Goal: Task Accomplishment & Management: Manage account settings

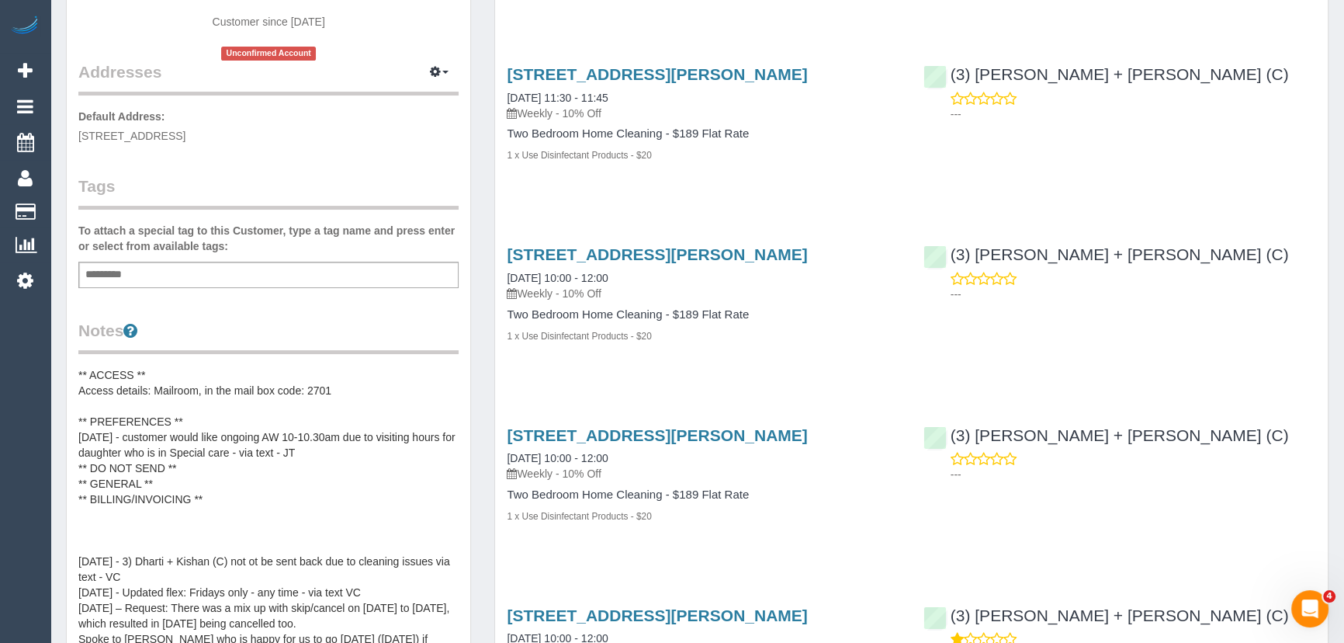
scroll to position [70, 0]
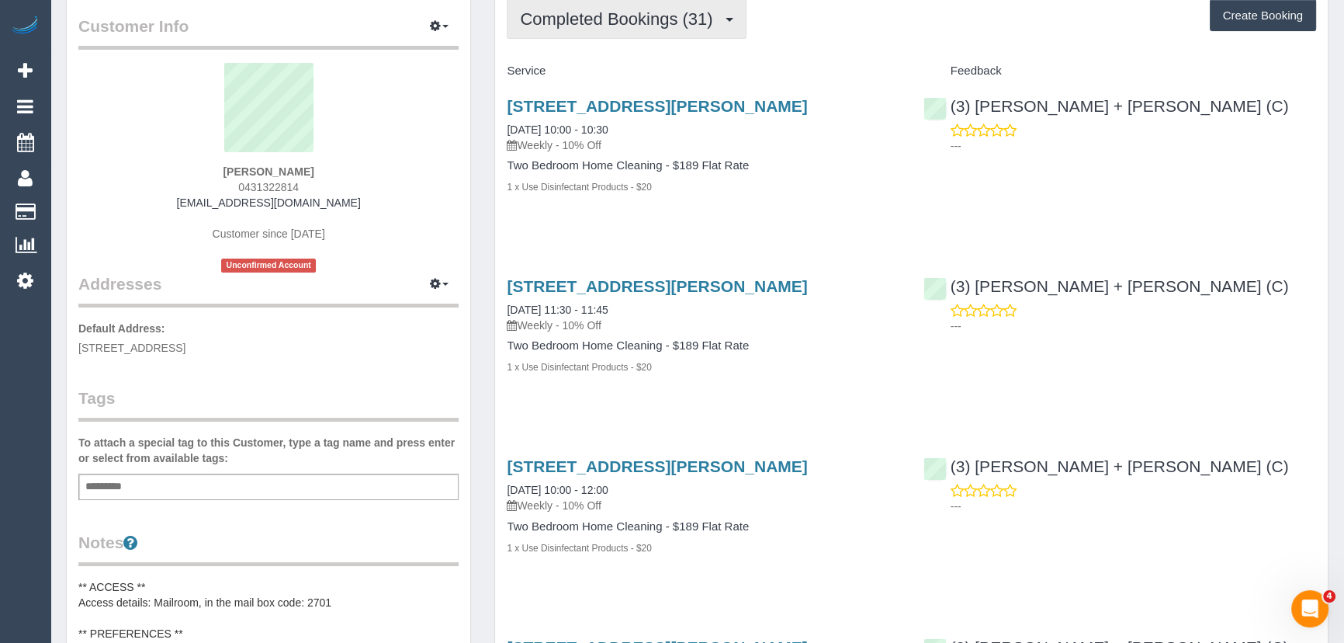
click at [636, 16] on span "Completed Bookings (31)" at bounding box center [620, 18] width 200 height 19
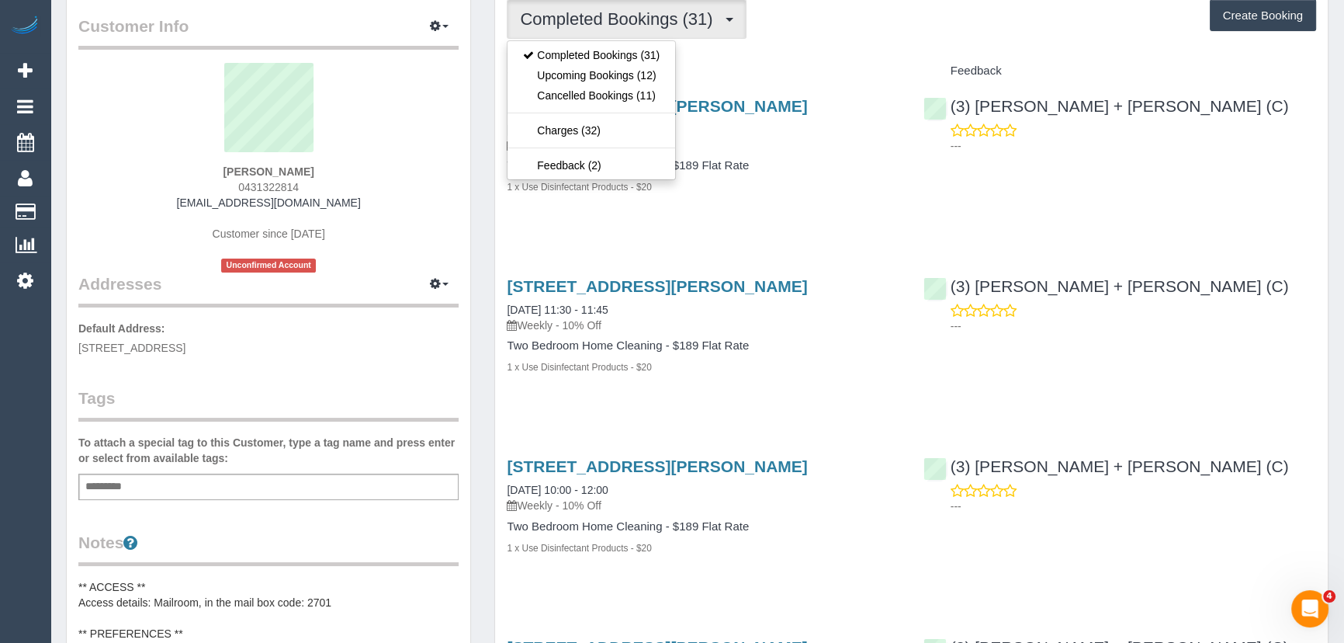
click at [791, 203] on div "1 Moreland Street, 222, Footscray, VIC 3011 05/09/2025 10:00 - 10:30 Weekly - 1…" at bounding box center [703, 154] width 416 height 141
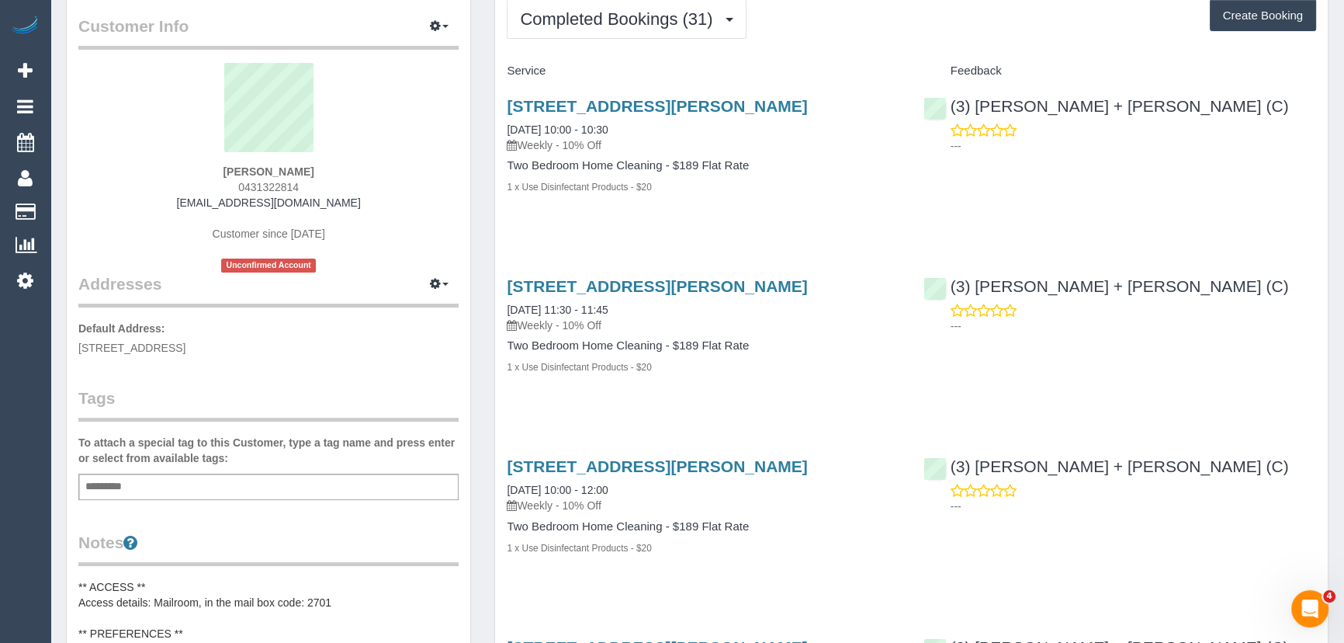
click at [791, 203] on div "1 Moreland Street, 222, Footscray, VIC 3011 05/09/2025 10:00 - 10:30 Weekly - 1…" at bounding box center [703, 154] width 416 height 141
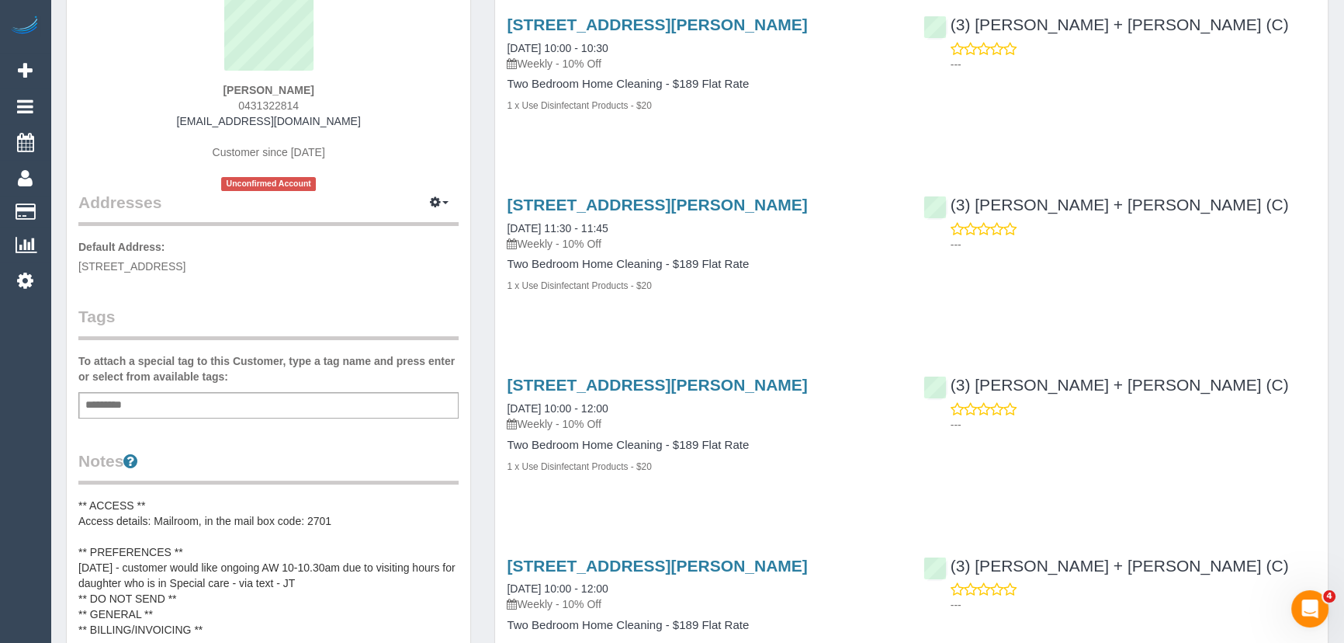
scroll to position [0, 0]
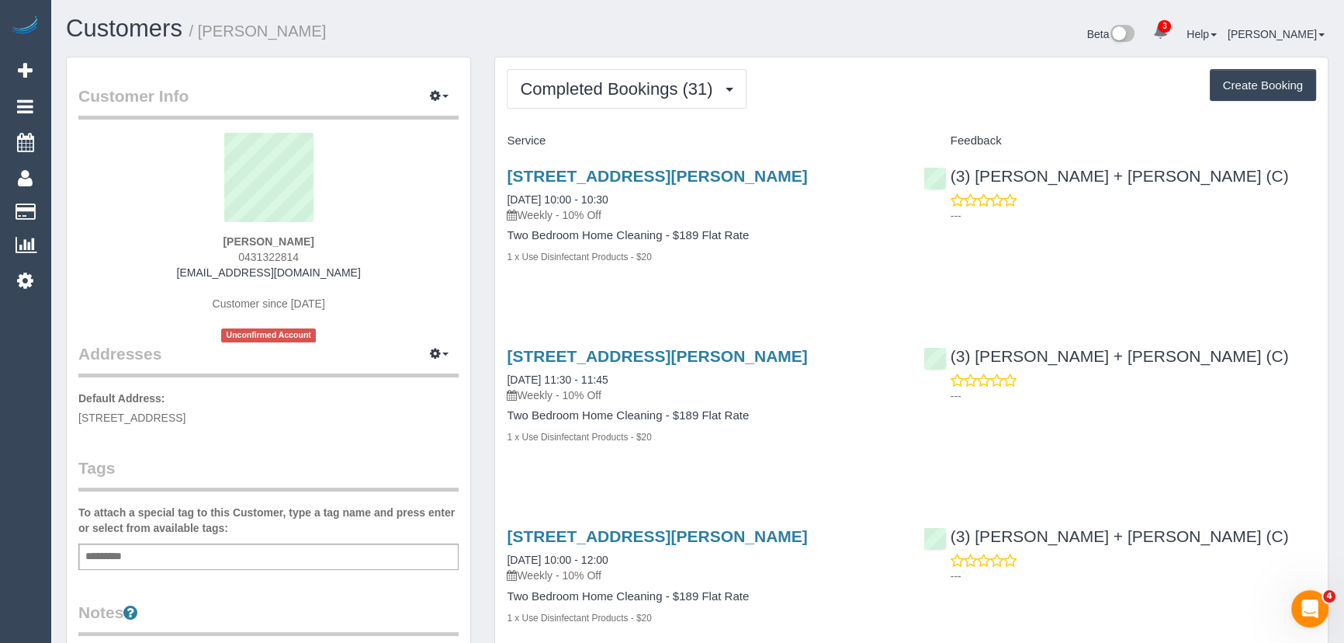
click at [316, 253] on div "Sheriden Dobson 0431322814 sheridenmerrin@hotmail.com Customer since 2021 Uncon…" at bounding box center [268, 238] width 380 height 210
copy div "0431322814"
click at [660, 86] on span "Completed Bookings (31)" at bounding box center [620, 88] width 200 height 19
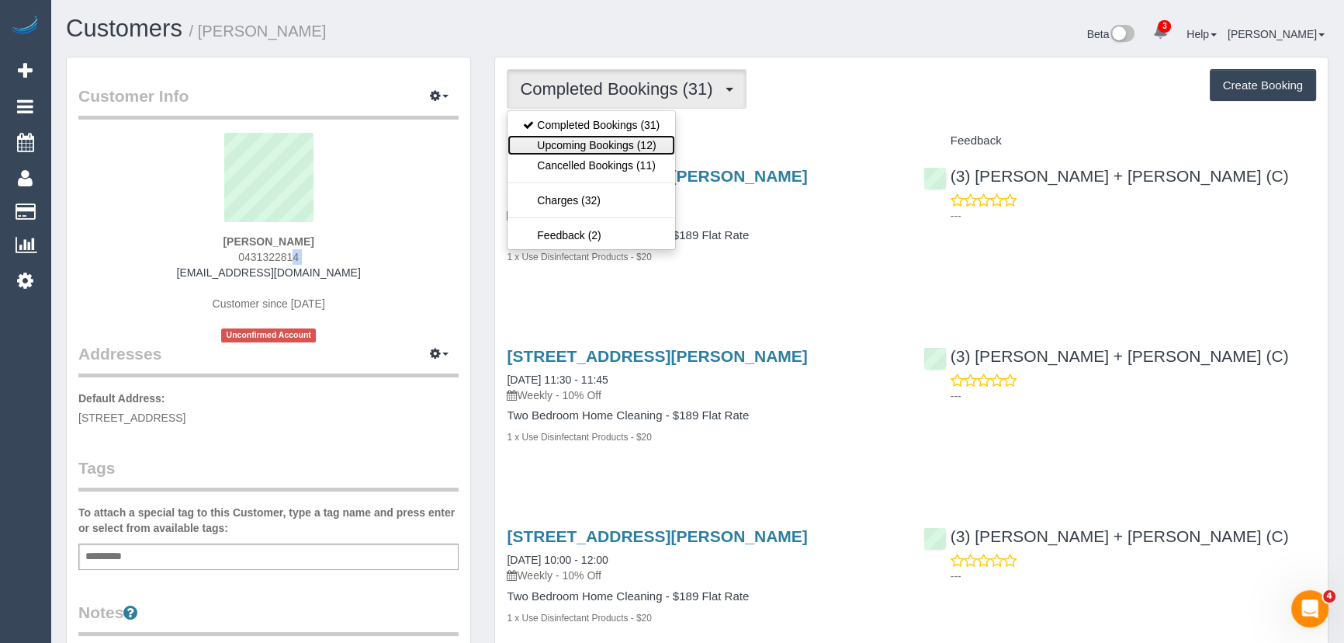
click at [638, 146] on link "Upcoming Bookings (12)" at bounding box center [592, 145] width 168 height 20
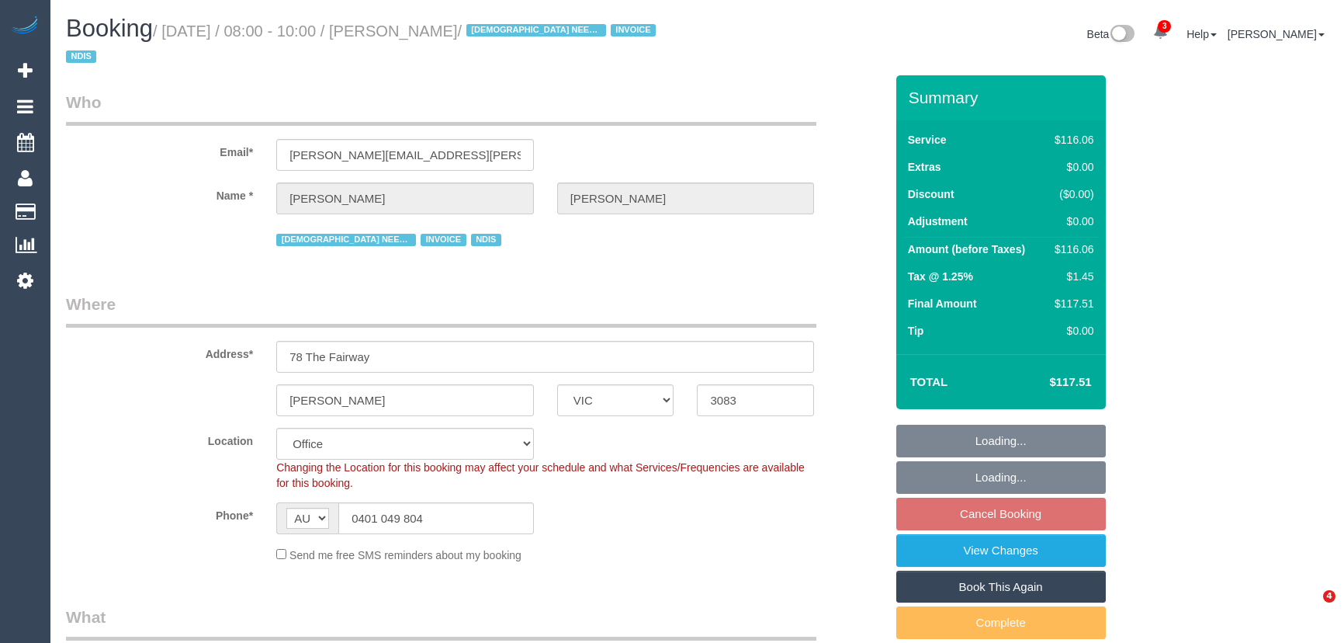
select select "VIC"
select select "object:719"
select select "number:29"
select select "number:14"
select select "number:18"
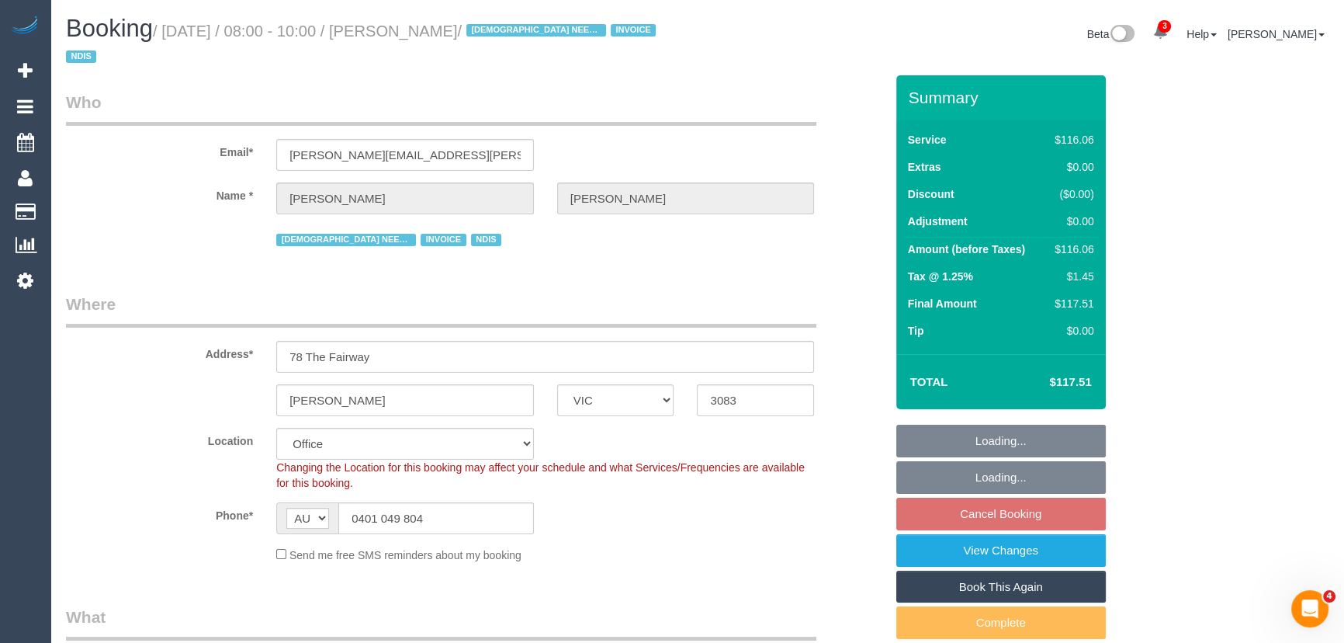
select select "number:24"
select select "number:35"
select select "object:783"
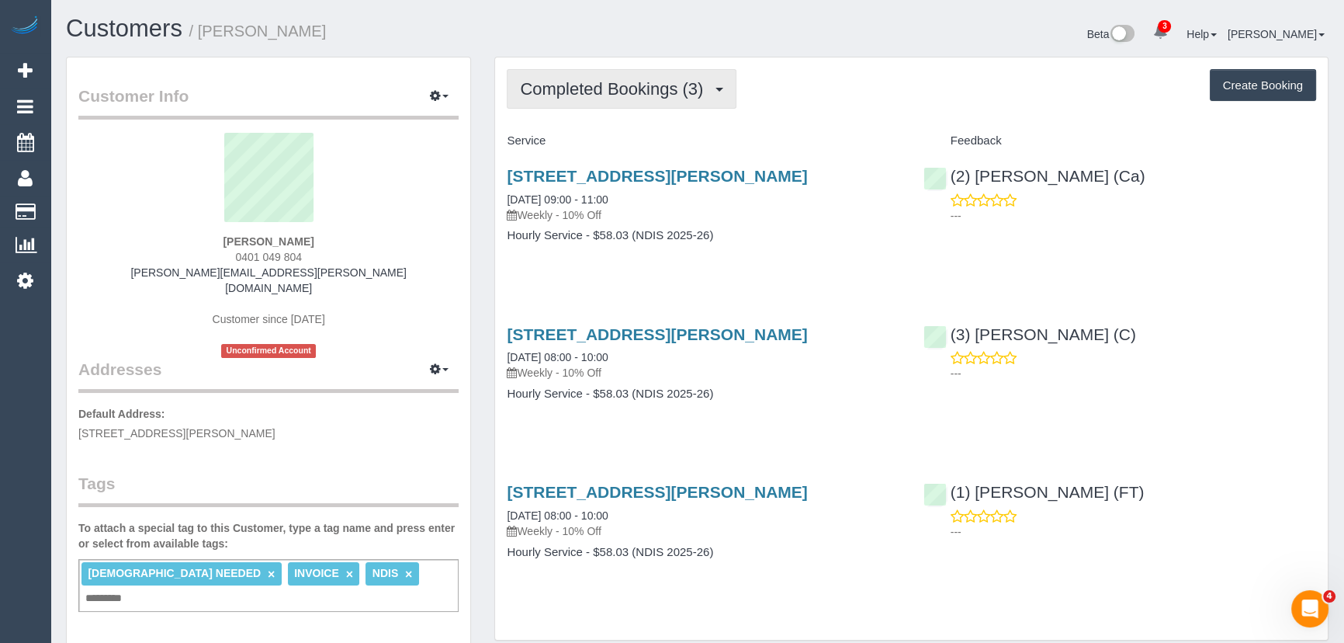
click at [668, 94] on span "Completed Bookings (3)" at bounding box center [615, 88] width 191 height 19
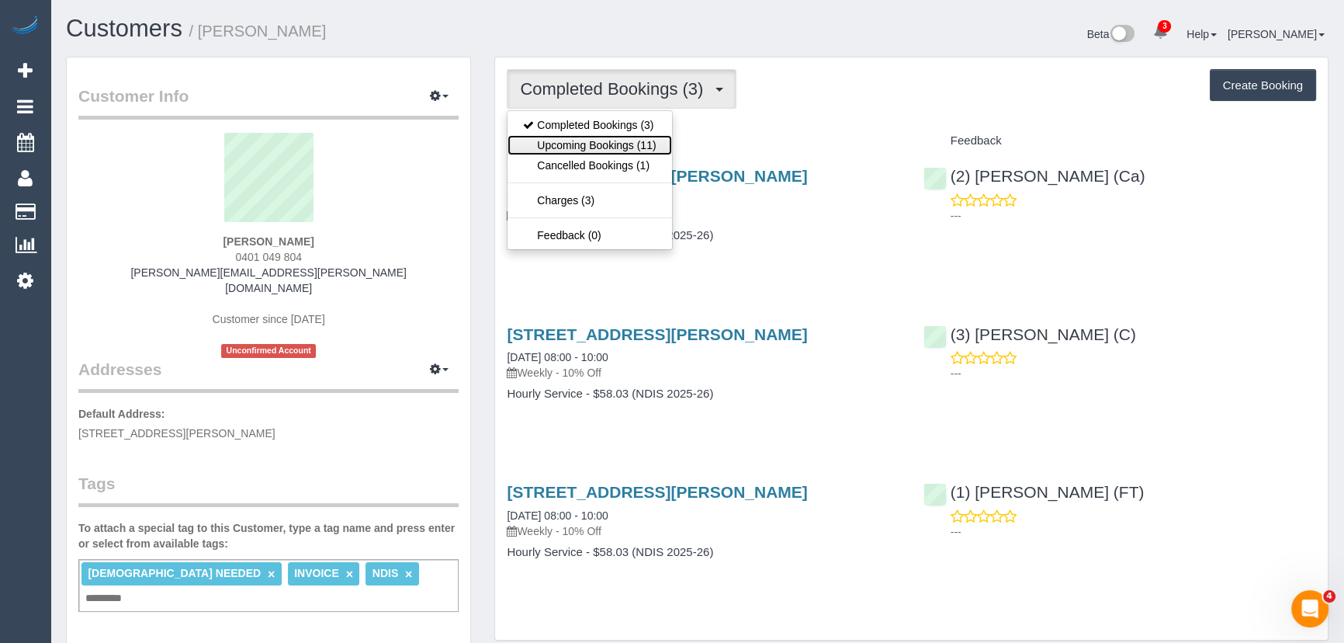
click at [633, 148] on link "Upcoming Bookings (11)" at bounding box center [590, 145] width 164 height 20
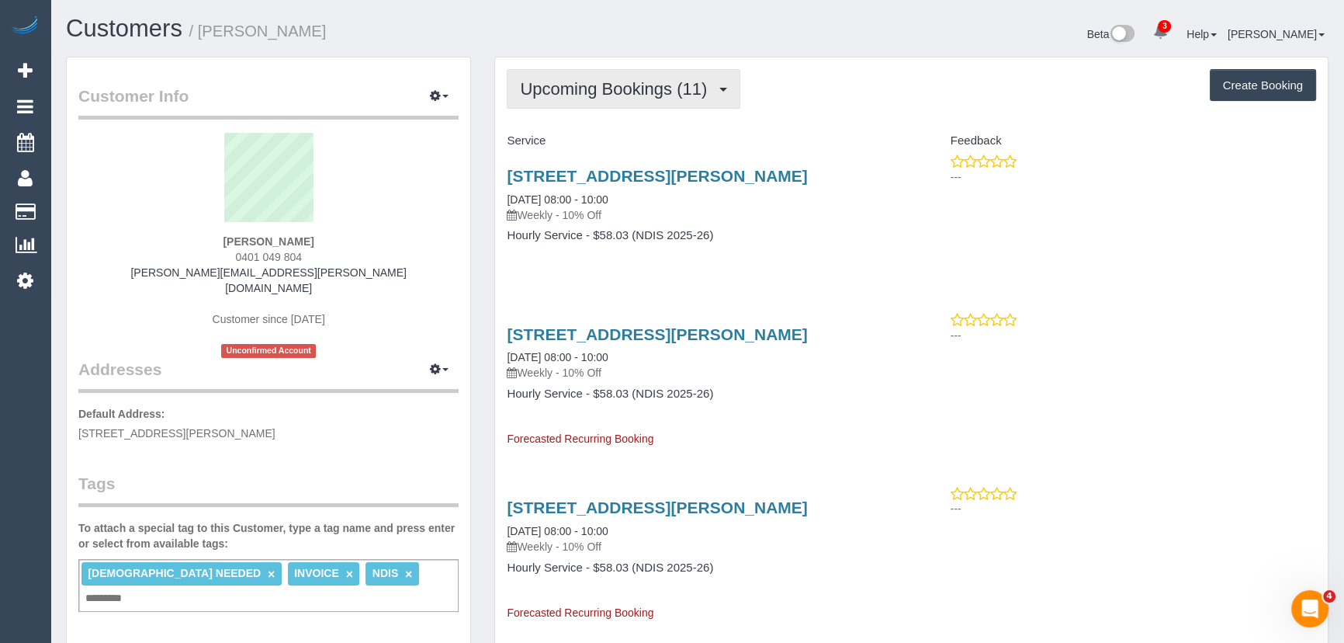
click at [684, 88] on span "Upcoming Bookings (11)" at bounding box center [617, 88] width 195 height 19
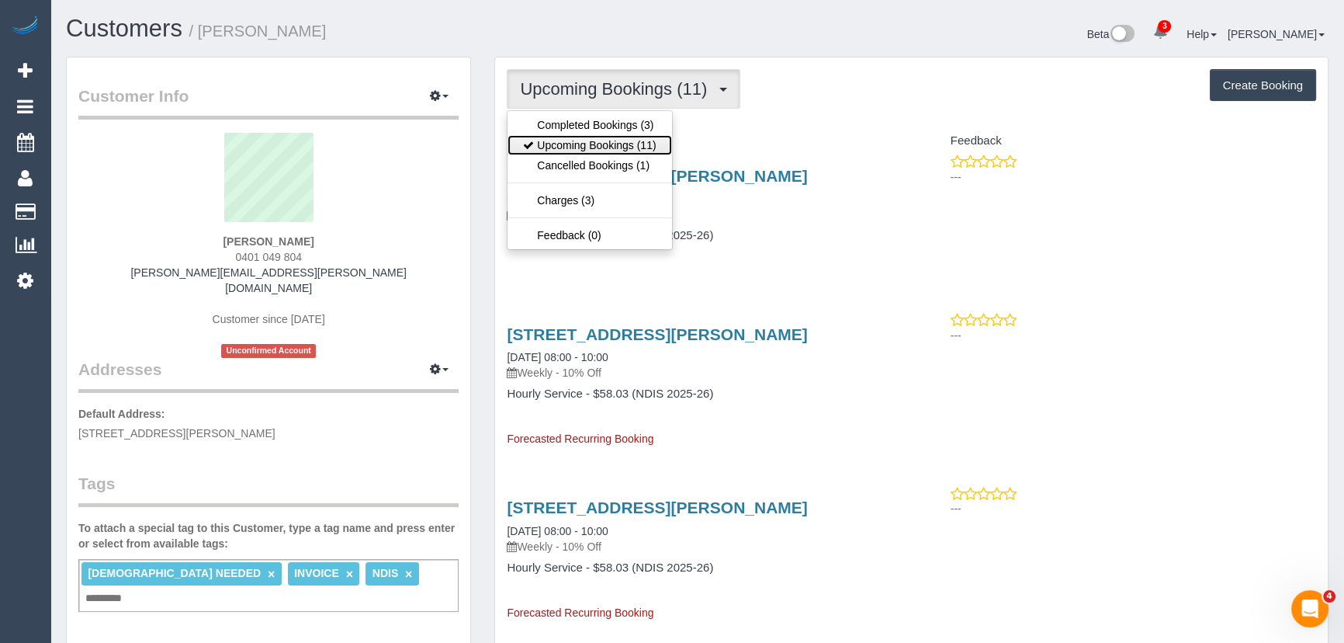
click at [646, 147] on link "Upcoming Bookings (11)" at bounding box center [590, 145] width 164 height 20
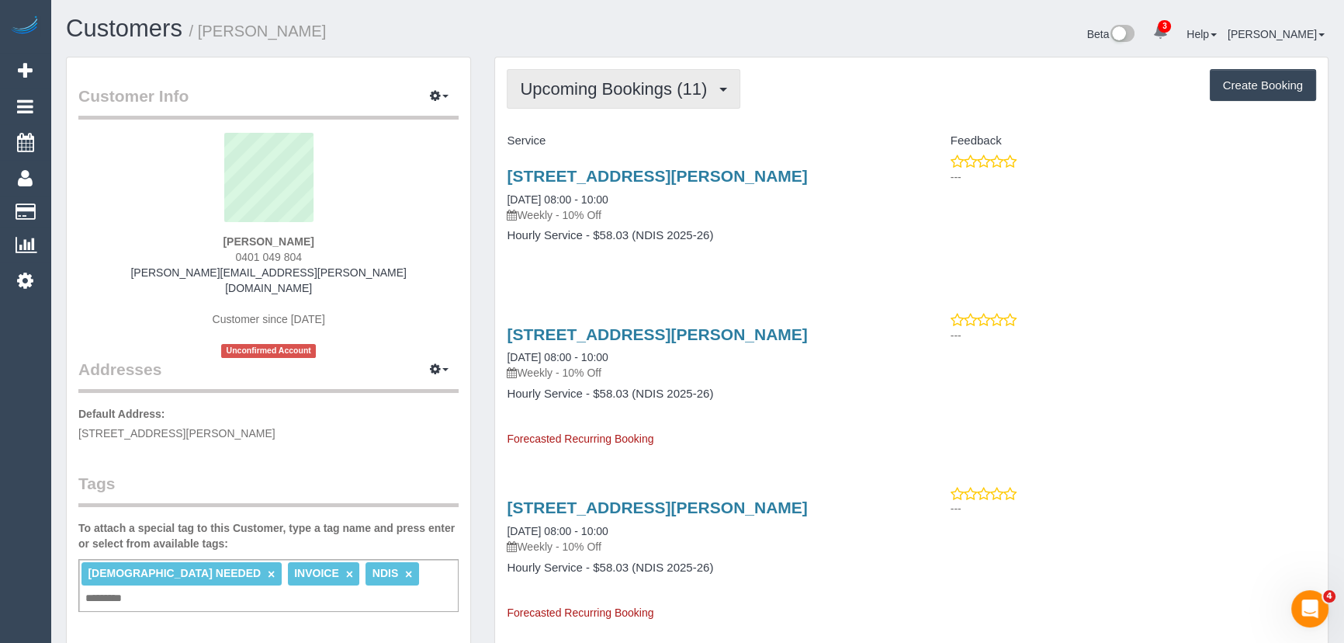
click at [630, 97] on button "Upcoming Bookings (11)" at bounding box center [624, 89] width 234 height 40
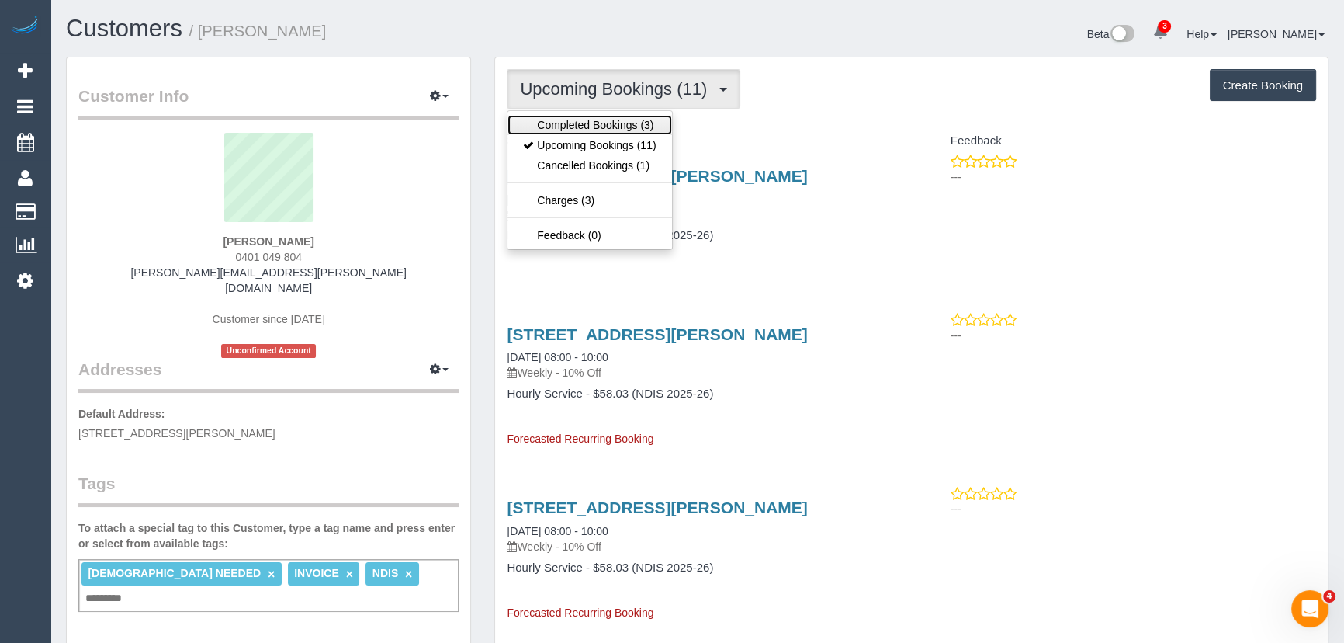
click at [630, 120] on link "Completed Bookings (3)" at bounding box center [590, 125] width 164 height 20
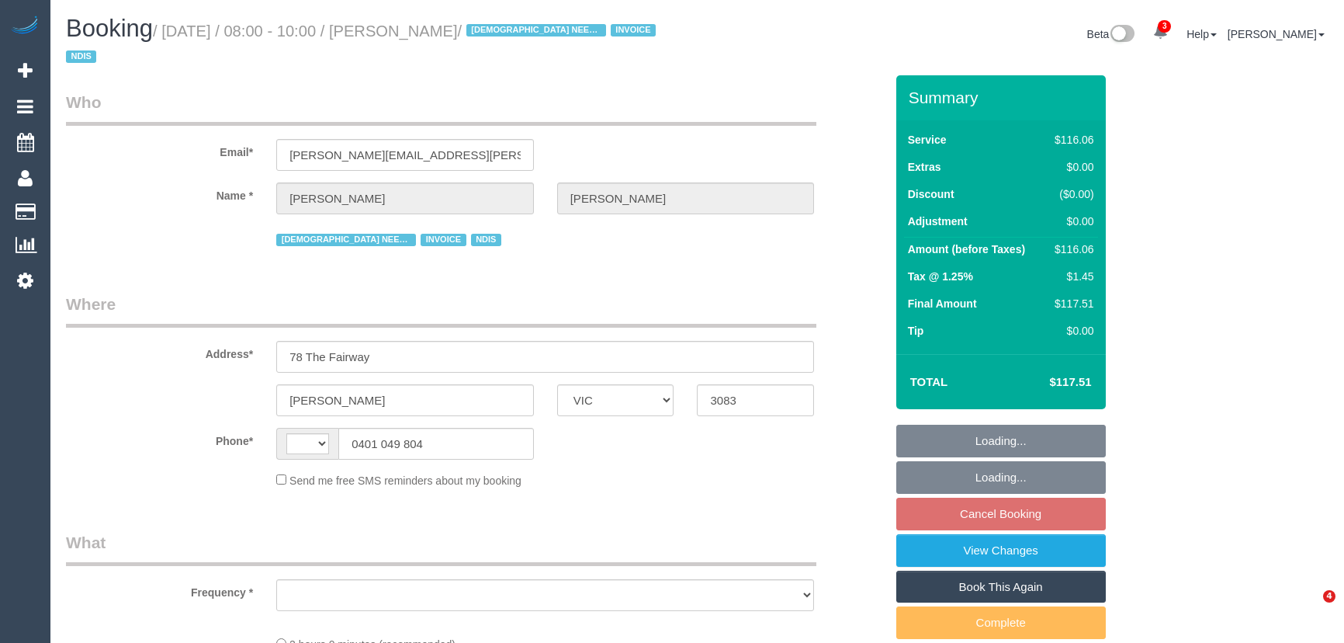
select select "VIC"
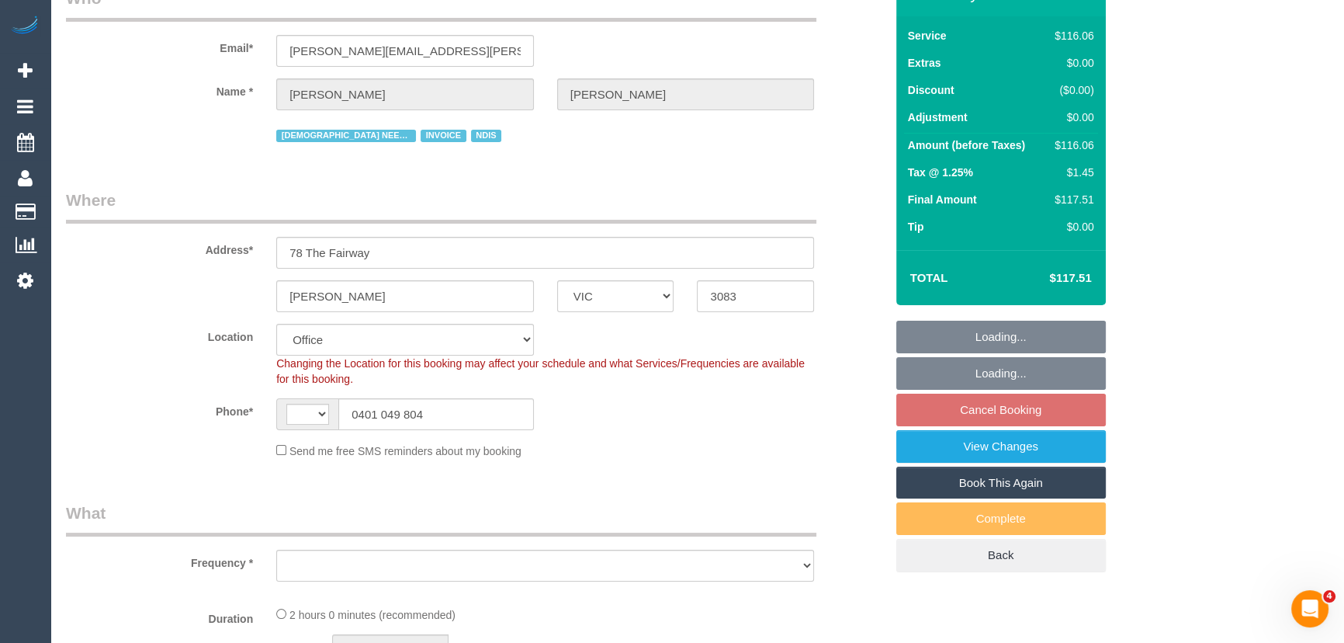
select select "number:29"
select select "number:14"
select select "number:18"
select select "number:24"
select select "number:35"
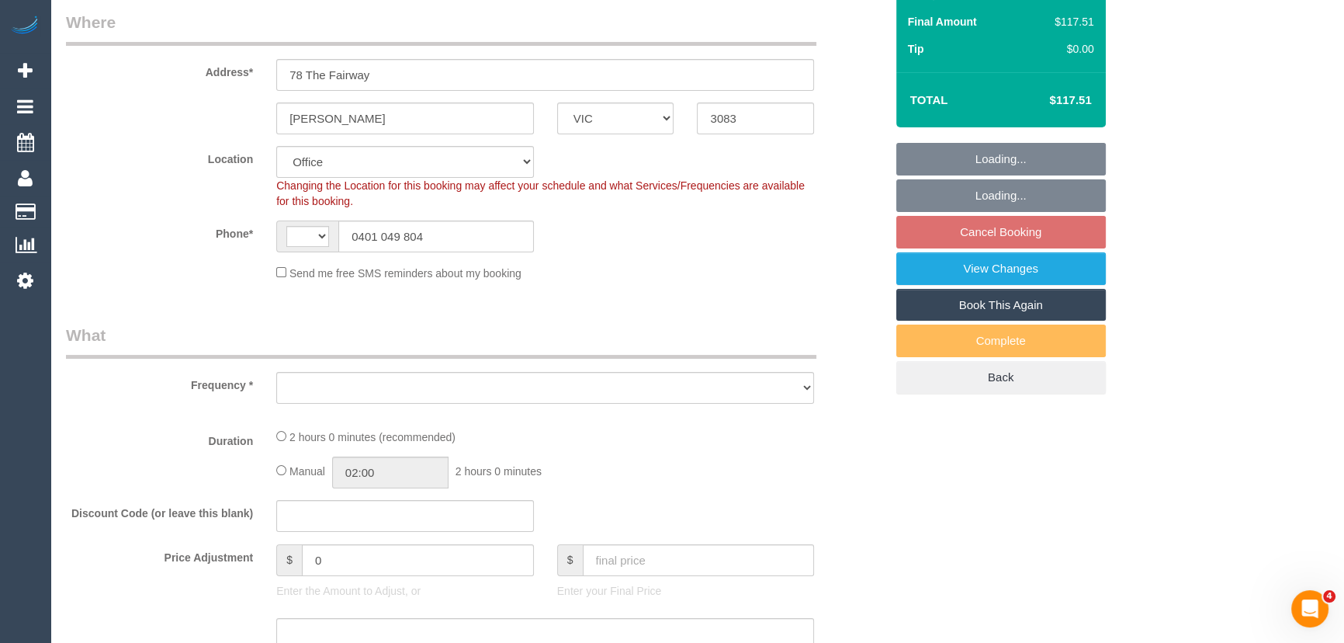
select select "string:AU"
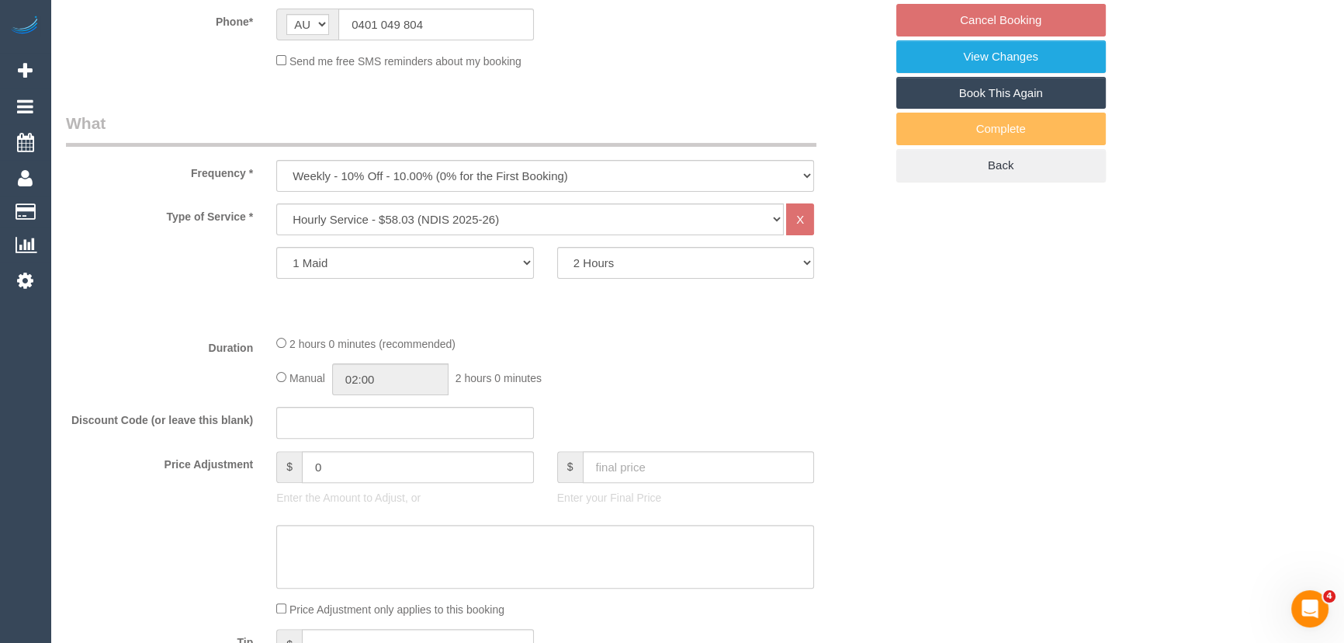
select select "object:2084"
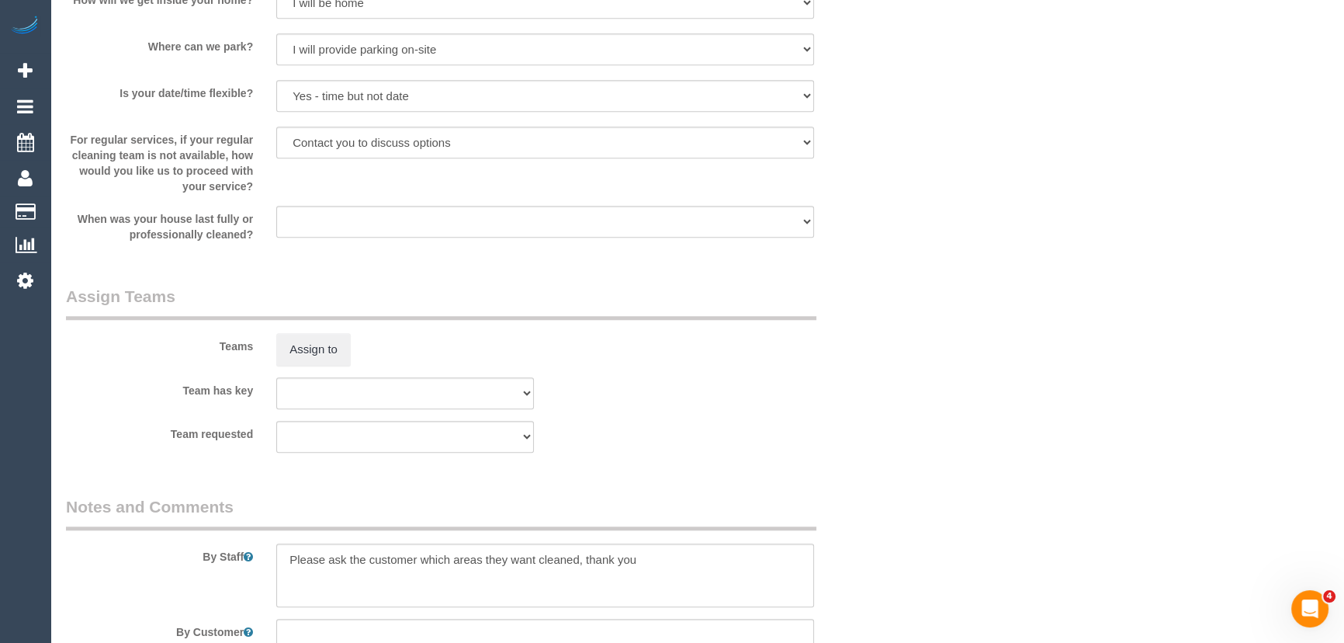
scroll to position [1128, 0]
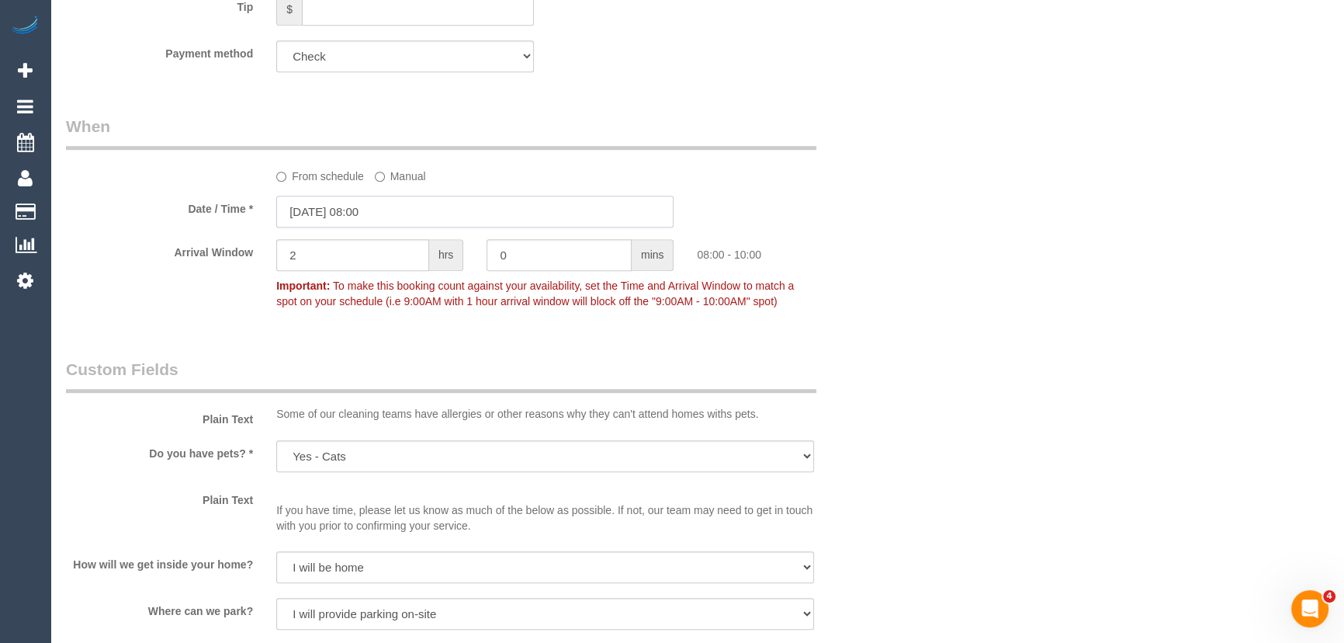
click at [404, 211] on input "16/09/2025 08:00" at bounding box center [474, 212] width 397 height 32
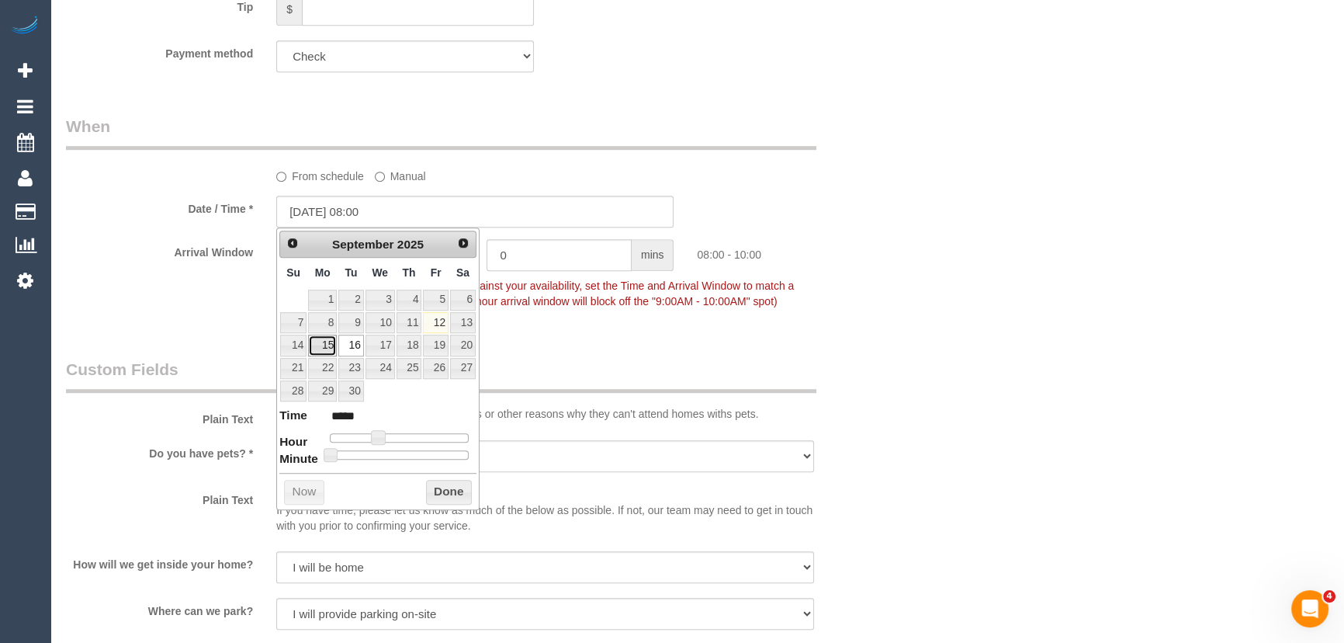
click at [325, 348] on link "15" at bounding box center [322, 344] width 29 height 21
type input "15/09/2025 08:00"
click at [597, 331] on div "Who Email* maria.j.matthews@outlook.com Name * Maria Matthews FEMALE NEEDED INV…" at bounding box center [475, 433] width 842 height 2973
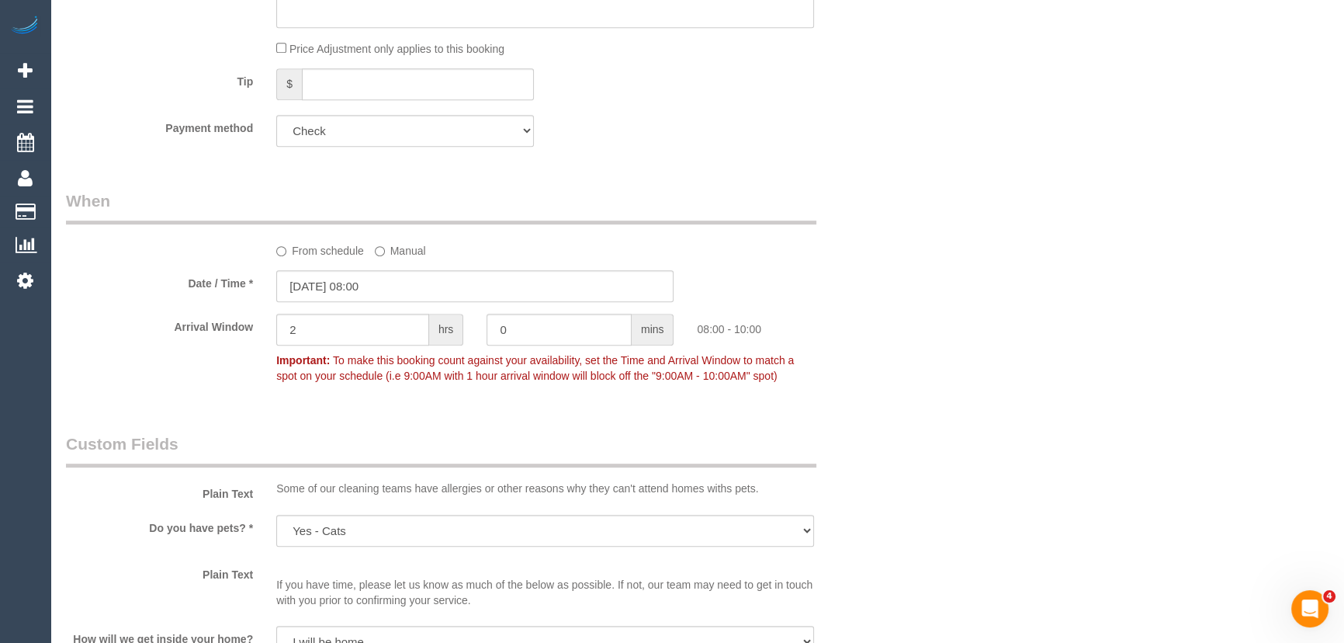
scroll to position [1058, 0]
drag, startPoint x: 418, startPoint y: 289, endPoint x: 406, endPoint y: 289, distance: 12.4
click at [418, 289] on input "15/09/2025 08:00" at bounding box center [474, 282] width 397 height 32
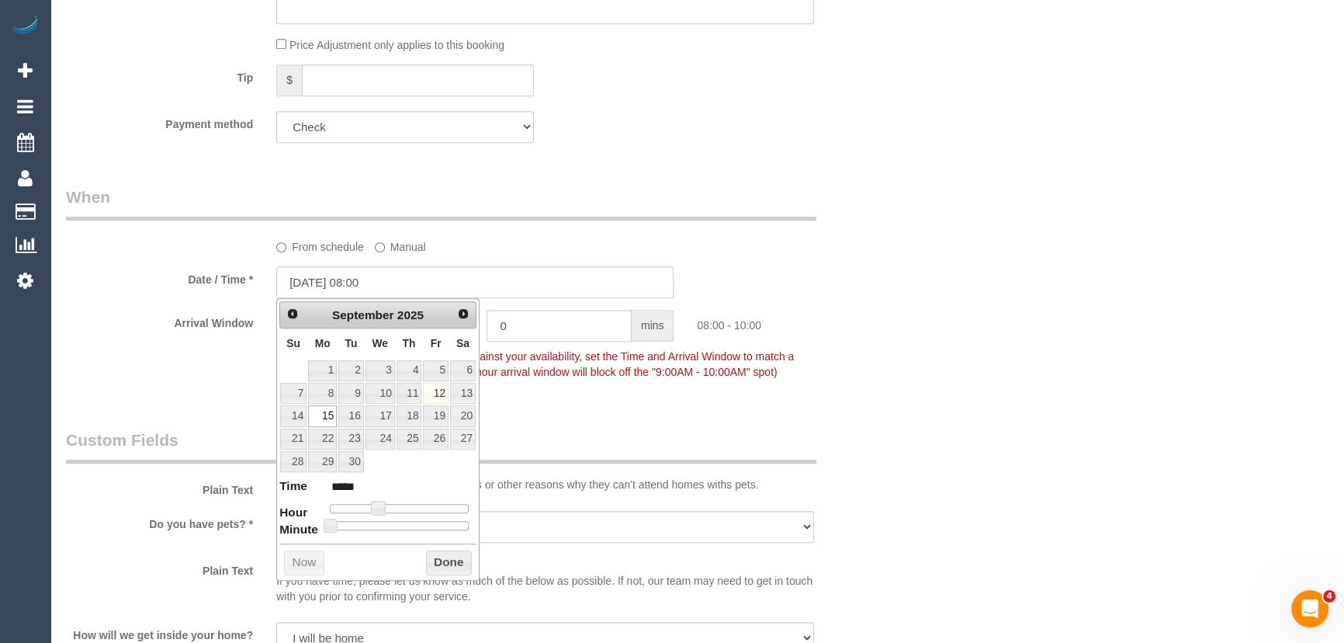
click at [602, 387] on fieldset "When From schedule Manual Date / Time * 15/09/2025 08:00 Arrival Window 2 hrs 0…" at bounding box center [475, 291] width 819 height 213
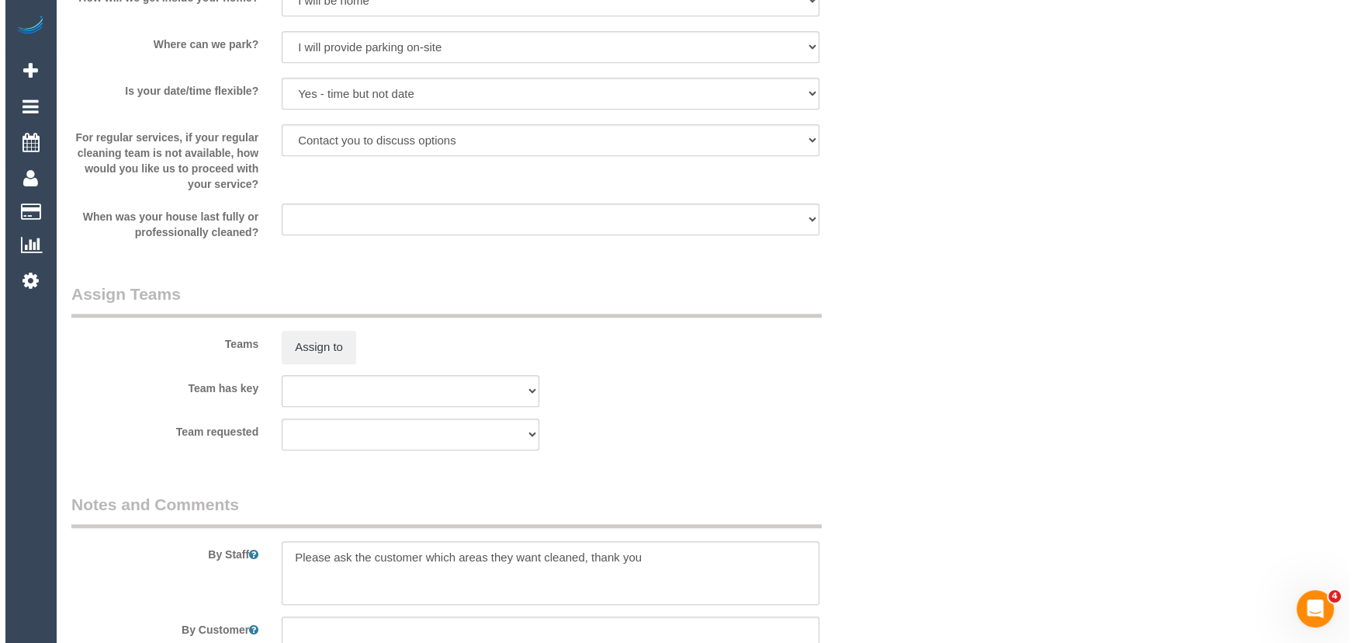
scroll to position [1763, 0]
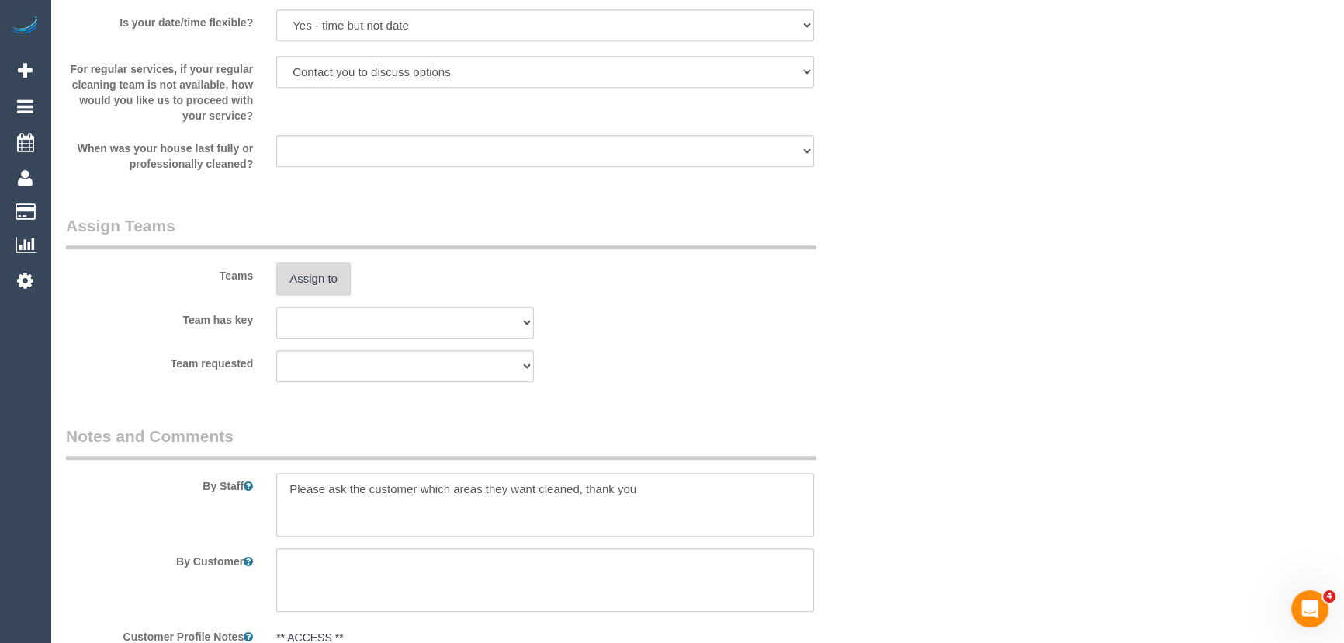
click at [321, 278] on button "Assign to" at bounding box center [313, 278] width 74 height 33
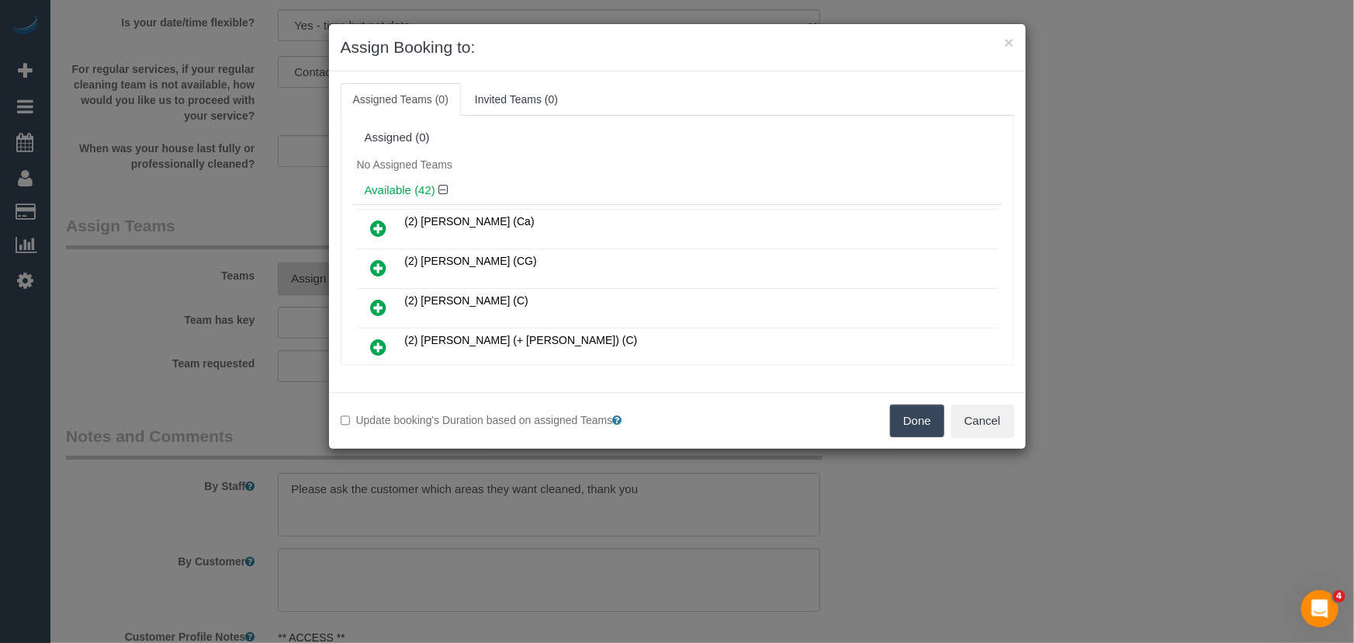
scroll to position [4754, 0]
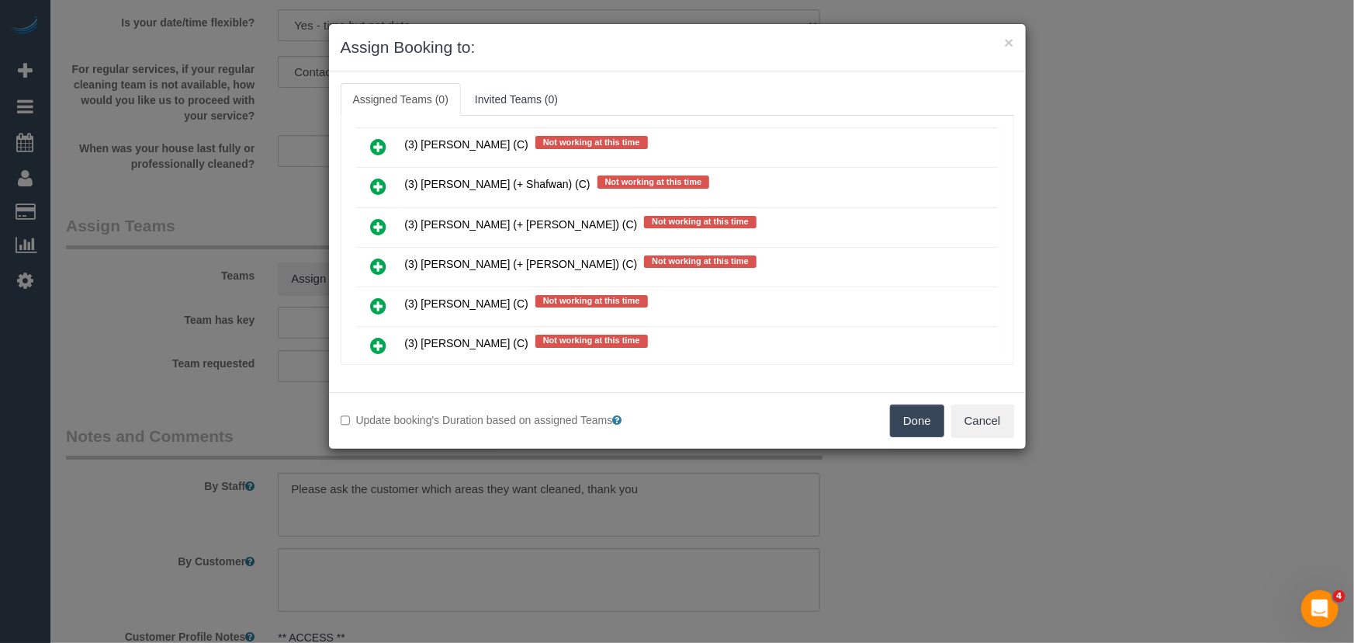
click at [378, 336] on icon at bounding box center [379, 345] width 16 height 19
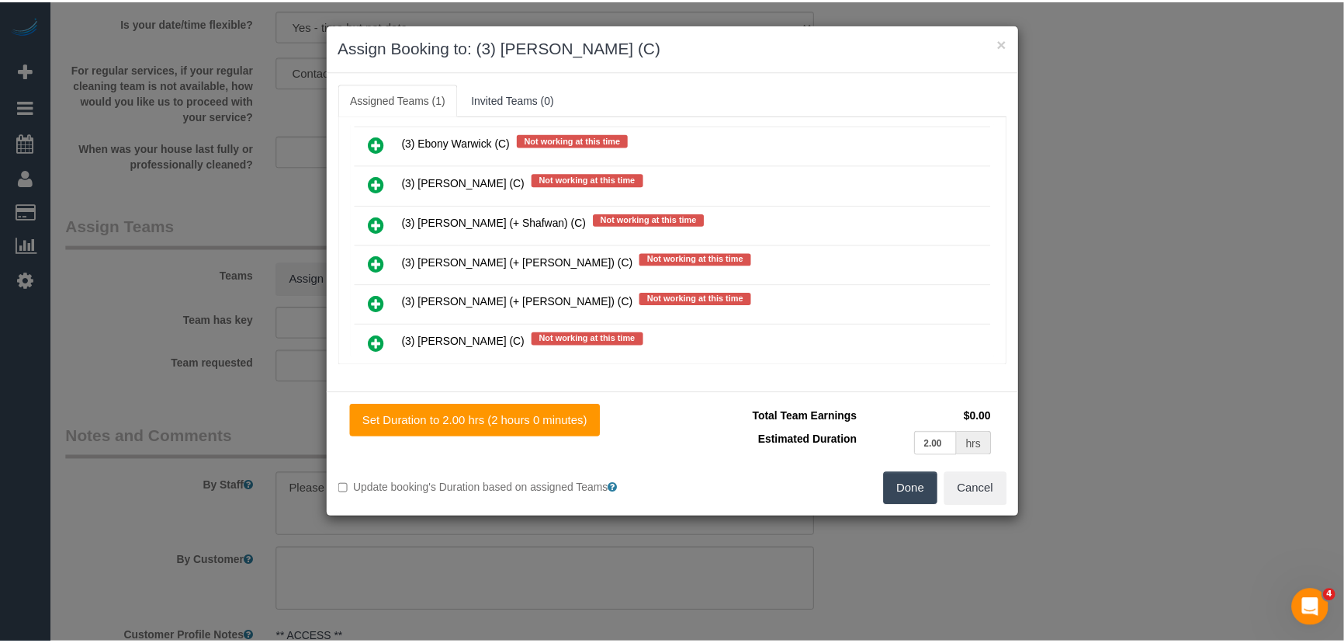
scroll to position [4790, 0]
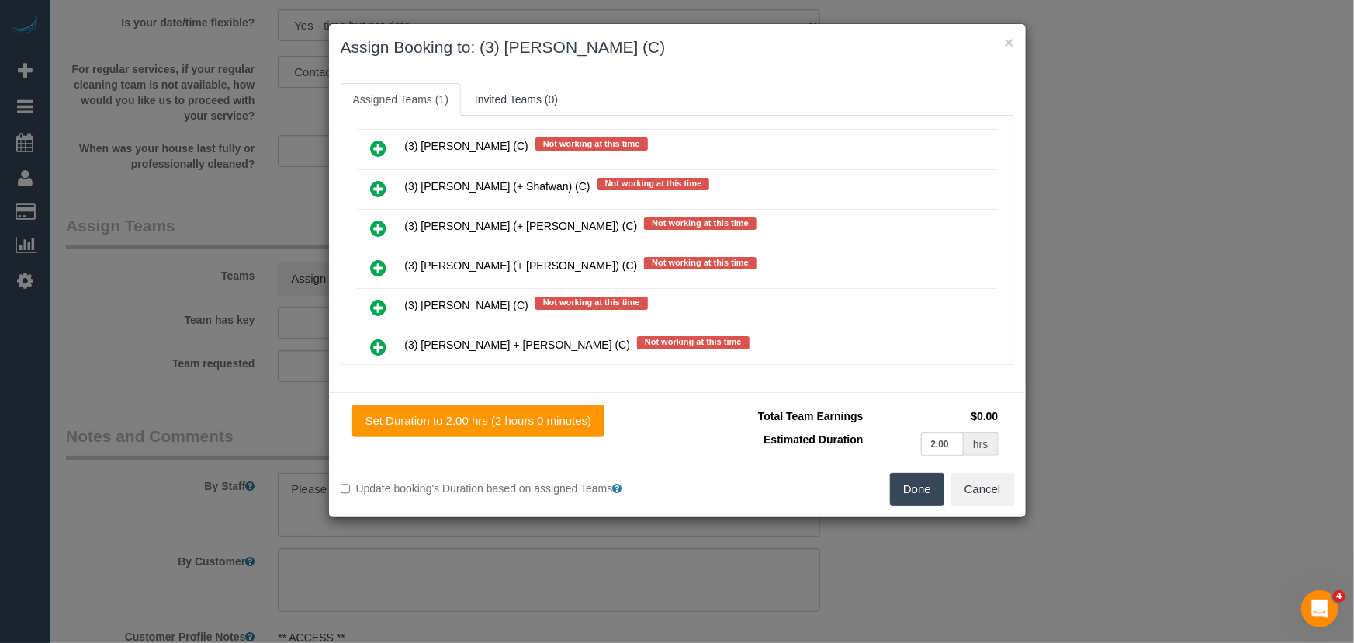
click at [927, 487] on button "Done" at bounding box center [917, 489] width 54 height 33
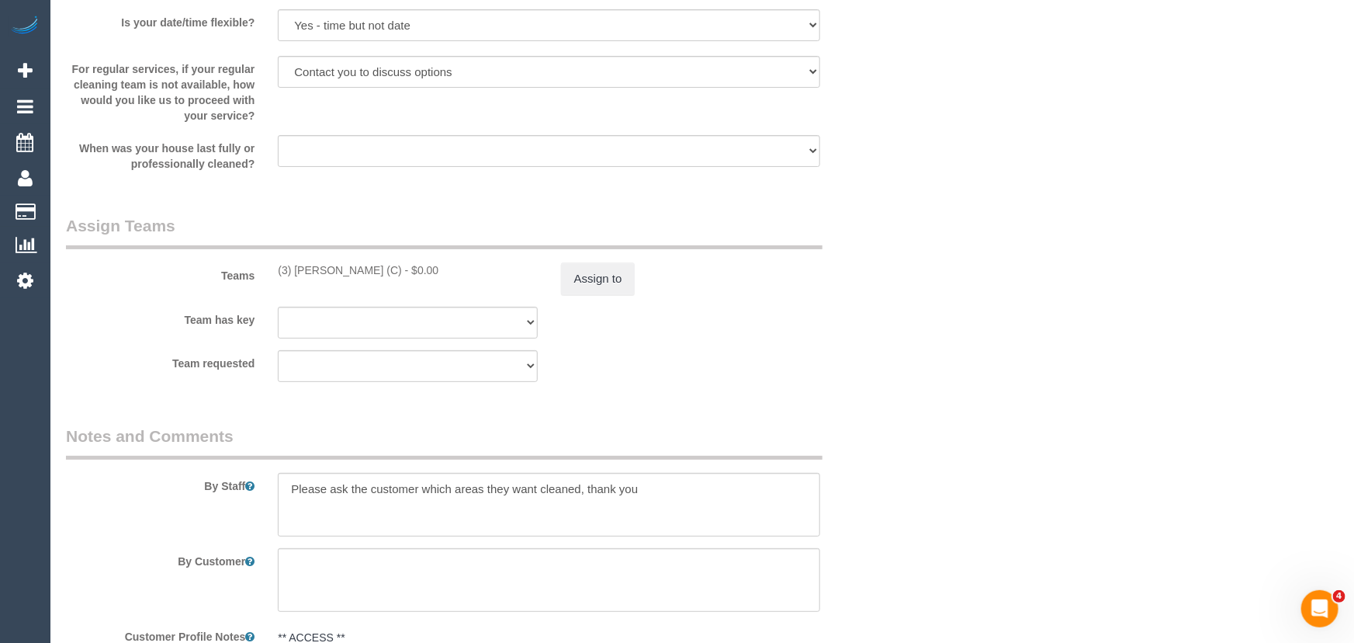
click at [927, 382] on div "Done Cancel" at bounding box center [851, 365] width 348 height 33
click at [594, 271] on button "Assign to" at bounding box center [594, 278] width 74 height 33
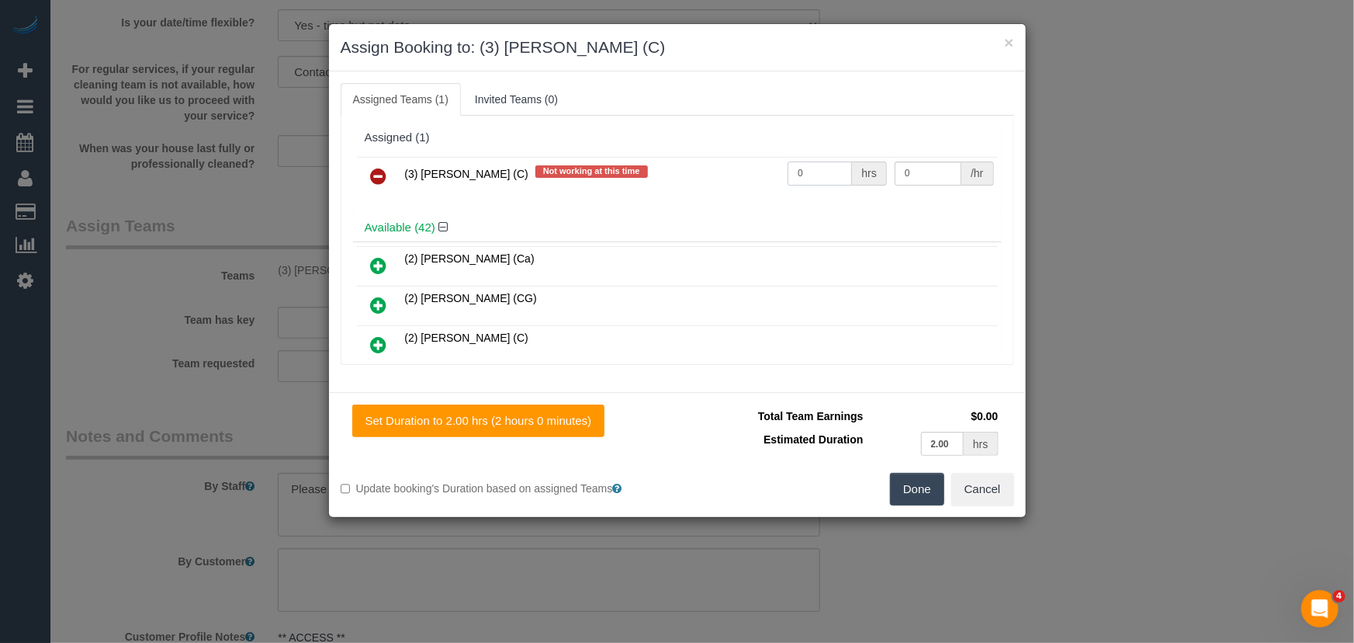
click at [818, 170] on input "0" at bounding box center [820, 173] width 64 height 24
type input "2"
type input "35"
click at [909, 483] on button "Done" at bounding box center [917, 489] width 54 height 33
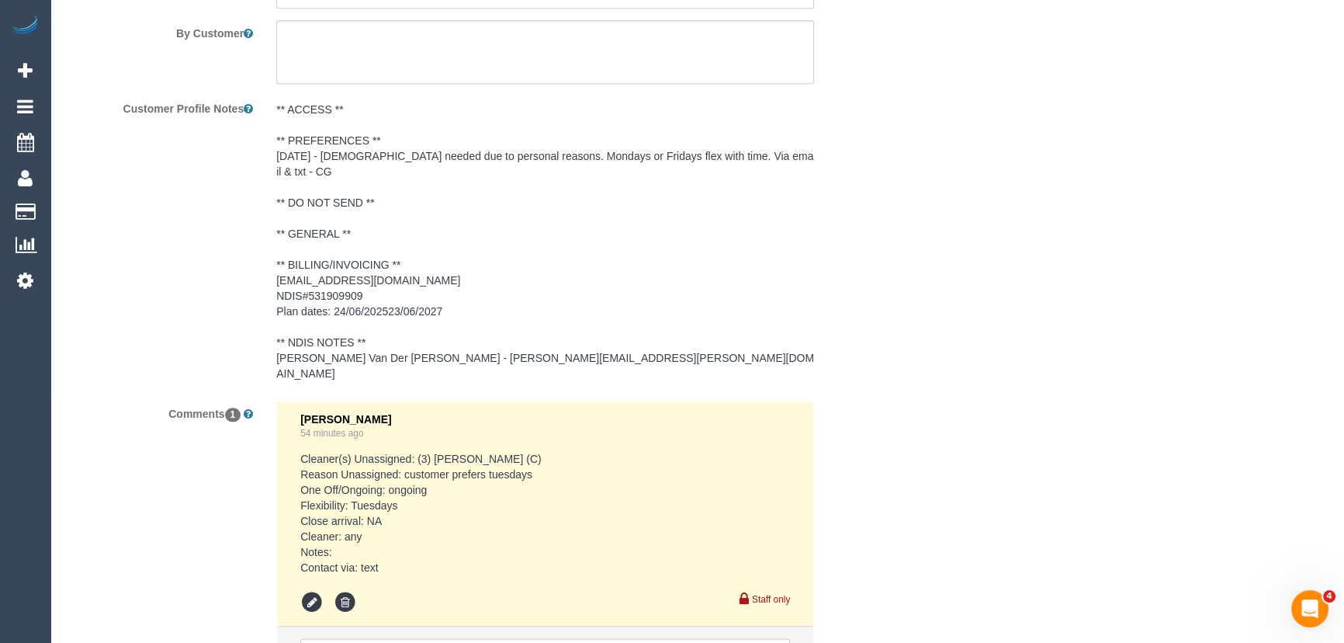
scroll to position [2426, 0]
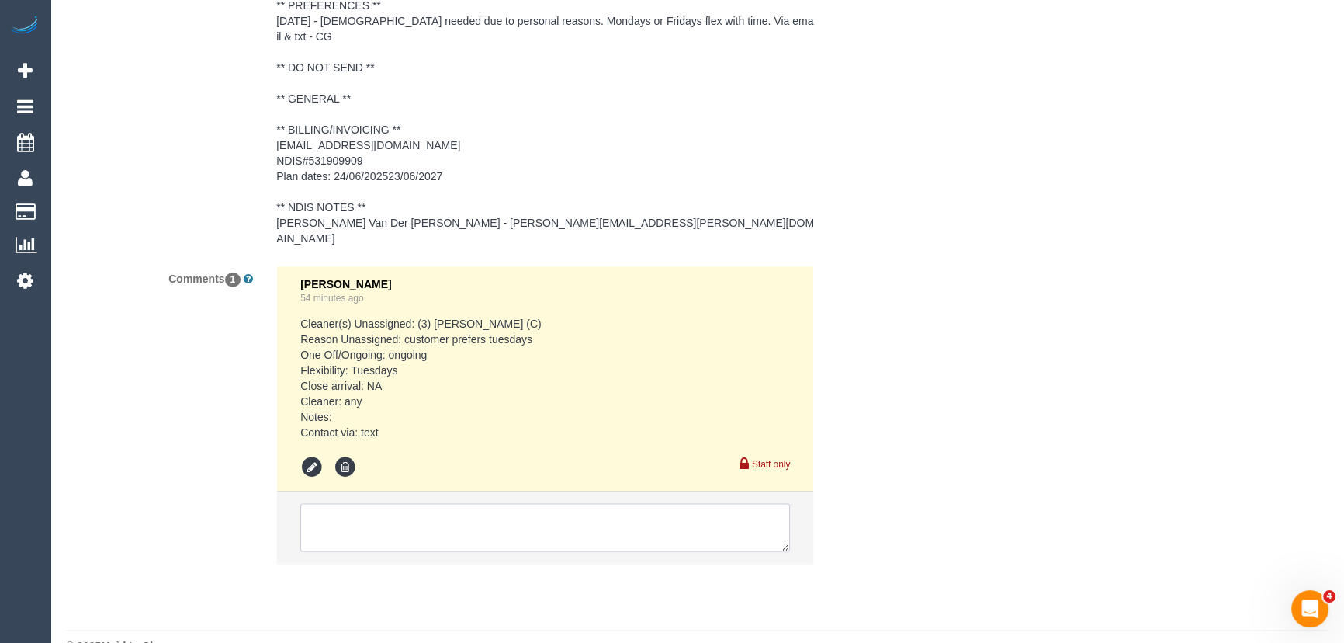
click at [451, 503] on textarea at bounding box center [545, 527] width 490 height 48
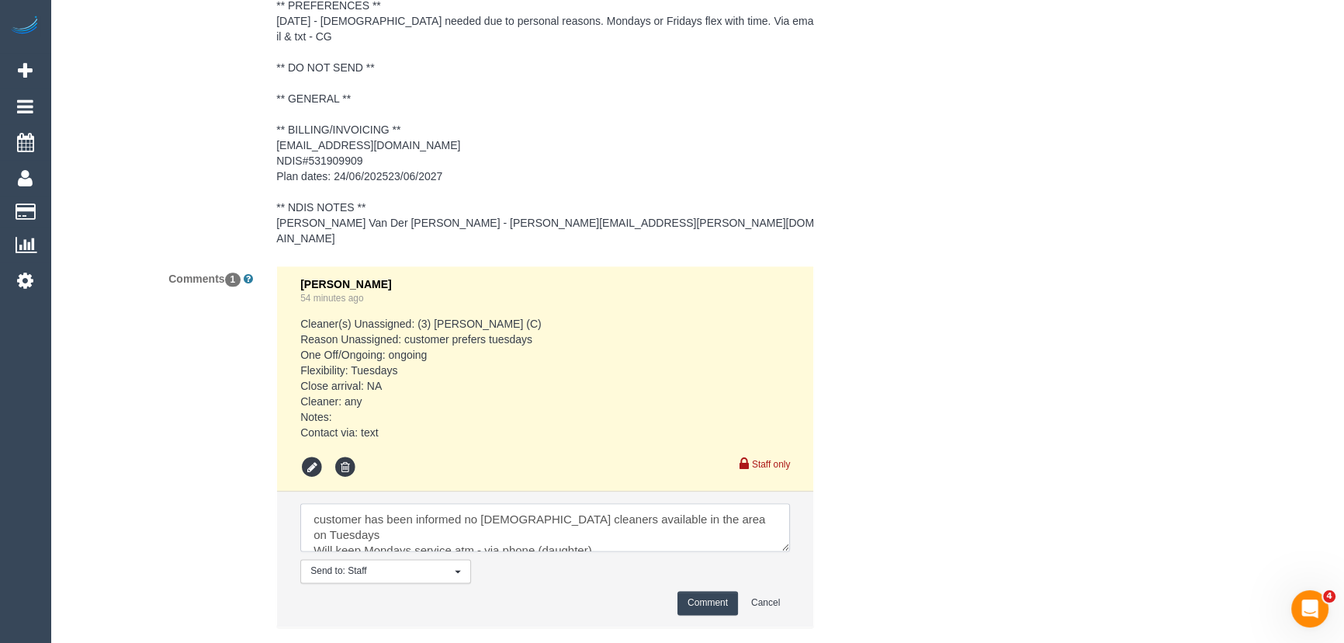
type textarea "customer has been informed no female cleaners available in the area on Tuesdays…"
click at [722, 591] on button "Comment" at bounding box center [707, 603] width 61 height 24
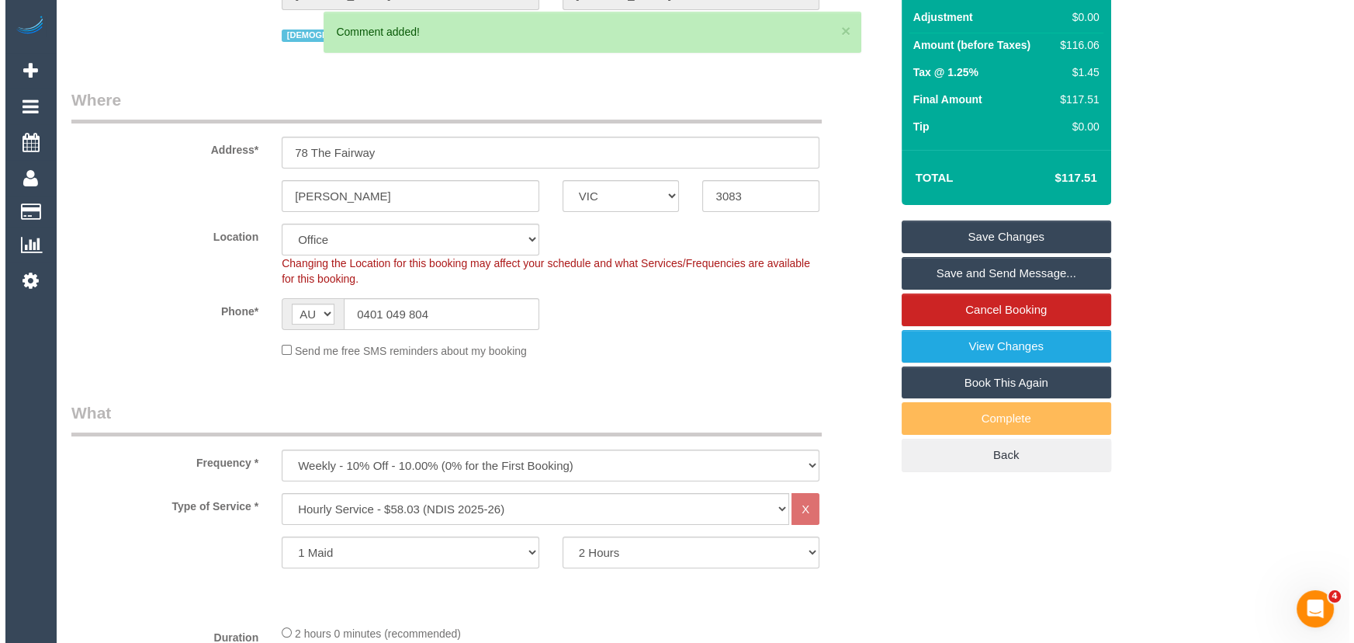
scroll to position [0, 0]
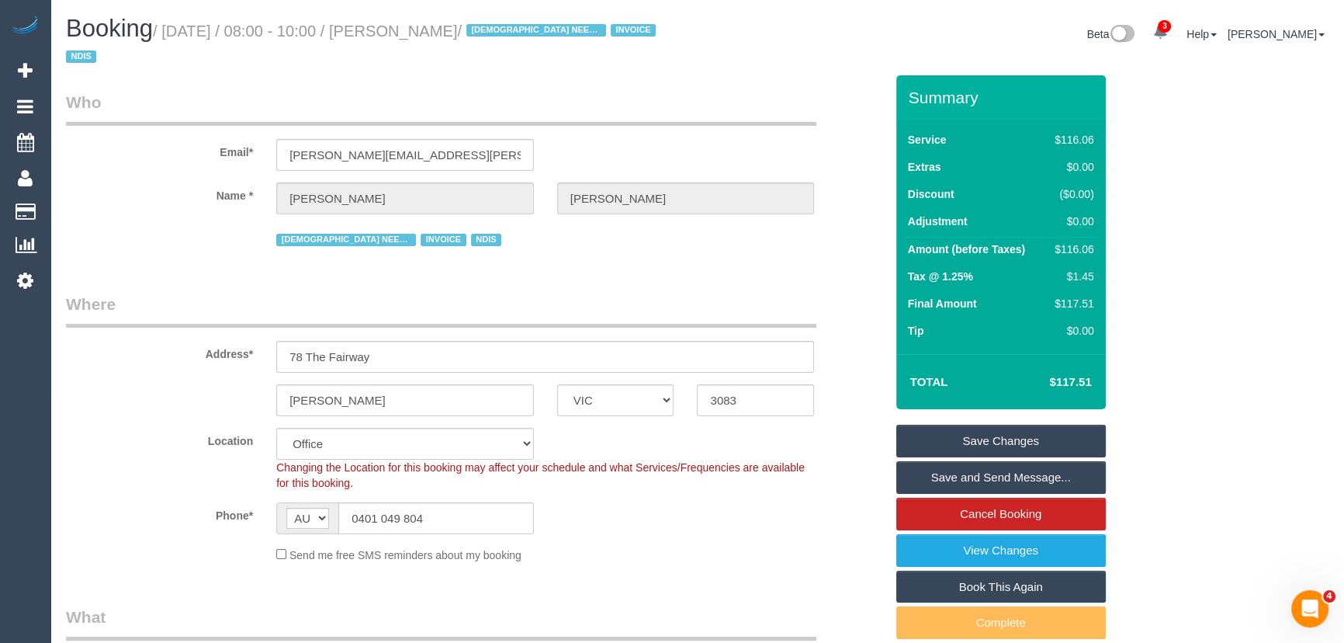
click at [446, 30] on small "/ September 16, 2025 / 08:00 - 10:00 / Maria Matthews / FEMALE NEEDED INVOICE N…" at bounding box center [363, 44] width 594 height 43
copy small "Maria Matthews"
click at [958, 481] on link "Save and Send Message..." at bounding box center [1001, 477] width 210 height 33
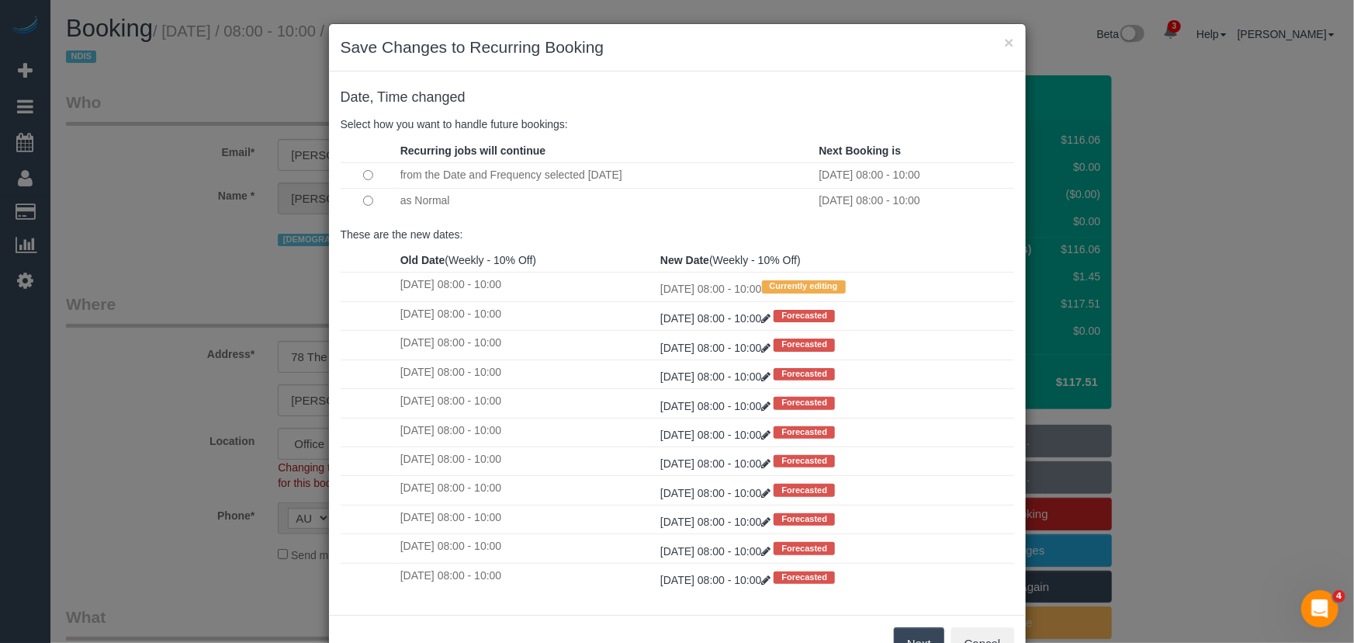
click at [906, 636] on button "Next" at bounding box center [919, 643] width 50 height 33
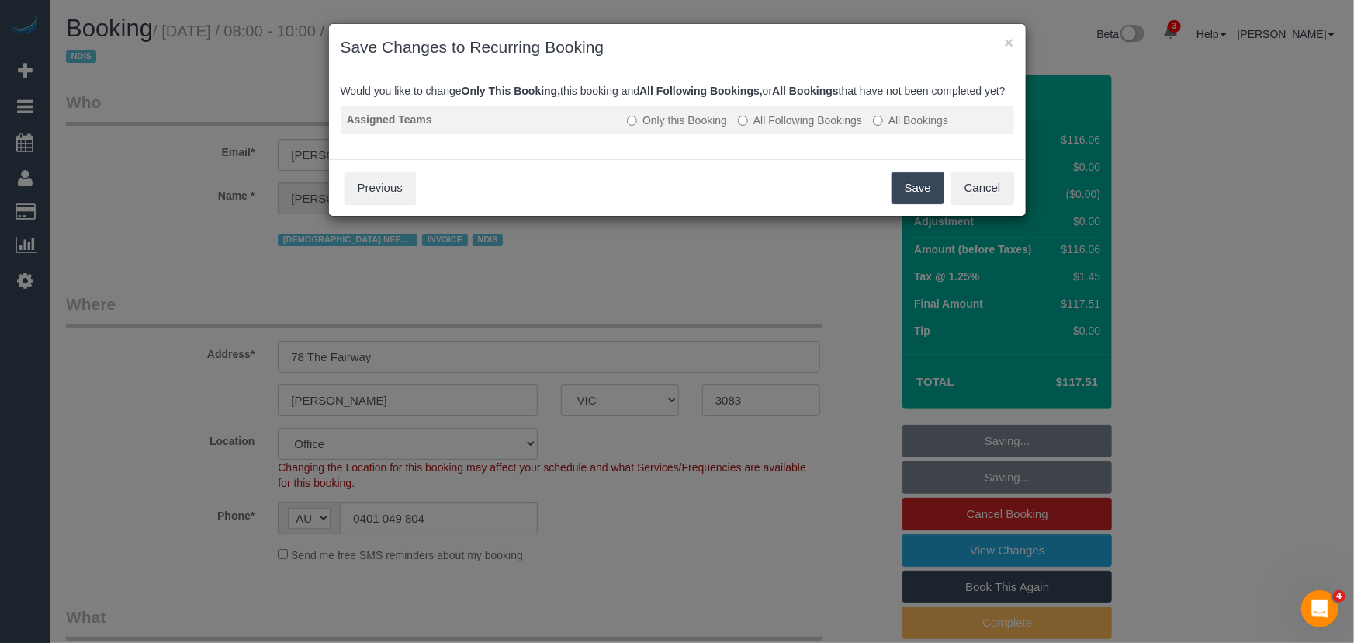
click at [818, 128] on label "All Following Bookings" at bounding box center [800, 121] width 124 height 16
click at [916, 204] on button "Save" at bounding box center [918, 187] width 53 height 33
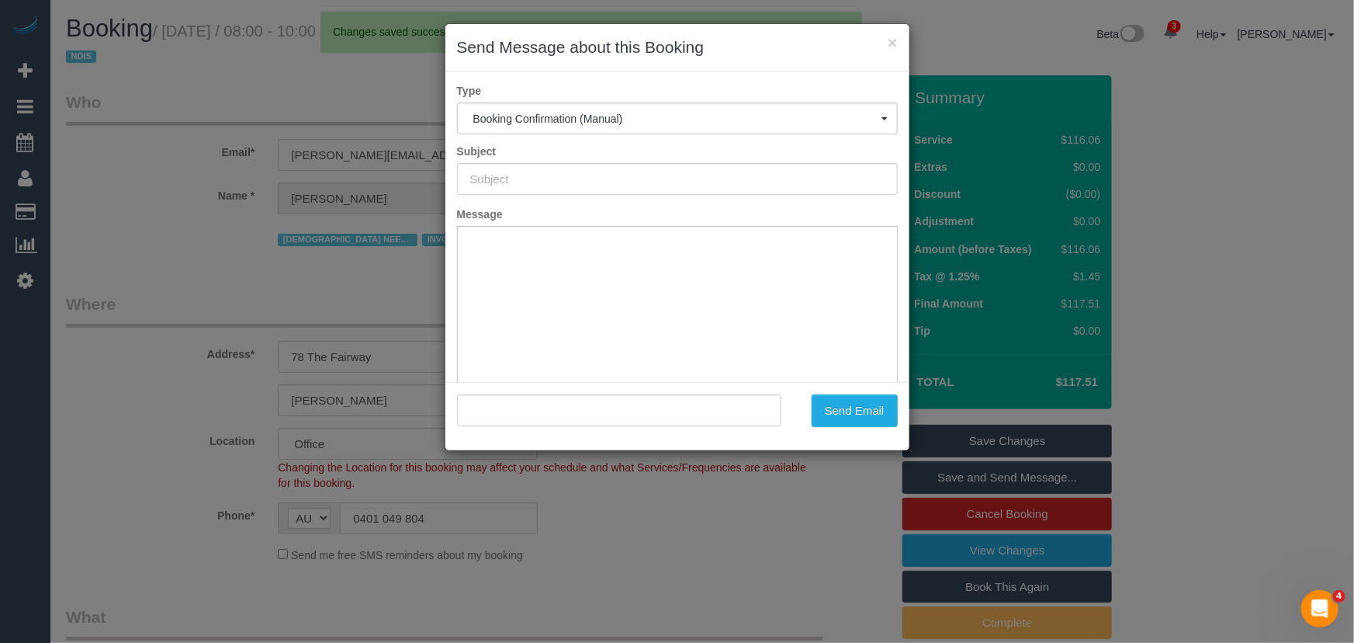
type input "Booking Confirmed"
type input ""Maria Matthews" <maria.j.matthews@outlook.com>"
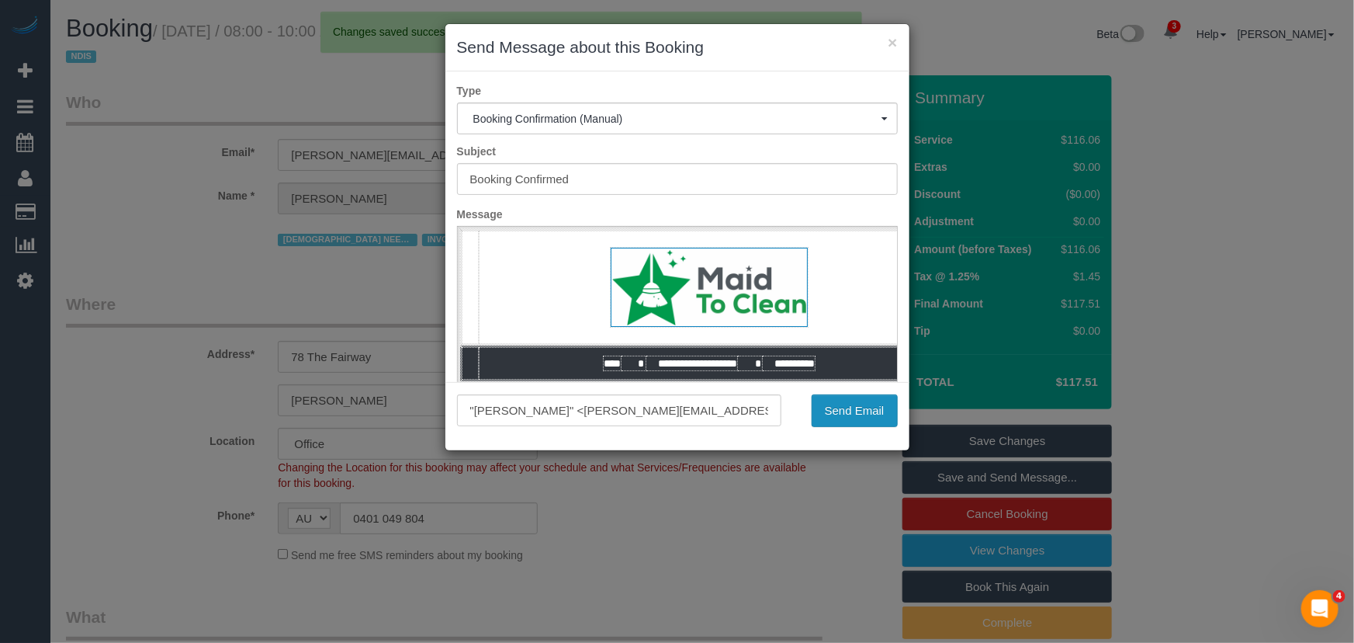
click at [861, 407] on button "Send Email" at bounding box center [855, 410] width 86 height 33
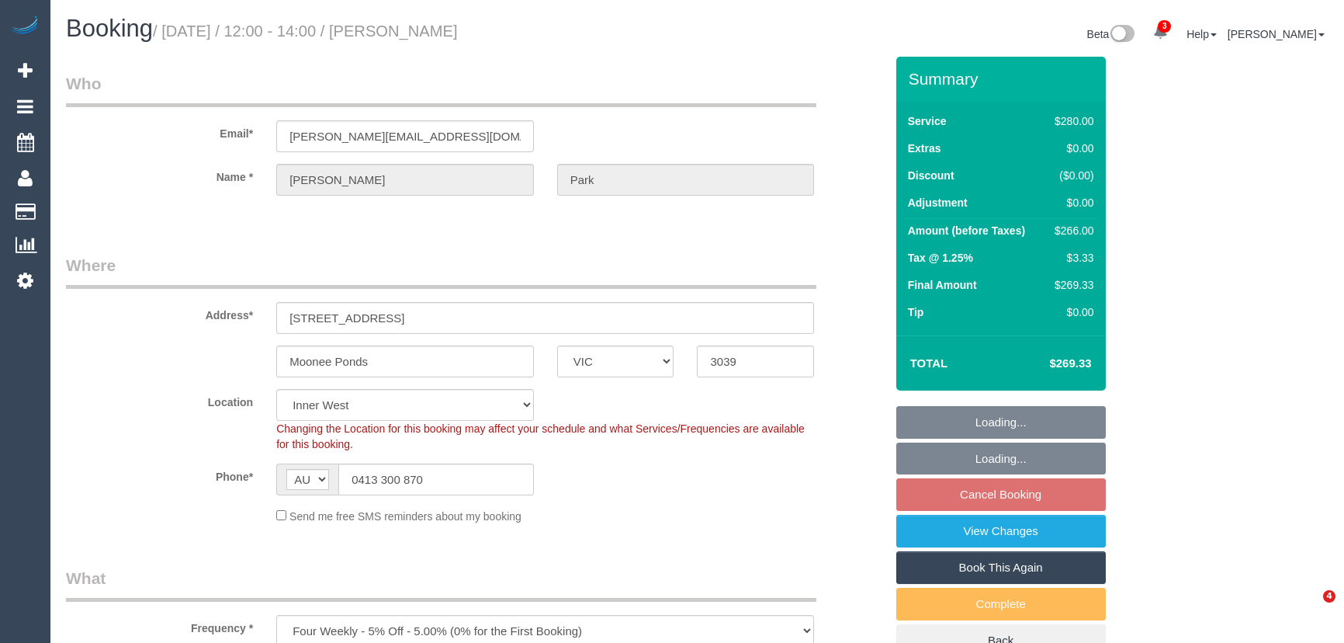
select select "VIC"
select select "240"
select select "string:stripe-pm_1Rbvvz2GScqysDRVLoYm9yfP"
select select "spot4"
select select "number:28"
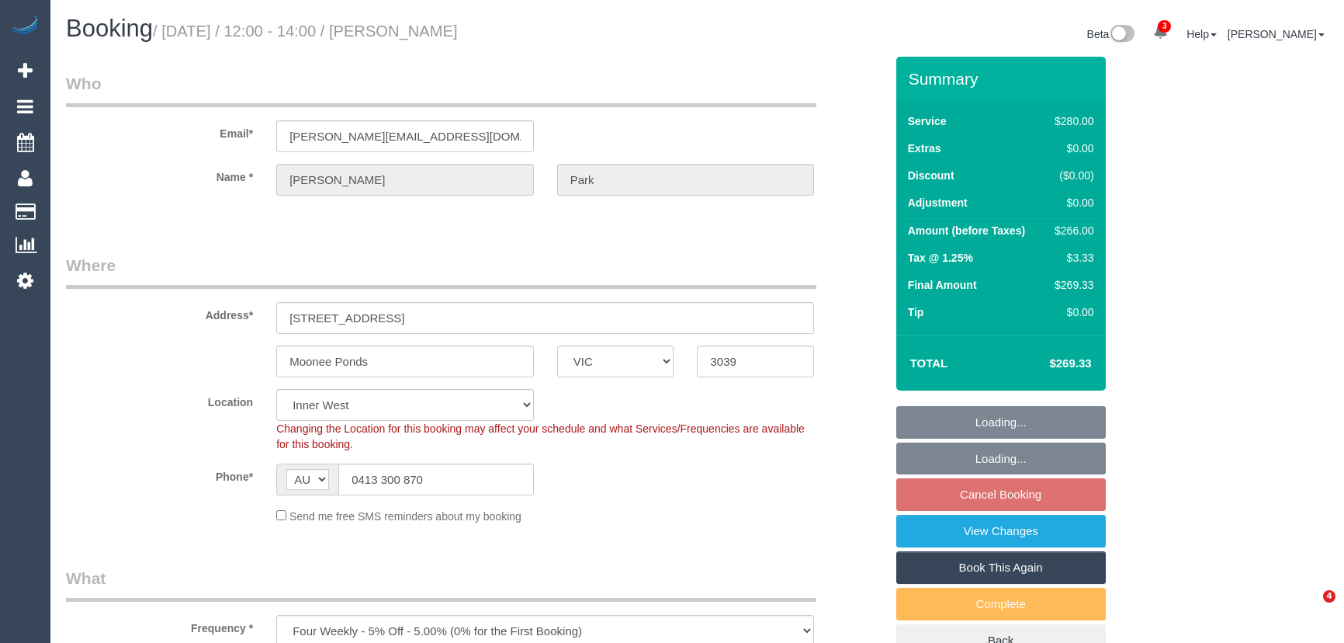
select select "number:14"
select select "number:19"
select select "number:23"
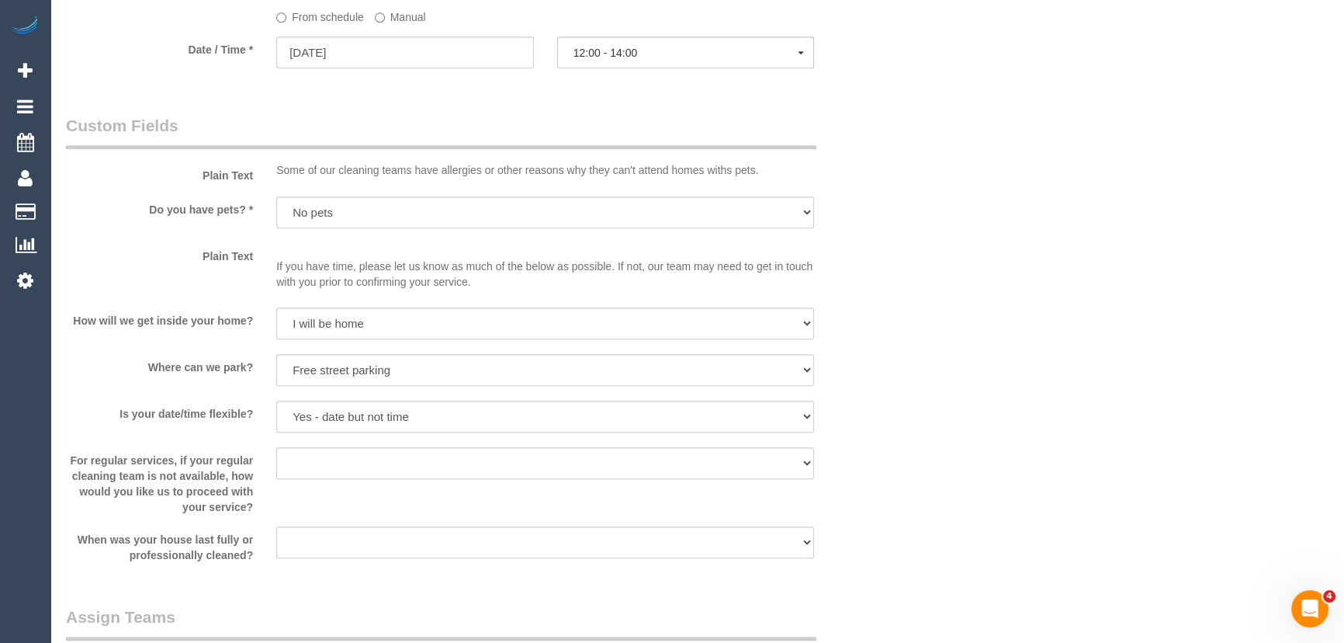
scroll to position [1834, 0]
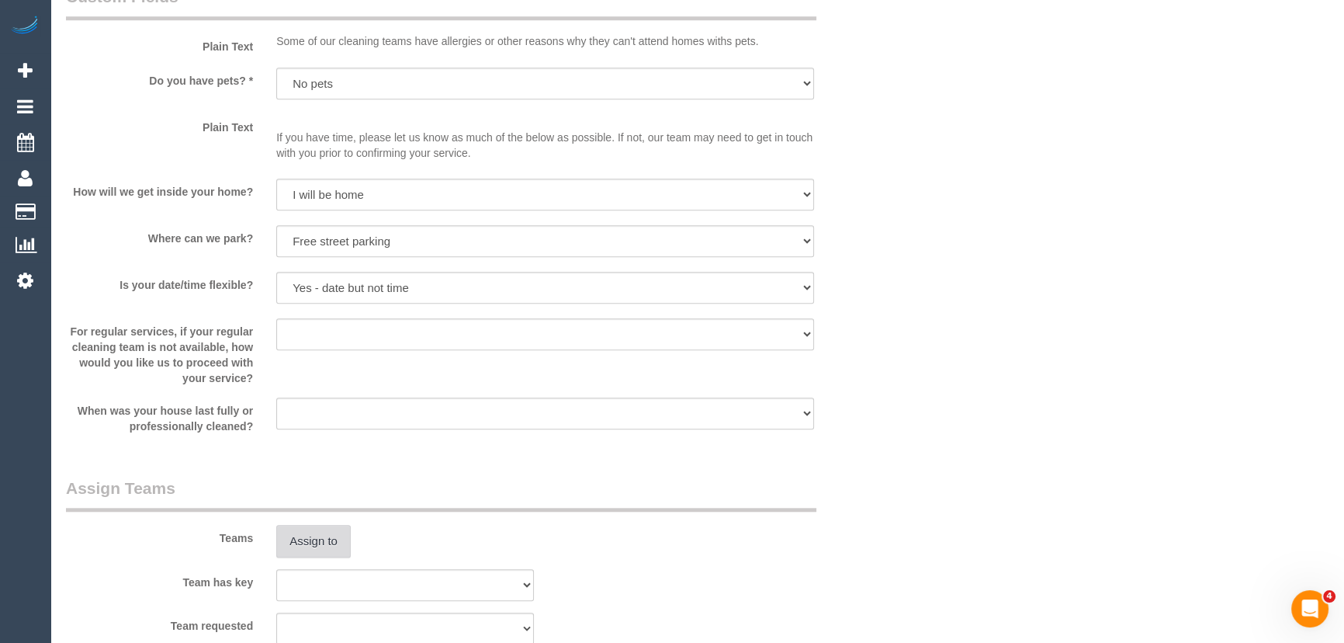
click at [331, 539] on button "Assign to" at bounding box center [313, 541] width 74 height 33
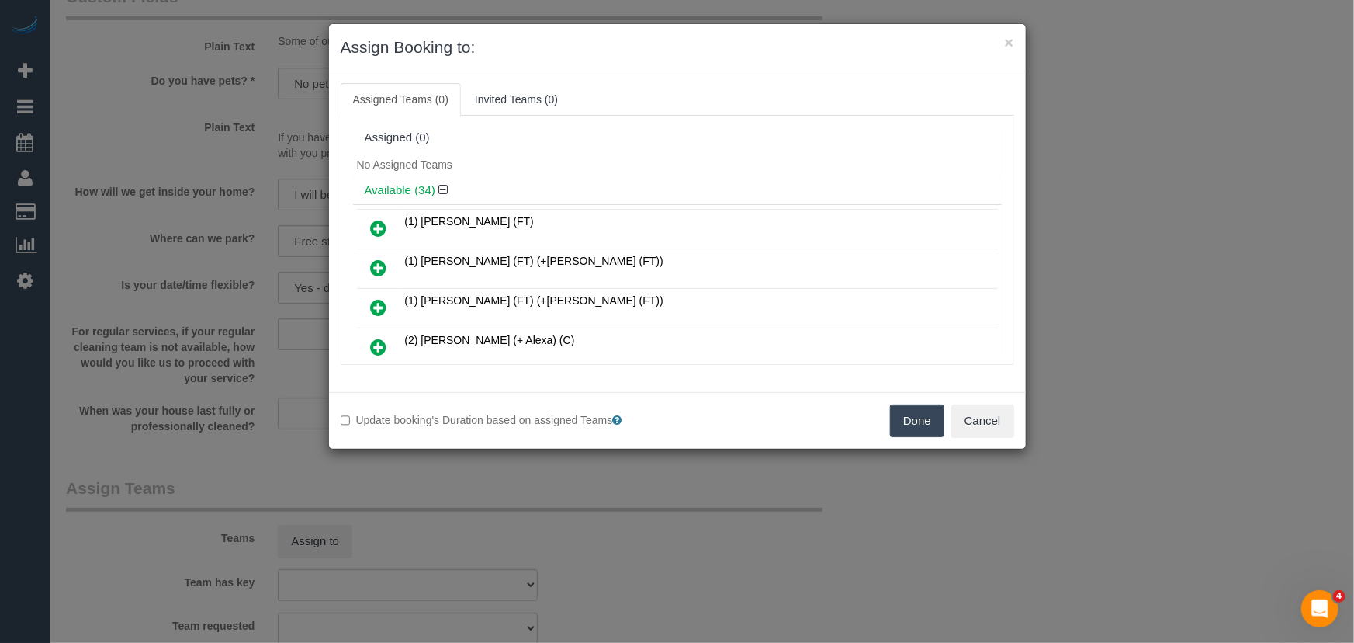
click at [377, 220] on icon at bounding box center [379, 228] width 16 height 19
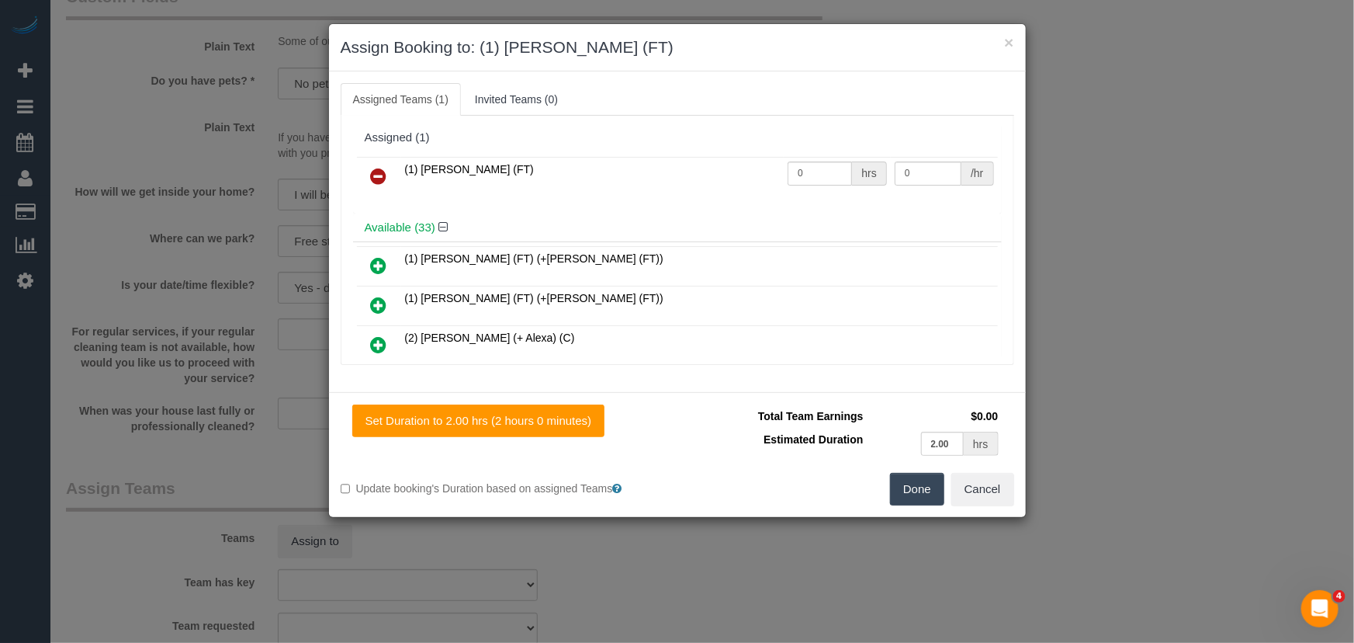
click at [916, 479] on button "Done" at bounding box center [917, 489] width 54 height 33
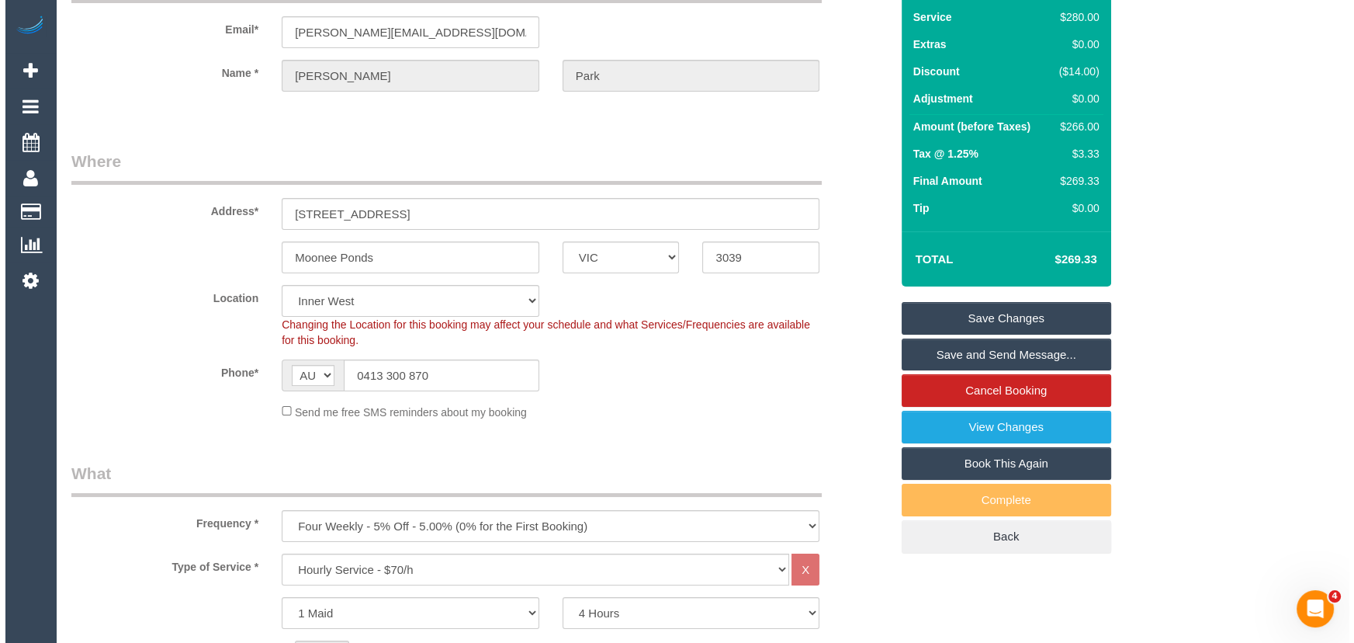
scroll to position [0, 0]
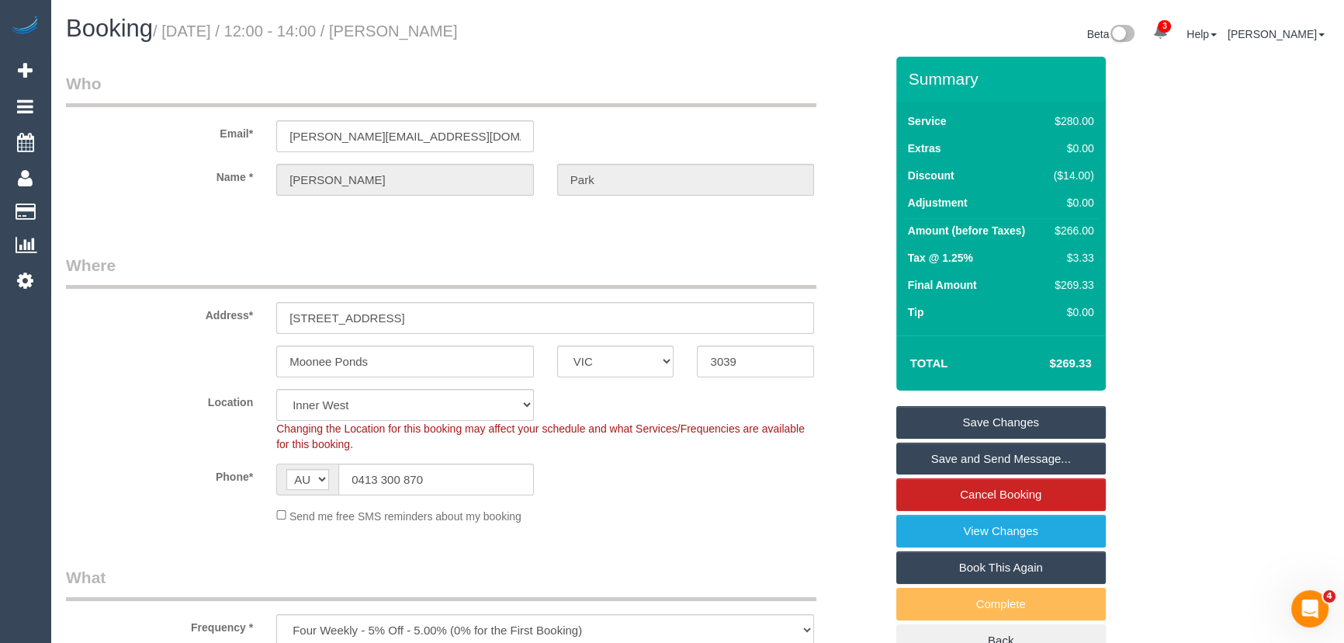
click at [451, 25] on small "/ September 19, 2025 / 12:00 - 14:00 / Michael Park" at bounding box center [305, 31] width 305 height 17
copy small "Michael Park"
click at [992, 411] on link "Save Changes" at bounding box center [1001, 422] width 210 height 33
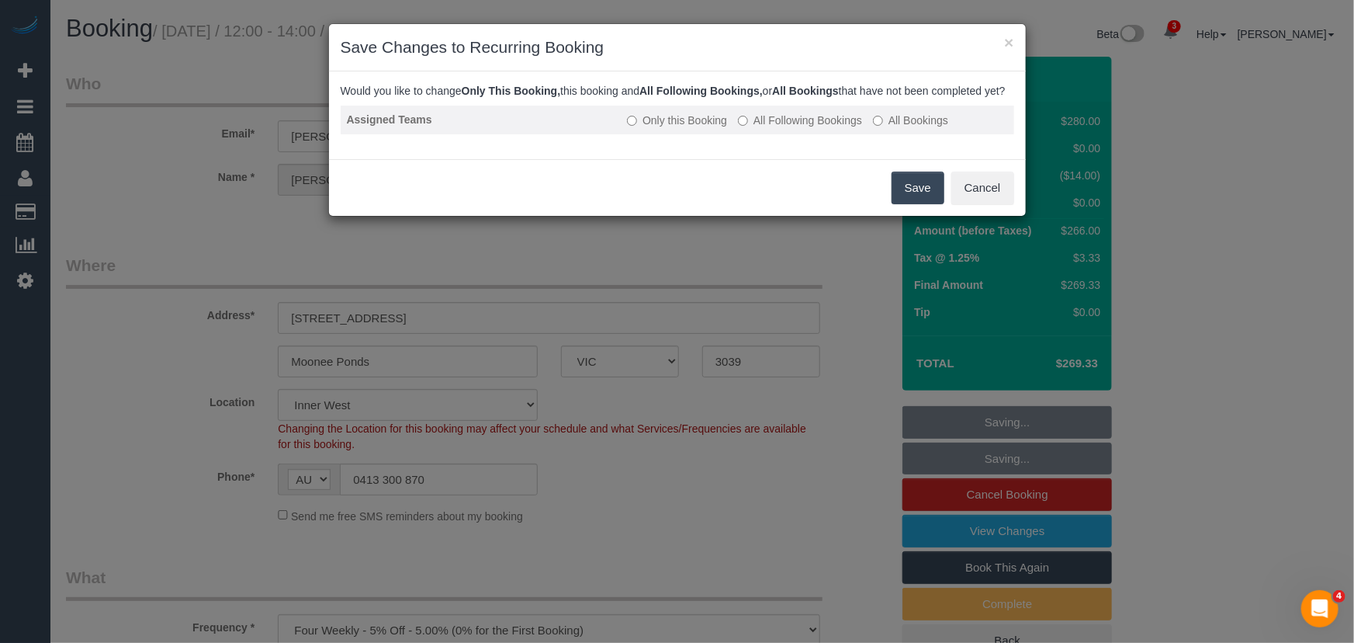
click at [820, 124] on td "Only this Booking All Following Bookings All Bookings" at bounding box center [817, 120] width 393 height 29
click at [817, 128] on label "All Following Bookings" at bounding box center [800, 121] width 124 height 16
click at [908, 202] on button "Save" at bounding box center [918, 187] width 53 height 33
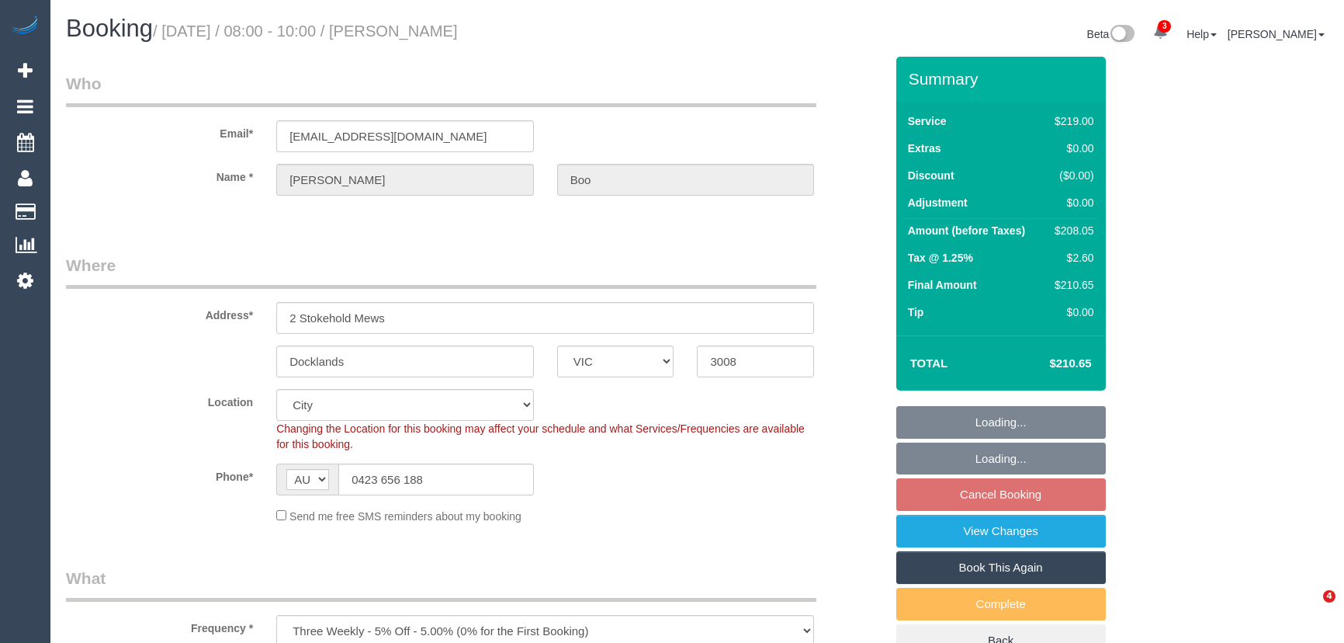
select select "VIC"
select select "string:stripe-pm_1Mb2sn2GScqysDRV3LqaYVhB"
select select "number:27"
select select "number:14"
select select "number:19"
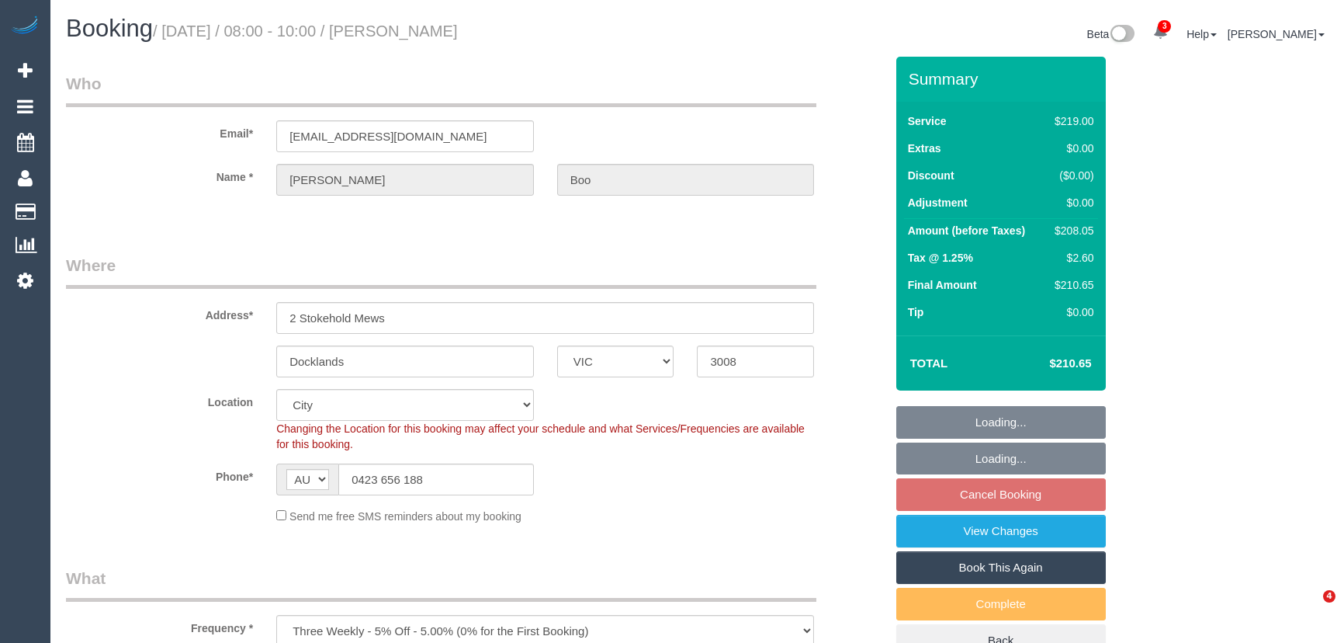
select select "number:24"
select select "number:34"
select select "number:13"
select select "object:1247"
select select "spot2"
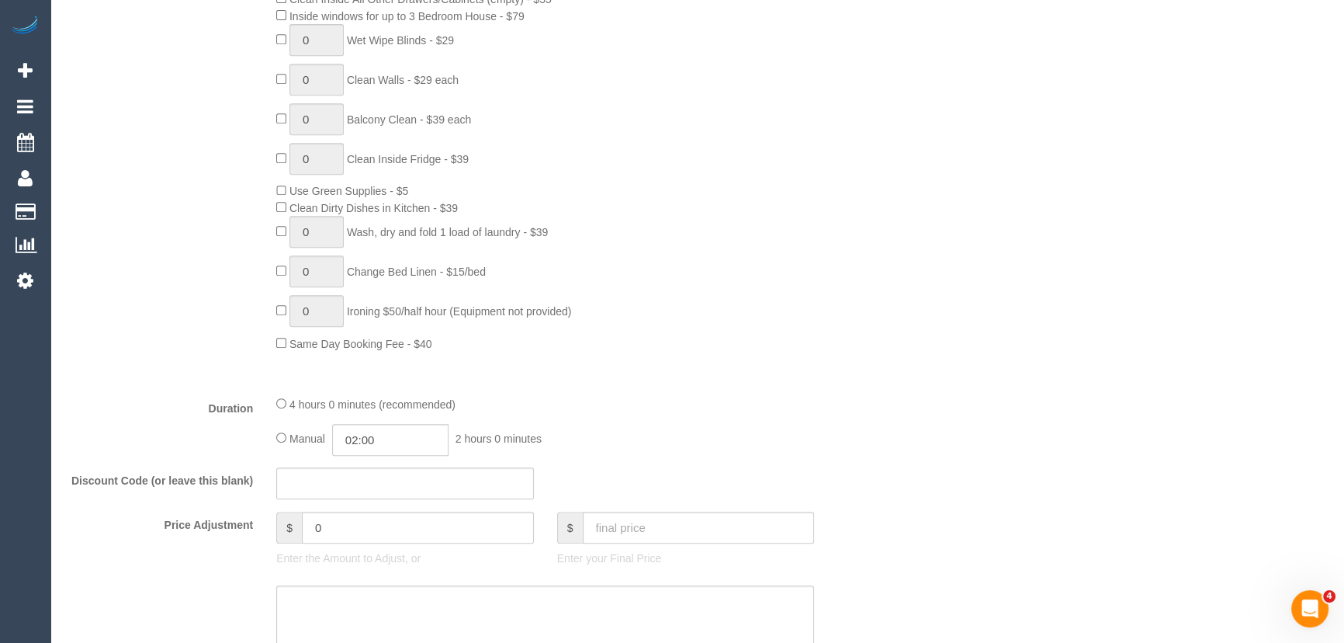
scroll to position [916, 0]
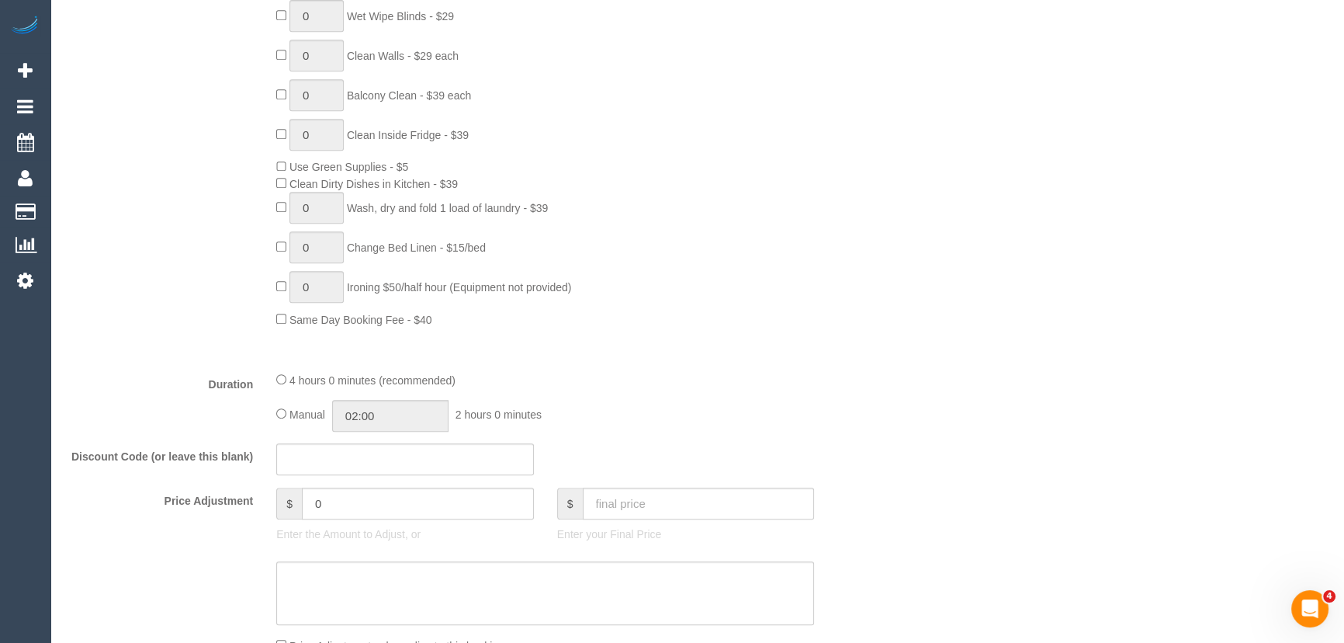
click at [279, 410] on div "Manual 02:00 2 hours 0 minutes" at bounding box center [545, 416] width 538 height 32
select select "spot23"
click at [400, 428] on input "04:00" at bounding box center [390, 416] width 116 height 32
click at [386, 444] on li "03:30" at bounding box center [373, 447] width 69 height 20
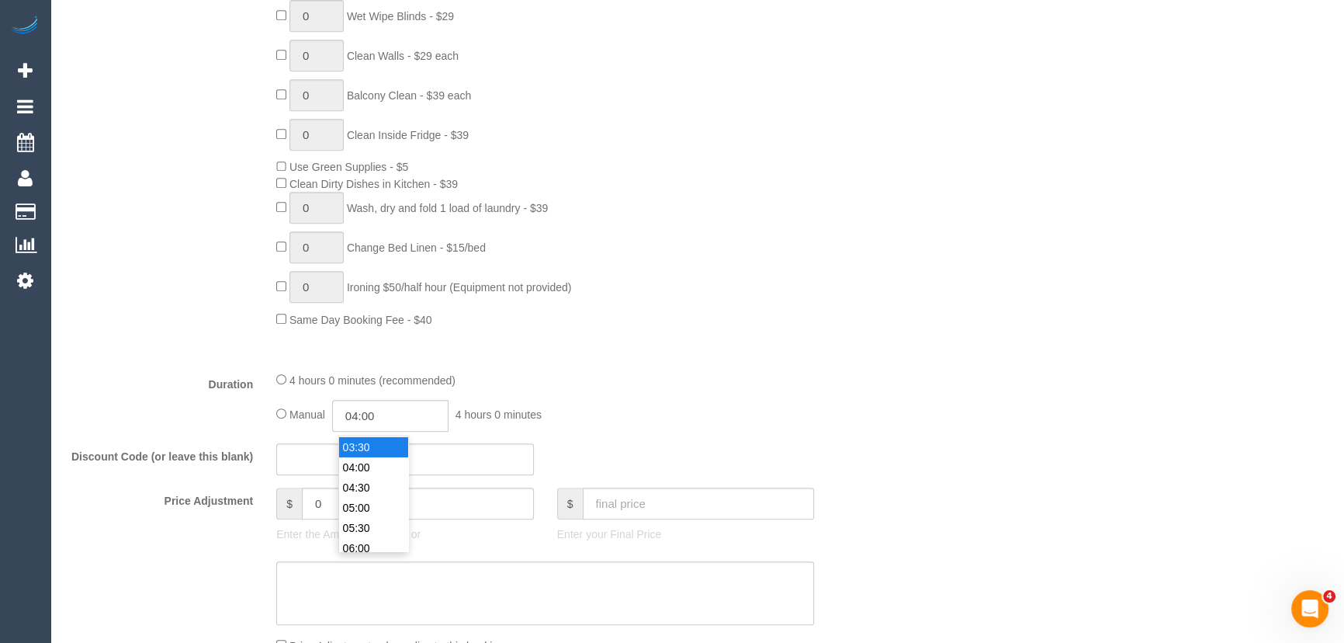
type input "03:30"
click at [672, 415] on div "Manual 03:30 3 hours 30 minutes" at bounding box center [545, 416] width 538 height 32
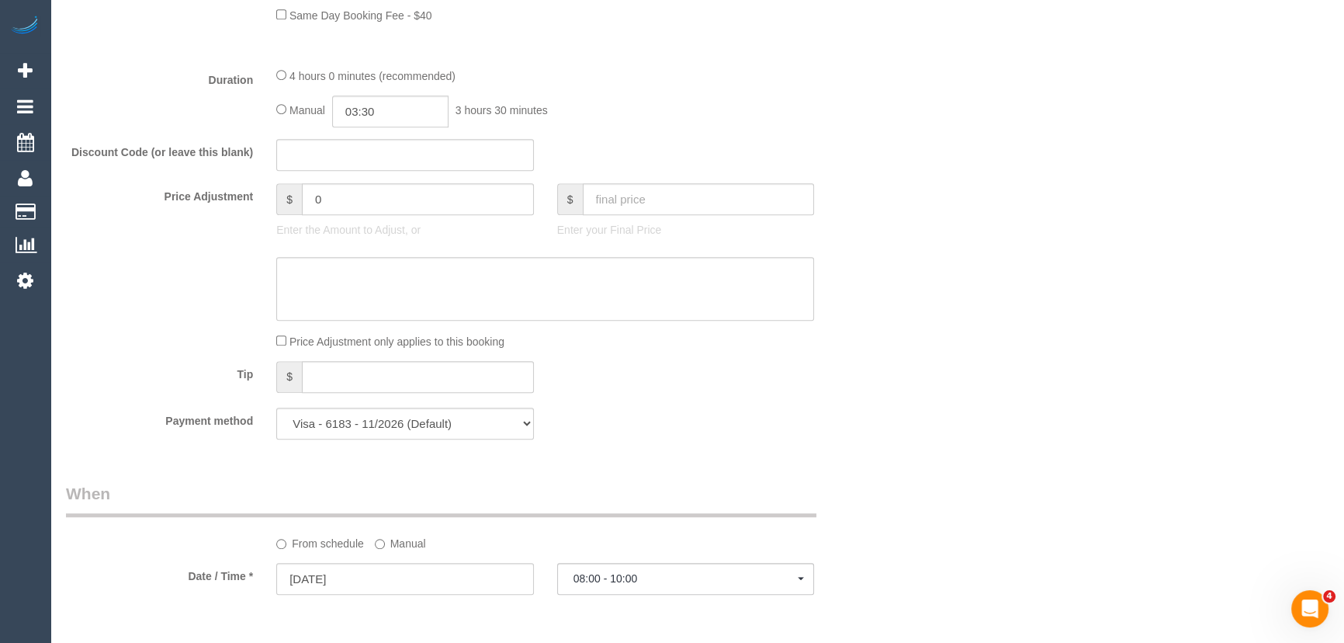
select select "spot44"
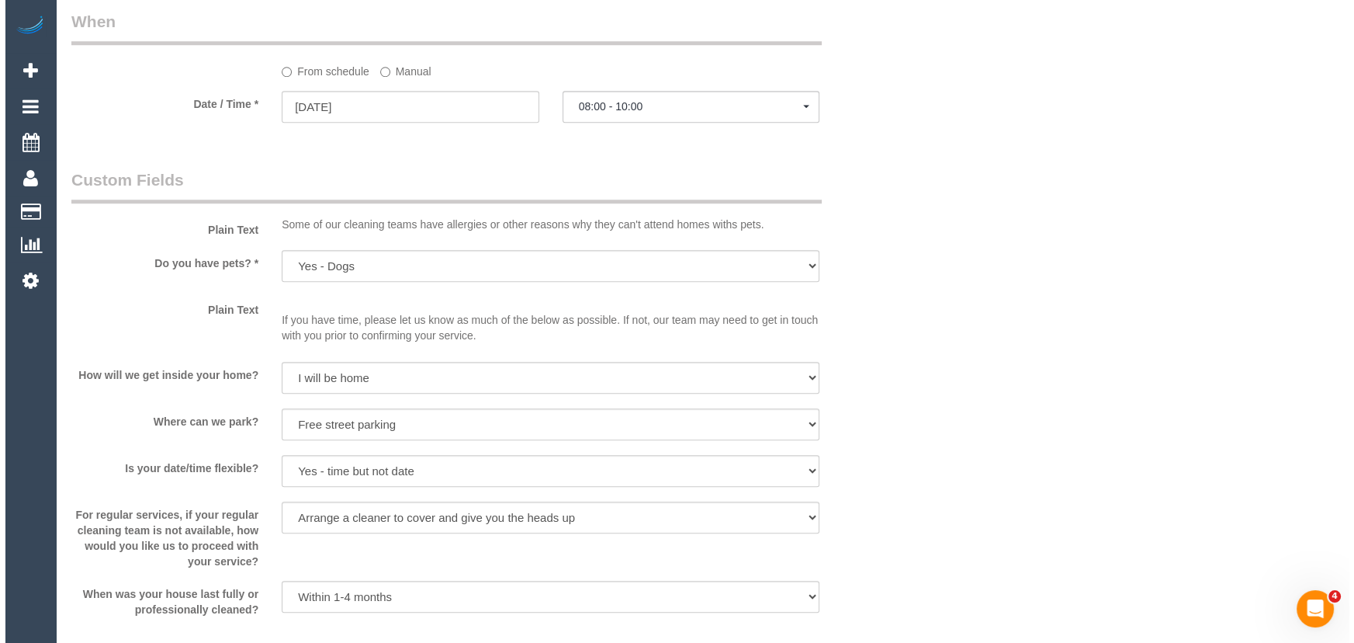
scroll to position [1834, 0]
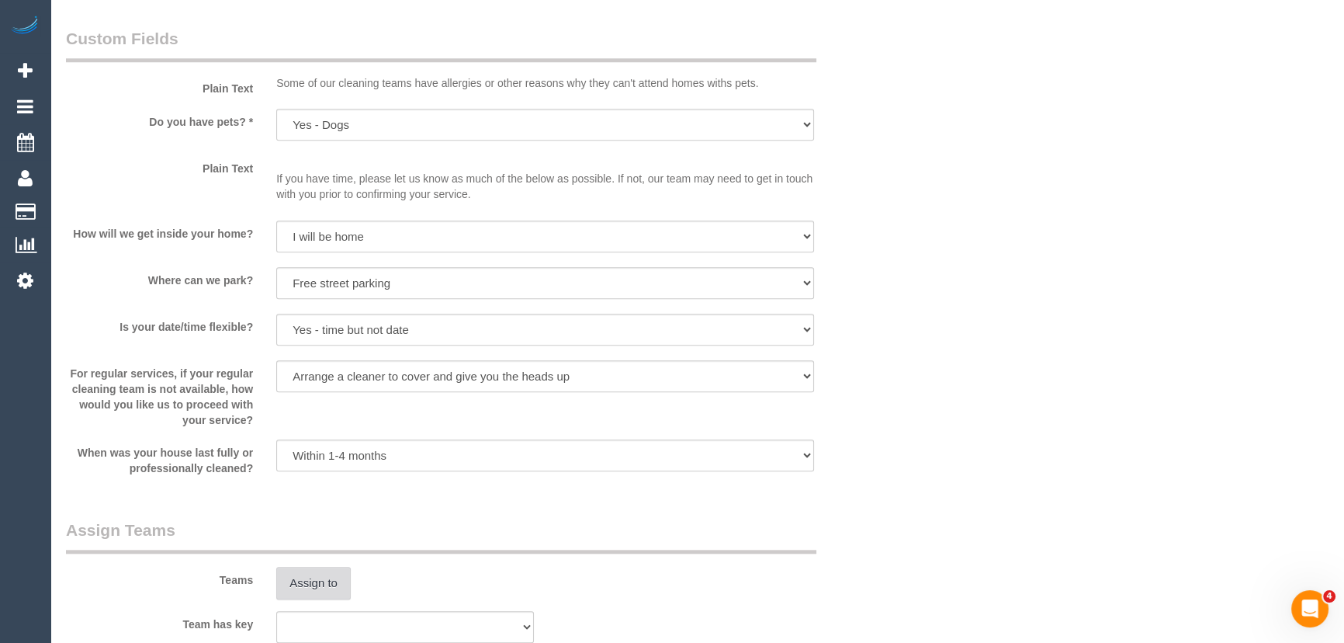
click at [315, 584] on button "Assign to" at bounding box center [313, 582] width 74 height 33
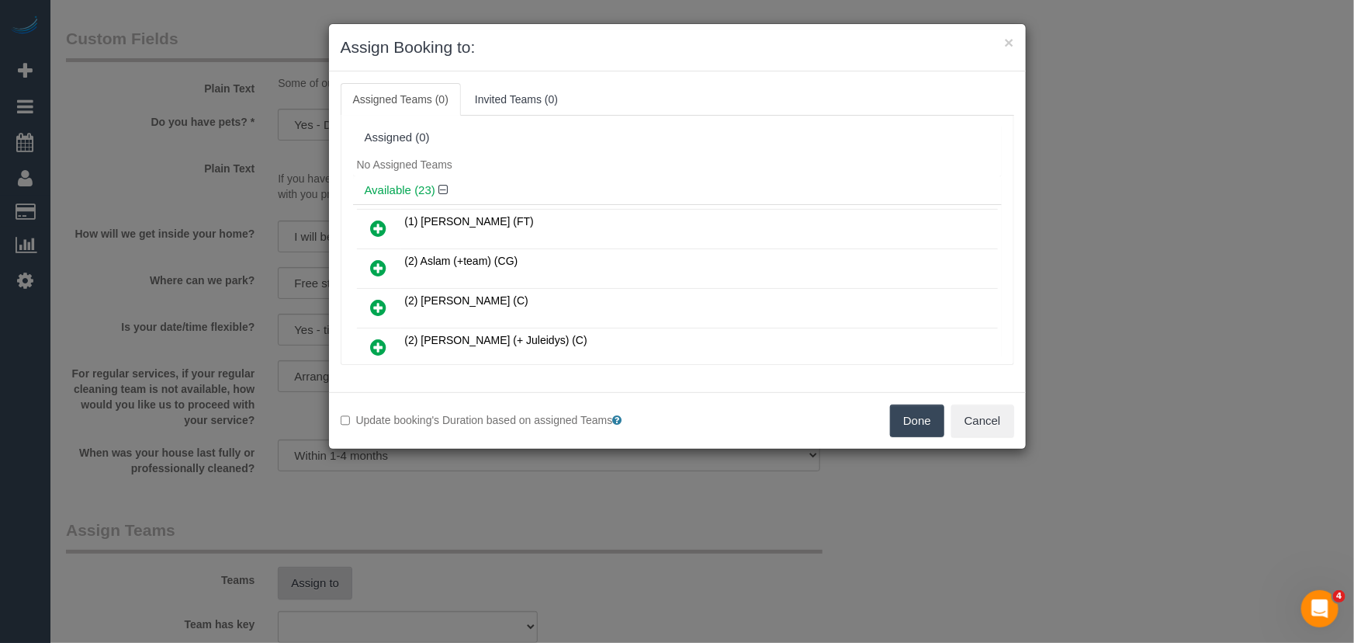
scroll to position [369, 0]
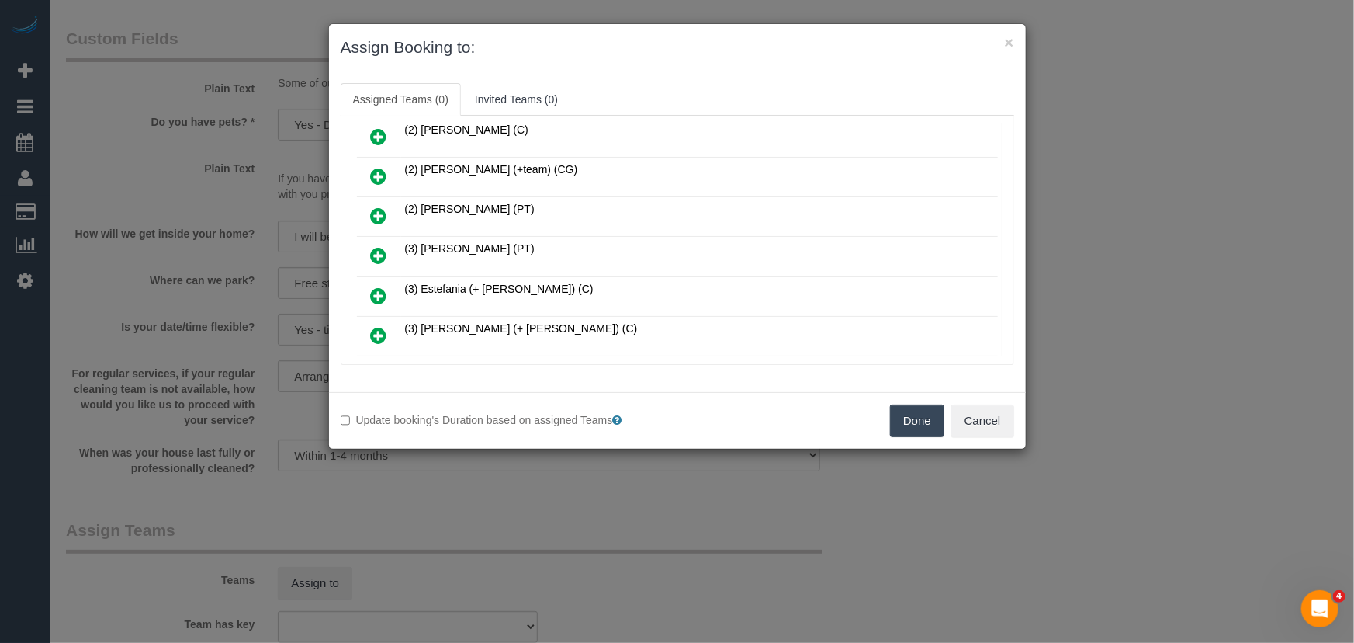
click at [378, 246] on icon at bounding box center [379, 255] width 16 height 19
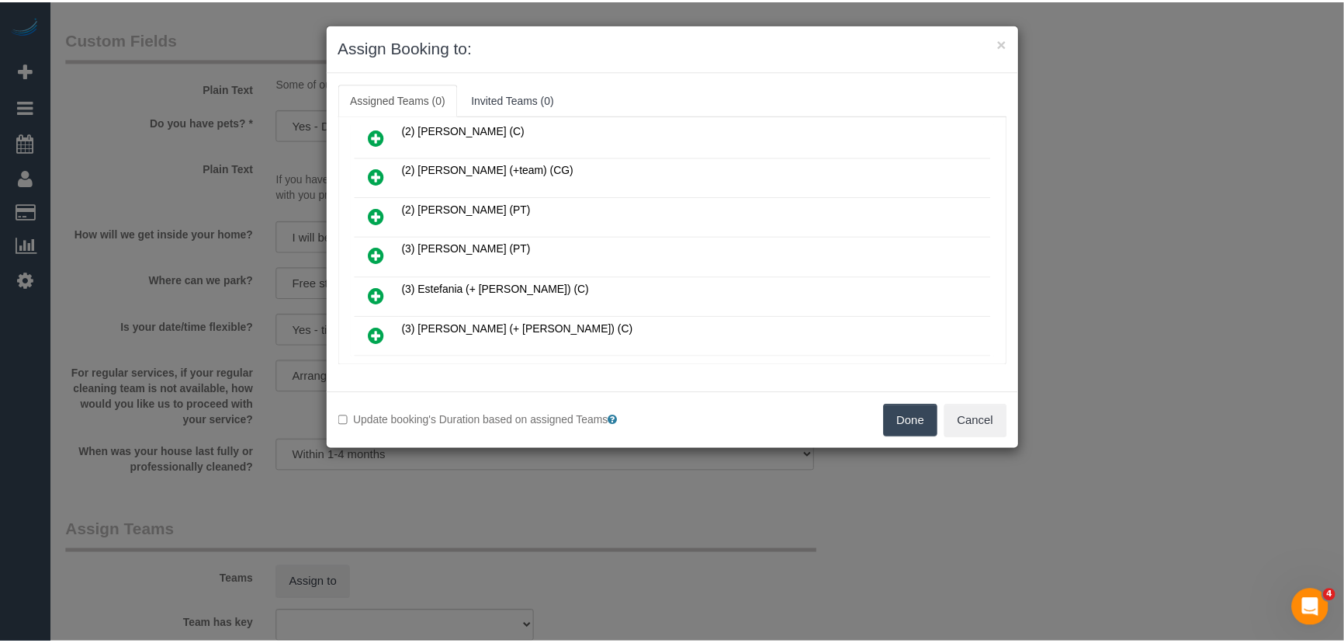
scroll to position [405, 0]
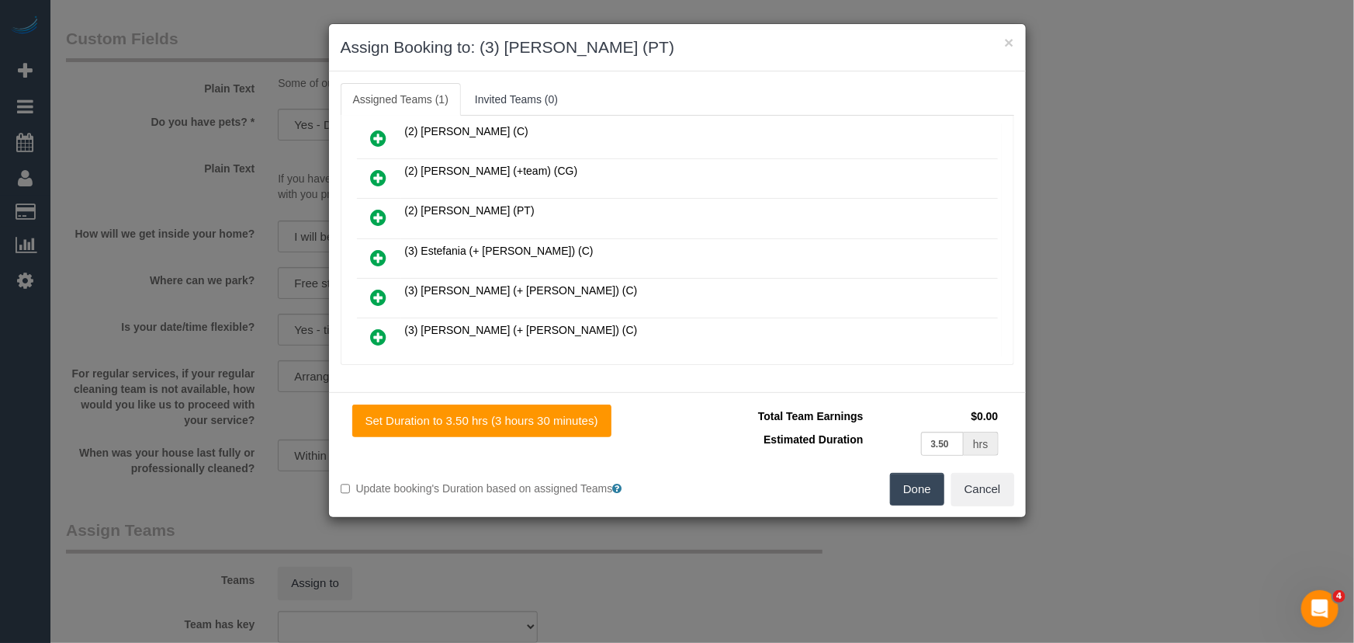
click at [919, 497] on button "Done" at bounding box center [917, 489] width 54 height 33
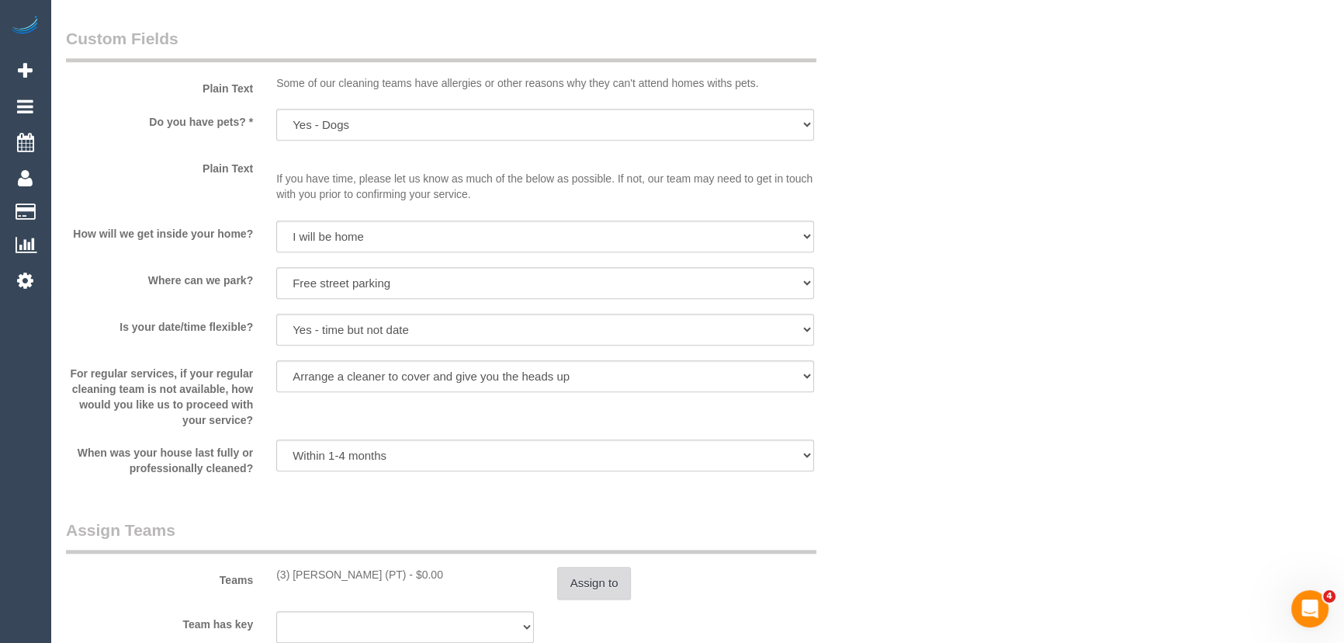
click at [604, 589] on button "Assign to" at bounding box center [594, 582] width 74 height 33
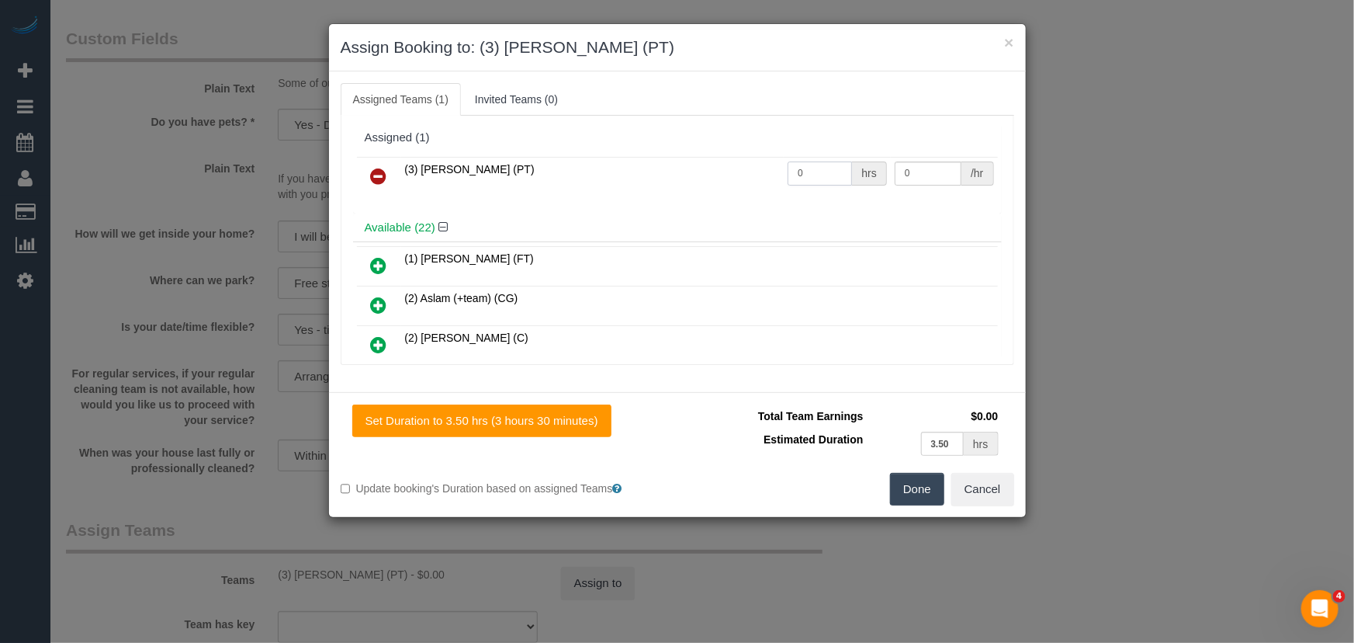
click at [827, 176] on input "0" at bounding box center [820, 173] width 64 height 24
type input "1"
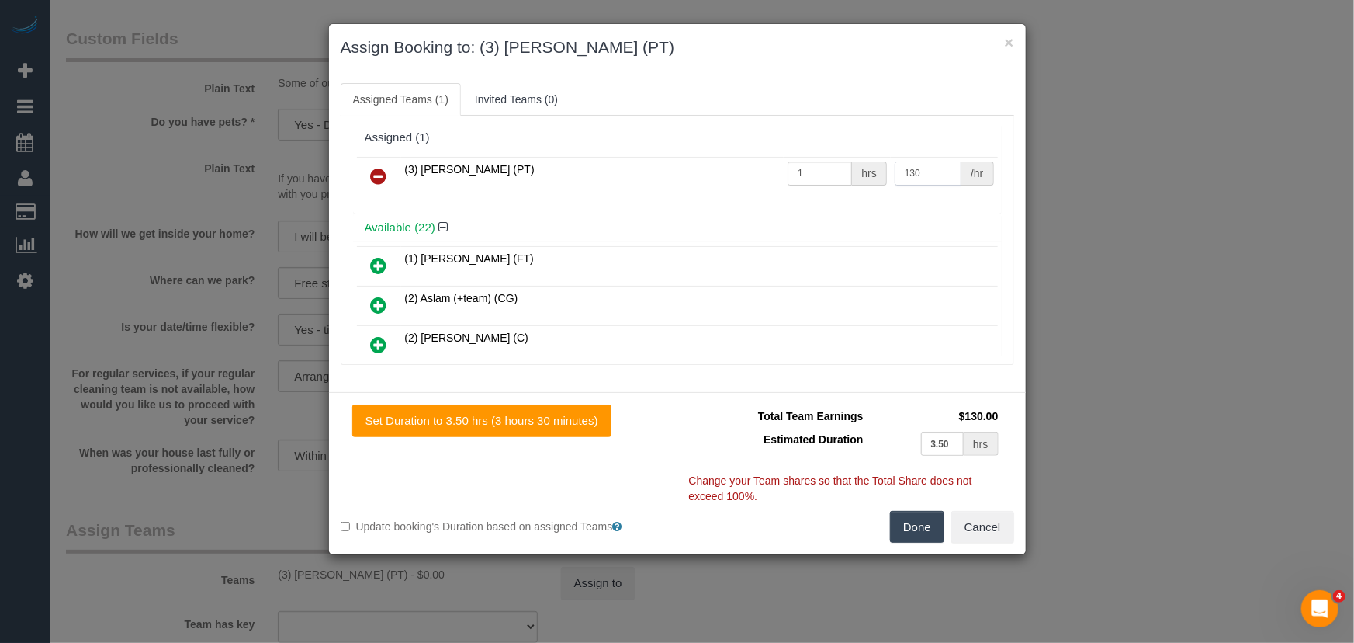
type input "130"
click at [923, 530] on button "Done" at bounding box center [917, 527] width 54 height 33
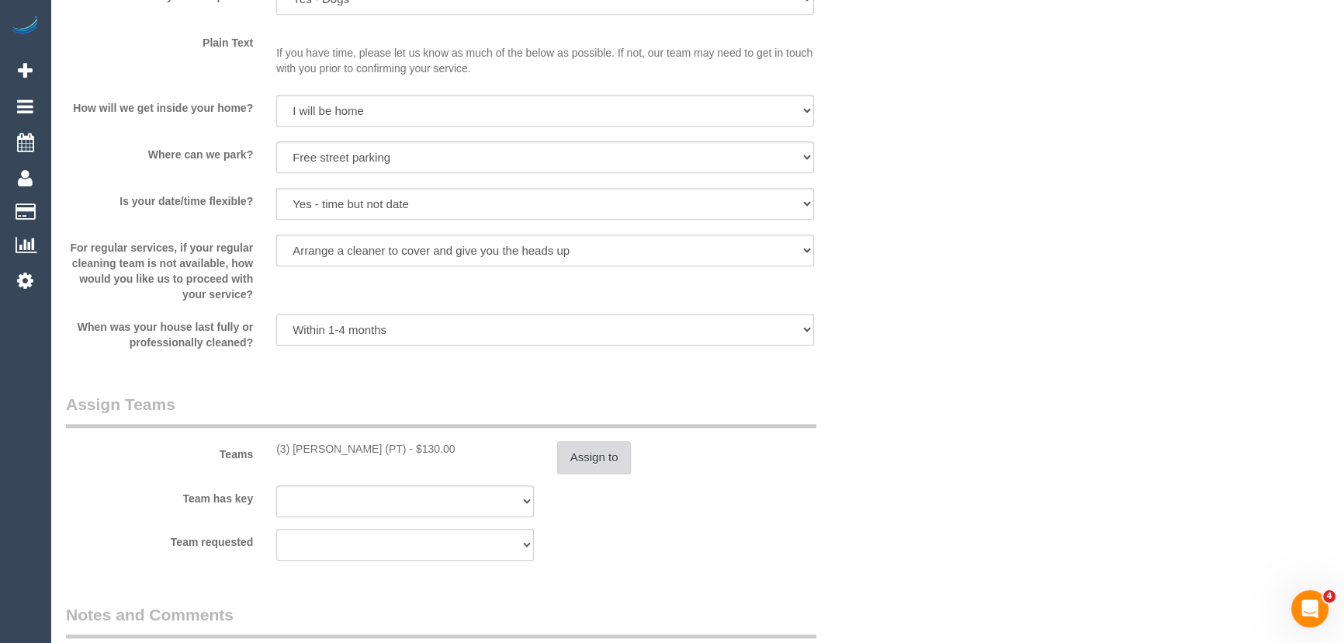
scroll to position [2116, 0]
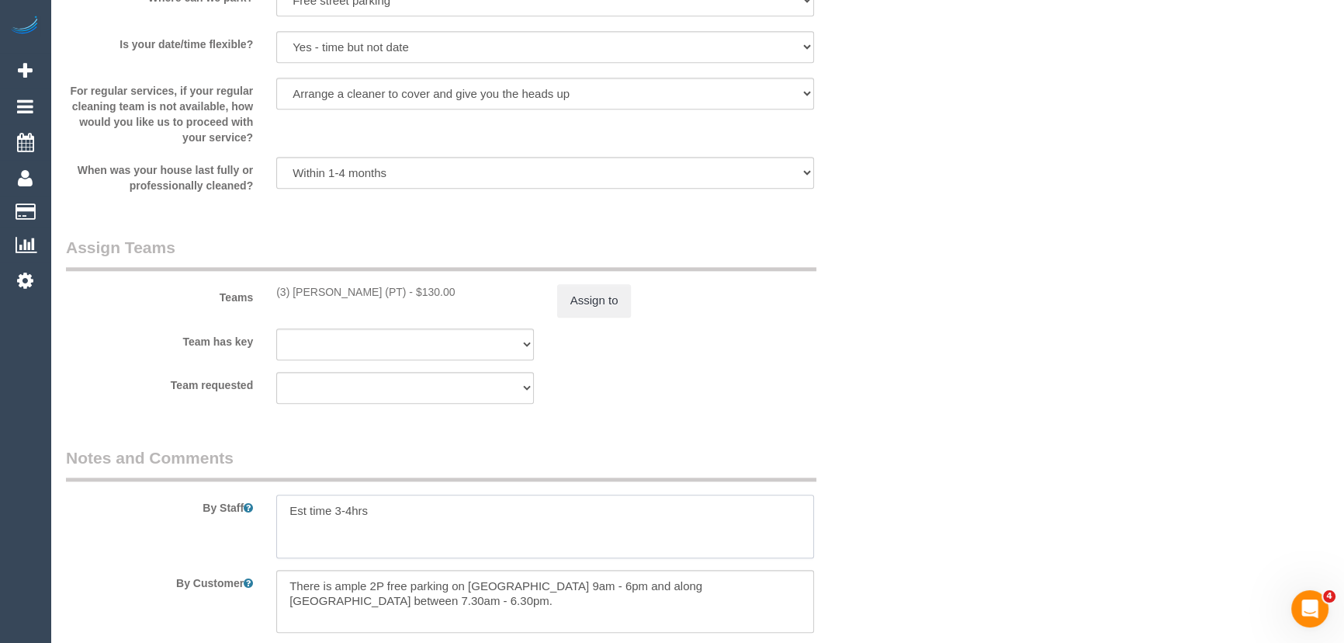
click at [350, 511] on textarea at bounding box center [545, 526] width 538 height 64
type textarea "Est time 3-3.5hrs"
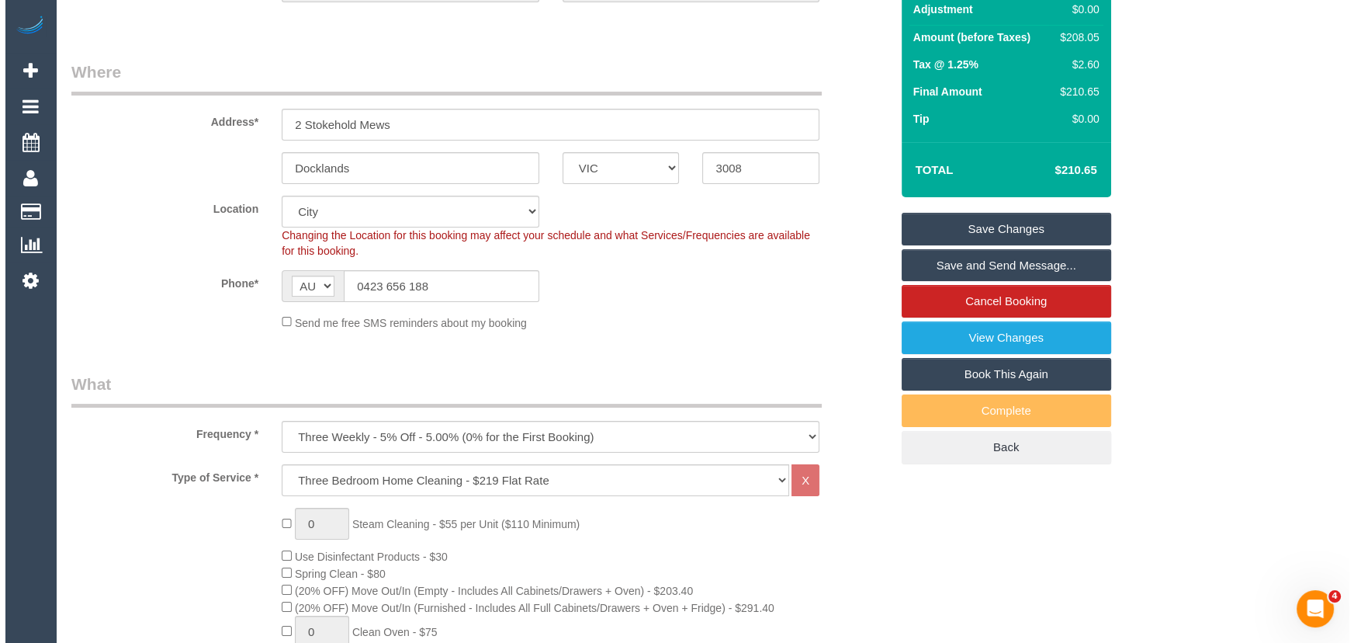
scroll to position [0, 0]
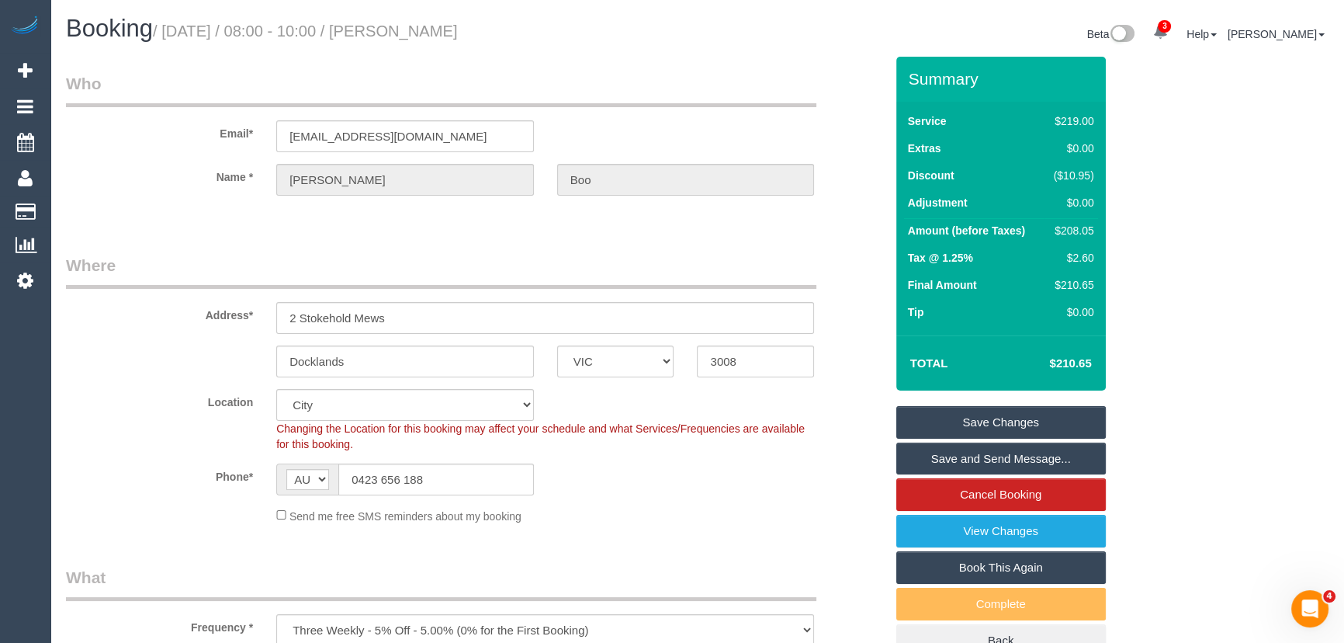
click at [438, 34] on small "/ September 19, 2025 / 08:00 - 10:00 / Ann Boo" at bounding box center [305, 31] width 305 height 17
copy small "Ann Boo"
click at [993, 454] on link "Save and Send Message..." at bounding box center [1001, 458] width 210 height 33
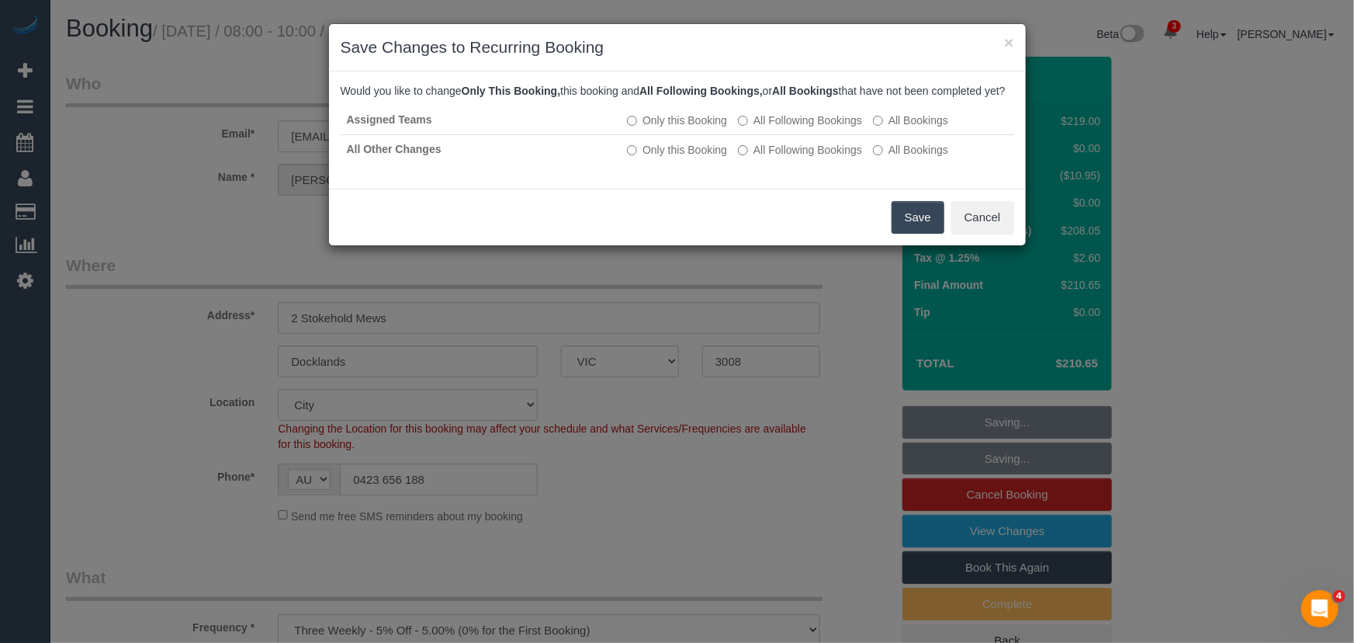
click at [906, 234] on button "Save" at bounding box center [918, 217] width 53 height 33
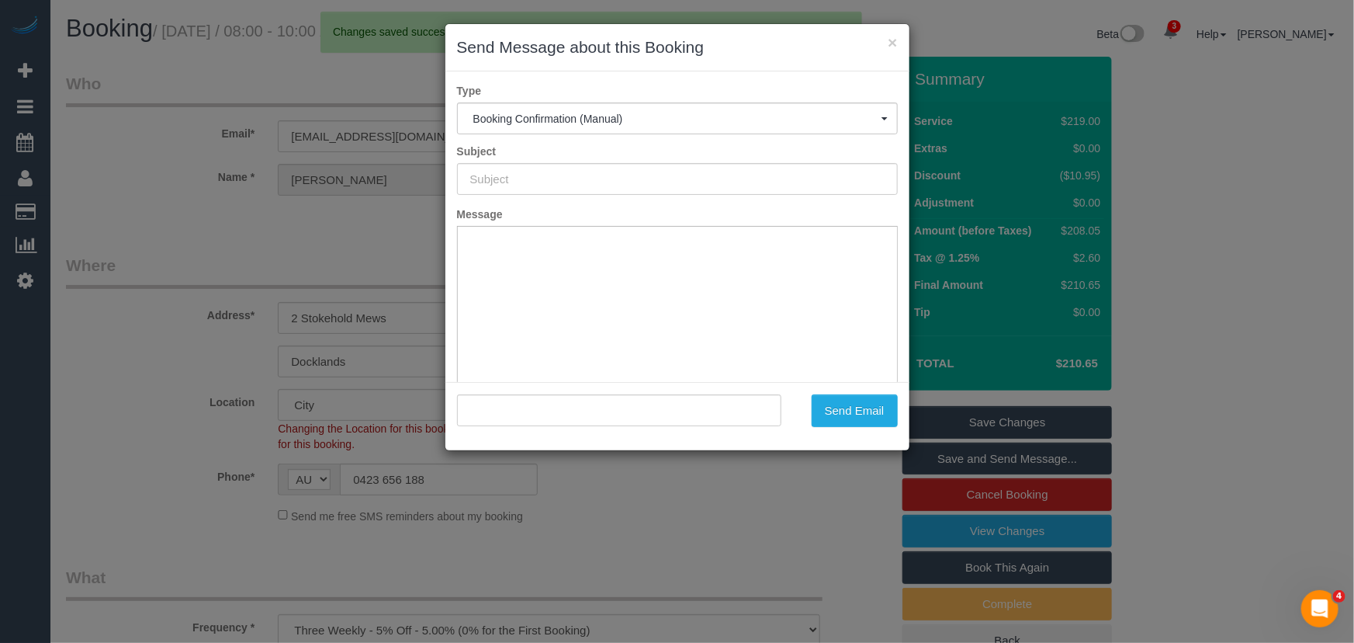
type input "Booking Confirmed"
type input ""Ann Boo" <alwaesboo@gmail.com>"
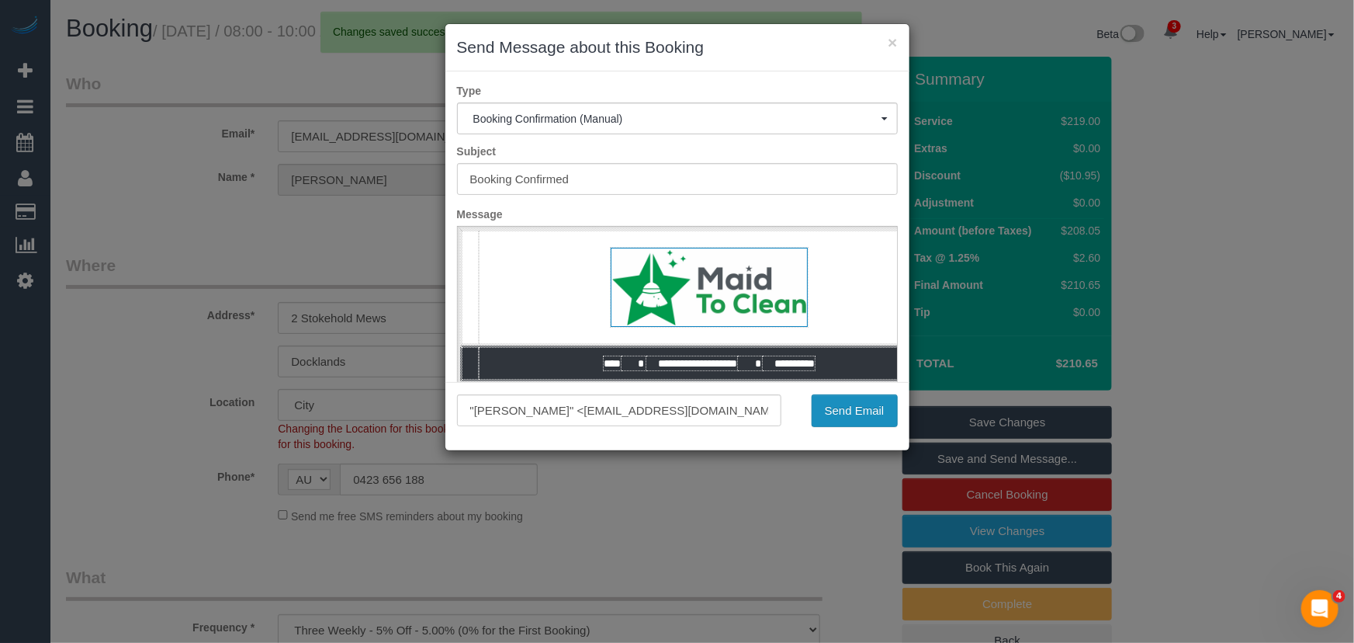
click at [822, 422] on button "Send Email" at bounding box center [855, 410] width 86 height 33
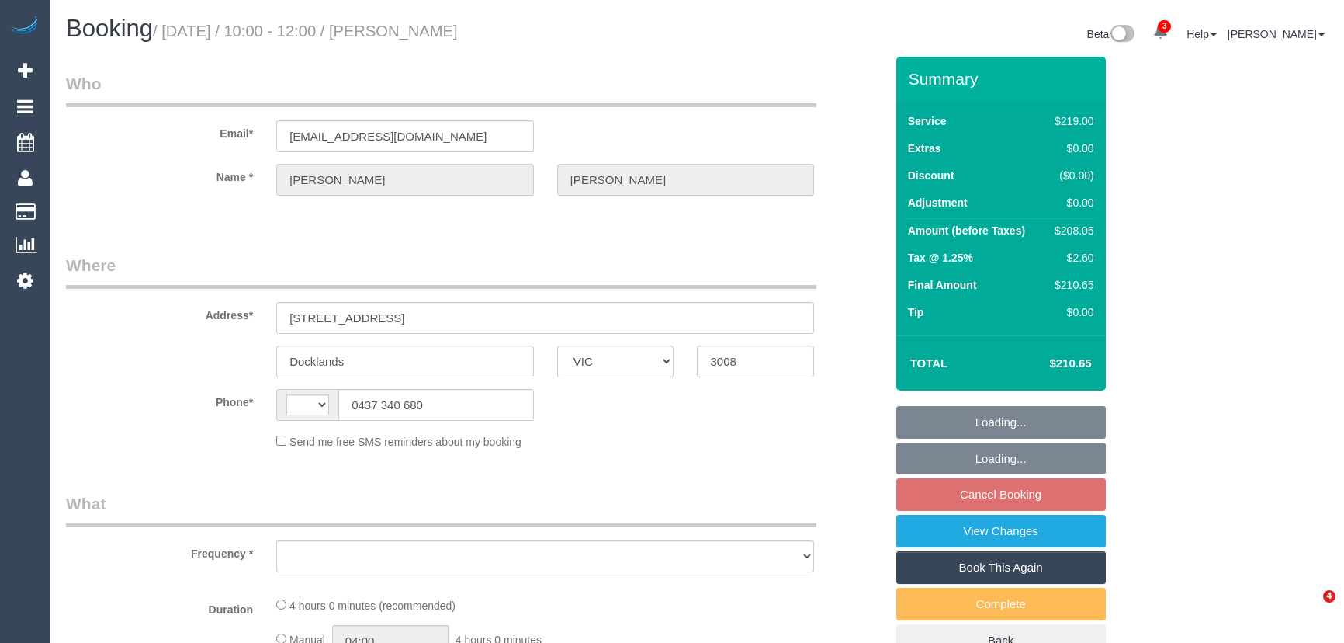
select select "VIC"
select select "string:AU"
select select "object:302"
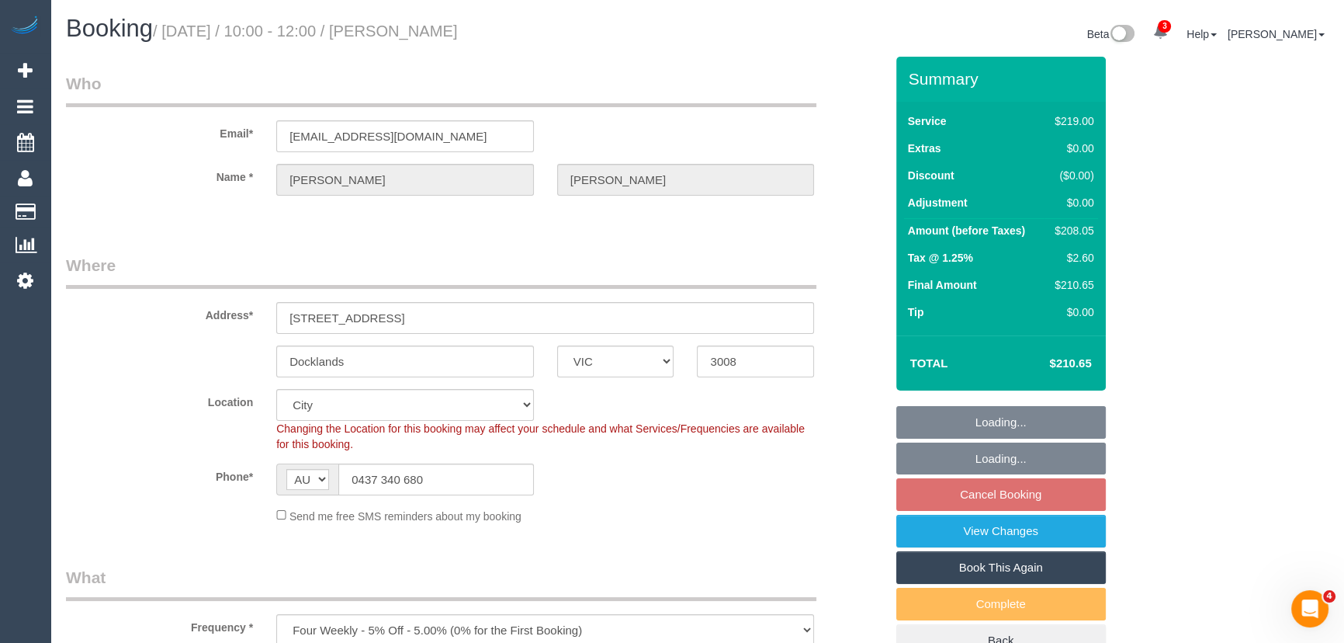
select select "string:stripe-pm_1HmyTB2GScqysDRVtfnO9N7M"
select select "spot3"
select select "number:29"
select select "object:1224"
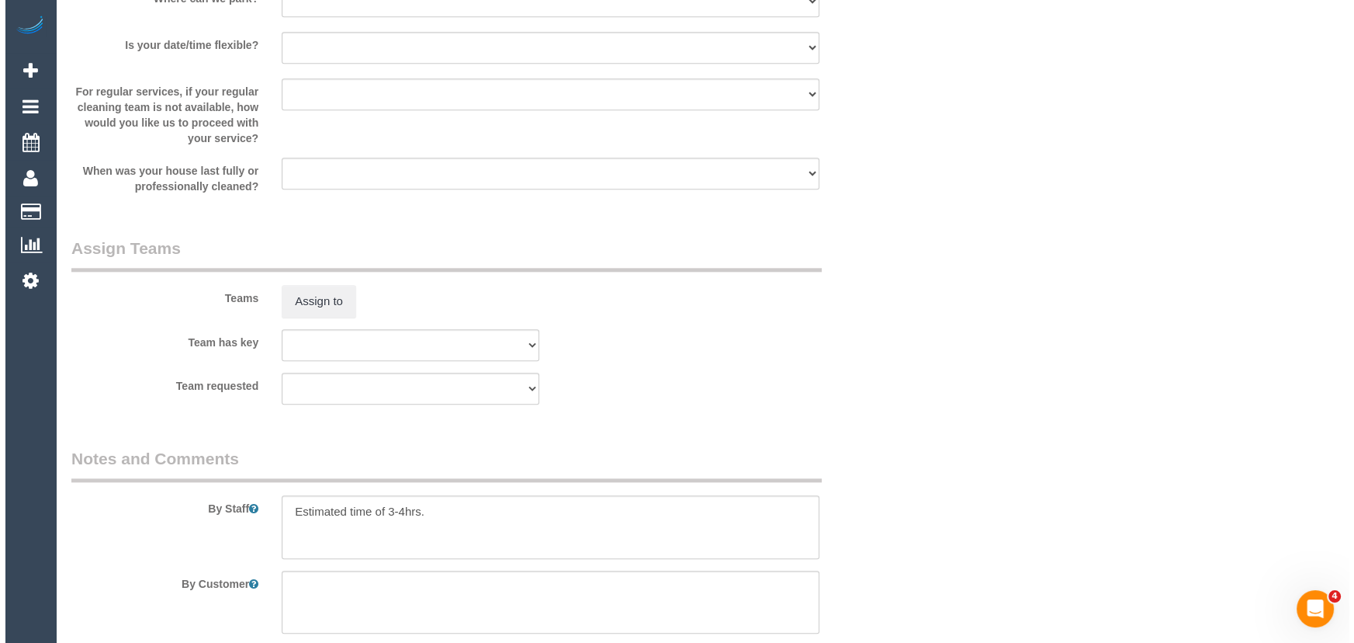
scroll to position [2116, 0]
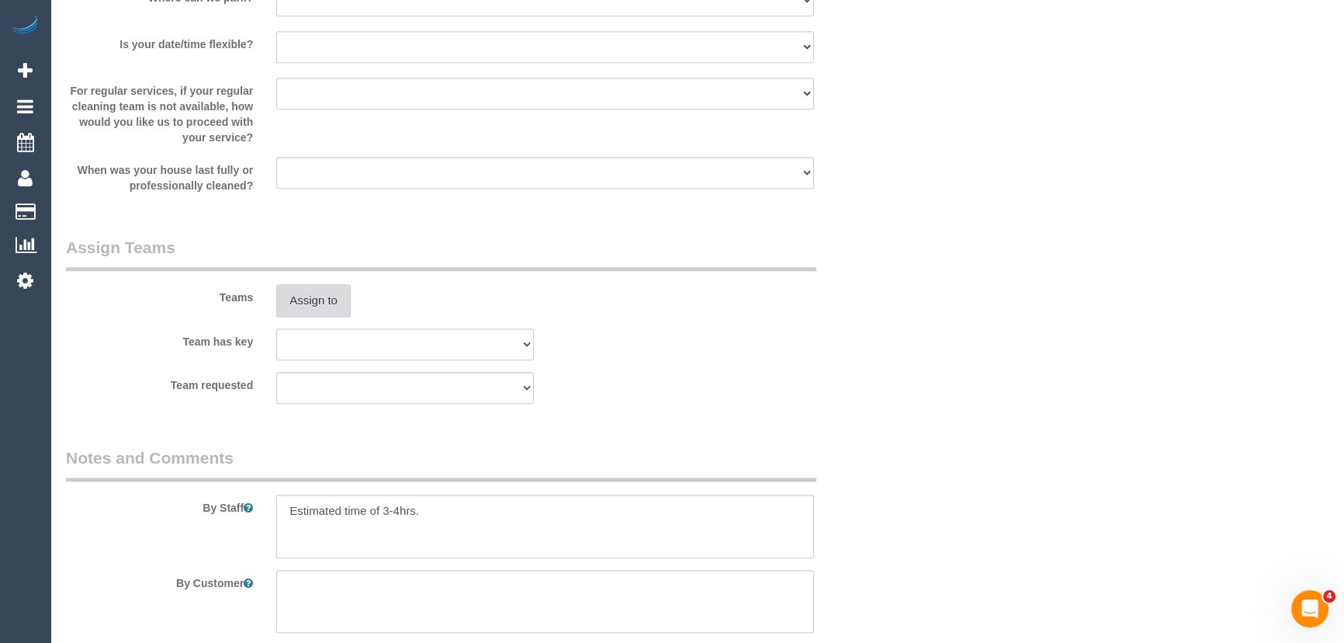
click at [309, 302] on button "Assign to" at bounding box center [313, 300] width 74 height 33
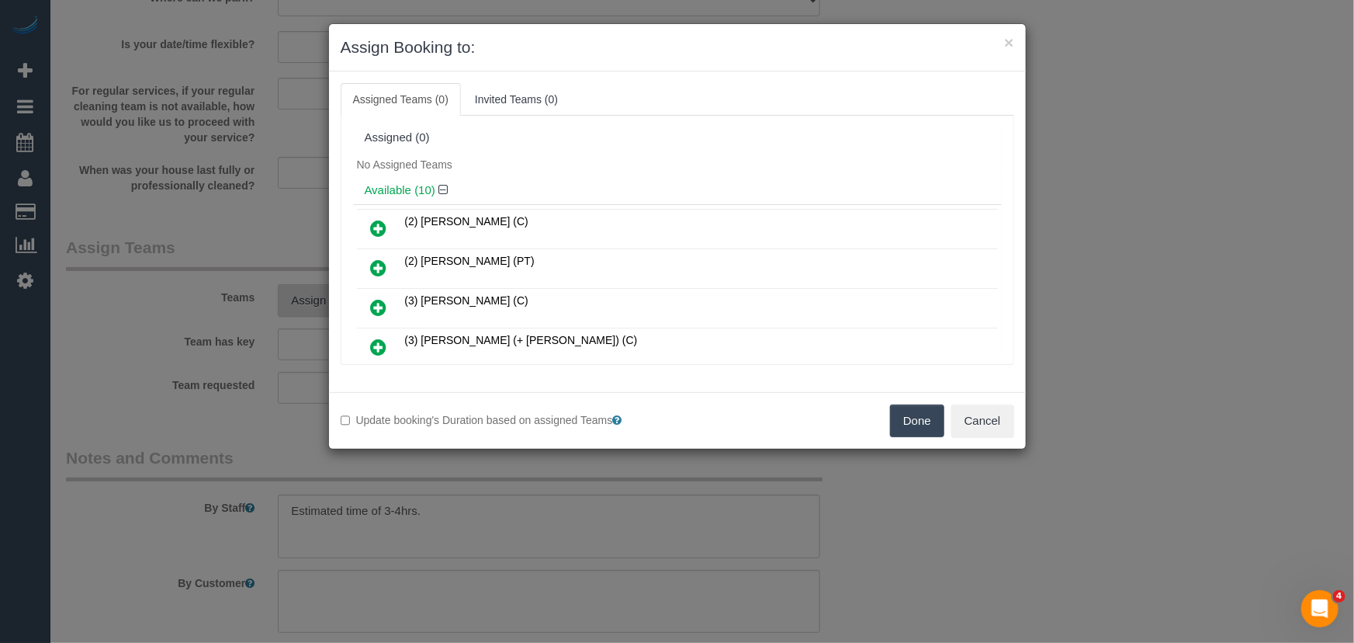
scroll to position [2916, 0]
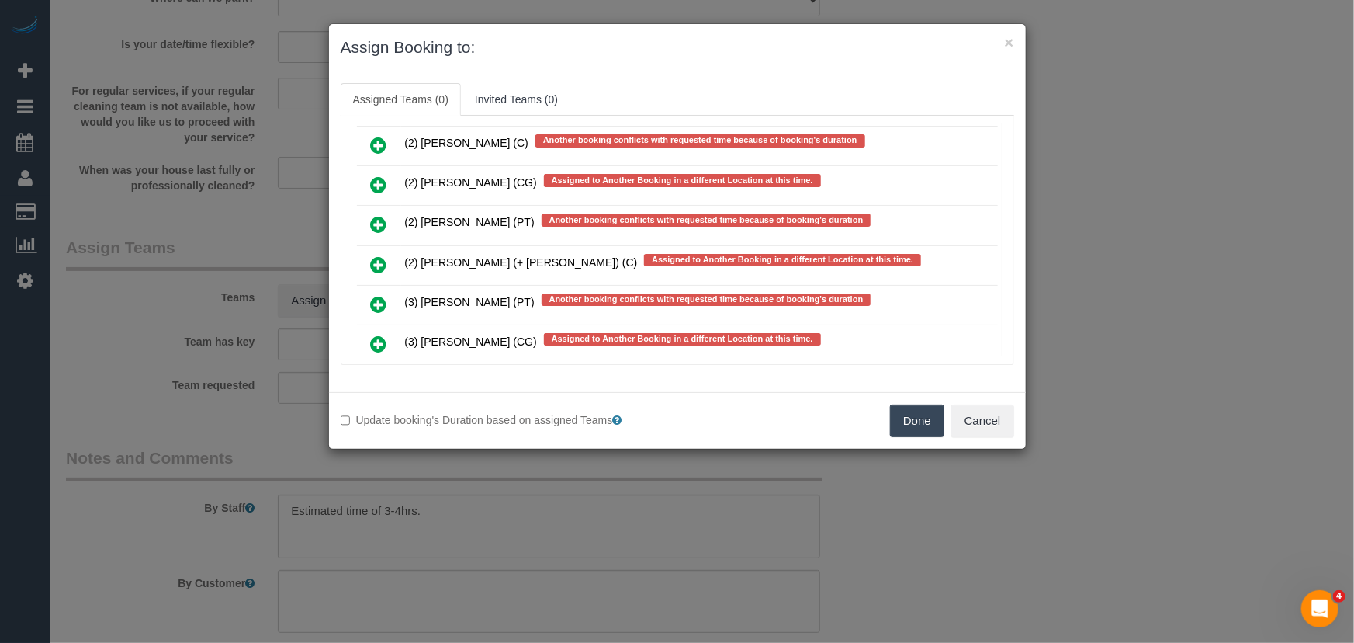
click at [381, 295] on icon at bounding box center [379, 304] width 16 height 19
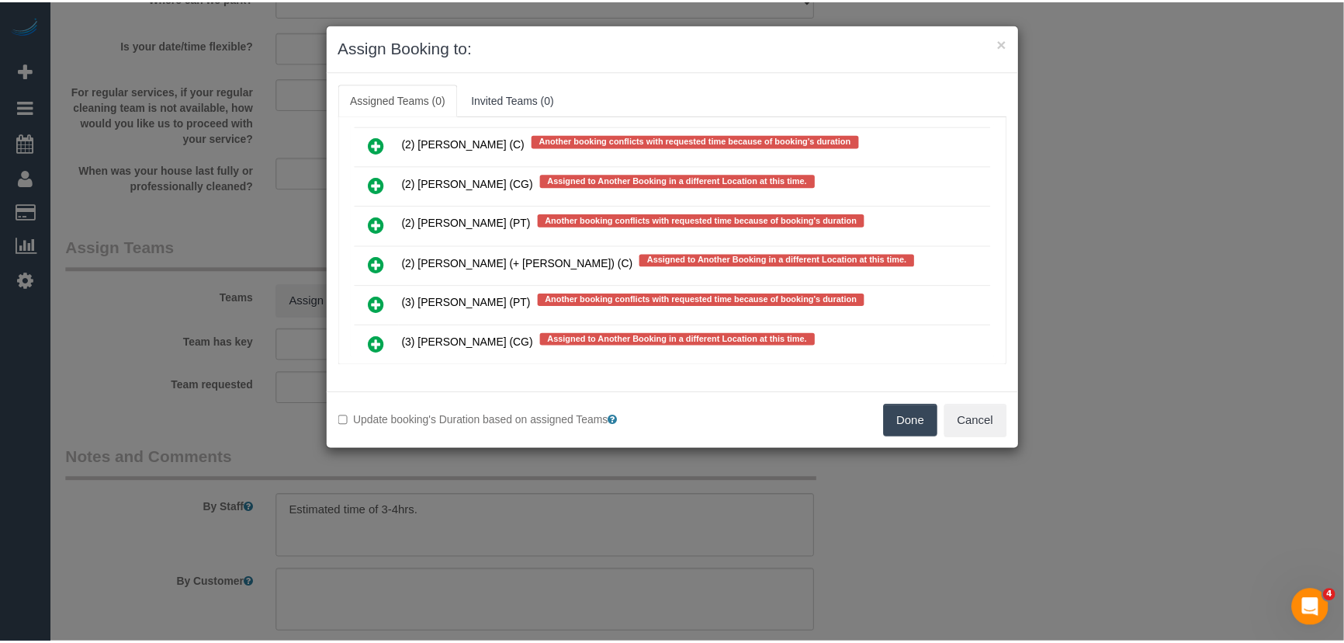
scroll to position [2959, 0]
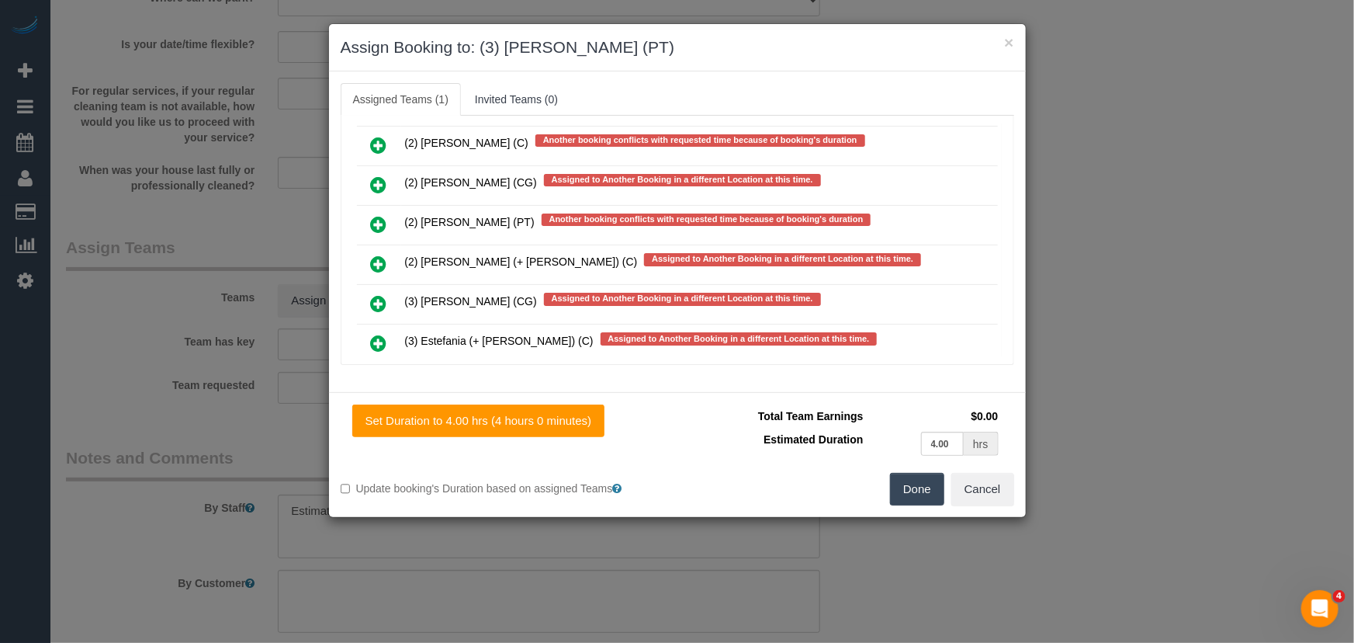
click at [910, 497] on button "Done" at bounding box center [917, 489] width 54 height 33
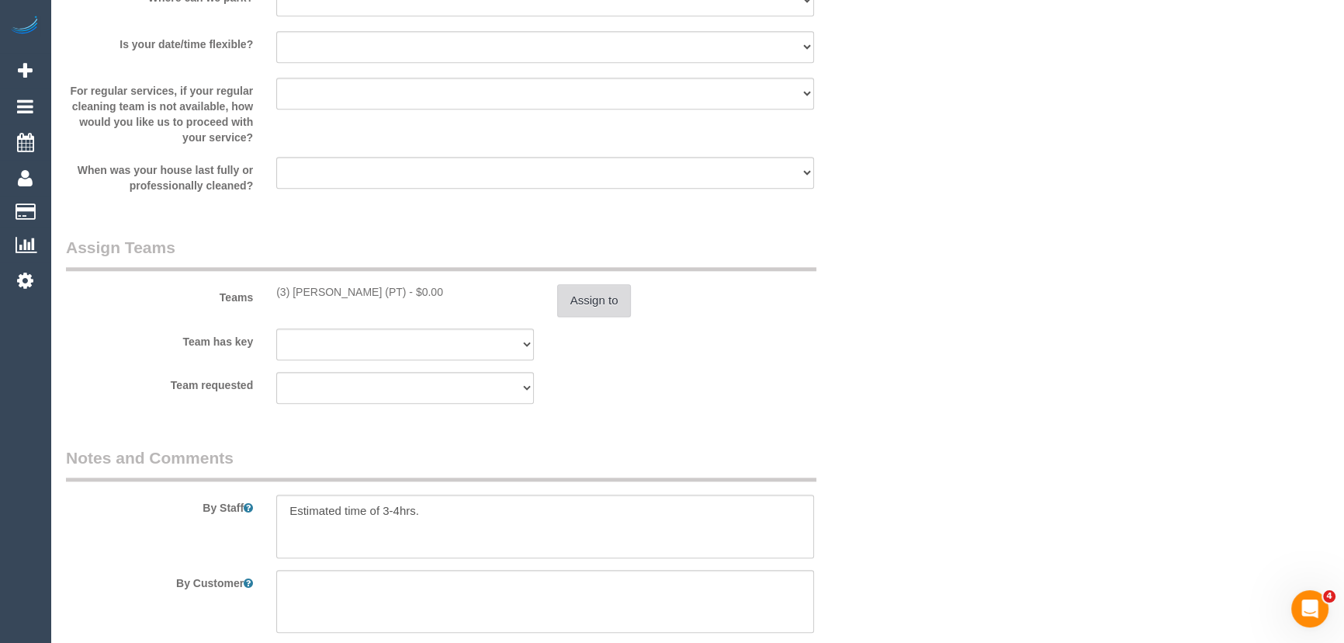
click at [620, 293] on button "Assign to" at bounding box center [594, 300] width 74 height 33
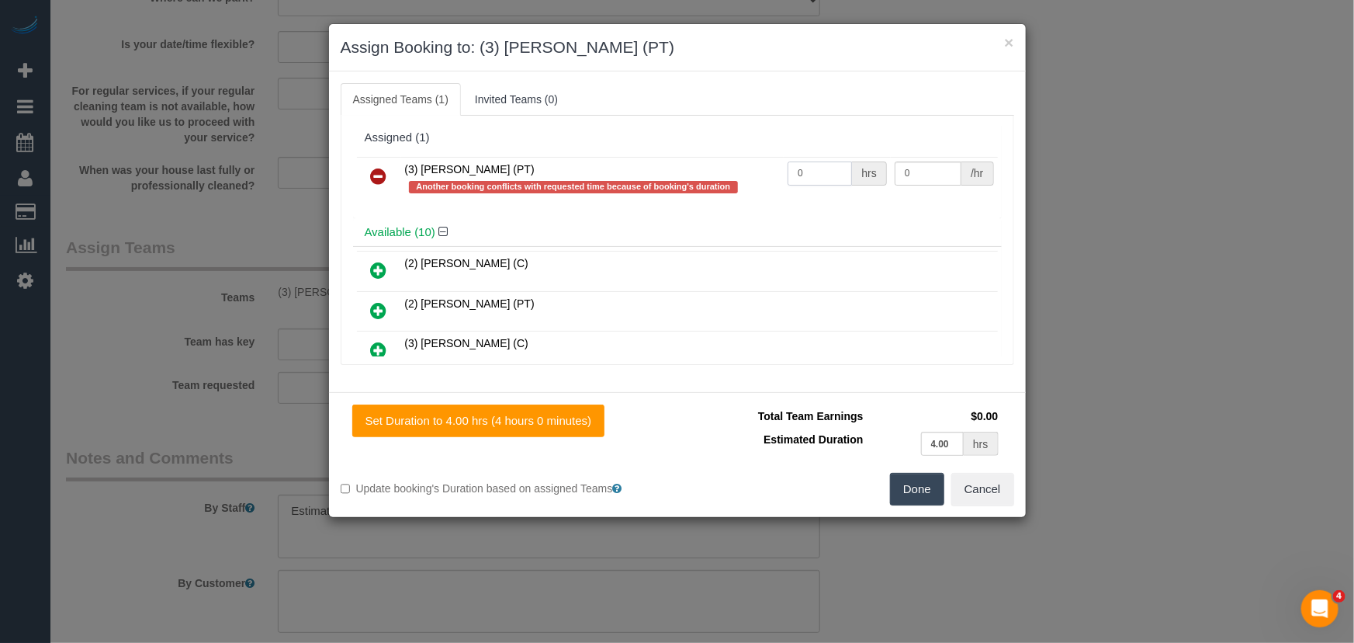
click at [823, 182] on input "0" at bounding box center [820, 173] width 64 height 24
type input "1"
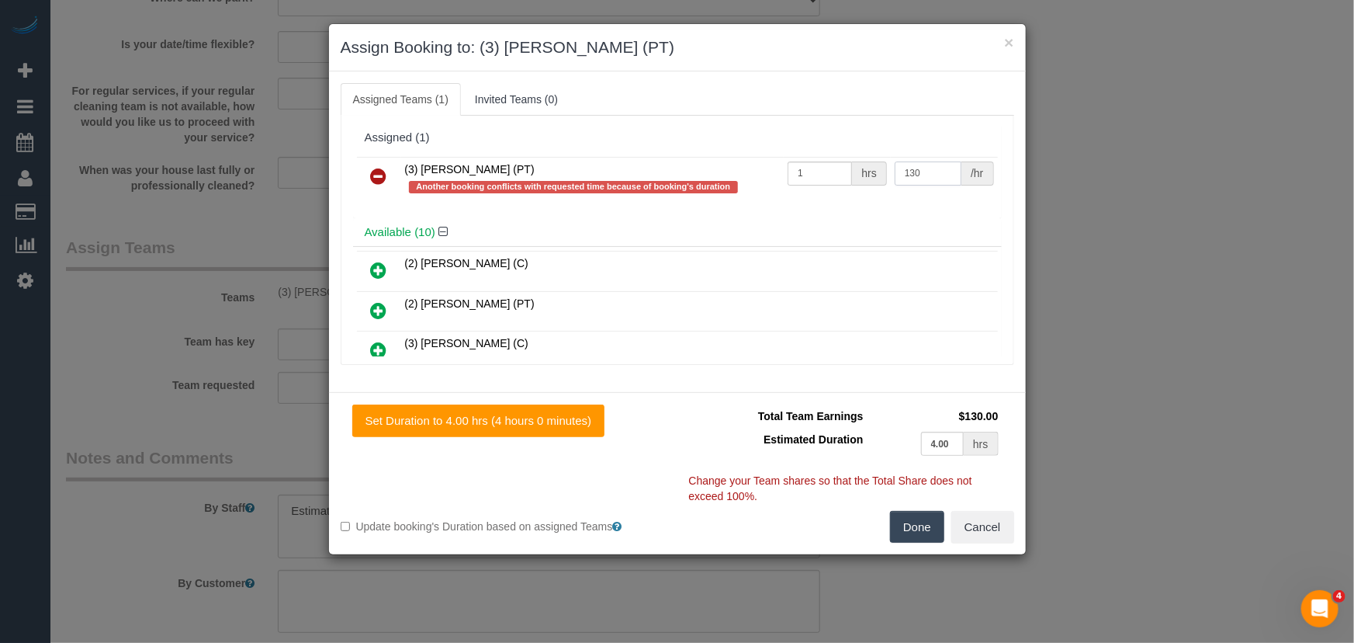
type input "130"
click at [900, 528] on button "Done" at bounding box center [917, 527] width 54 height 33
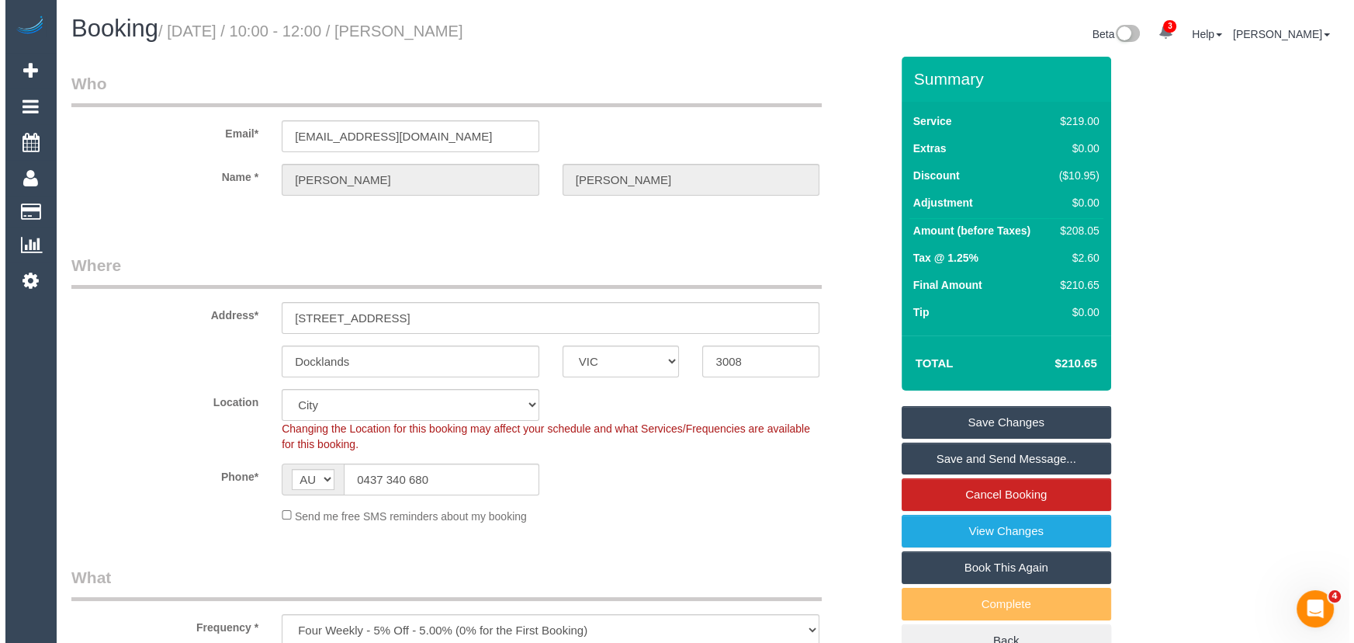
scroll to position [0, 0]
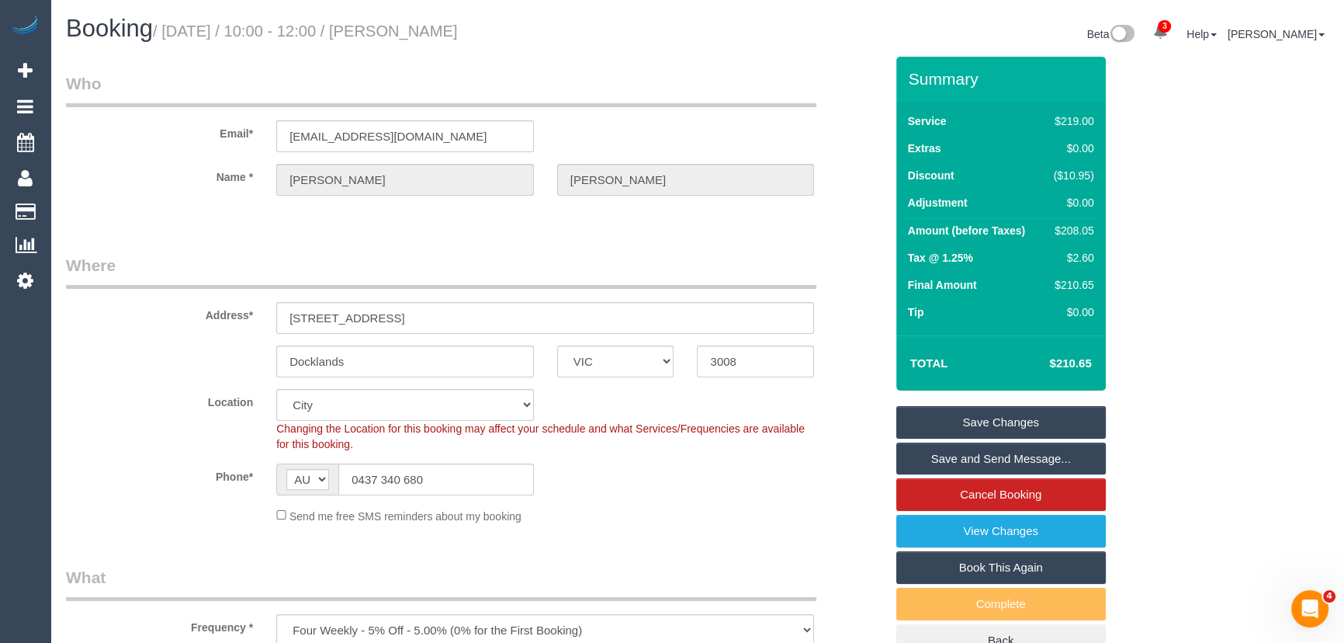
click at [456, 31] on small "/ September 19, 2025 / 10:00 - 12:00 / Megan Hennessy" at bounding box center [305, 31] width 305 height 17
copy small "Megan Hennessy"
click at [957, 450] on link "Save and Send Message..." at bounding box center [1001, 458] width 210 height 33
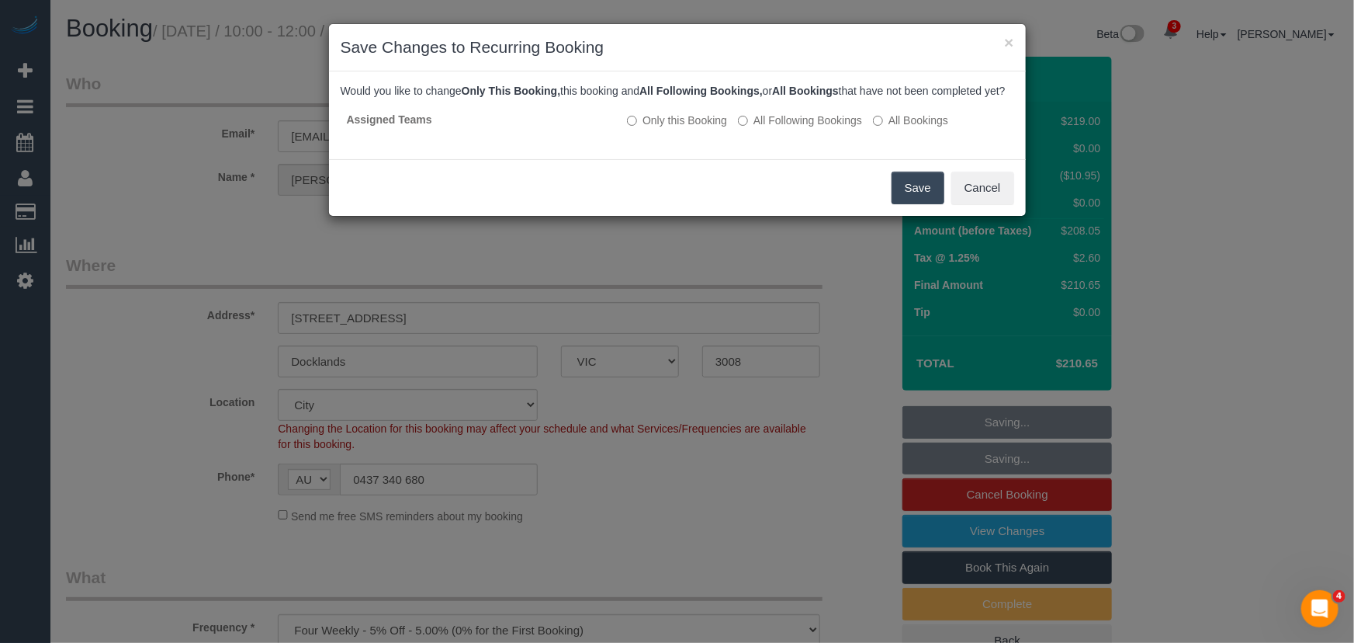
click at [923, 204] on button "Save" at bounding box center [918, 187] width 53 height 33
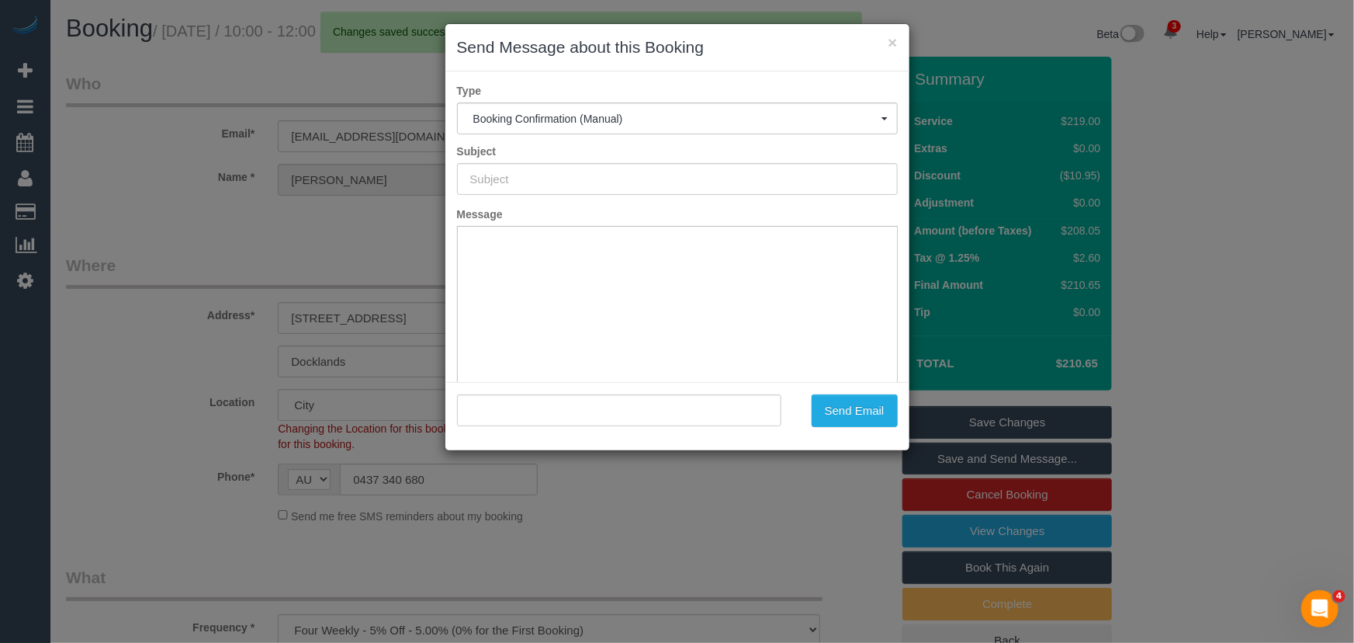
type input "Booking Confirmed"
type input ""Megan Hennessy" <megster_za@yahoo.co.uk>"
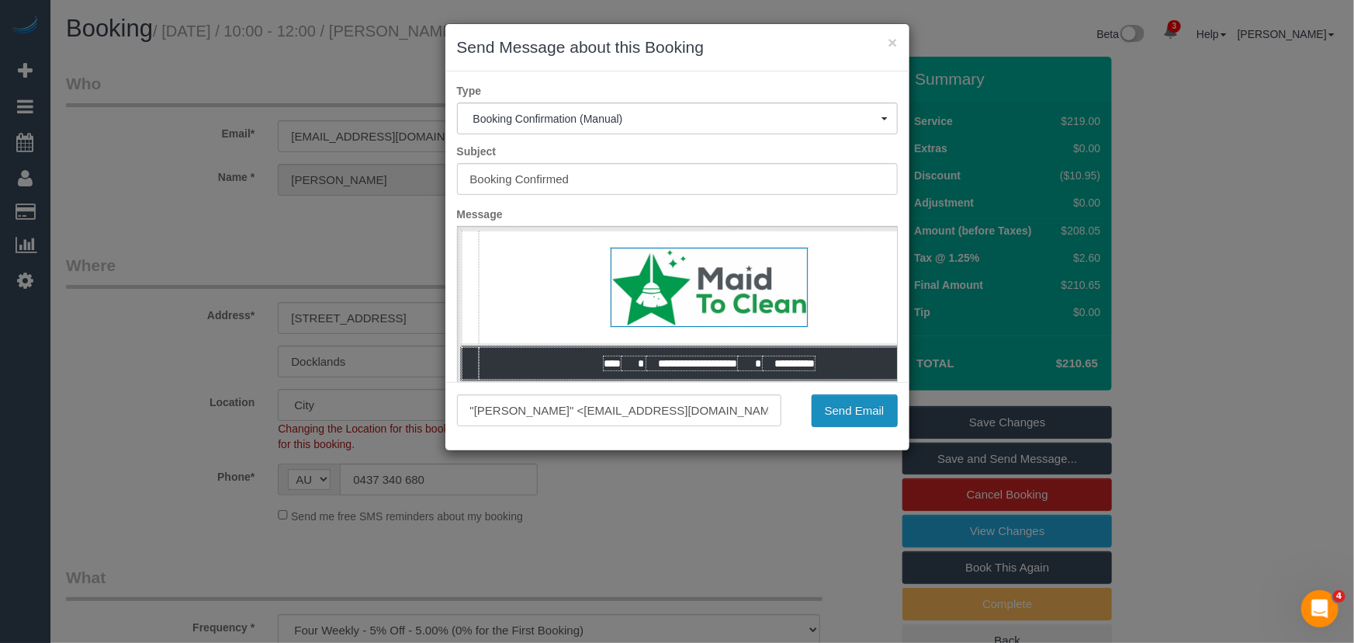
click at [855, 419] on button "Send Email" at bounding box center [855, 410] width 86 height 33
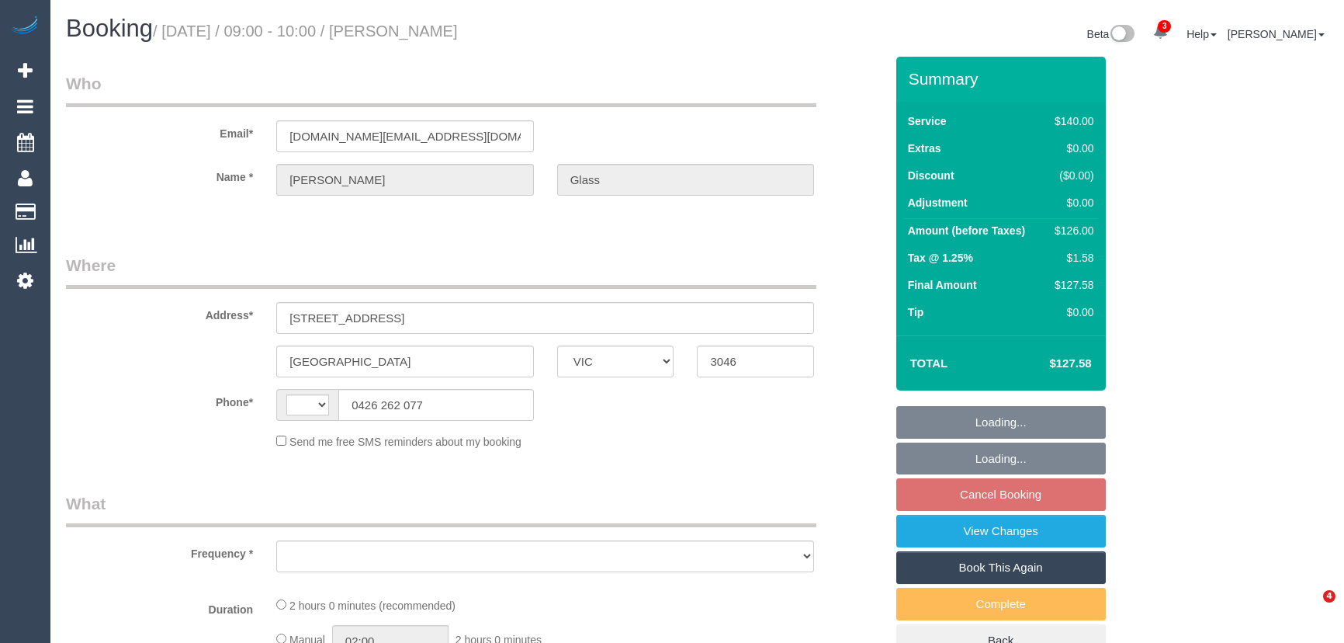
select select "VIC"
select select "object:302"
select select "string:stripe-pm_1PIKc22GScqysDRVKfFC5wAH"
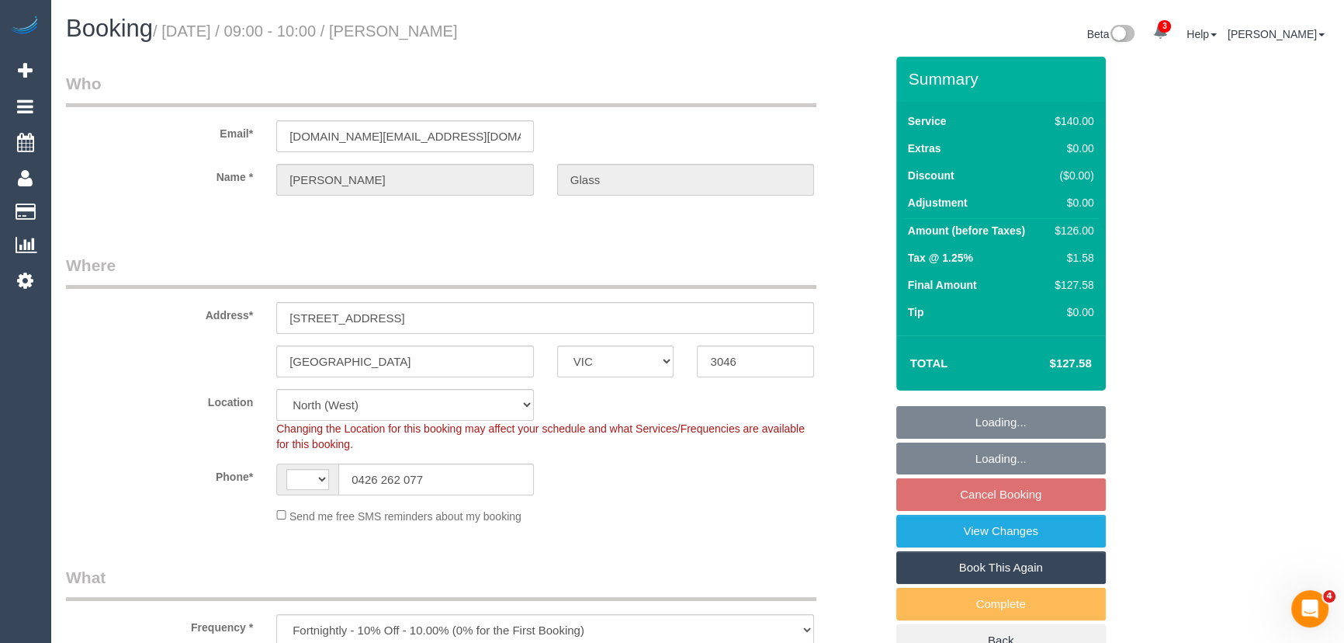
select select "object:476"
select select "string:AU"
select select "number:28"
select select "number:14"
select select "number:18"
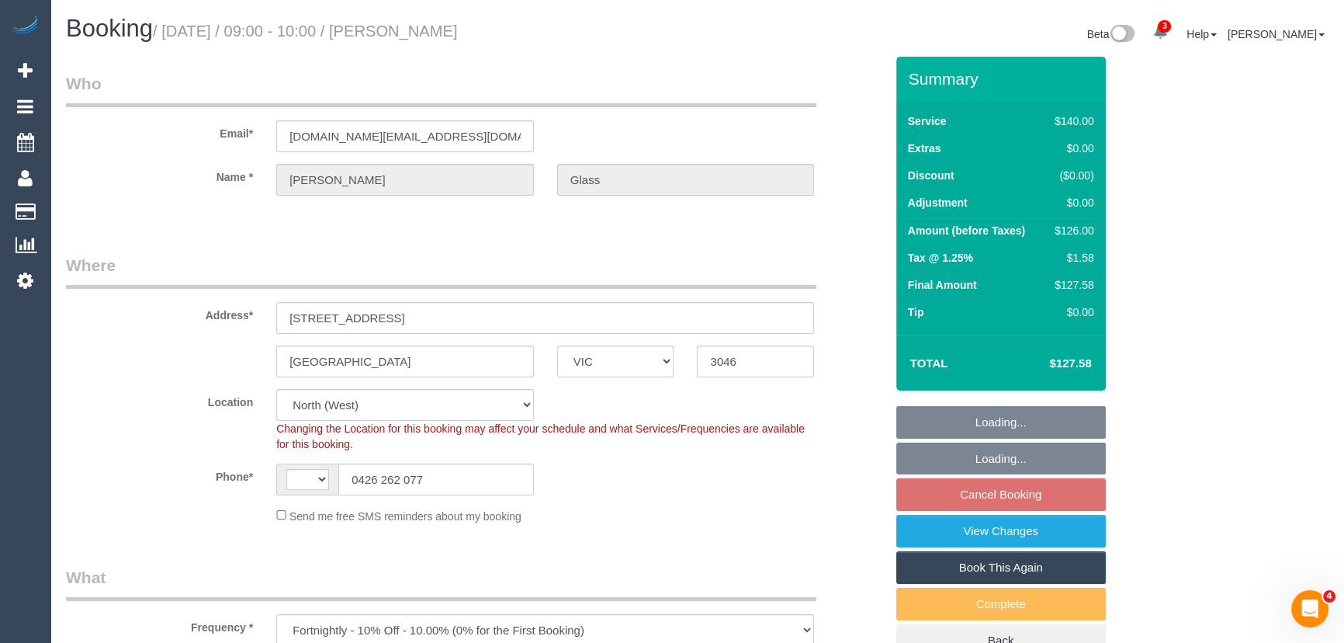
select select "number:23"
select select "number:34"
select select "number:26"
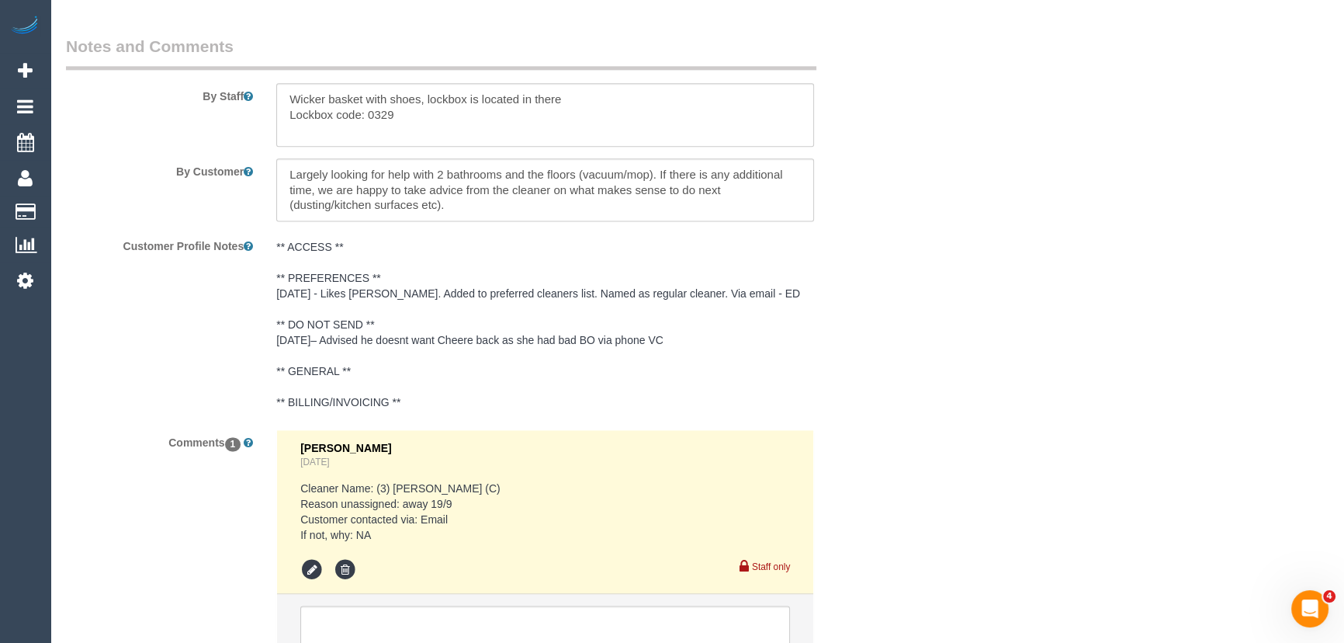
scroll to position [2451, 0]
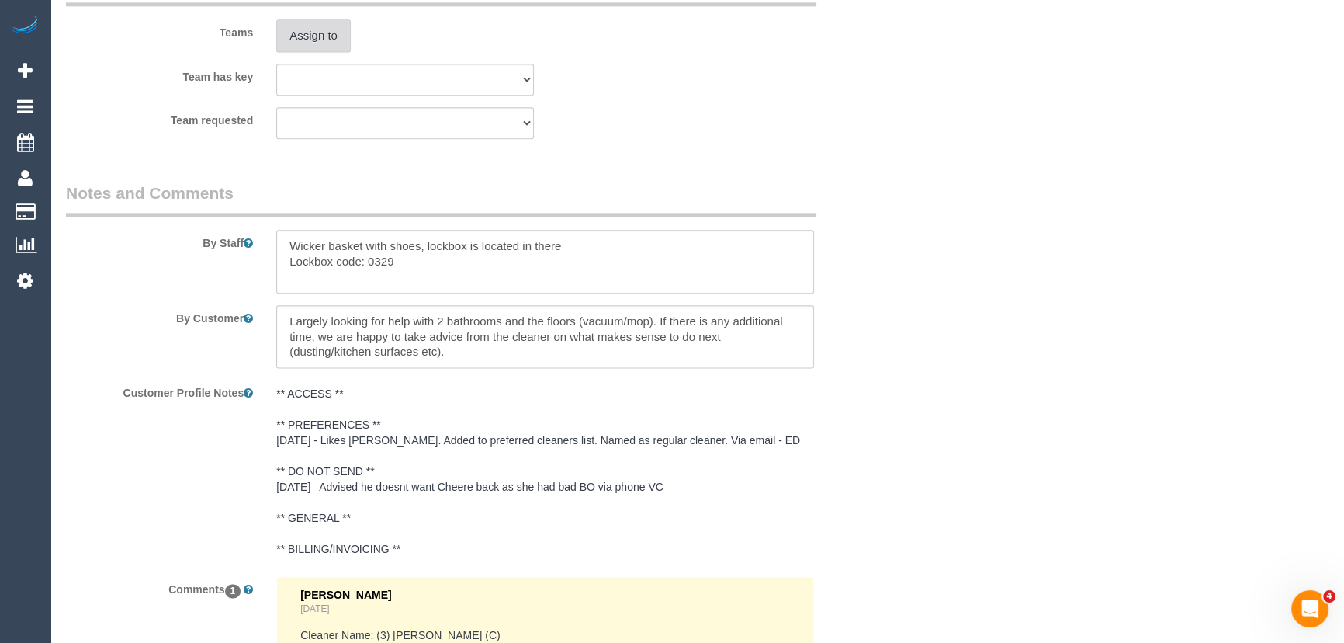
click at [324, 41] on button "Assign to" at bounding box center [313, 35] width 74 height 33
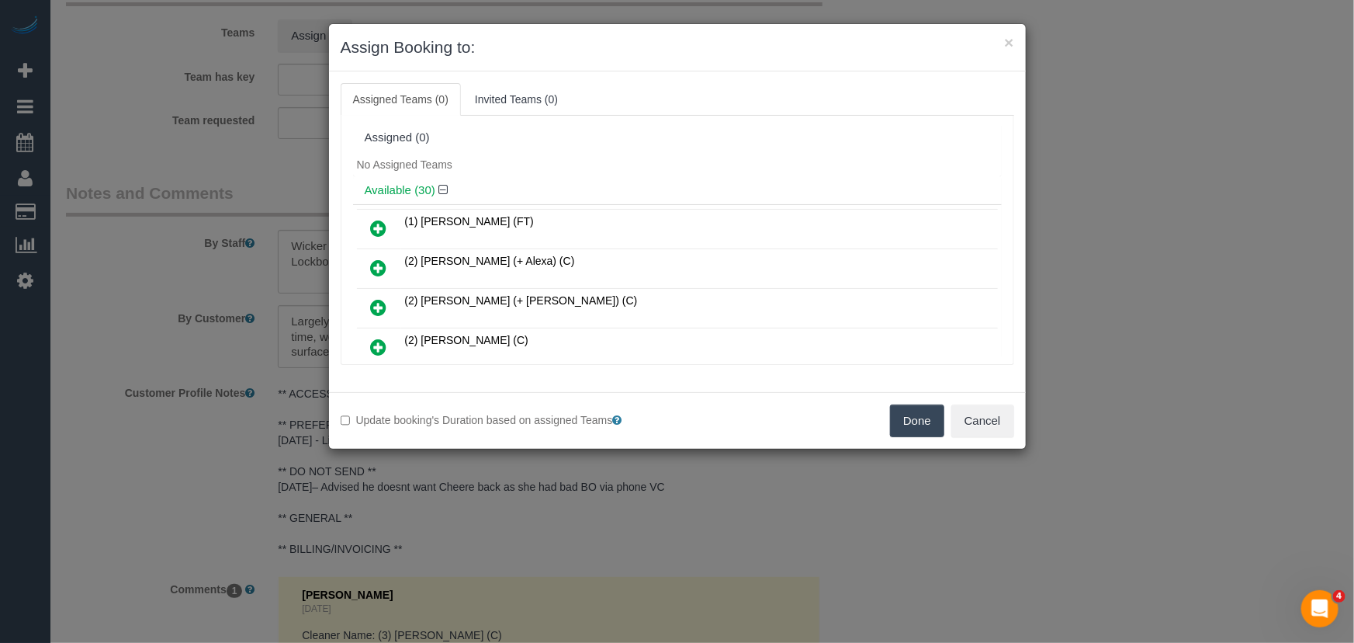
click at [379, 224] on icon at bounding box center [379, 228] width 16 height 19
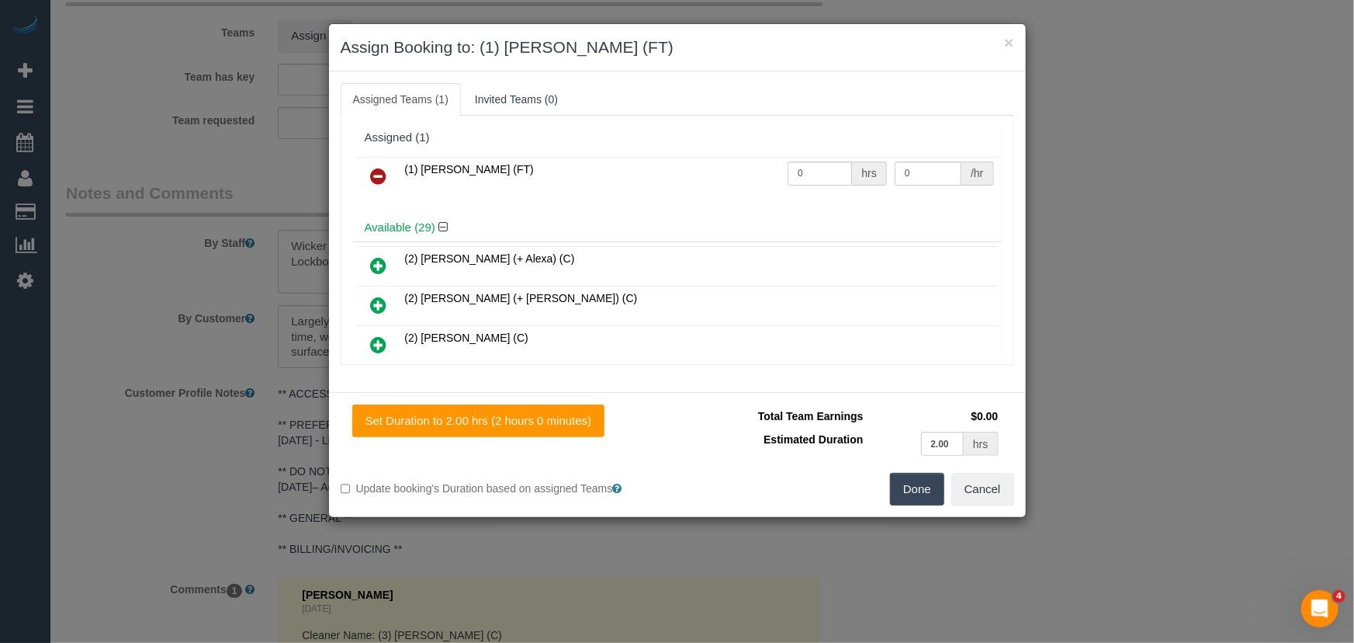
click at [916, 494] on button "Done" at bounding box center [917, 489] width 54 height 33
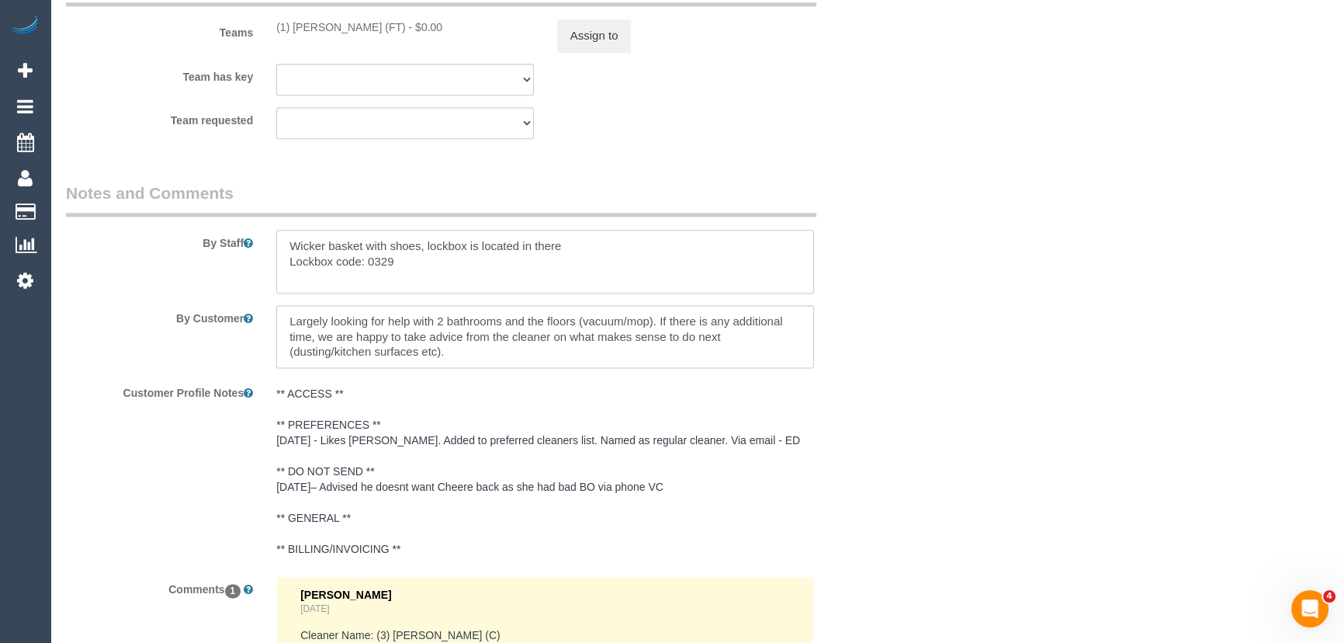
click at [288, 248] on textarea at bounding box center [545, 262] width 538 height 64
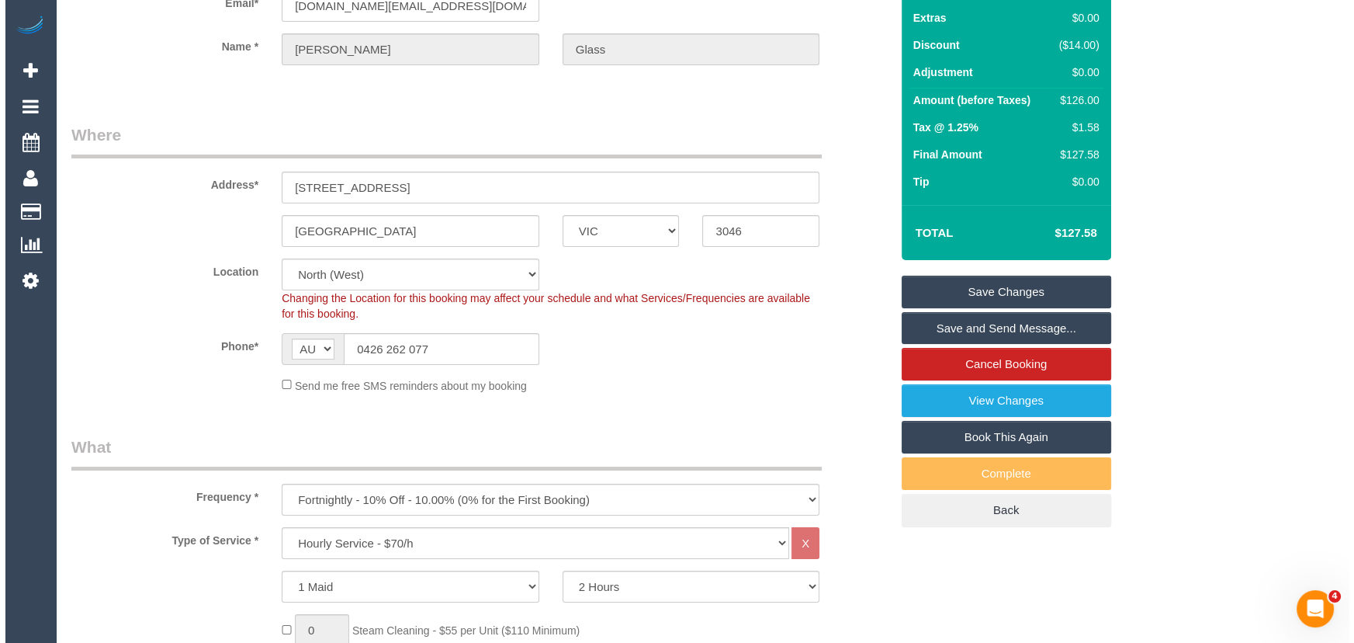
scroll to position [0, 0]
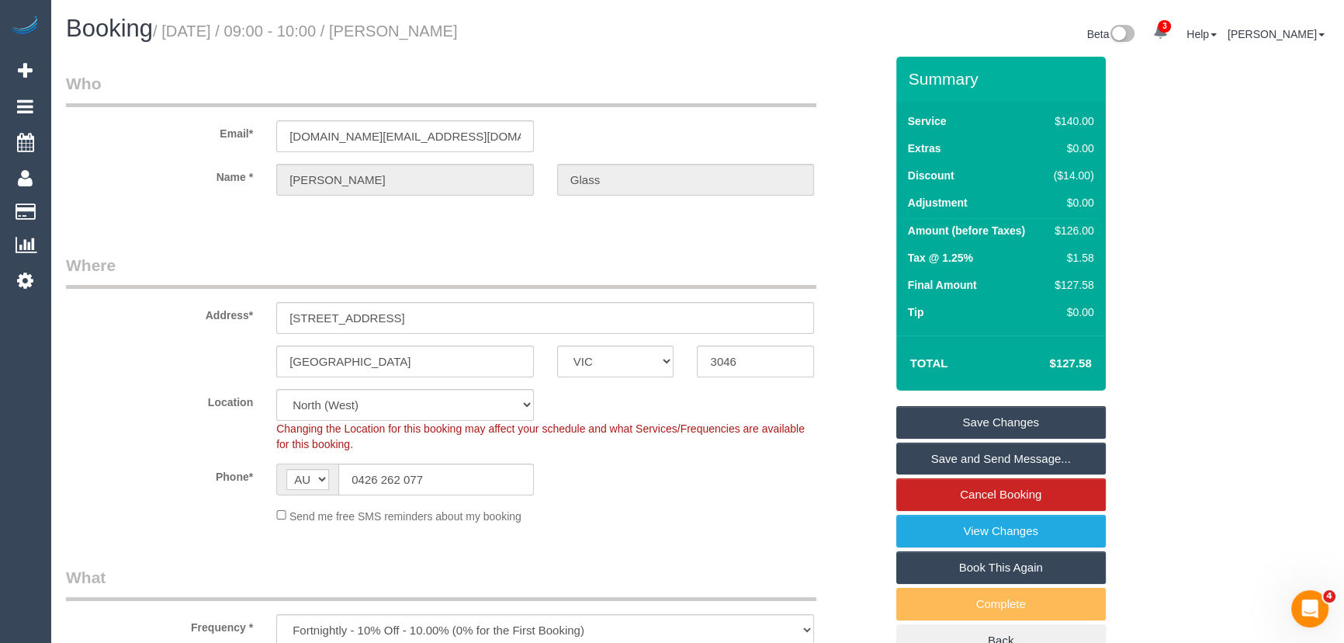
type textarea "*cover* Wicker basket with shoes, lockbox is located in there Lockbox code: 0329"
click at [445, 40] on h1 "Booking / [DATE] / 09:00 - 10:00 / [PERSON_NAME]" at bounding box center [376, 29] width 620 height 26
click at [443, 23] on small "/ [DATE] / 09:00 - 10:00 / [PERSON_NAME]" at bounding box center [305, 31] width 305 height 17
copy small "[PERSON_NAME]"
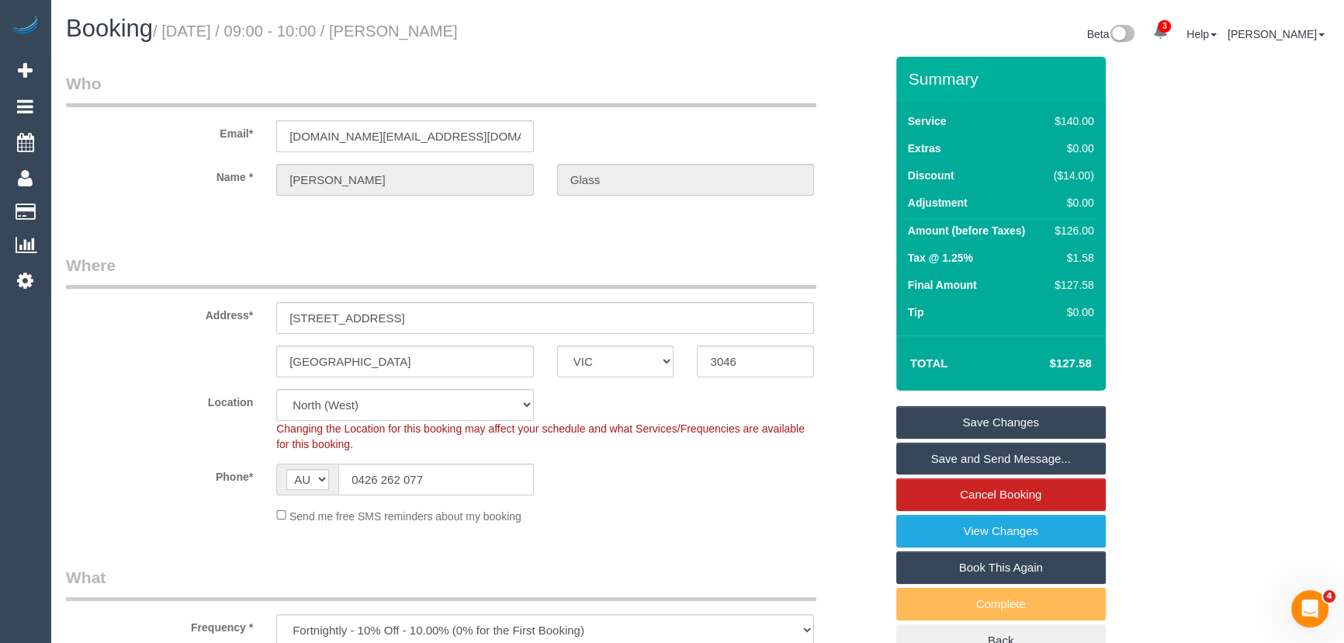
click at [937, 459] on link "Save and Send Message..." at bounding box center [1001, 458] width 210 height 33
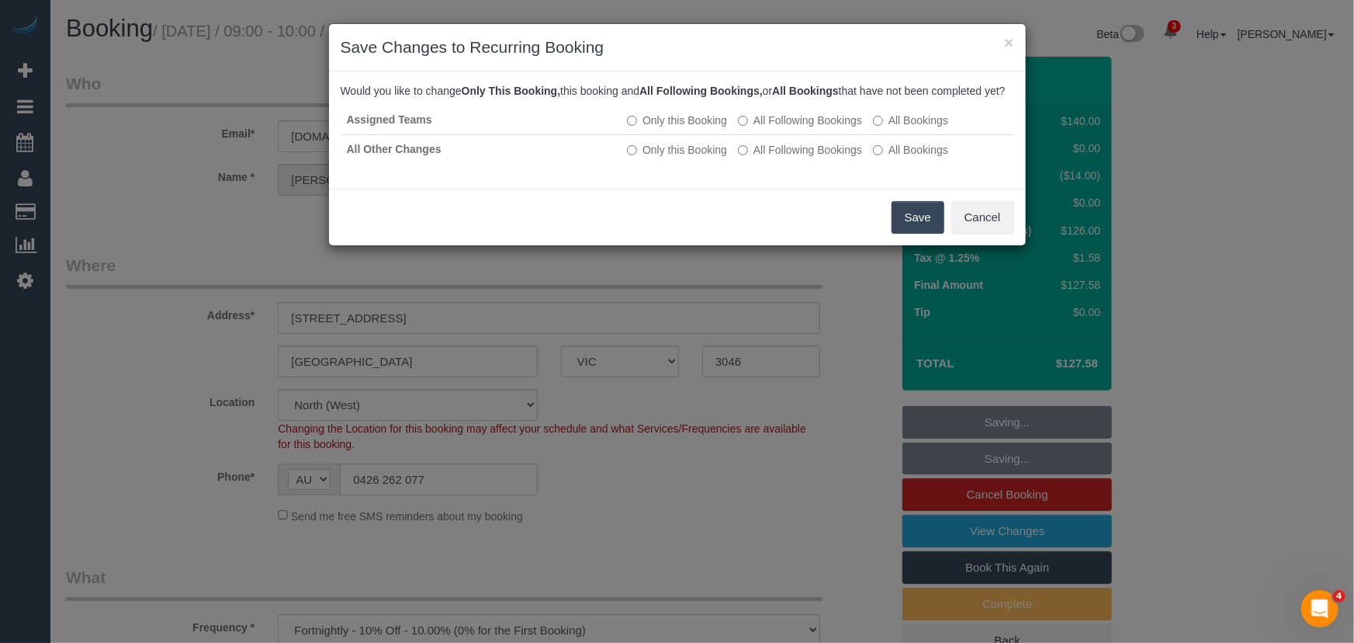
drag, startPoint x: 913, startPoint y: 221, endPoint x: 905, endPoint y: 224, distance: 8.4
click at [913, 221] on button "Save" at bounding box center [918, 217] width 53 height 33
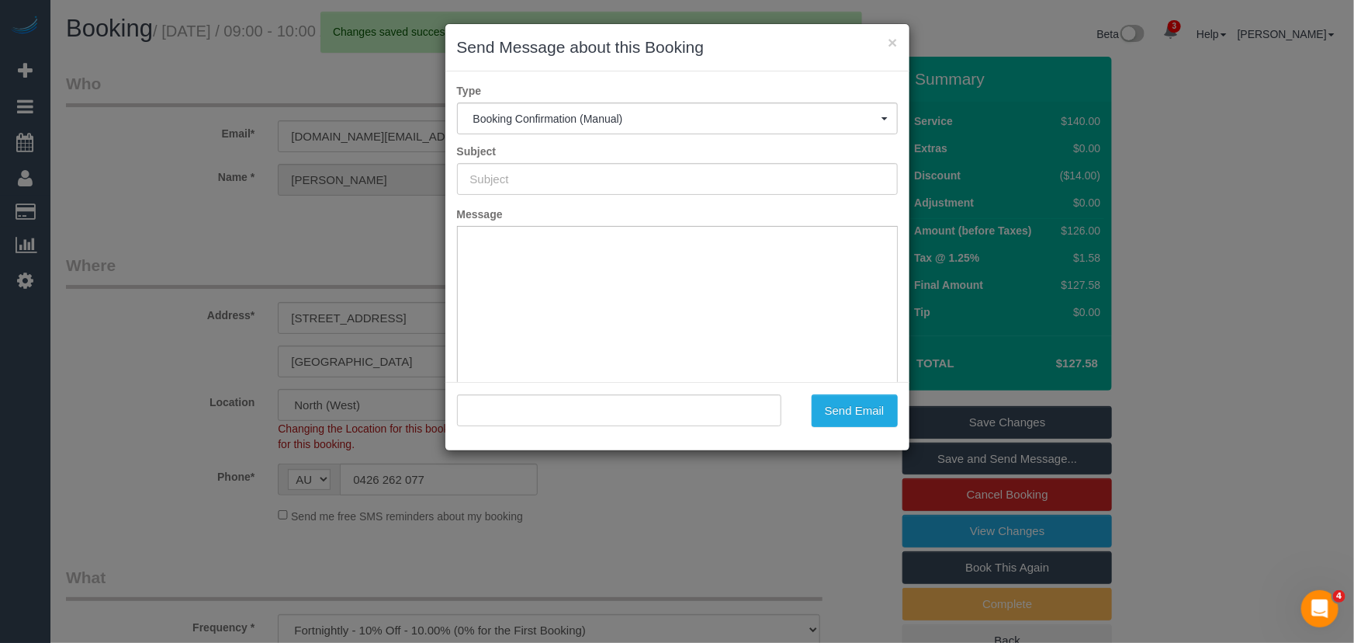
type input "Booking Confirmed"
type input ""[PERSON_NAME]" <[DOMAIN_NAME][EMAIL_ADDRESS][DOMAIN_NAME]>"
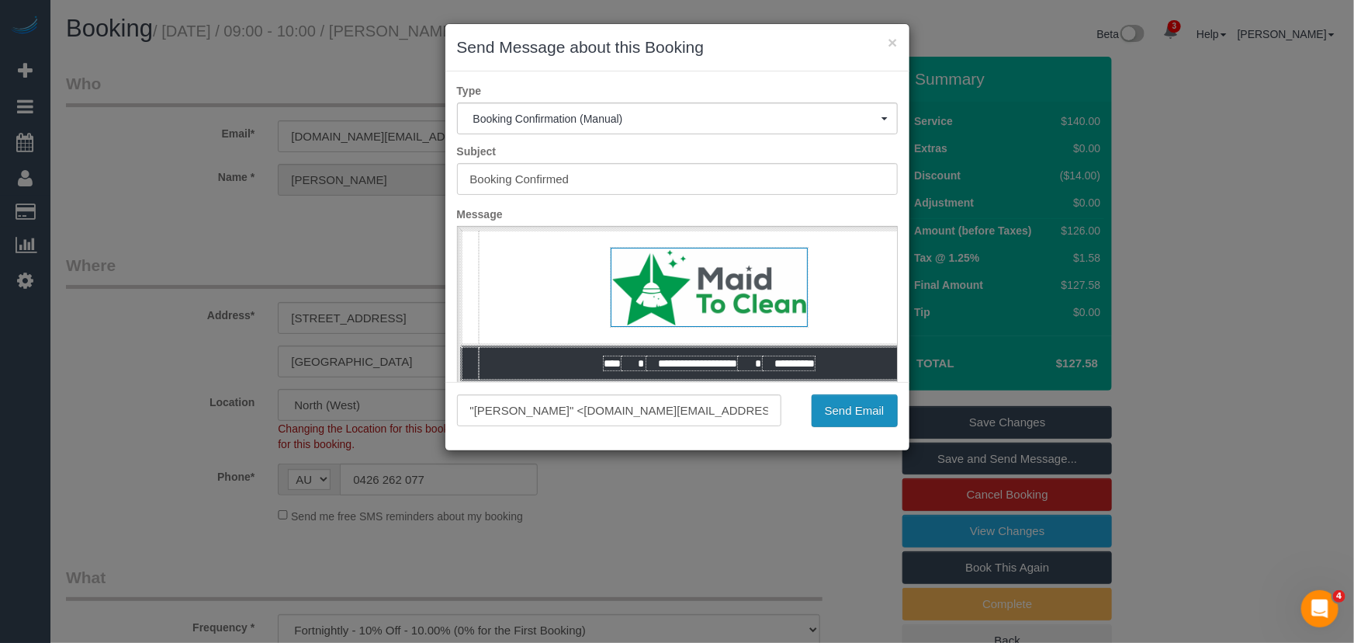
click at [856, 411] on button "Send Email" at bounding box center [855, 410] width 86 height 33
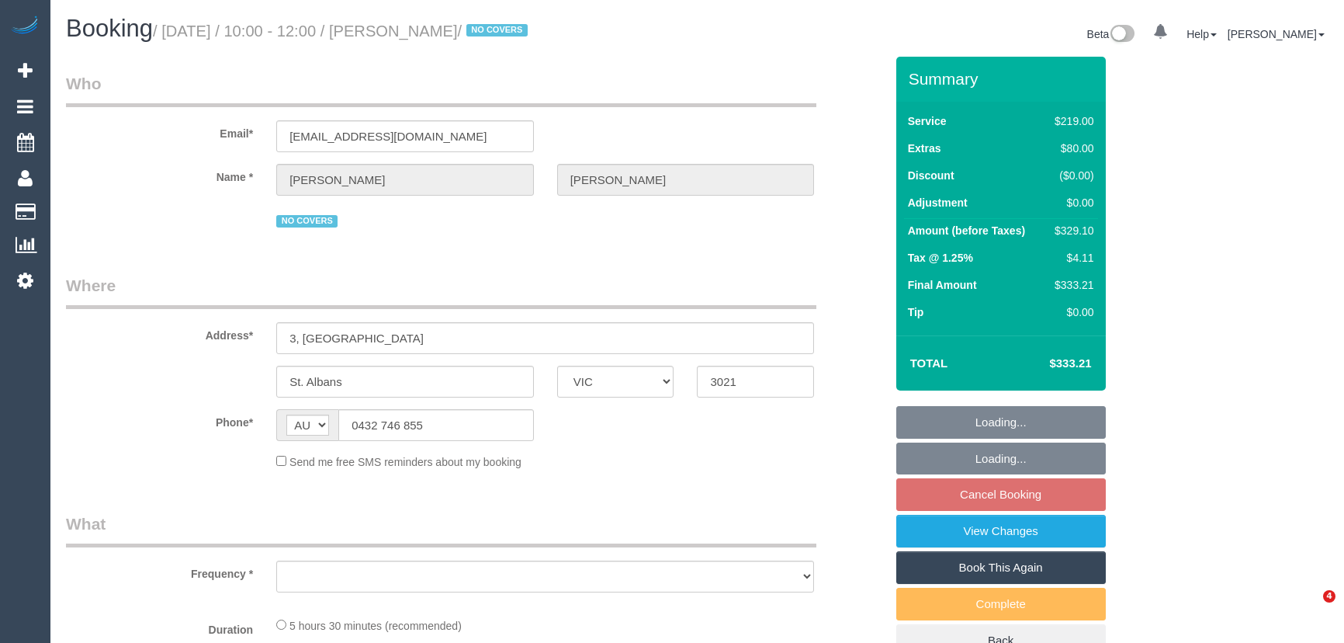
select select "VIC"
select select "string:stripe-pm_1NdrsU2GScqysDRViDc3dfiW"
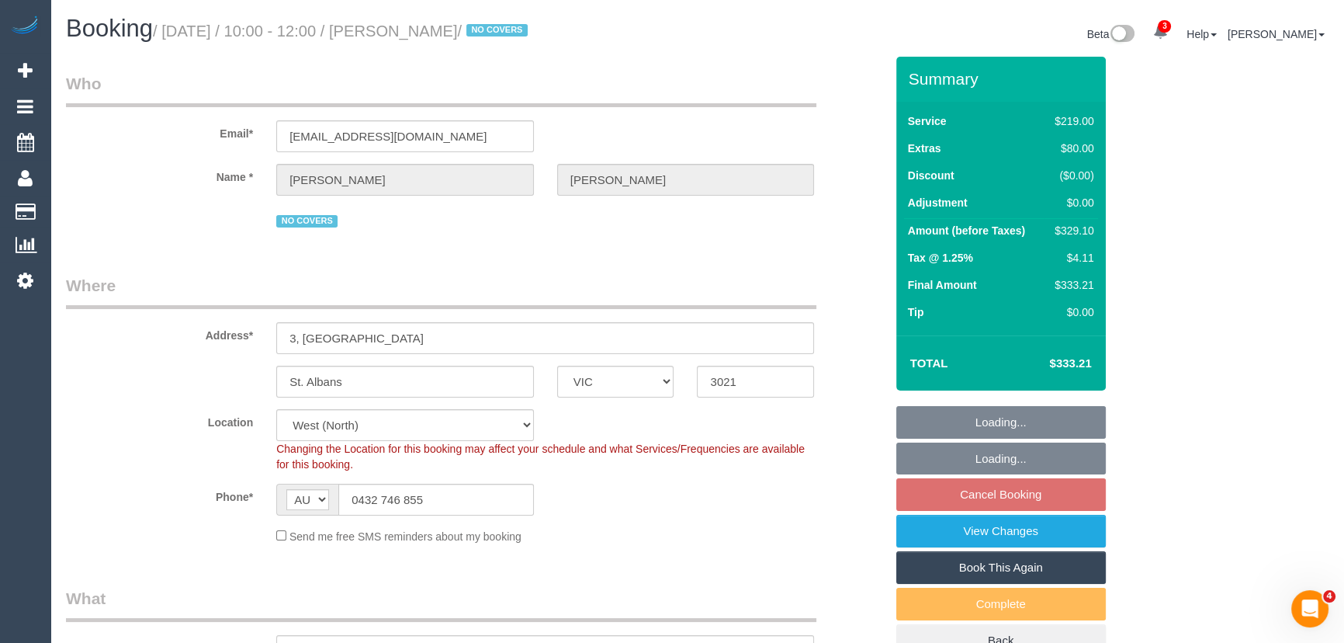
select select "object:586"
select select "spot3"
select select "number:30"
select select "number:16"
select select "number:19"
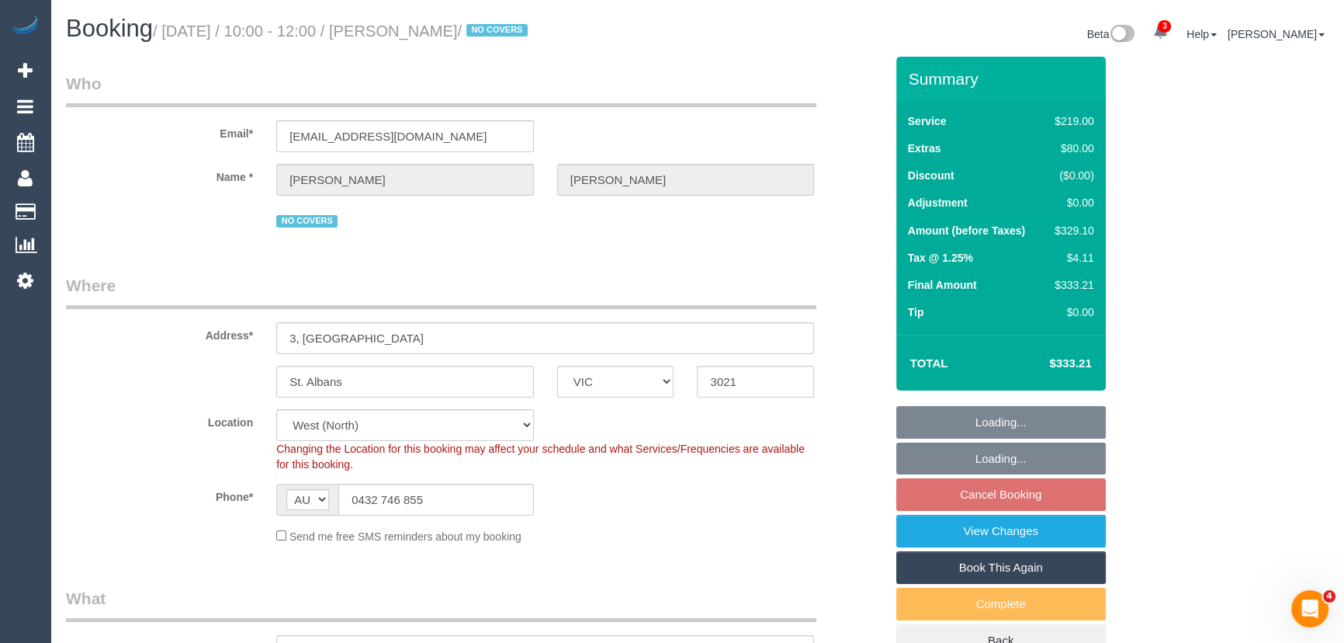
select select "number:24"
select select "object:1384"
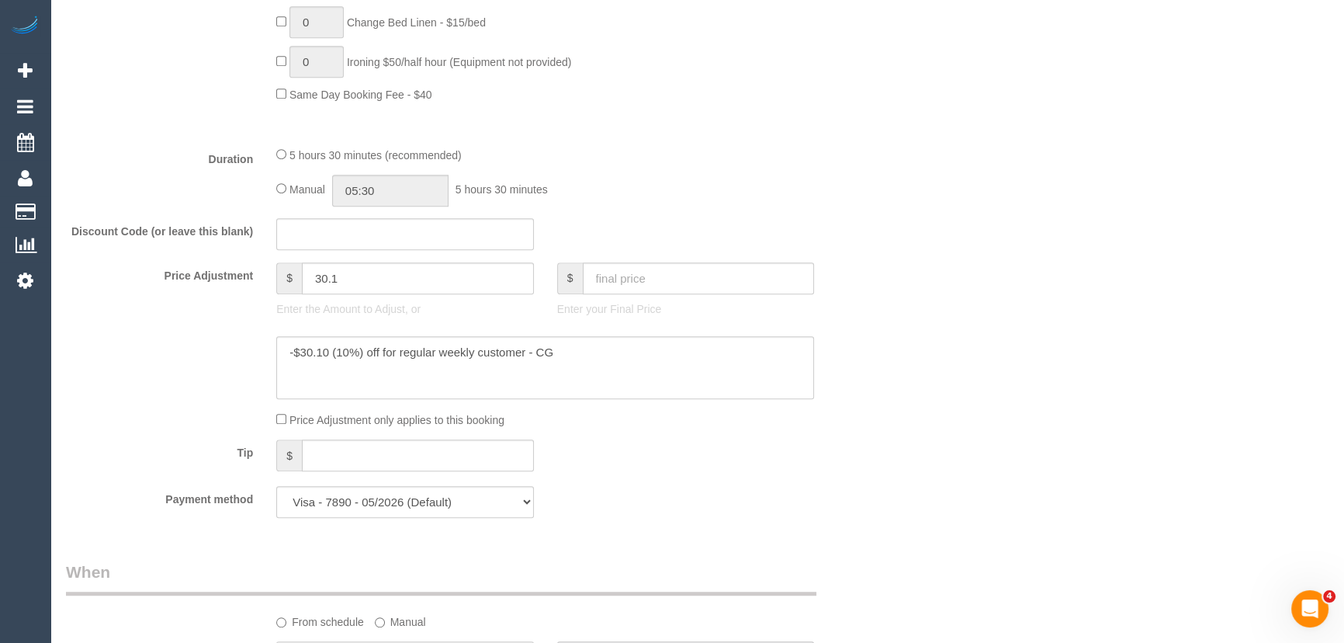
scroll to position [1270, 0]
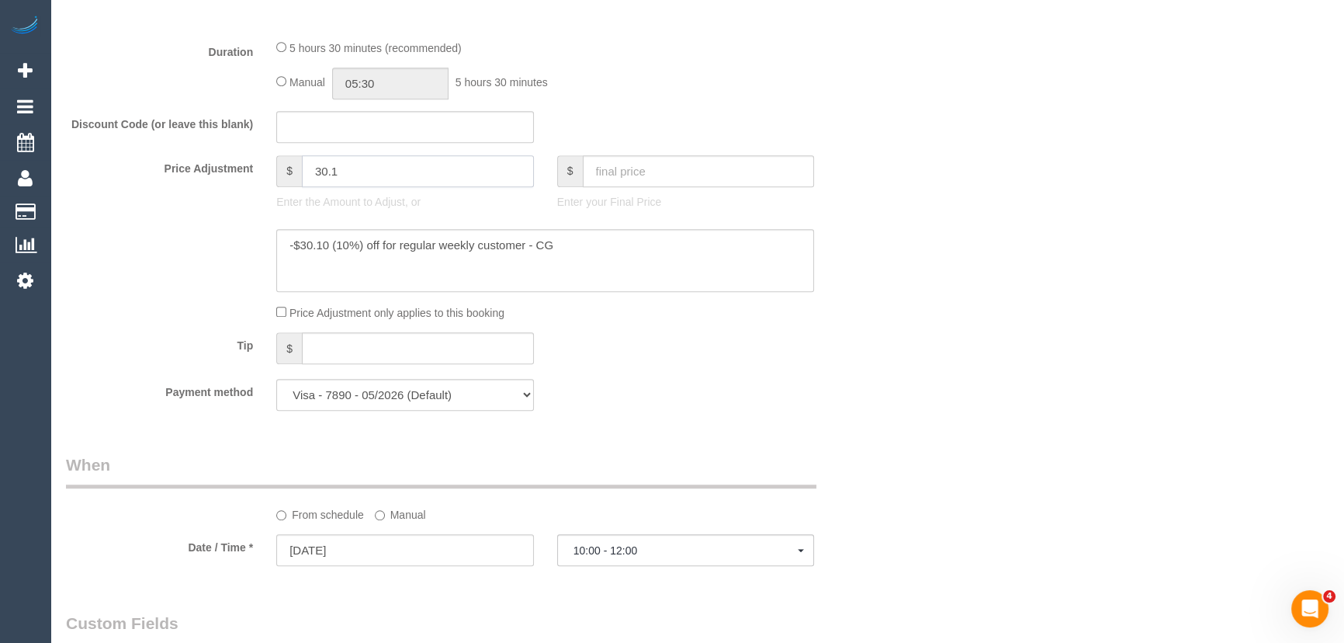
click at [316, 176] on input "30.1" at bounding box center [418, 171] width 232 height 32
type input "-30.1"
click at [920, 451] on div "Who Email* [EMAIL_ADDRESS][DOMAIN_NAME] Name * [PERSON_NAME] NO COVERS Where Ad…" at bounding box center [697, 527] width 1263 height 3480
click at [278, 78] on div "Manual 05:30 5 hours 30 minutes" at bounding box center [545, 84] width 538 height 32
click at [437, 92] on input "05:30" at bounding box center [390, 84] width 116 height 32
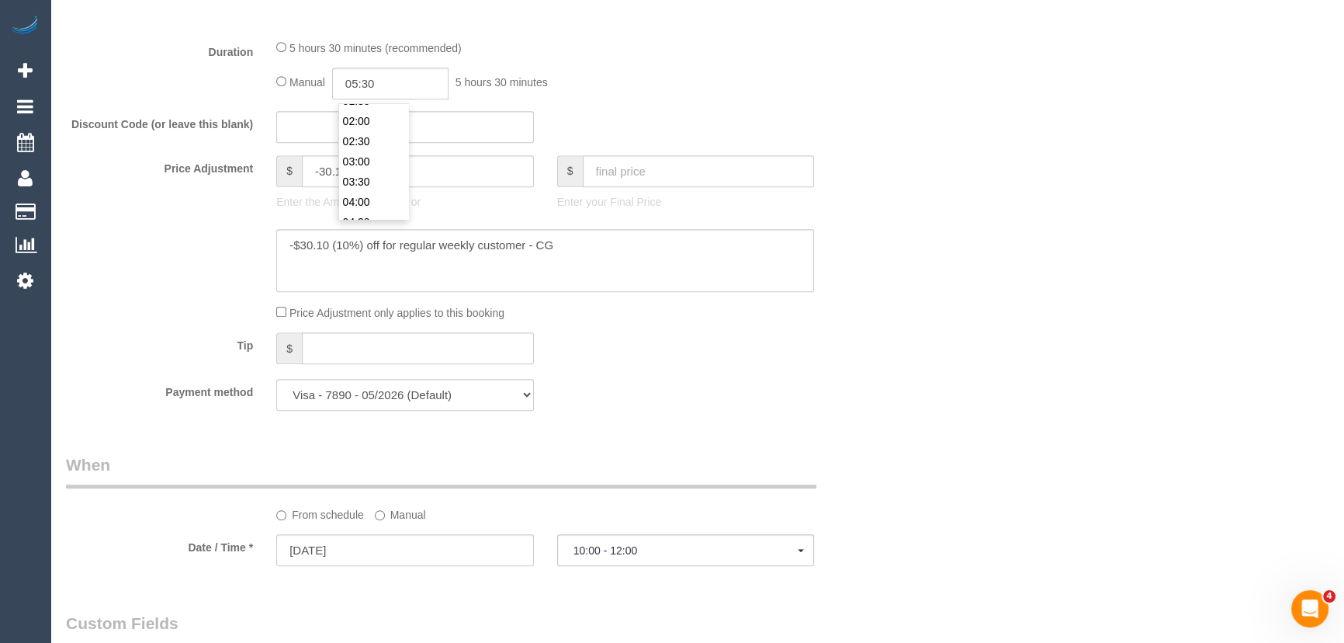
scroll to position [61, 0]
type input "02:30"
click at [370, 146] on li "02:30" at bounding box center [373, 154] width 69 height 20
click at [788, 367] on div "Tip $" at bounding box center [475, 349] width 842 height 35
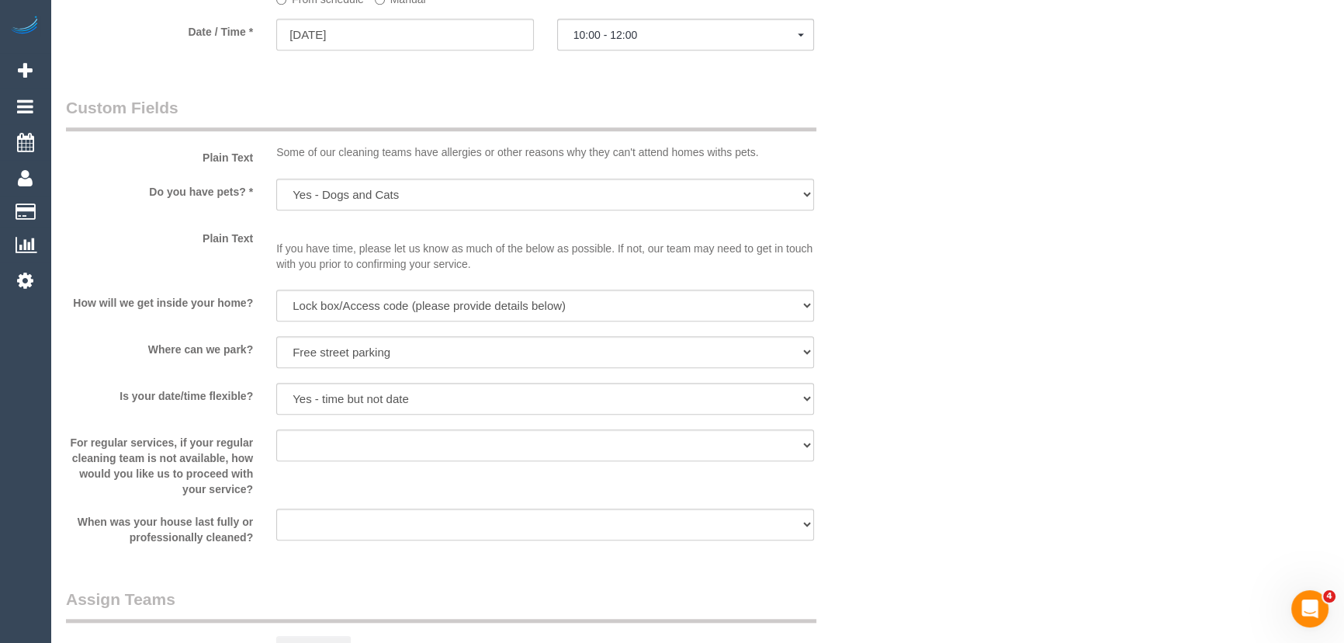
select select "spot24"
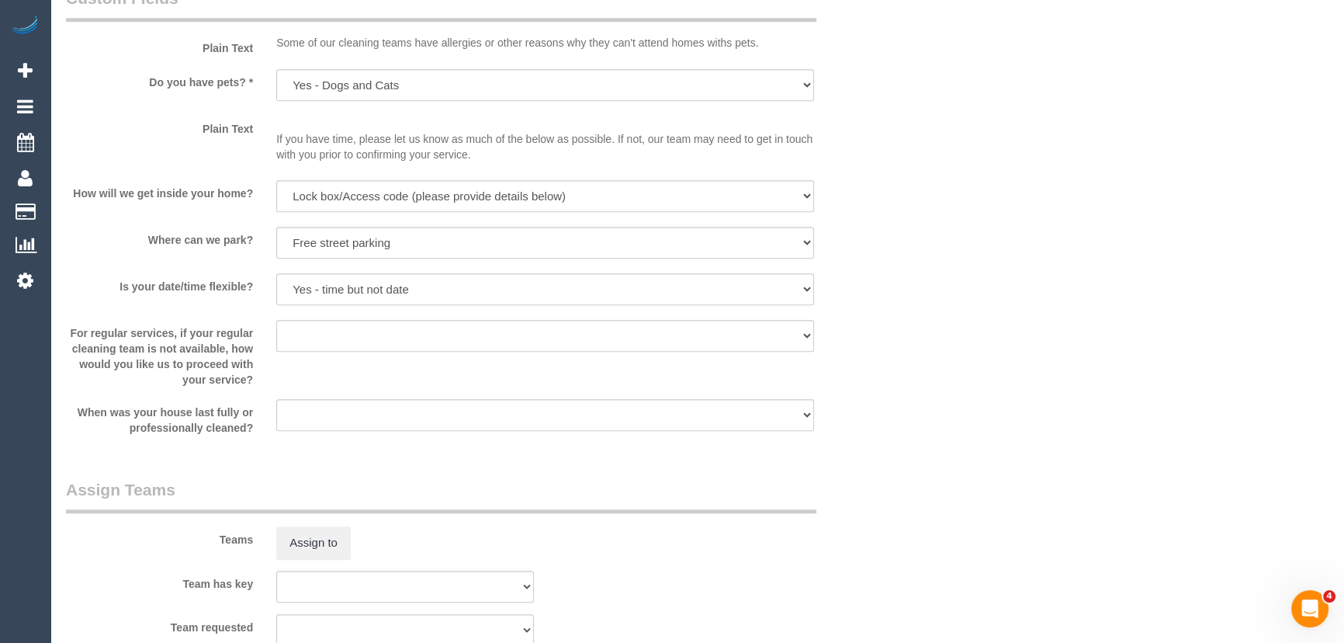
scroll to position [1692, 0]
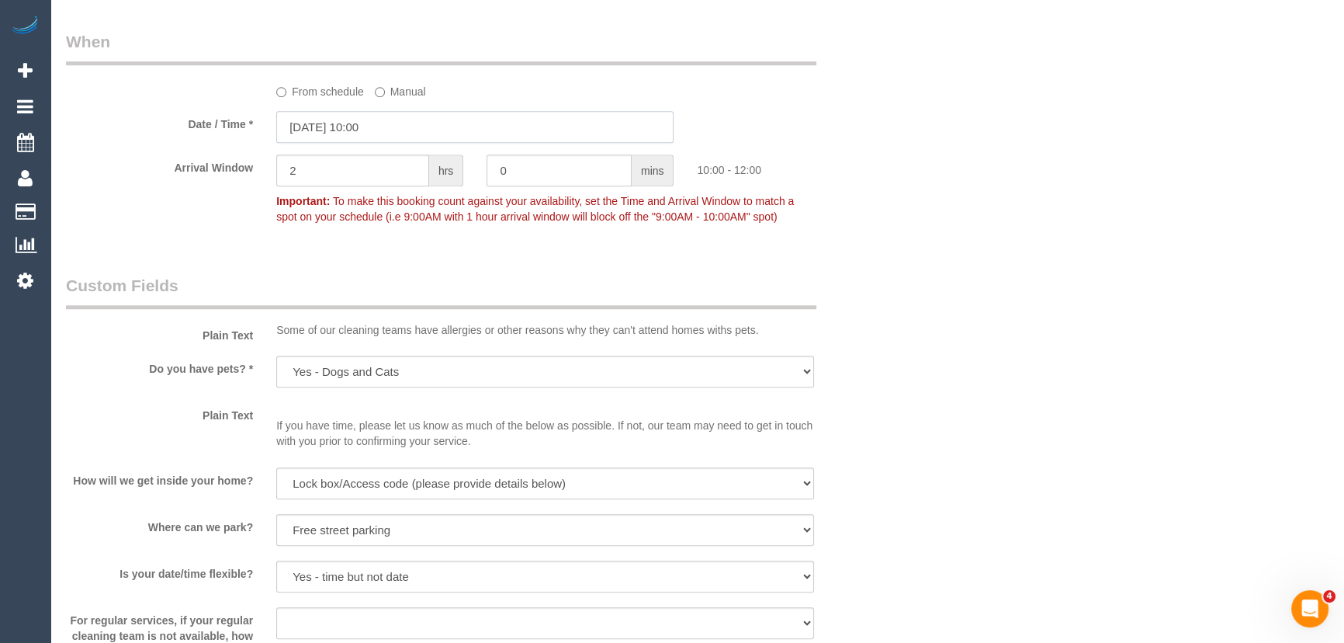
click at [392, 135] on input "19/09/2025 10:00" at bounding box center [474, 127] width 397 height 32
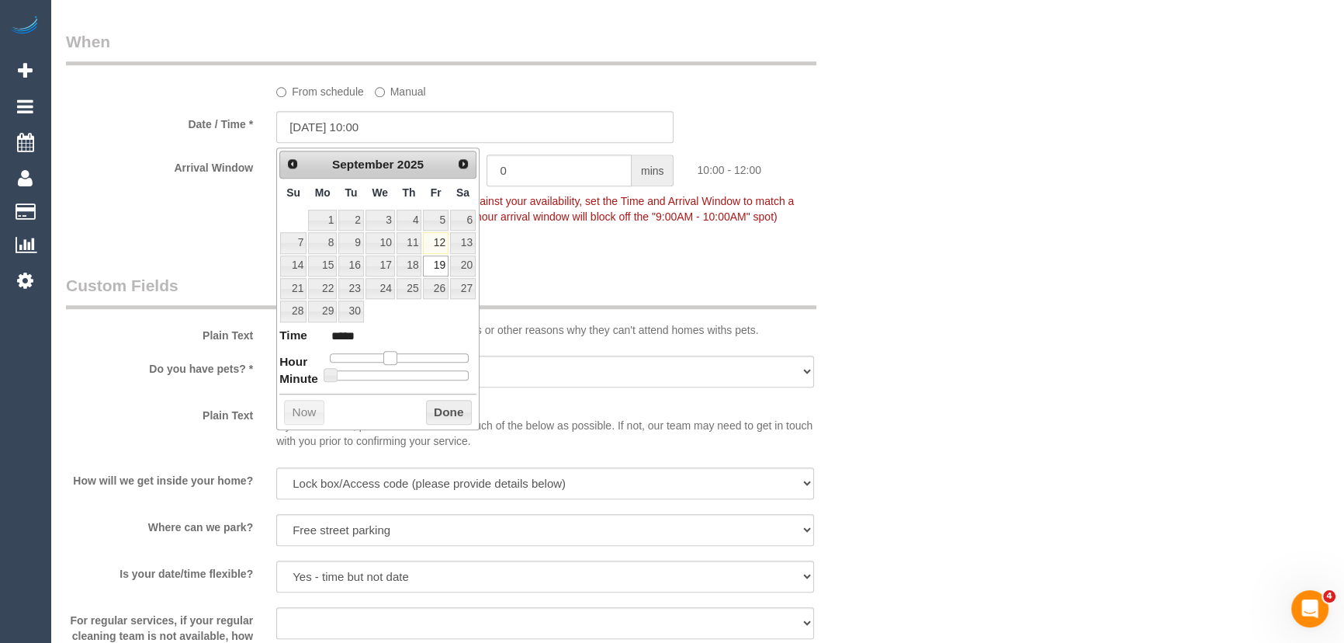
type input "19/09/2025 09:00"
type input "*****"
click at [385, 353] on span at bounding box center [384, 358] width 14 height 14
click at [609, 250] on div "Who Email* carolinehuggard@gmail.com Name * Caroline Lynch NO COVERS Where Addr…" at bounding box center [475, 146] width 842 height 3564
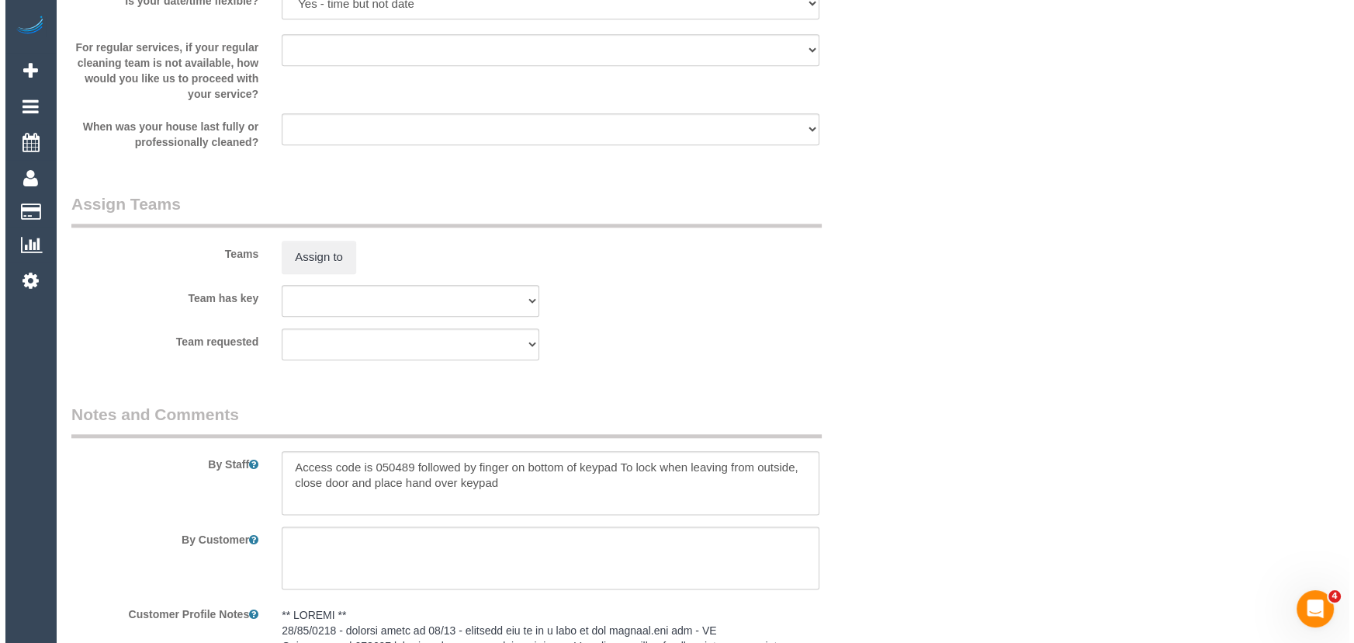
scroll to position [2187, 0]
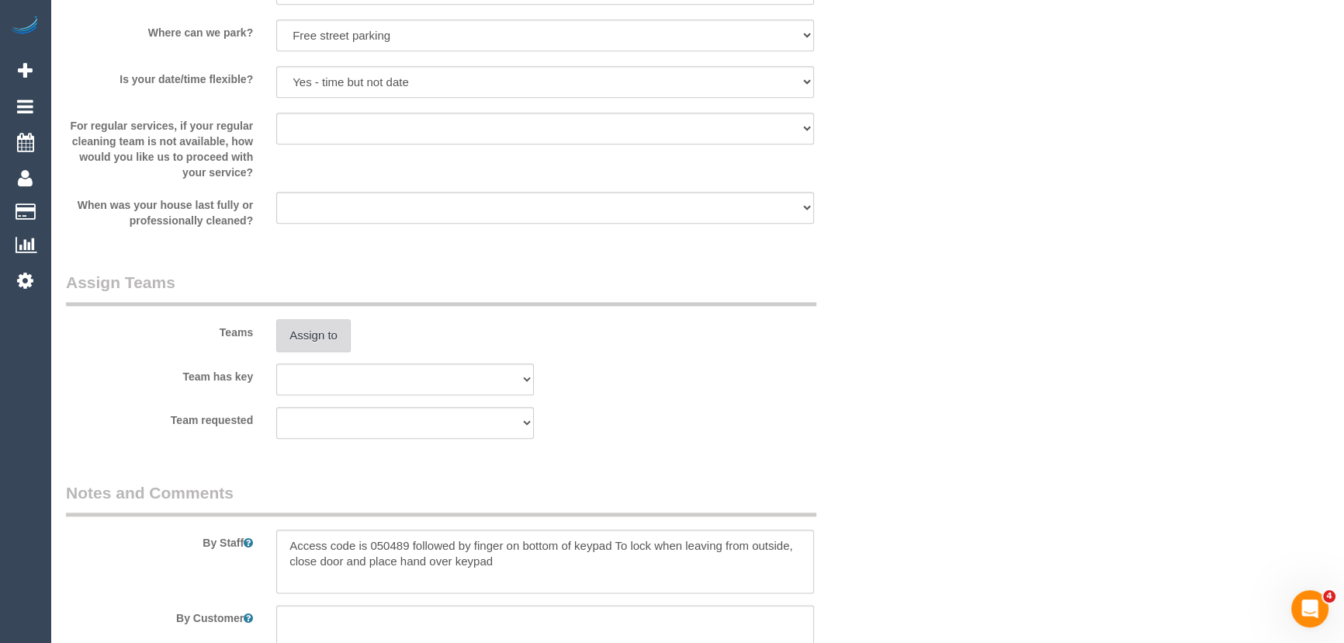
click at [314, 340] on button "Assign to" at bounding box center [313, 335] width 74 height 33
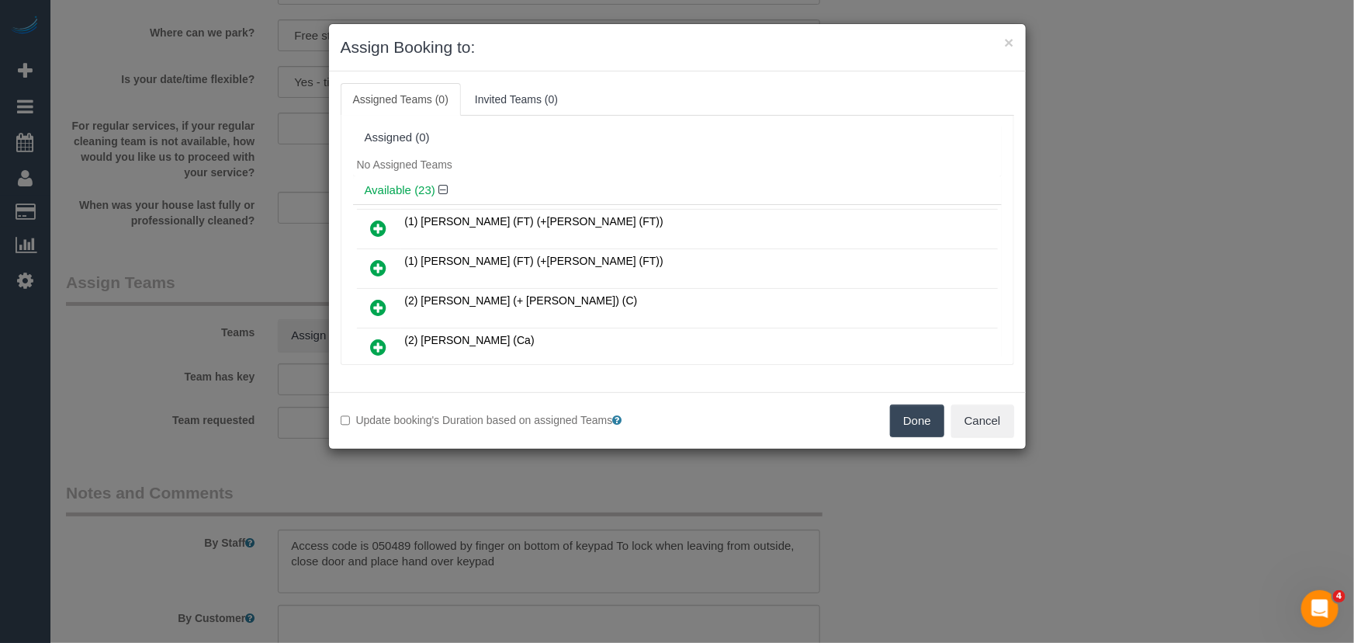
click at [379, 225] on icon at bounding box center [379, 228] width 16 height 19
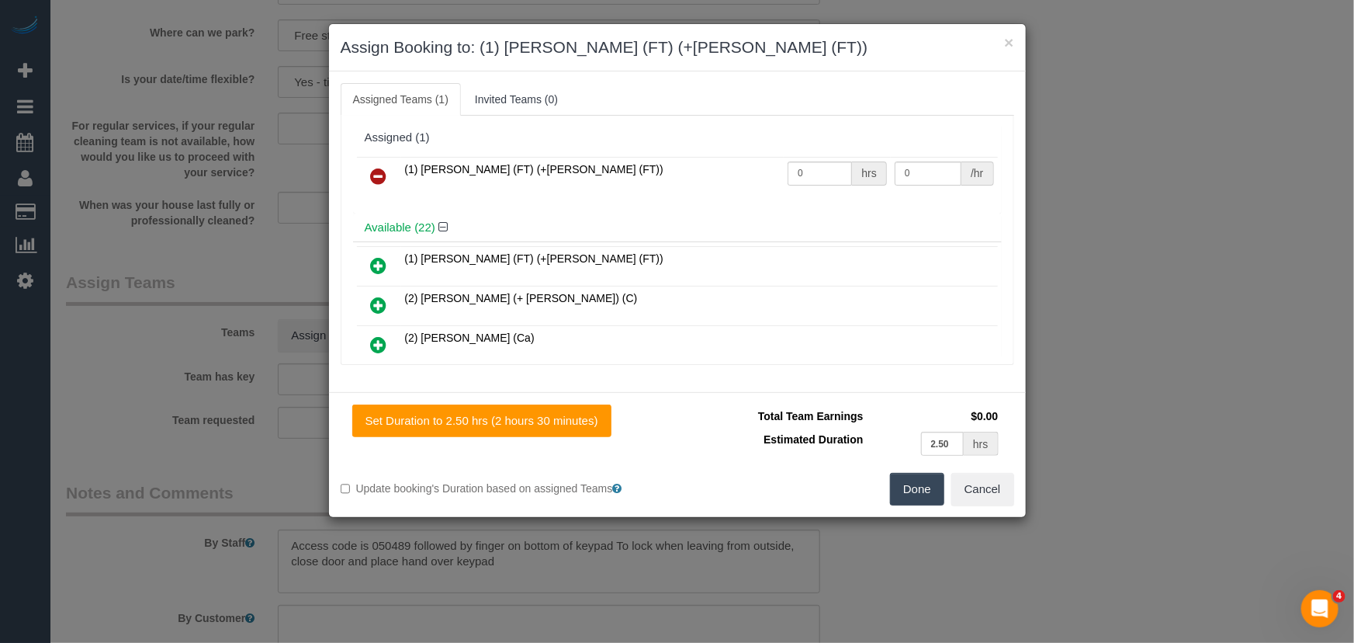
click at [379, 263] on icon at bounding box center [379, 265] width 16 height 19
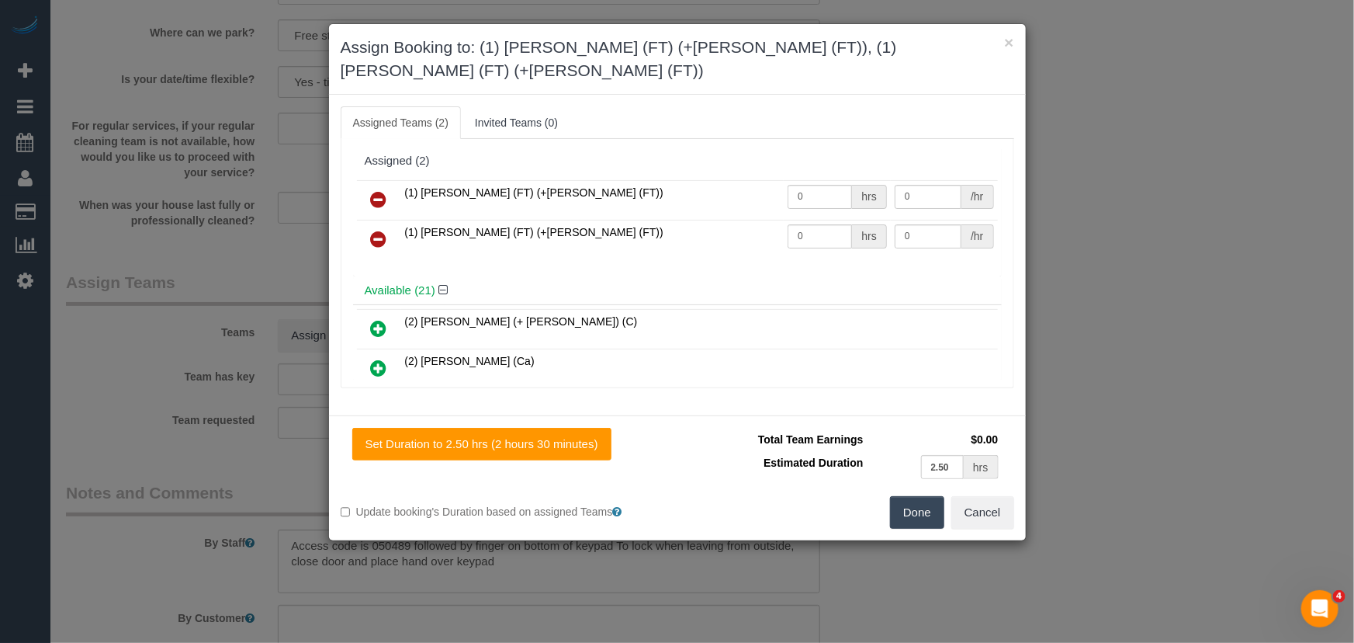
click at [913, 496] on button "Done" at bounding box center [917, 512] width 54 height 33
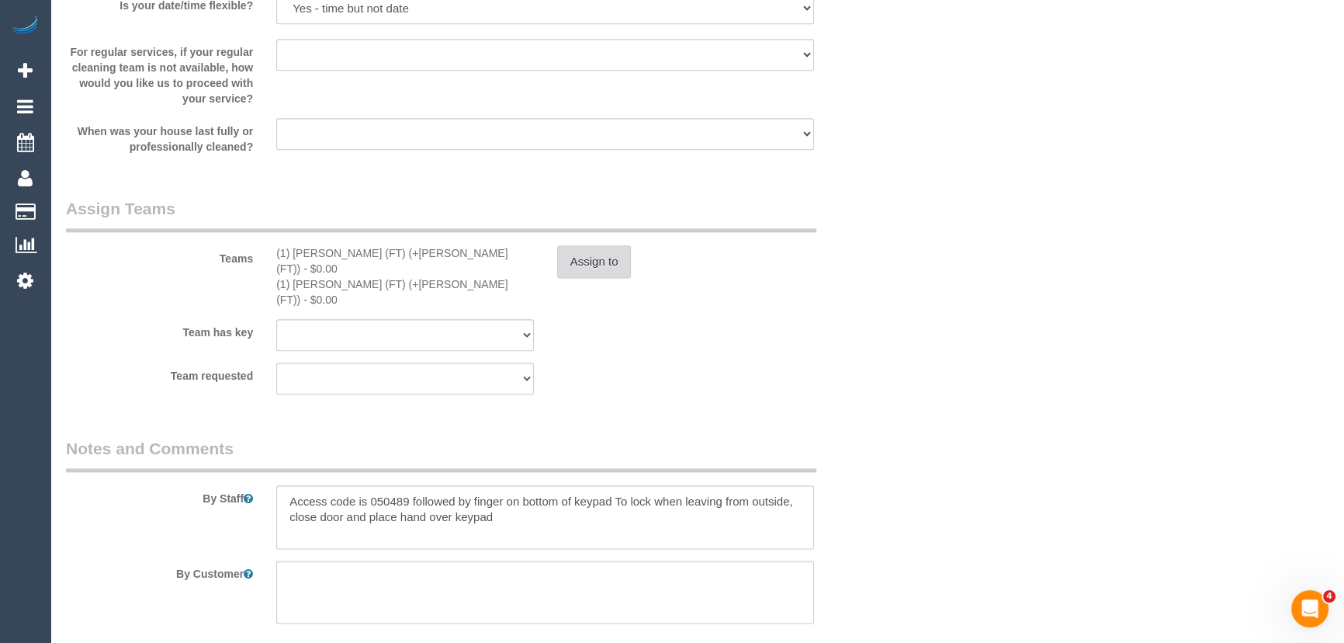
scroll to position [2328, 0]
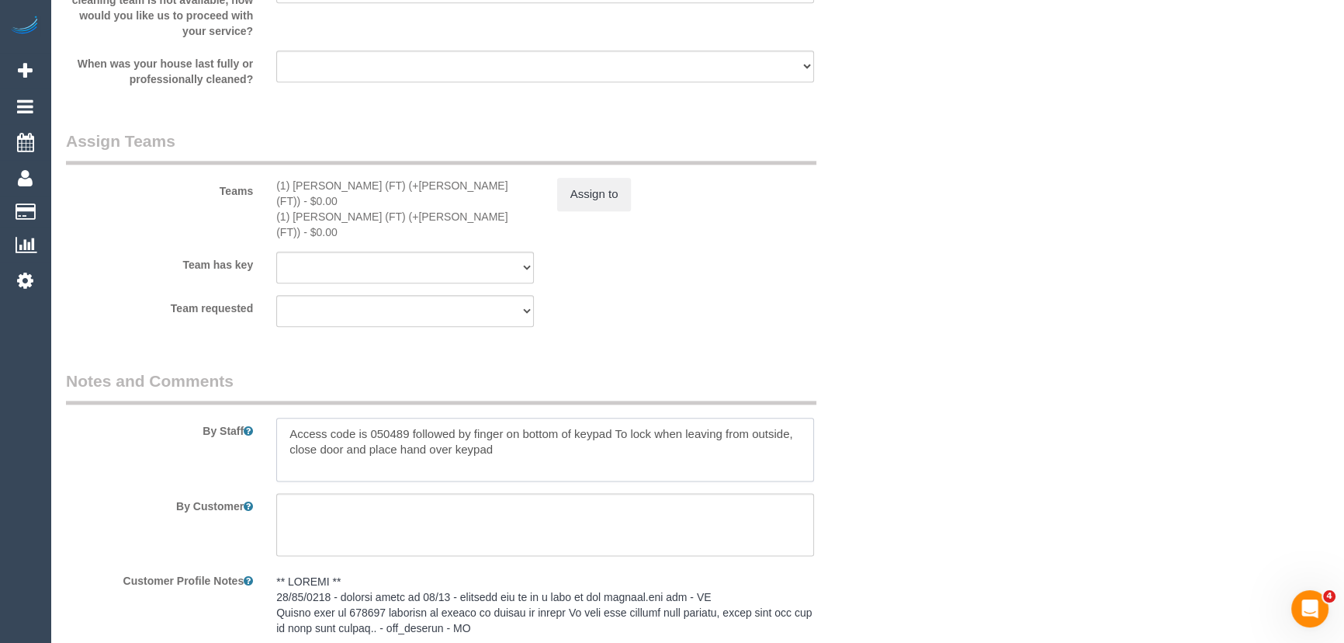
click at [284, 417] on textarea at bounding box center [545, 449] width 538 height 64
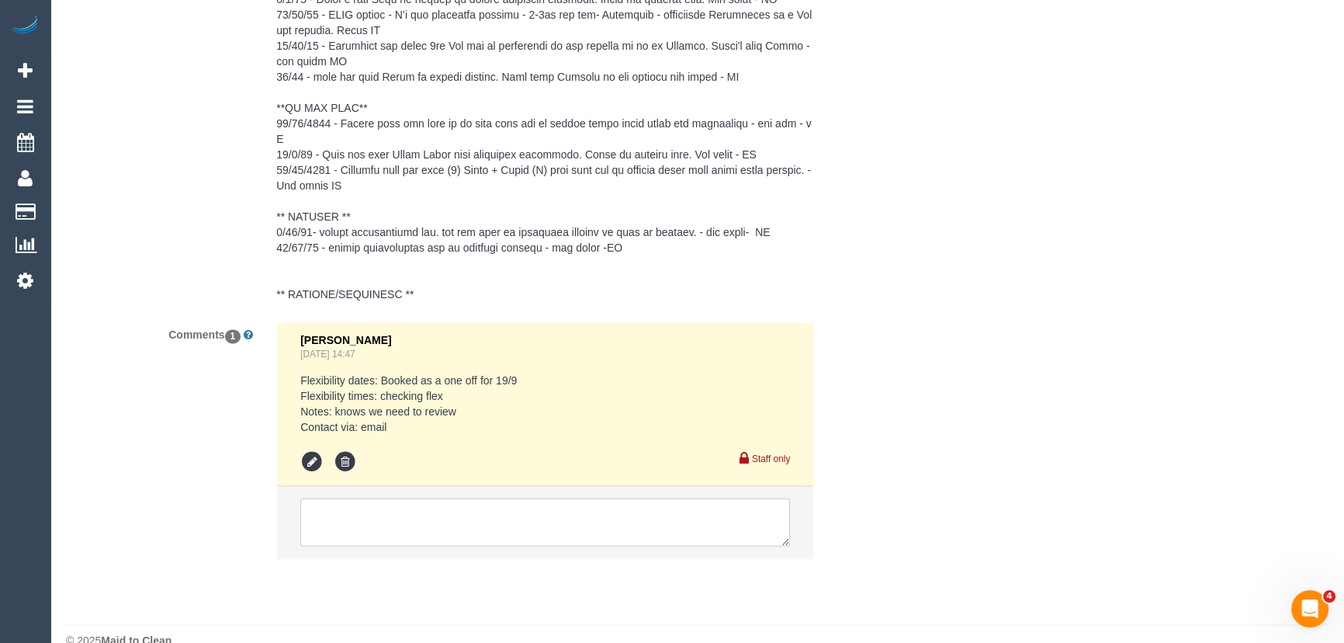
scroll to position [3034, 0]
type textarea "Estimated time: 4-5 hours Access code is 050489 followed by finger on bottom of…"
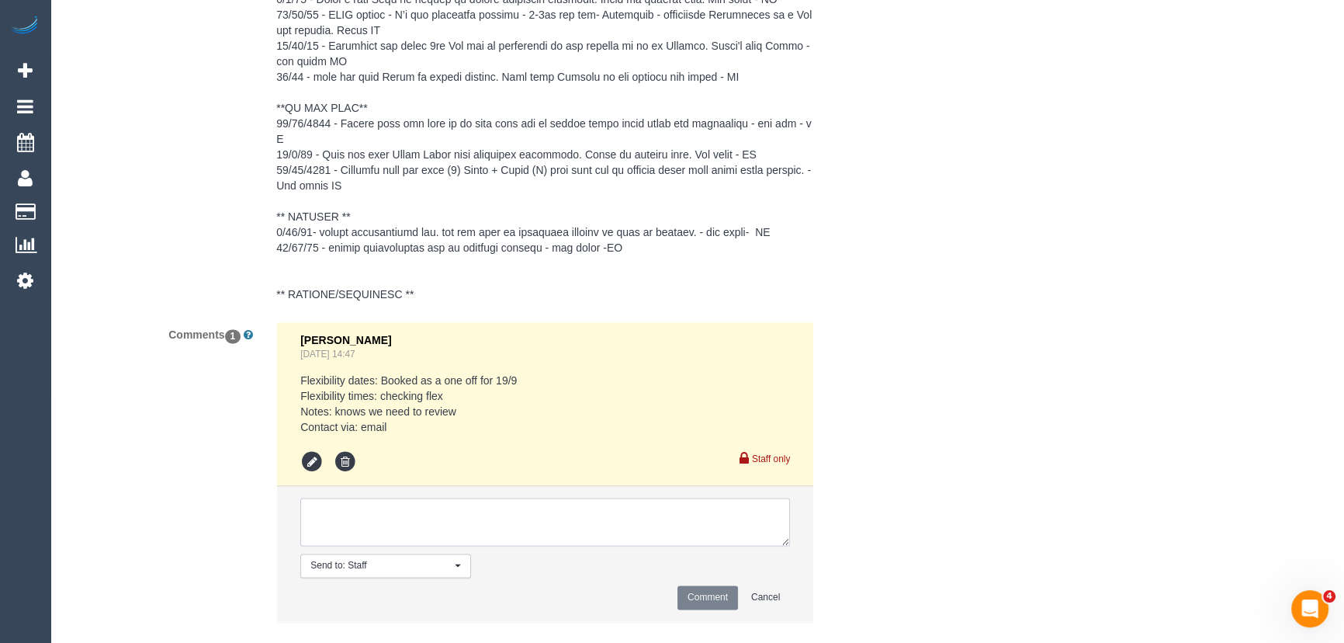
click at [437, 497] on textarea at bounding box center [545, 521] width 490 height 48
type textarea "customer has been informed of AW 9-11am - via email - pending"
click at [725, 585] on button "Comment" at bounding box center [707, 597] width 61 height 24
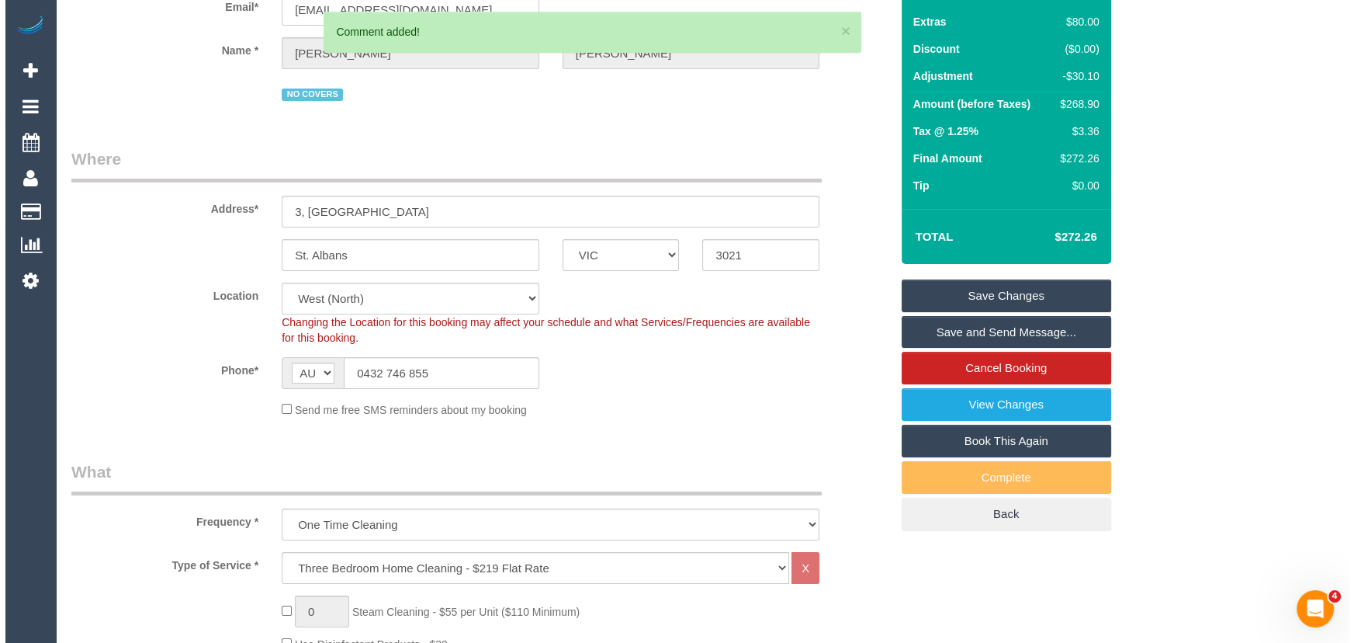
scroll to position [0, 0]
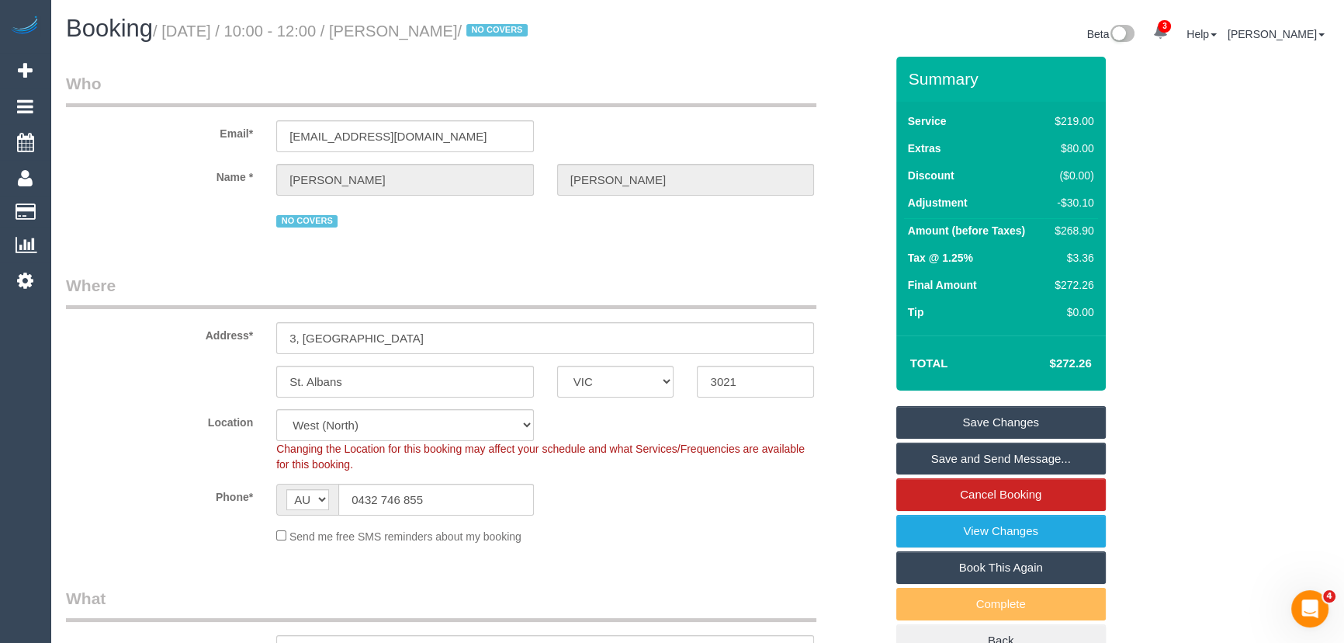
click at [452, 31] on small "/ September 19, 2025 / 10:00 - 12:00 / Caroline Lynch / NO COVERS" at bounding box center [342, 31] width 379 height 17
copy small "Caroline Lynch"
click at [472, 145] on input "carolinehuggard@gmail.com" at bounding box center [405, 136] width 258 height 32
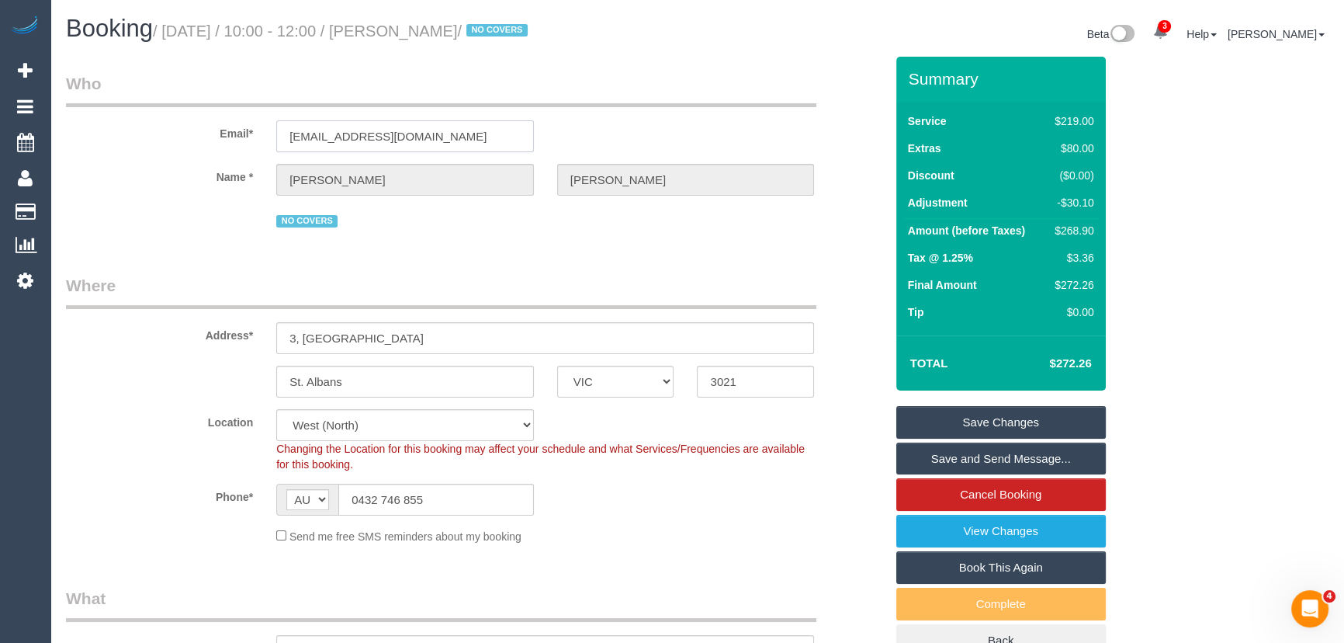
click at [472, 145] on input "carolinehuggard@gmail.com" at bounding box center [405, 136] width 258 height 32
click at [1005, 419] on link "Save Changes" at bounding box center [1001, 422] width 210 height 33
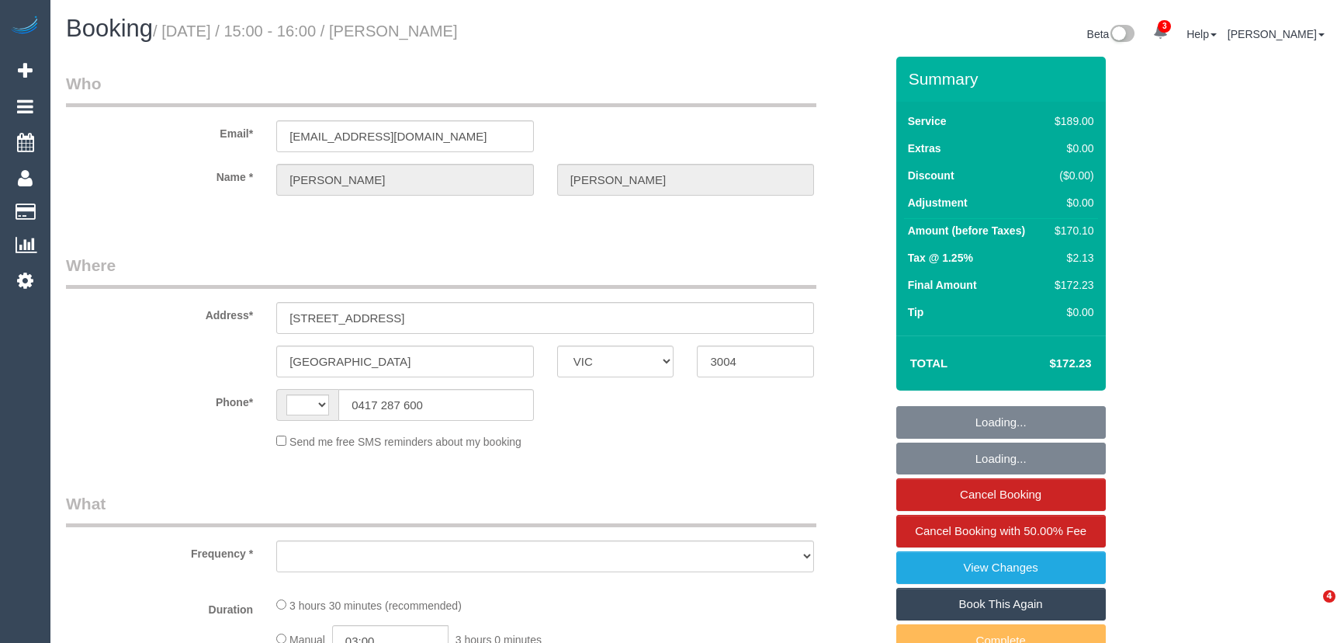
select select "VIC"
select select "object:376"
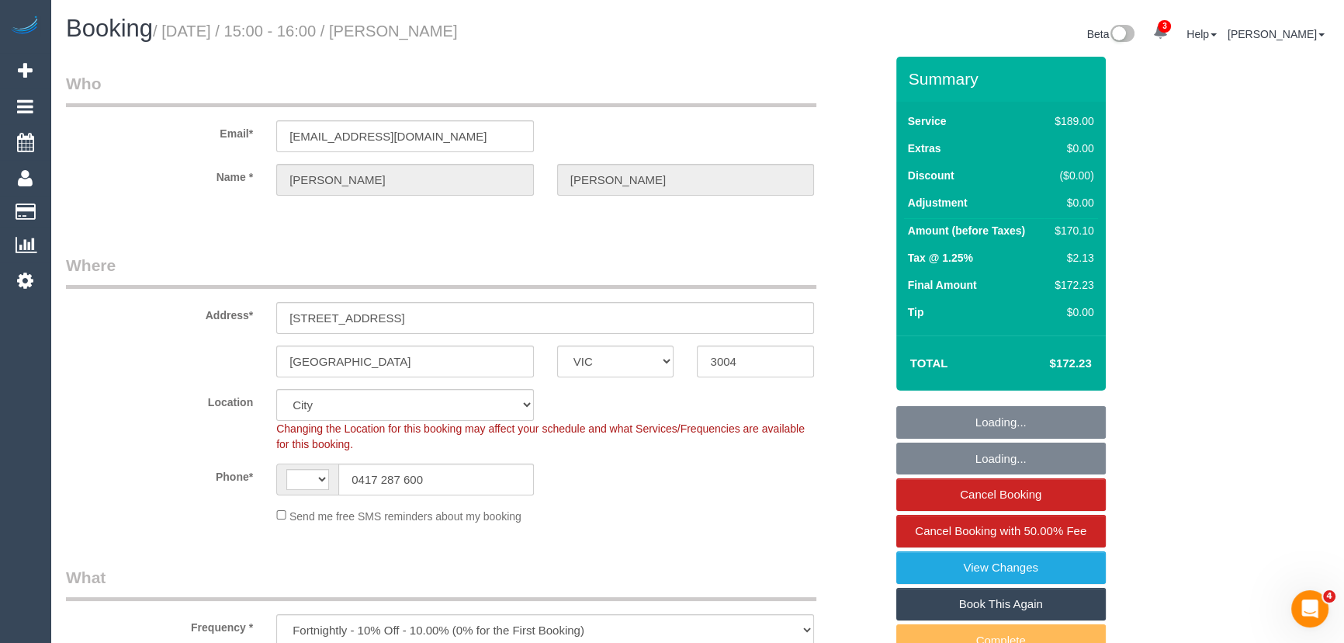
select select "string:stripe-pm_1Q8YSY2GScqysDRVjZbb1lWL"
select select "object:387"
select select "string:AU"
select select "number:27"
select select "number:14"
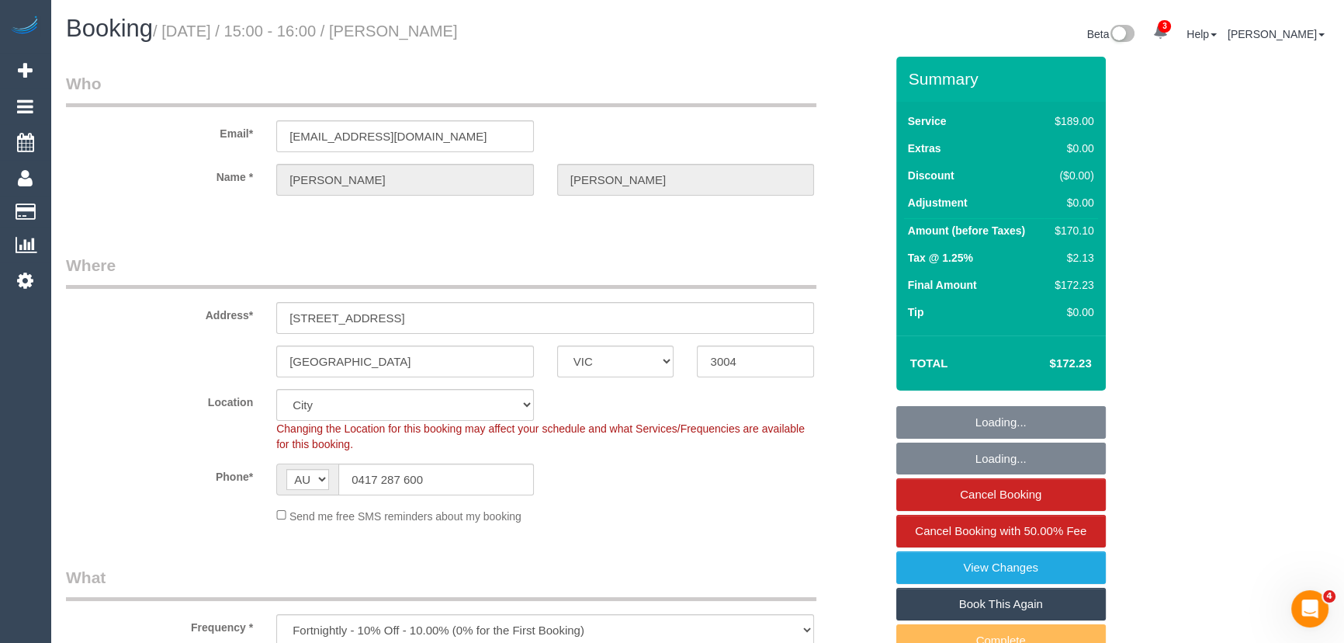
select select "number:21"
select select "number:36"
select select "number:34"
select select "number:11"
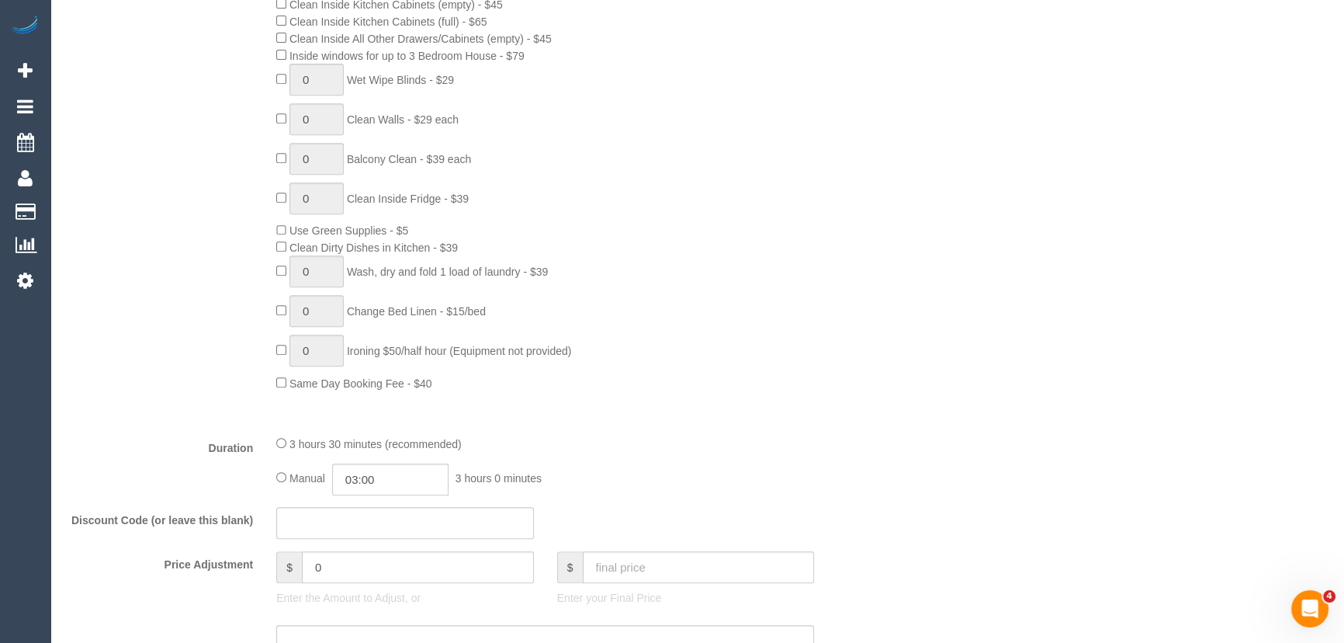
scroll to position [846, 0]
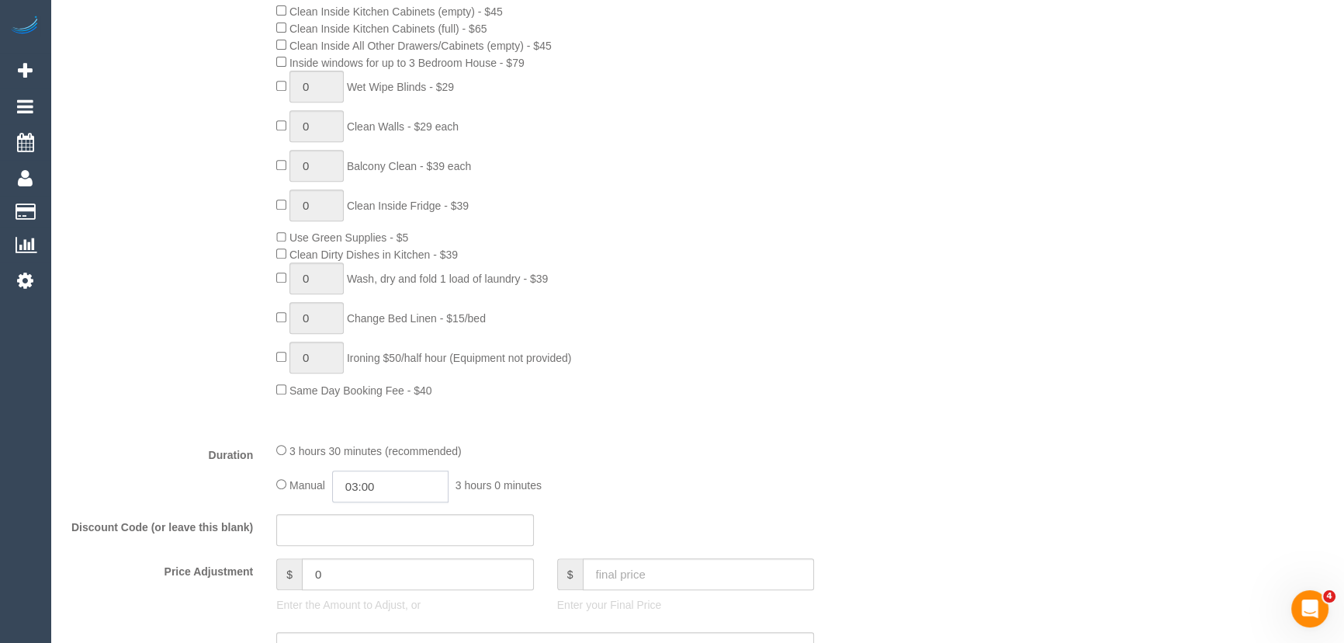
click at [409, 490] on input "03:00" at bounding box center [390, 486] width 116 height 32
type input "01:30"
click at [389, 563] on li "01:30" at bounding box center [373, 562] width 69 height 20
click at [868, 414] on div "Type of Service * Hourly Service - $70/h Hourly Service - $65/h Hourly Service …" at bounding box center [475, 120] width 819 height 618
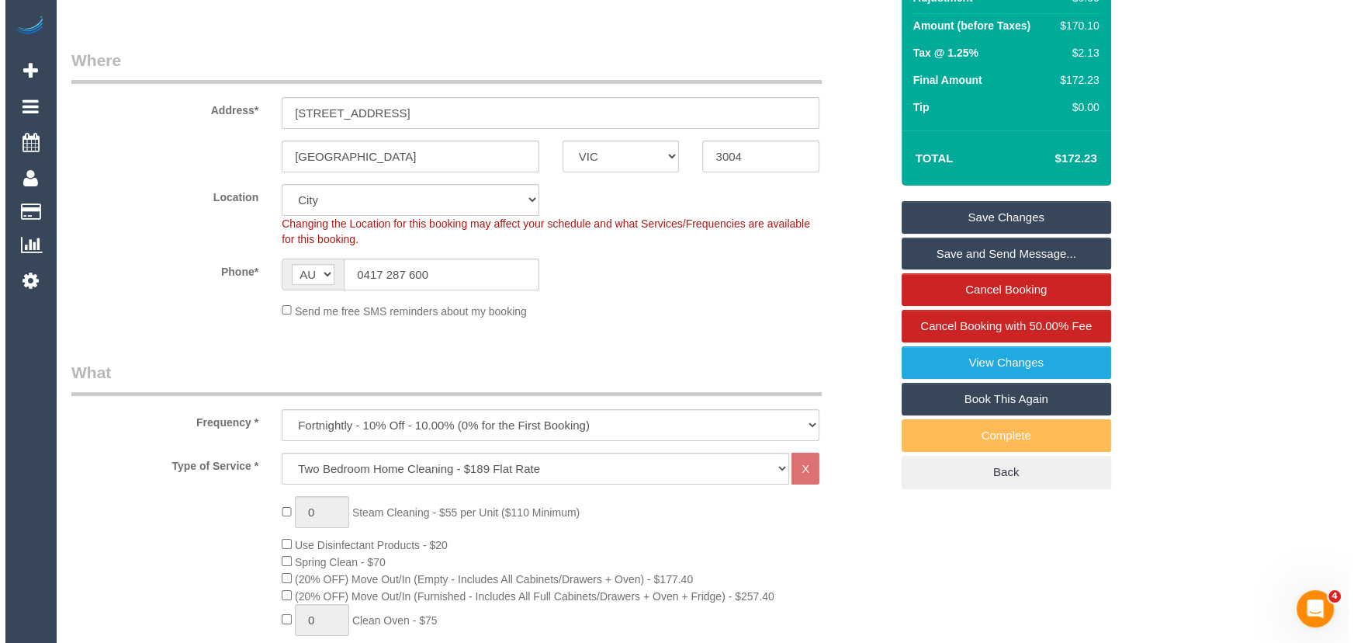
scroll to position [0, 0]
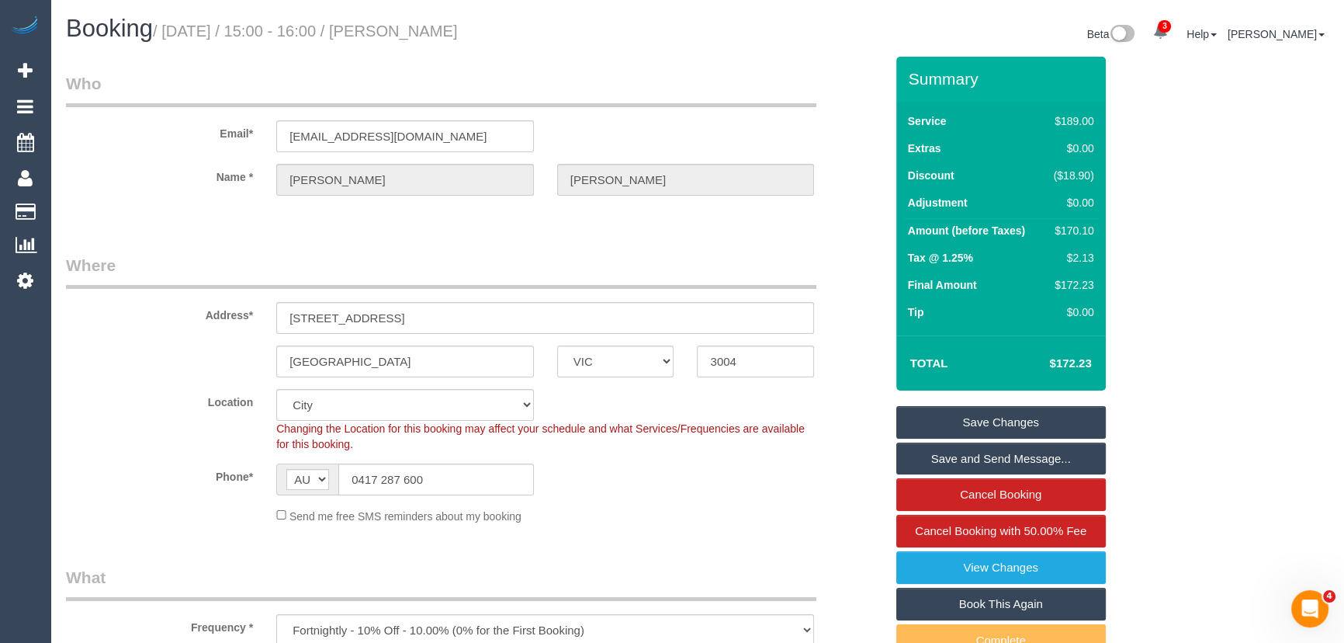
click at [986, 417] on link "Save Changes" at bounding box center [1001, 422] width 210 height 33
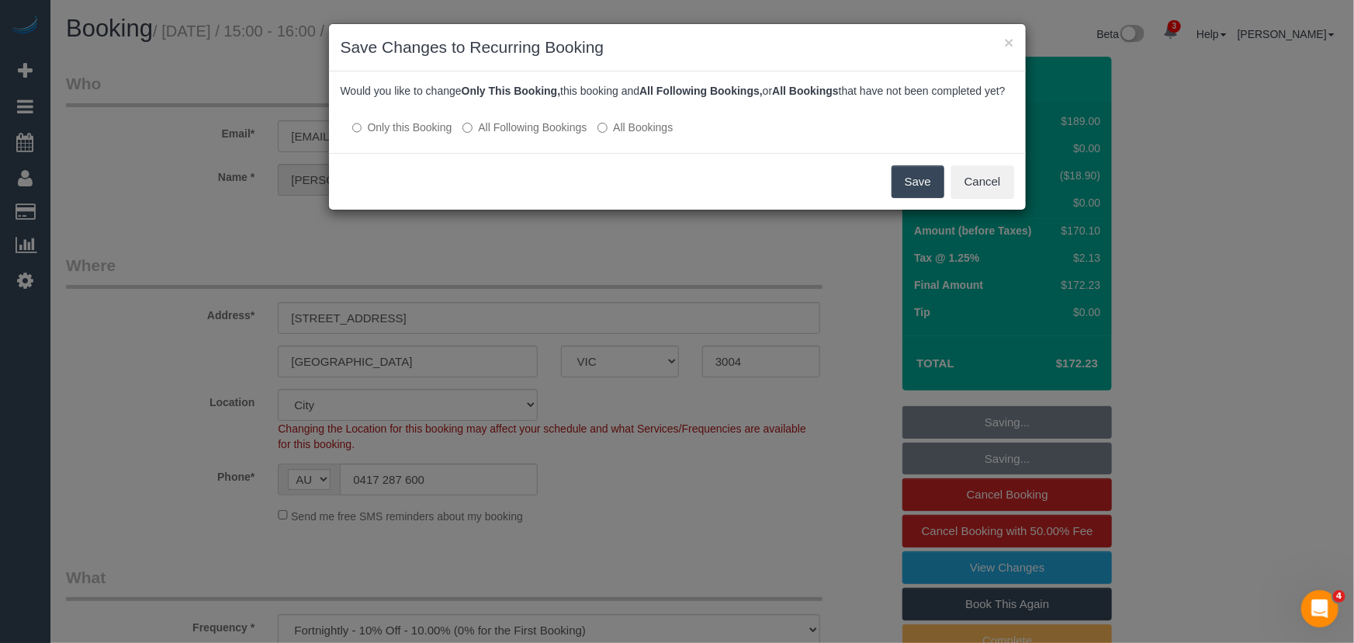
click at [913, 198] on button "Save" at bounding box center [918, 181] width 53 height 33
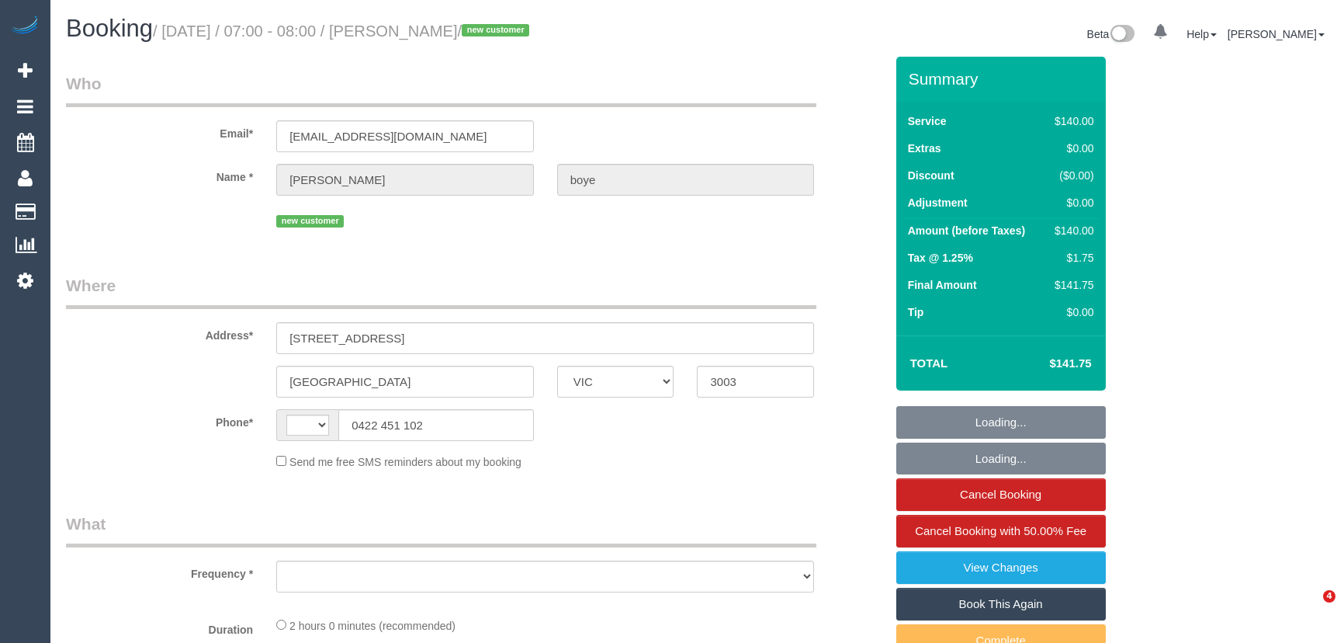
select select "VIC"
select select "string:AU"
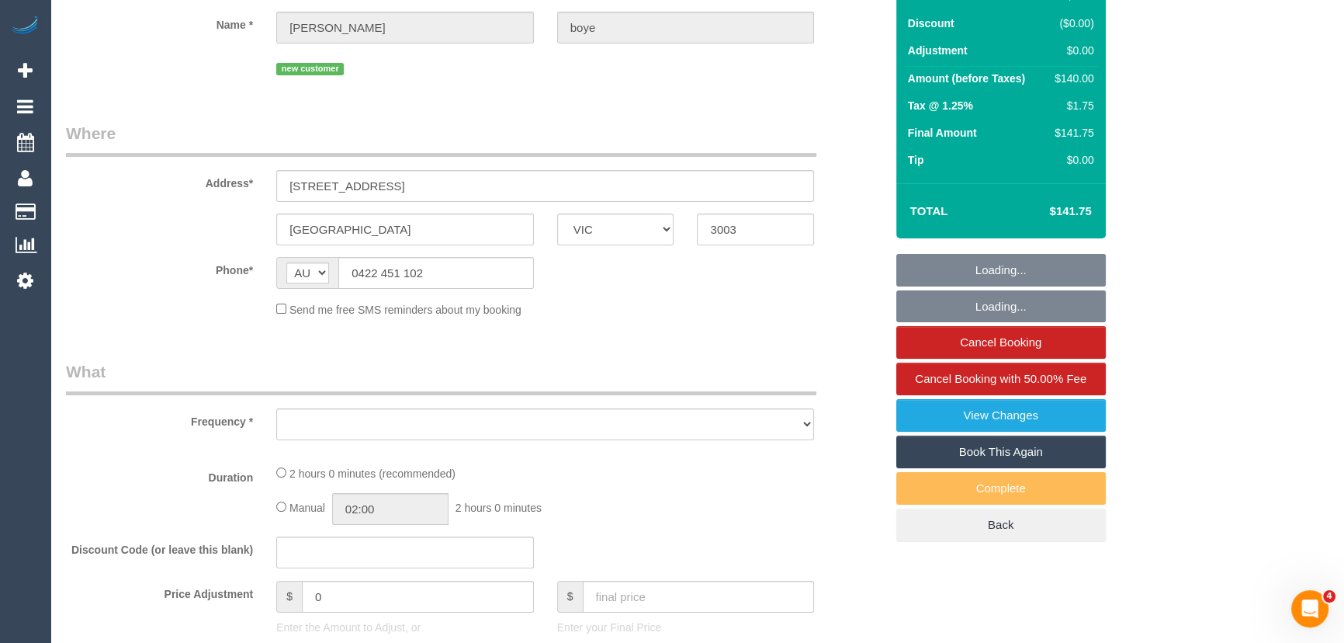
select select "object:601"
select select "string:stripe-pm_1S641c2GScqysDRVwbvDc9IM"
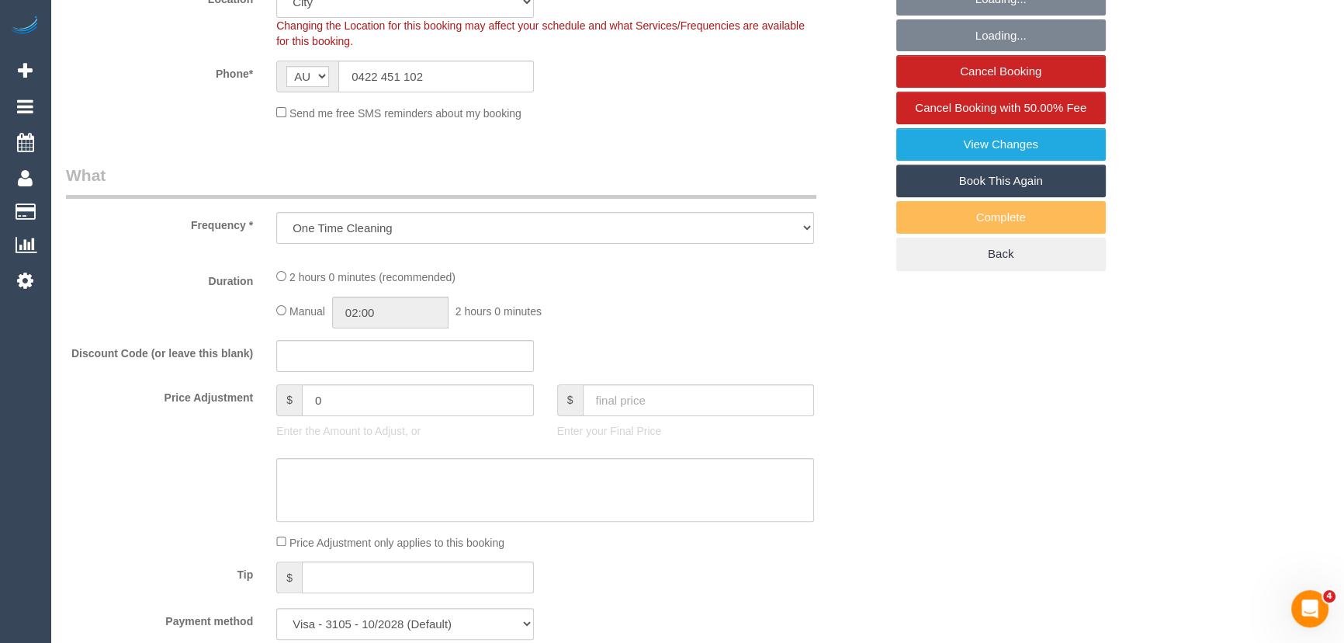
select select "object:1029"
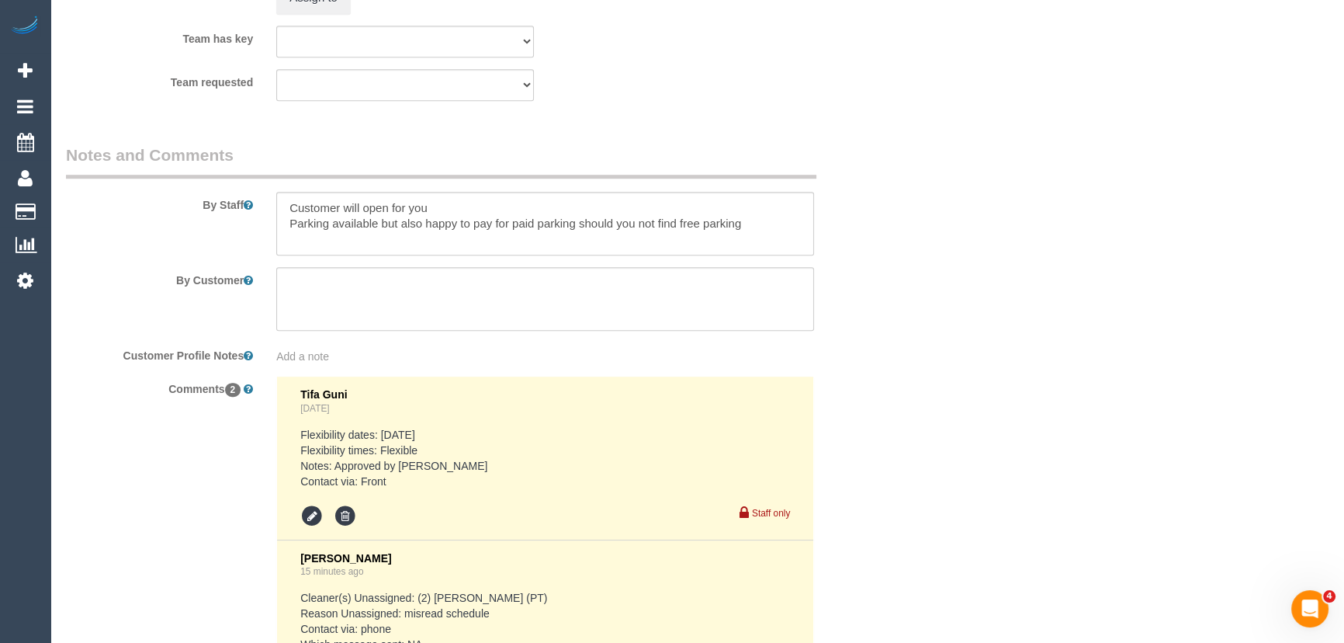
select select "number:28"
select select "number:14"
select select "number:19"
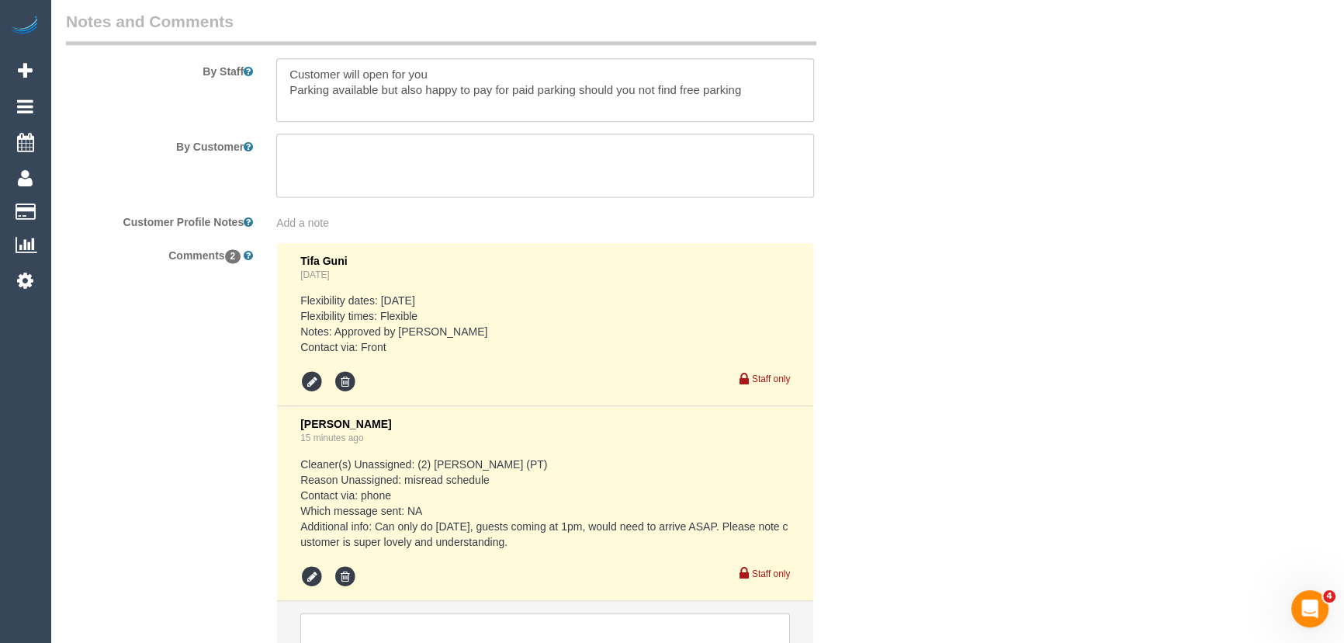
scroll to position [2758, 0]
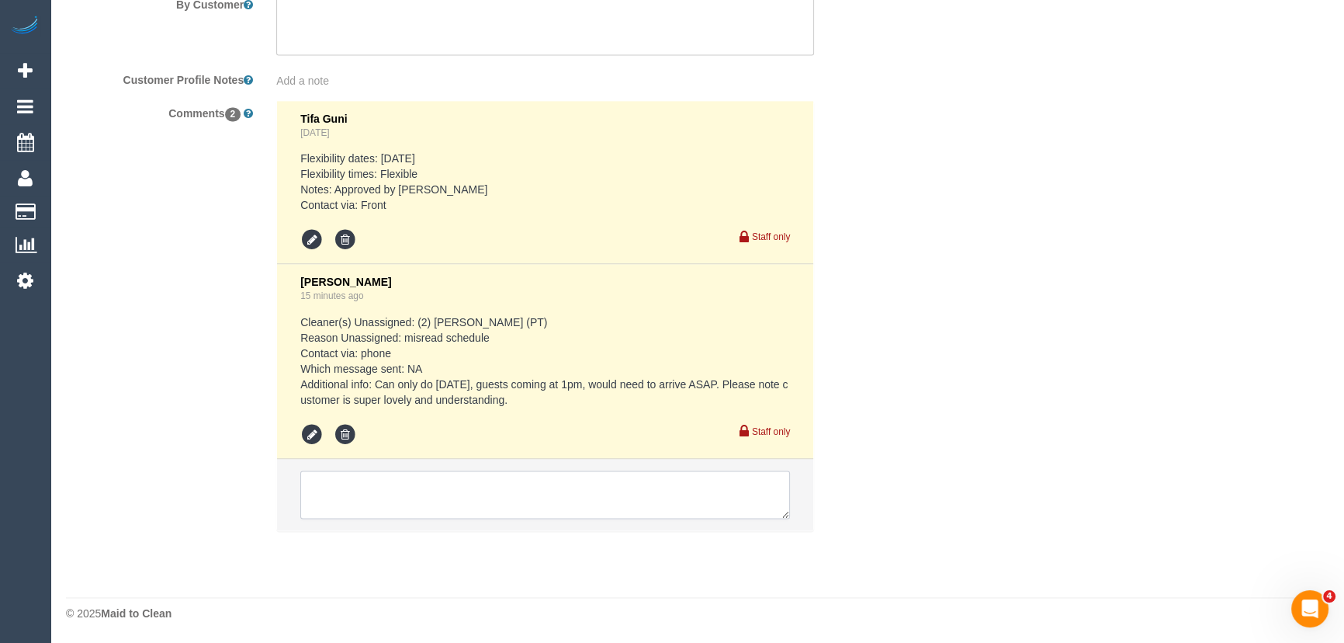
click at [360, 504] on textarea at bounding box center [545, 494] width 490 height 48
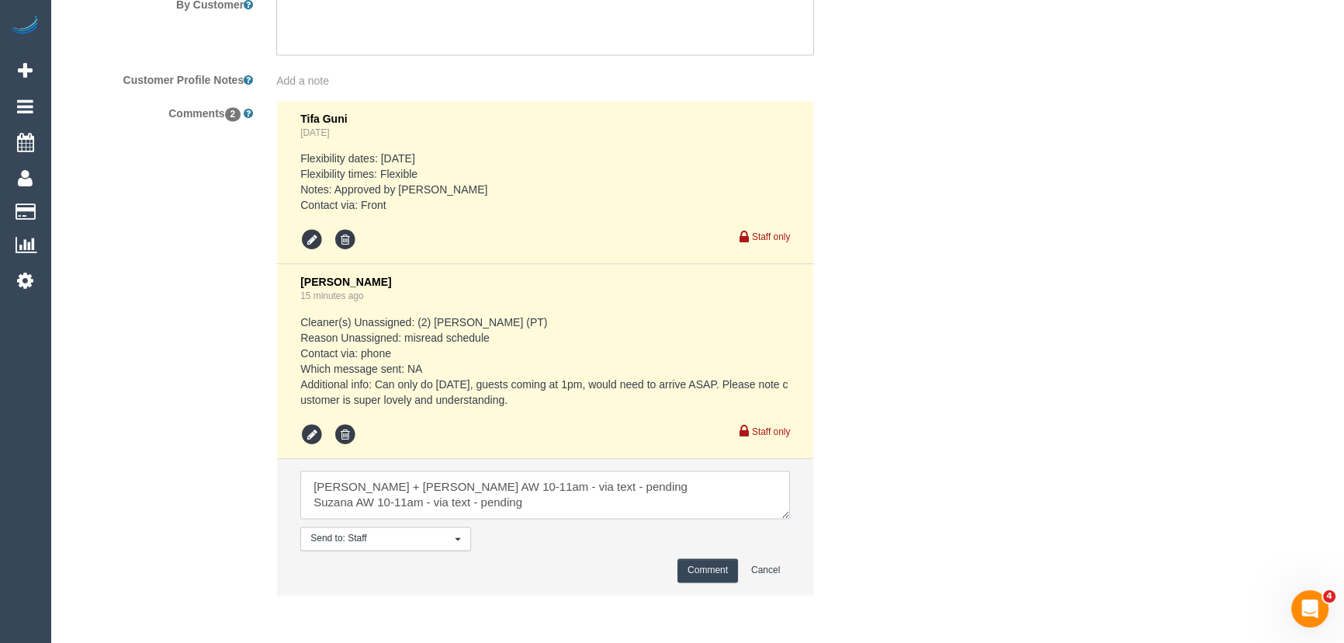
type textarea "[PERSON_NAME] + [PERSON_NAME] AW 10-11am - via text - pending Suzana AW 10-11am…"
click at [705, 573] on button "Comment" at bounding box center [707, 570] width 61 height 24
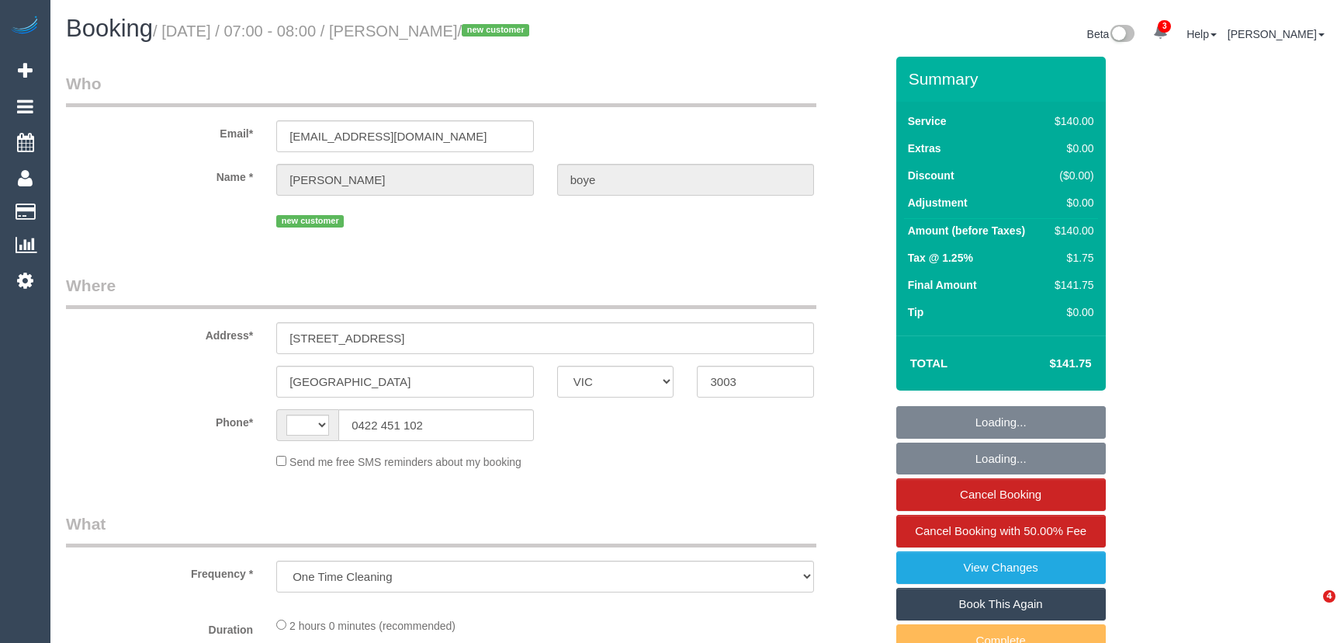
select select "VIC"
select select "string:stripe-pm_1S641c2GScqysDRVwbvDc9IM"
select select "number:28"
select select "number:14"
select select "number:19"
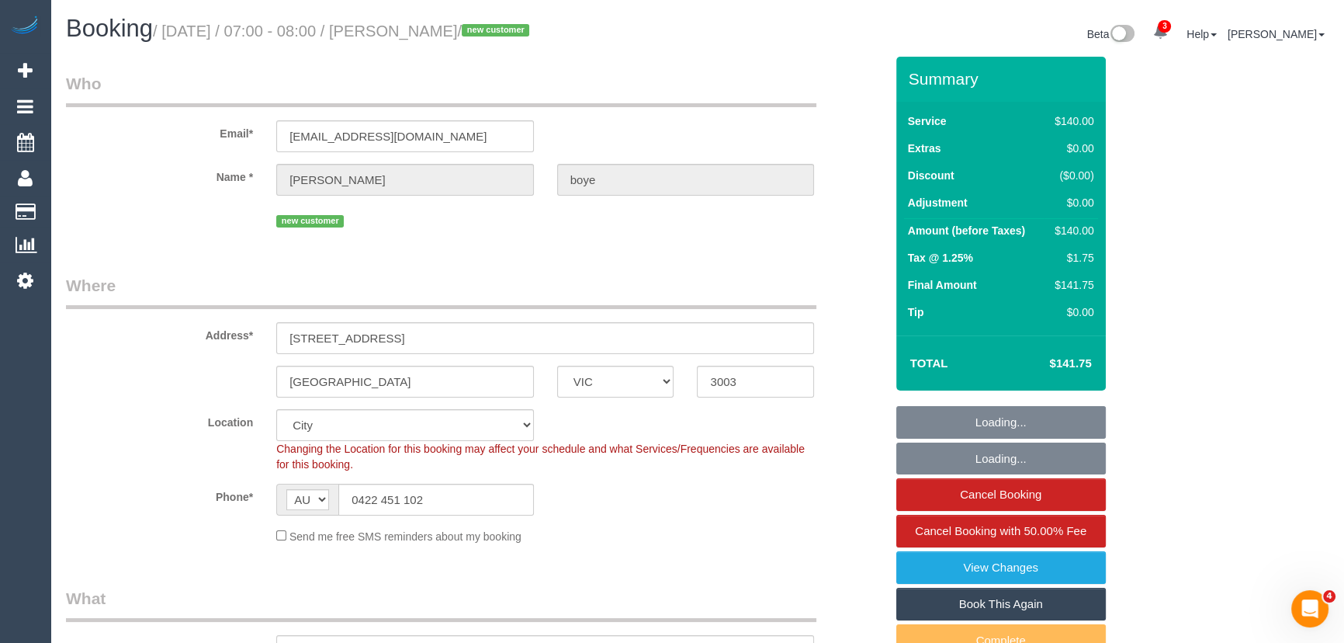
select select "string:AU"
select select "object:946"
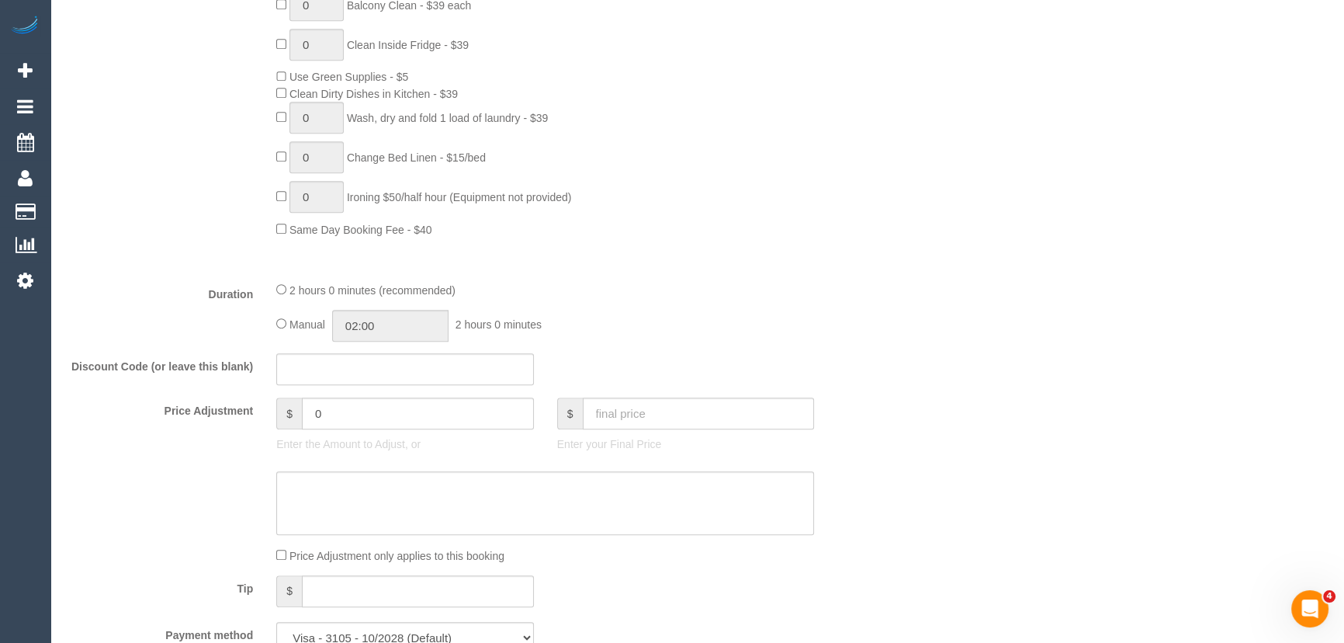
scroll to position [987, 0]
click at [395, 332] on input "02:00" at bounding box center [390, 324] width 116 height 32
type input "01:00"
click at [379, 366] on li "01:00" at bounding box center [373, 362] width 69 height 20
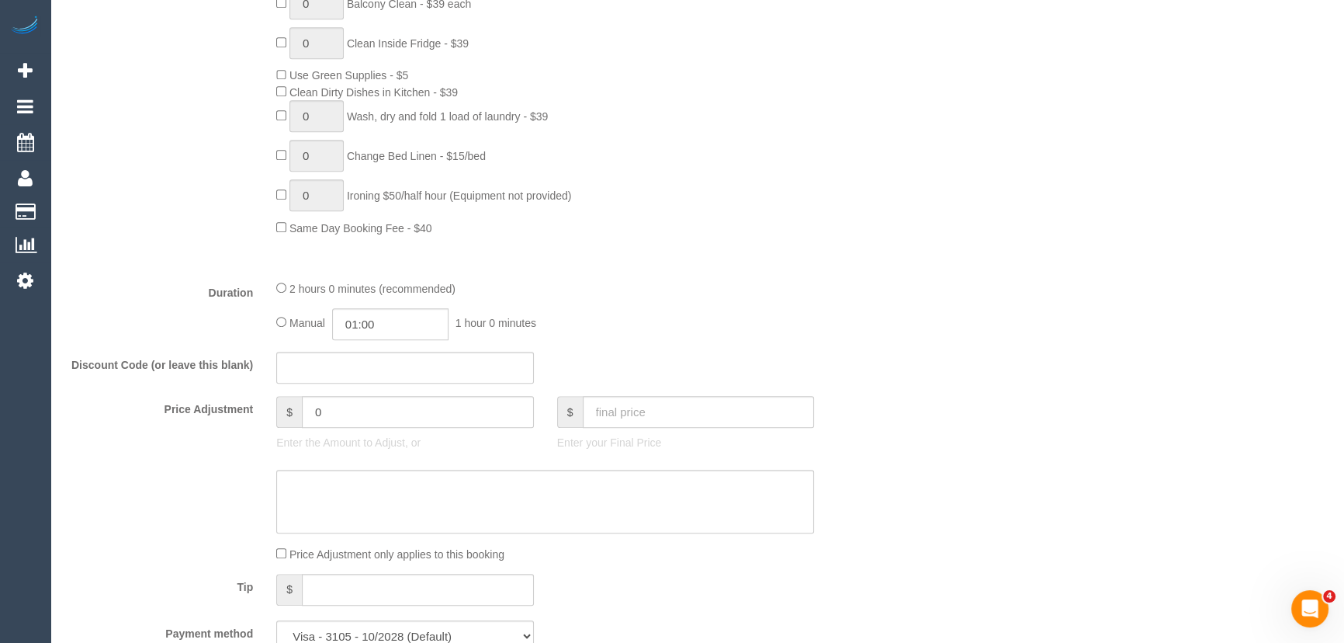
drag, startPoint x: 778, startPoint y: 314, endPoint x: 769, endPoint y: 316, distance: 8.7
click at [779, 314] on div "Manual 01:00 1 hour 0 minutes" at bounding box center [545, 324] width 538 height 32
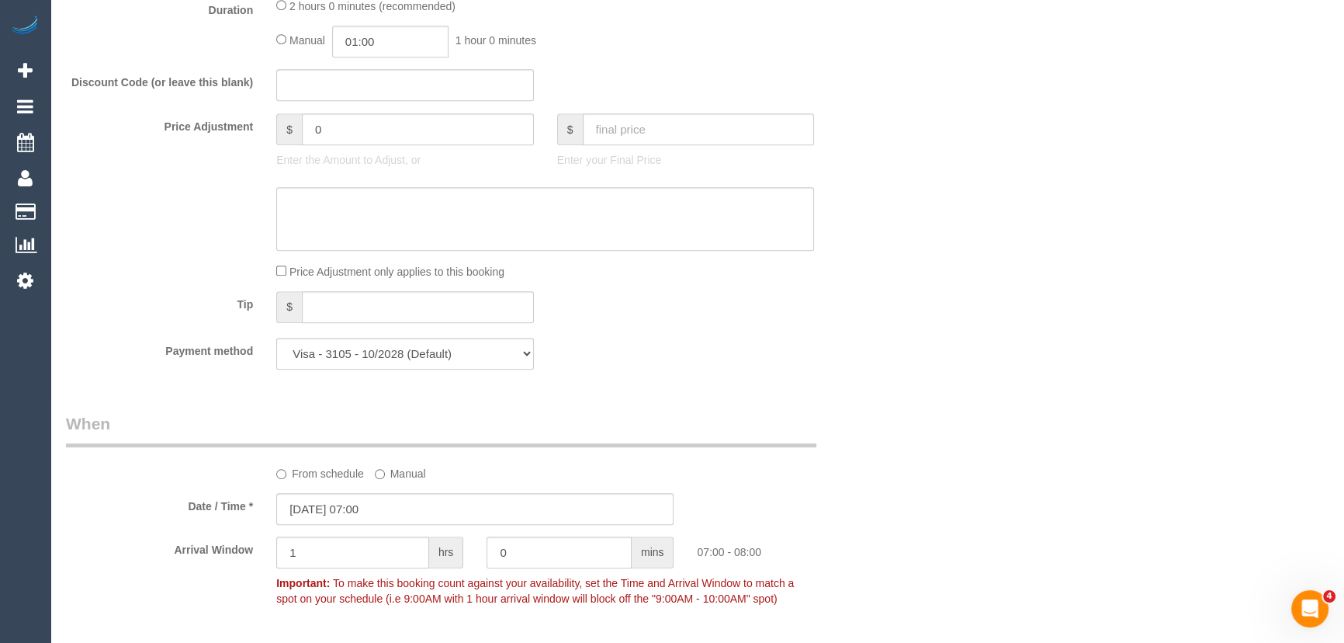
scroll to position [1552, 0]
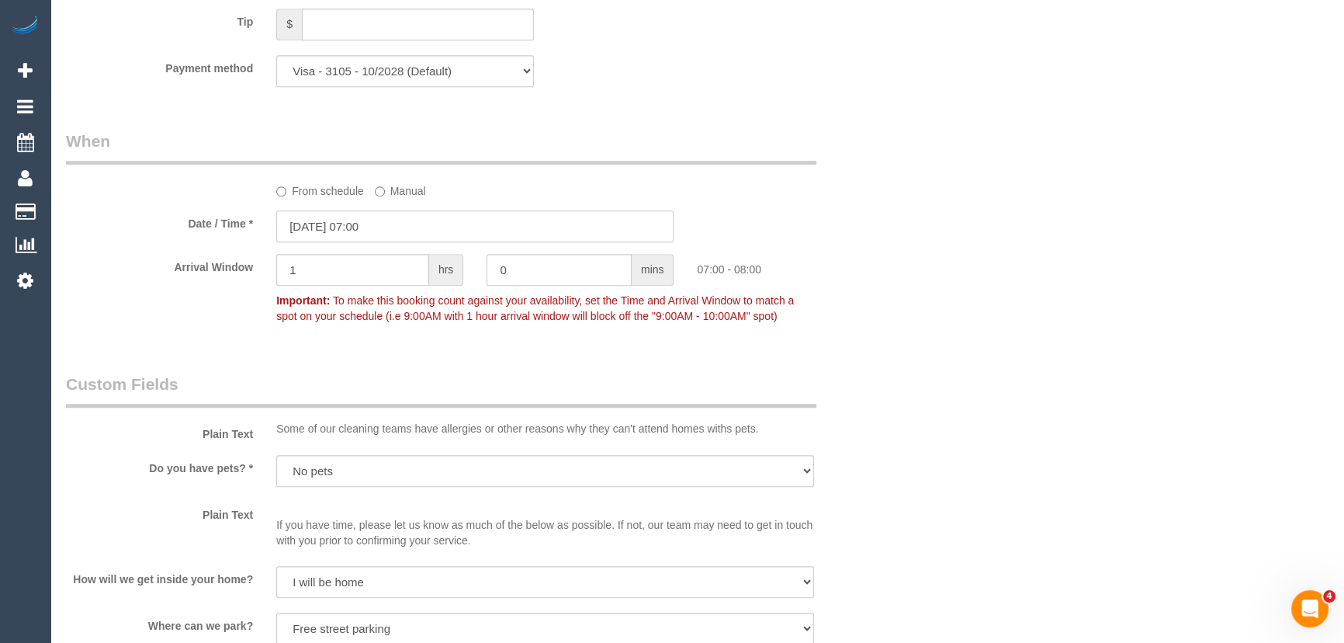
click at [395, 230] on input "12/09/2025 07:00" at bounding box center [474, 226] width 397 height 32
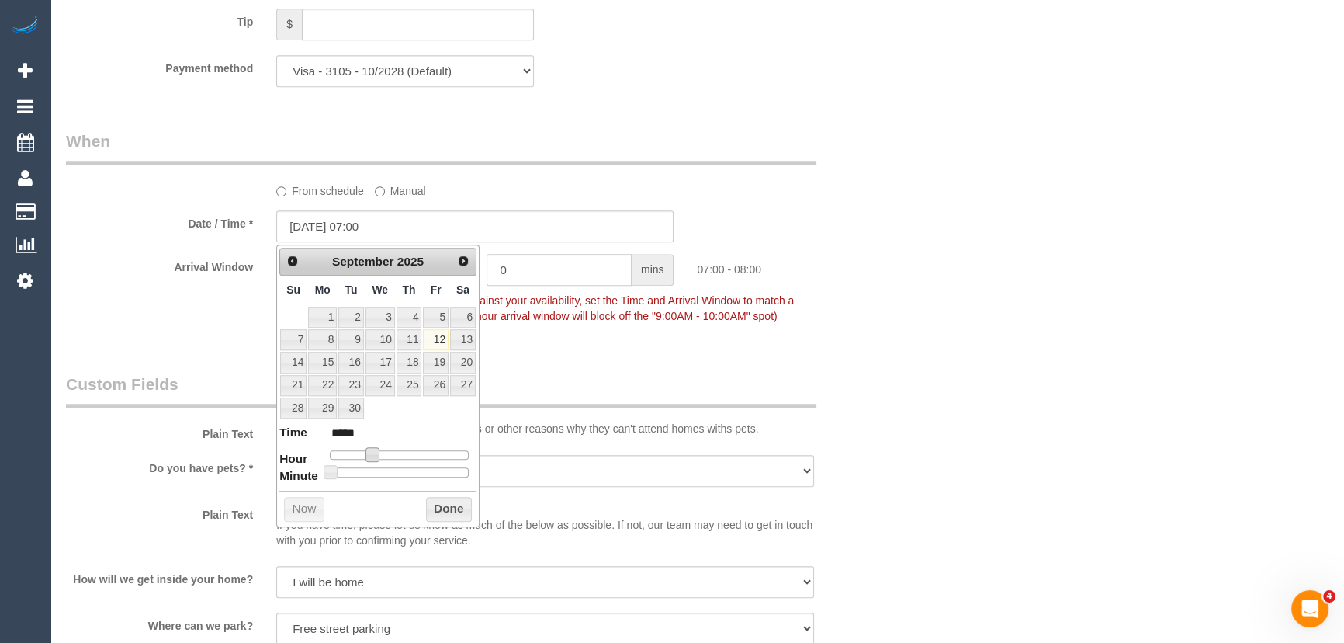
type input "12/09/2025 08:00"
type input "*****"
type input "12/09/2025 09:00"
type input "*****"
type input "12/09/2025 10:00"
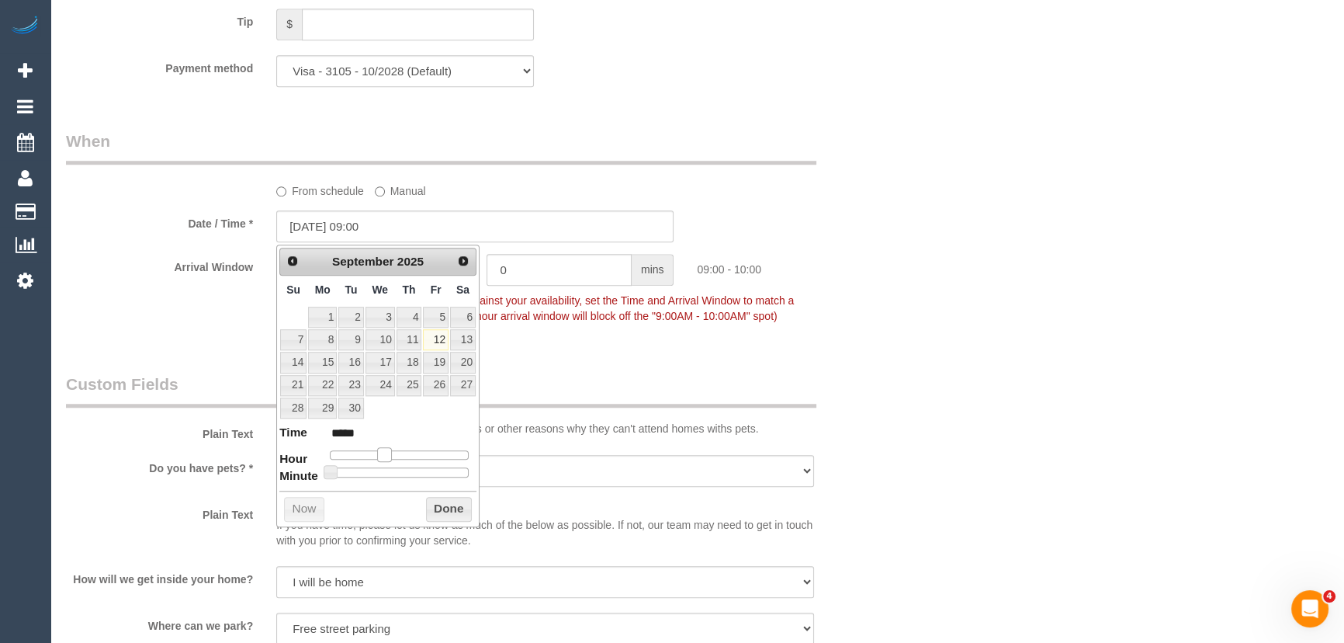
type input "*****"
drag, startPoint x: 376, startPoint y: 454, endPoint x: 393, endPoint y: 453, distance: 17.1
click at [393, 453] on span at bounding box center [390, 454] width 14 height 14
click at [596, 365] on div "Who Email* kaitlynrmb@gmail.com Name * kaitlyn boye new customer Where Address*…" at bounding box center [475, 216] width 842 height 3423
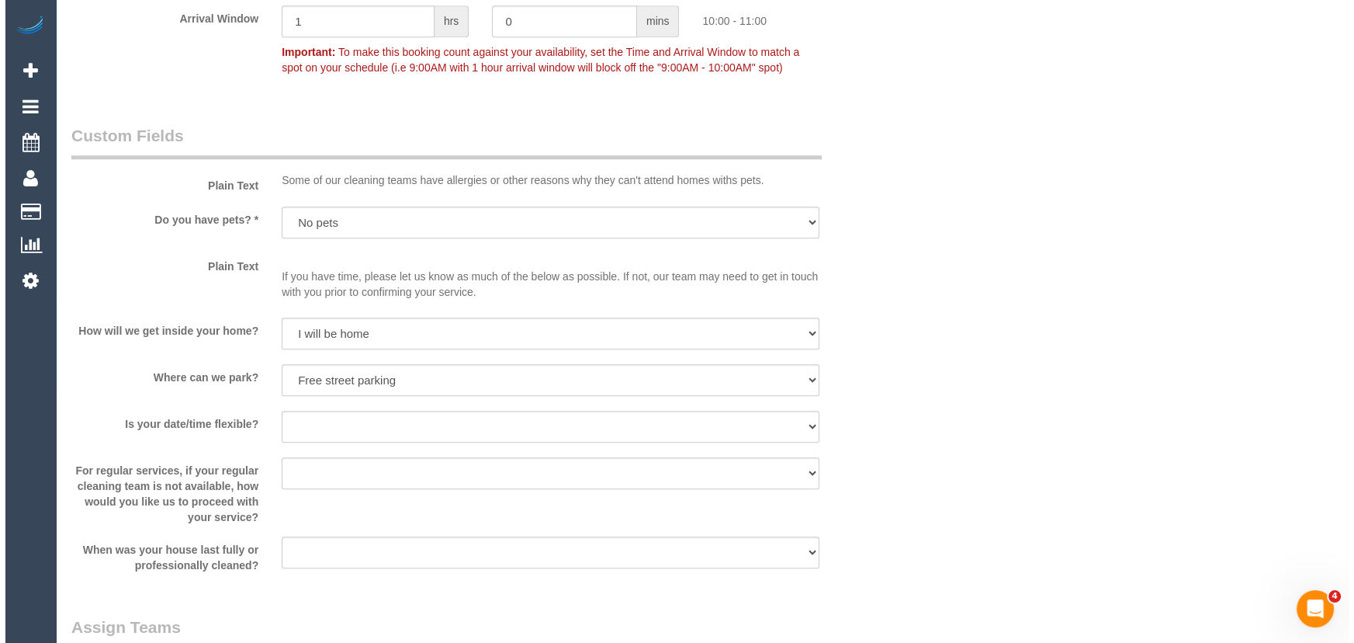
scroll to position [1975, 0]
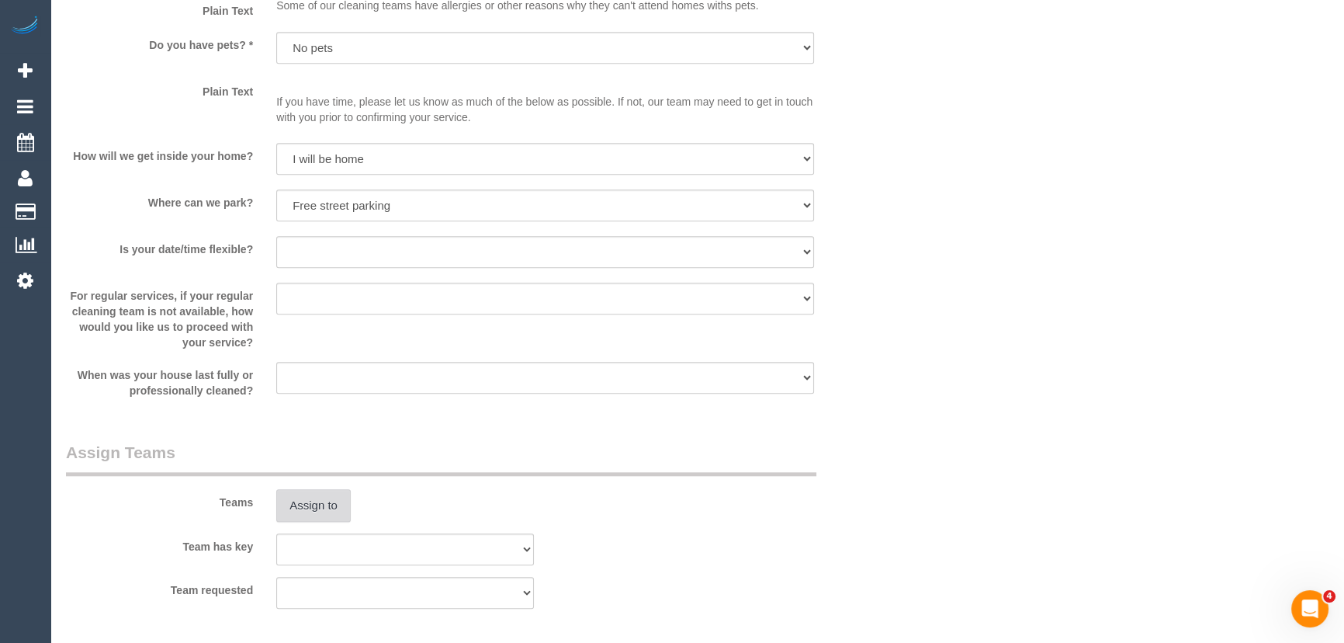
click at [306, 500] on button "Assign to" at bounding box center [313, 505] width 74 height 33
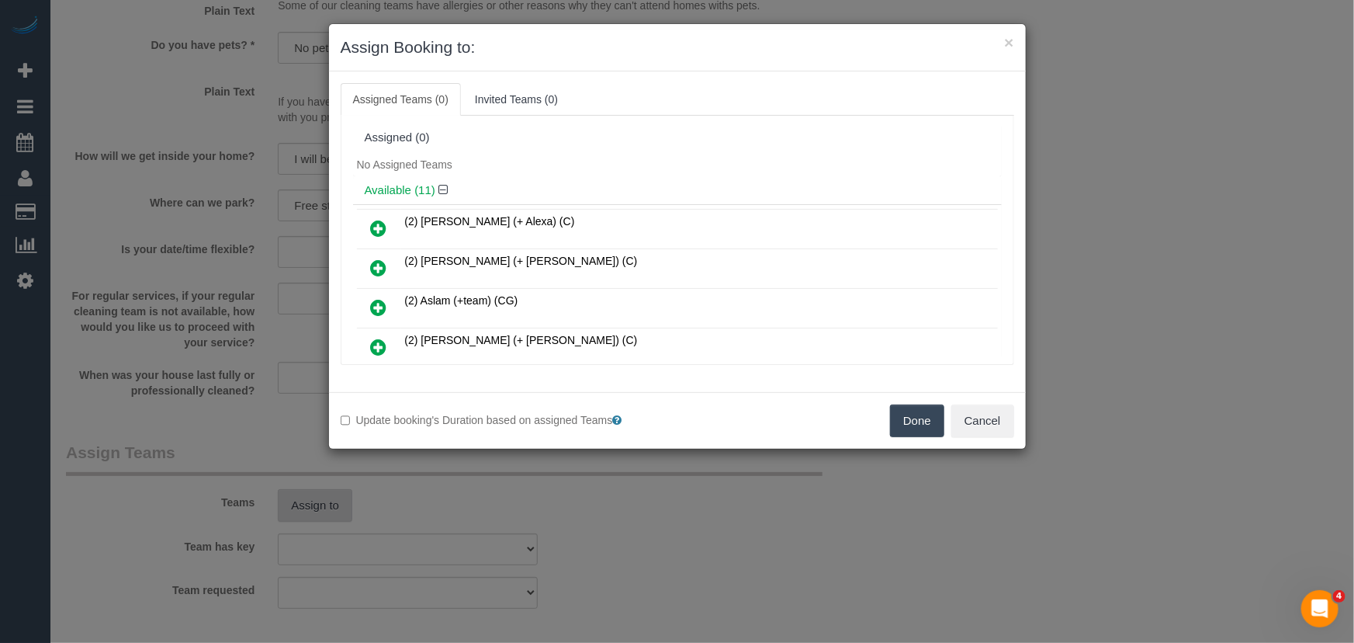
scroll to position [2916, 0]
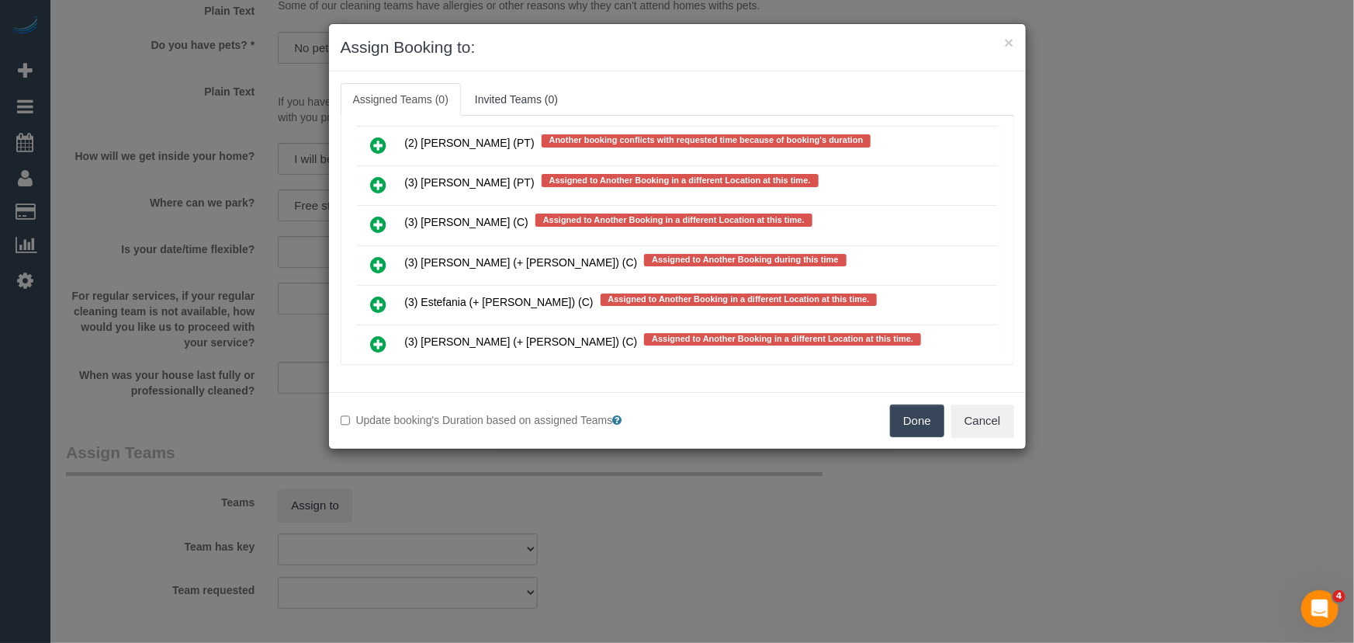
click at [379, 295] on icon at bounding box center [379, 304] width 16 height 19
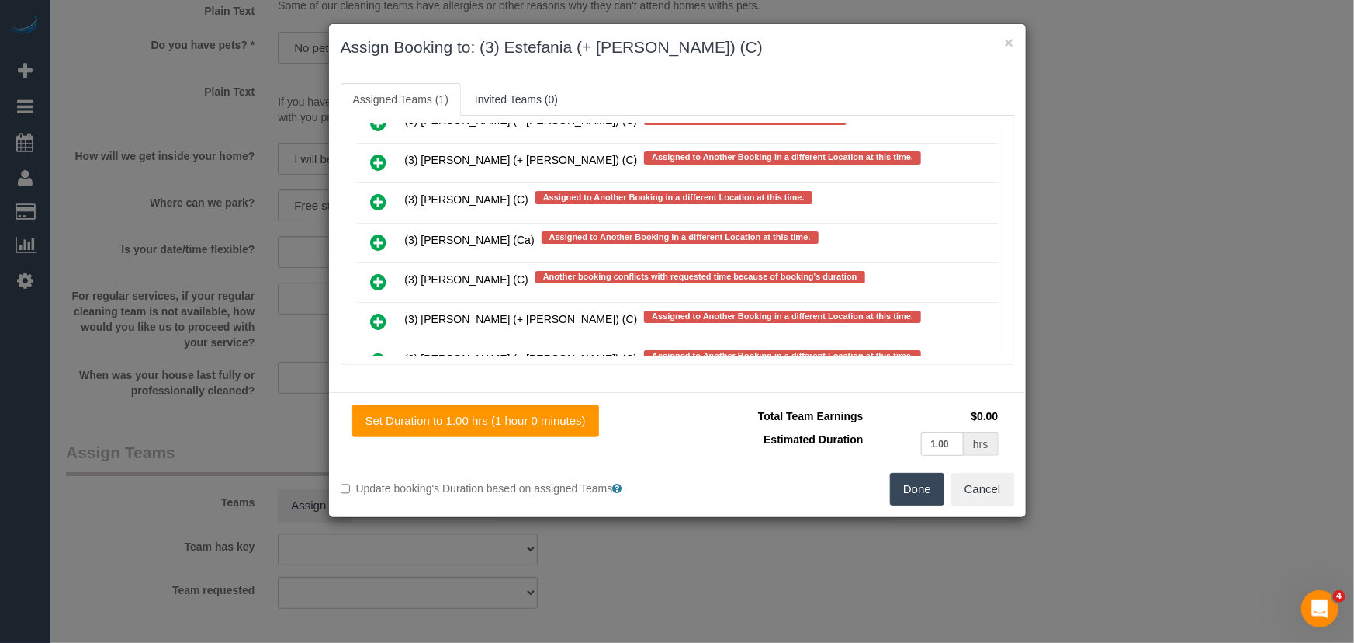
click at [379, 312] on icon at bounding box center [379, 321] width 16 height 19
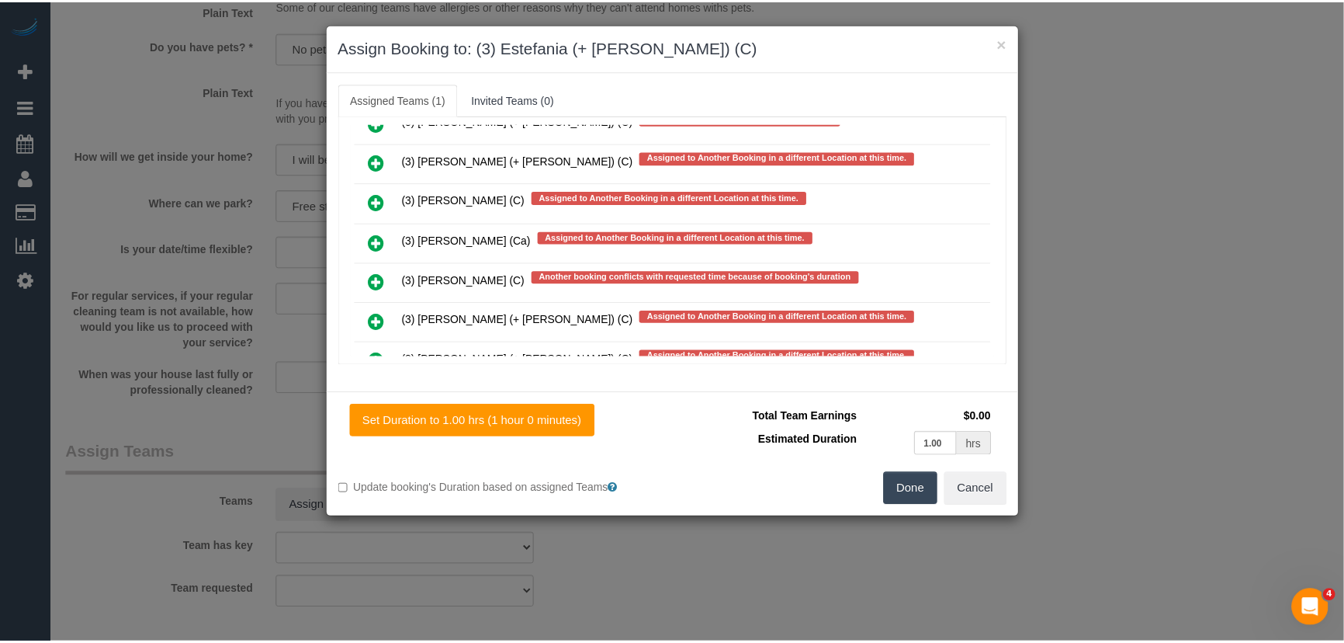
scroll to position [3144, 0]
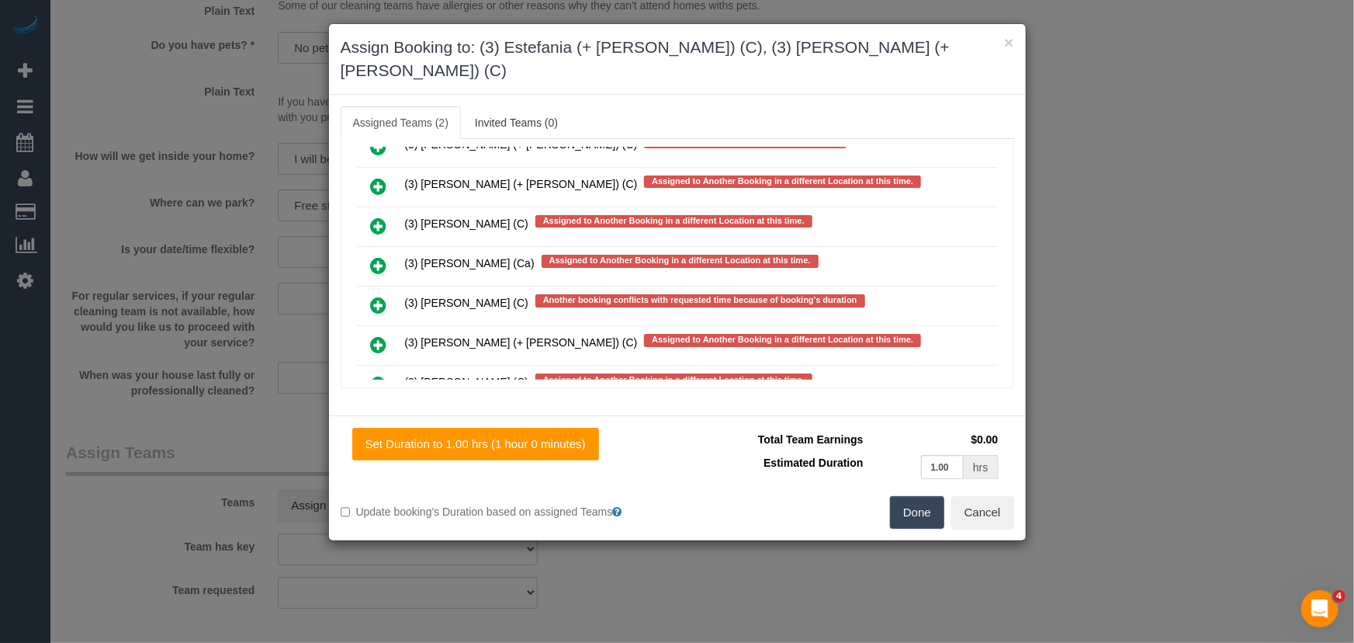
click at [919, 496] on button "Done" at bounding box center [917, 512] width 54 height 33
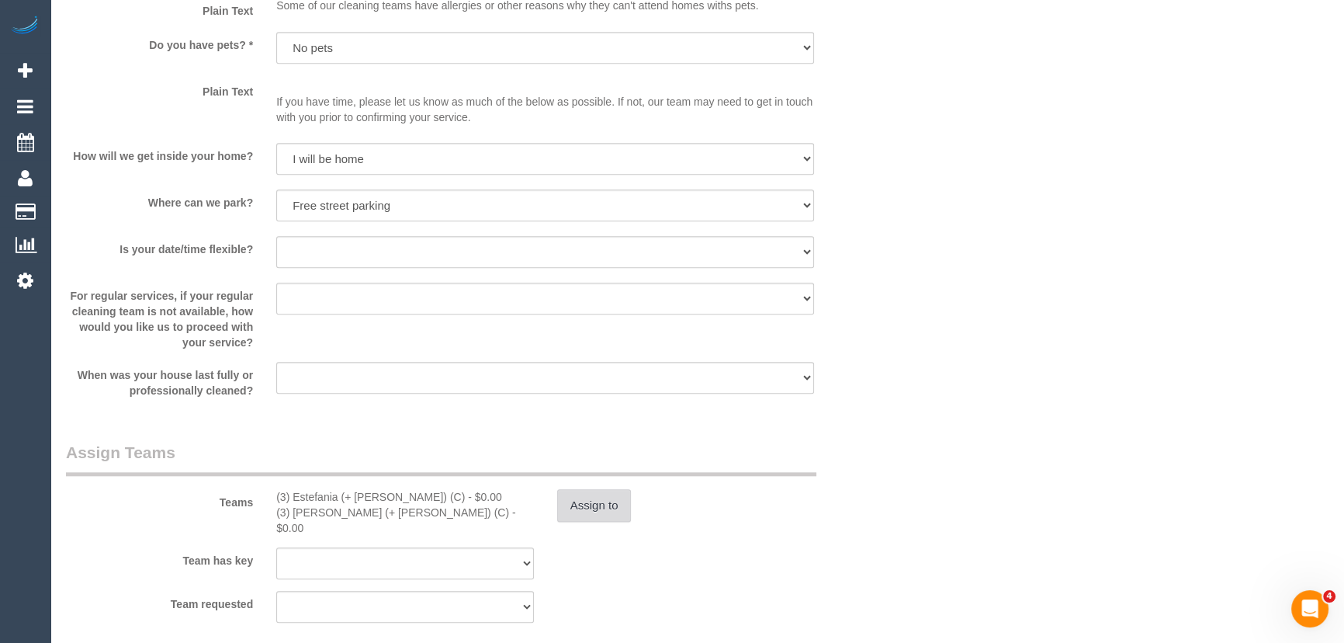
click at [605, 499] on button "Assign to" at bounding box center [594, 505] width 74 height 33
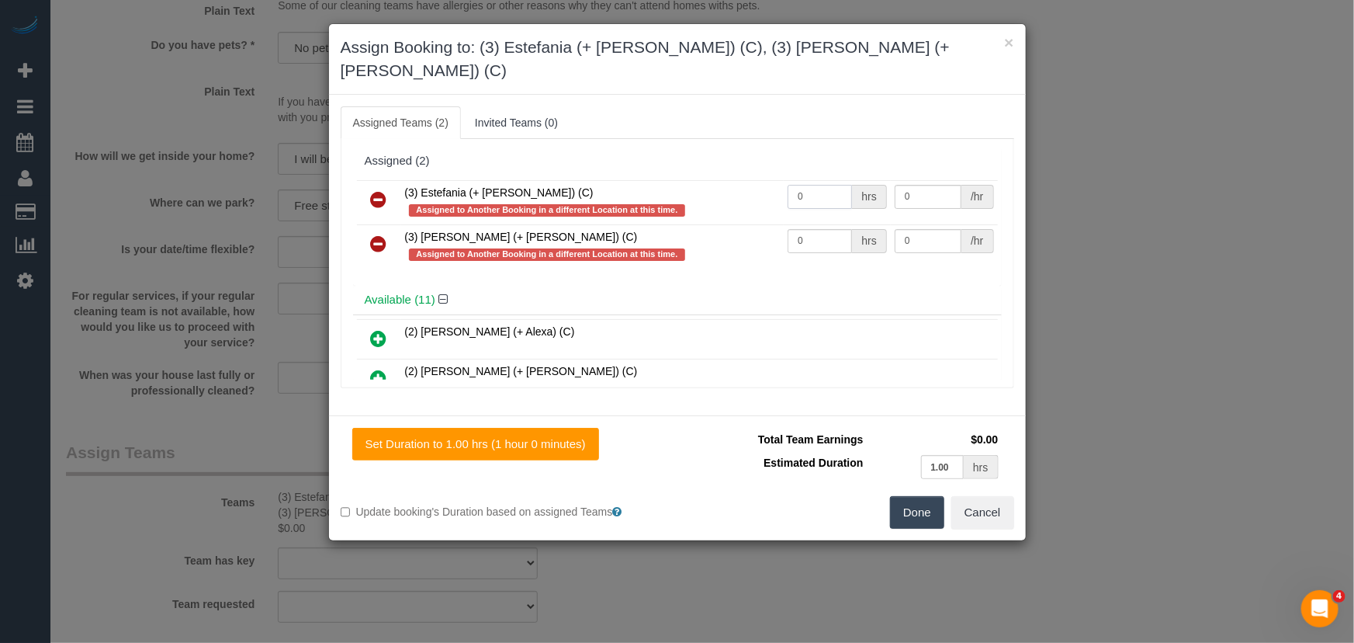
click at [819, 185] on input "0" at bounding box center [820, 197] width 64 height 24
type input "1"
type input "35"
click at [835, 229] on input "0" at bounding box center [820, 241] width 64 height 24
type input "1"
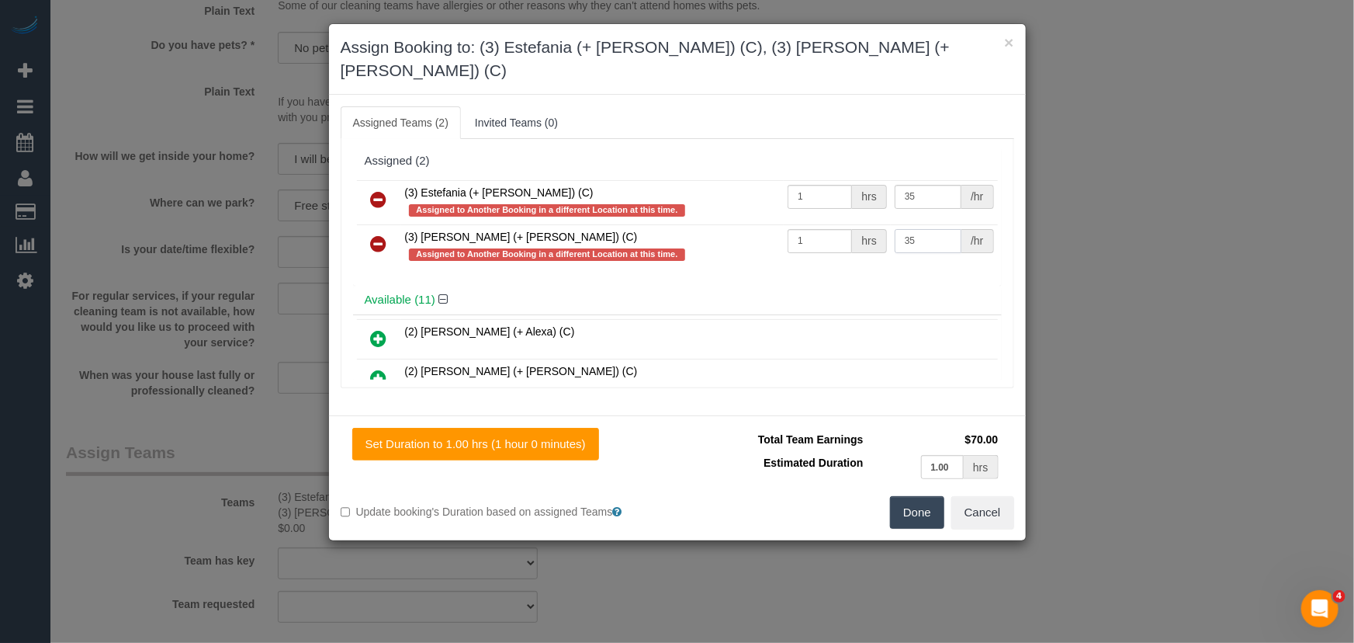
type input "35"
click at [919, 496] on button "Done" at bounding box center [917, 512] width 54 height 33
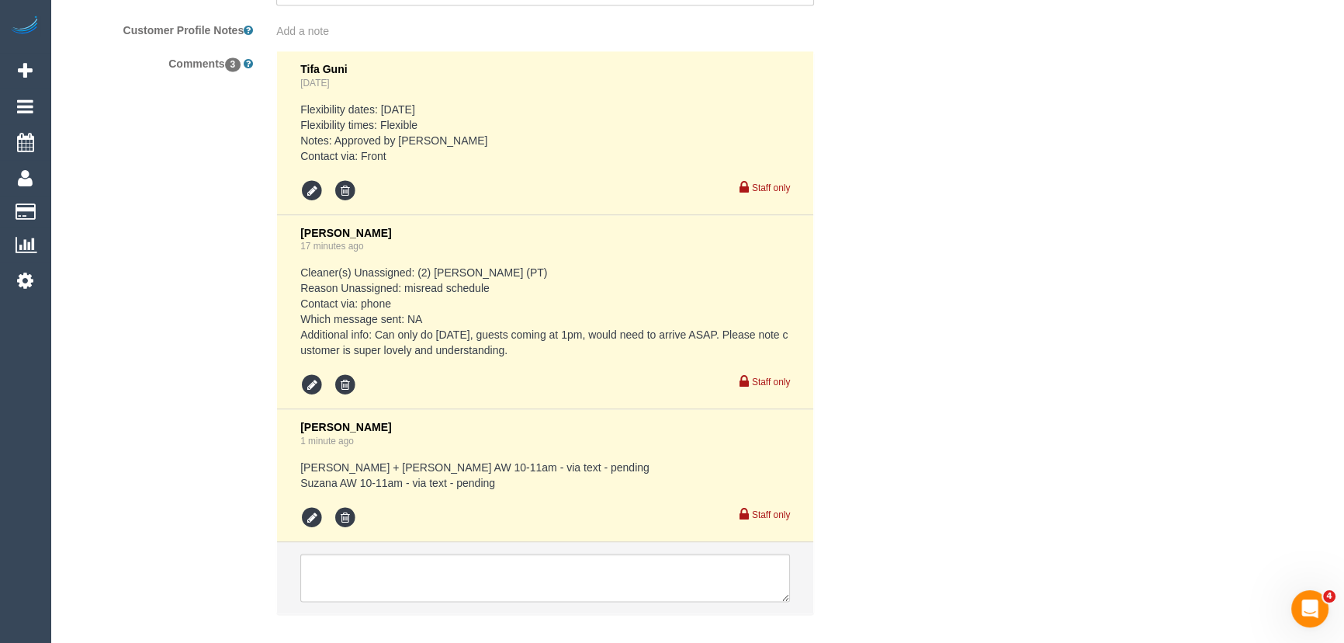
scroll to position [2891, 0]
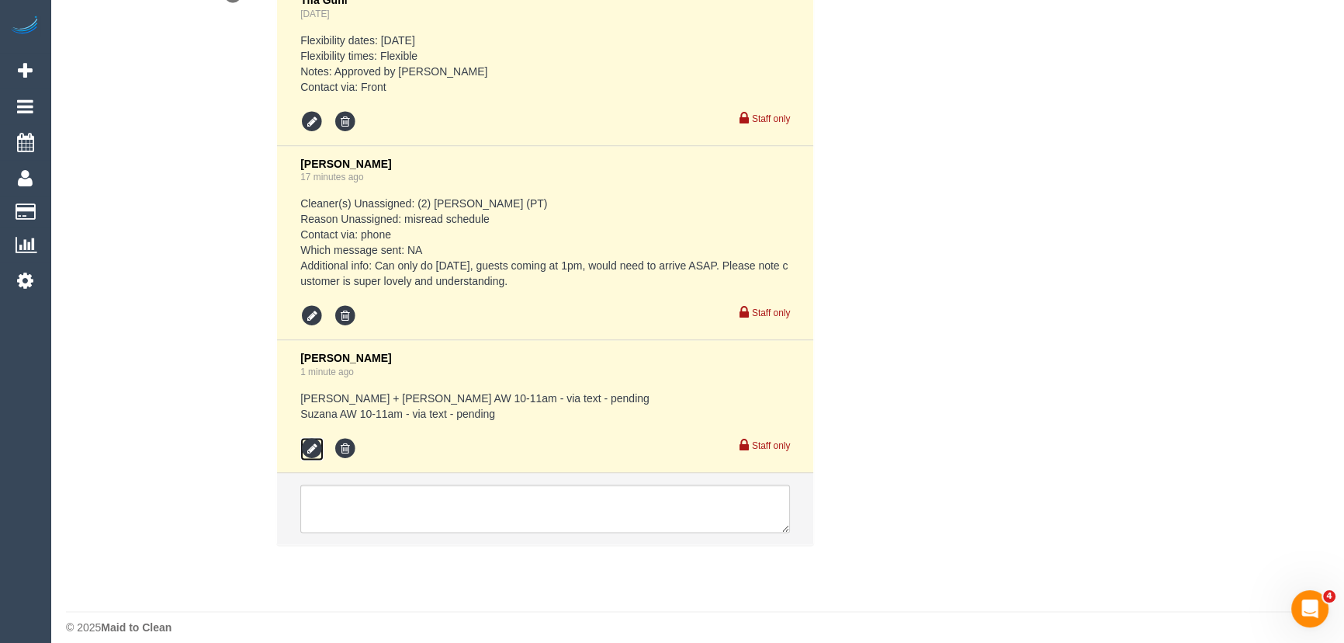
click at [313, 437] on icon at bounding box center [311, 448] width 23 height 23
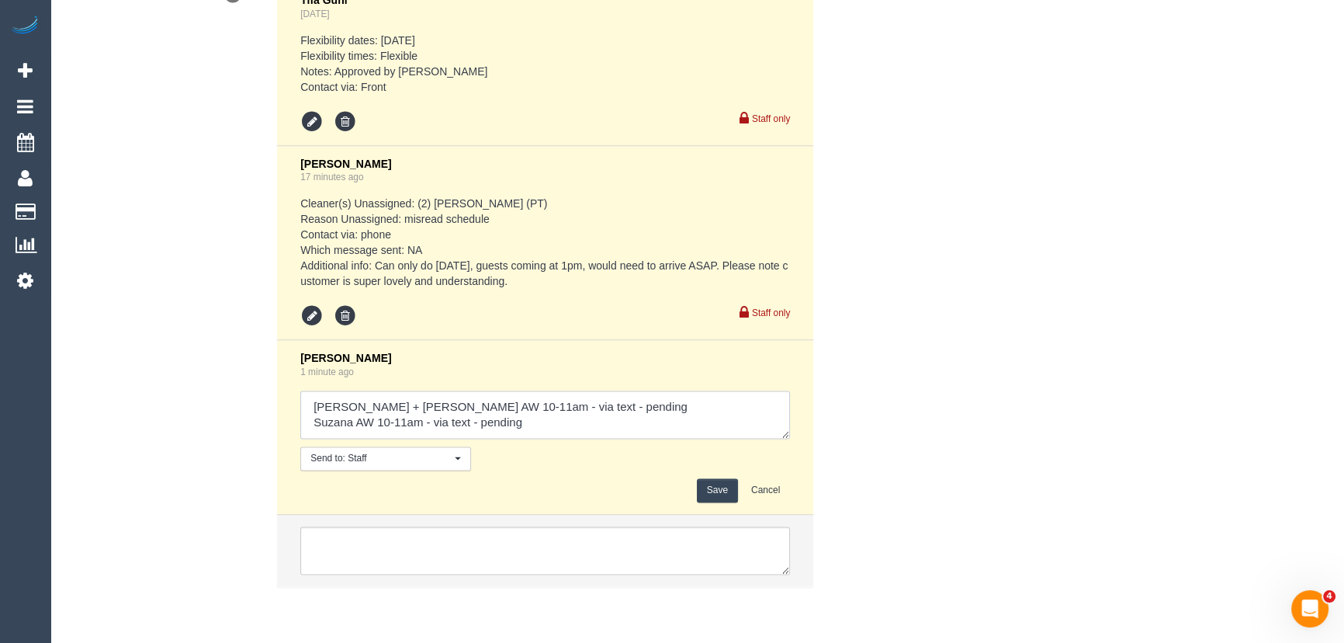
click at [593, 390] on textarea at bounding box center [545, 414] width 490 height 48
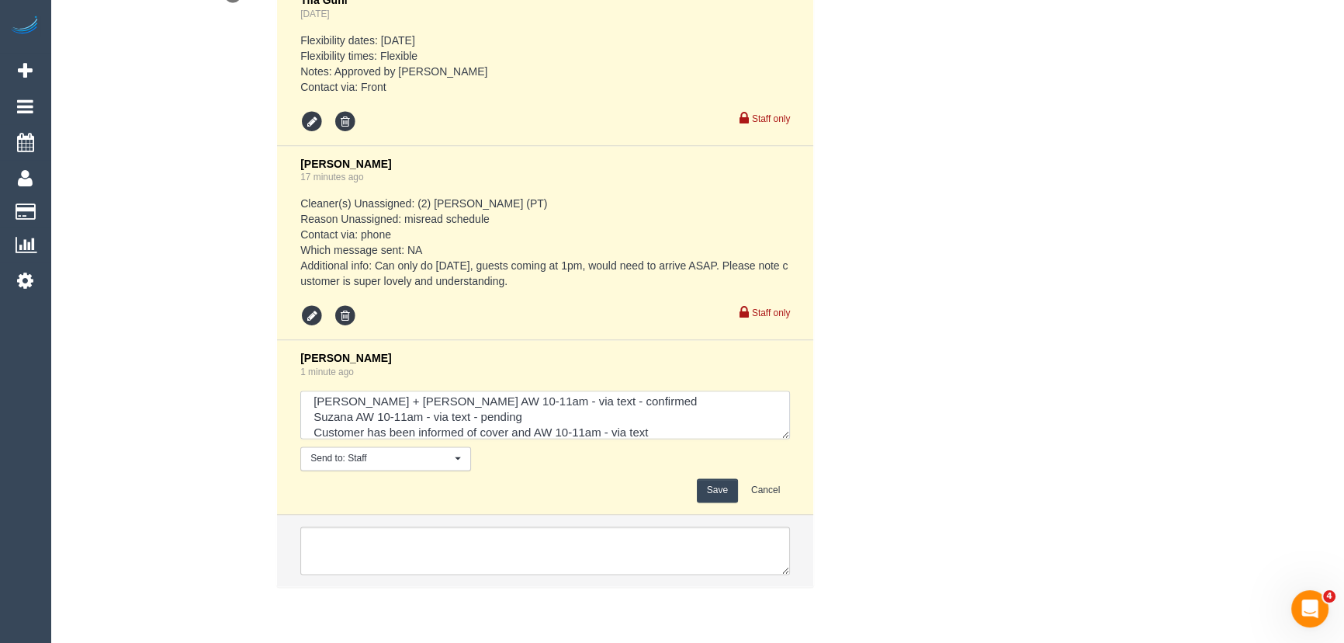
type textarea "Juliana + Estefania AW 10-11am - via text - confirmed Suzana AW 10-11am - via t…"
click at [720, 480] on button "Save" at bounding box center [717, 490] width 41 height 24
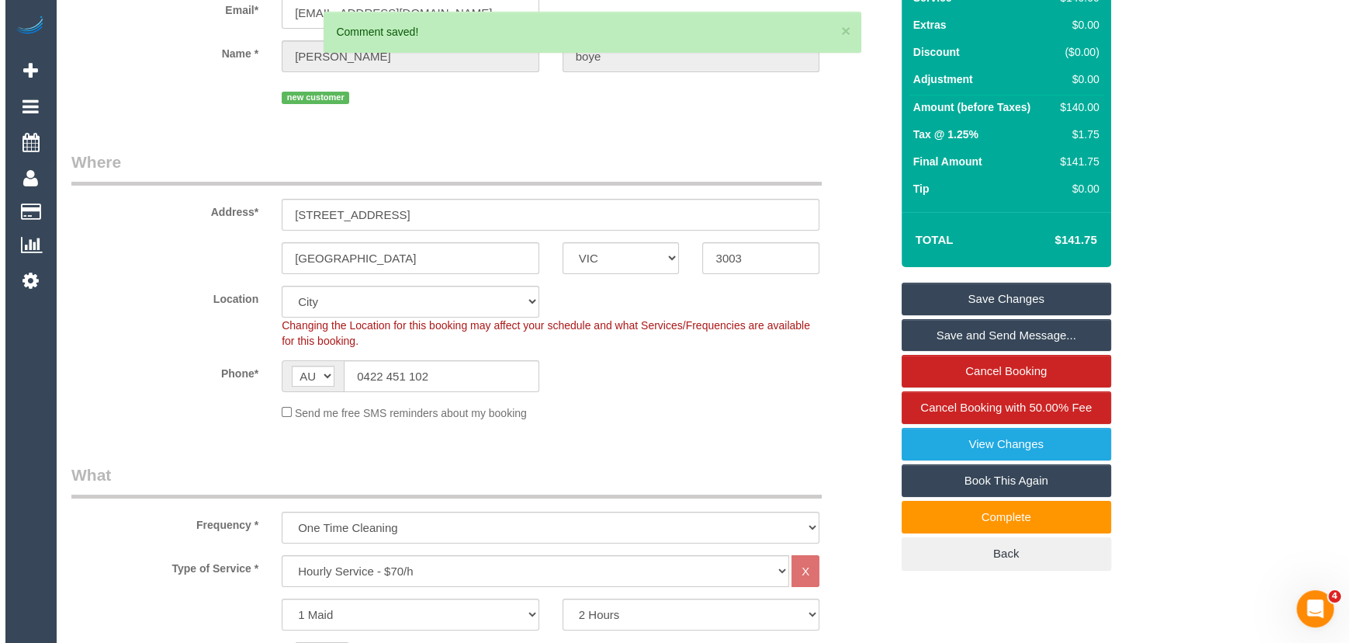
scroll to position [0, 0]
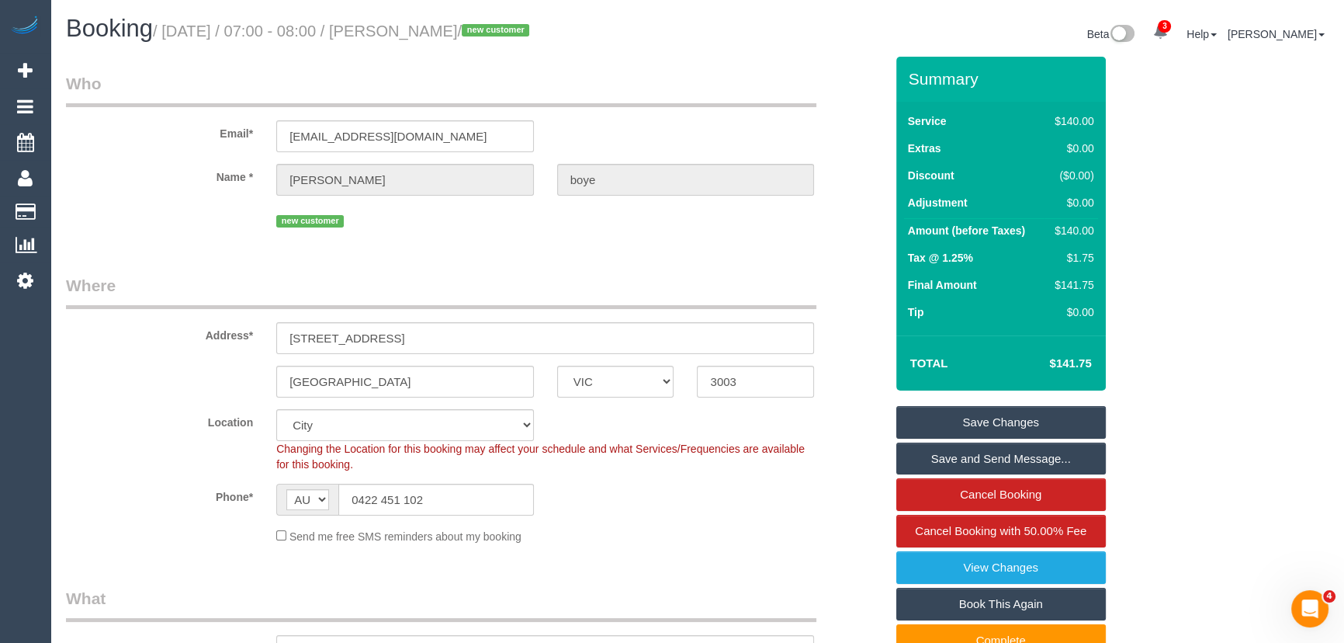
click at [443, 29] on small "/ September 12, 2025 / 07:00 - 08:00 / kaitlyn boye / new customer" at bounding box center [343, 31] width 381 height 17
copy small "kaitlyn boye"
click at [934, 460] on link "Save and Send Message..." at bounding box center [1001, 458] width 210 height 33
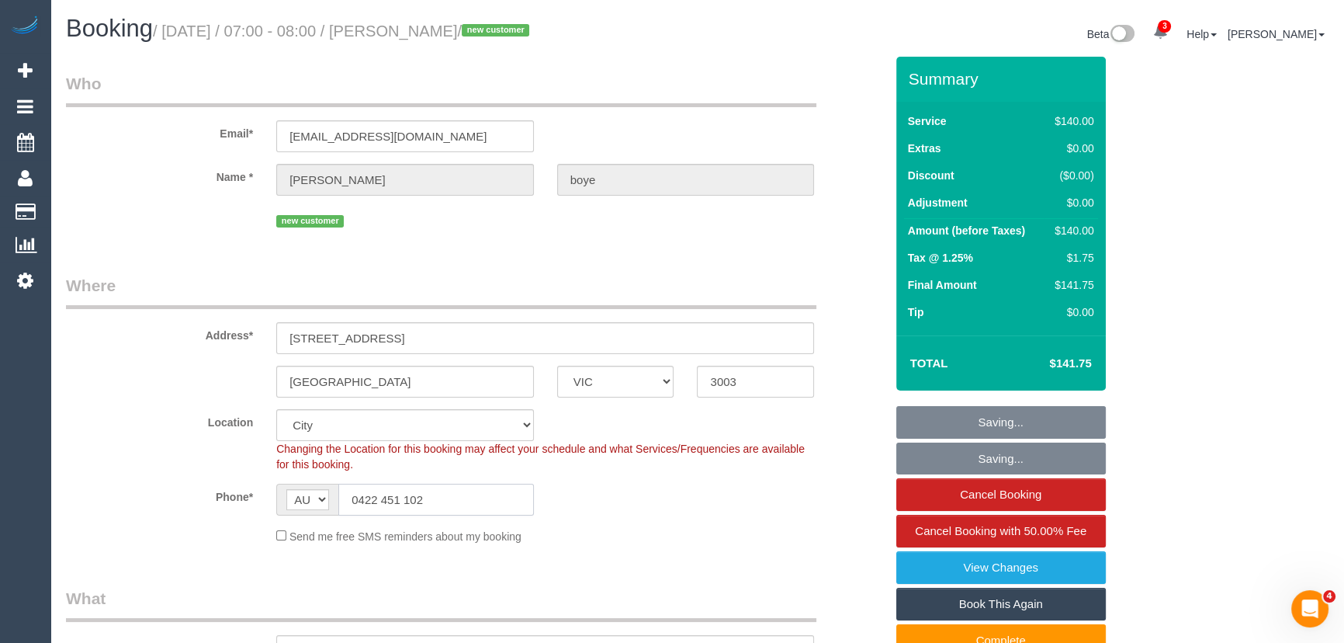
click at [450, 500] on input "0422 451 102" at bounding box center [436, 499] width 196 height 32
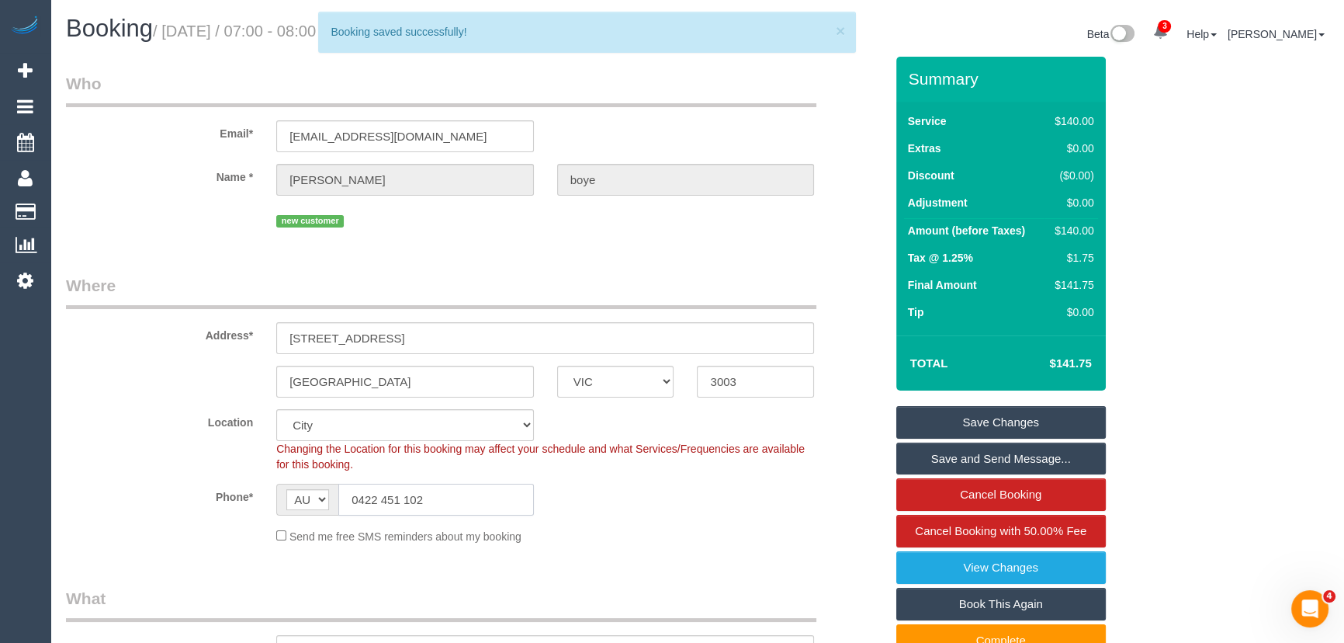
click at [452, 500] on input "0422 451 102" at bounding box center [436, 499] width 196 height 32
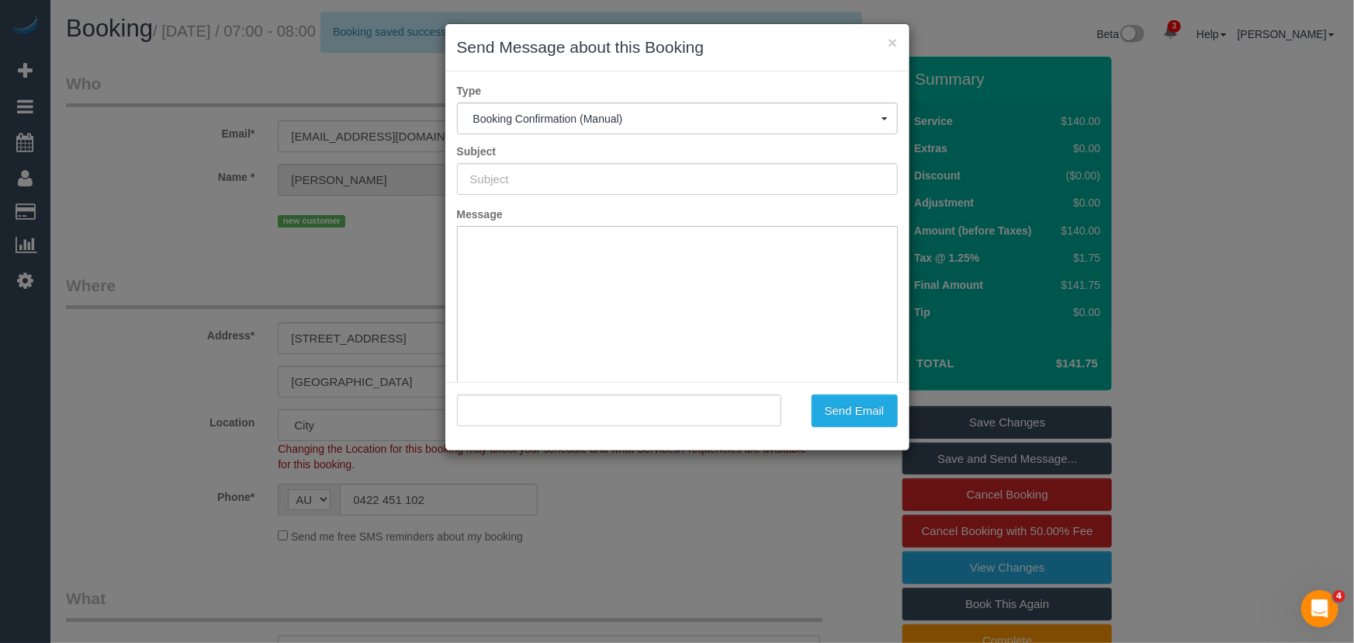
type input "Booking Confirmed"
type input ""kaitlyn boye" <kaitlynrmb@gmail.com>"
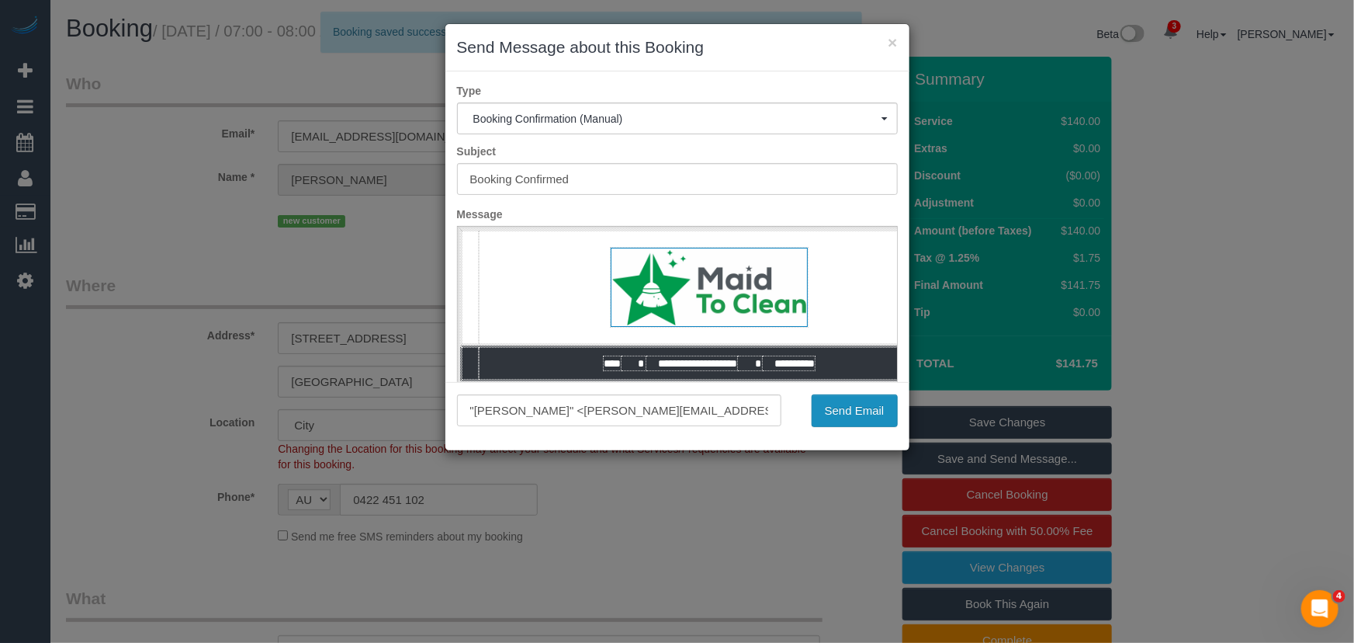
drag, startPoint x: 834, startPoint y: 414, endPoint x: 877, endPoint y: 406, distance: 43.4
click at [835, 414] on button "Send Email" at bounding box center [855, 410] width 86 height 33
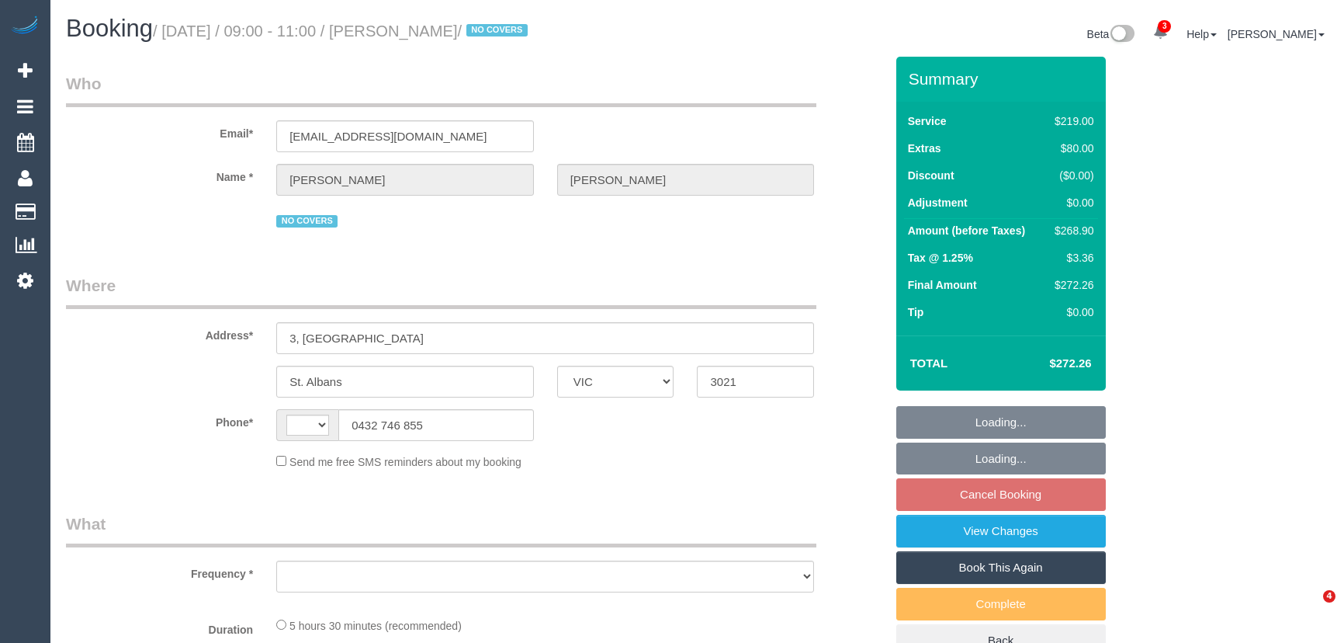
select select "VIC"
select select "string:AU"
select select "object:607"
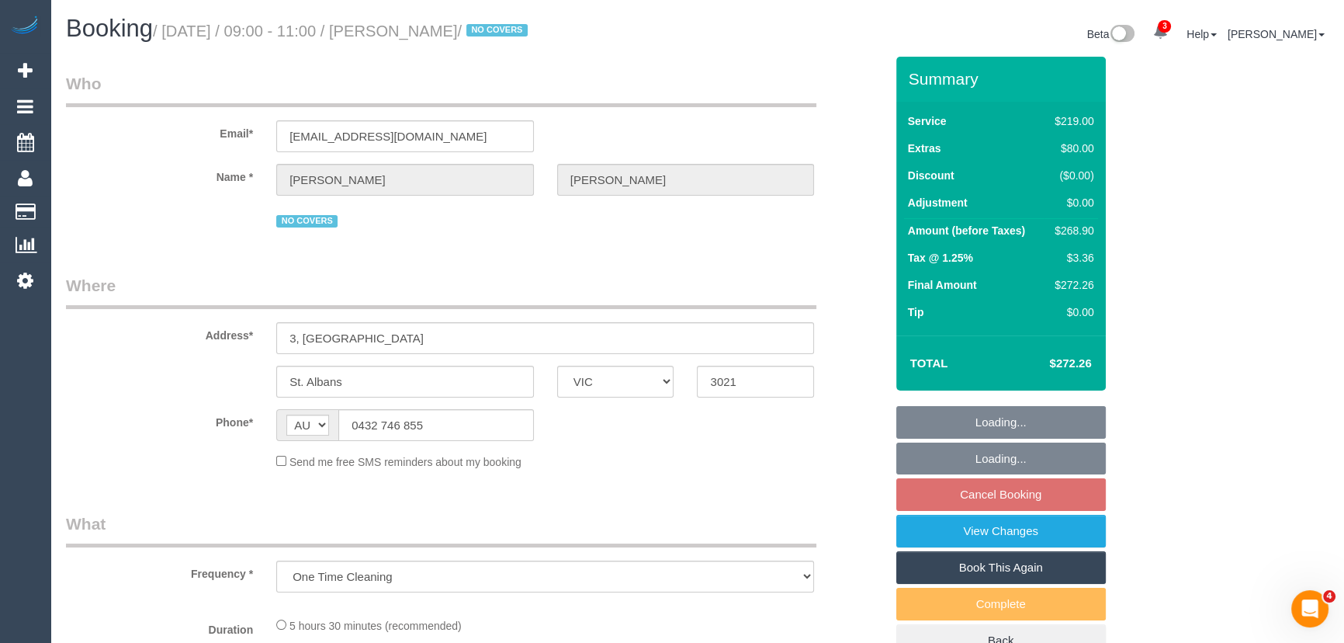
select select "string:stripe-pm_1NdrsU2GScqysDRViDc3dfiW"
select select "number:30"
select select "number:16"
select select "number:19"
select select "number:24"
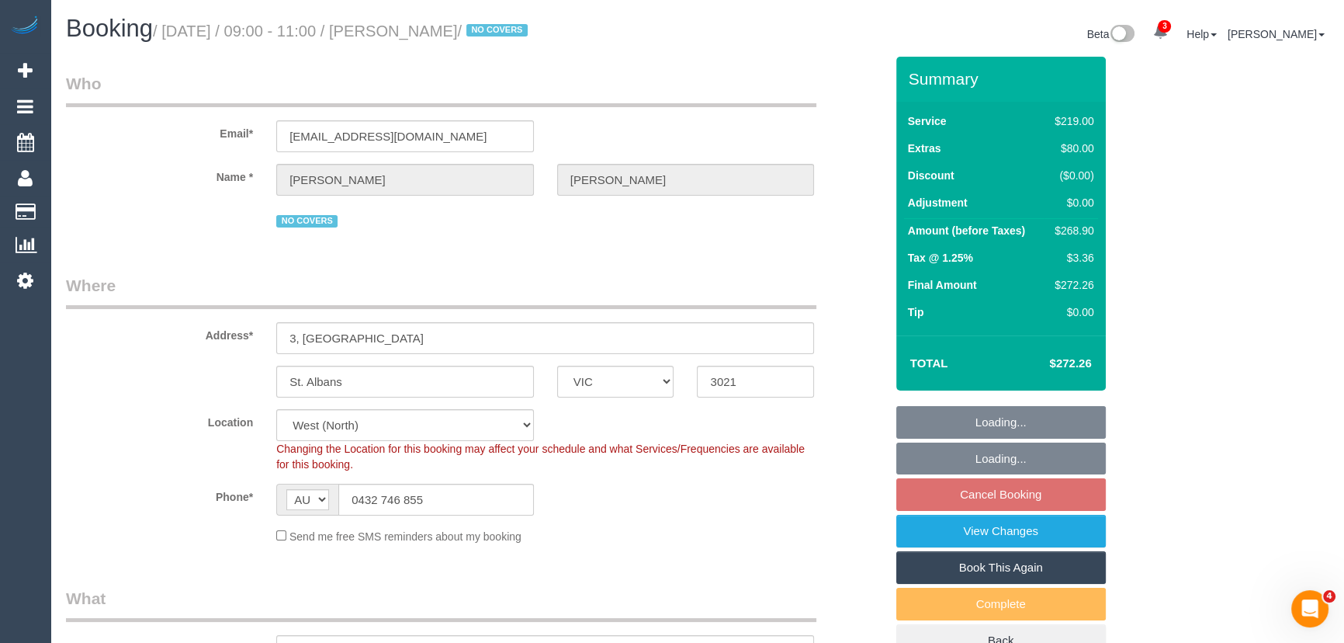
select select "object:1411"
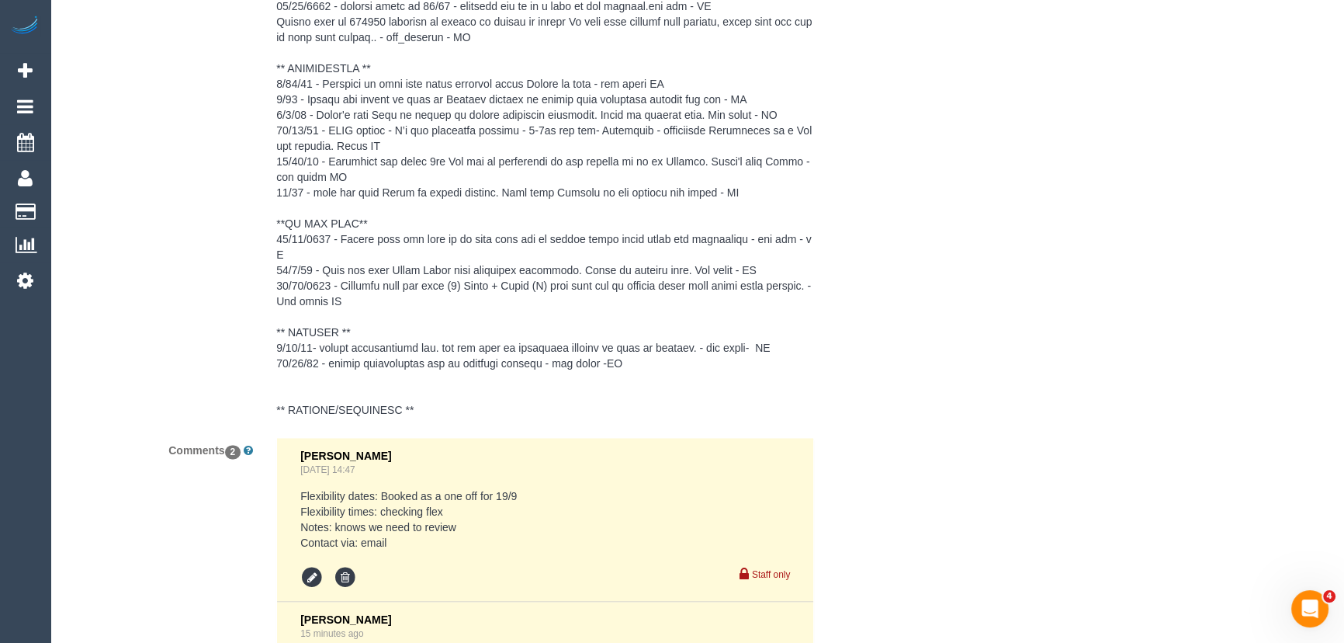
scroll to position [3151, 0]
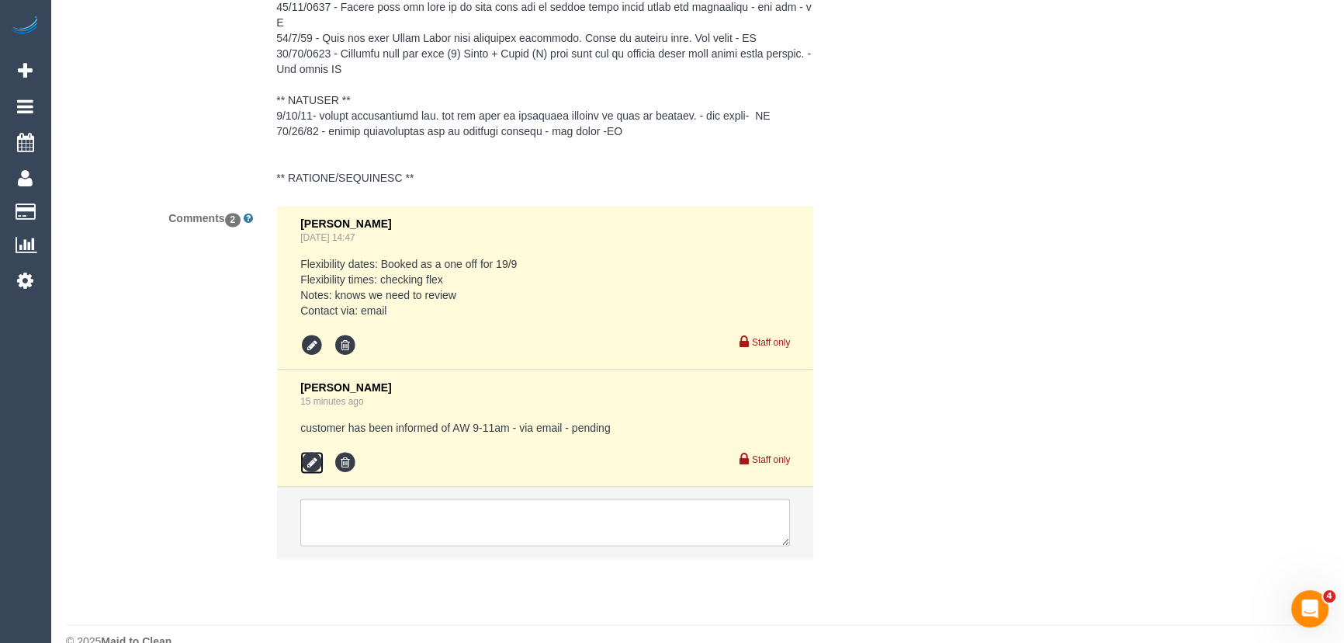
click at [310, 451] on icon at bounding box center [311, 462] width 23 height 23
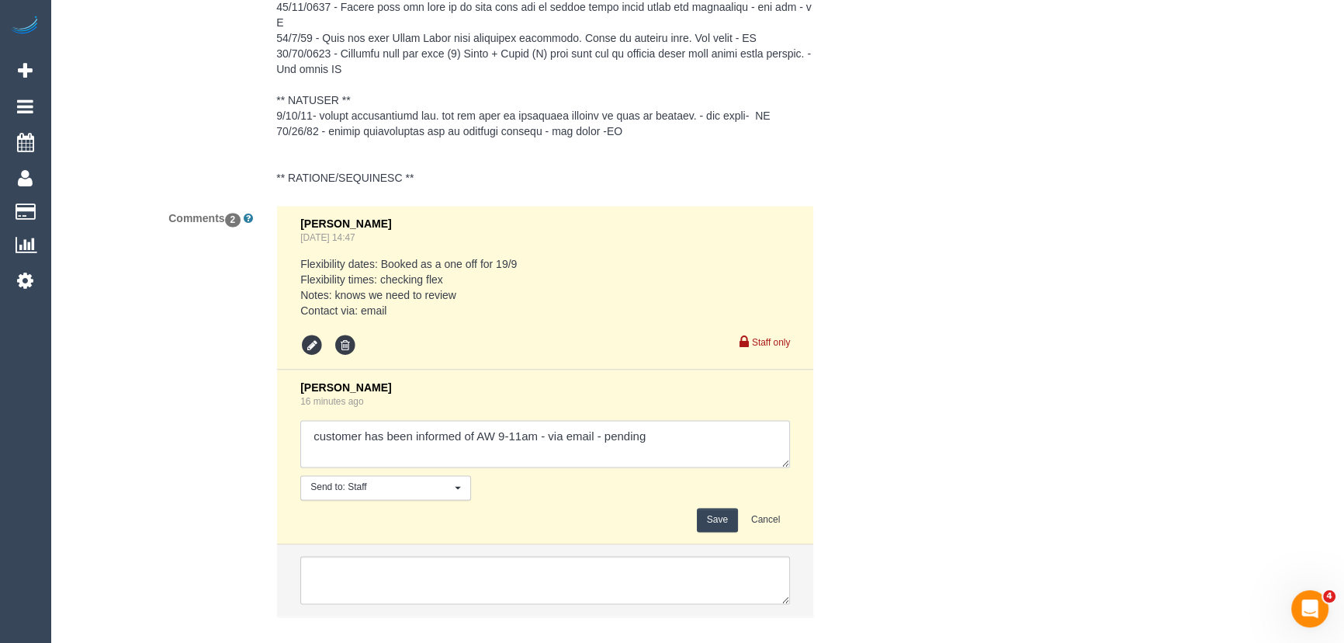
click at [652, 420] on textarea at bounding box center [545, 444] width 490 height 48
type textarea "customer has been informed of AW 9-11am - via email - confirmed"
click at [705, 508] on button "Save" at bounding box center [717, 520] width 41 height 24
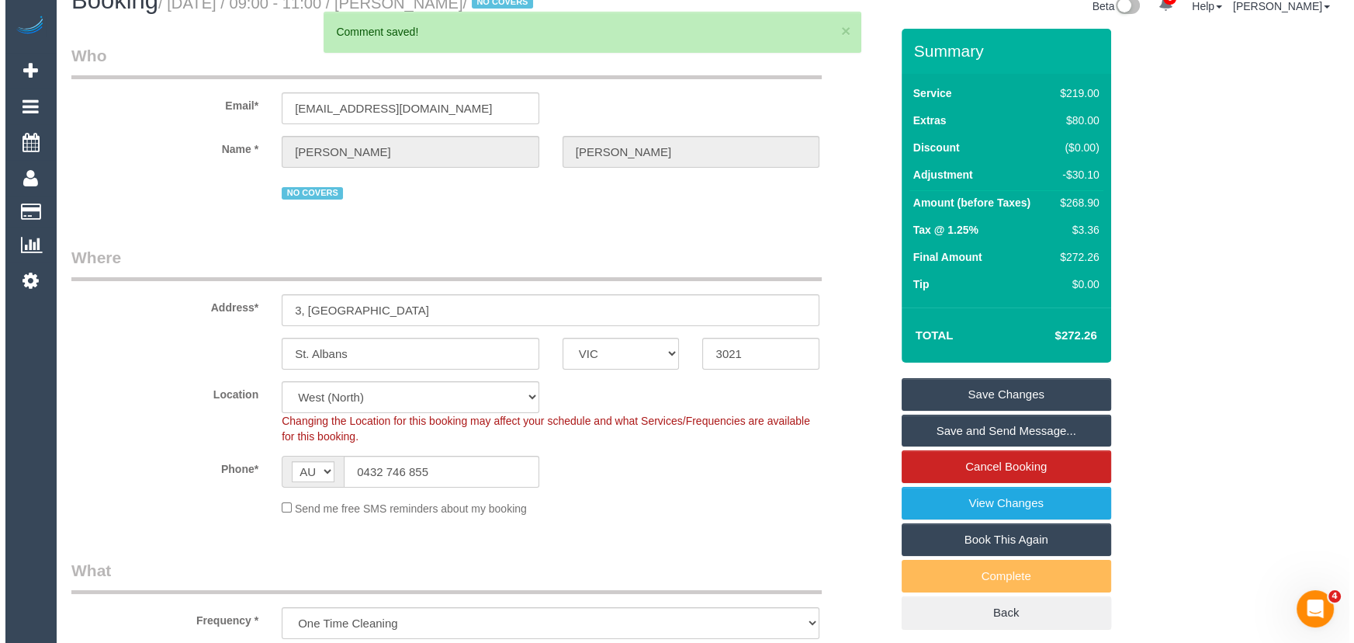
scroll to position [0, 0]
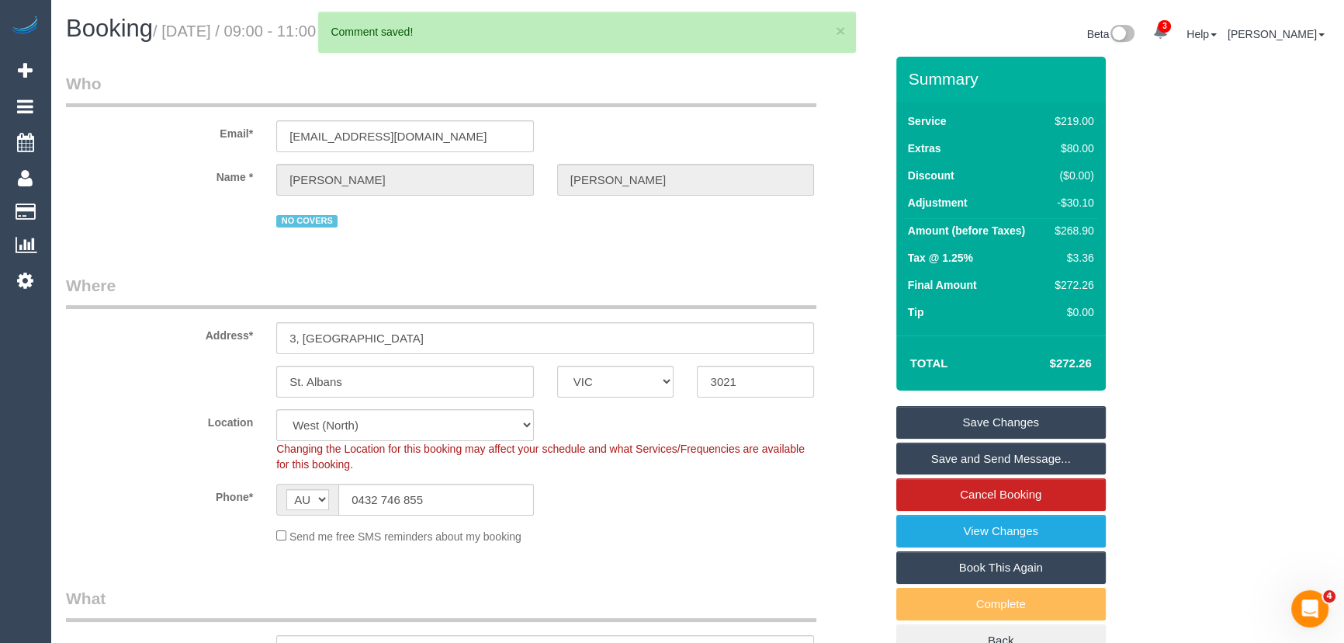
click at [961, 458] on link "Save and Send Message..." at bounding box center [1001, 458] width 210 height 33
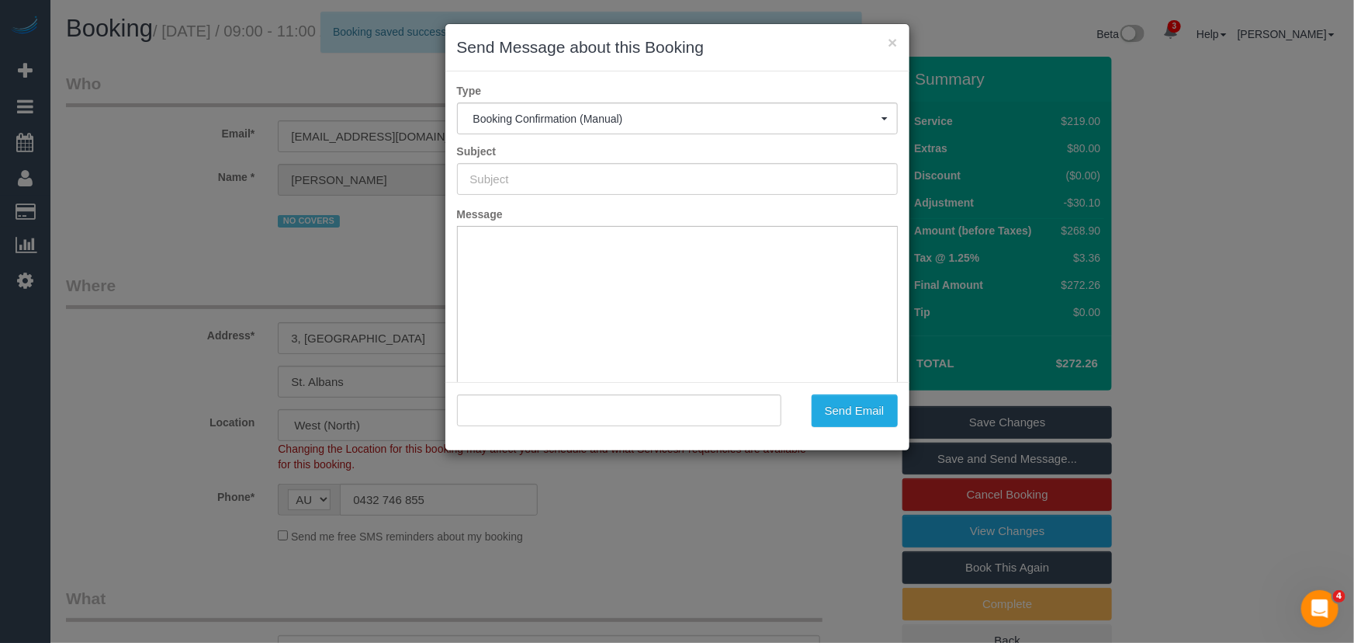
type input "Booking Confirmed"
type input ""Caroline Lynch" <carolinehuggard@gmail.com>"
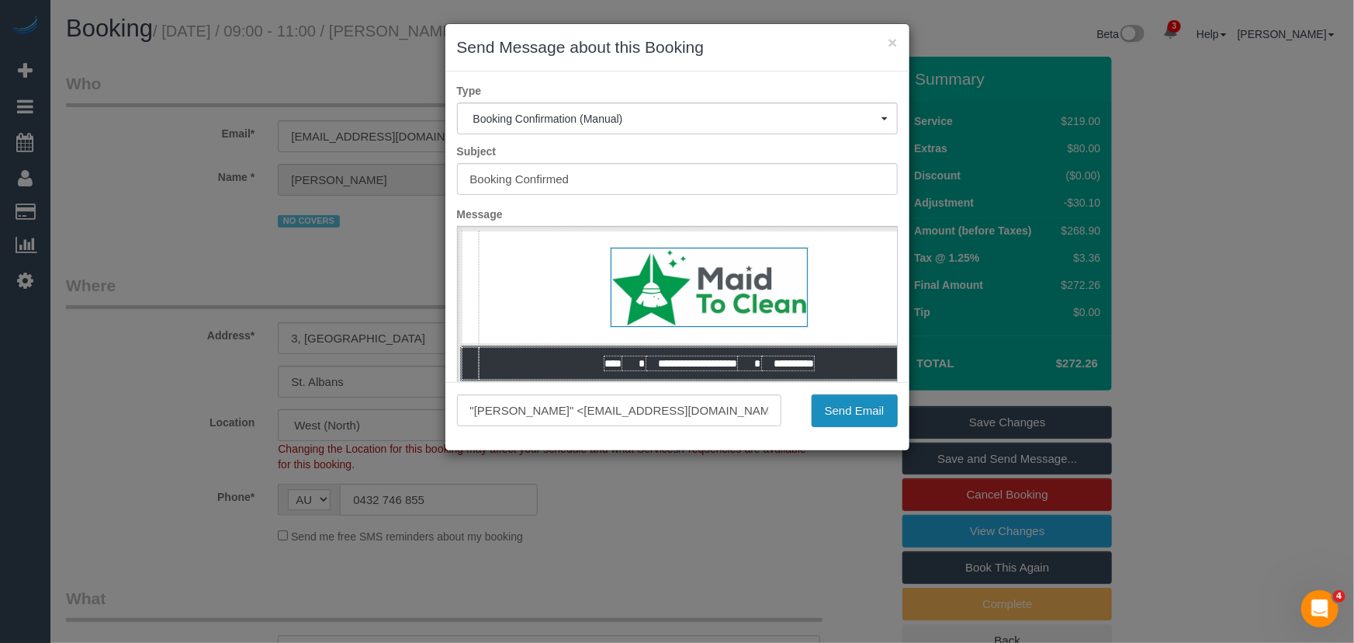
click at [854, 414] on button "Send Email" at bounding box center [855, 410] width 86 height 33
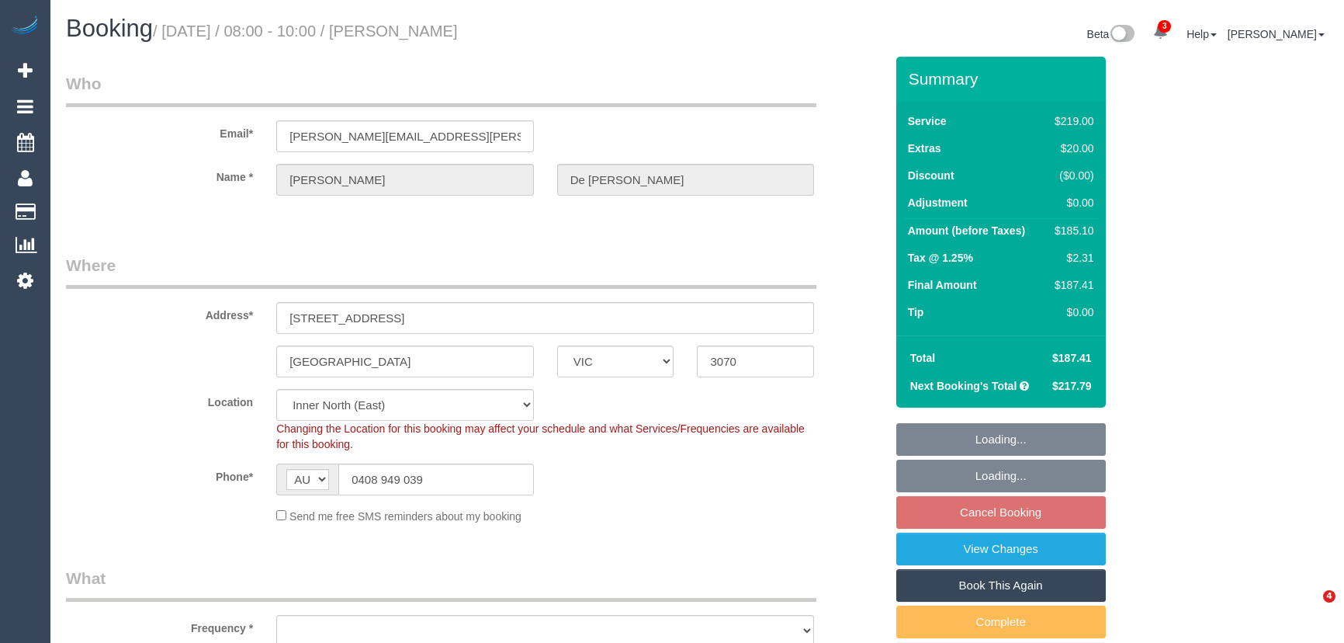
select select "VIC"
select select "object:739"
select select "number:27"
select select "number:14"
select select "number:19"
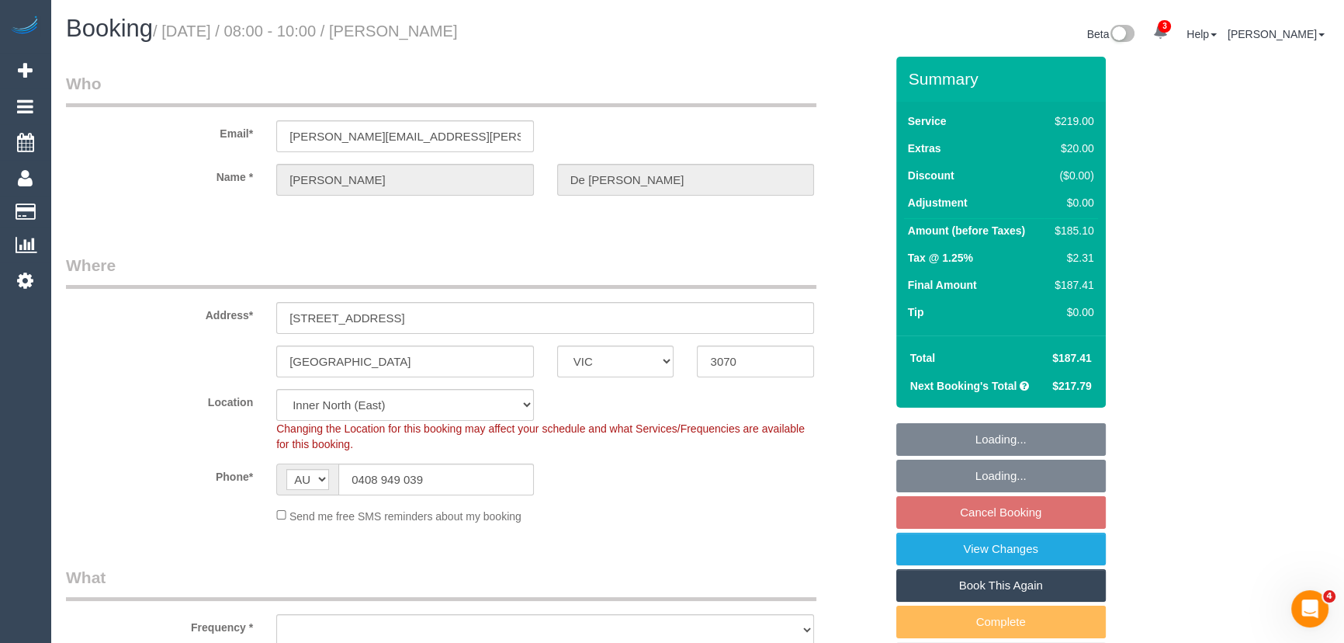
select select "number:23"
select select "number:34"
select select "number:13"
select select "object:846"
select select "string:stripe-pm_1RZiUN2GScqysDRVisxoMALE"
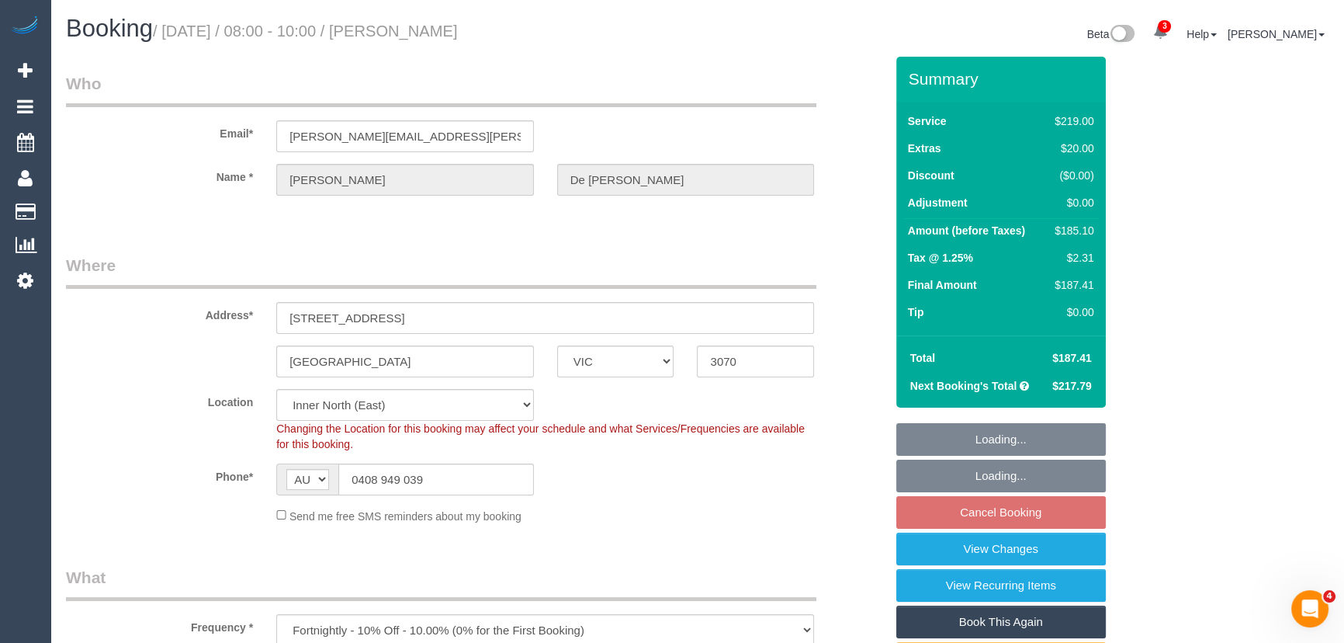
select select "spot2"
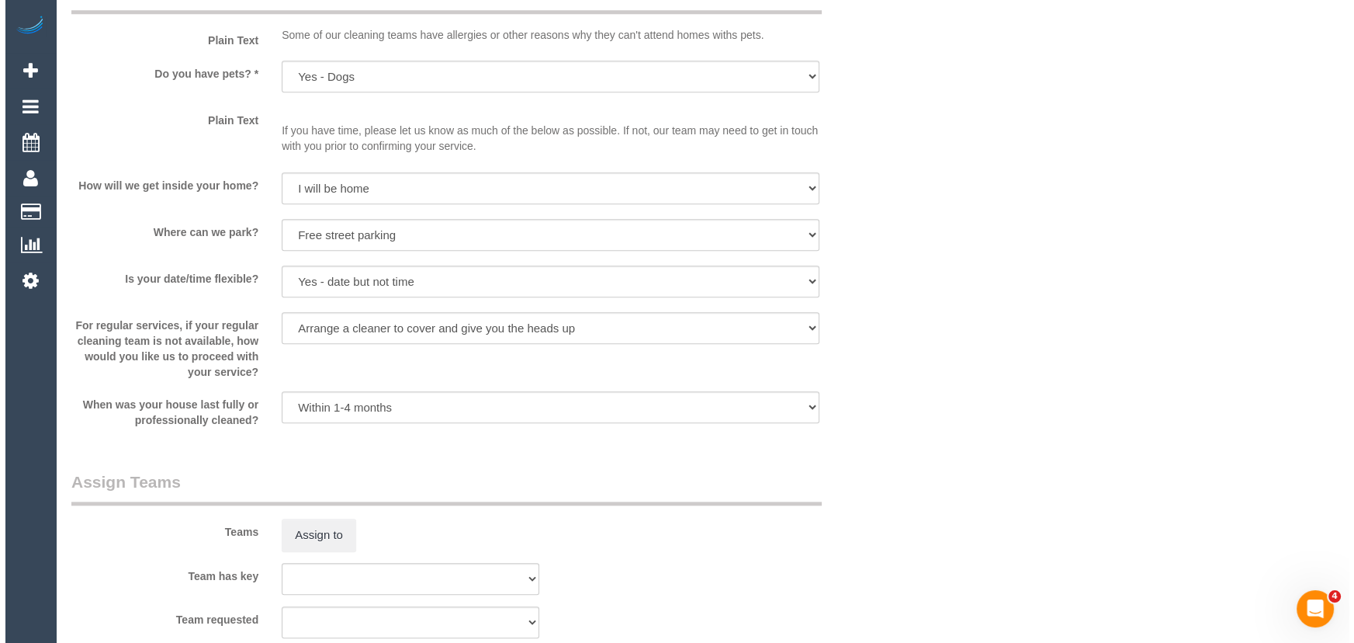
scroll to position [2046, 0]
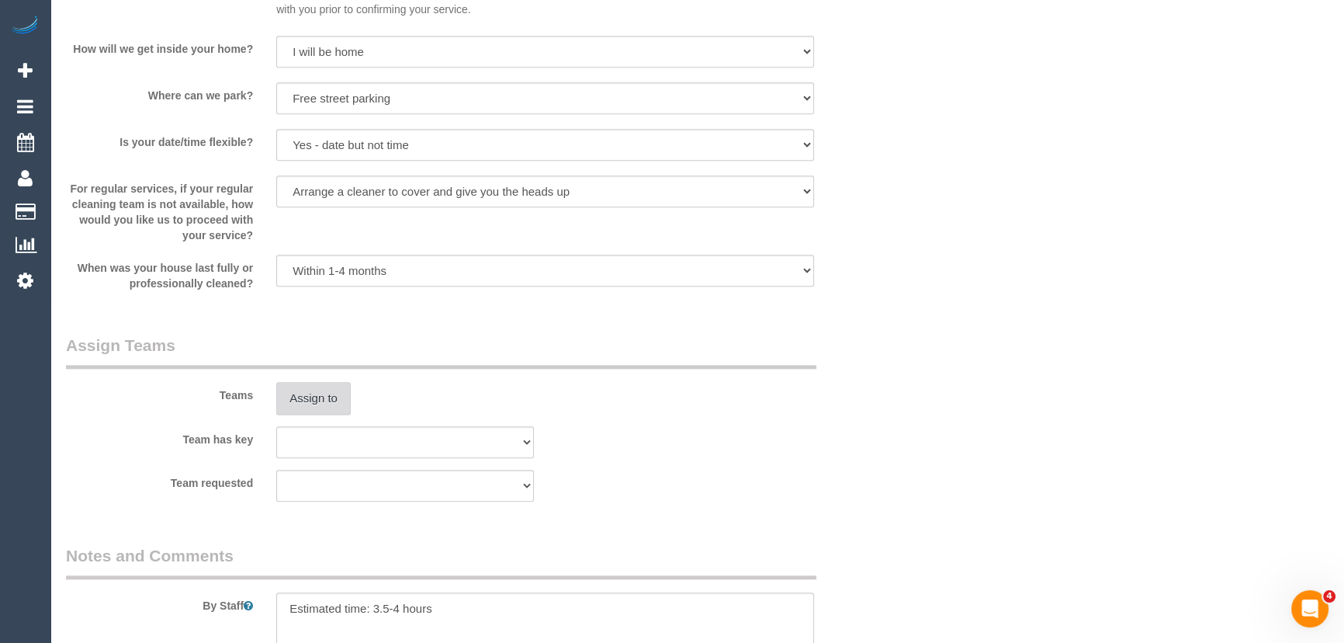
click at [326, 395] on button "Assign to" at bounding box center [313, 398] width 74 height 33
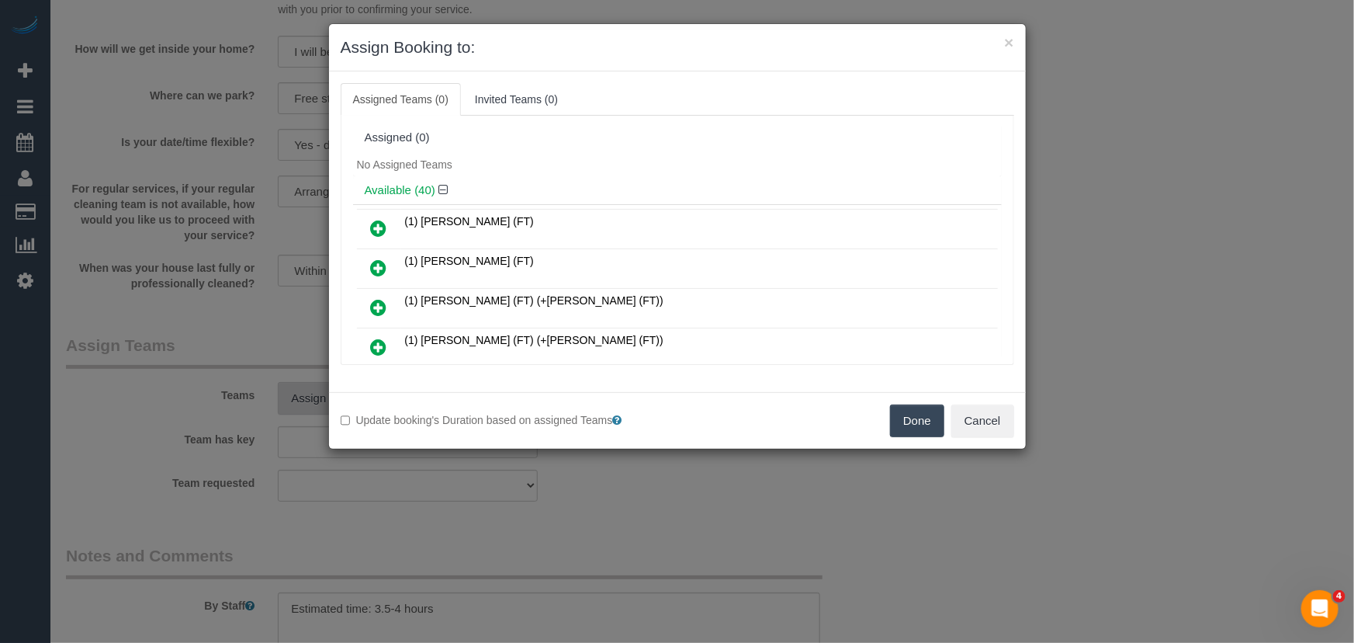
scroll to position [175, 0]
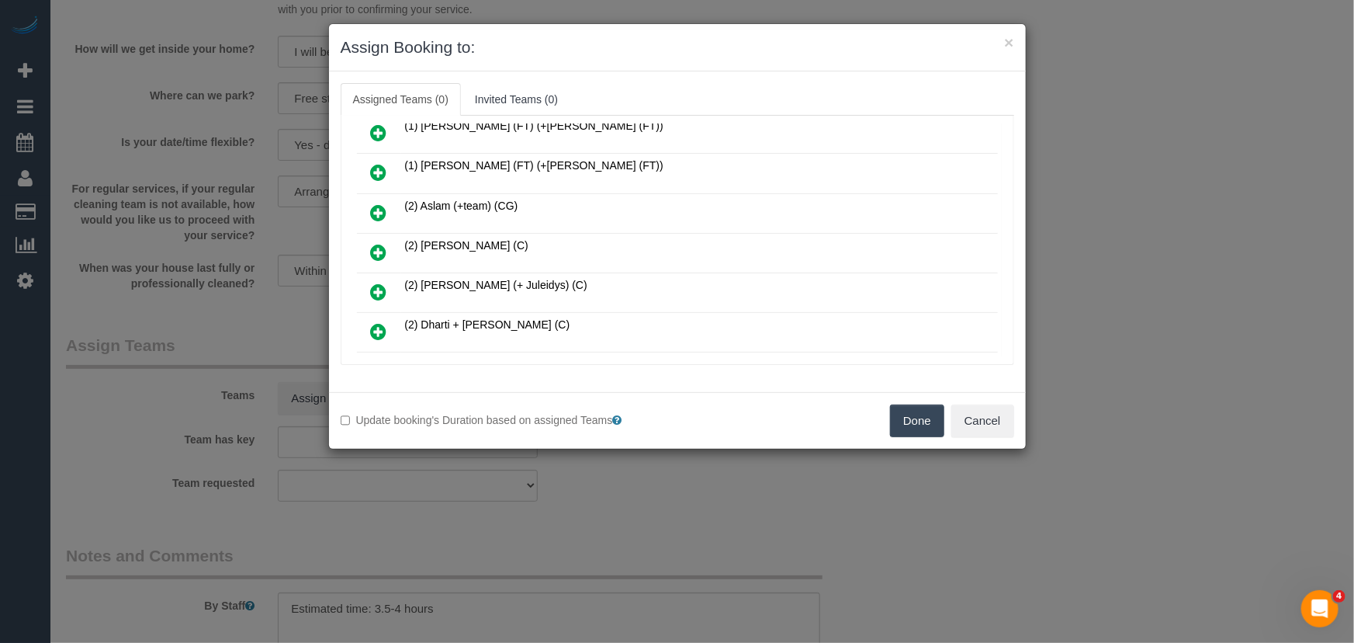
click at [376, 243] on icon at bounding box center [379, 252] width 16 height 19
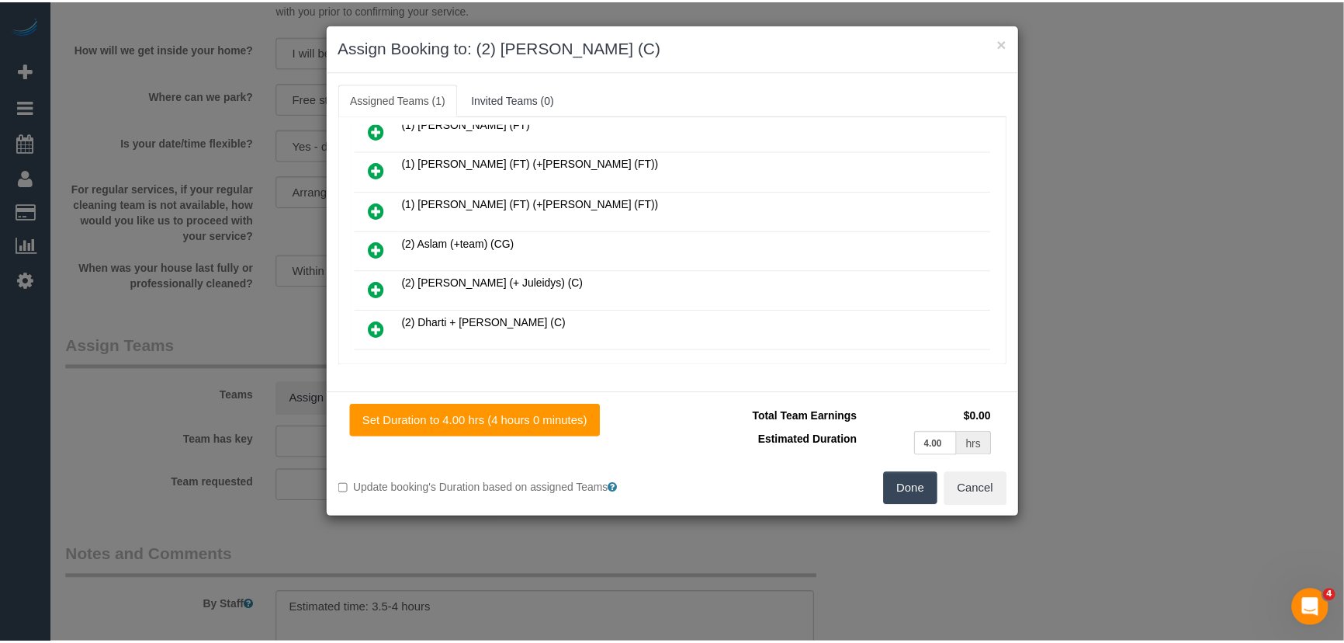
scroll to position [210, 0]
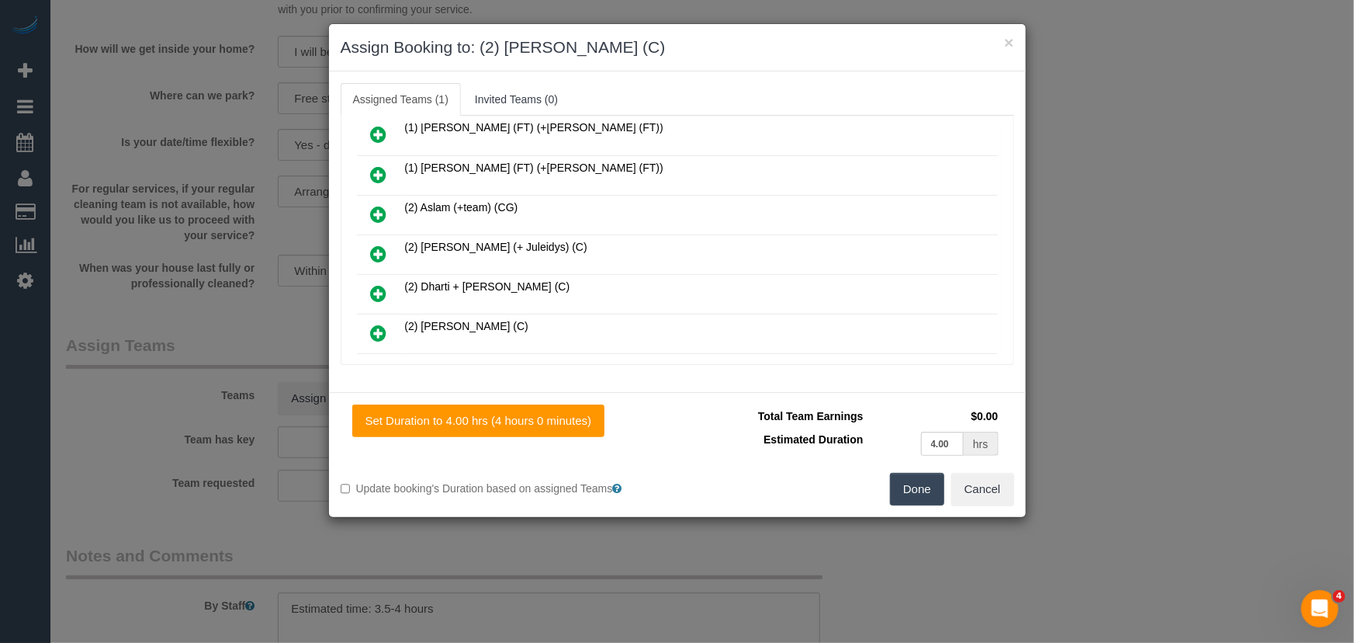
click at [940, 499] on button "Done" at bounding box center [917, 489] width 54 height 33
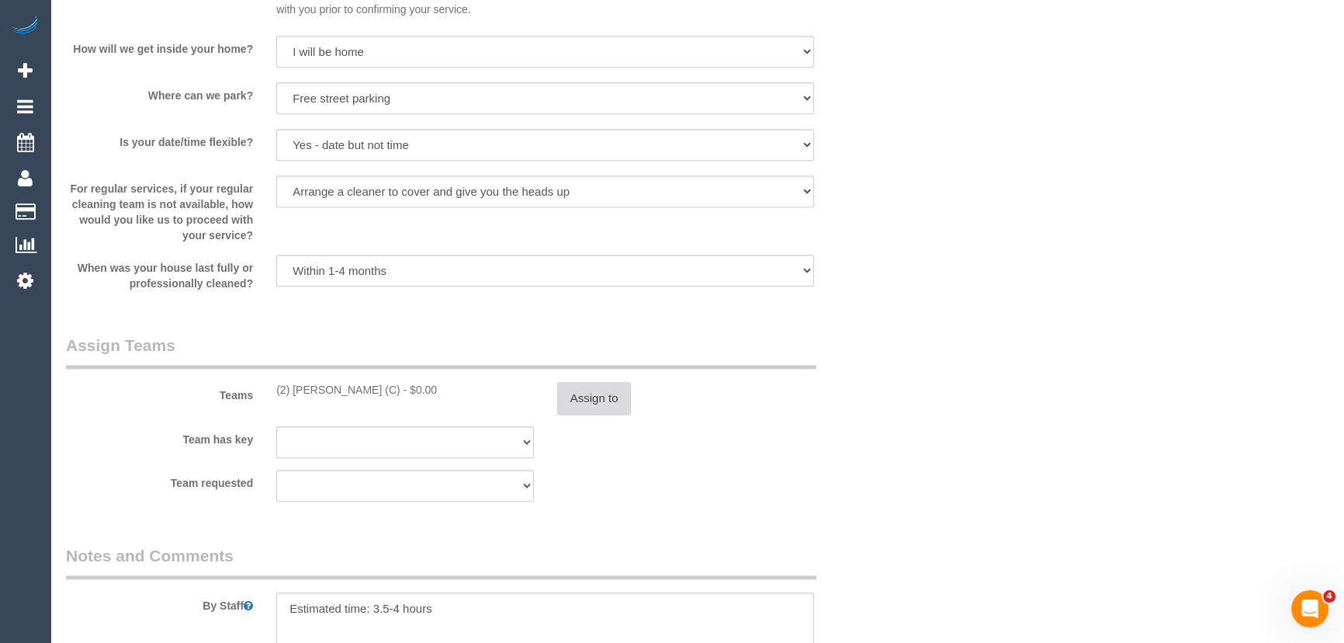
click at [568, 390] on button "Assign to" at bounding box center [594, 398] width 74 height 33
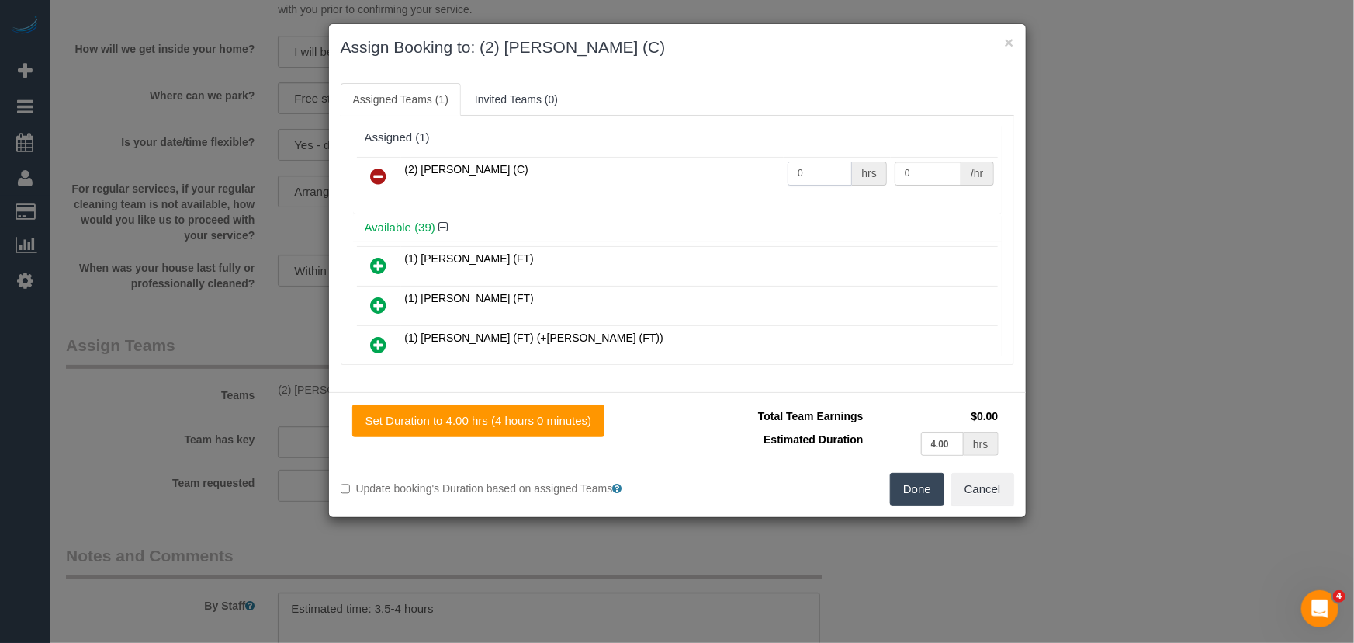
click at [812, 181] on input "0" at bounding box center [820, 173] width 64 height 24
type input "1"
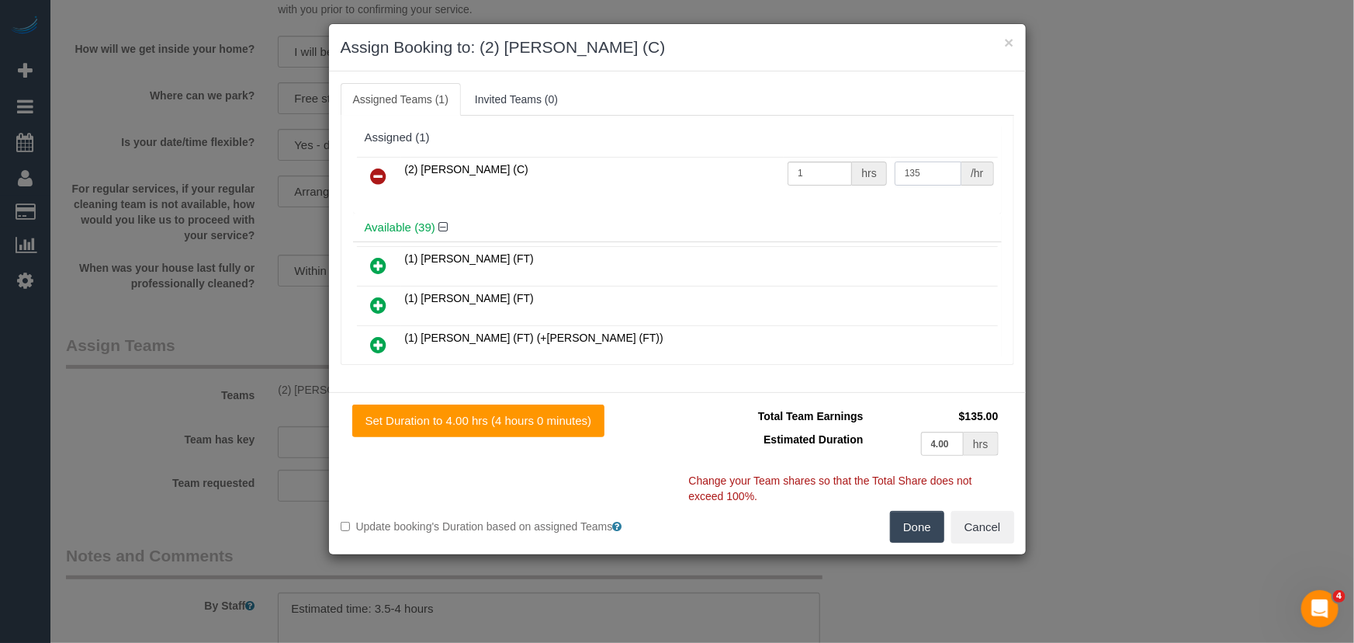
type input "135"
click at [906, 518] on button "Done" at bounding box center [917, 527] width 54 height 33
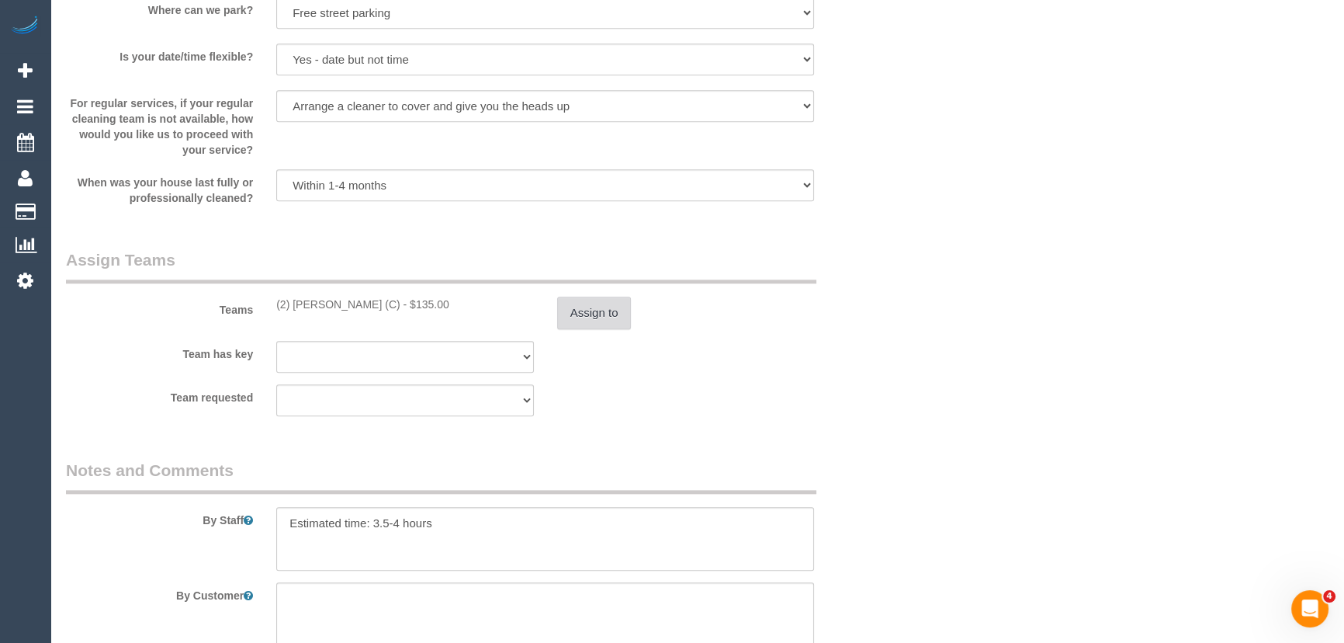
scroll to position [2257, 0]
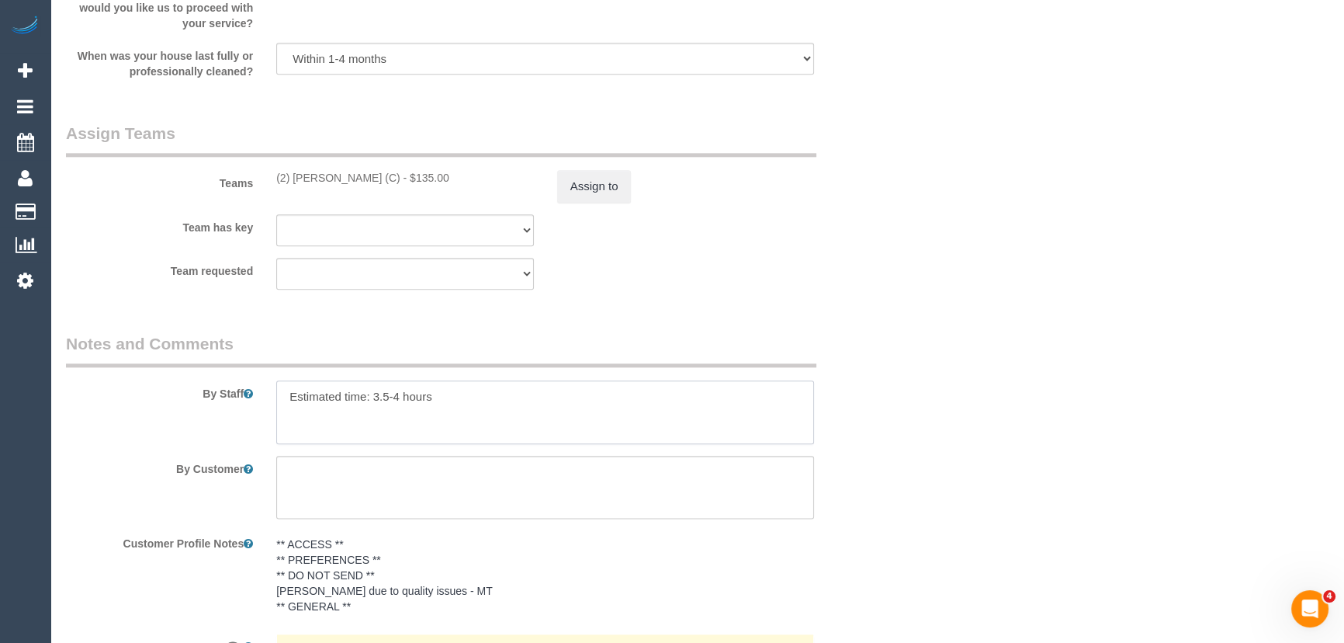
click at [282, 396] on textarea at bounding box center [545, 412] width 538 height 64
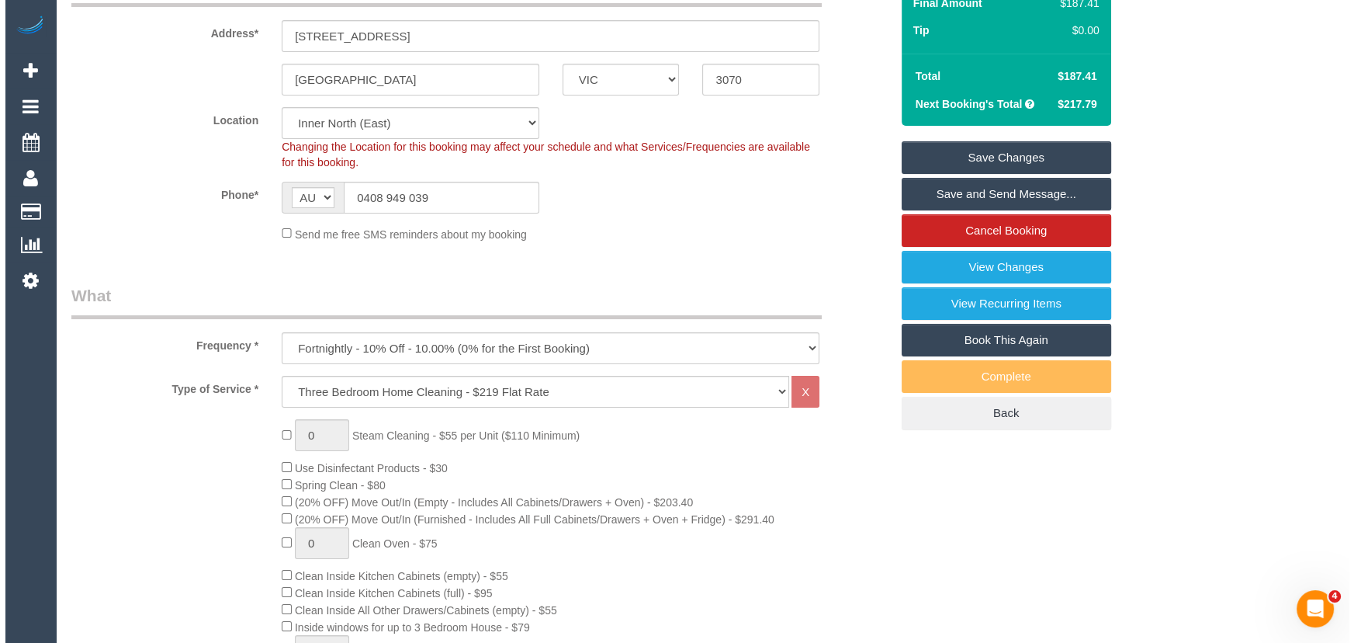
scroll to position [0, 0]
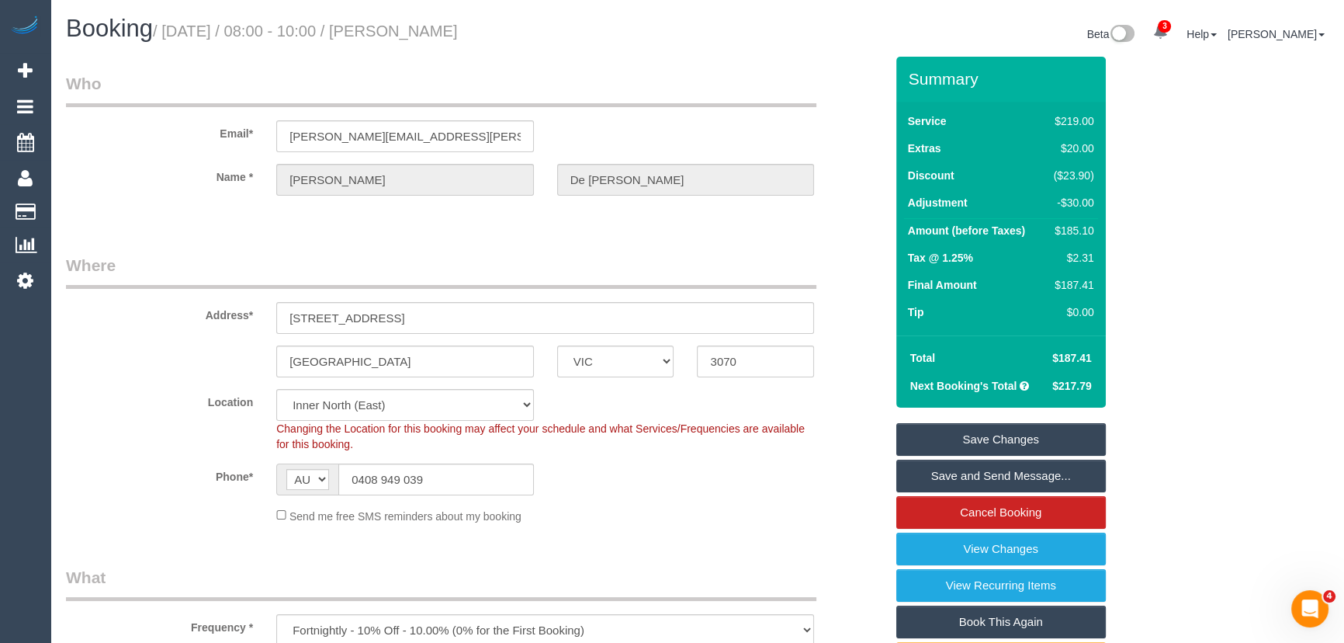
type textarea "*cover* Estimated time: 3.5-4 hours"
click at [450, 18] on h1 "Booking / [DATE] / 08:00 - 10:00 / [PERSON_NAME]" at bounding box center [376, 29] width 620 height 26
click at [450, 29] on small "/ [DATE] / 08:00 - 10:00 / [PERSON_NAME]" at bounding box center [305, 31] width 305 height 17
copy small "[PERSON_NAME]"
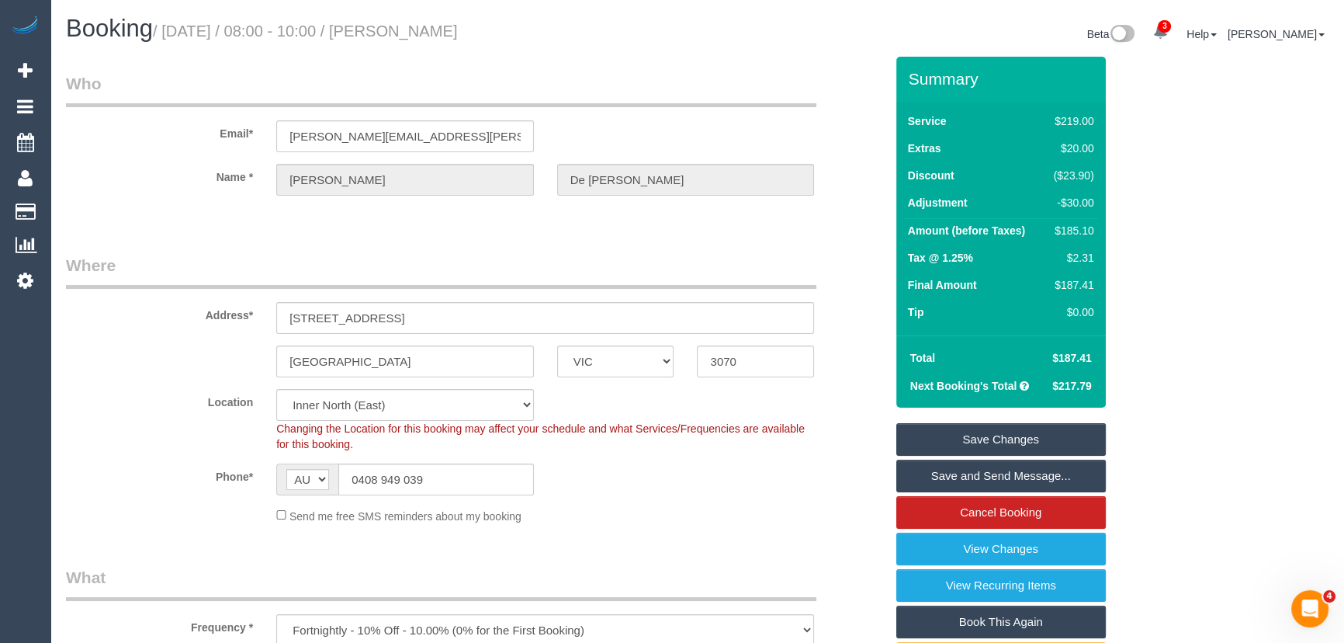
click at [930, 473] on link "Save and Send Message..." at bounding box center [1001, 475] width 210 height 33
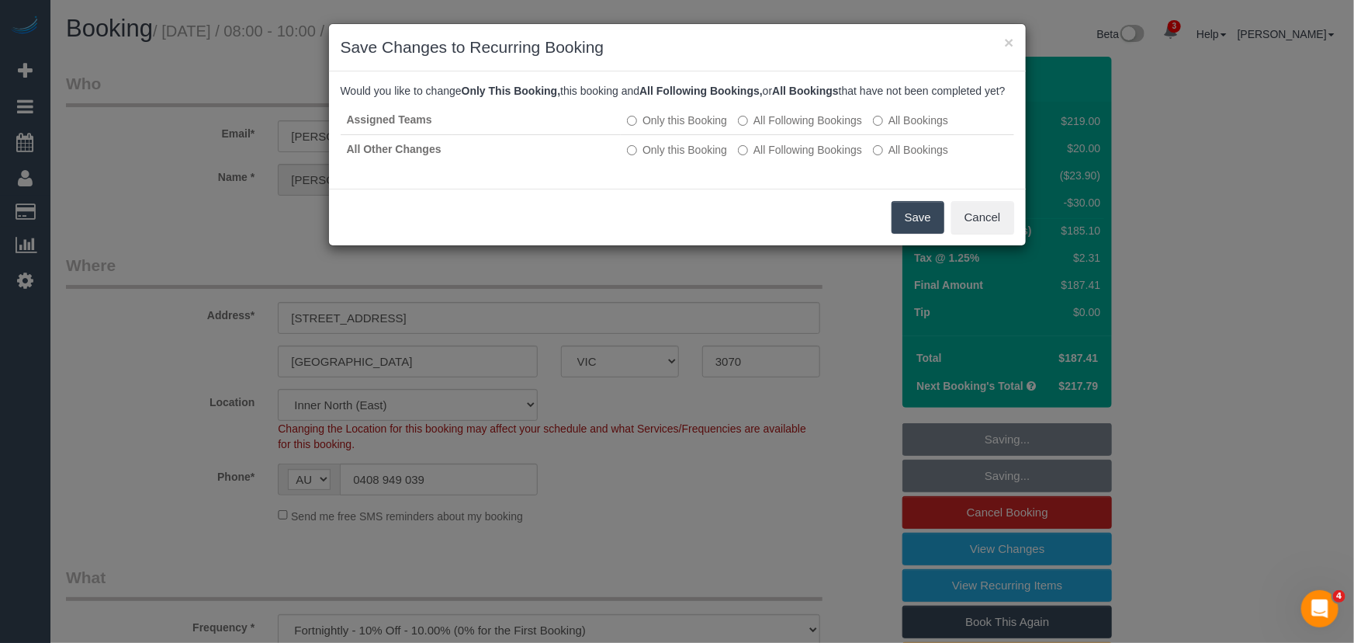
click at [923, 234] on button "Save" at bounding box center [918, 217] width 53 height 33
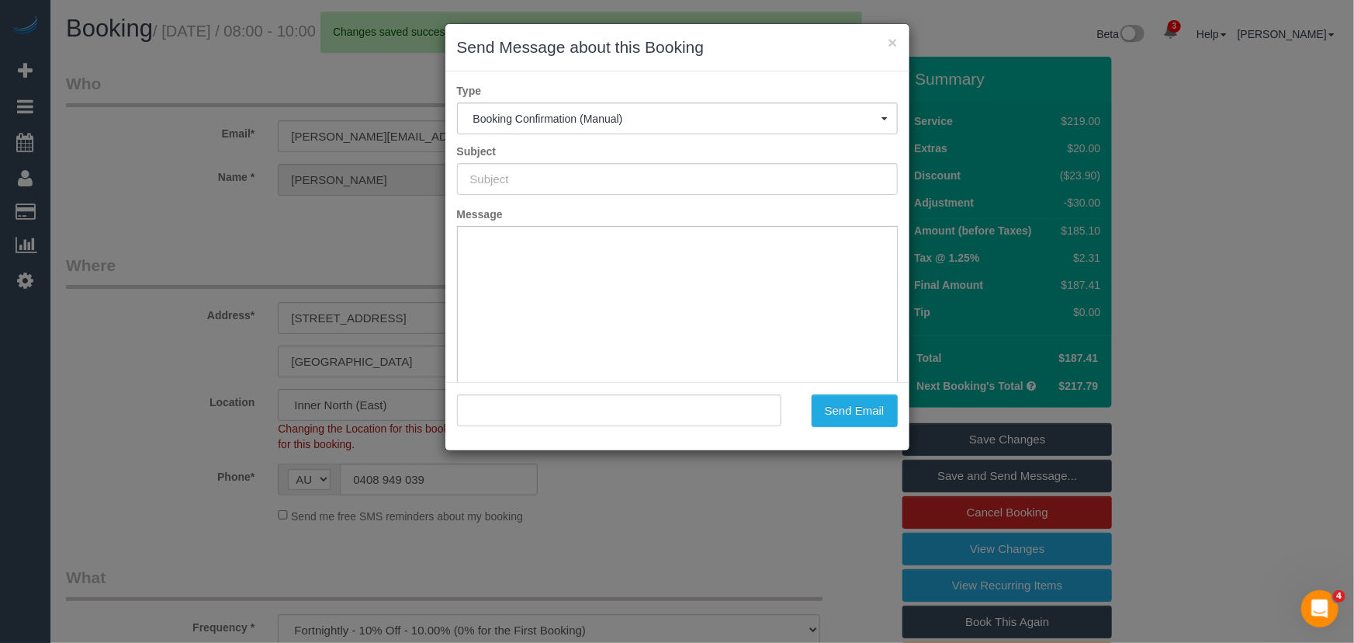
type input "Booking Confirmed"
type input ""[PERSON_NAME]" <[PERSON_NAME][EMAIL_ADDRESS][PERSON_NAME][DOMAIN_NAME]>"
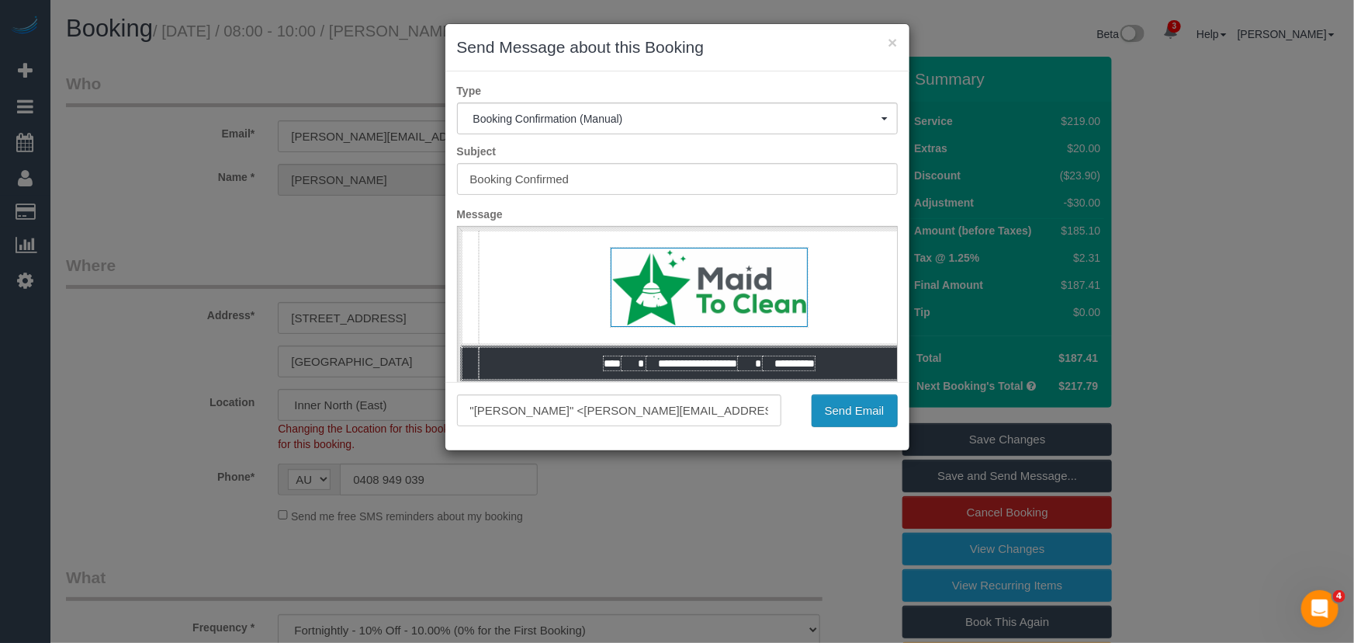
click at [846, 411] on button "Send Email" at bounding box center [855, 410] width 86 height 33
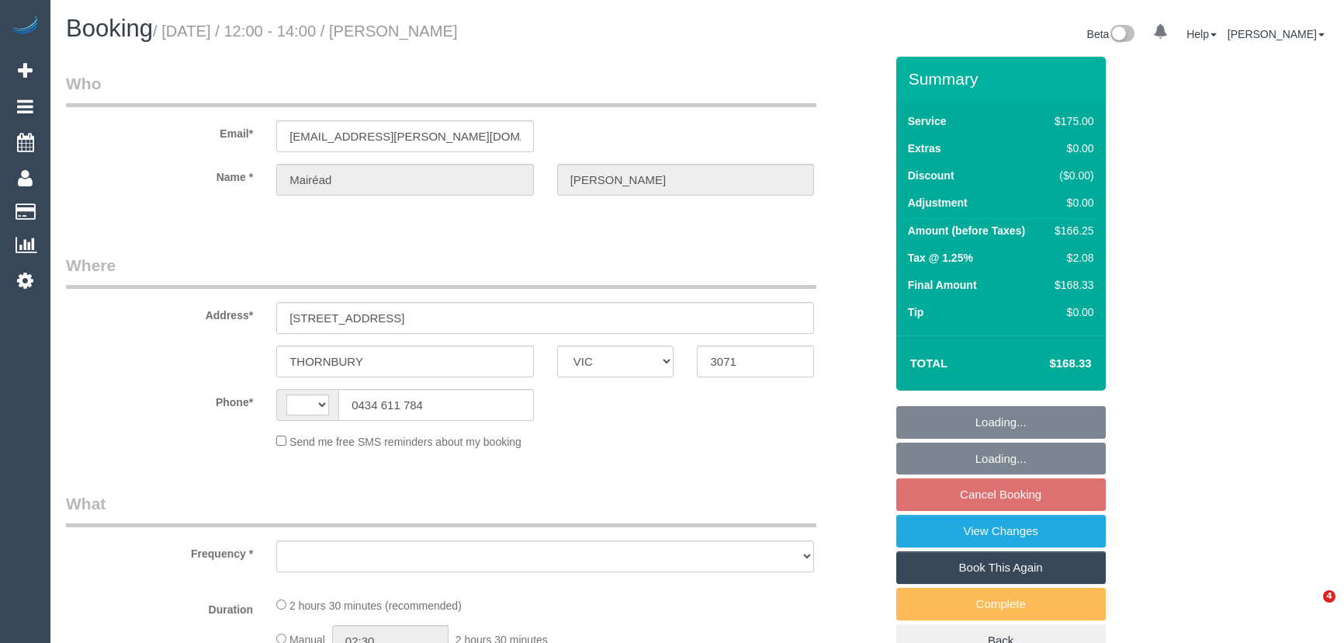
select select "VIC"
select select "string:AU"
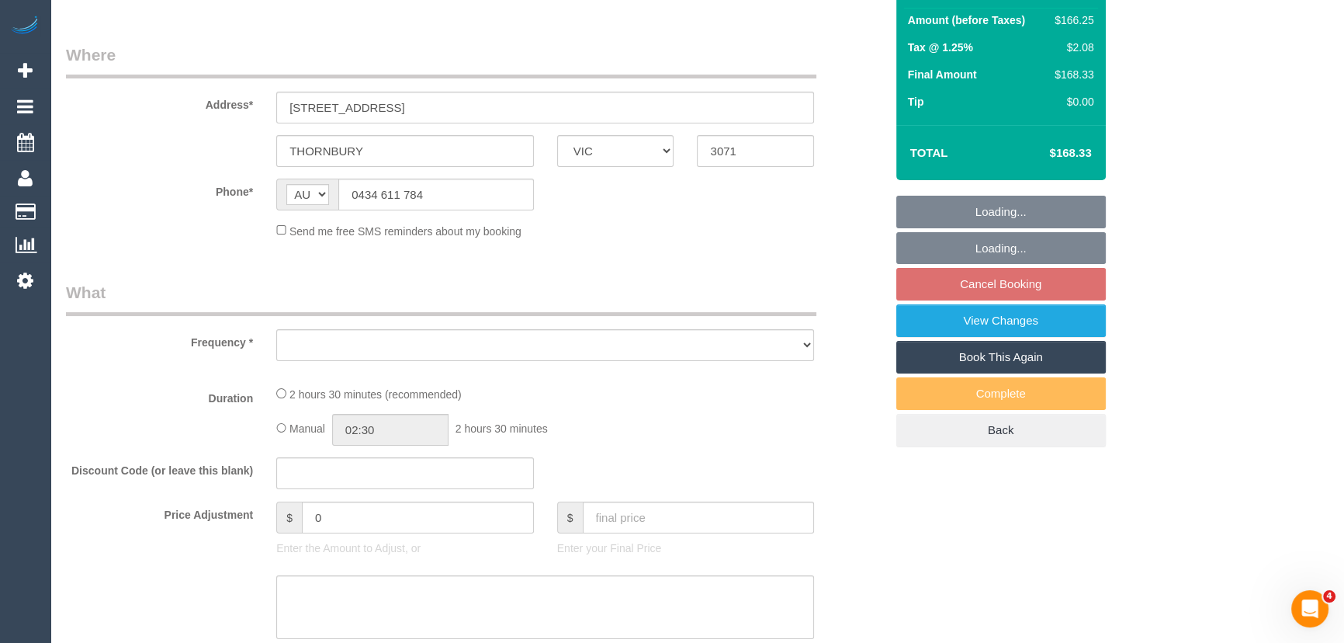
scroll to position [282, 0]
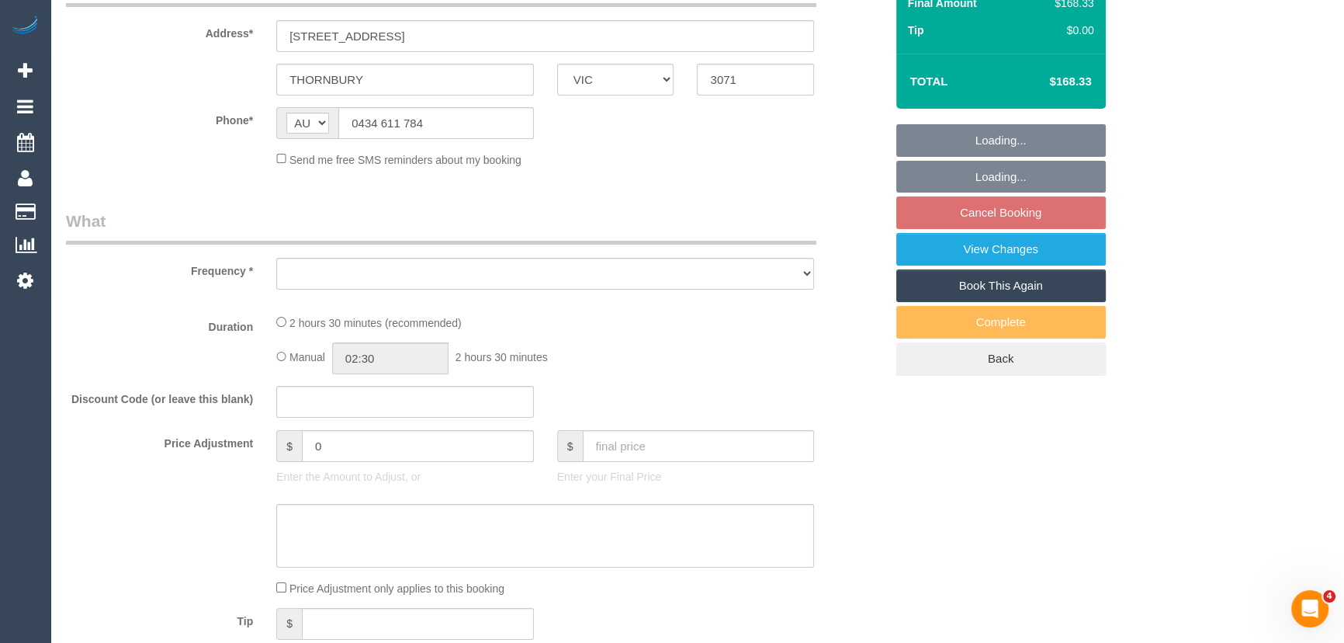
select select "object:549"
select select "string:stripe-pm_1RLvPf2GScqysDRV1xjDyuxD"
select select "number:27"
select select "number:14"
select select "number:18"
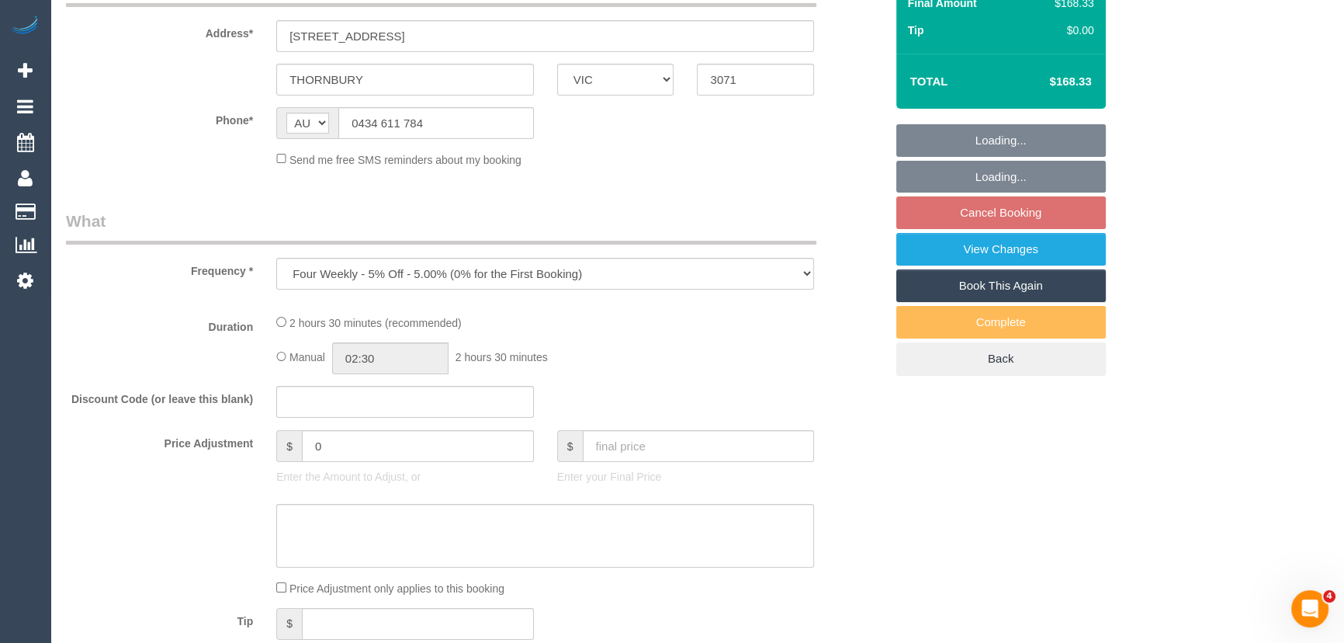
select select "number:24"
select select "number:34"
select select "number:11"
select select "150"
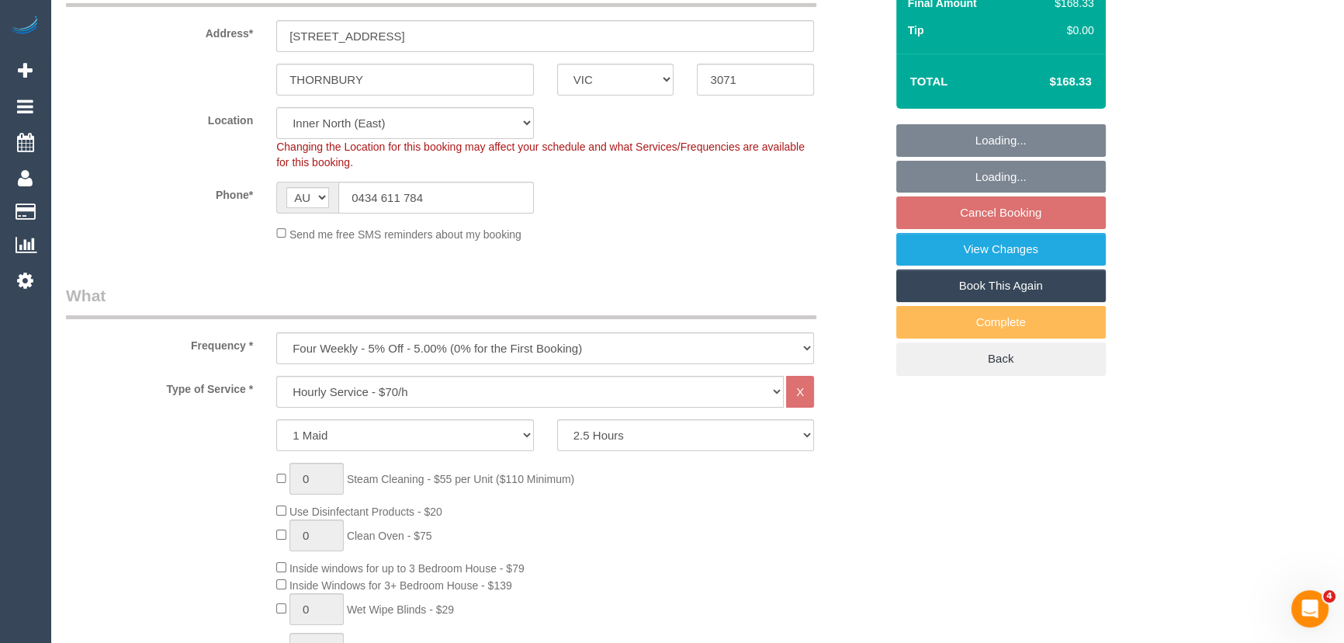
select select "object:871"
select select "spot4"
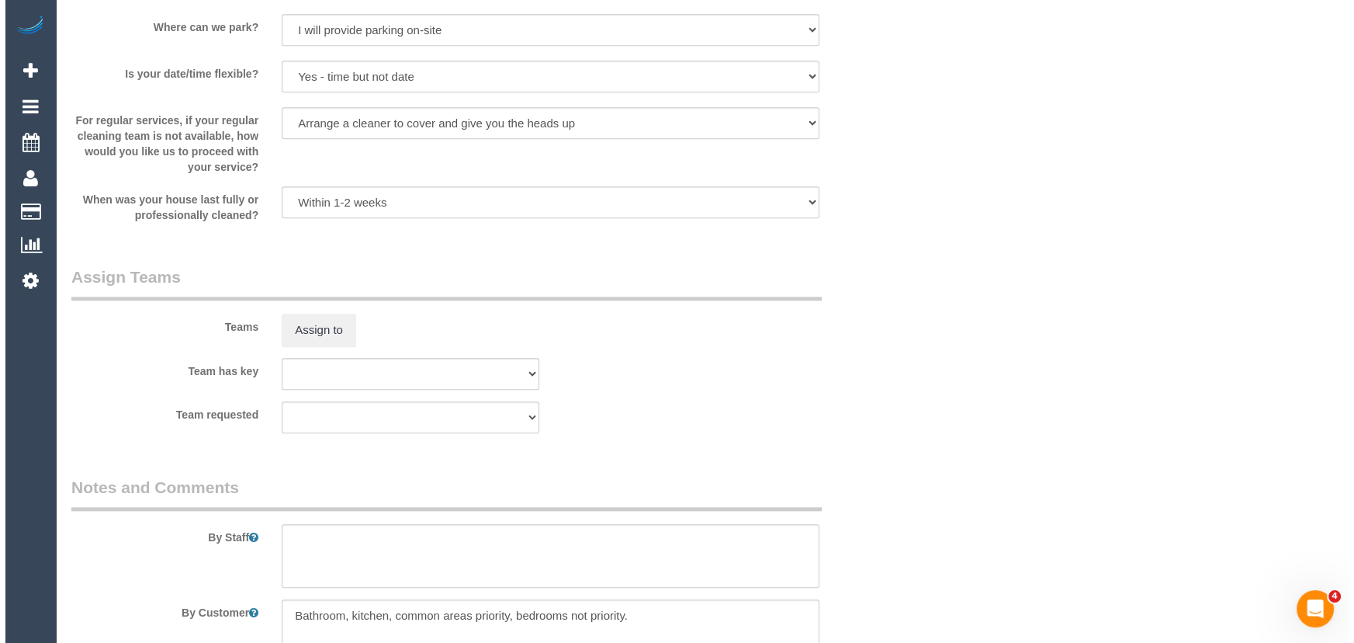
scroll to position [2046, 0]
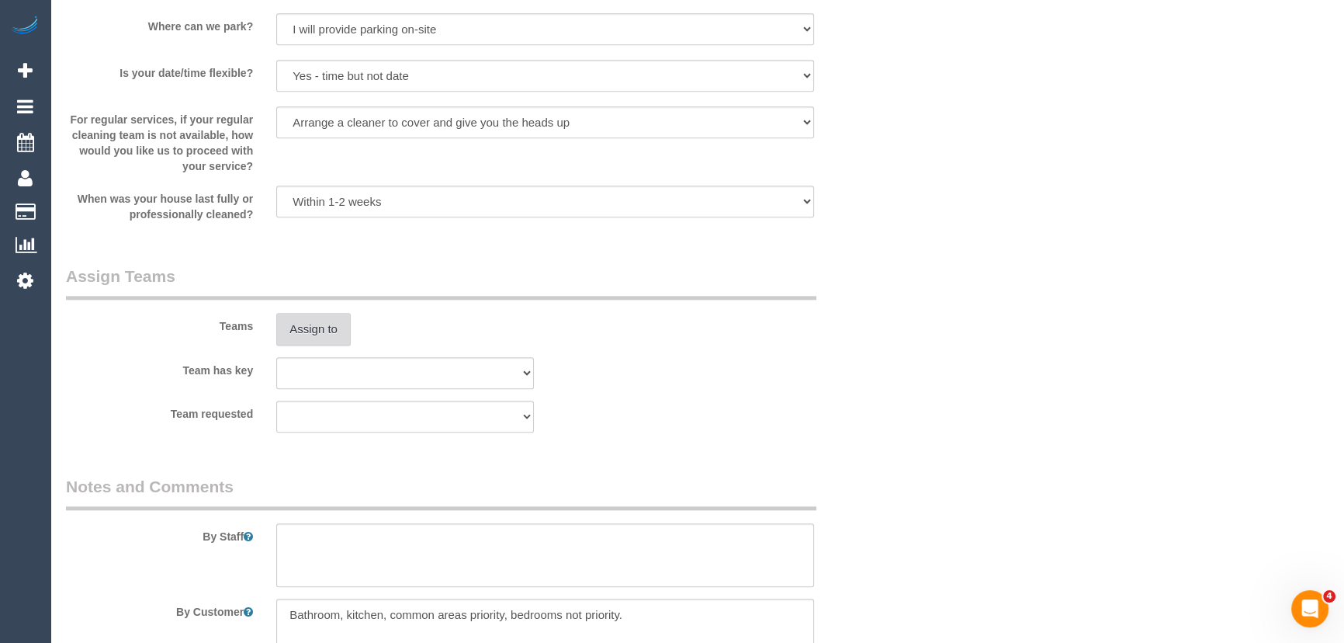
click at [301, 332] on button "Assign to" at bounding box center [313, 329] width 74 height 33
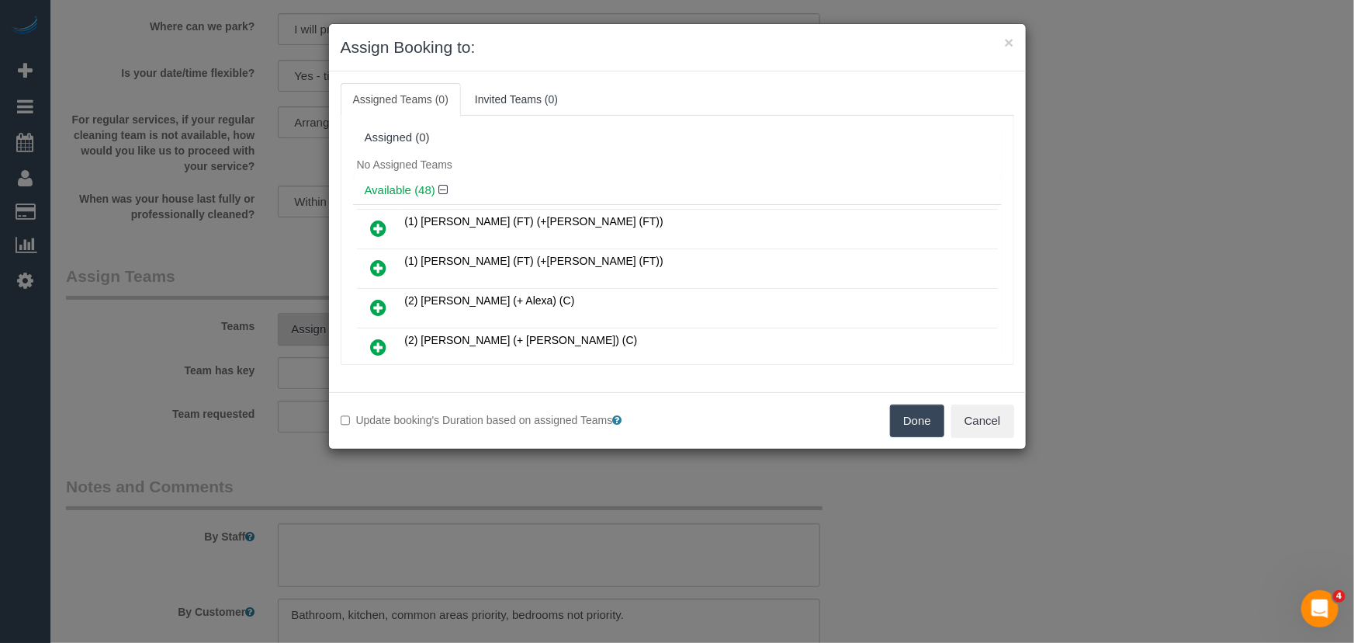
scroll to position [175, 0]
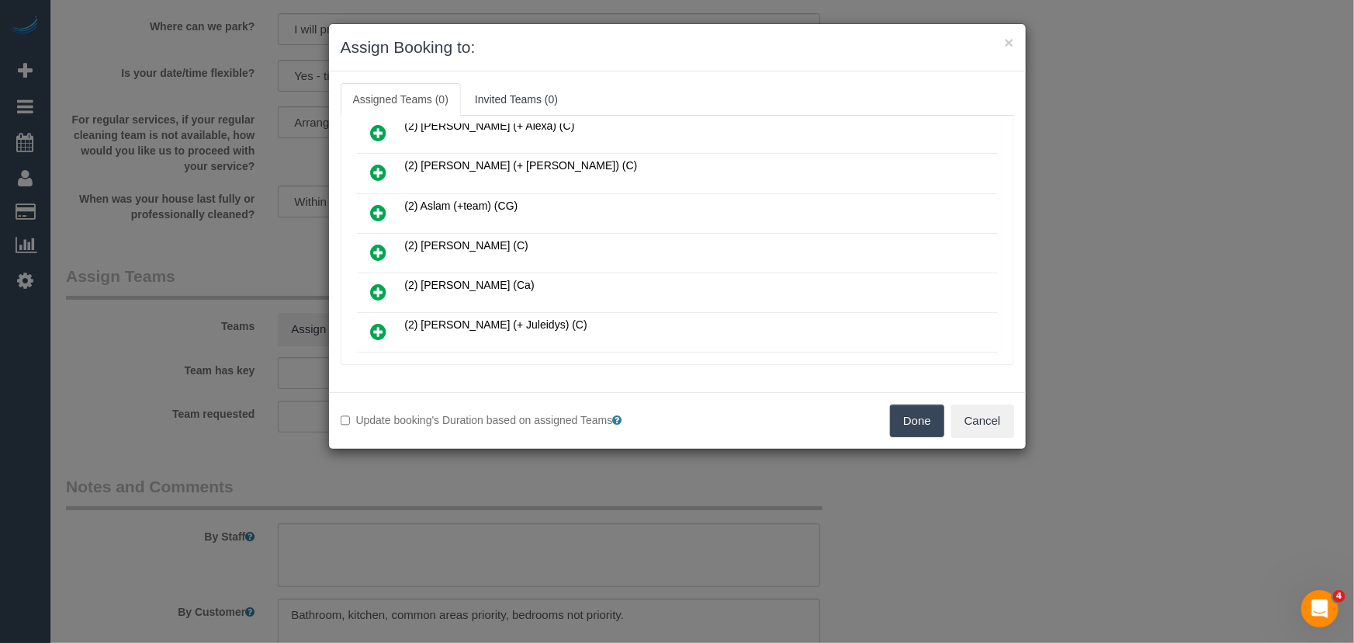
click at [375, 243] on icon at bounding box center [379, 252] width 16 height 19
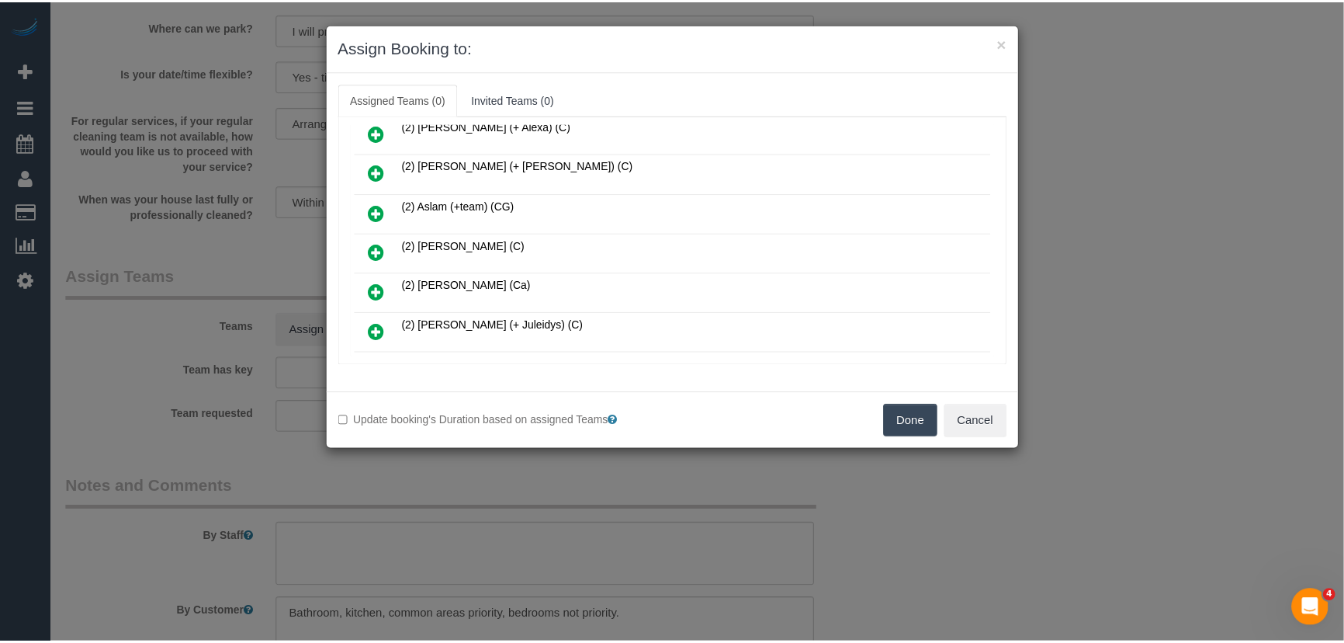
scroll to position [210, 0]
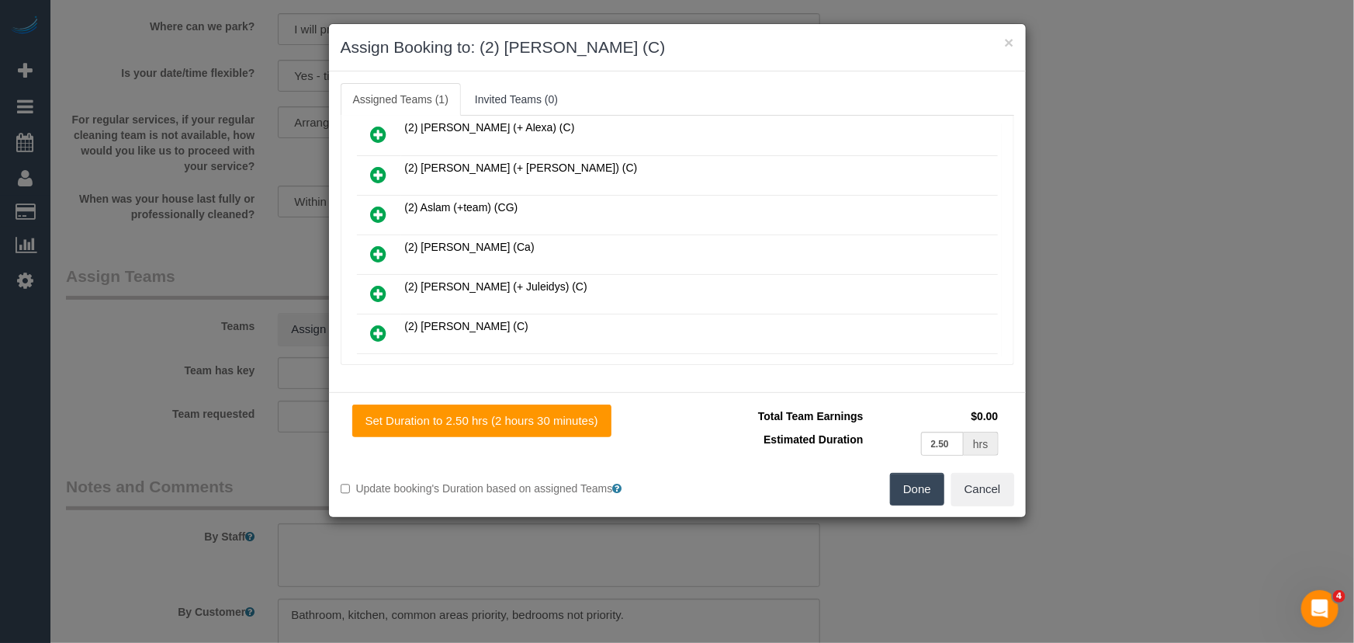
click at [908, 497] on button "Done" at bounding box center [917, 489] width 54 height 33
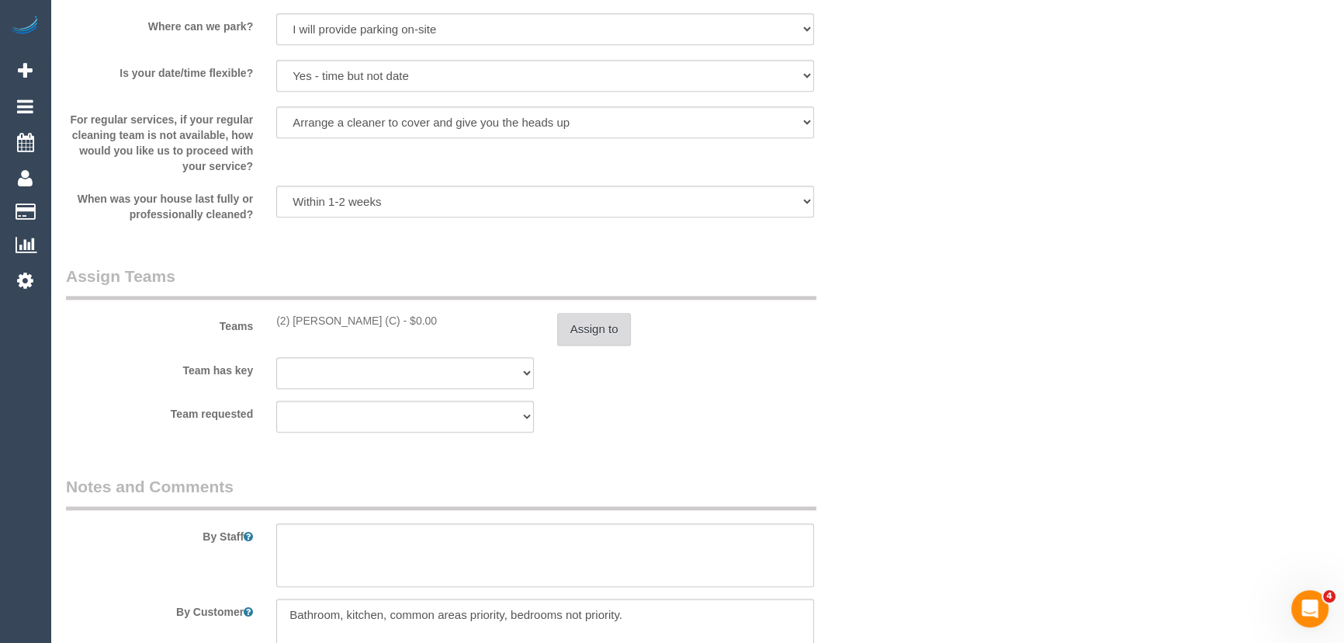
click at [604, 342] on button "Assign to" at bounding box center [594, 329] width 74 height 33
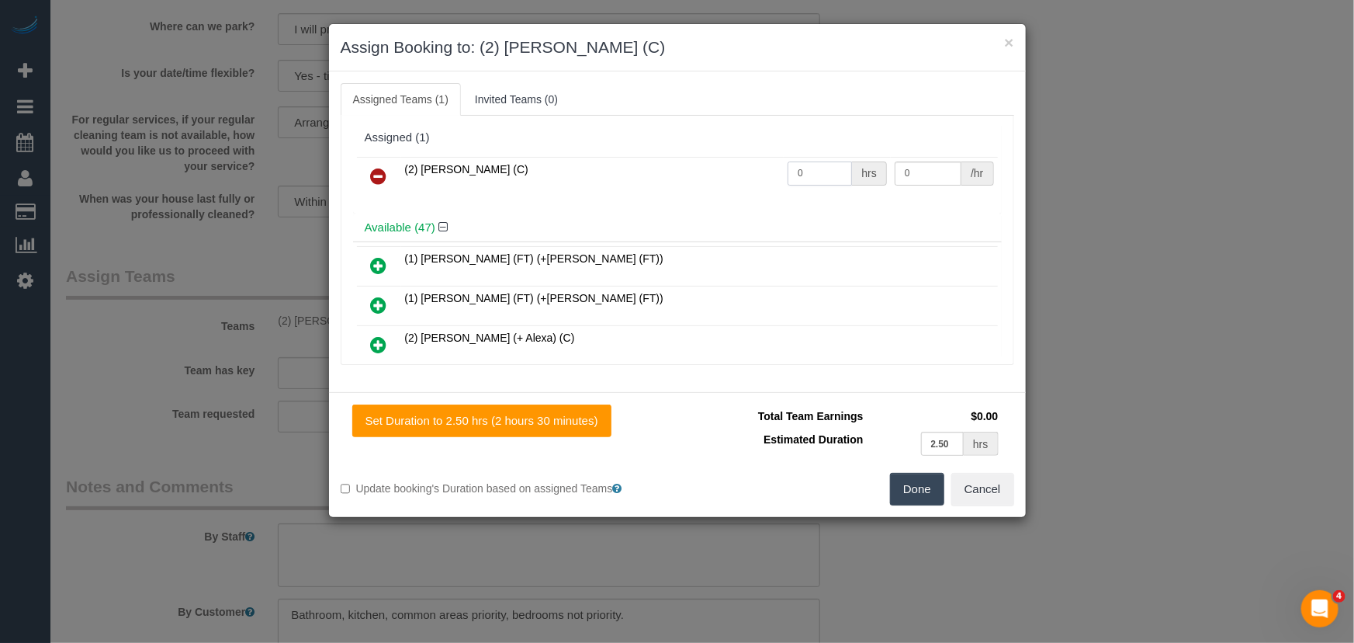
click at [818, 175] on input "0" at bounding box center [820, 173] width 64 height 24
type input "2.5"
type input "37.5"
click at [909, 489] on button "Done" at bounding box center [917, 489] width 54 height 33
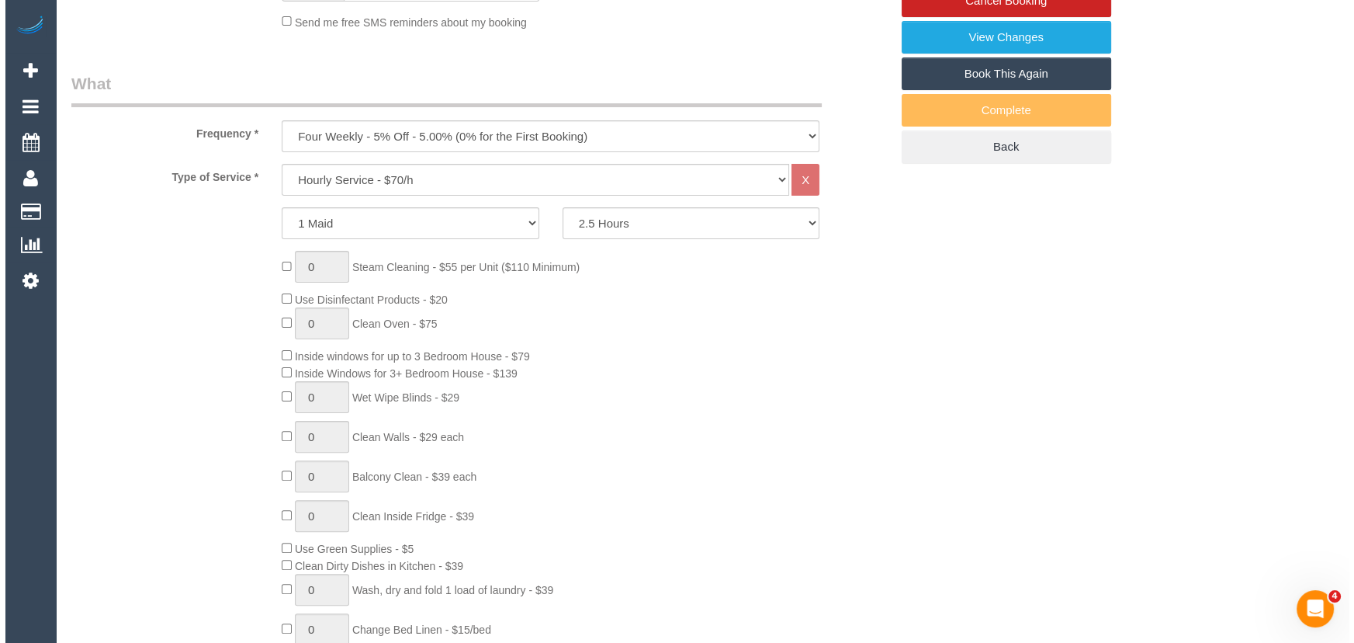
scroll to position [0, 0]
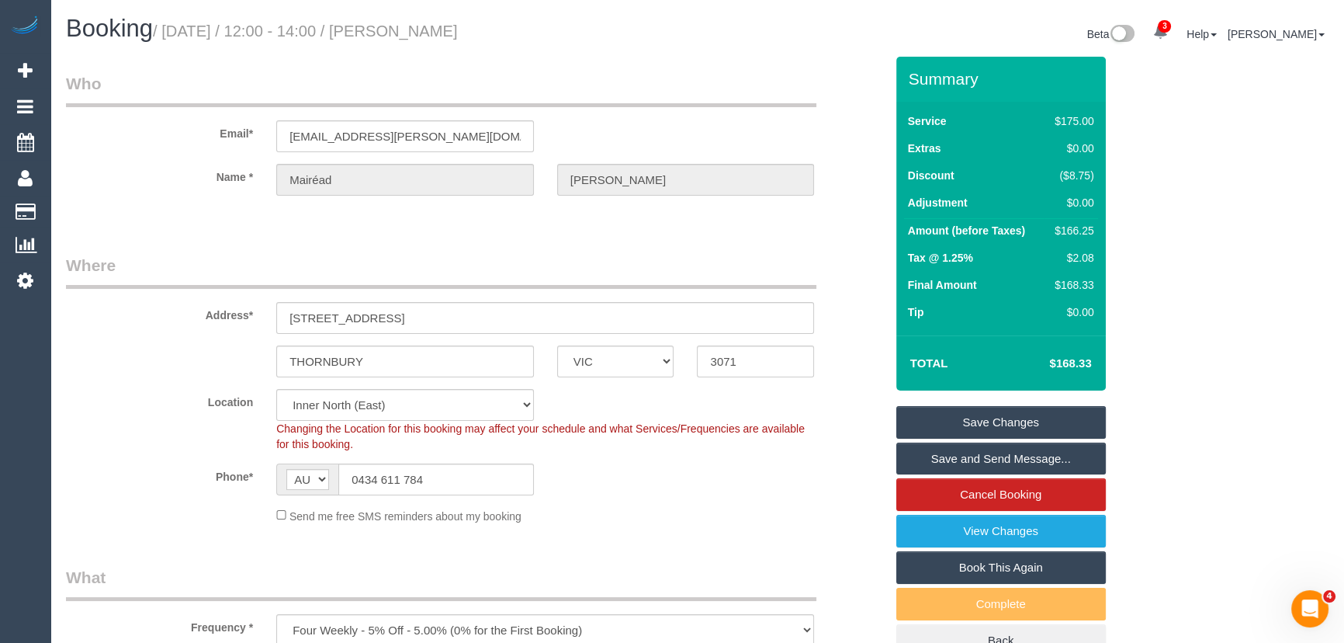
click at [458, 26] on small "/ September 19, 2025 / 12:00 - 14:00 / Mairéad Colosimo" at bounding box center [305, 31] width 305 height 17
copy small "Mairéad Colosimo"
click at [995, 454] on link "Save and Send Message..." at bounding box center [1001, 458] width 210 height 33
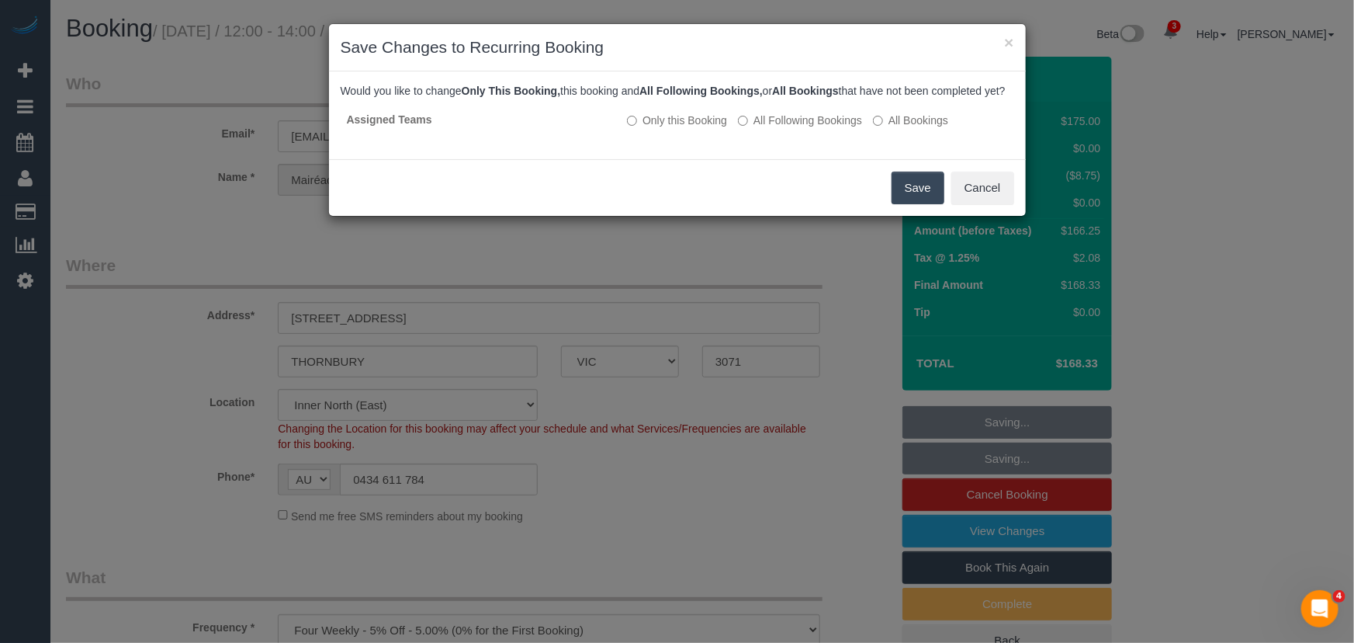
click at [908, 203] on button "Save" at bounding box center [918, 187] width 53 height 33
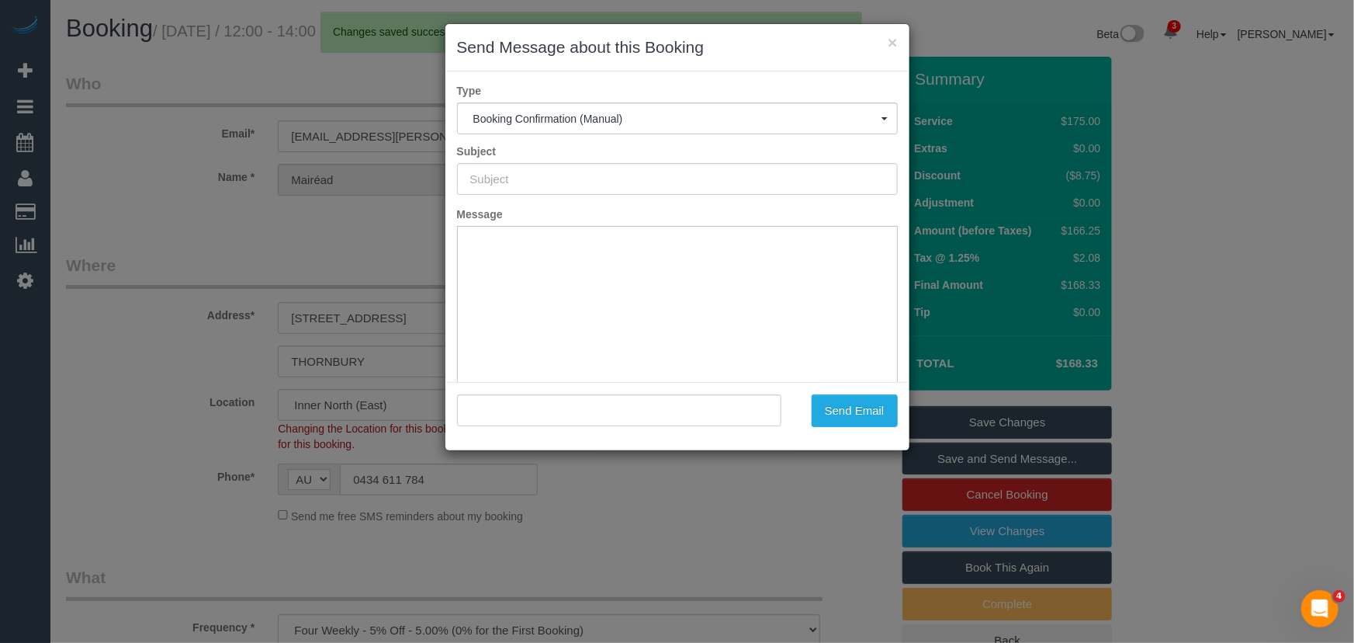
type input "Booking Confirmed"
type input "=?utf-8?q?Mair=C3=A9ad_Colosimo?= <mairead.bilton.gough@gmail.com>"
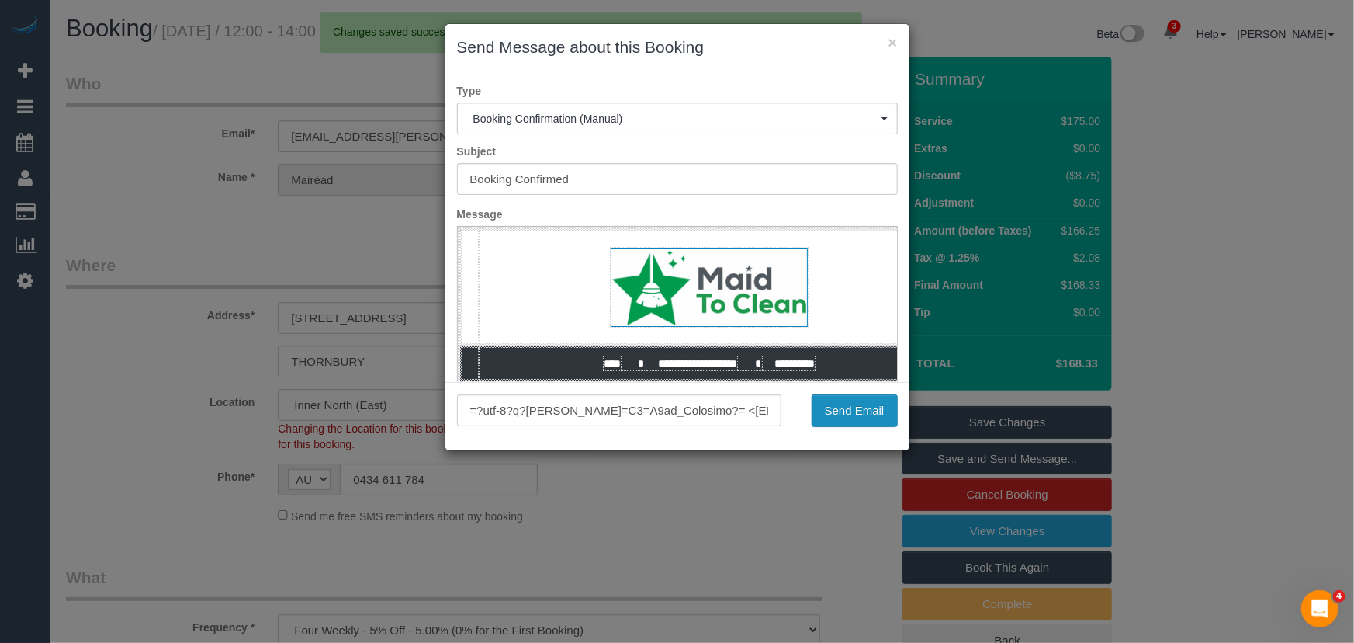
click at [844, 409] on button "Send Email" at bounding box center [855, 410] width 86 height 33
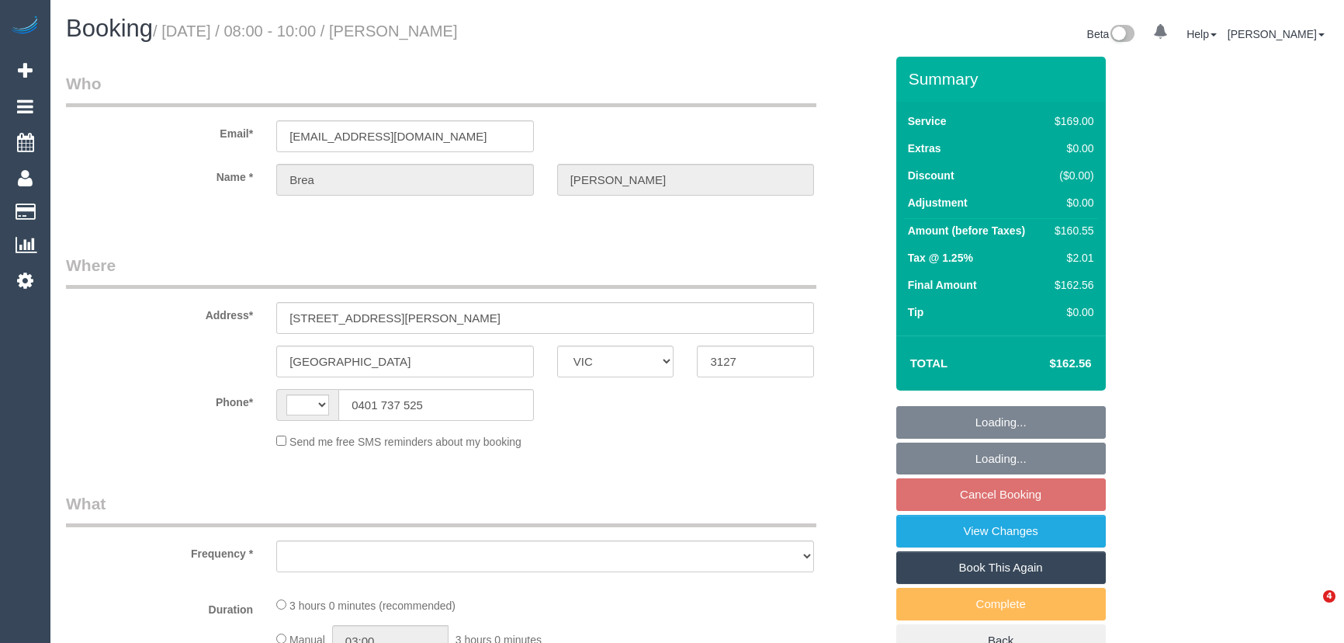
select select "VIC"
select select "string:AU"
select select "object:549"
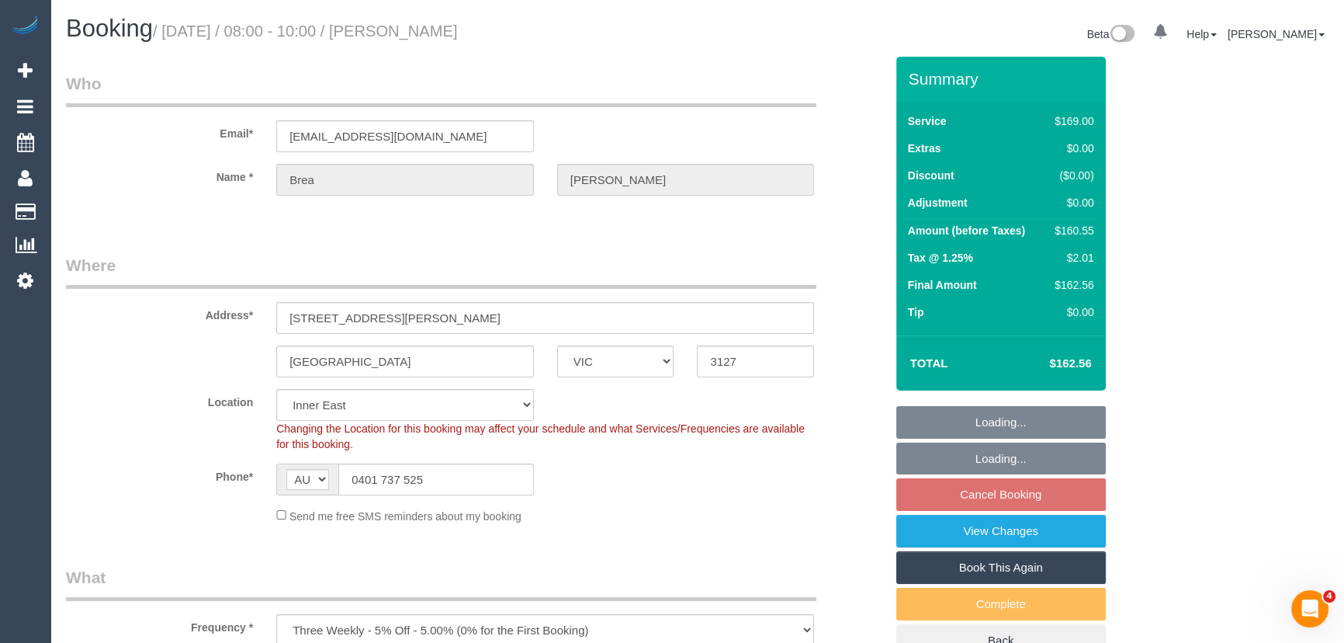
select select "string:stripe-pm_1O6QKD2GScqysDRVGd2r9RGe"
select select "number:28"
select select "number:14"
select select "number:18"
select select "number:24"
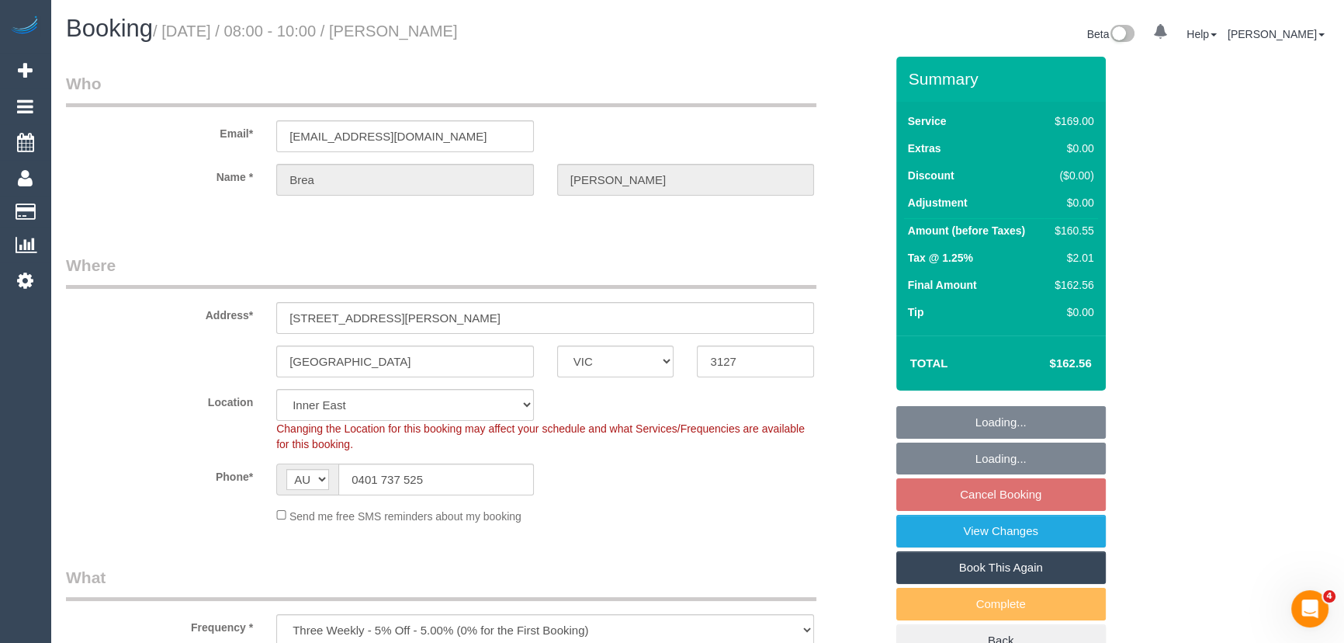
select select "number:33"
select select "number:11"
select select "object:1429"
select select "spot2"
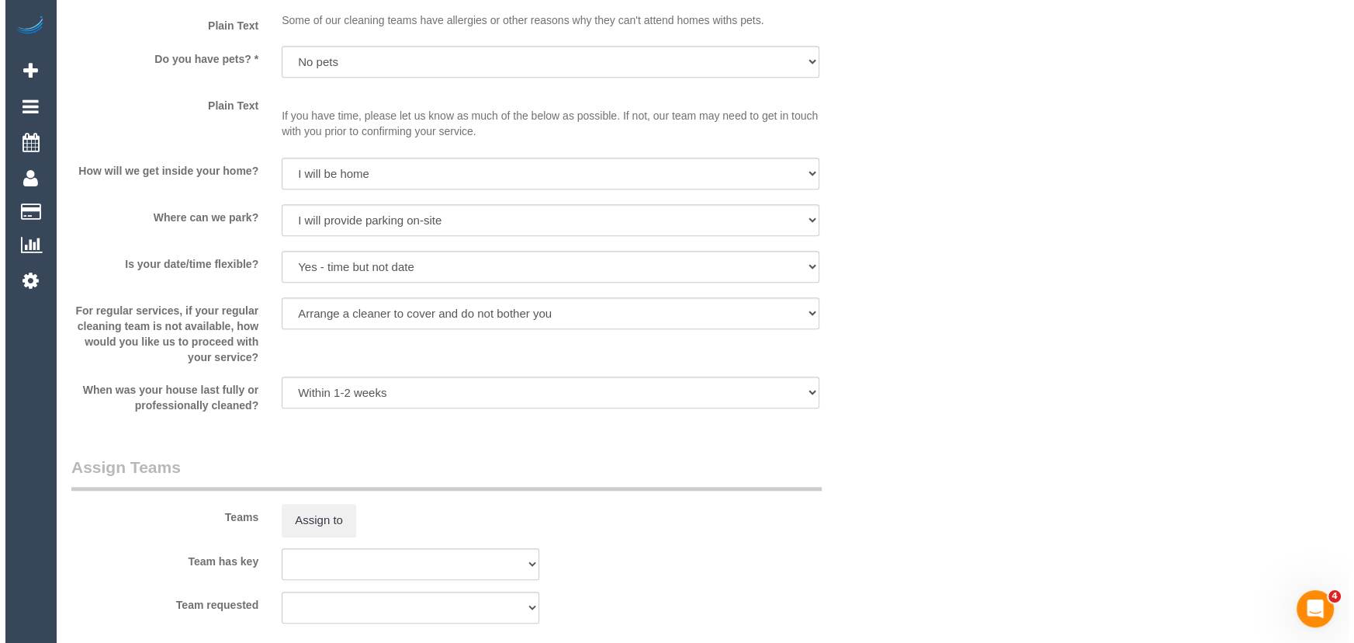
scroll to position [2046, 0]
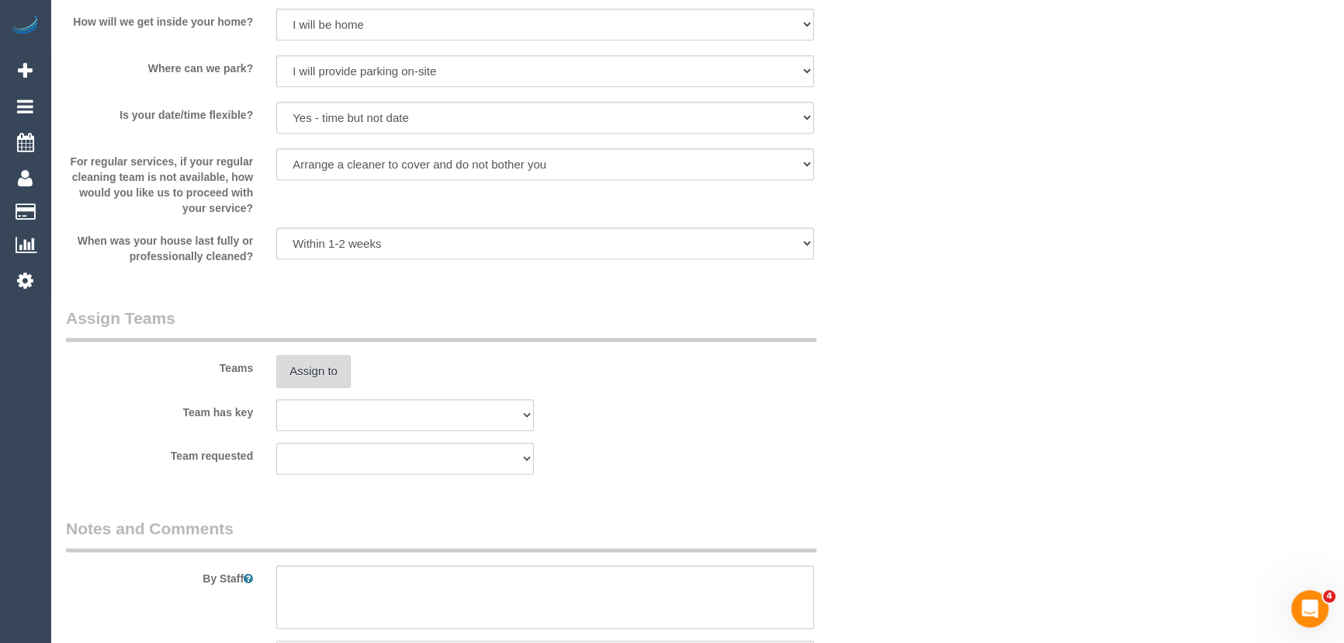
click at [316, 379] on button "Assign to" at bounding box center [313, 371] width 74 height 33
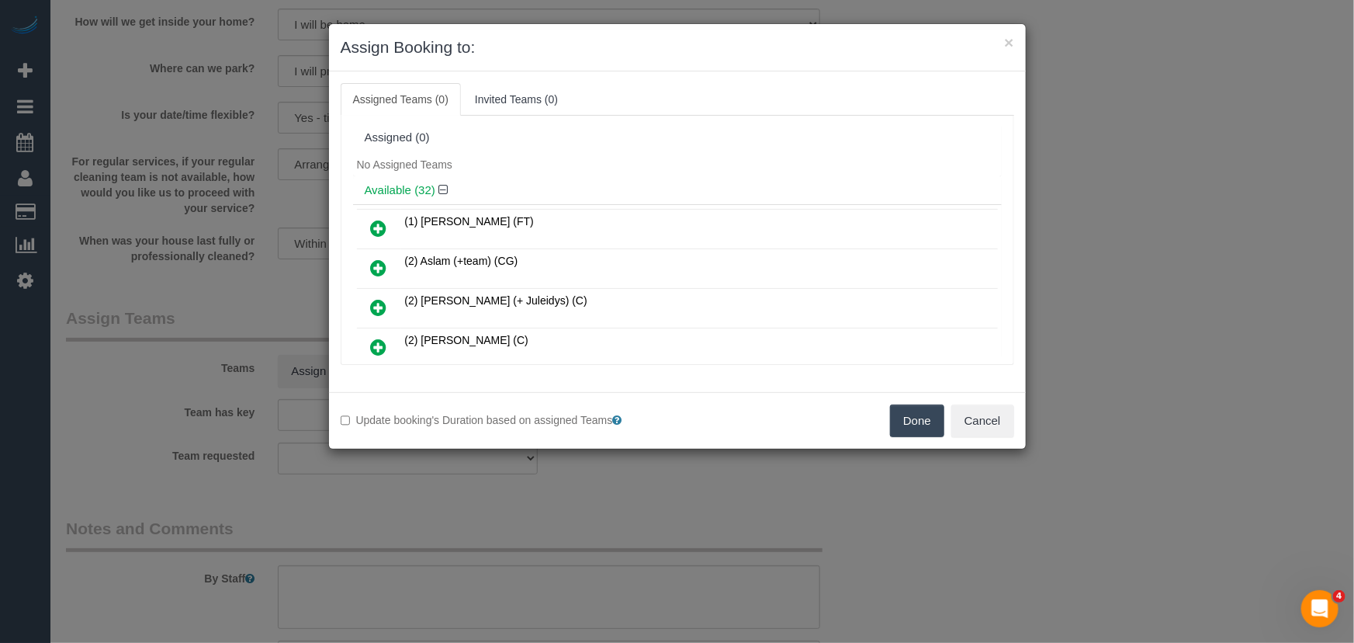
click at [383, 343] on icon at bounding box center [379, 347] width 16 height 19
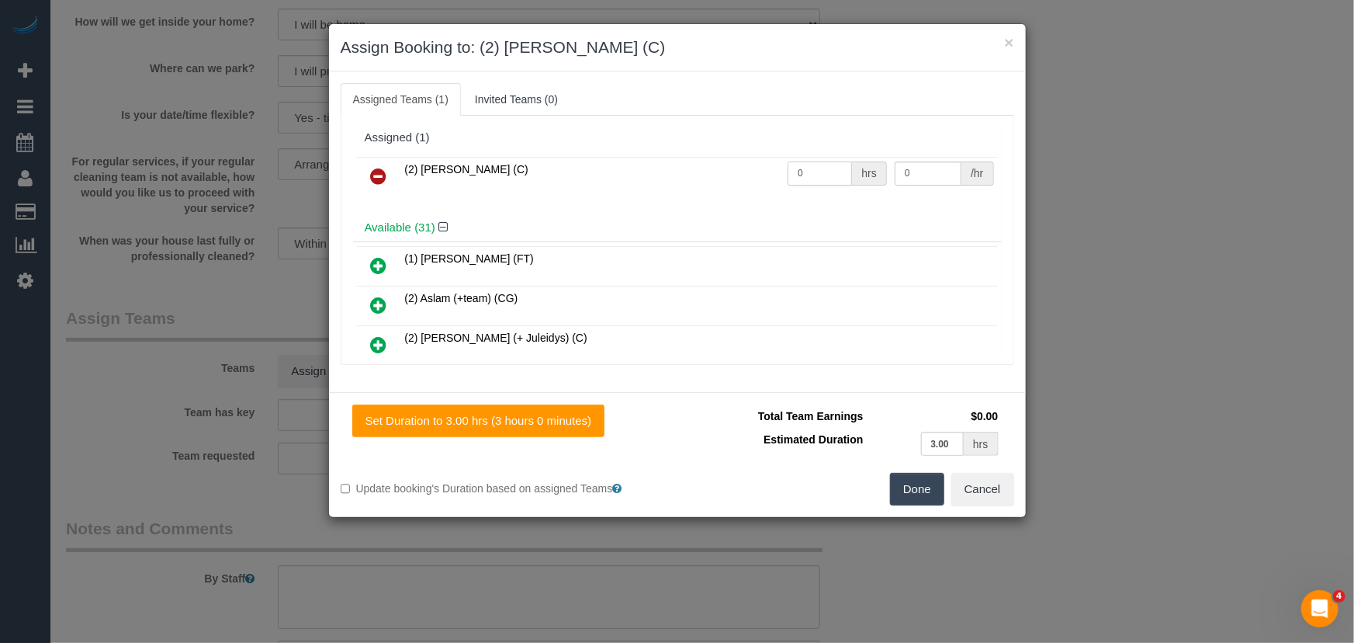
click at [816, 178] on input "0" at bounding box center [820, 173] width 64 height 24
type input "1"
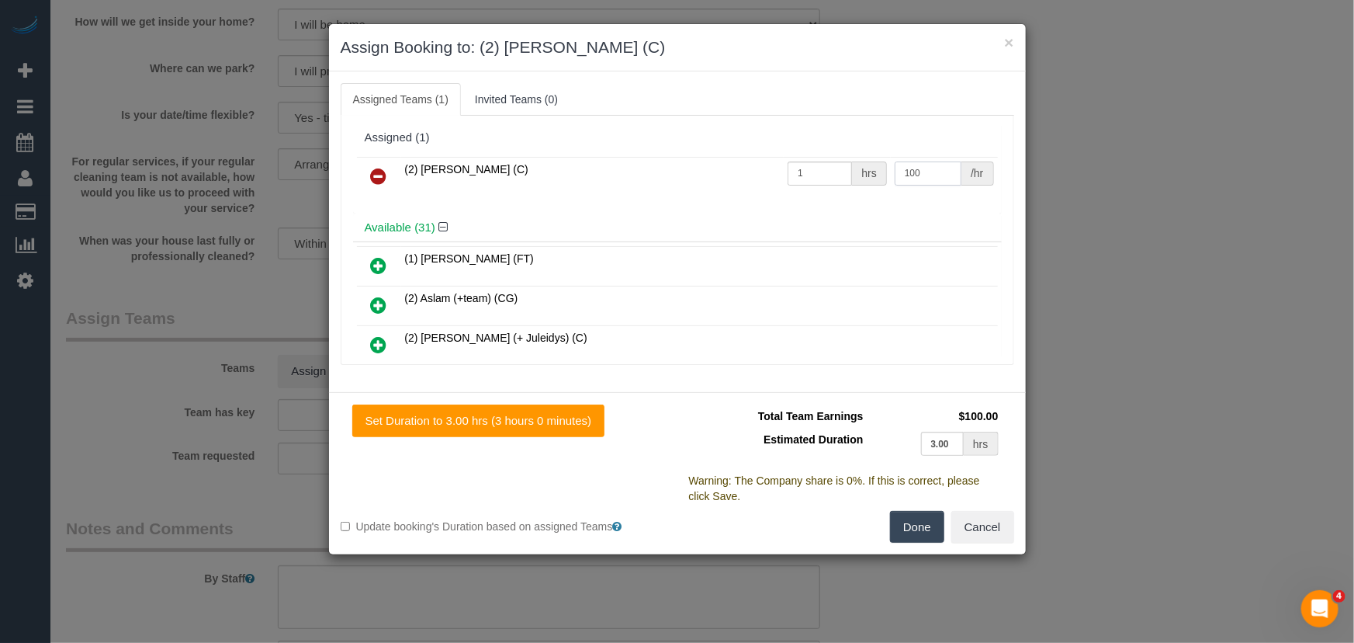
type input "100"
click at [913, 532] on button "Done" at bounding box center [917, 527] width 54 height 33
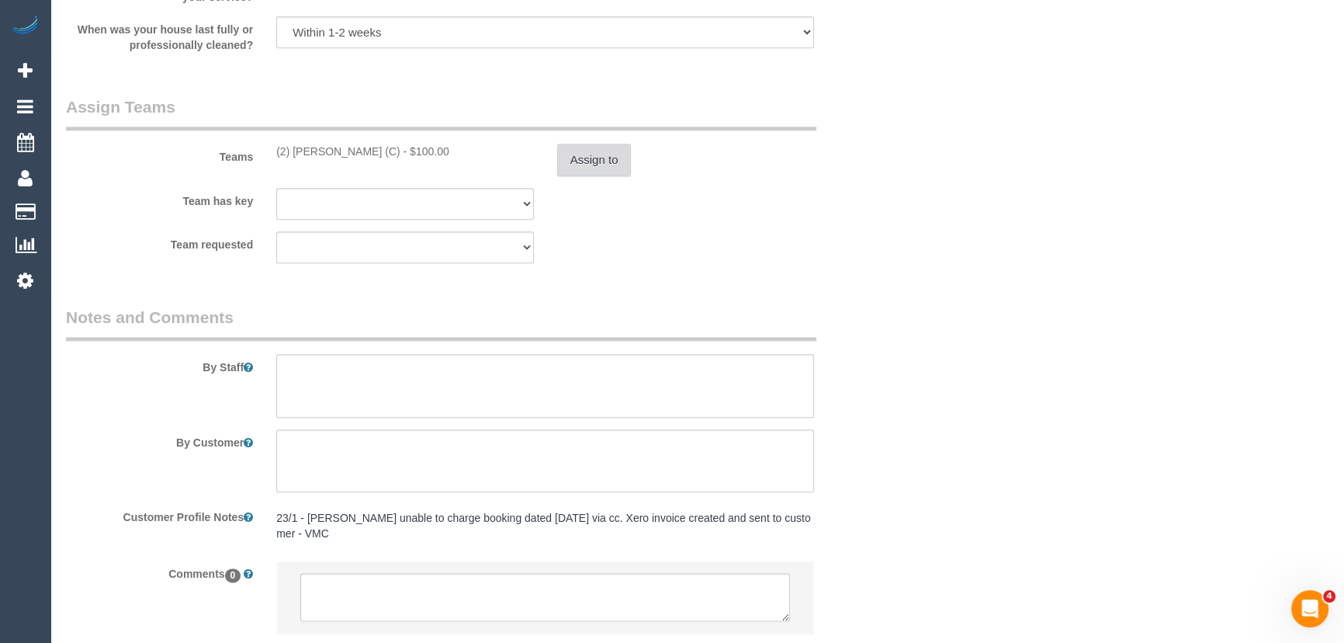
scroll to position [2257, 0]
click at [411, 387] on textarea at bounding box center [545, 385] width 538 height 64
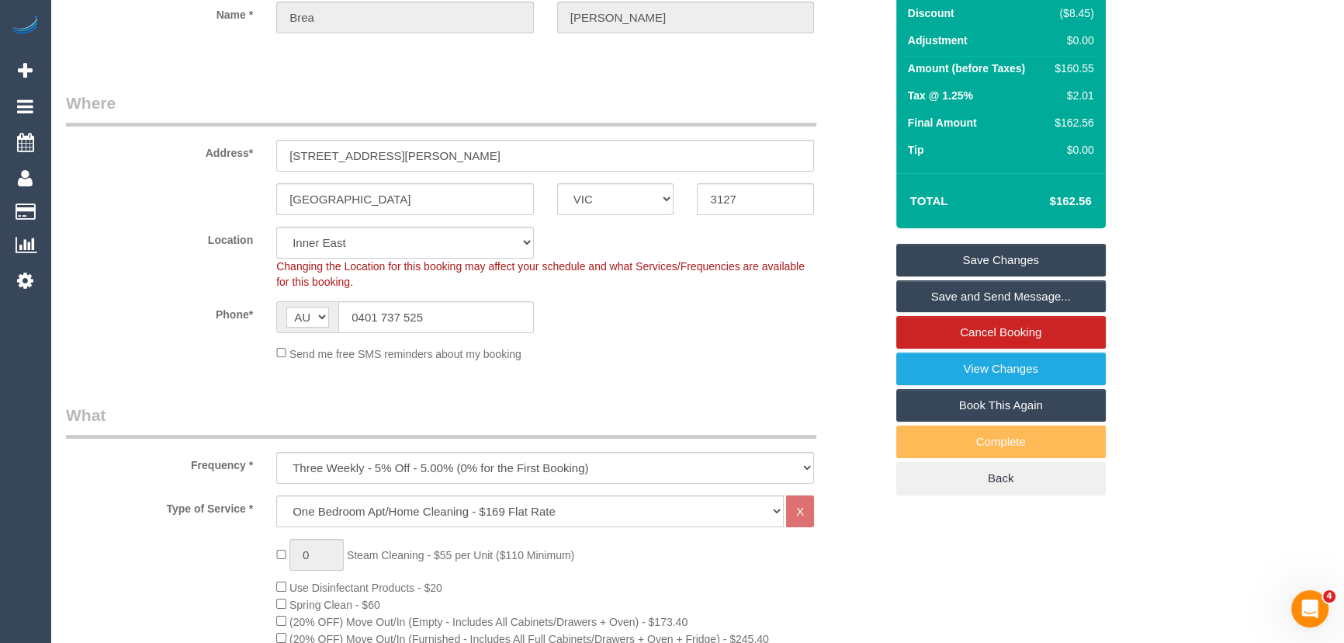
scroll to position [0, 0]
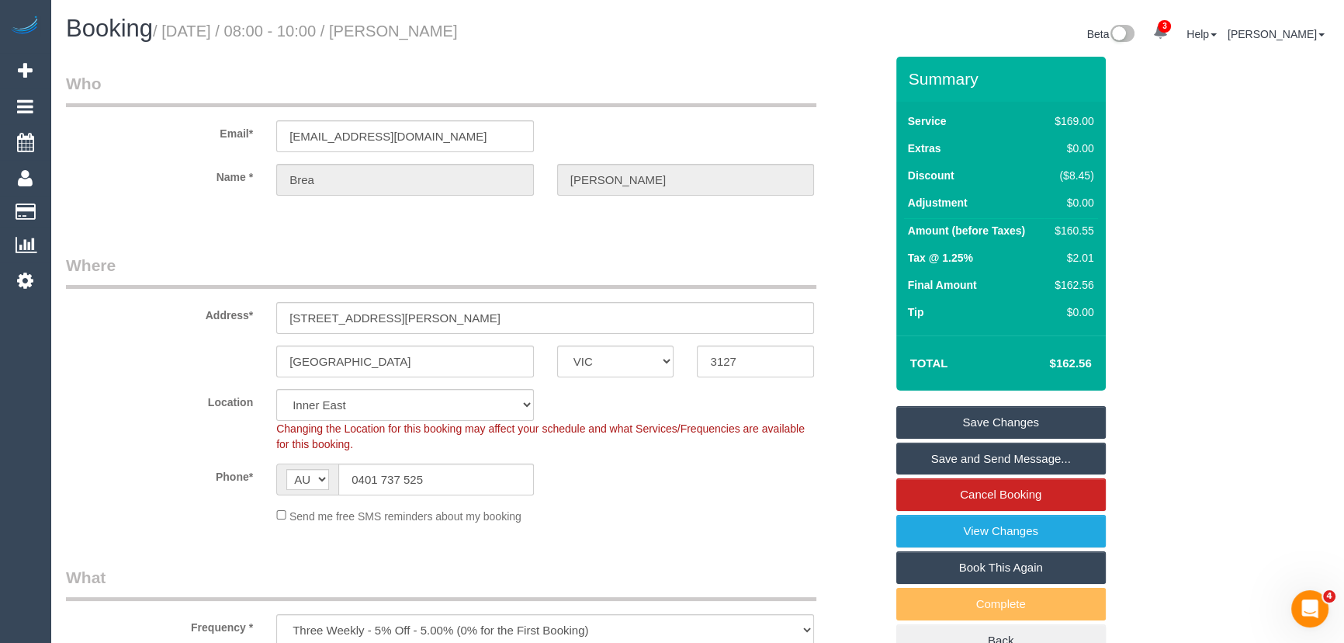
type textarea "Estimated time: 2.5-3 hours"
click at [450, 33] on small "/ September 19, 2025 / 08:00 - 10:00 / Brea Wright" at bounding box center [305, 31] width 305 height 17
copy small "Brea Wright"
click at [950, 456] on link "Save and Send Message..." at bounding box center [1001, 458] width 210 height 33
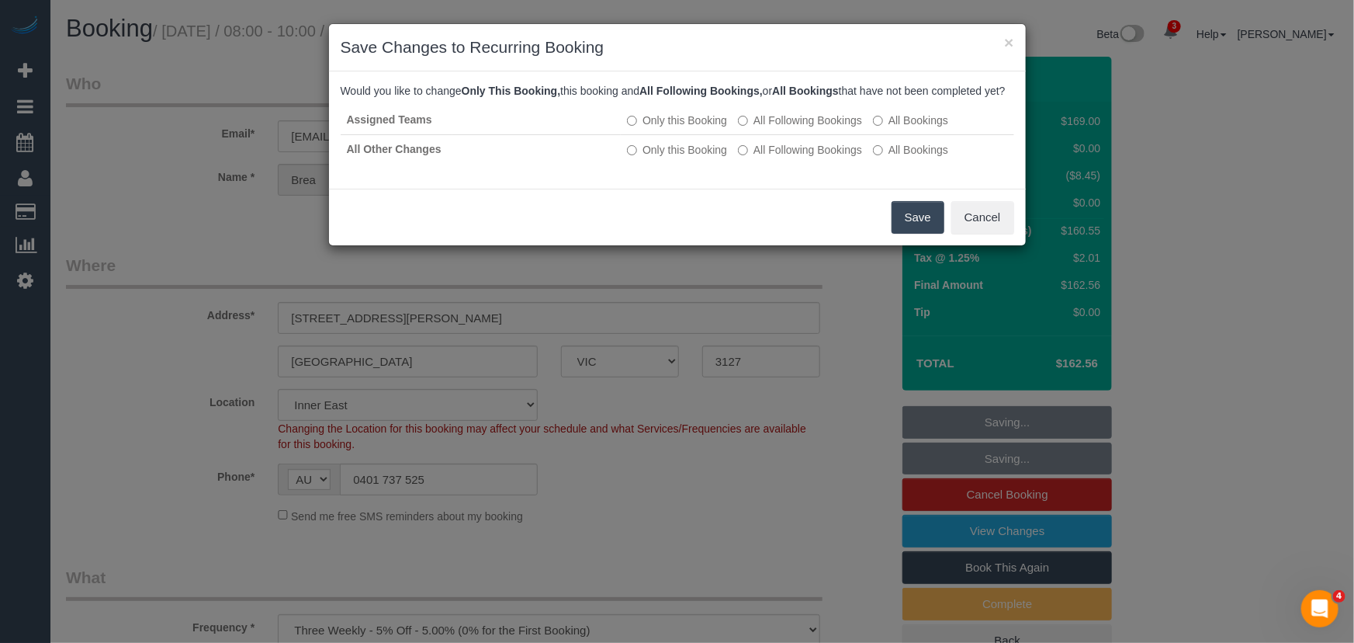
click at [916, 231] on button "Save" at bounding box center [918, 217] width 53 height 33
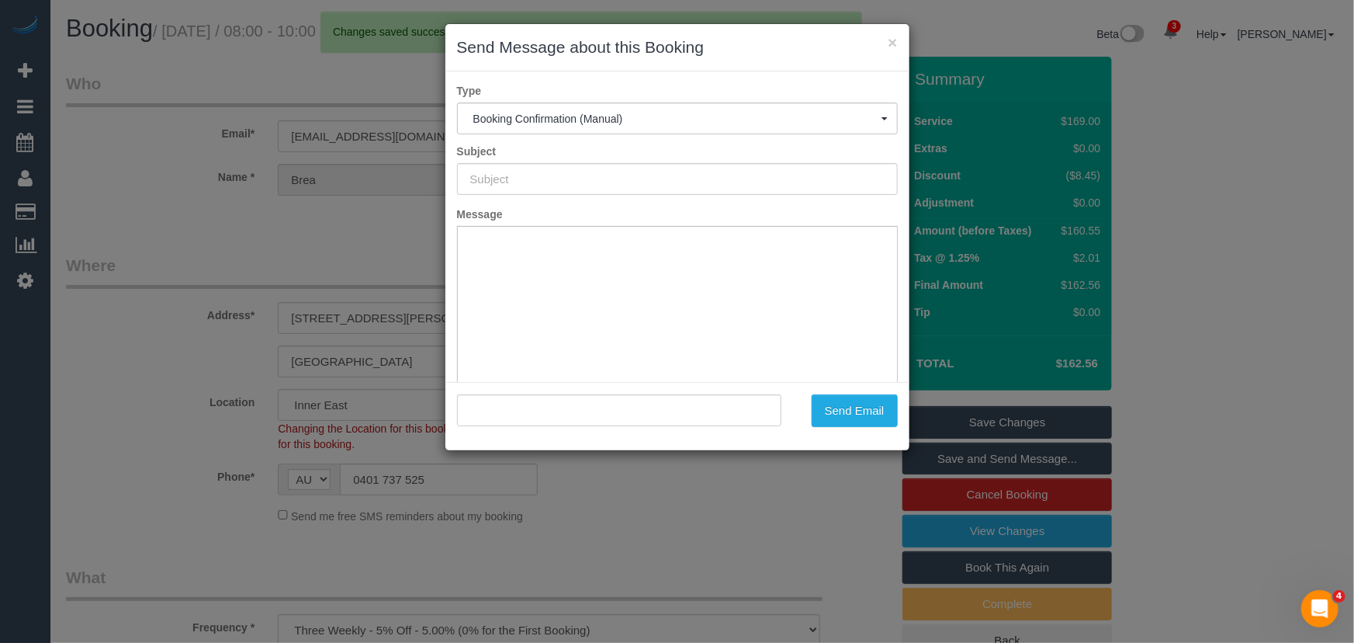
type input "Booking Confirmed"
type input ""Brea Wright" <brea.wright1@gmail.com>"
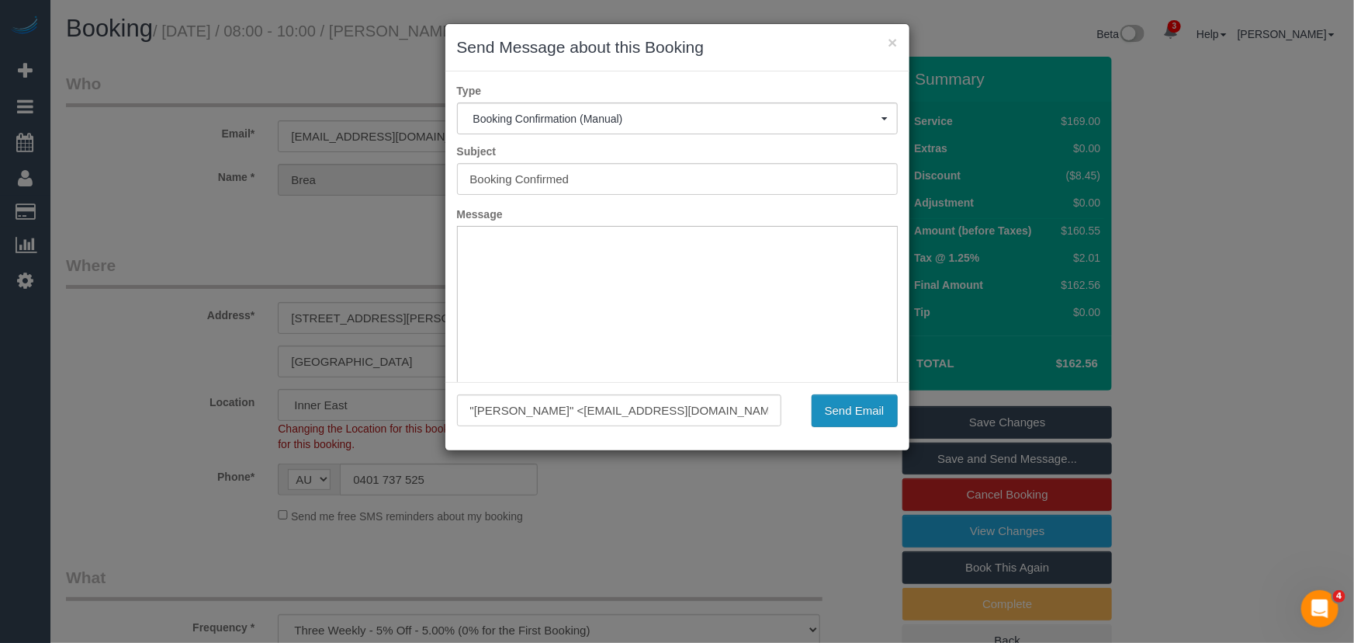
click at [851, 411] on button "Send Email" at bounding box center [855, 410] width 86 height 33
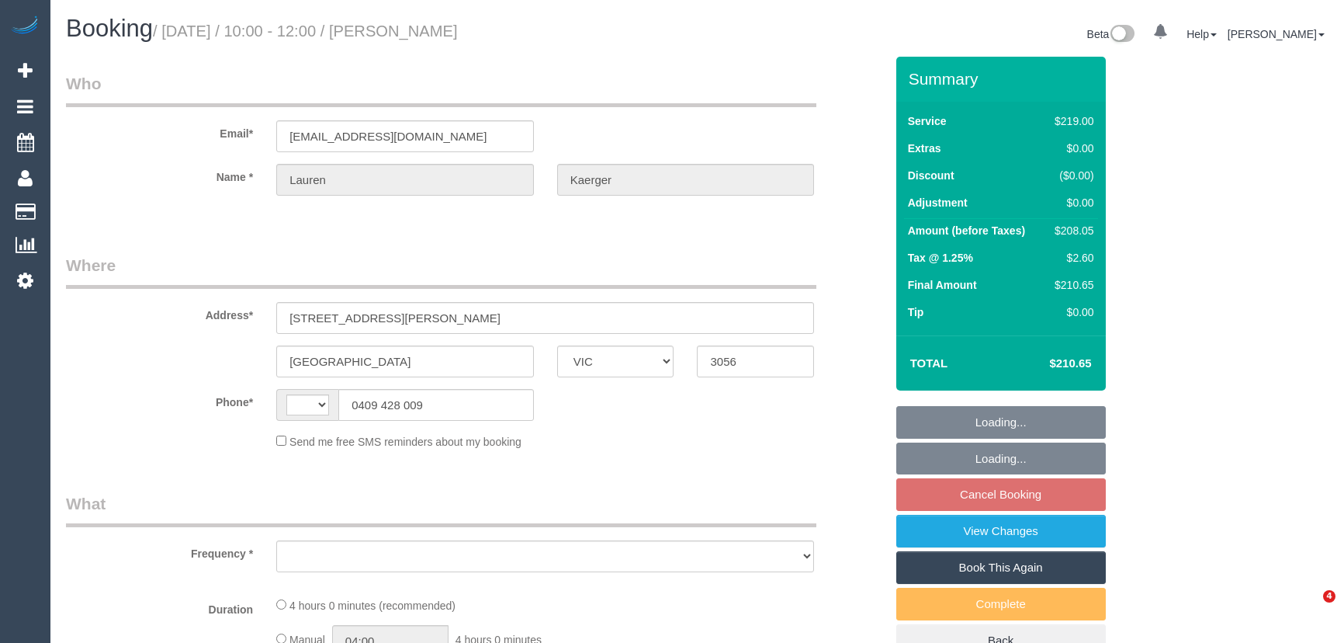
select select "VIC"
select select "object:302"
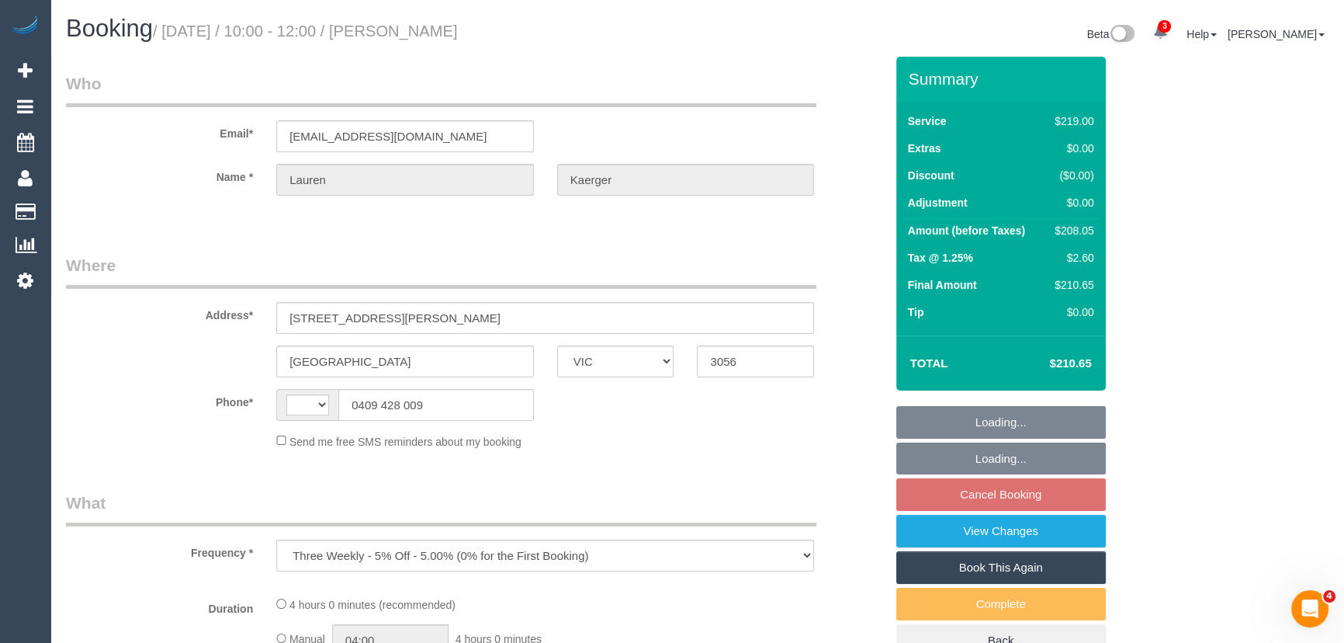
select select "string:AU"
select select "string:stripe-pm_1PFVGy2GScqysDRVRaTSydxo"
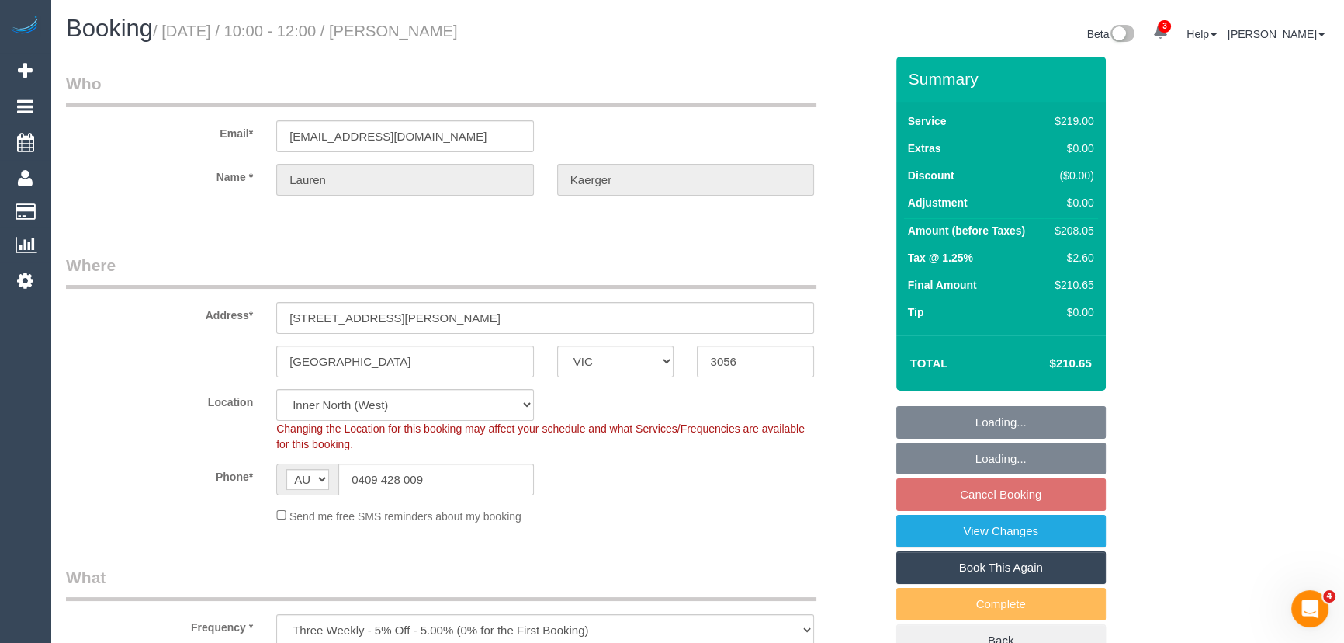
select select "number:27"
select select "number:14"
select select "number:19"
select select "number:24"
select select "number:34"
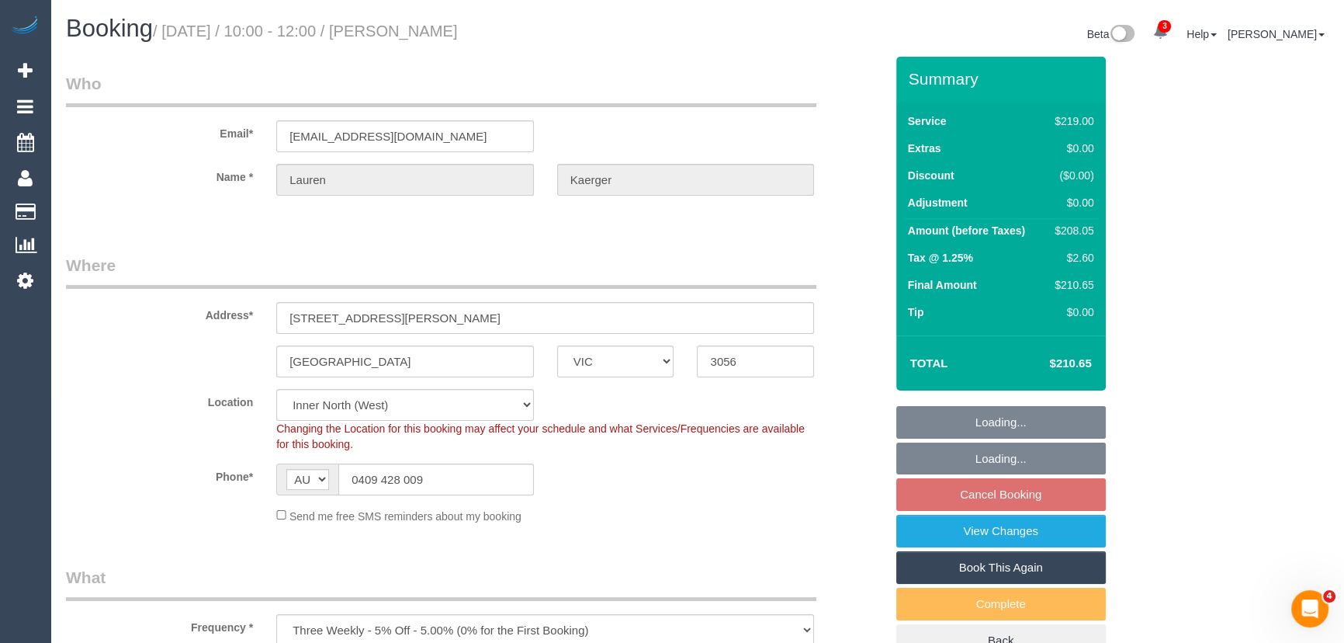
select select "number:13"
select select "object:798"
select select "spot4"
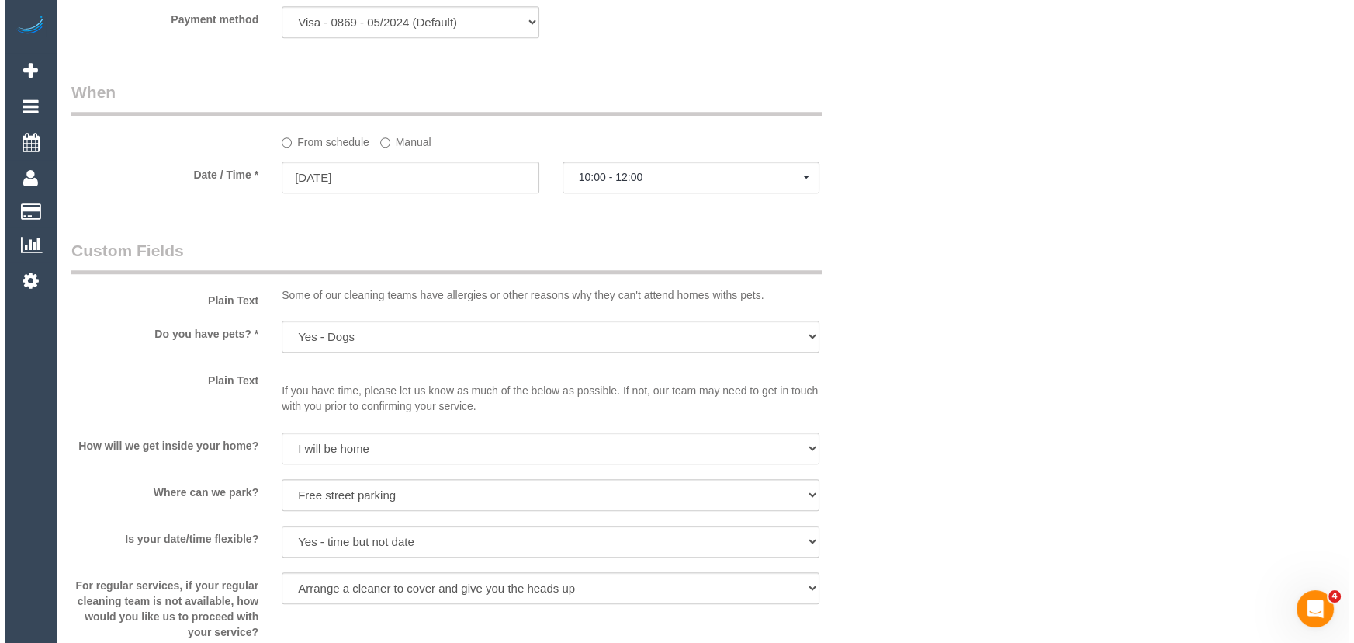
scroll to position [1904, 0]
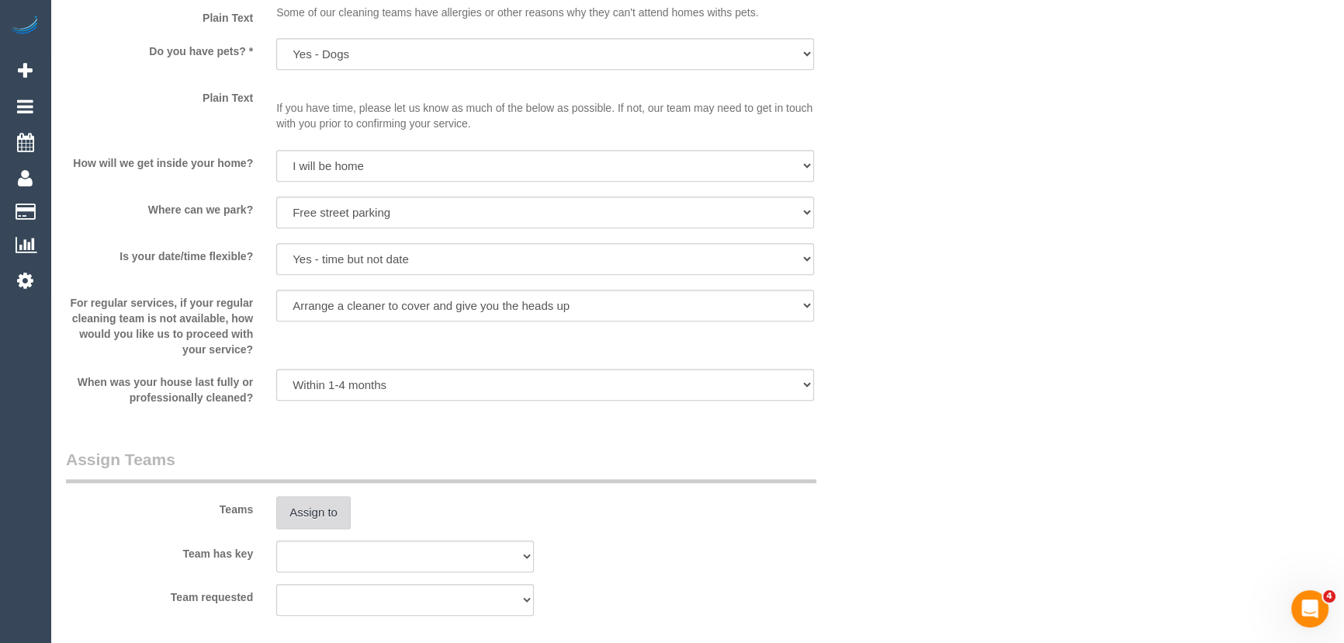
click at [320, 516] on button "Assign to" at bounding box center [313, 512] width 74 height 33
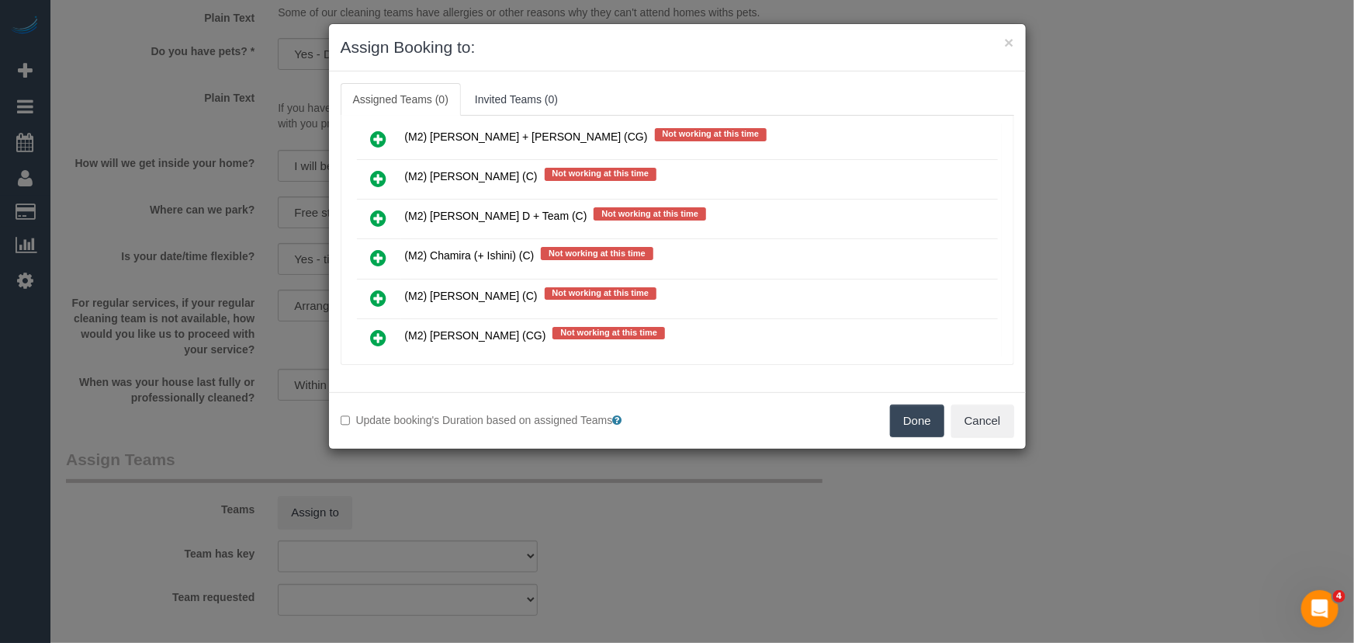
scroll to position [5634, 0]
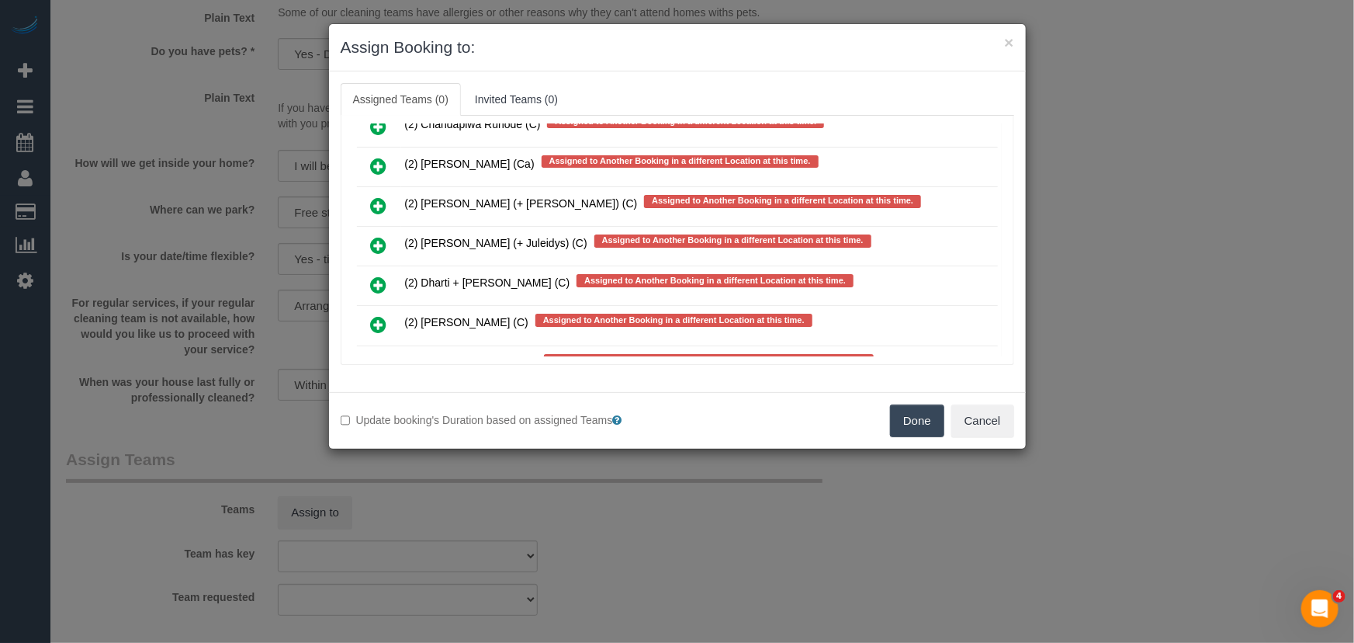
click at [379, 355] on icon at bounding box center [379, 364] width 16 height 19
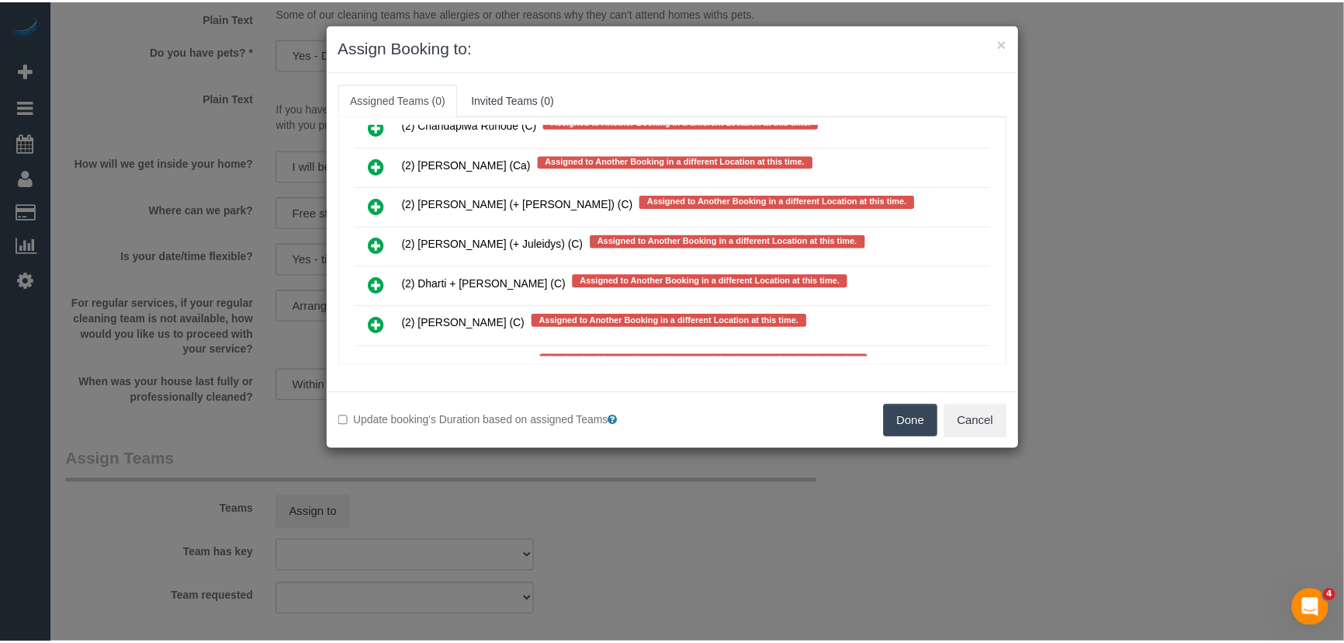
scroll to position [5676, 0]
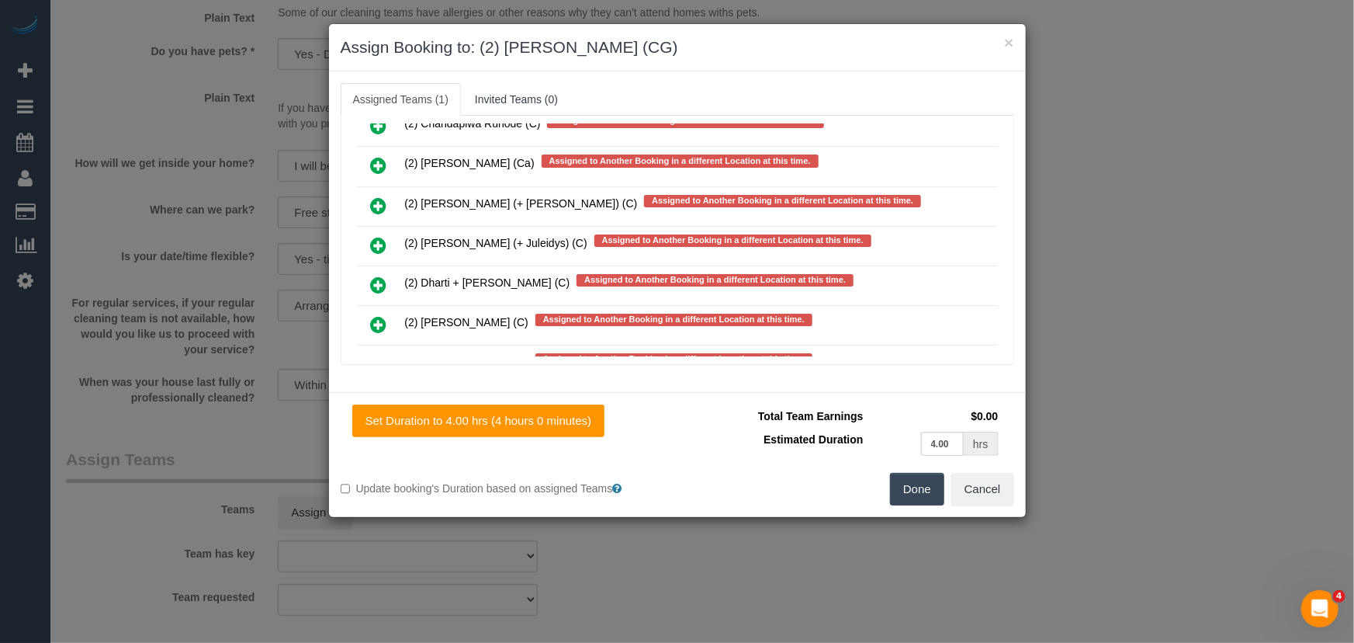
click at [906, 497] on button "Done" at bounding box center [917, 489] width 54 height 33
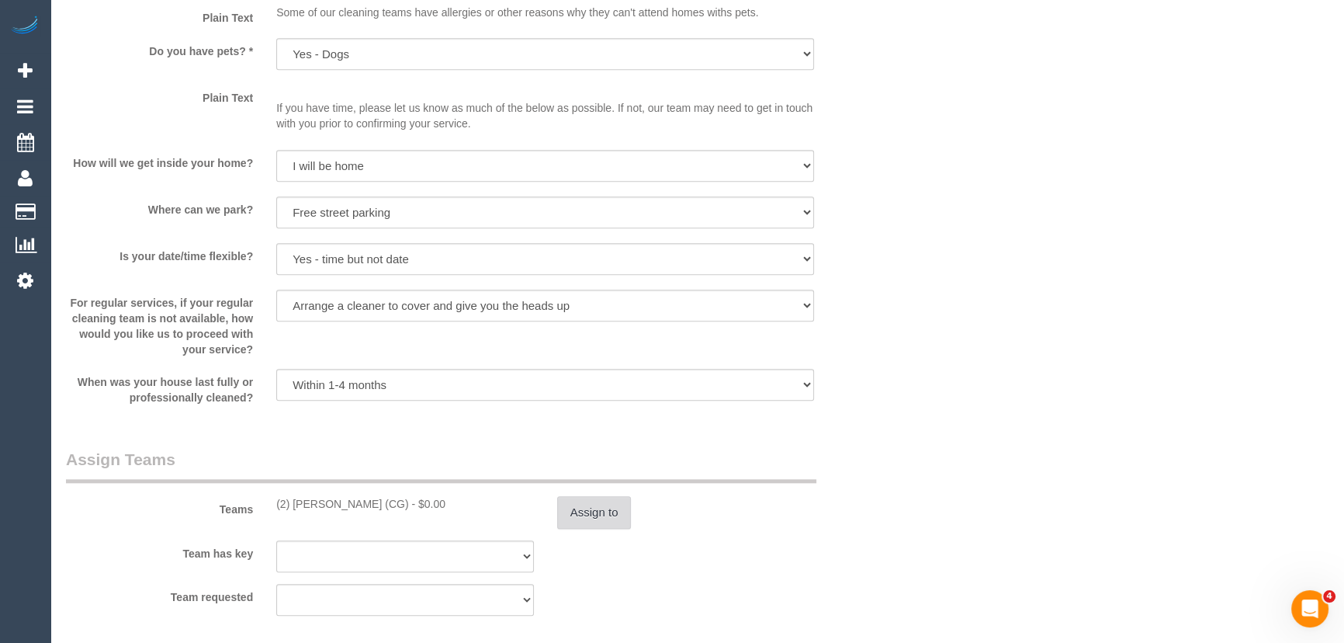
click at [602, 516] on button "Assign to" at bounding box center [594, 512] width 74 height 33
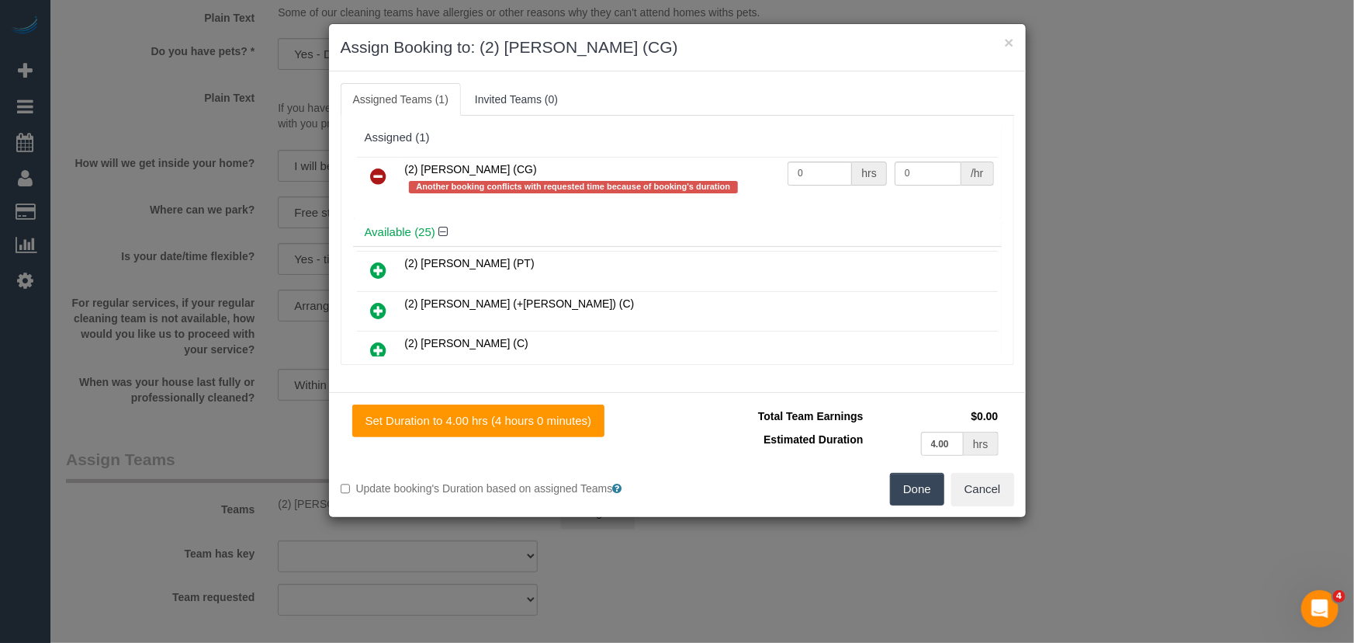
click at [927, 502] on button "Done" at bounding box center [917, 489] width 54 height 33
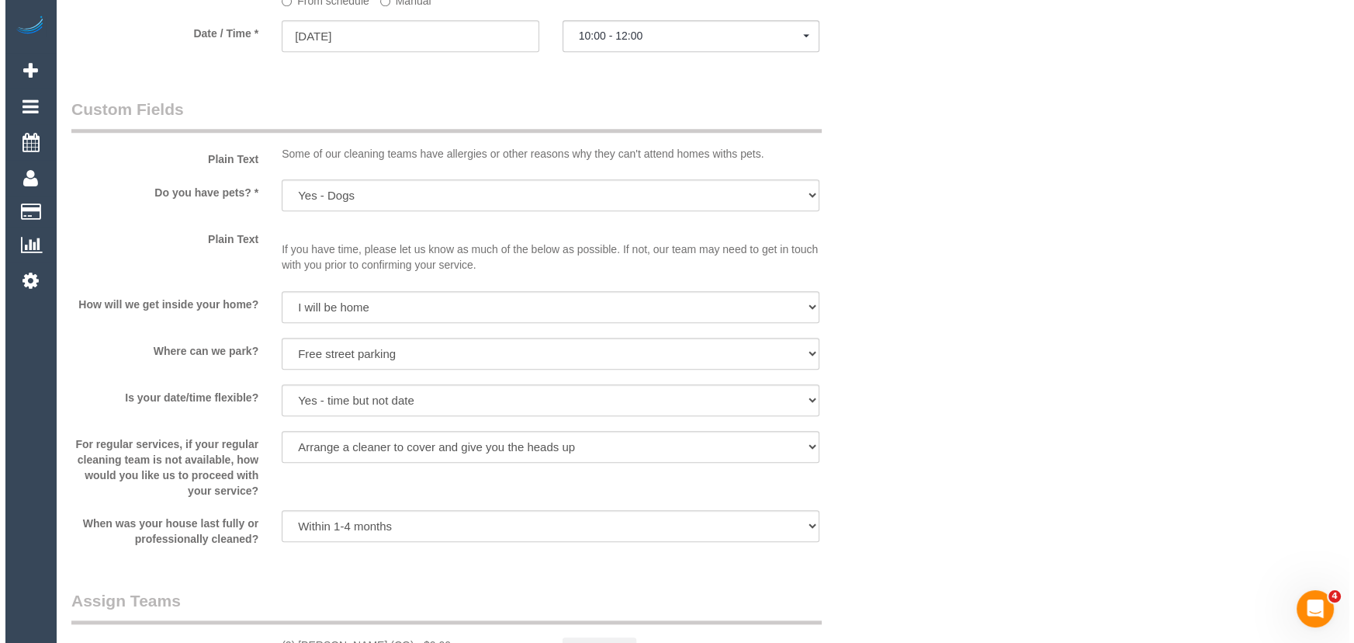
scroll to position [2046, 0]
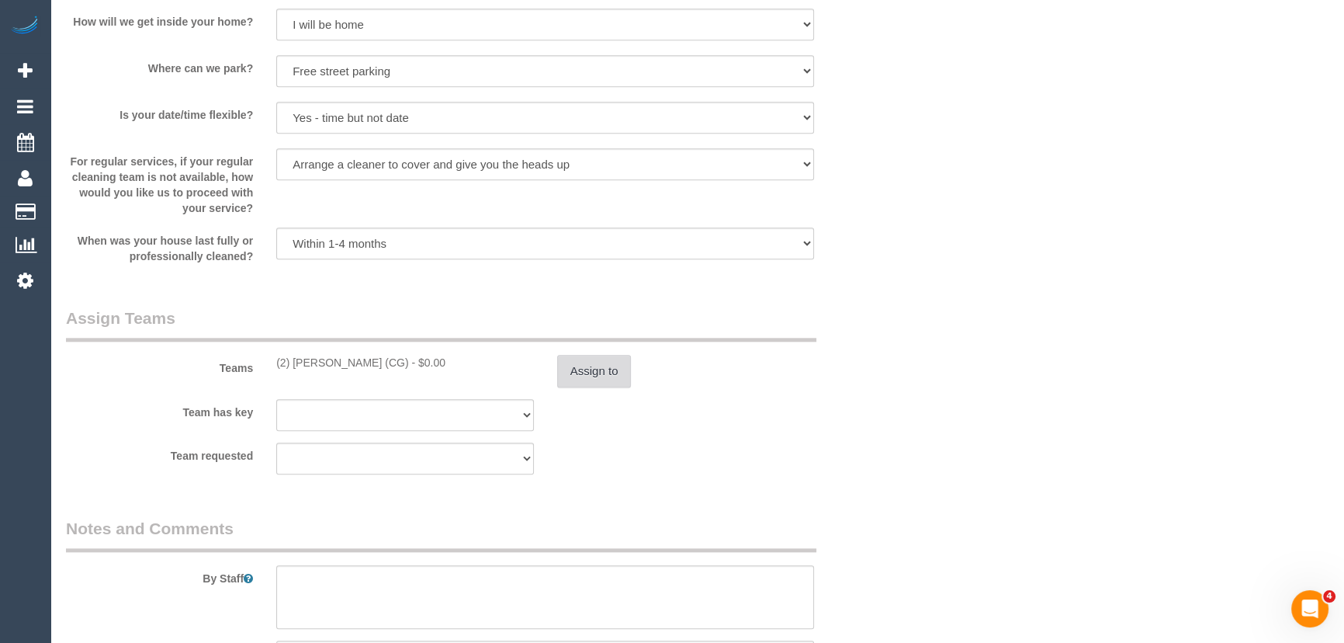
click at [599, 370] on button "Assign to" at bounding box center [594, 371] width 74 height 33
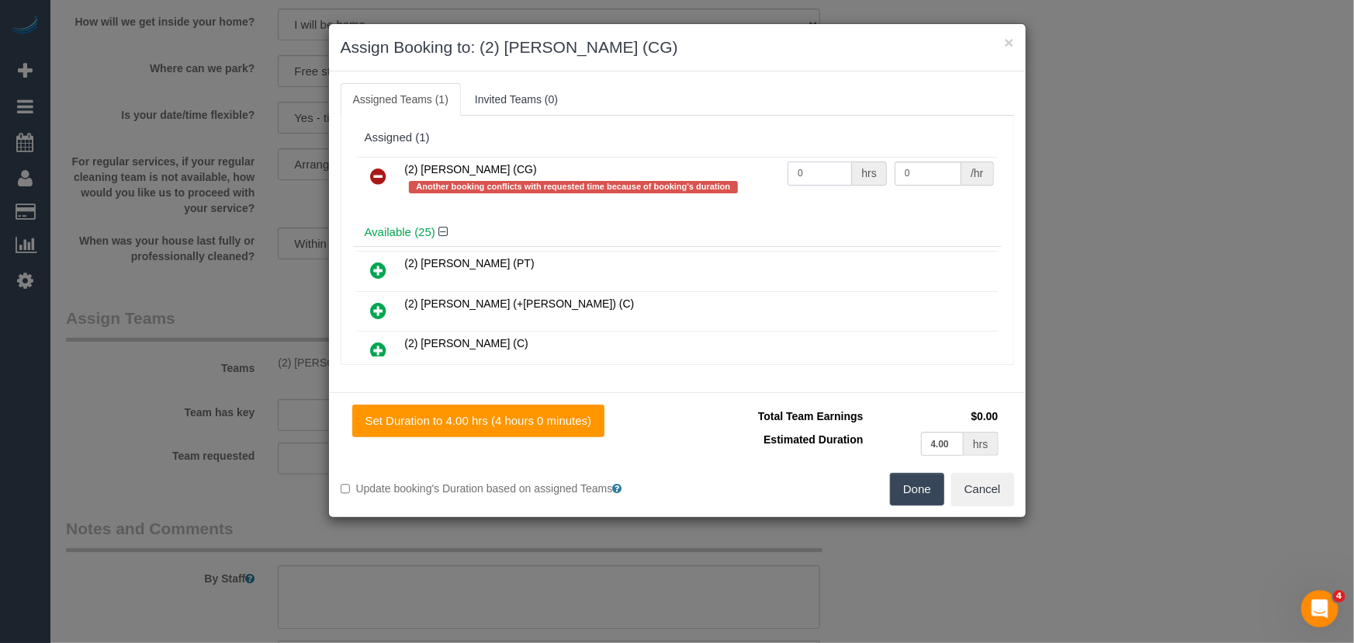
click at [823, 171] on input "0" at bounding box center [820, 173] width 64 height 24
type input "1"
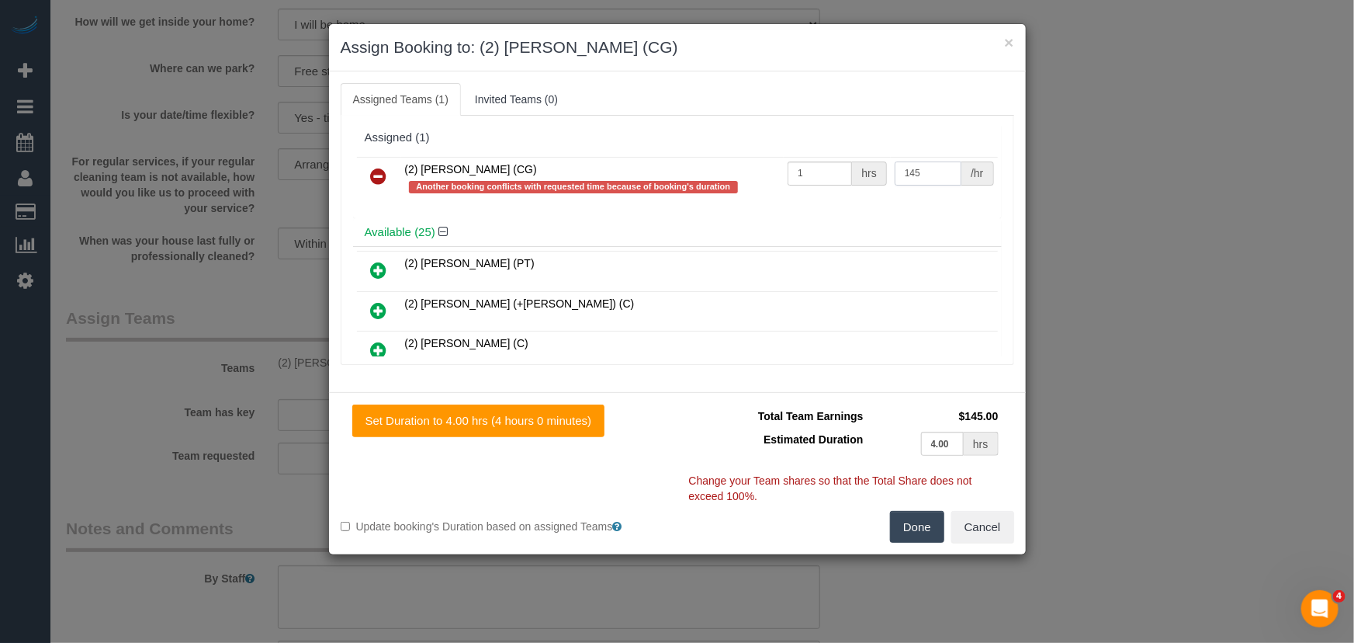
type input "145"
click at [920, 520] on button "Done" at bounding box center [917, 527] width 54 height 33
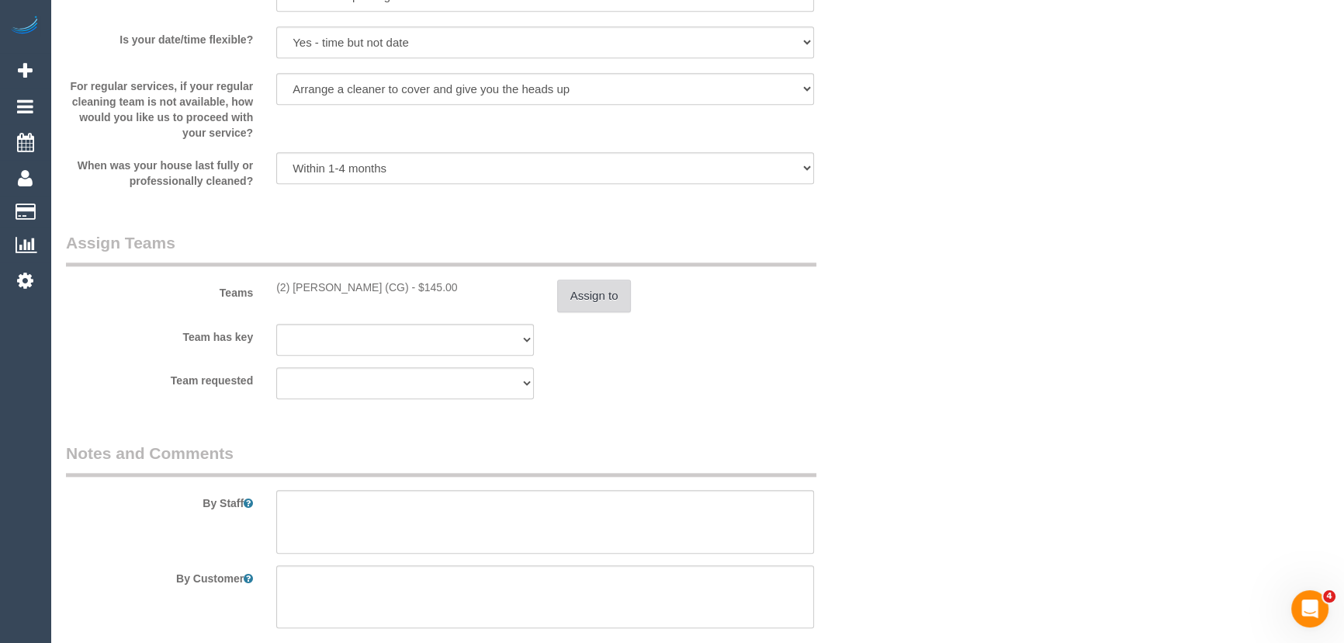
scroll to position [2257, 0]
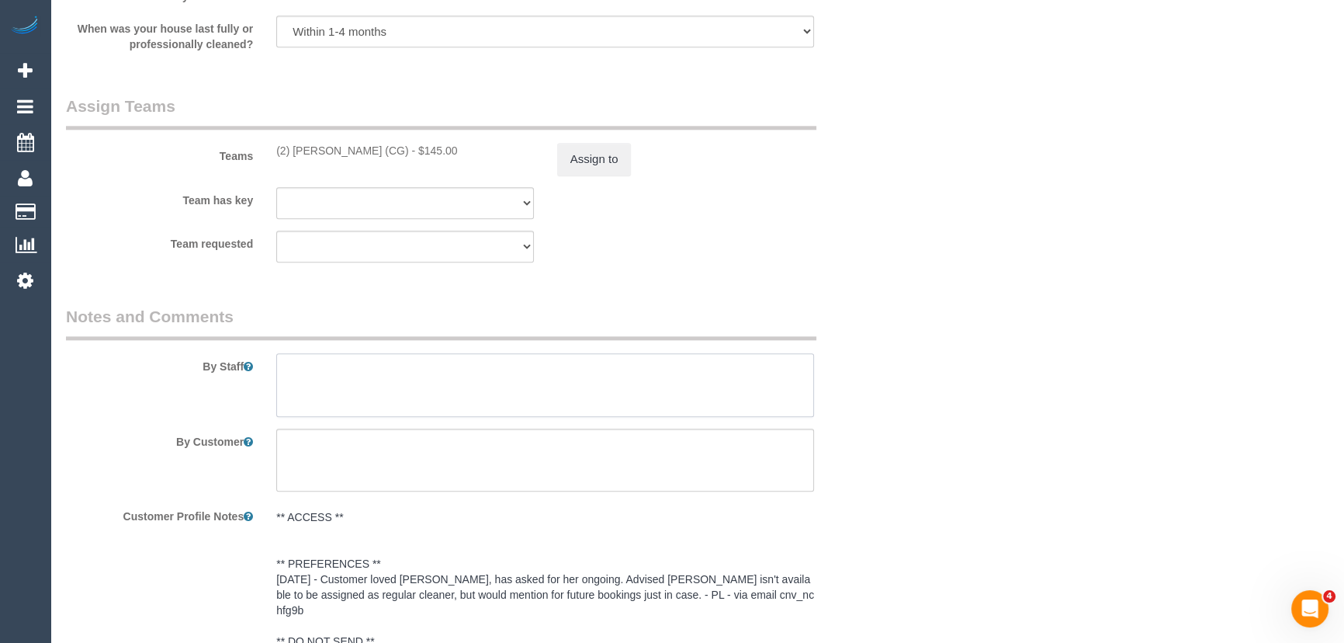
click at [379, 372] on textarea at bounding box center [545, 385] width 538 height 64
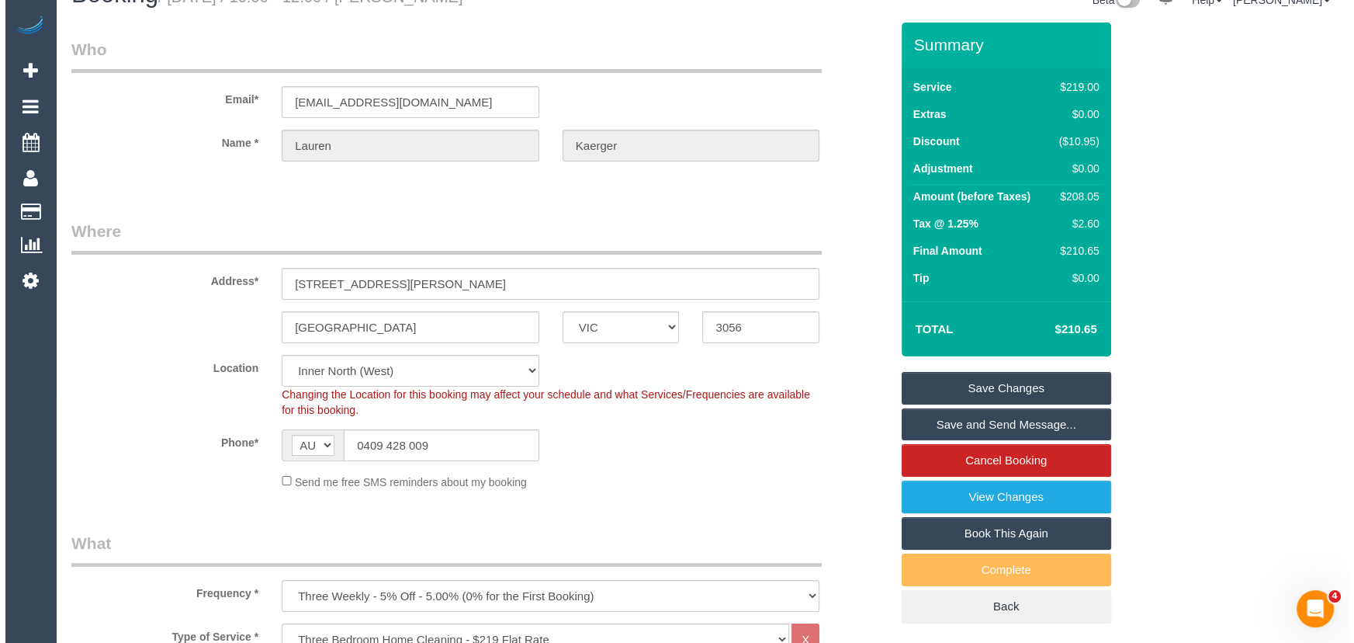
scroll to position [0, 0]
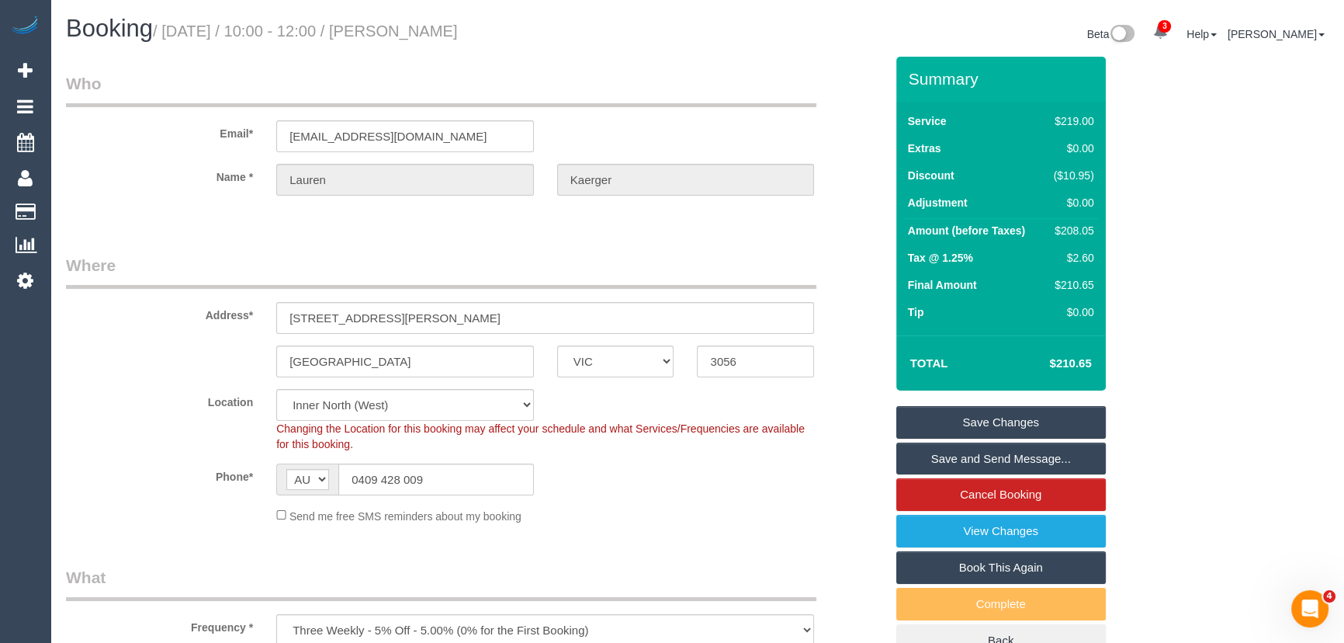
type textarea "Estimated time: 3-4 hours"
click at [445, 27] on small "/ September 19, 2025 / 10:00 - 12:00 / Lauren Kaerger" at bounding box center [305, 31] width 305 height 17
click at [446, 27] on small "/ September 19, 2025 / 10:00 - 12:00 / Lauren Kaerger" at bounding box center [305, 31] width 305 height 17
copy small "Lauren Kaerger"
click at [947, 456] on link "Save and Send Message..." at bounding box center [1001, 458] width 210 height 33
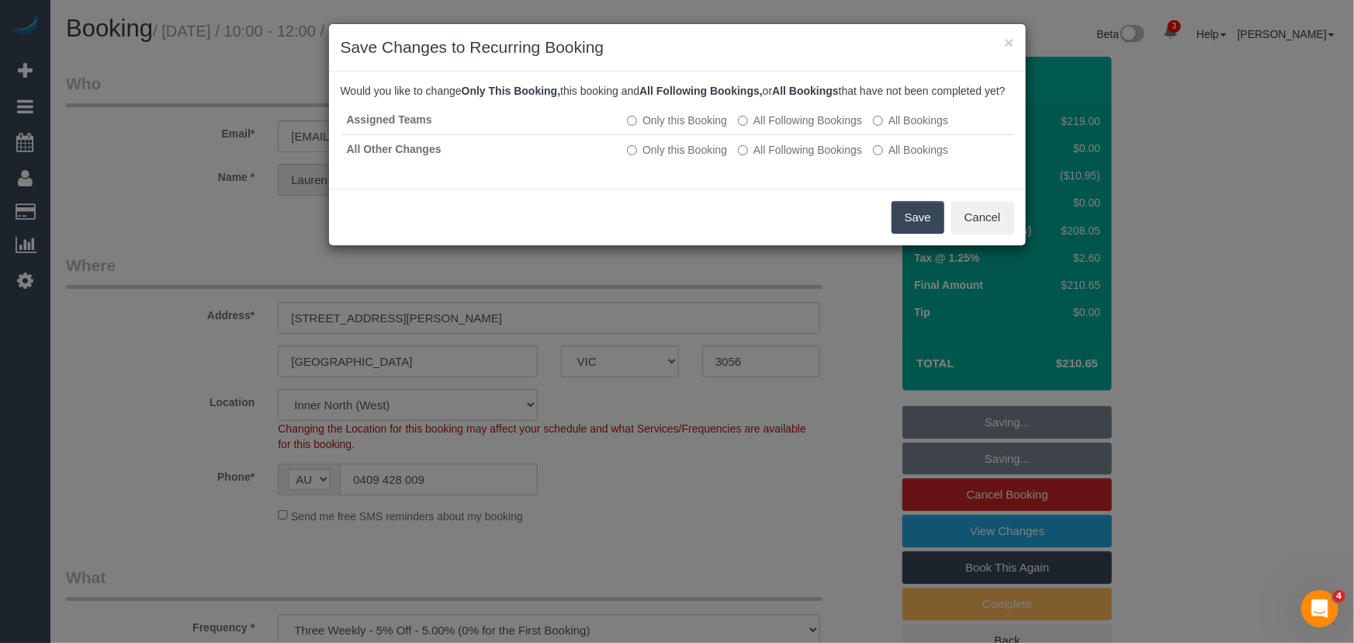
click at [894, 234] on button "Save" at bounding box center [918, 217] width 53 height 33
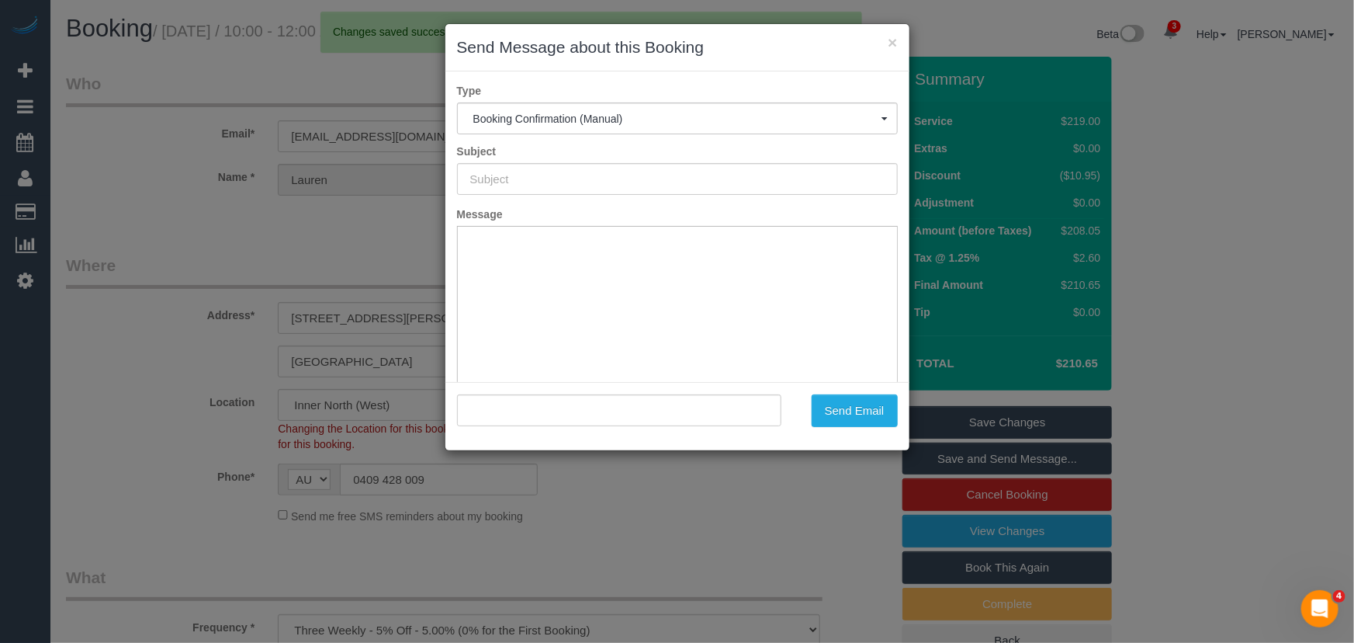
type input "Booking Confirmed"
type input ""Lauren Kaerger" <lauren.kaerger@gmail.com>"
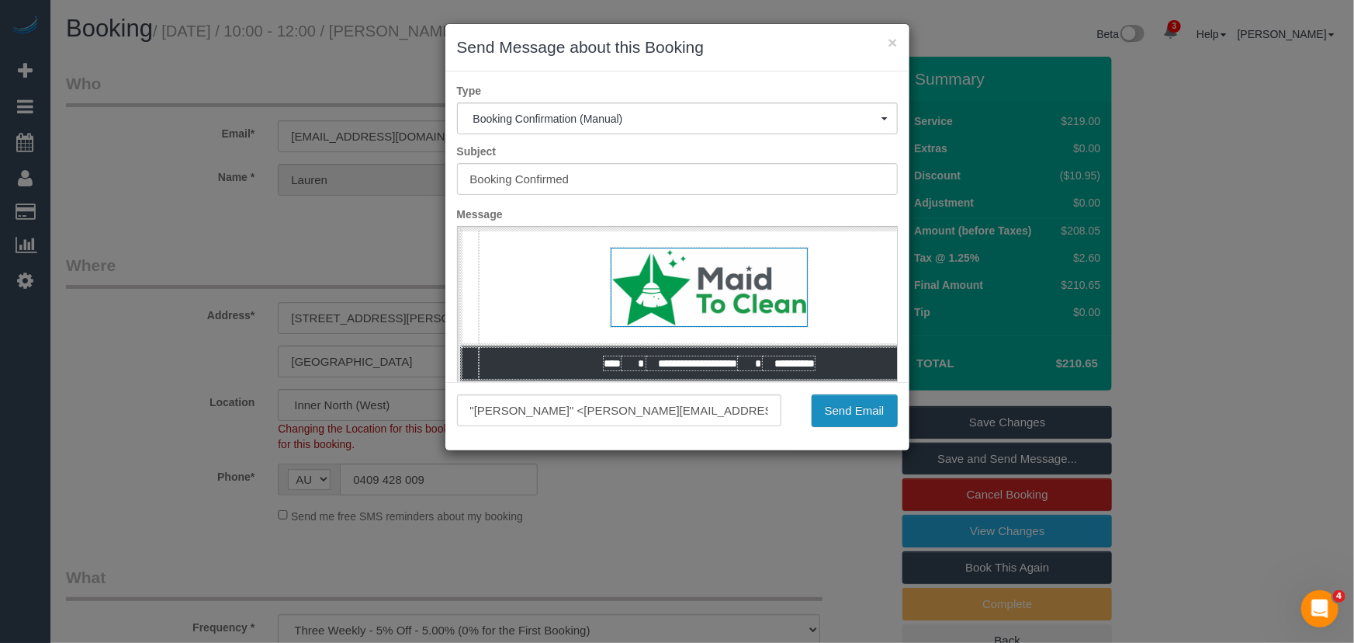
click at [839, 417] on button "Send Email" at bounding box center [855, 410] width 86 height 33
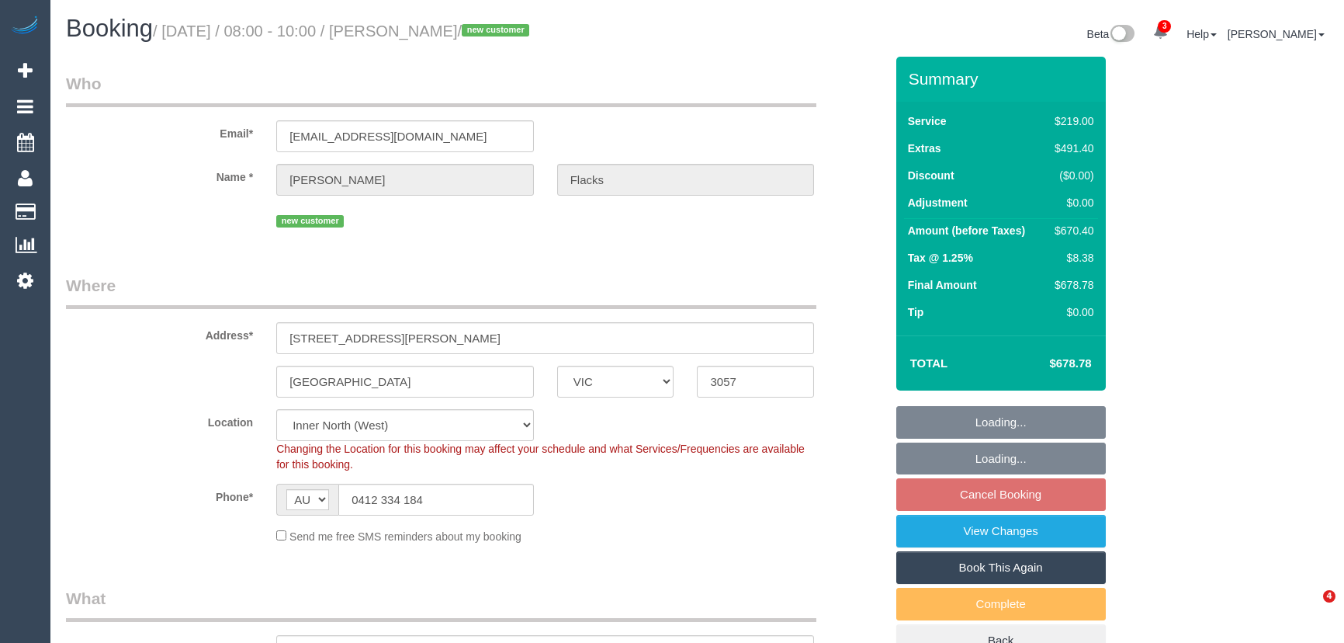
select select "VIC"
select select "number:28"
select select "number:14"
select select "number:19"
select select "number:36"
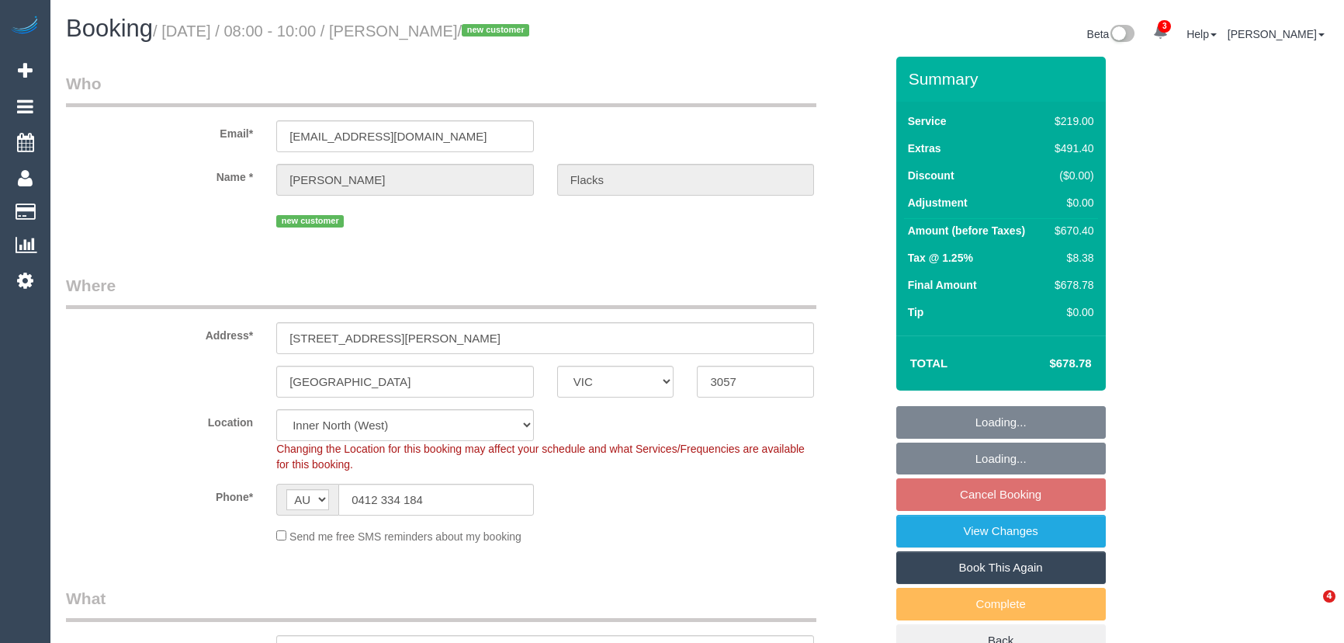
select select "number:13"
select select "spot2"
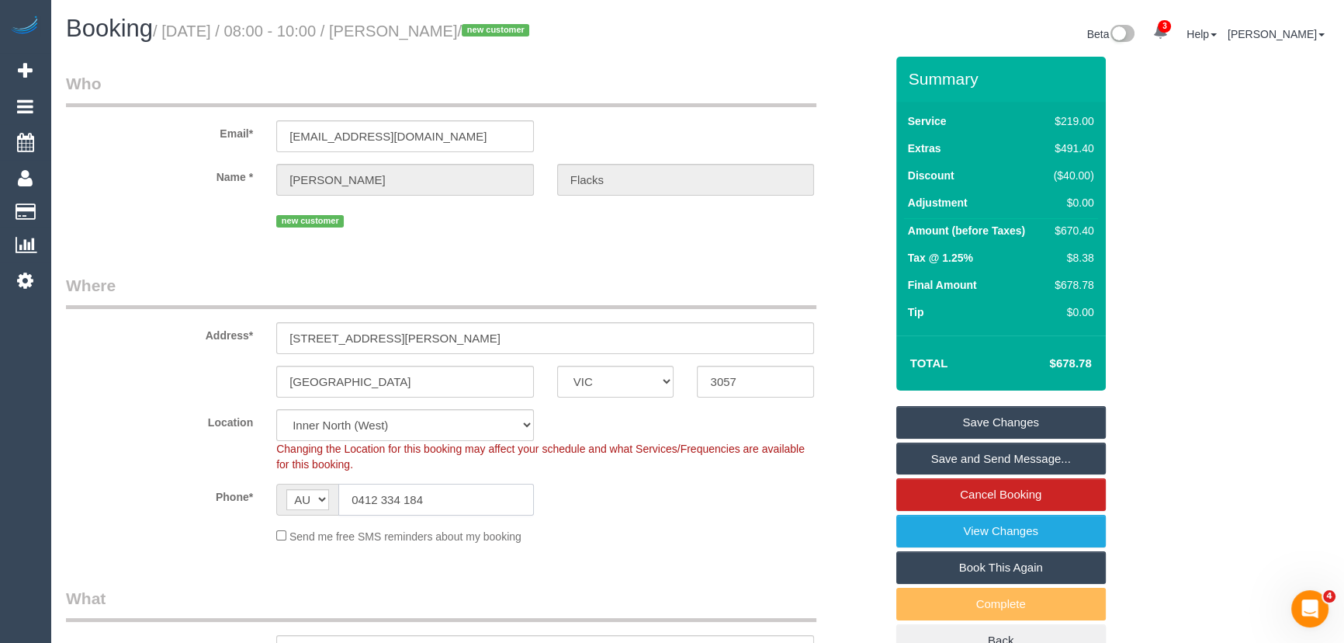
click at [463, 498] on input "0412 334 184" at bounding box center [436, 499] width 196 height 32
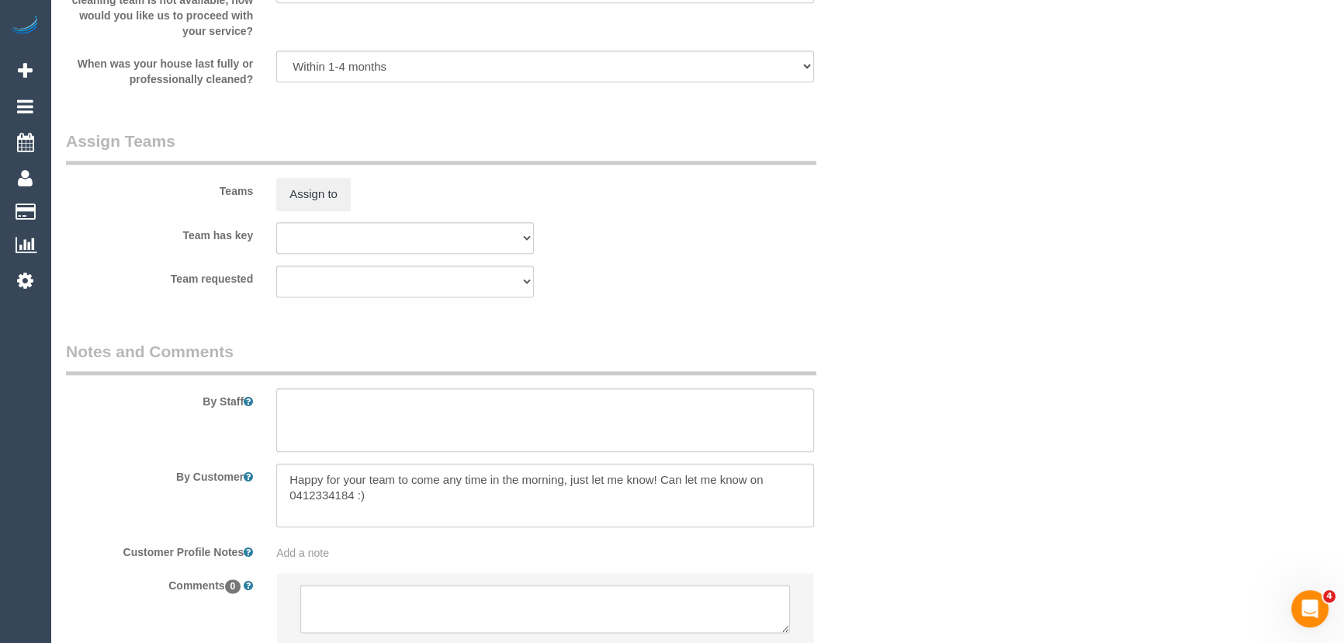
scroll to position [2359, 0]
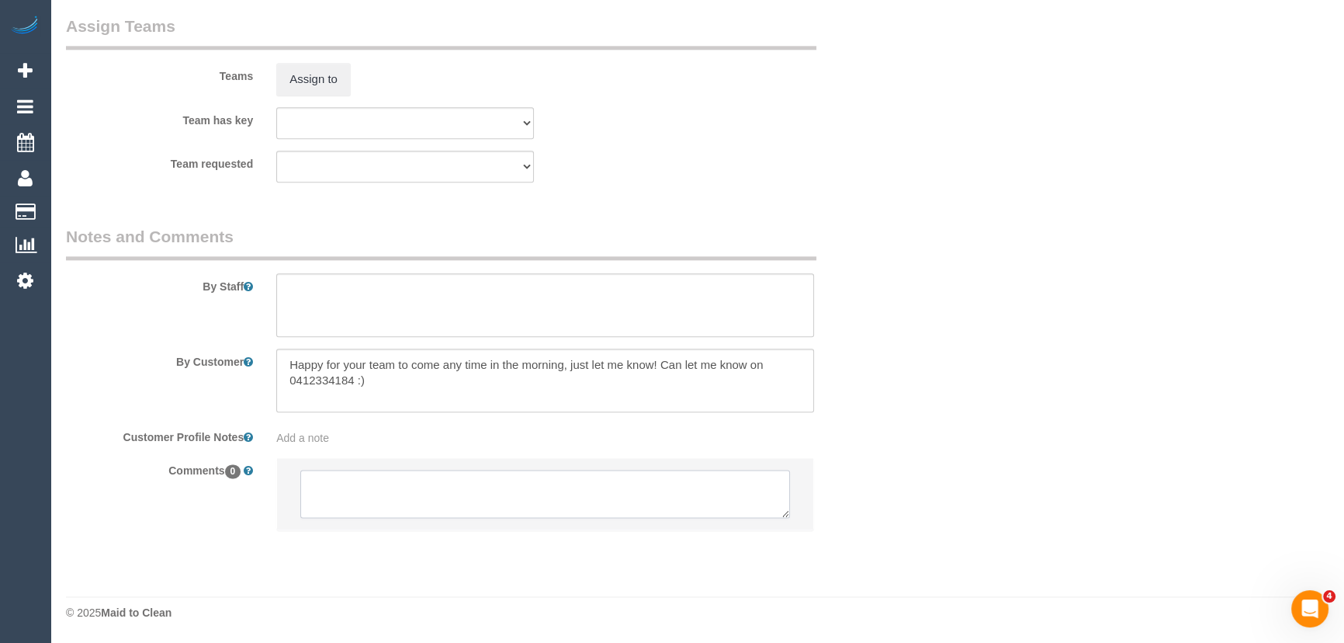
click at [363, 487] on textarea at bounding box center [545, 493] width 490 height 48
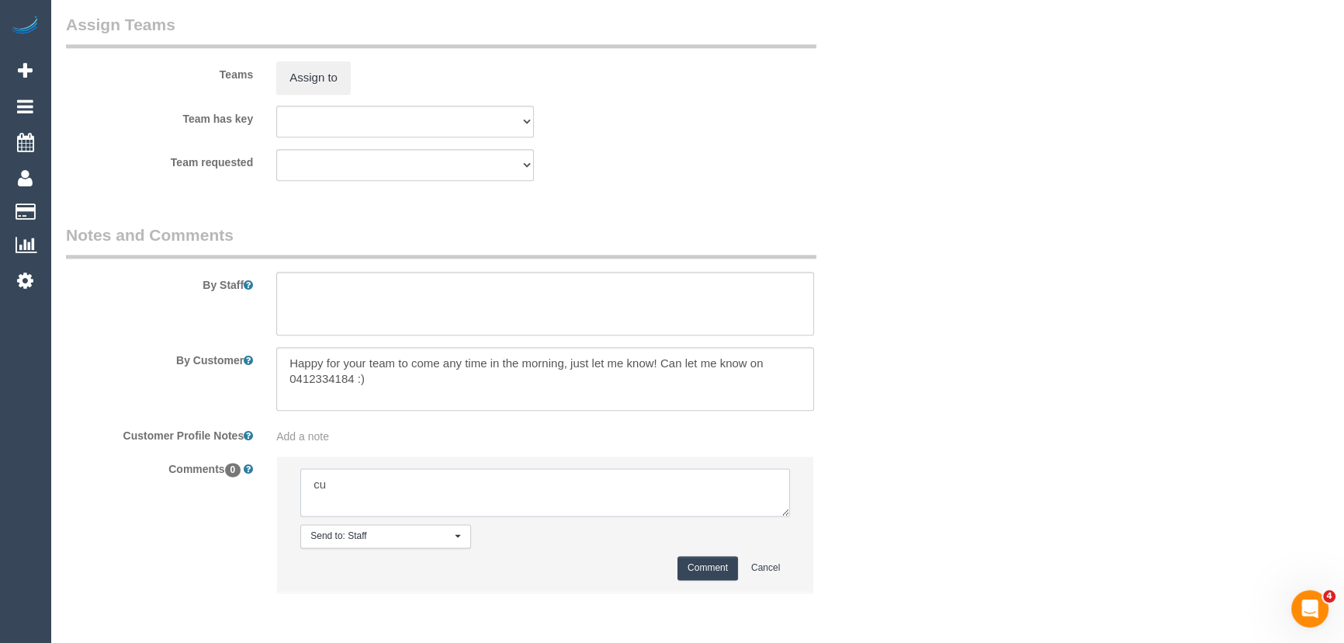
type textarea "c"
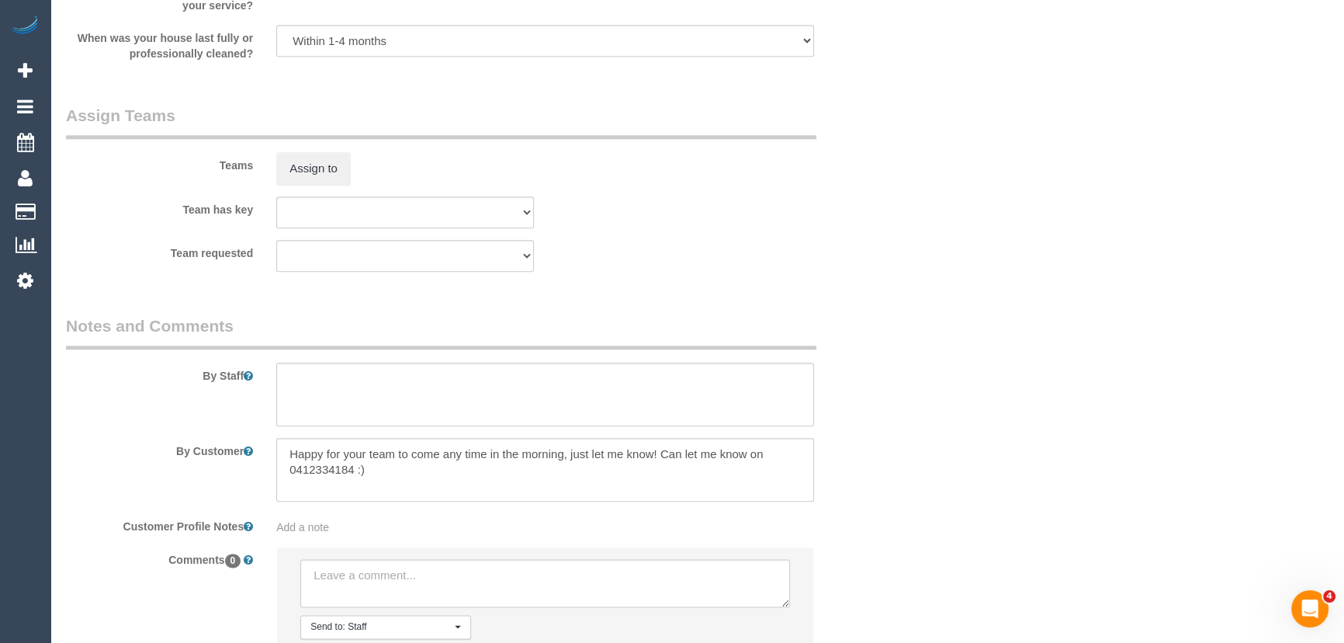
scroll to position [2423, 0]
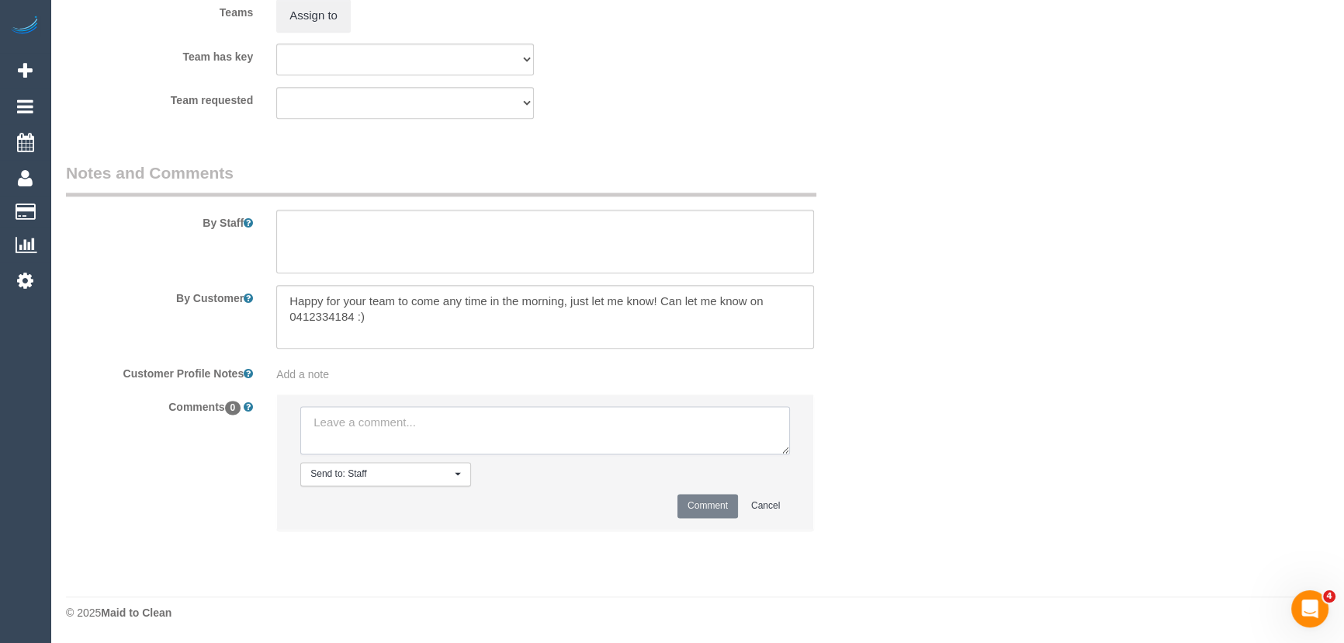
click at [354, 434] on textarea at bounding box center [545, 430] width 490 height 48
type textarea "S/C email sent - pending"
click at [726, 504] on button "Comment" at bounding box center [707, 506] width 61 height 24
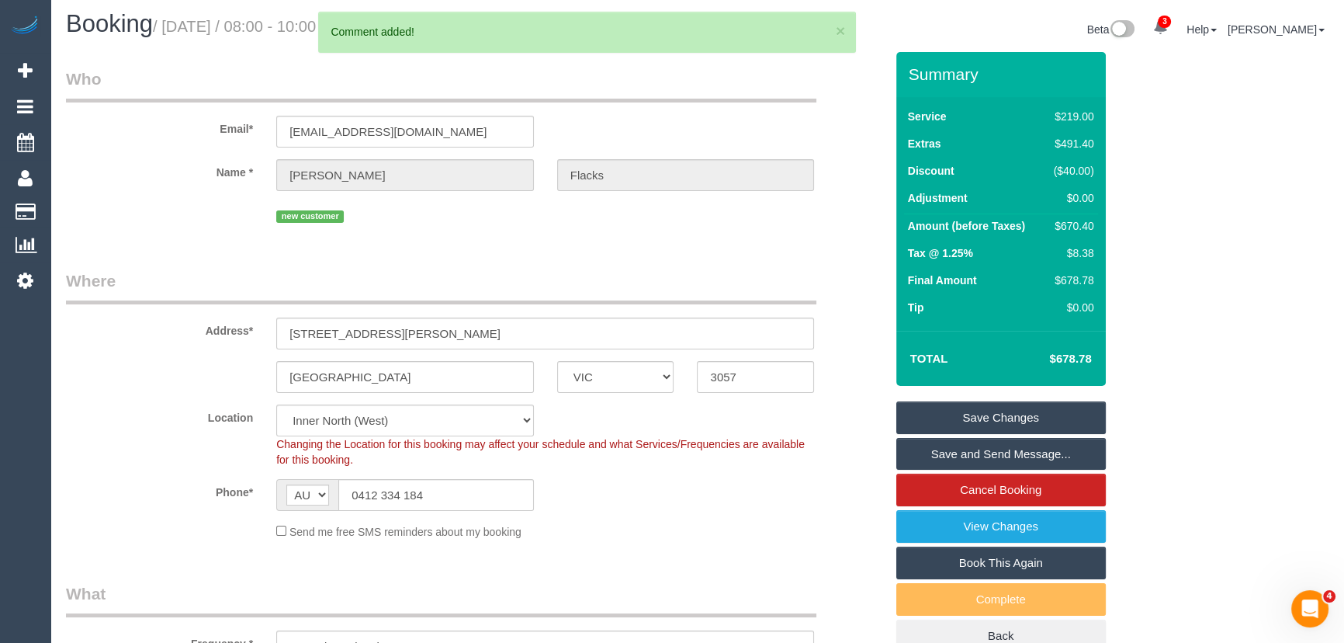
scroll to position [0, 0]
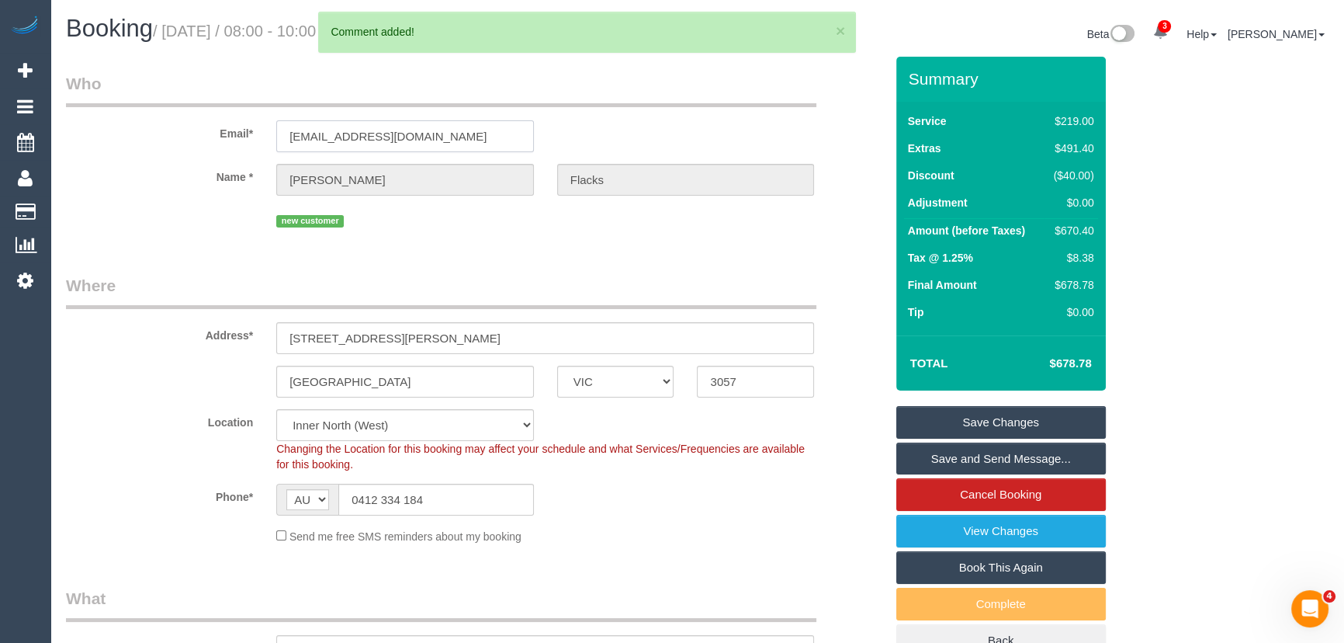
click at [457, 139] on input "nate.flacks@gmail.com" at bounding box center [405, 136] width 258 height 32
click at [456, 139] on input "nate.flacks@gmail.com" at bounding box center [405, 136] width 258 height 32
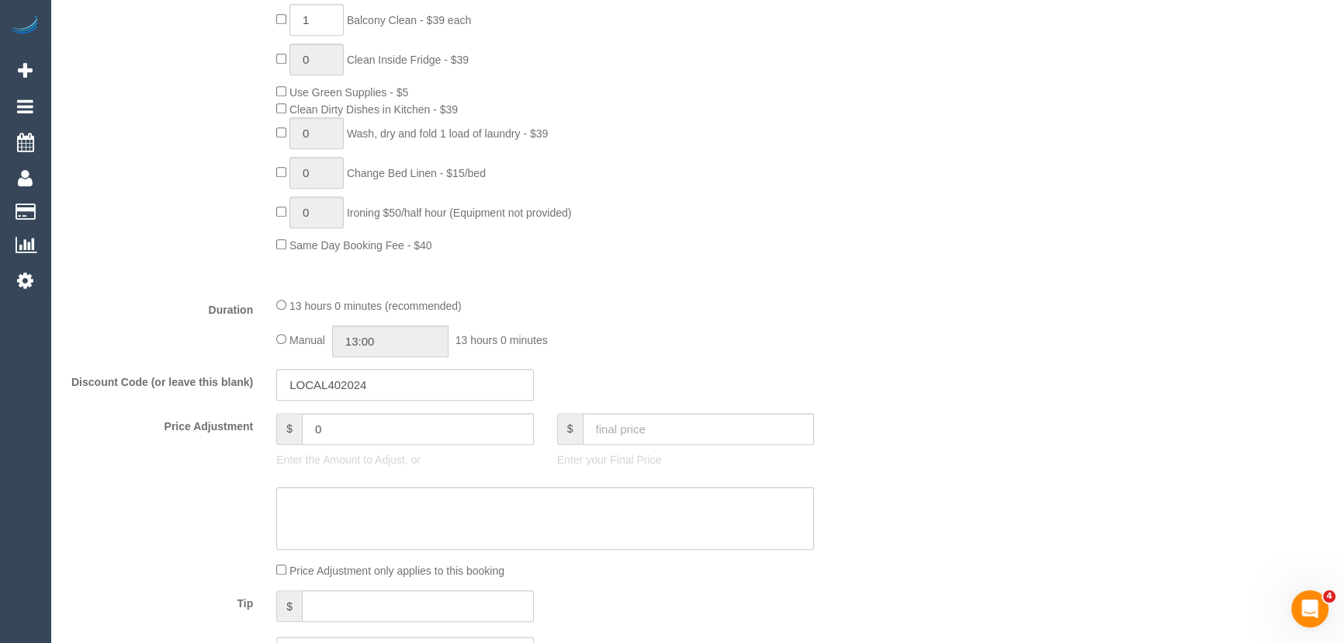
scroll to position [1058, 0]
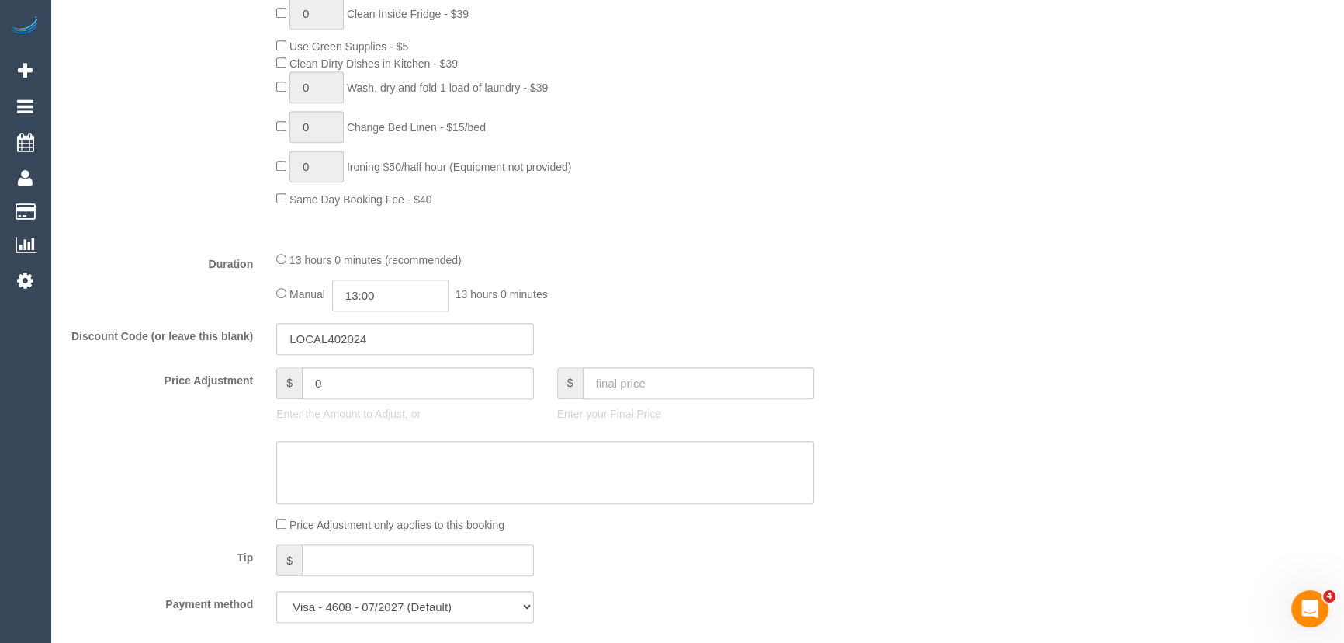
click at [395, 293] on input "13:00" at bounding box center [390, 295] width 116 height 32
type input "11:30"
click at [372, 372] on li "11:30" at bounding box center [373, 371] width 69 height 20
click at [671, 281] on div "13 hours 0 minutes (recommended) Manual 11:30 11 hours 30 minutes" at bounding box center [545, 281] width 561 height 61
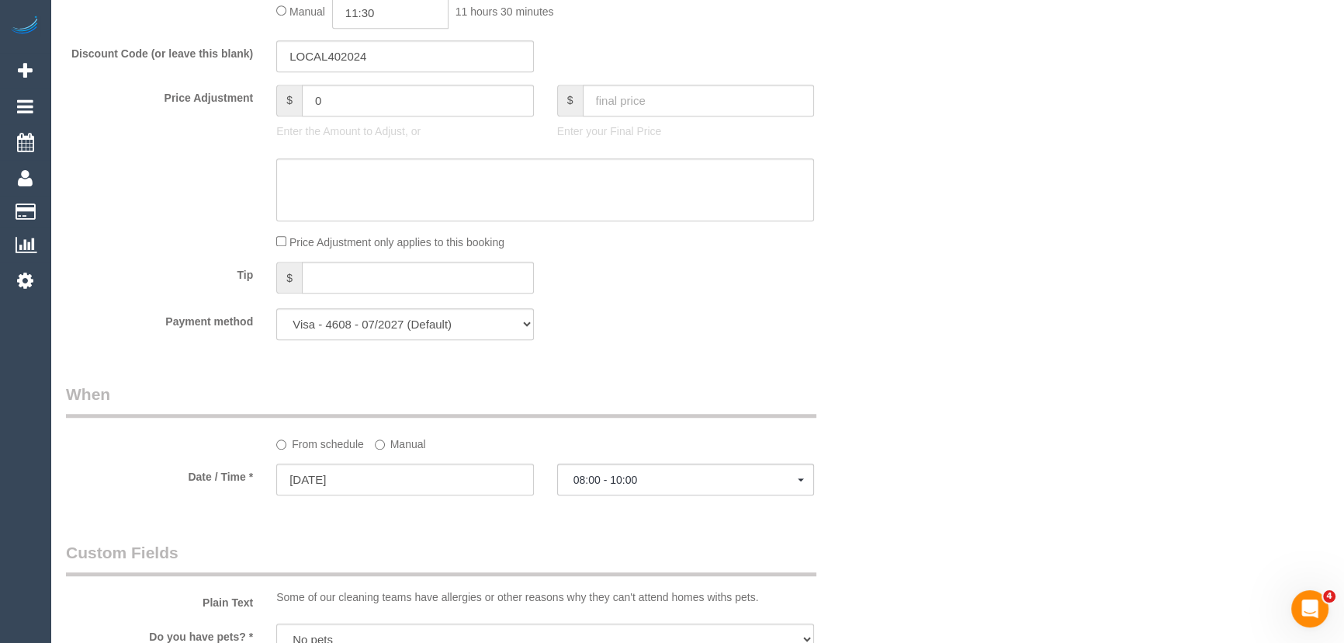
select select "spot35"
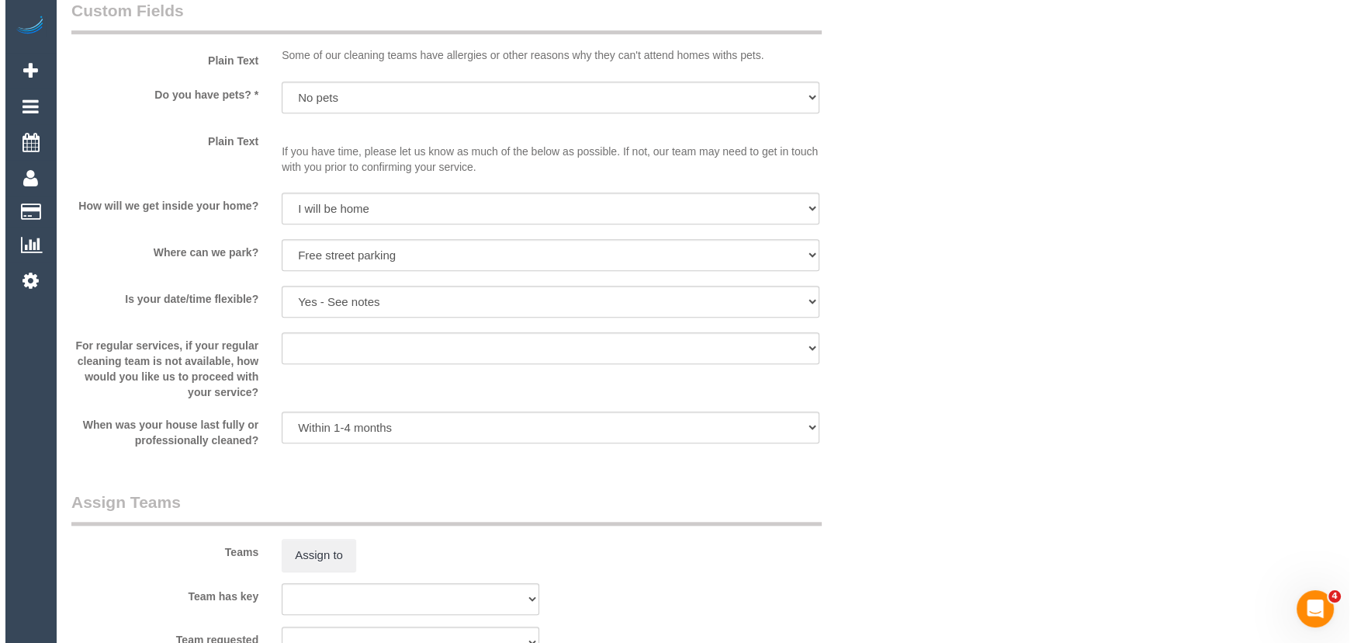
scroll to position [1975, 0]
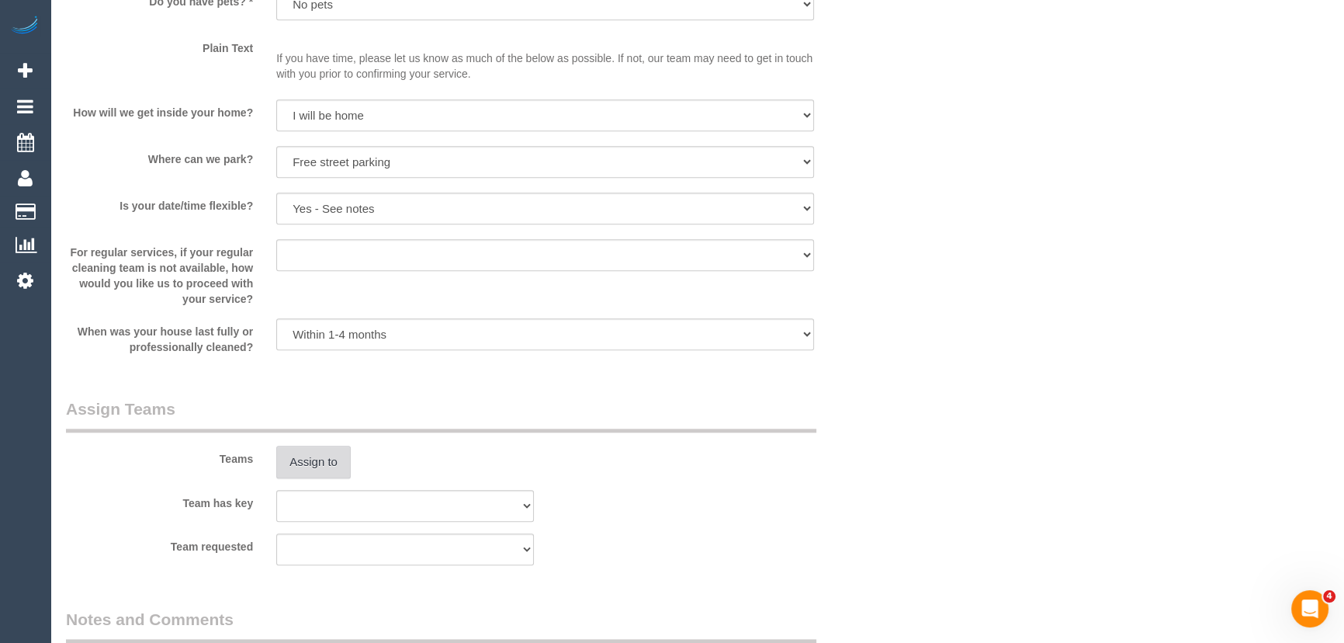
click at [307, 456] on button "Assign to" at bounding box center [313, 461] width 74 height 33
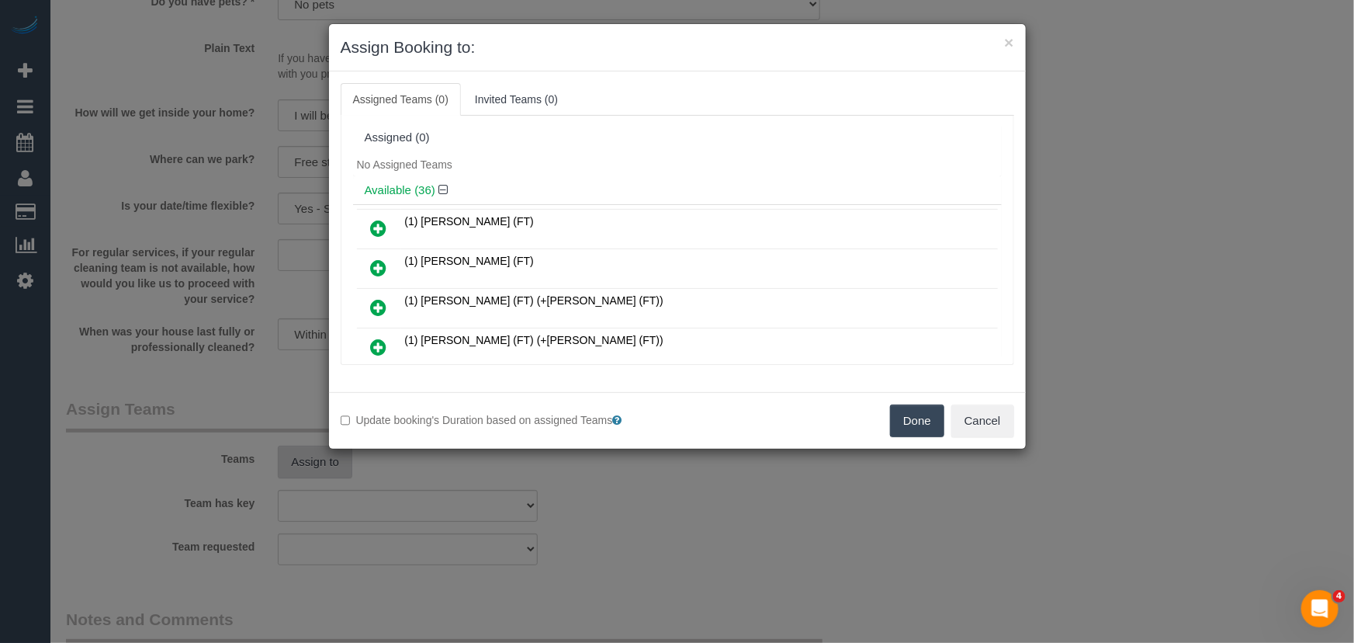
scroll to position [563, 0]
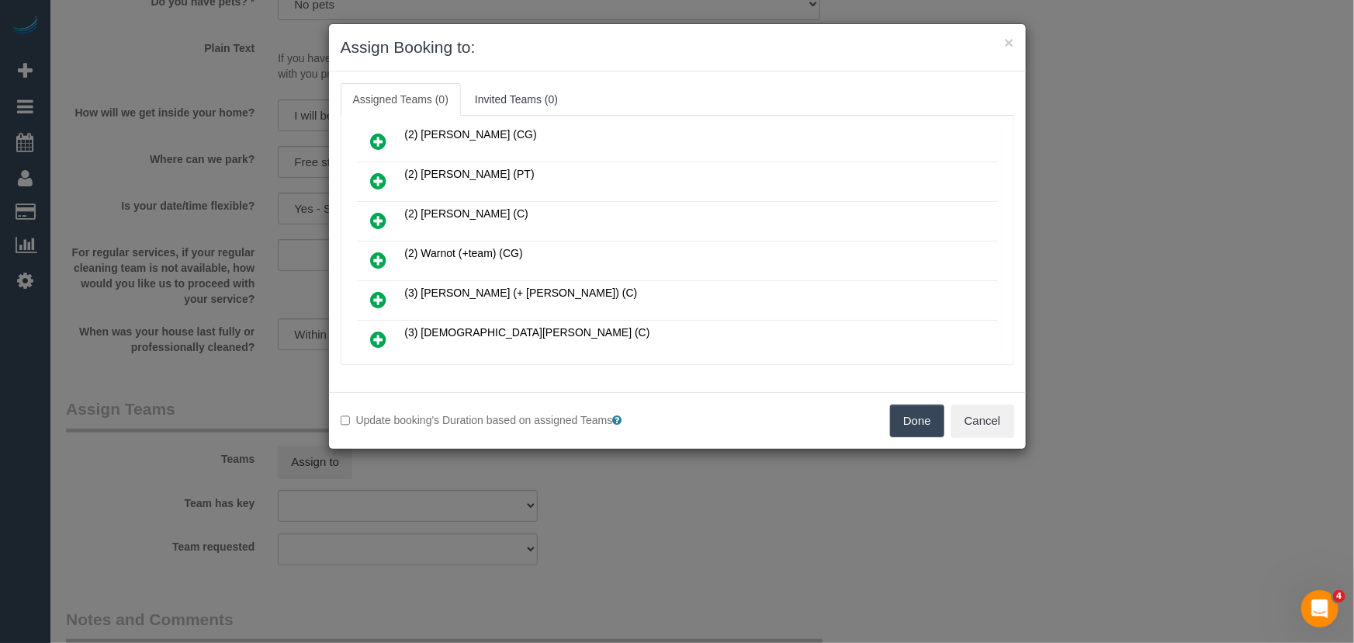
click at [377, 251] on icon at bounding box center [379, 260] width 16 height 19
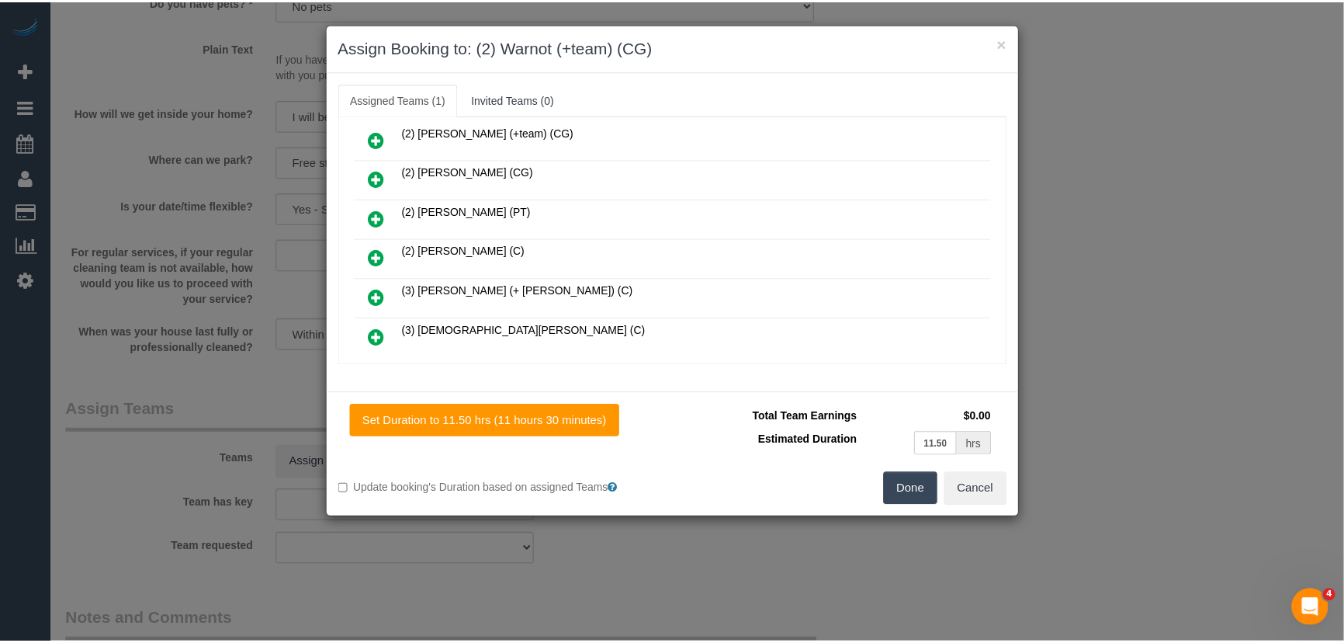
scroll to position [600, 0]
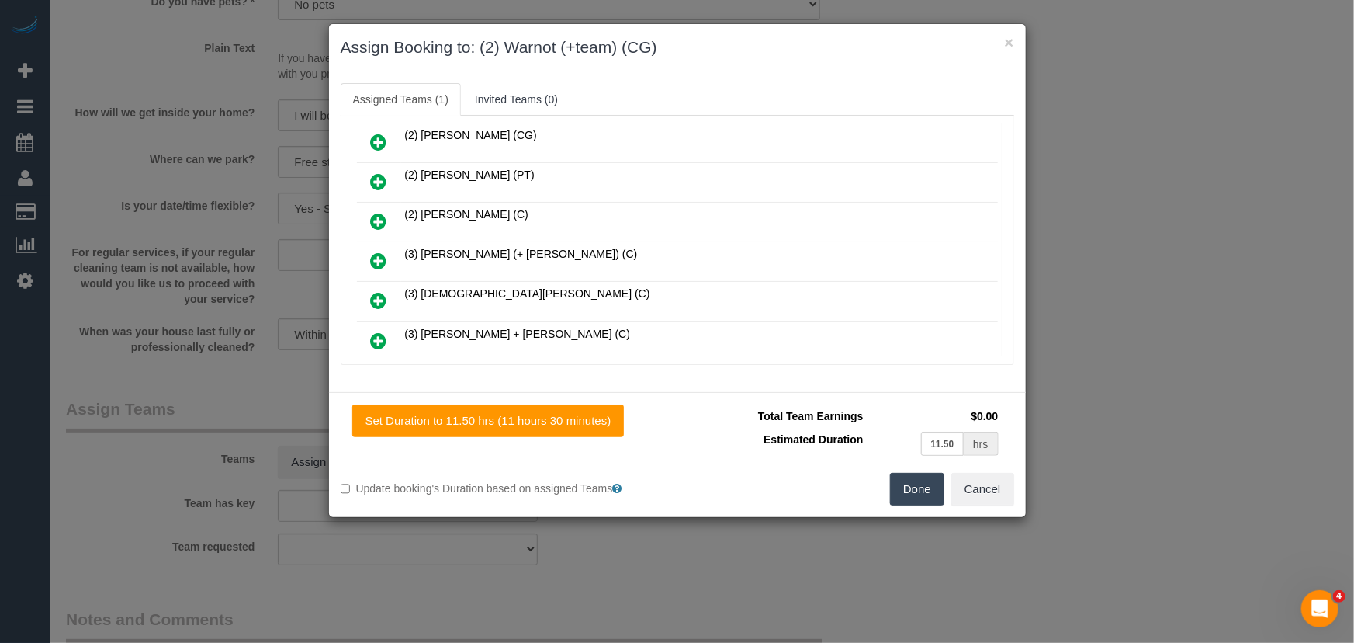
click at [902, 487] on button "Done" at bounding box center [917, 489] width 54 height 33
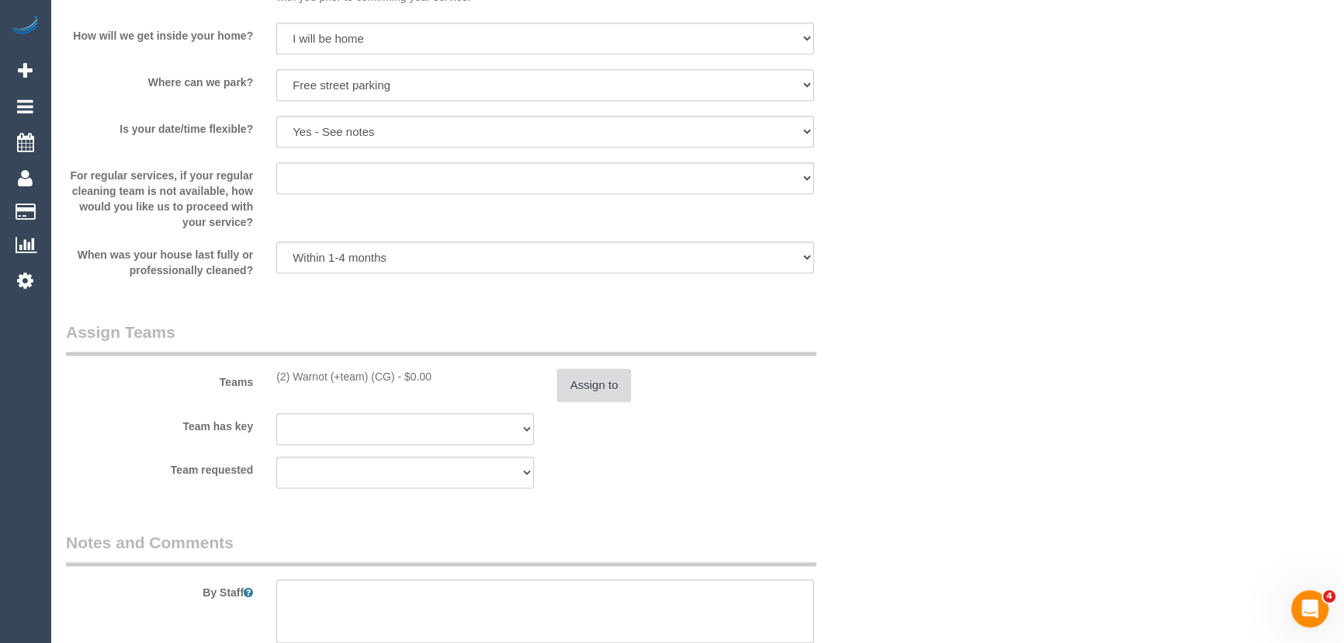
scroll to position [2187, 0]
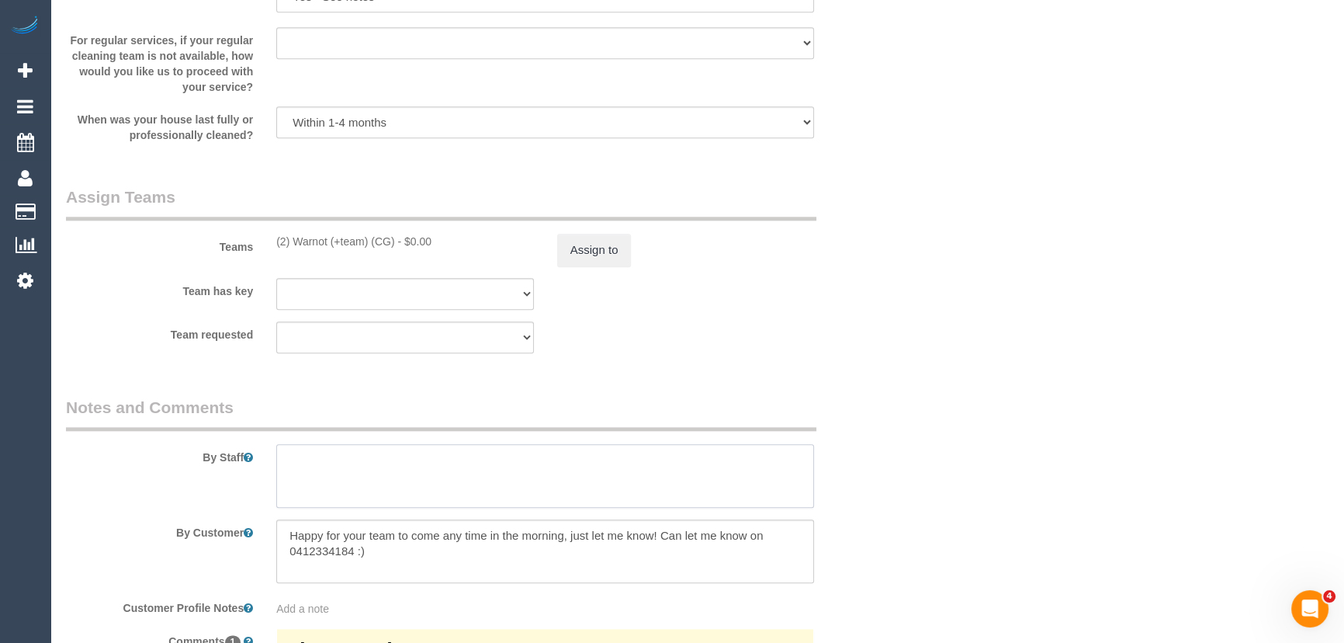
click at [327, 469] on textarea at bounding box center [545, 476] width 538 height 64
type textarea "Estimated time: 8-10 hours + Steam Cleaning"
click at [856, 419] on div "By Staff" at bounding box center [475, 452] width 842 height 112
click at [590, 248] on button "Assign to" at bounding box center [594, 250] width 74 height 33
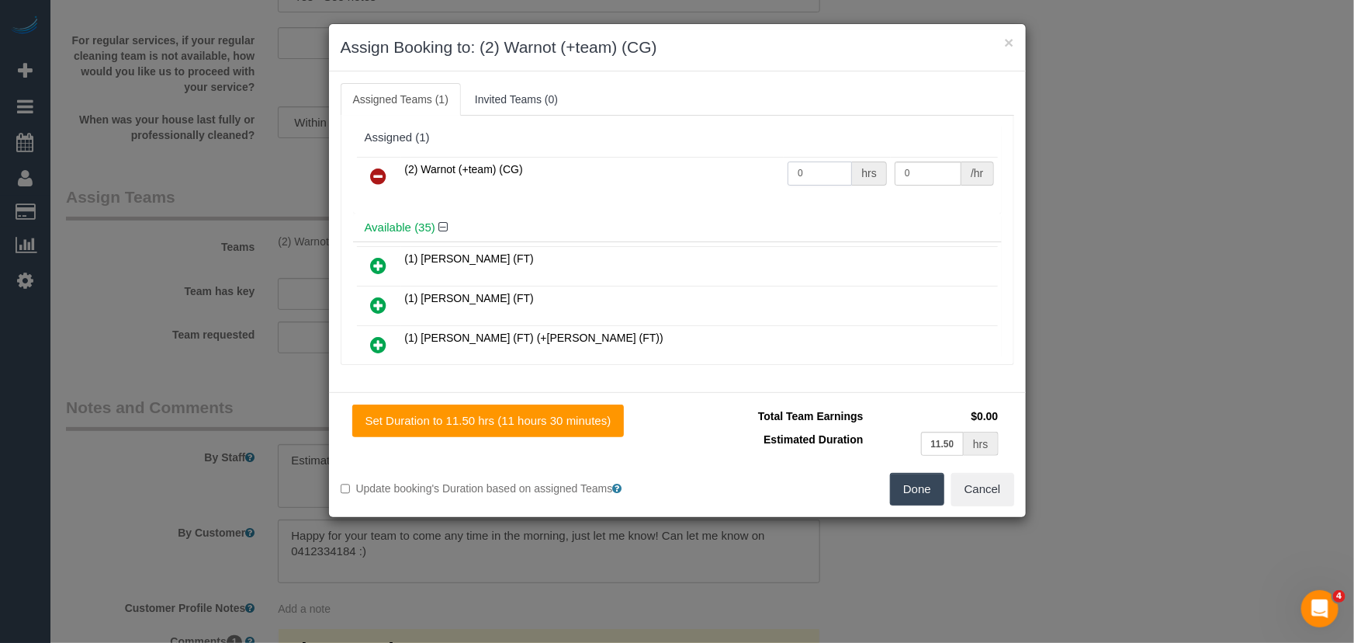
click at [816, 178] on input "0" at bounding box center [820, 173] width 64 height 24
type input "1"
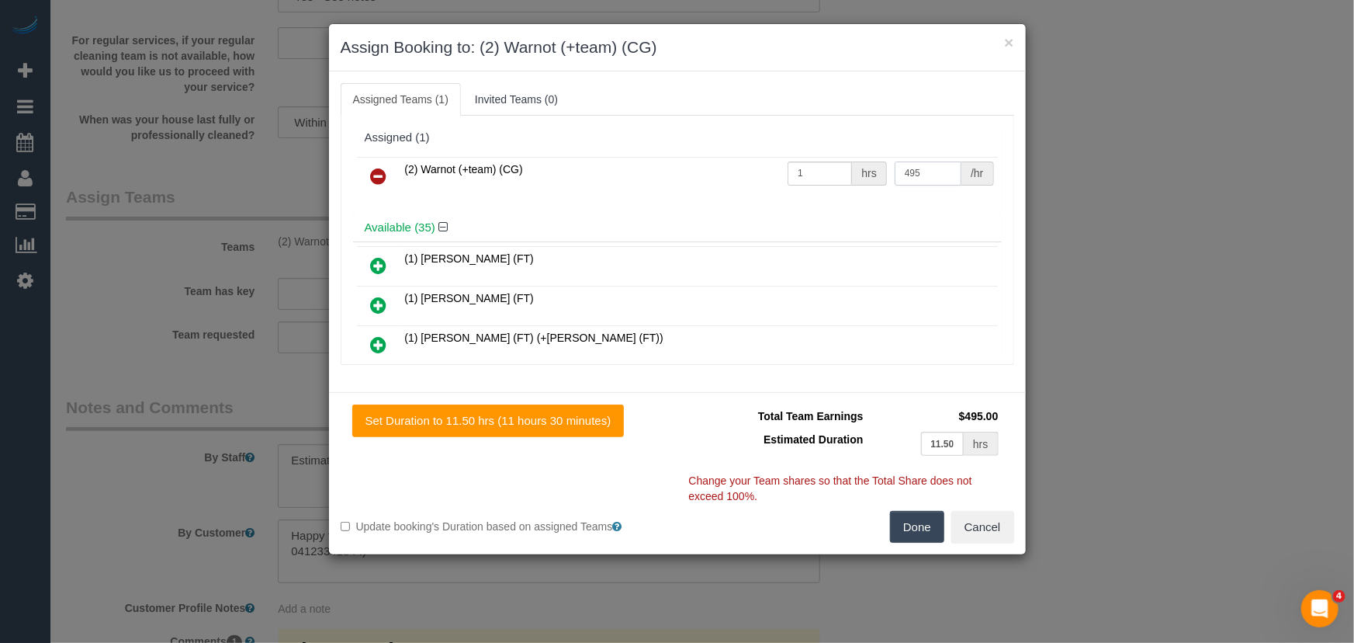
type input "495"
click at [902, 533] on button "Done" at bounding box center [917, 527] width 54 height 33
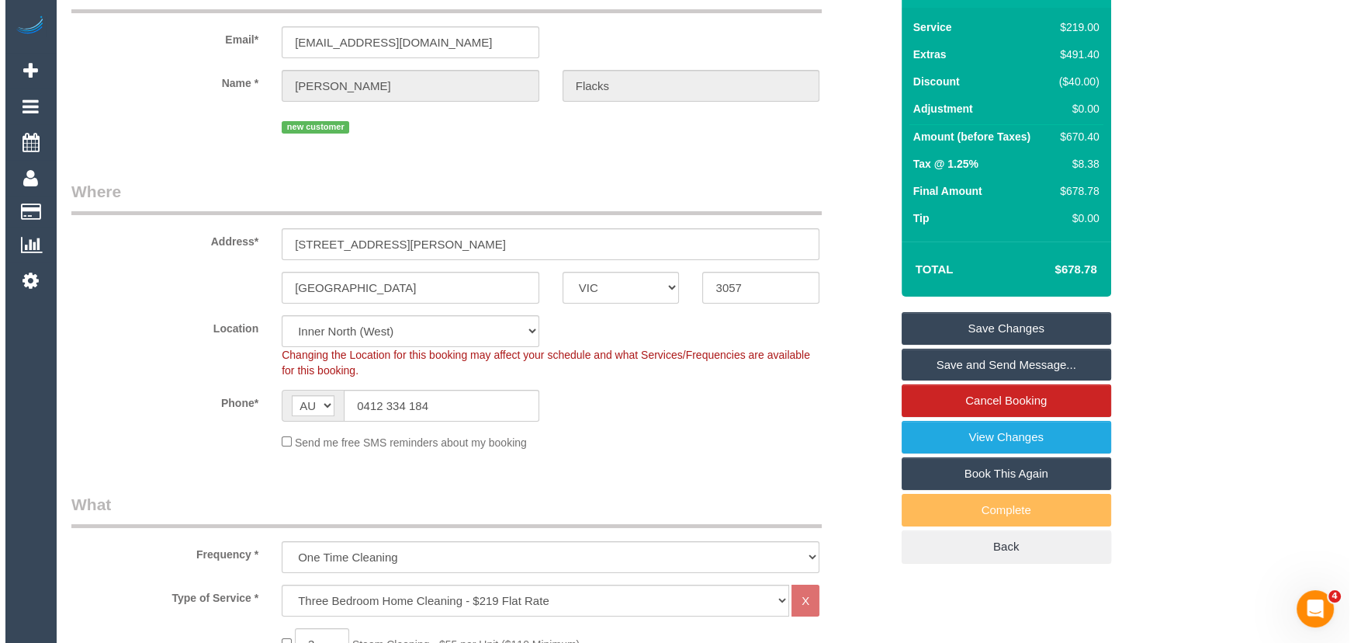
scroll to position [0, 0]
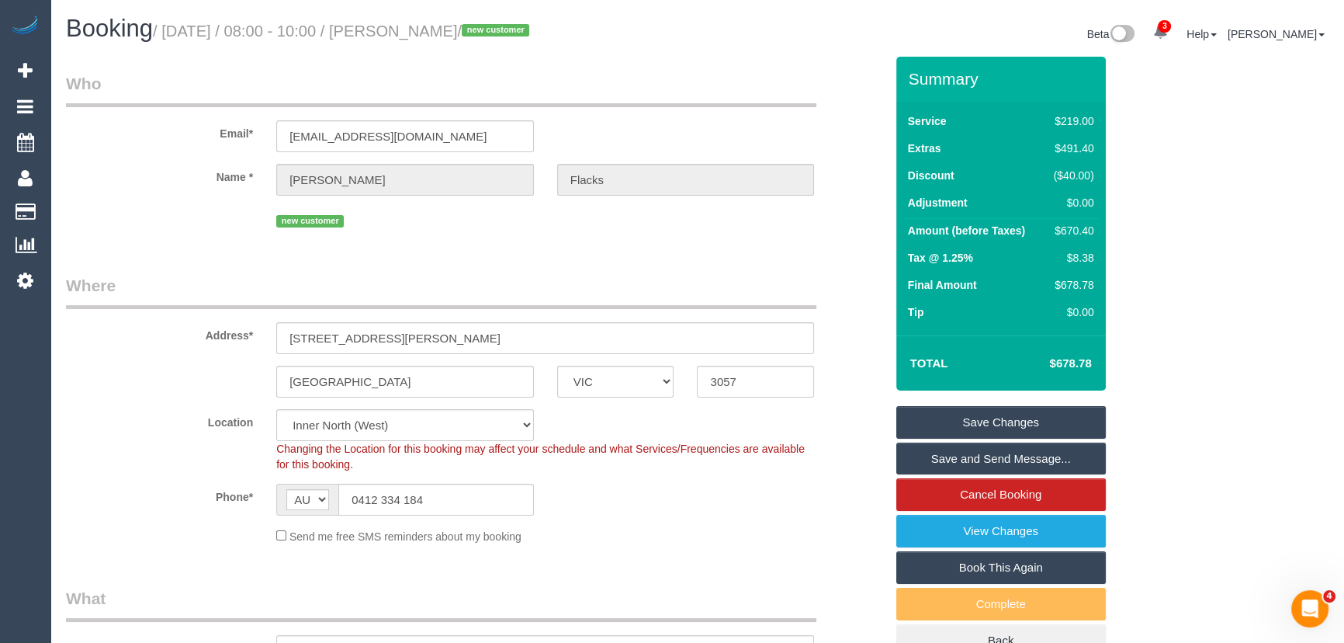
click at [439, 29] on small "/ September 19, 2025 / 08:00 - 10:00 / Nate Flacks / new customer" at bounding box center [343, 31] width 381 height 17
copy small "Nate Flacks"
click at [941, 421] on link "Save Changes" at bounding box center [1001, 422] width 210 height 33
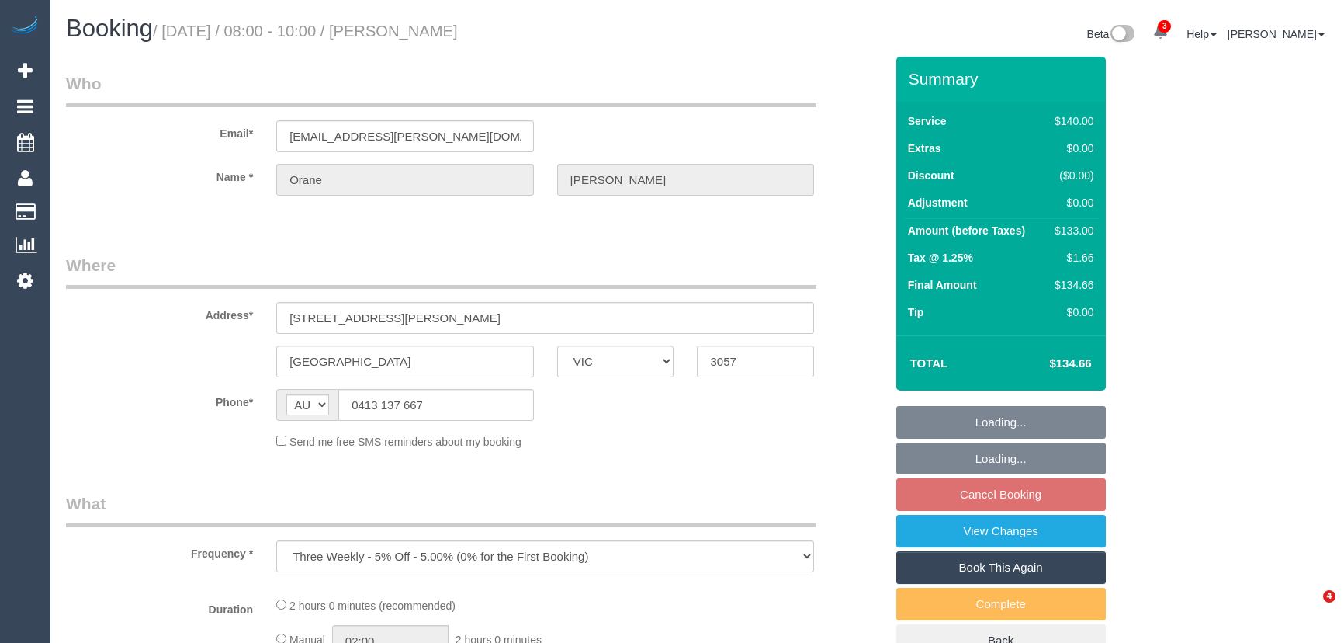
select select "VIC"
select select "object:866"
select select "string:stripe-pm_1QtGv82GScqysDRVDnC5746W"
select select "number:27"
select select "number:14"
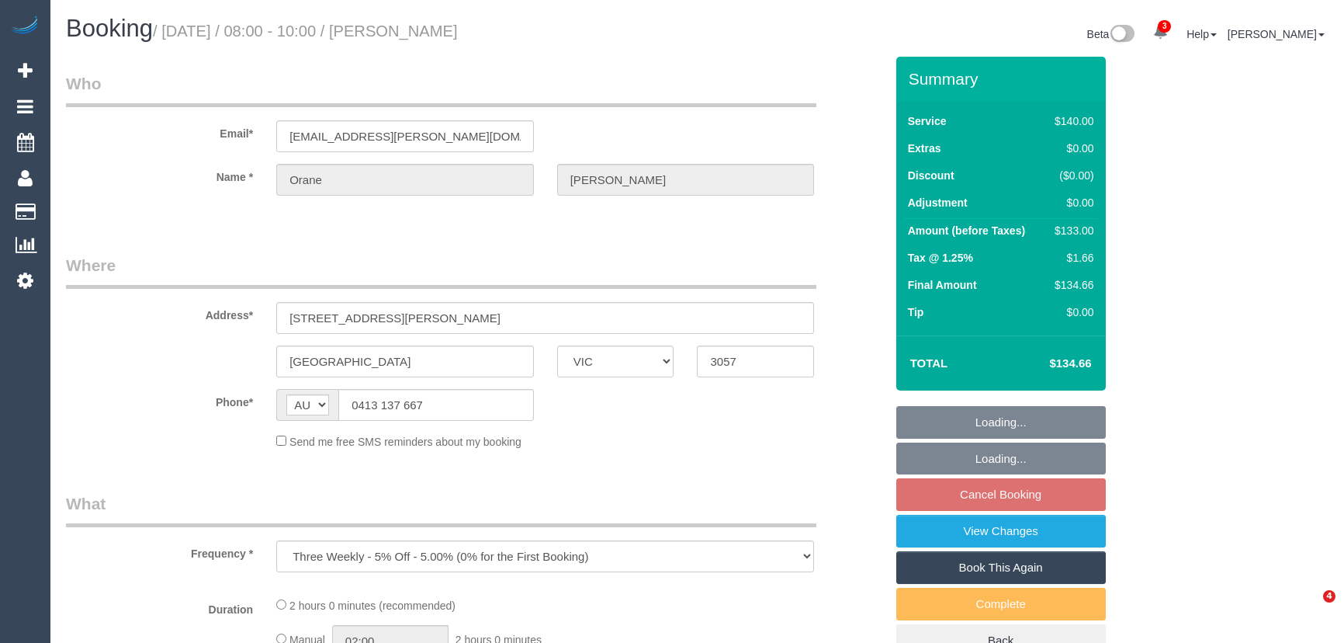
select select "number:18"
select select "number:24"
select select "number:33"
select select "number:13"
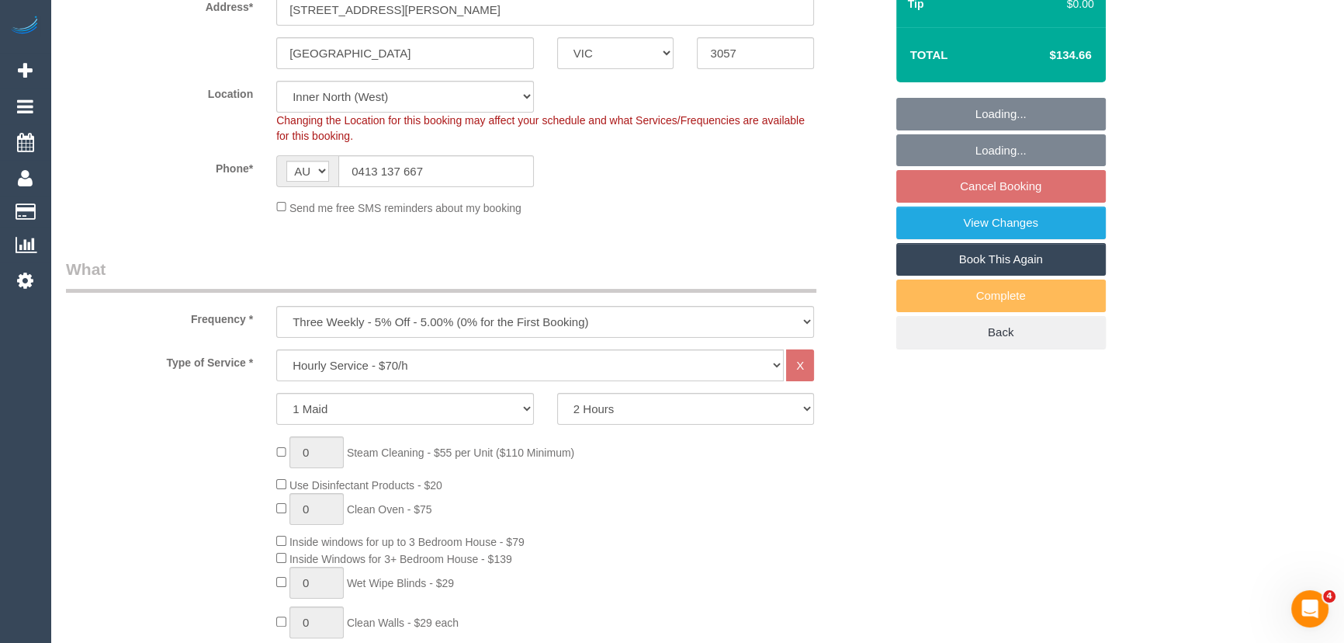
select select "spot2"
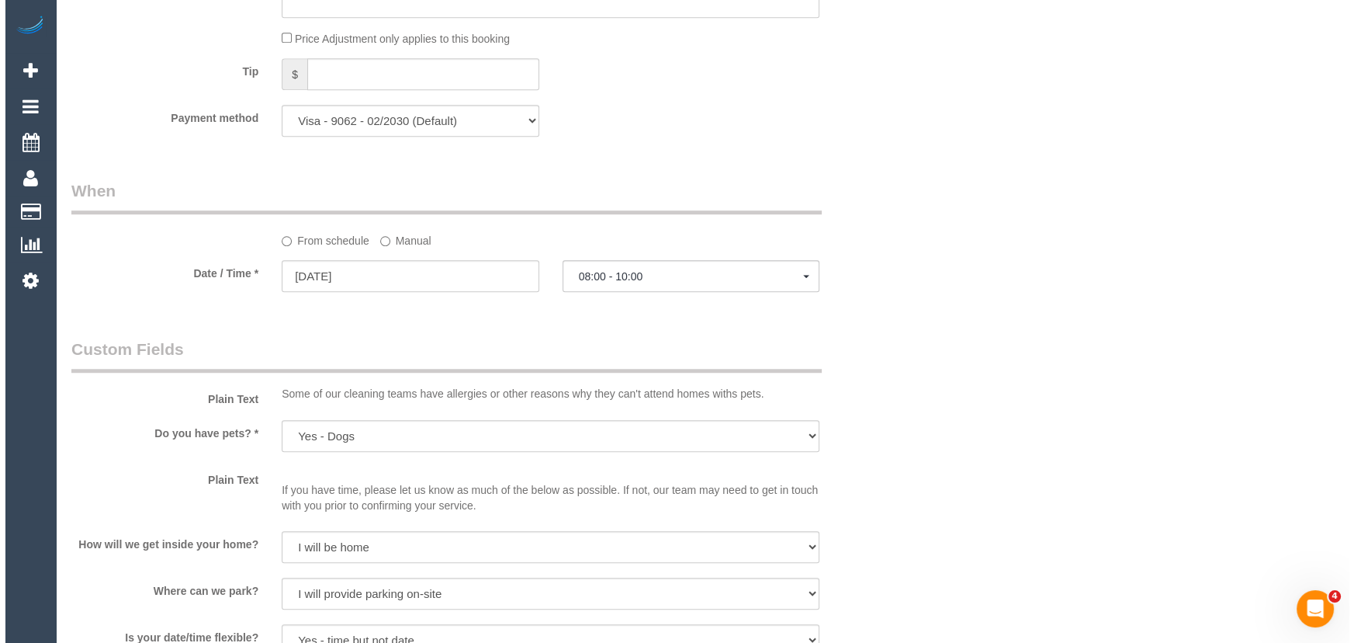
scroll to position [1975, 0]
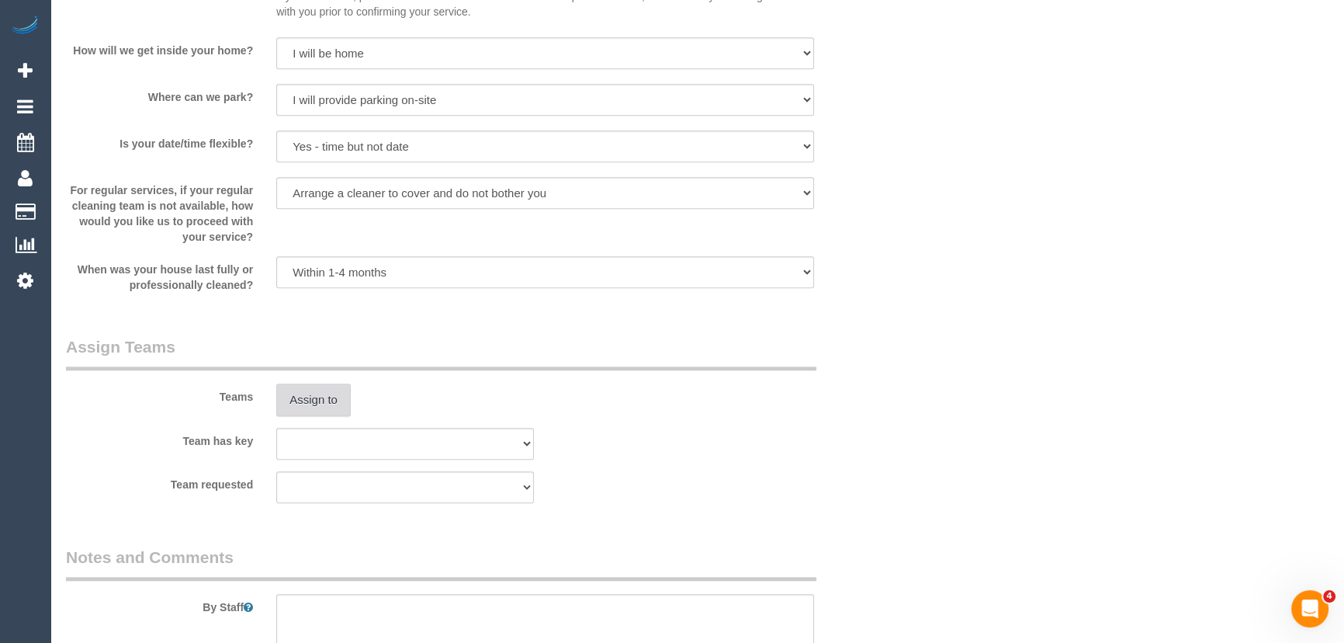
click at [328, 400] on button "Assign to" at bounding box center [313, 399] width 74 height 33
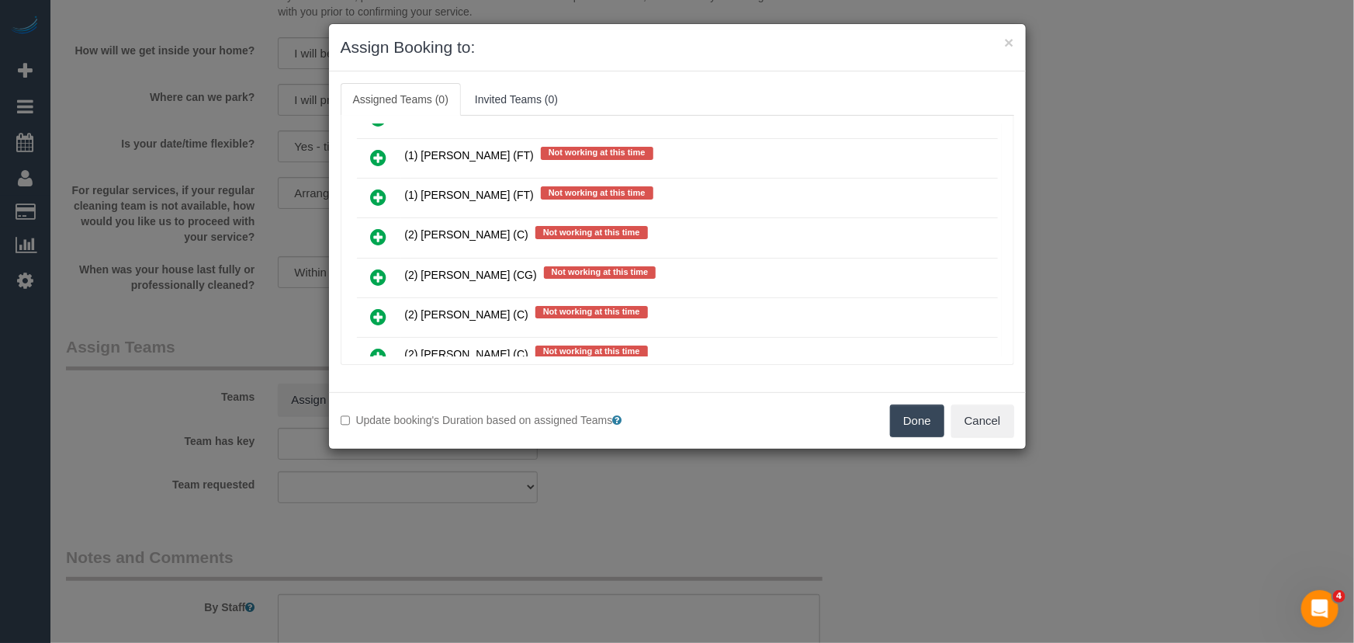
scroll to position [2773, 0]
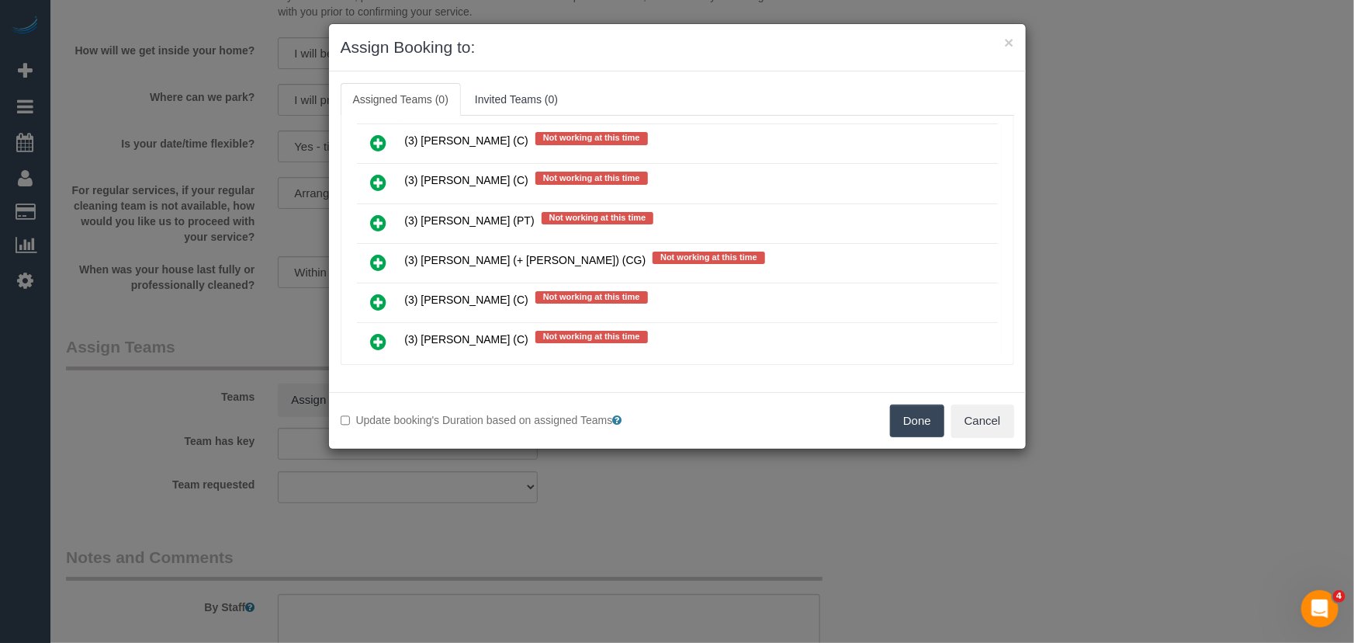
drag, startPoint x: 375, startPoint y: 241, endPoint x: 382, endPoint y: 246, distance: 8.4
click at [375, 293] on icon at bounding box center [379, 302] width 16 height 19
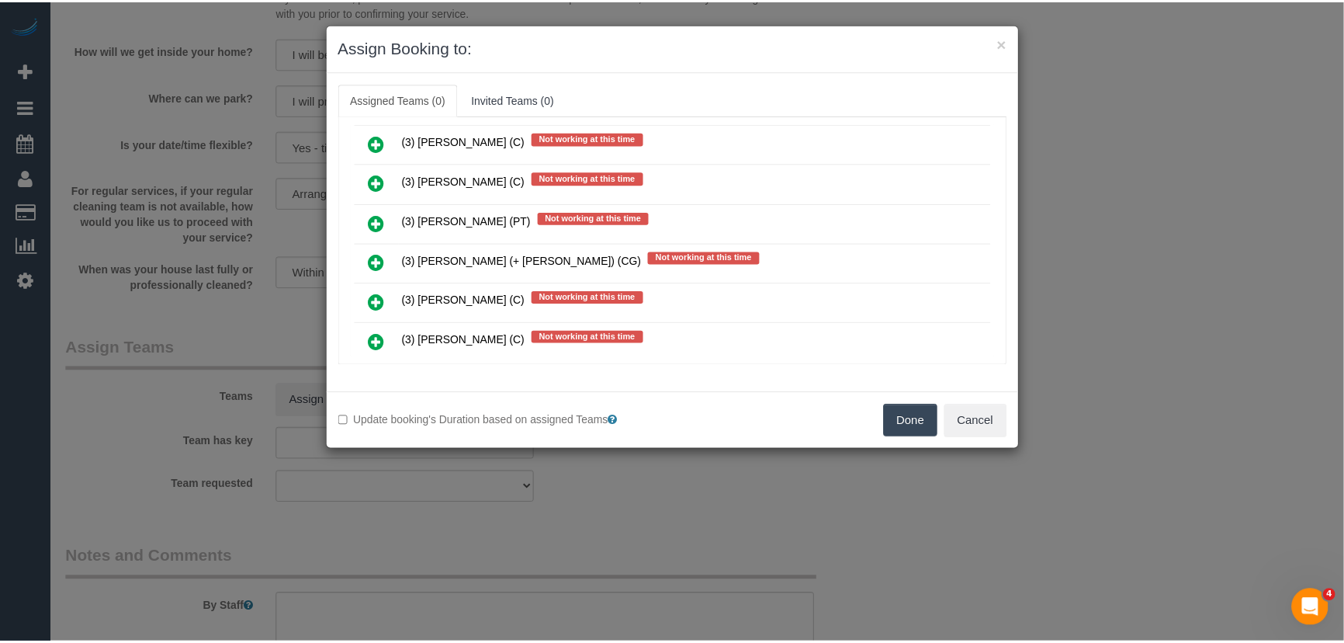
scroll to position [2810, 0]
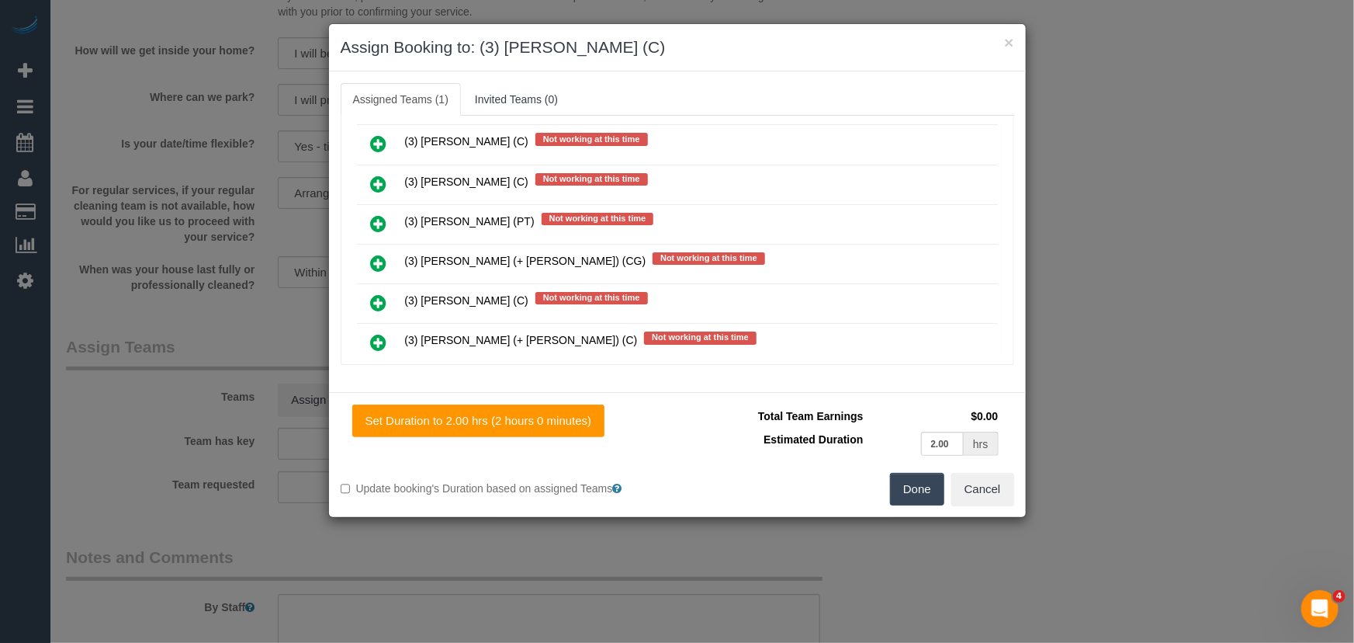
click at [901, 484] on button "Done" at bounding box center [917, 489] width 54 height 33
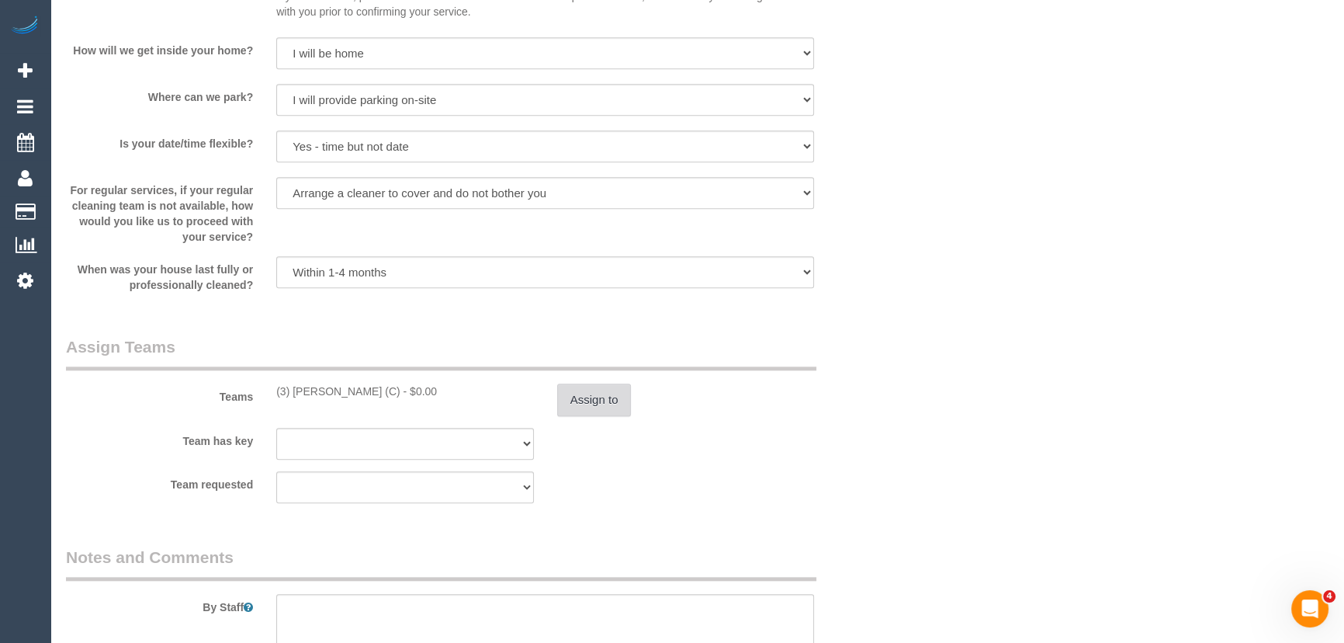
click at [606, 401] on button "Assign to" at bounding box center [594, 399] width 74 height 33
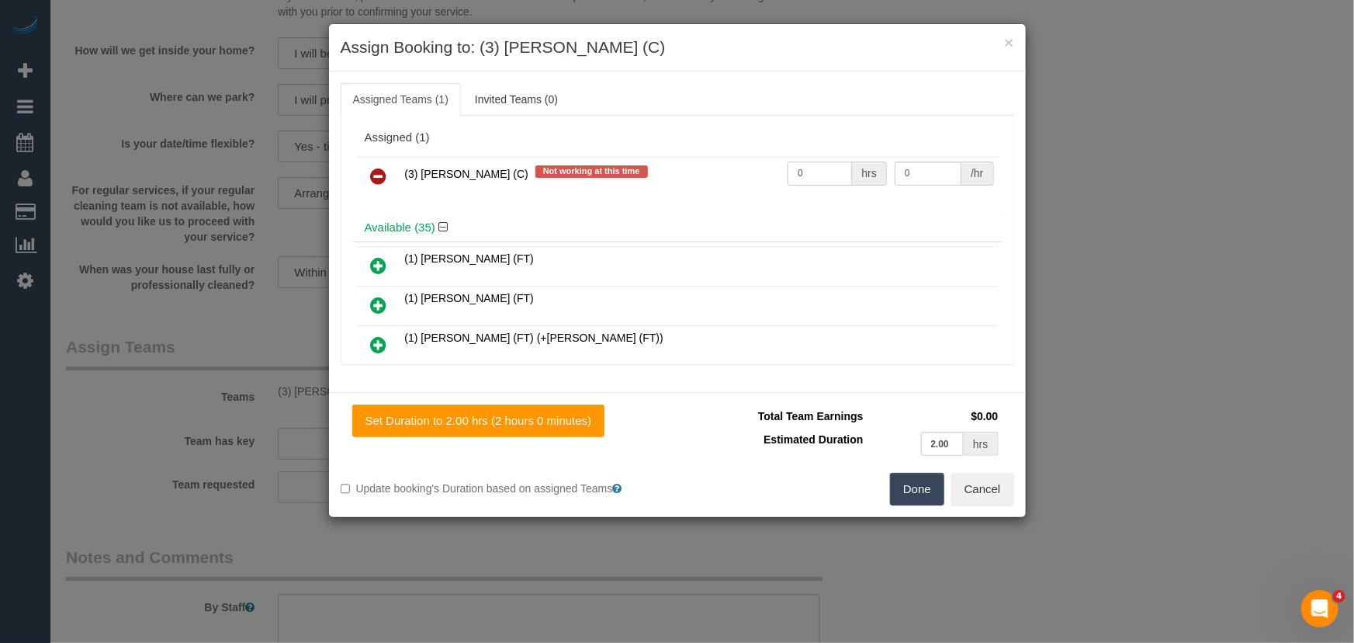
click at [822, 180] on input "0" at bounding box center [820, 173] width 64 height 24
type input "2"
type input "35"
click at [921, 481] on button "Done" at bounding box center [917, 489] width 54 height 33
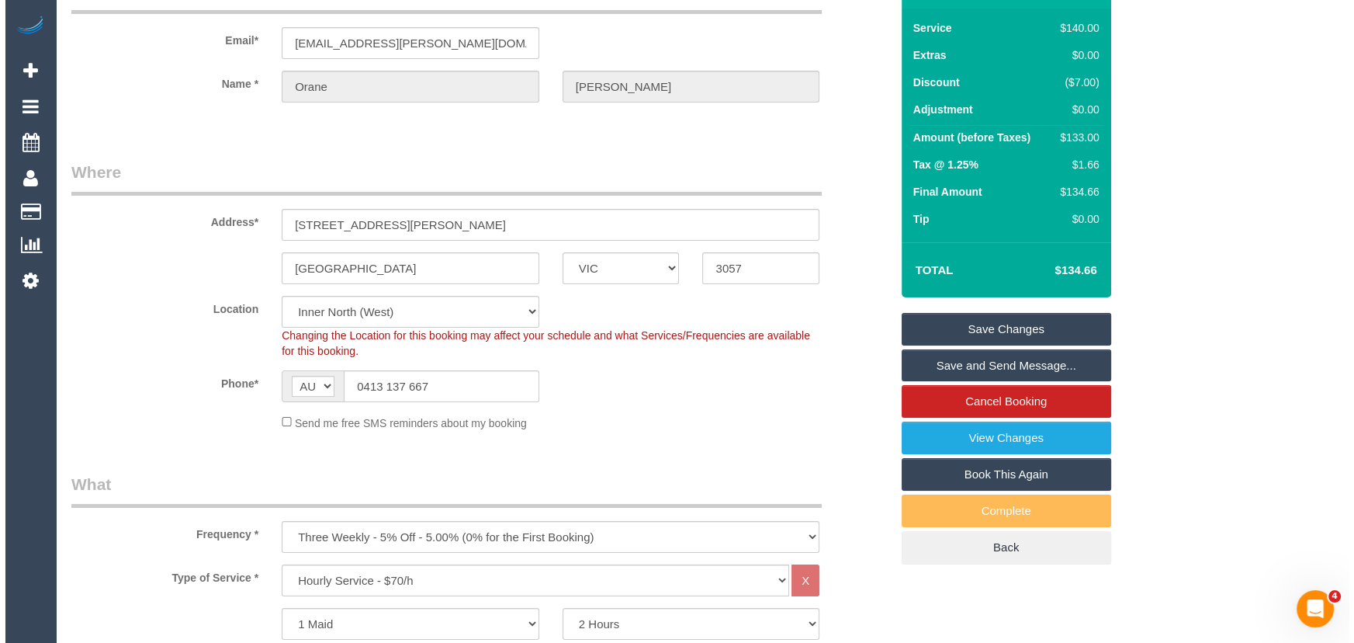
scroll to position [0, 0]
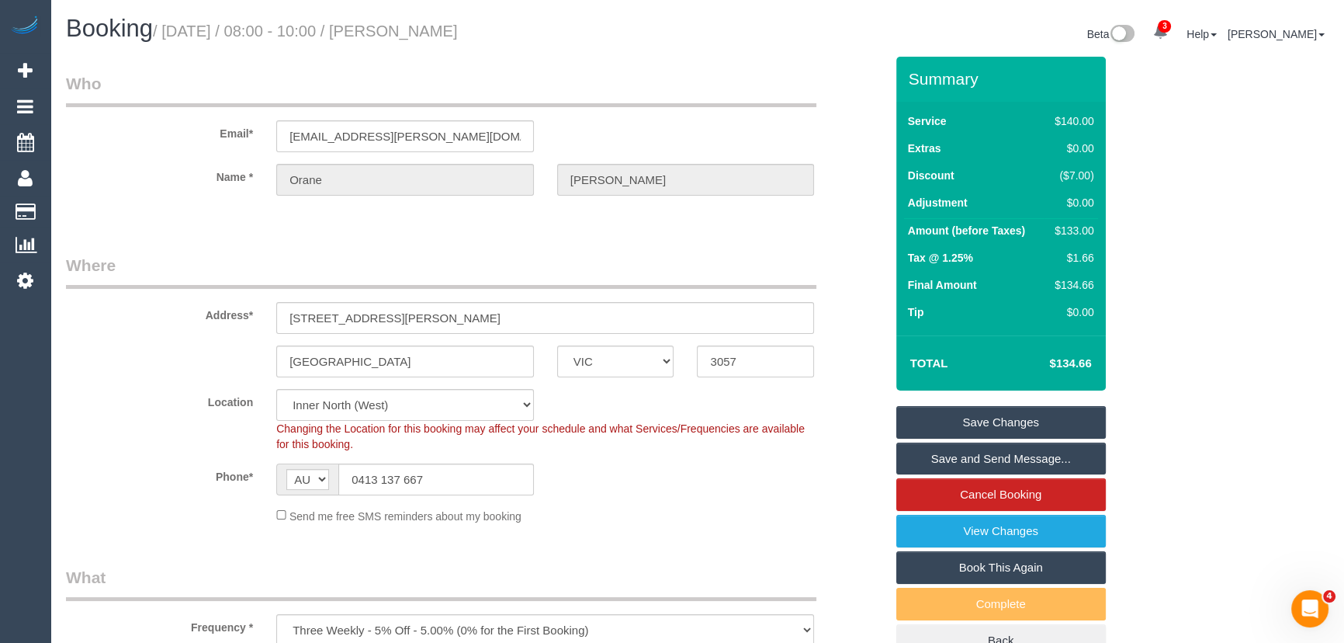
click at [442, 24] on small "/ [DATE] / 08:00 - 10:00 / [PERSON_NAME]" at bounding box center [305, 31] width 305 height 17
copy small "[PERSON_NAME]"
click at [966, 460] on link "Save and Send Message..." at bounding box center [1001, 458] width 210 height 33
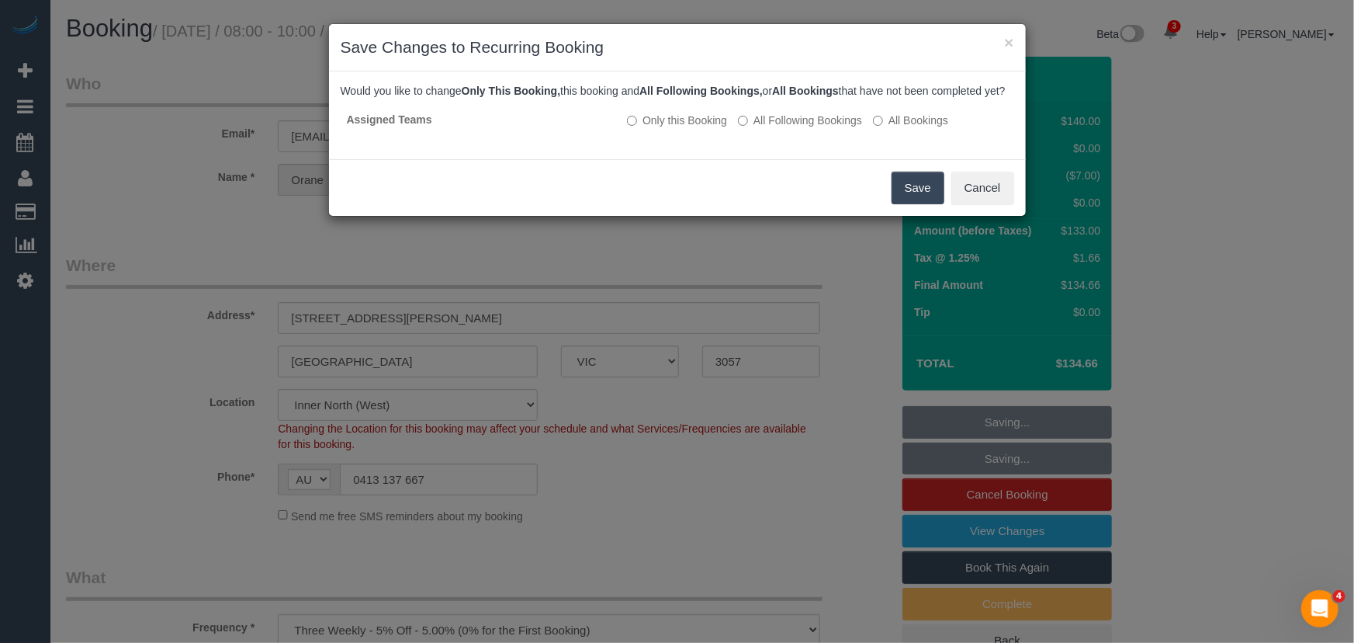
click at [902, 201] on button "Save" at bounding box center [918, 187] width 53 height 33
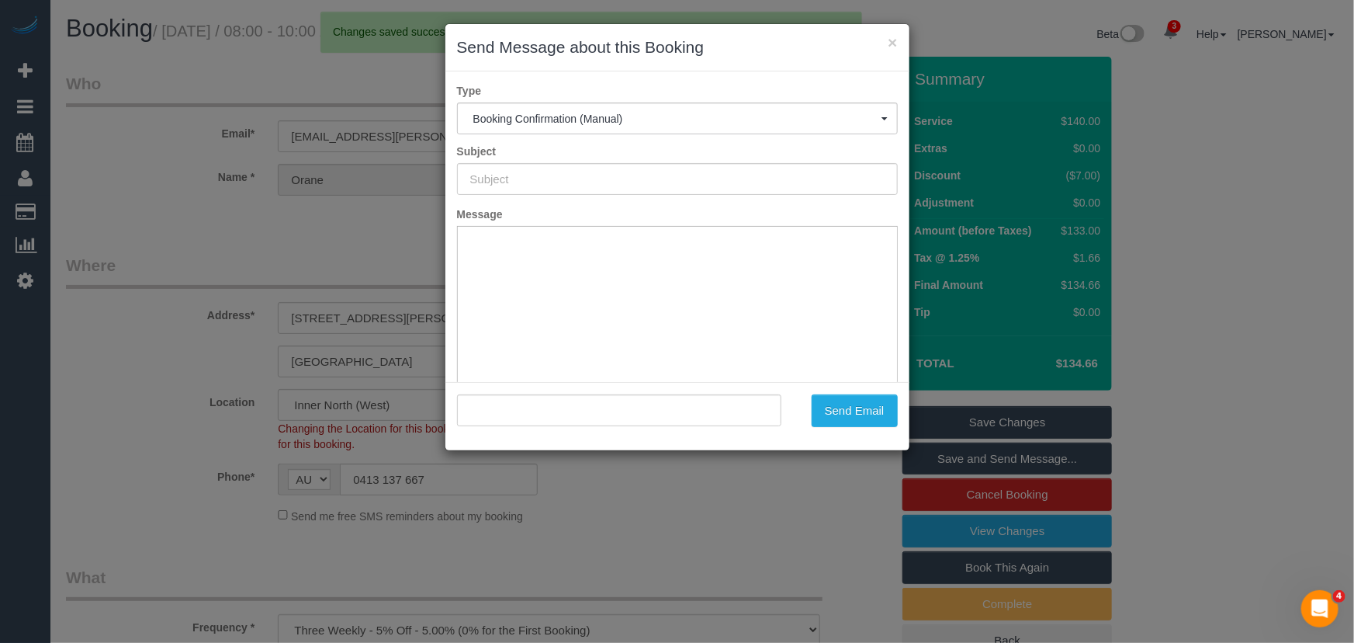
type input "Booking Confirmed"
type input ""[PERSON_NAME]" <[EMAIL_ADDRESS][PERSON_NAME][DOMAIN_NAME]>"
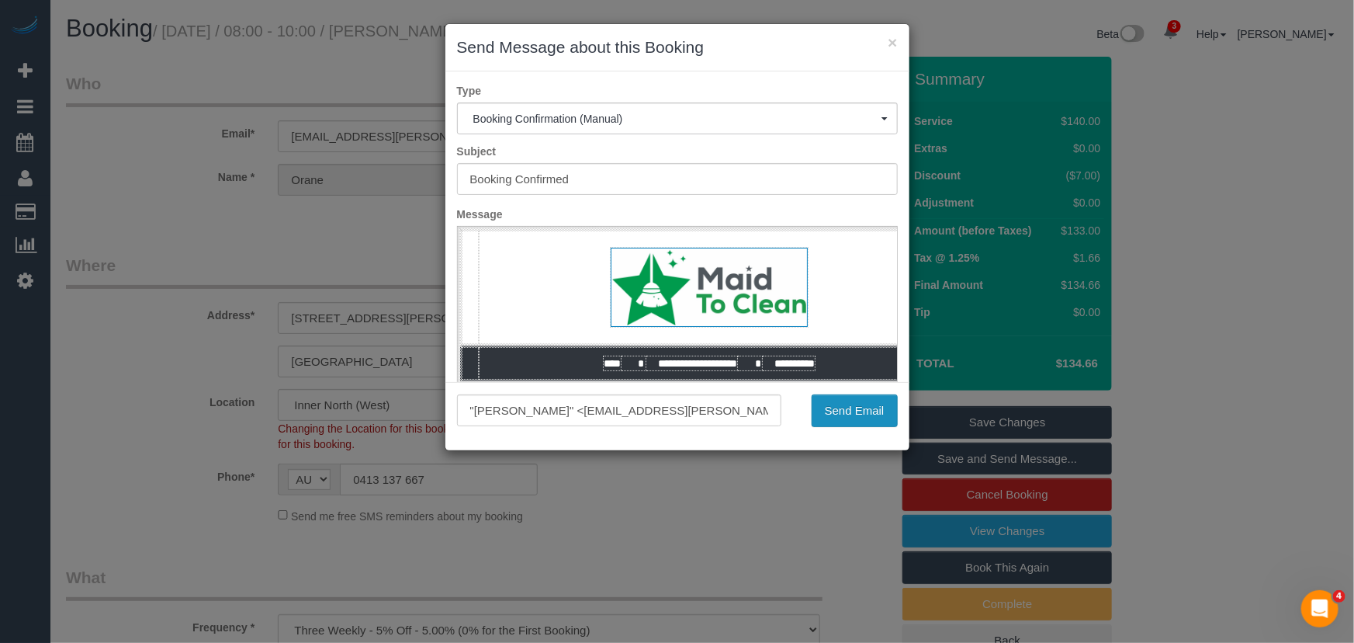
click at [852, 410] on button "Send Email" at bounding box center [855, 410] width 86 height 33
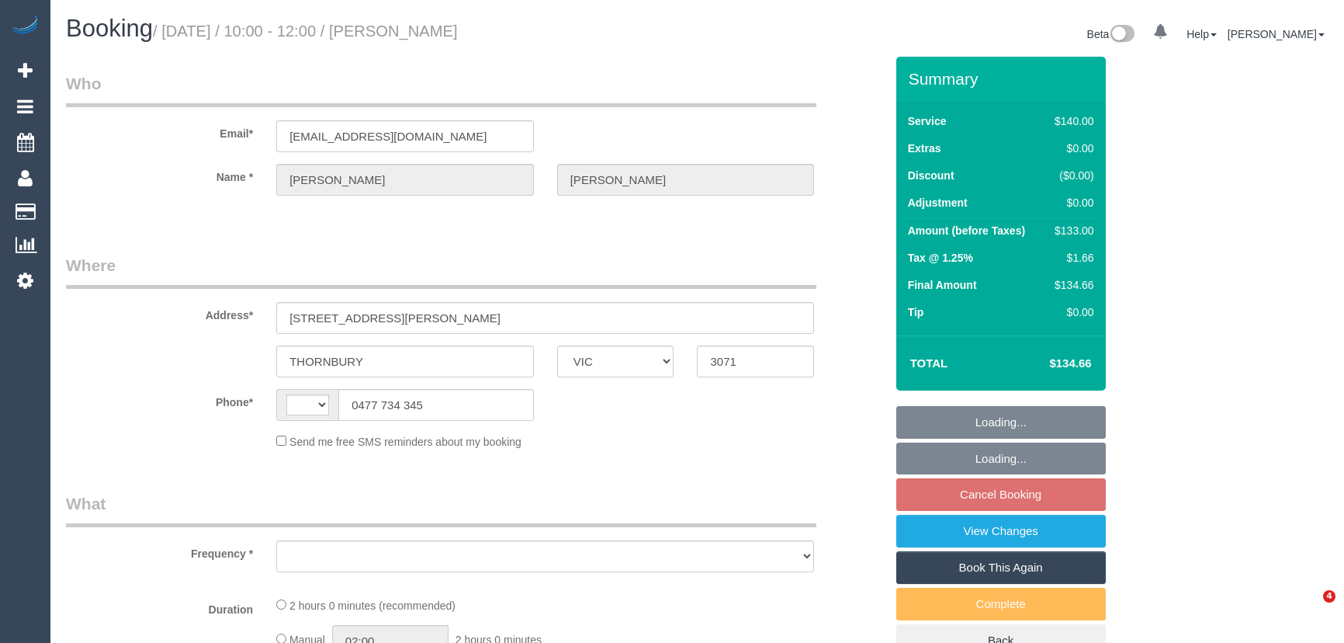
select select "VIC"
select select "string:AU"
select select "object:570"
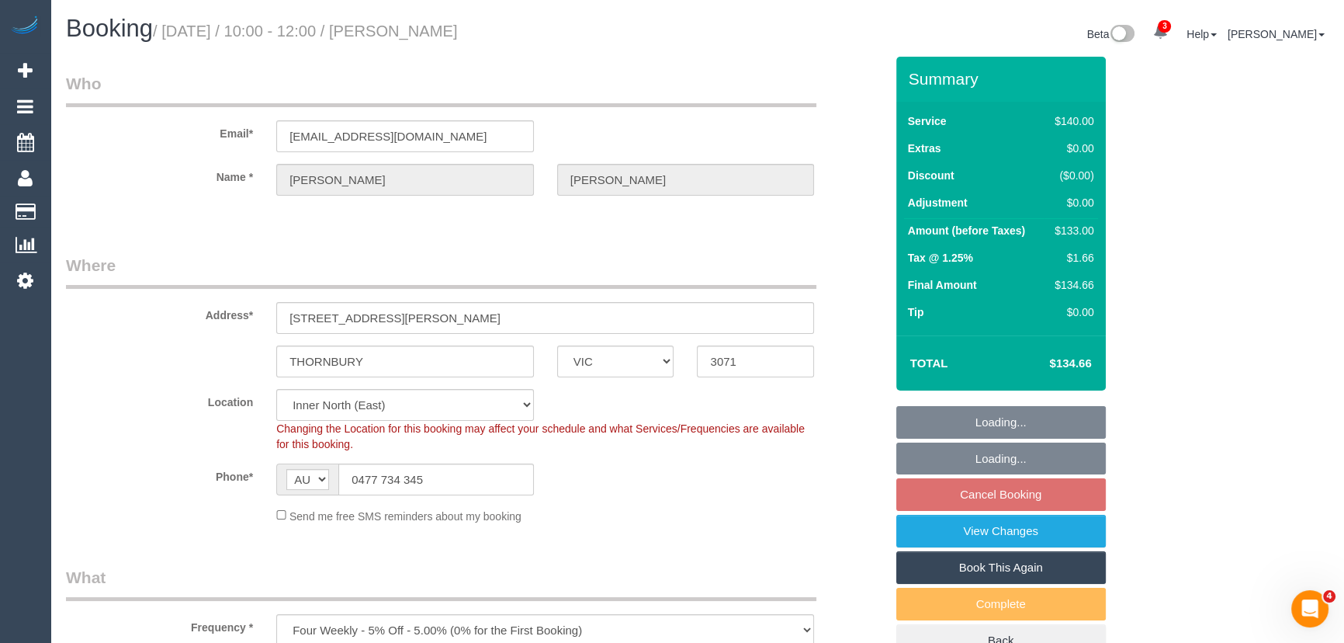
select select "string:stripe-pm_1R1mmA2GScqysDRVUIw8RXzk"
select select "number:29"
select select "number:14"
select select "number:19"
select select "number:22"
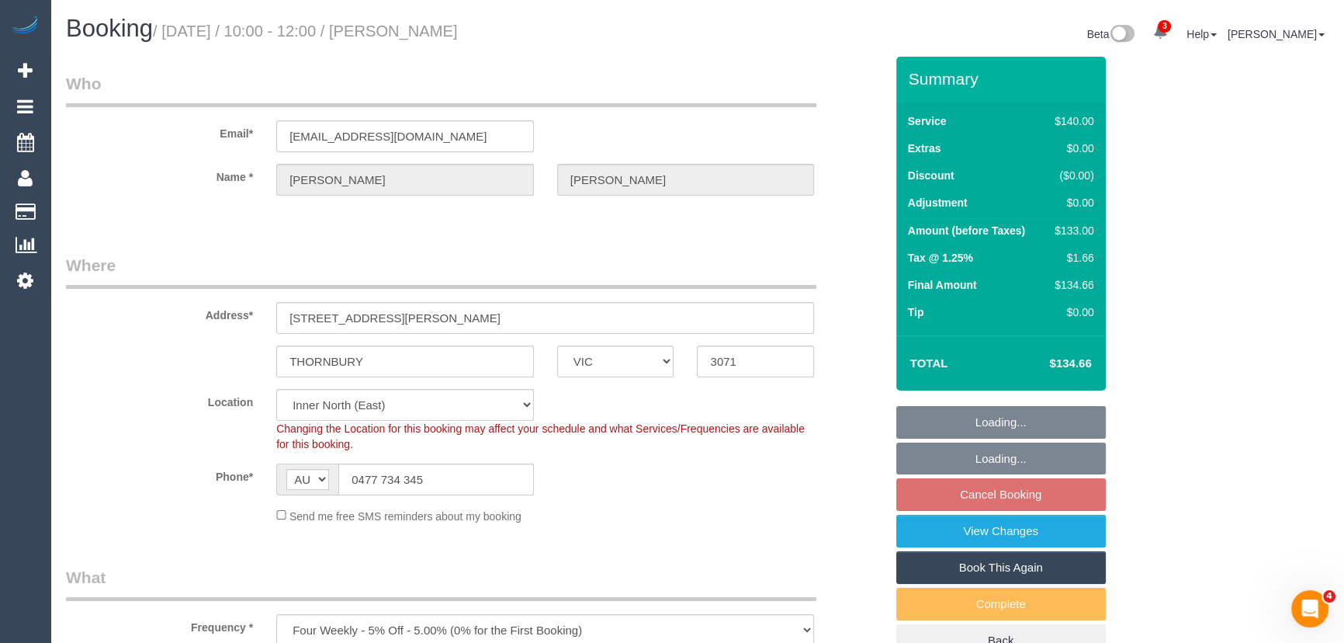
select select "number:35"
select select "number:13"
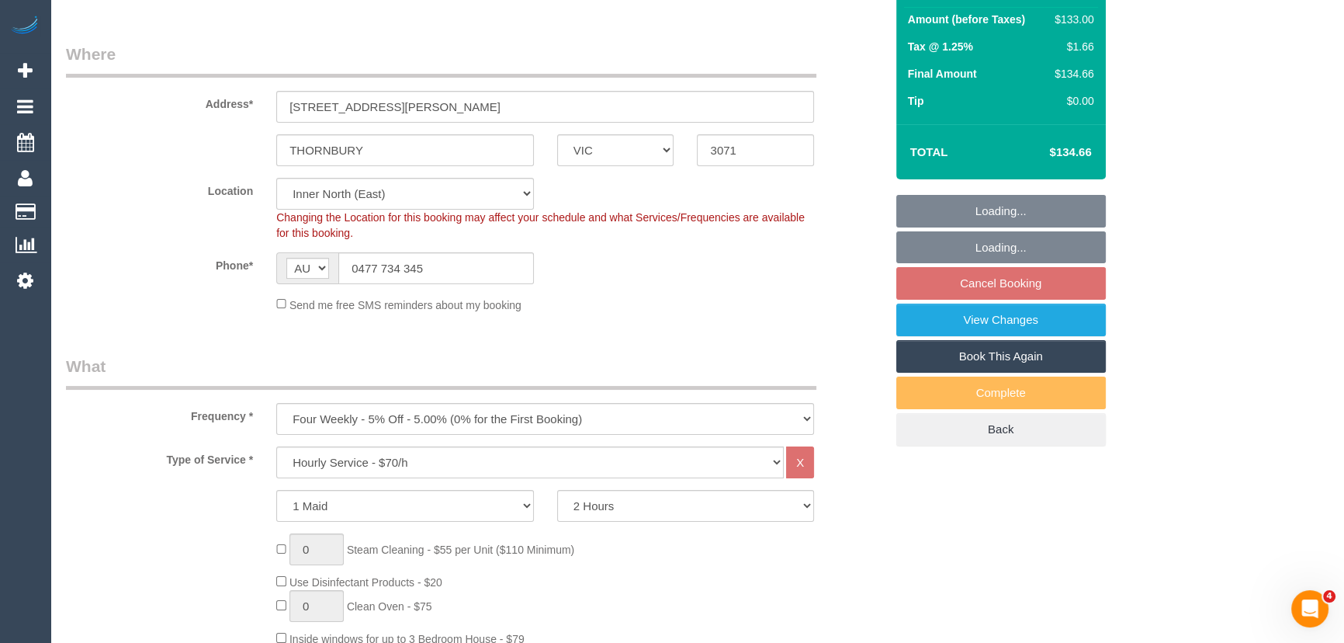
select select "spot3"
select select "object:1728"
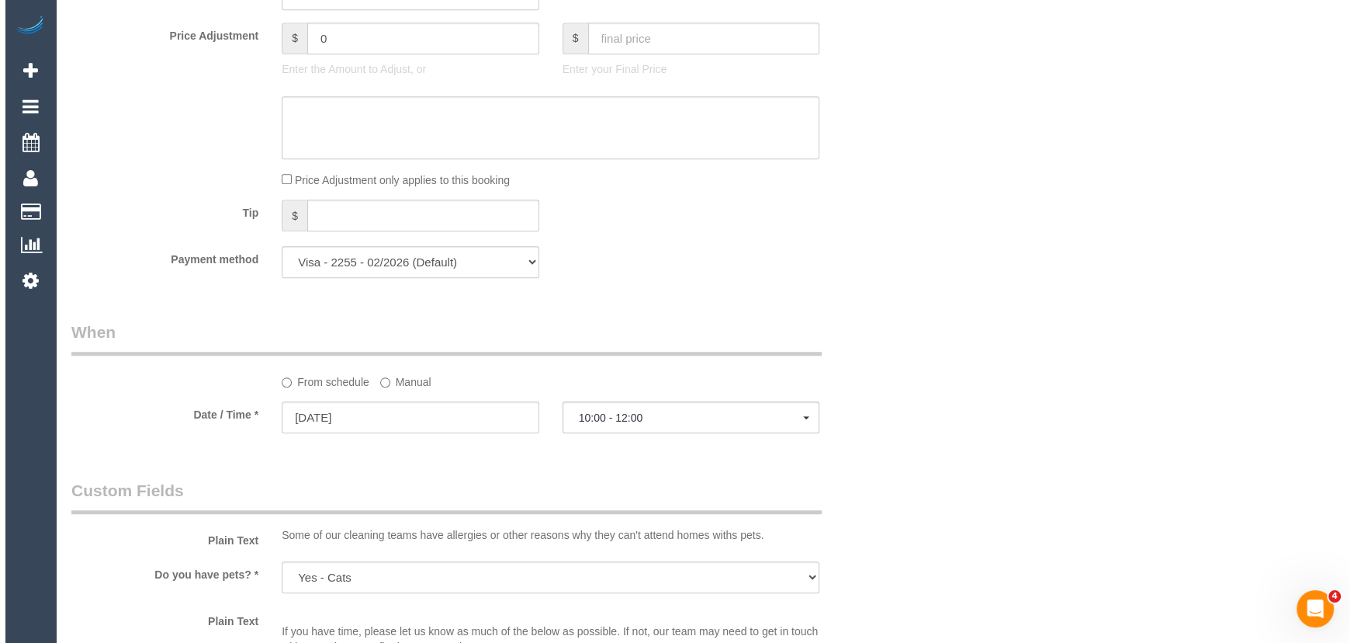
scroll to position [1904, 0]
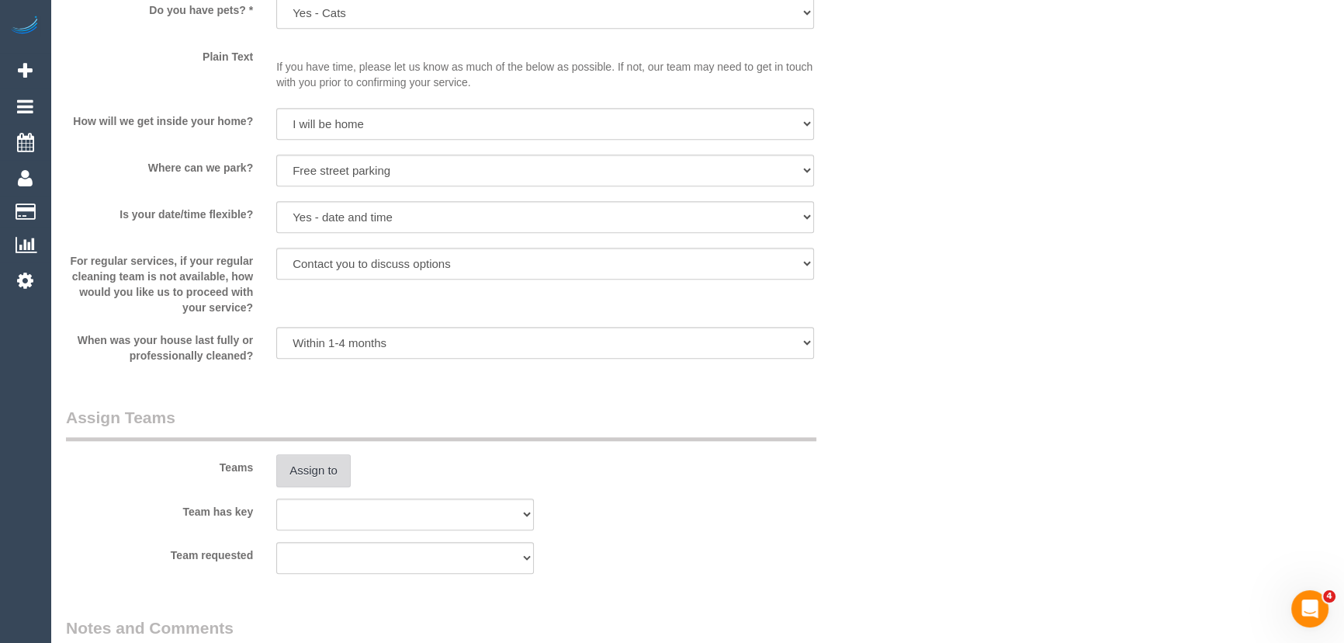
click at [317, 473] on button "Assign to" at bounding box center [313, 470] width 74 height 33
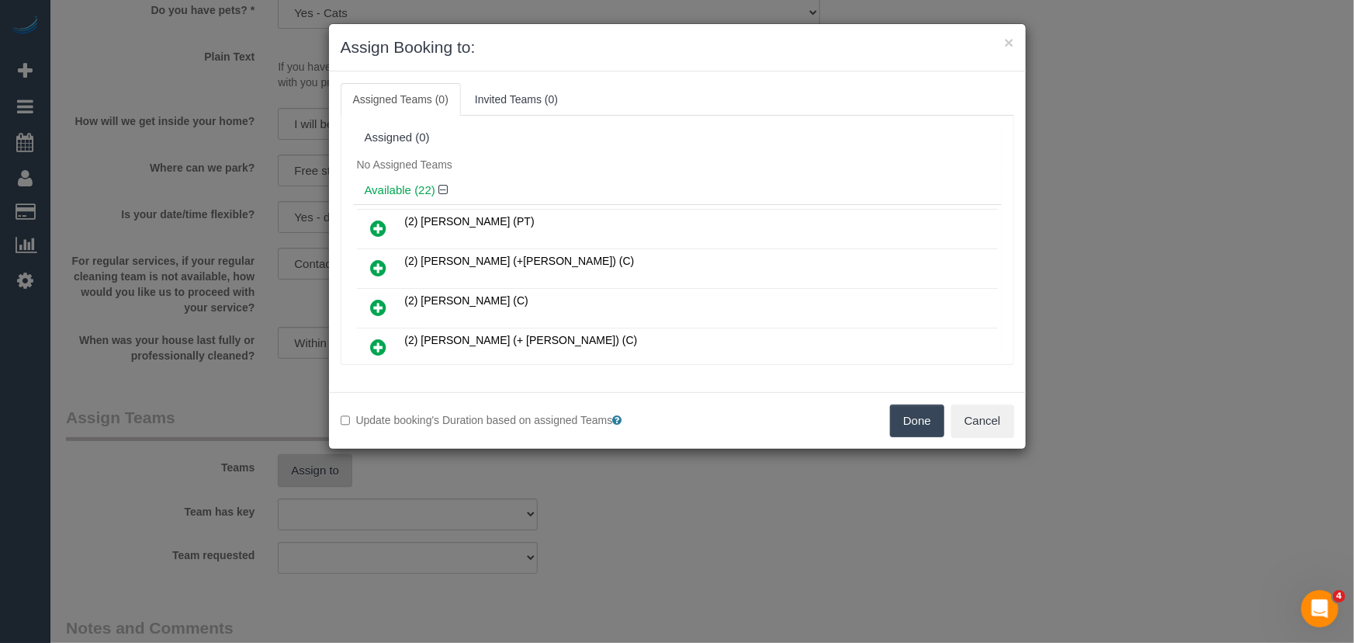
scroll to position [213, 0]
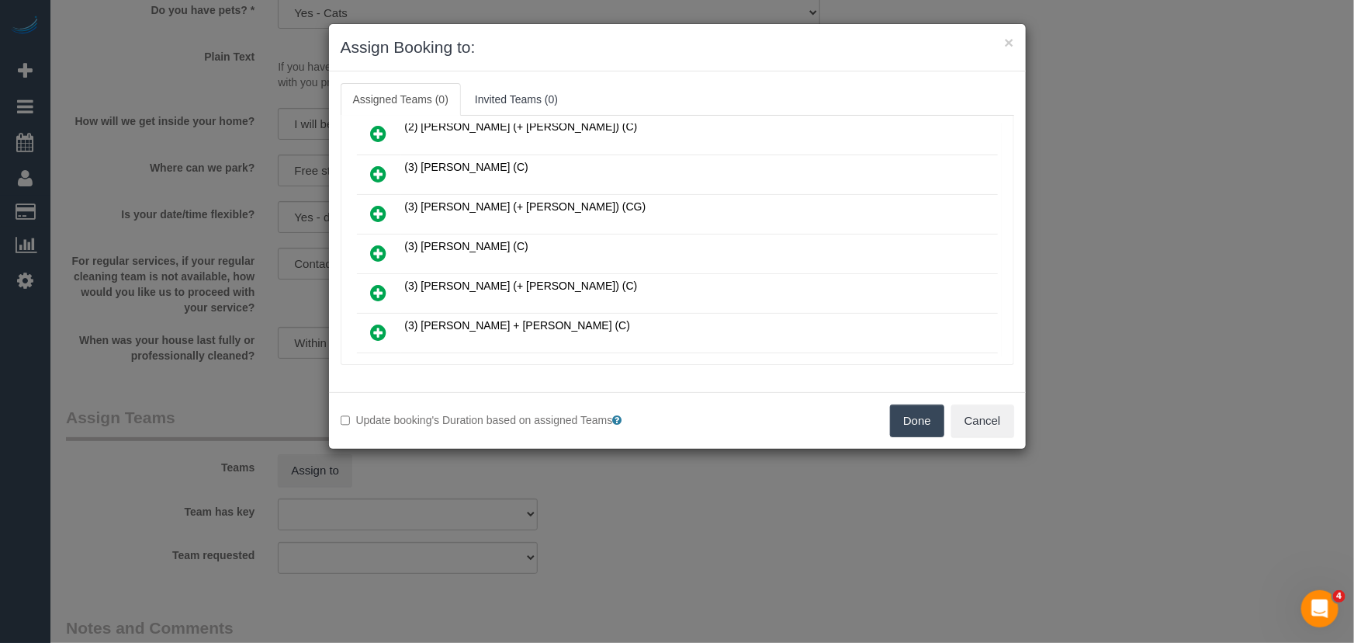
click at [372, 244] on icon at bounding box center [379, 253] width 16 height 19
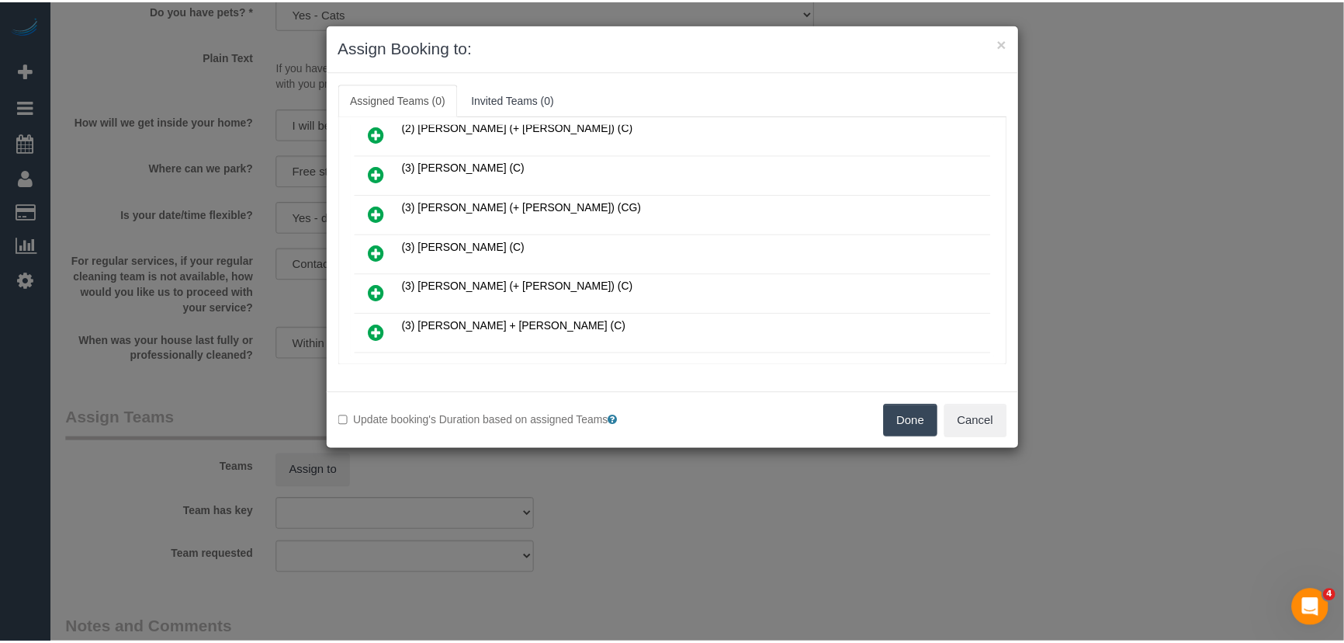
scroll to position [249, 0]
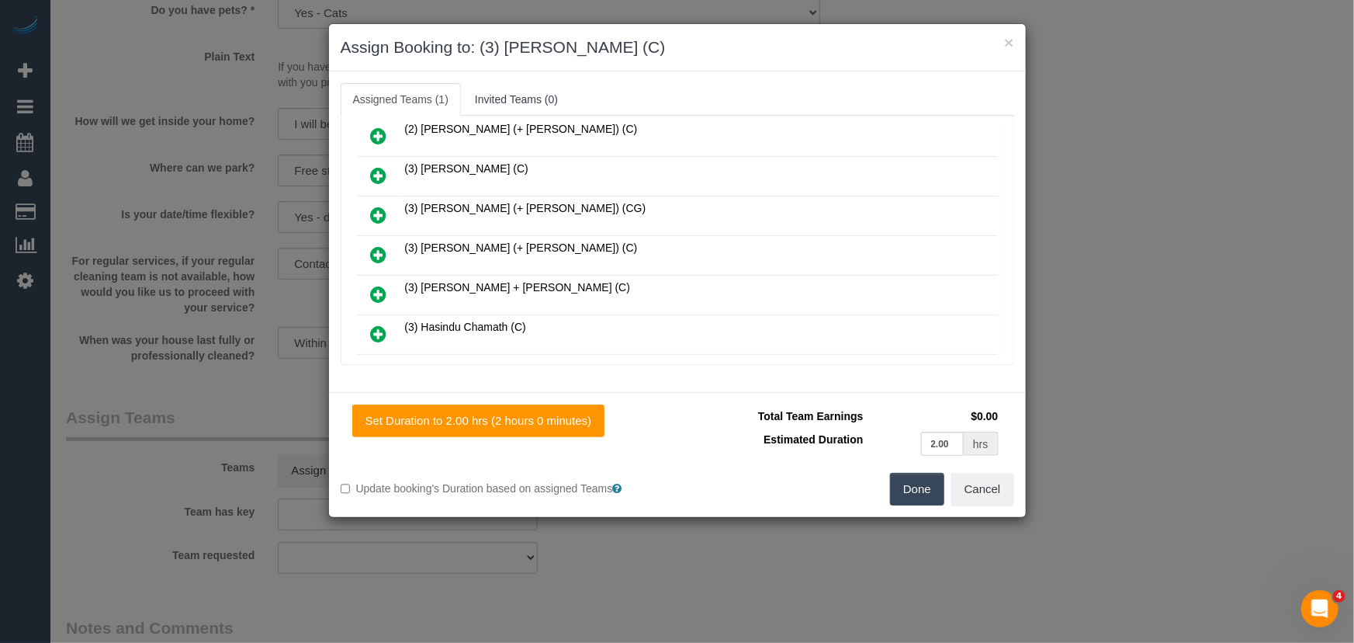
click at [899, 496] on button "Done" at bounding box center [917, 489] width 54 height 33
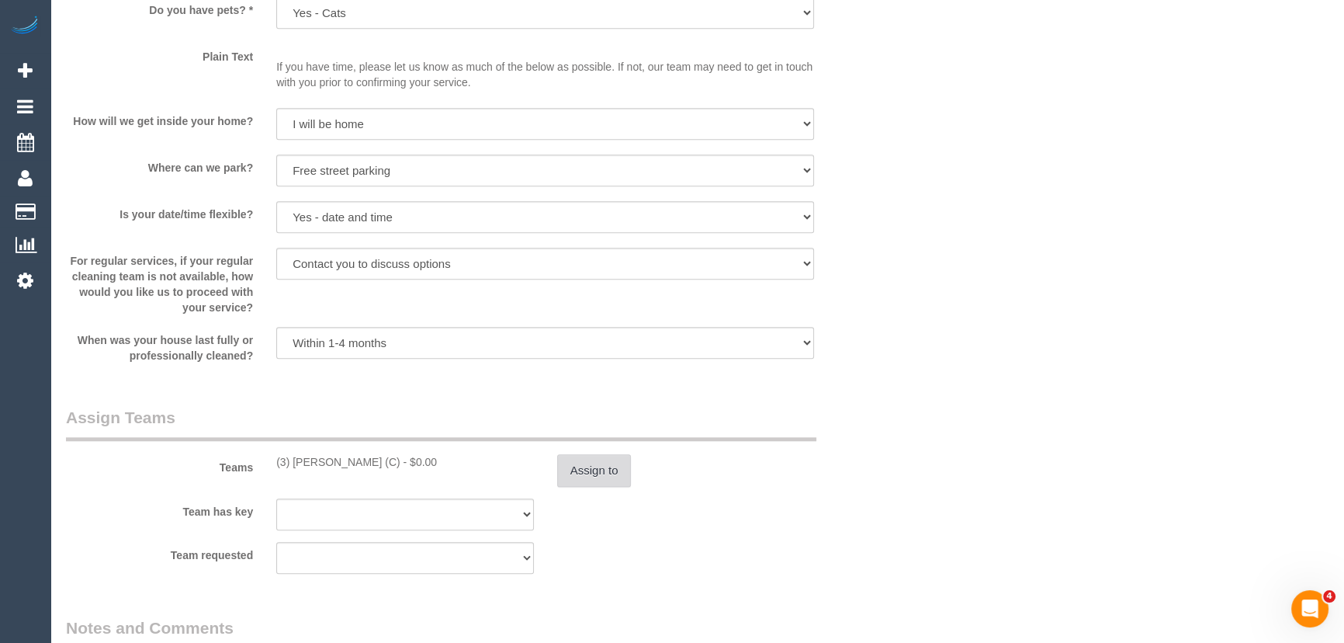
click at [582, 469] on button "Assign to" at bounding box center [594, 470] width 74 height 33
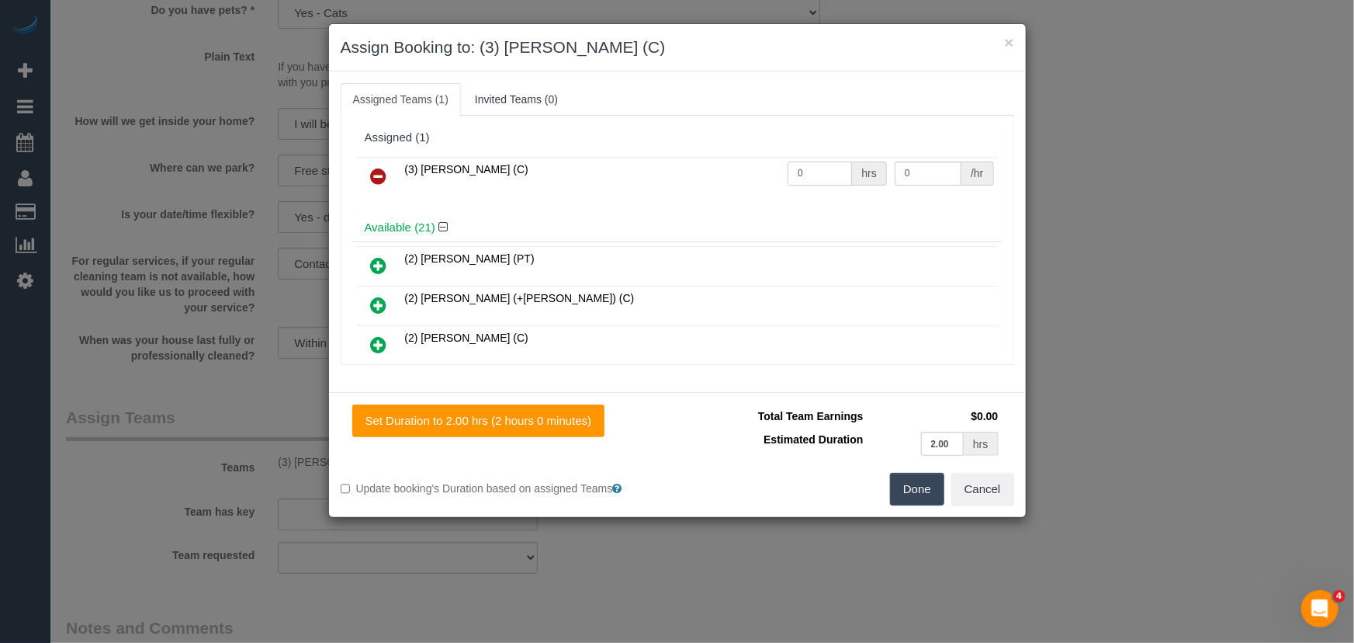
click at [826, 170] on input "0" at bounding box center [820, 173] width 64 height 24
type input "2"
type input "35"
click at [922, 484] on button "Done" at bounding box center [917, 489] width 54 height 33
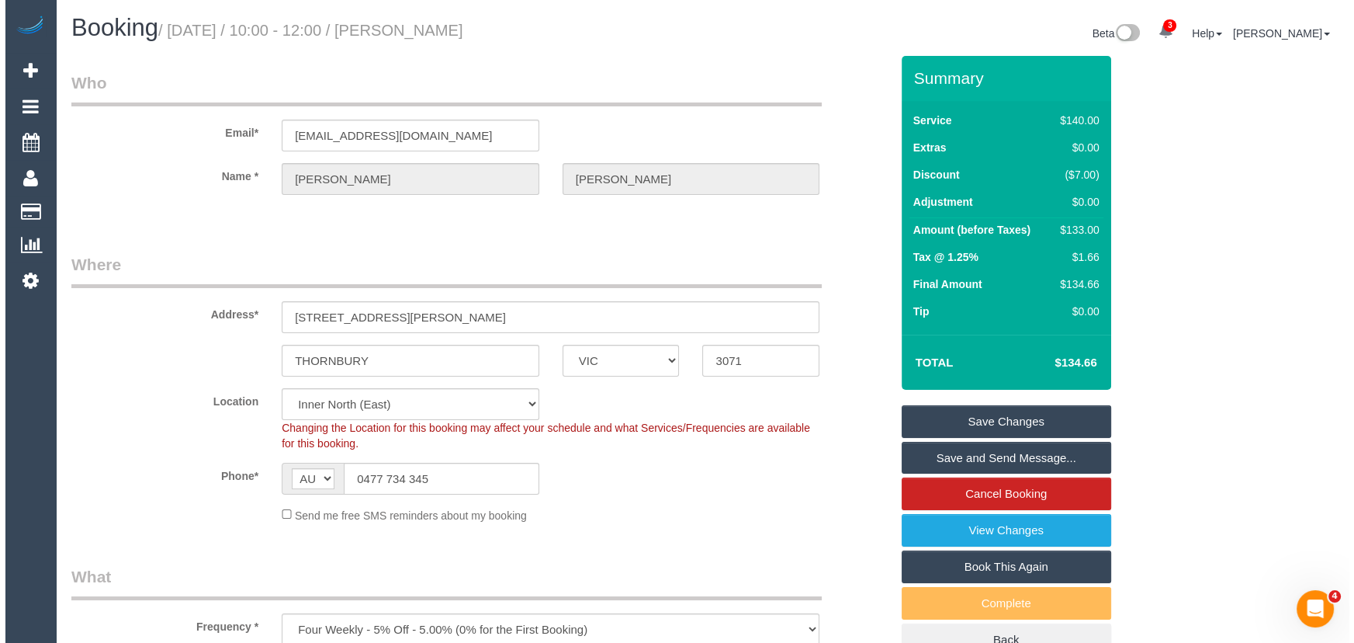
scroll to position [0, 0]
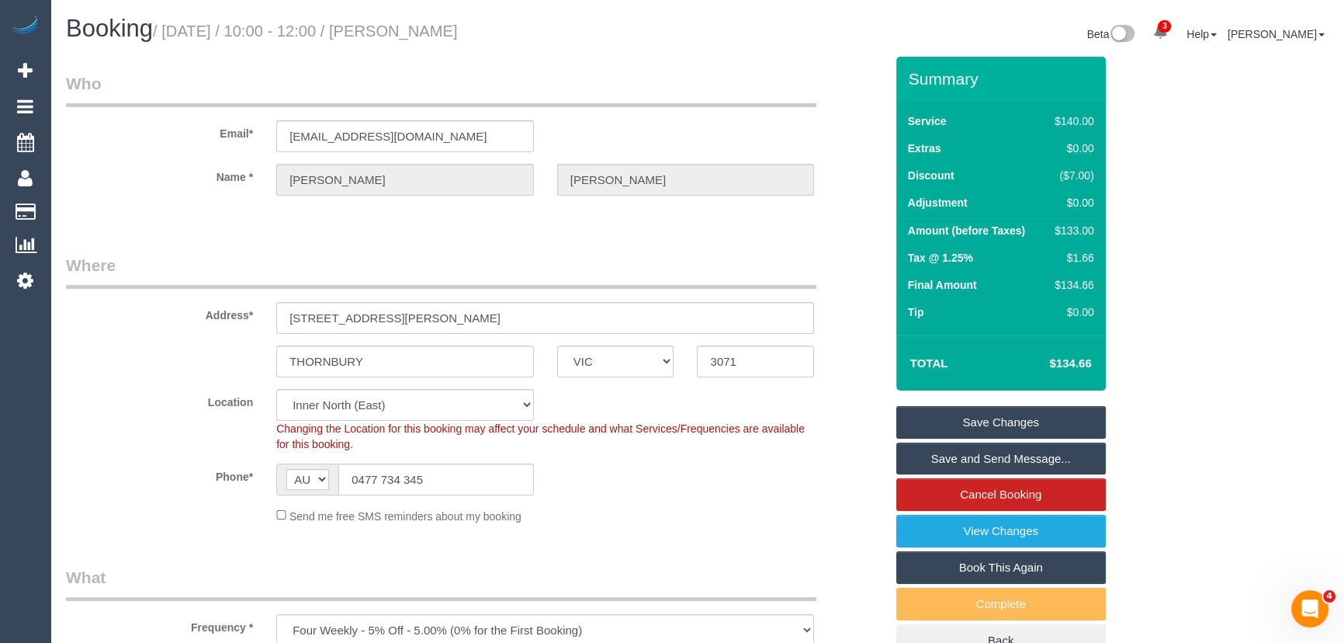
click at [449, 35] on small "/ September 19, 2025 / 10:00 - 12:00 / Laura lombardi" at bounding box center [305, 31] width 305 height 17
click at [448, 34] on small "/ September 19, 2025 / 10:00 - 12:00 / Laura lombardi" at bounding box center [305, 31] width 305 height 17
copy small "Laura lombardi"
click at [983, 456] on link "Save and Send Message..." at bounding box center [1001, 458] width 210 height 33
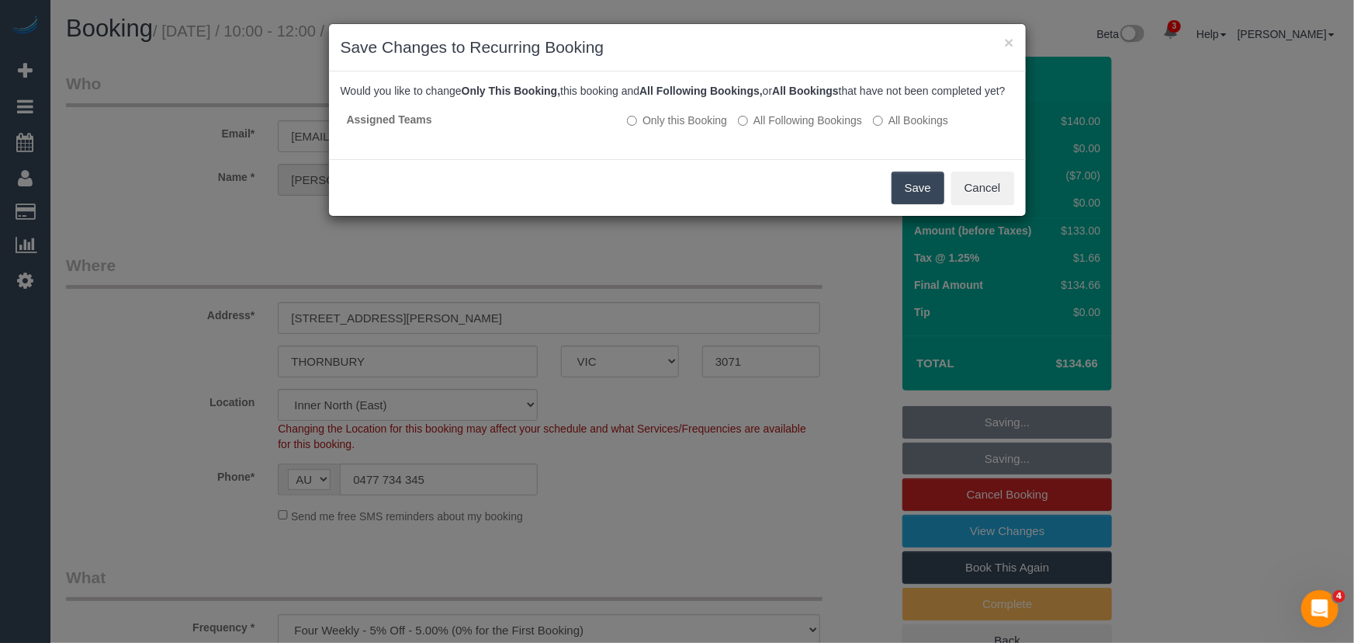
click at [913, 204] on button "Save" at bounding box center [918, 187] width 53 height 33
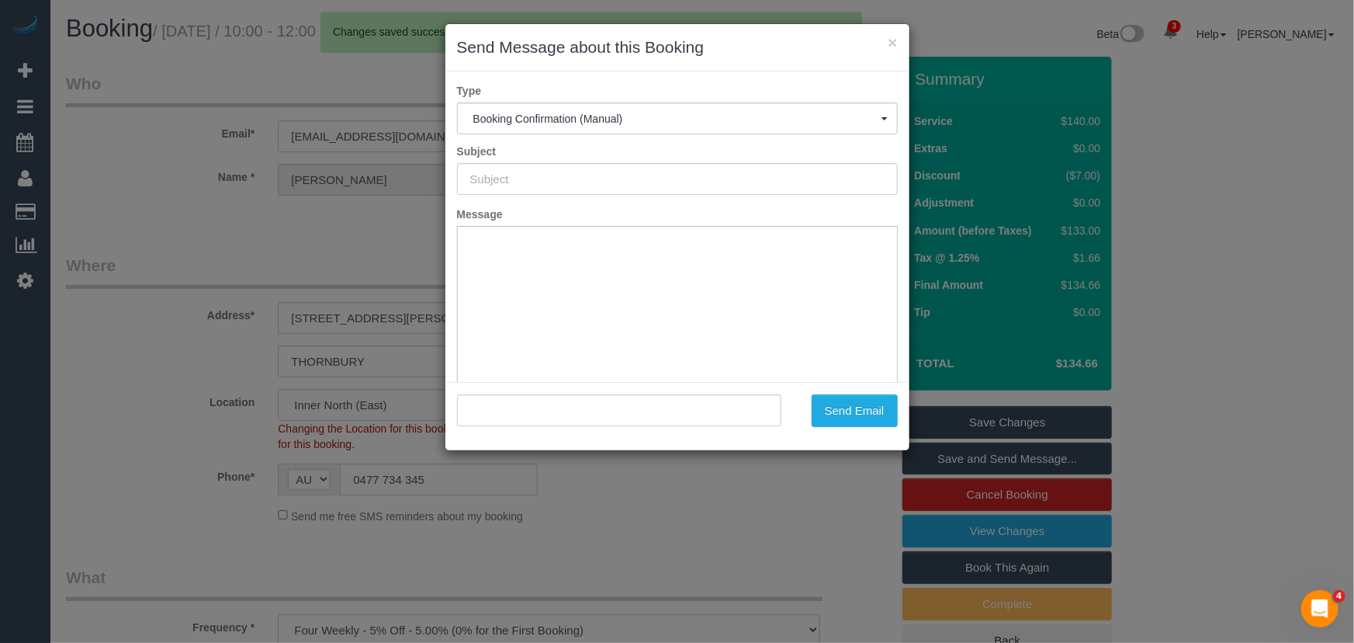
type input "Booking Confirmed"
type input ""Laura lombardi" <lauralombardi_@hotmail.com>"
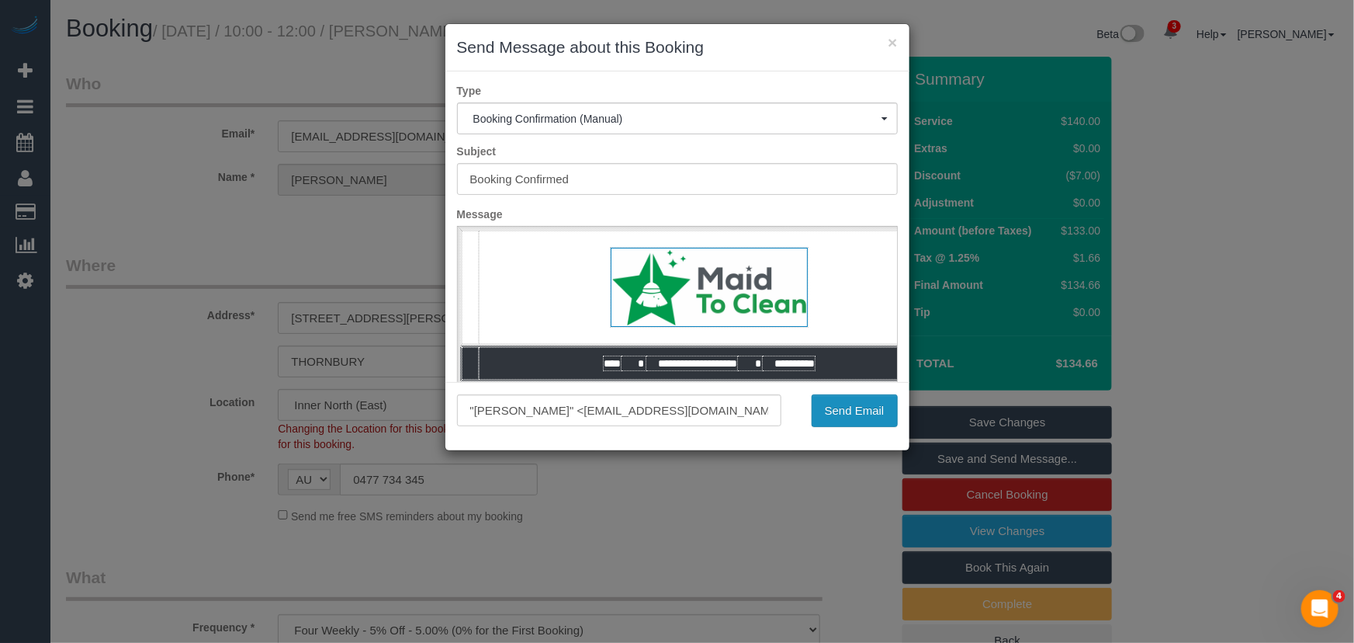
click at [857, 417] on button "Send Email" at bounding box center [855, 410] width 86 height 33
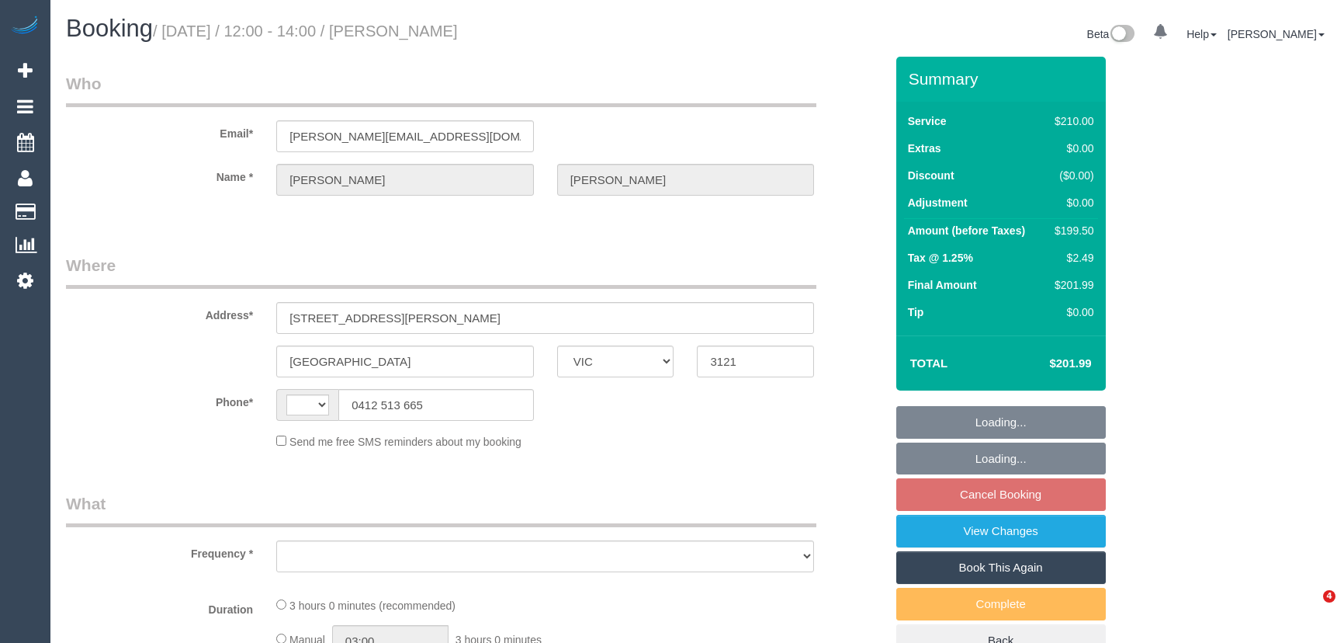
select select "VIC"
select select "string:AU"
select select "object:549"
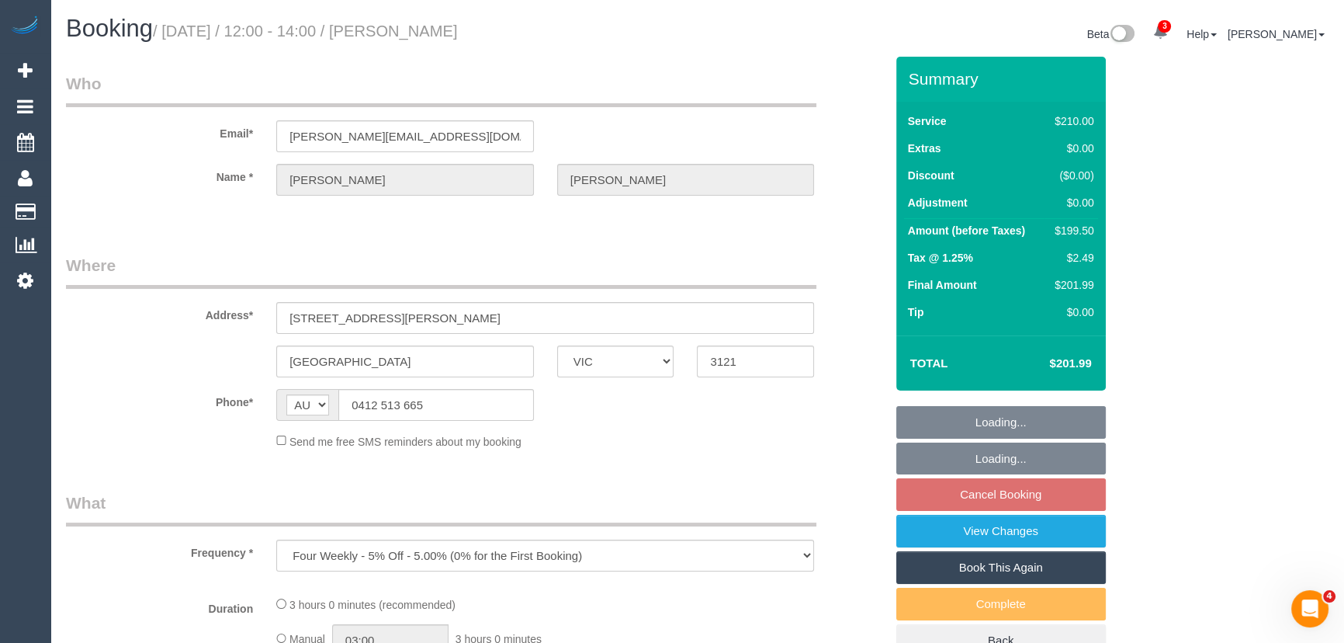
select select "string:stripe-pm_1Oxfgq2GScqysDRVgaJxi6Oj"
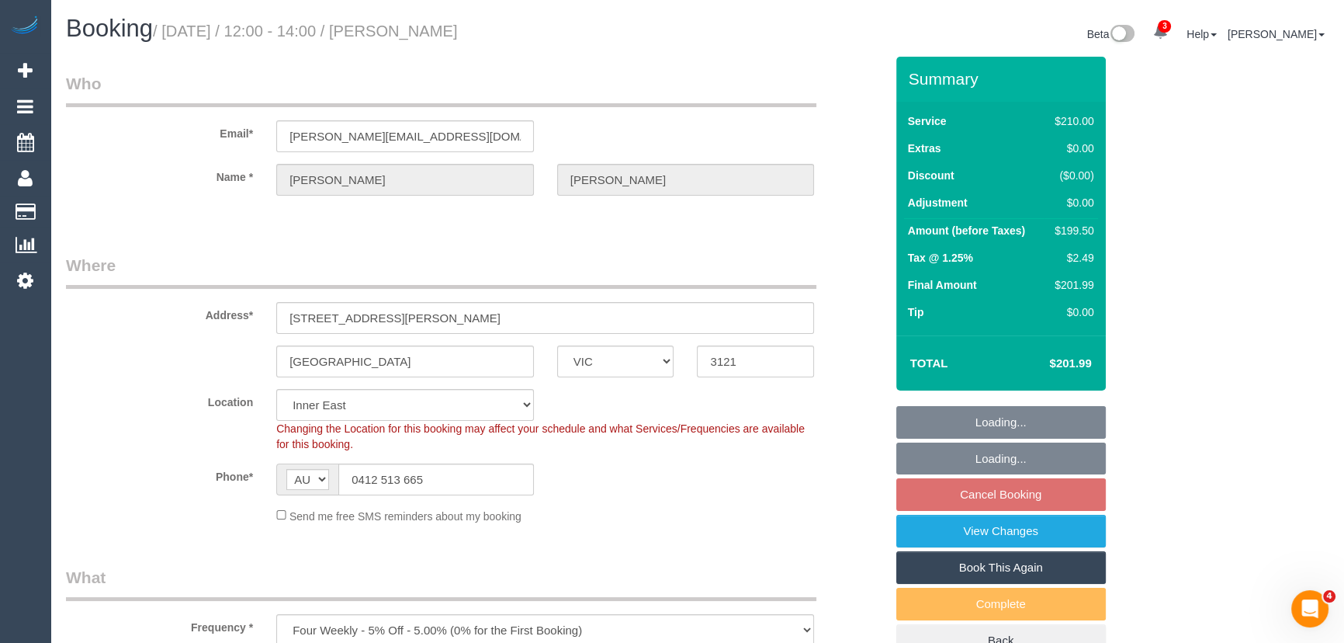
select select "object:720"
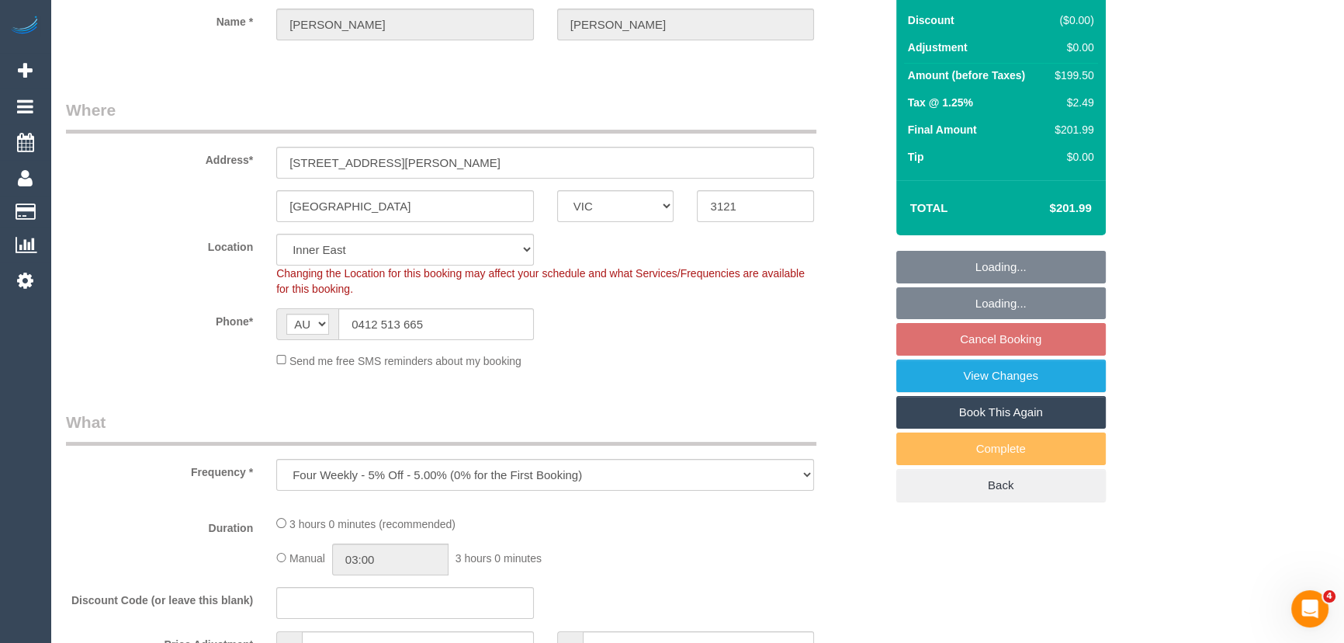
select select "180"
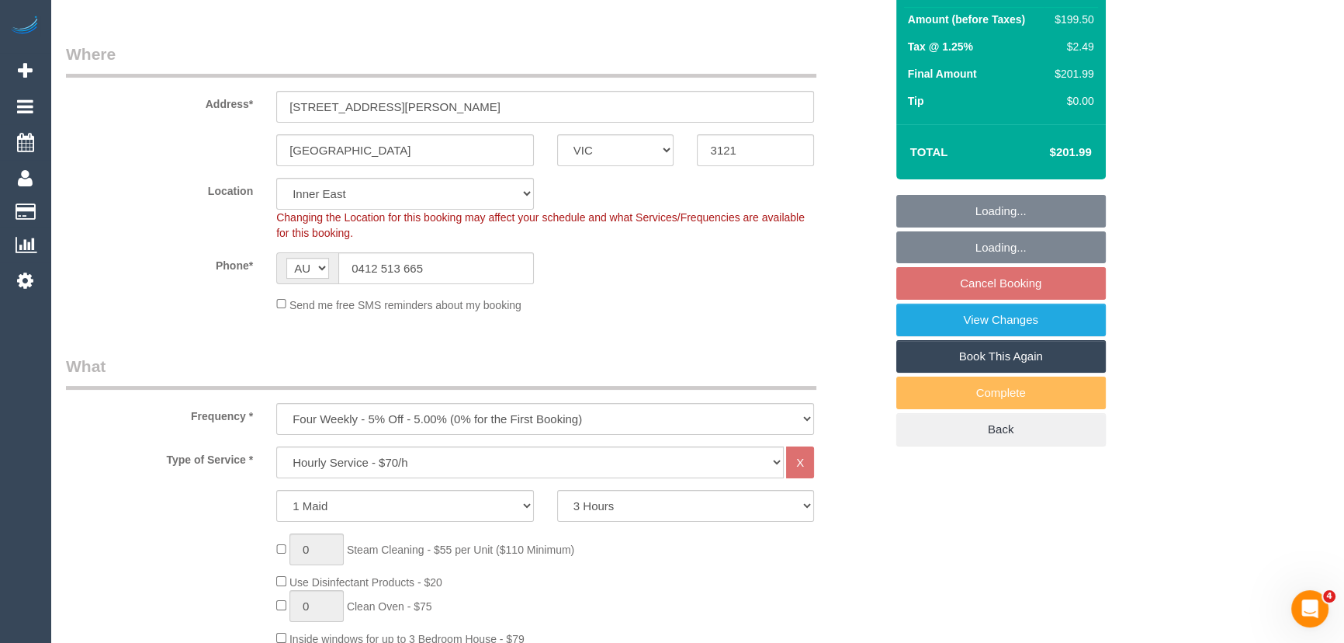
select select "number:28"
select select "number:16"
select select "number:18"
select select "number:25"
select select "number:33"
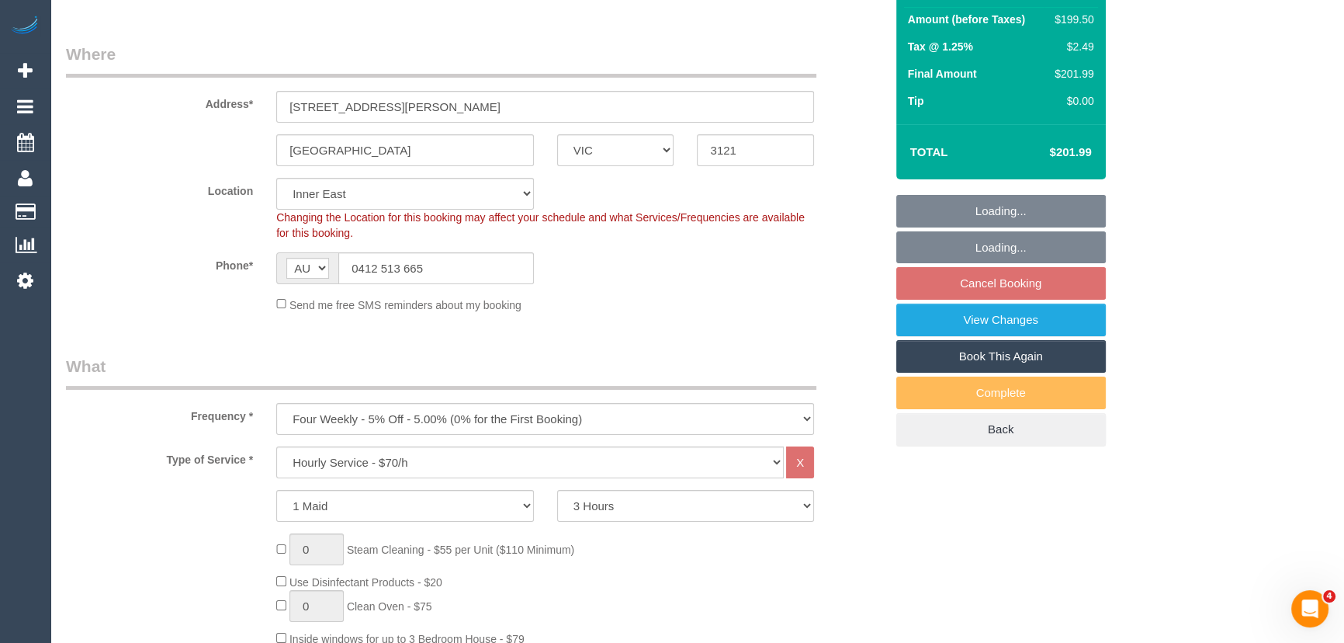
select select "number:13"
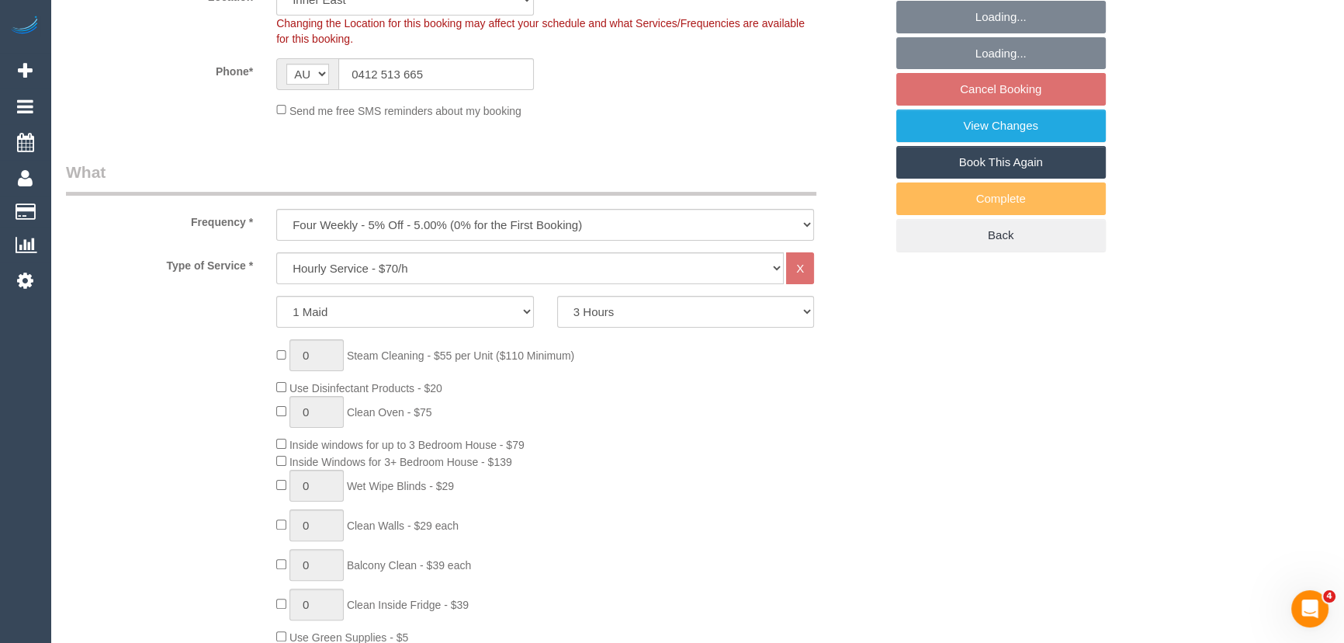
select select "spot4"
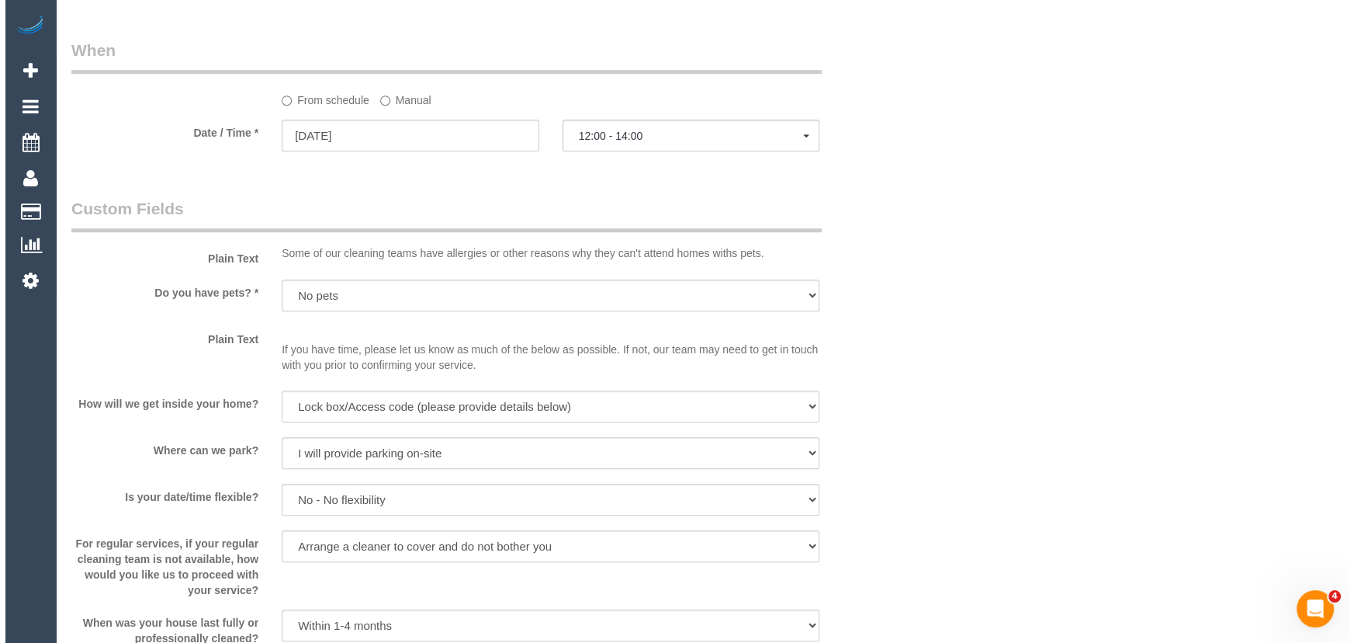
scroll to position [1904, 0]
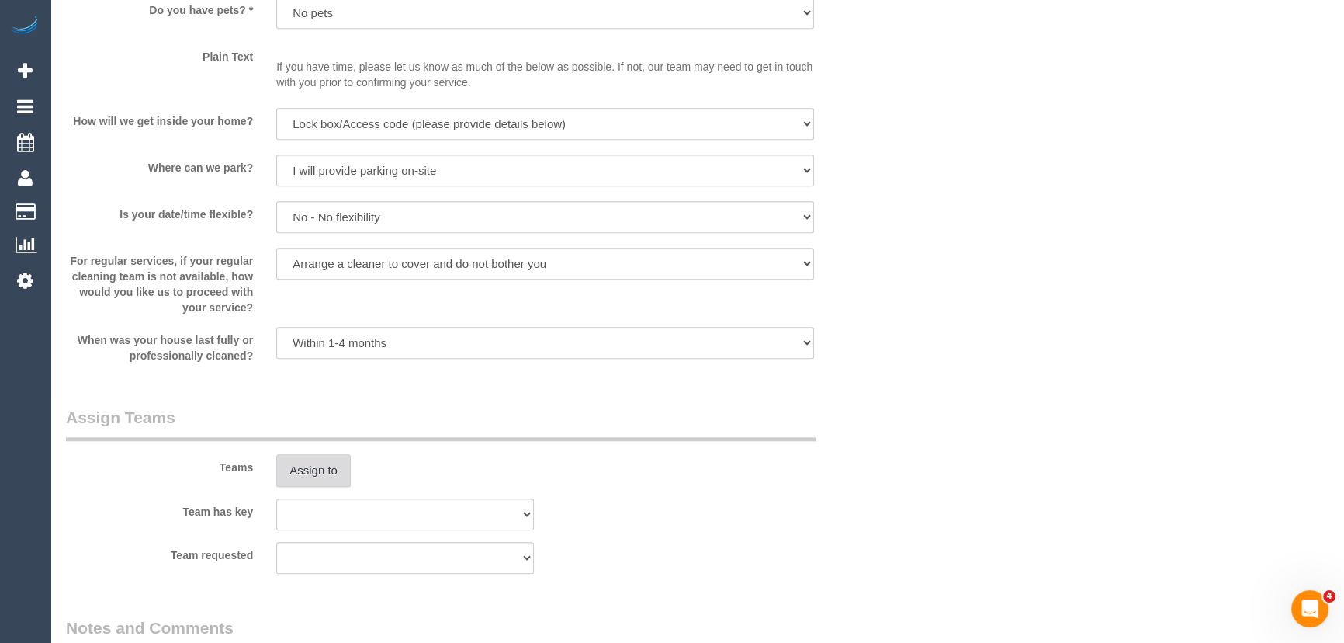
click at [333, 466] on button "Assign to" at bounding box center [313, 470] width 74 height 33
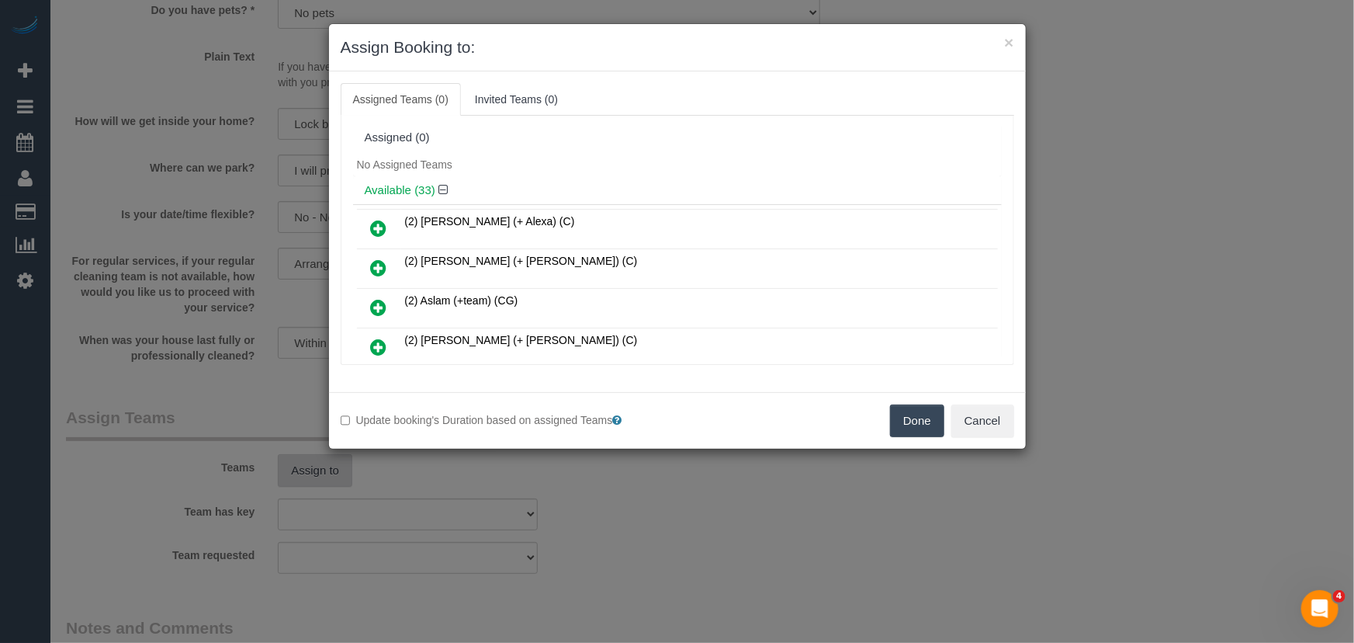
scroll to position [4197, 0]
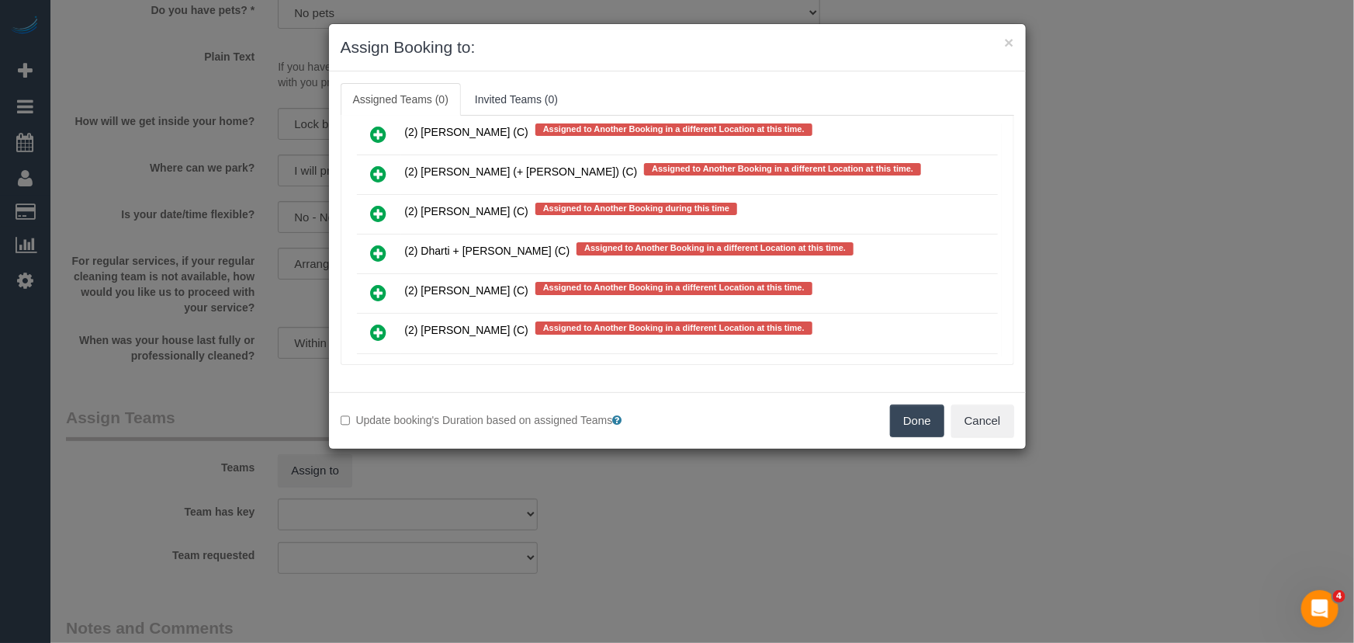
drag, startPoint x: 379, startPoint y: 240, endPoint x: 388, endPoint y: 247, distance: 11.0
click at [379, 323] on icon at bounding box center [379, 332] width 16 height 19
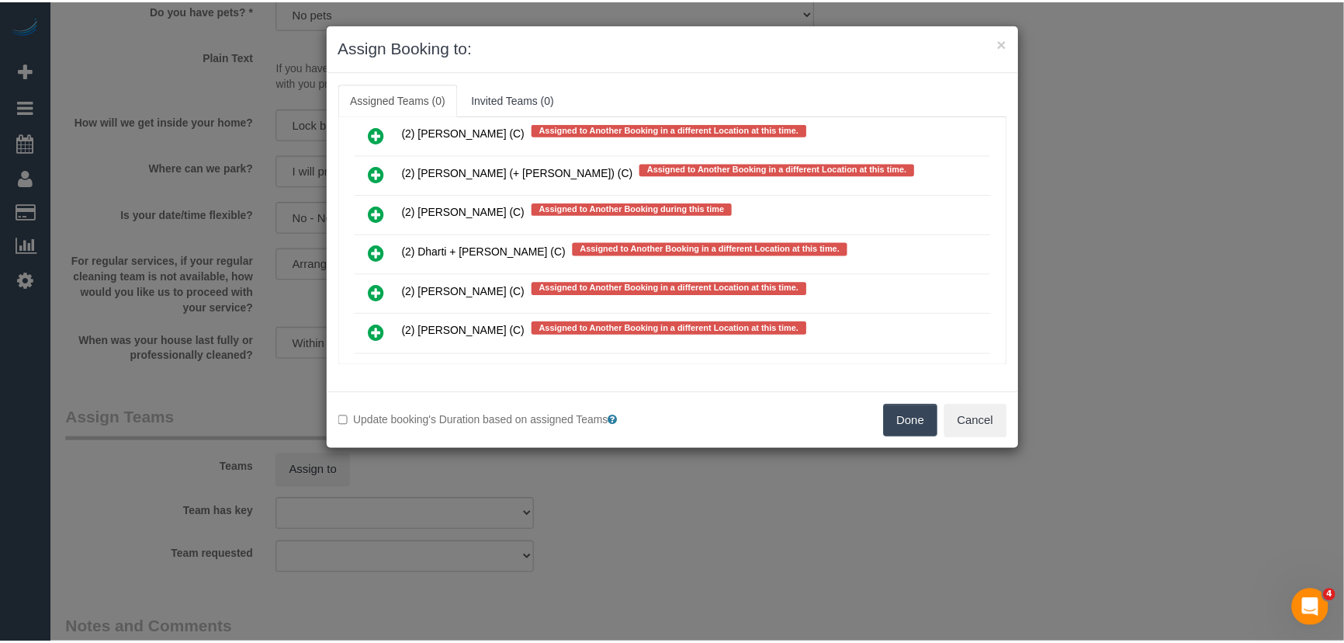
scroll to position [4239, 0]
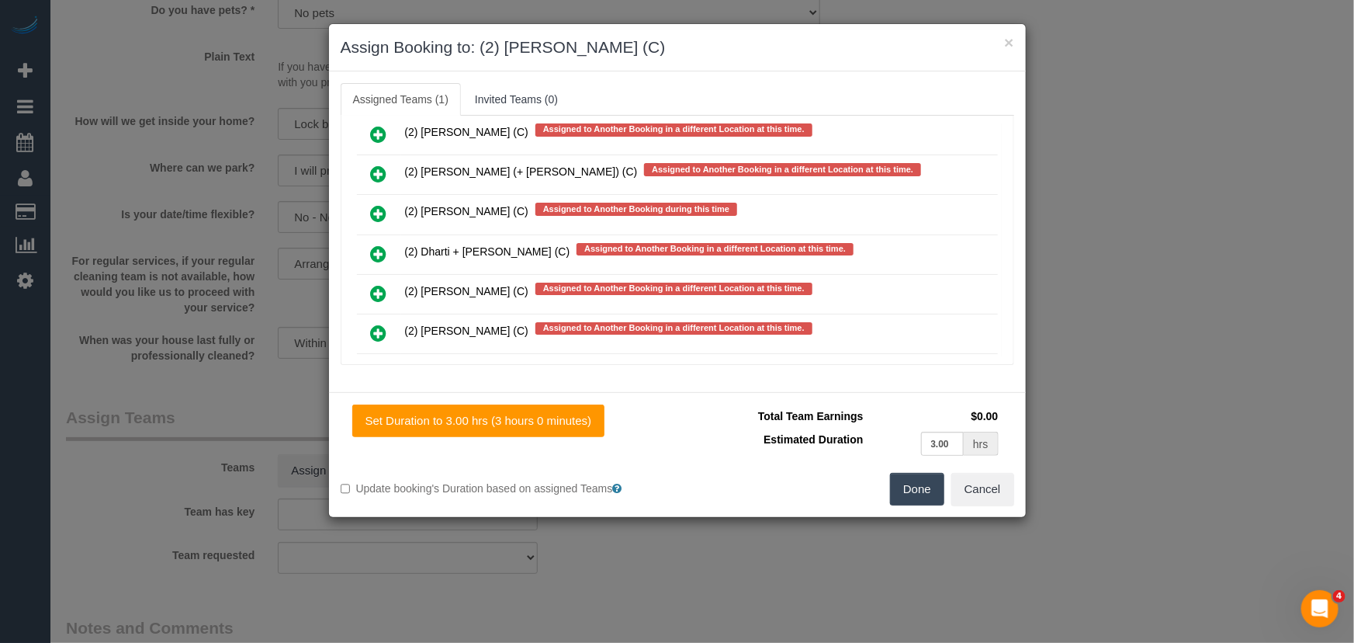
click at [908, 491] on button "Done" at bounding box center [917, 489] width 54 height 33
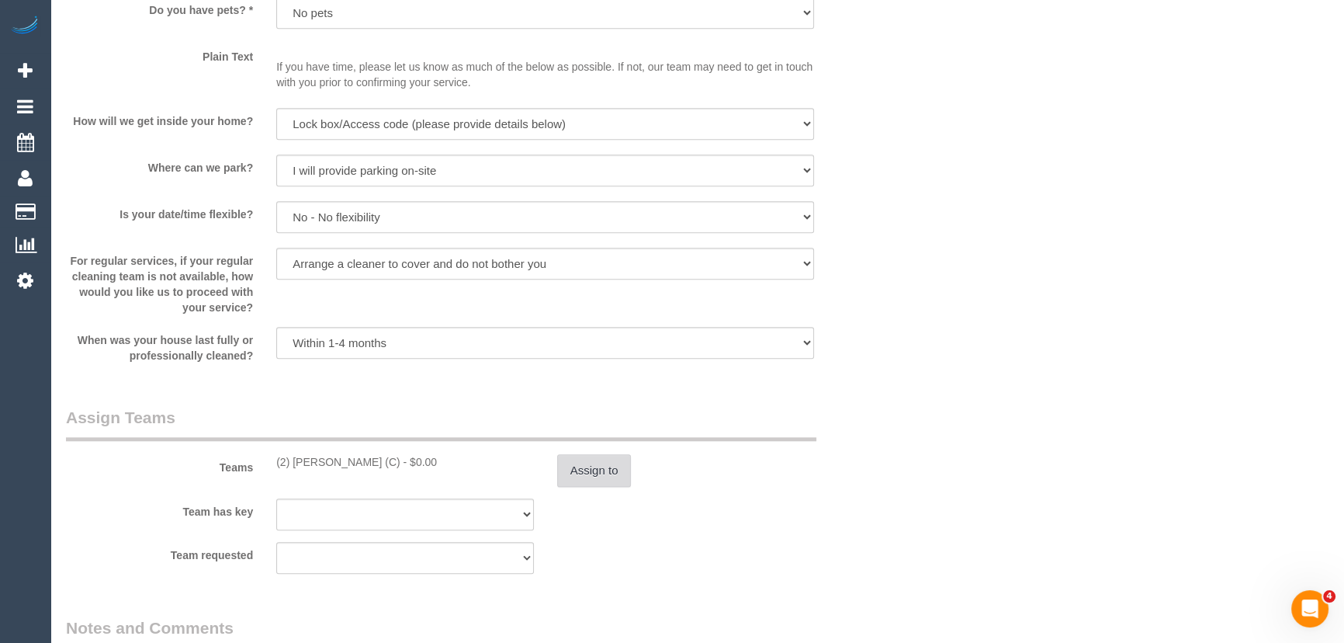
click at [608, 475] on button "Assign to" at bounding box center [594, 470] width 74 height 33
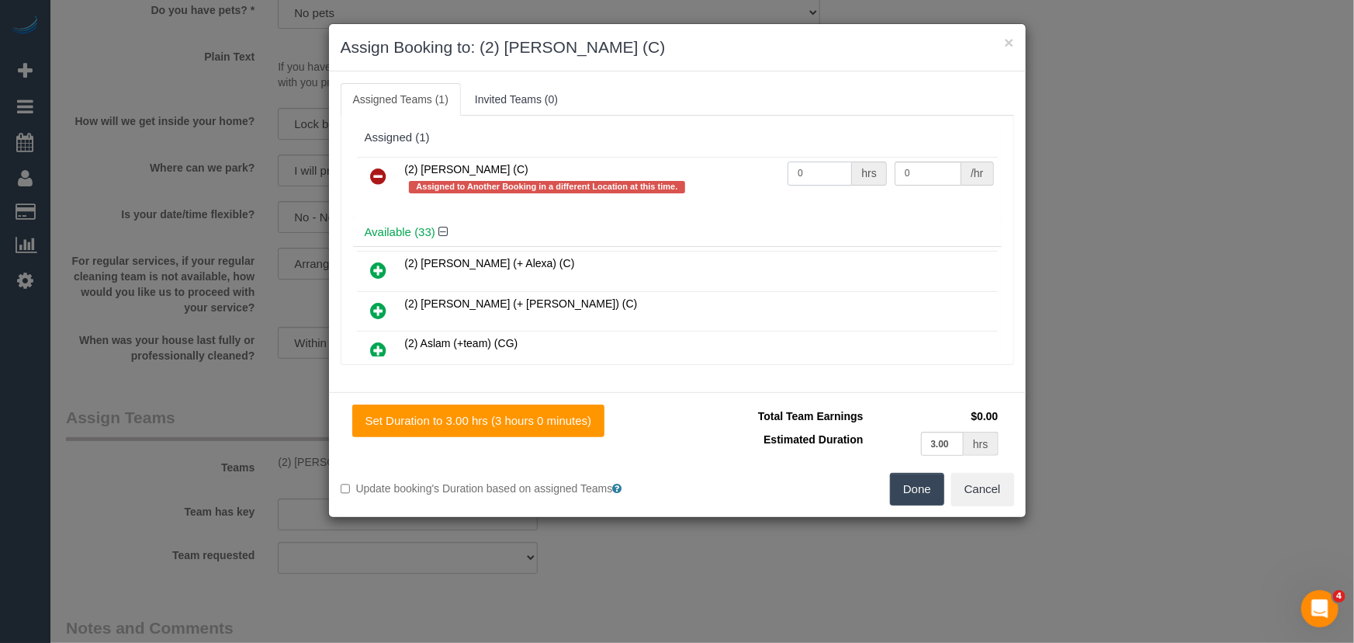
click at [829, 172] on input "0" at bounding box center [820, 173] width 64 height 24
type input "3"
type input "40"
click at [912, 494] on button "Done" at bounding box center [917, 489] width 54 height 33
click at [912, 494] on div "Set Duration to 3.00 hrs (3 hours 0 minutes) Total Team Earnings $120.00 Estima…" at bounding box center [677, 454] width 697 height 125
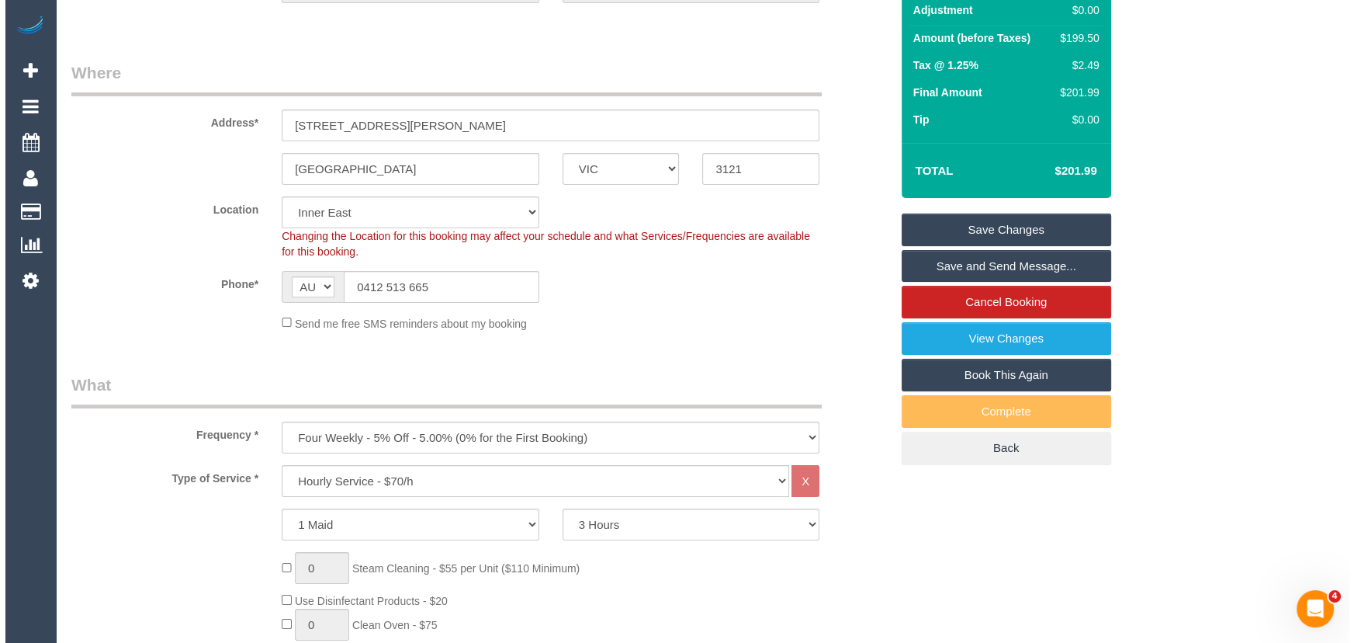
scroll to position [0, 0]
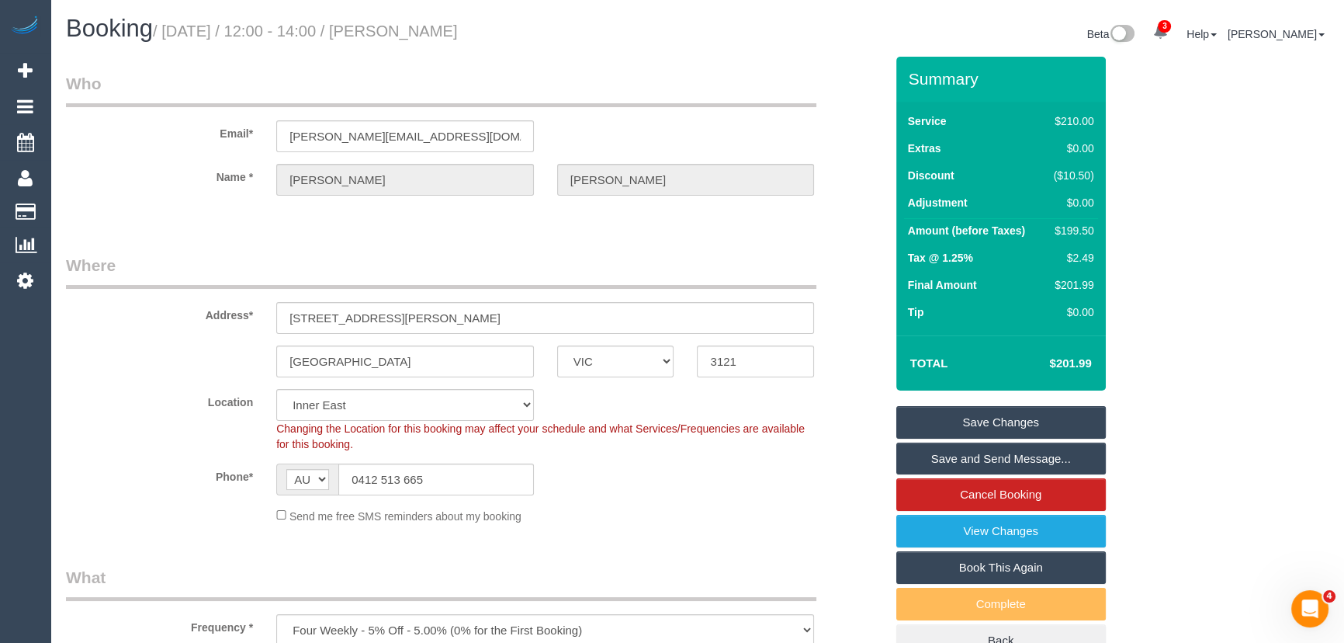
click at [441, 23] on small "/ [DATE] / 12:00 - 14:00 / [PERSON_NAME]" at bounding box center [305, 31] width 305 height 17
click at [440, 23] on small "/ [DATE] / 12:00 - 14:00 / [PERSON_NAME]" at bounding box center [305, 31] width 305 height 17
copy small "[PERSON_NAME]"
click at [931, 459] on link "Save and Send Message..." at bounding box center [1001, 458] width 210 height 33
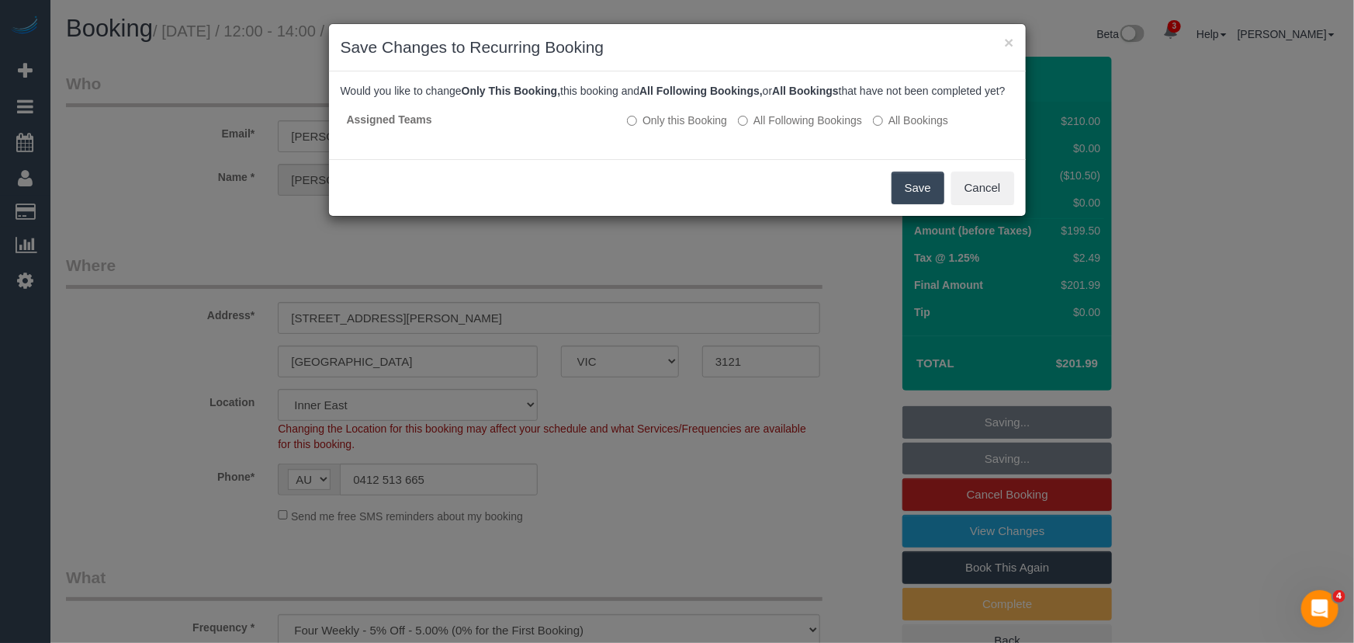
click at [902, 196] on button "Save" at bounding box center [918, 187] width 53 height 33
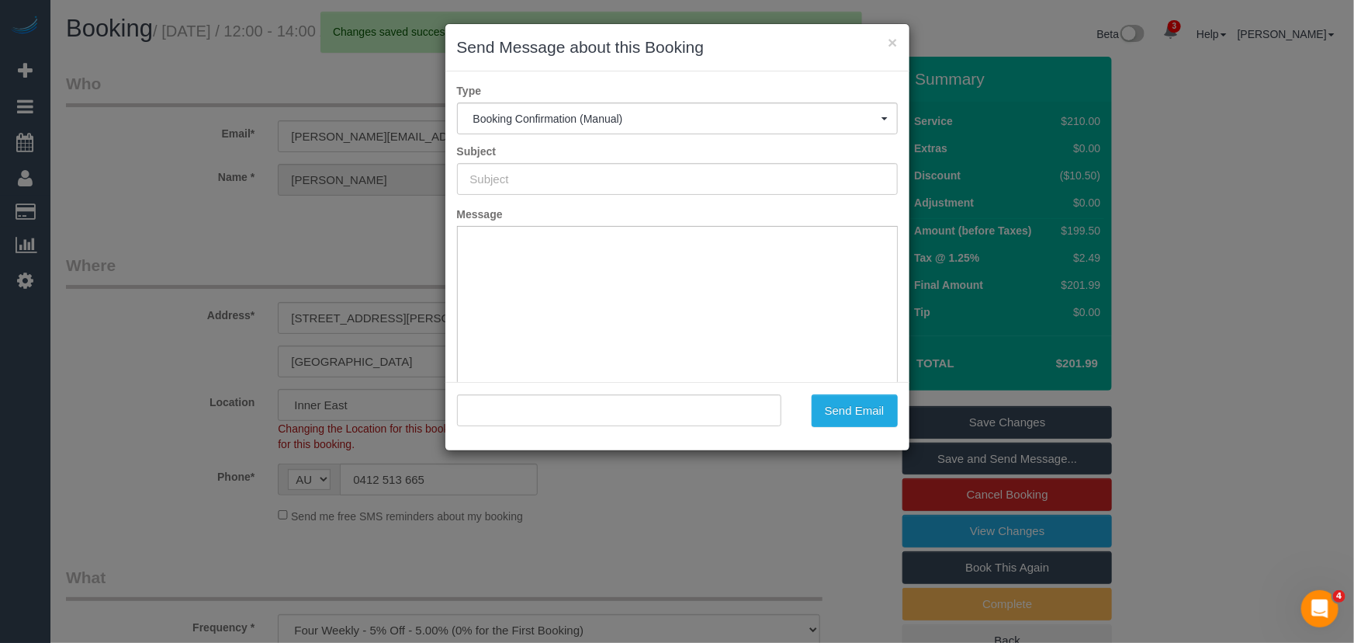
type input "Booking Confirmed"
type input ""Anne Mitchell" <a.mitchell@latrobe.edu.au>"
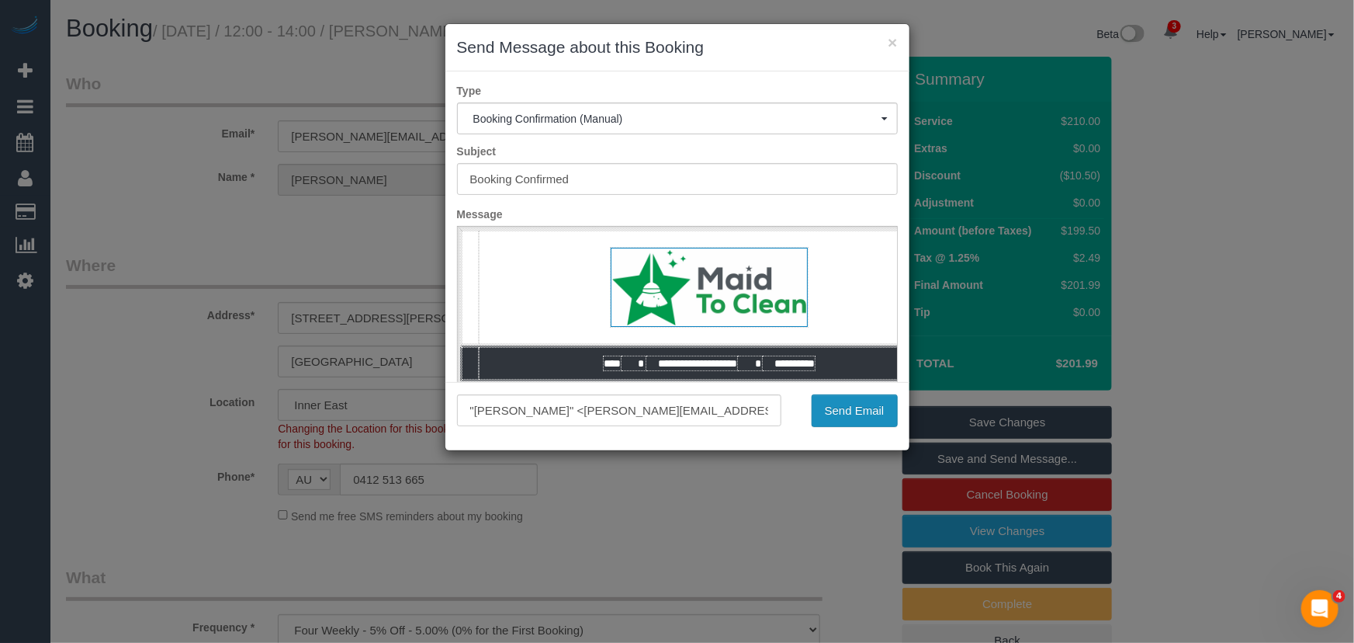
drag, startPoint x: 840, startPoint y: 404, endPoint x: 847, endPoint y: 398, distance: 8.8
click at [840, 404] on button "Send Email" at bounding box center [855, 410] width 86 height 33
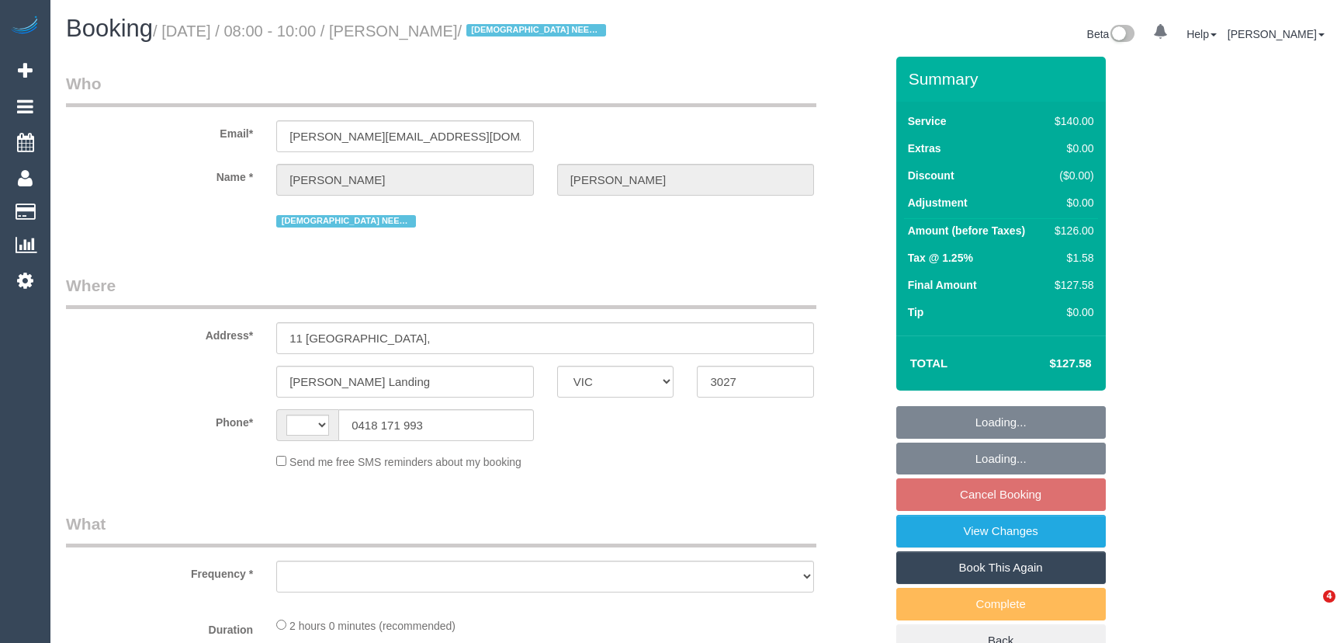
select select "VIC"
select select "string:stripe-pm_1S39QV2GScqysDRVQPYokBPy"
select select "number:27"
select select "number:14"
select select "number:19"
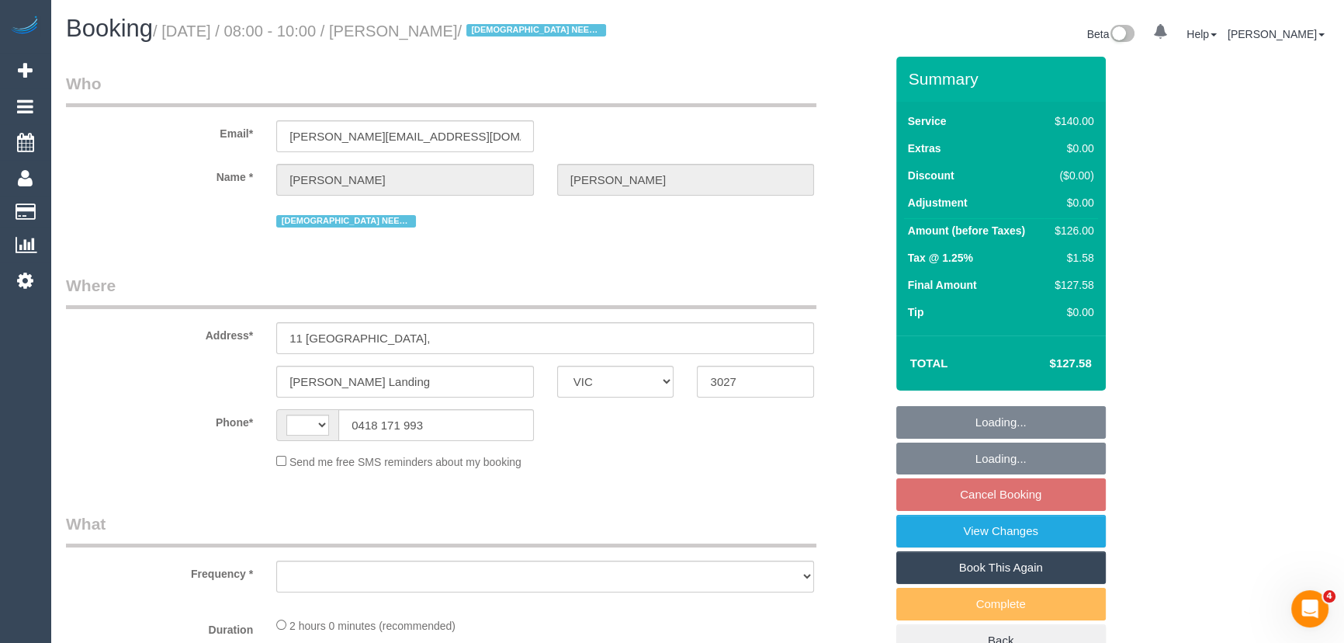
select select "number:22"
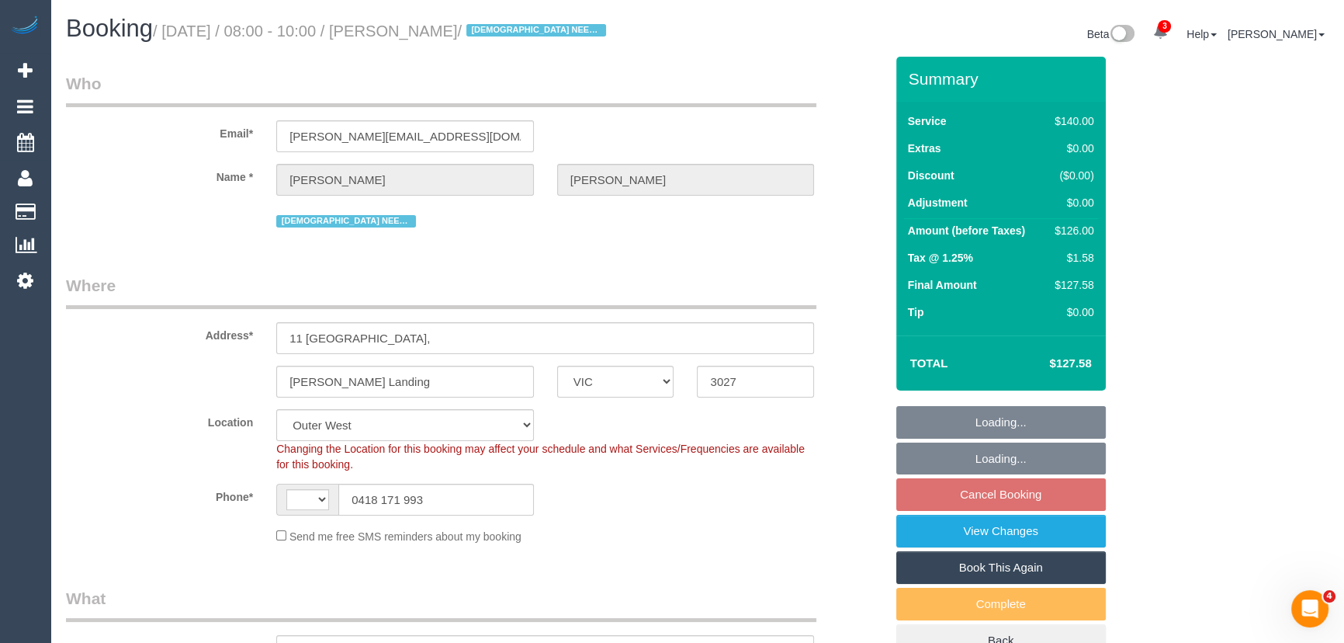
select select "string:AU"
select select "object:875"
select select "spot2"
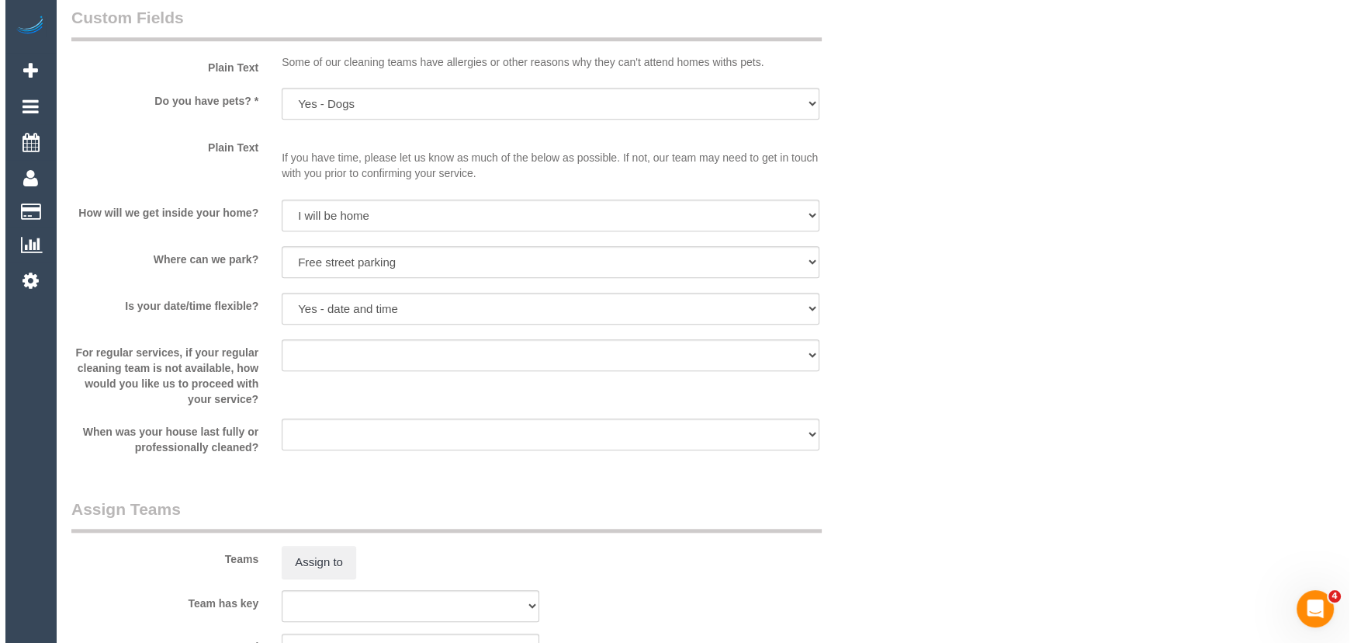
scroll to position [2046, 0]
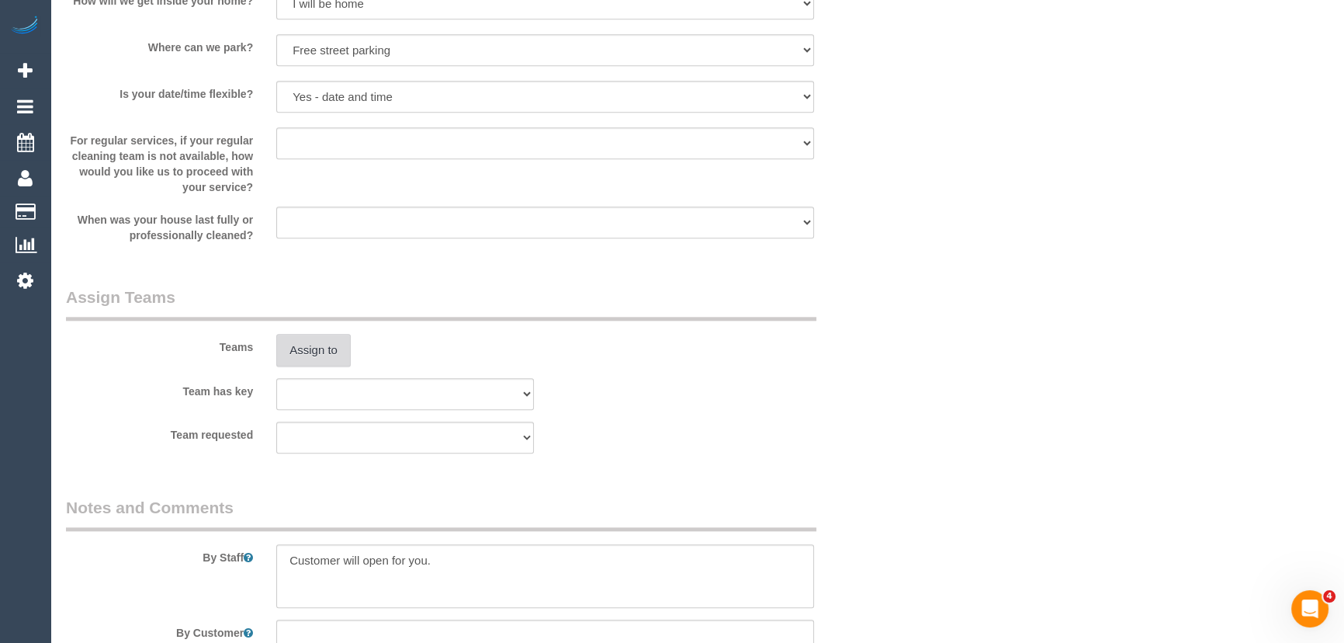
click at [326, 351] on button "Assign to" at bounding box center [313, 350] width 74 height 33
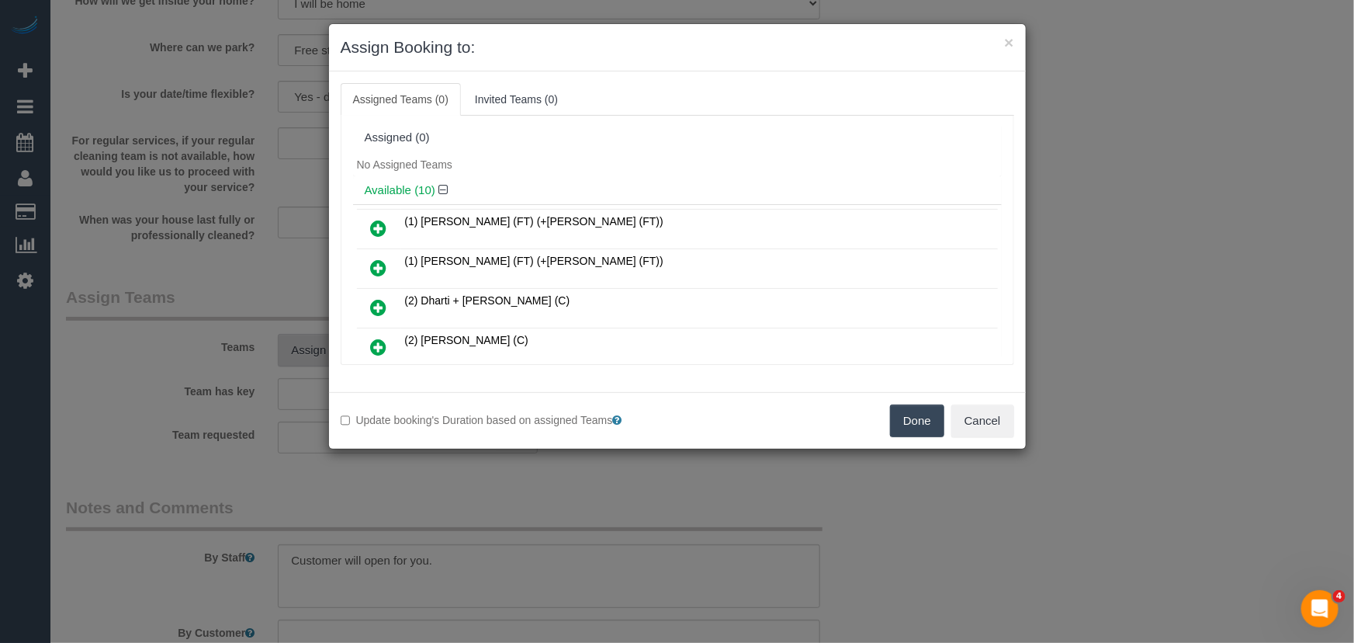
scroll to position [715, 0]
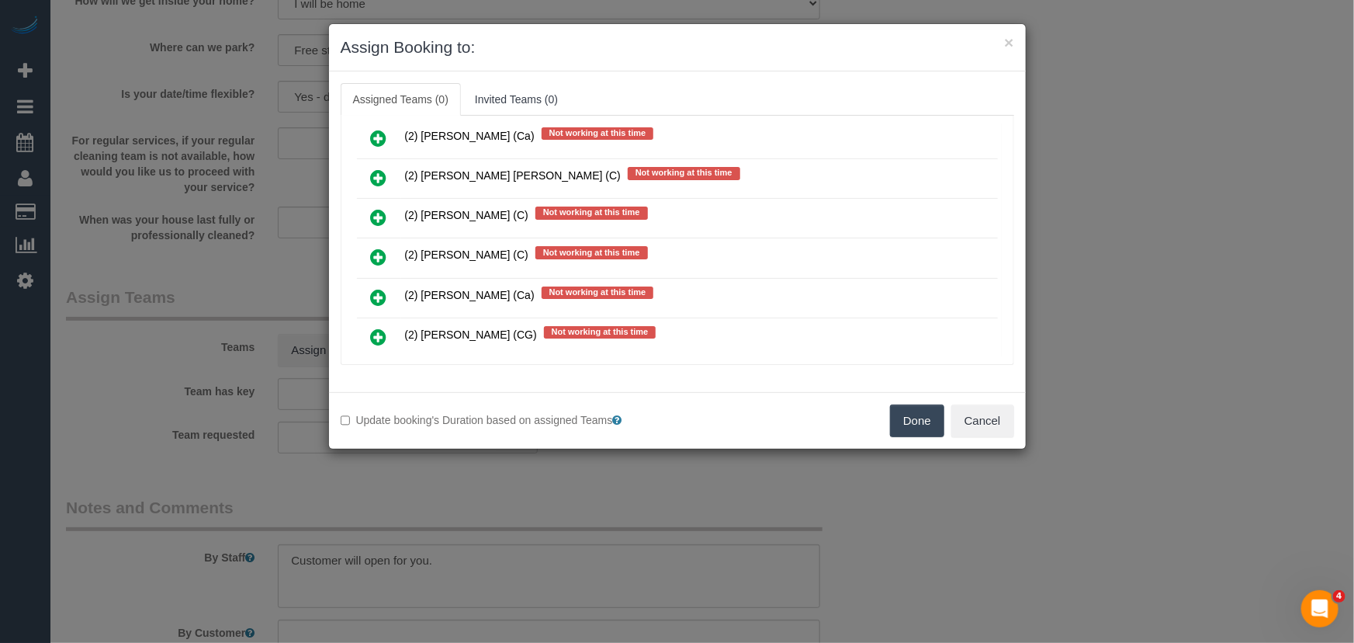
click at [376, 248] on icon at bounding box center [379, 257] width 16 height 19
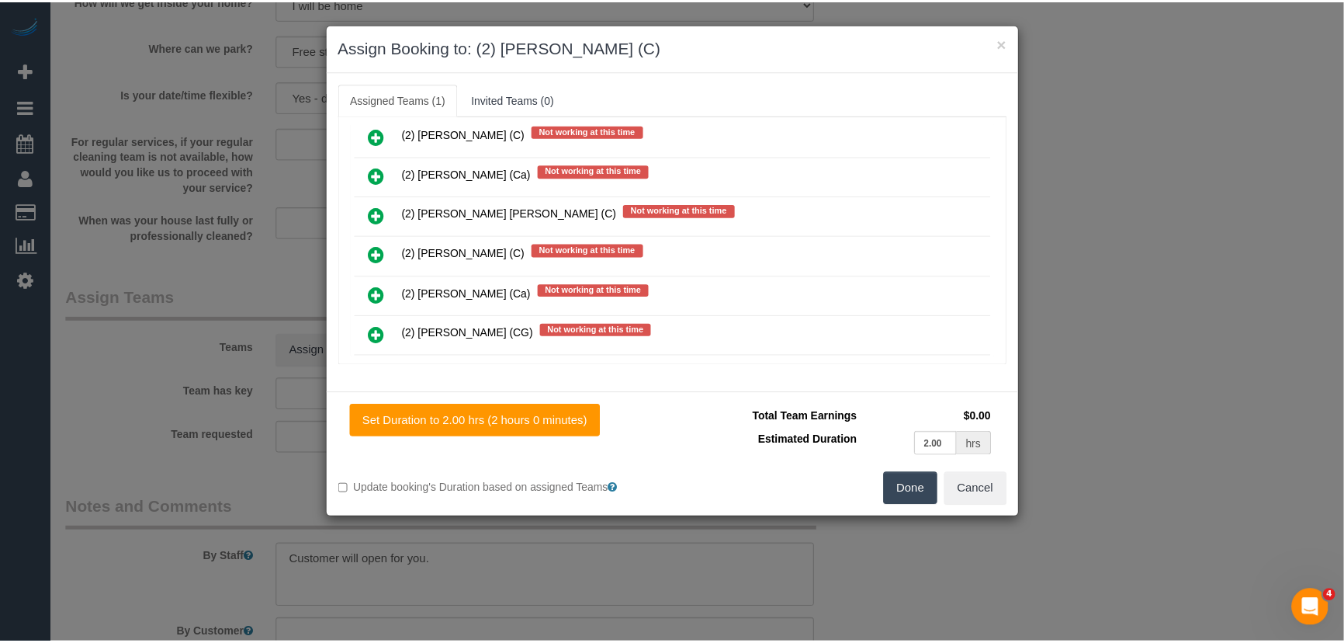
scroll to position [752, 0]
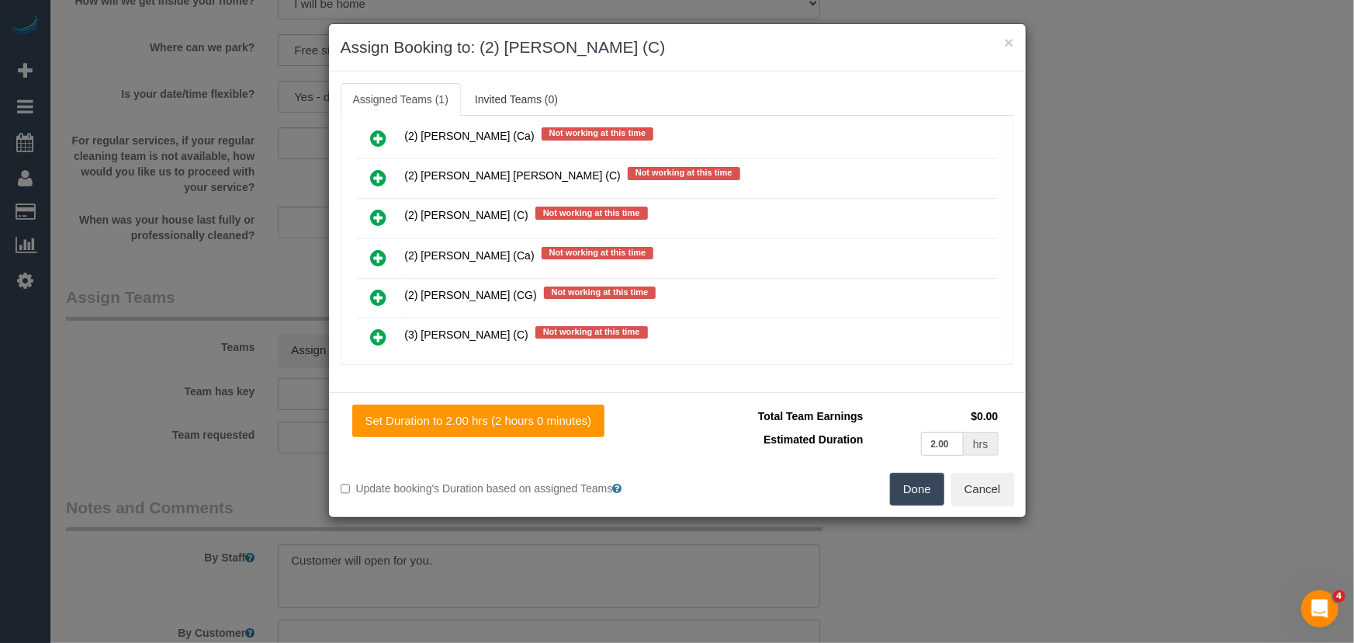
click at [908, 497] on button "Done" at bounding box center [917, 489] width 54 height 33
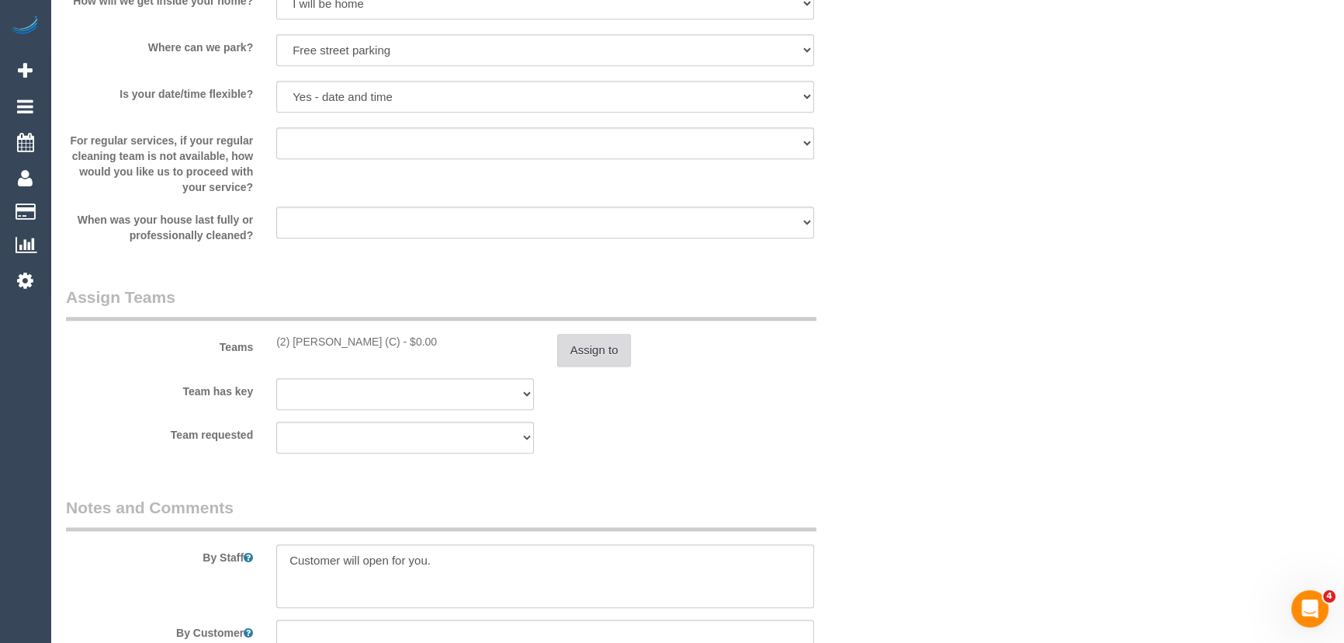
click at [611, 346] on button "Assign to" at bounding box center [594, 350] width 74 height 33
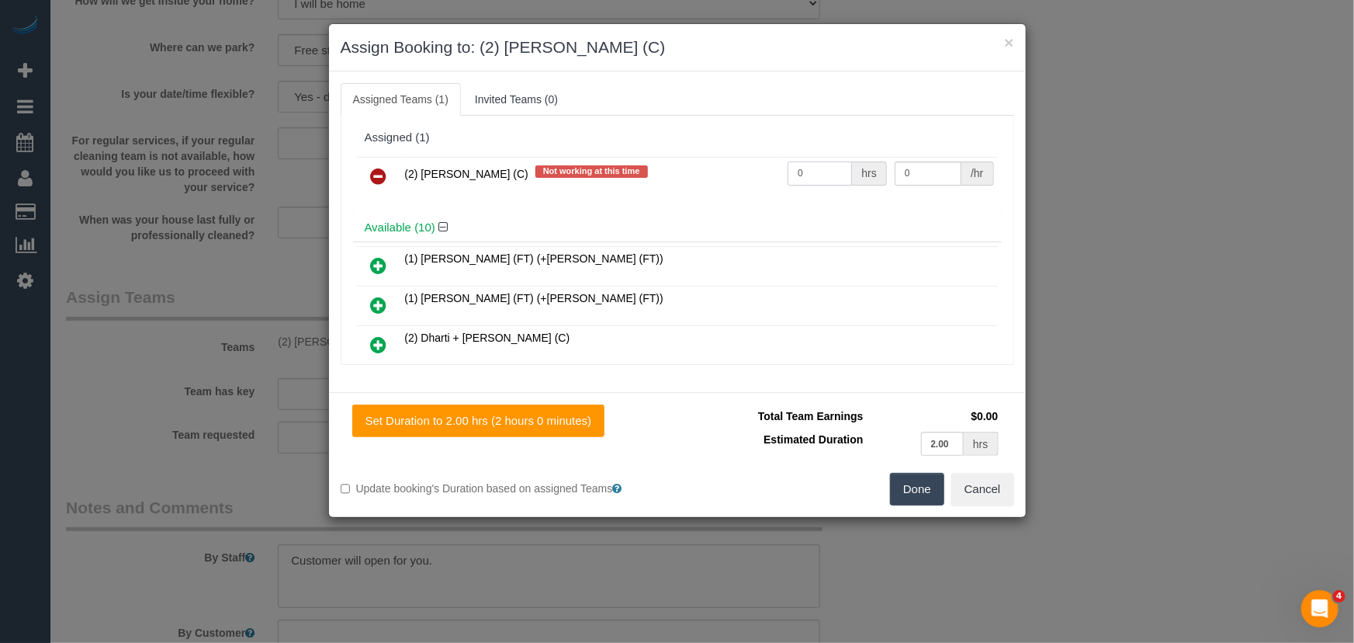
click at [813, 171] on input "0" at bounding box center [820, 173] width 64 height 24
type input "2"
type input "37.5"
click at [930, 496] on button "Done" at bounding box center [917, 489] width 54 height 33
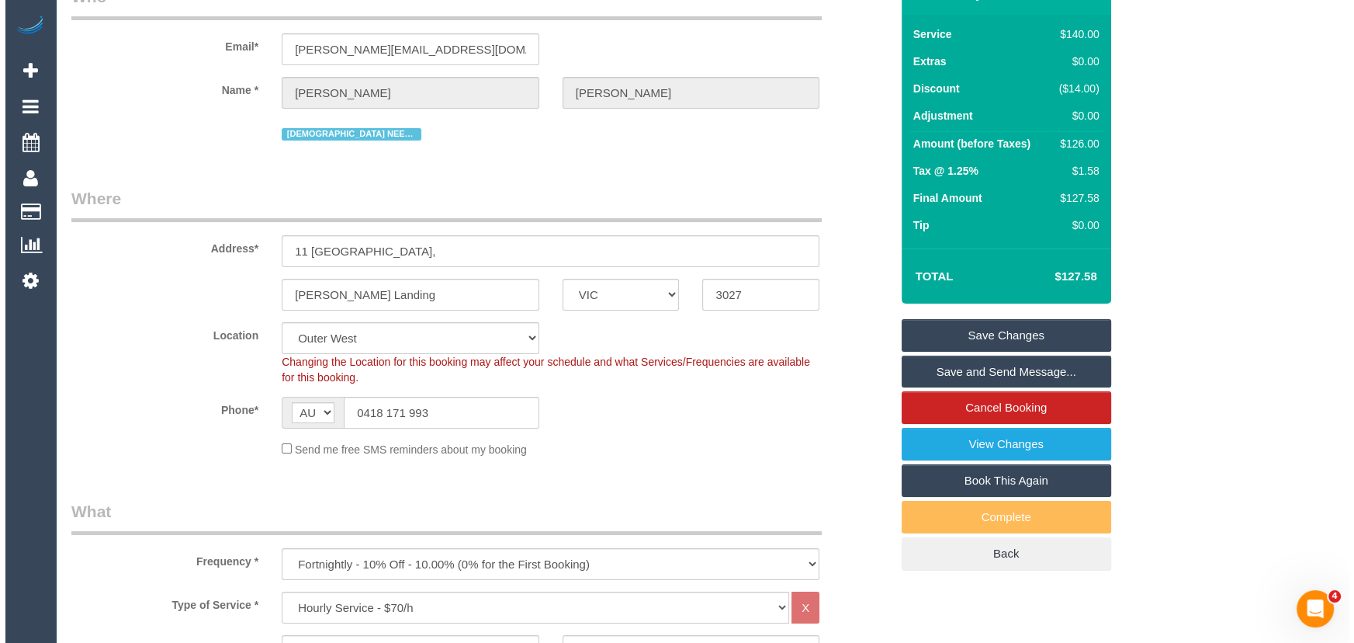
scroll to position [0, 0]
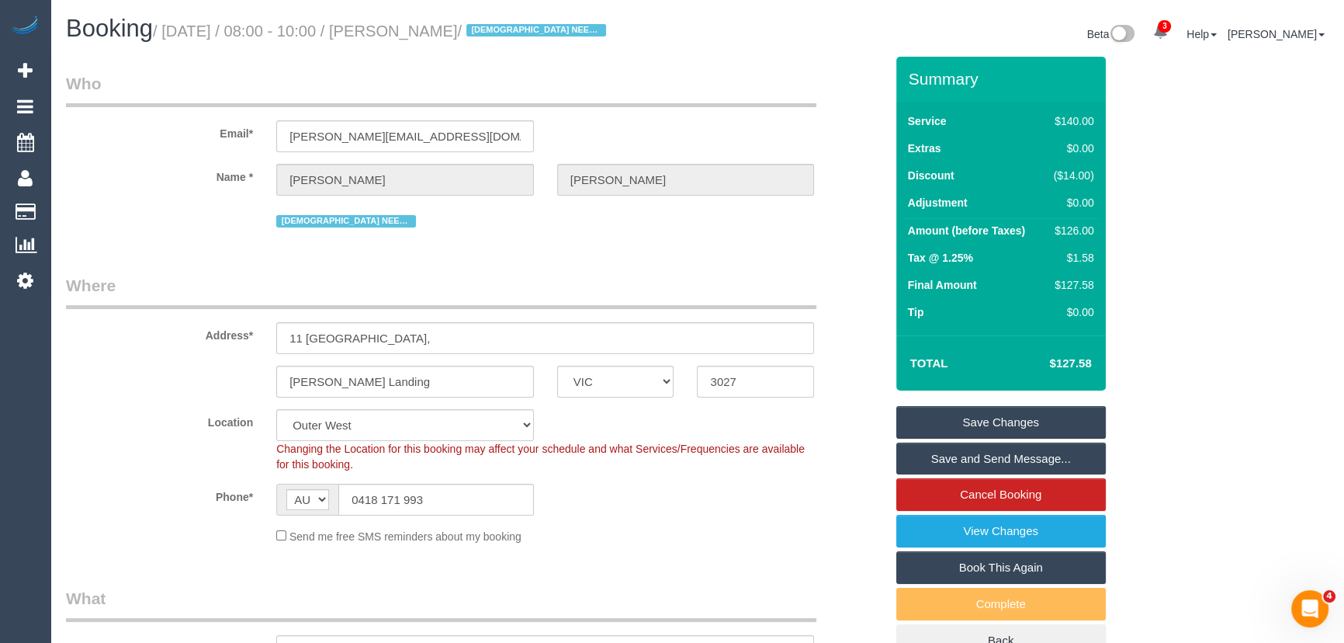
click at [442, 29] on small "/ September 19, 2025 / 08:00 - 10:00 / Joel Ward / FEMALE NEEDED" at bounding box center [382, 31] width 458 height 17
copy small "[PERSON_NAME]"
click at [972, 460] on link "Save and Send Message..." at bounding box center [1001, 458] width 210 height 33
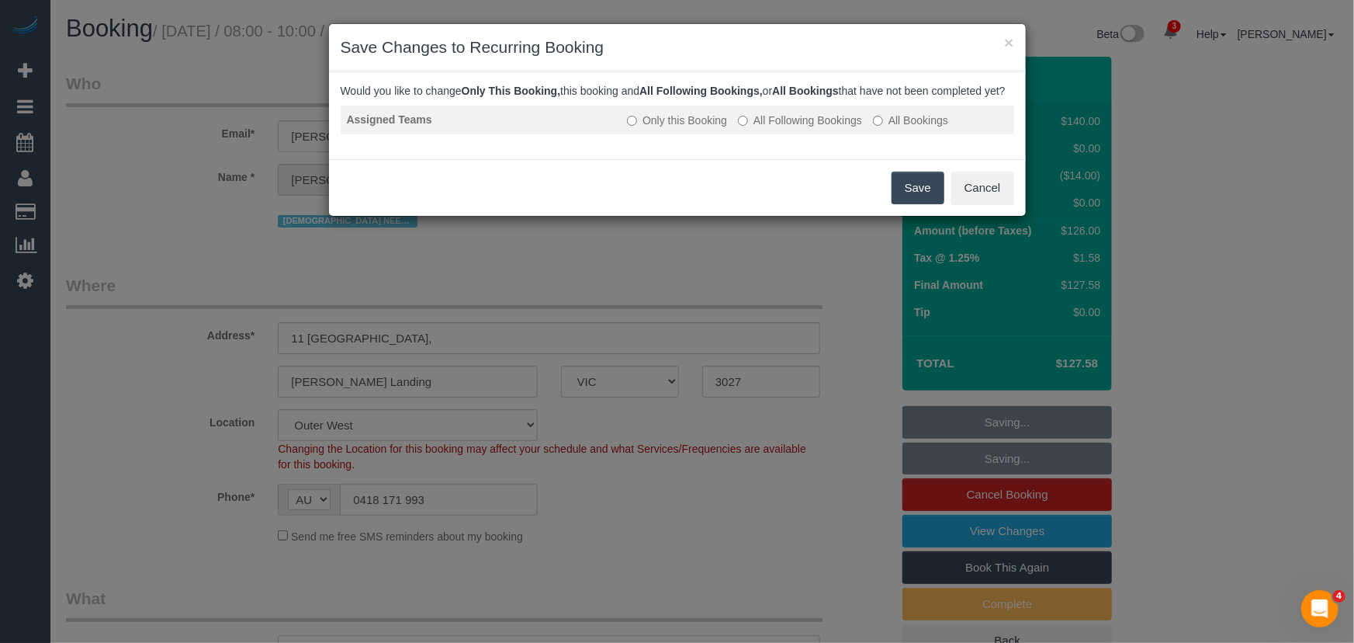
click at [785, 128] on label "All Following Bookings" at bounding box center [800, 121] width 124 height 16
click at [923, 204] on button "Save" at bounding box center [918, 187] width 53 height 33
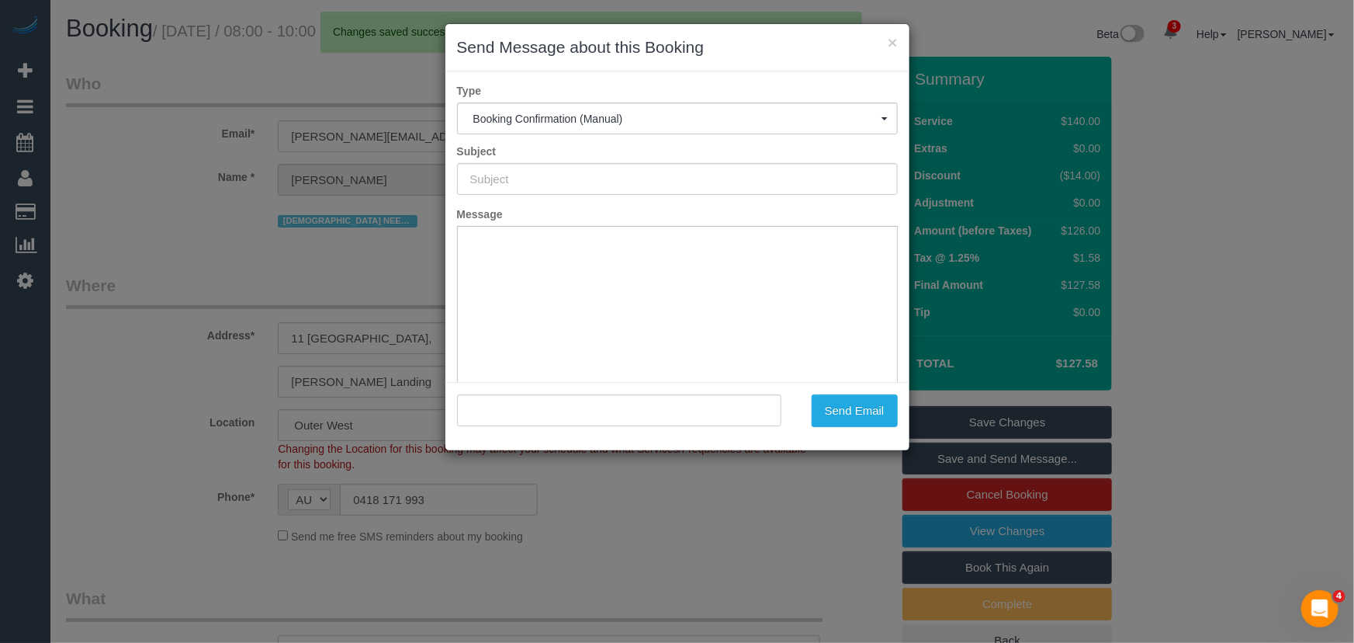
type input "Booking Confirmed"
type input ""Joel Ward" <joel-351@hotmail.com>"
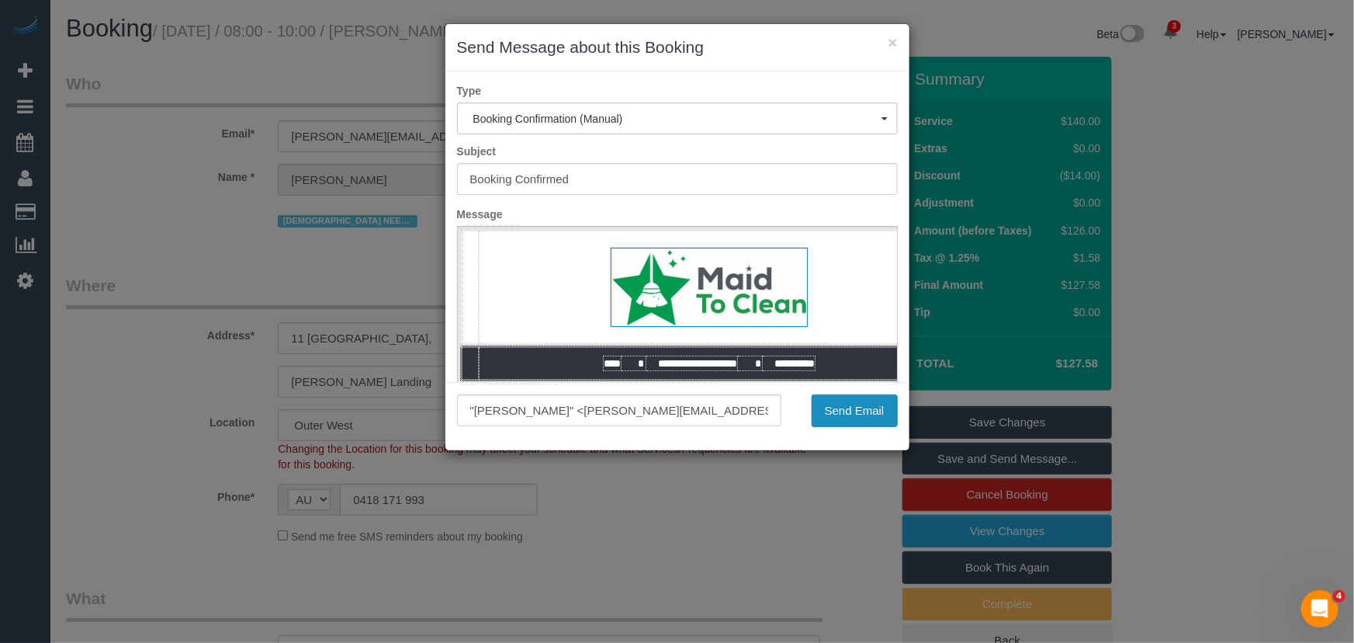
click at [850, 421] on button "Send Email" at bounding box center [855, 410] width 86 height 33
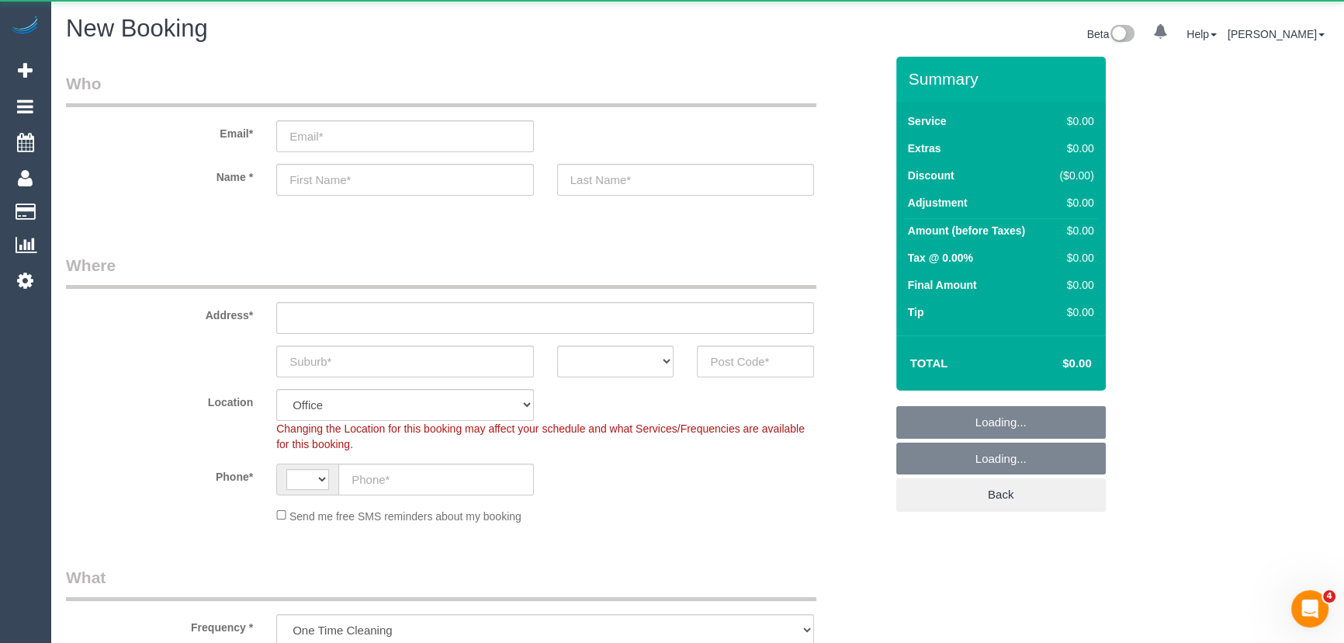
select select "object:813"
select select "string:AU"
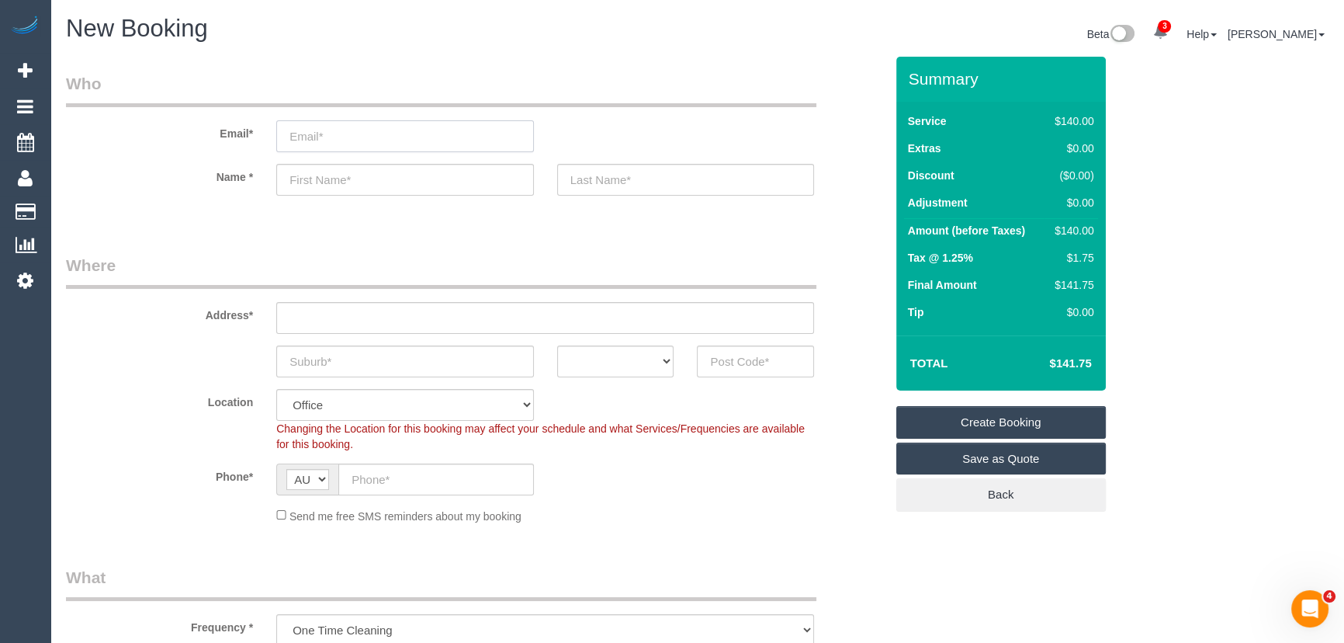
click at [372, 127] on input "email" at bounding box center [405, 136] width 258 height 32
click at [367, 173] on input "text" at bounding box center [405, 180] width 258 height 32
type input "[PERSON_NAME]"
type input "Race"
click at [342, 142] on input "email" at bounding box center [405, 136] width 258 height 32
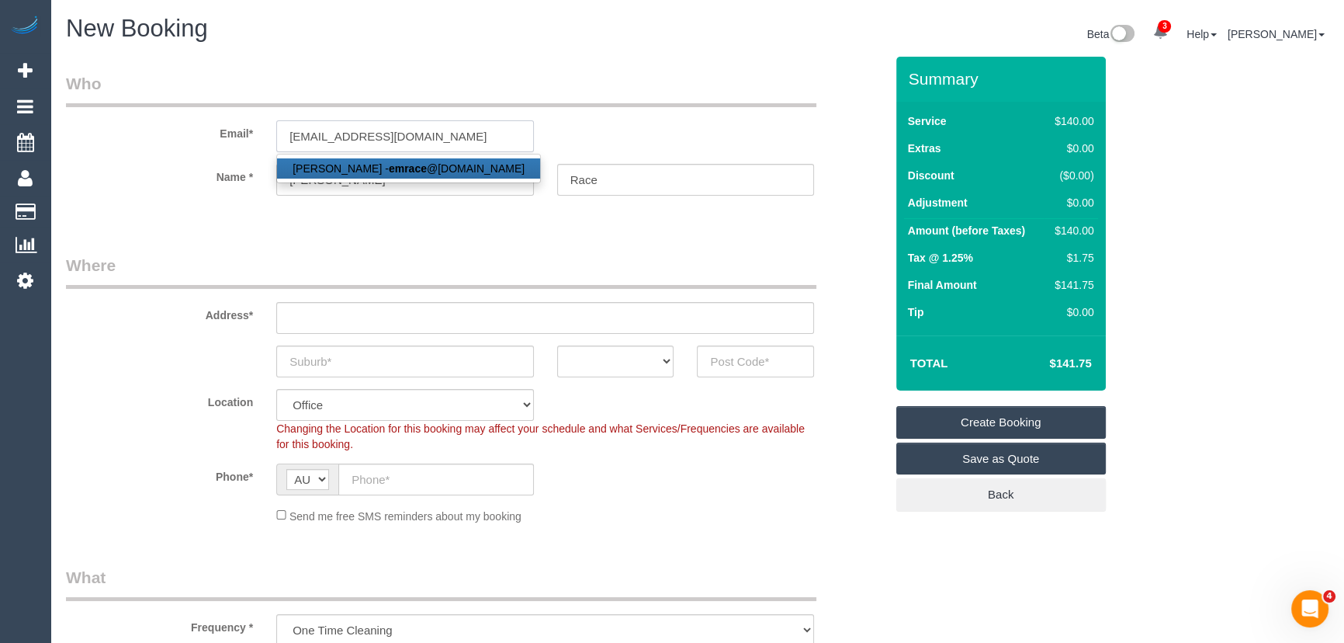
type input "[EMAIL_ADDRESS][DOMAIN_NAME]"
click at [354, 210] on fieldset "Who Email* [EMAIL_ADDRESS][DOMAIN_NAME] [PERSON_NAME] - emrace @[DOMAIN_NAME] N…" at bounding box center [475, 147] width 819 height 151
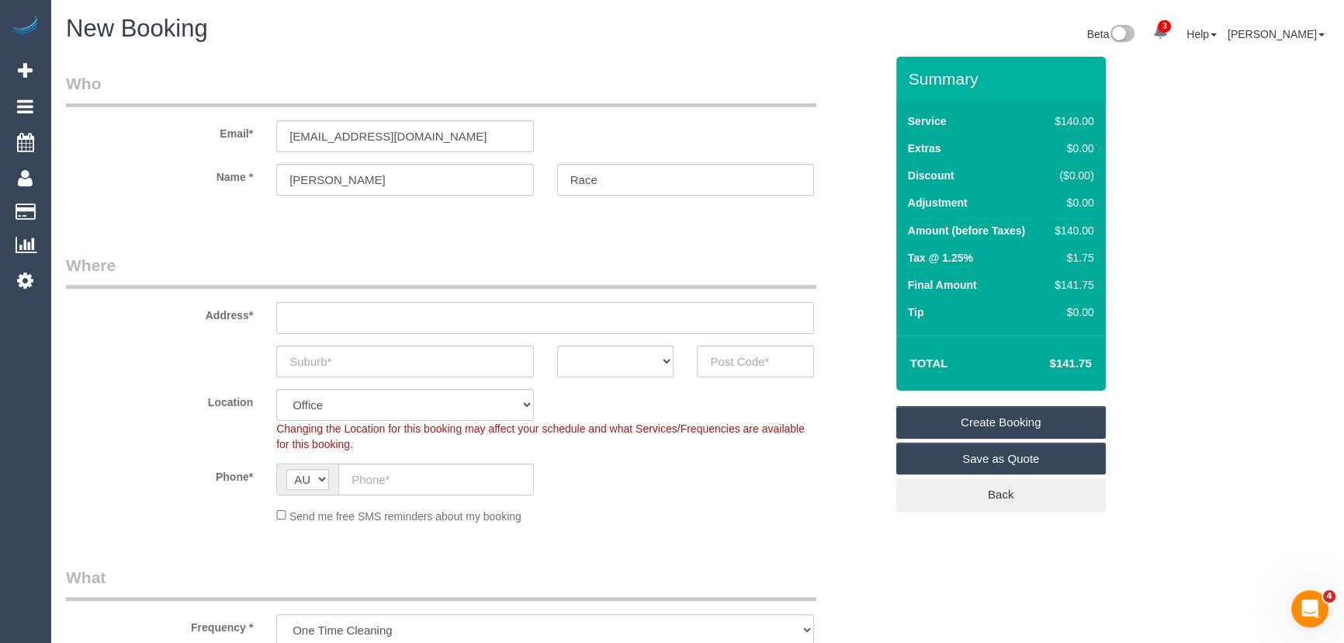
click at [351, 314] on input "text" at bounding box center [545, 318] width 538 height 32
type input "[STREET_ADDRESS][PERSON_NAME]"
click at [346, 352] on input "text" at bounding box center [405, 361] width 258 height 32
type input "[PERSON_NAME][GEOGRAPHIC_DATA][PERSON_NAME]"
click at [618, 356] on select "ACT [GEOGRAPHIC_DATA] NT [GEOGRAPHIC_DATA] SA TAS [GEOGRAPHIC_DATA] [GEOGRAPHIC…" at bounding box center [615, 361] width 117 height 32
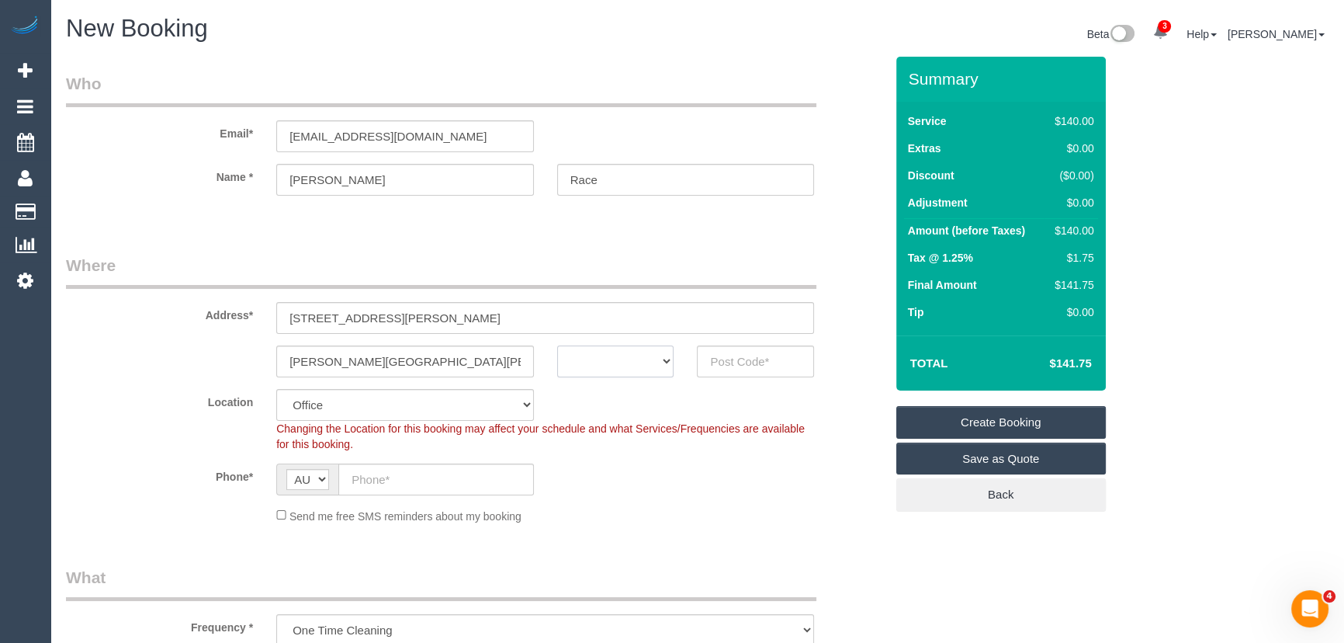
select select "VIC"
click at [557, 345] on select "ACT [GEOGRAPHIC_DATA] NT [GEOGRAPHIC_DATA] SA TAS [GEOGRAPHIC_DATA] [GEOGRAPHIC…" at bounding box center [615, 361] width 117 height 32
click at [767, 356] on input "text" at bounding box center [755, 361] width 117 height 32
type input "3068"
click at [392, 473] on input "text" at bounding box center [436, 479] width 196 height 32
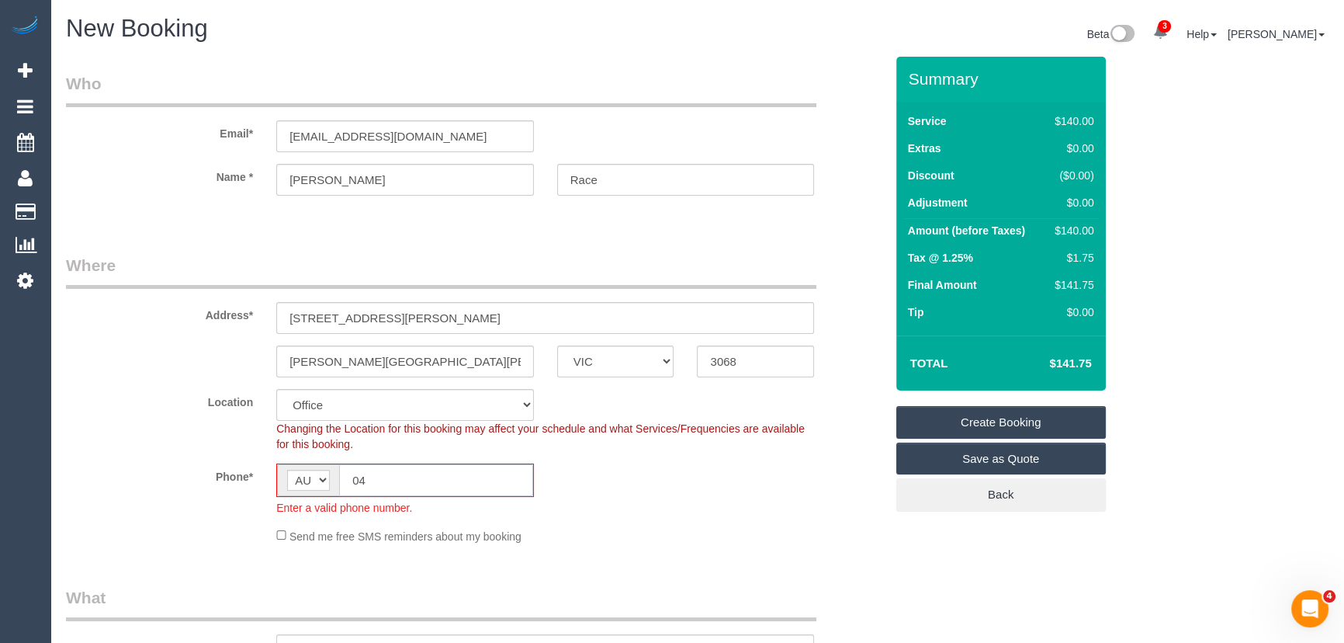
type input "040"
select select "47"
type input "0401"
select select "object:2151"
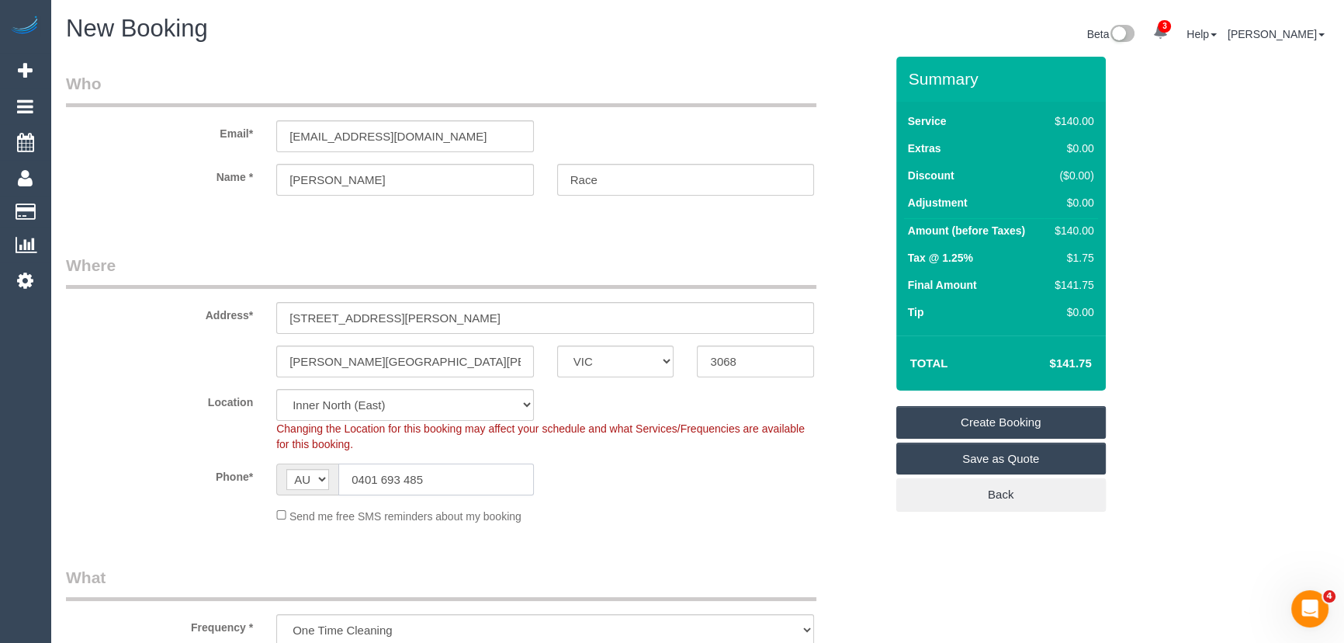
type input "0401 693 485"
click at [638, 497] on sui-booking-location "Location Office City East (North) East (South) Inner East Inner North (East) In…" at bounding box center [475, 456] width 819 height 135
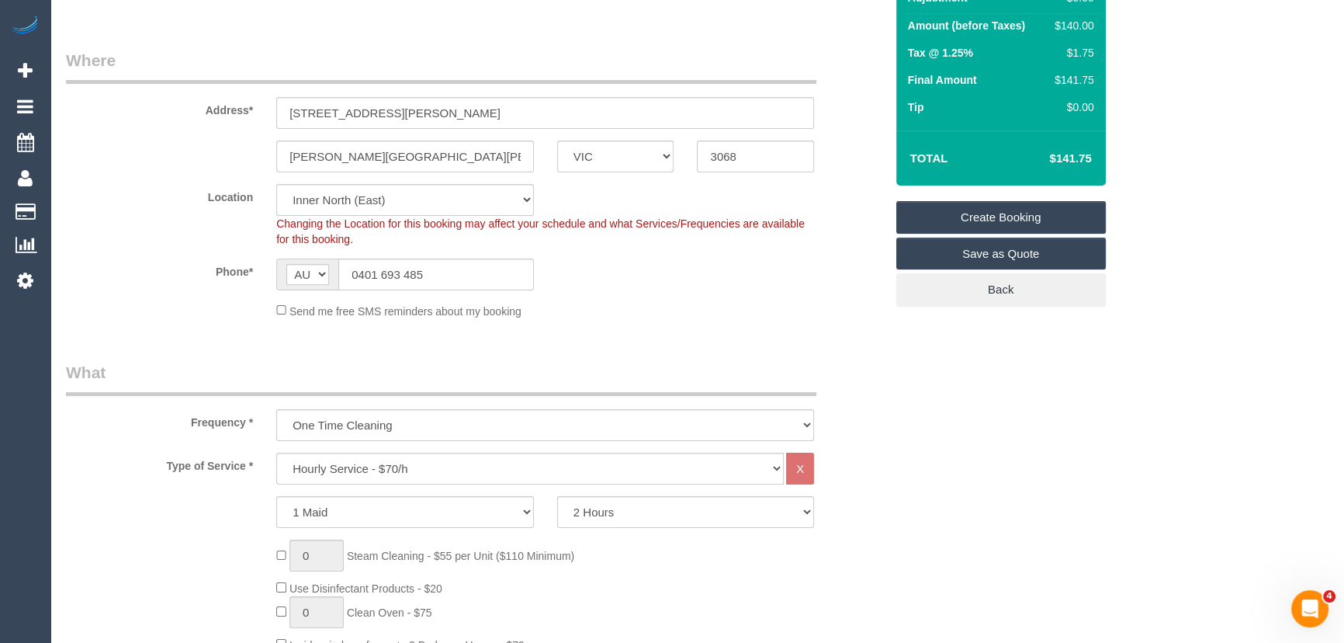
scroll to position [282, 0]
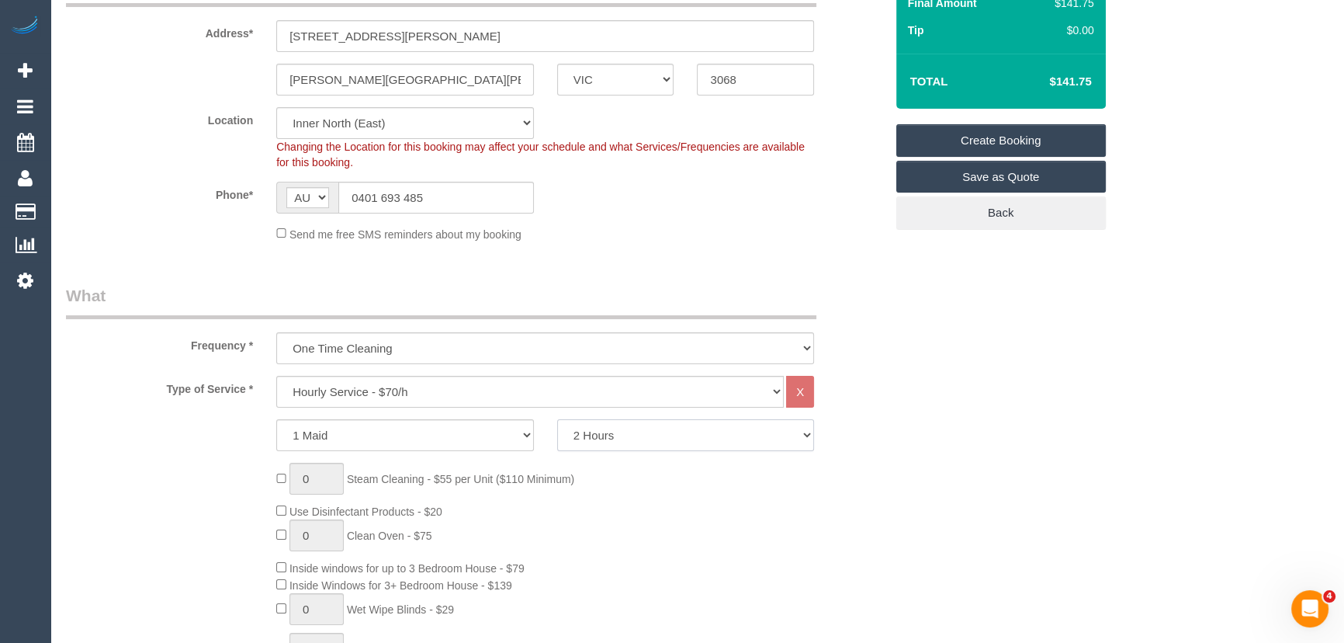
click at [588, 431] on select "2 Hours 2.5 Hours 3 Hours 3.5 Hours 4 Hours 4.5 Hours 5 Hours 5.5 Hours 6 Hours…" at bounding box center [686, 435] width 258 height 32
select select "240"
click at [557, 419] on select "2 Hours 2.5 Hours 3 Hours 3.5 Hours 4 Hours 4.5 Hours 5 Hours 5.5 Hours 6 Hours…" at bounding box center [686, 435] width 258 height 32
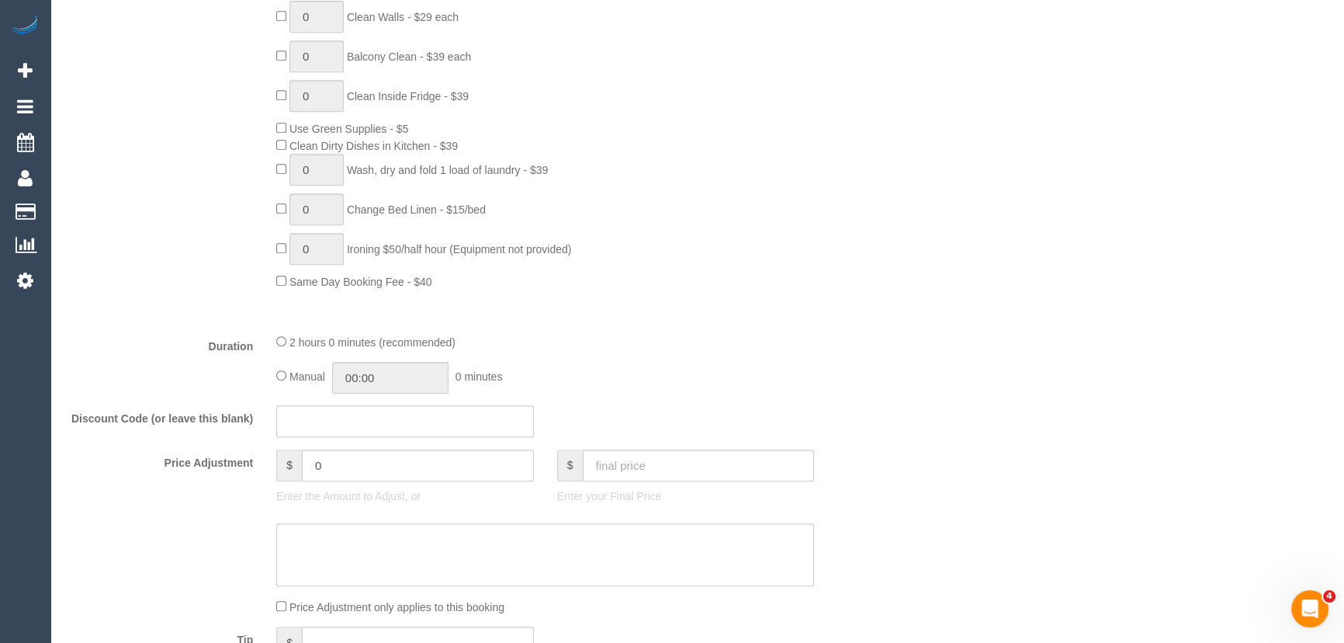
scroll to position [916, 0]
type input "04:00"
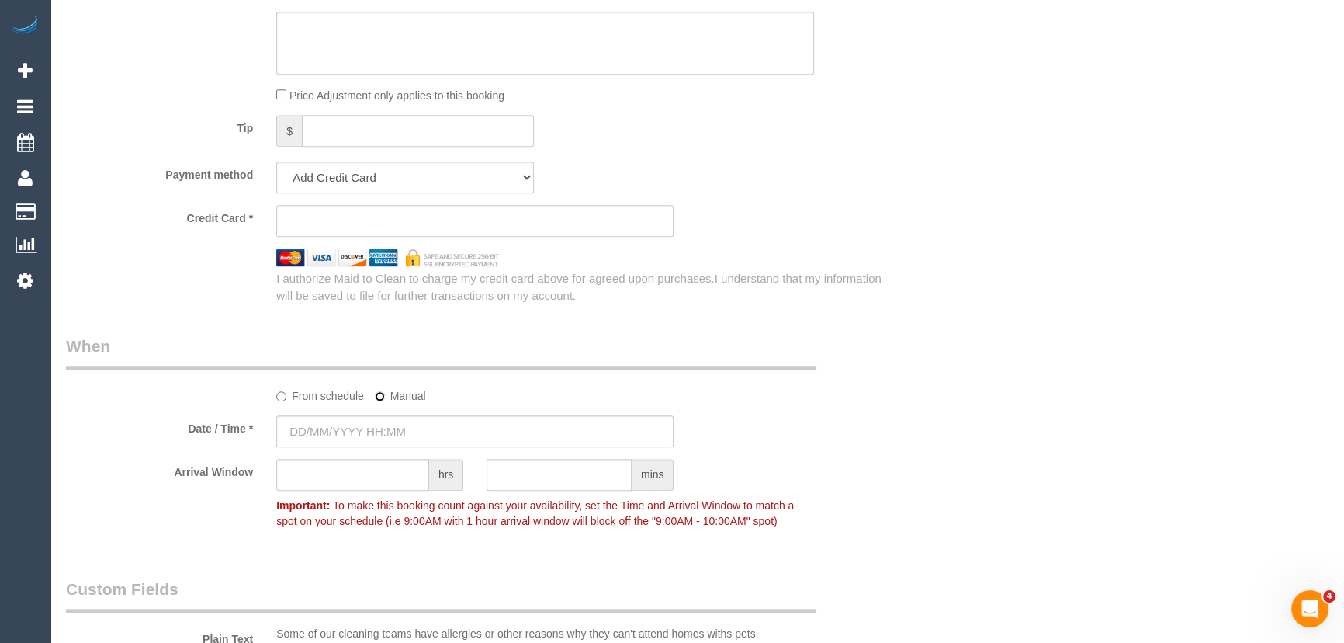
scroll to position [1552, 0]
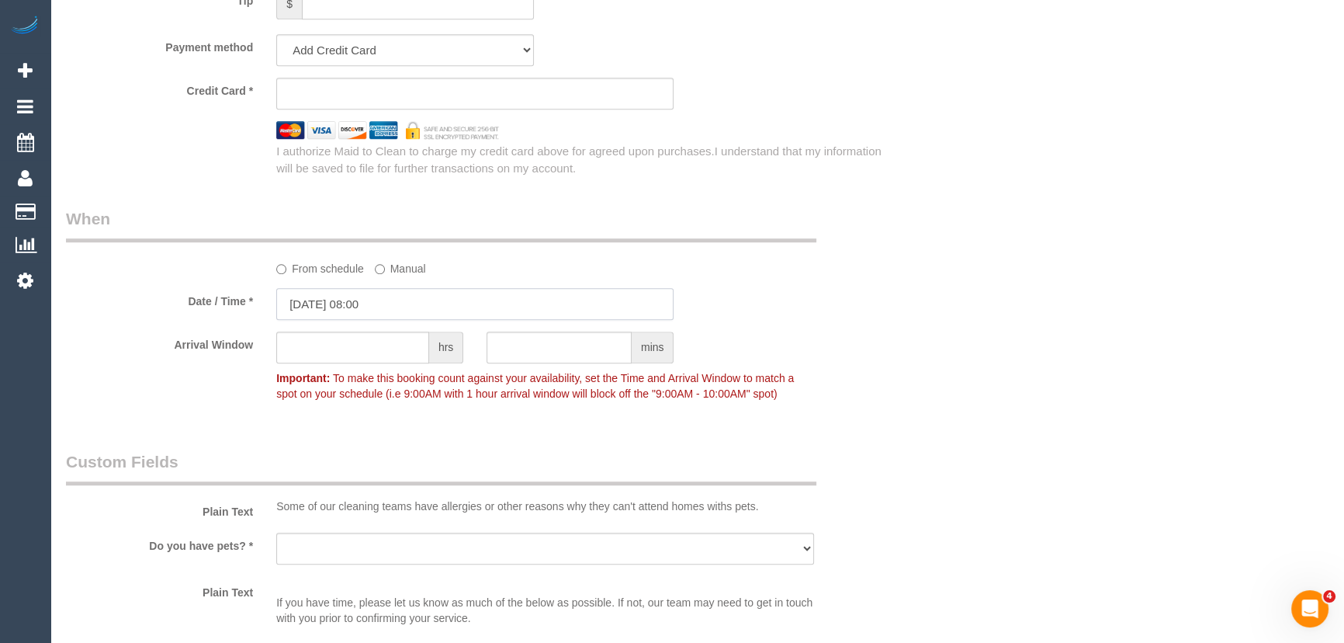
click at [365, 303] on input "12/09/2025 08:00" at bounding box center [474, 304] width 397 height 32
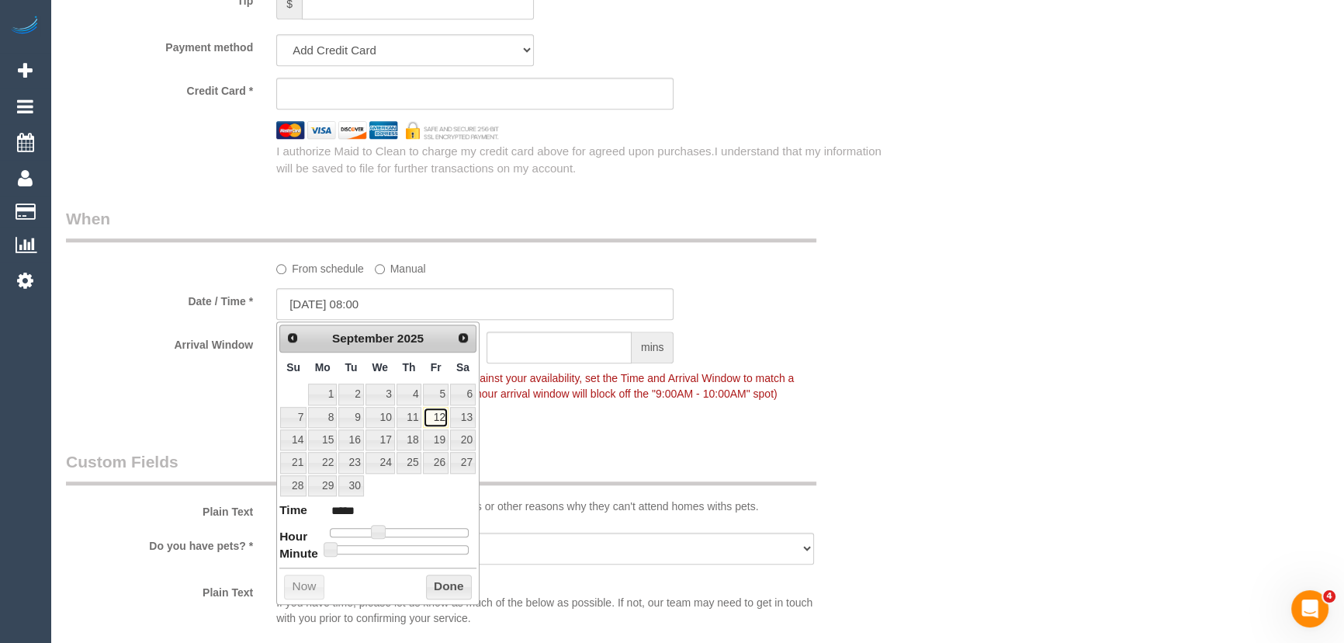
click at [438, 417] on link "12" at bounding box center [435, 417] width 25 height 21
click at [611, 235] on legend "When" at bounding box center [441, 224] width 750 height 35
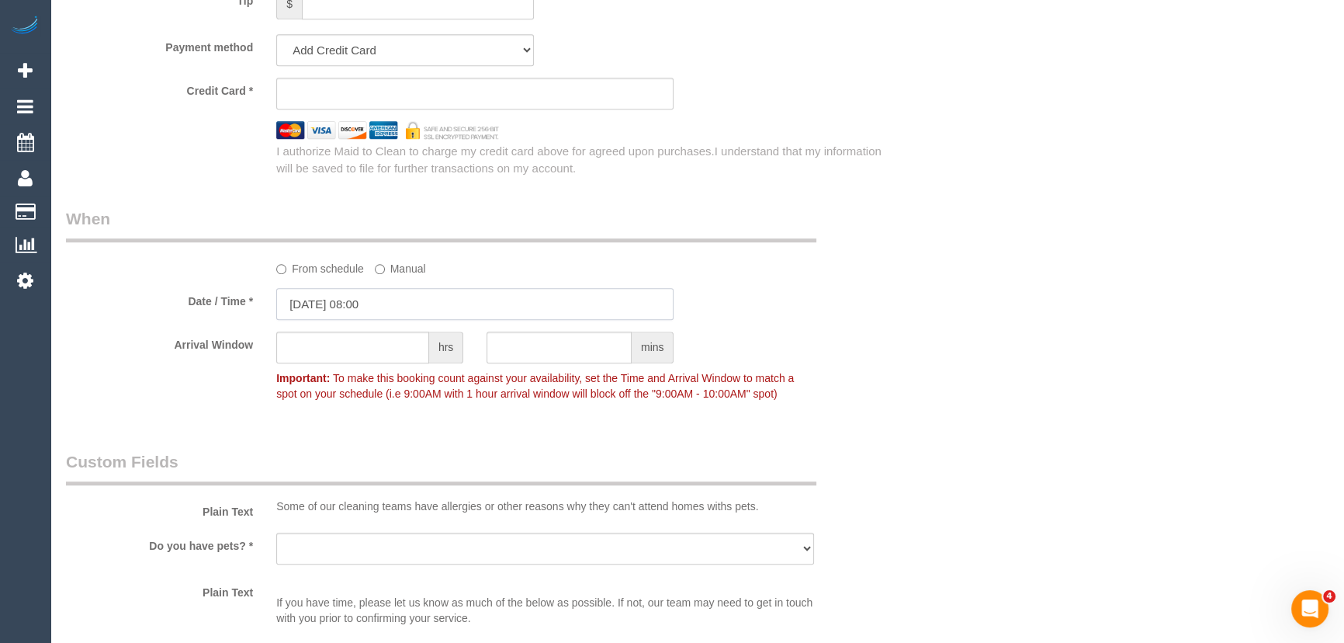
click at [404, 307] on input "12/09/2025 08:00" at bounding box center [474, 304] width 397 height 32
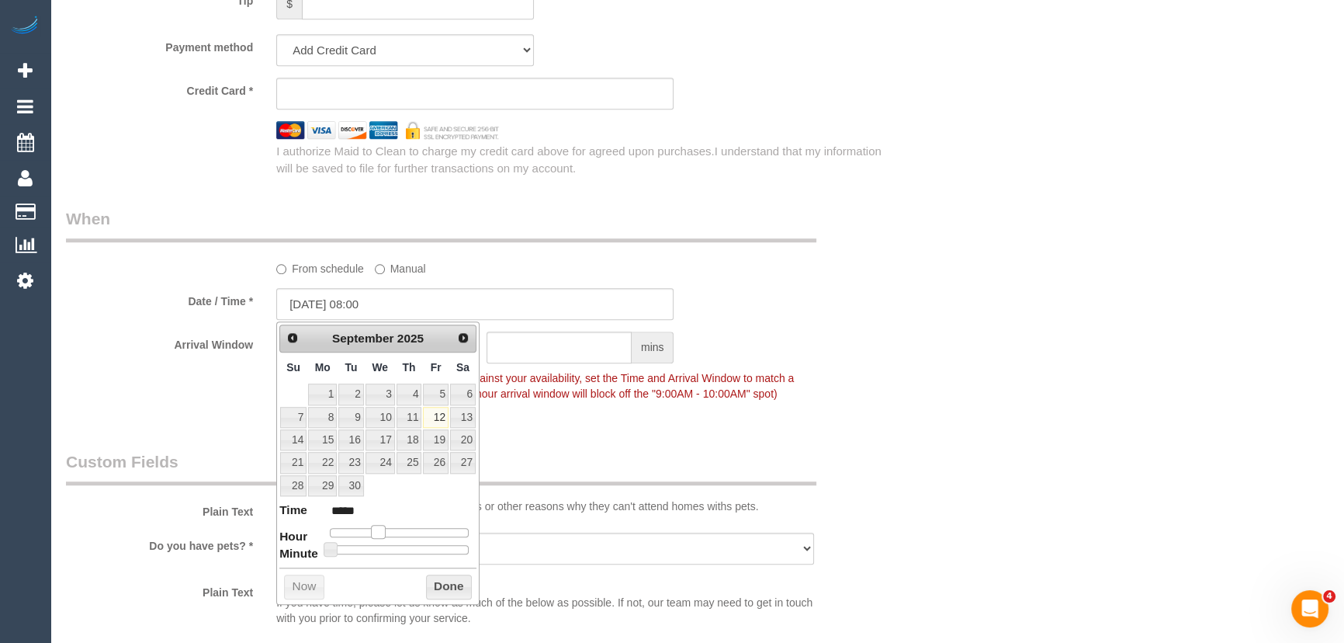
type input "12/09/2025 09:00"
type input "*****"
type input "12/09/2025 10:00"
type input "*****"
type input "12/09/2025 11:00"
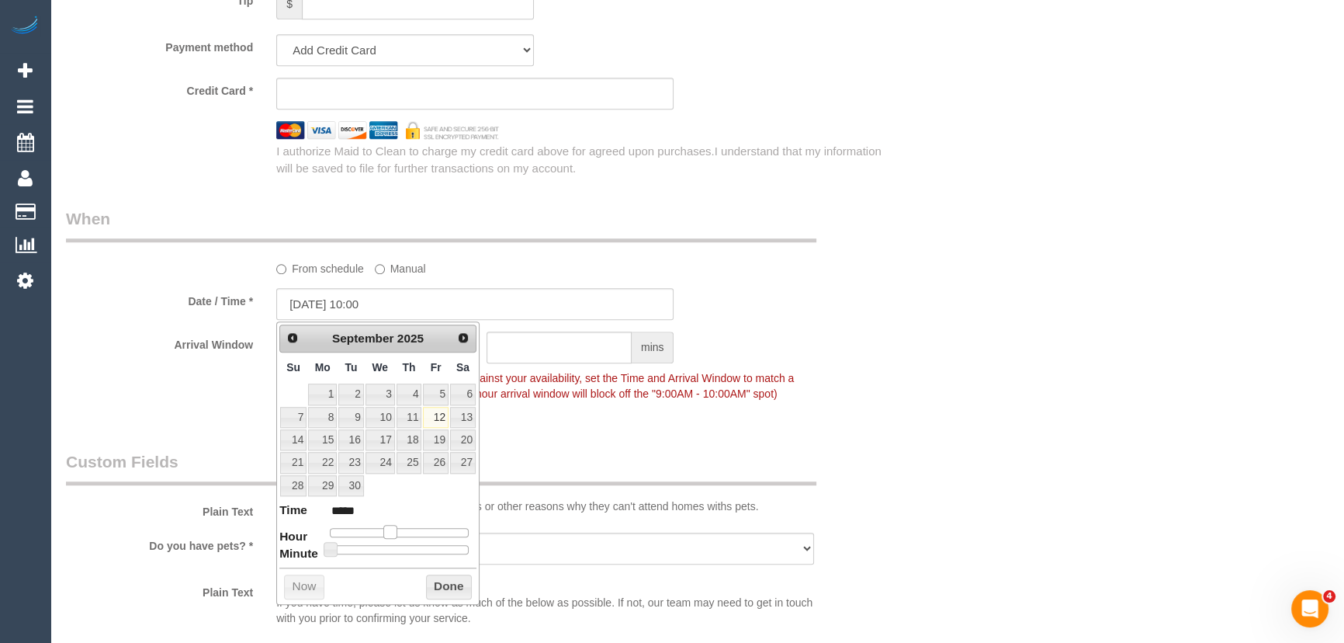
type input "*****"
drag, startPoint x: 376, startPoint y: 524, endPoint x: 394, endPoint y: 526, distance: 18.0
click at [394, 526] on span at bounding box center [396, 532] width 14 height 14
type input "12/09/2025 12:00"
type input "*****"
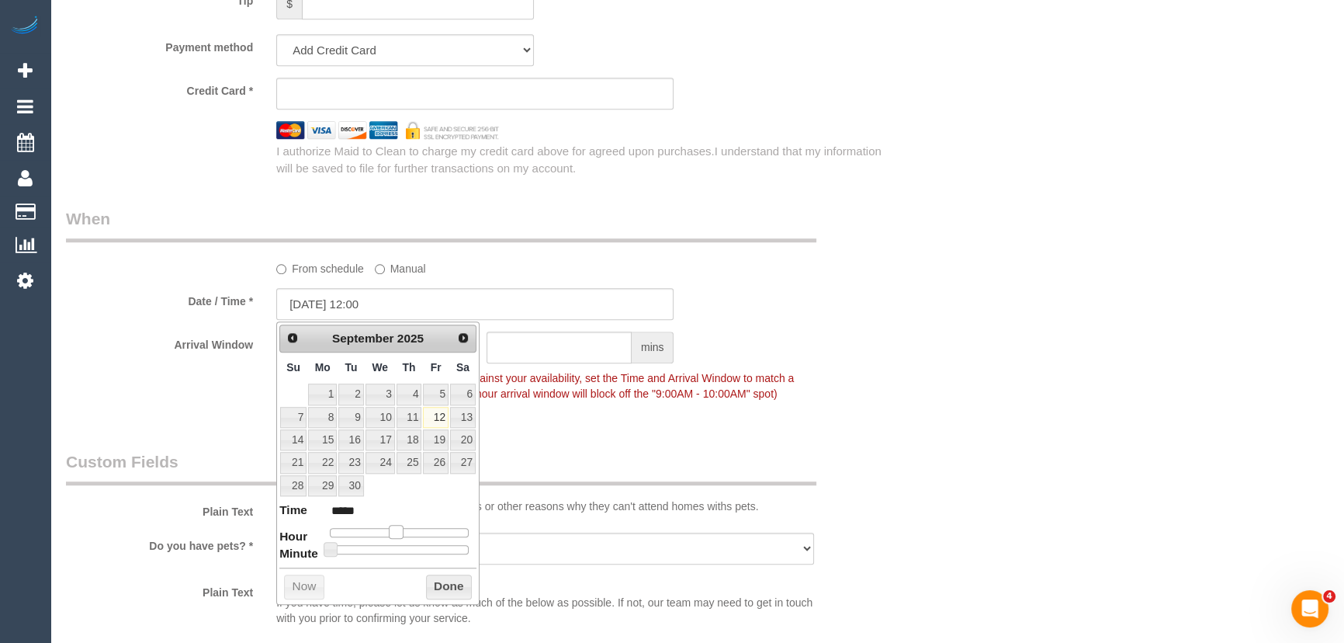
type input "12/09/2025 13:00"
type input "*****"
drag, startPoint x: 397, startPoint y: 526, endPoint x: 409, endPoint y: 526, distance: 12.4
click at [403, 526] on span at bounding box center [396, 532] width 14 height 14
click at [409, 527] on span at bounding box center [408, 532] width 14 height 14
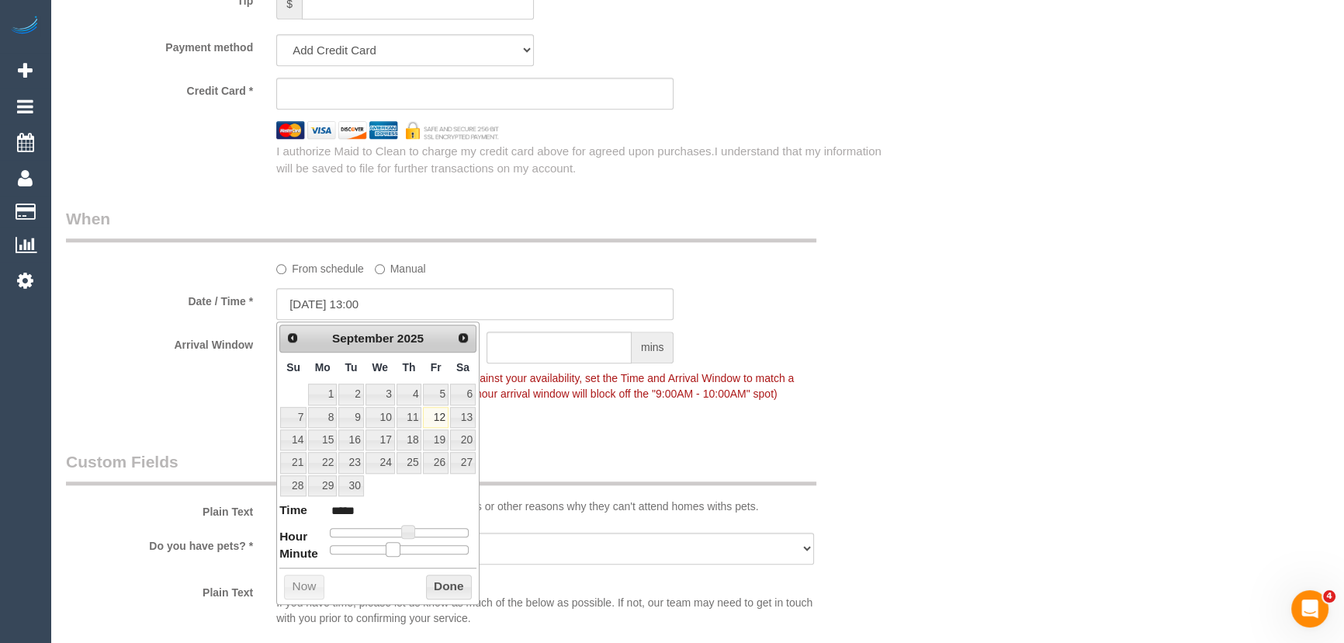
type input "12/09/2025 13:25"
type input "*****"
drag, startPoint x: 330, startPoint y: 549, endPoint x: 392, endPoint y: 542, distance: 62.5
click at [392, 542] on span at bounding box center [393, 549] width 14 height 14
drag, startPoint x: 395, startPoint y: 546, endPoint x: 405, endPoint y: 546, distance: 10.1
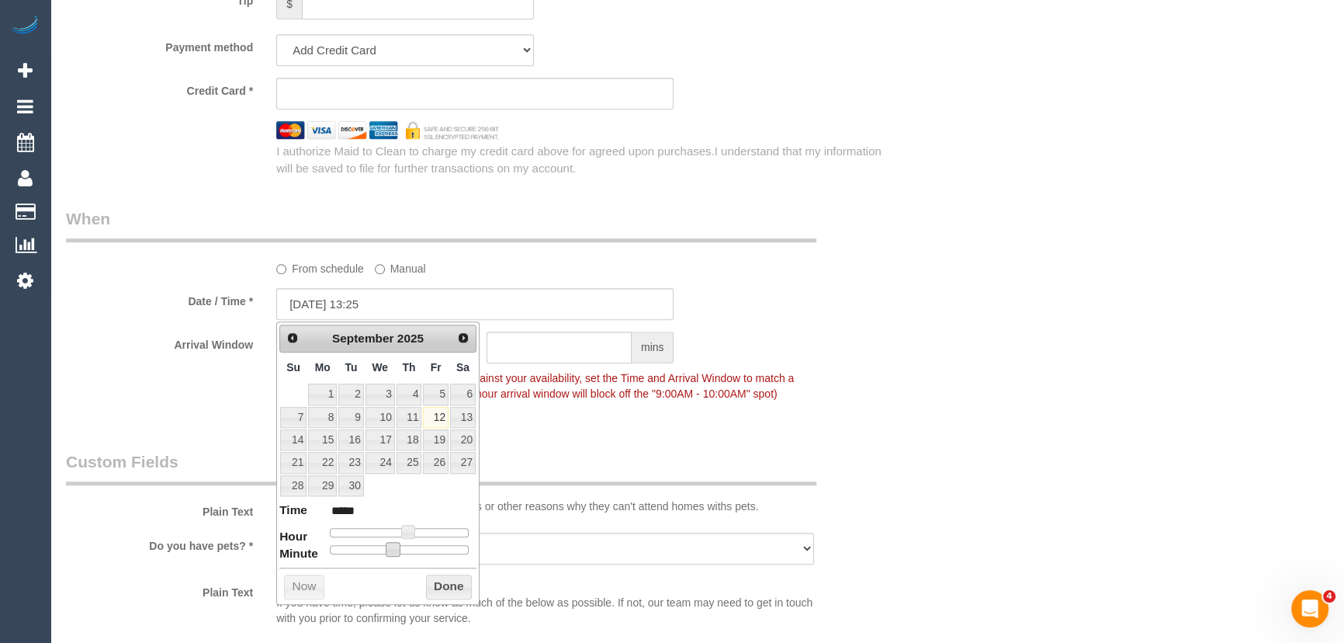
click at [400, 546] on span at bounding box center [393, 549] width 14 height 14
click at [405, 546] on span at bounding box center [405, 549] width 14 height 14
type input "12/09/2025 13:30"
type input "*****"
click at [591, 417] on fieldset "When From schedule Manual Date / Time * 12/09/2025 13:30 Arrival Window hrs min…" at bounding box center [475, 313] width 819 height 213
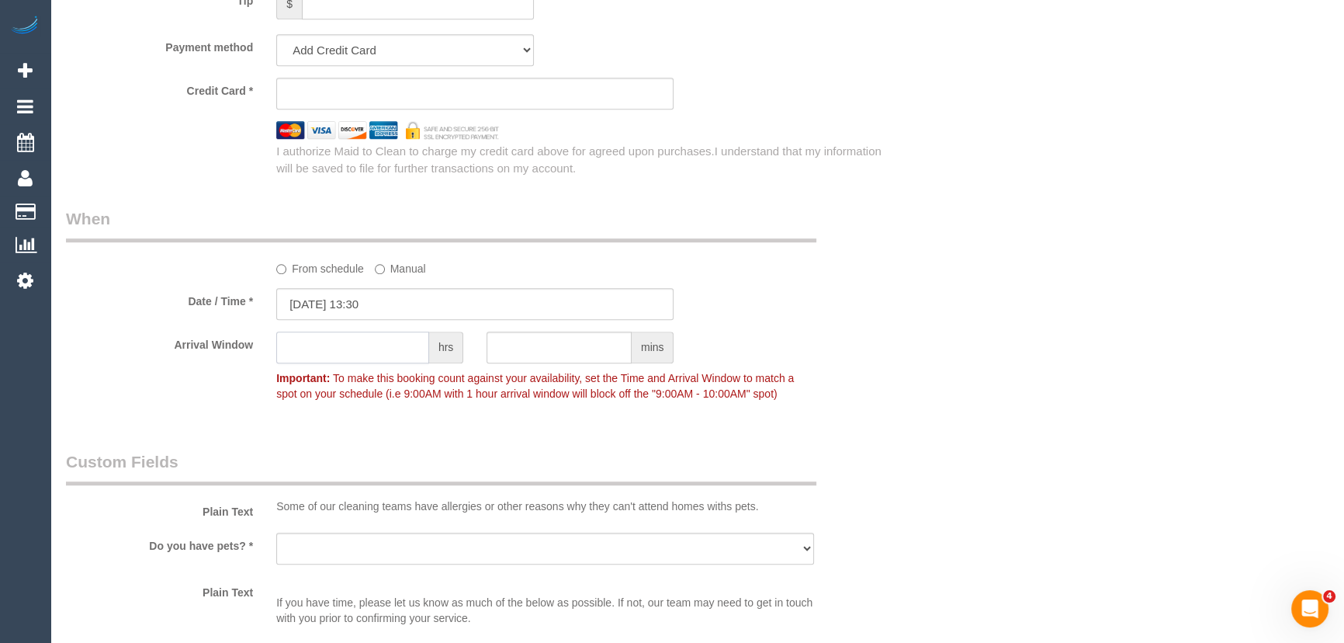
click at [381, 350] on input "text" at bounding box center [352, 347] width 153 height 32
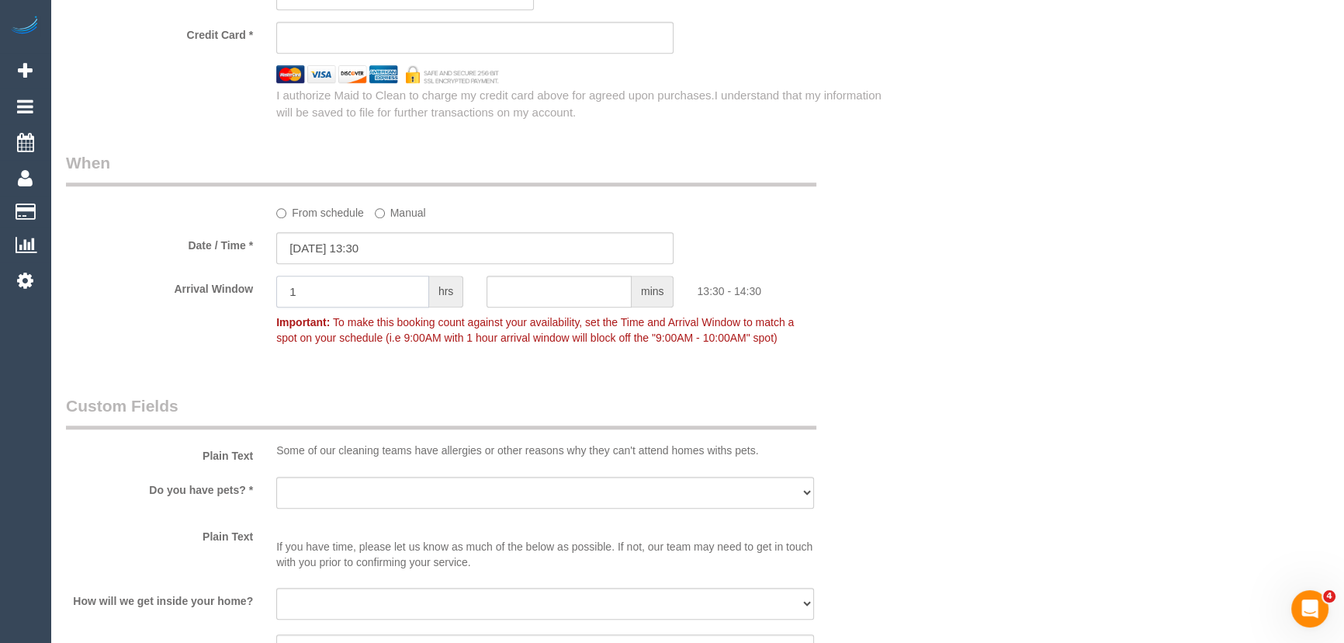
scroll to position [1692, 0]
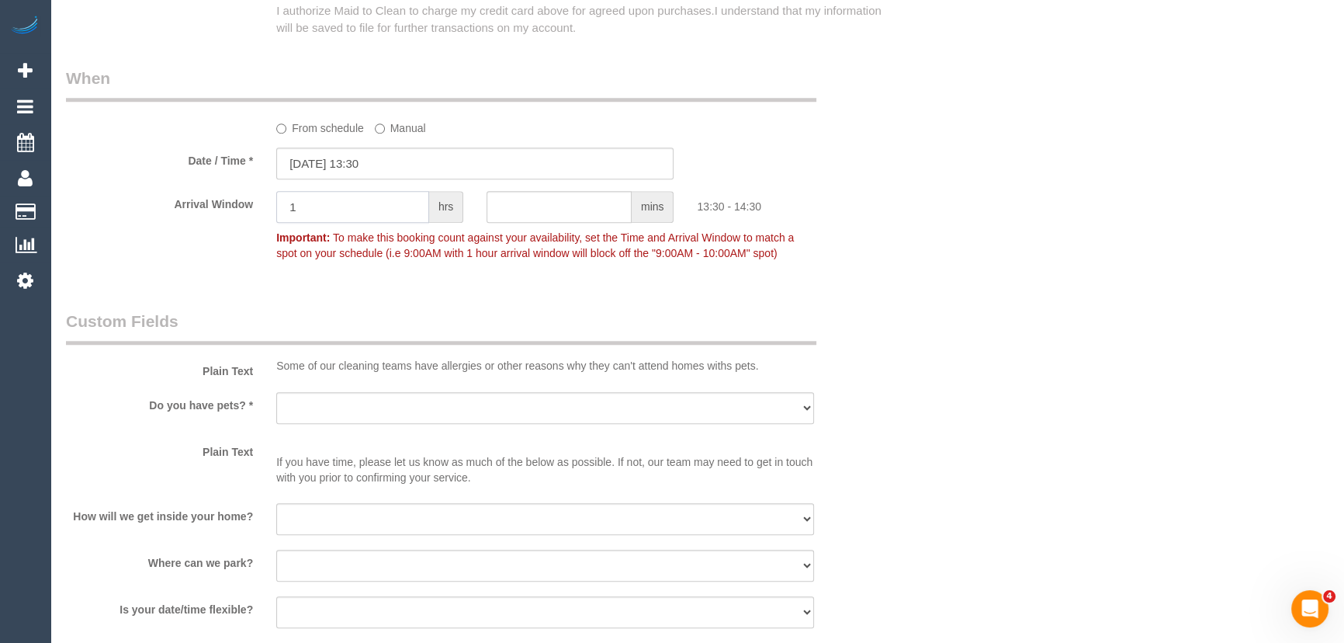
type input "1"
click at [305, 404] on select "Yes - Cats Yes - Dogs No pets Yes - Dogs and Cats Yes - Other" at bounding box center [545, 408] width 538 height 32
select select "number:28"
click at [276, 392] on select "Yes - Cats Yes - Dogs No pets Yes - Dogs and Cats Yes - Other" at bounding box center [545, 408] width 538 height 32
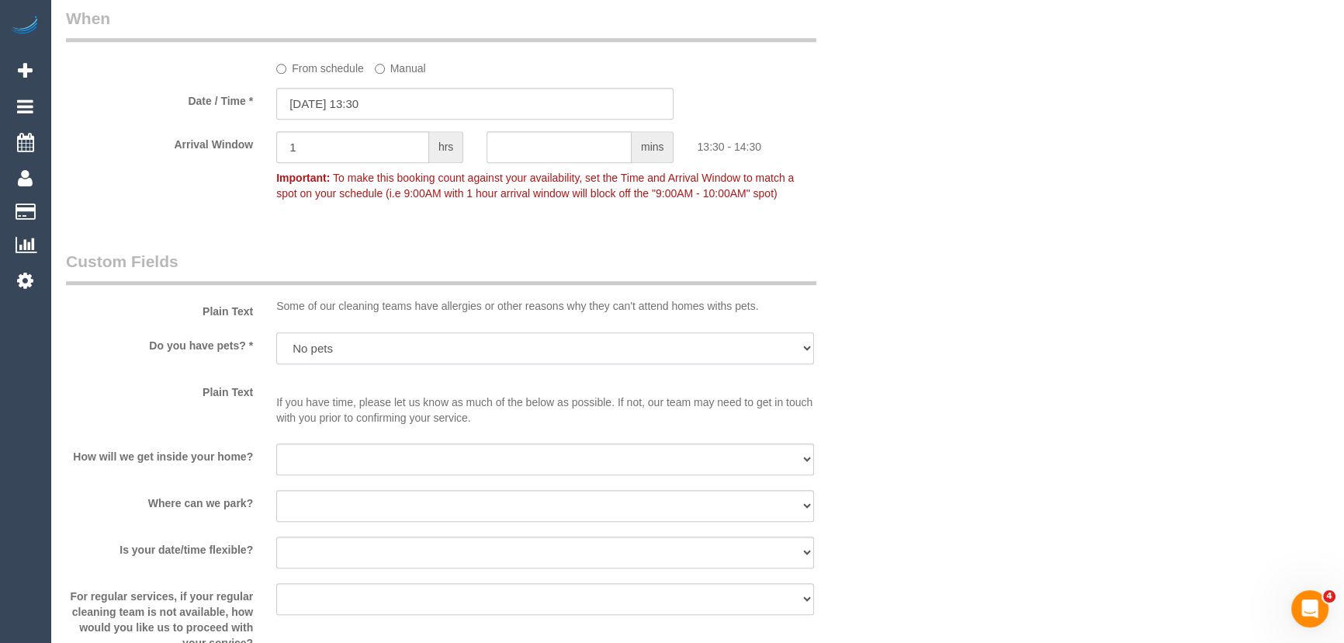
scroll to position [1834, 0]
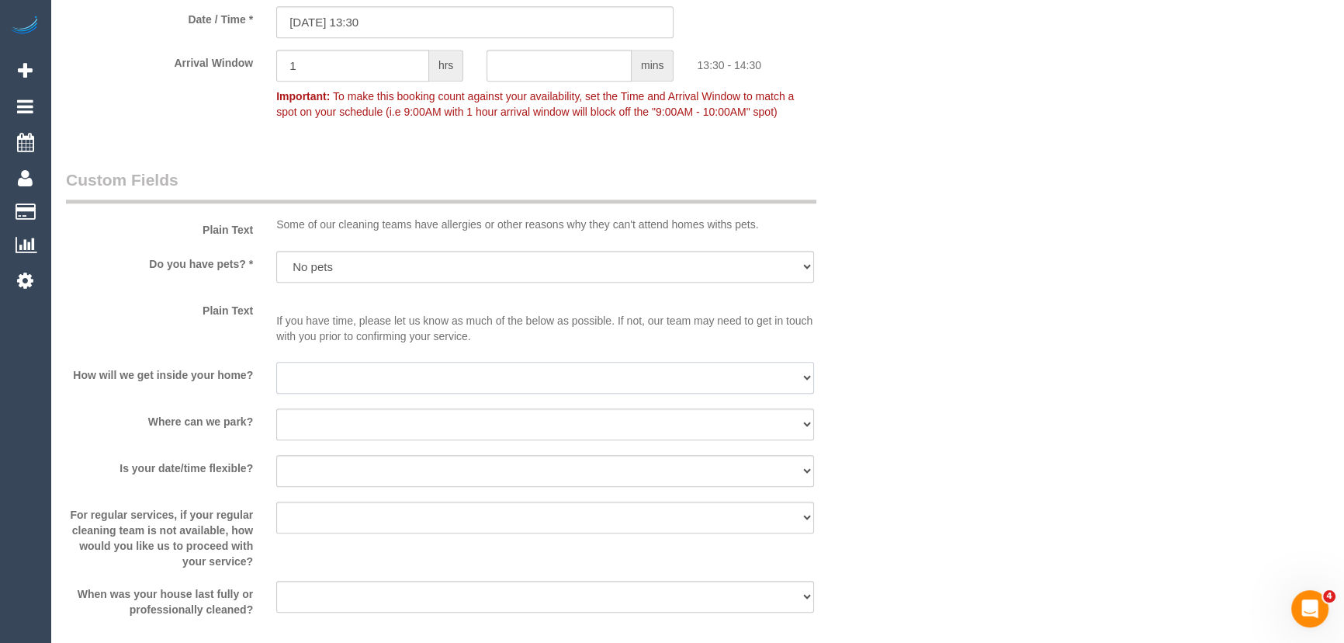
click at [336, 376] on select "I will be home Key will be left (please provide details below) Lock box/Access …" at bounding box center [545, 378] width 538 height 32
select select "number:14"
click at [276, 362] on select "I will be home Key will be left (please provide details below) Lock box/Access …" at bounding box center [545, 378] width 538 height 32
click at [325, 435] on select "I will provide parking on-site Free street parking Paid street parking (cost wi…" at bounding box center [545, 424] width 538 height 32
select select "number:18"
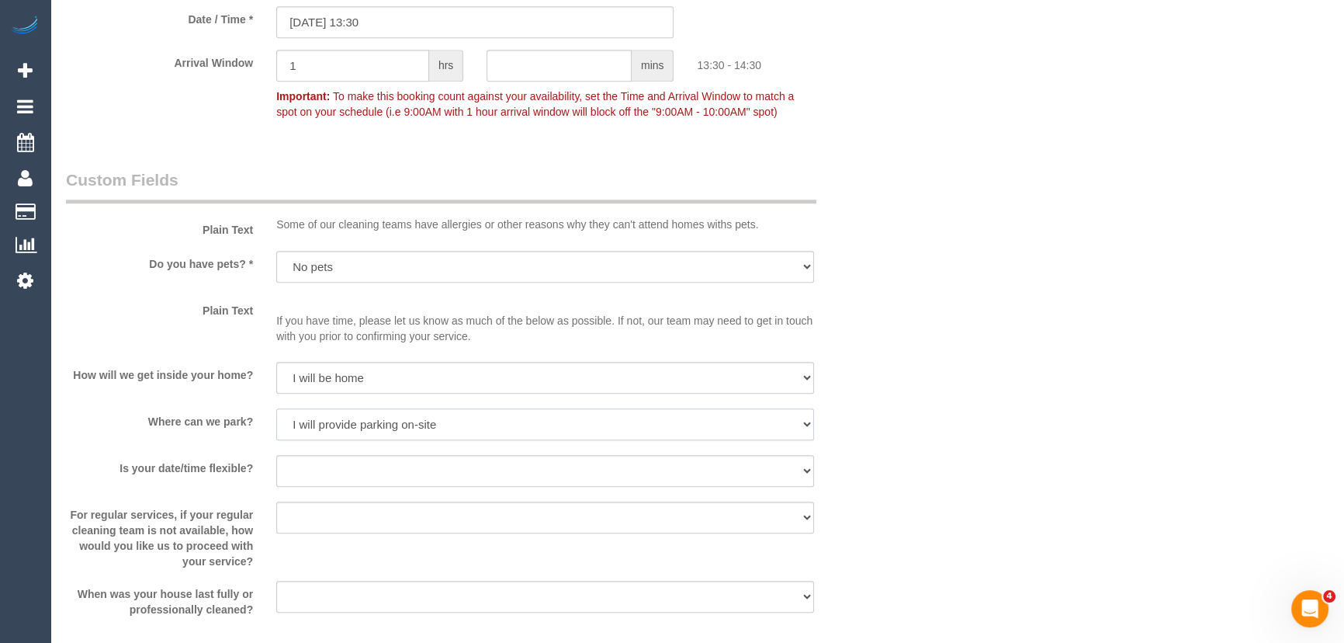
click at [276, 409] on select "I will provide parking on-site Free street parking Paid street parking (cost wi…" at bounding box center [545, 424] width 538 height 32
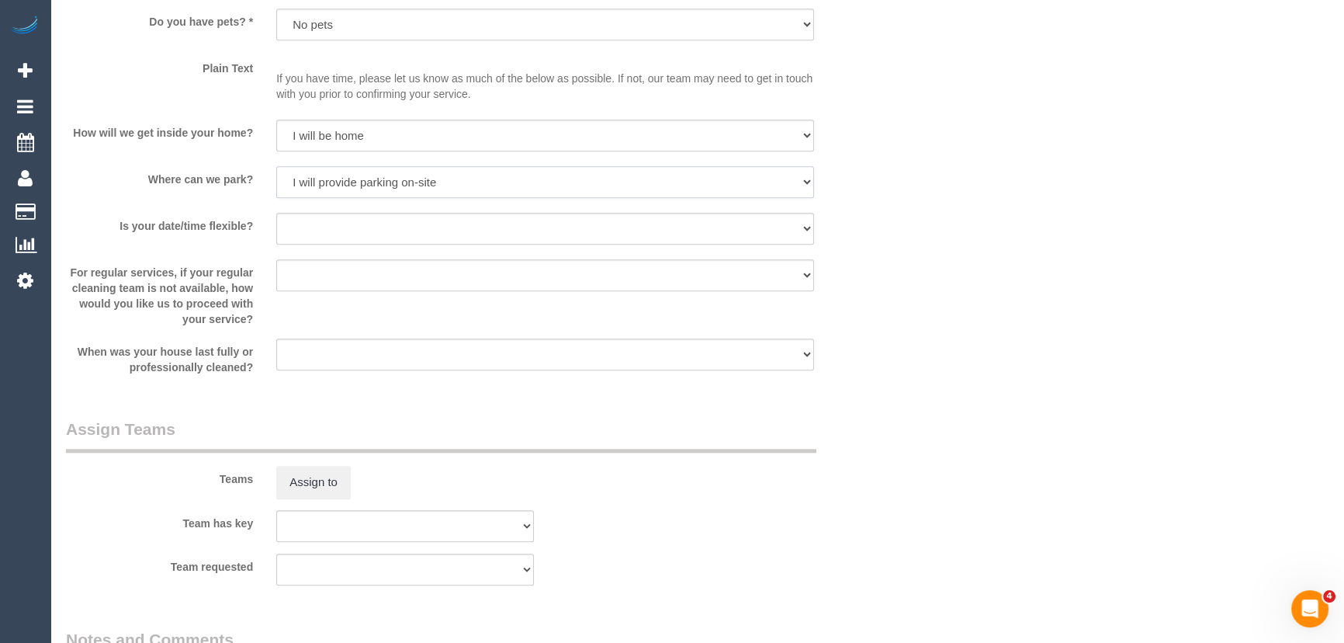
scroll to position [2046, 0]
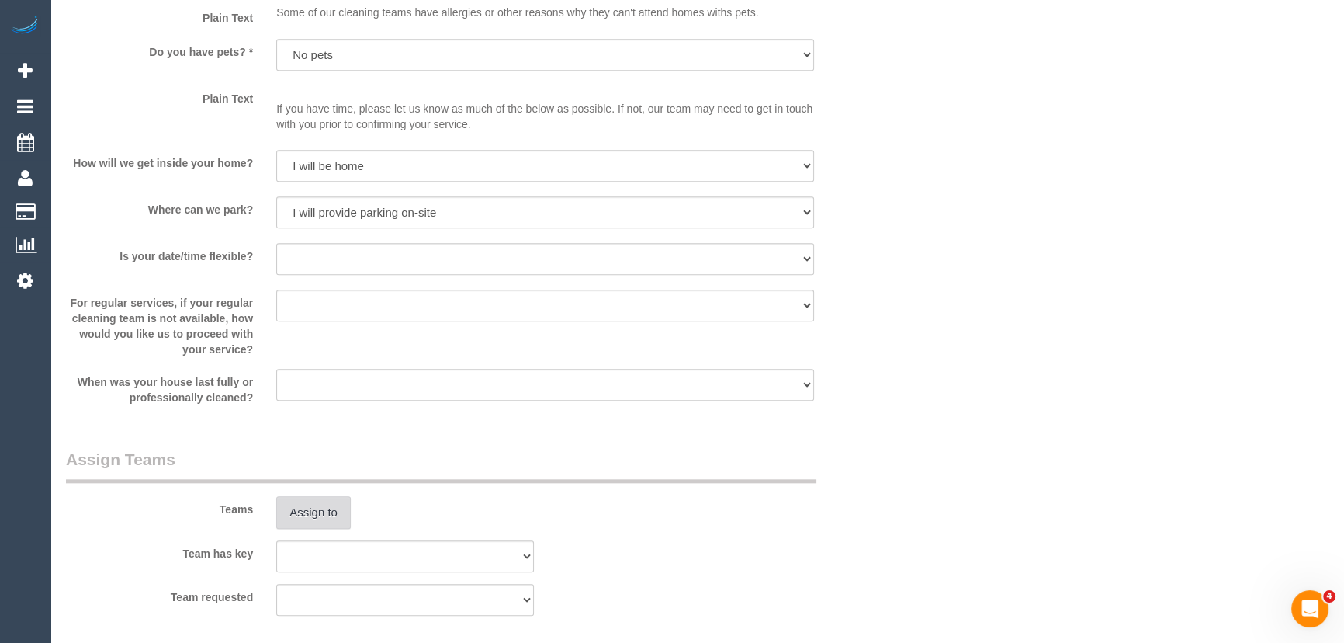
click at [324, 508] on button "Assign to" at bounding box center [313, 512] width 74 height 33
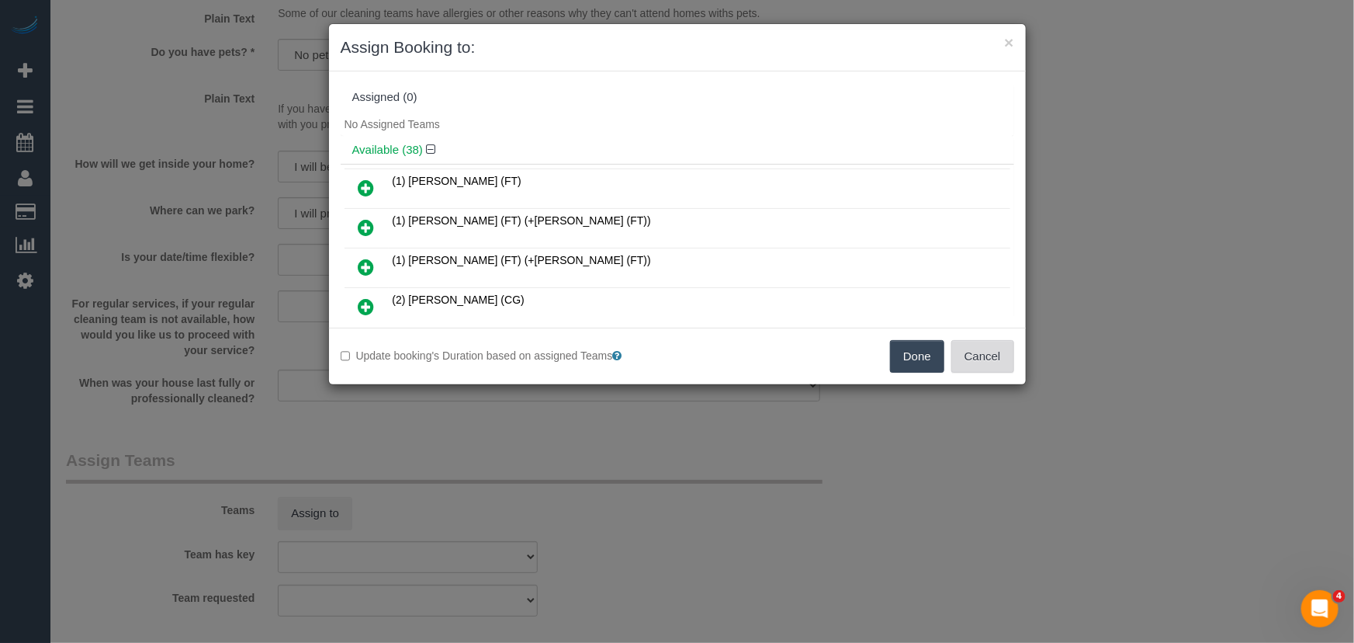
click at [979, 366] on button "Cancel" at bounding box center [982, 356] width 63 height 33
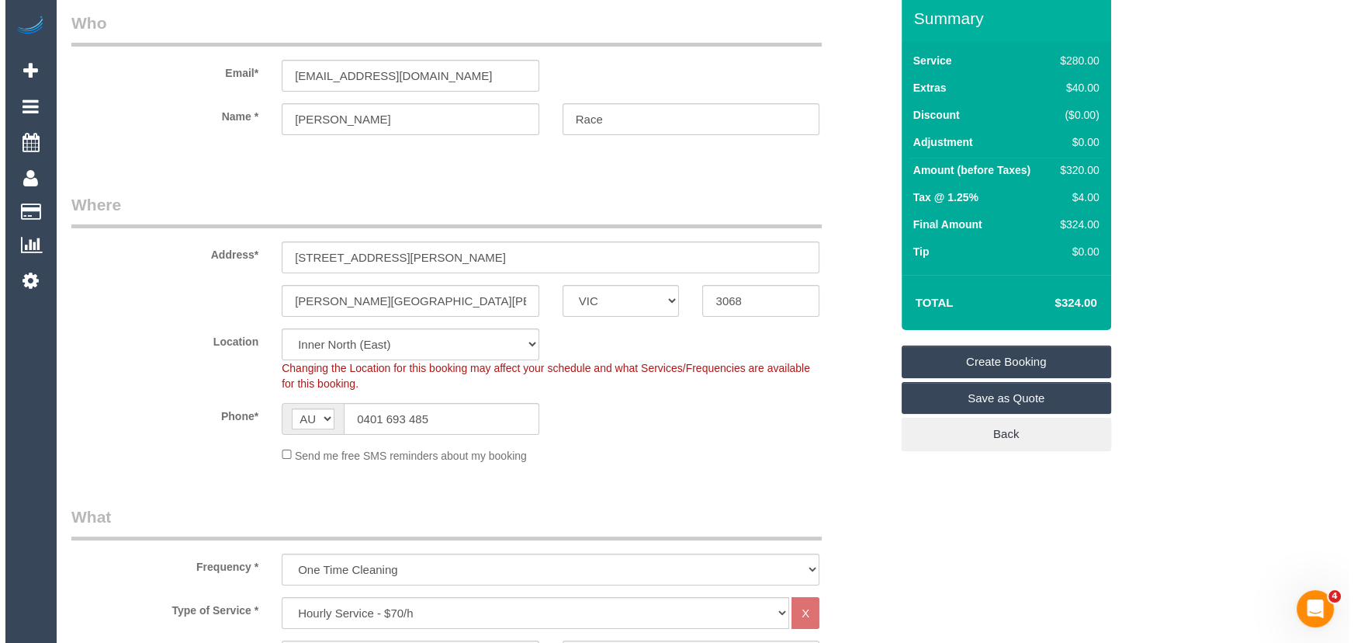
scroll to position [0, 0]
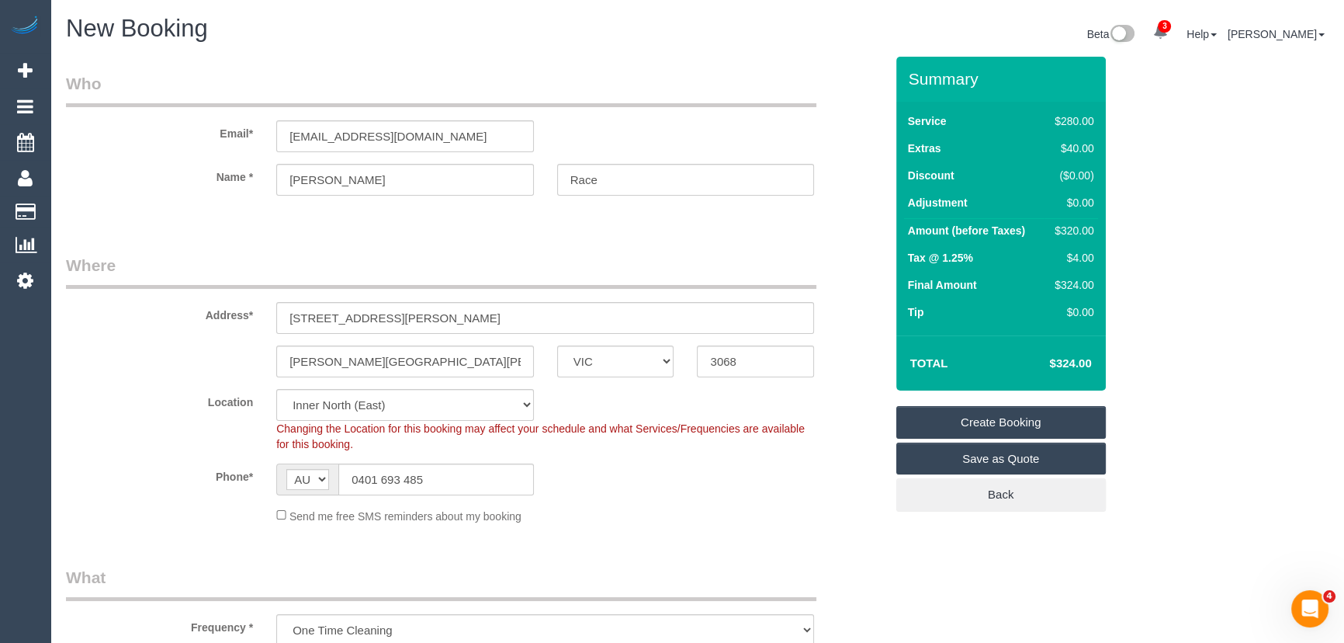
click at [993, 424] on link "Create Booking" at bounding box center [1001, 422] width 210 height 33
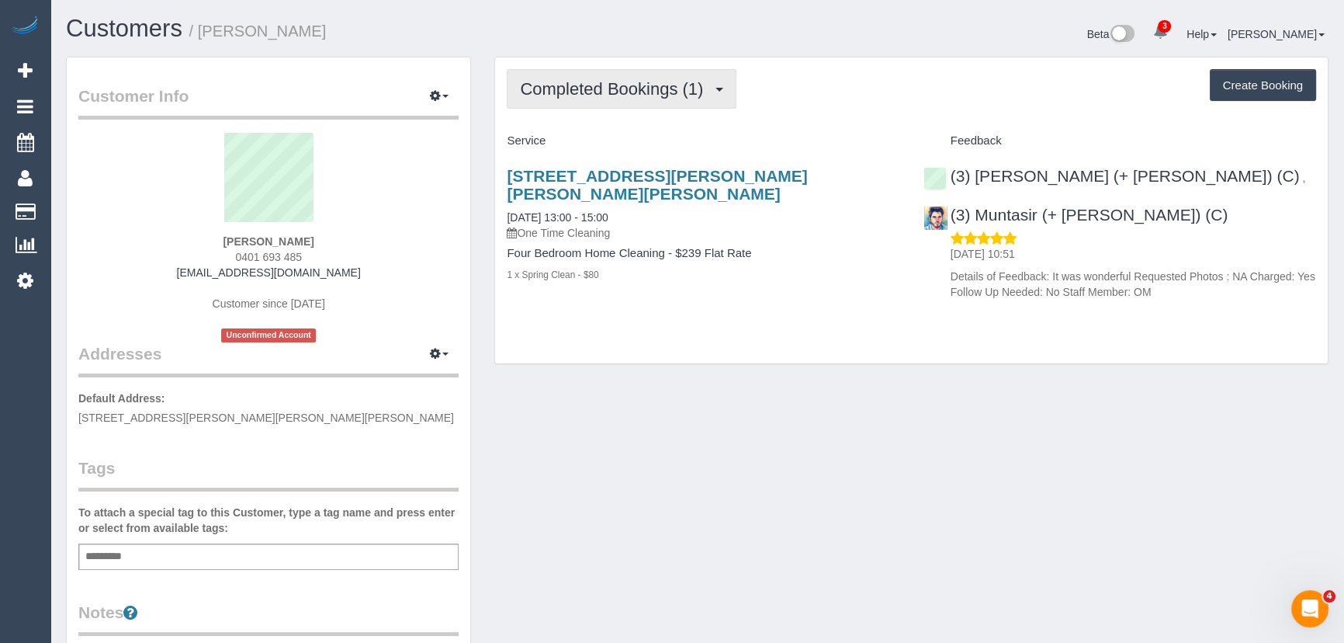
click at [636, 94] on span "Completed Bookings (1)" at bounding box center [615, 88] width 191 height 19
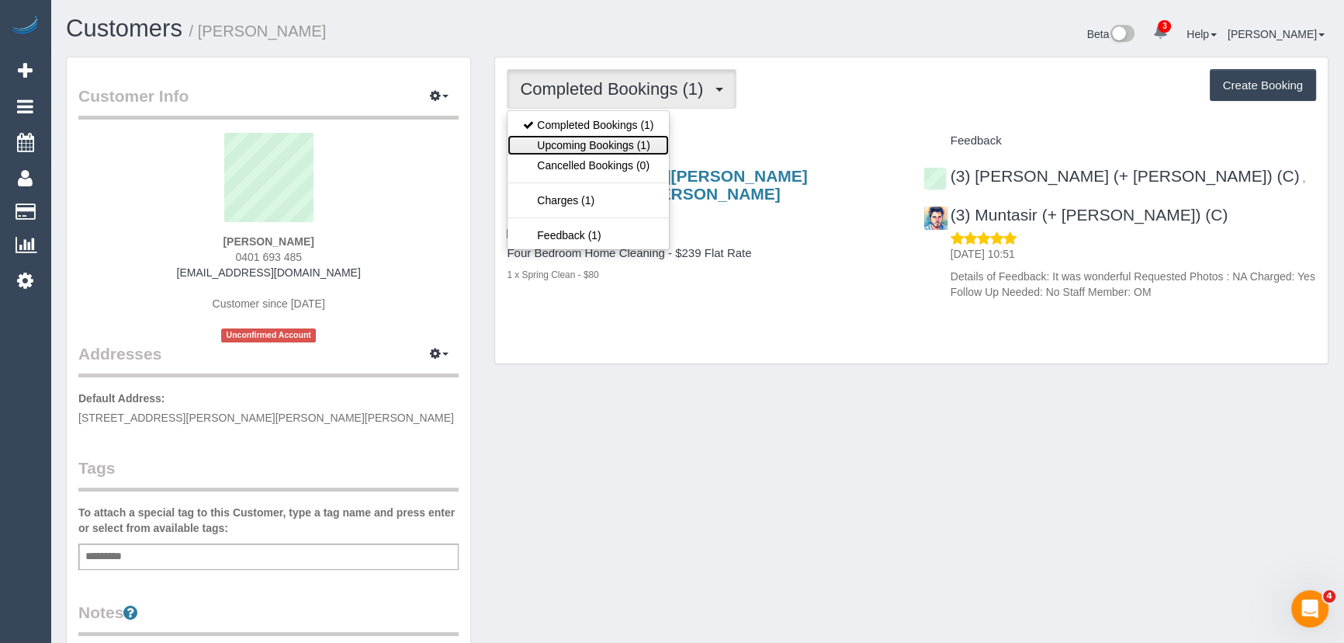
click at [632, 139] on link "Upcoming Bookings (1)" at bounding box center [588, 145] width 161 height 20
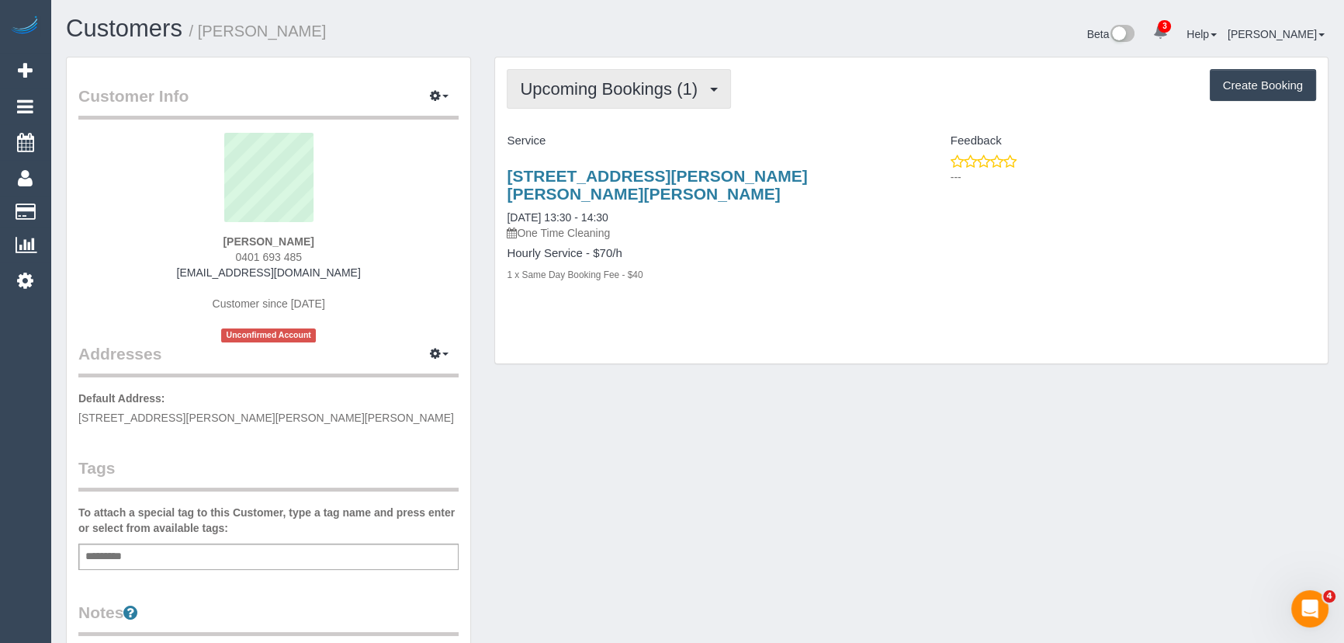
click at [615, 97] on button "Upcoming Bookings (1)" at bounding box center [619, 89] width 224 height 40
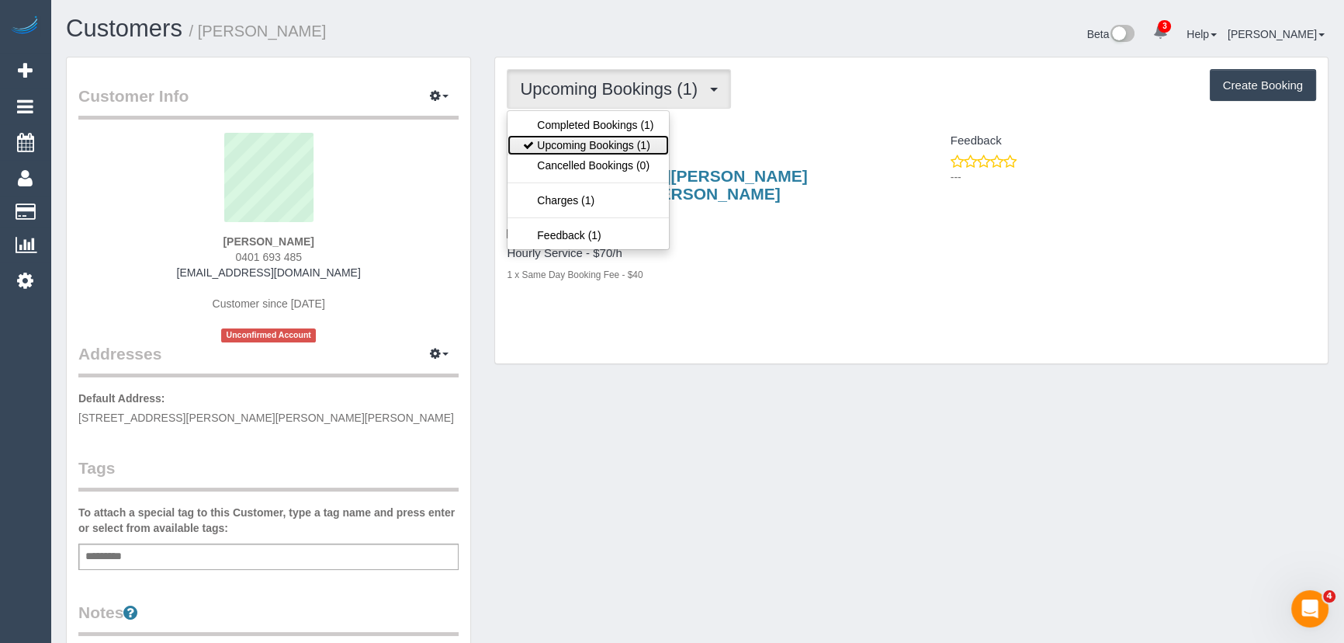
click at [614, 141] on link "Upcoming Bookings (1)" at bounding box center [588, 145] width 161 height 20
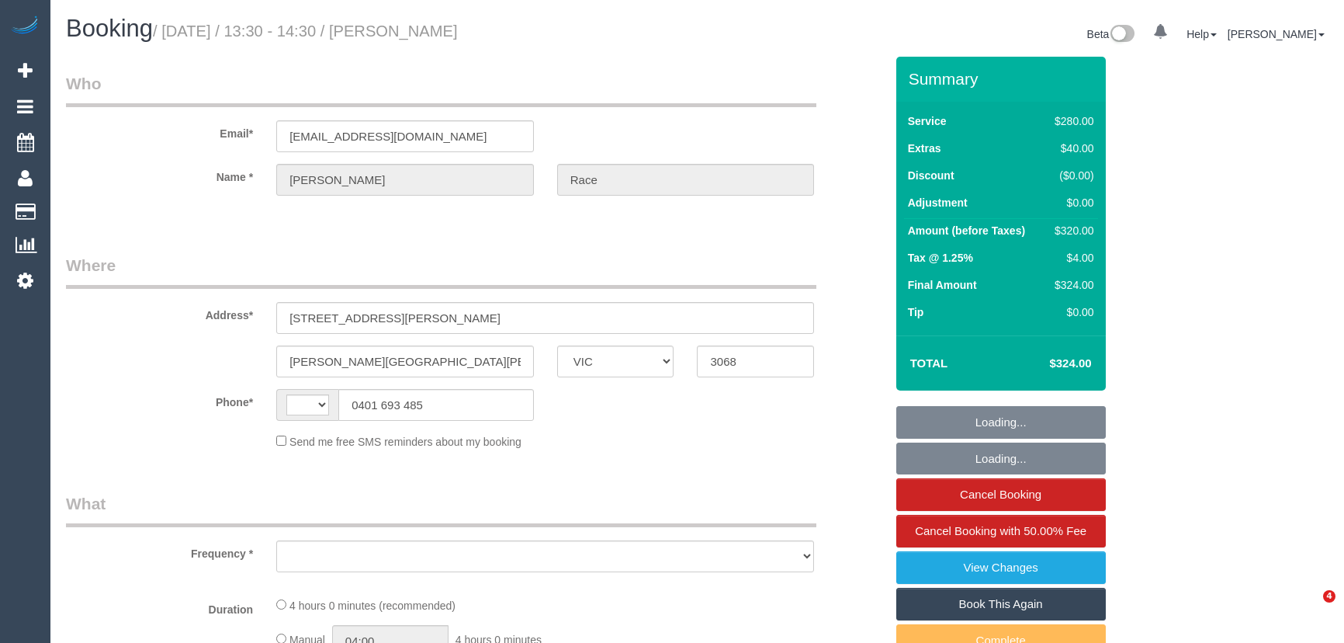
select select "VIC"
select select "string:stripe-pm_1S6Kv12GScqysDRV22O2TRhs"
select select "240"
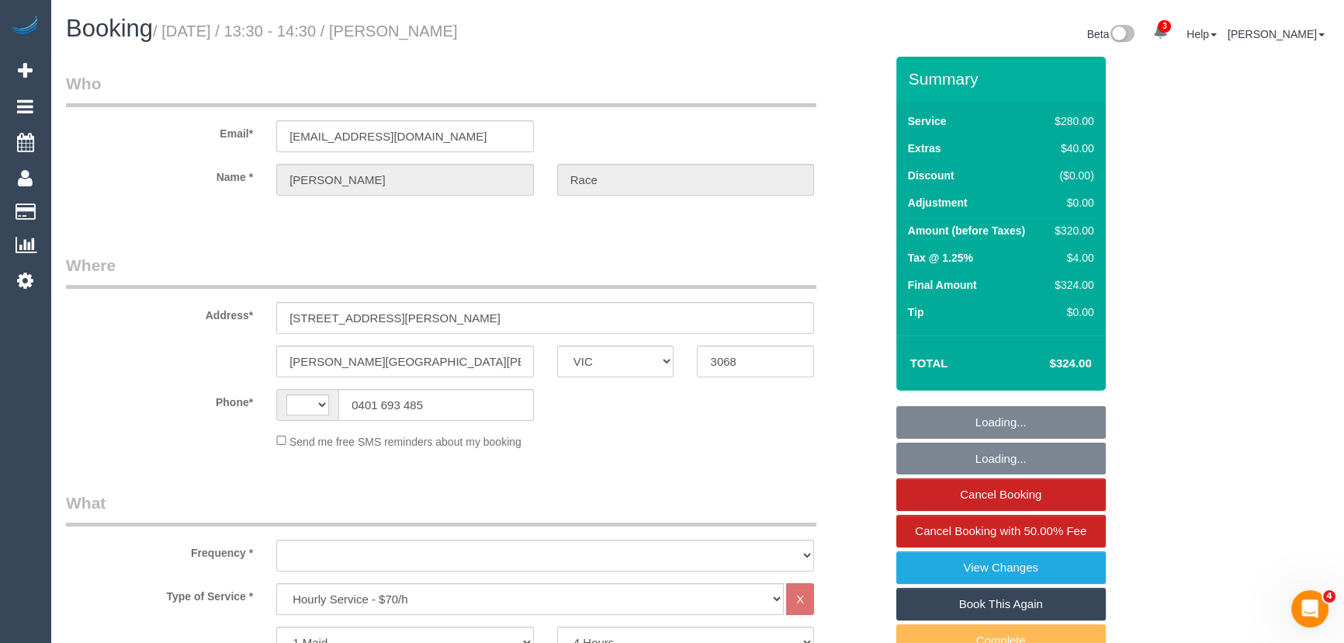
select select "object:470"
select select "string:AU"
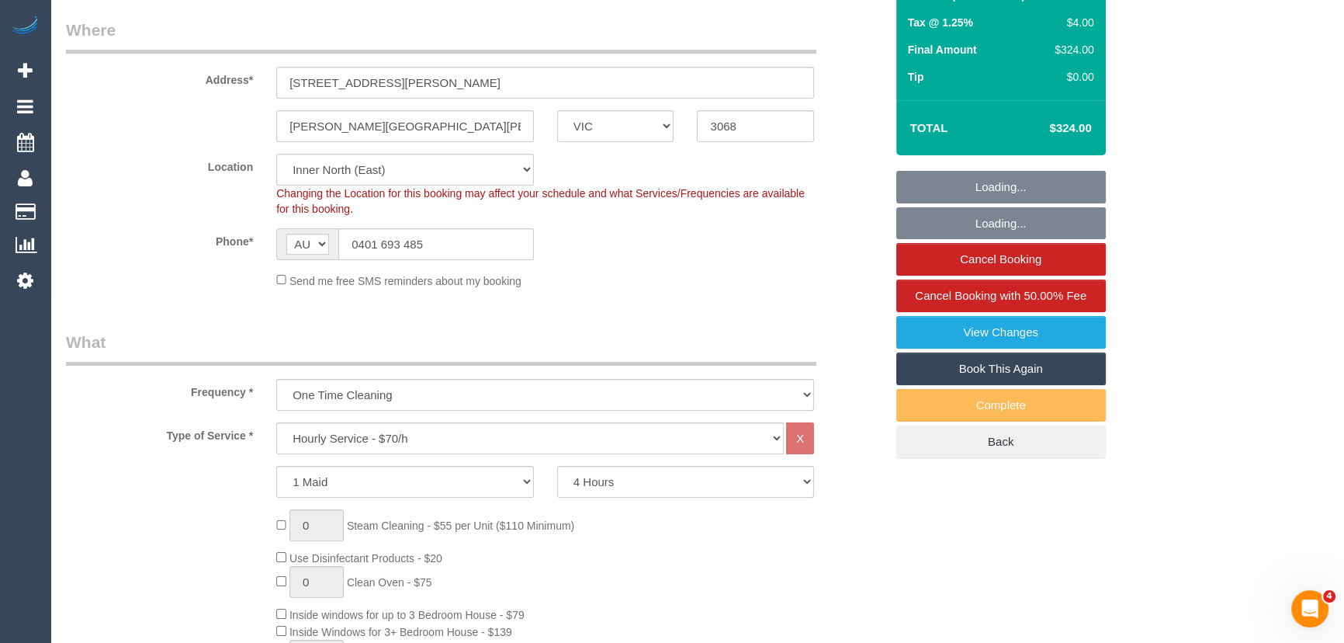
select select "number:28"
select select "number:14"
select select "number:18"
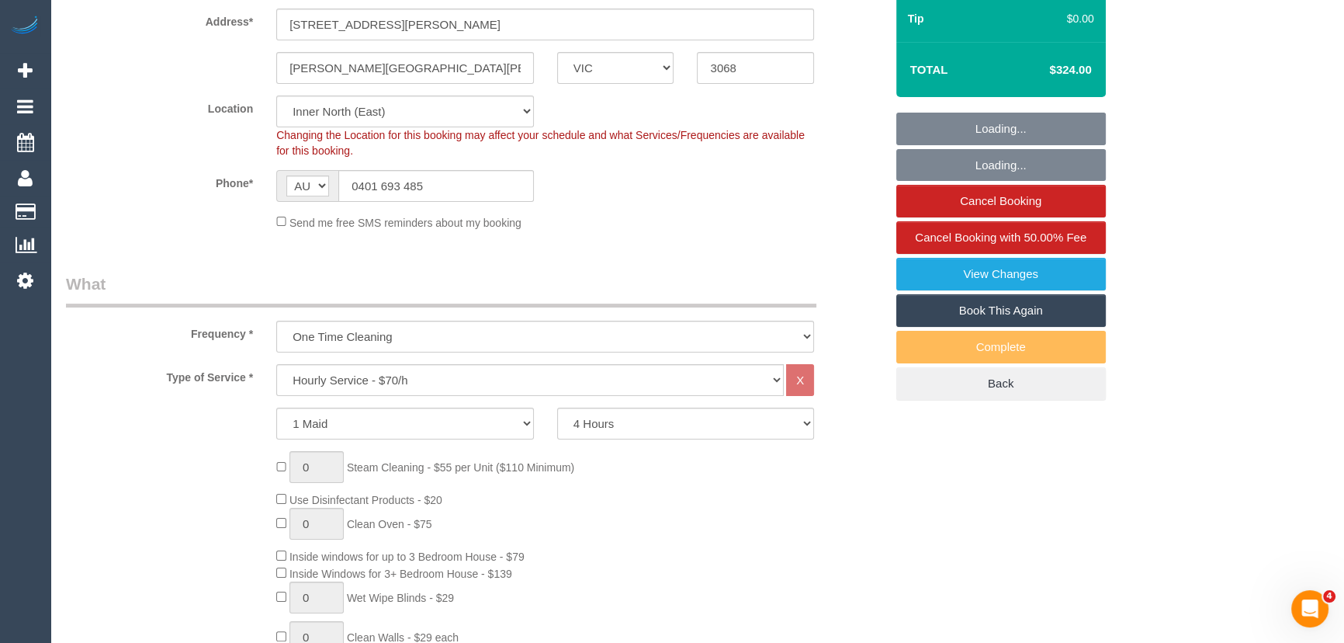
select select "object:1720"
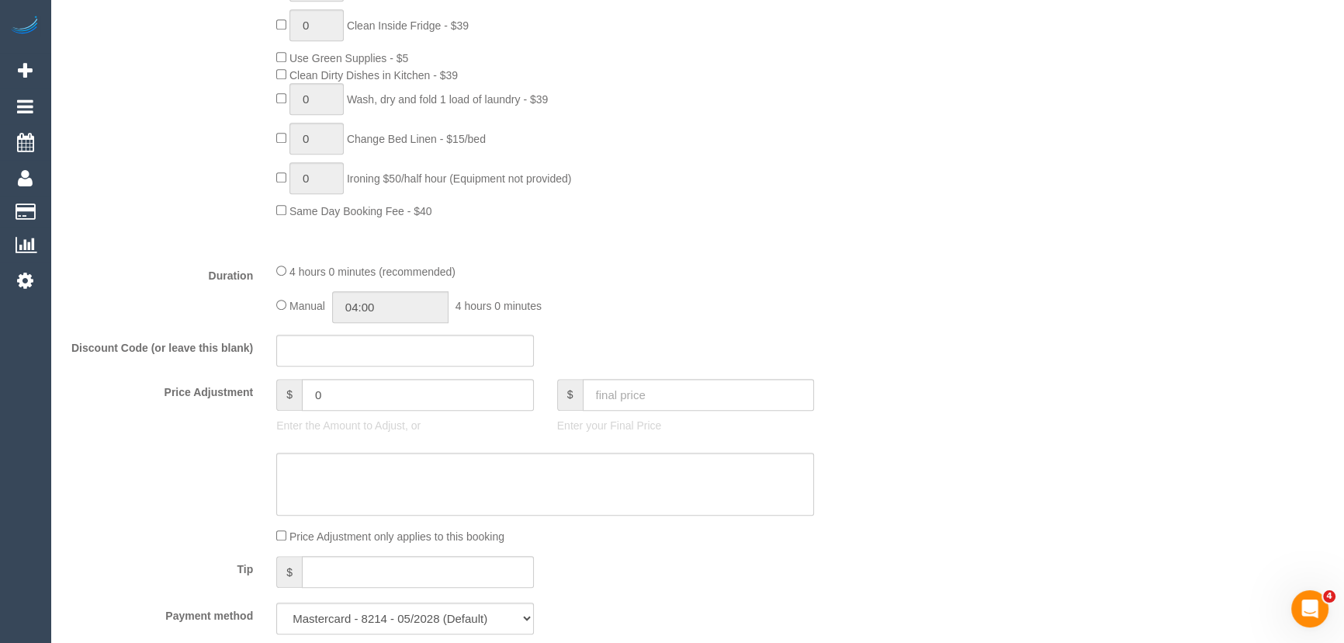
scroll to position [1199, 0]
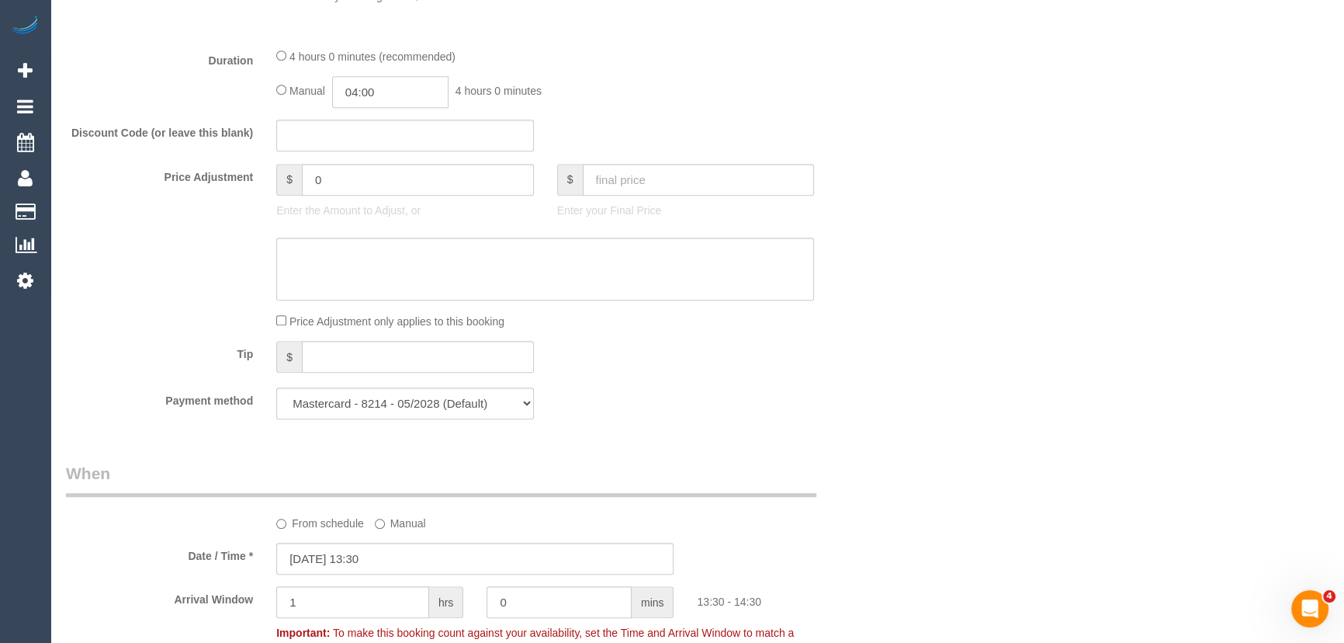
click at [424, 95] on input "04:00" at bounding box center [390, 92] width 116 height 32
type input "02:00"
click at [366, 135] on li "02:00" at bounding box center [373, 145] width 69 height 20
click at [669, 96] on div "Manual 02:00 2 hours 0 minutes" at bounding box center [545, 92] width 538 height 32
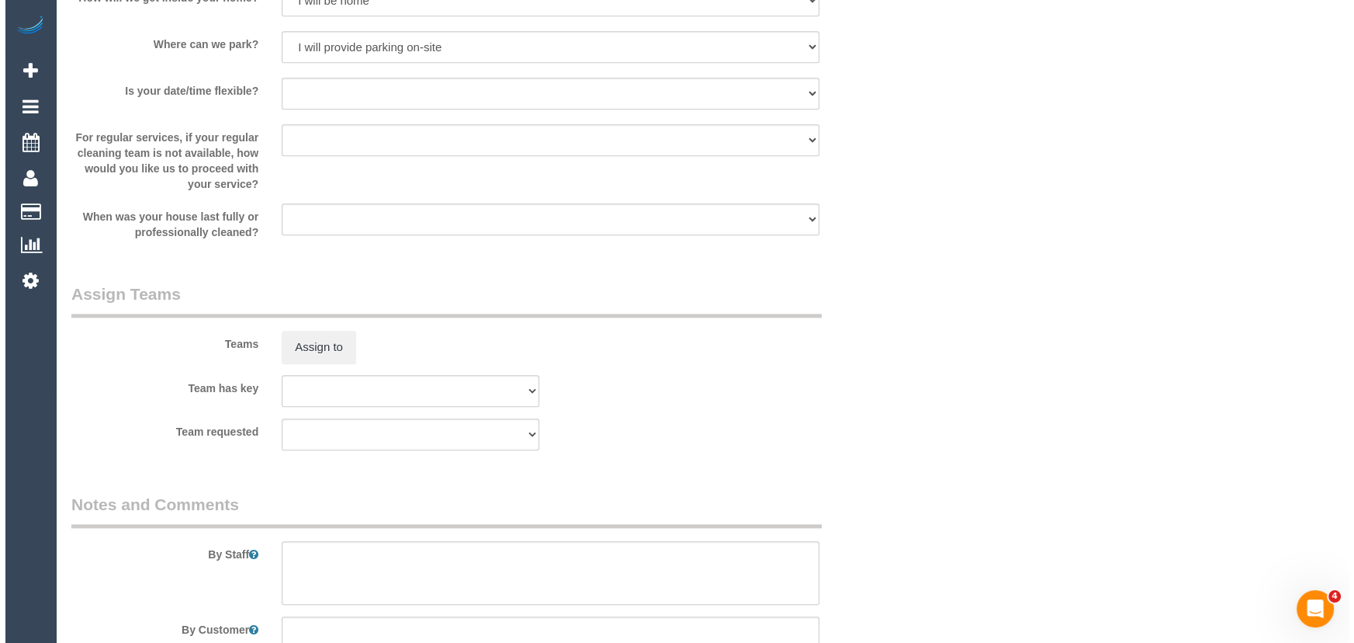
scroll to position [2187, 0]
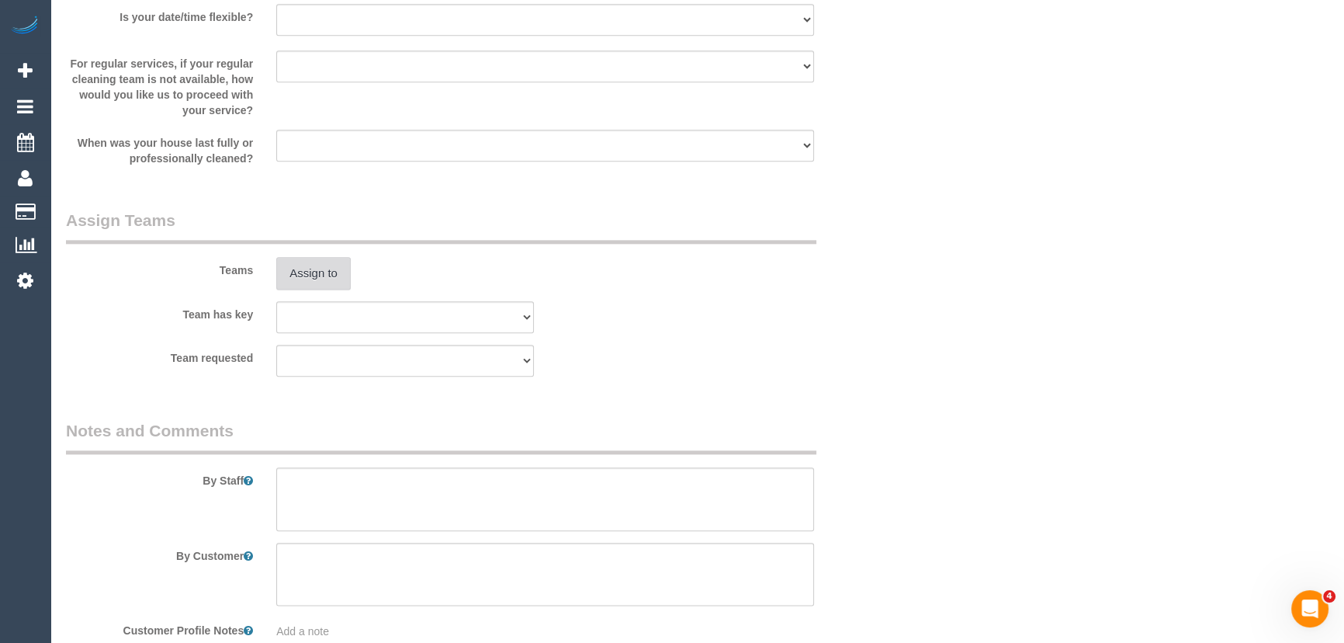
click at [320, 273] on button "Assign to" at bounding box center [313, 273] width 74 height 33
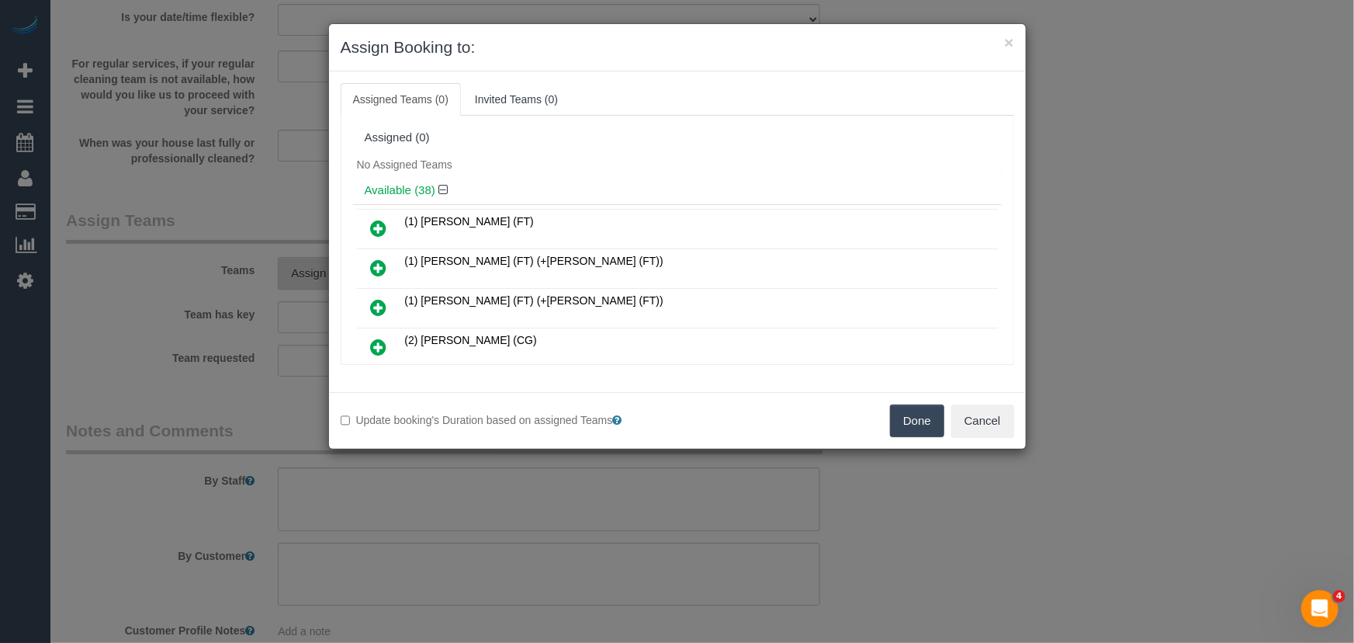
scroll to position [602, 0]
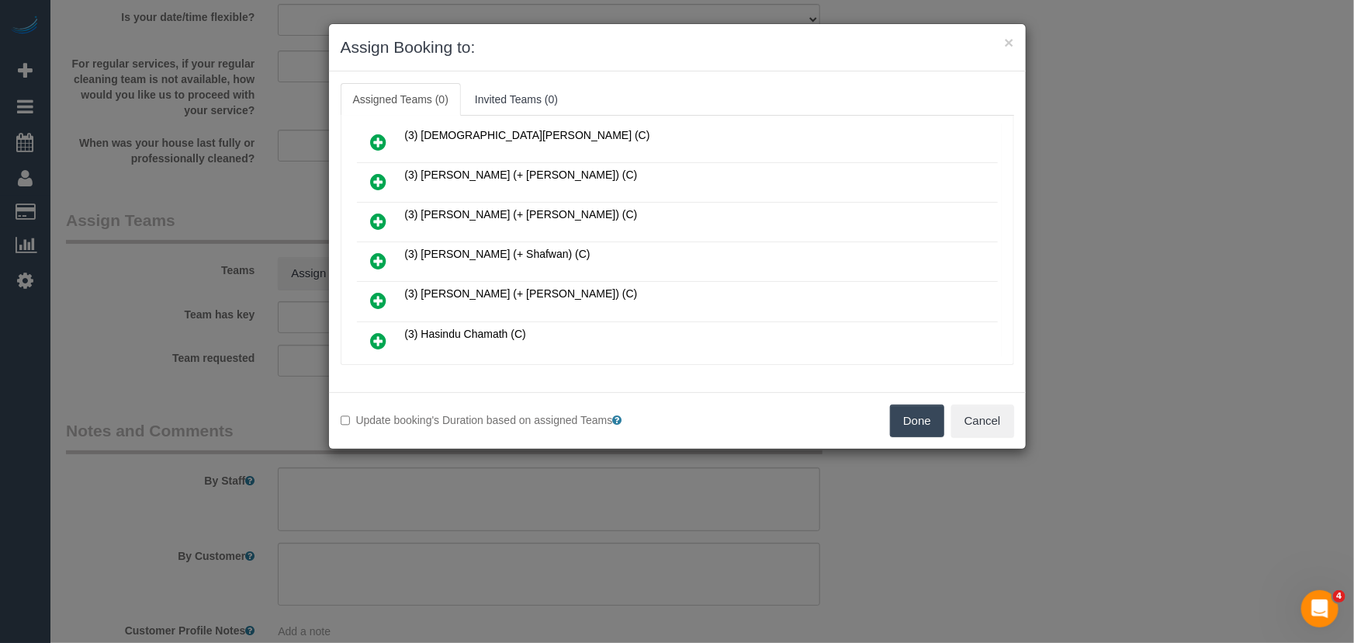
click at [381, 251] on icon at bounding box center [379, 260] width 16 height 19
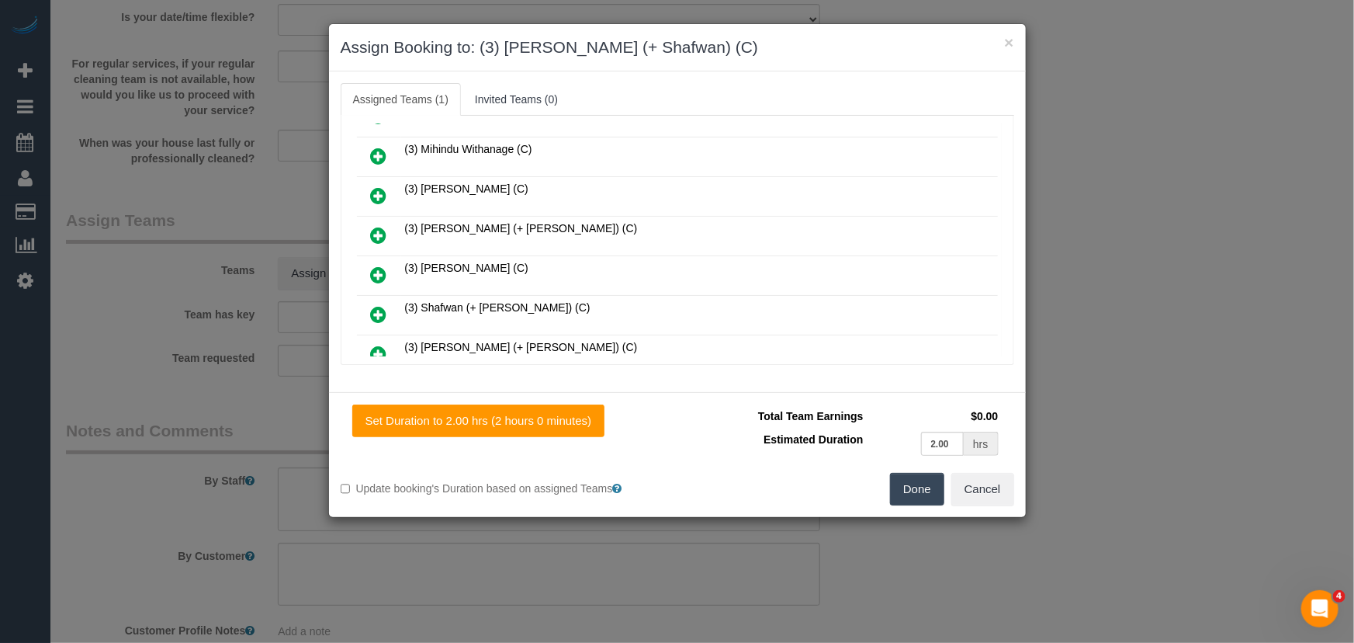
click at [379, 305] on icon at bounding box center [379, 314] width 16 height 19
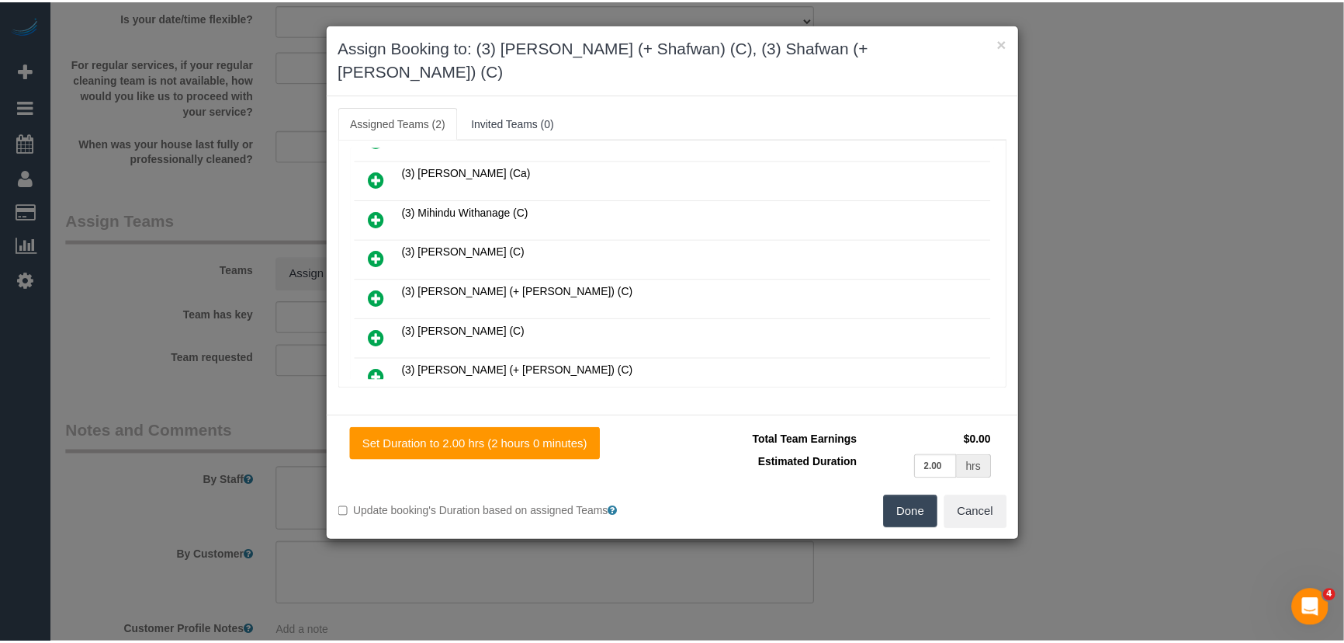
scroll to position [1101, 0]
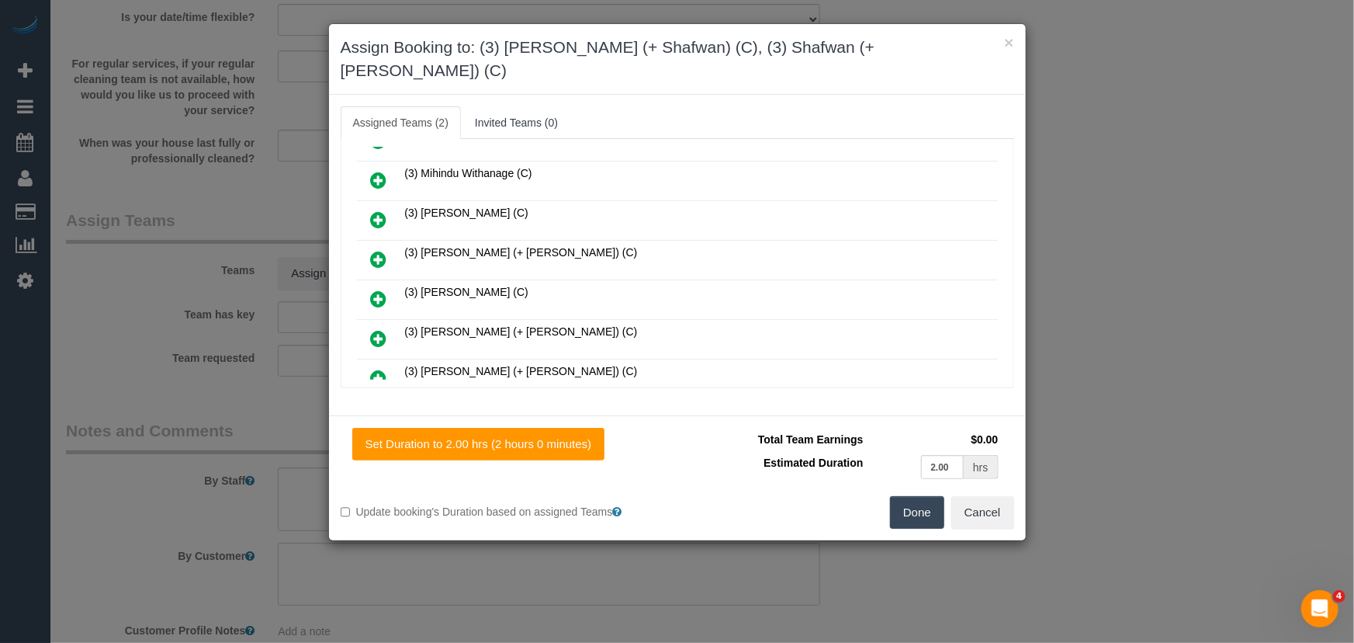
click at [923, 500] on button "Done" at bounding box center [917, 512] width 54 height 33
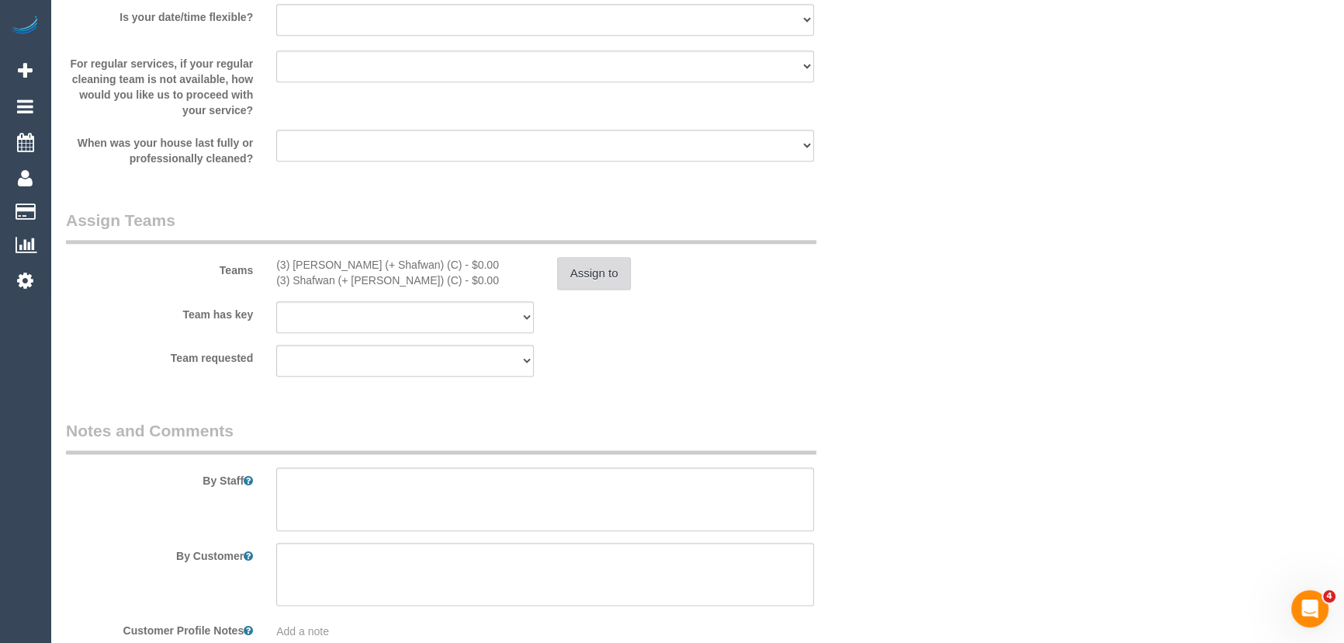
click at [598, 266] on button "Assign to" at bounding box center [594, 273] width 74 height 33
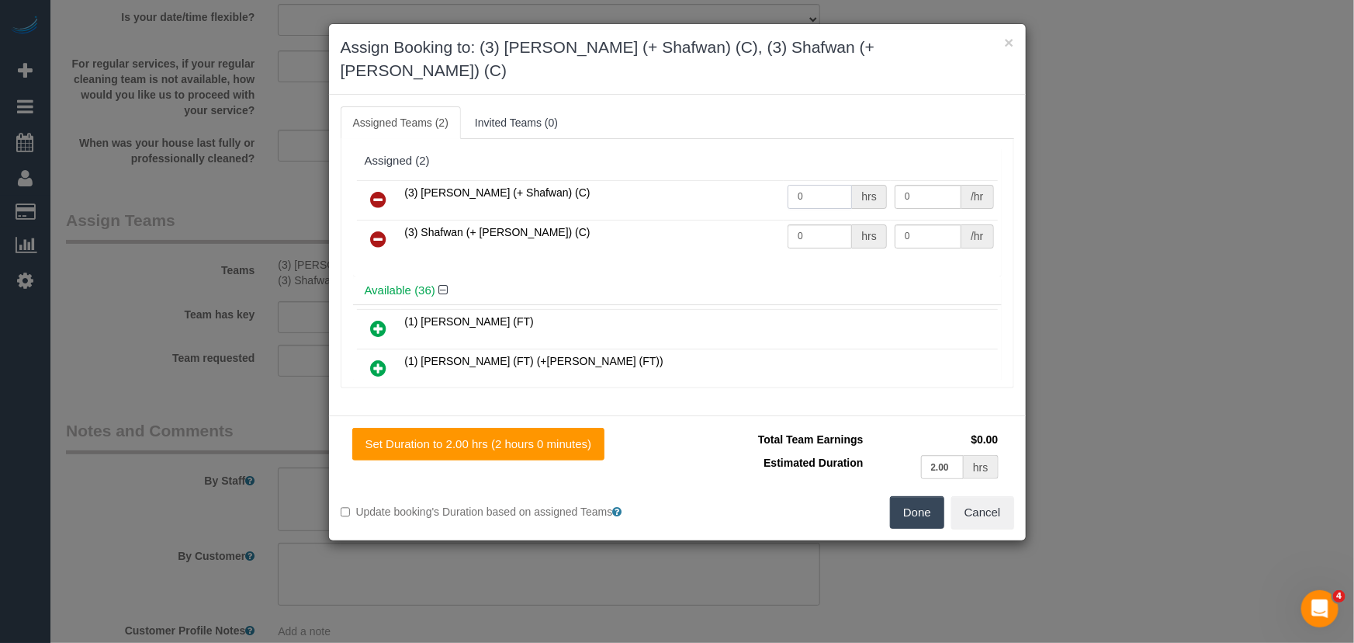
click at [819, 185] on input "0" at bounding box center [820, 197] width 64 height 24
type input "2"
type input "35"
click at [818, 224] on input "0" at bounding box center [820, 236] width 64 height 24
type input "2"
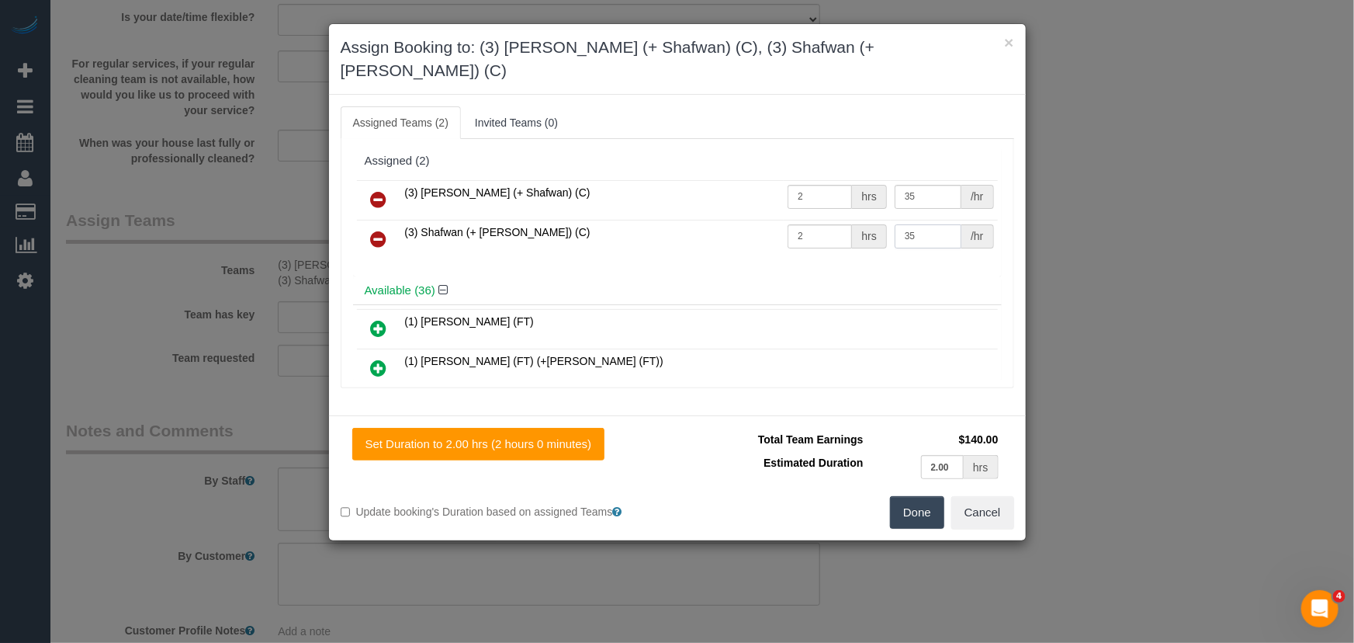
type input "35"
drag, startPoint x: 922, startPoint y: 486, endPoint x: 901, endPoint y: 444, distance: 46.9
click at [923, 496] on button "Done" at bounding box center [917, 512] width 54 height 33
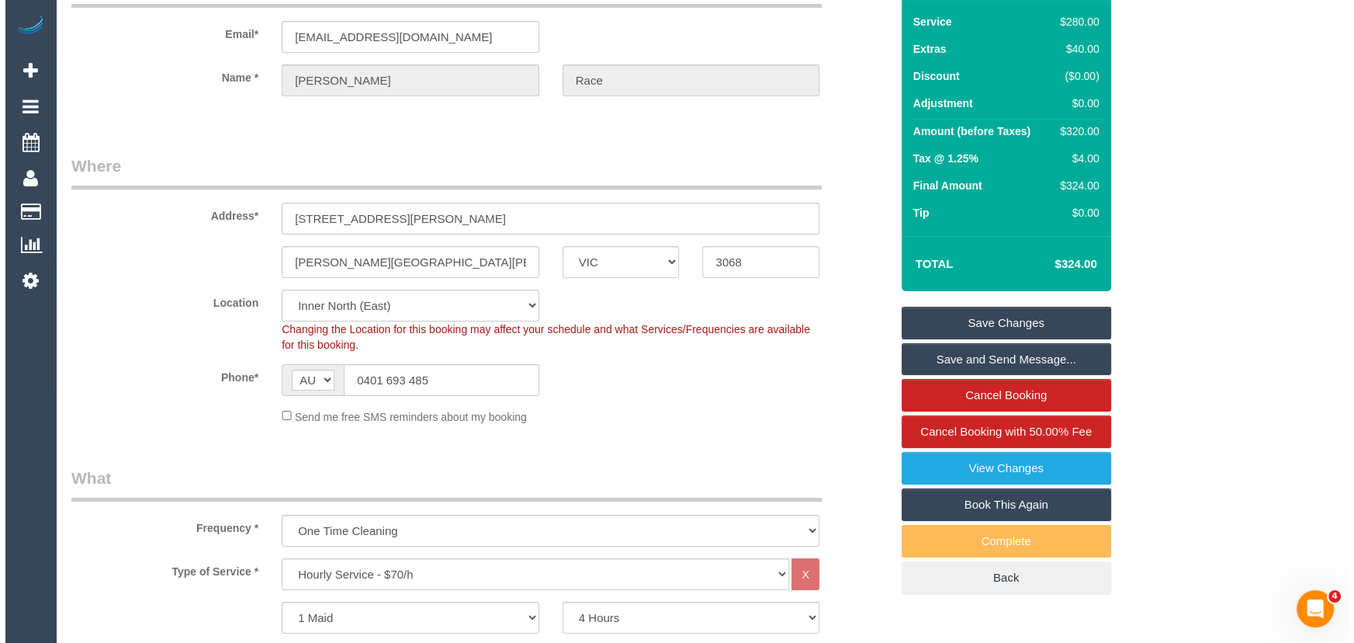
scroll to position [0, 0]
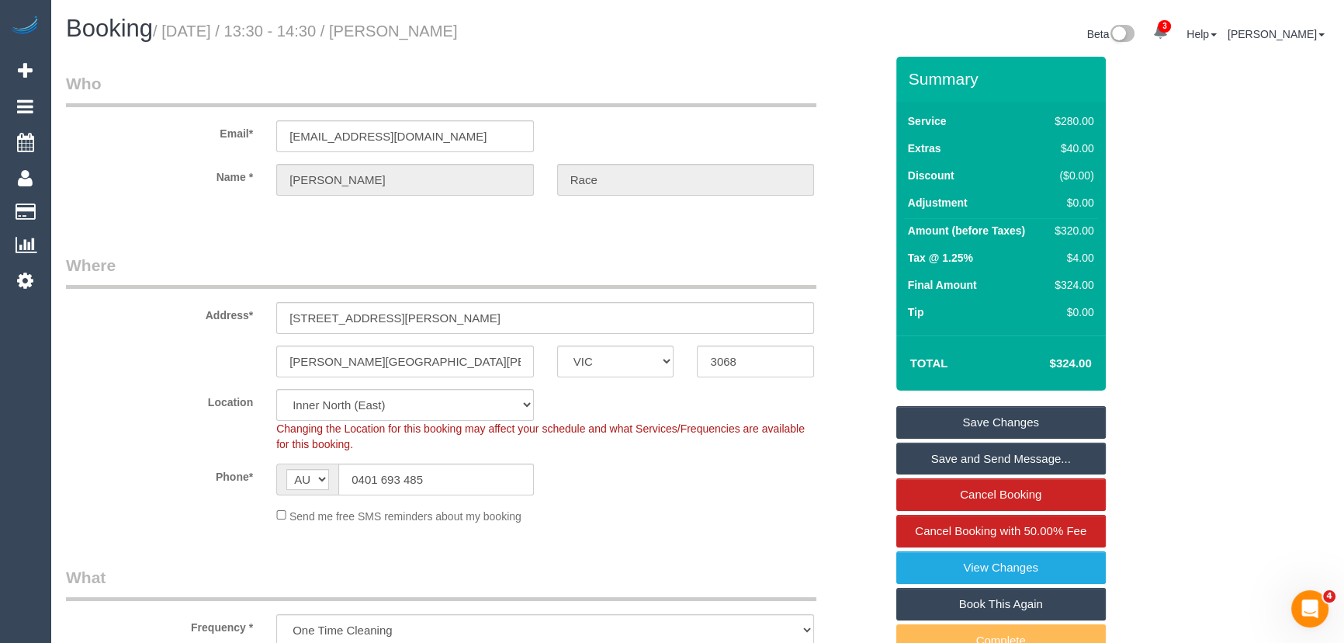
click at [964, 453] on link "Save and Send Message..." at bounding box center [1001, 458] width 210 height 33
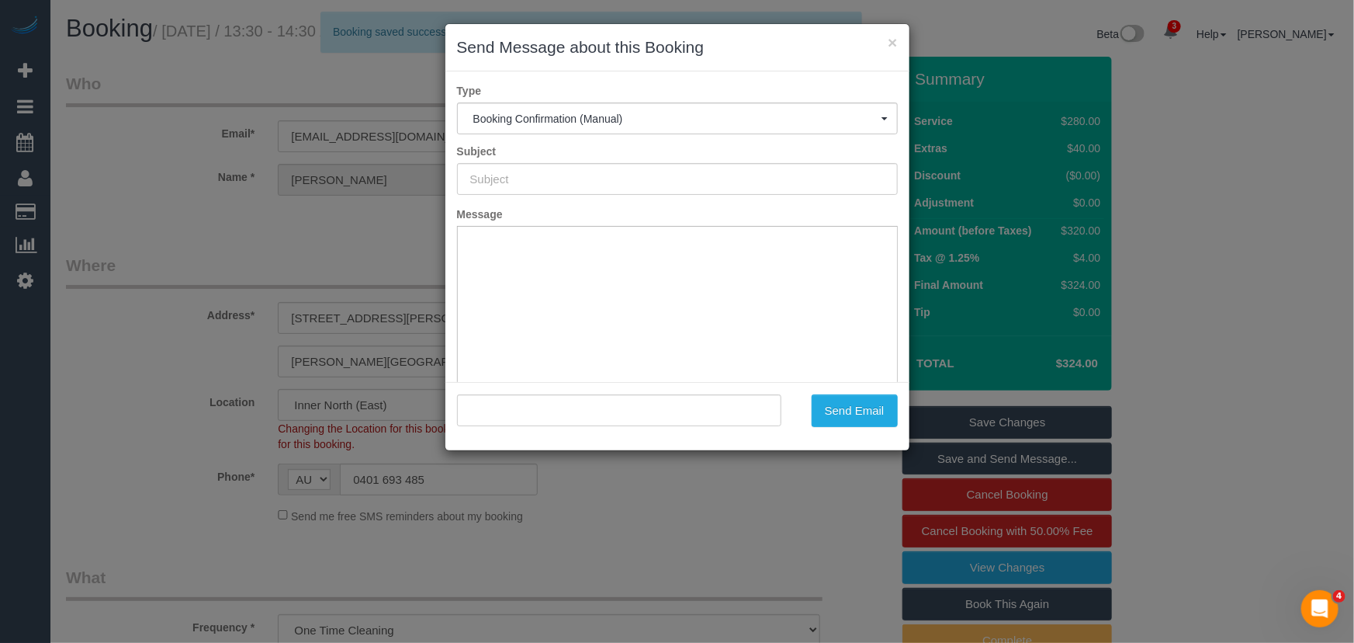
type input "Booking Confirmed"
type input ""Emma Race" <emrace@hotmail.com>"
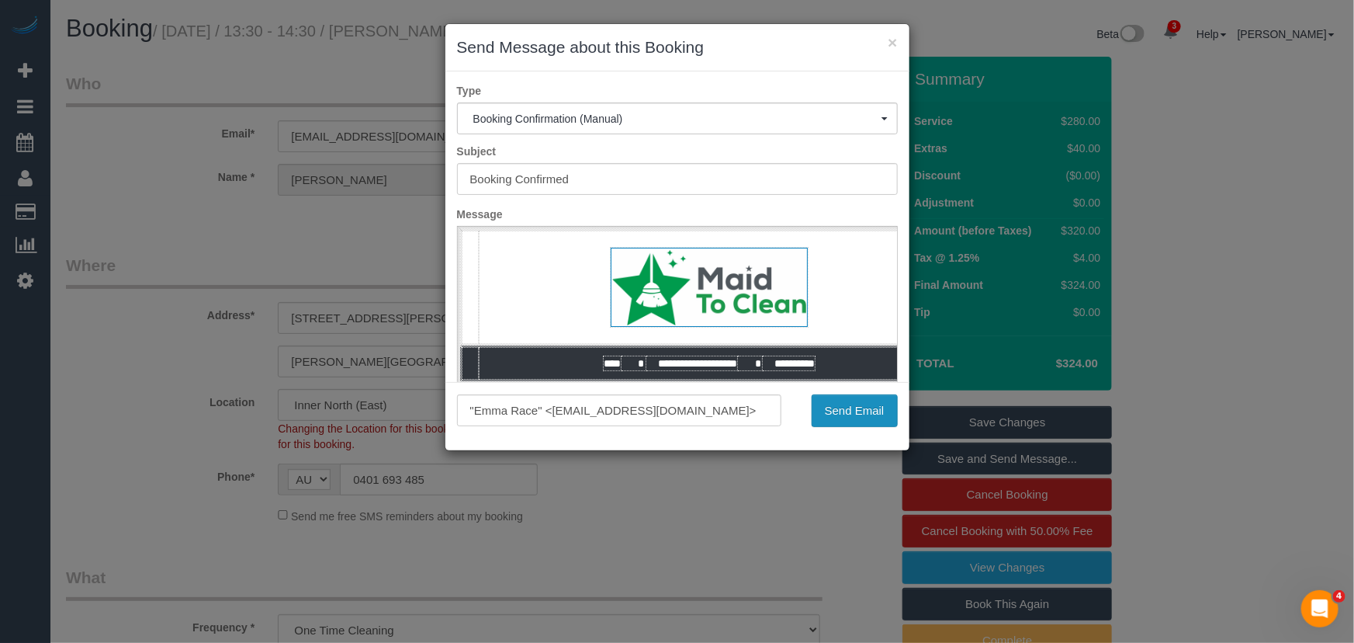
click at [853, 411] on button "Send Email" at bounding box center [855, 410] width 86 height 33
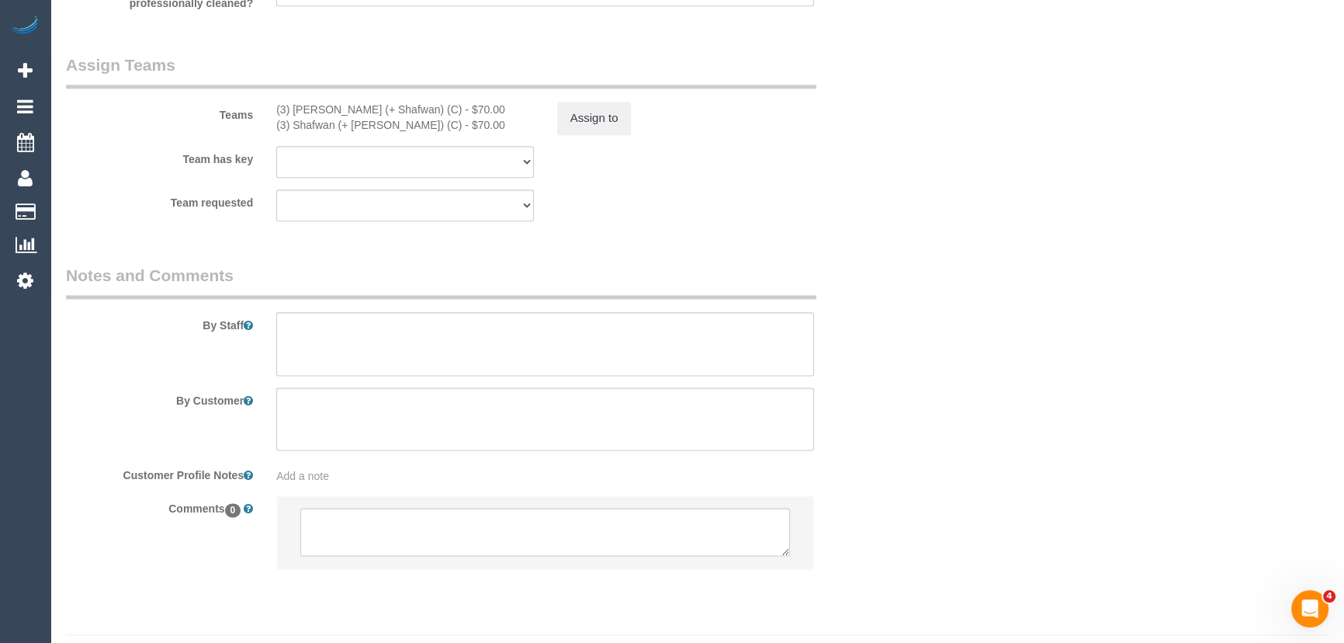
scroll to position [2436, 0]
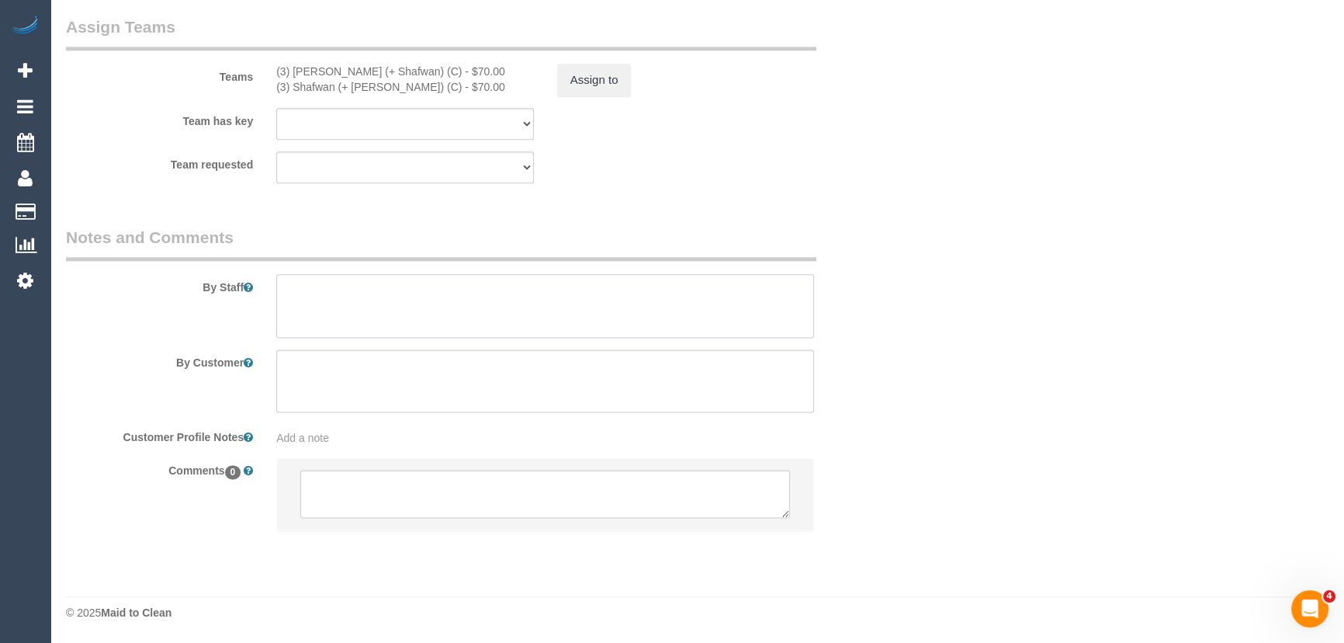
click at [355, 303] on textarea at bounding box center [545, 306] width 538 height 64
type textarea "Please help customer out where needed"
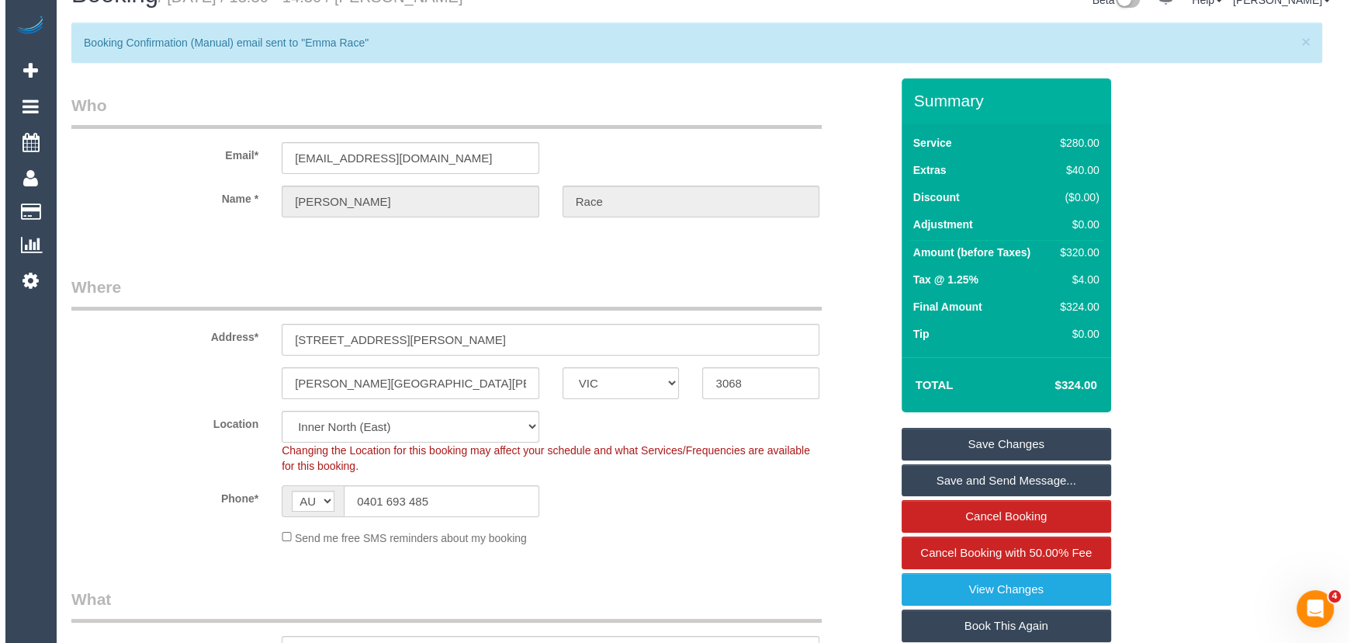
scroll to position [0, 0]
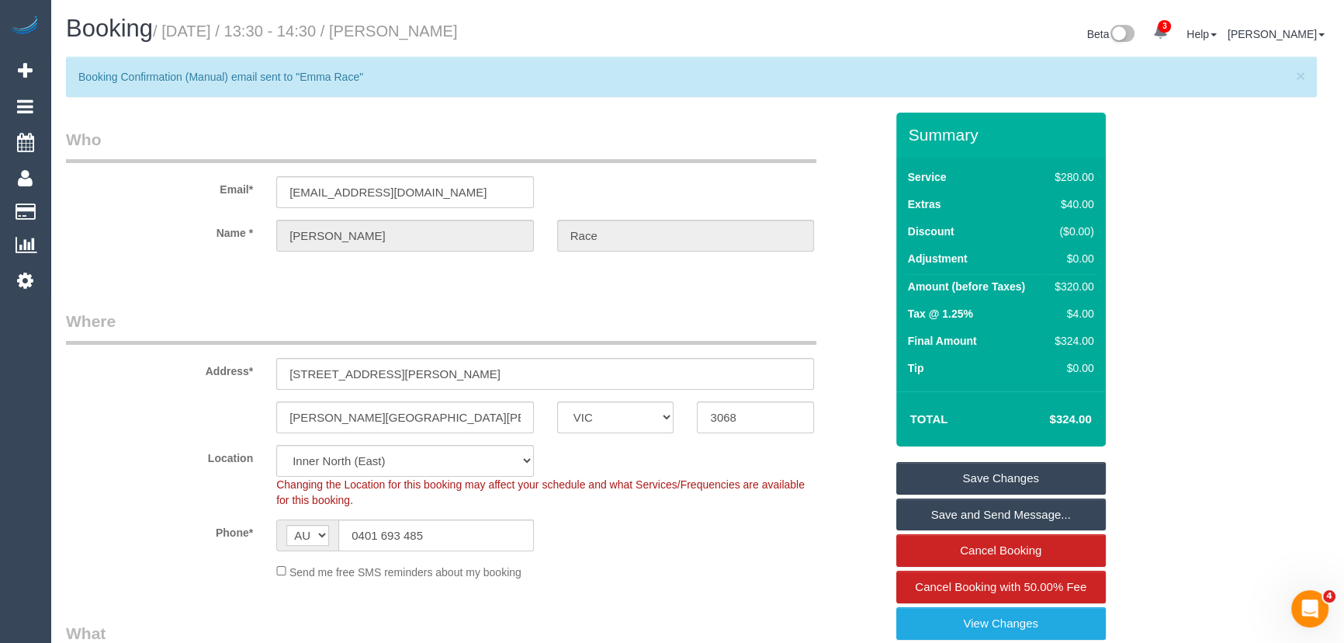
click at [988, 474] on link "Save Changes" at bounding box center [1001, 478] width 210 height 33
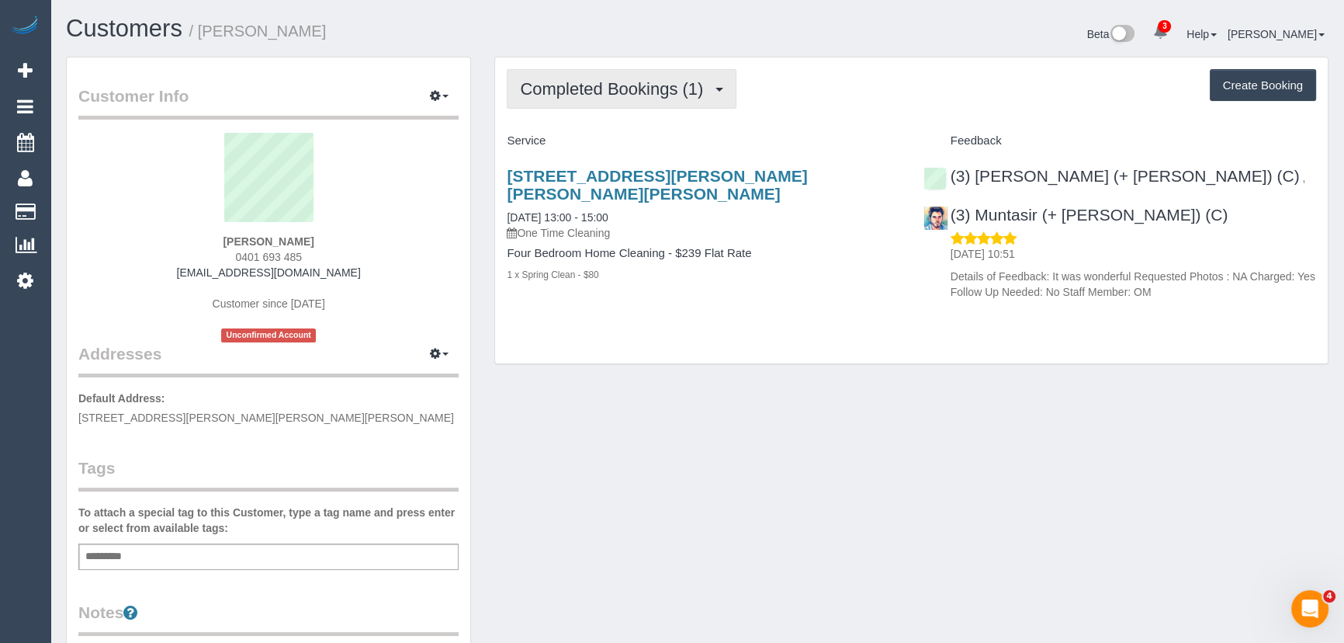
click at [657, 79] on span "Completed Bookings (1)" at bounding box center [615, 88] width 191 height 19
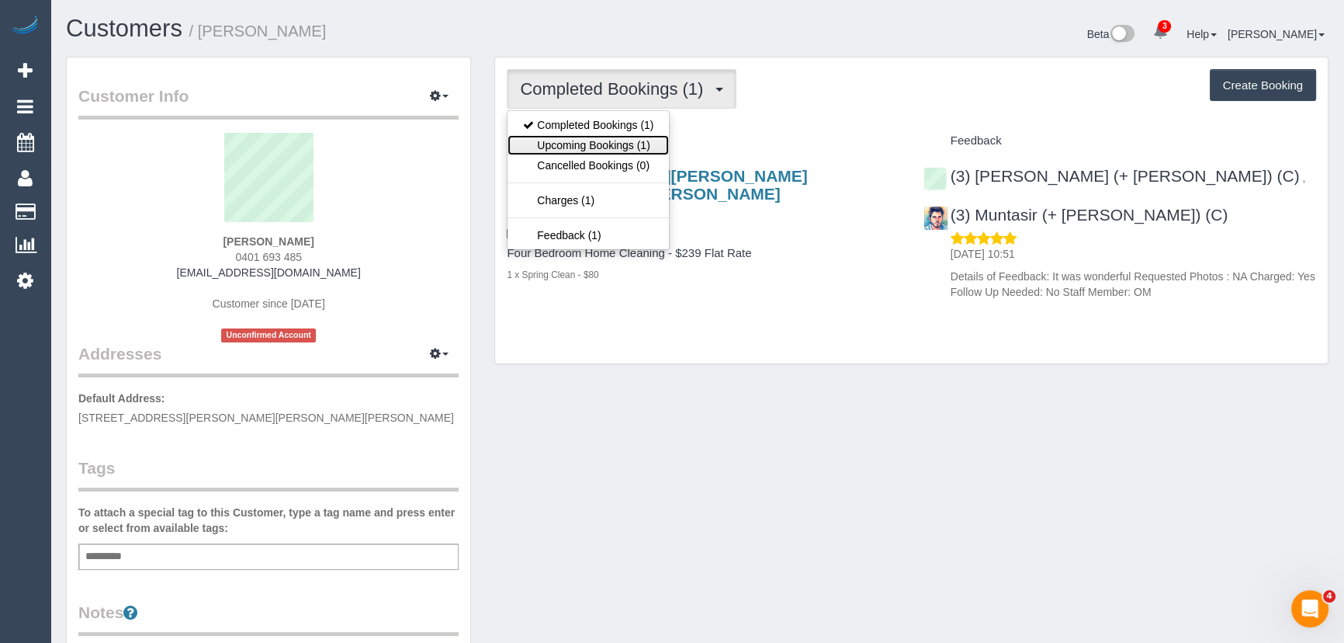
click at [646, 143] on link "Upcoming Bookings (1)" at bounding box center [588, 145] width 161 height 20
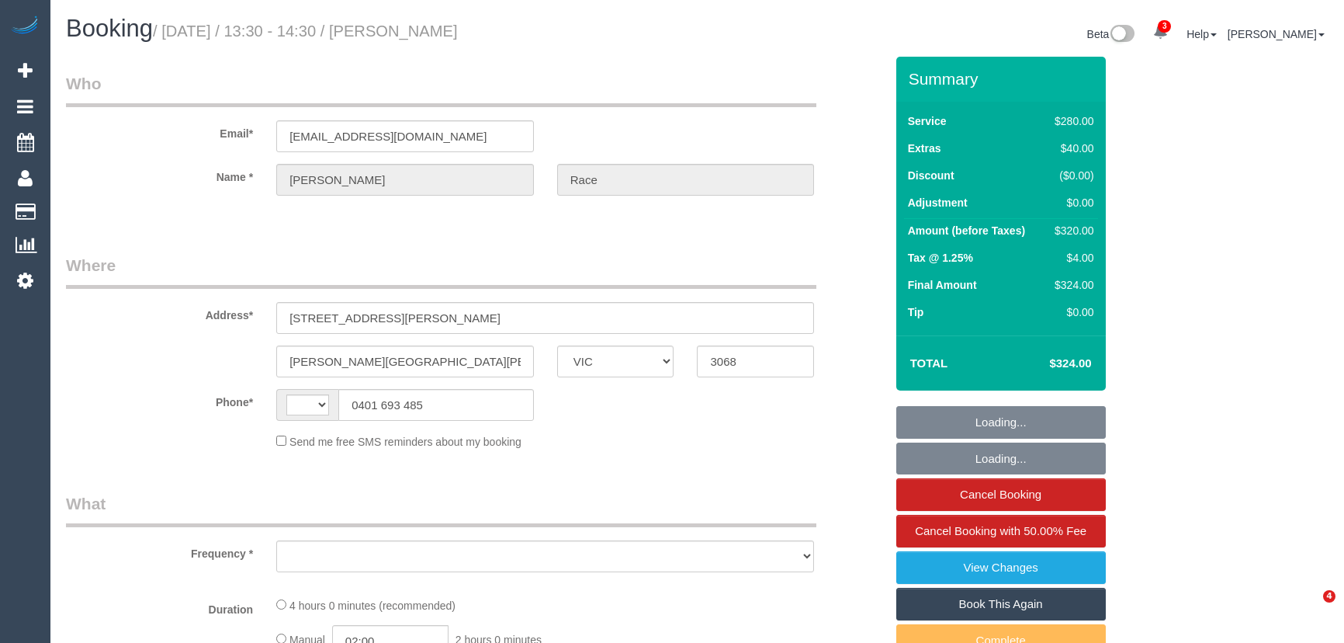
select select "VIC"
select select "object:316"
select select "240"
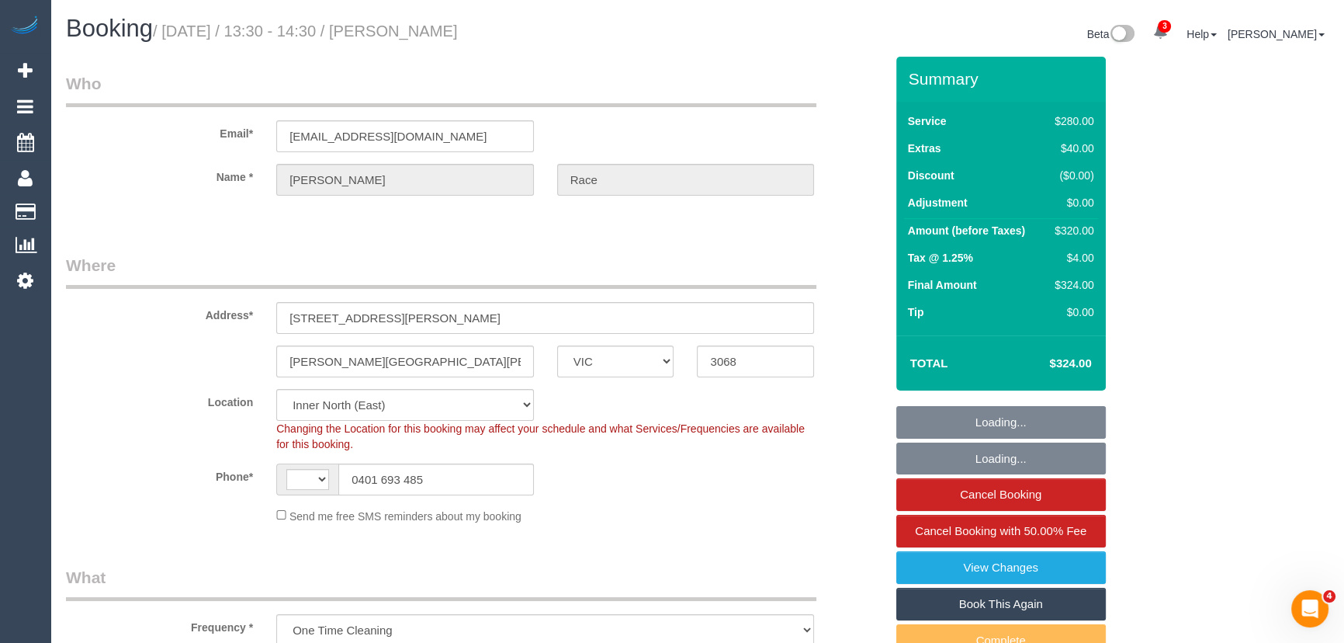
select select "object:748"
select select "string:AU"
select select "string:stripe-pm_1S6Kv12GScqysDRV22O2TRhs"
select select "number:28"
select select "number:14"
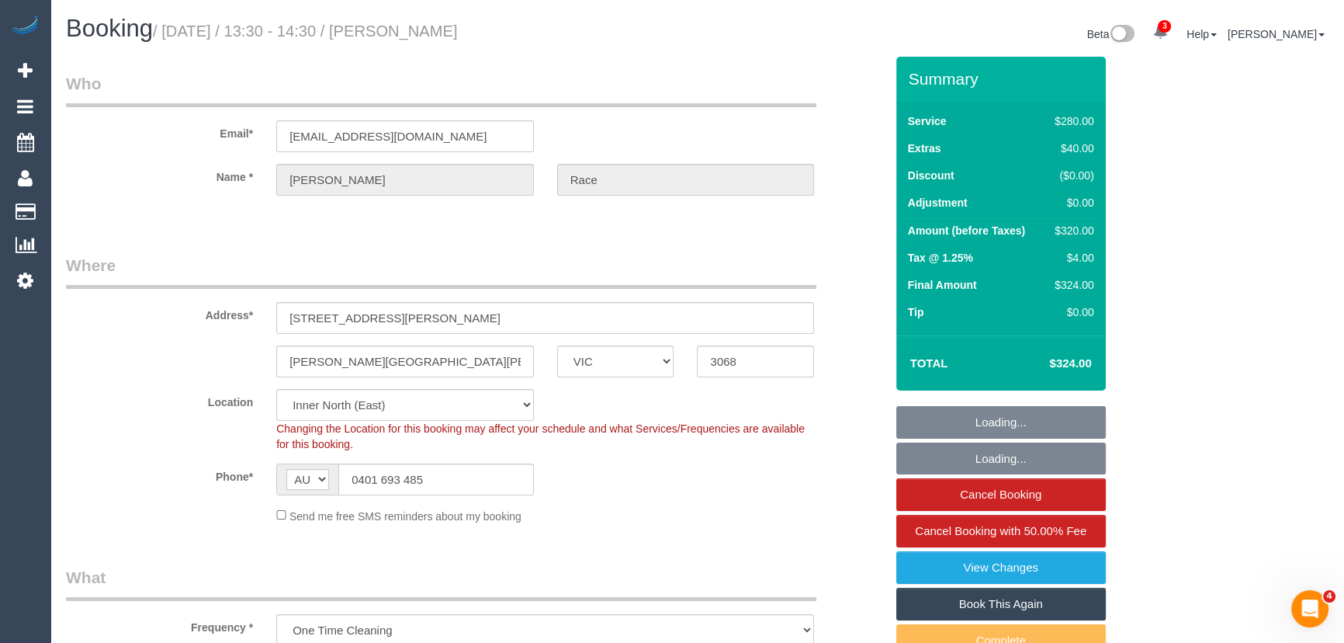
select select "number:18"
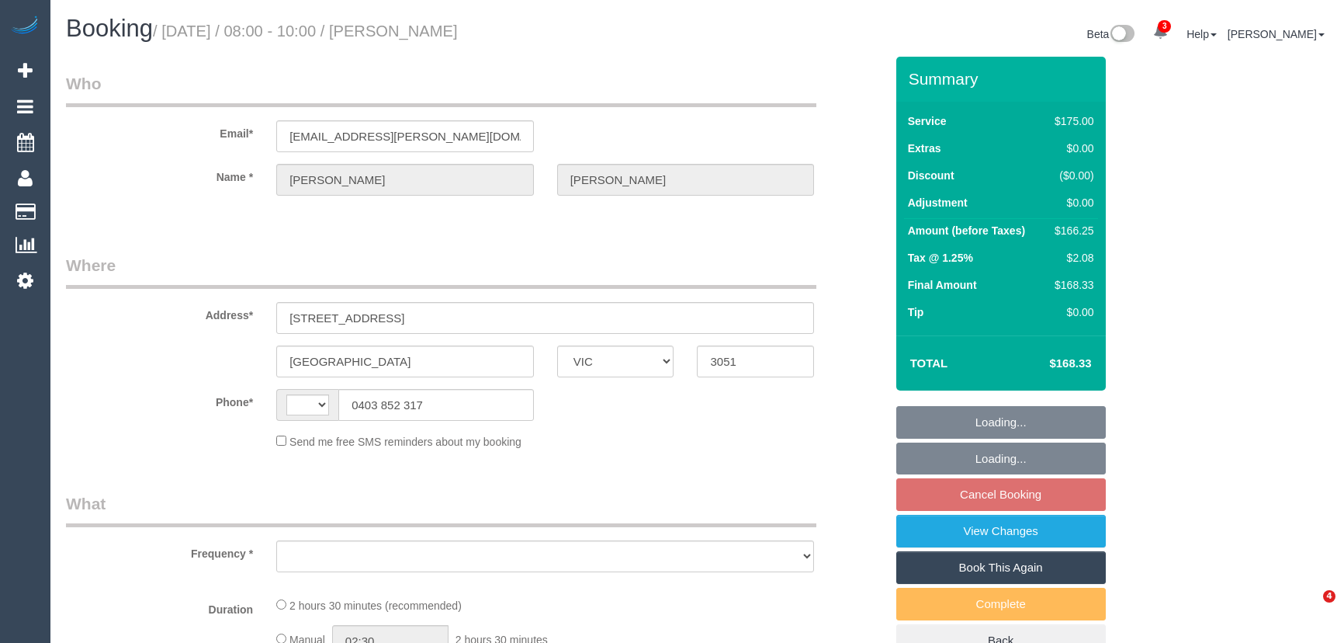
select select "VIC"
select select "string:AU"
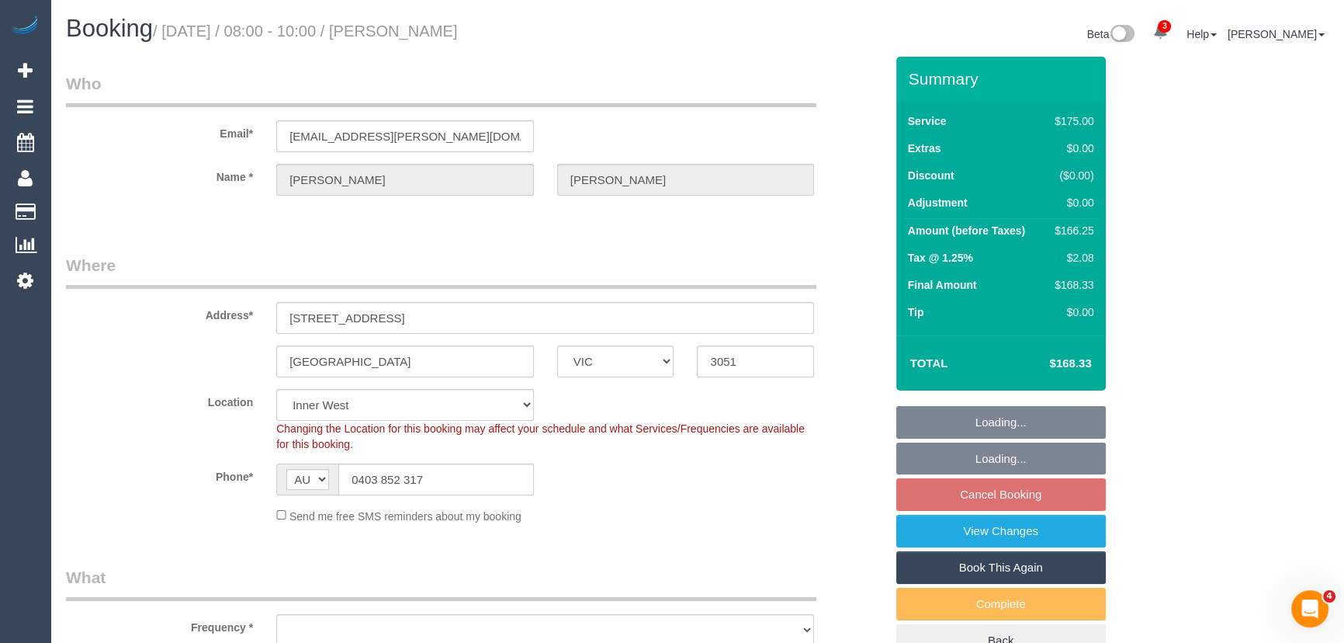
select select "object:551"
select select "string:stripe-pm_1MEqa52GScqysDRVxcyGhUBO"
select select "spot2"
select select "number:28"
select select "number:14"
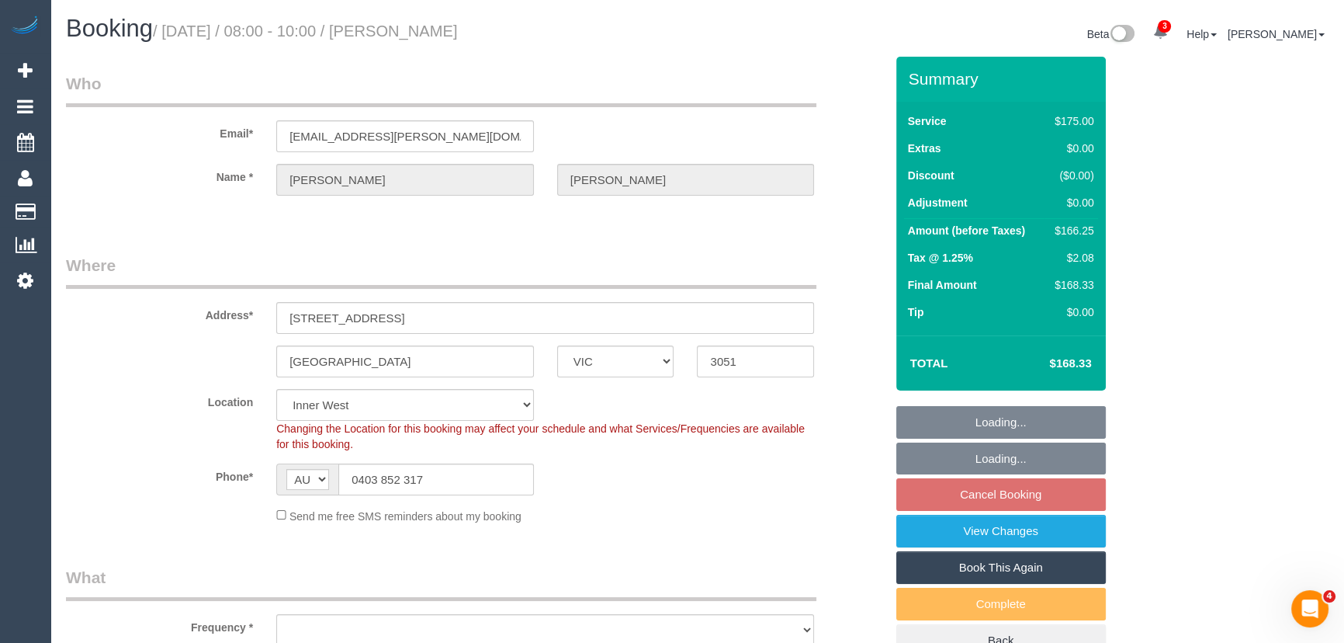
select select "number:19"
select select "number:24"
select select "number:12"
select select "object:871"
select select "150"
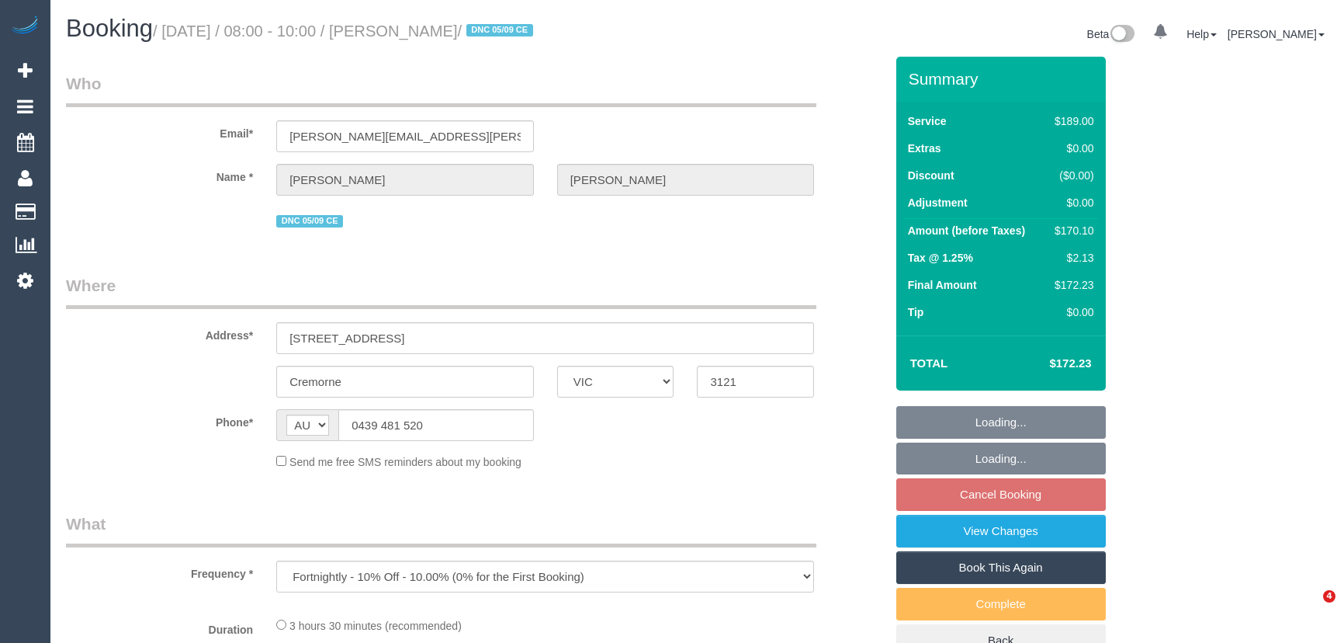
select select "VIC"
select select "string:stripe-pm_1RzyQT2GScqysDRVcII58yyR"
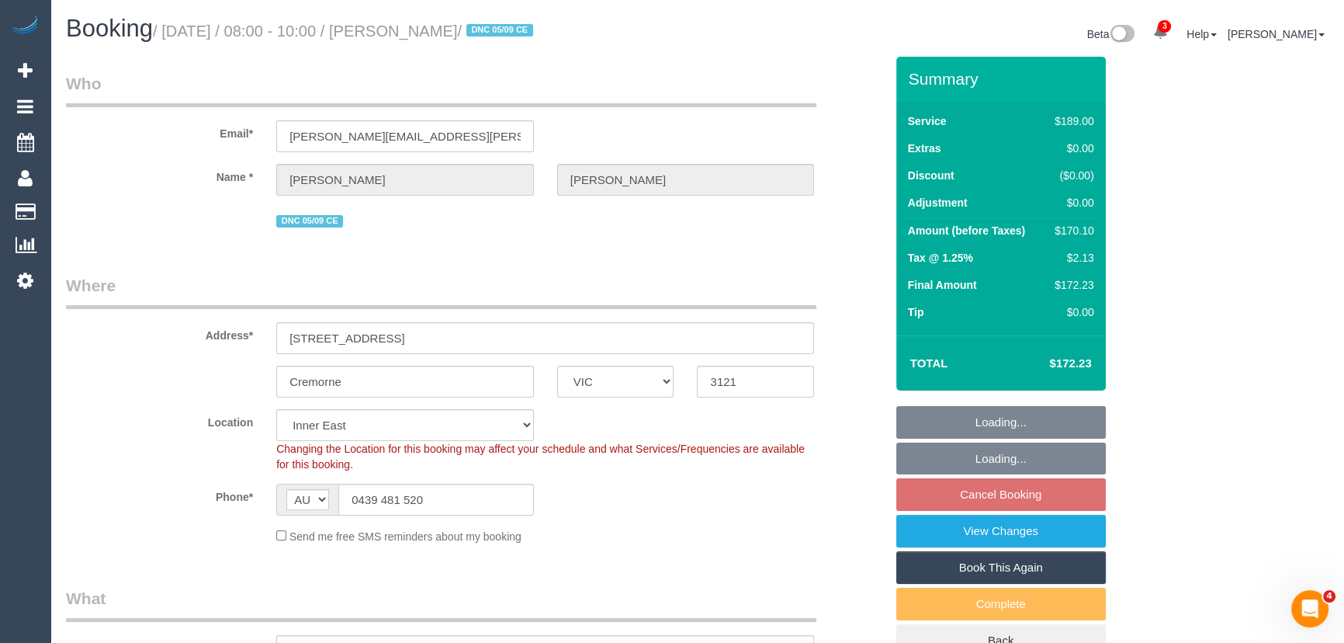
select select "number:27"
select select "number:14"
select select "number:19"
select select "number:24"
select select "number:35"
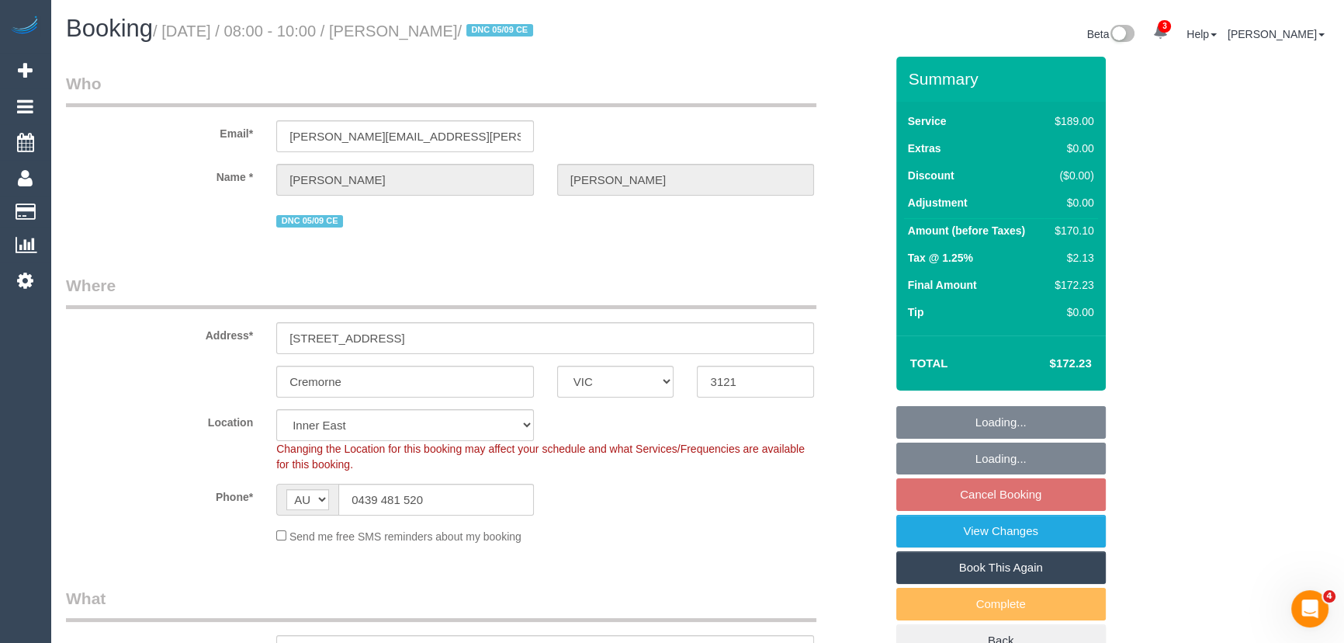
select select "number:11"
select select "object:1459"
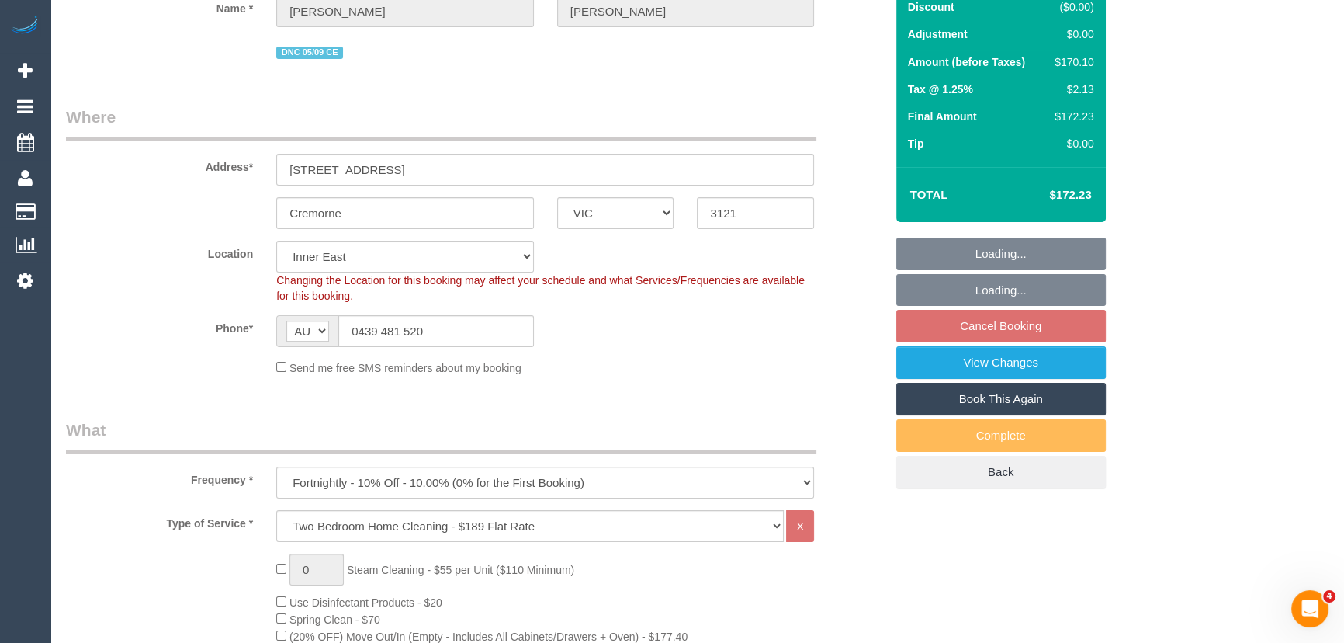
select select "spot2"
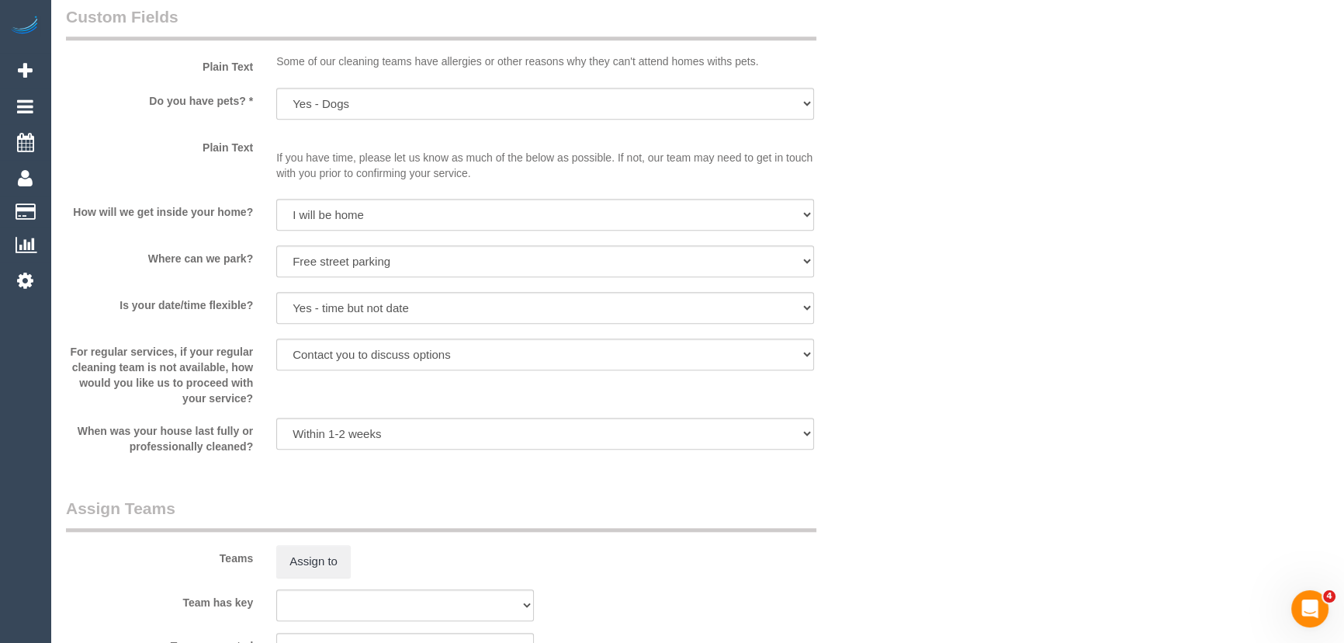
scroll to position [1692, 0]
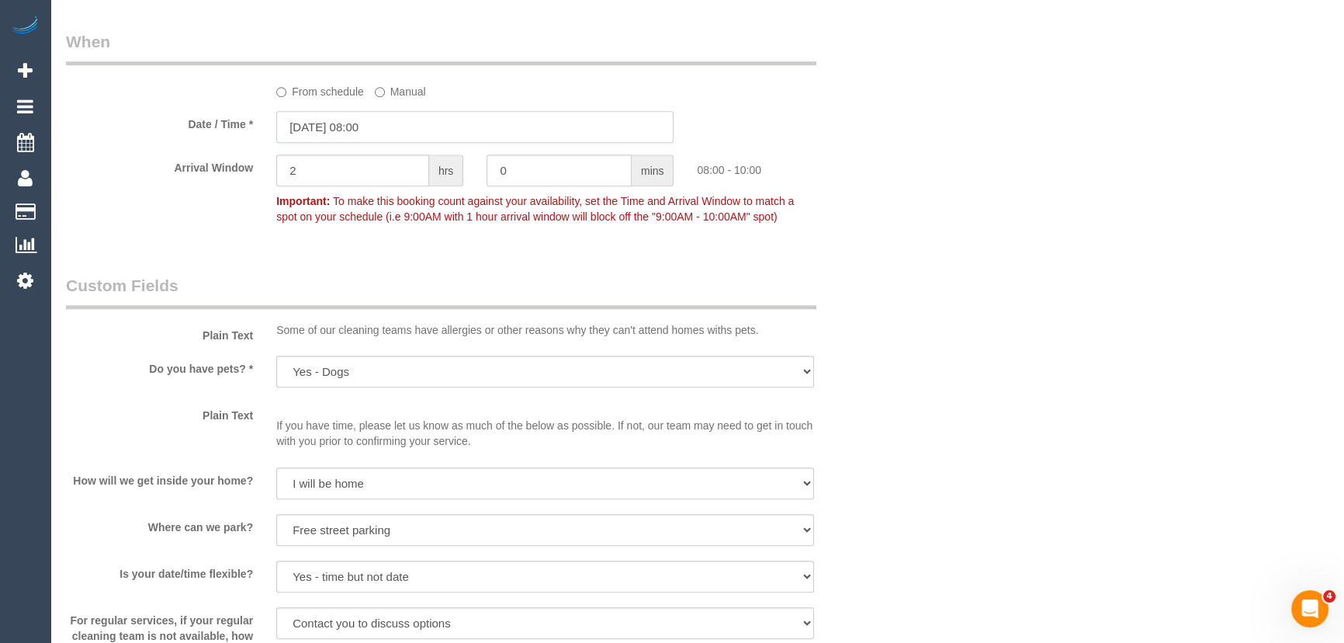
click at [392, 129] on input "[DATE] 08:00" at bounding box center [474, 127] width 397 height 32
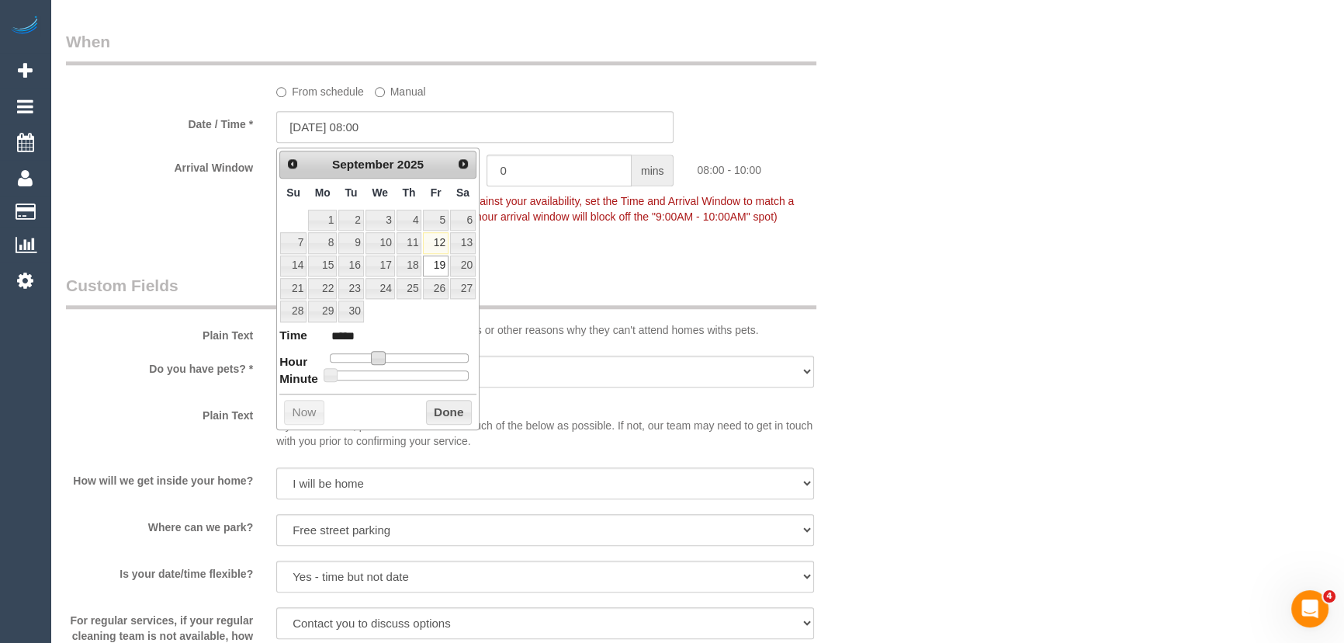
drag, startPoint x: 379, startPoint y: 352, endPoint x: 396, endPoint y: 355, distance: 16.5
click at [379, 352] on span at bounding box center [378, 358] width 14 height 14
type input "[DATE] 11:00"
type input "*****"
type input "[DATE] 12:00"
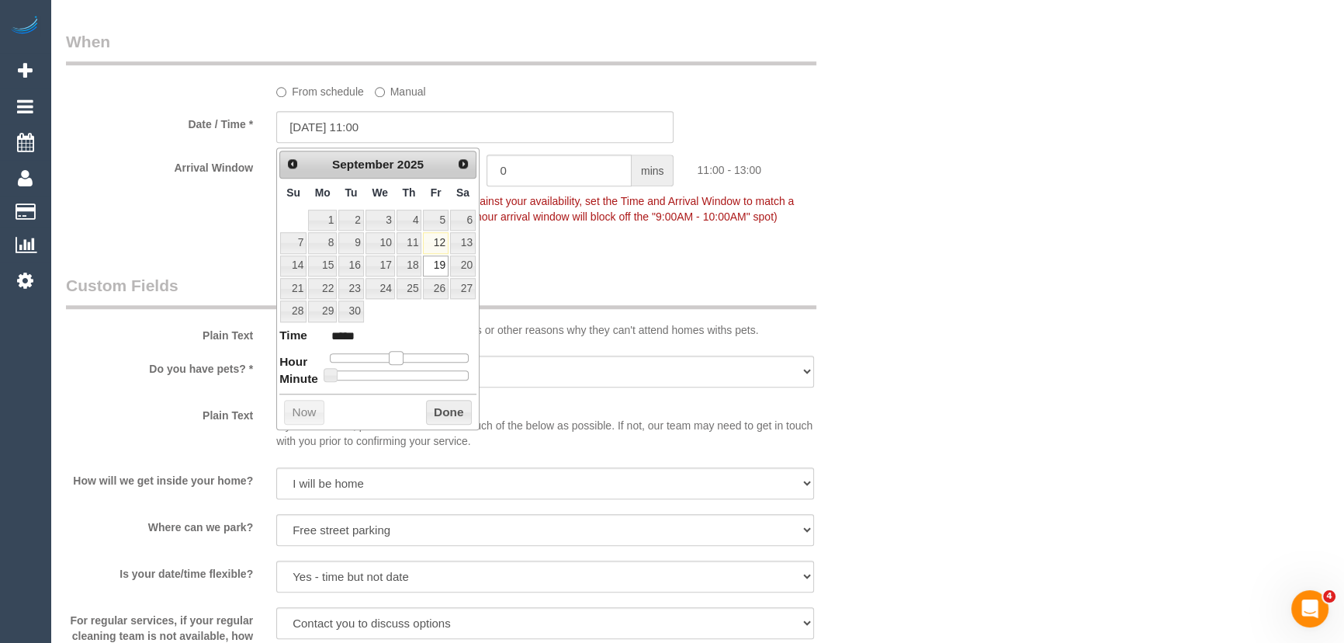
type input "*****"
drag, startPoint x: 396, startPoint y: 355, endPoint x: 404, endPoint y: 355, distance: 8.6
click at [404, 355] on span at bounding box center [402, 358] width 14 height 14
click at [624, 241] on fieldset "When From schedule Manual Date / Time * [DATE] 12:00 Arrival Window 2 hrs 0 min…" at bounding box center [475, 136] width 819 height 213
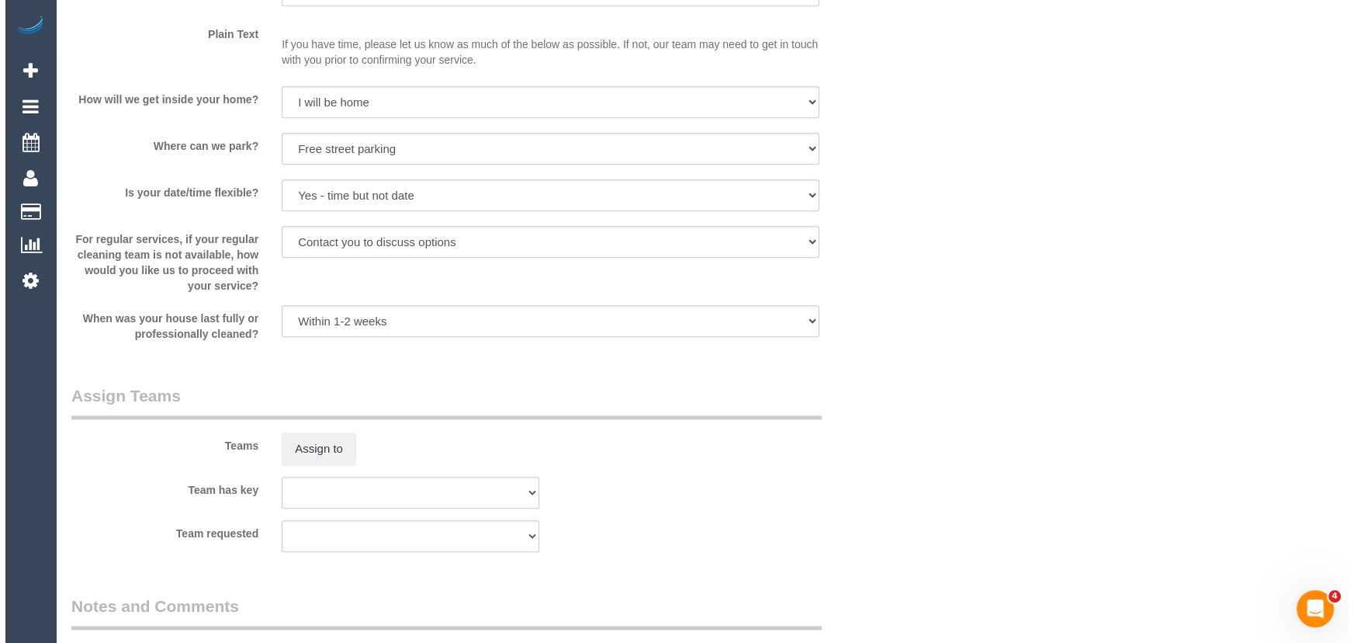
scroll to position [2257, 0]
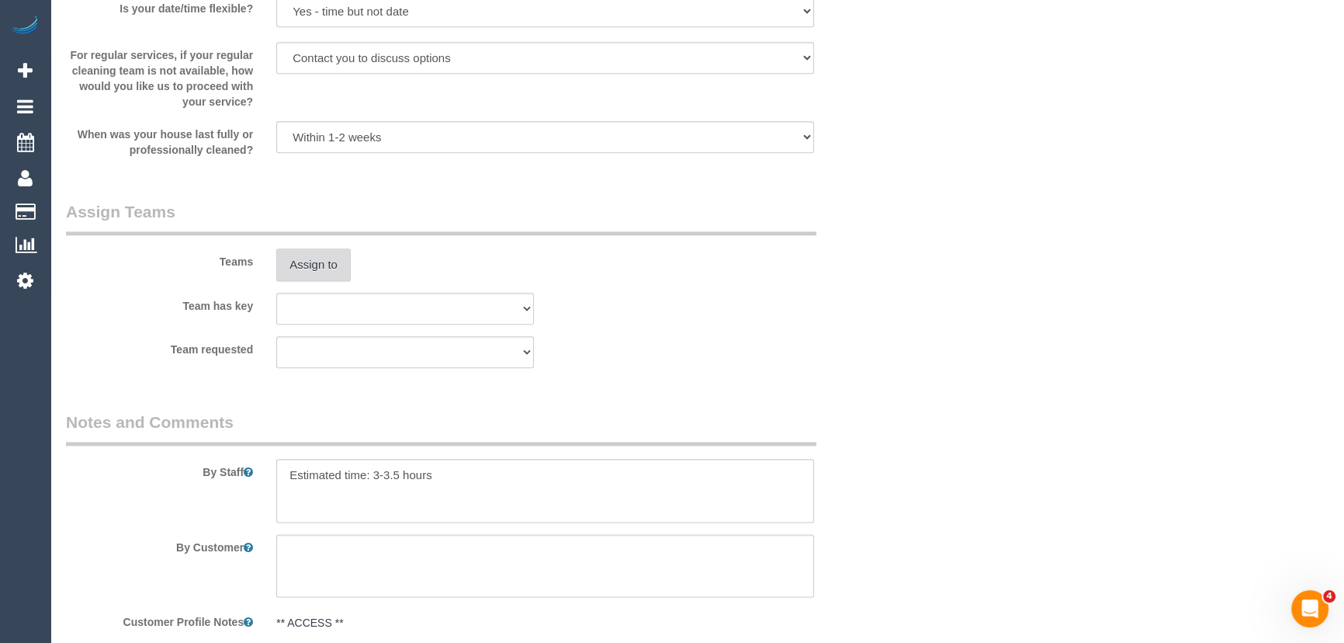
click at [317, 272] on button "Assign to" at bounding box center [313, 264] width 74 height 33
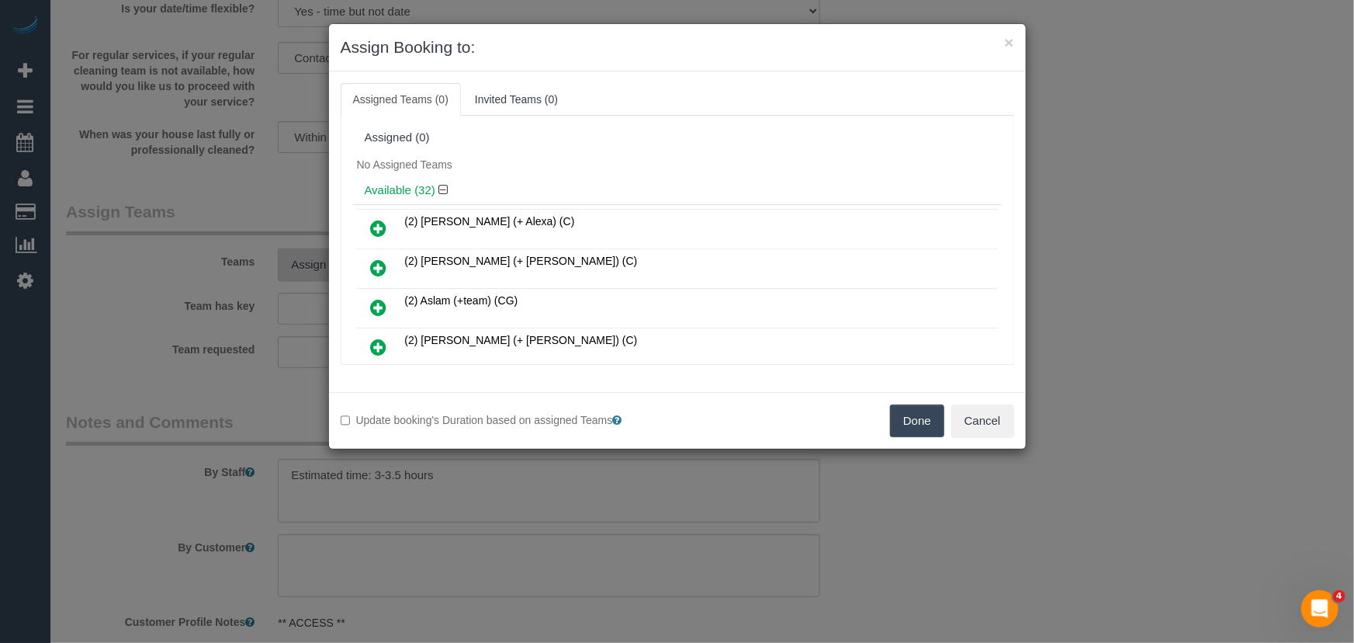
scroll to position [408, 0]
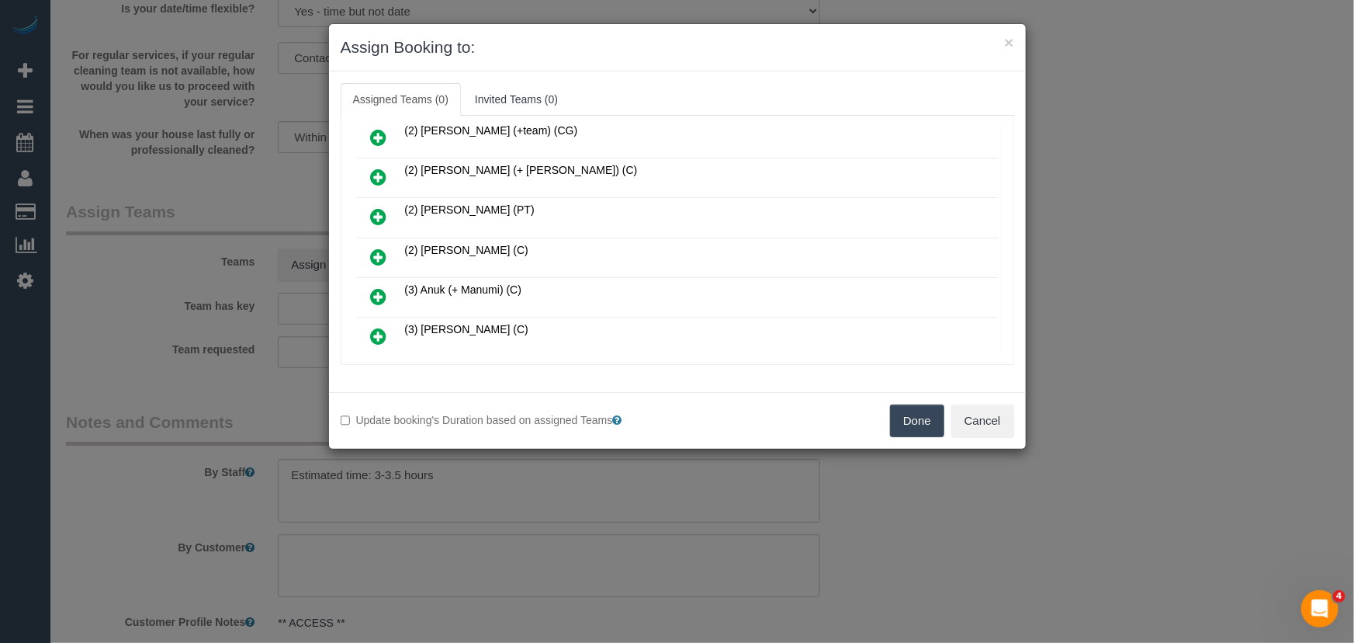
drag, startPoint x: 374, startPoint y: 246, endPoint x: 387, endPoint y: 249, distance: 13.6
click at [374, 248] on icon at bounding box center [379, 257] width 16 height 19
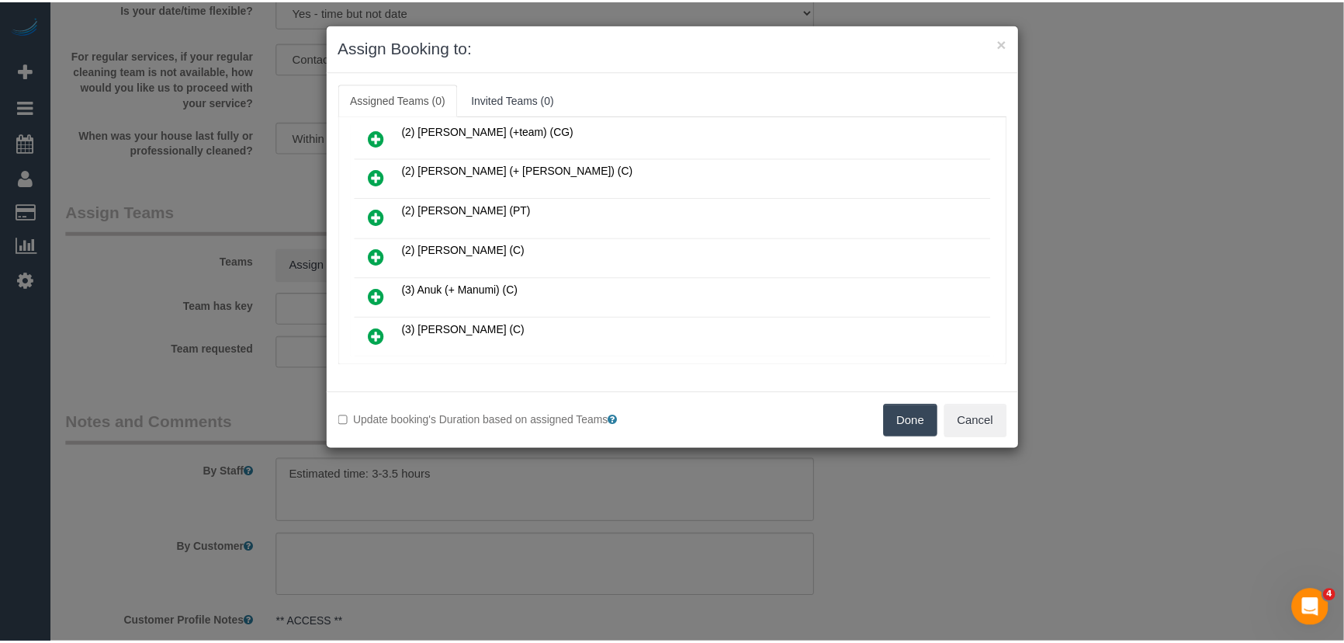
scroll to position [445, 0]
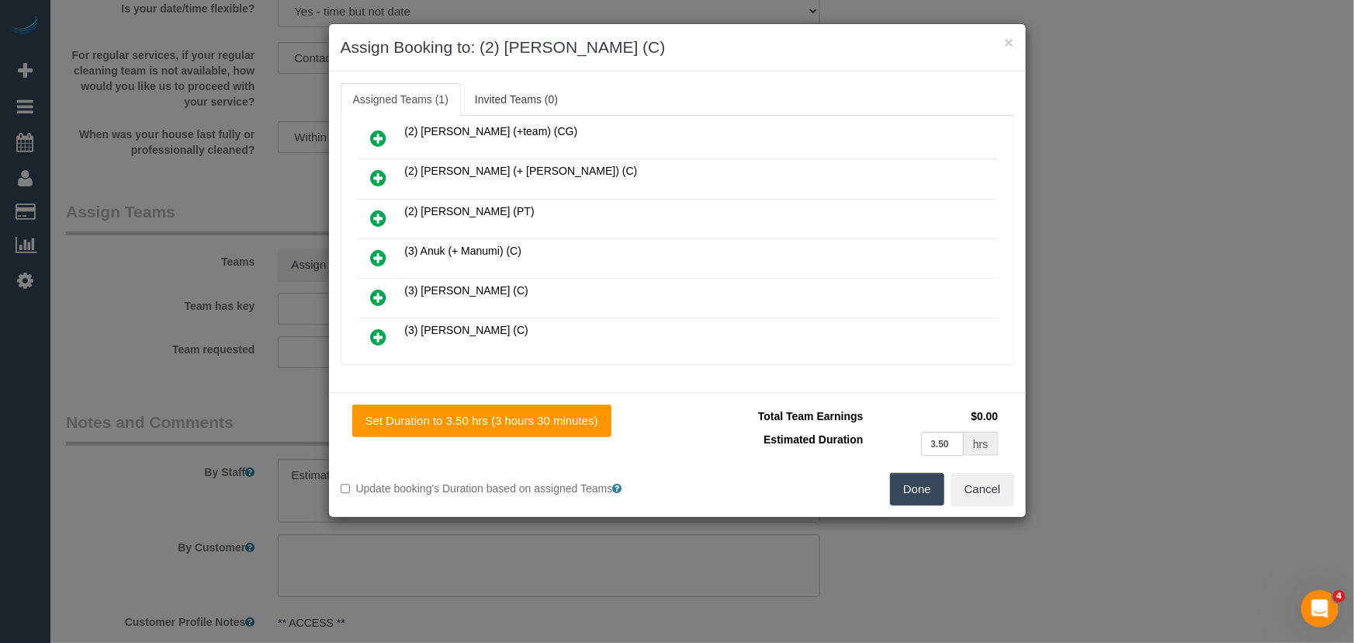
click at [907, 494] on button "Done" at bounding box center [917, 489] width 54 height 33
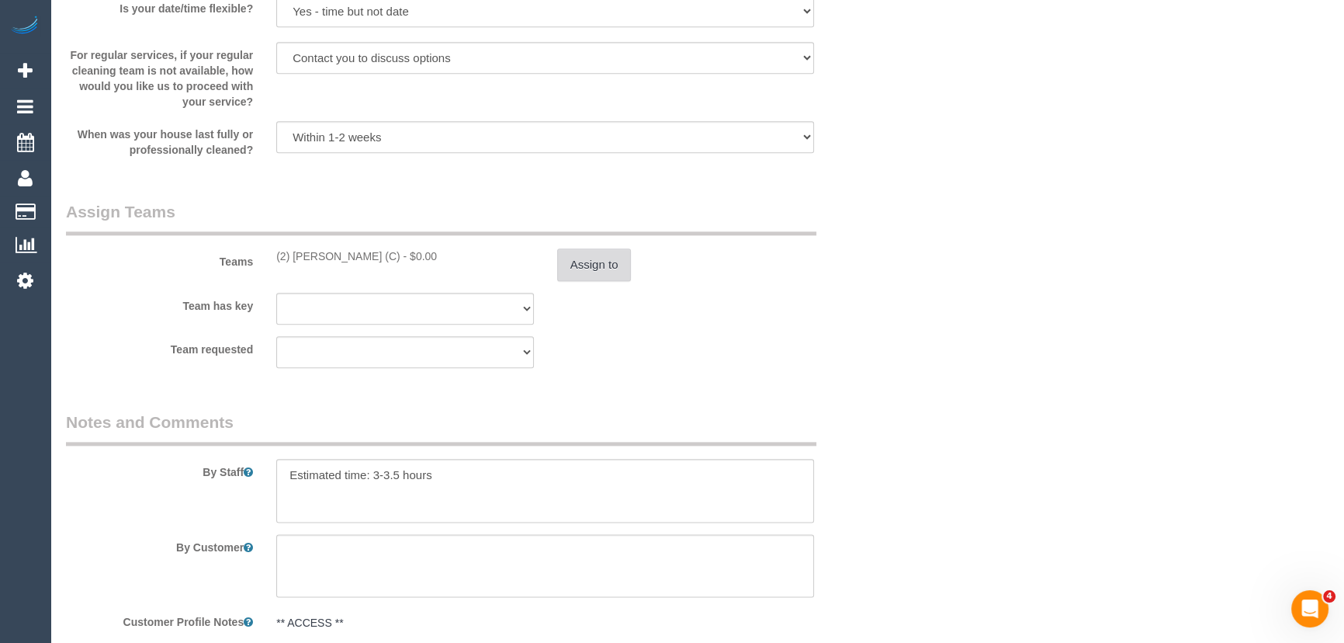
click at [600, 272] on button "Assign to" at bounding box center [594, 264] width 74 height 33
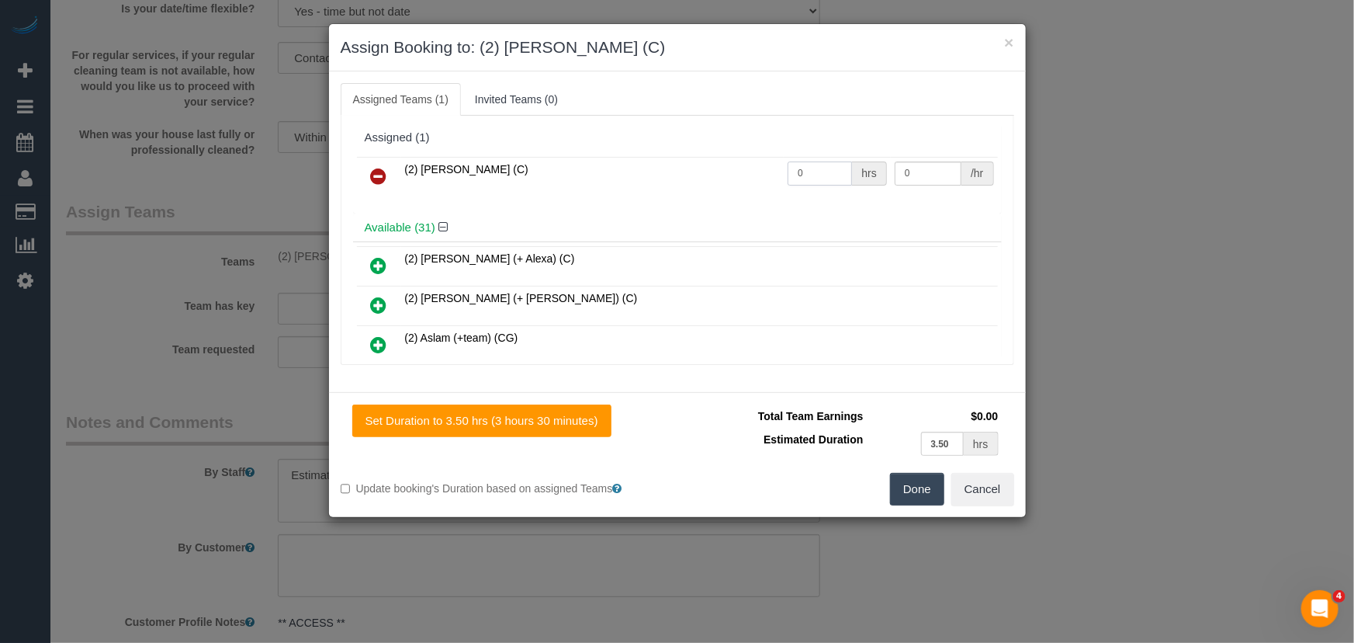
click at [822, 175] on input "0" at bounding box center [820, 173] width 64 height 24
type input "1"
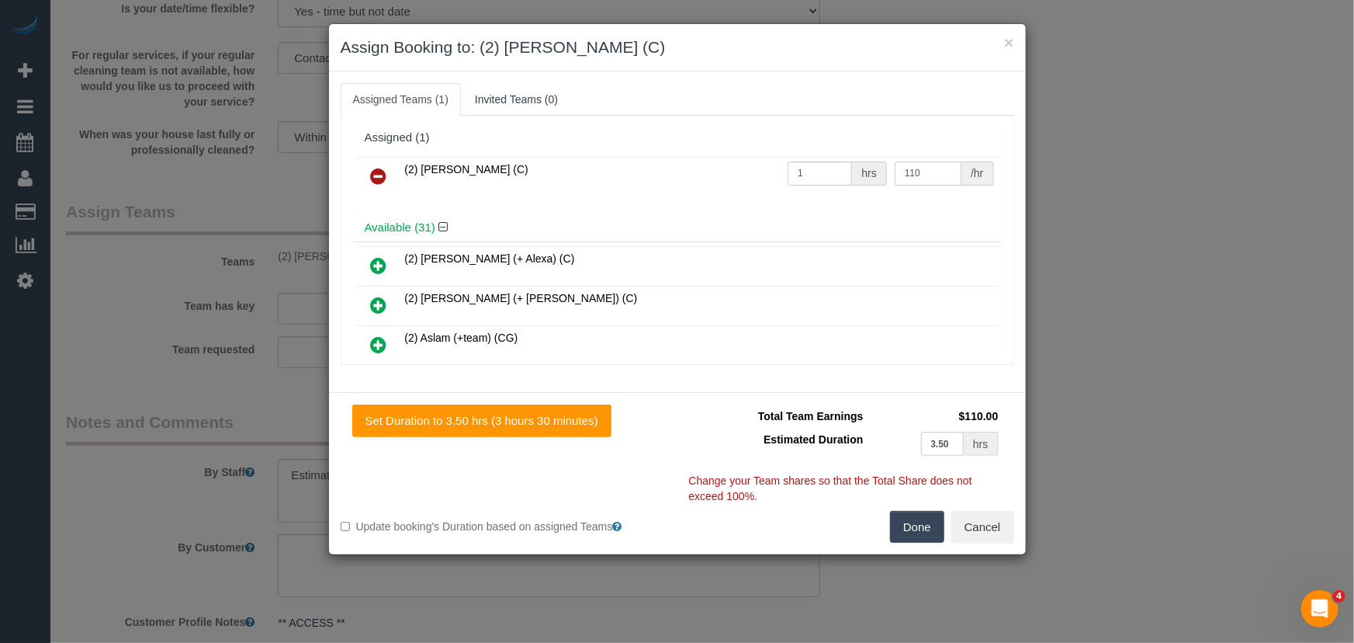
type input "110"
click at [920, 515] on button "Done" at bounding box center [917, 527] width 54 height 33
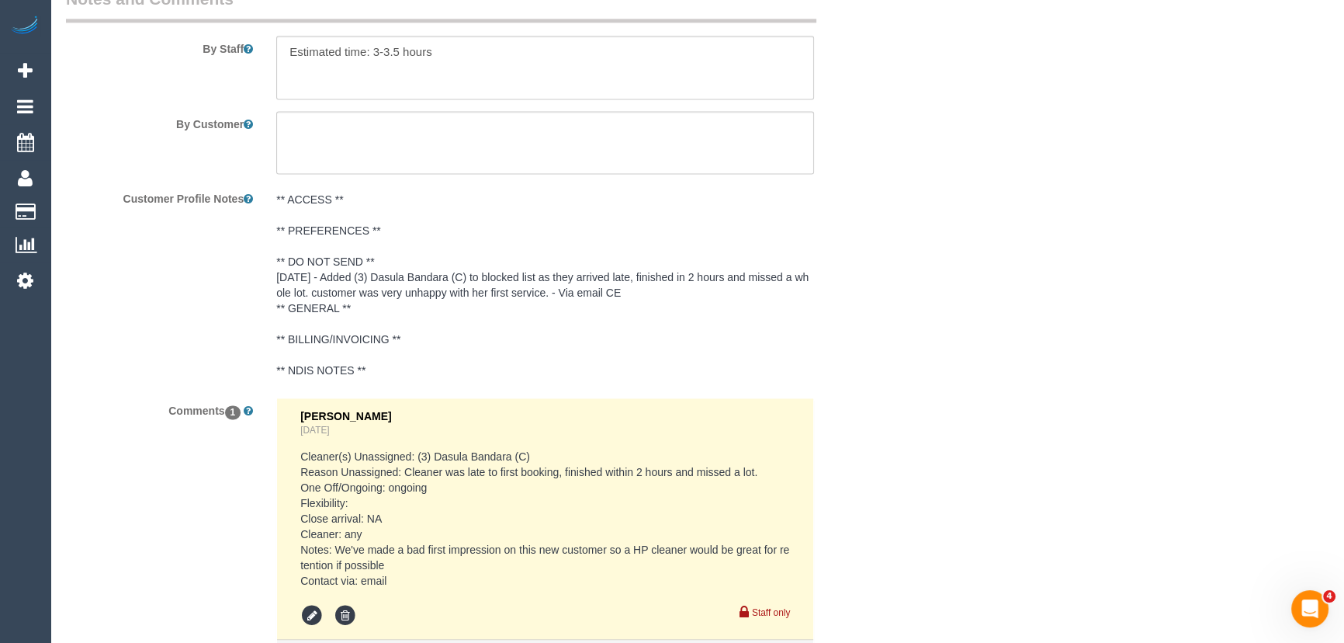
scroll to position [2863, 0]
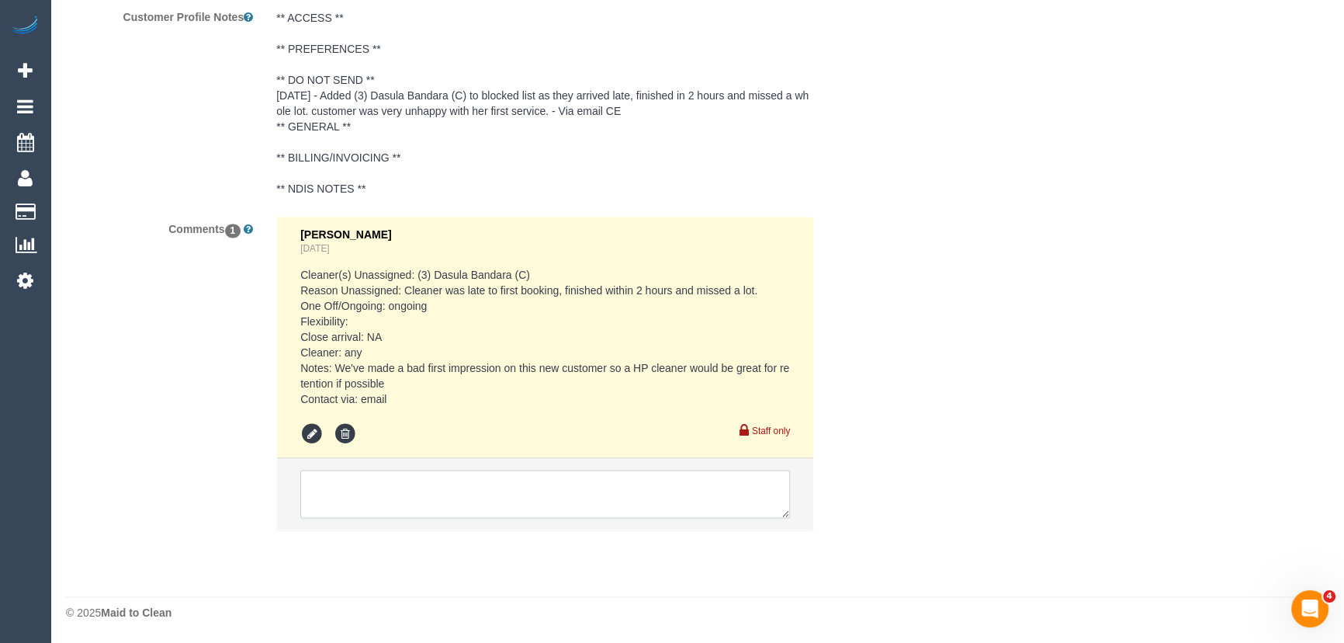
click at [480, 483] on textarea at bounding box center [545, 493] width 490 height 48
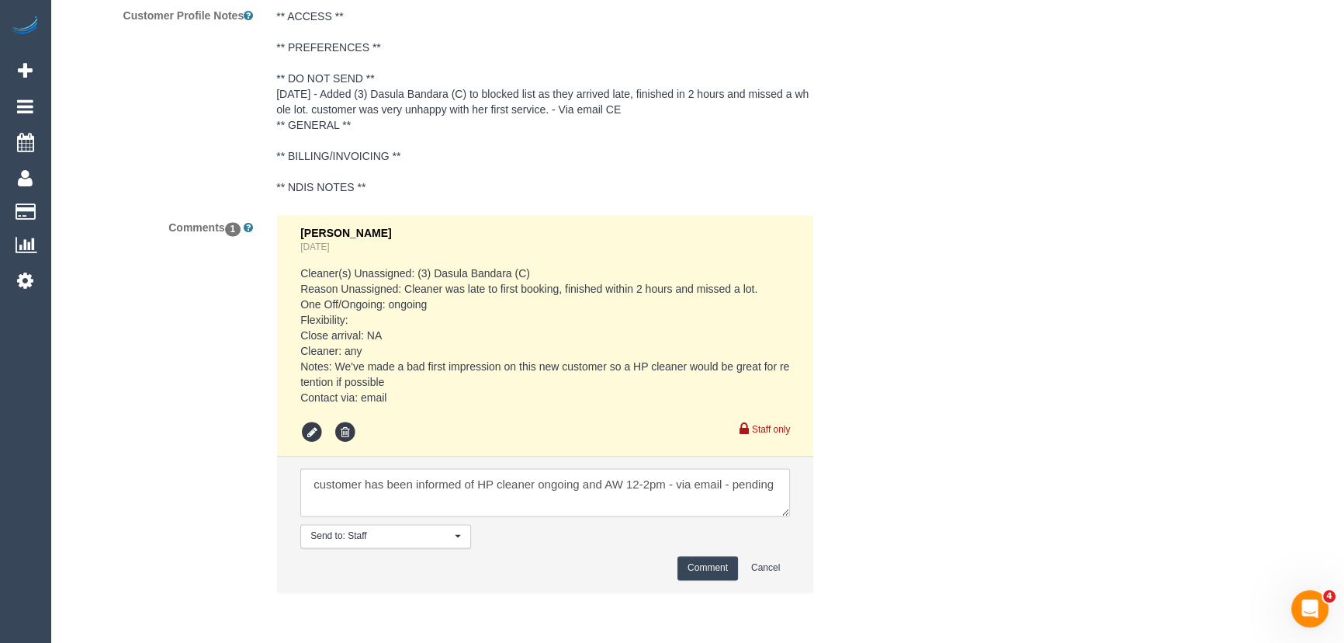
type textarea "customer has been informed of HP cleaner ongoing and AW 12-2pm - via email - pe…"
click at [698, 559] on button "Comment" at bounding box center [707, 568] width 61 height 24
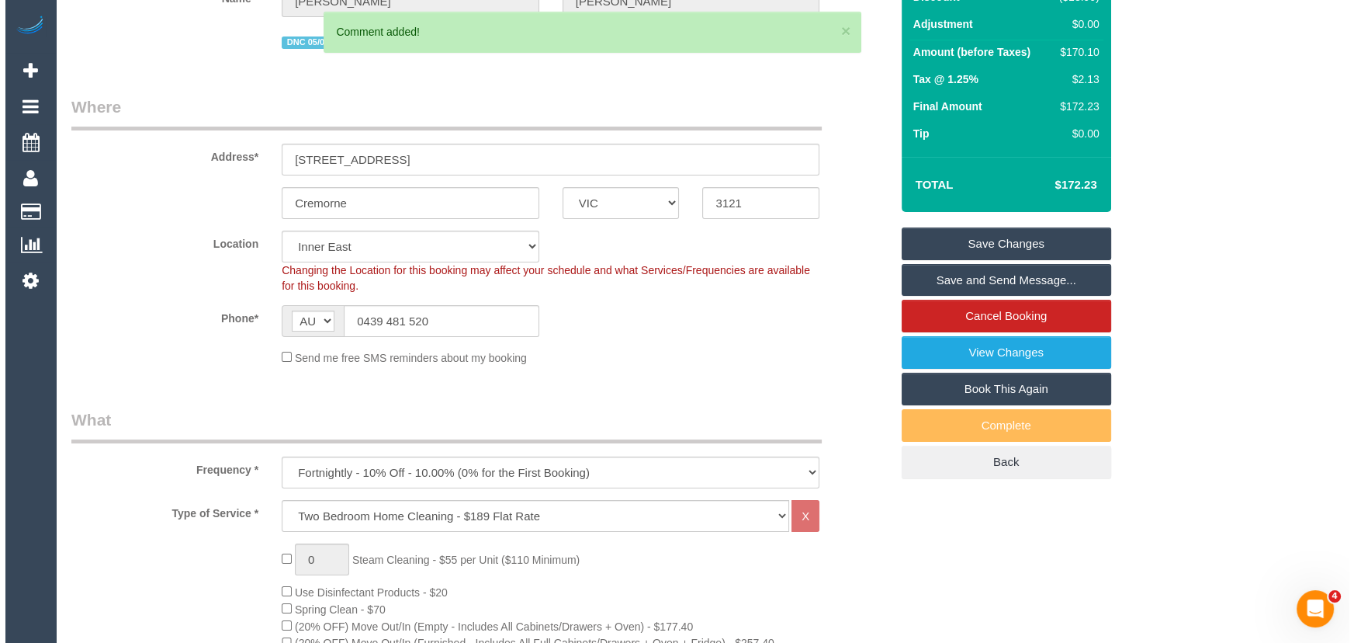
scroll to position [0, 0]
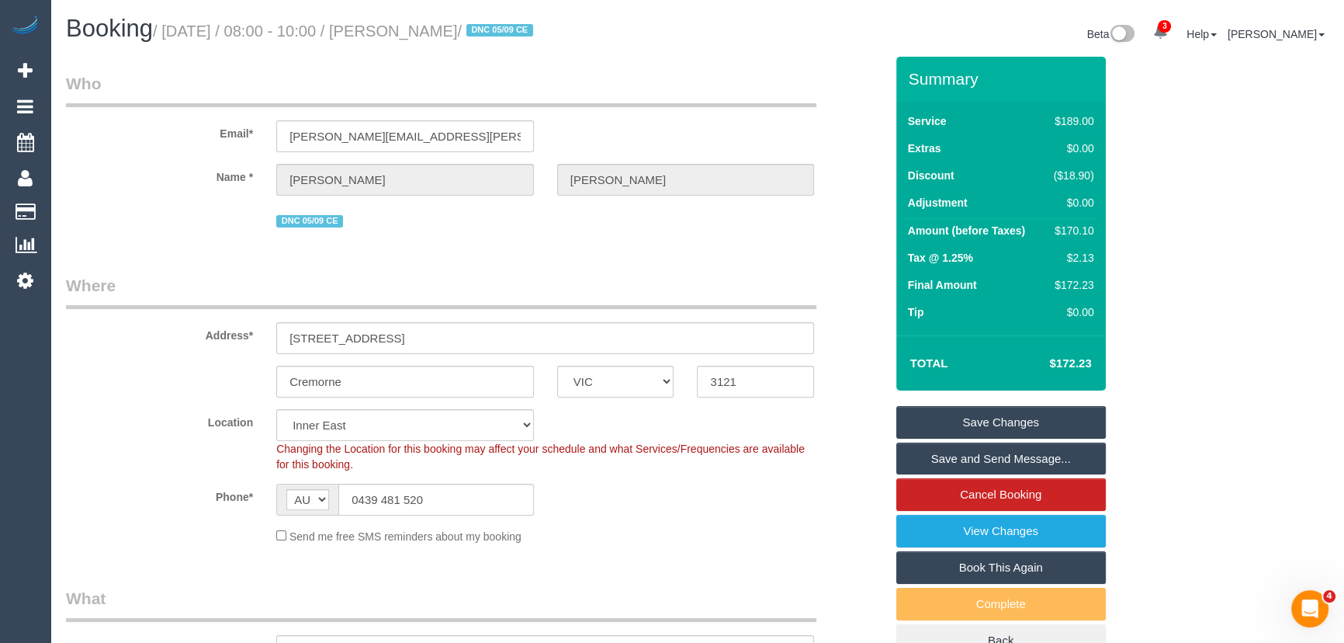
click at [444, 32] on small "/ September 19, 2025 / 08:00 - 10:00 / Emily Gallagher / DNC 05/09 CE" at bounding box center [345, 31] width 385 height 17
copy small "[PERSON_NAME]"
click at [1019, 416] on link "Save Changes" at bounding box center [1001, 422] width 210 height 33
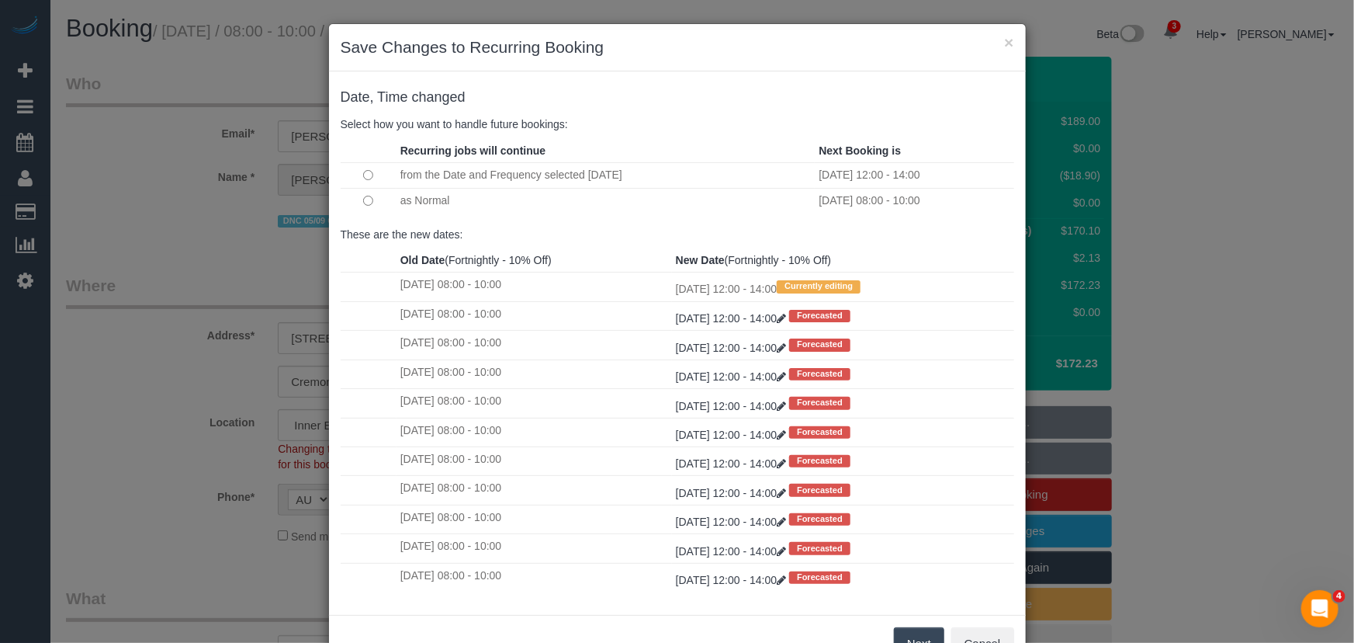
click at [902, 629] on button "Next" at bounding box center [919, 643] width 50 height 33
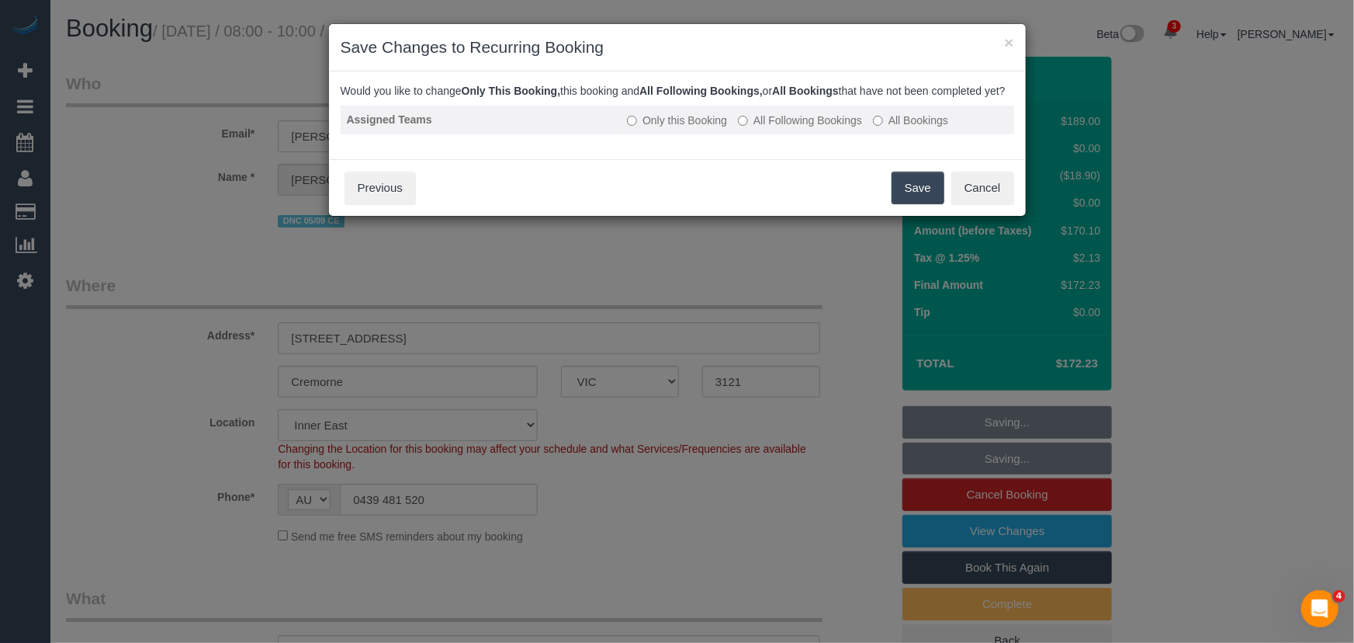
click at [810, 128] on label "All Following Bookings" at bounding box center [800, 121] width 124 height 16
click at [905, 204] on button "Save" at bounding box center [918, 187] width 53 height 33
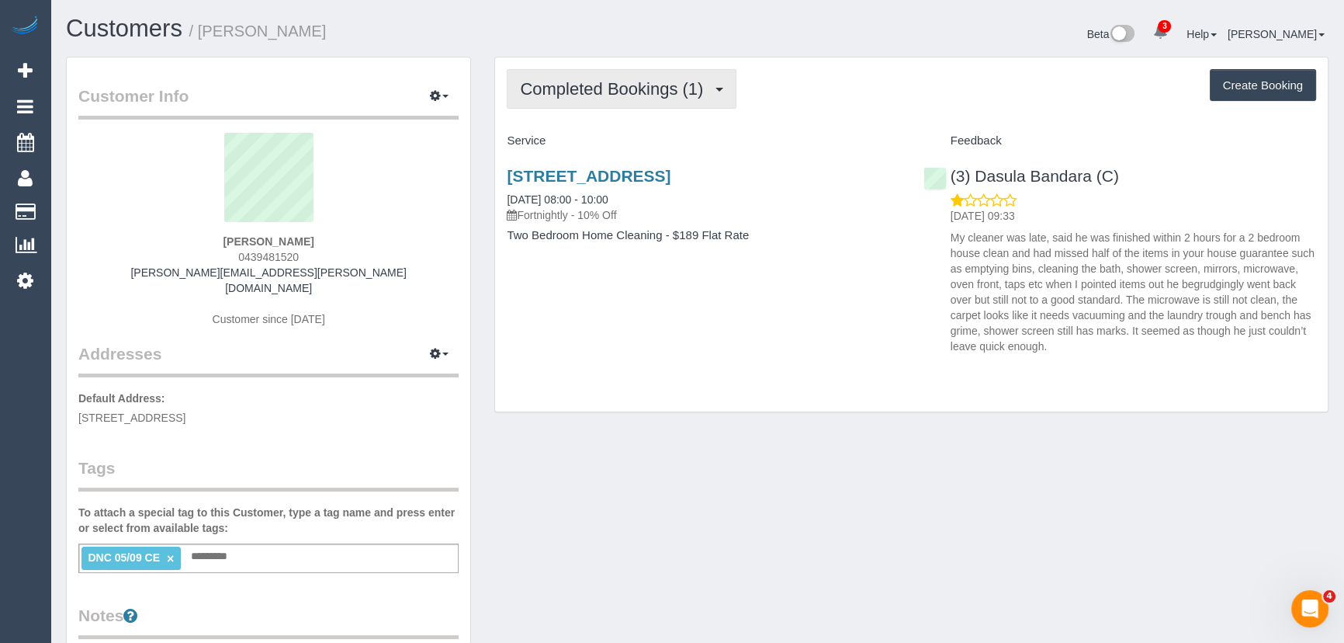
click at [648, 89] on span "Completed Bookings (1)" at bounding box center [615, 88] width 191 height 19
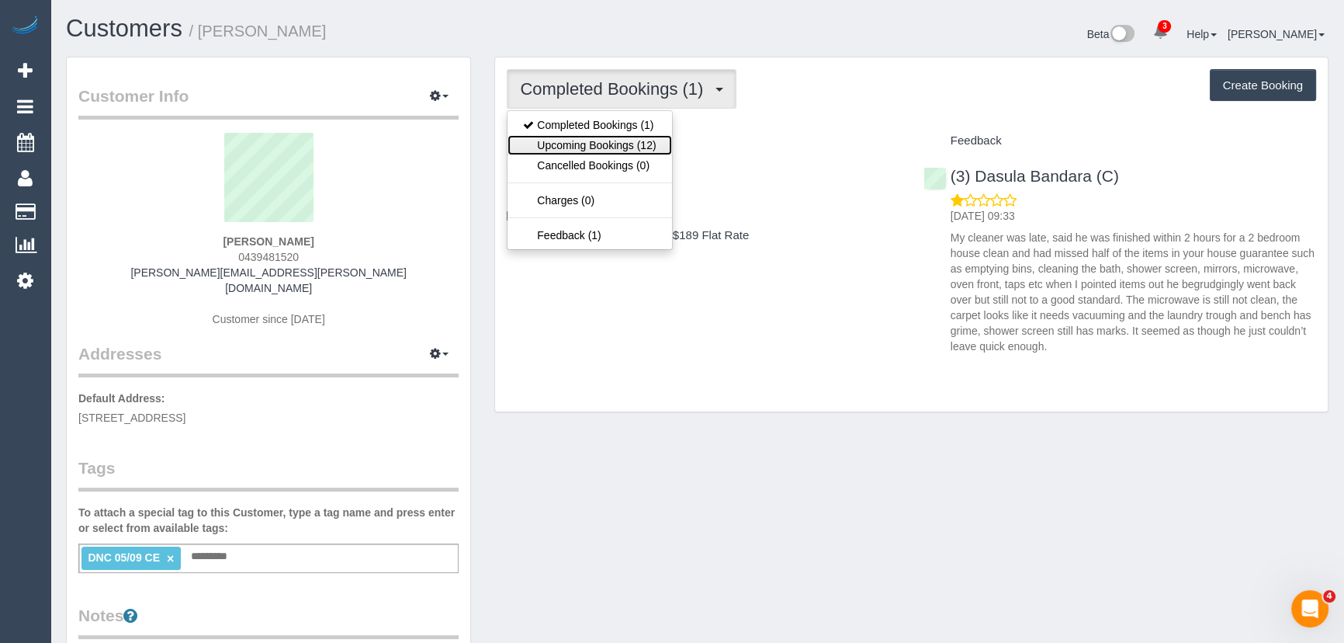
click at [644, 145] on link "Upcoming Bookings (12)" at bounding box center [590, 145] width 164 height 20
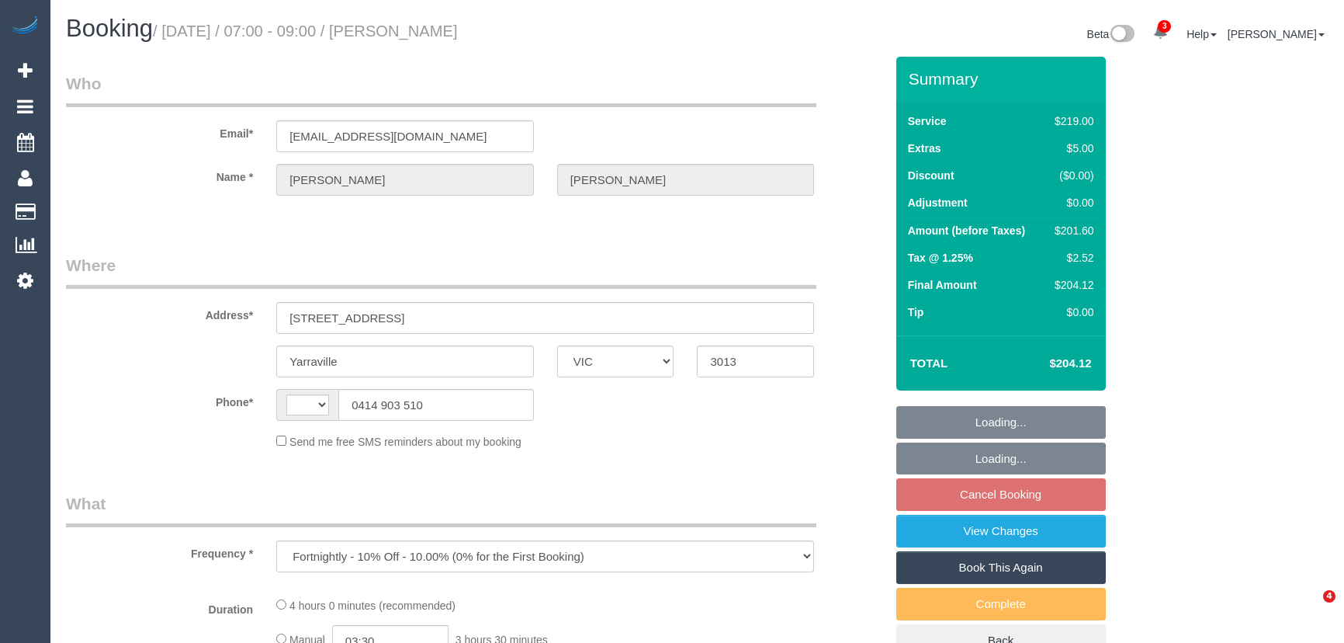
select select "VIC"
select select "string:stripe-pm_1K79Db2GScqysDRVt7ezlC8H"
select select "number:28"
select select "number:14"
select select "number:18"
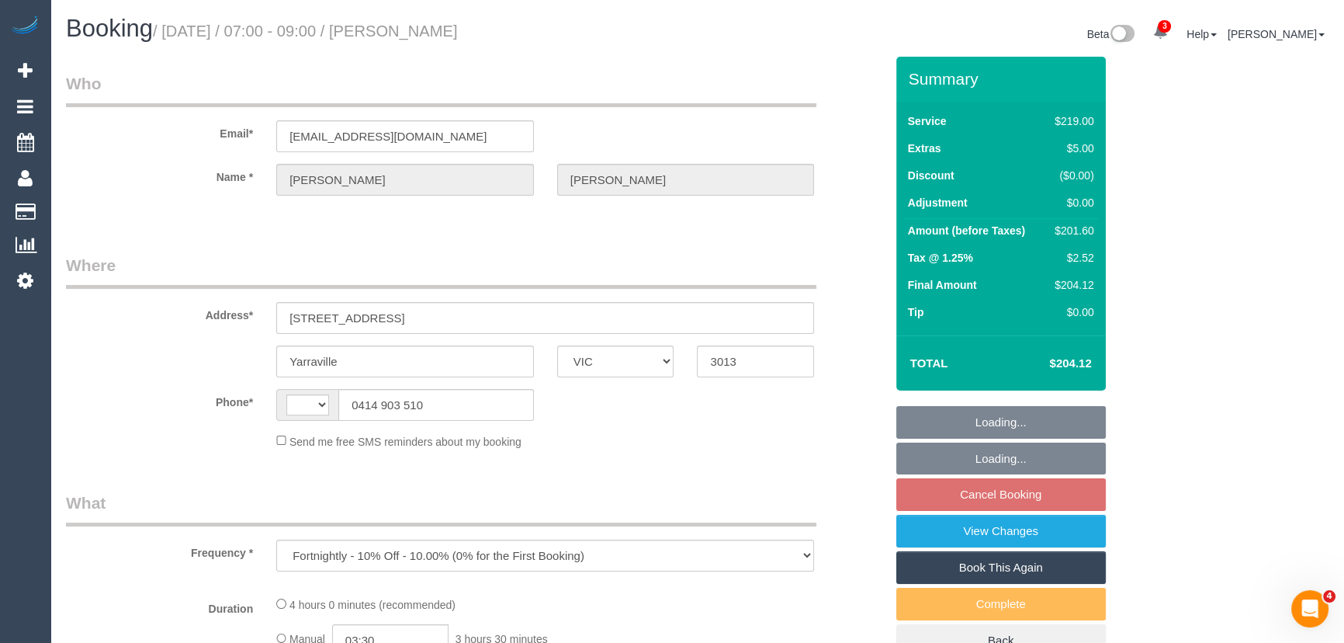
select select "number:23"
select select "number:26"
select select "string:AU"
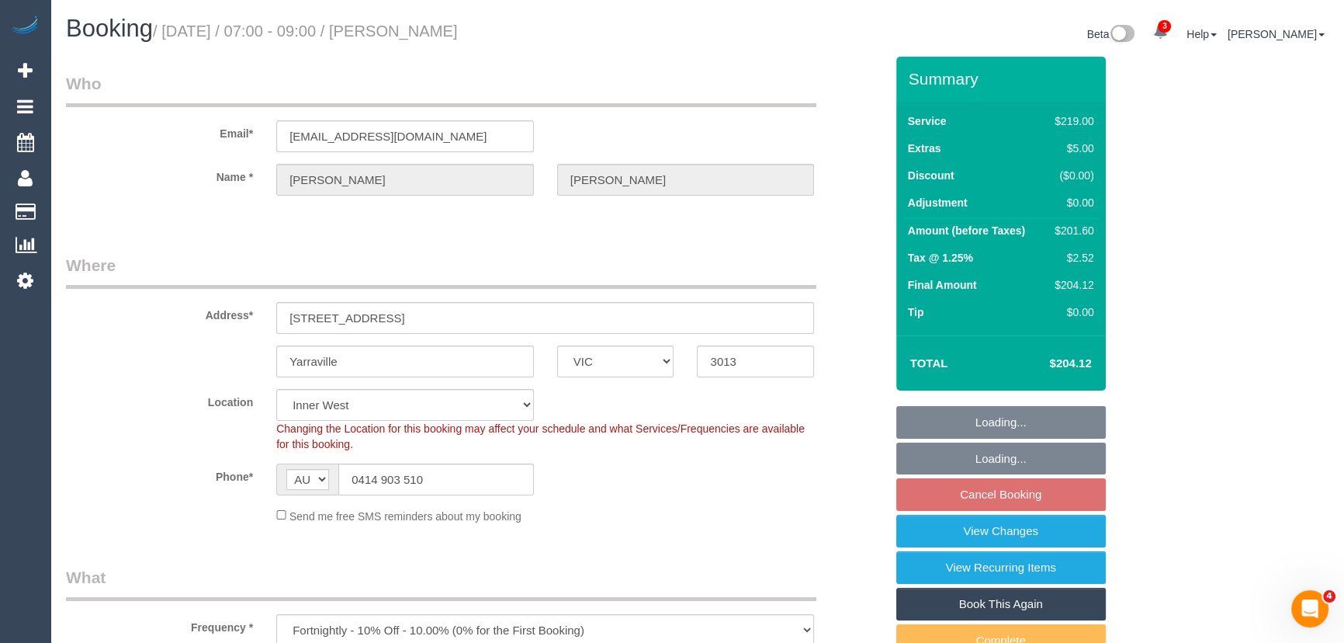
select select "object:1511"
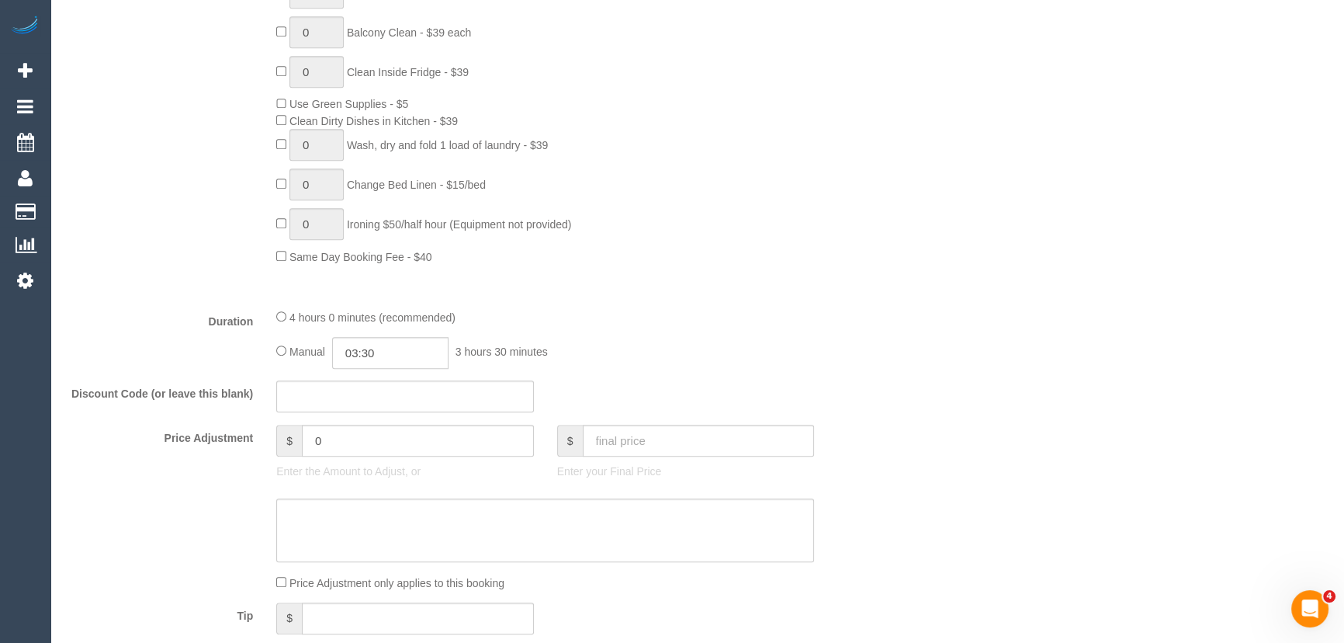
scroll to position [987, 0]
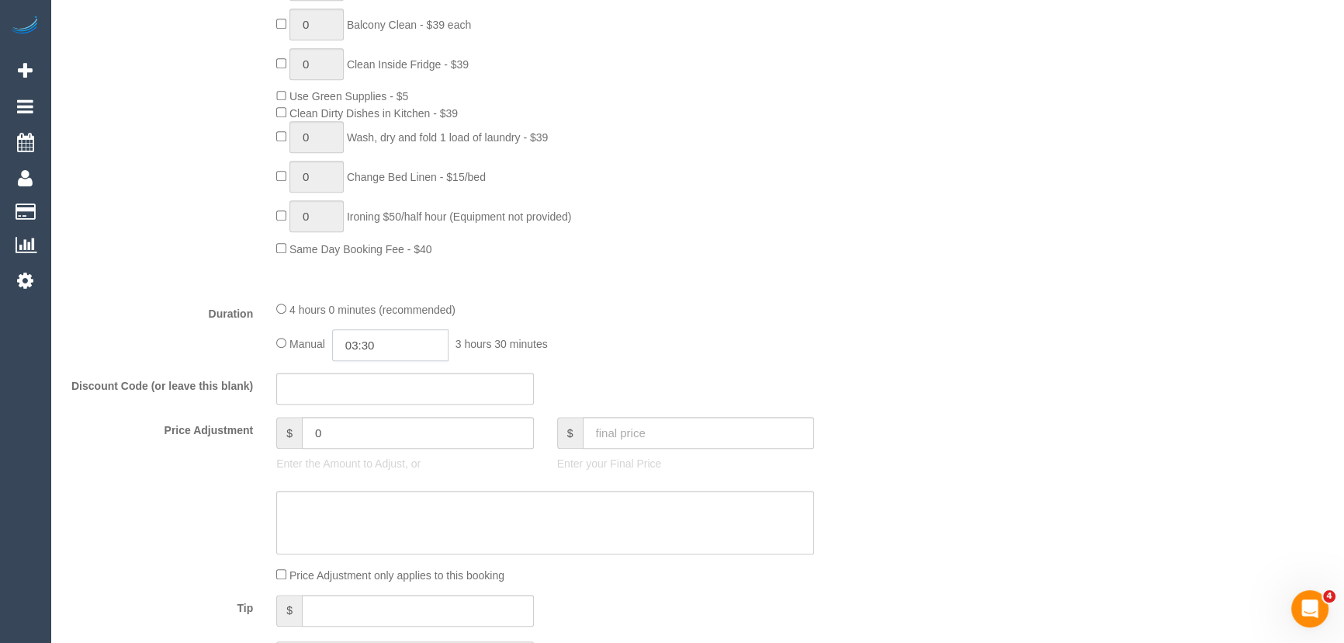
click at [404, 344] on input "03:30" at bounding box center [390, 345] width 116 height 32
type input "02:00"
click at [379, 398] on li "02:00" at bounding box center [373, 392] width 69 height 20
click at [684, 320] on div "4 hours 0 minutes (recommended) Manual 02:00 2 hours 0 minutes" at bounding box center [545, 330] width 561 height 61
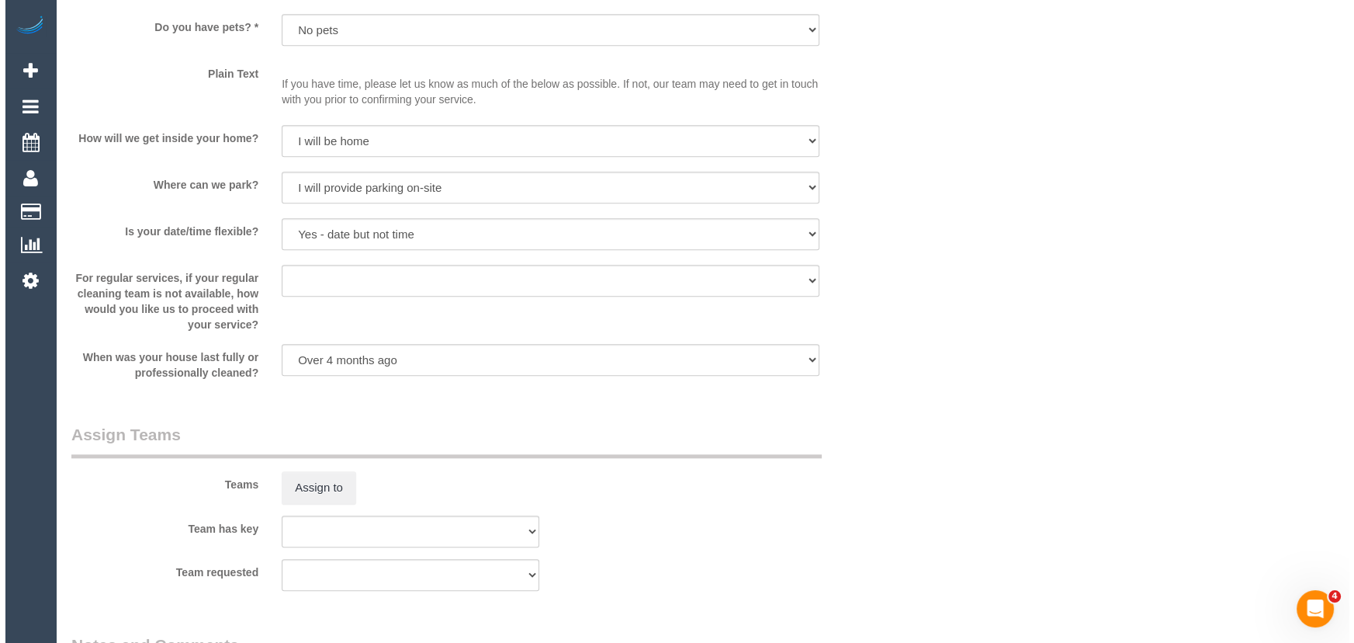
scroll to position [2046, 0]
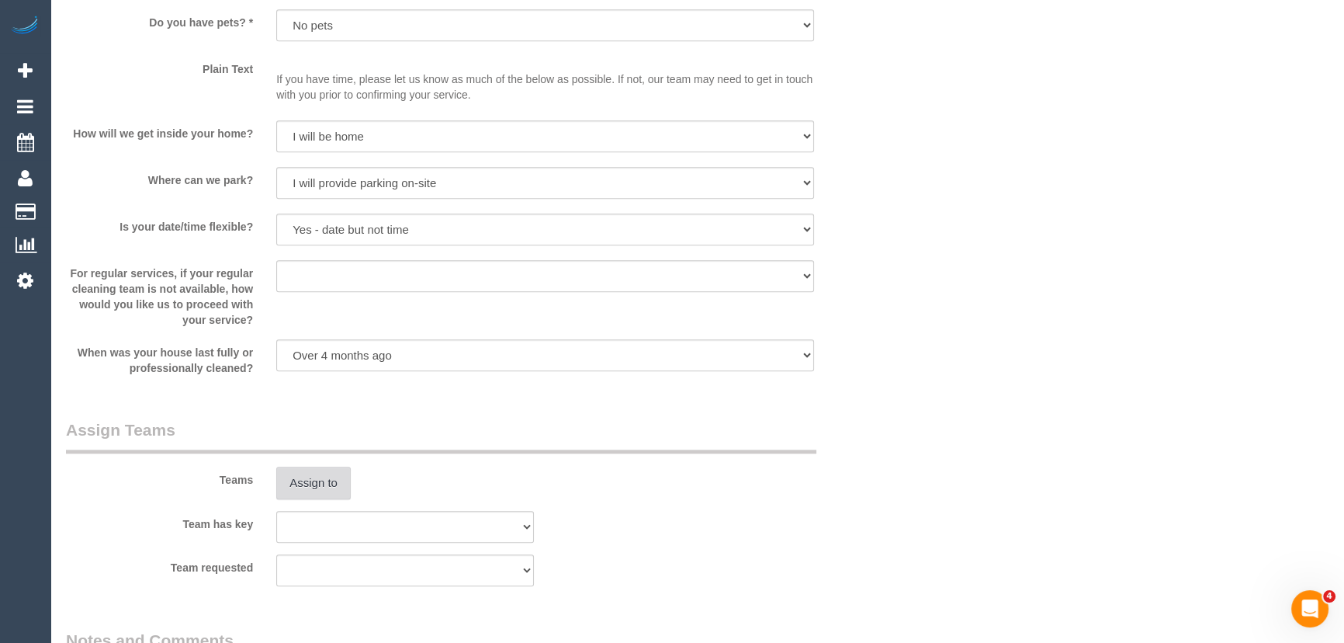
click at [295, 477] on button "Assign to" at bounding box center [313, 482] width 74 height 33
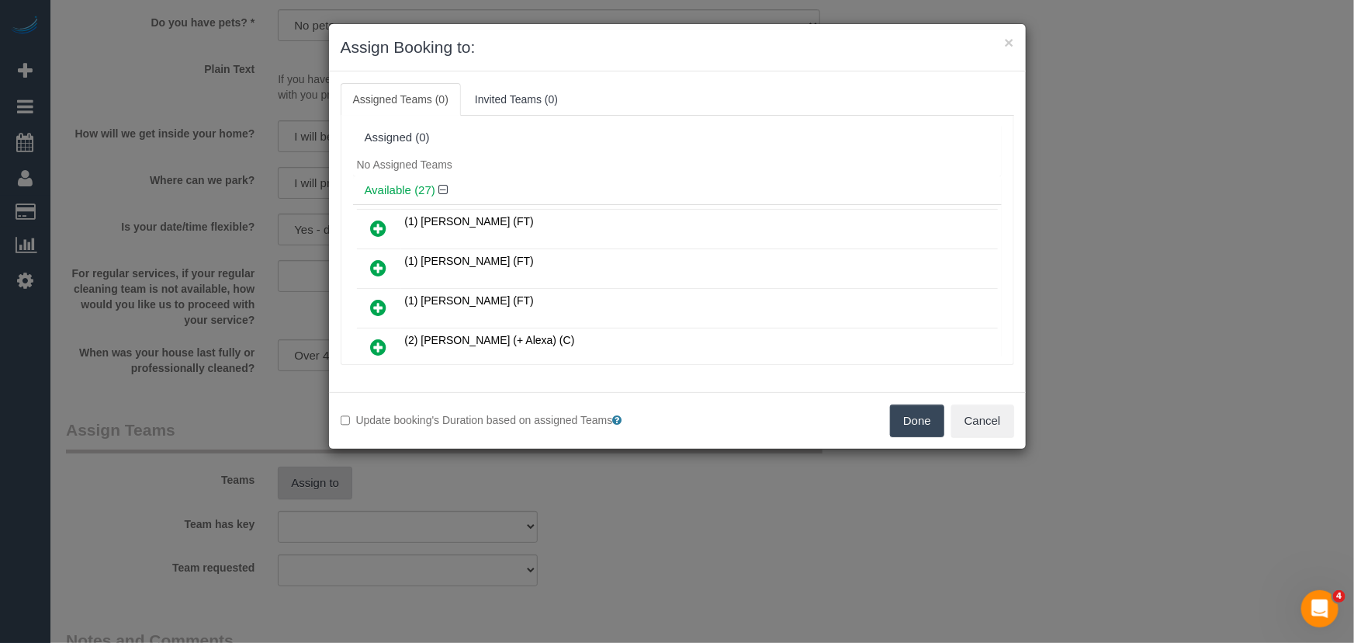
scroll to position [2502, 0]
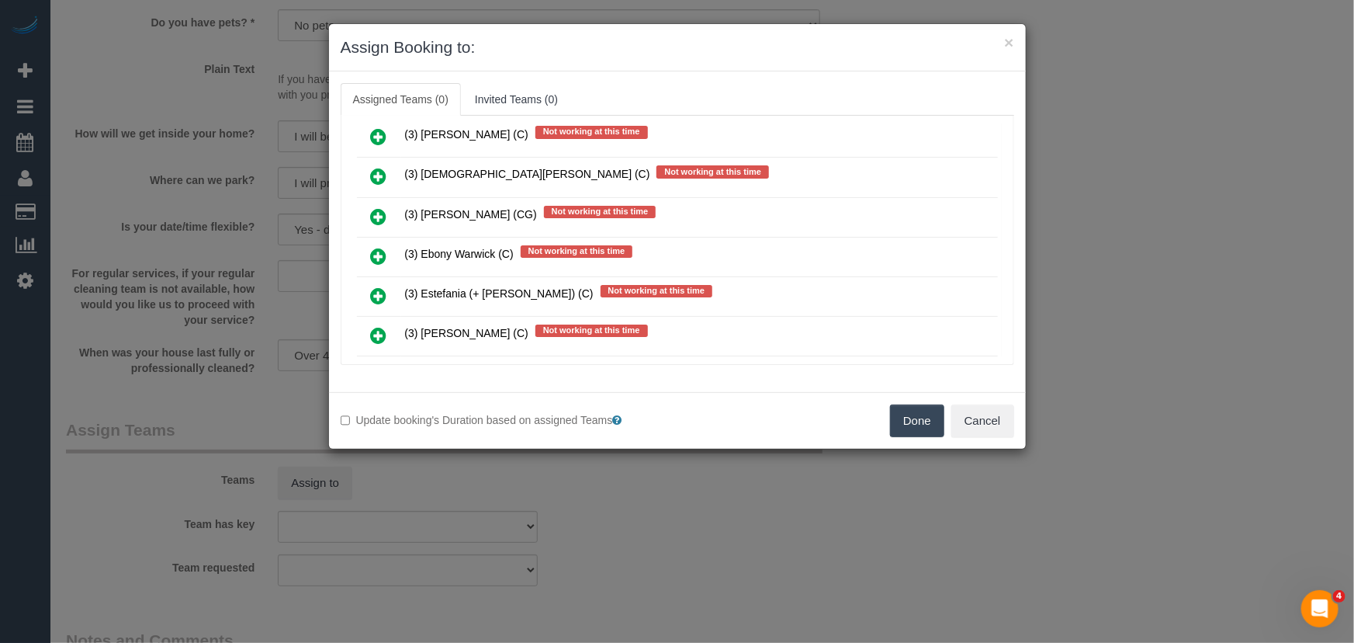
click at [378, 286] on icon at bounding box center [379, 295] width 16 height 19
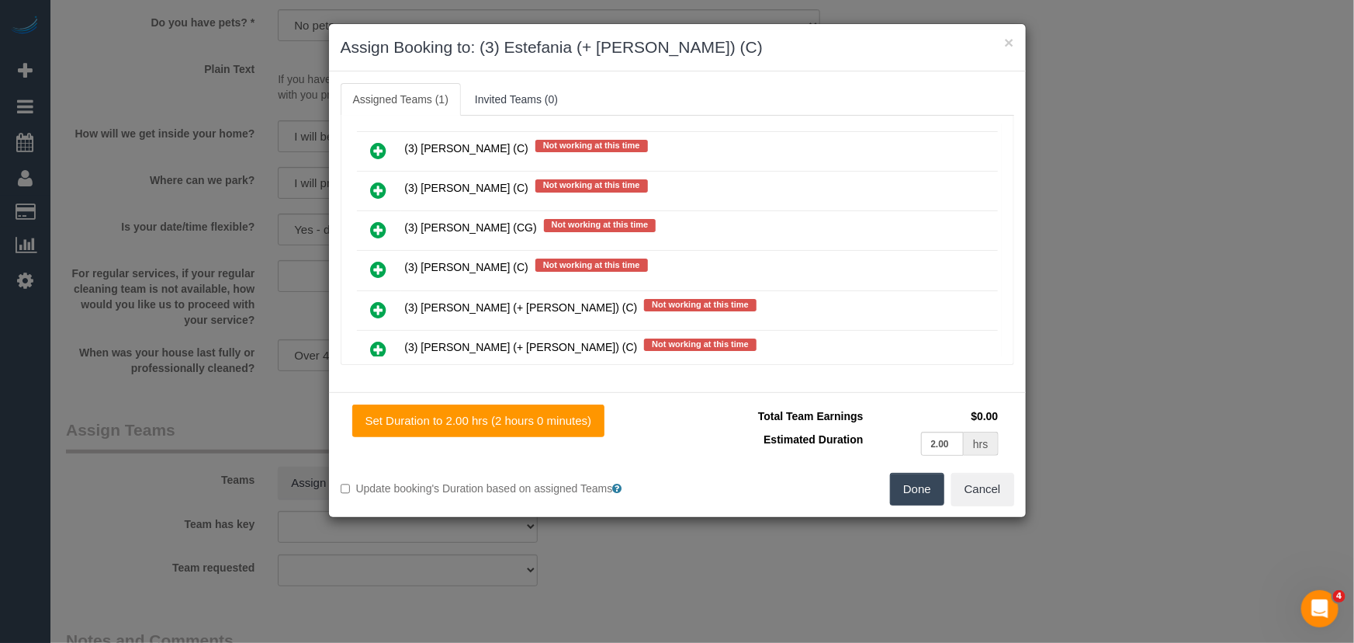
click at [374, 340] on icon at bounding box center [379, 349] width 16 height 19
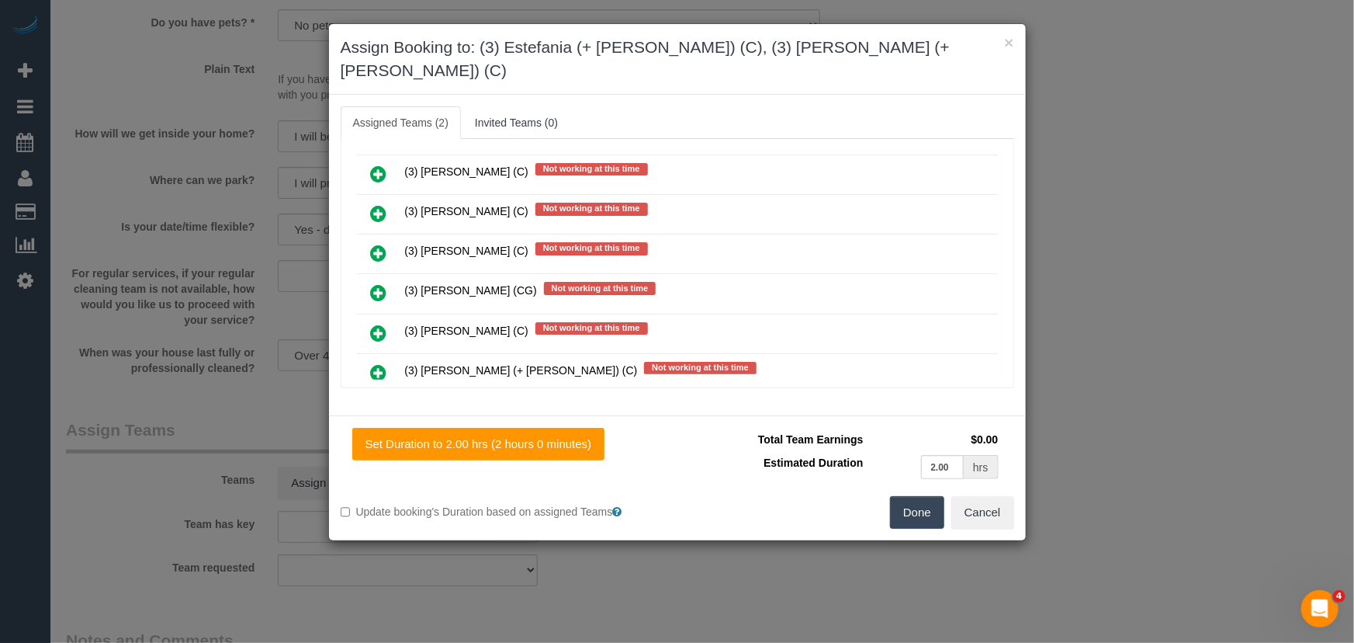
click at [374, 403] on icon at bounding box center [379, 412] width 16 height 19
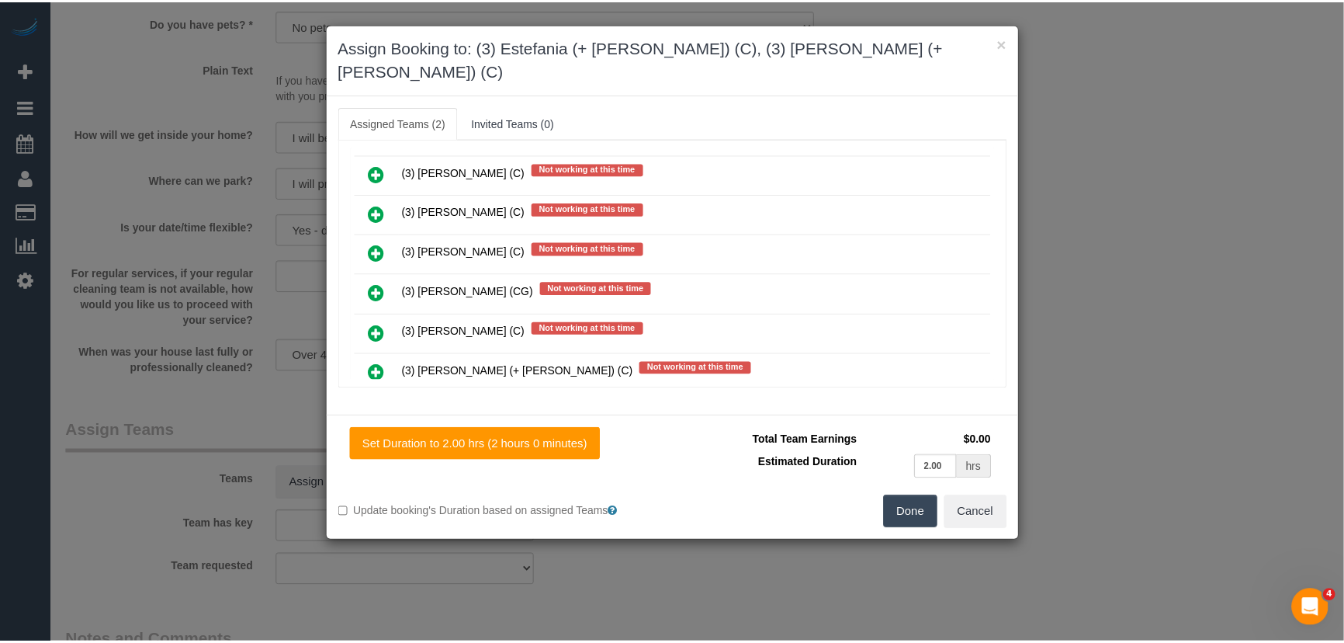
scroll to position [3040, 0]
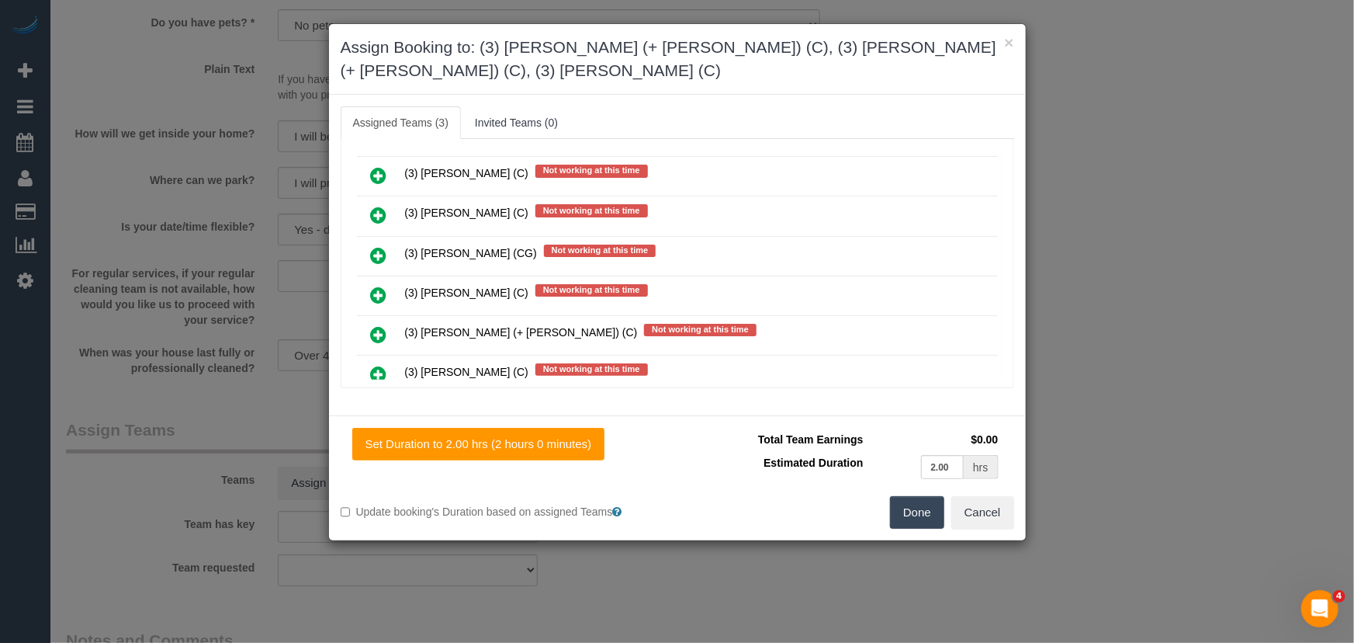
drag, startPoint x: 932, startPoint y: 522, endPoint x: 918, endPoint y: 519, distance: 14.3
click at [930, 522] on button "Done" at bounding box center [917, 512] width 54 height 33
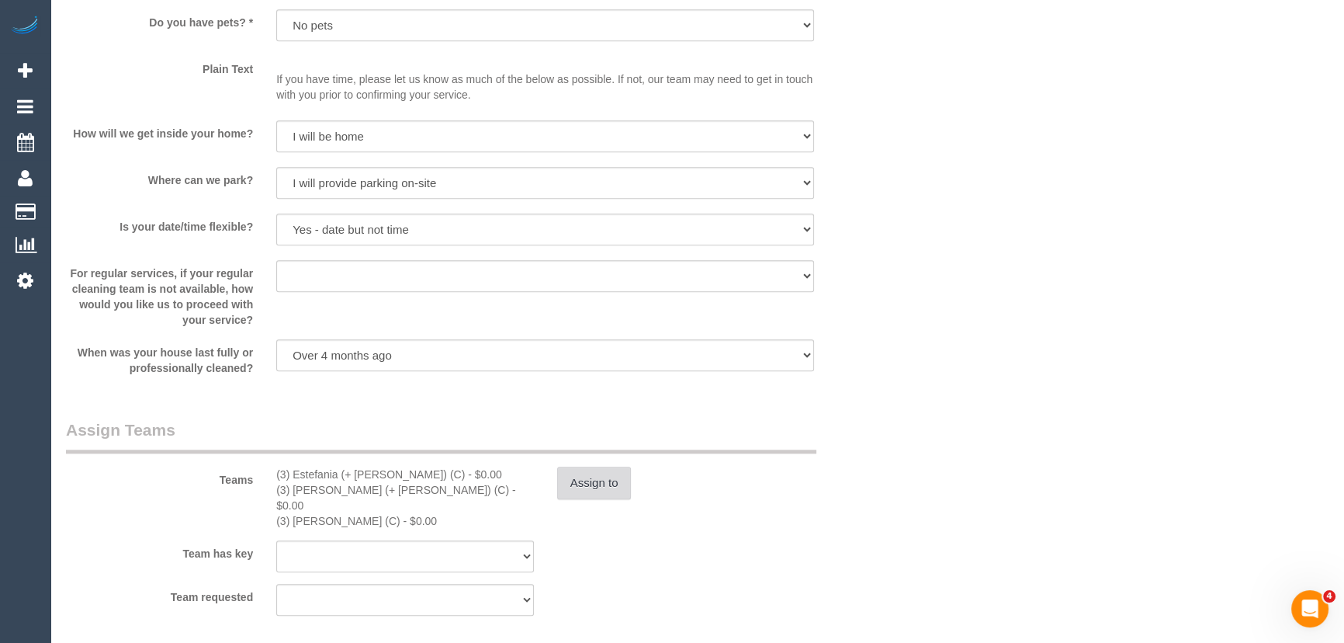
click at [594, 488] on button "Assign to" at bounding box center [594, 482] width 74 height 33
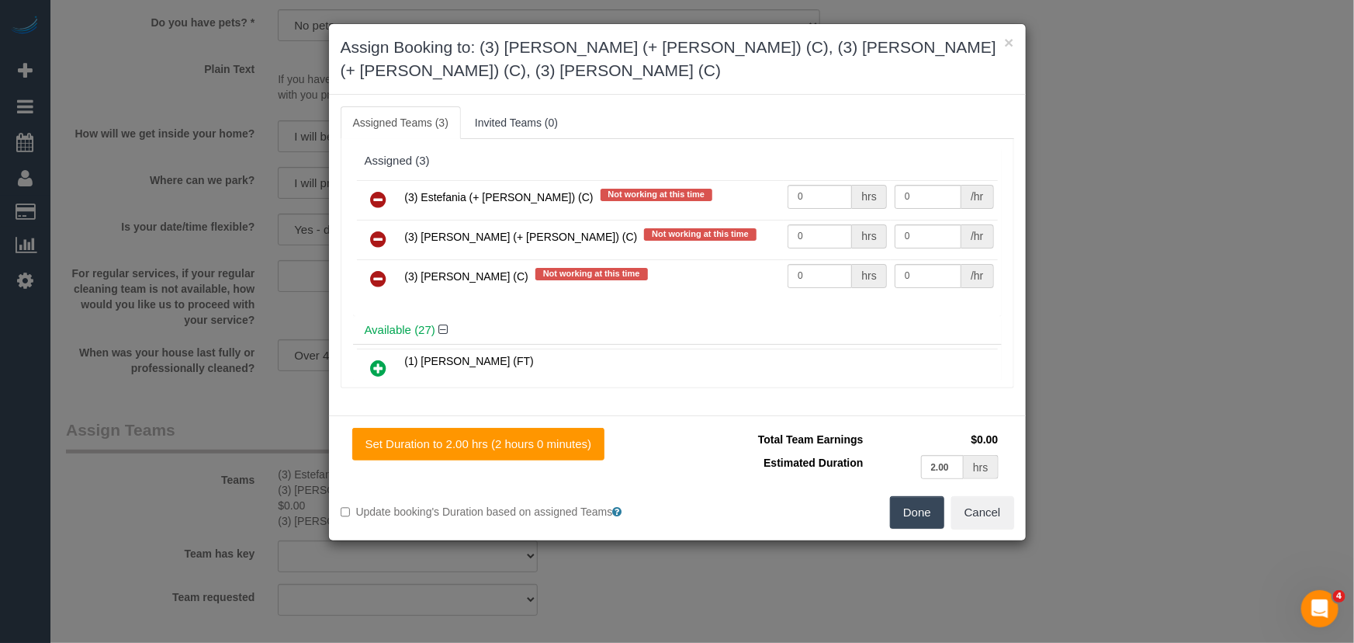
click at [379, 275] on icon at bounding box center [379, 278] width 16 height 19
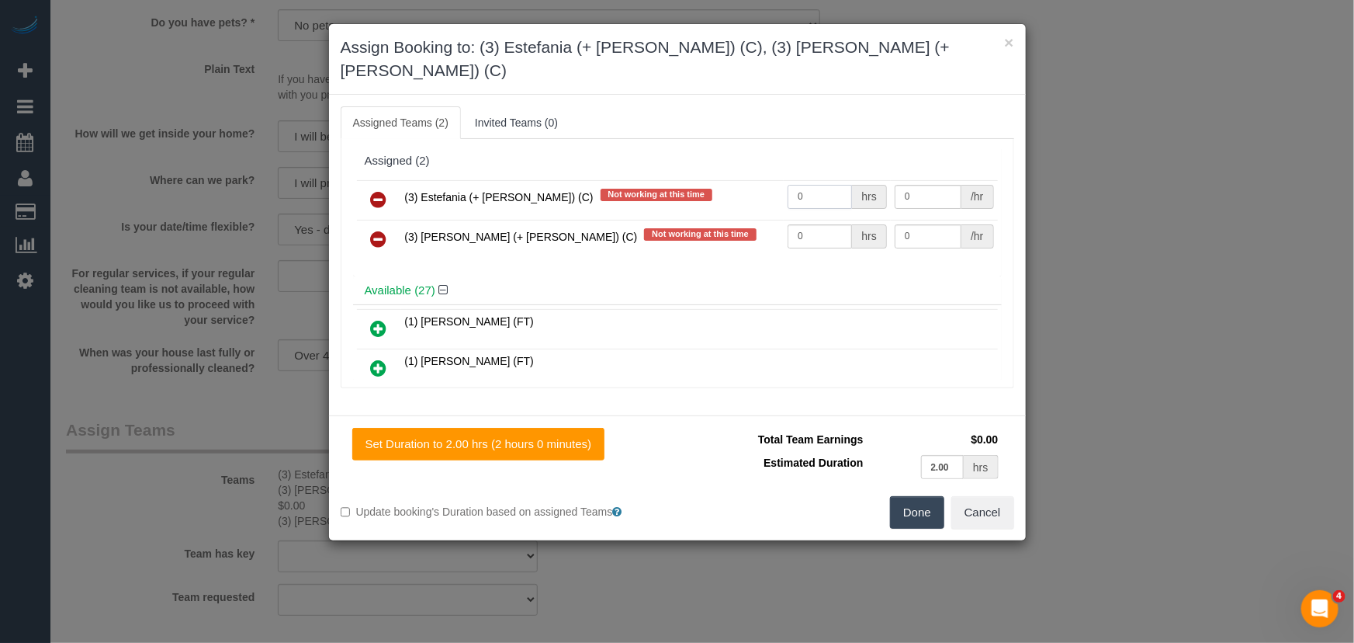
click at [795, 185] on input "0" at bounding box center [820, 197] width 64 height 24
type input "1"
type input "65"
click at [830, 224] on input "0" at bounding box center [820, 236] width 64 height 24
type input "1"
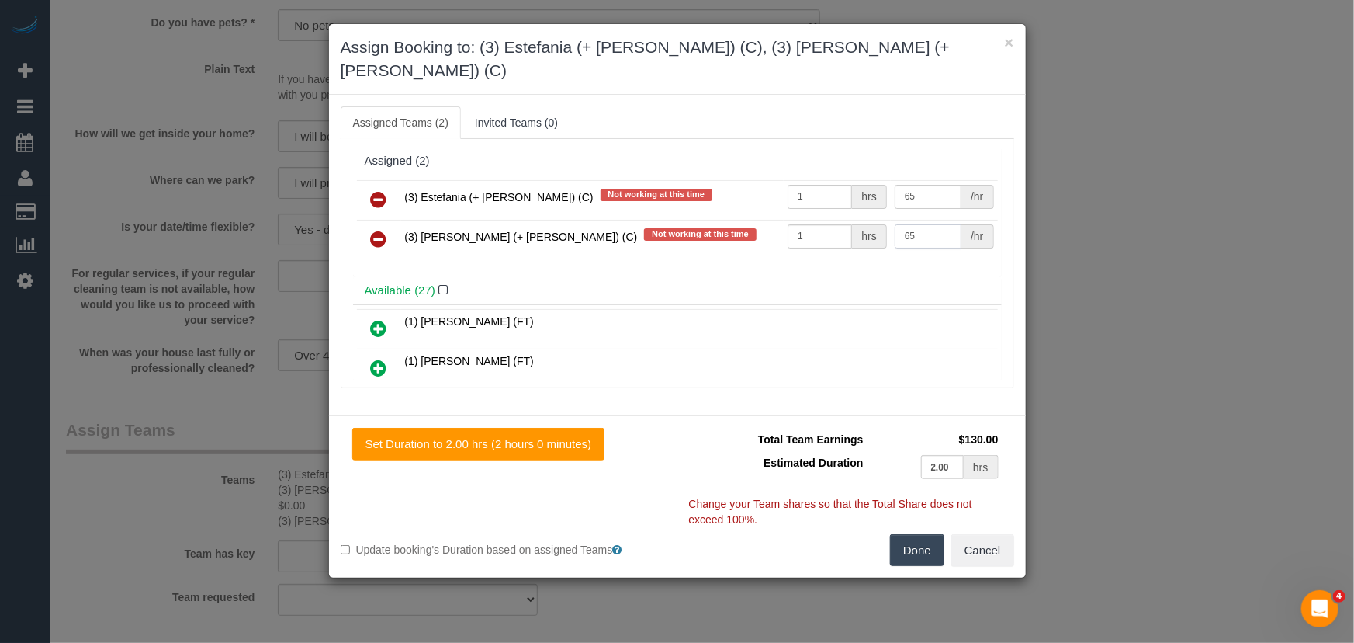
type input "65"
click at [913, 534] on button "Done" at bounding box center [917, 550] width 54 height 33
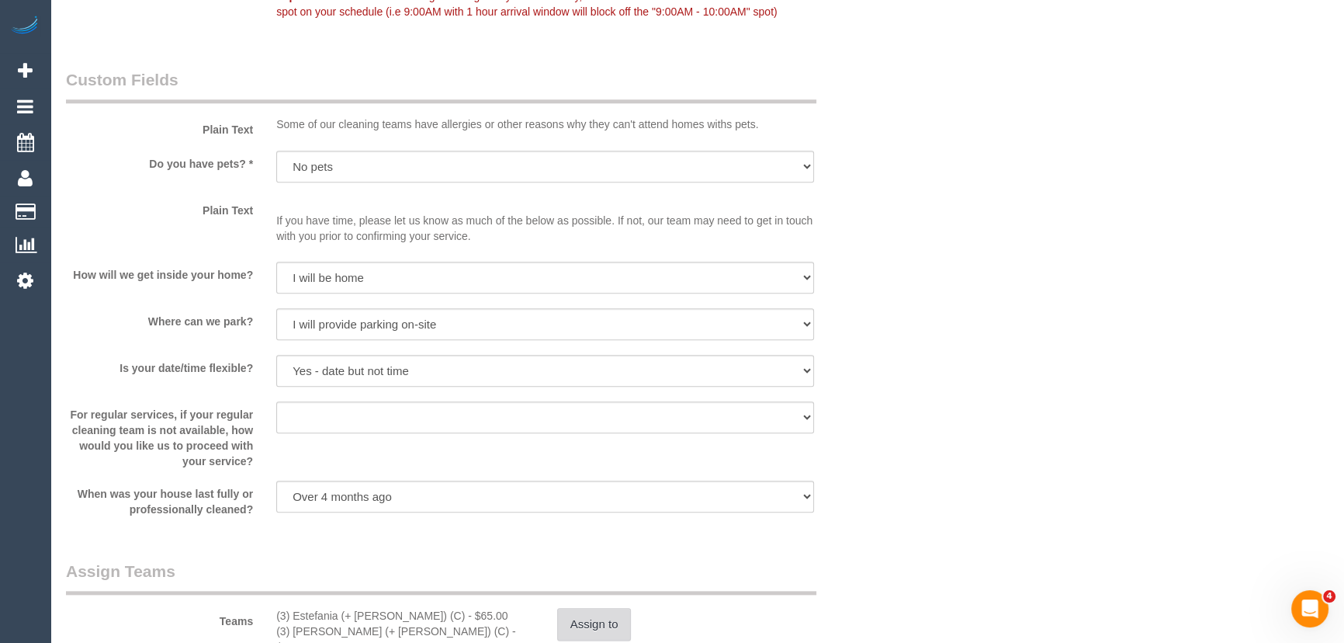
scroll to position [2257, 0]
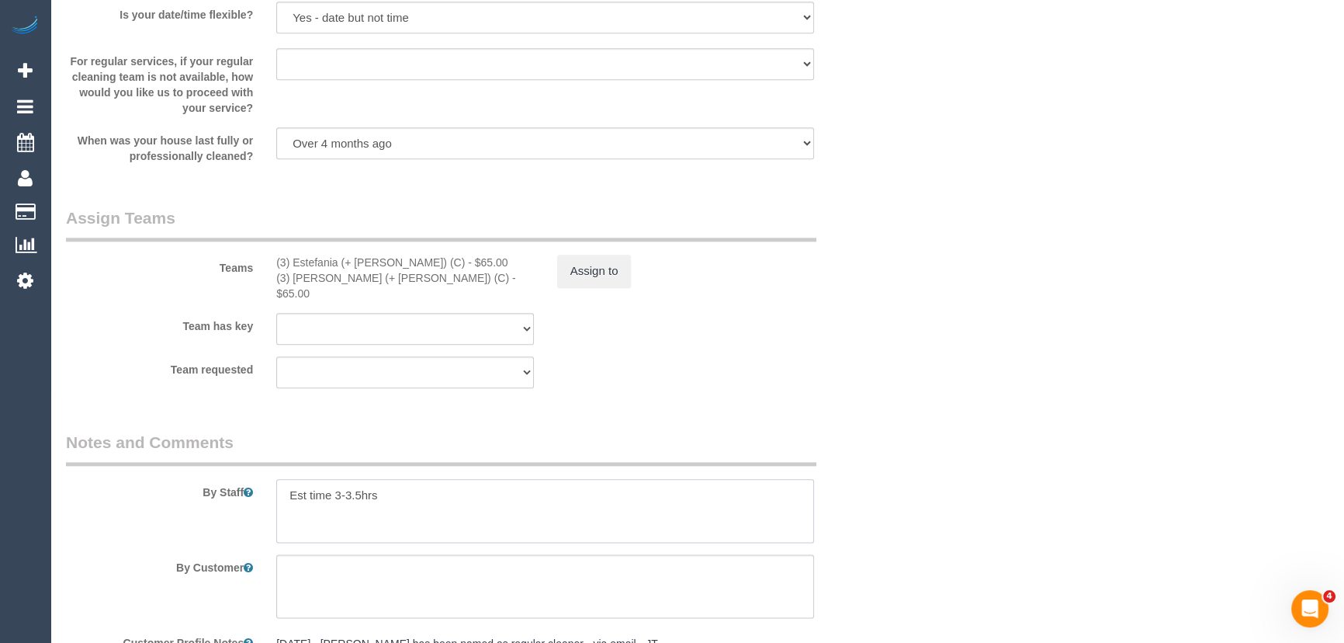
click at [356, 484] on textarea at bounding box center [545, 511] width 538 height 64
click at [362, 486] on textarea at bounding box center [545, 511] width 538 height 64
click at [287, 479] on textarea at bounding box center [545, 511] width 538 height 64
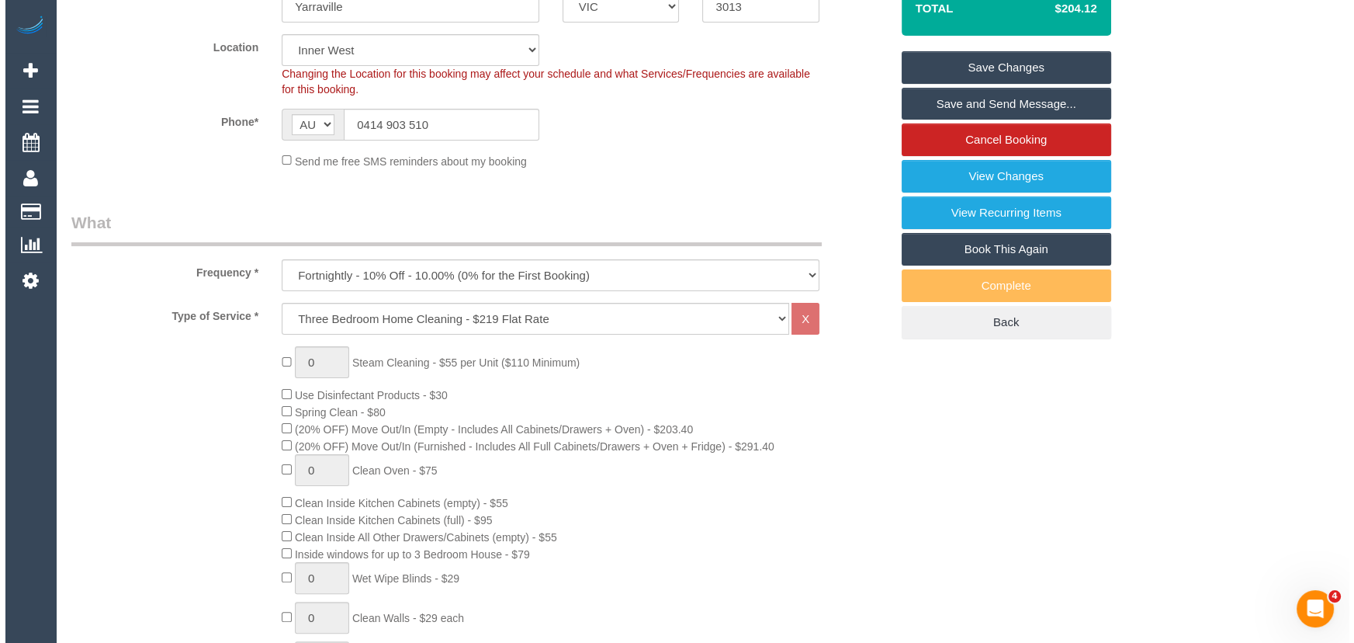
scroll to position [0, 0]
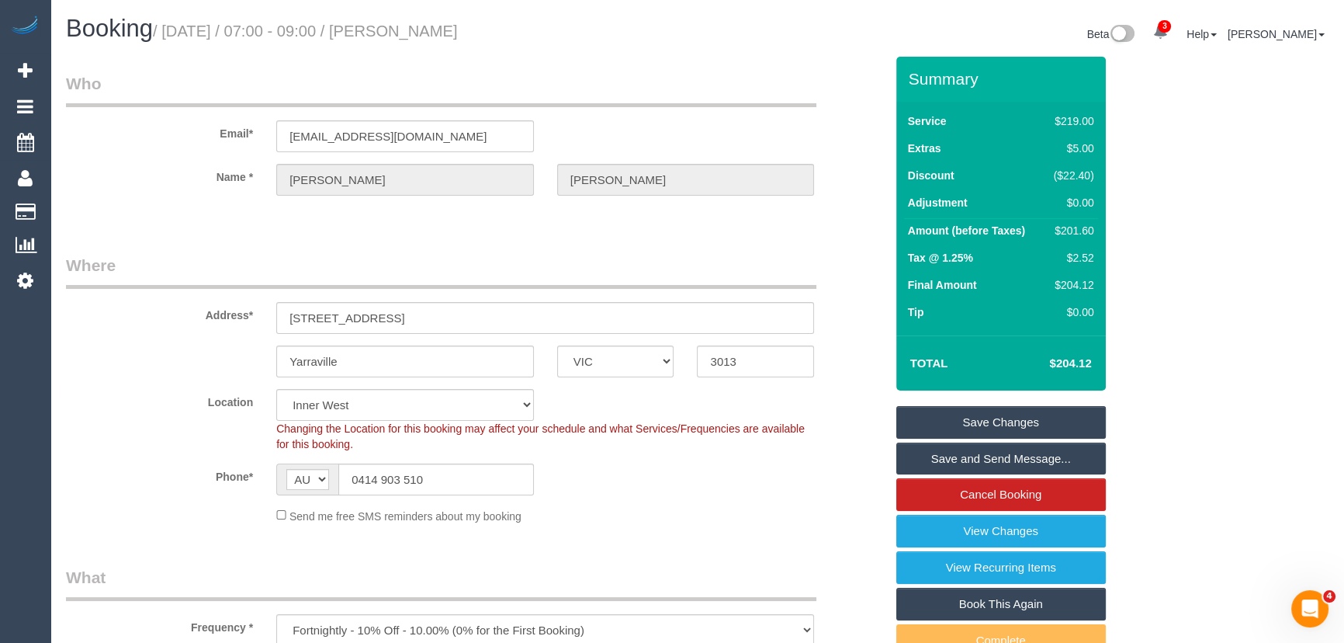
type textarea "*cover* Est time 3-4hrs"
click at [440, 30] on small "/ September 19, 2025 / 07:00 - 09:00 / Anna Moylan" at bounding box center [305, 31] width 305 height 17
copy small "Anna Moylan"
click at [990, 456] on link "Save and Send Message..." at bounding box center [1001, 458] width 210 height 33
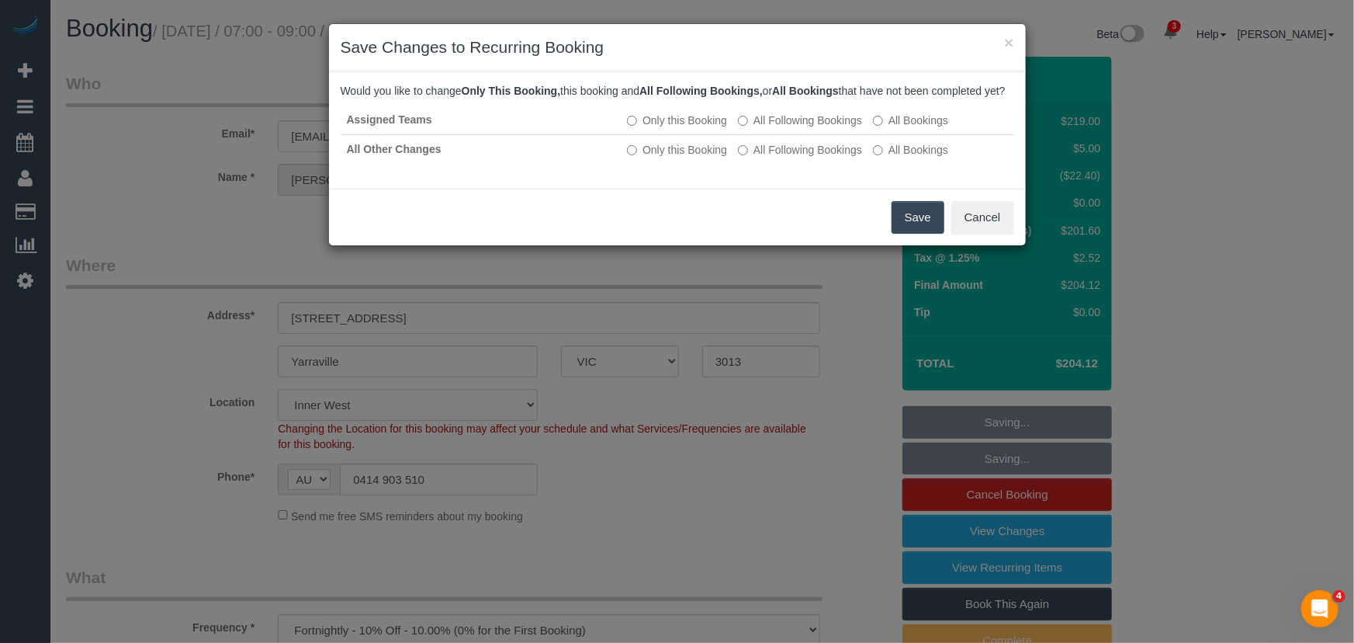
click at [912, 234] on button "Save" at bounding box center [918, 217] width 53 height 33
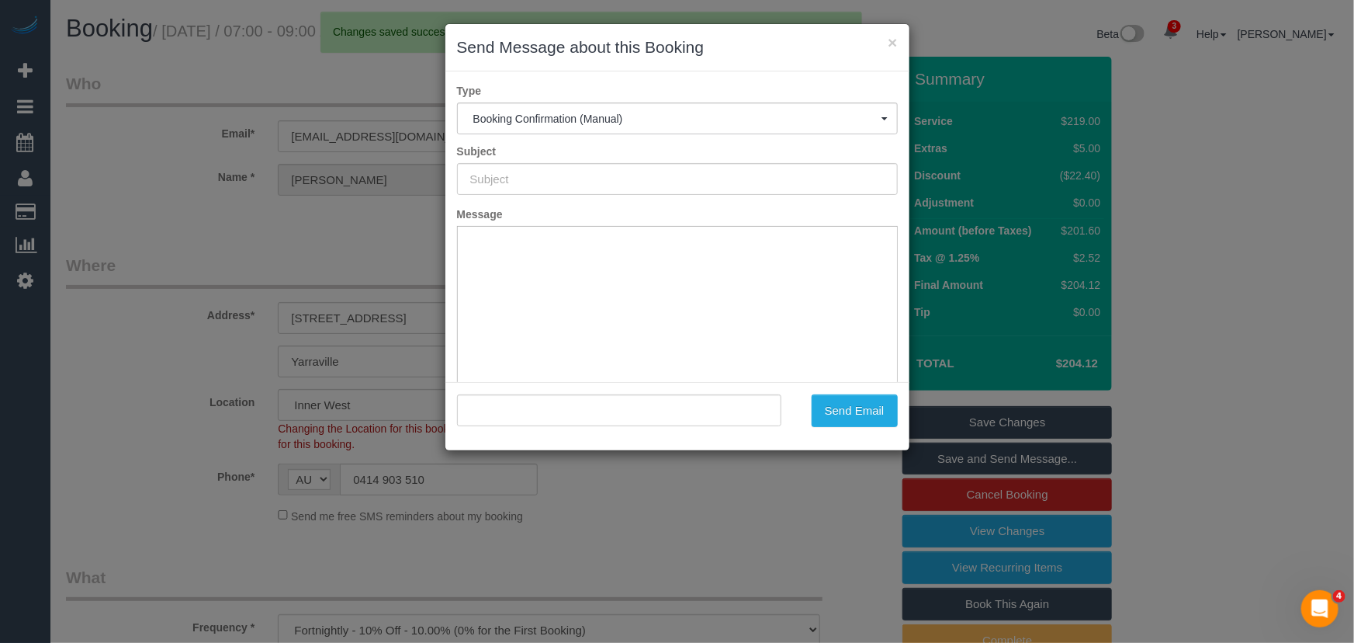
type input "Booking Confirmed"
type input ""Anna Moylan" <annamoylan@hotmail.com>"
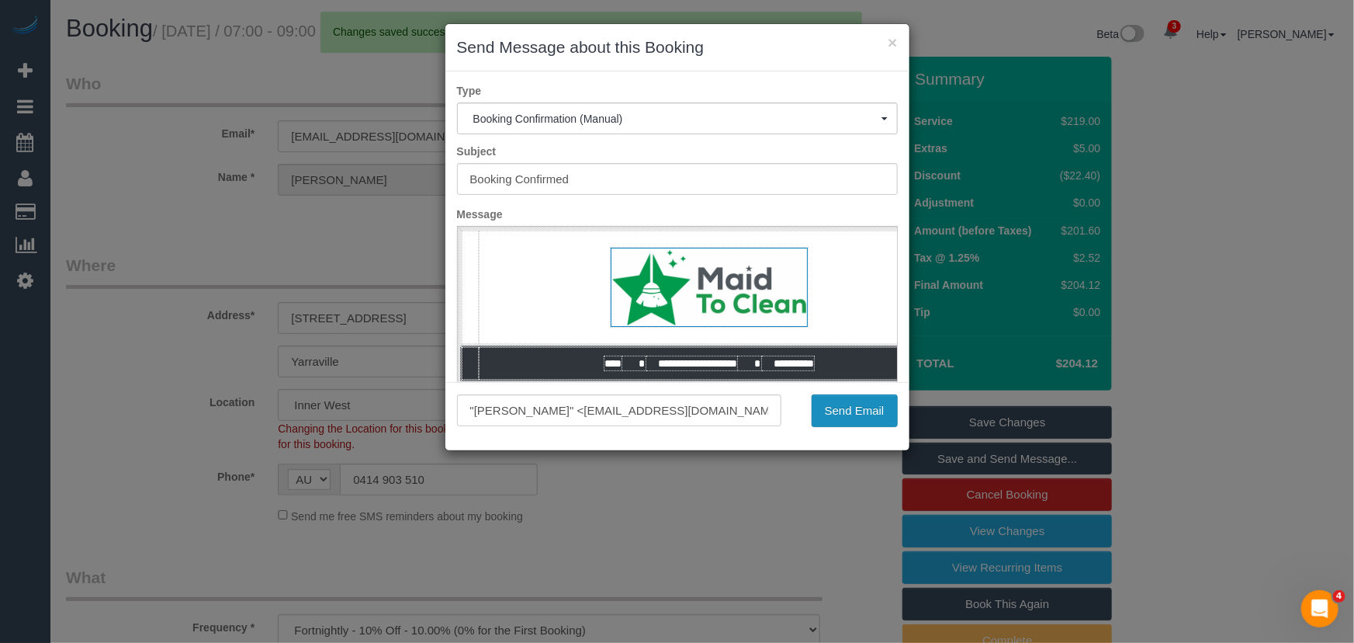
click at [854, 415] on button "Send Email" at bounding box center [855, 410] width 86 height 33
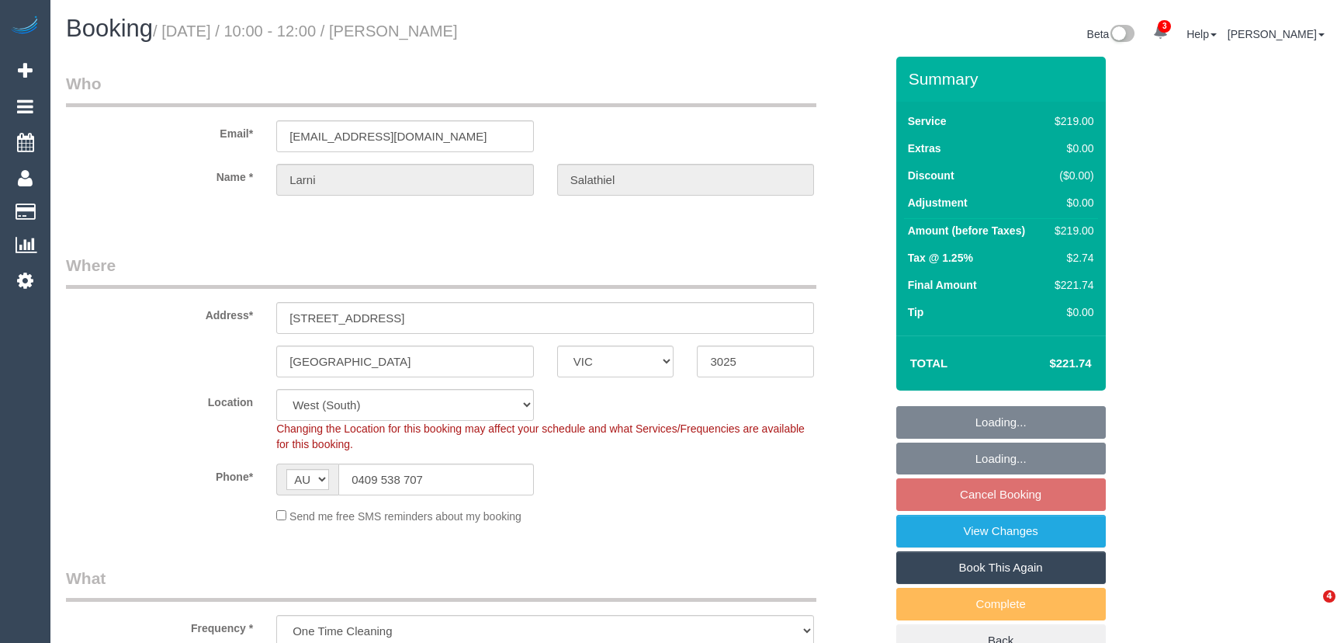
select select "VIC"
select select "string:stripe-pm_1RzqNZ2GScqysDRVrb6AJyMR"
select select "number:28"
select select "number:14"
select select "number:19"
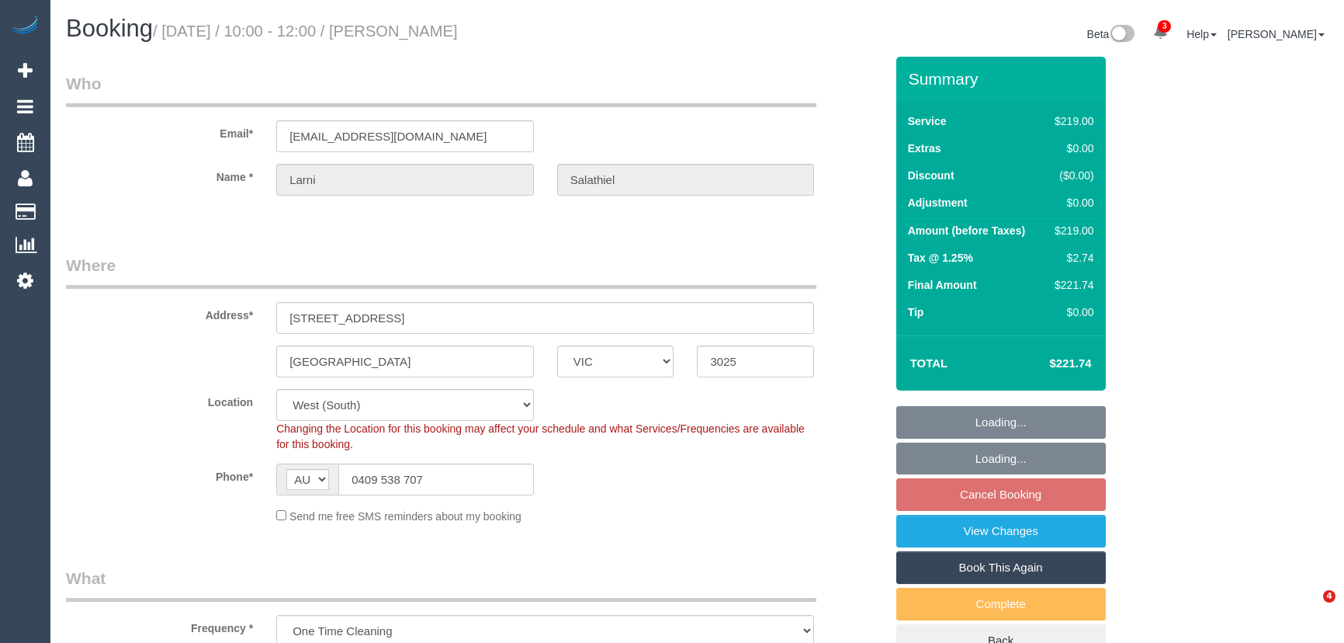
select select "number:24"
select select "number:13"
select select "spot3"
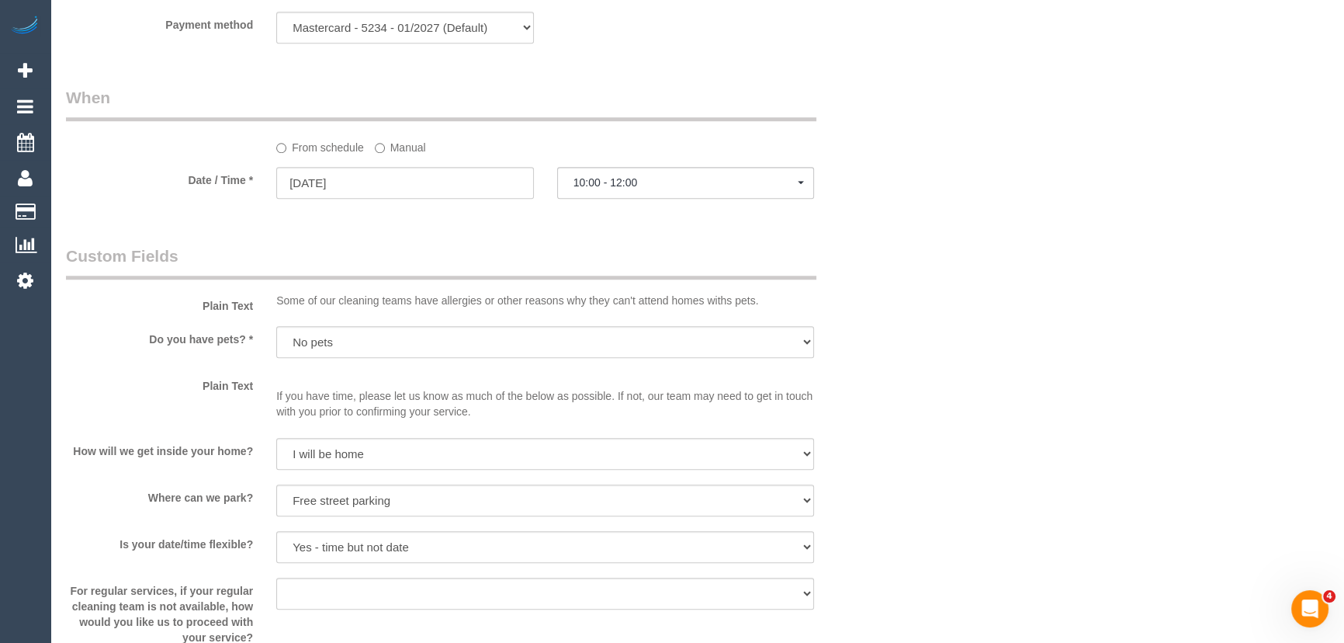
scroll to position [1622, 0]
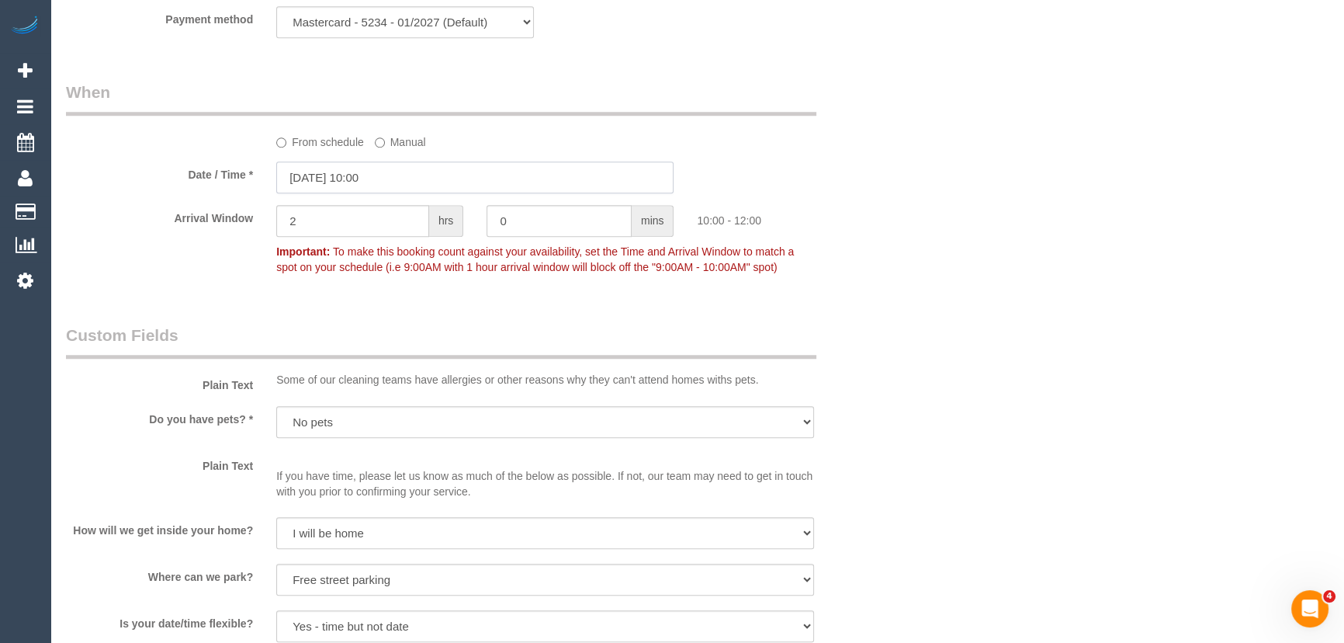
click at [398, 185] on input "[DATE] 10:00" at bounding box center [474, 177] width 397 height 32
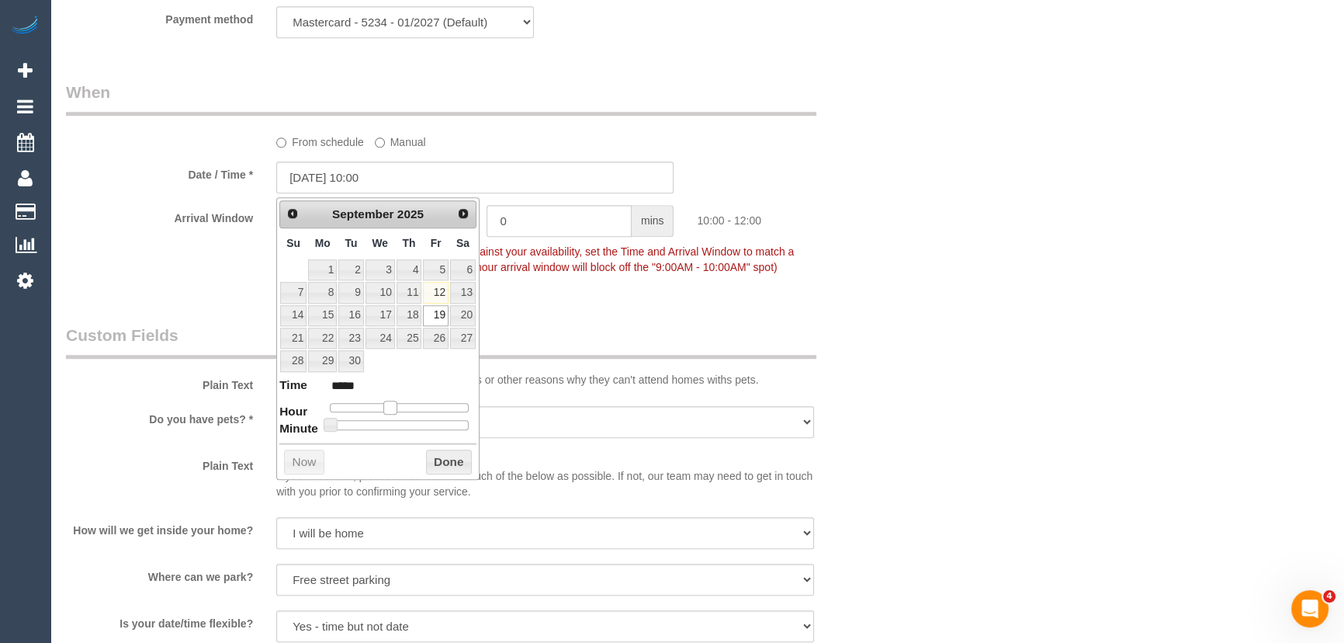
type input "[DATE] 11:00"
type input "*****"
type input "[DATE] 12:00"
type input "*****"
drag, startPoint x: 387, startPoint y: 402, endPoint x: 403, endPoint y: 404, distance: 15.6
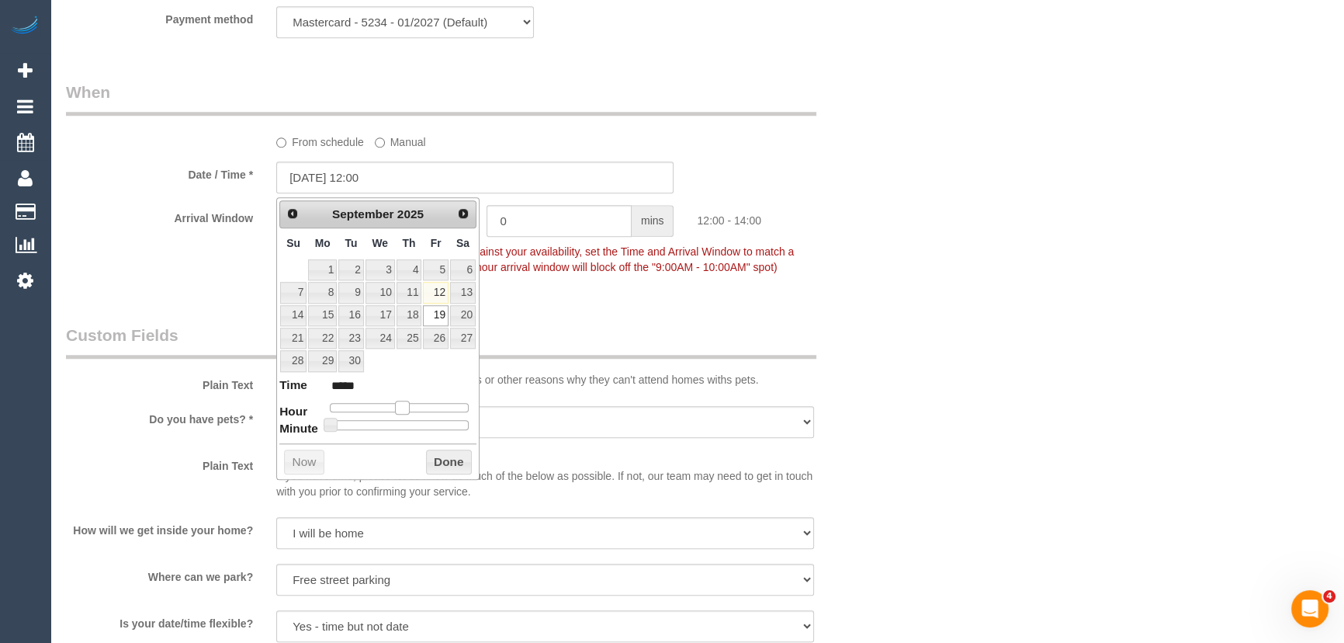
click at [403, 404] on span at bounding box center [402, 407] width 14 height 14
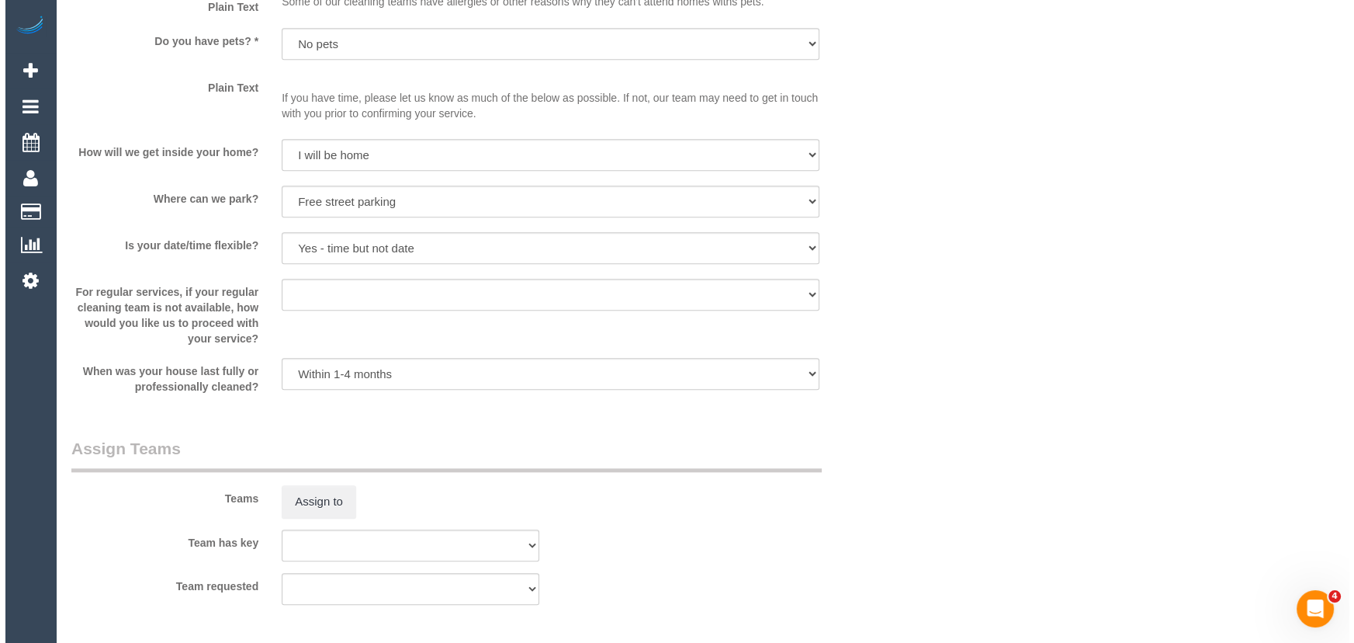
scroll to position [2116, 0]
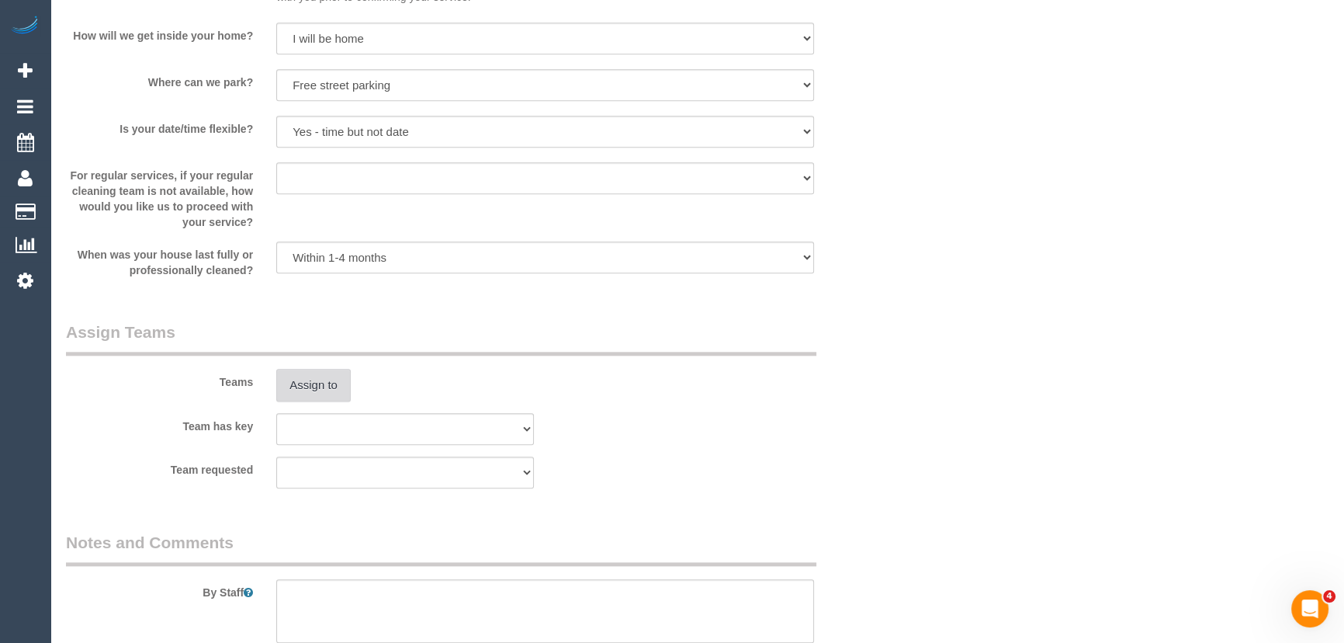
click at [321, 393] on button "Assign to" at bounding box center [313, 385] width 74 height 33
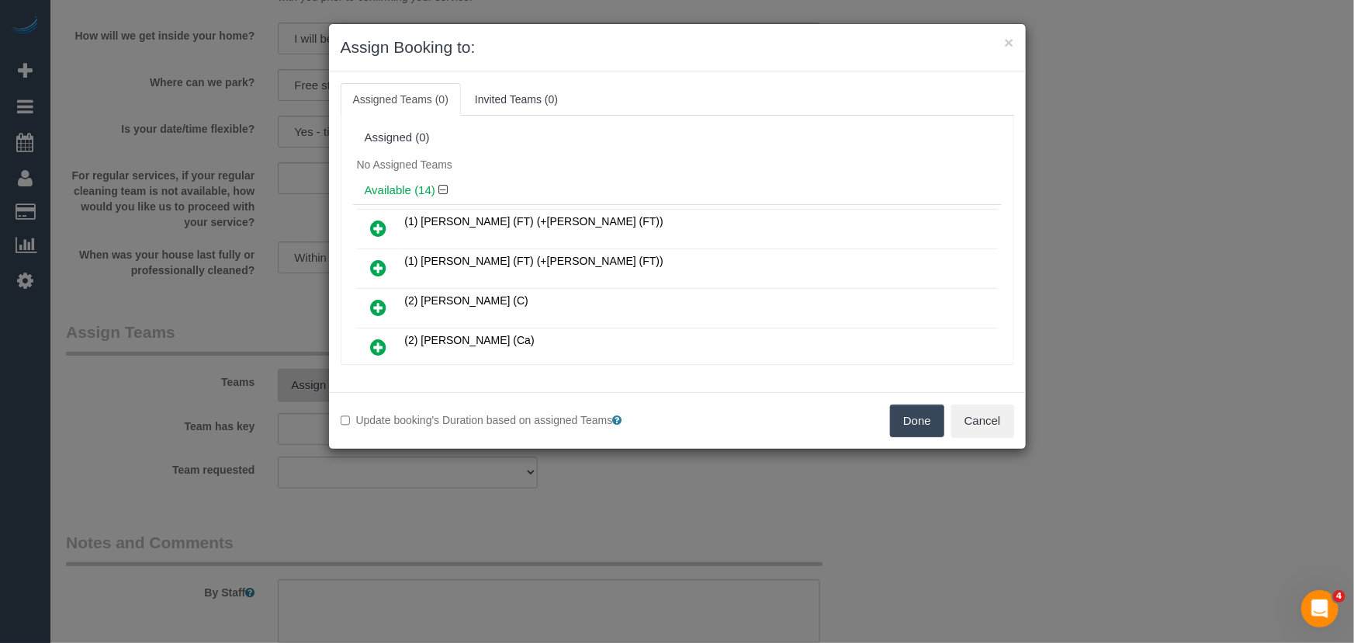
scroll to position [331, 0]
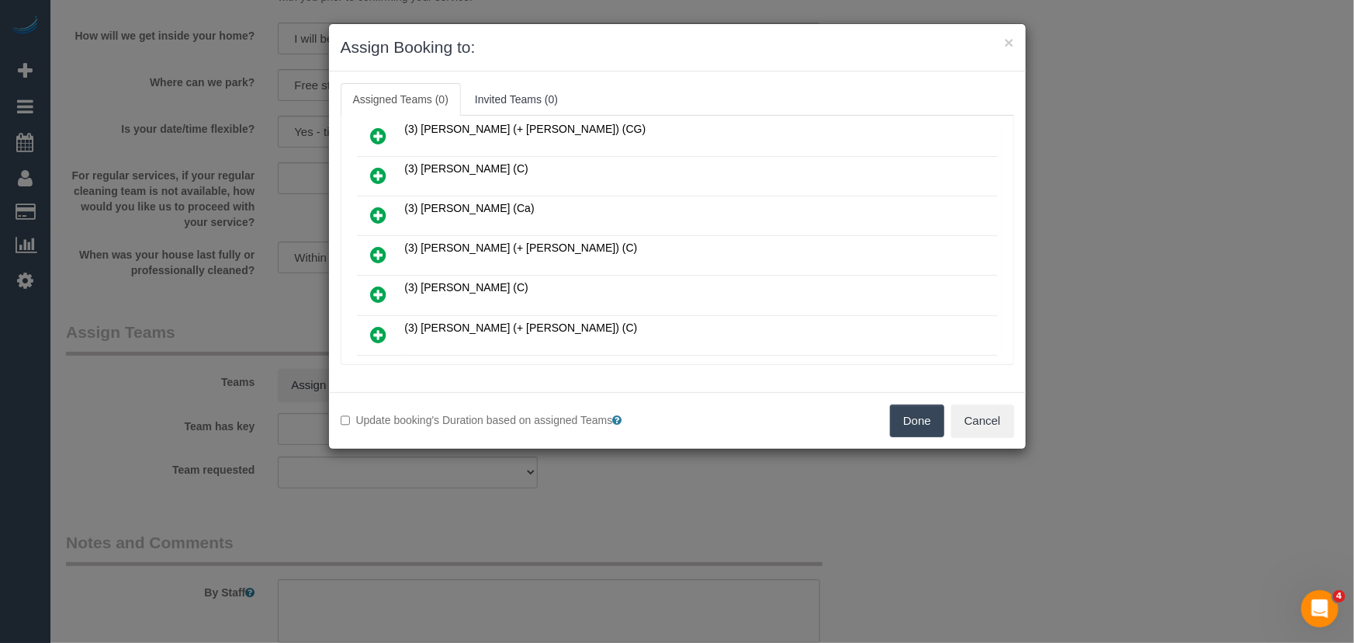
click at [374, 245] on icon at bounding box center [379, 254] width 16 height 19
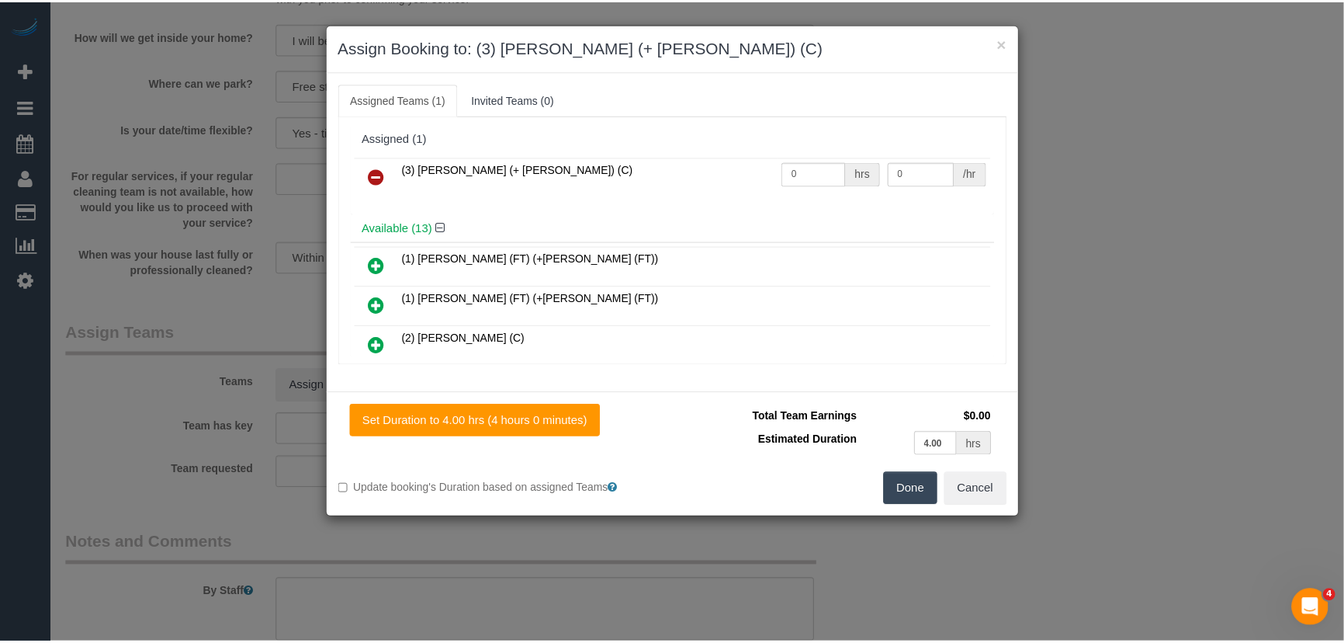
scroll to position [0, 0]
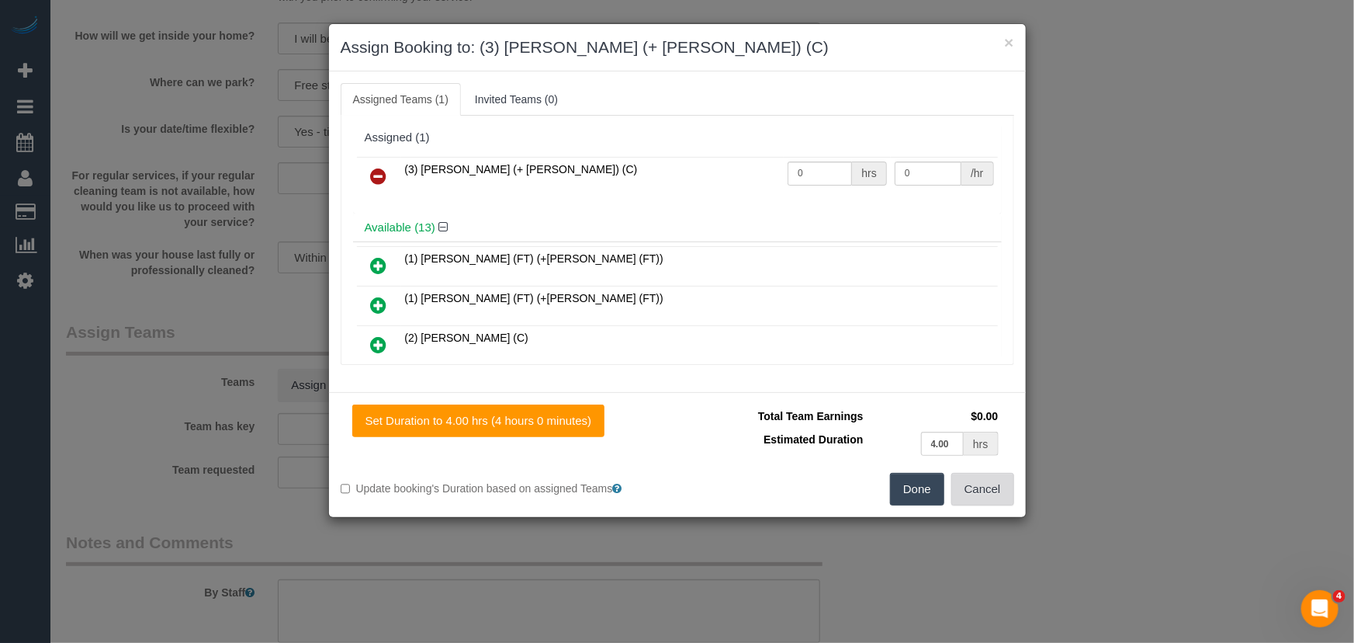
click at [990, 497] on button "Cancel" at bounding box center [982, 489] width 63 height 33
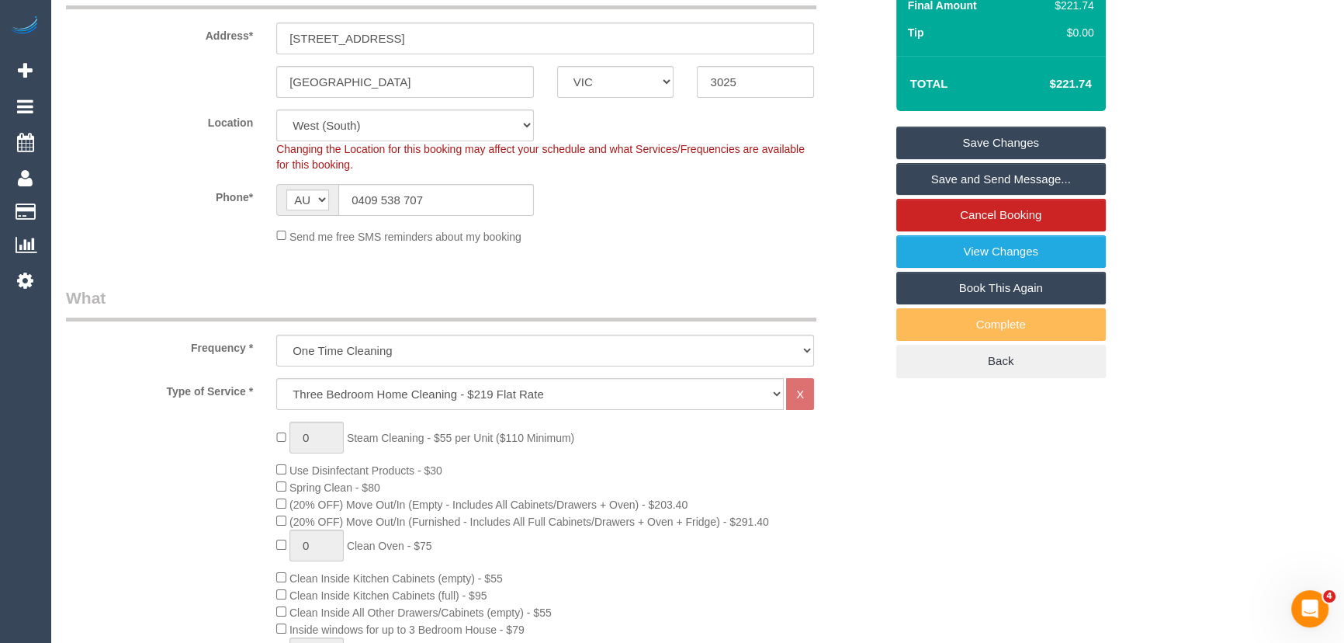
scroll to position [70, 0]
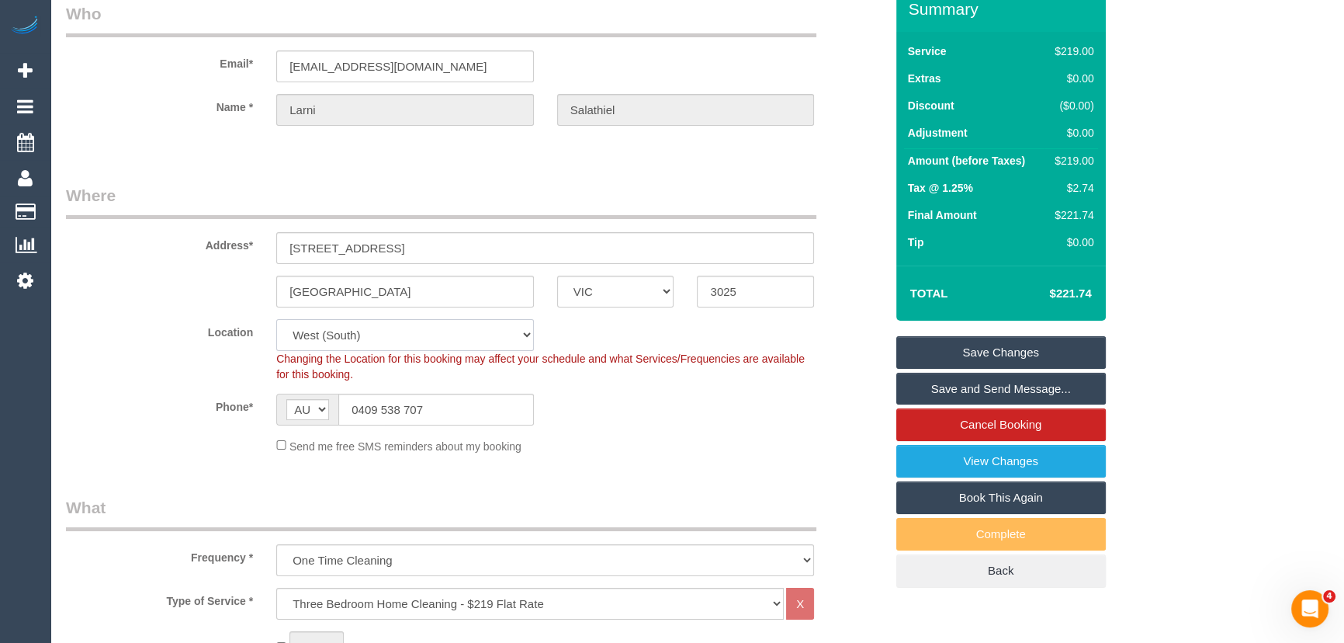
click at [330, 331] on select "Office City East (North) East (South) Inner East Inner North (East) Inner North…" at bounding box center [405, 335] width 258 height 32
select select "50"
click at [276, 319] on select "Office City East (North) East (South) Inner East Inner North (East) Inner North…" at bounding box center [405, 335] width 258 height 32
click at [178, 273] on sui-booking-address "Address* 3 ma Prismall St Altona North ACT NSW NT QLD SA TAS VIC WA 3025" at bounding box center [475, 245] width 819 height 123
select select "object:4328"
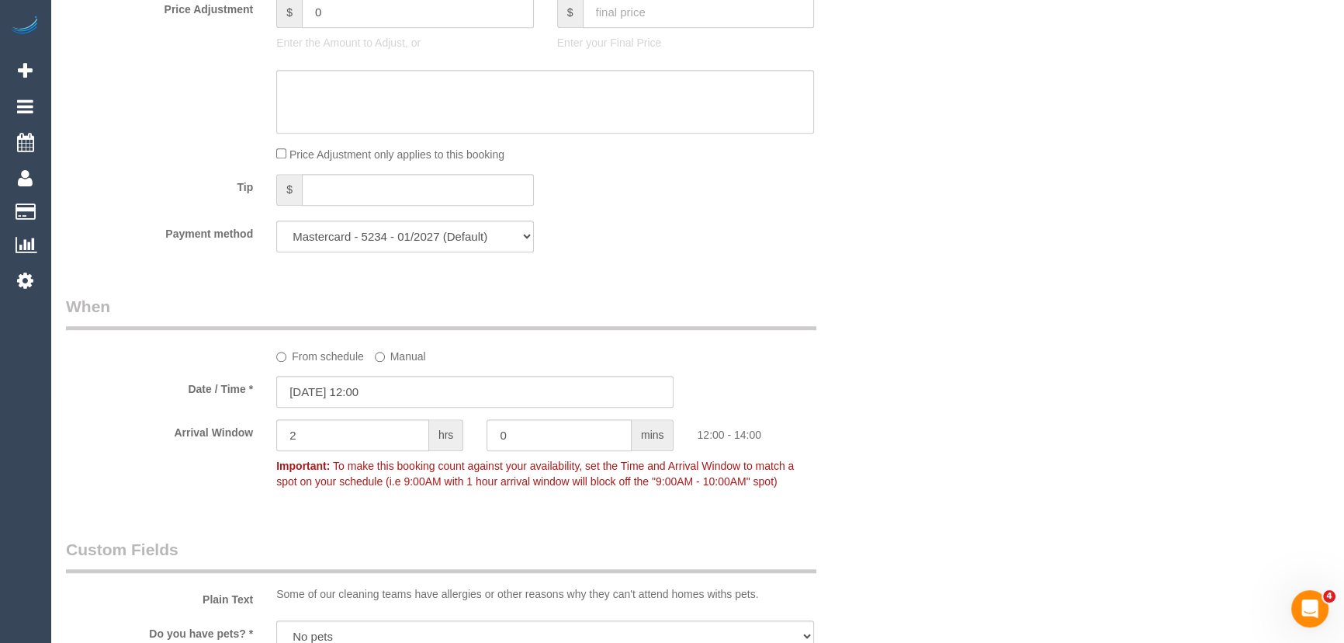
scroll to position [1199, 0]
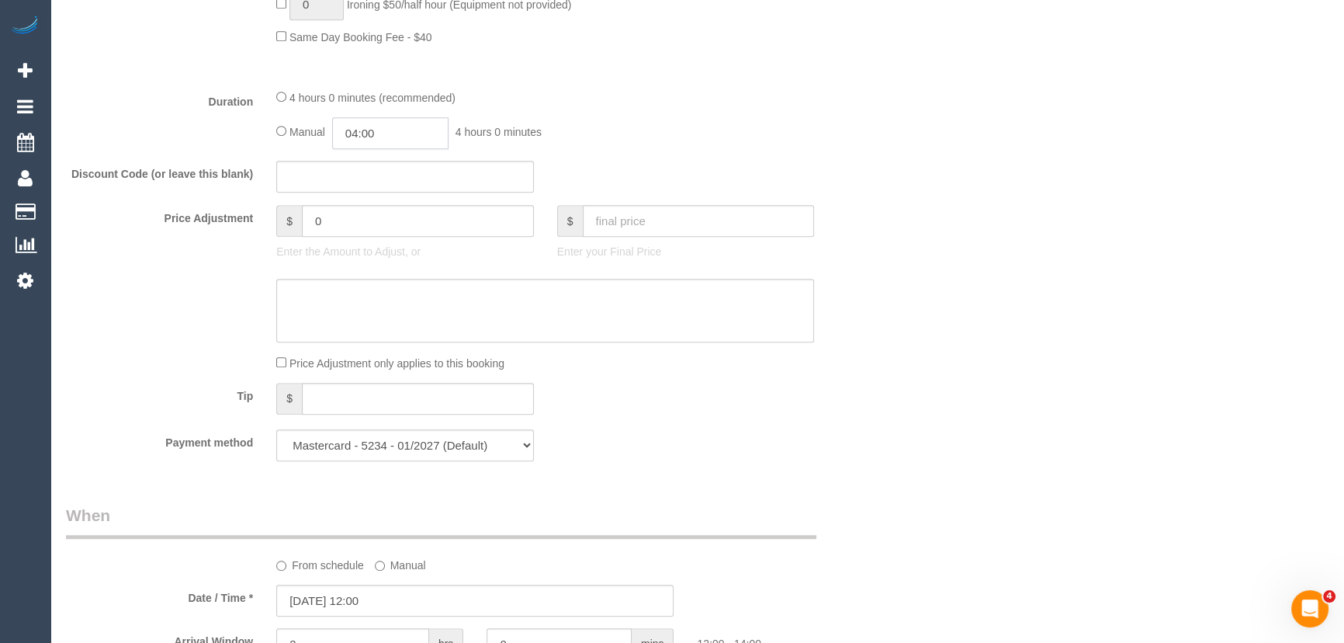
click at [379, 132] on input "04:00" at bounding box center [390, 133] width 116 height 32
type input "02:00"
click at [372, 155] on li "02:00" at bounding box center [373, 160] width 69 height 20
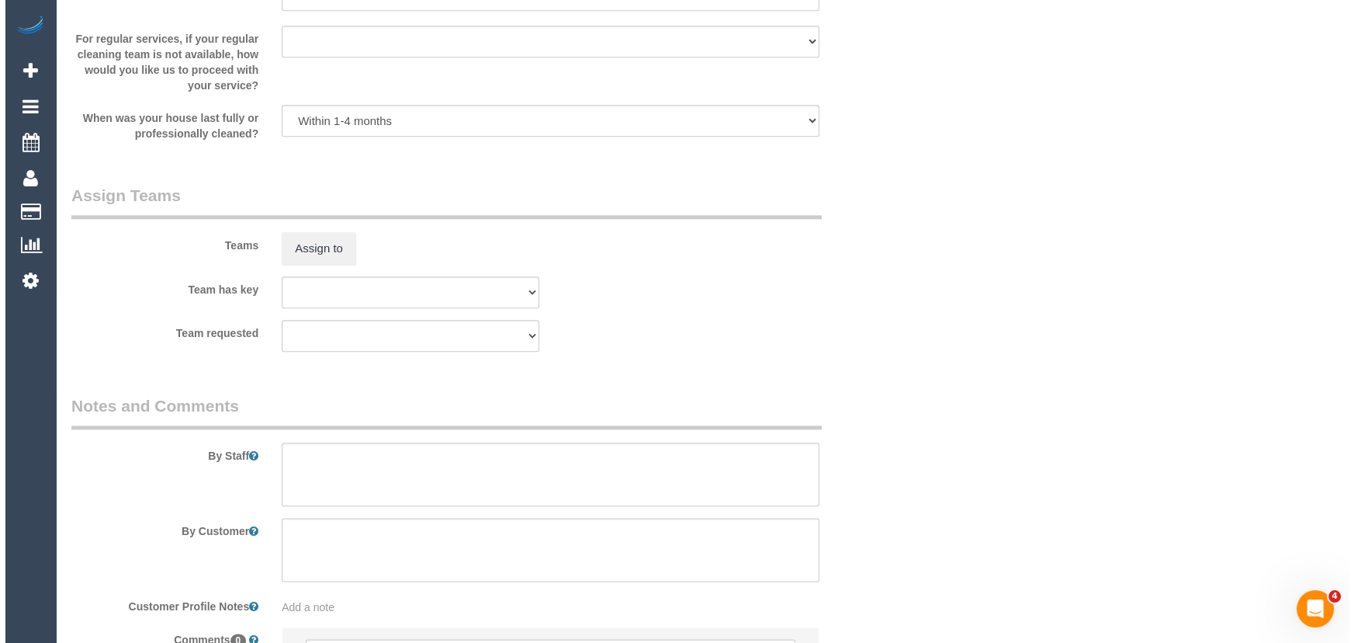
scroll to position [2257, 0]
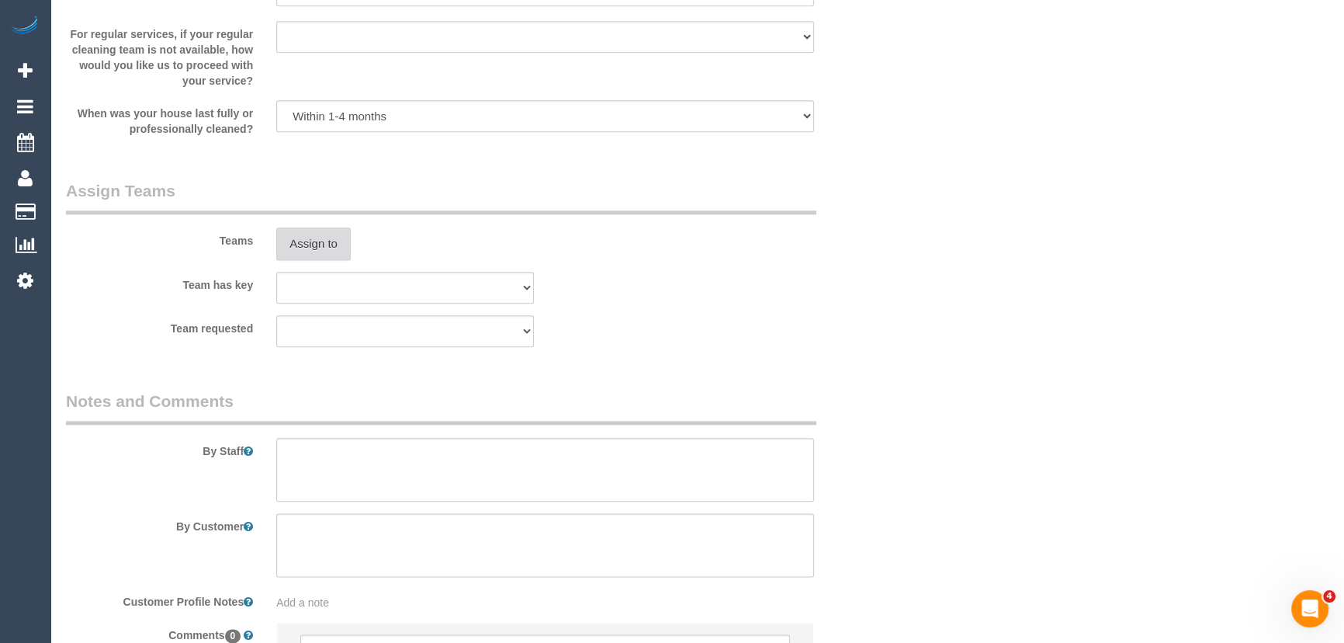
click at [318, 248] on button "Assign to" at bounding box center [313, 243] width 74 height 33
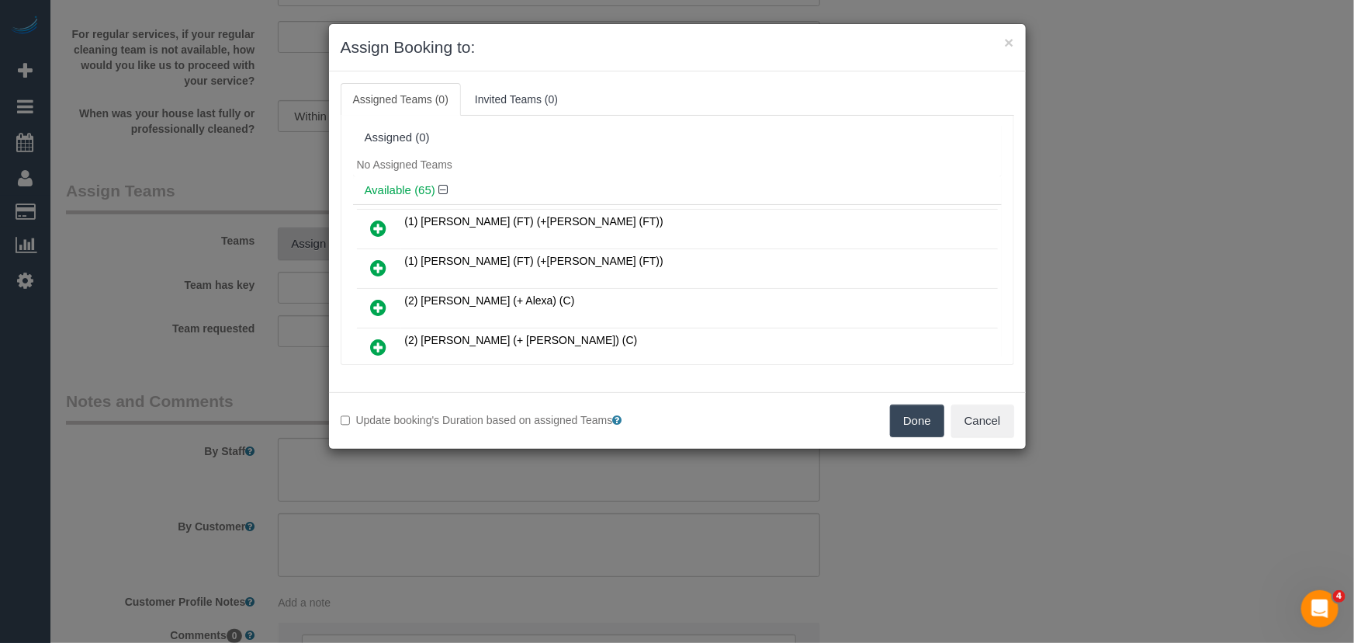
scroll to position [1068, 0]
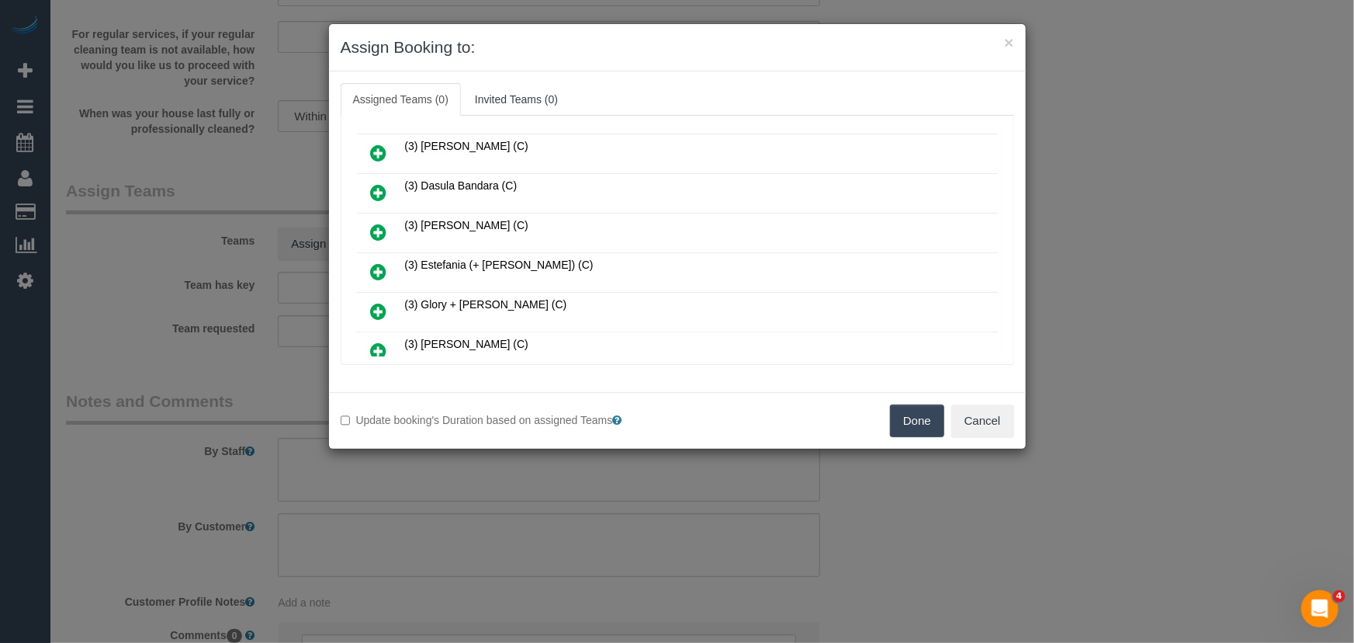
click at [375, 262] on icon at bounding box center [379, 271] width 16 height 19
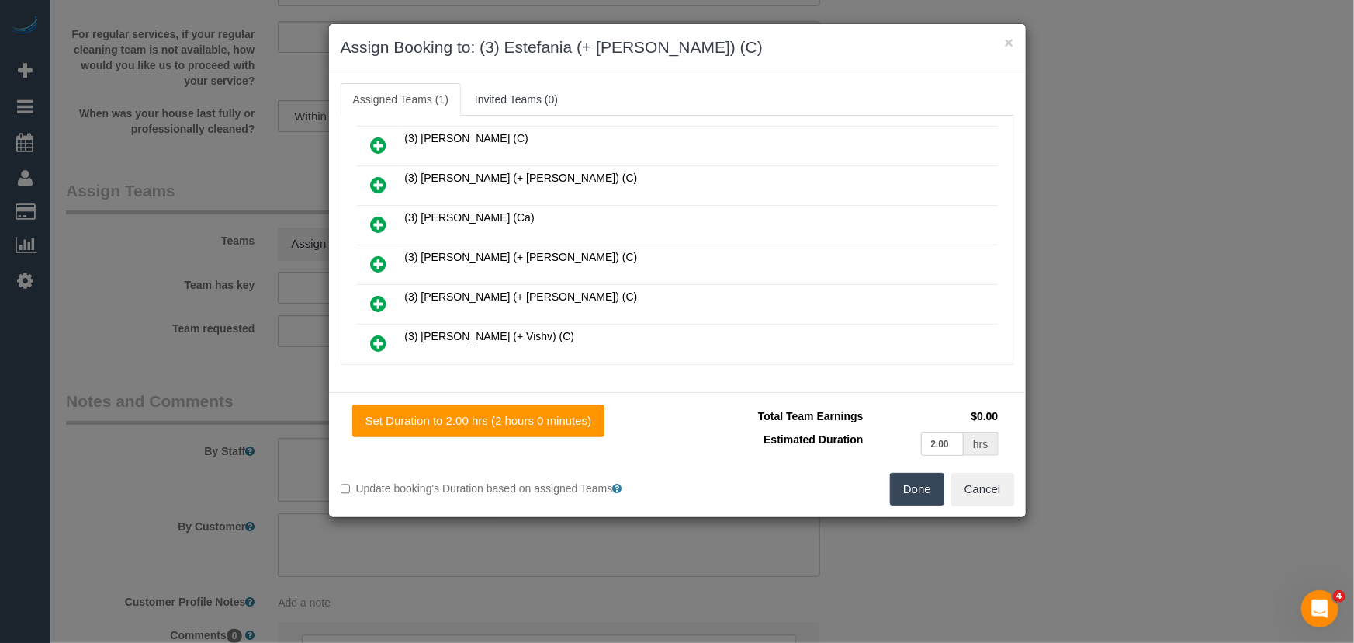
scroll to position [1386, 0]
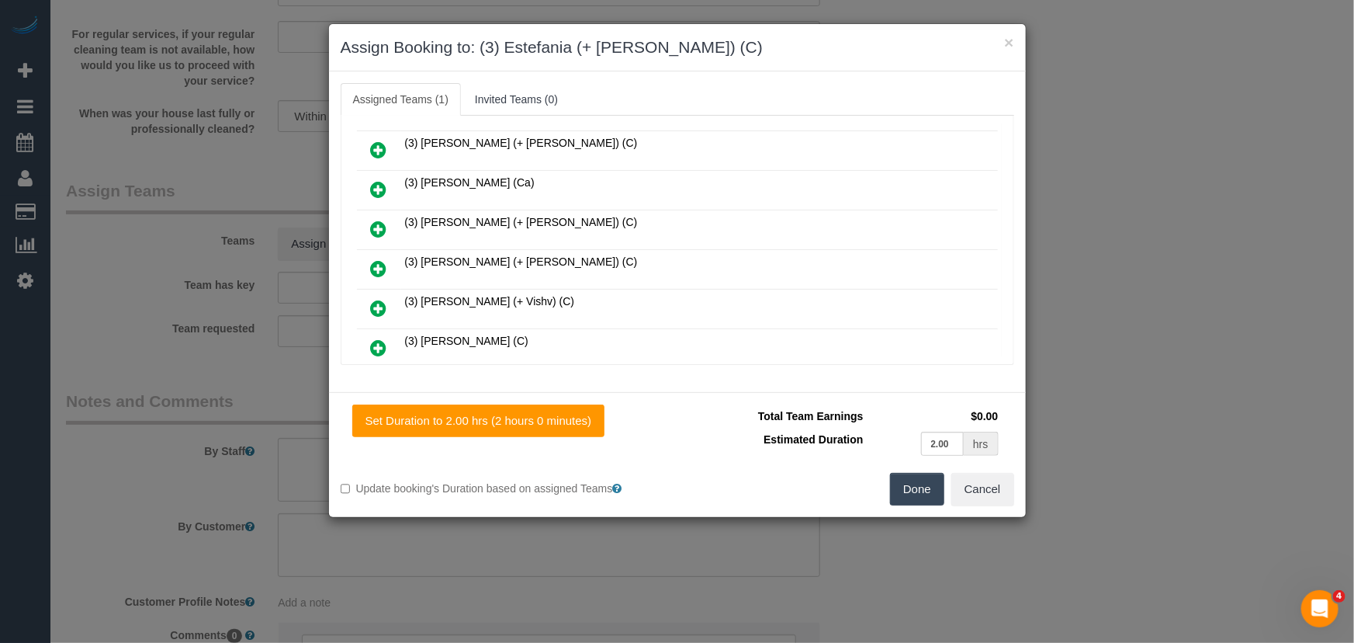
click at [373, 220] on icon at bounding box center [379, 229] width 16 height 19
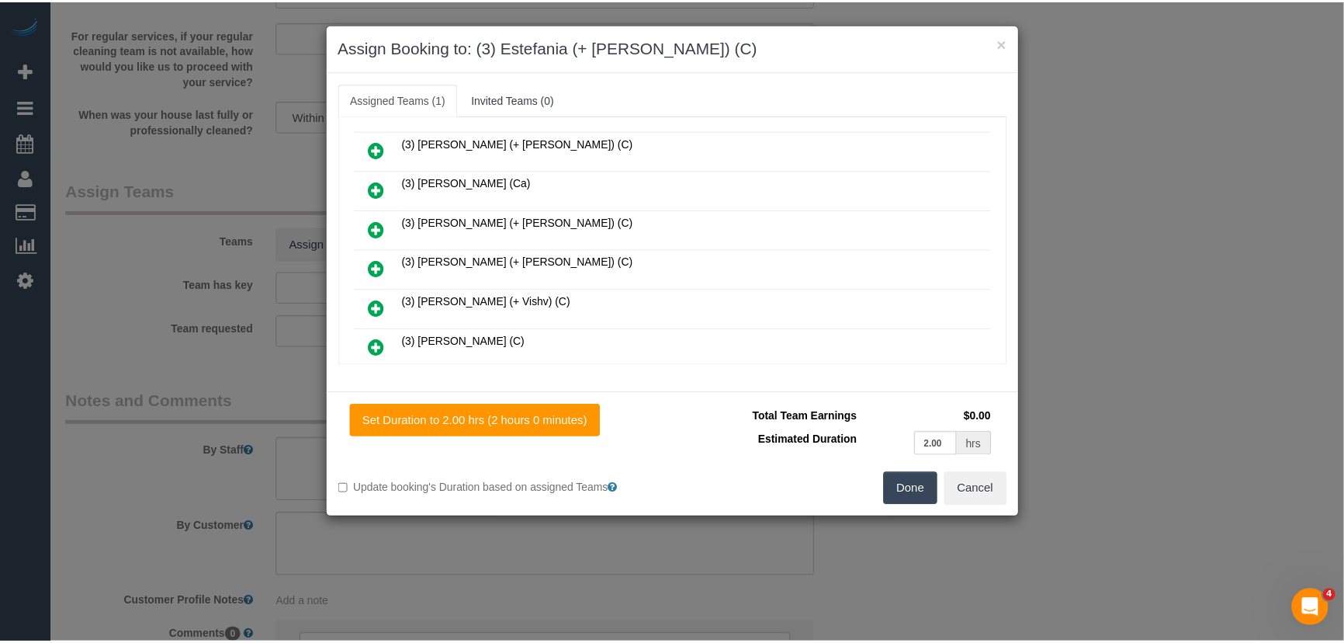
scroll to position [1425, 0]
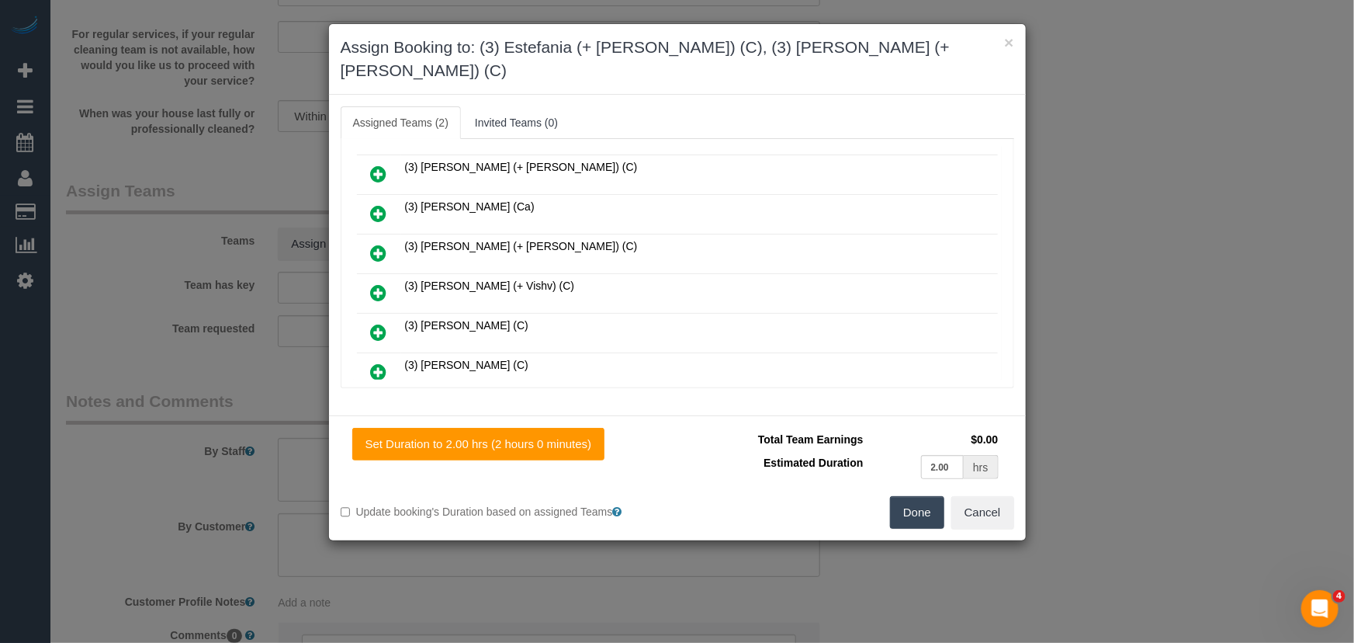
click at [912, 496] on button "Done" at bounding box center [917, 512] width 54 height 33
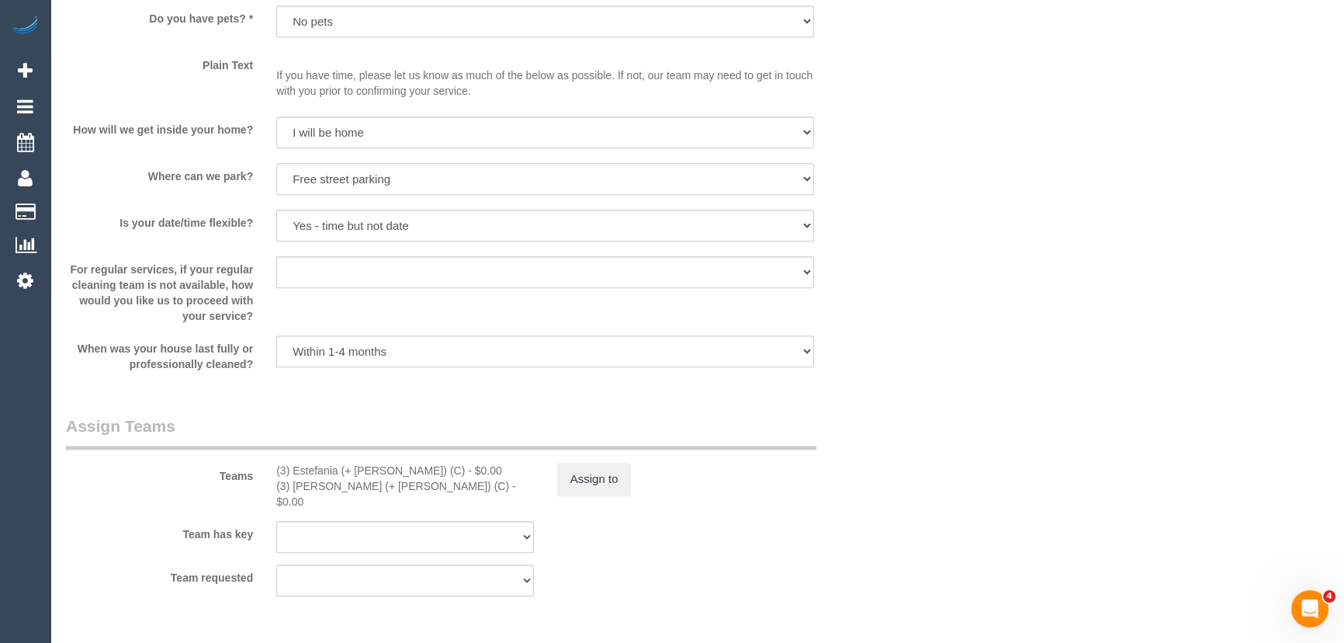
scroll to position [2116, 0]
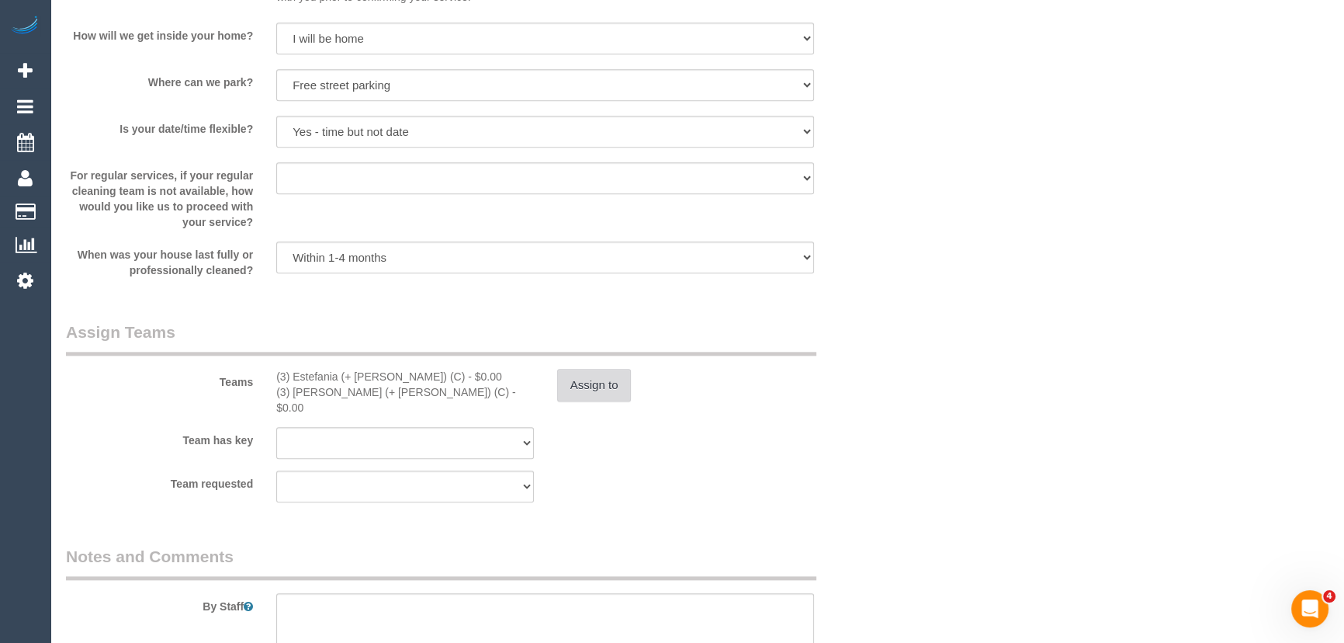
click at [603, 385] on button "Assign to" at bounding box center [594, 385] width 74 height 33
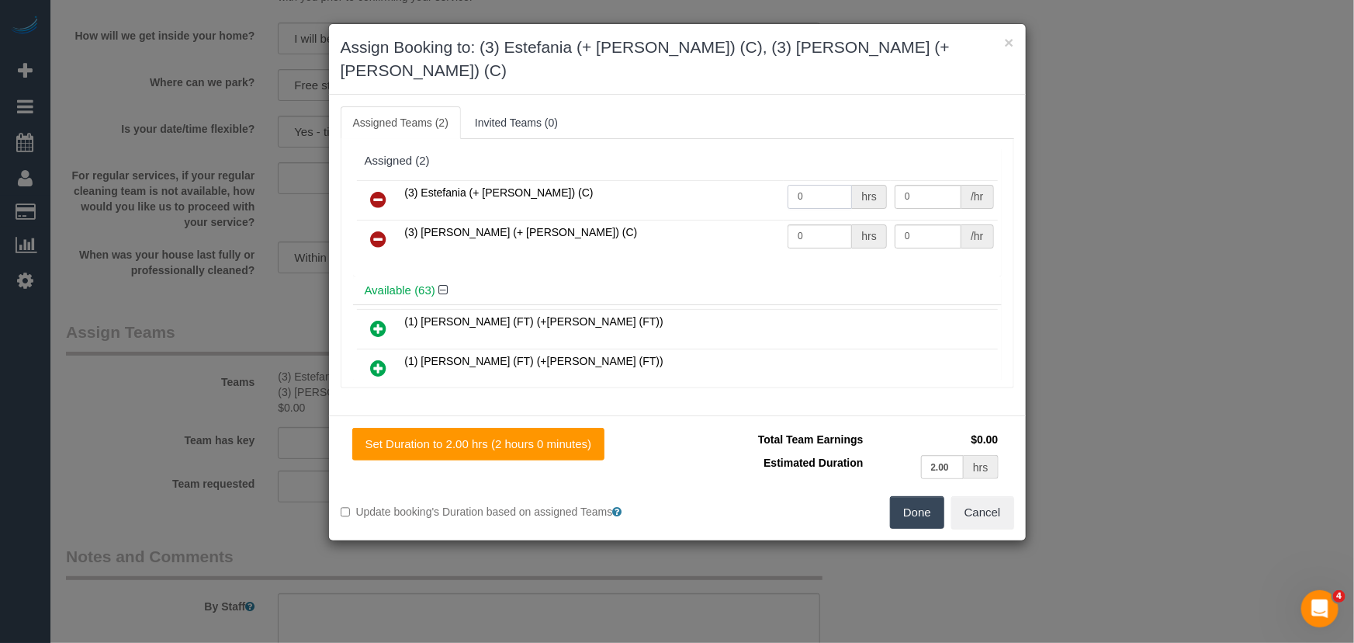
click at [826, 185] on input "0" at bounding box center [820, 197] width 64 height 24
type input "1"
type input "70"
click at [801, 224] on input "0" at bounding box center [820, 236] width 64 height 24
type input "1"
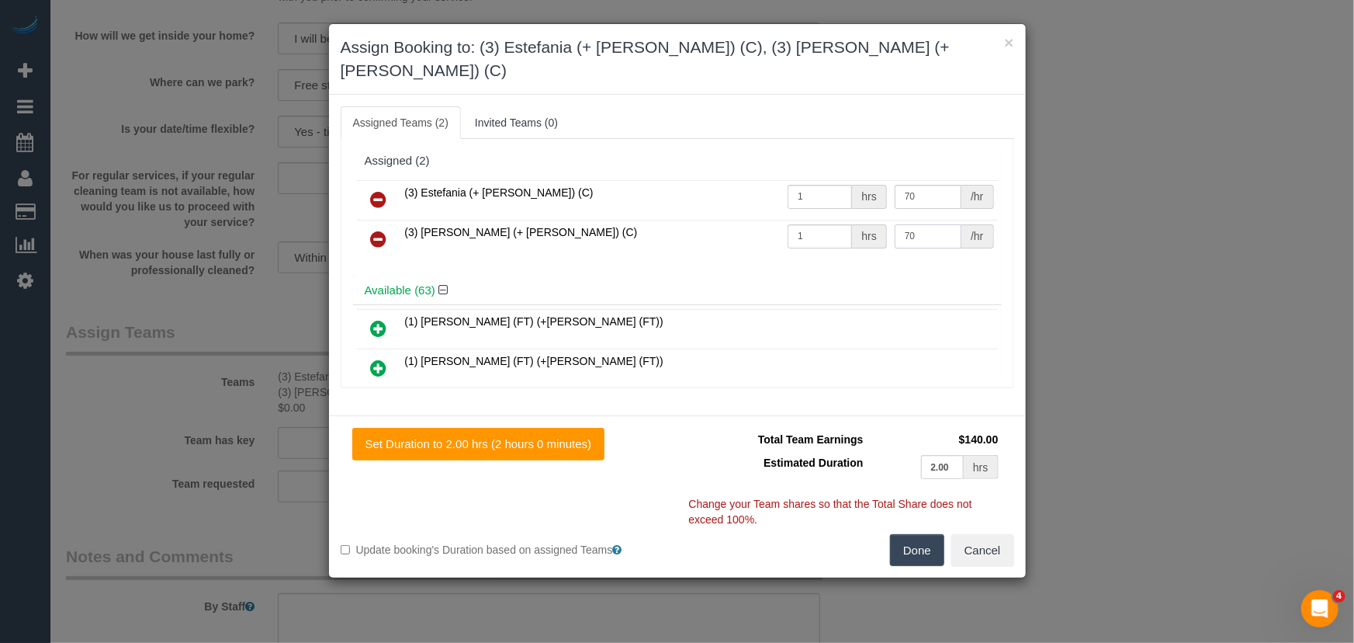
type input "70"
click at [909, 534] on button "Done" at bounding box center [917, 550] width 54 height 33
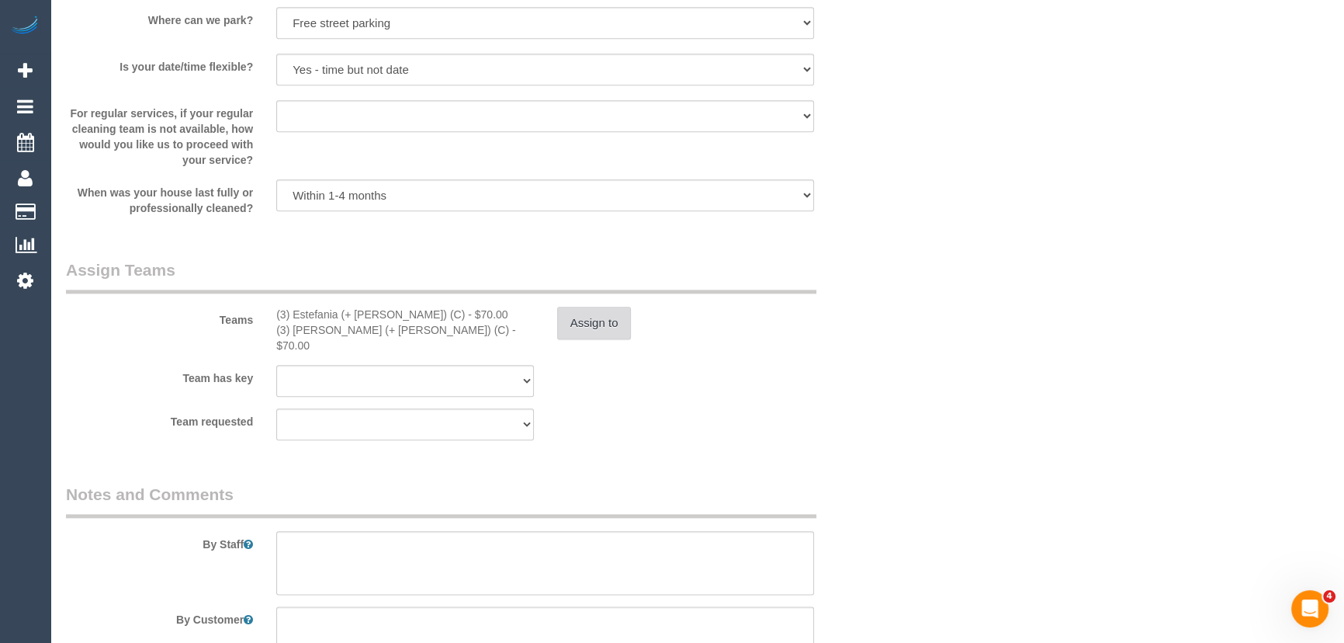
scroll to position [2257, 0]
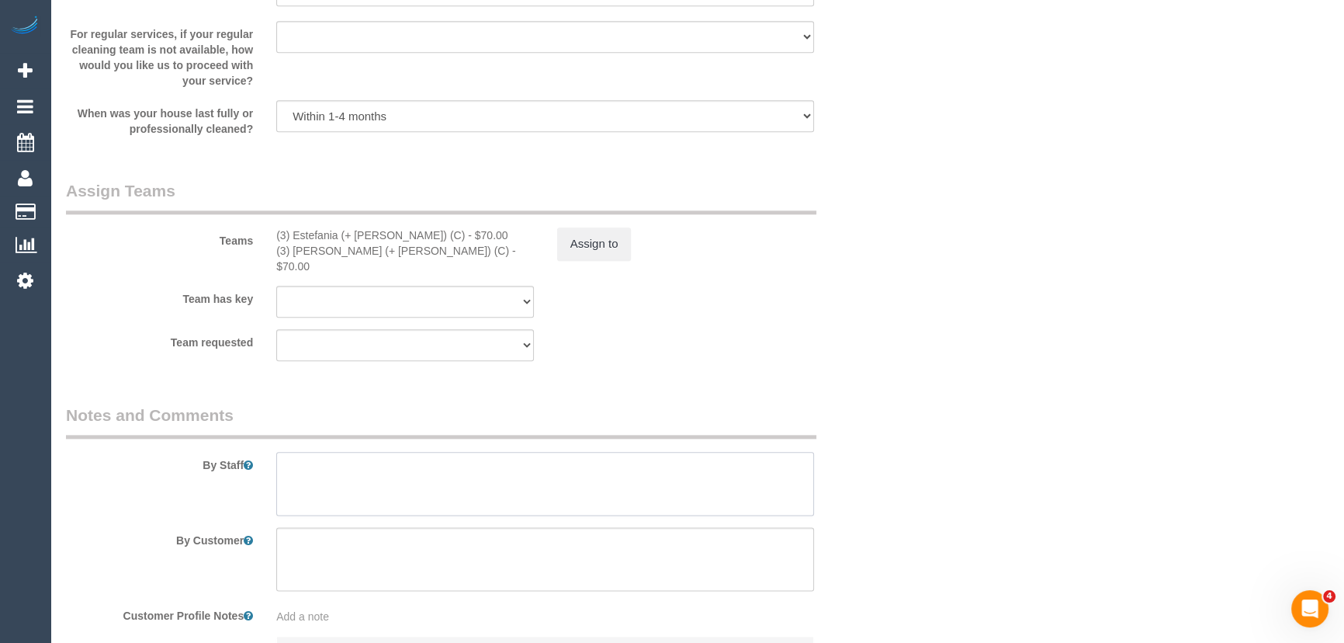
click at [337, 463] on textarea at bounding box center [545, 484] width 538 height 64
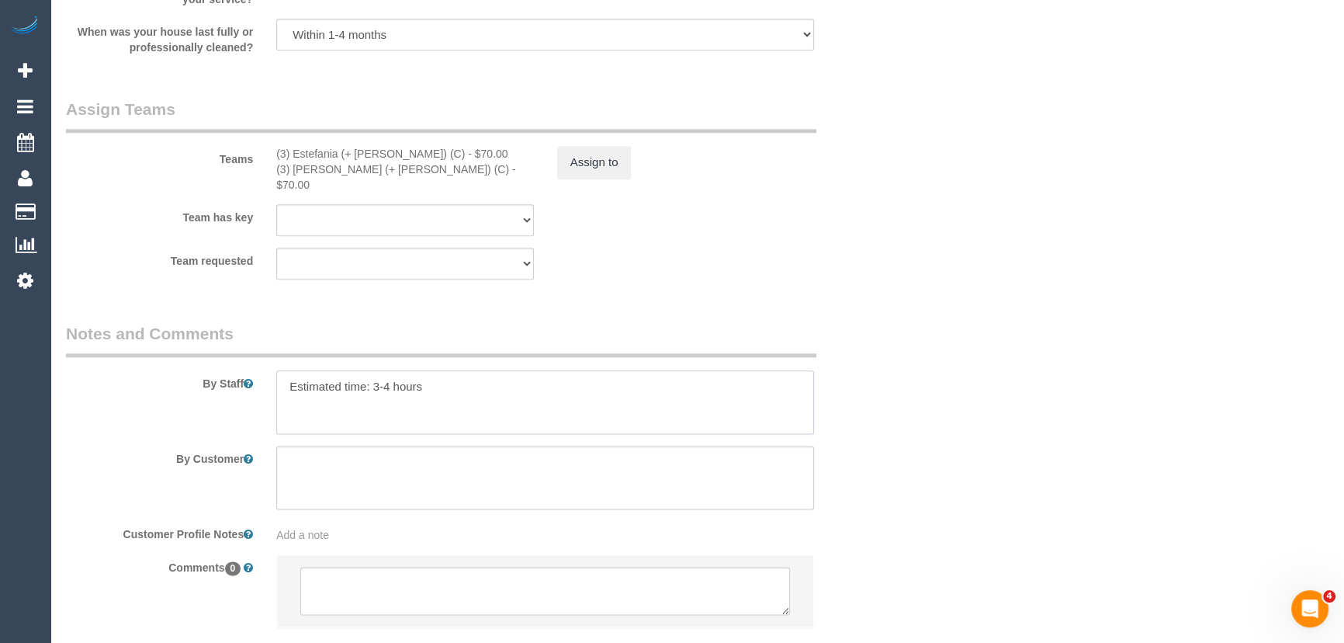
scroll to position [2423, 0]
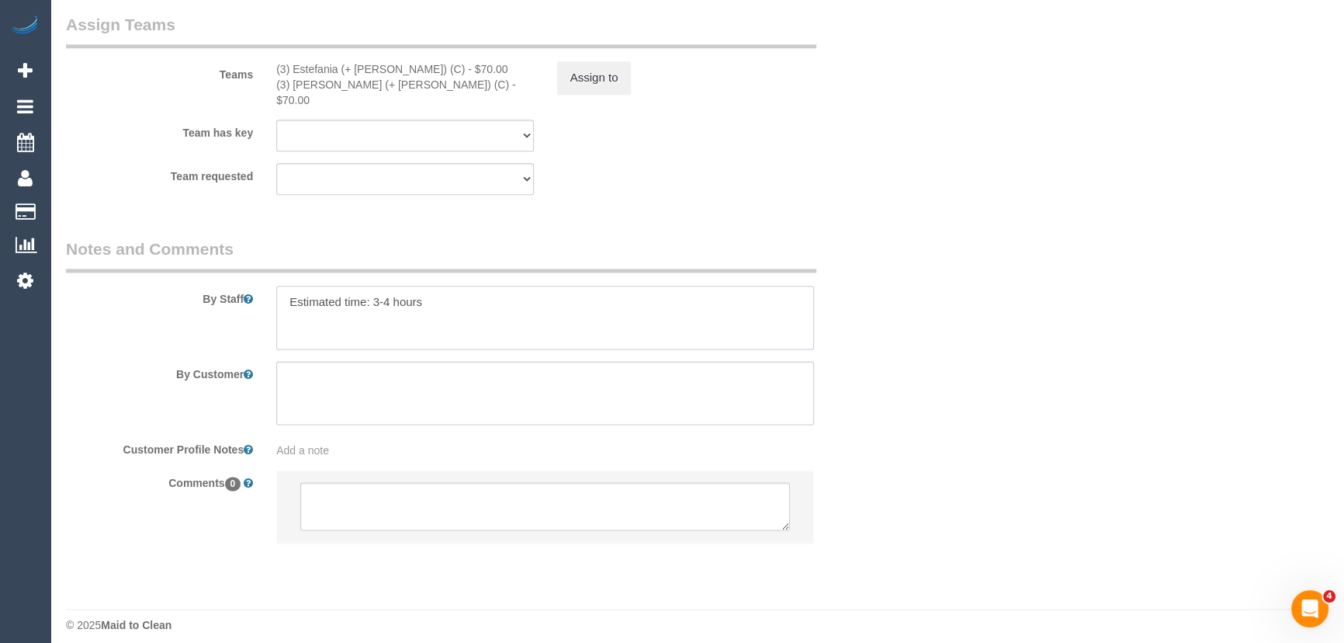
type textarea "Estimated time: 3-4 hours"
click at [405, 497] on textarea at bounding box center [545, 506] width 490 height 48
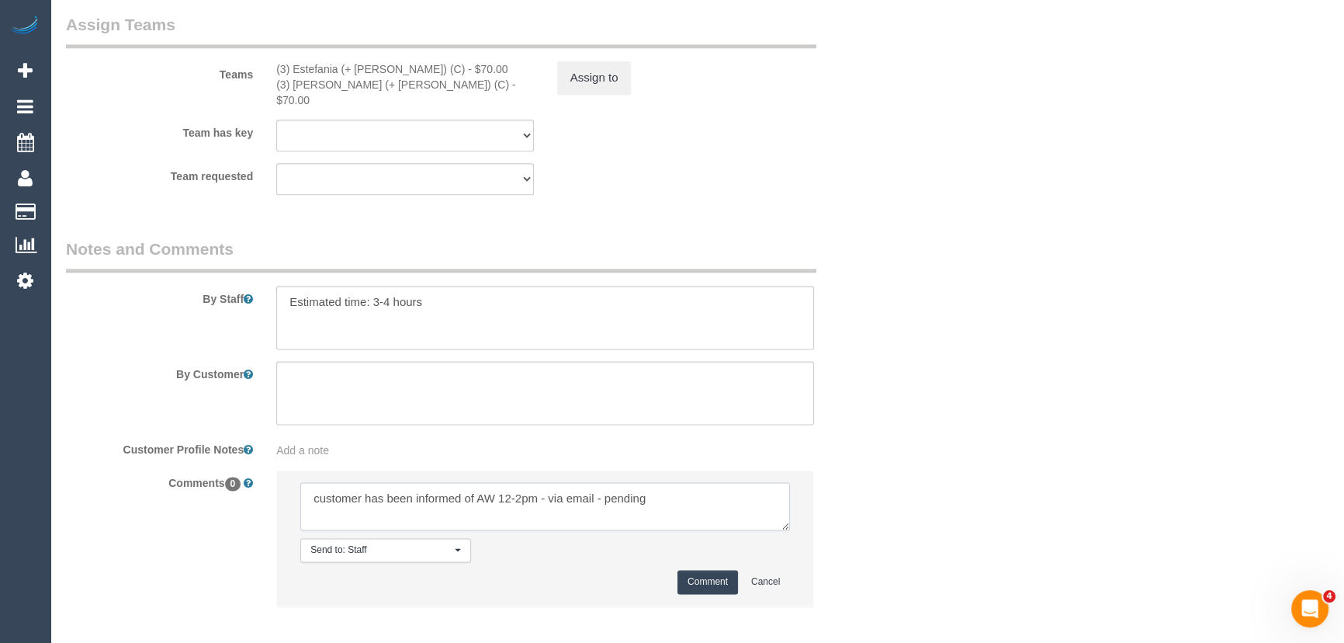
type textarea "customer has been informed of AW 12-2pm - via email - pending"
click at [722, 570] on button "Comment" at bounding box center [707, 582] width 61 height 24
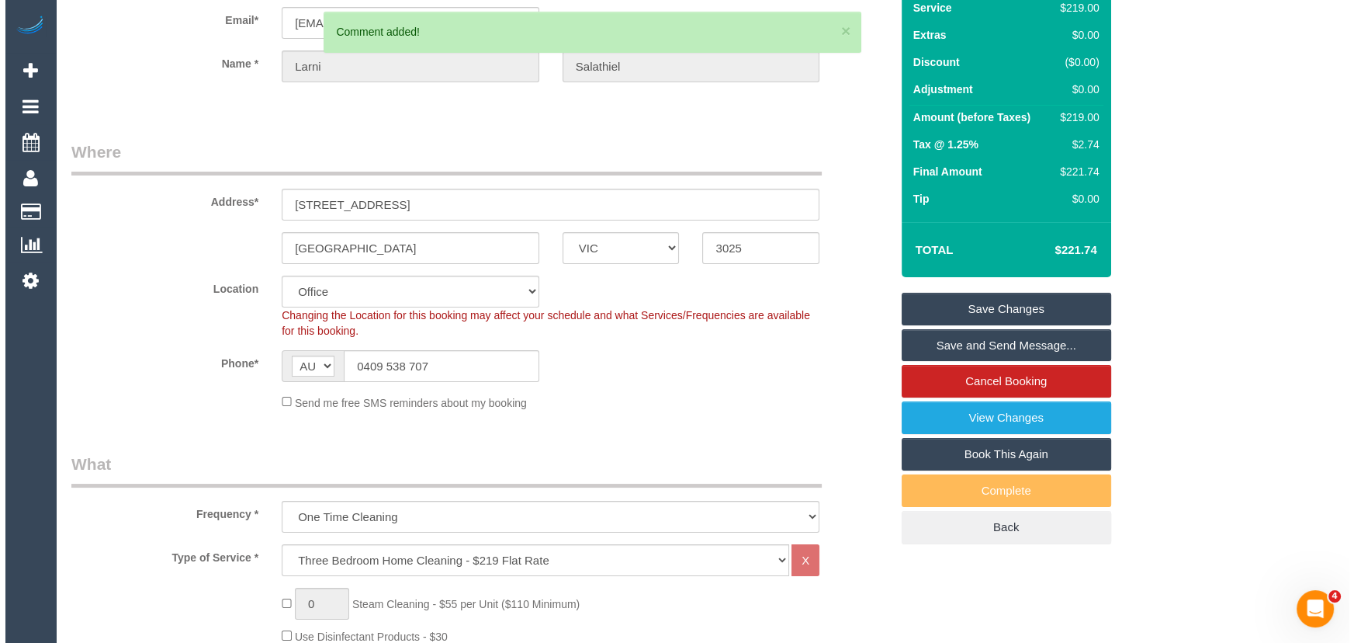
scroll to position [0, 0]
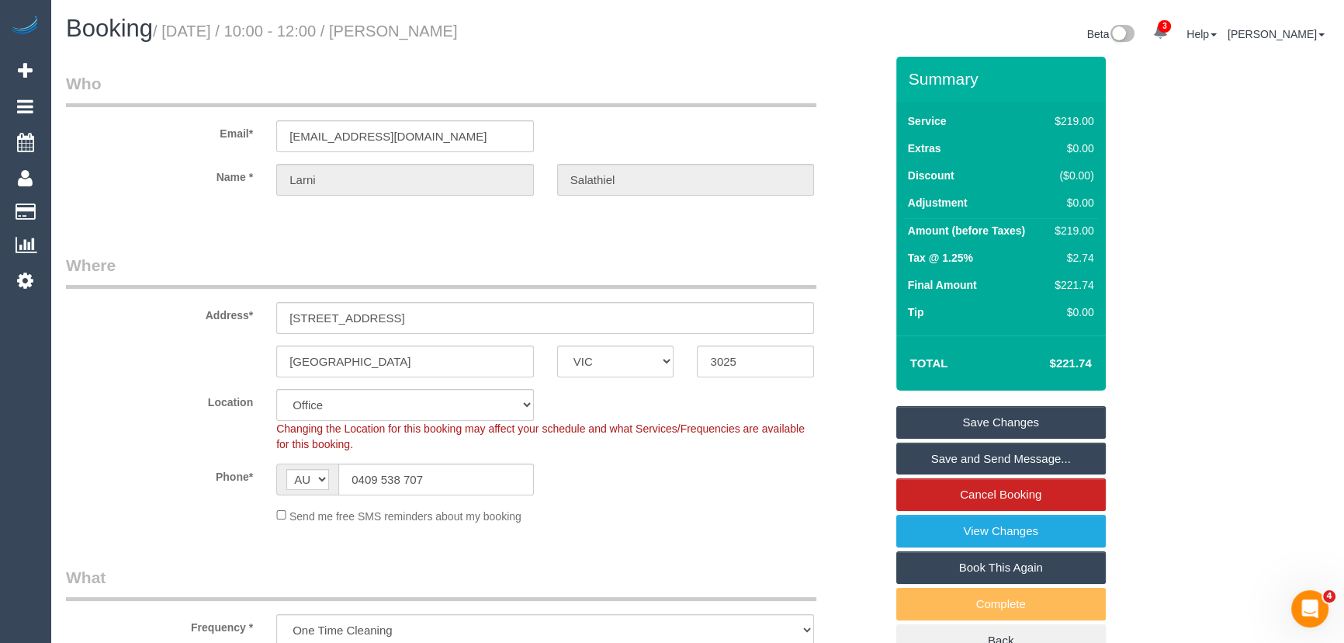
click at [439, 29] on small "/ September 19, 2025 / 10:00 - 12:00 / Larni Salathiel" at bounding box center [305, 31] width 305 height 17
click at [440, 34] on small "/ September 19, 2025 / 10:00 - 12:00 / Larni Salathiel" at bounding box center [305, 31] width 305 height 17
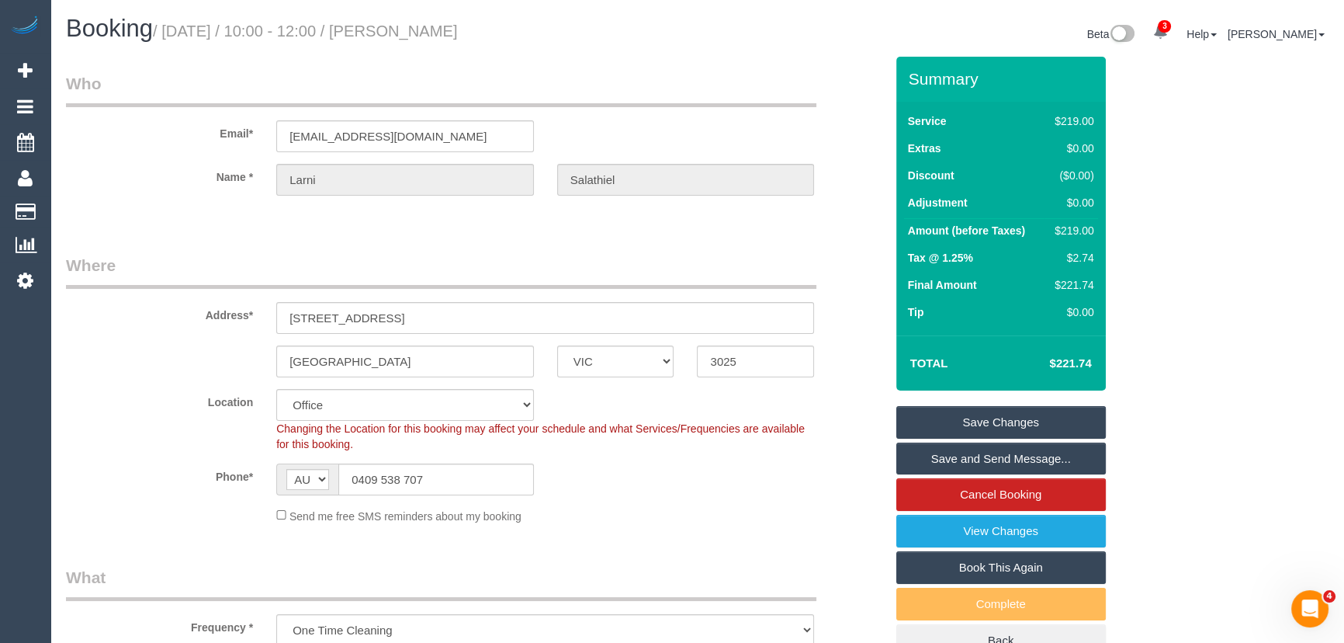
click at [440, 34] on small "/ September 19, 2025 / 10:00 - 12:00 / Larni Salathiel" at bounding box center [305, 31] width 305 height 17
copy small "Larni Salathiel"
click at [445, 131] on input "larnisalathiel@live.com" at bounding box center [405, 136] width 258 height 32
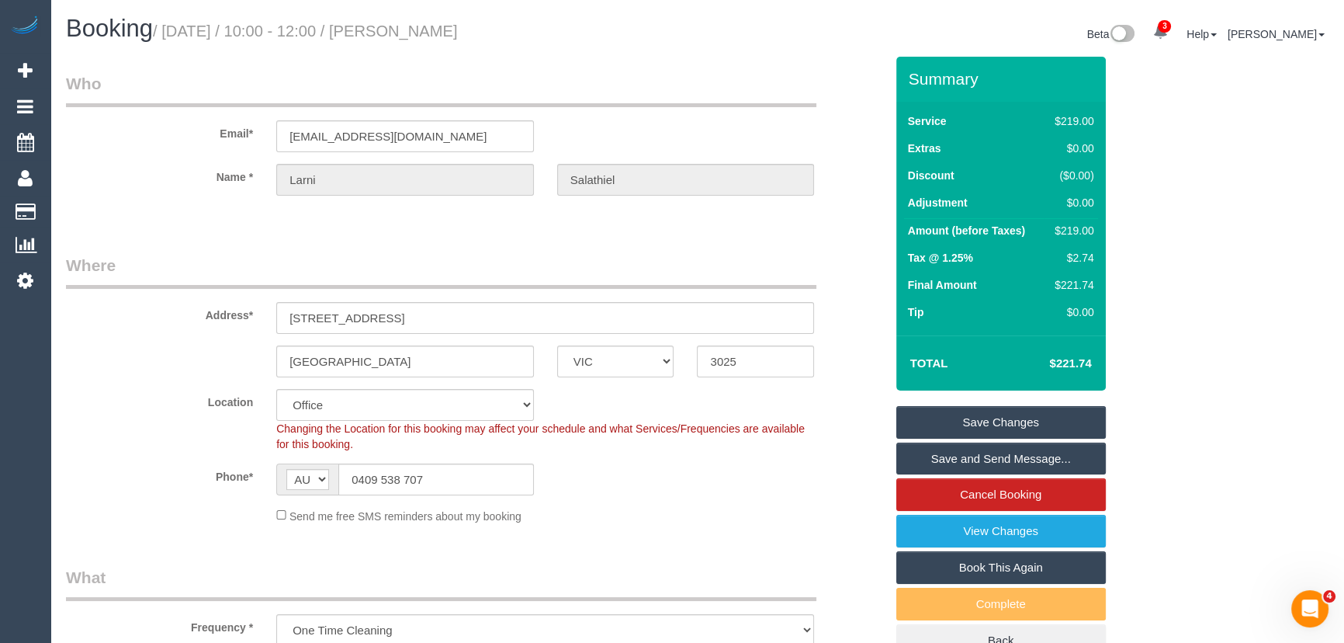
click at [996, 421] on link "Save Changes" at bounding box center [1001, 422] width 210 height 33
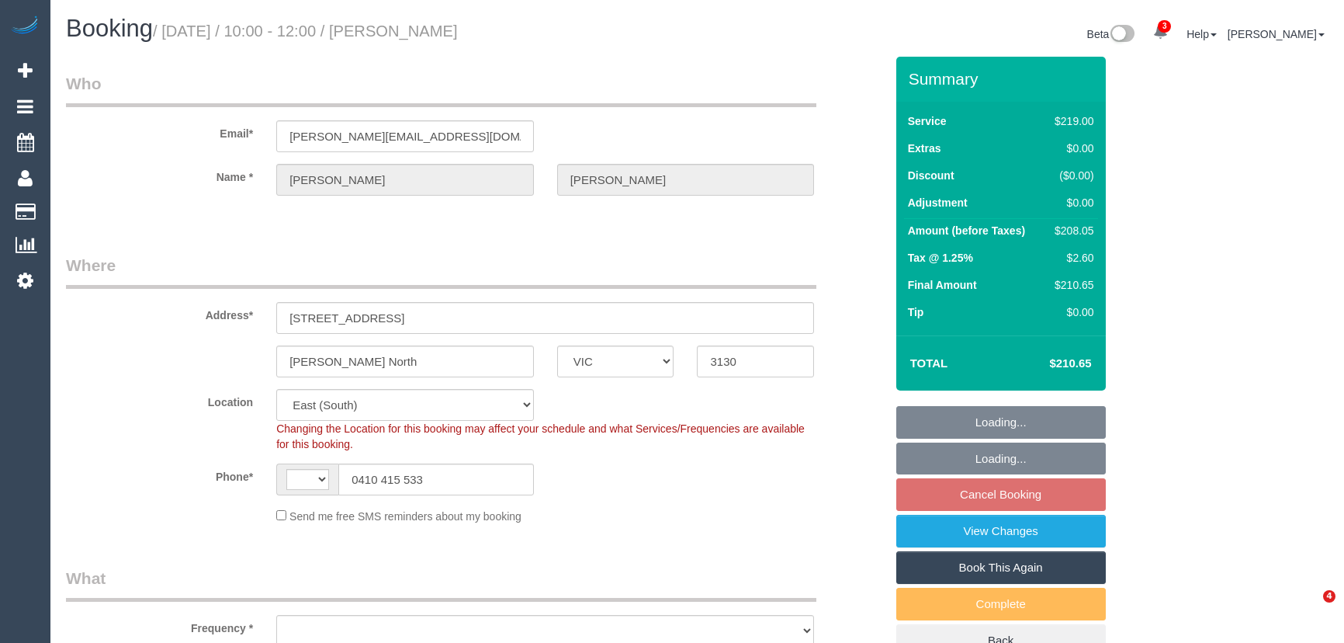
select select "VIC"
select select "string:AU"
select select "string:stripe-pm_1OVnct2GScqysDRVCOPqYsiH"
select select "number:29"
select select "number:14"
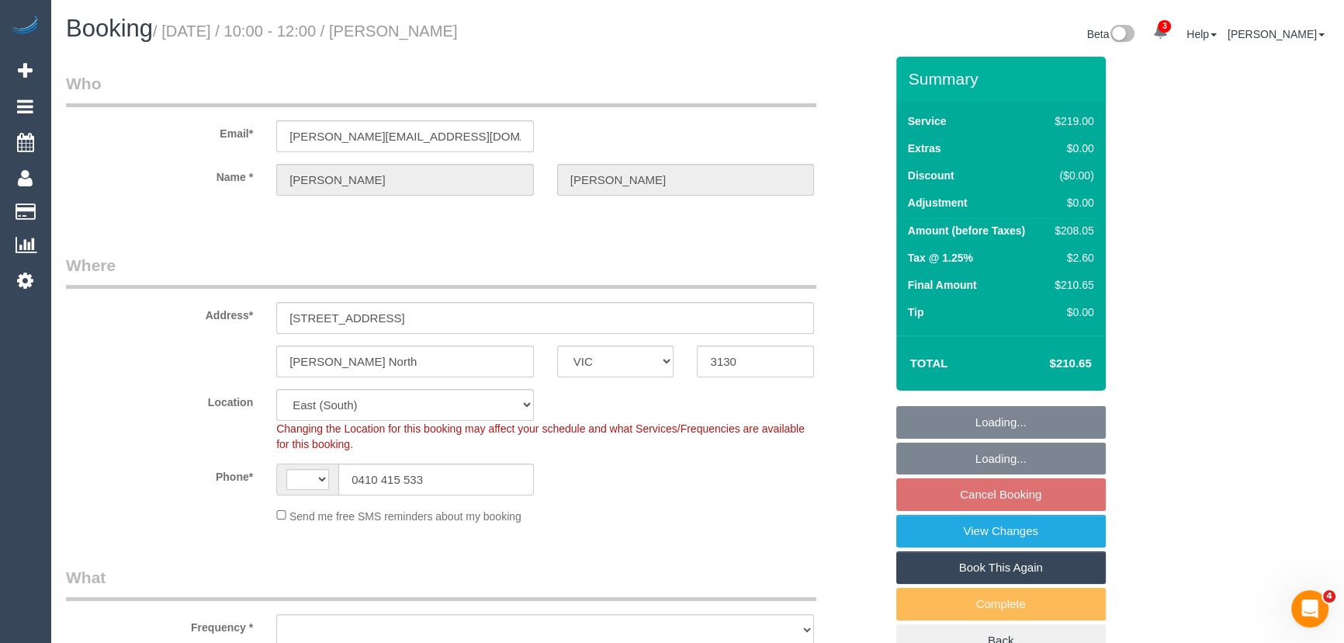
select select "number:19"
select select "number:22"
select select "number:34"
select select "number:12"
select select "object:798"
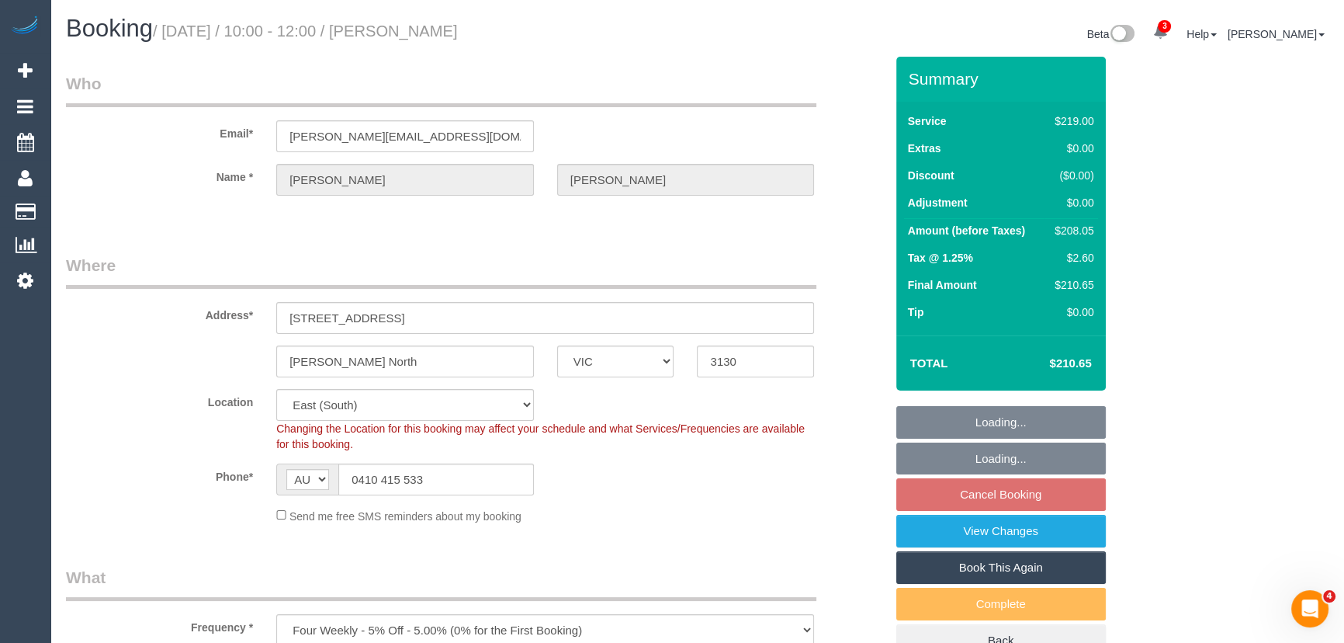
select select "spot3"
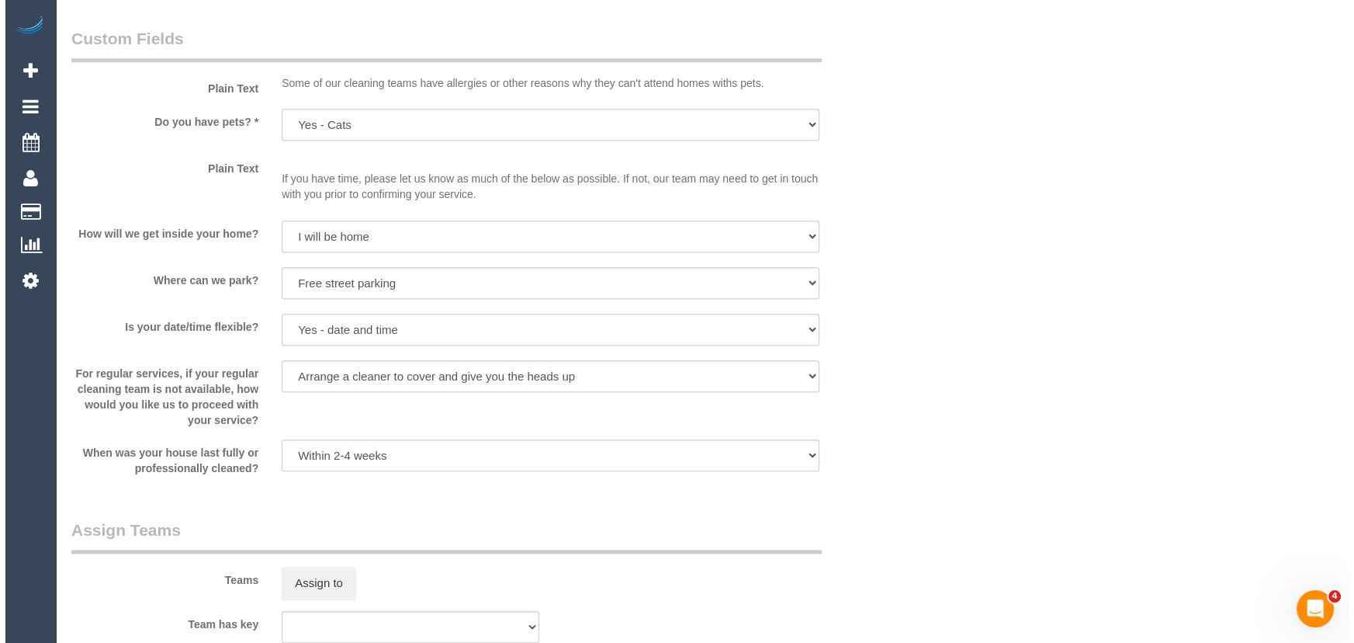
scroll to position [2046, 0]
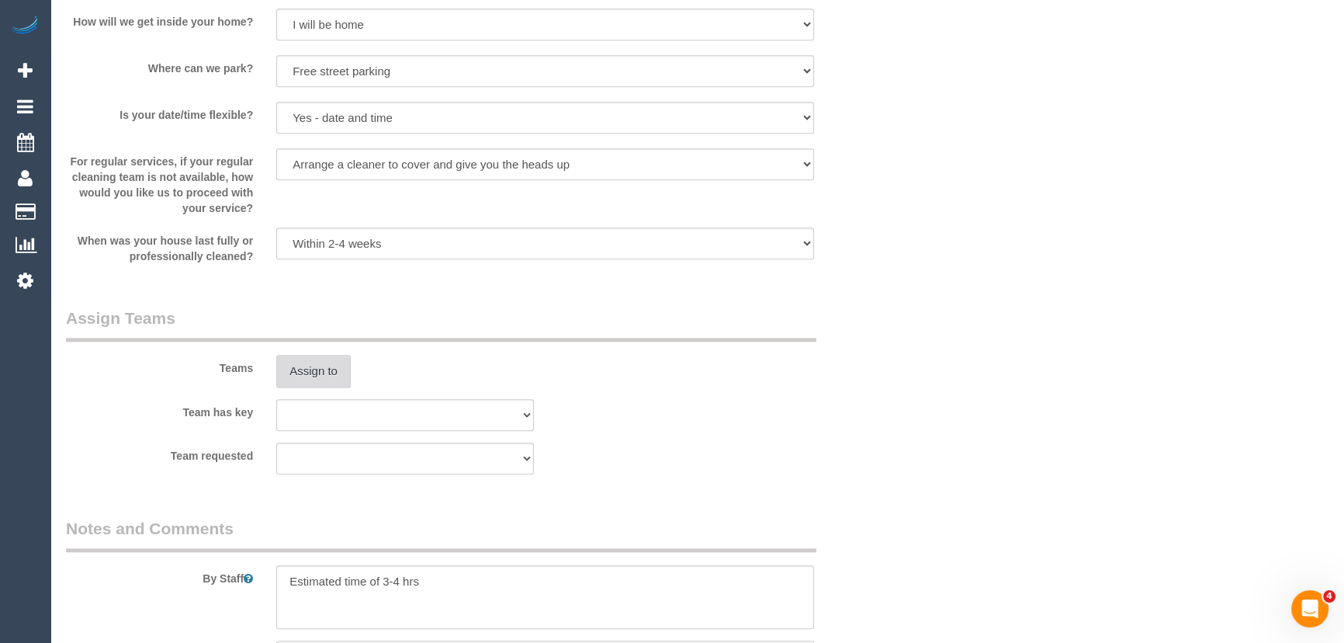
click at [321, 375] on button "Assign to" at bounding box center [313, 371] width 74 height 33
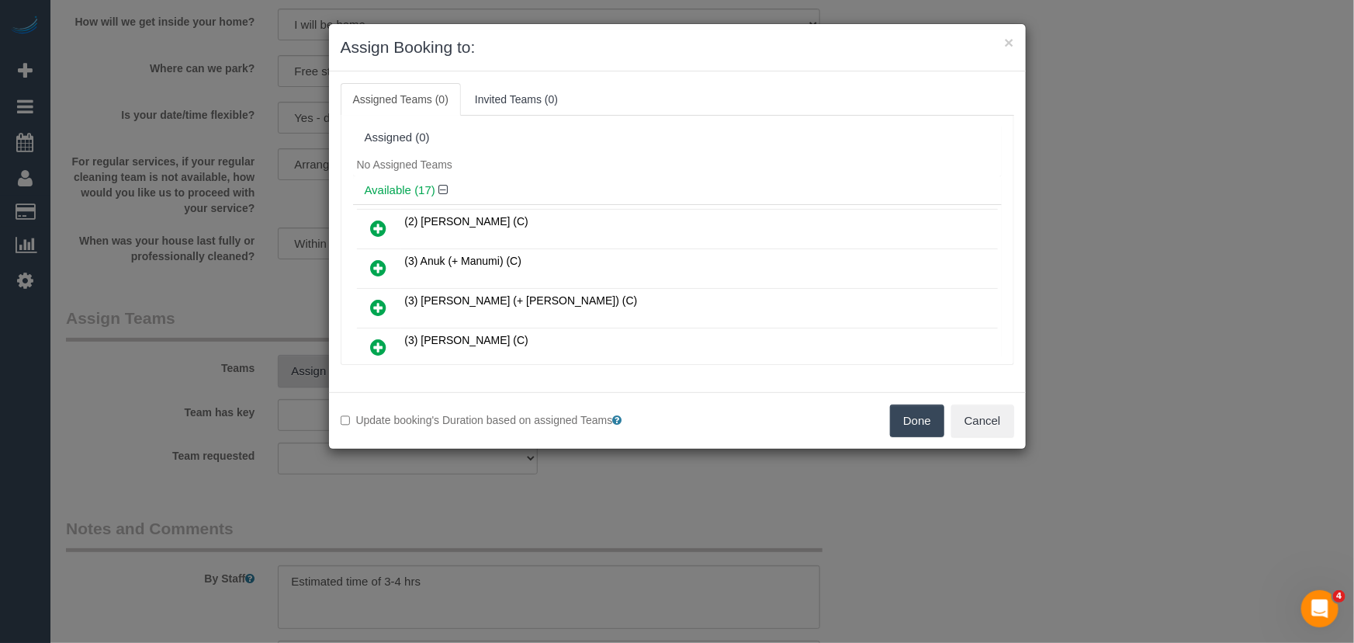
scroll to position [252, 0]
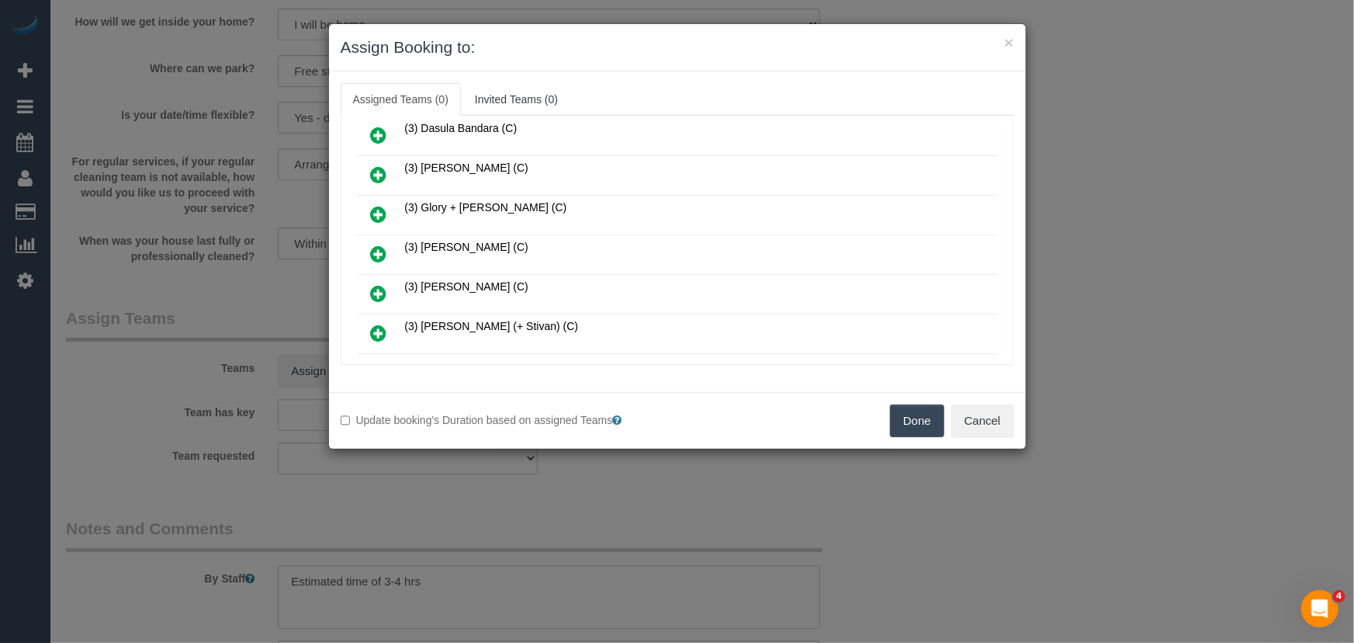
click at [380, 246] on icon at bounding box center [379, 253] width 16 height 19
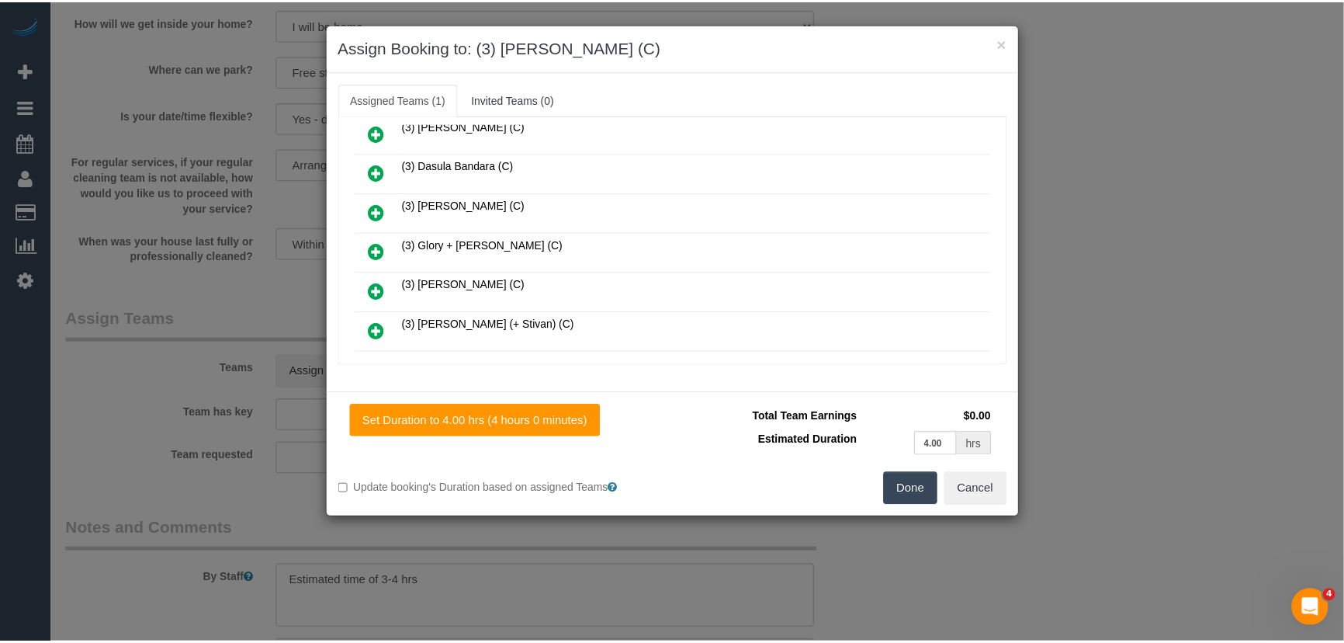
scroll to position [288, 0]
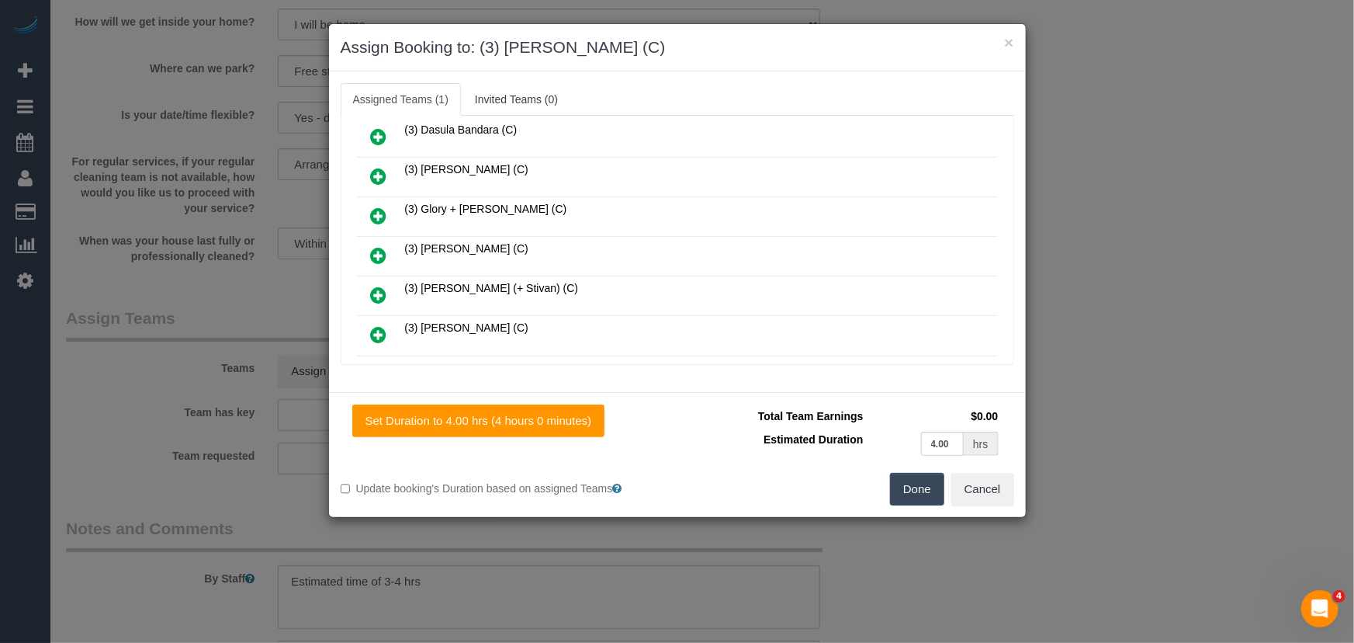
click at [922, 493] on button "Done" at bounding box center [917, 489] width 54 height 33
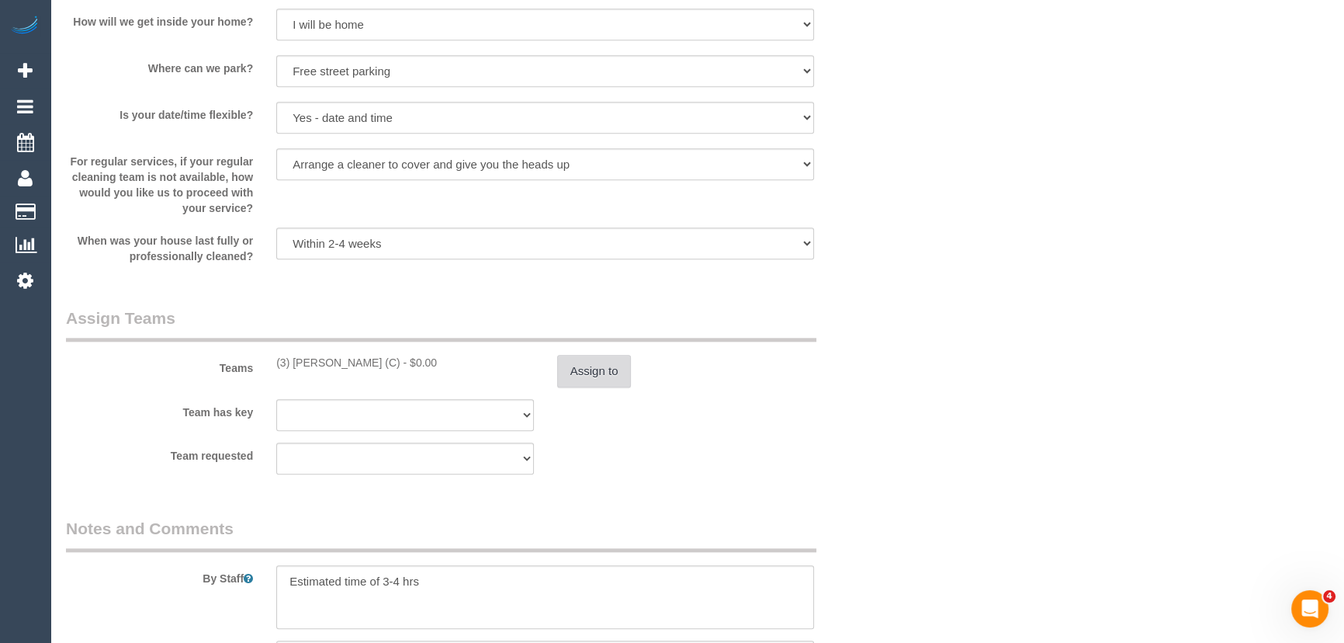
click at [610, 377] on button "Assign to" at bounding box center [594, 371] width 74 height 33
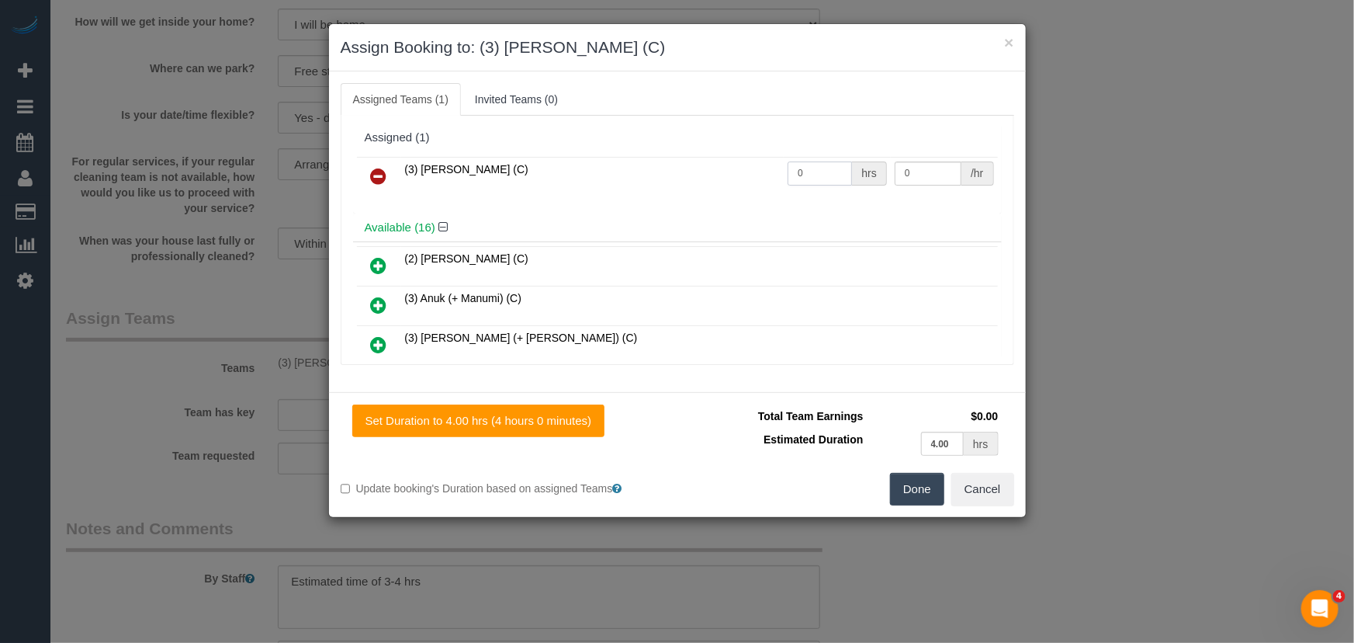
click at [808, 170] on input "0" at bounding box center [820, 173] width 64 height 24
type input "1"
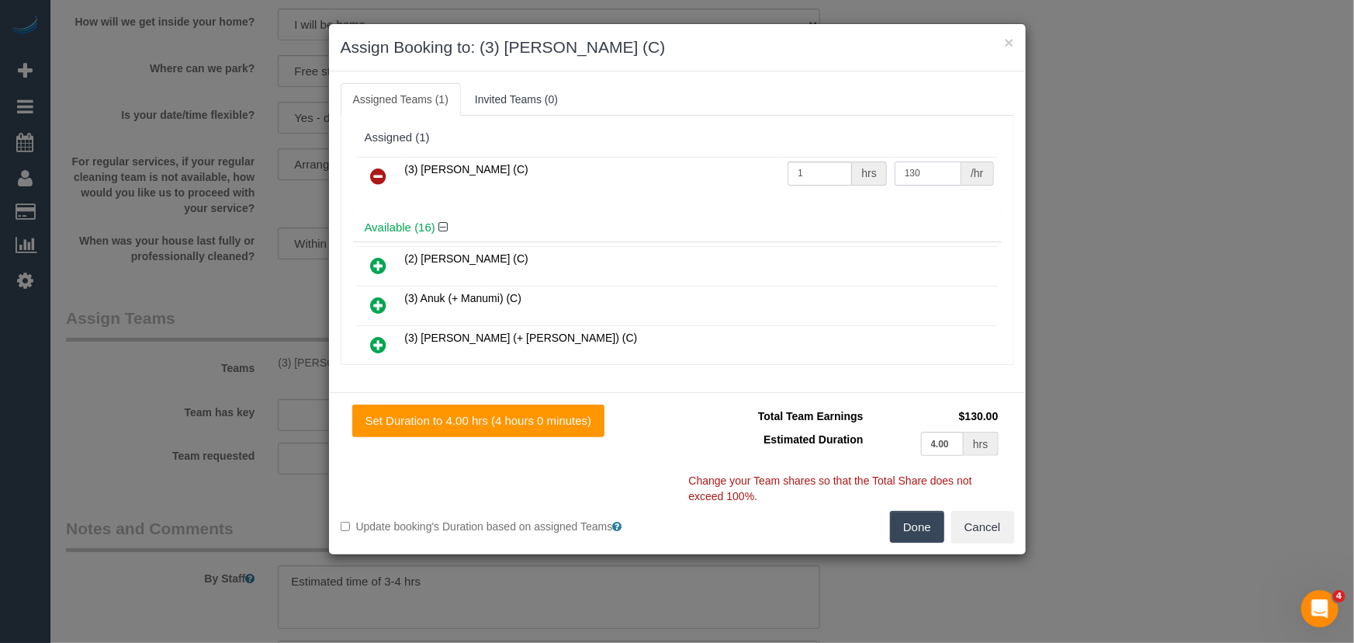
type input "130"
click at [917, 521] on button "Done" at bounding box center [917, 527] width 54 height 33
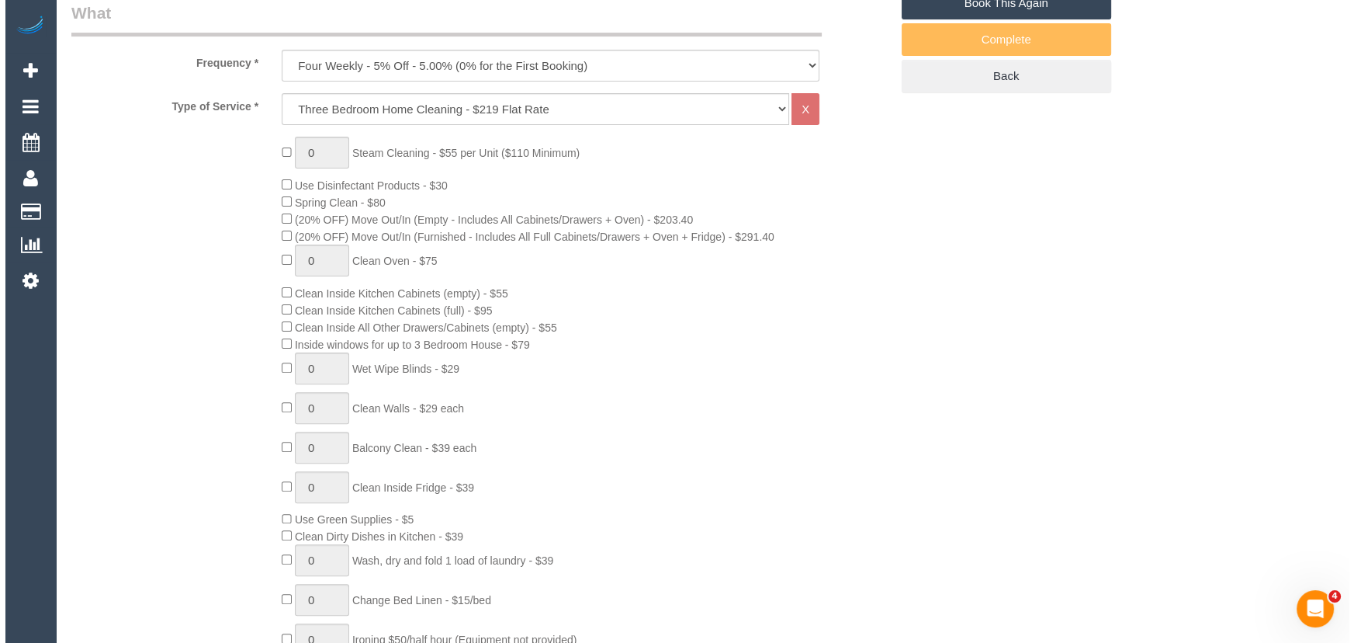
scroll to position [0, 0]
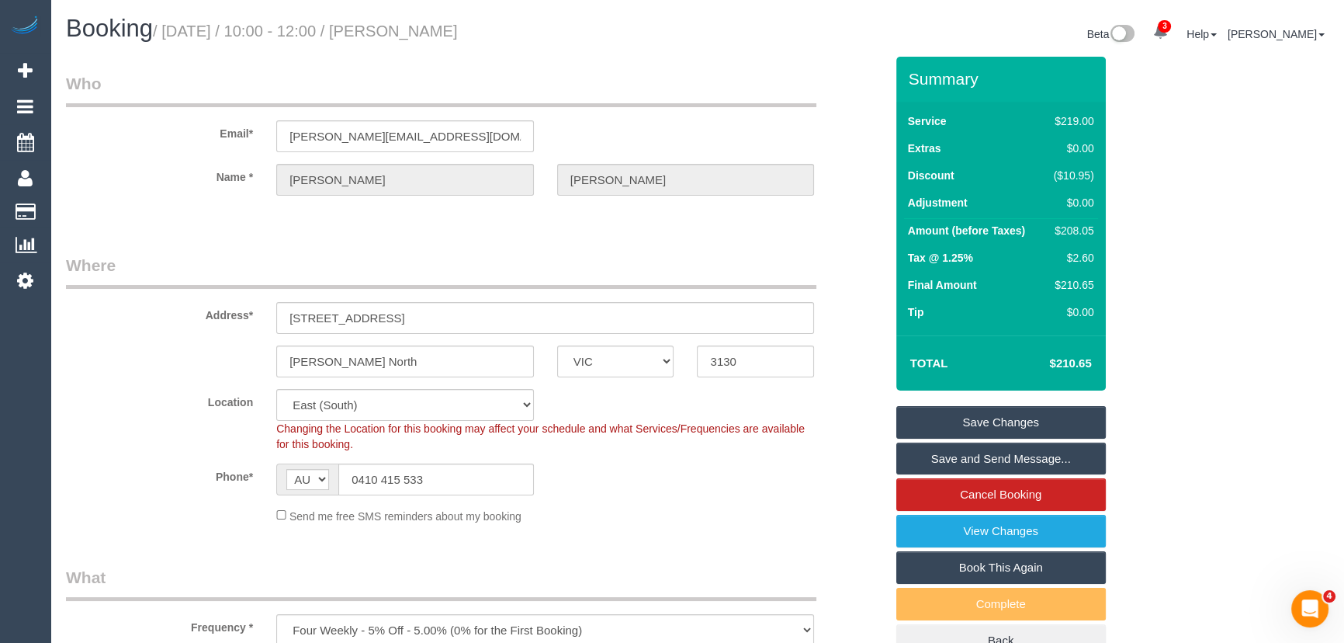
click at [447, 29] on small "/ September 19, 2025 / 10:00 - 12:00 / Dani Carroll" at bounding box center [305, 31] width 305 height 17
copy small "Dani Carroll"
click at [979, 466] on link "Save and Send Message..." at bounding box center [1001, 458] width 210 height 33
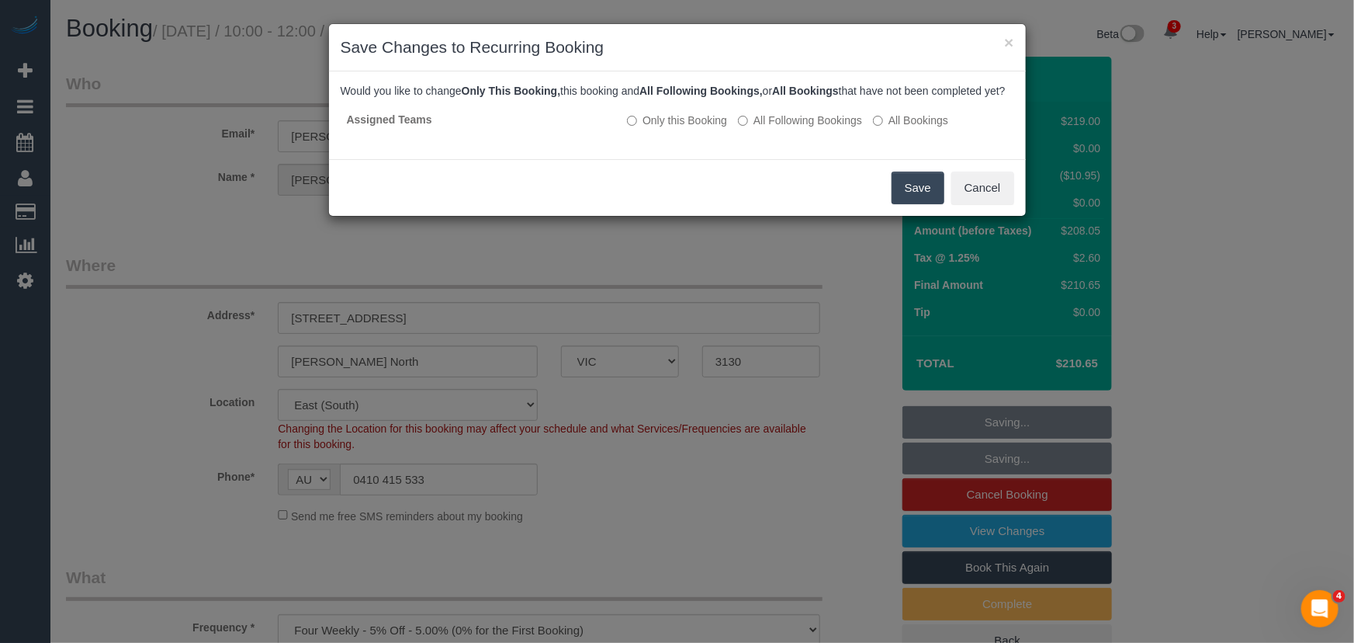
click at [900, 204] on button "Save" at bounding box center [918, 187] width 53 height 33
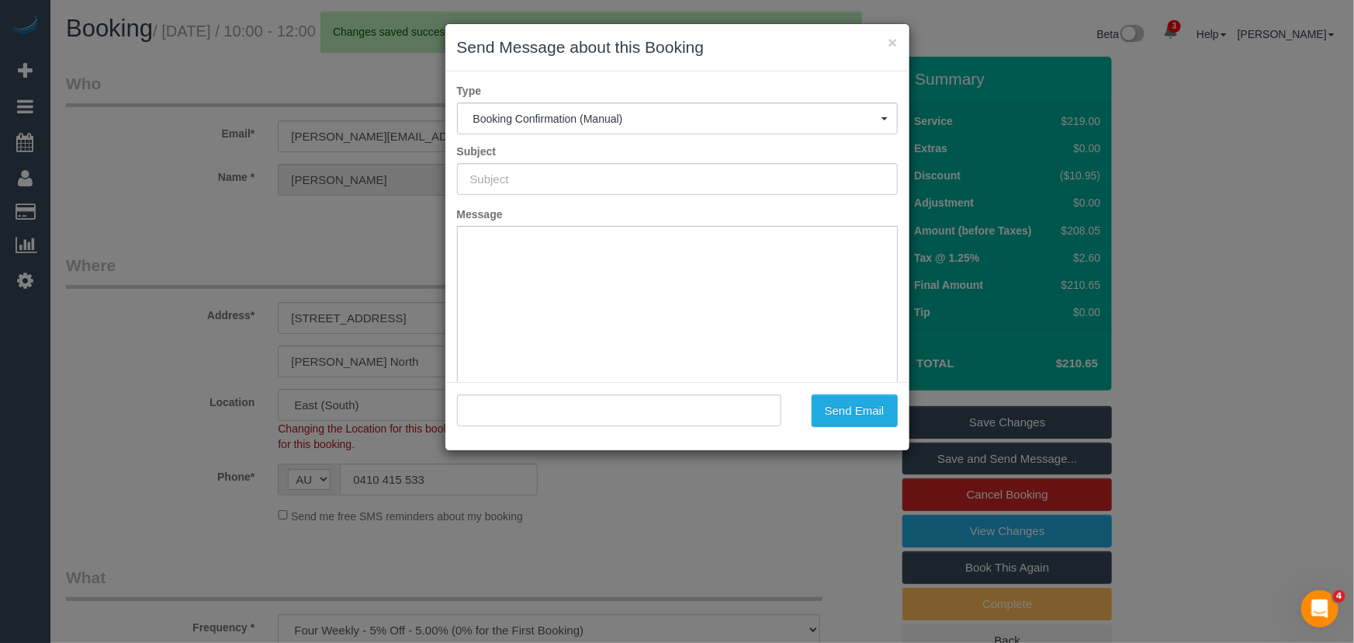
type input "Booking Confirmed"
type input ""Dani Carroll" <dani_carroll@hotmail.com>"
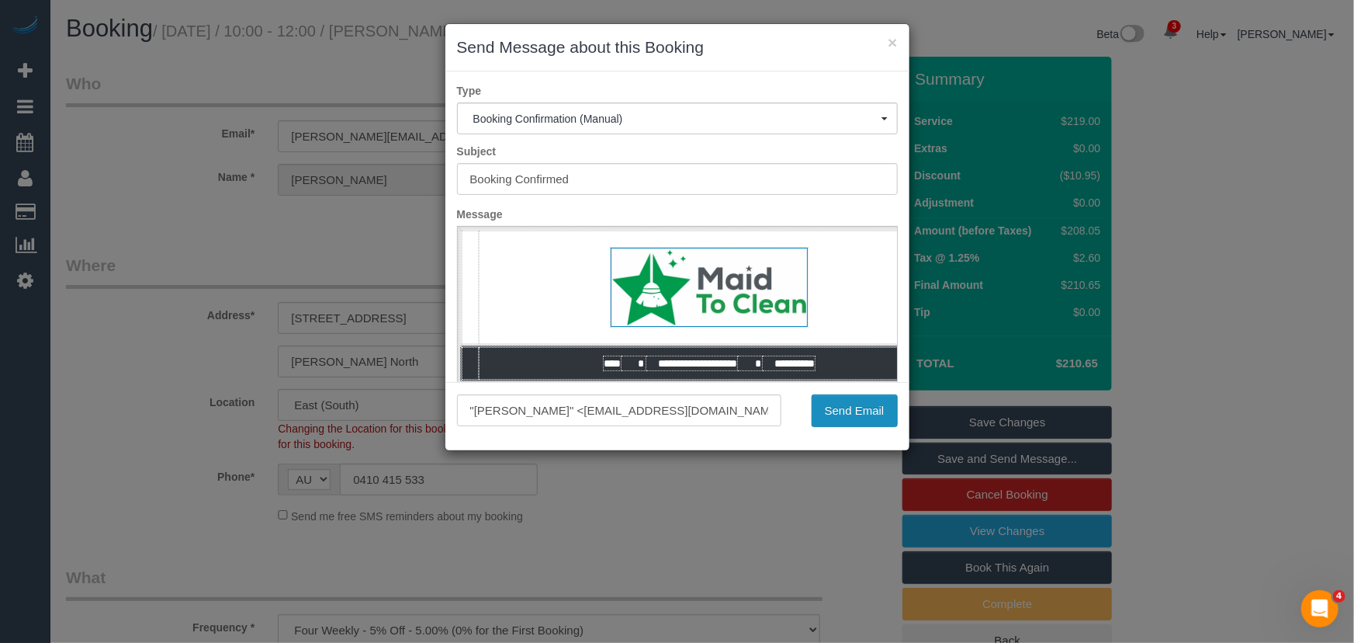
click at [847, 412] on button "Send Email" at bounding box center [855, 410] width 86 height 33
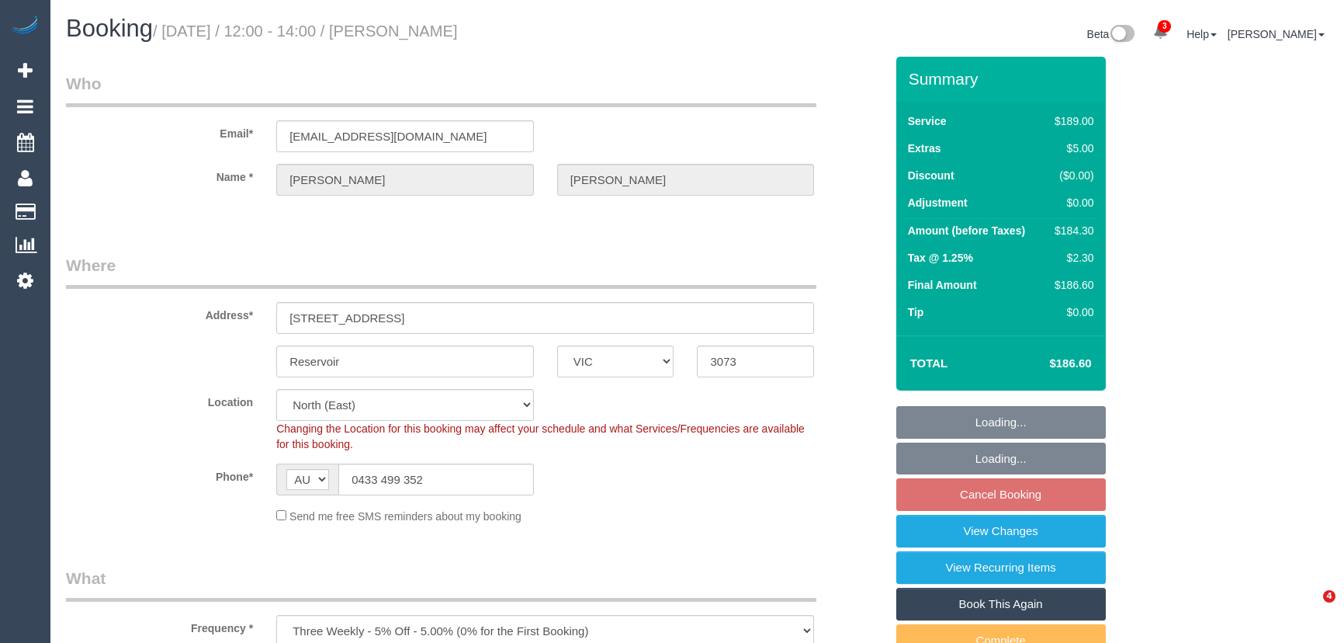
select select "VIC"
select select "number:27"
select select "number:14"
select select "number:21"
select select "number:25"
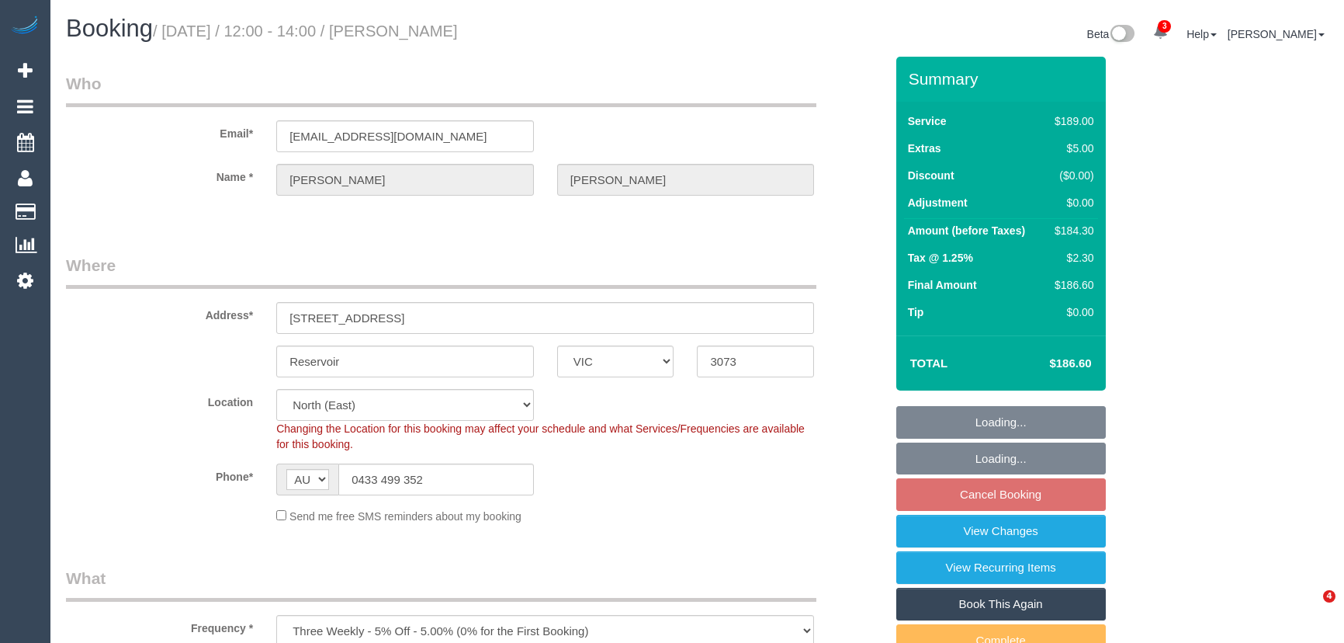
select select "number:35"
select select "spot4"
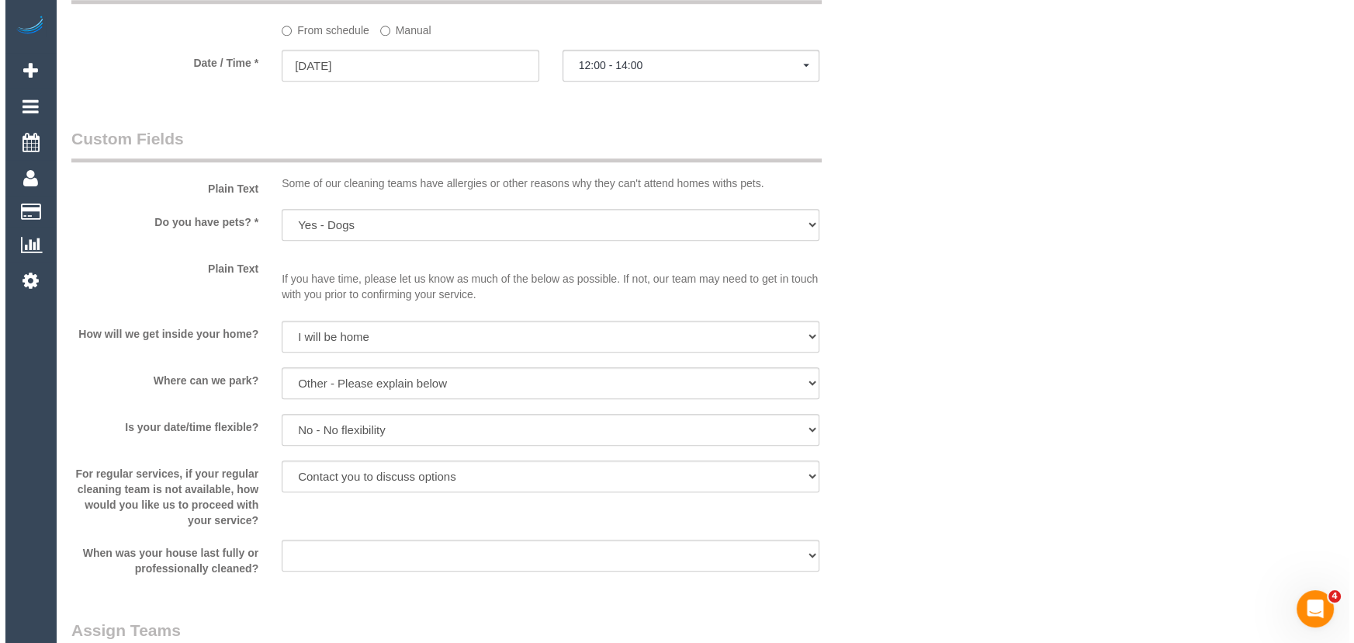
scroll to position [1904, 0]
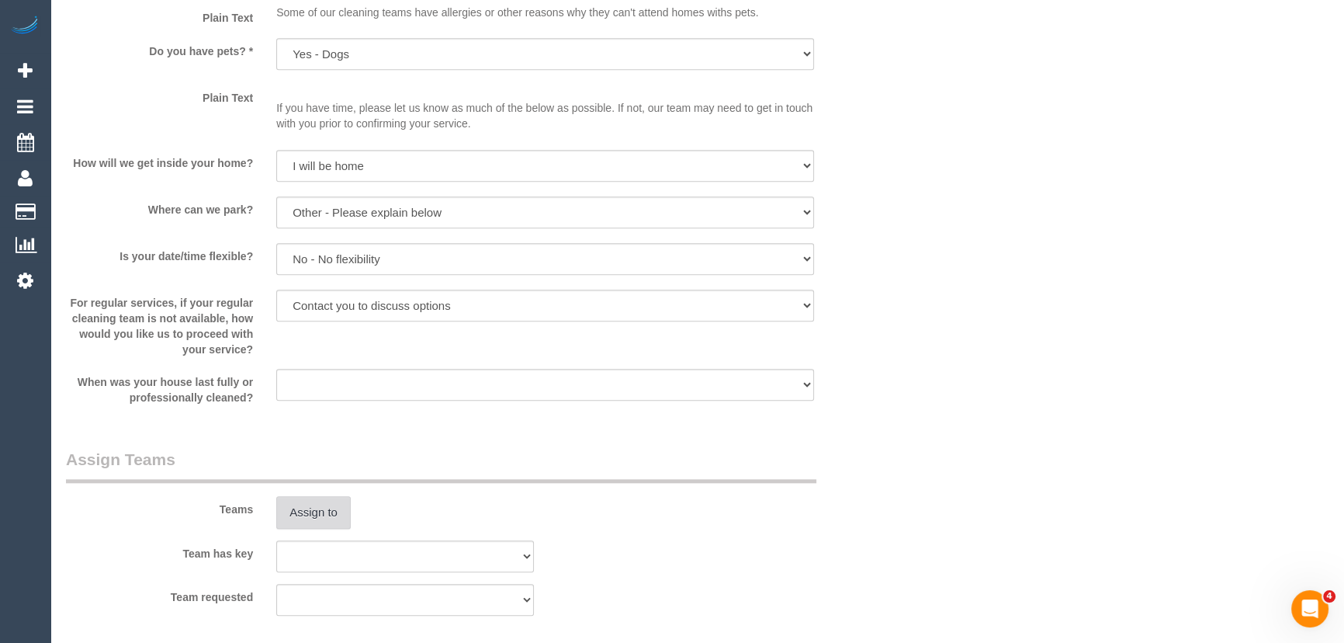
click at [310, 515] on button "Assign to" at bounding box center [313, 512] width 74 height 33
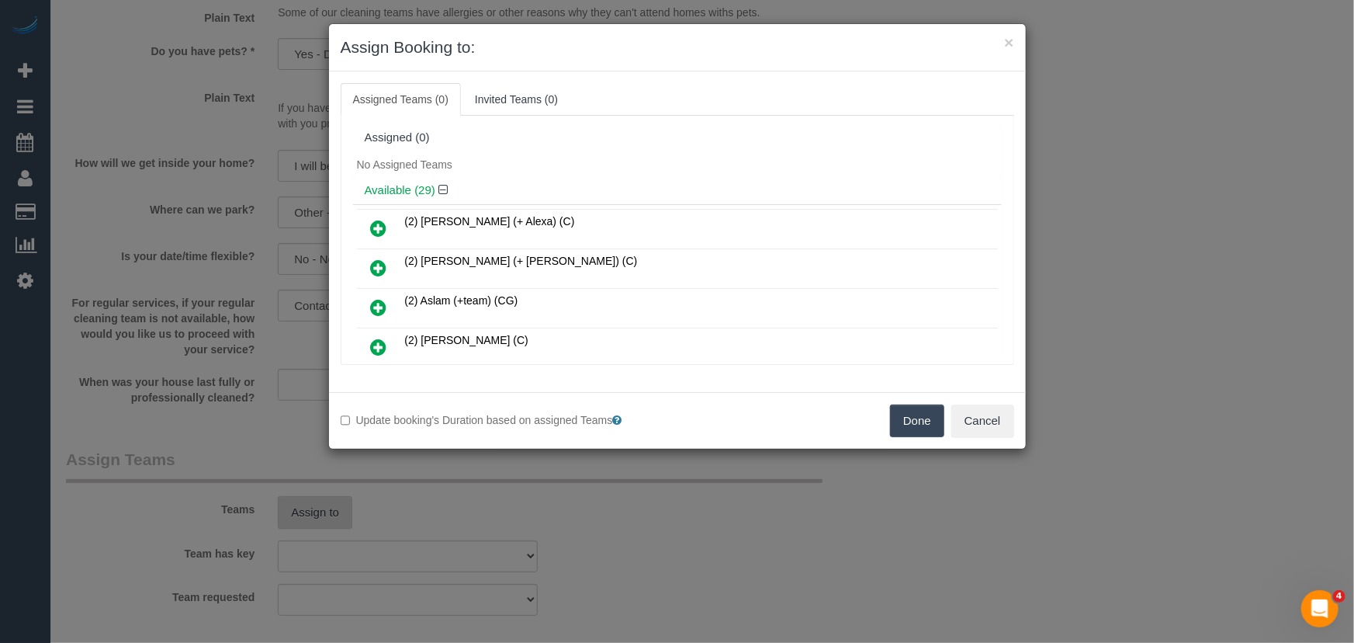
scroll to position [563, 0]
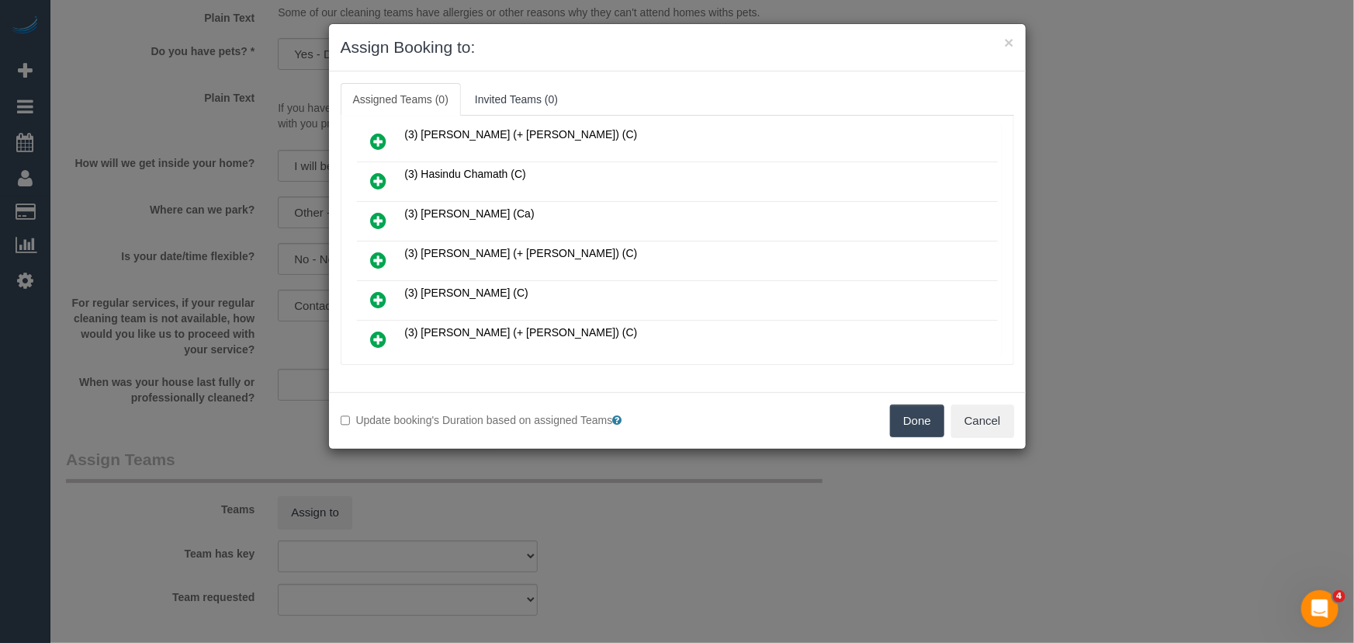
click at [373, 251] on icon at bounding box center [379, 260] width 16 height 19
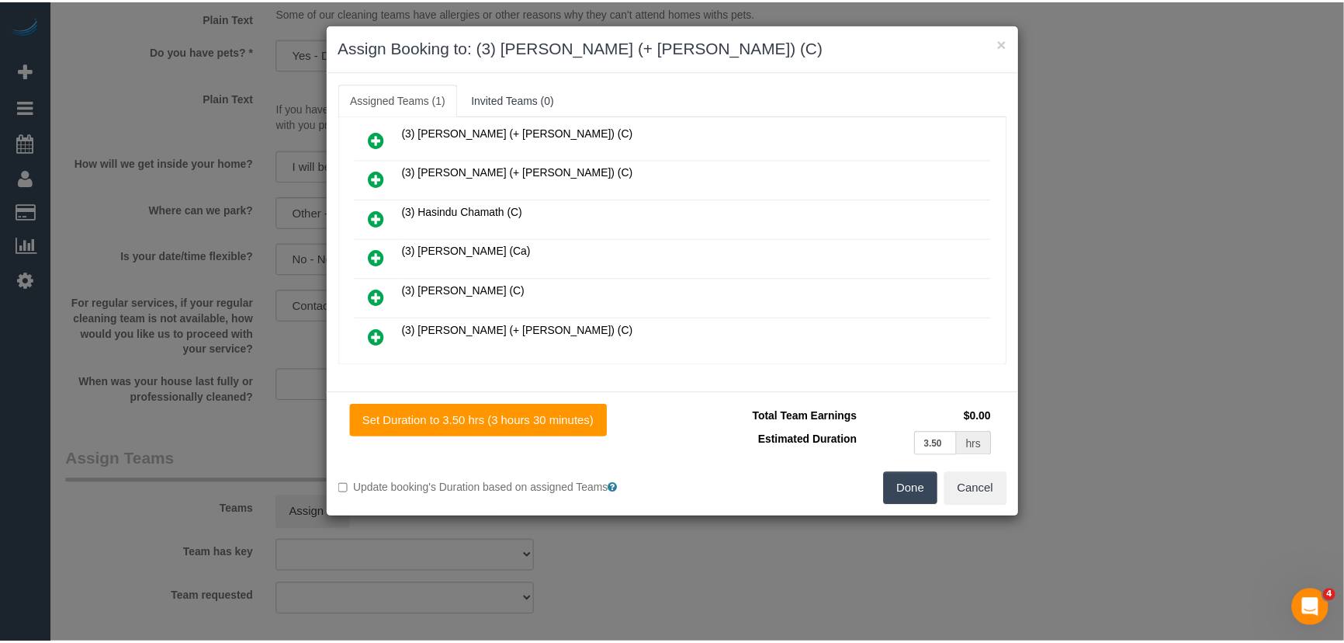
scroll to position [600, 0]
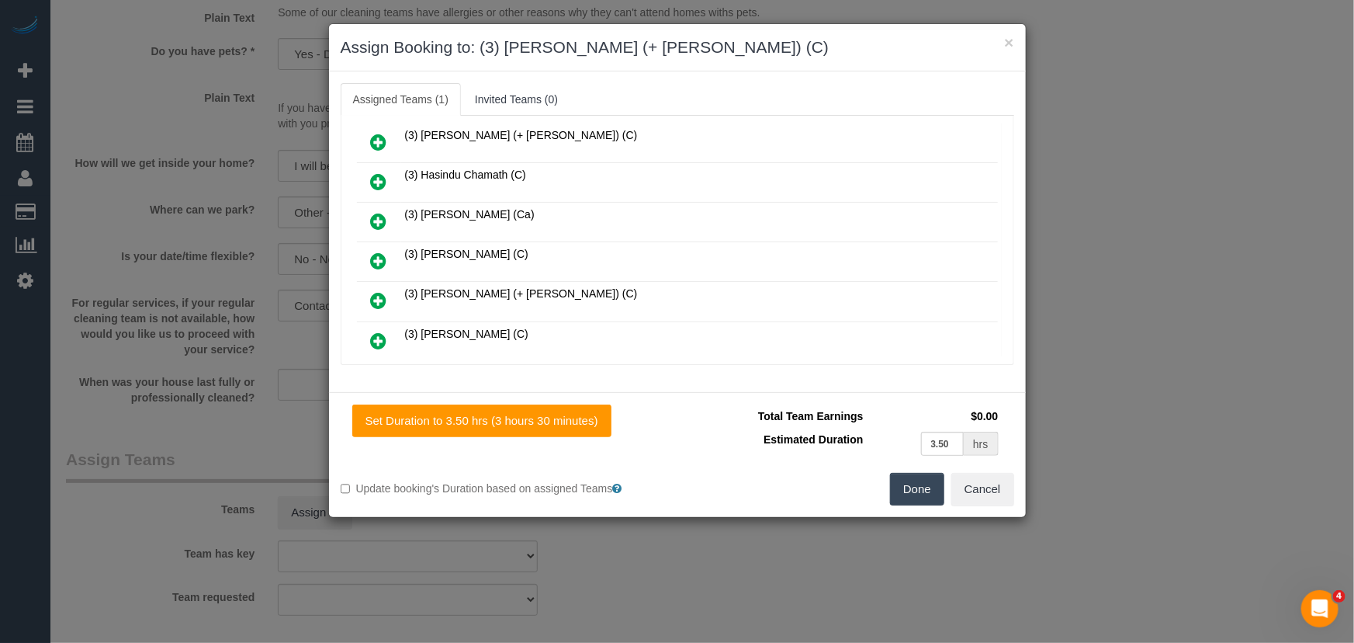
click at [934, 489] on button "Done" at bounding box center [917, 489] width 54 height 33
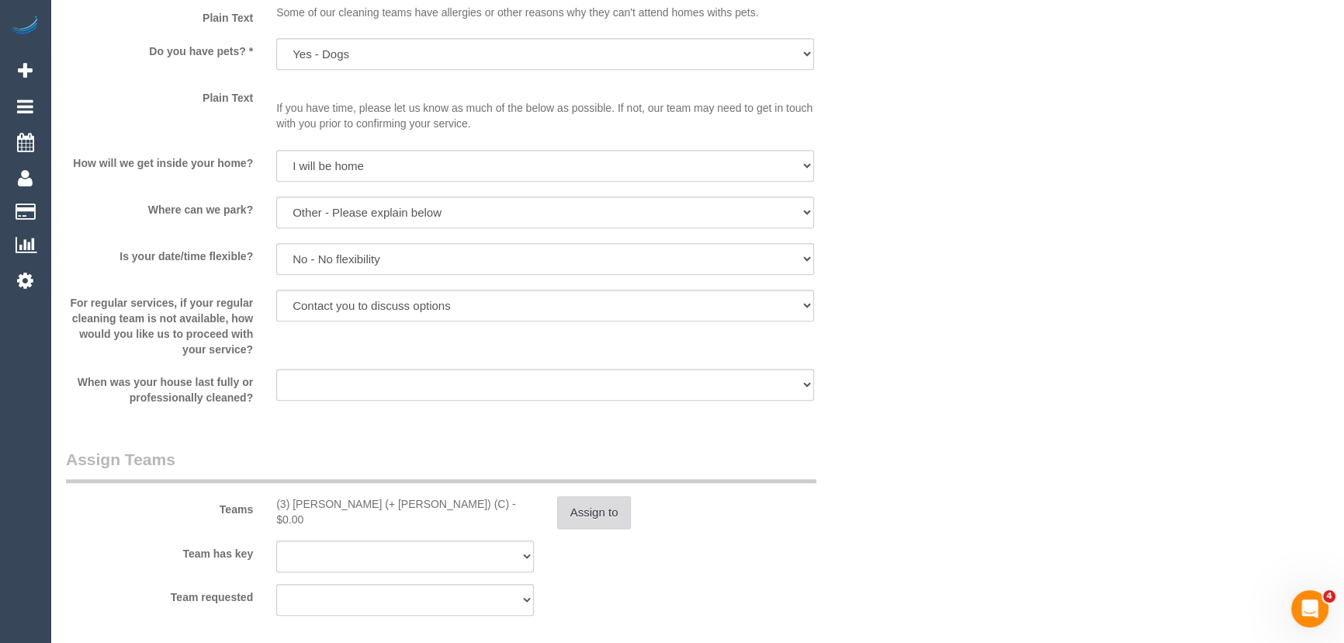
click at [591, 515] on button "Assign to" at bounding box center [594, 512] width 74 height 33
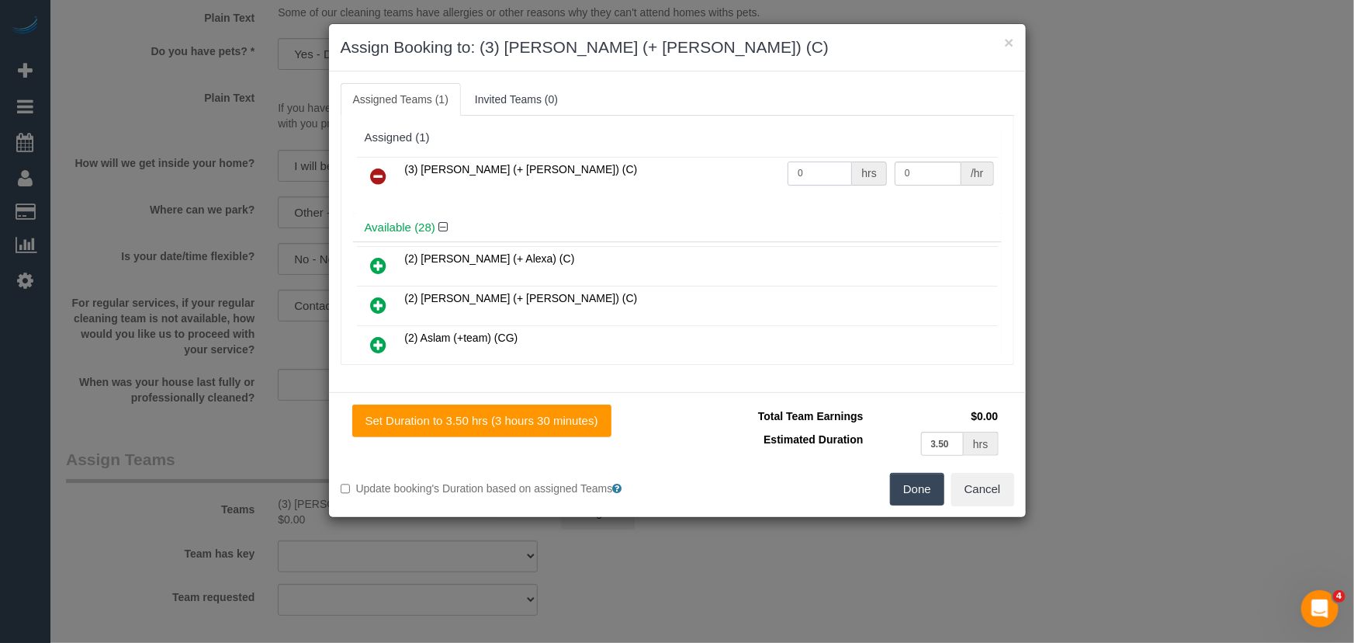
click at [816, 175] on input "0" at bounding box center [820, 173] width 64 height 24
type input "1"
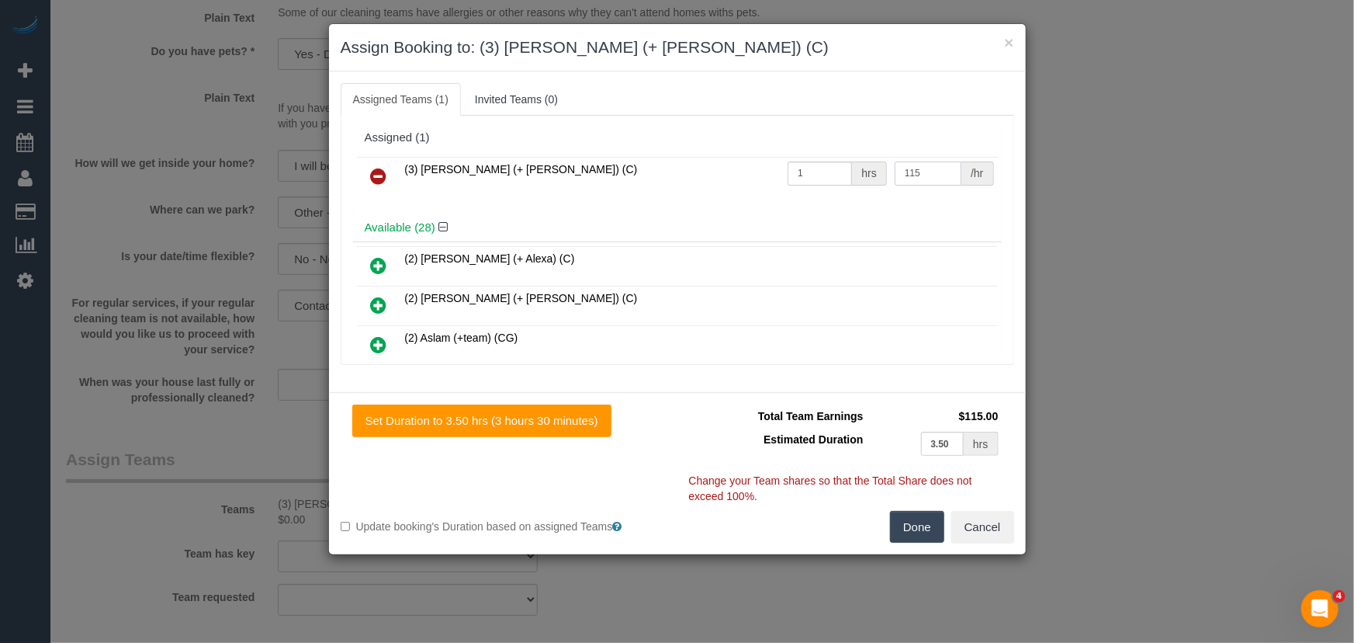
type input "115"
click at [931, 526] on button "Done" at bounding box center [917, 527] width 54 height 33
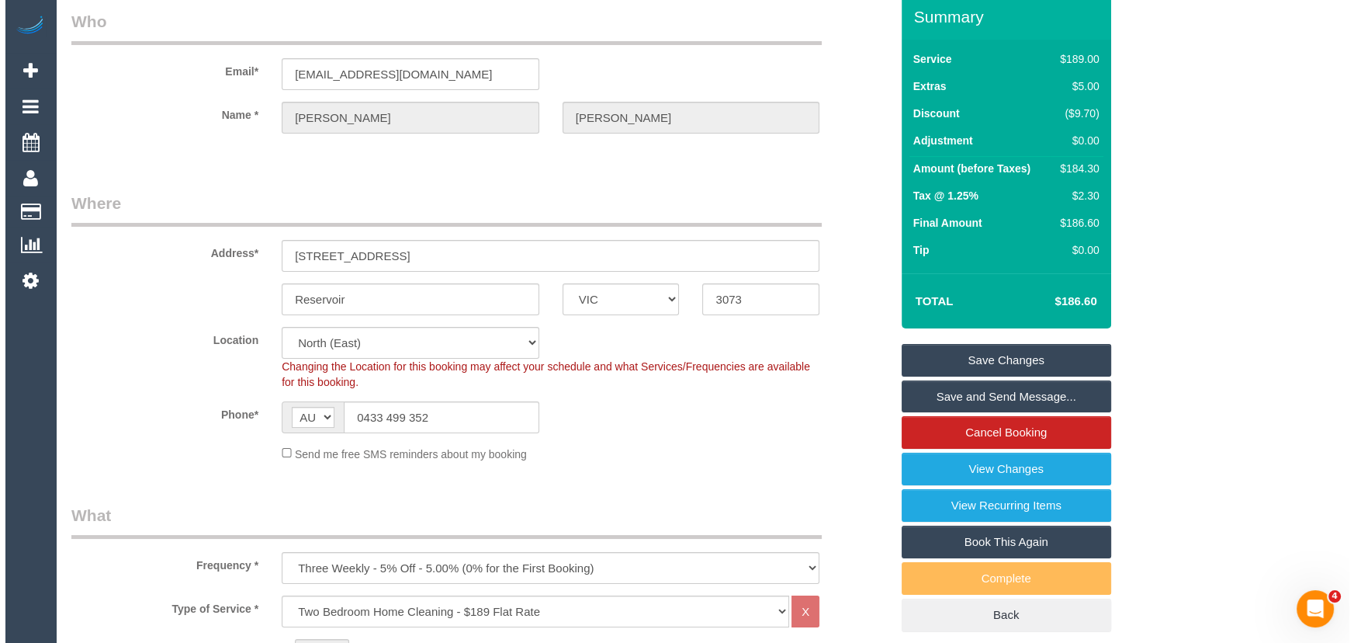
scroll to position [0, 0]
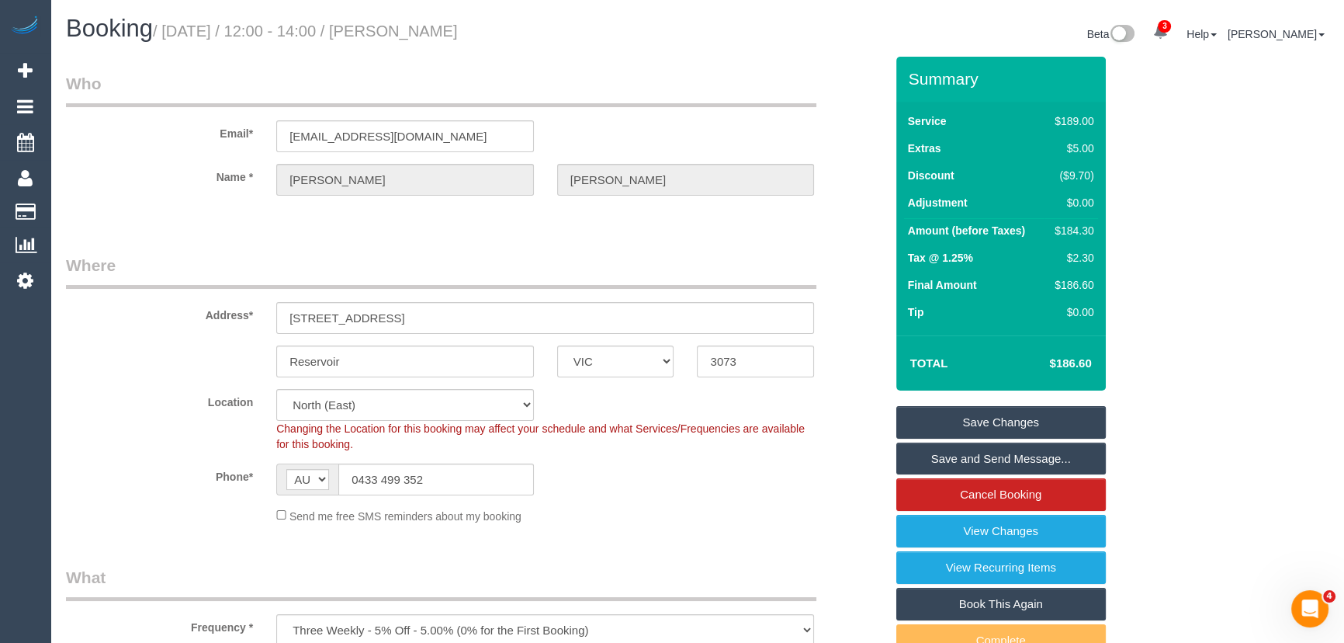
click at [453, 24] on small "/ [DATE] / 12:00 - 14:00 / [PERSON_NAME]" at bounding box center [305, 31] width 305 height 17
copy small "[PERSON_NAME]"
click at [958, 451] on link "Save and Send Message..." at bounding box center [1001, 458] width 210 height 33
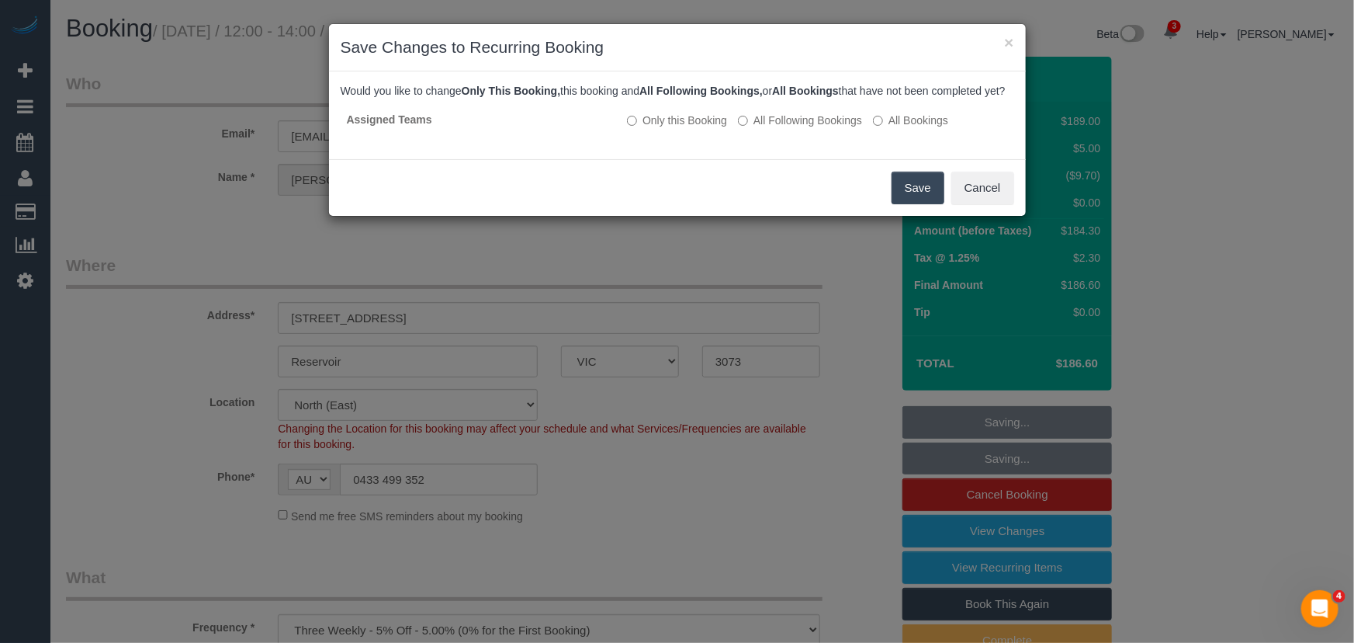
click at [907, 204] on button "Save" at bounding box center [918, 187] width 53 height 33
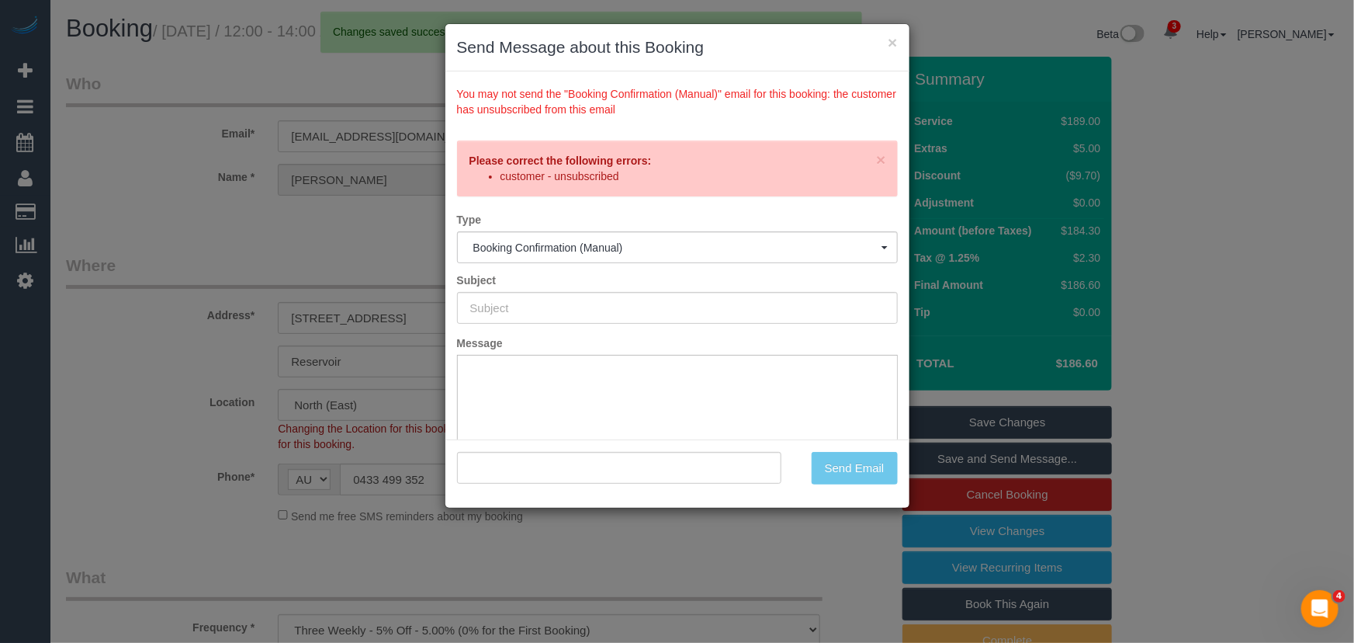
click at [705, 530] on div "× Send Message about this Booking You may not send the "Booking Confirmation (M…" at bounding box center [677, 321] width 1354 height 643
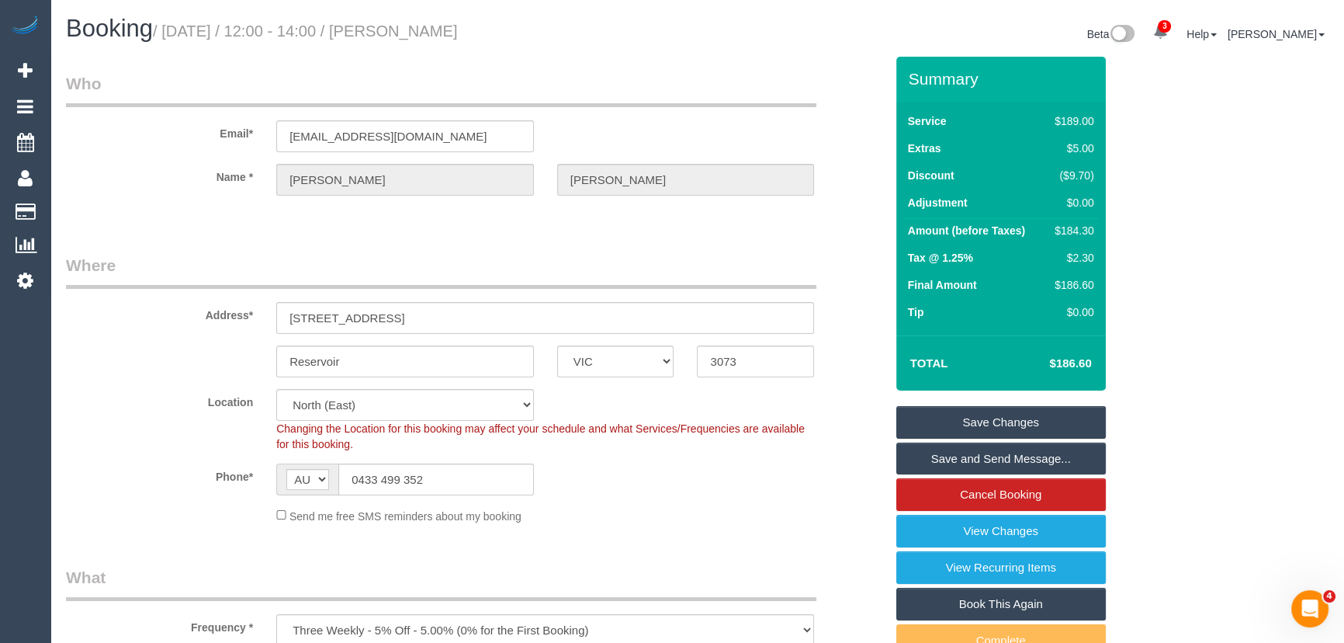
click at [974, 421] on link "Save Changes" at bounding box center [1001, 422] width 210 height 33
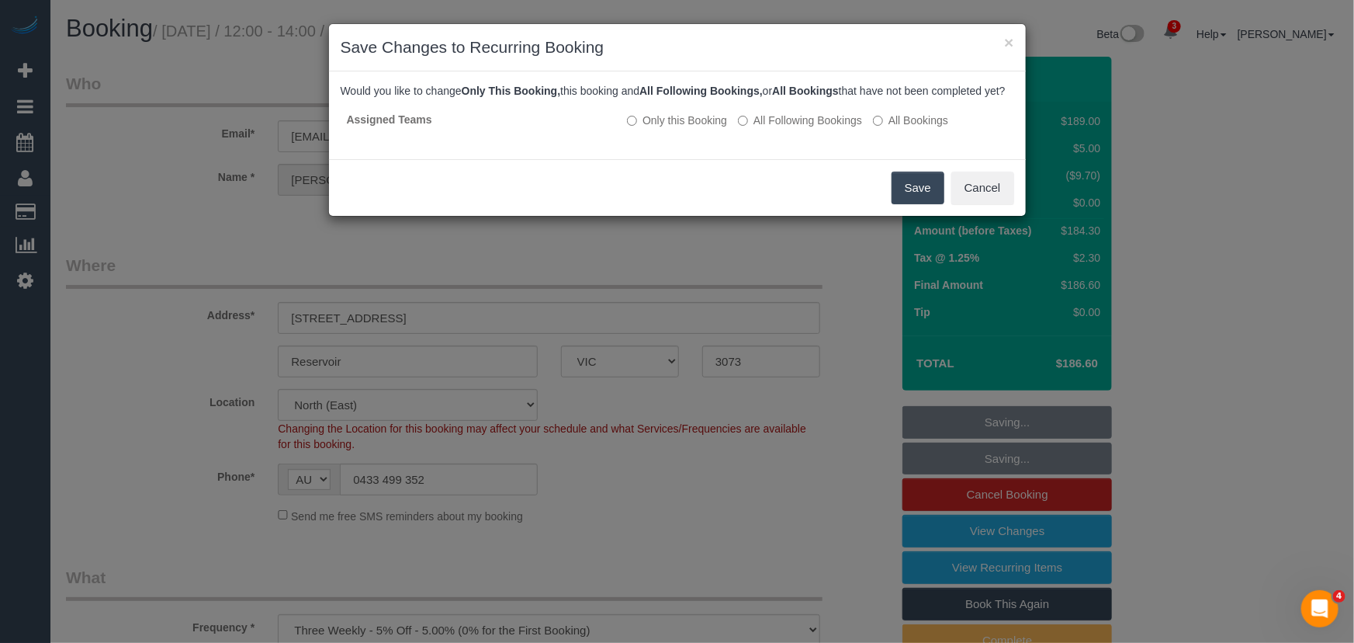
click at [924, 204] on button "Save" at bounding box center [918, 187] width 53 height 33
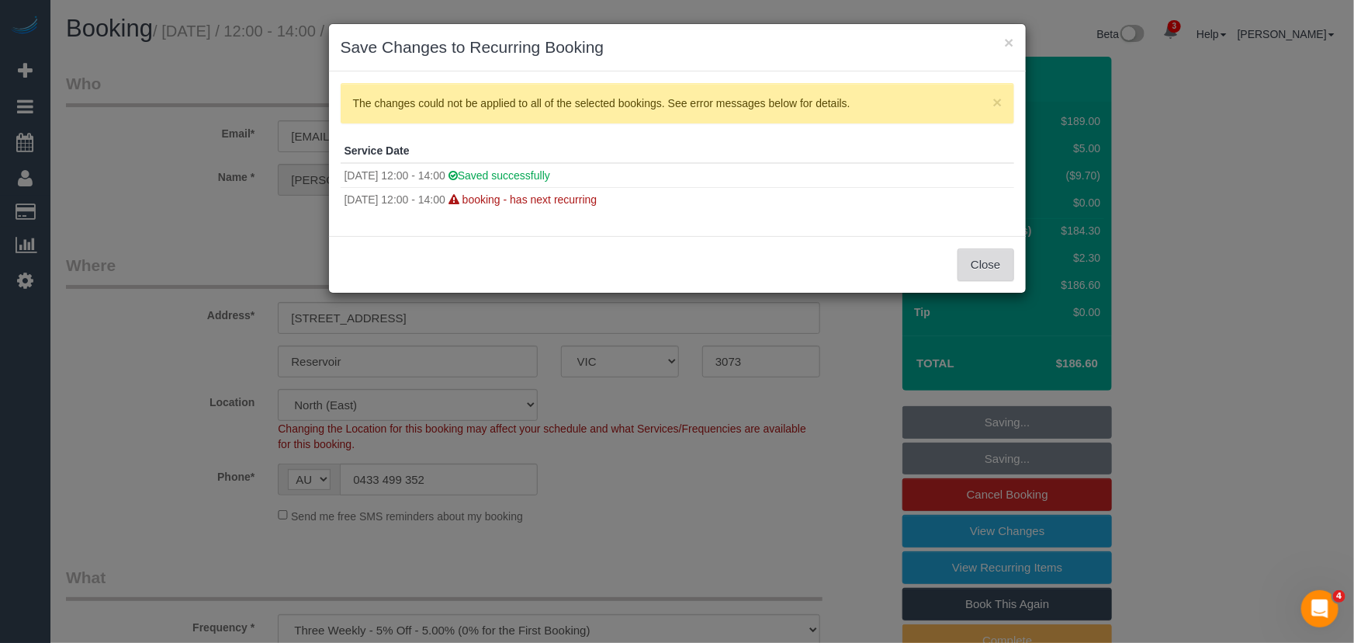
click at [970, 266] on button "Close" at bounding box center [986, 264] width 56 height 33
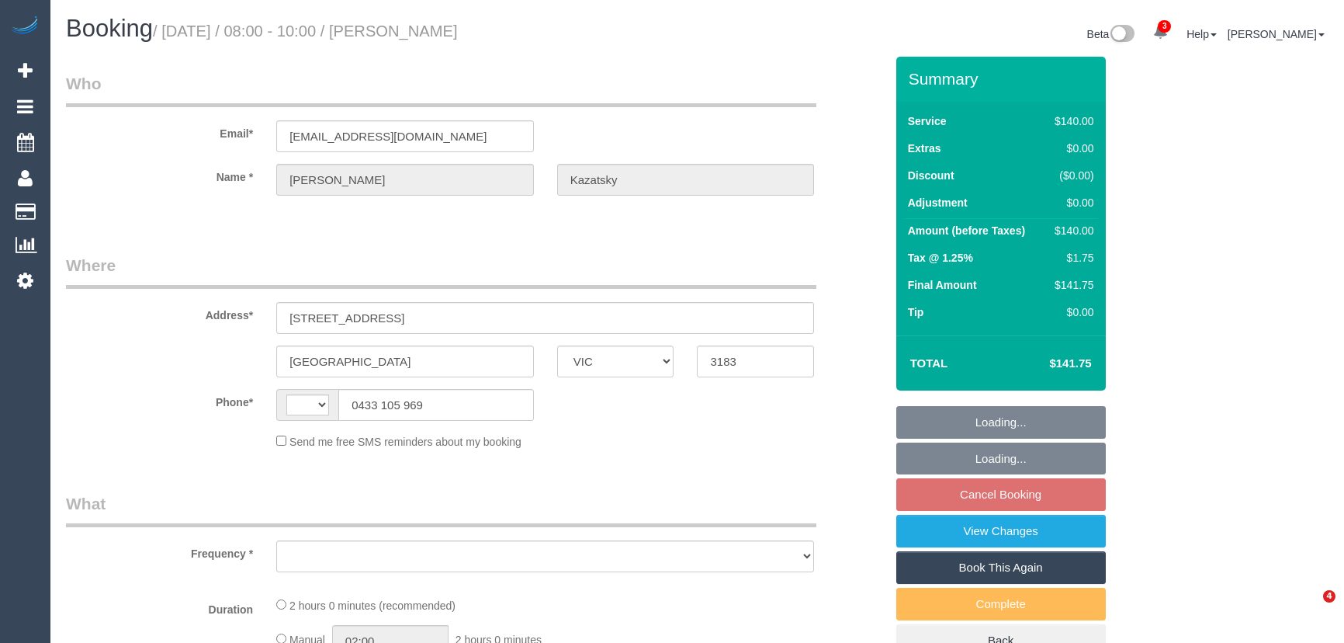
select select "VIC"
select select "string:AU"
select select "object:885"
select select "string:stripe-pm_1RmTZ52GScqysDRVn76uxN18"
select select "number:28"
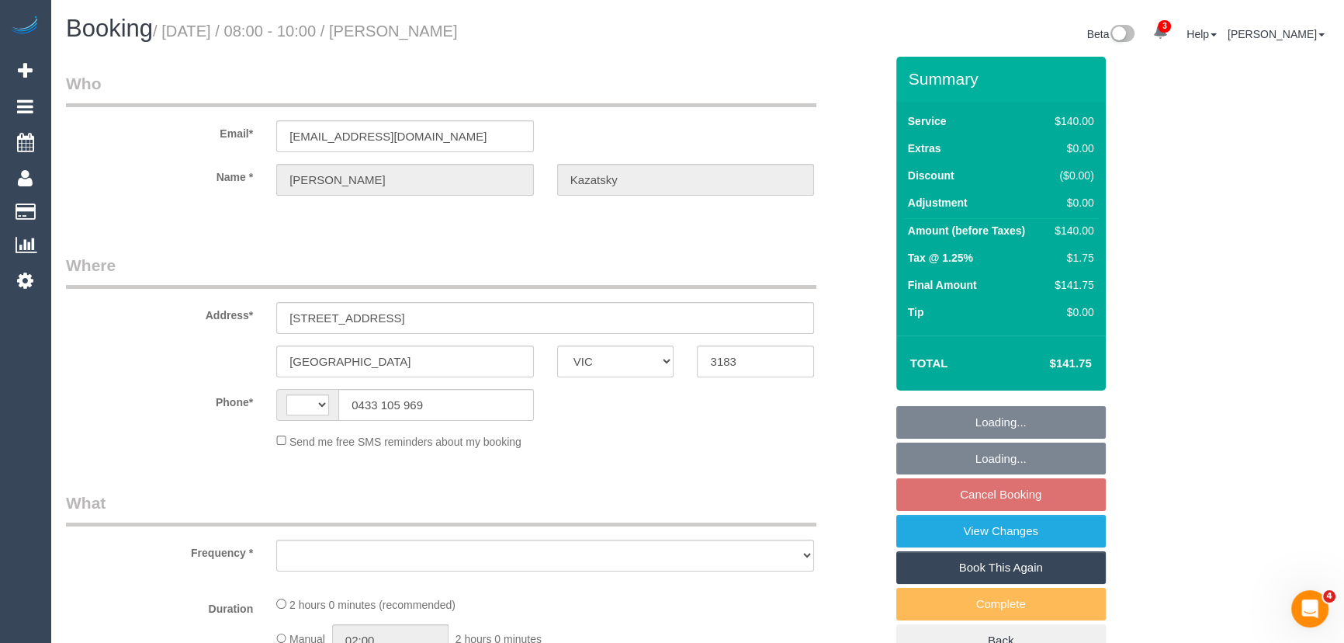
select select "number:14"
select select "number:19"
select select "number:25"
select select "number:11"
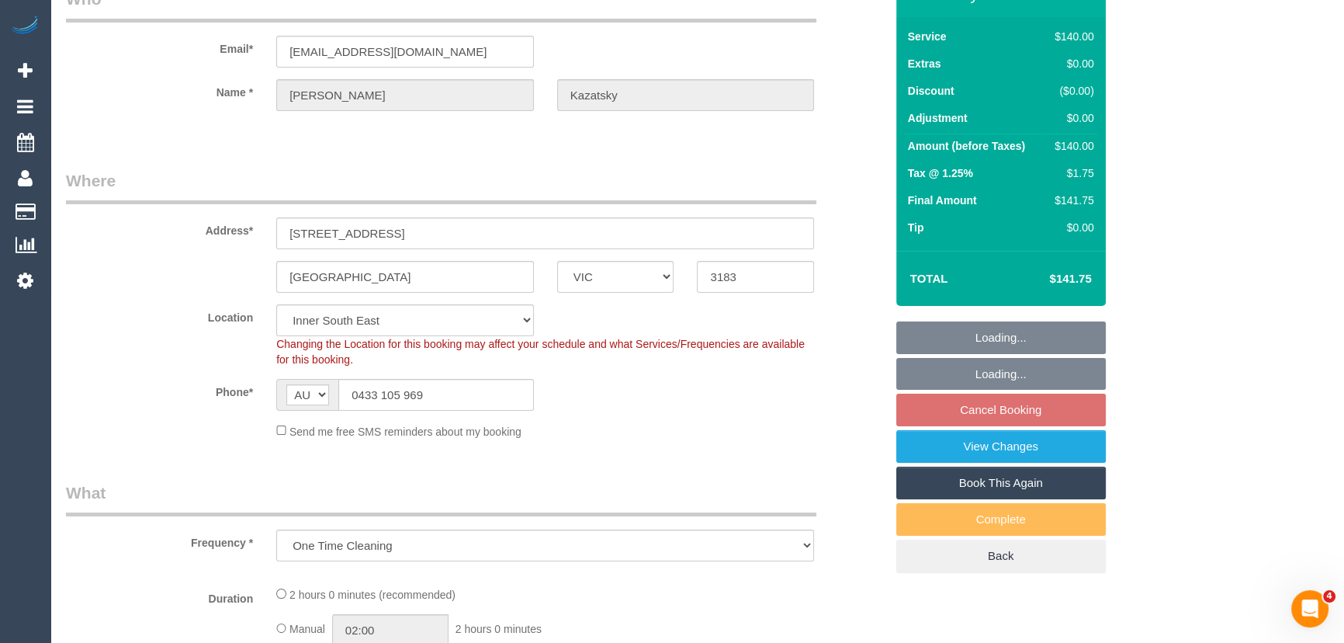
select select "object:1283"
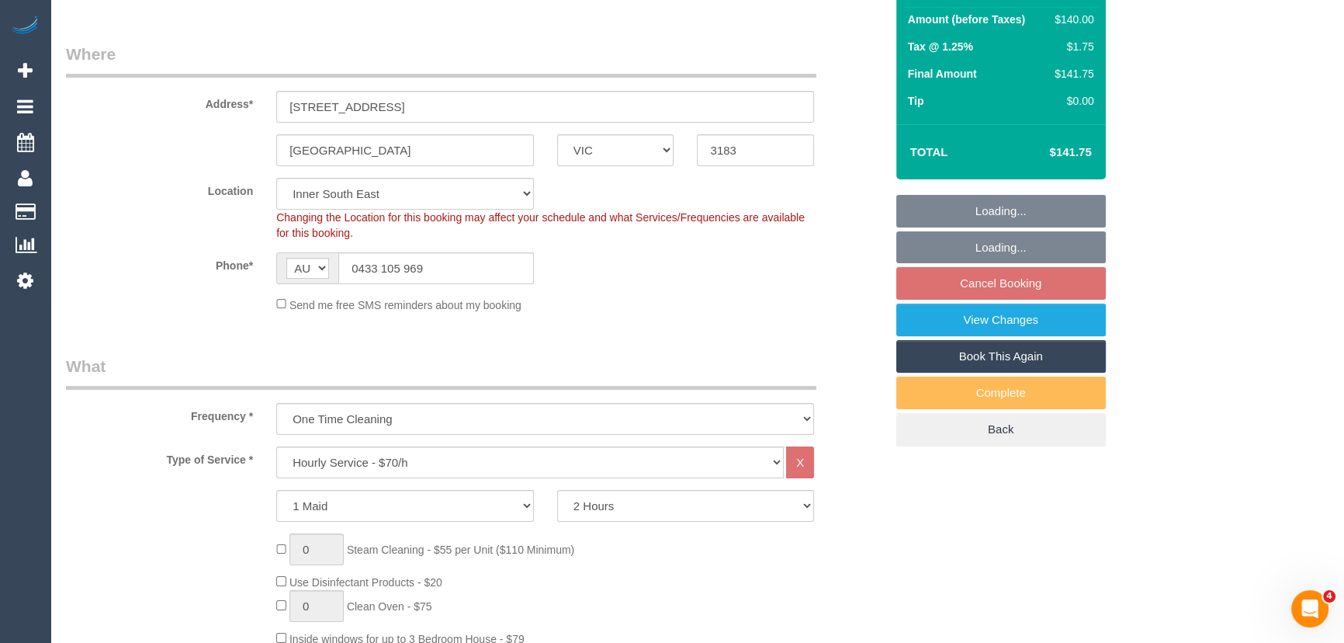
select select "spot2"
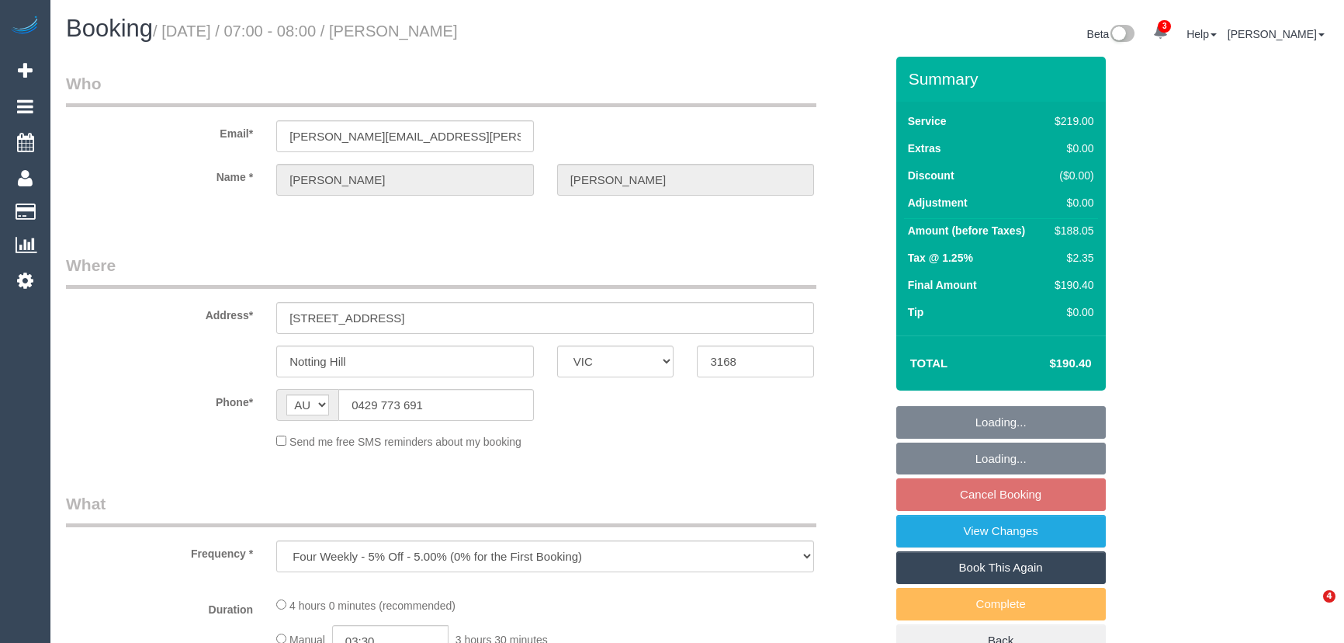
select select "VIC"
select select "string:stripe-pm_1P5fxW2GScqysDRVMcdHQtpw"
select select "spot1"
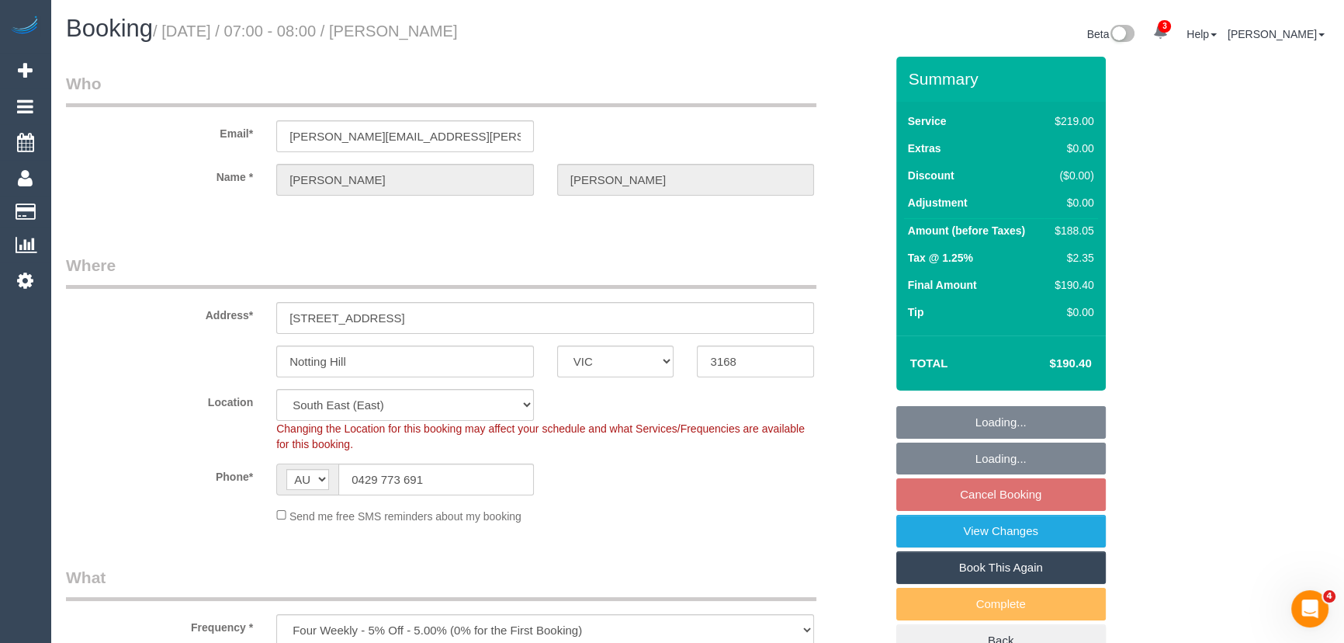
select select "object:678"
select select "number:29"
select select "number:14"
select select "number:21"
select select "number:24"
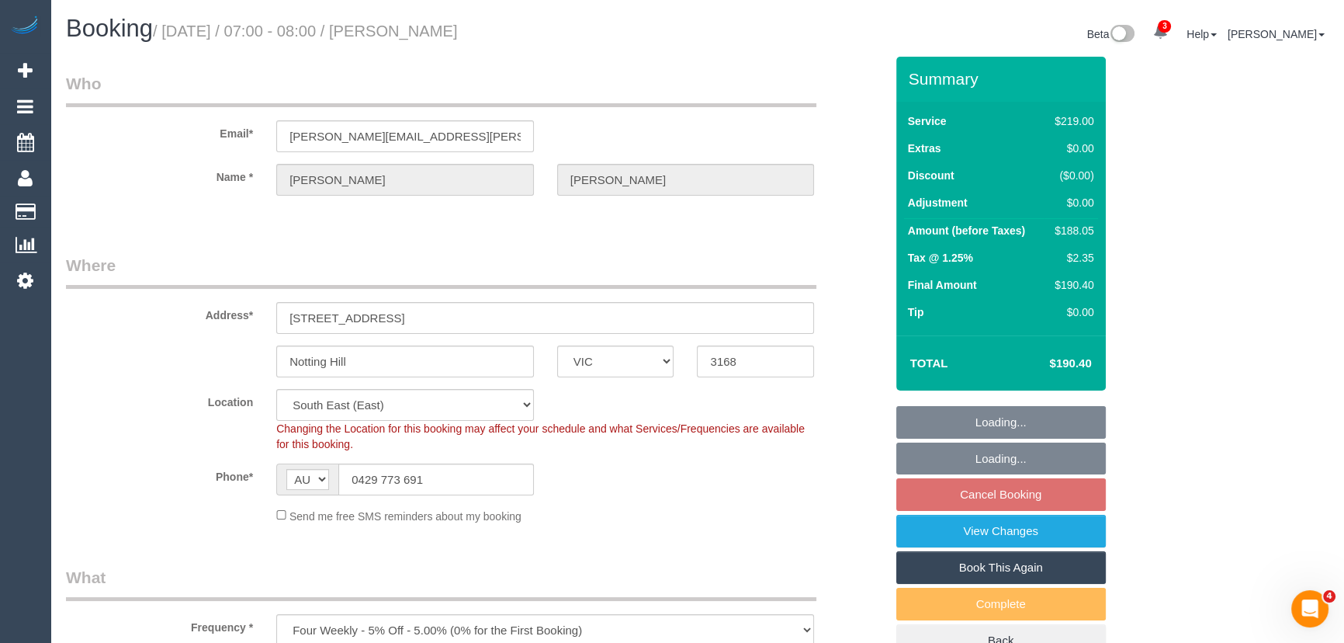
select select "number:34"
select select "number:13"
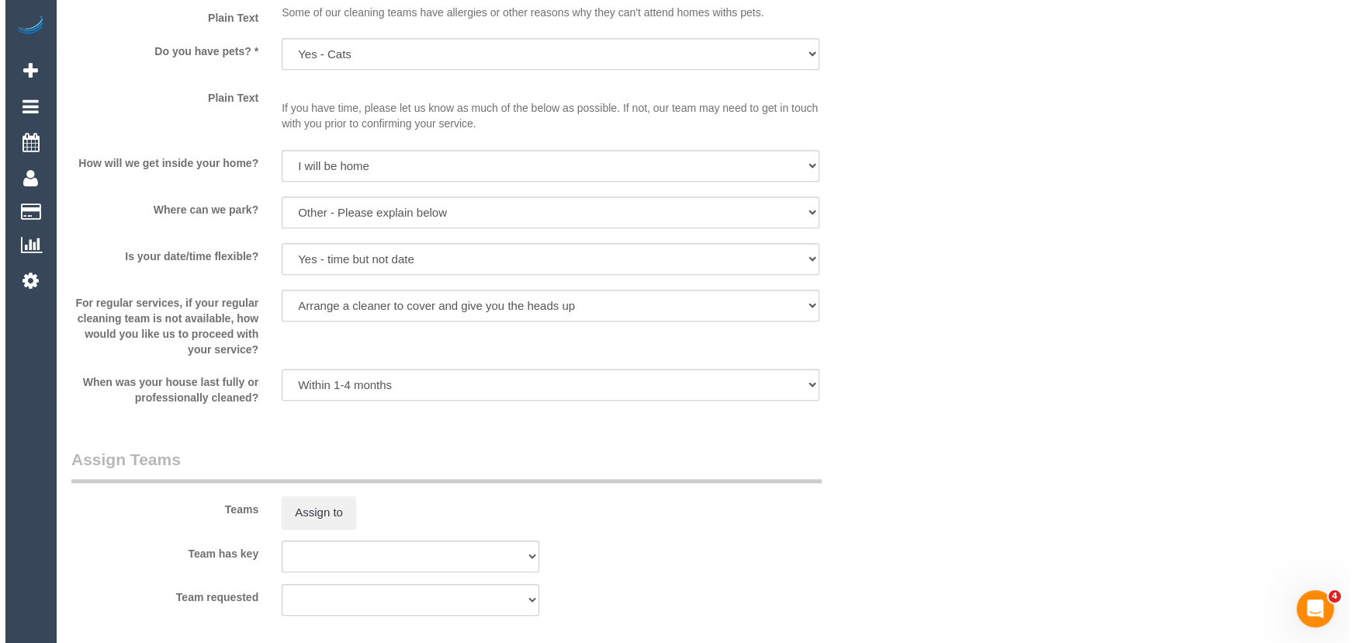
scroll to position [2116, 0]
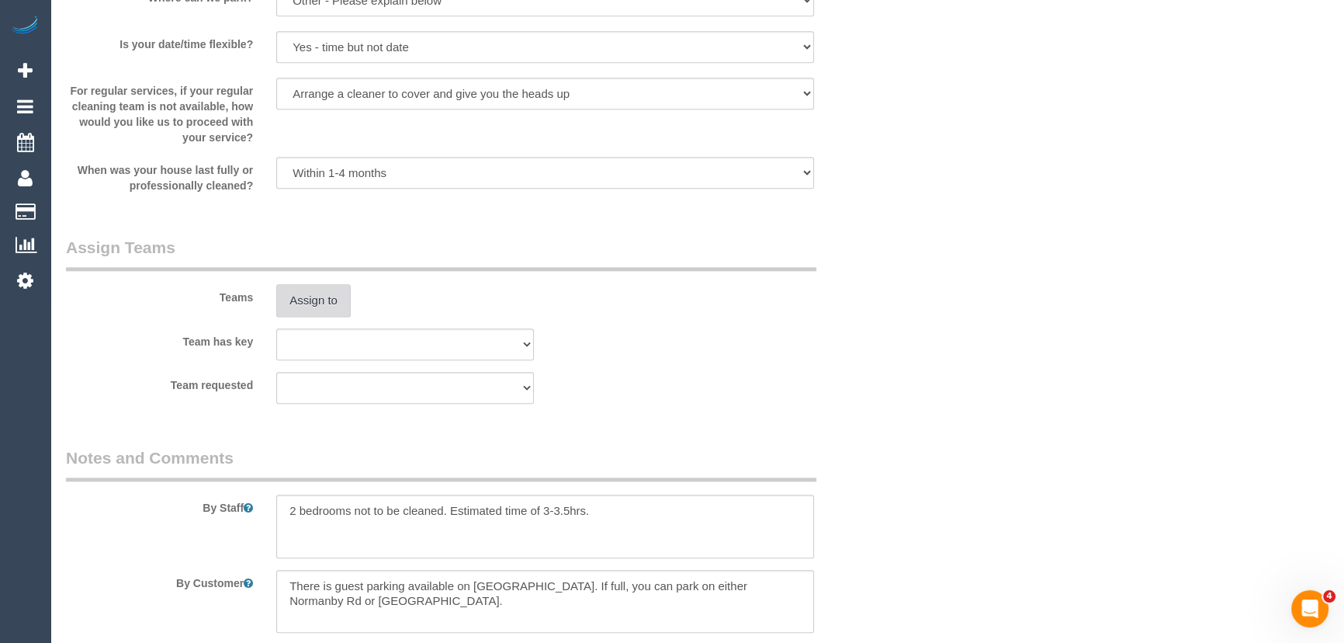
click at [310, 303] on button "Assign to" at bounding box center [313, 300] width 74 height 33
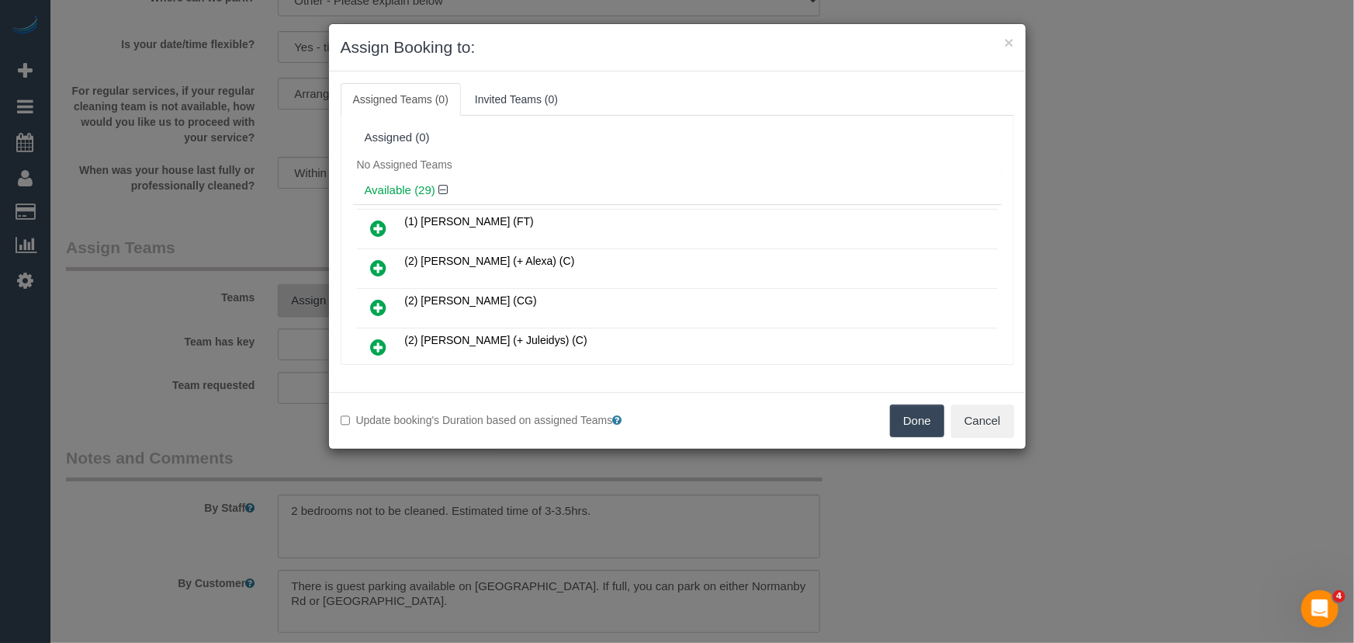
scroll to position [680, 0]
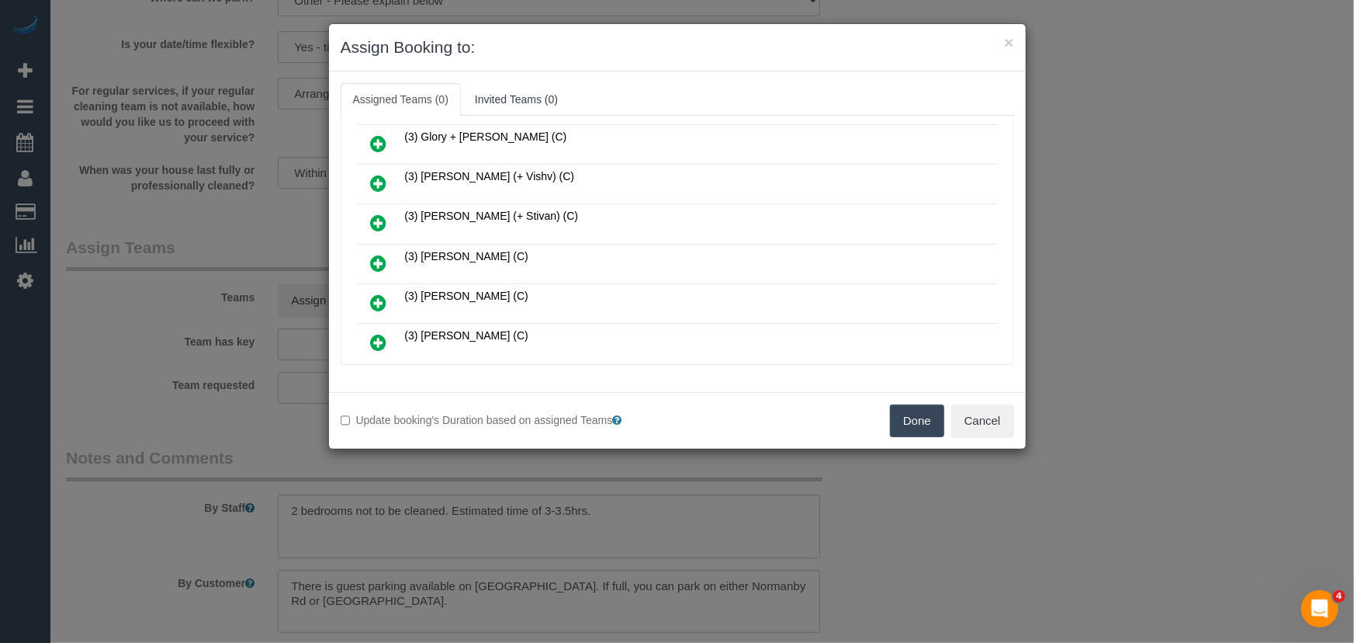
click at [376, 254] on icon at bounding box center [379, 263] width 16 height 19
click at [376, 293] on icon at bounding box center [379, 302] width 16 height 19
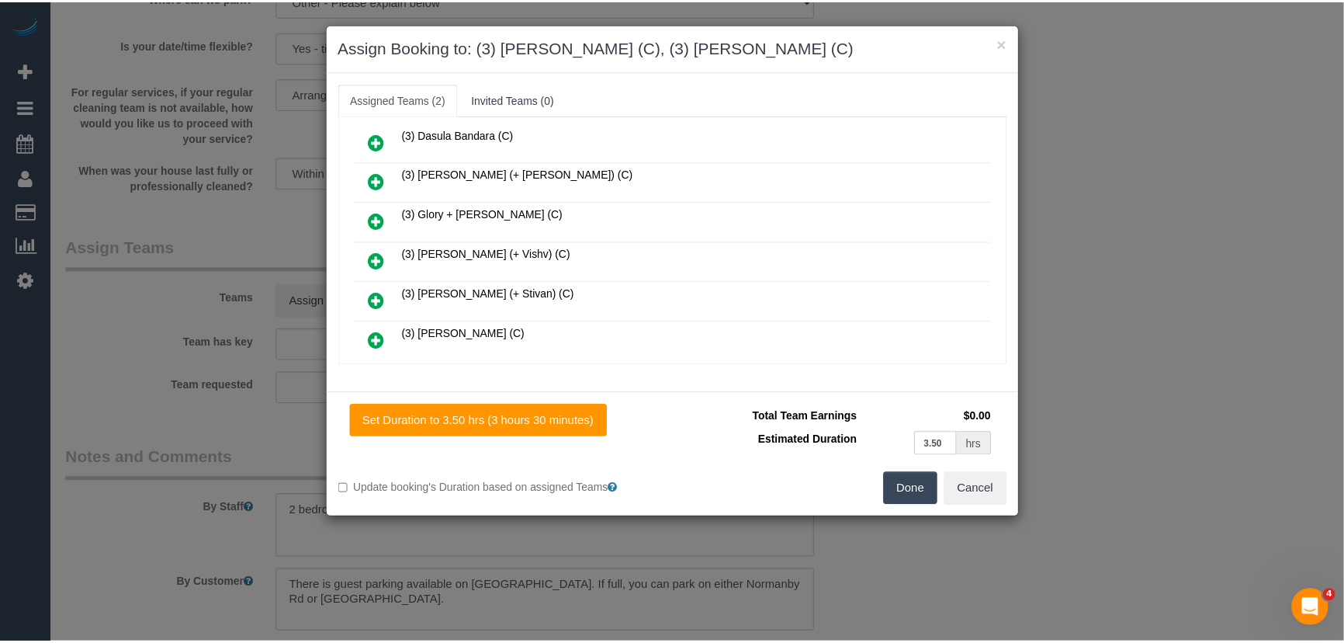
scroll to position [755, 0]
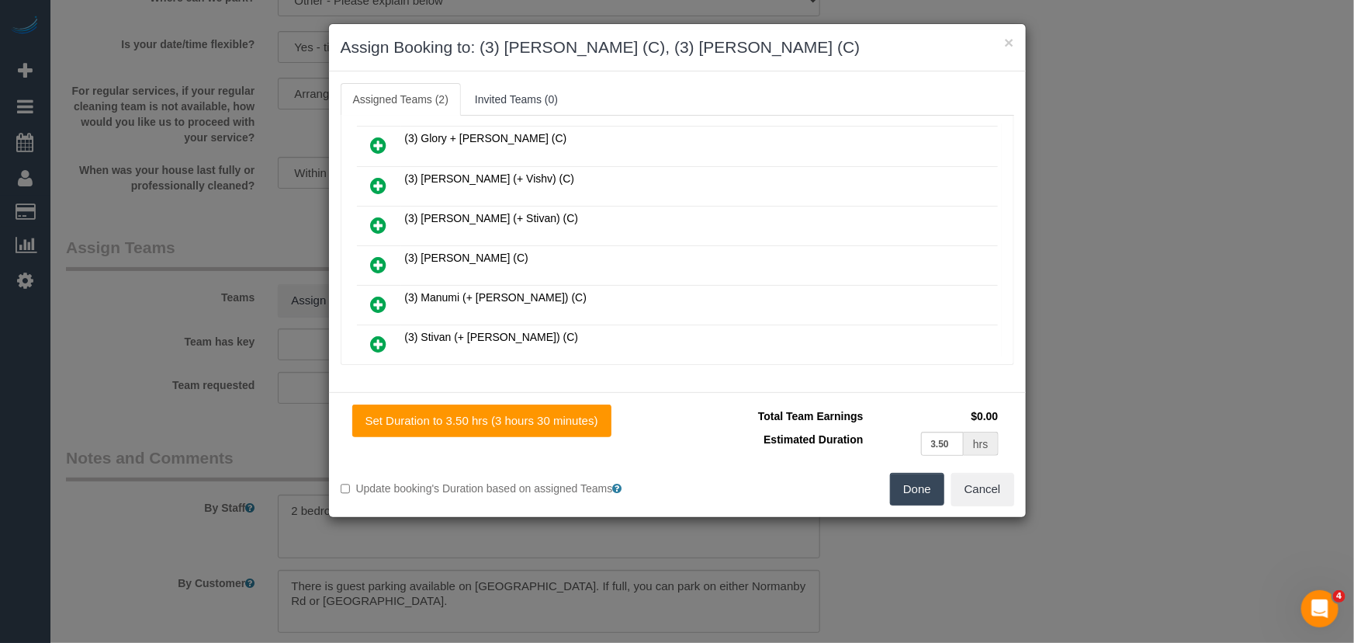
click at [921, 490] on button "Done" at bounding box center [917, 489] width 54 height 33
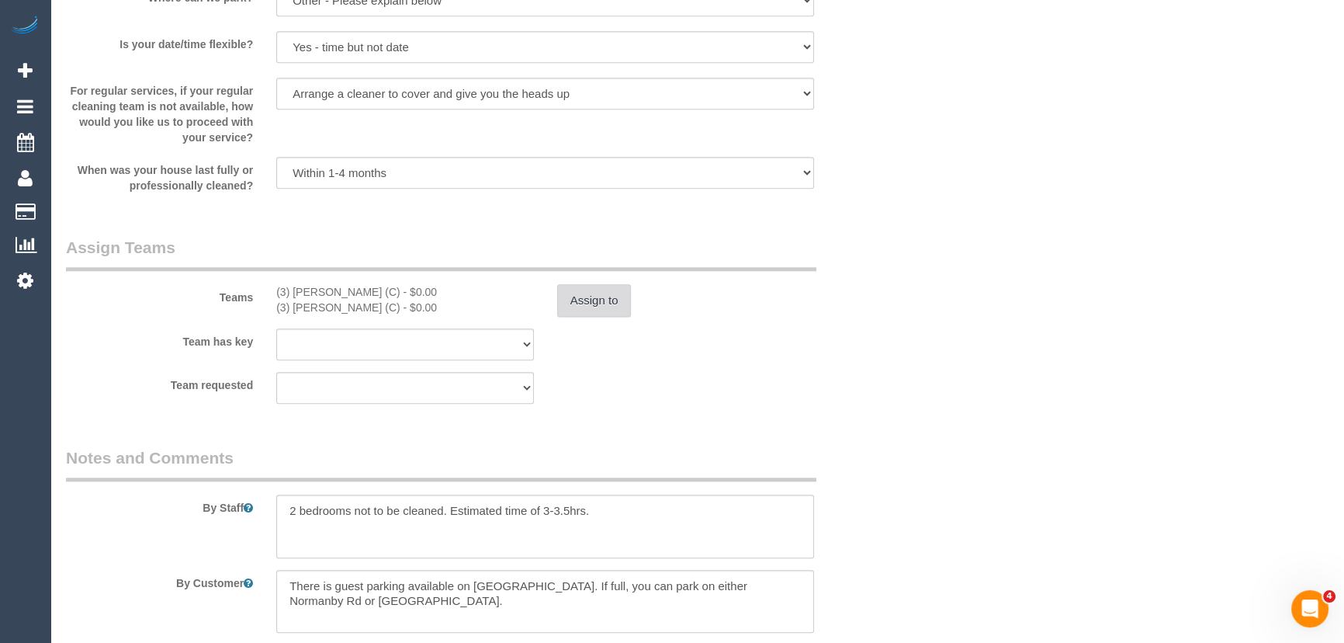
click at [614, 305] on button "Assign to" at bounding box center [594, 300] width 74 height 33
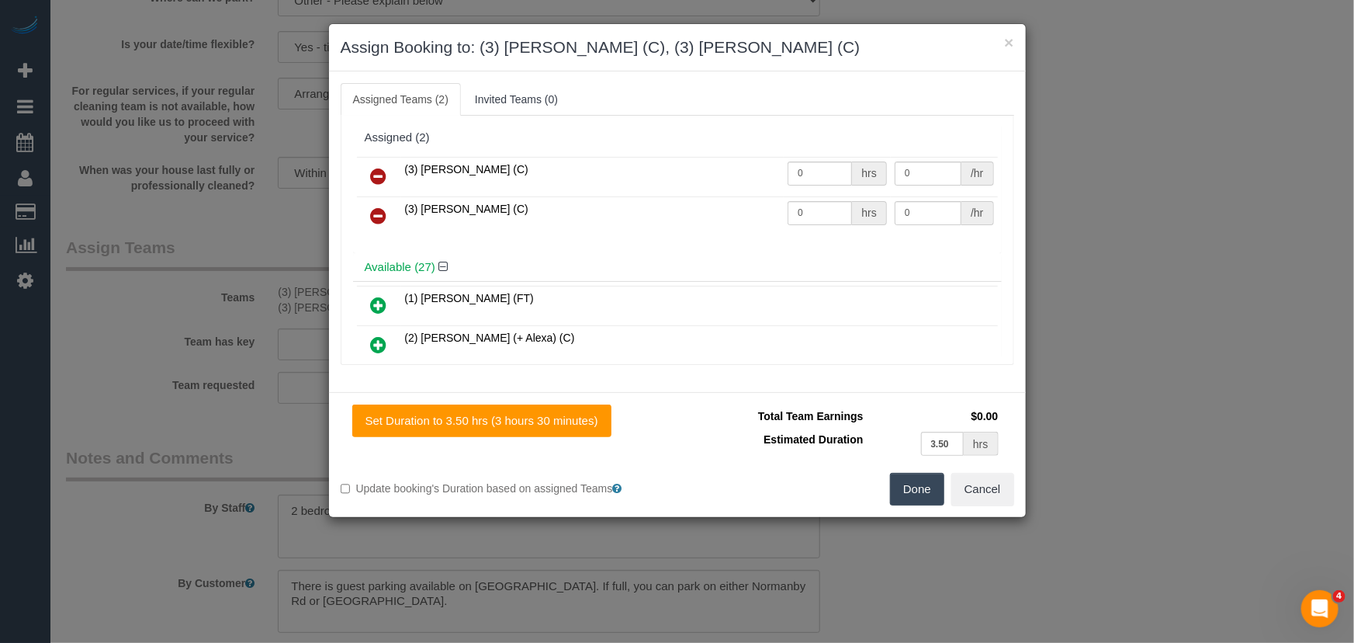
click at [380, 209] on icon at bounding box center [379, 215] width 16 height 19
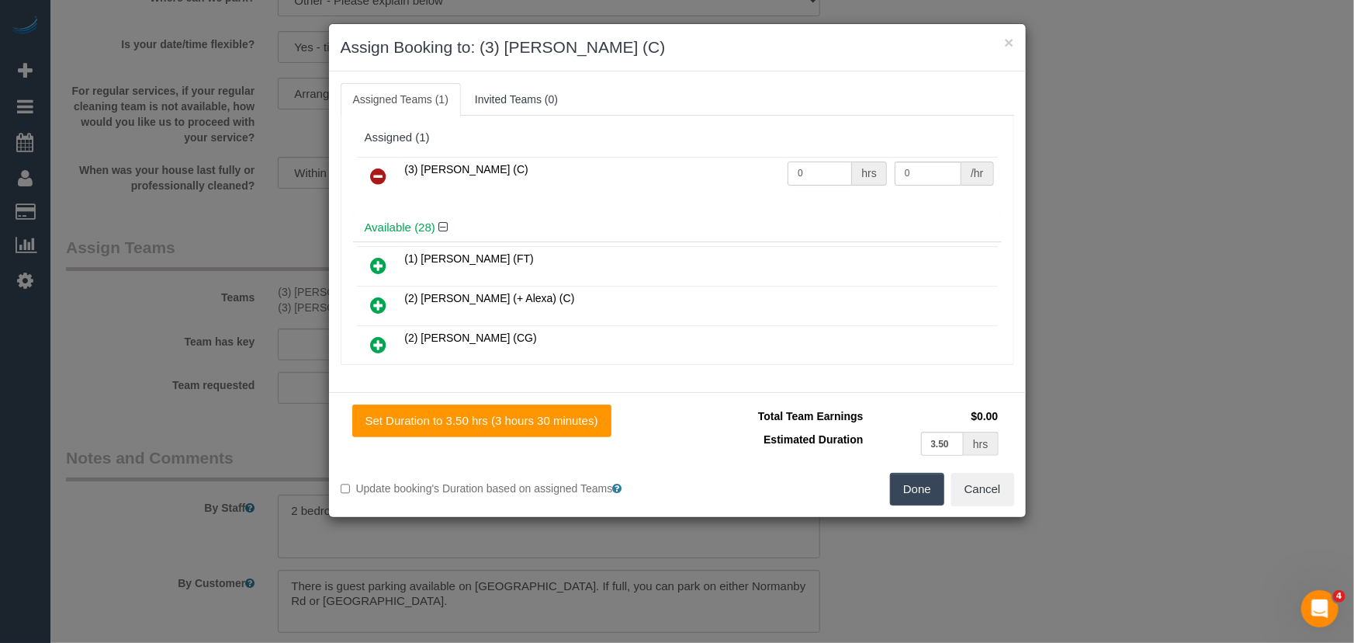
click at [806, 181] on input "0" at bounding box center [820, 173] width 64 height 24
type input "1"
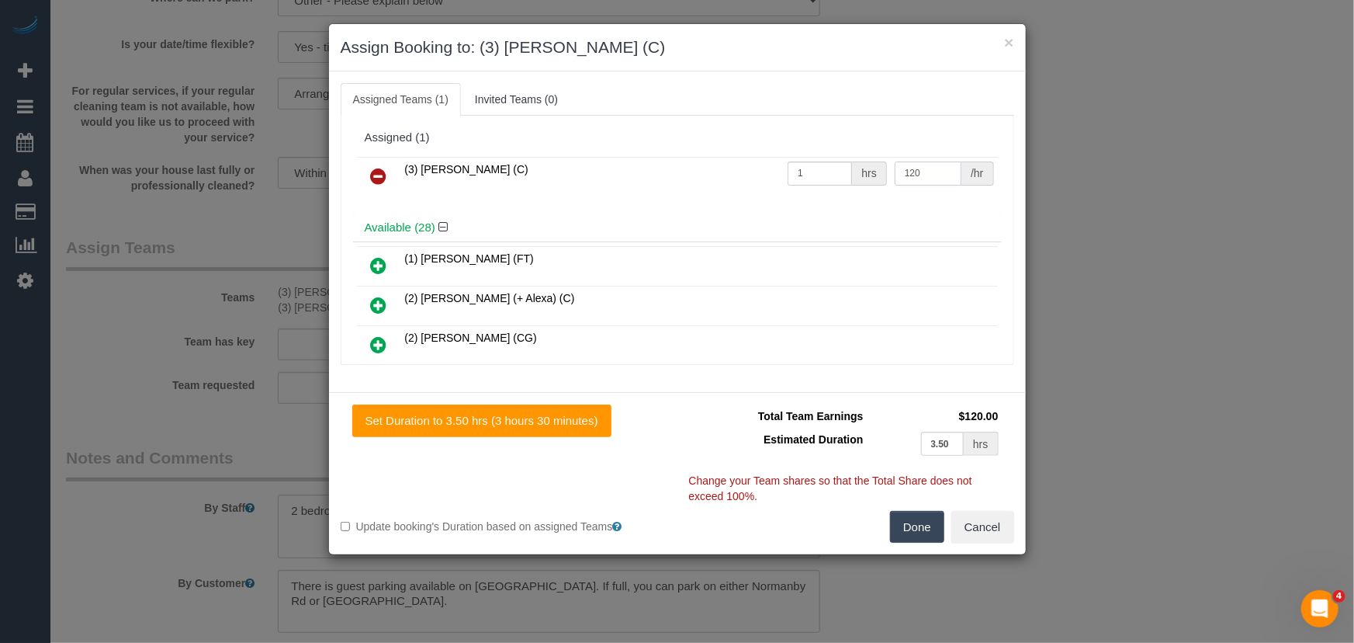
type input "120"
click at [910, 526] on button "Done" at bounding box center [917, 527] width 54 height 33
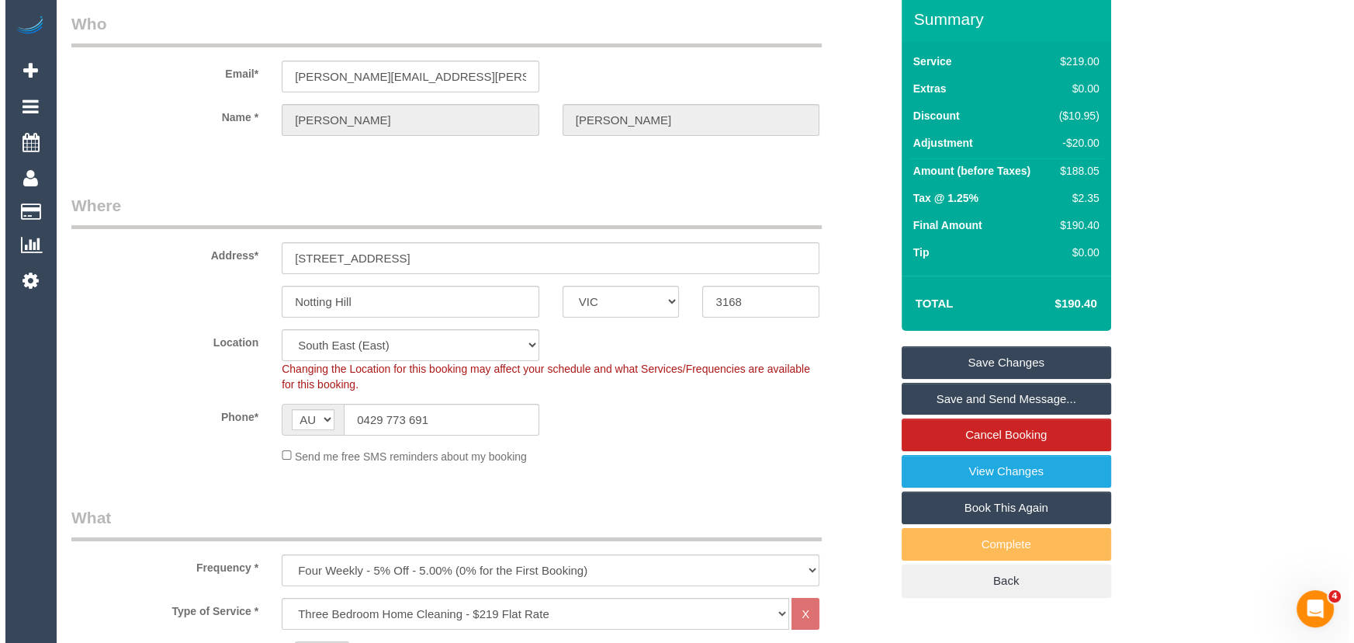
scroll to position [0, 0]
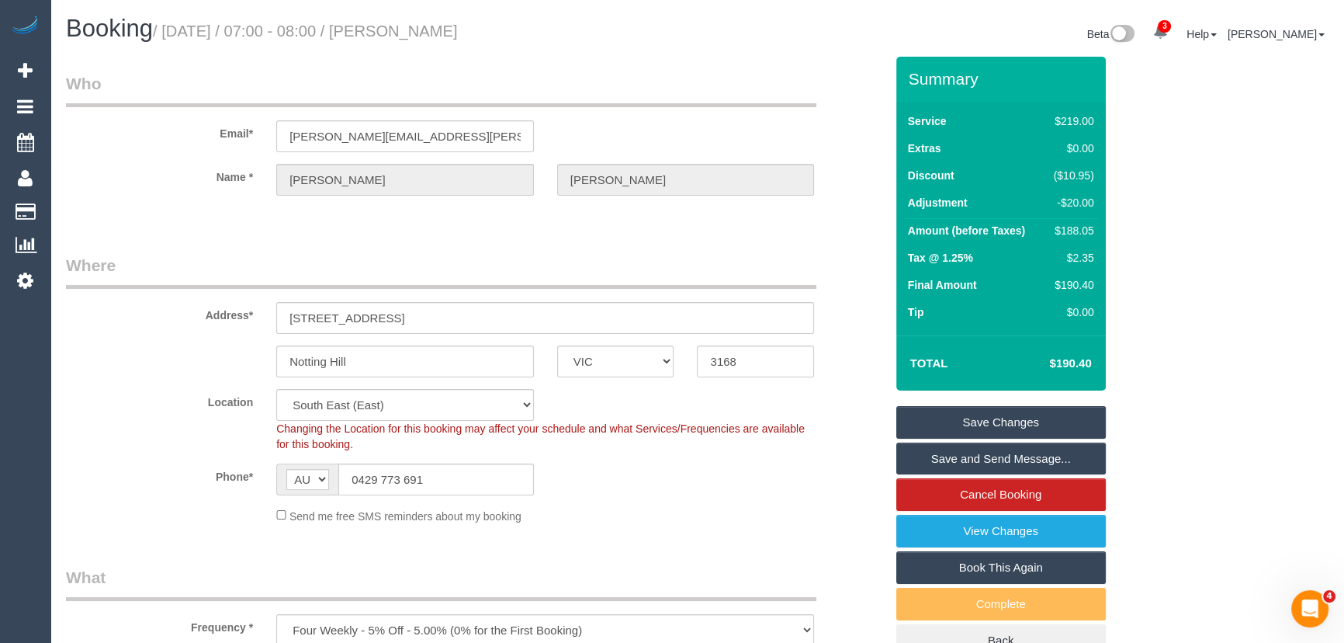
click at [458, 33] on small "/ [DATE] / 07:00 - 08:00 / [PERSON_NAME]" at bounding box center [305, 31] width 305 height 17
copy small "[PERSON_NAME]"
drag, startPoint x: 972, startPoint y: 452, endPoint x: 973, endPoint y: 433, distance: 18.6
click at [972, 452] on link "Save and Send Message..." at bounding box center [1001, 458] width 210 height 33
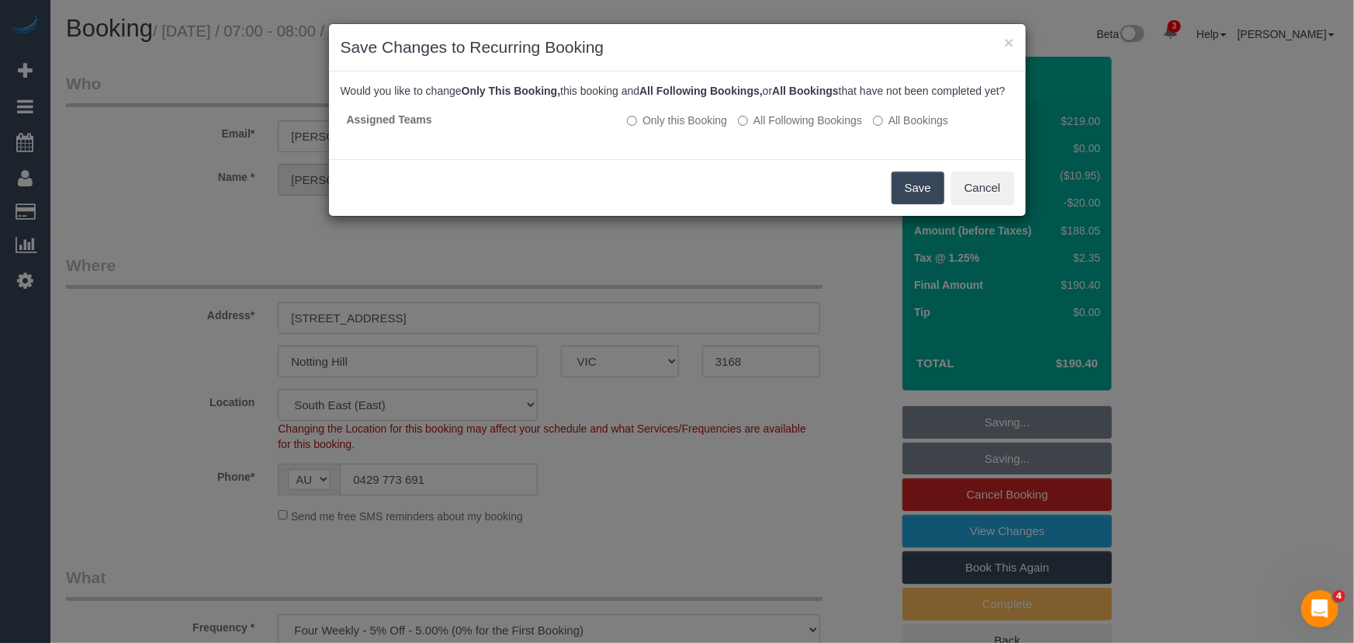
click at [913, 203] on button "Save" at bounding box center [918, 187] width 53 height 33
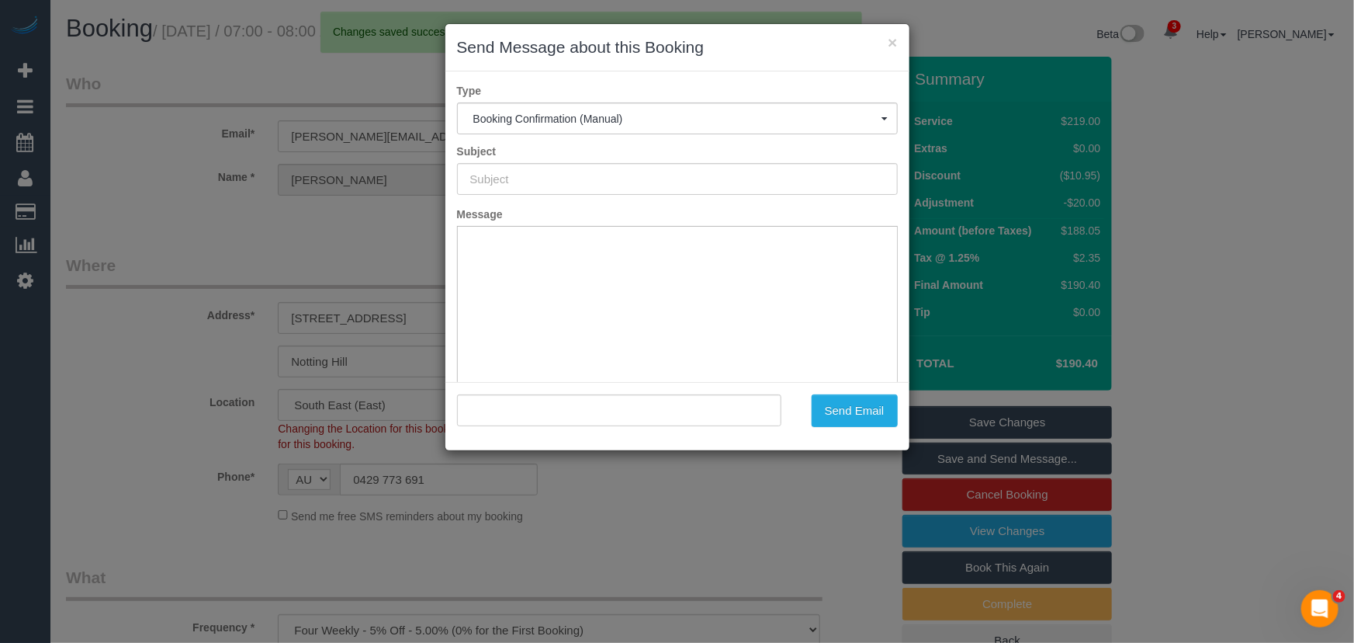
type input "Booking Confirmed"
type input ""[PERSON_NAME]" <[PERSON_NAME][EMAIL_ADDRESS][PERSON_NAME][DOMAIN_NAME]>"
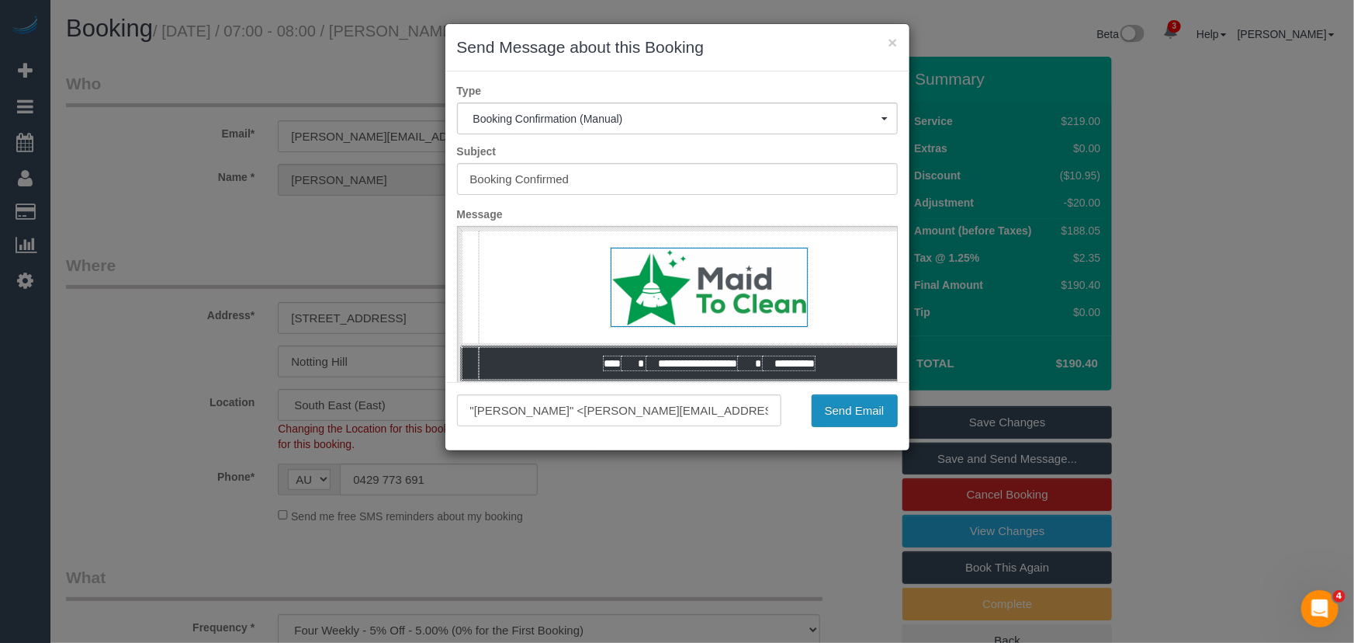
click at [848, 411] on button "Send Email" at bounding box center [855, 410] width 86 height 33
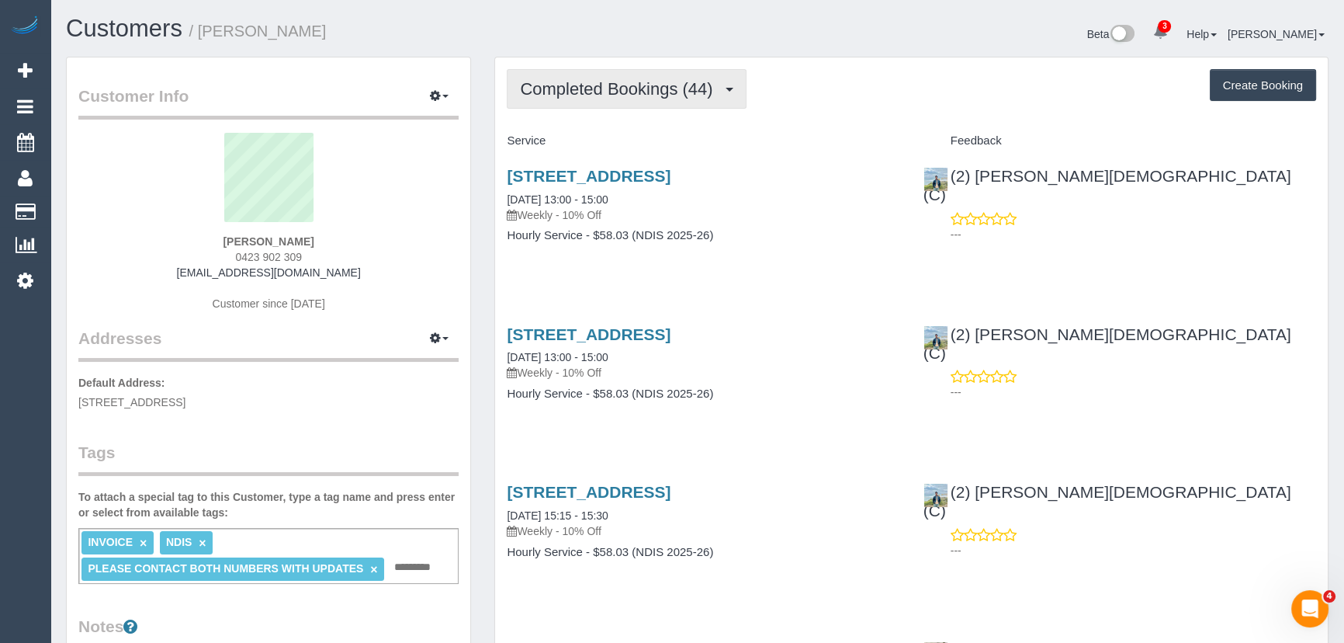
click at [708, 95] on span "Completed Bookings (44)" at bounding box center [620, 88] width 200 height 19
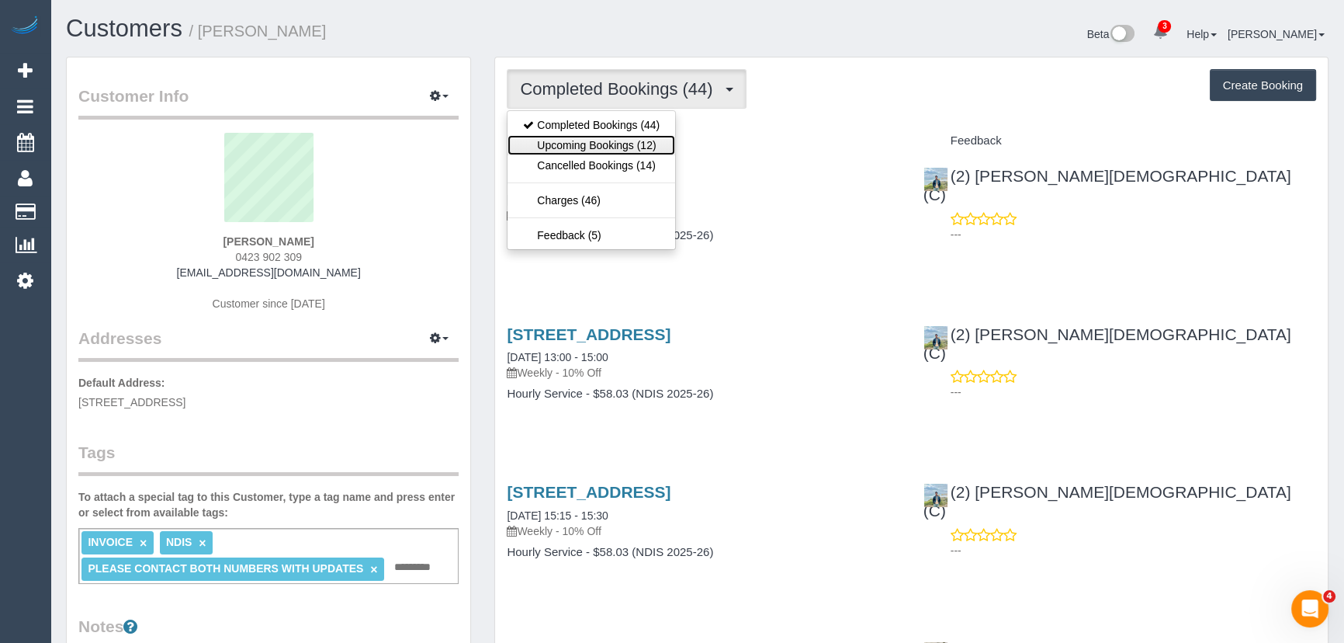
click at [660, 138] on link "Upcoming Bookings (12)" at bounding box center [592, 145] width 168 height 20
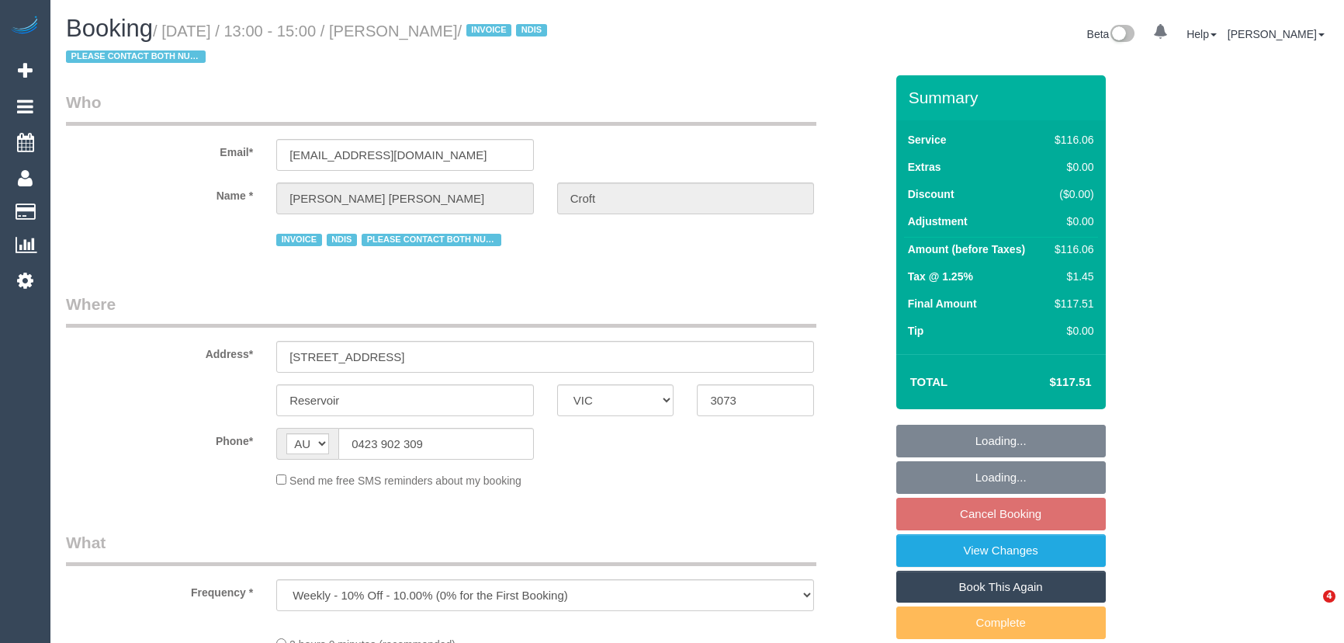
select select "VIC"
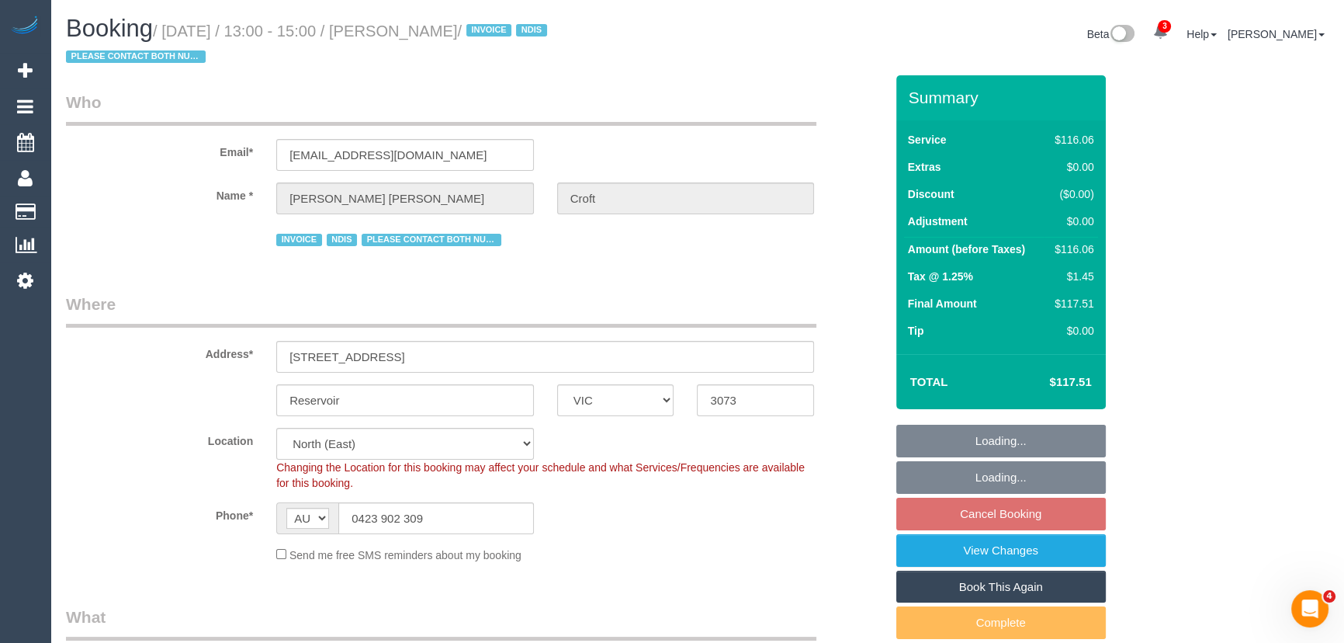
select select "number:29"
select select "number:14"
select select "number:19"
select select "number:36"
select select "number:35"
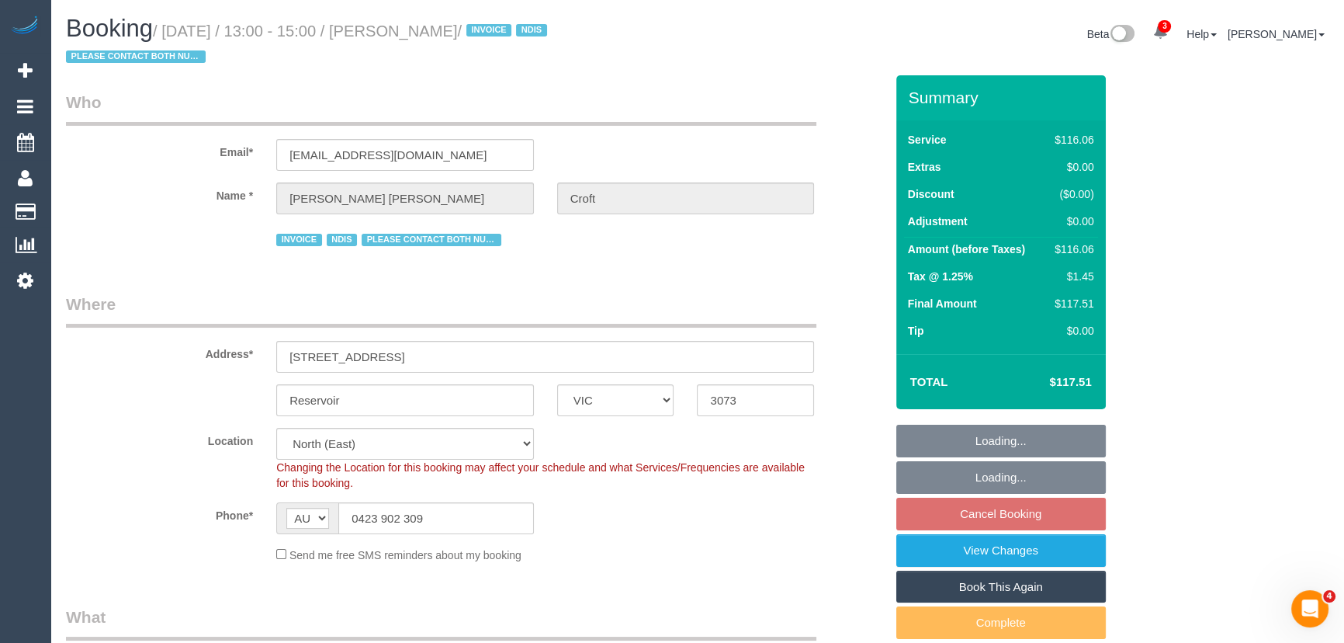
select select "number:12"
select select "object:724"
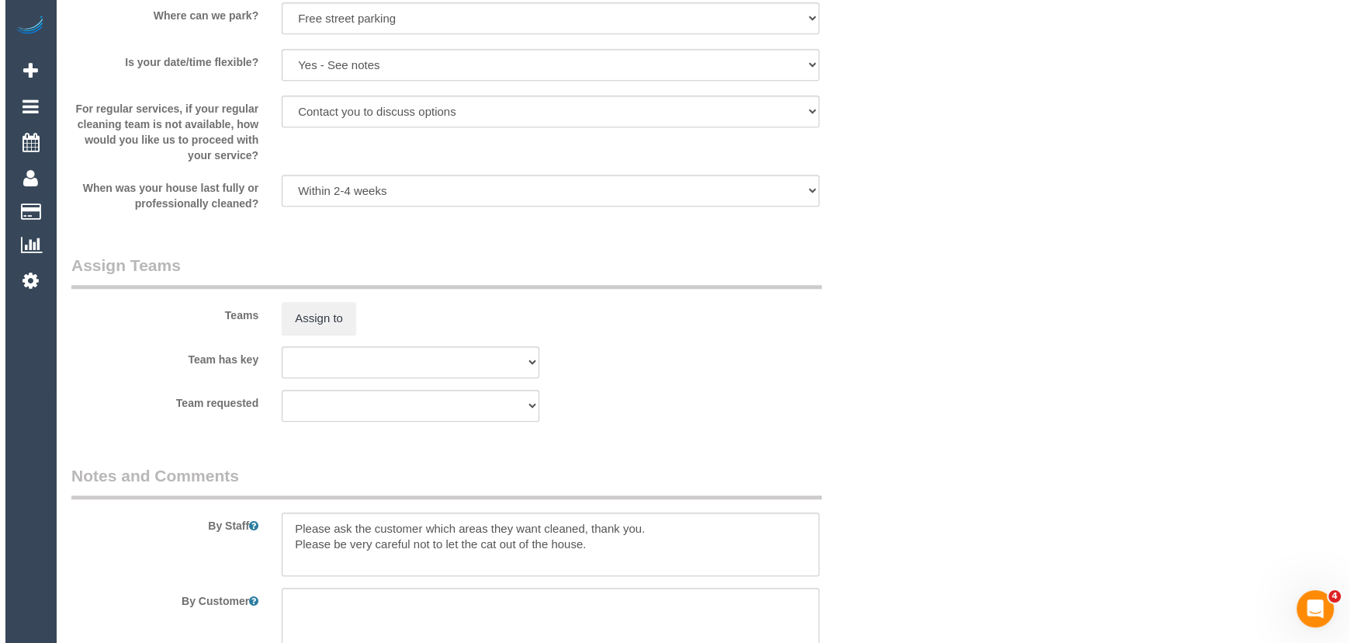
scroll to position [1763, 0]
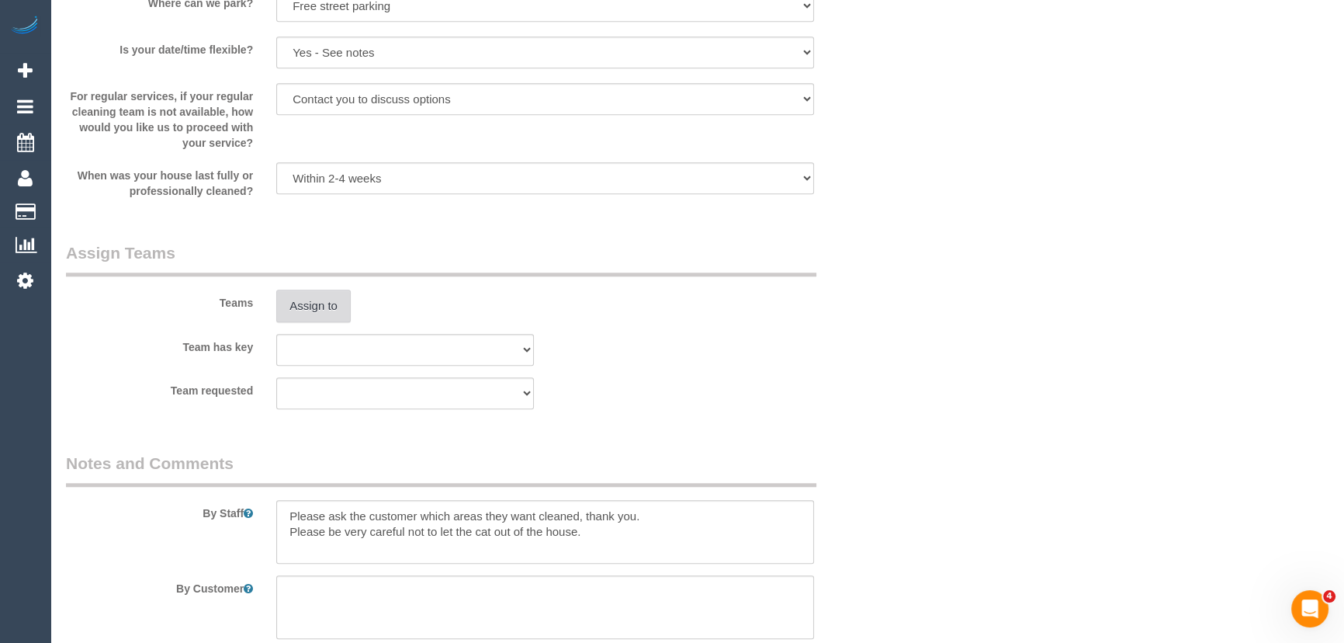
click at [308, 304] on button "Assign to" at bounding box center [313, 305] width 74 height 33
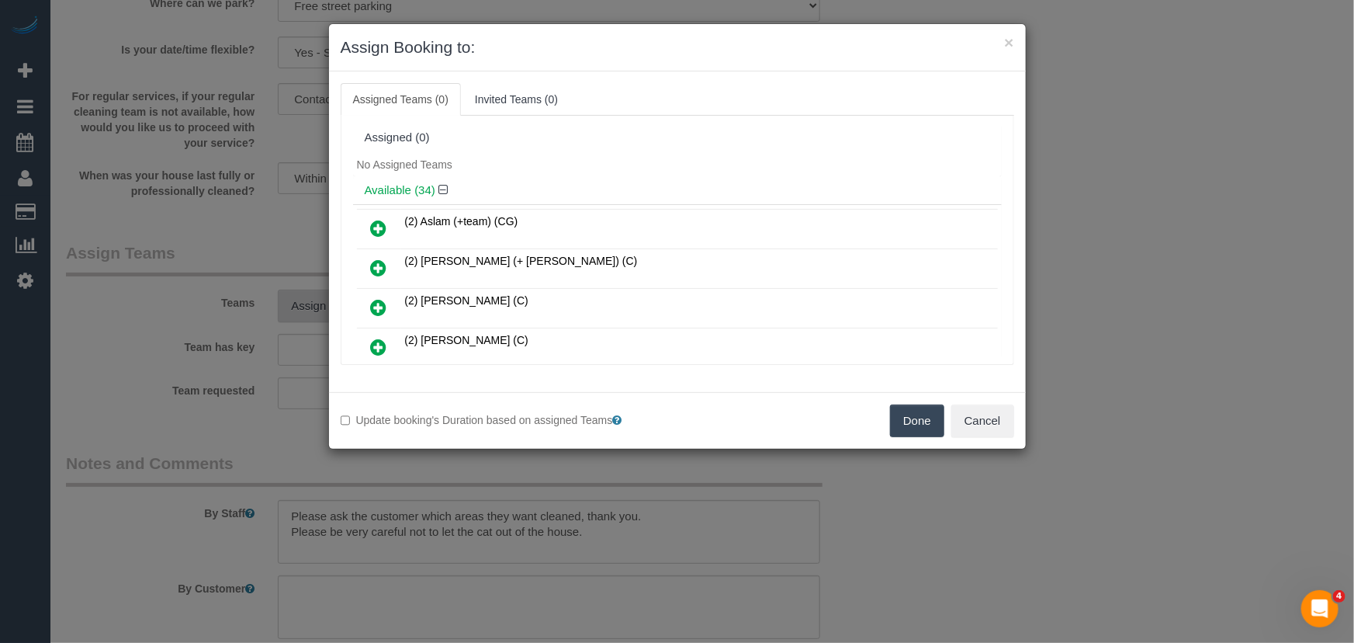
scroll to position [835, 0]
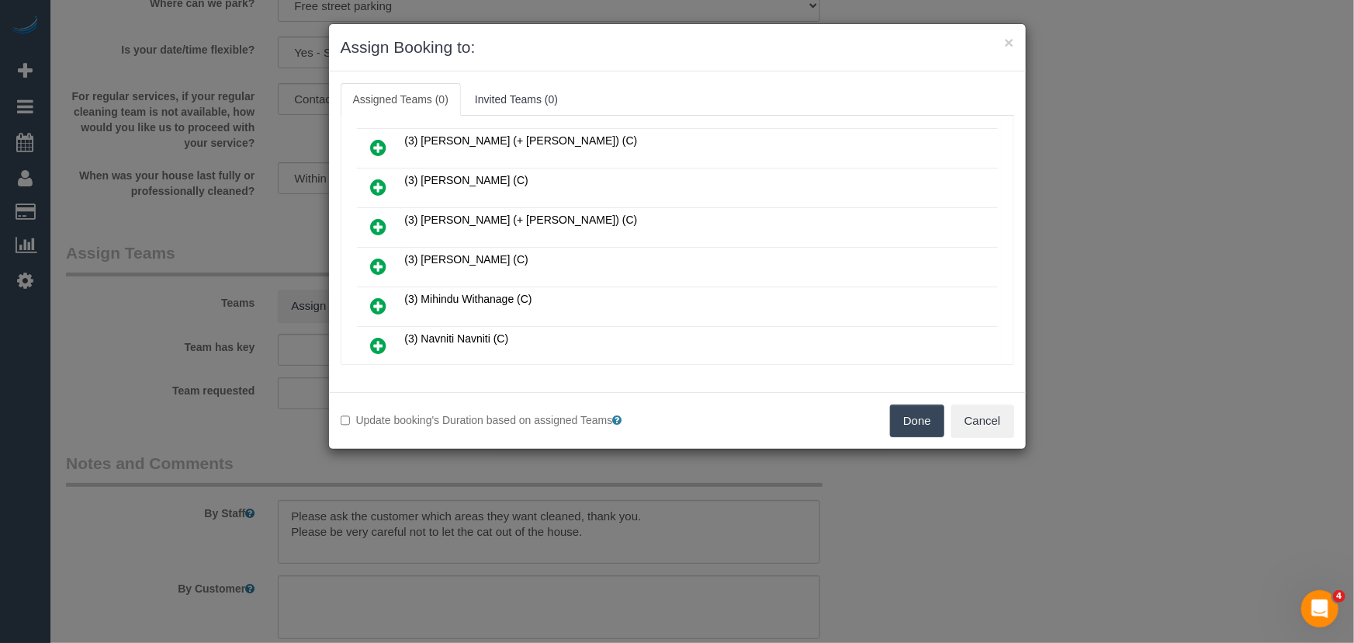
click at [376, 257] on icon at bounding box center [379, 266] width 16 height 19
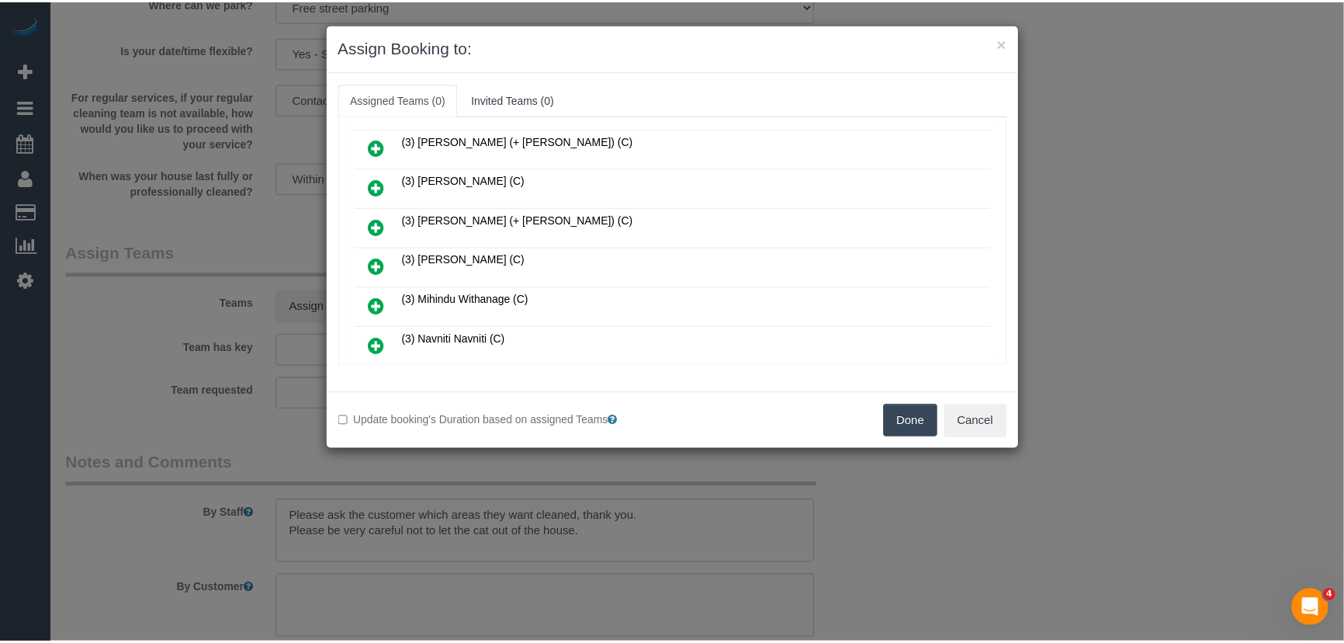
scroll to position [871, 0]
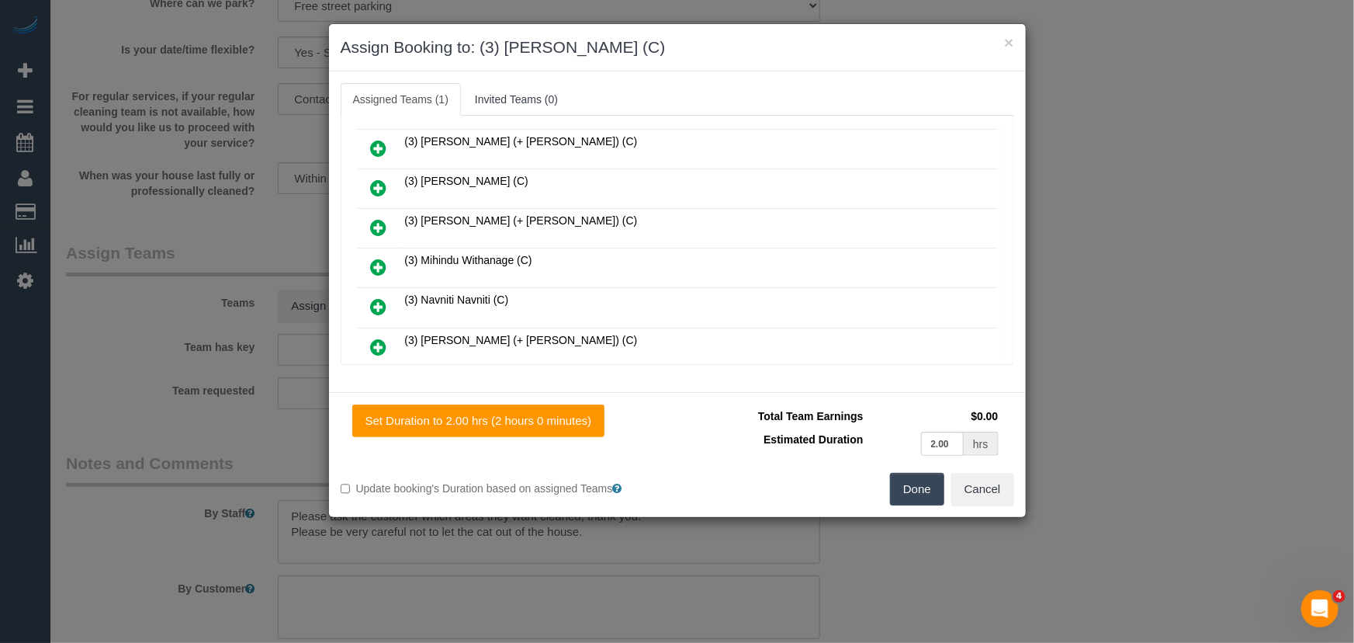
click at [922, 496] on button "Done" at bounding box center [917, 489] width 54 height 33
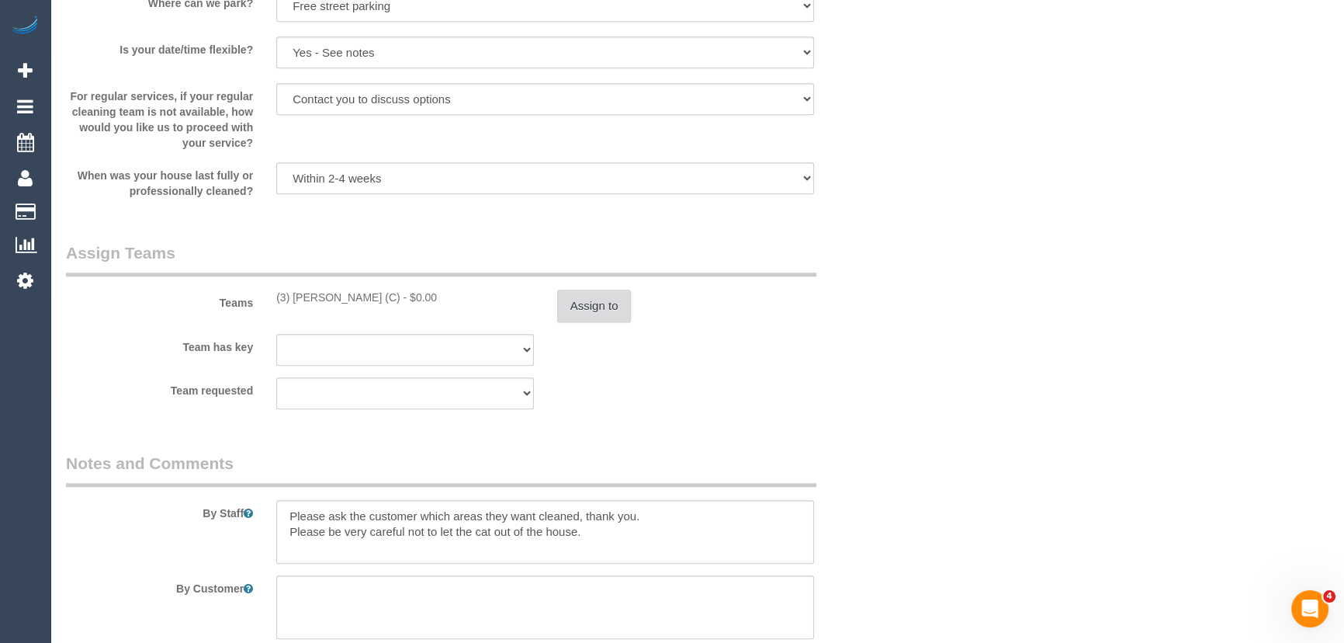
click at [597, 300] on button "Assign to" at bounding box center [594, 305] width 74 height 33
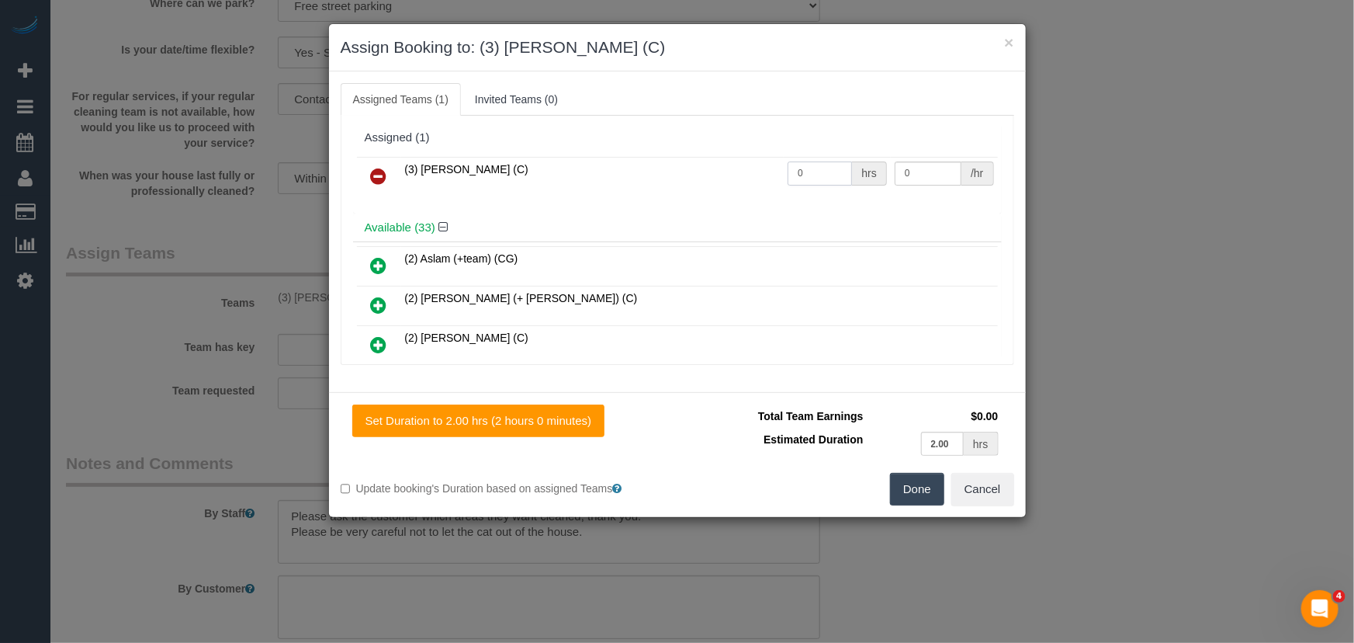
click at [807, 161] on input "0" at bounding box center [820, 173] width 64 height 24
type input "2"
type input "35"
click at [912, 489] on button "Done" at bounding box center [917, 489] width 54 height 33
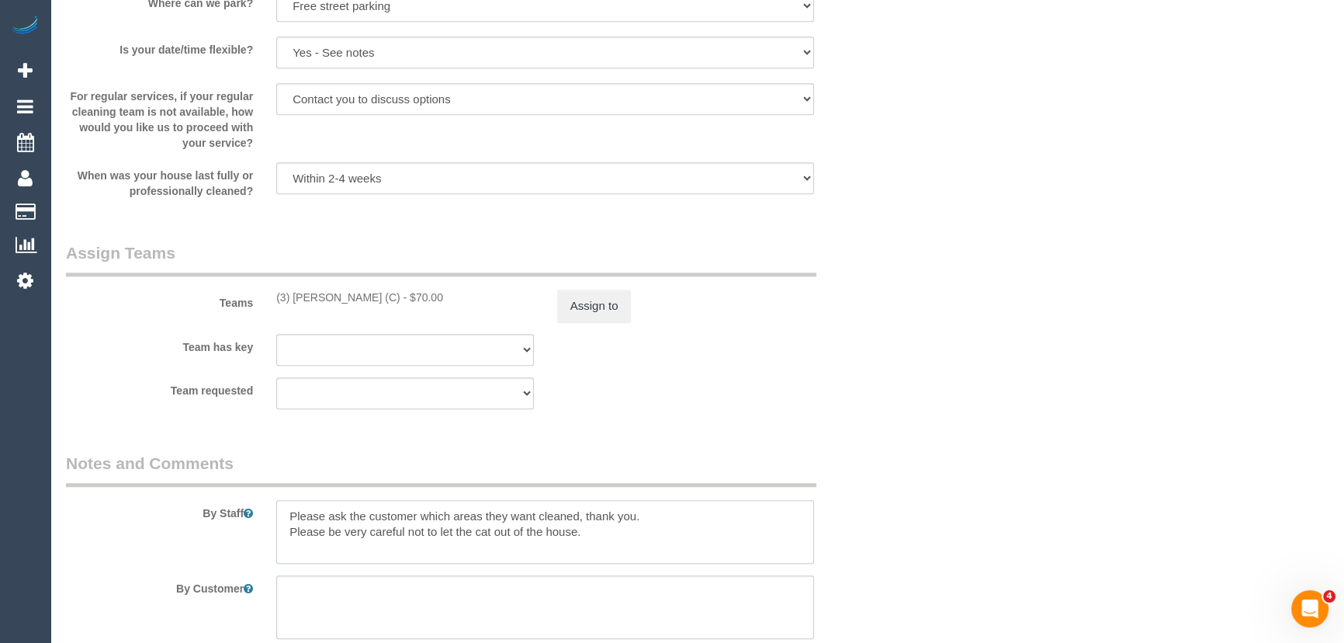
click at [279, 516] on textarea at bounding box center [545, 532] width 538 height 64
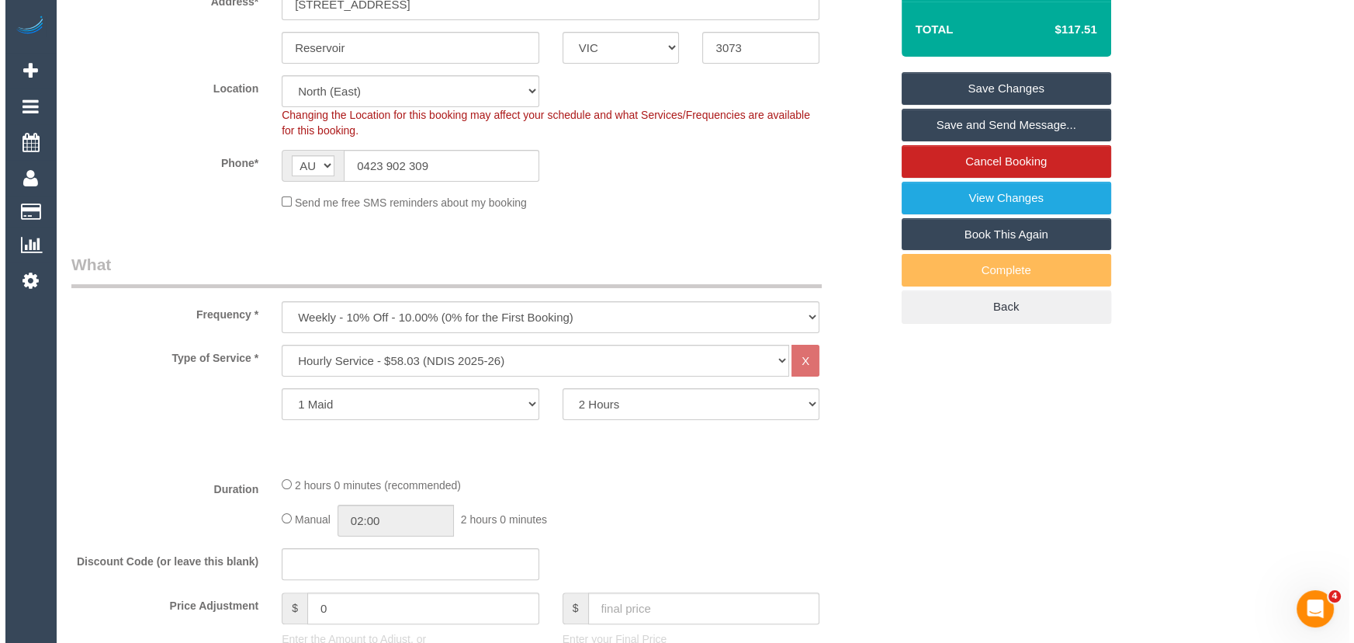
scroll to position [0, 0]
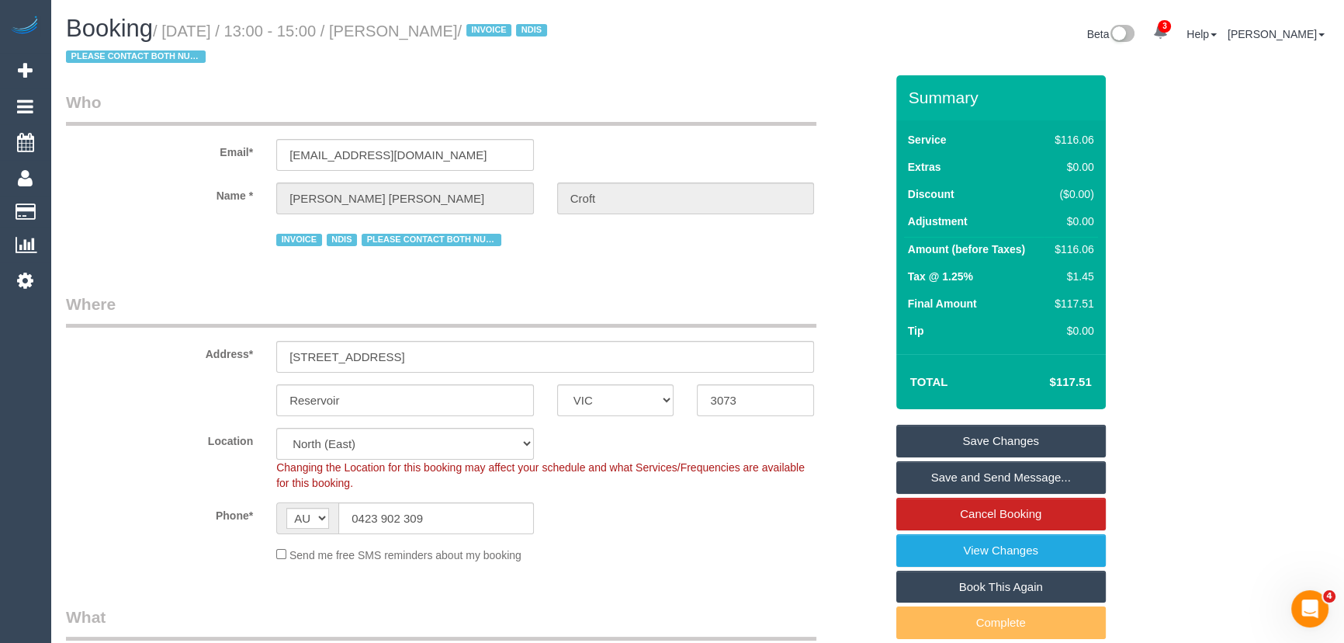
type textarea "*cover* Please ask the customer which areas they want cleaned, thank you. Pleas…"
click at [461, 32] on small "/ September 19, 2025 / 13:00 - 15:00 / Patricia Helen Croft / INVOICE NDIS PLEA…" at bounding box center [309, 44] width 486 height 43
copy small "Patricia Helen Croft"
click at [986, 481] on link "Save and Send Message..." at bounding box center [1001, 477] width 210 height 33
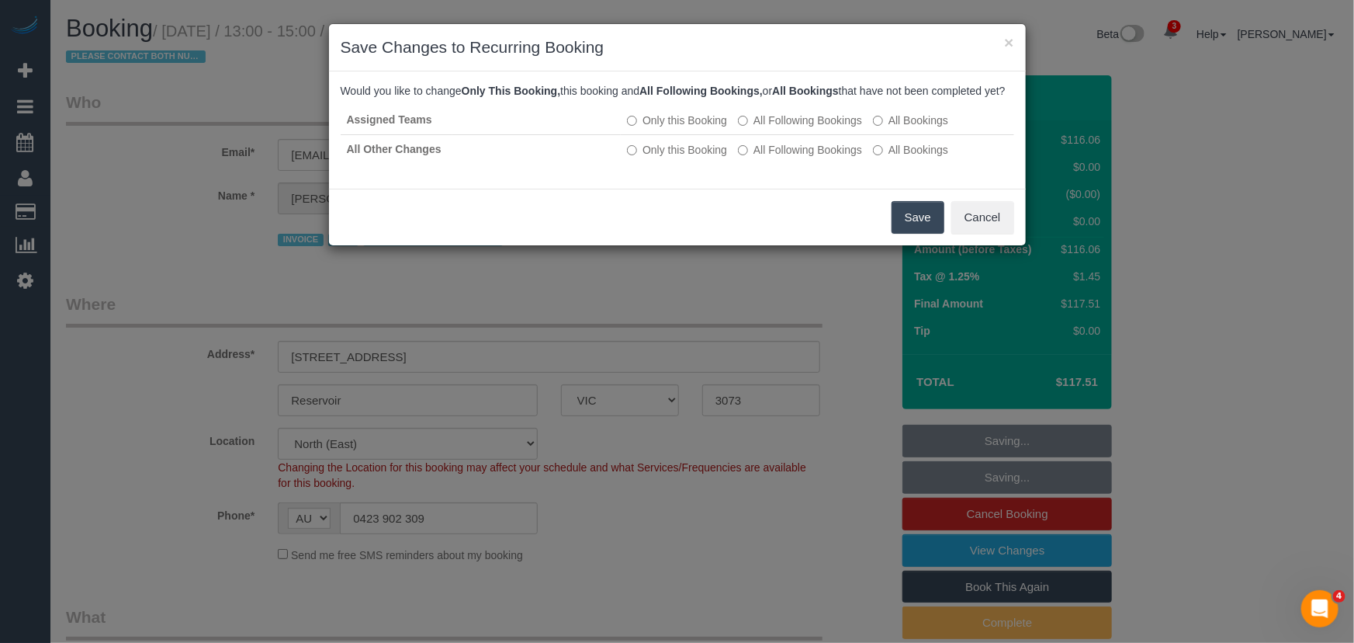
click at [933, 245] on div "Save Cancel" at bounding box center [677, 217] width 697 height 57
click at [920, 234] on button "Save" at bounding box center [918, 217] width 53 height 33
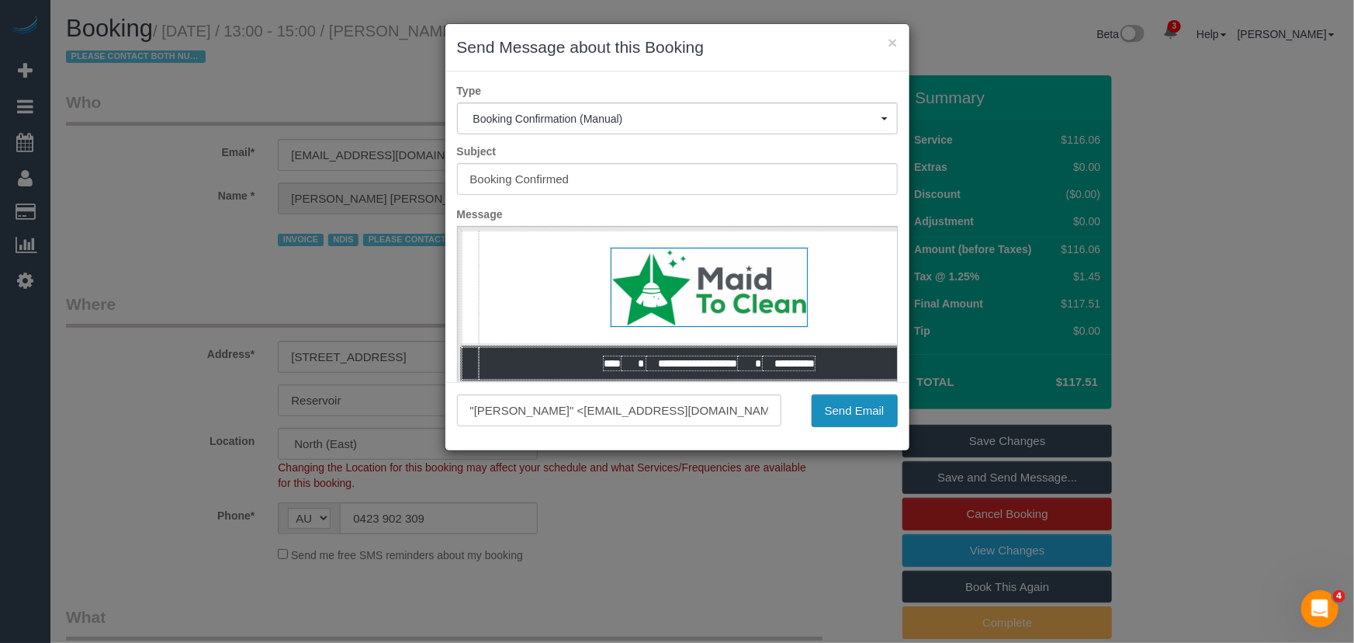
click at [841, 420] on button "Send Email" at bounding box center [855, 410] width 86 height 33
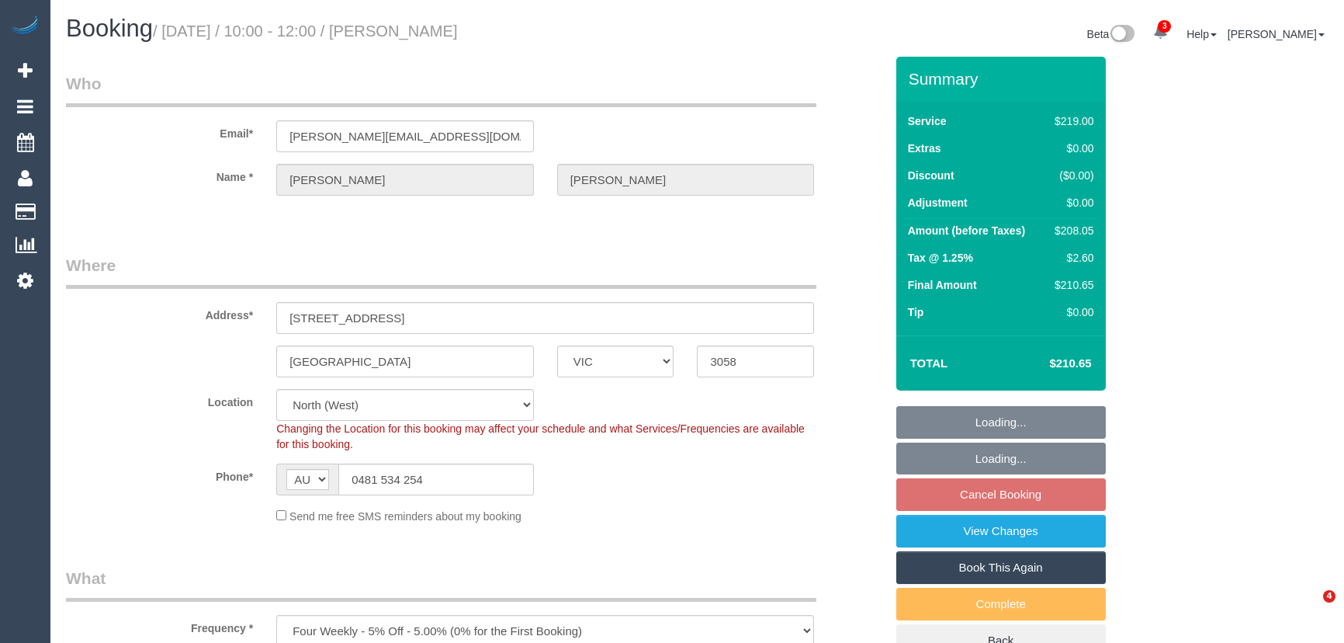
select select "VIC"
select select "number:28"
select select "number:14"
select select "number:21"
select select "number:36"
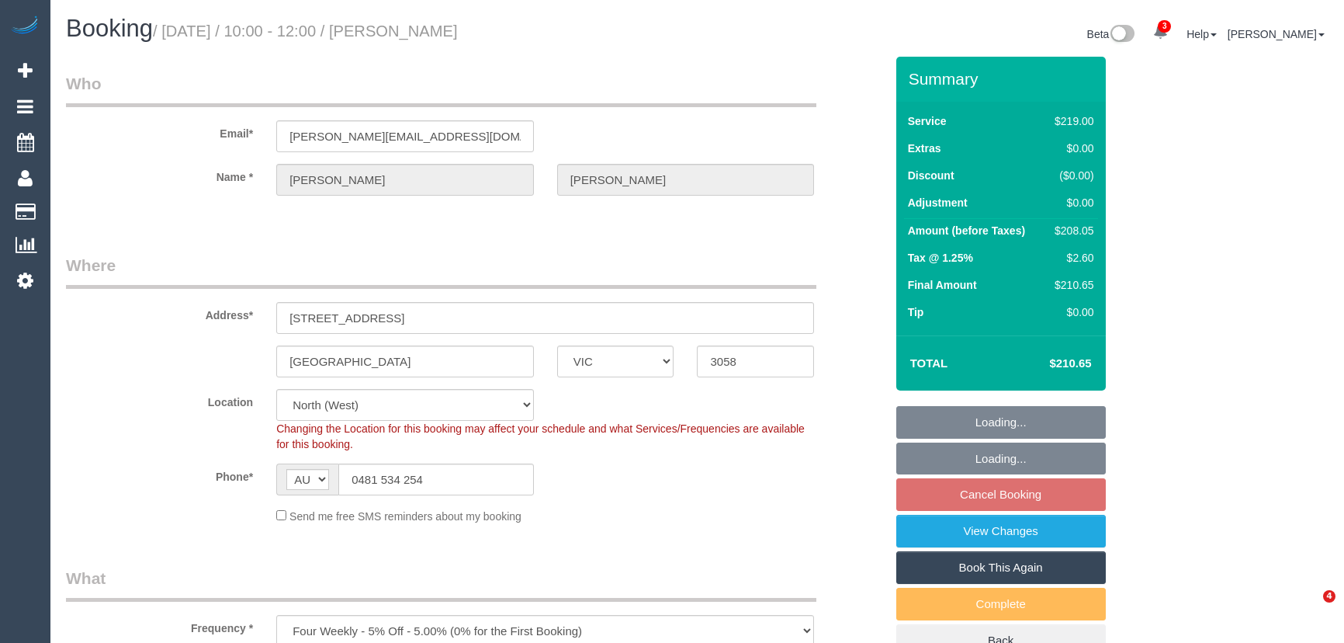
select select "number:34"
select select "number:13"
select select "spot3"
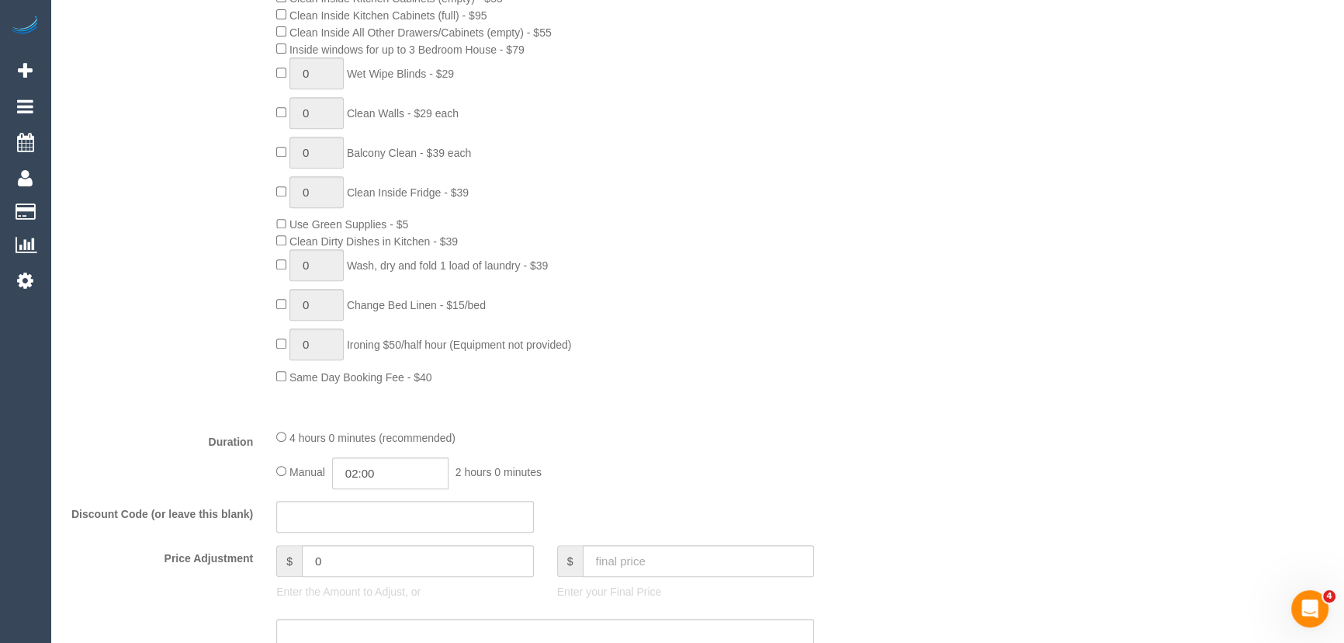
scroll to position [987, 0]
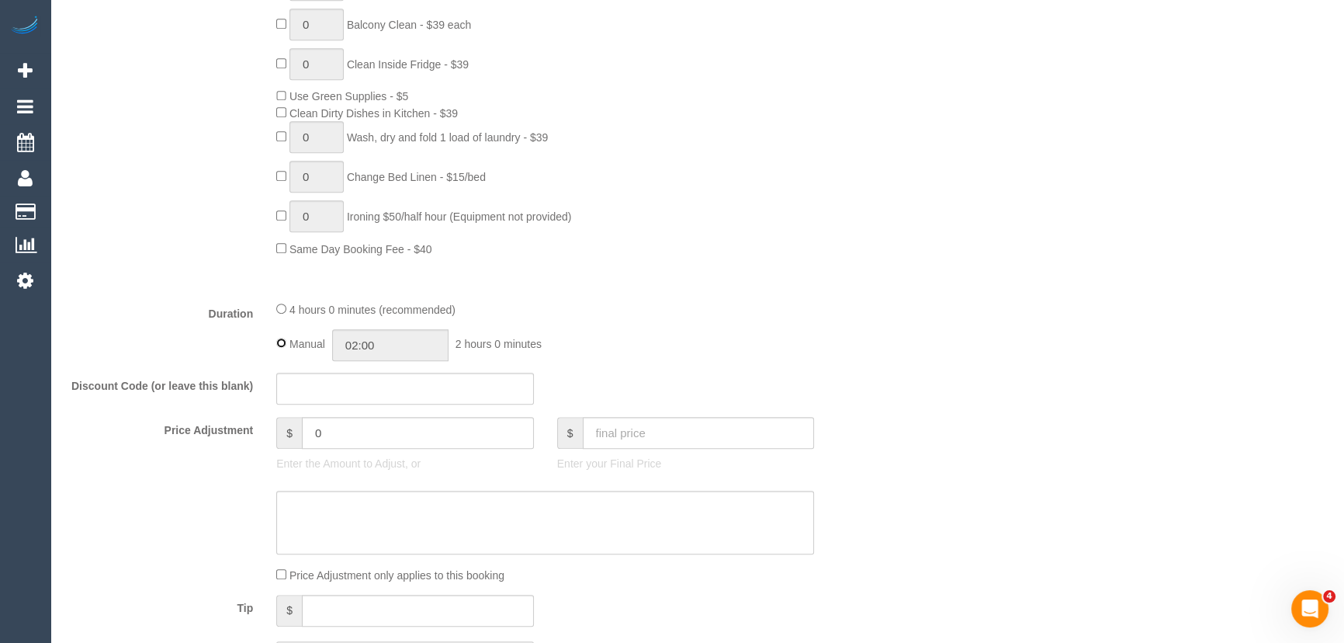
type input "04:00"
select select "spot24"
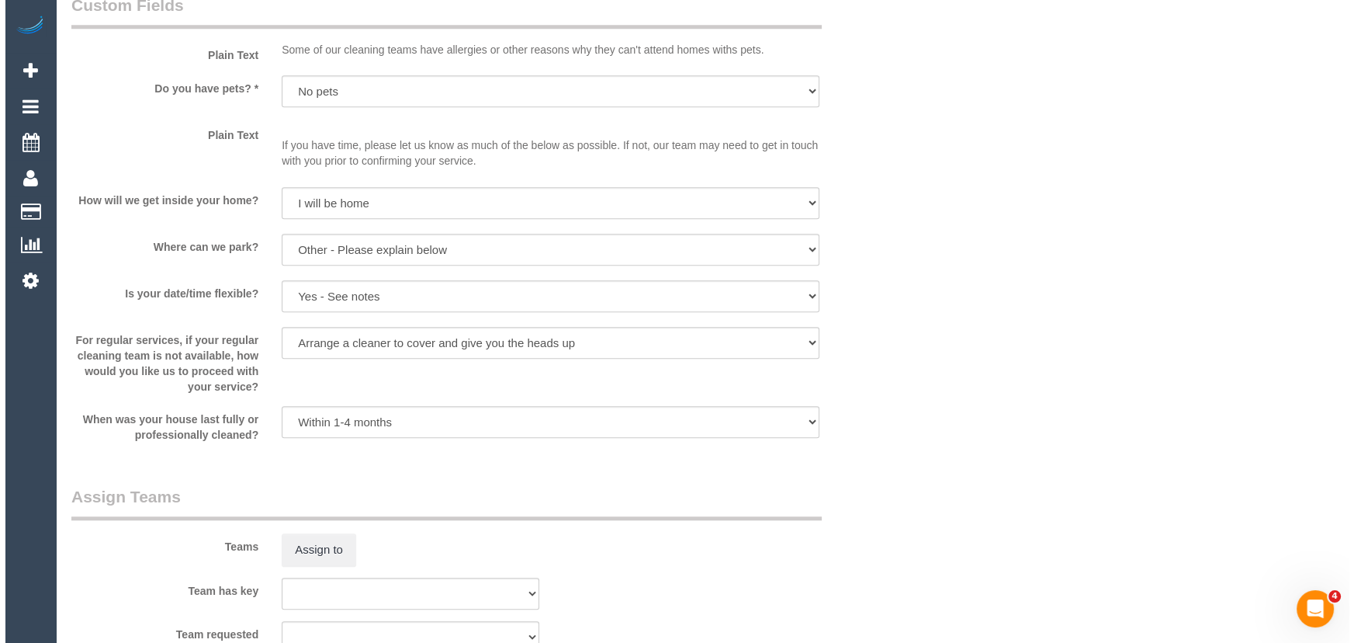
scroll to position [1975, 0]
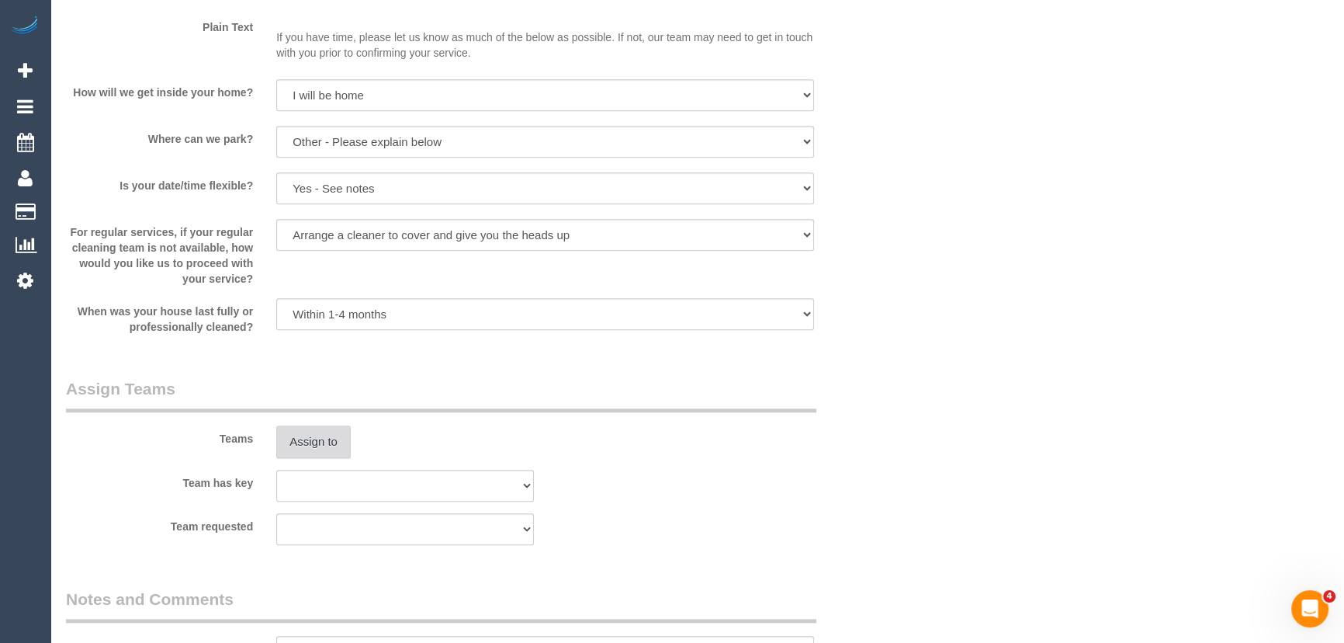
click at [299, 443] on button "Assign to" at bounding box center [313, 441] width 74 height 33
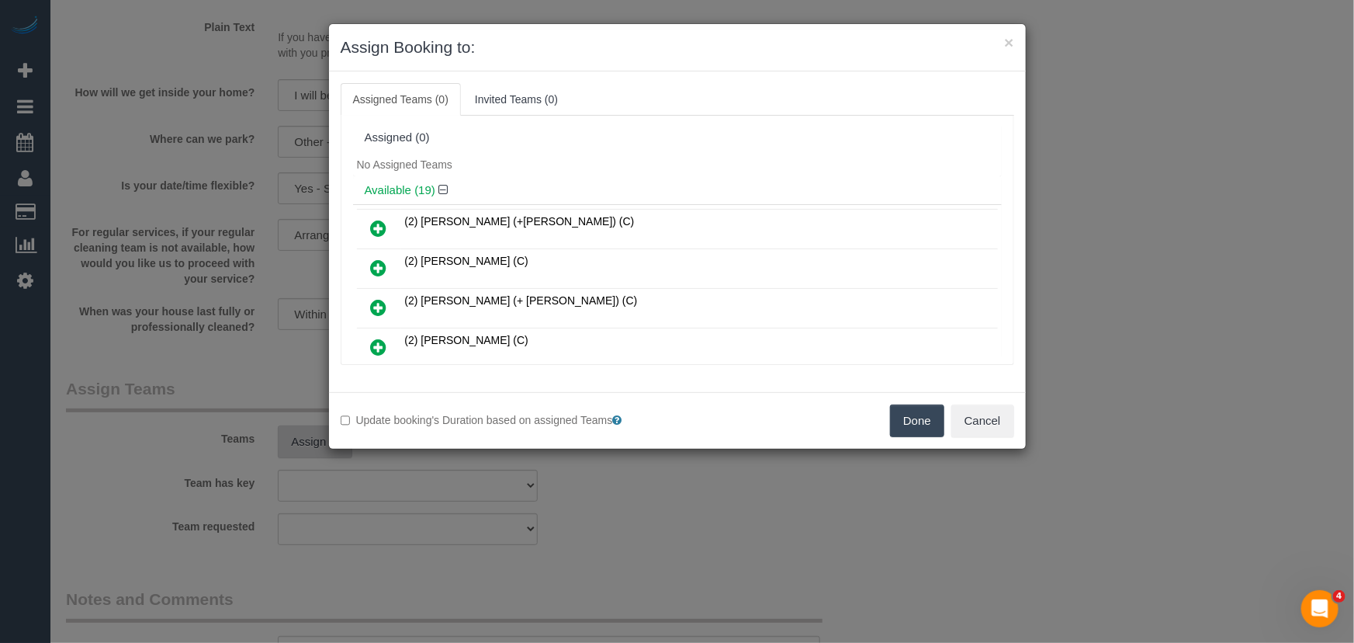
scroll to position [447, 0]
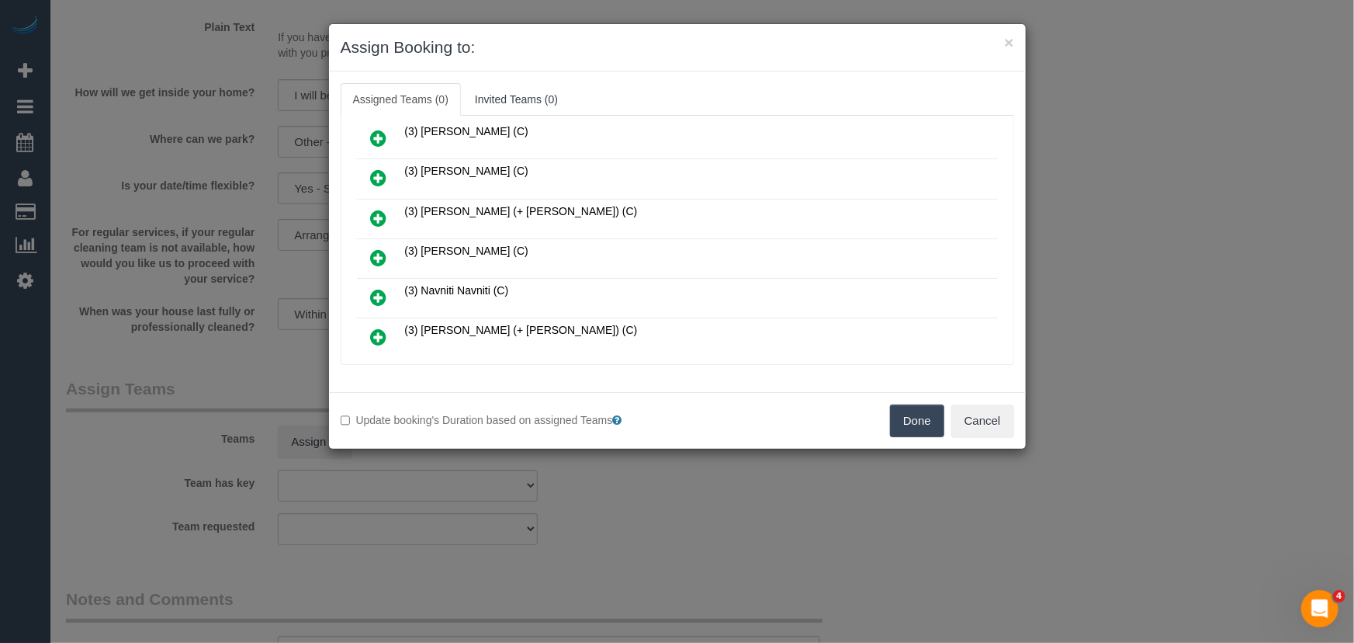
click at [374, 248] on icon at bounding box center [379, 257] width 16 height 19
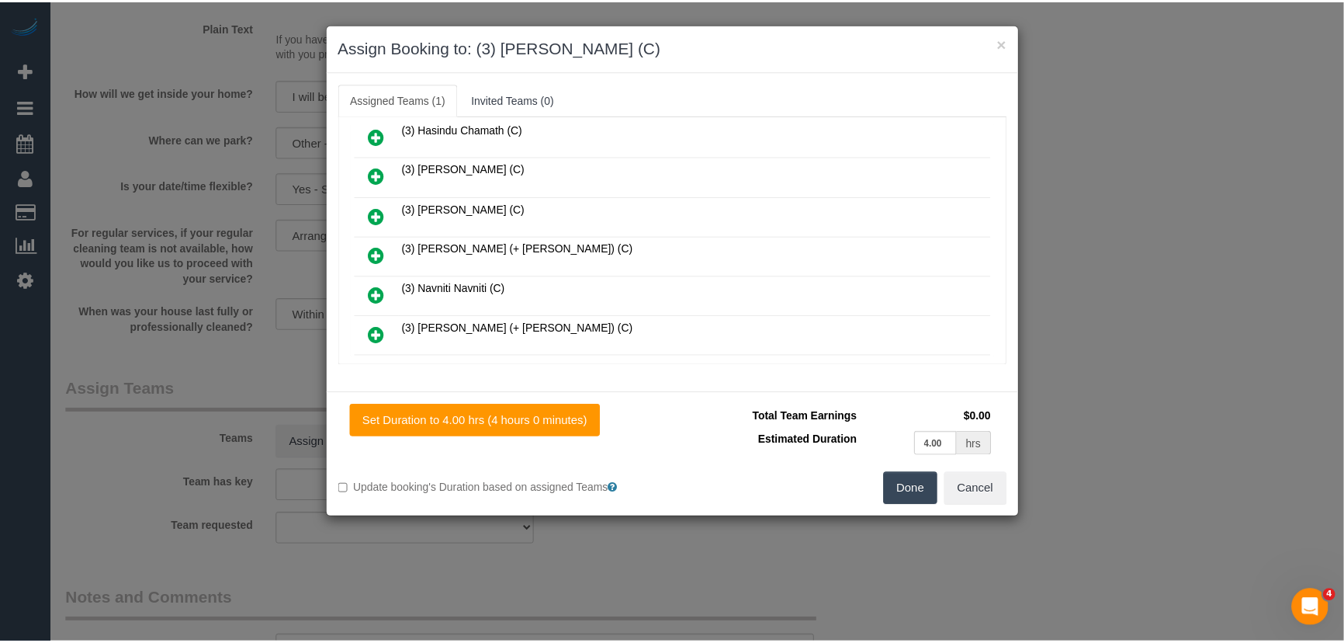
scroll to position [483, 0]
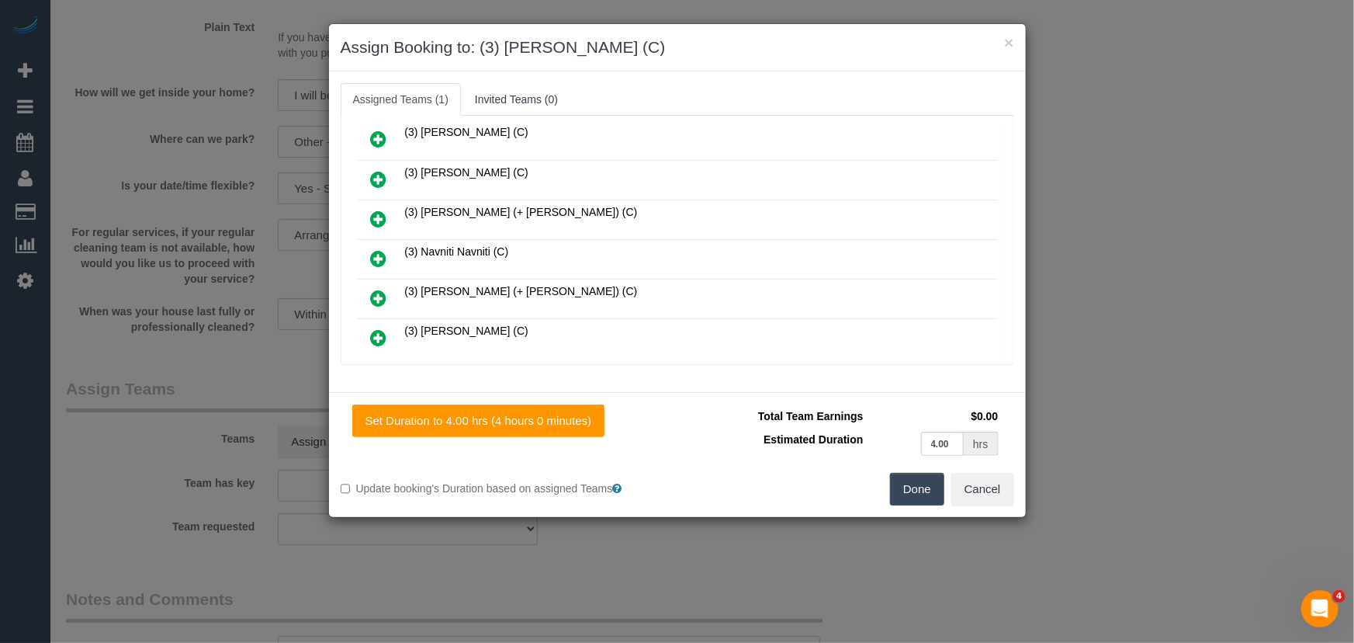
click at [910, 497] on button "Done" at bounding box center [917, 489] width 54 height 33
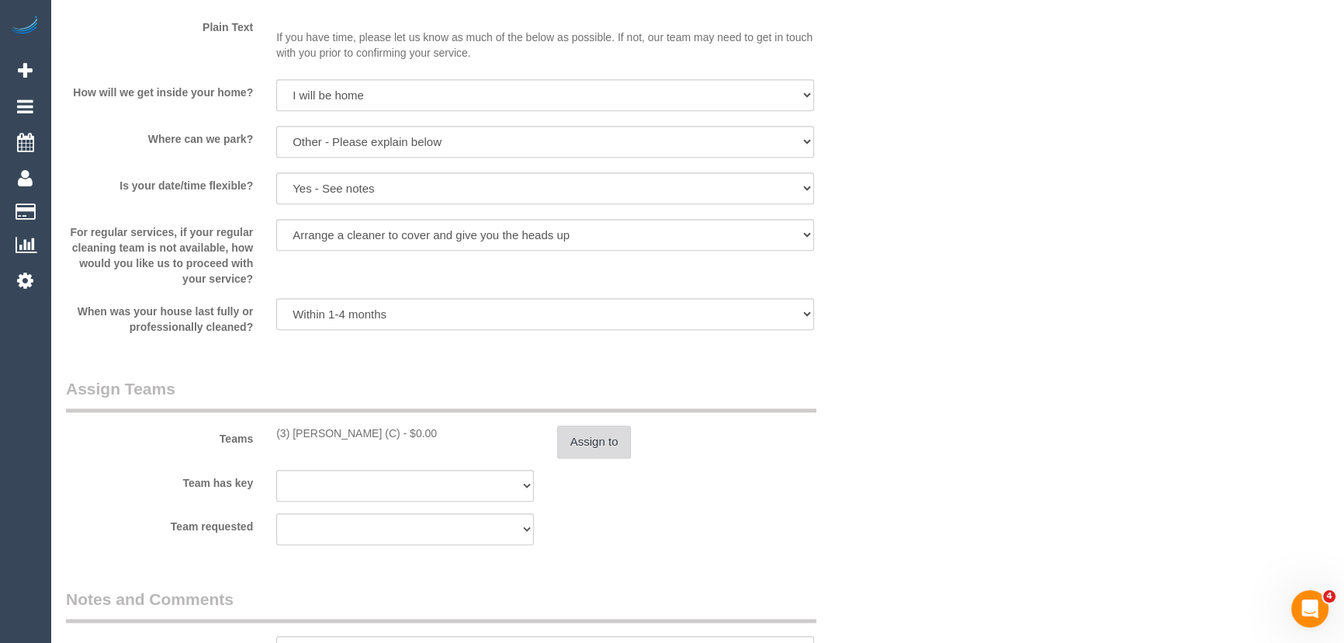
click at [607, 442] on button "Assign to" at bounding box center [594, 441] width 74 height 33
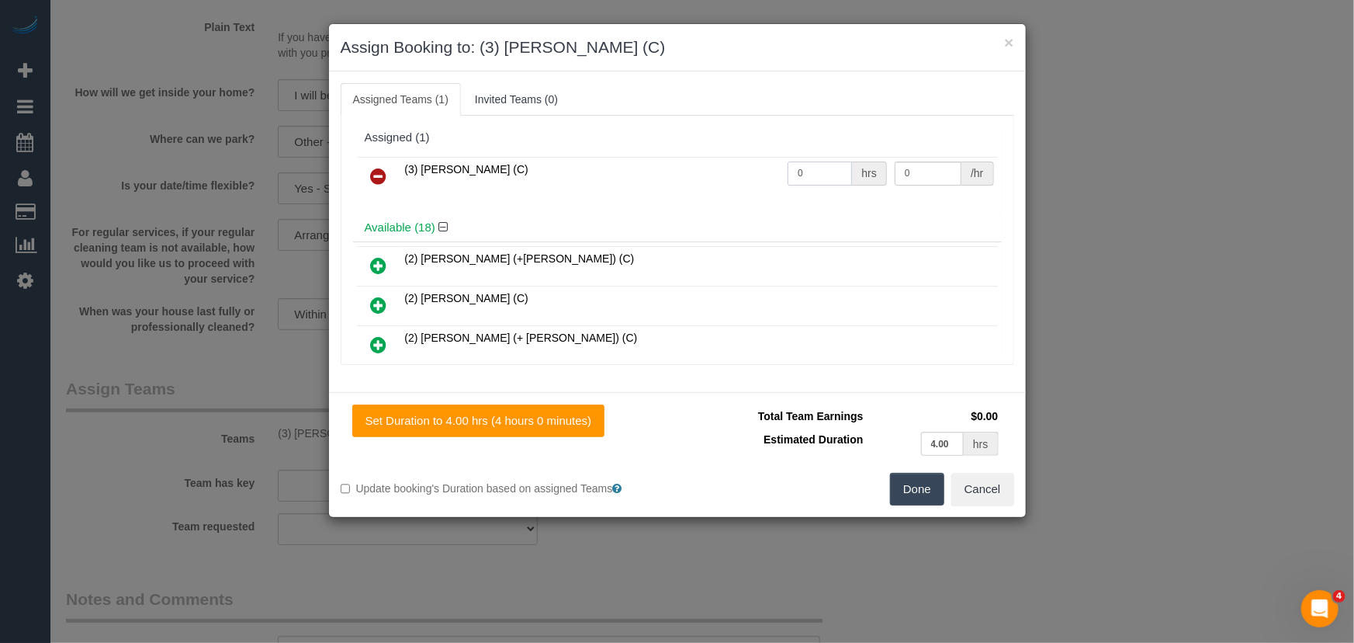
click at [808, 168] on input "0" at bounding box center [820, 173] width 64 height 24
type input "1"
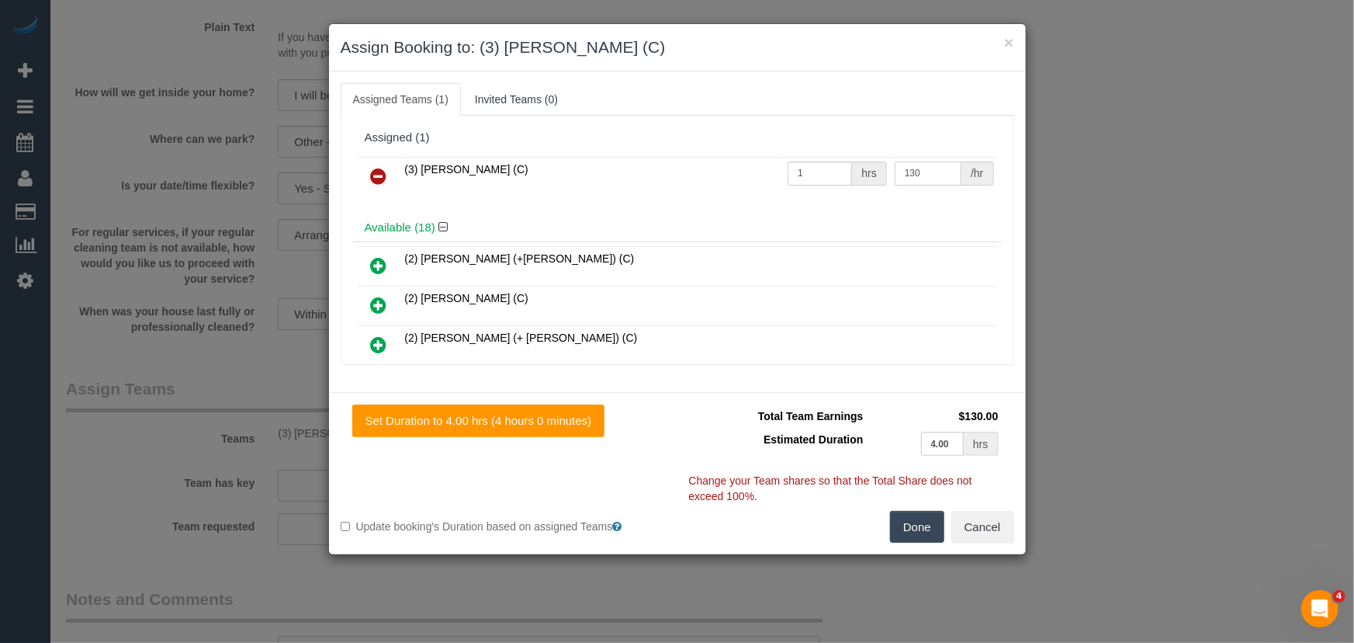
type input "130"
click at [924, 515] on button "Done" at bounding box center [917, 527] width 54 height 33
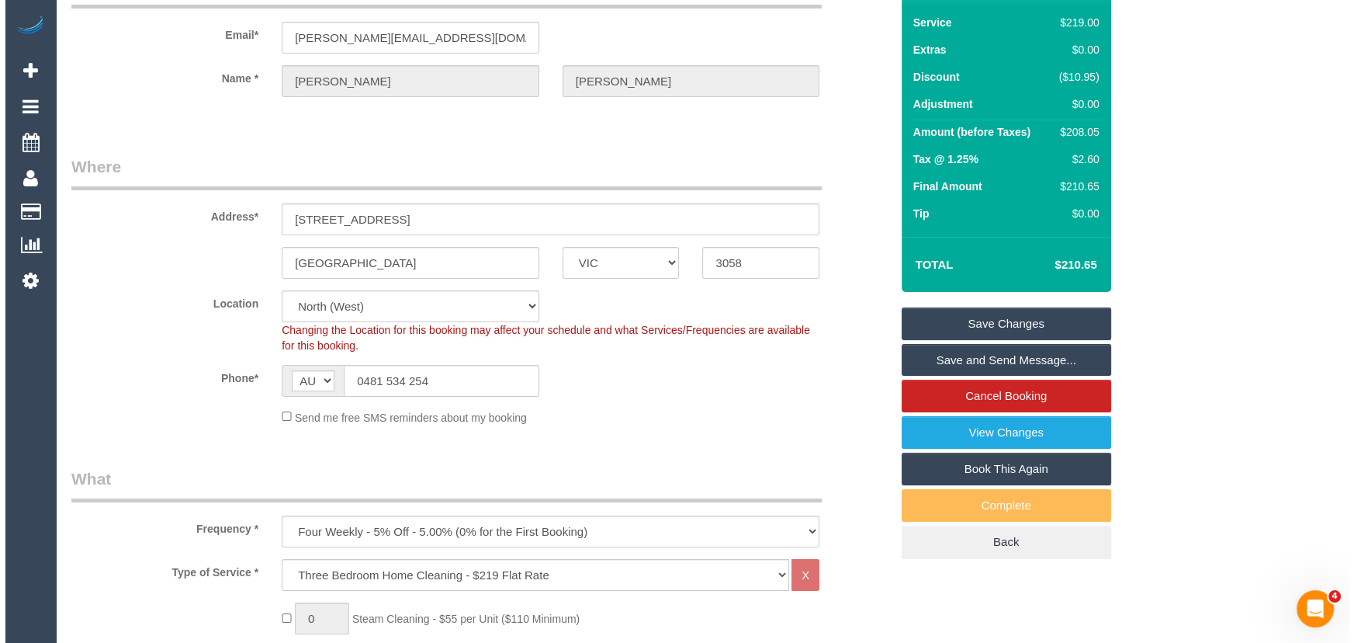
scroll to position [0, 0]
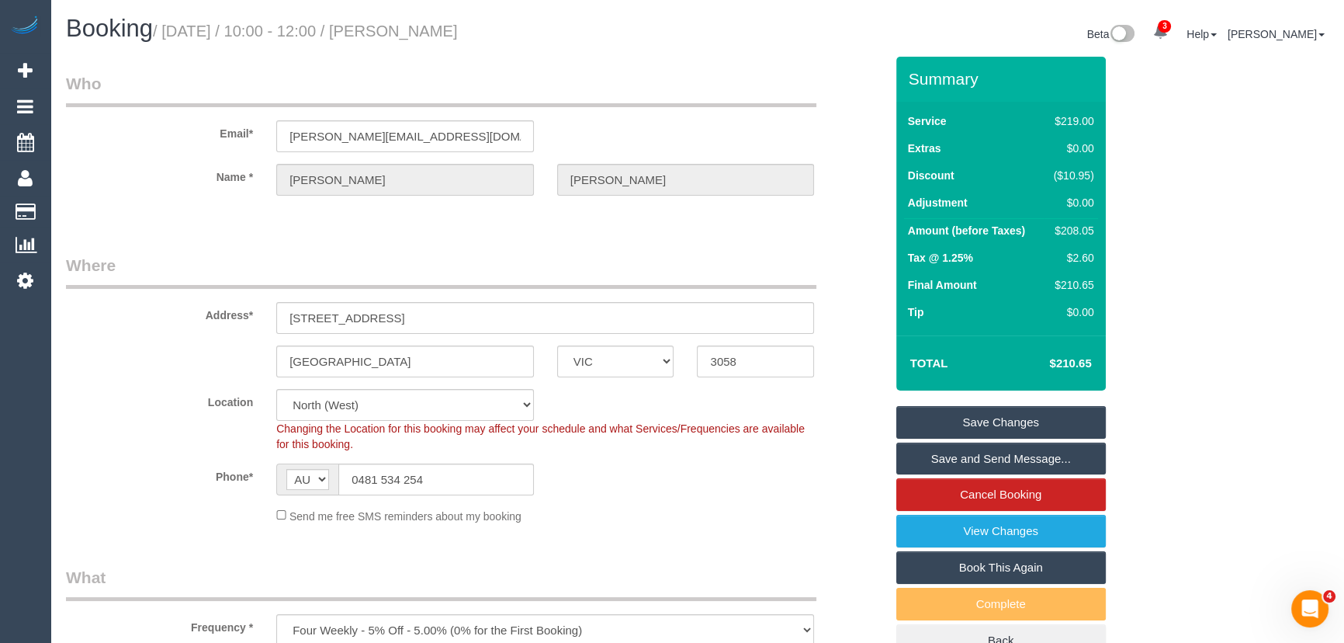
click at [458, 33] on small "/ September 19, 2025 / 10:00 - 12:00 / Harriet Dillon" at bounding box center [305, 31] width 305 height 17
copy small "Harriet Dillon"
click at [950, 459] on link "Save and Send Message..." at bounding box center [1001, 458] width 210 height 33
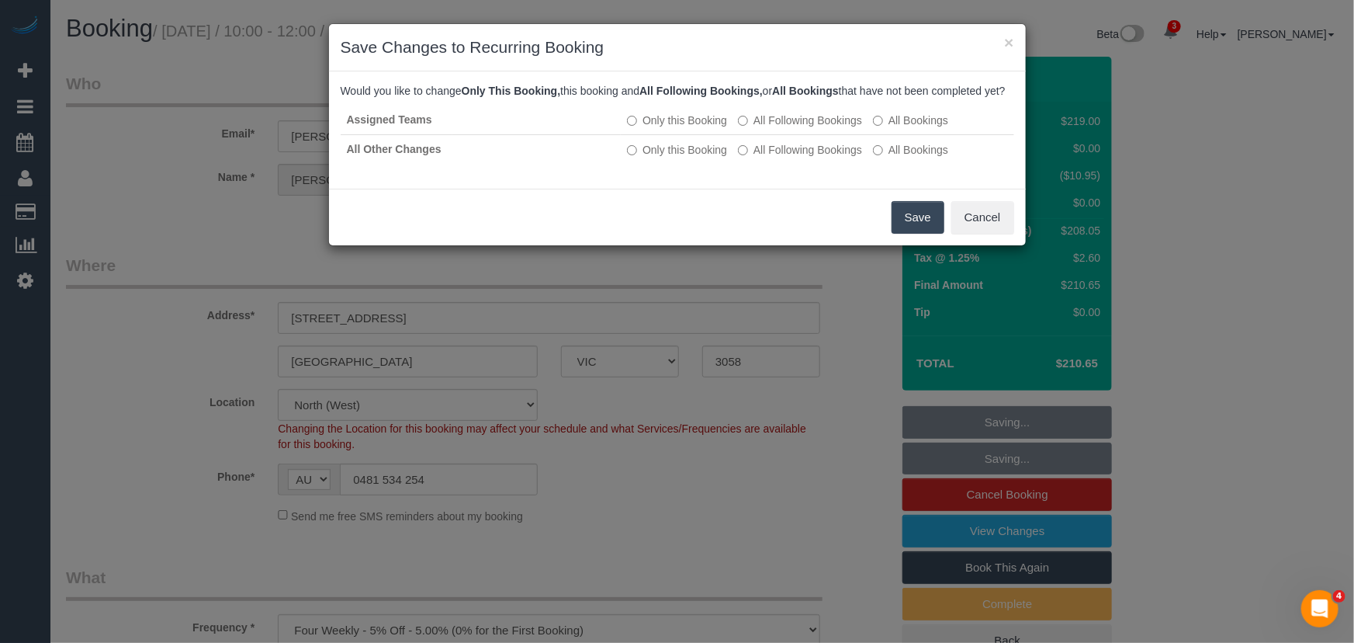
click at [916, 230] on button "Save" at bounding box center [918, 217] width 53 height 33
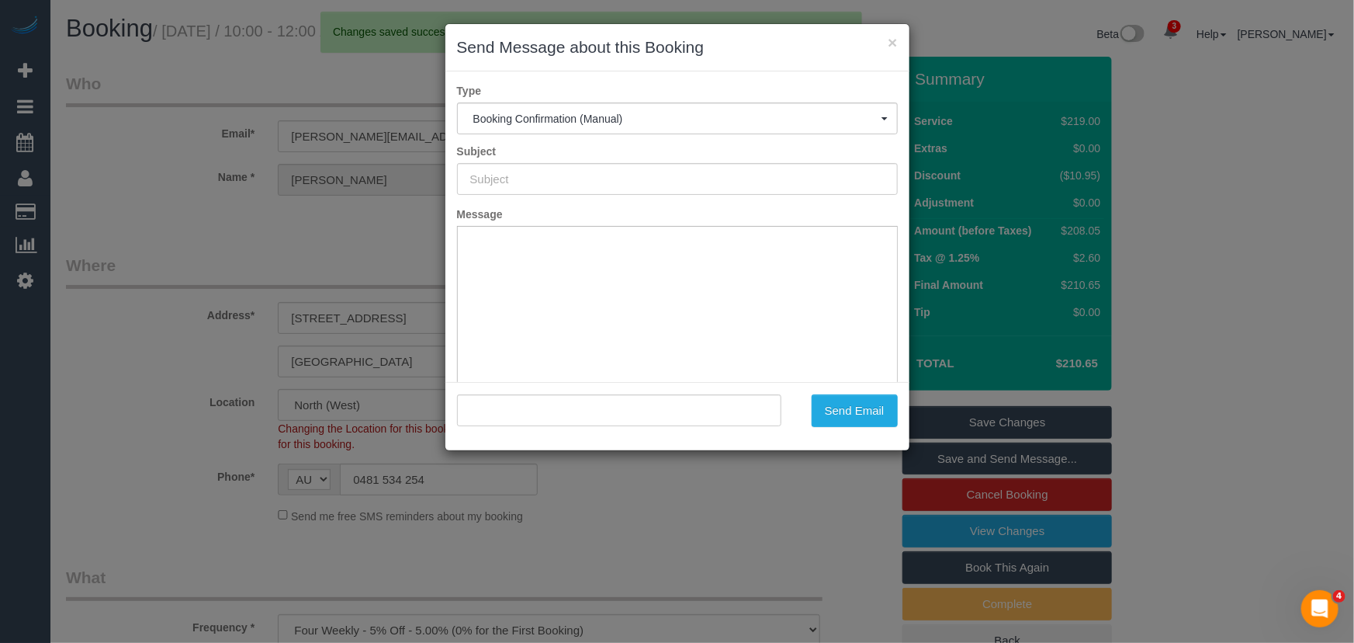
type input "Booking Confirmed"
type input ""Harriet Dillon" <harriet.md@gmail.com>"
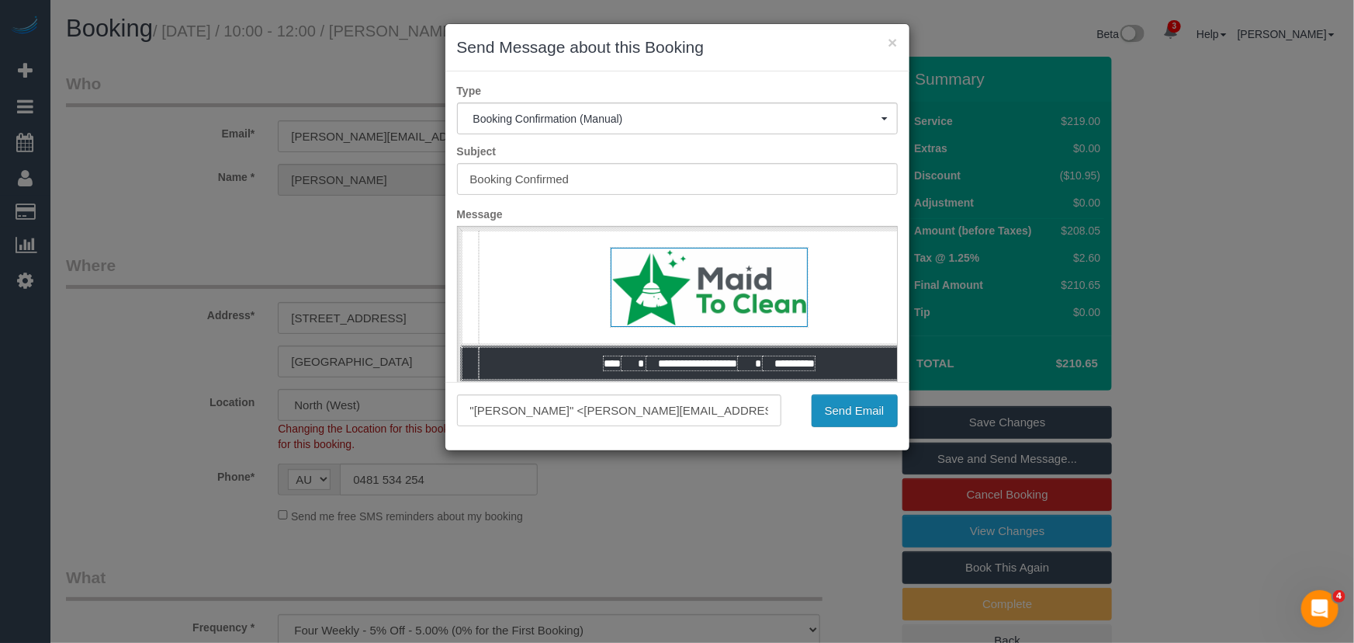
click at [864, 414] on button "Send Email" at bounding box center [855, 410] width 86 height 33
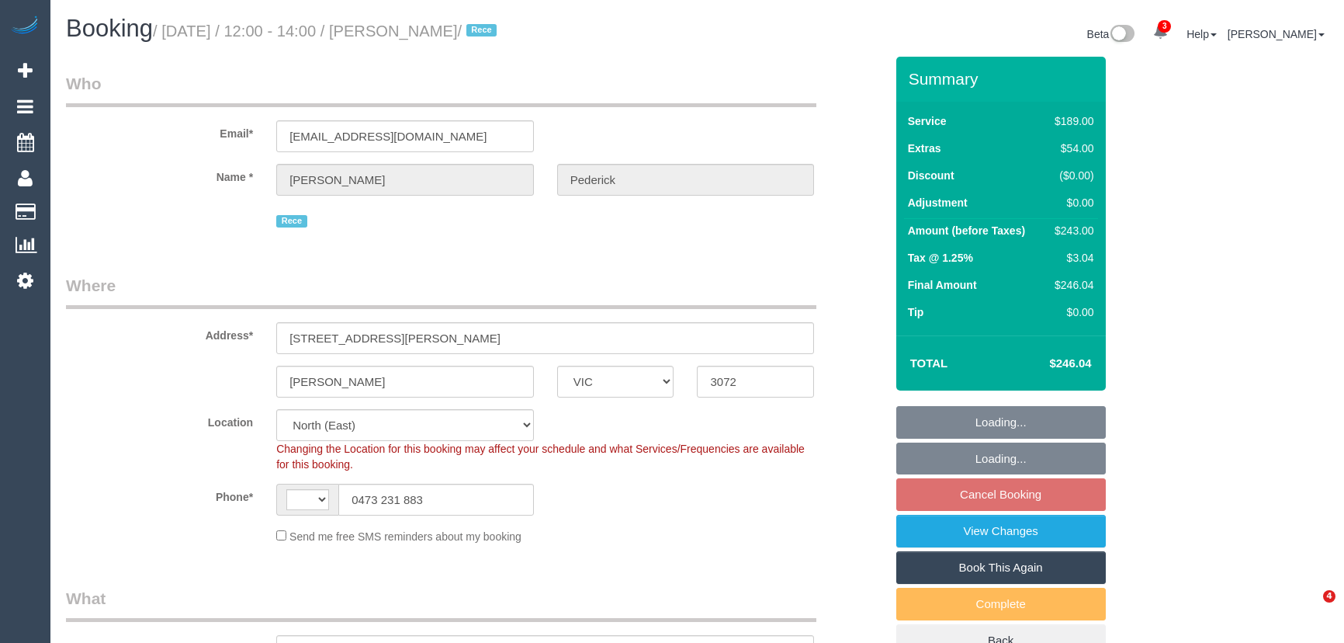
select select "VIC"
select select "number:29"
select select "number:14"
select select "number:19"
select select "number:36"
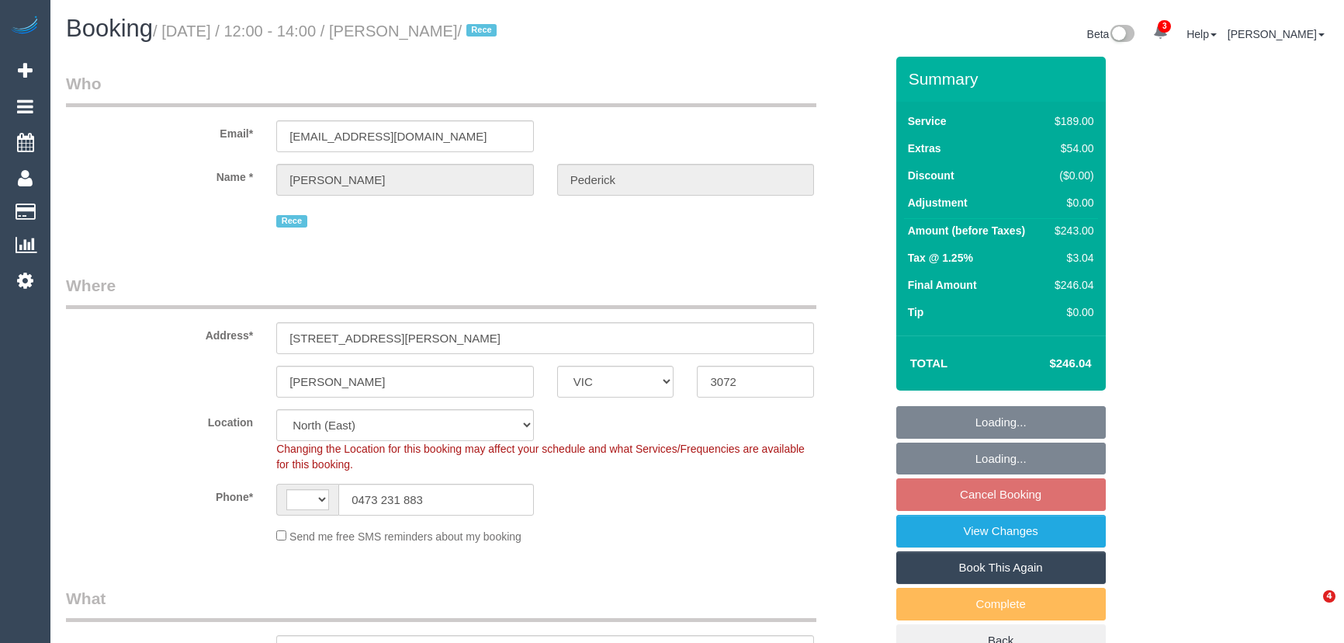
select select "number:35"
select select "number:26"
select select "string:AU"
select select "object:1458"
select select "string:stripe-pm_1S4xWt2GScqysDRVni8DrqTI"
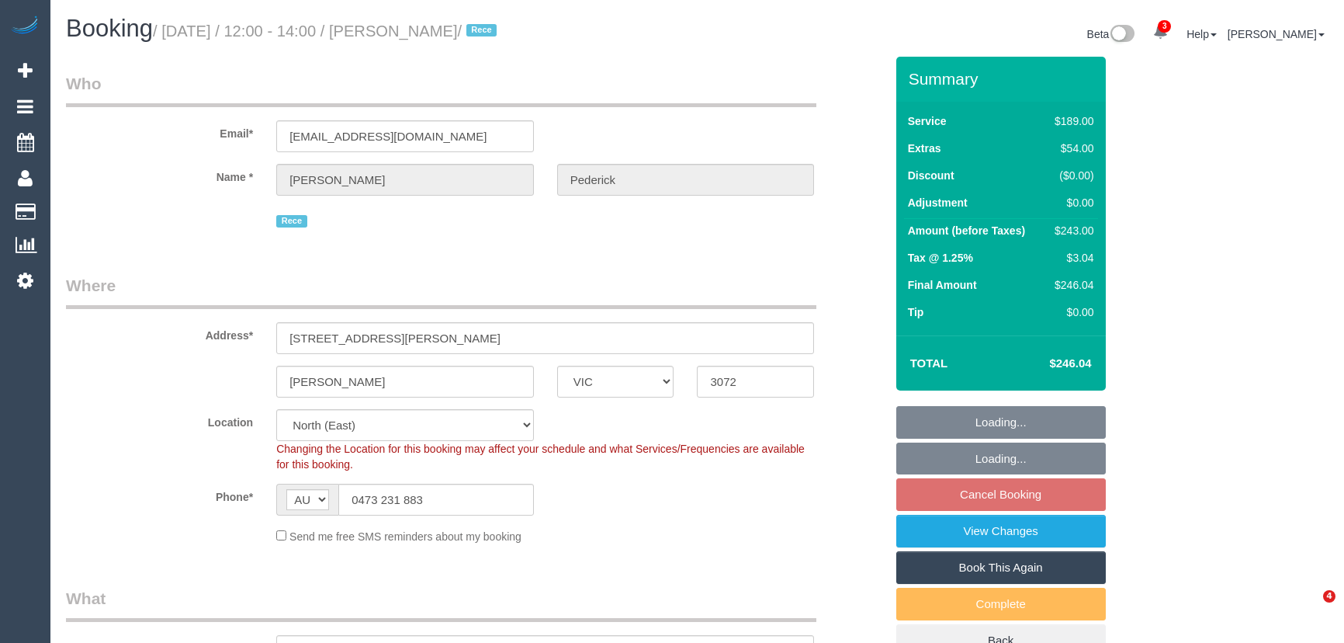
select select "spot4"
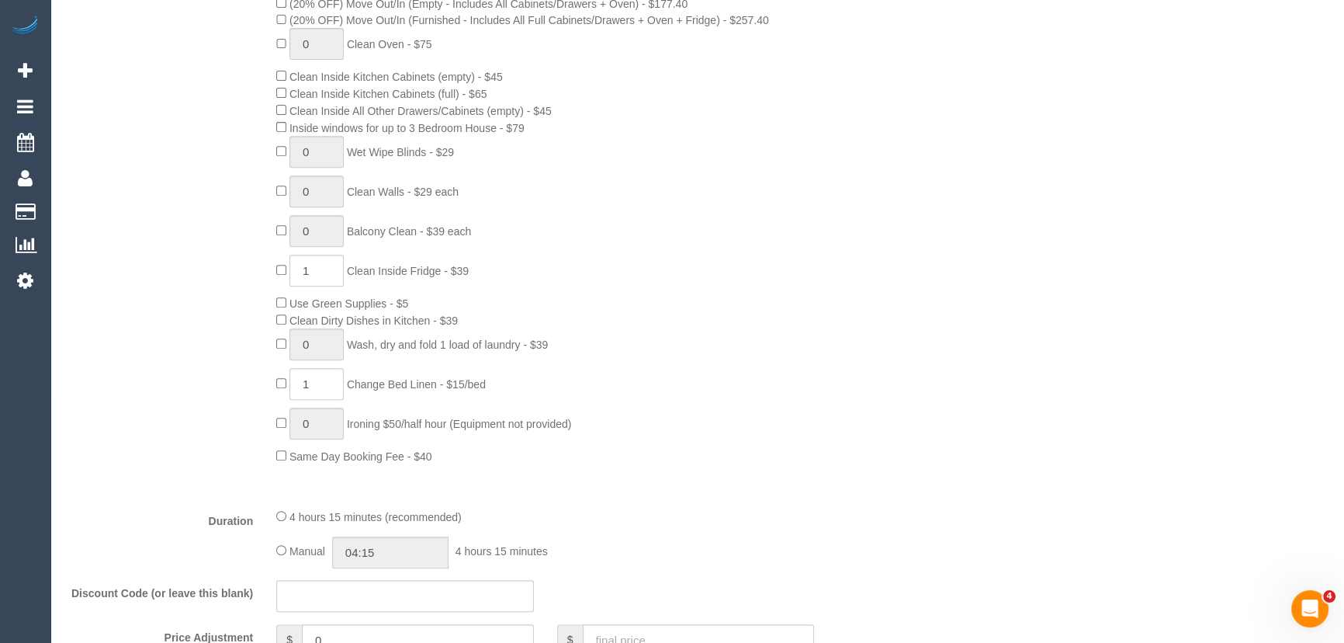
scroll to position [987, 0]
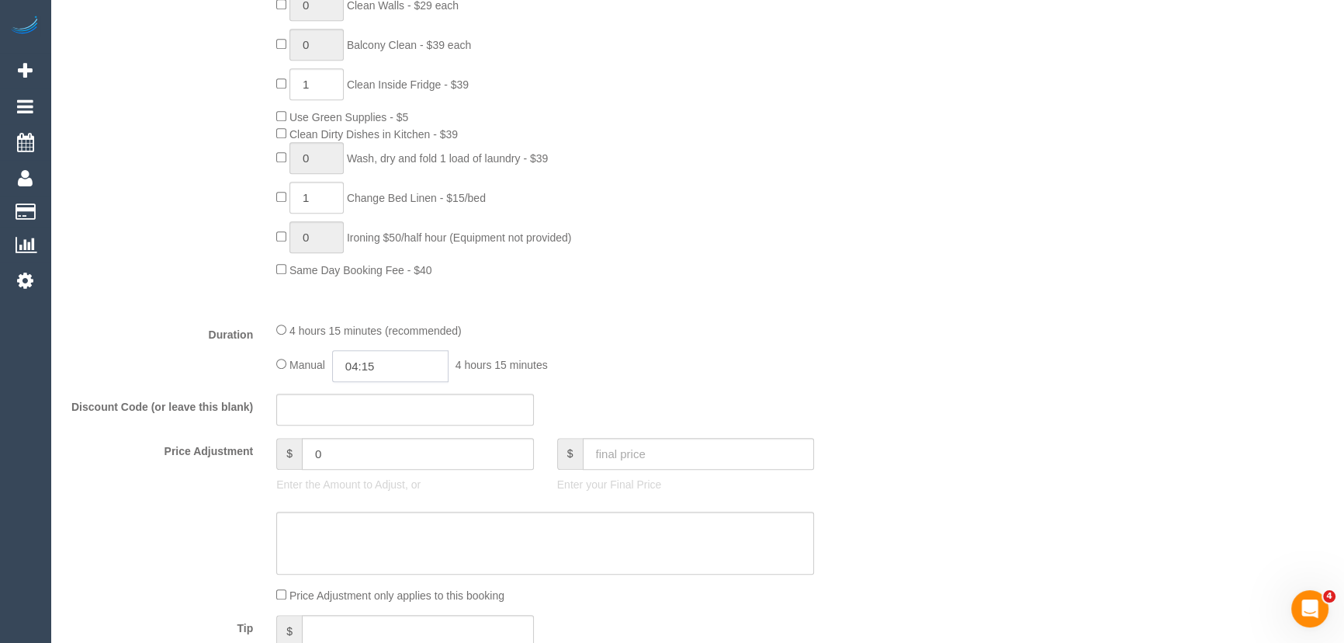
click at [413, 365] on input "04:15" at bounding box center [390, 366] width 116 height 32
type input "02:00"
click at [378, 473] on li "02:00" at bounding box center [373, 477] width 69 height 20
click at [405, 379] on input "02:00" at bounding box center [390, 366] width 116 height 32
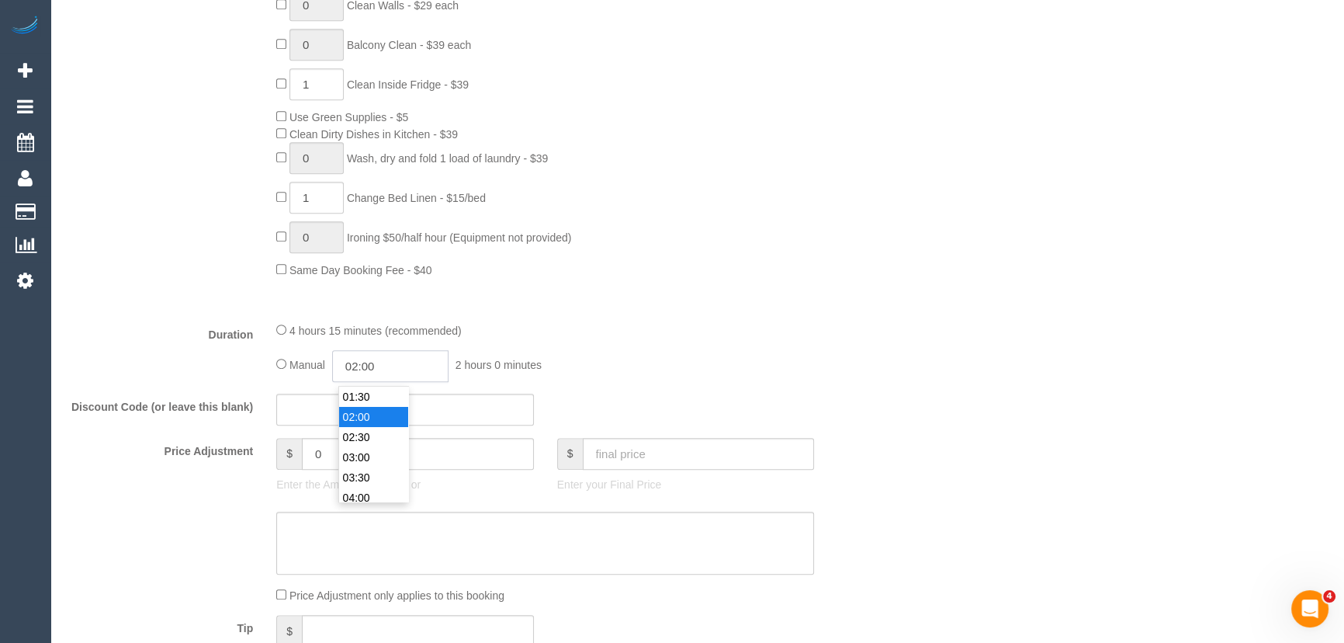
select select "spot25"
type input "02:15"
select select "spot46"
type input "02:15"
click at [845, 262] on div "0 Steam Cleaning - $55 per Unit ($110 Minimum) Use Disinfectant Products - $20 …" at bounding box center [580, 6] width 631 height 543
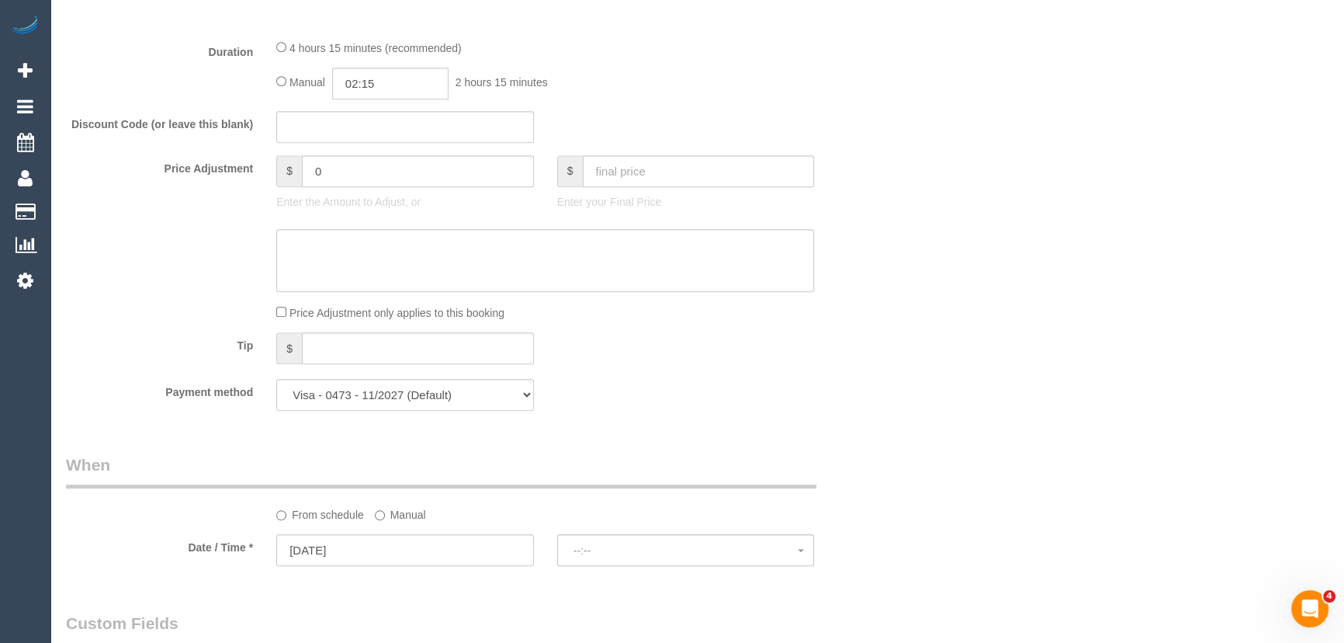
select select "spot67"
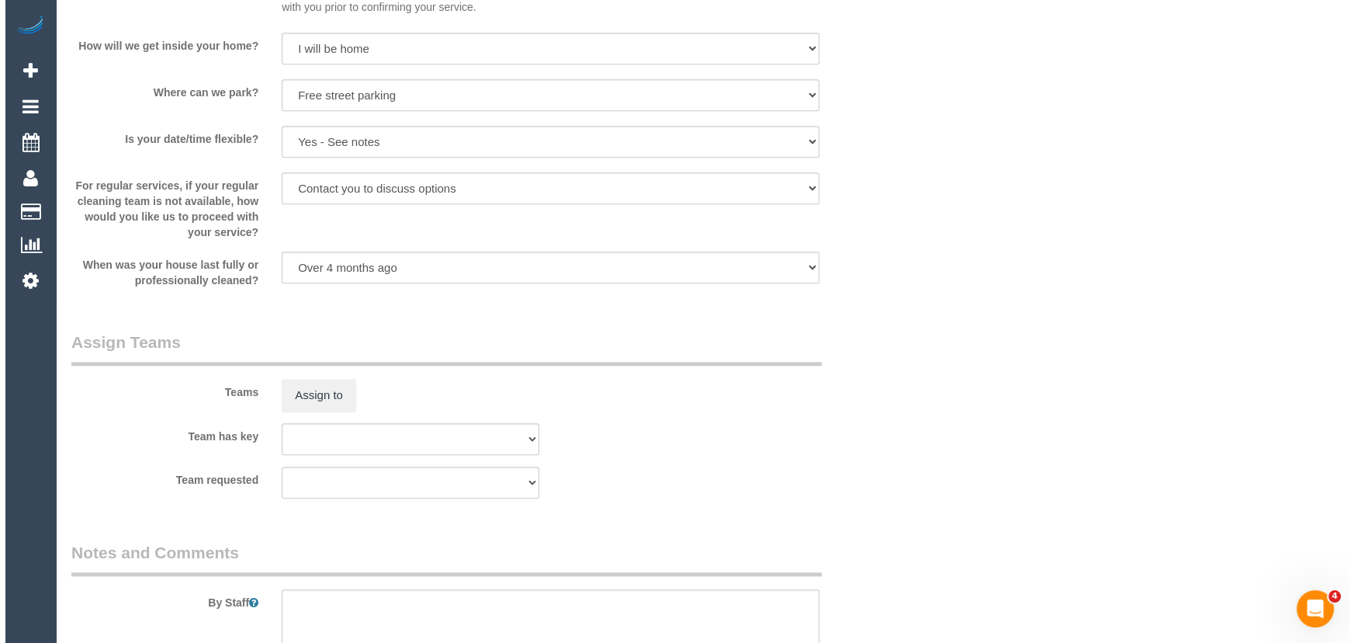
scroll to position [2046, 0]
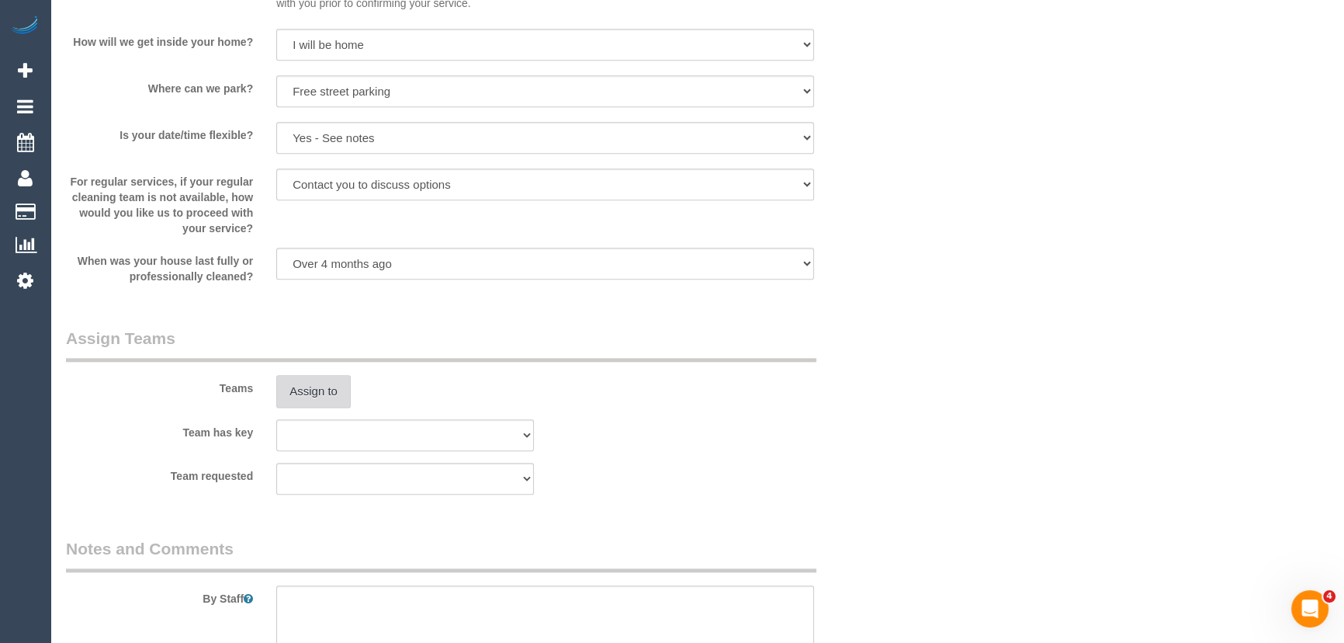
click at [317, 386] on button "Assign to" at bounding box center [313, 391] width 74 height 33
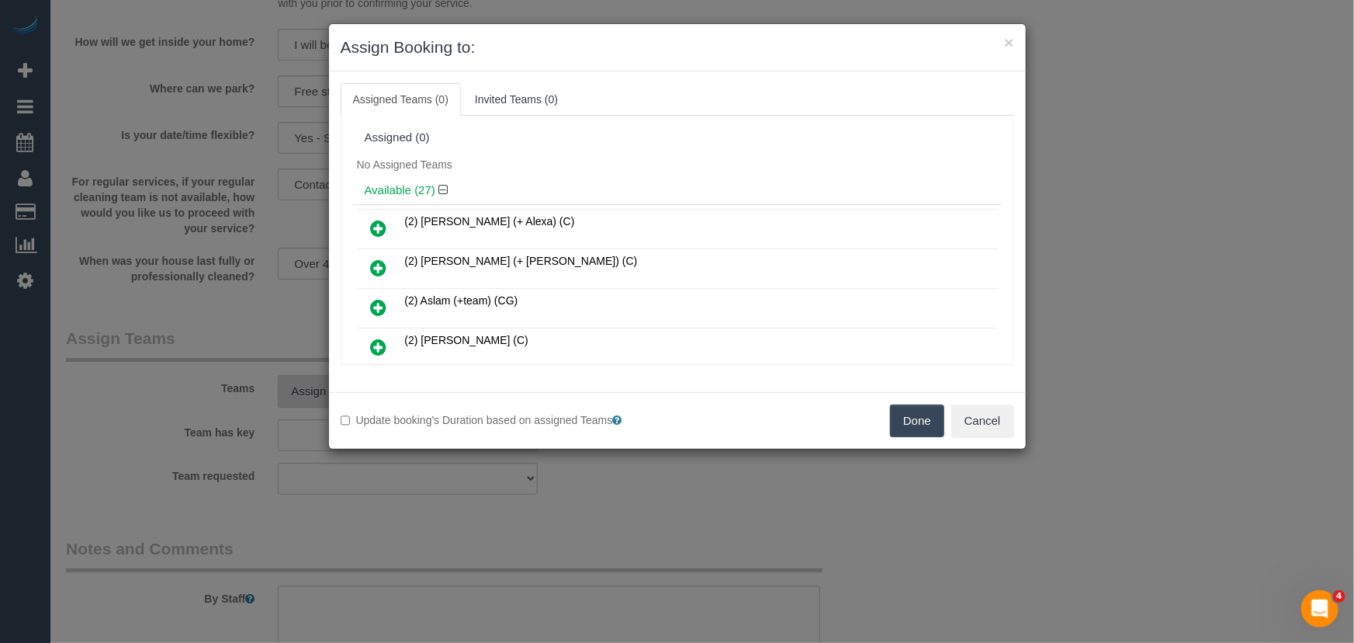
scroll to position [602, 0]
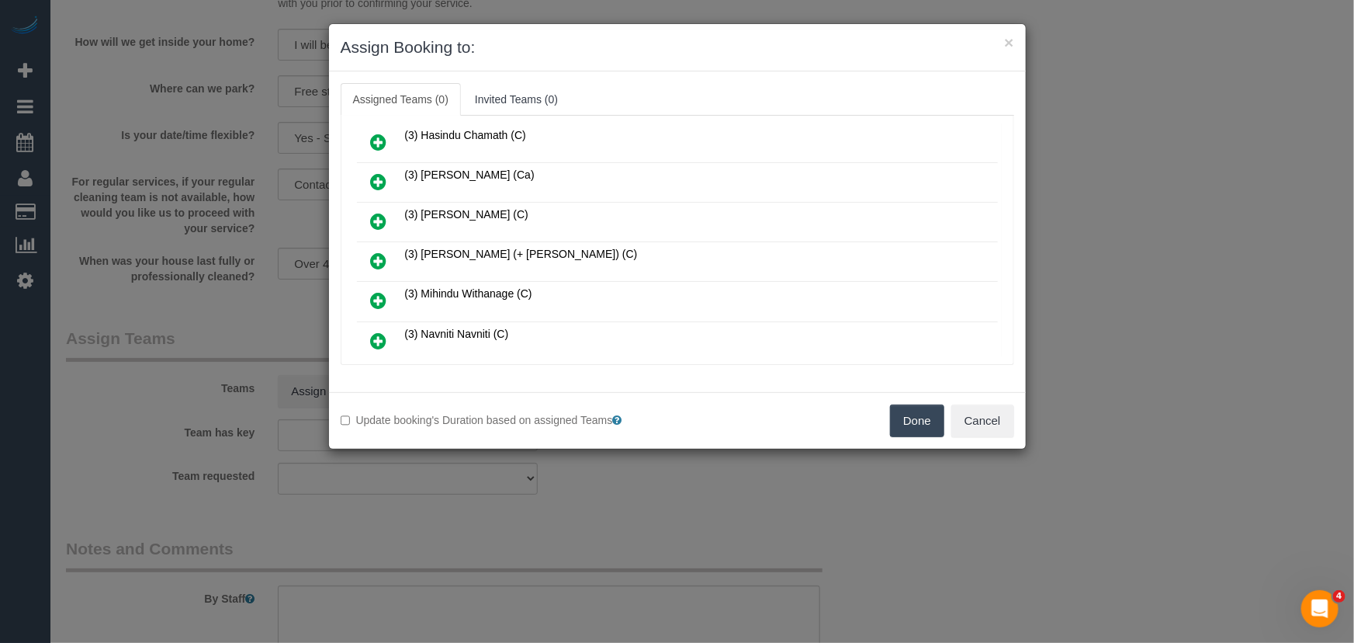
click at [382, 251] on icon at bounding box center [379, 260] width 16 height 19
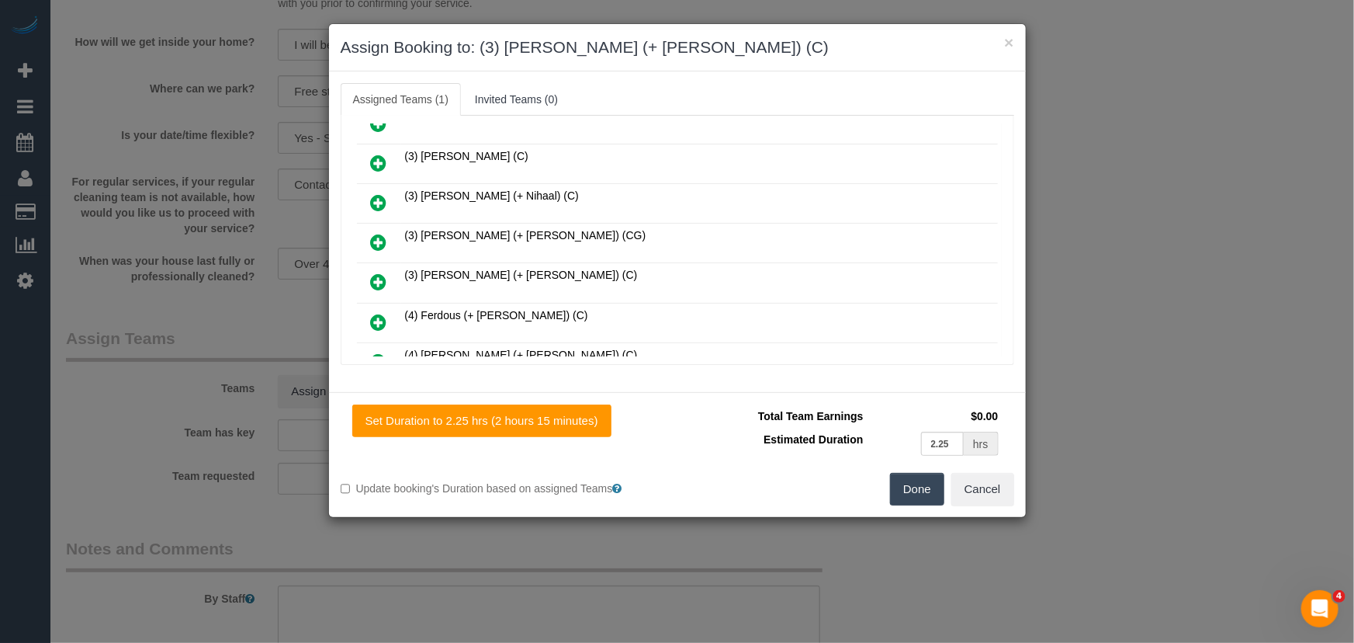
scroll to position [921, 0]
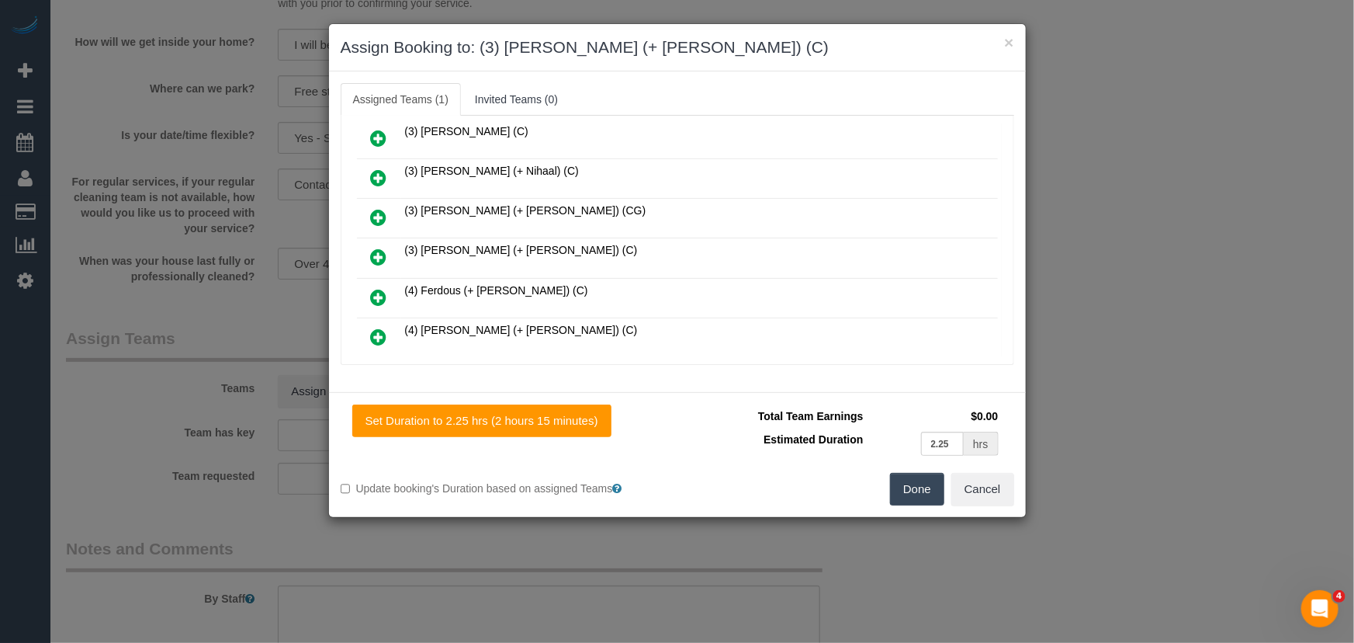
click at [376, 248] on icon at bounding box center [379, 257] width 16 height 19
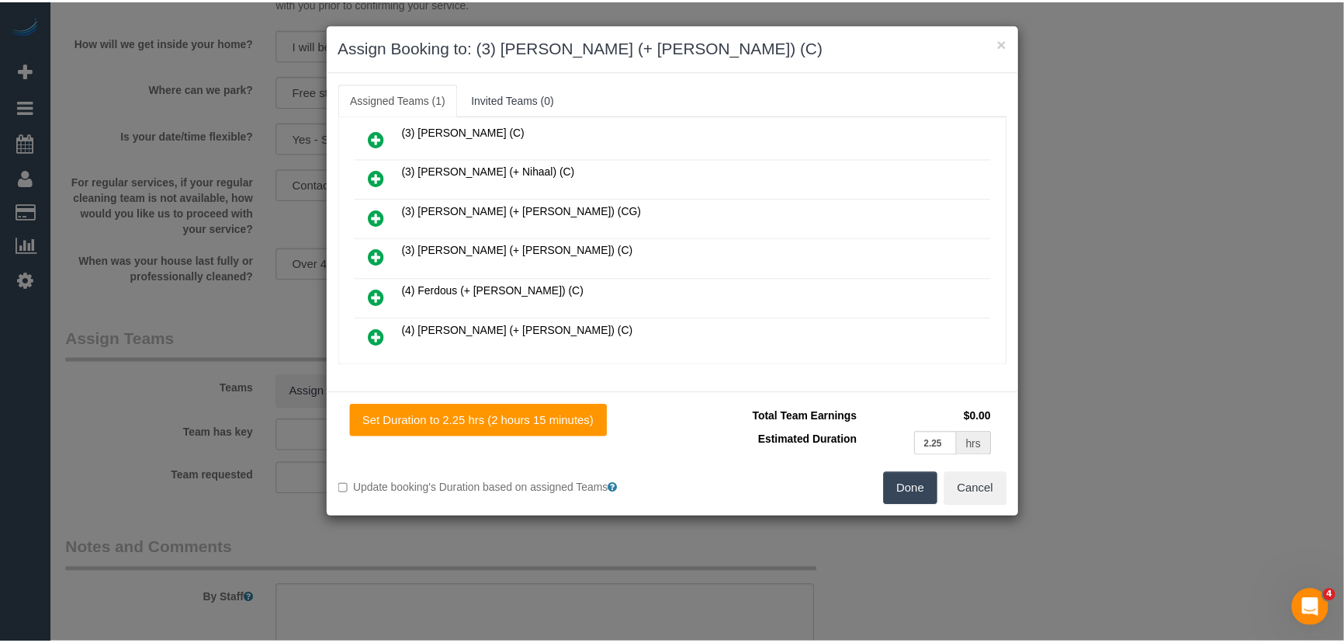
scroll to position [960, 0]
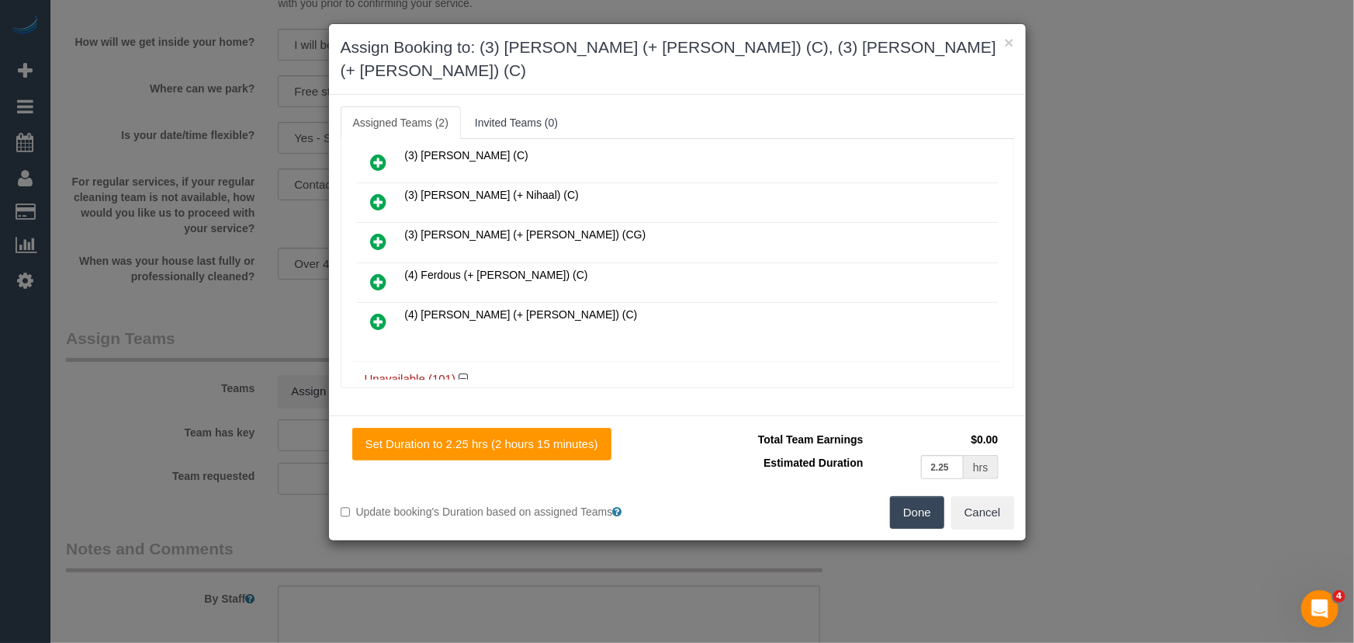
click at [907, 496] on button "Done" at bounding box center [917, 512] width 54 height 33
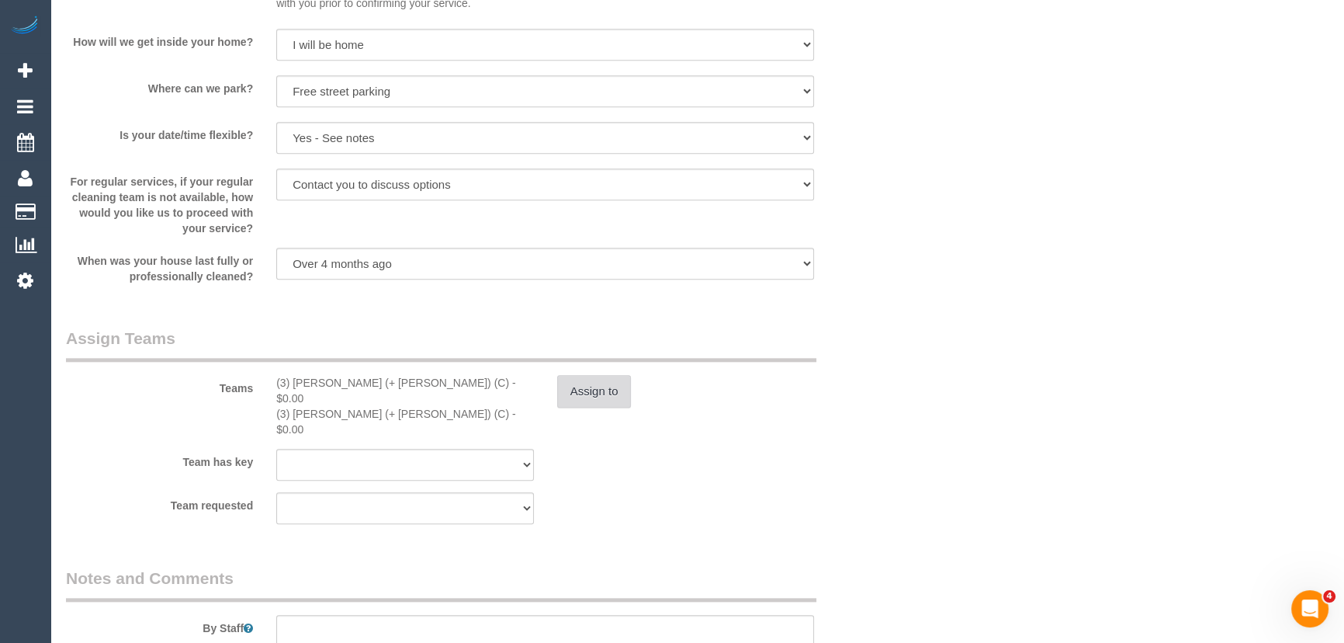
click at [604, 392] on button "Assign to" at bounding box center [594, 391] width 74 height 33
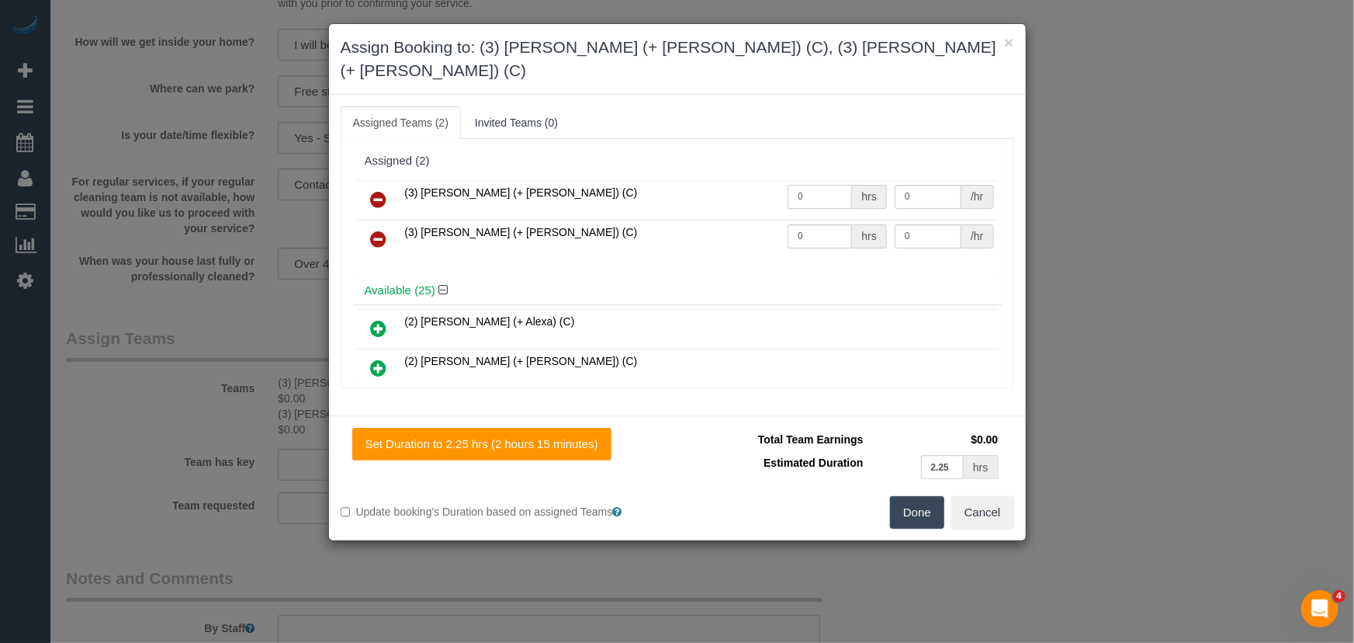
click at [814, 185] on input "0" at bounding box center [820, 197] width 64 height 24
type input "1"
click at [807, 224] on input "0" at bounding box center [820, 236] width 64 height 24
type input "77.5"
type input "1"
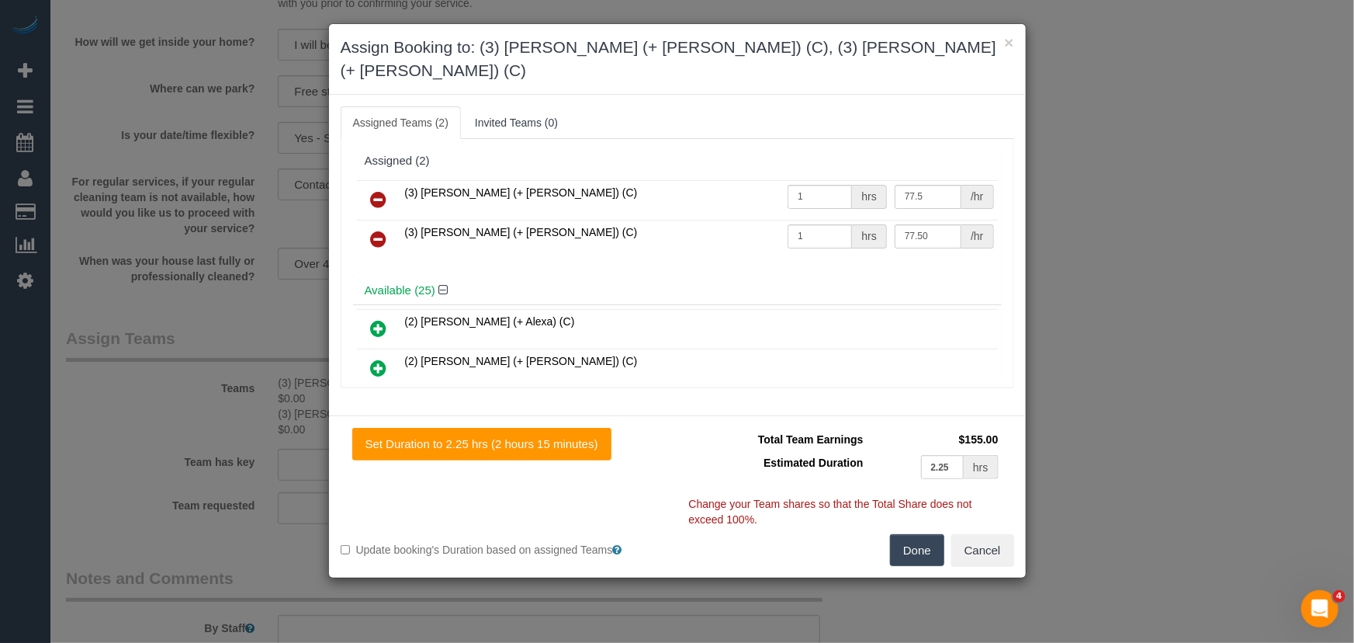
type input "77.5"
click at [915, 534] on button "Done" at bounding box center [917, 550] width 54 height 33
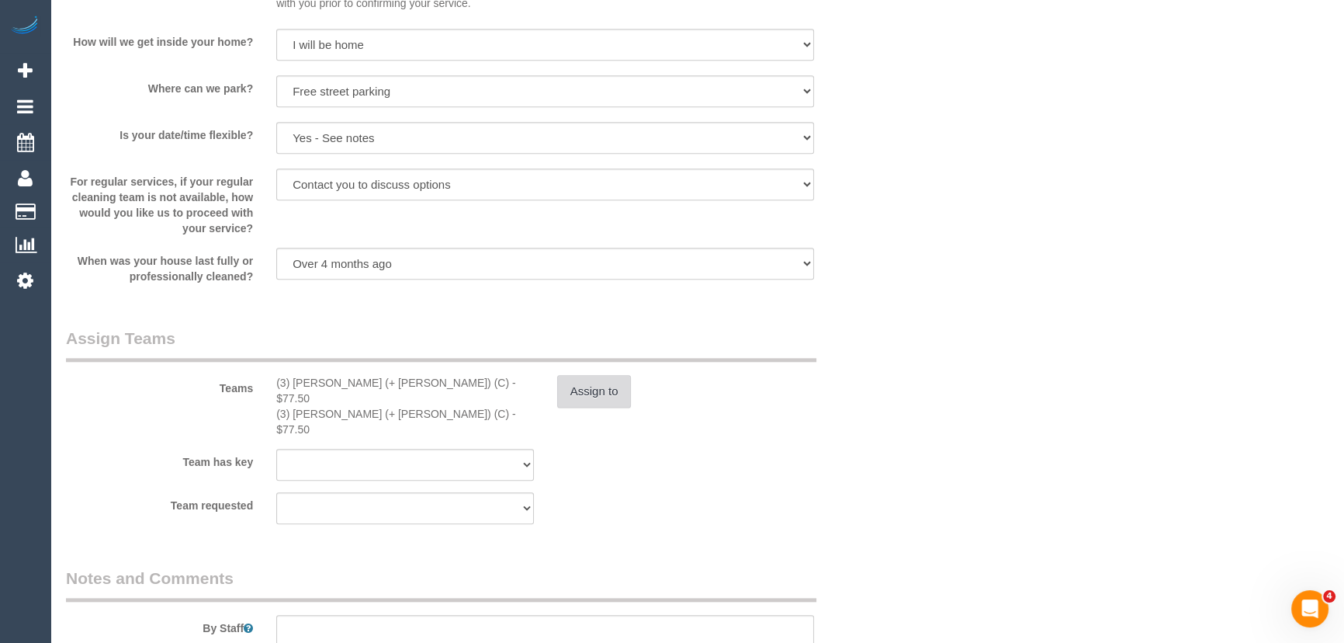
scroll to position [2257, 0]
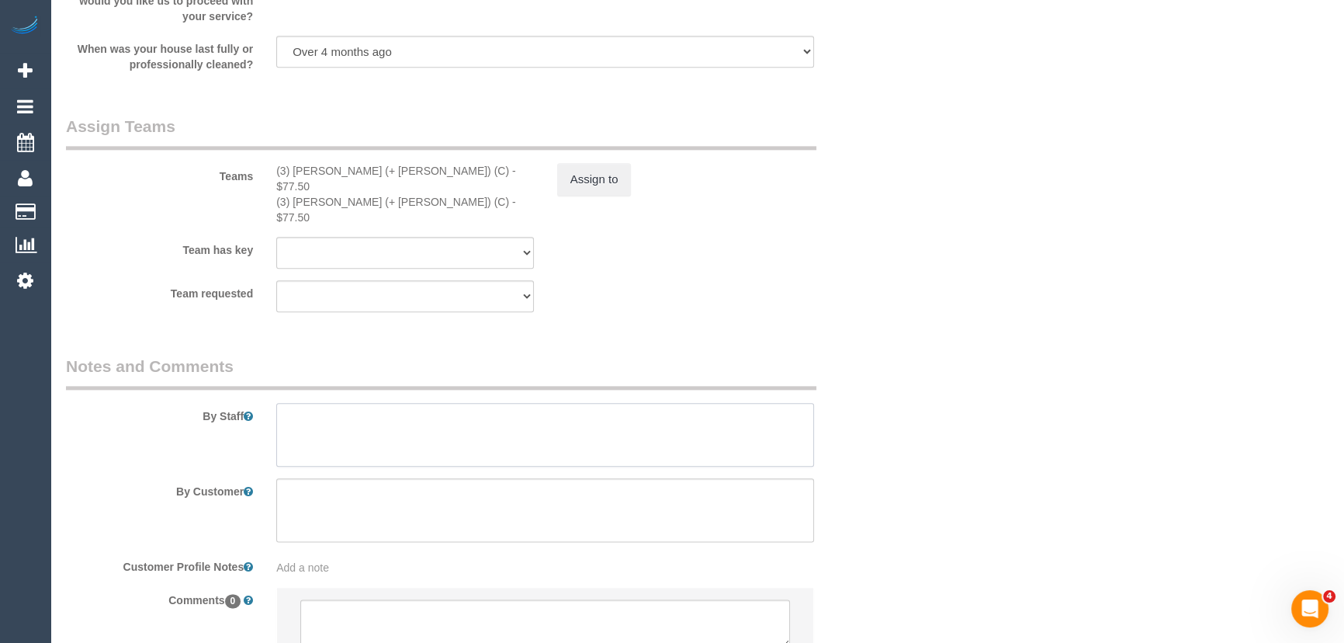
click at [379, 404] on textarea at bounding box center [545, 435] width 538 height 64
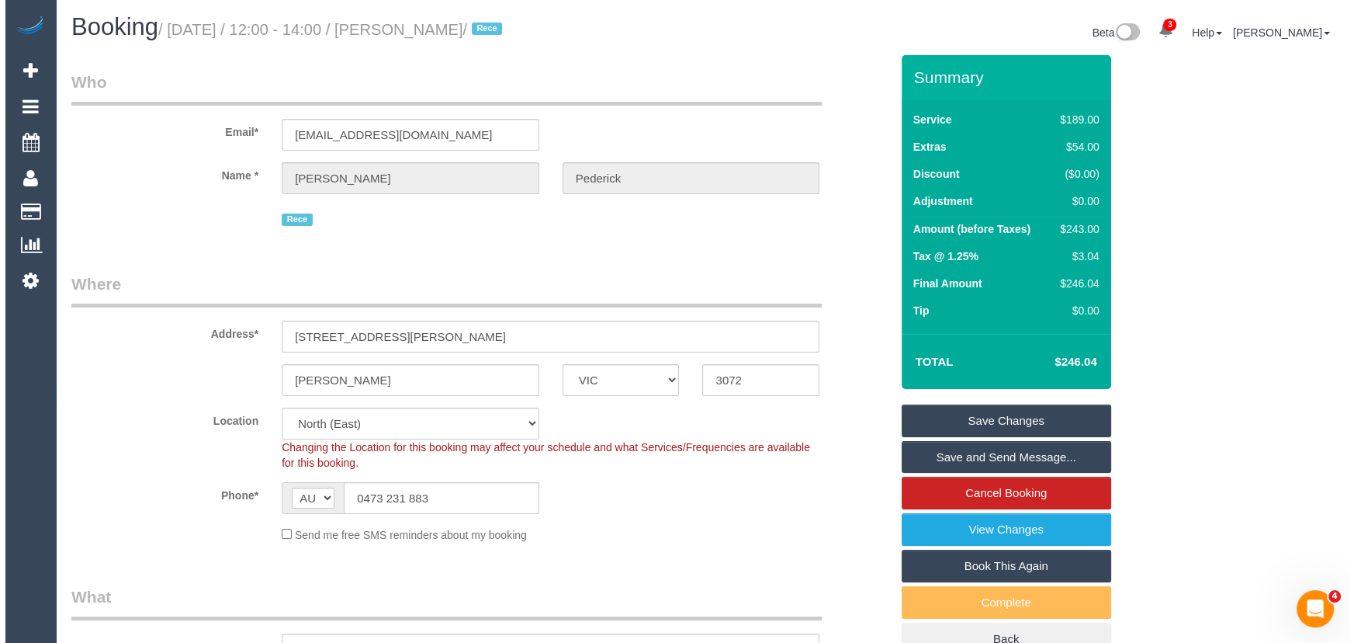
scroll to position [0, 0]
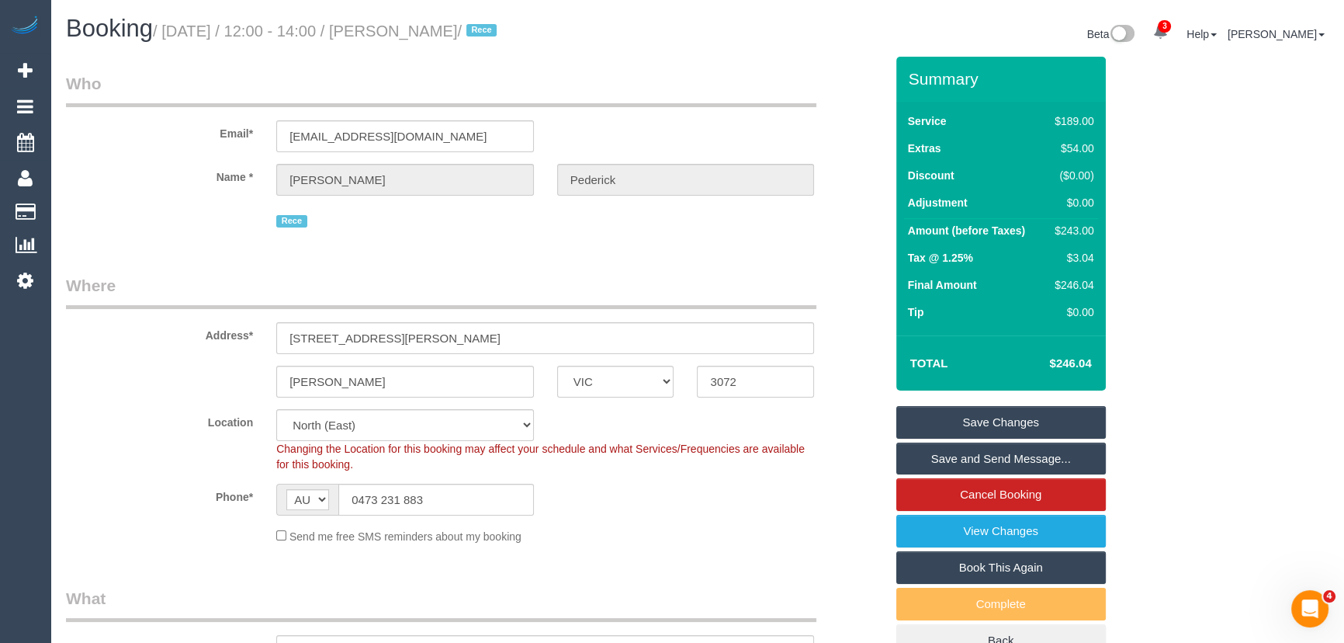
type textarea "Estimated time: 3.5-4.5 hours"
click at [453, 28] on small "/ [DATE] / 12:00 - 14:00 / [PERSON_NAME] / Rece" at bounding box center [327, 31] width 348 height 17
copy small "[PERSON_NAME]"
click at [969, 457] on link "Save and Send Message..." at bounding box center [1001, 458] width 210 height 33
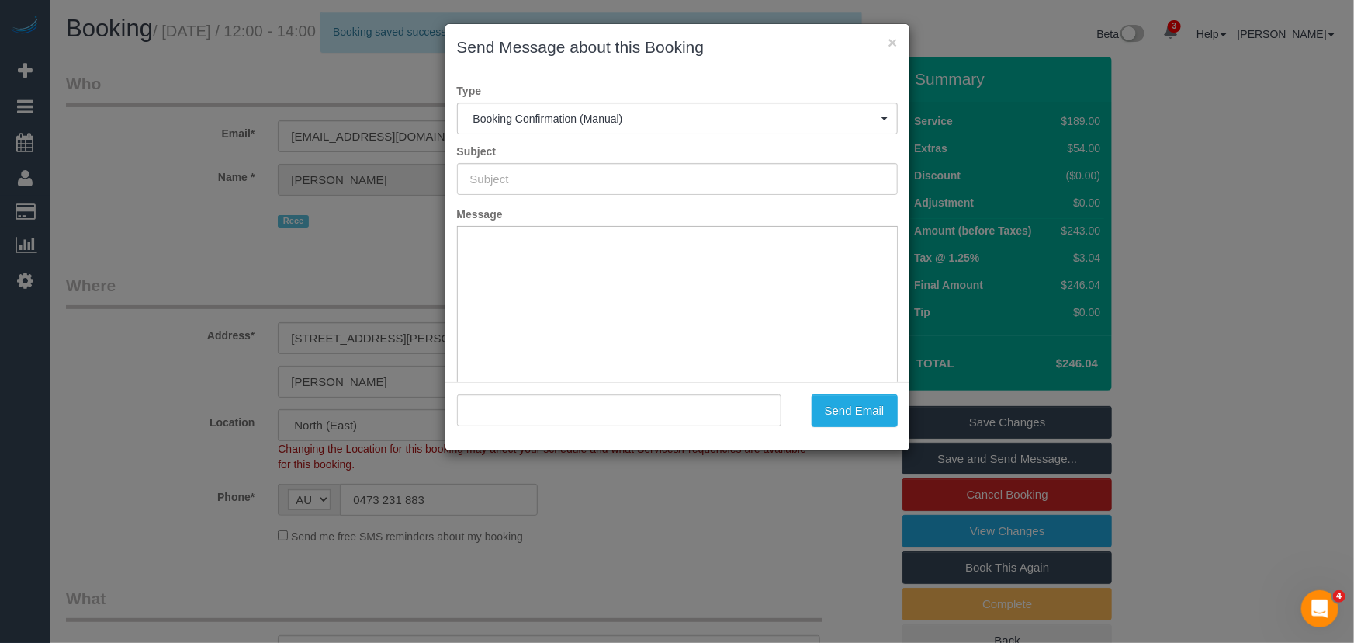
type input "Booking Confirmed"
type input ""[PERSON_NAME]" <[EMAIL_ADDRESS][DOMAIN_NAME]>"
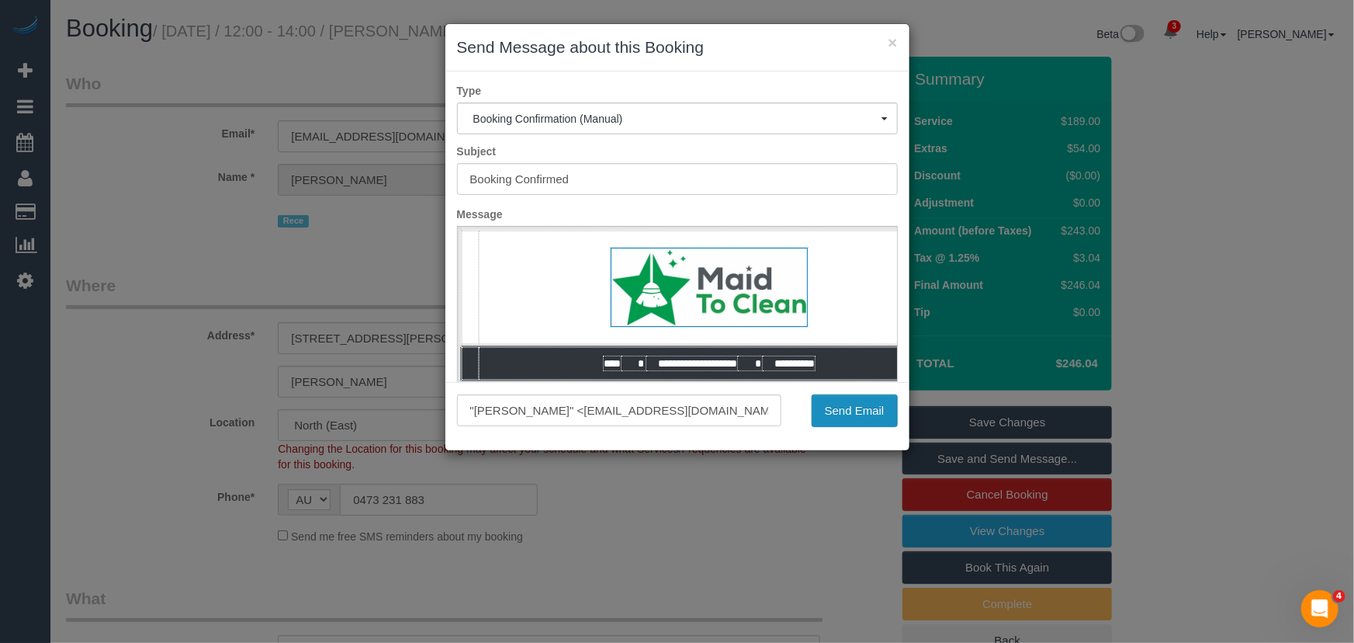
click at [847, 416] on button "Send Email" at bounding box center [855, 410] width 86 height 33
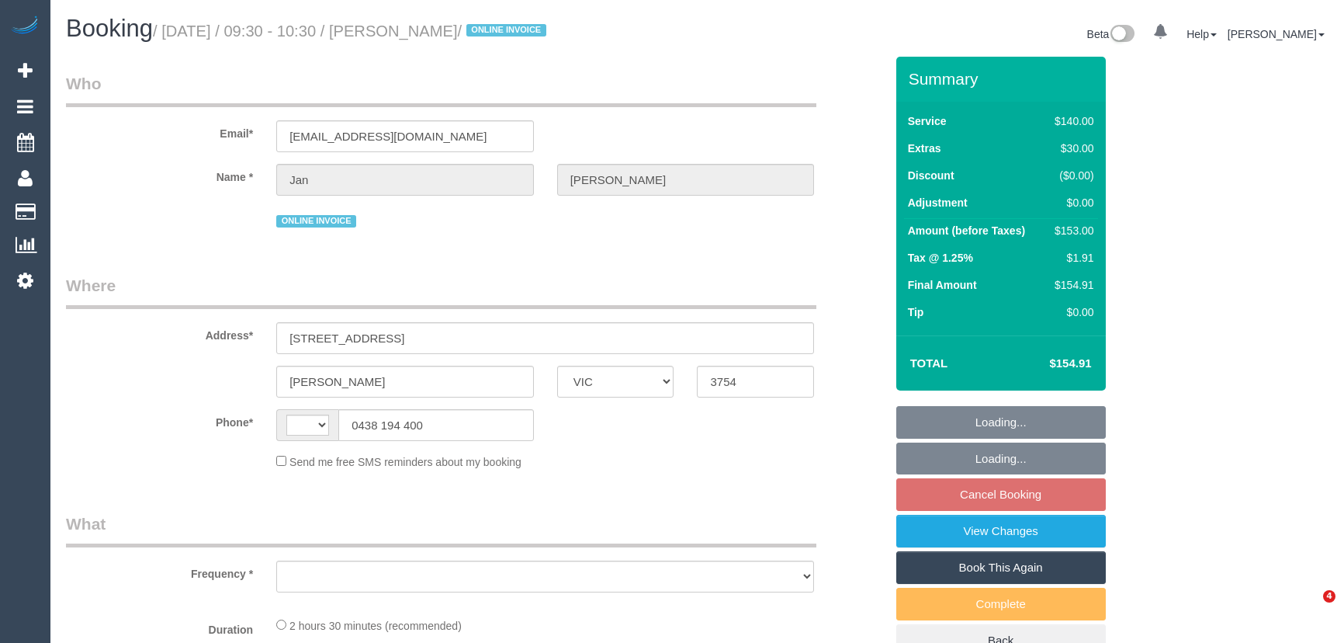
select select "VIC"
select select "object:311"
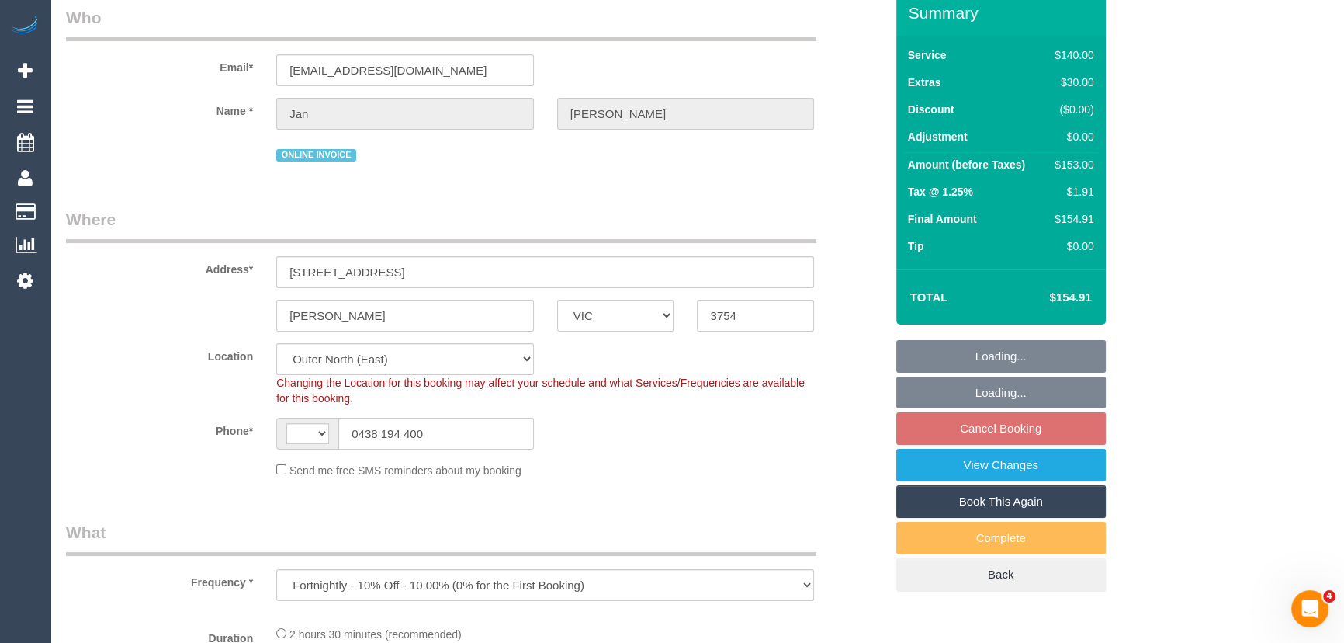
select select "string:AU"
select select "string:stripe-pm_1ReTGj2GScqysDRV4UfZI03s"
select select "number:28"
select select "number:14"
select select "number:18"
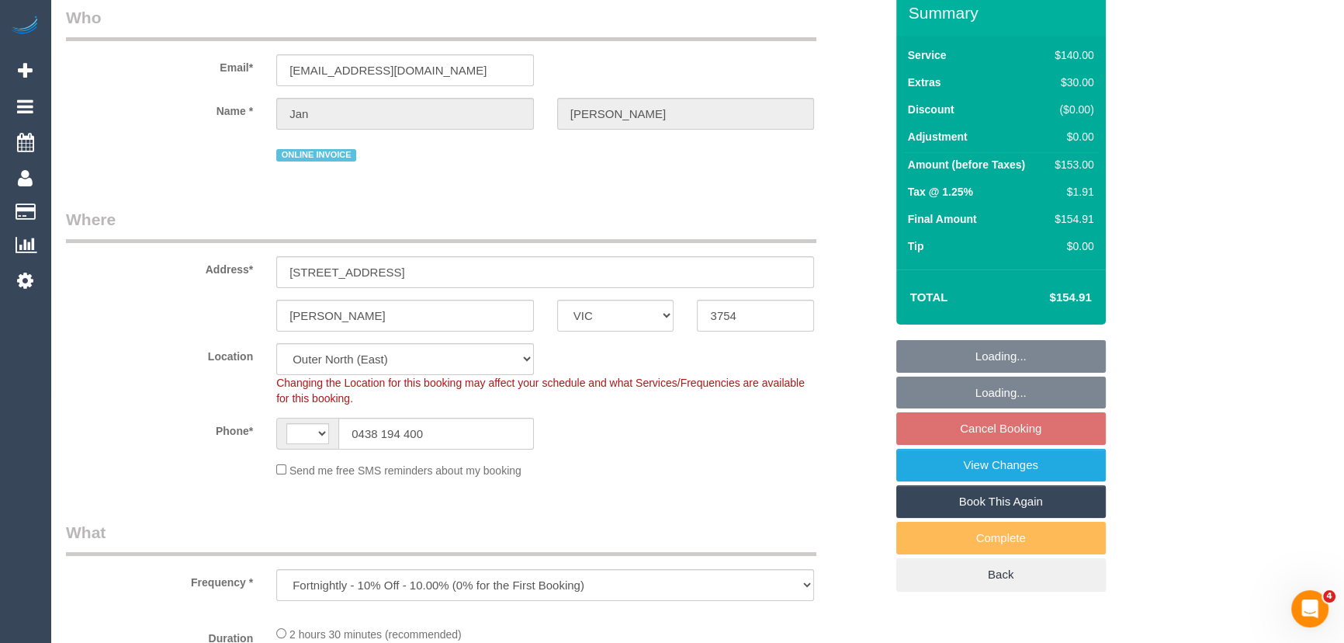
select select "number:24"
select select "number:34"
select select "number:12"
select select "object:735"
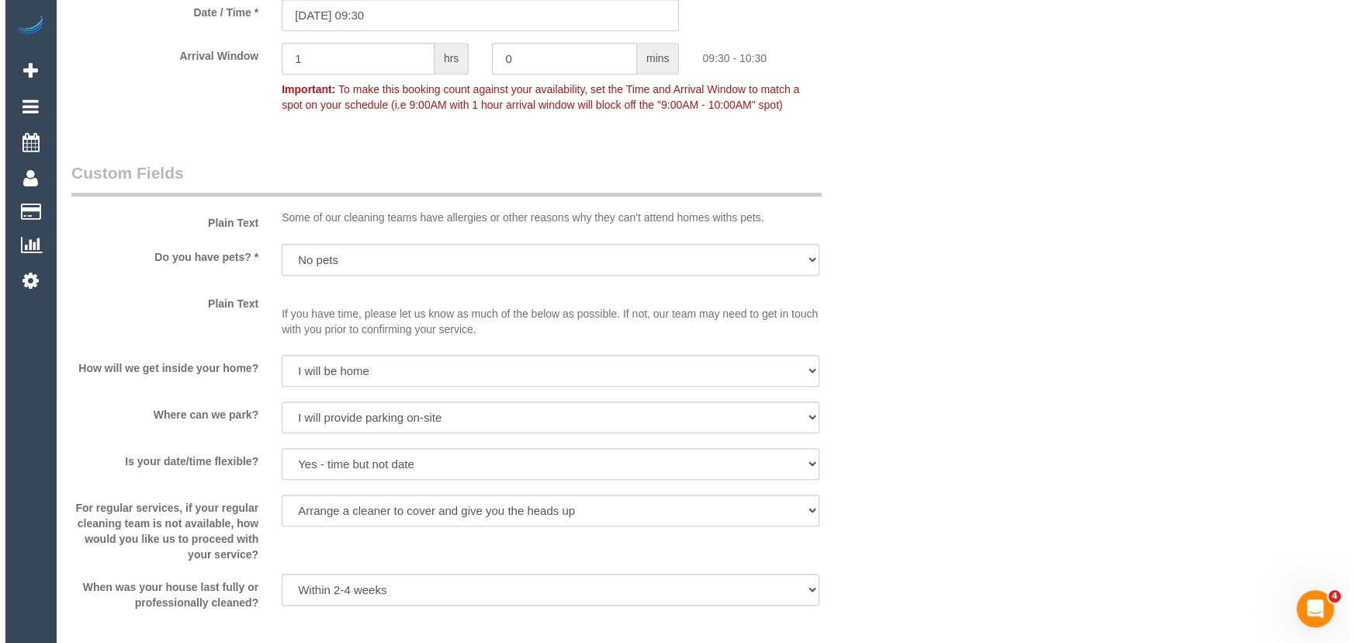
scroll to position [1975, 0]
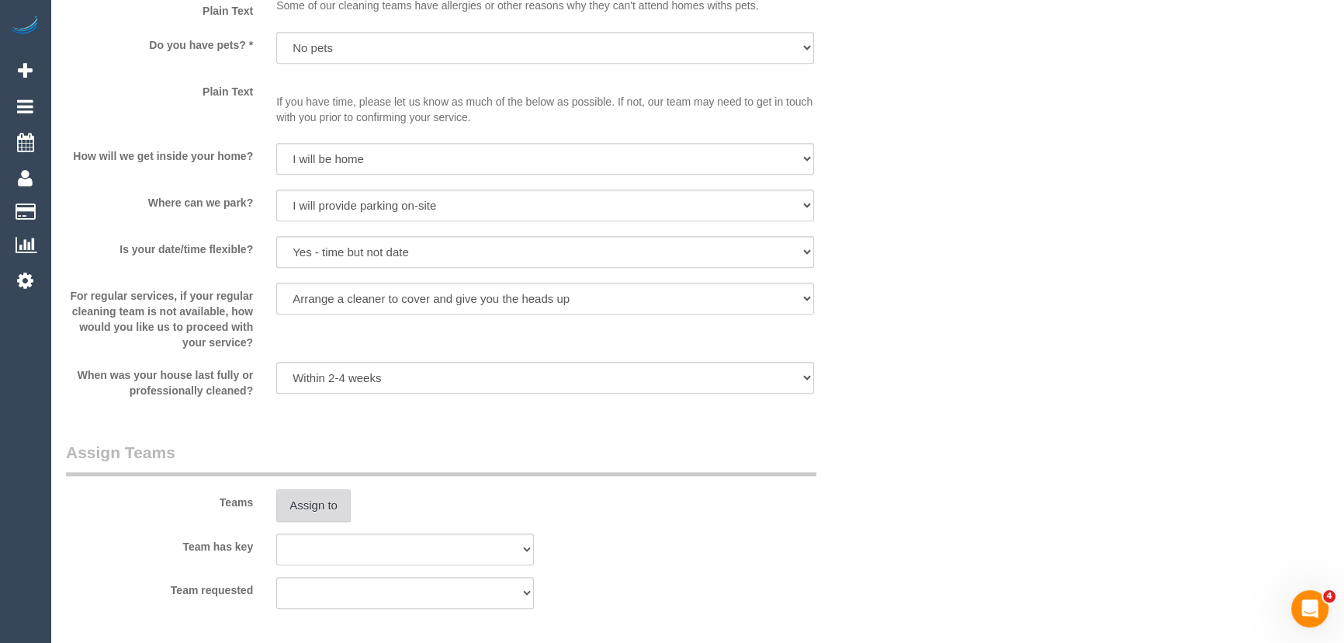
click at [314, 500] on button "Assign to" at bounding box center [313, 505] width 74 height 33
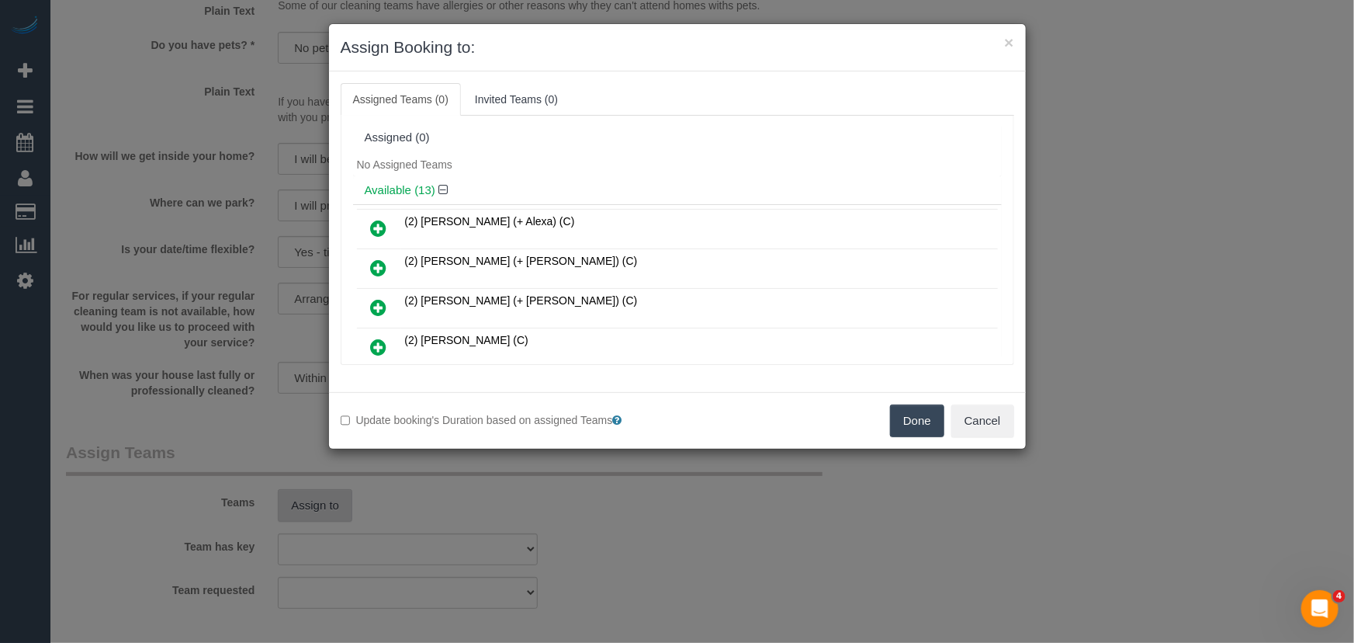
scroll to position [1414, 0]
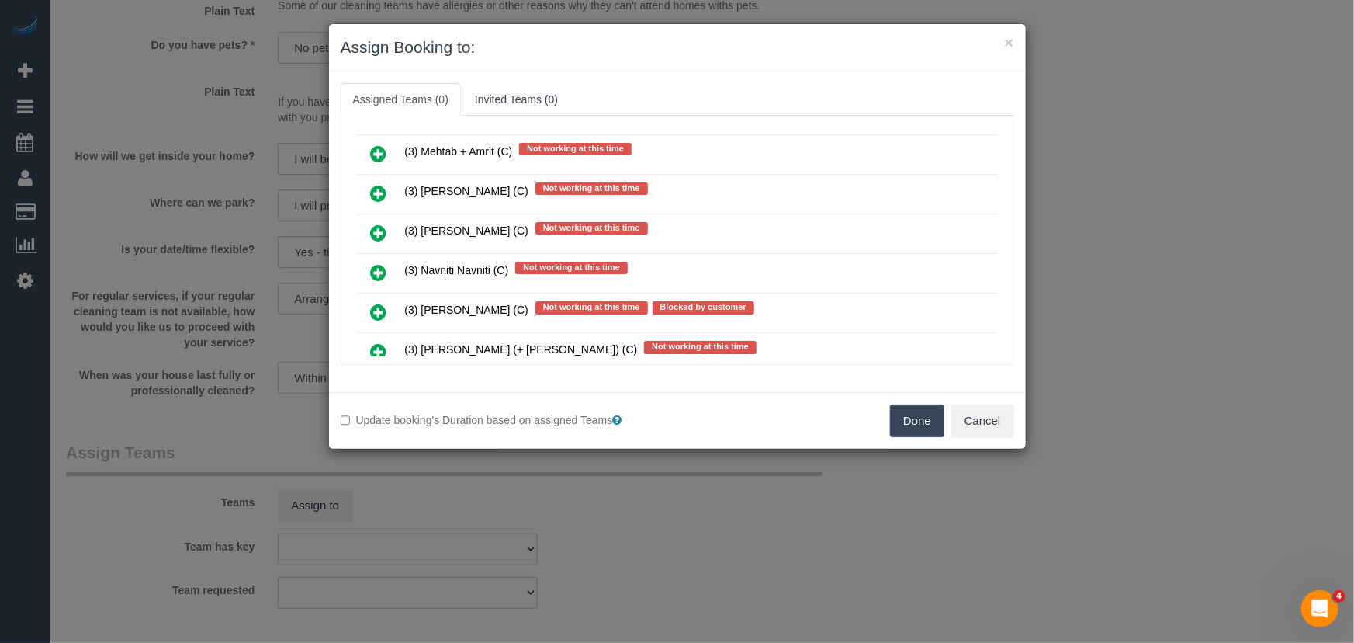
click at [374, 263] on icon at bounding box center [379, 272] width 16 height 19
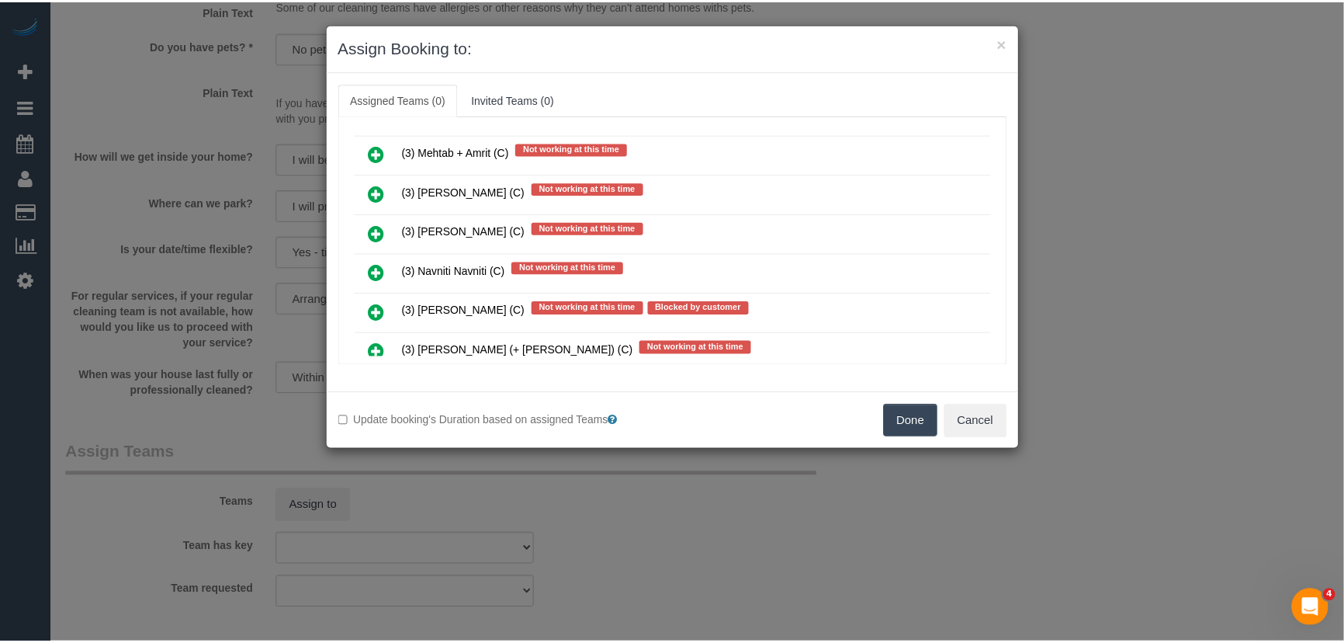
scroll to position [1450, 0]
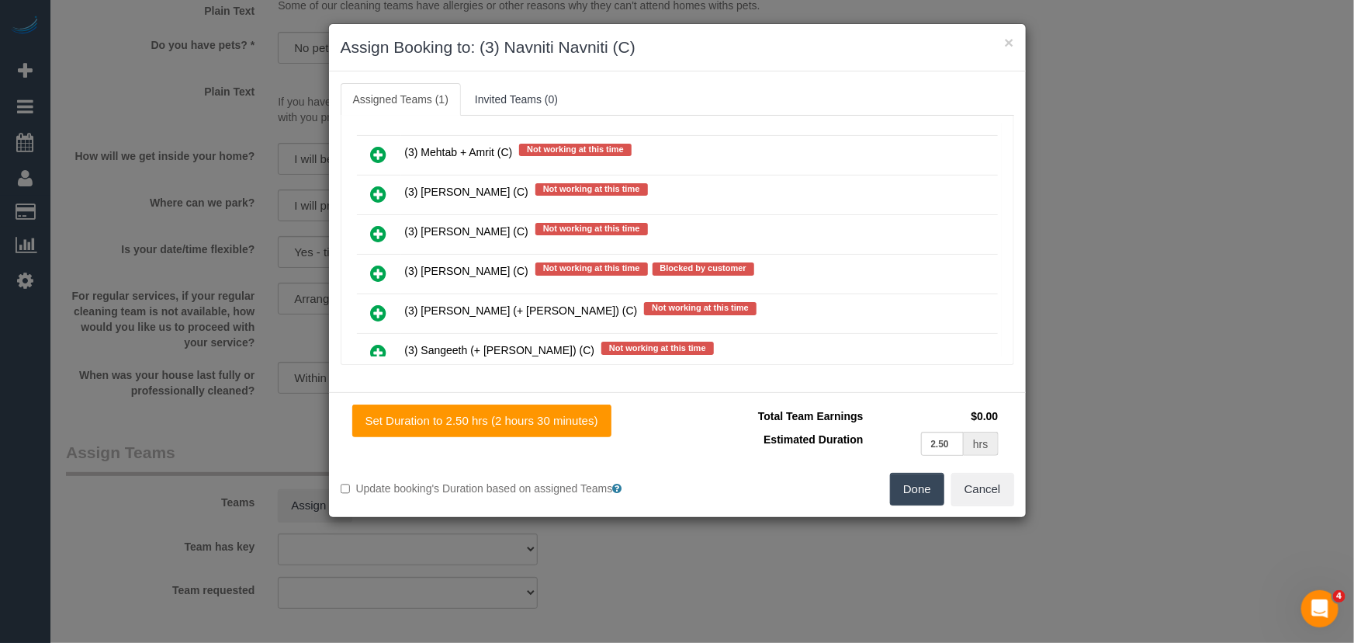
click at [901, 483] on button "Done" at bounding box center [917, 489] width 54 height 33
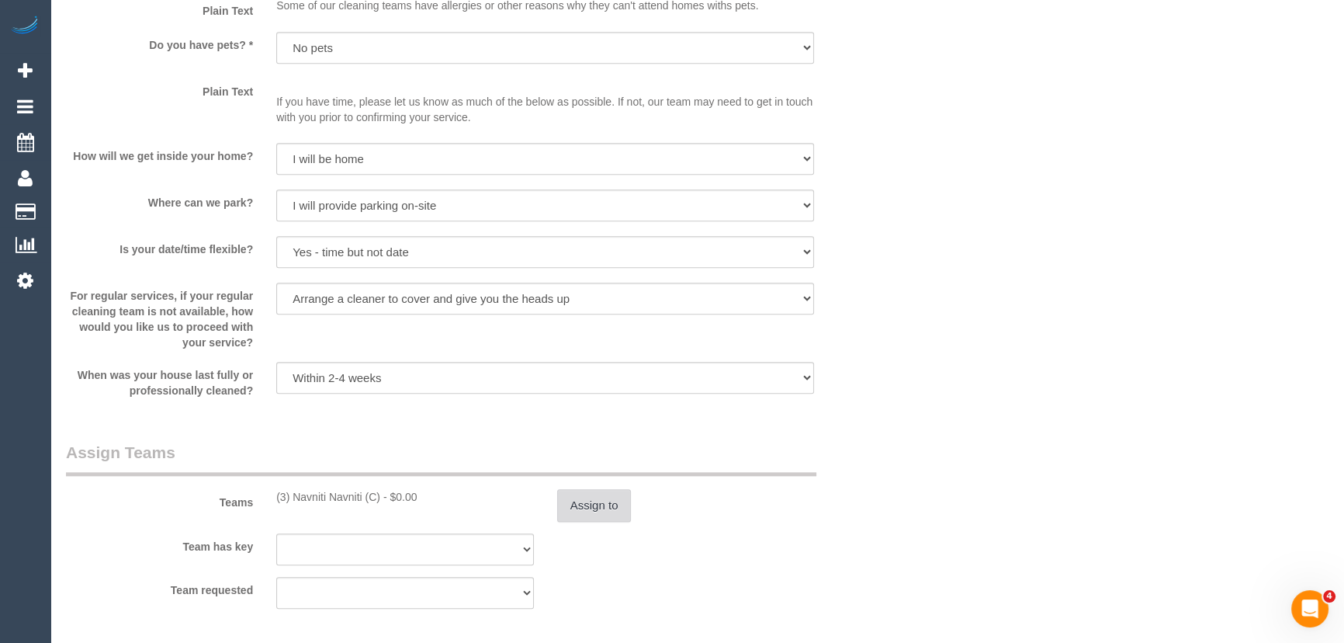
click at [613, 510] on button "Assign to" at bounding box center [594, 505] width 74 height 33
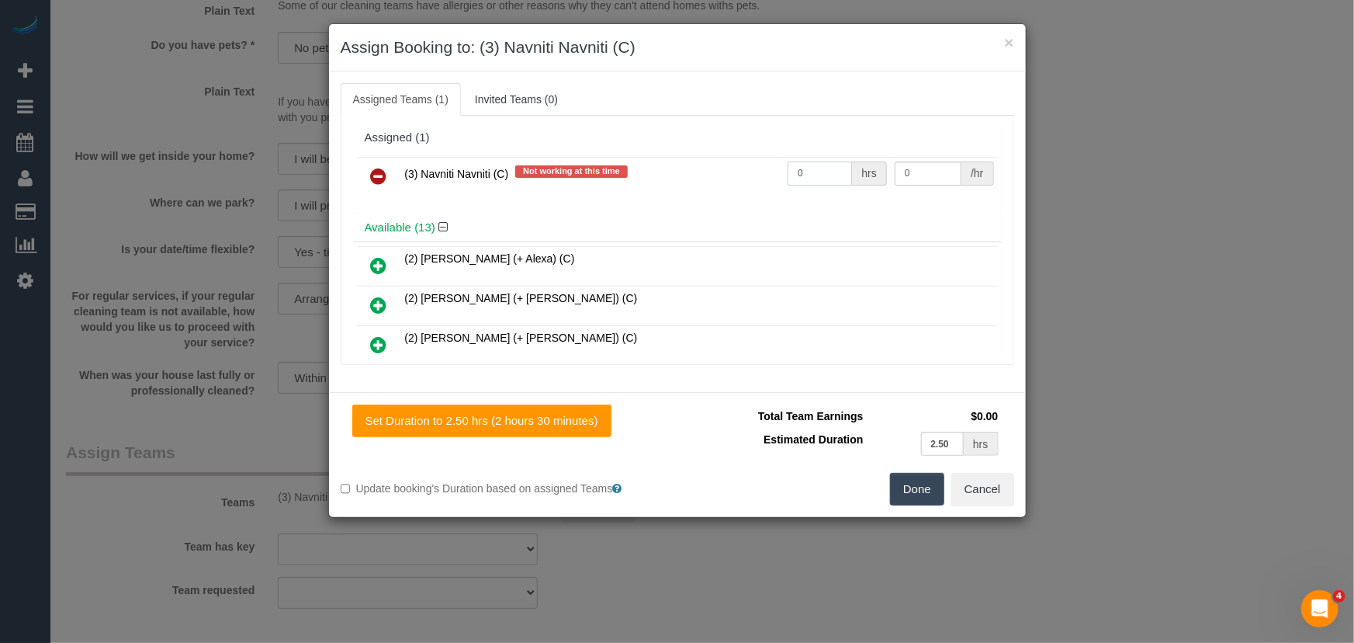
click at [810, 171] on input "0" at bounding box center [820, 173] width 64 height 24
type input "2.5"
type input "35"
click at [927, 484] on button "Done" at bounding box center [917, 489] width 54 height 33
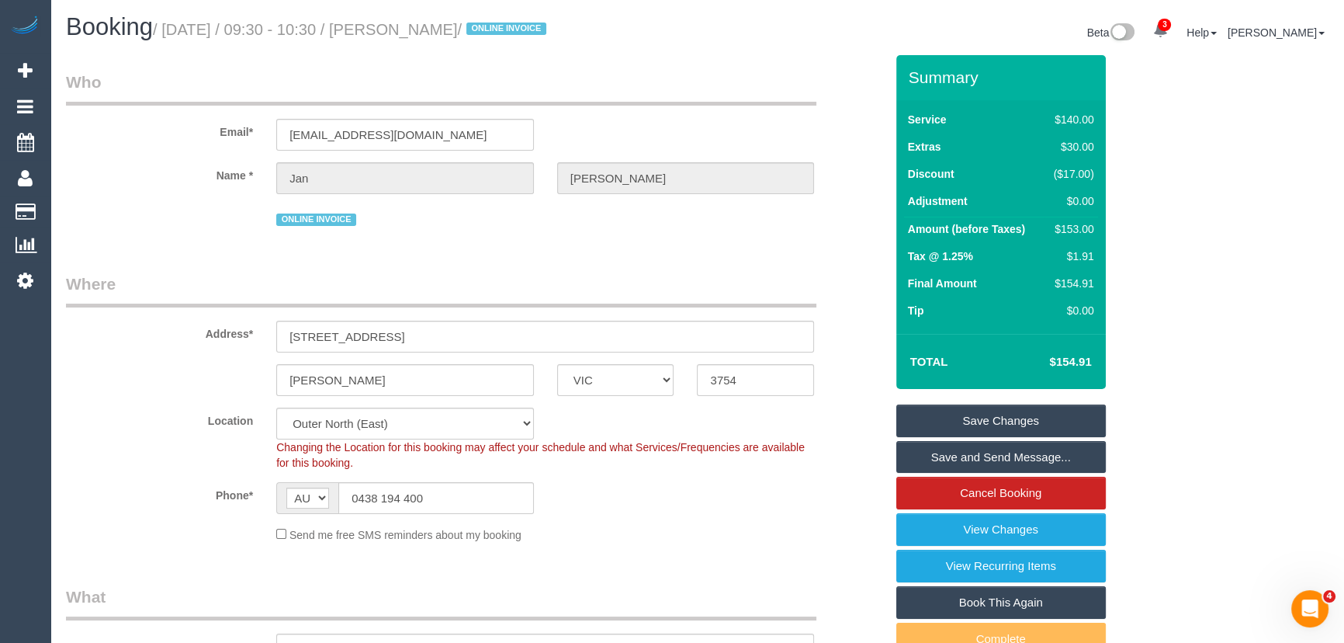
scroll to position [0, 0]
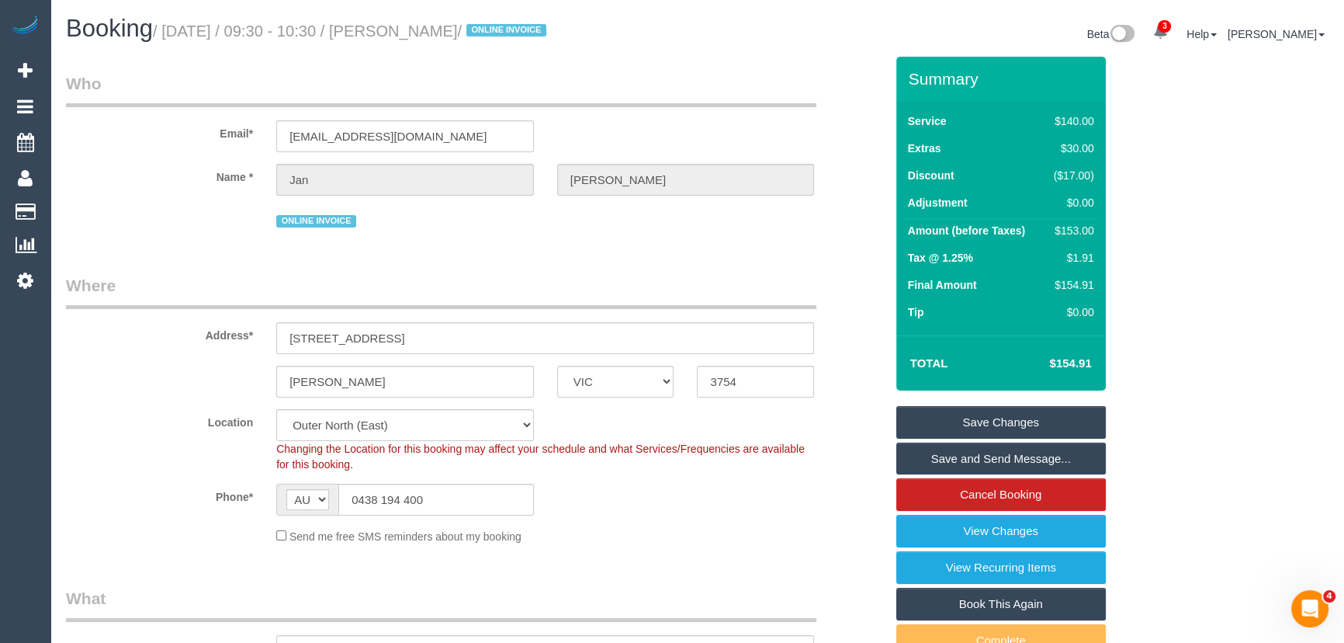
click at [441, 32] on small "/ [DATE] / 09:30 - 10:30 / [PERSON_NAME] / ONLINE INVOICE" at bounding box center [352, 31] width 398 height 17
copy small "[PERSON_NAME]"
click at [944, 463] on link "Save and Send Message..." at bounding box center [1001, 458] width 210 height 33
click at [944, 463] on fieldset "Save Changes Save and Send Message... Cancel Booking View Changes View Recurrin…" at bounding box center [1001, 550] width 210 height 288
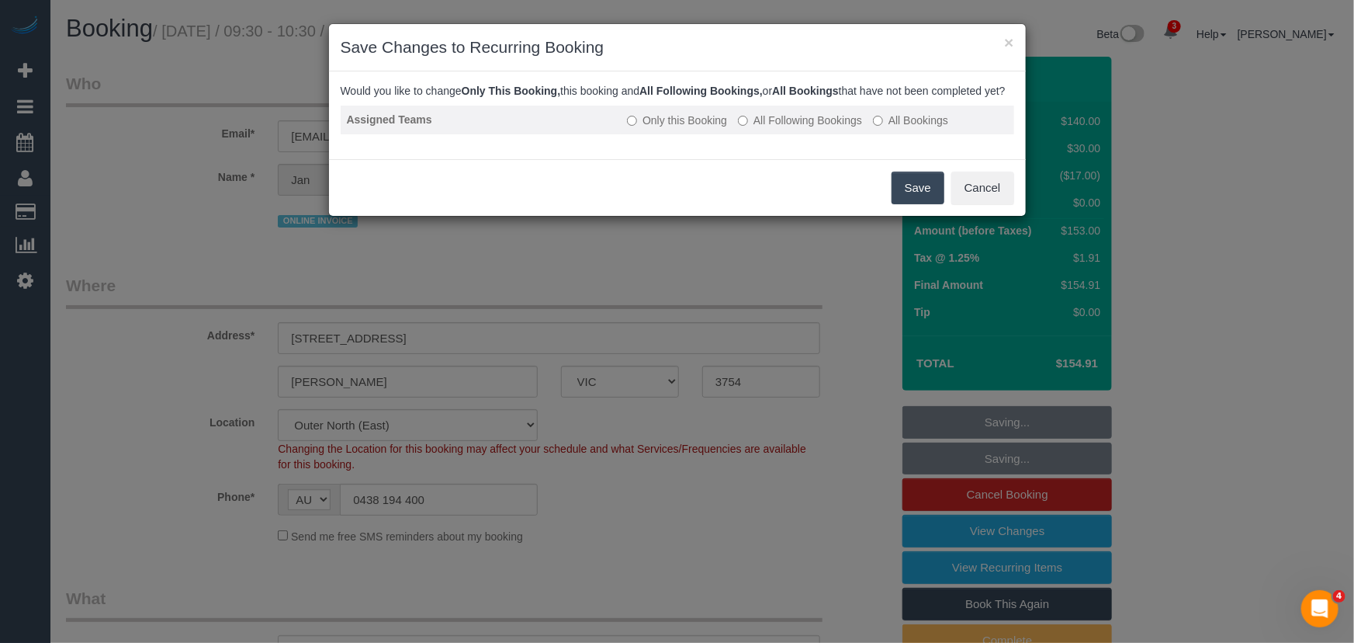
click at [808, 128] on label "All Following Bookings" at bounding box center [800, 121] width 124 height 16
click at [900, 198] on button "Save" at bounding box center [918, 187] width 53 height 33
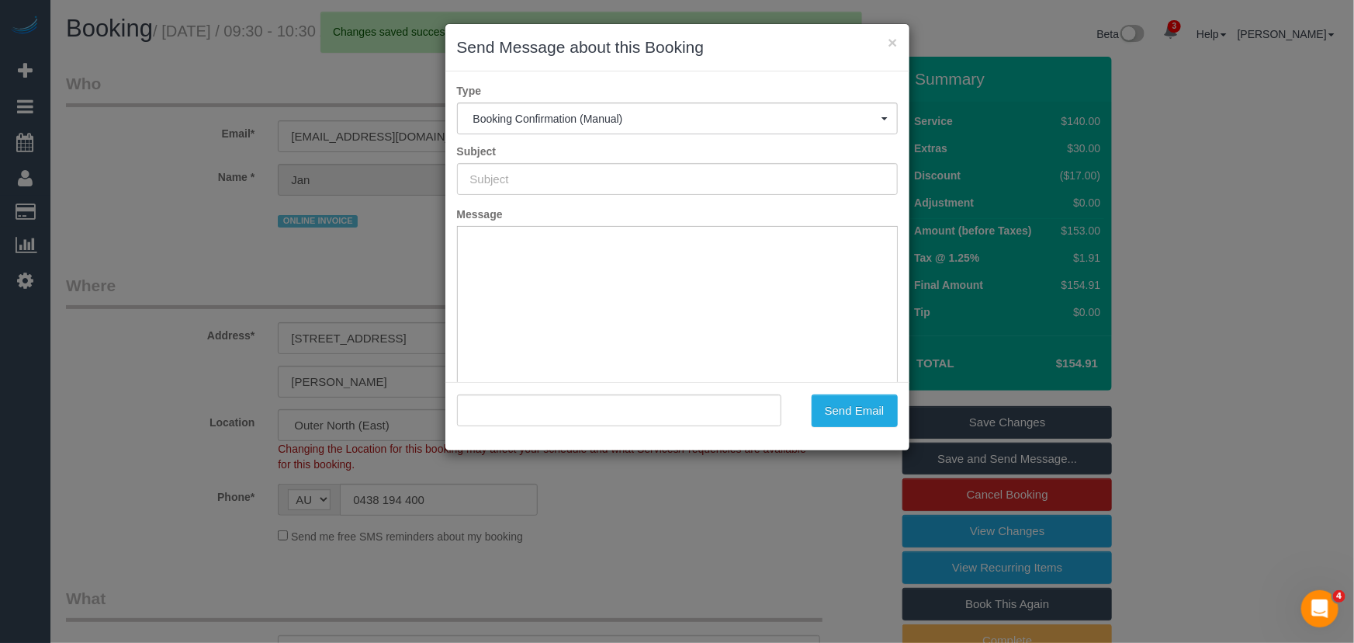
type input "Booking Confirmed"
type input ""[PERSON_NAME]" <[EMAIL_ADDRESS][DOMAIN_NAME]>"
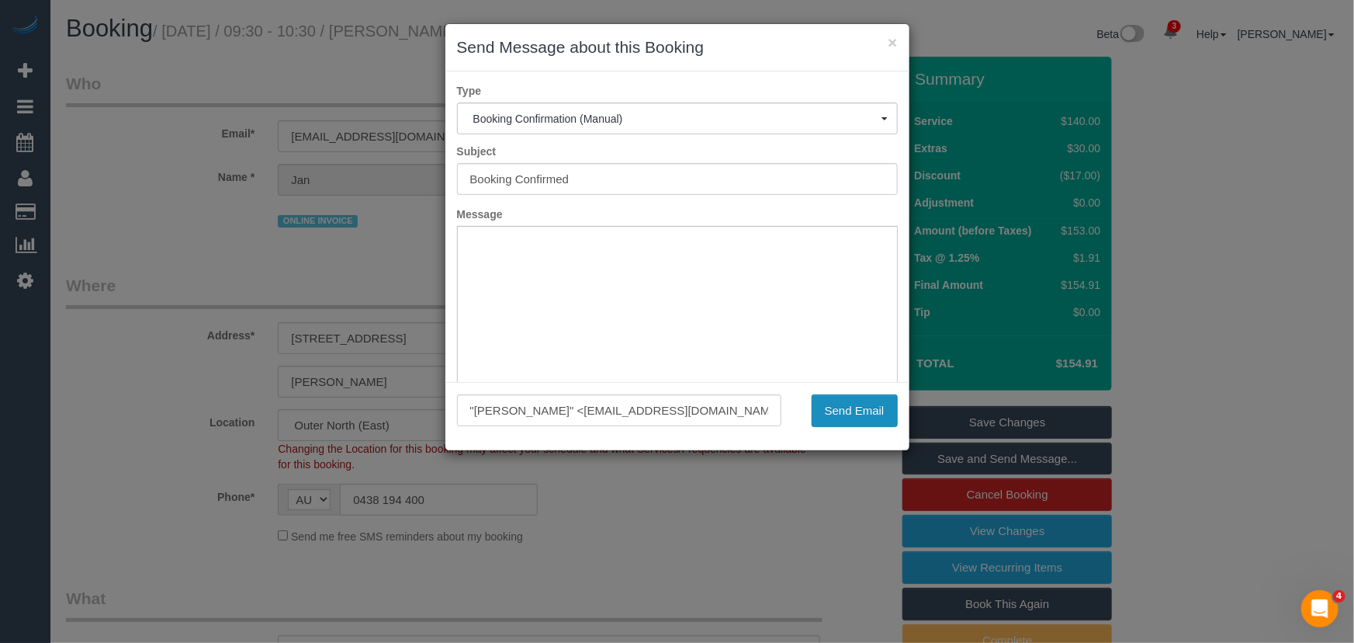
click at [854, 422] on button "Send Email" at bounding box center [855, 410] width 86 height 33
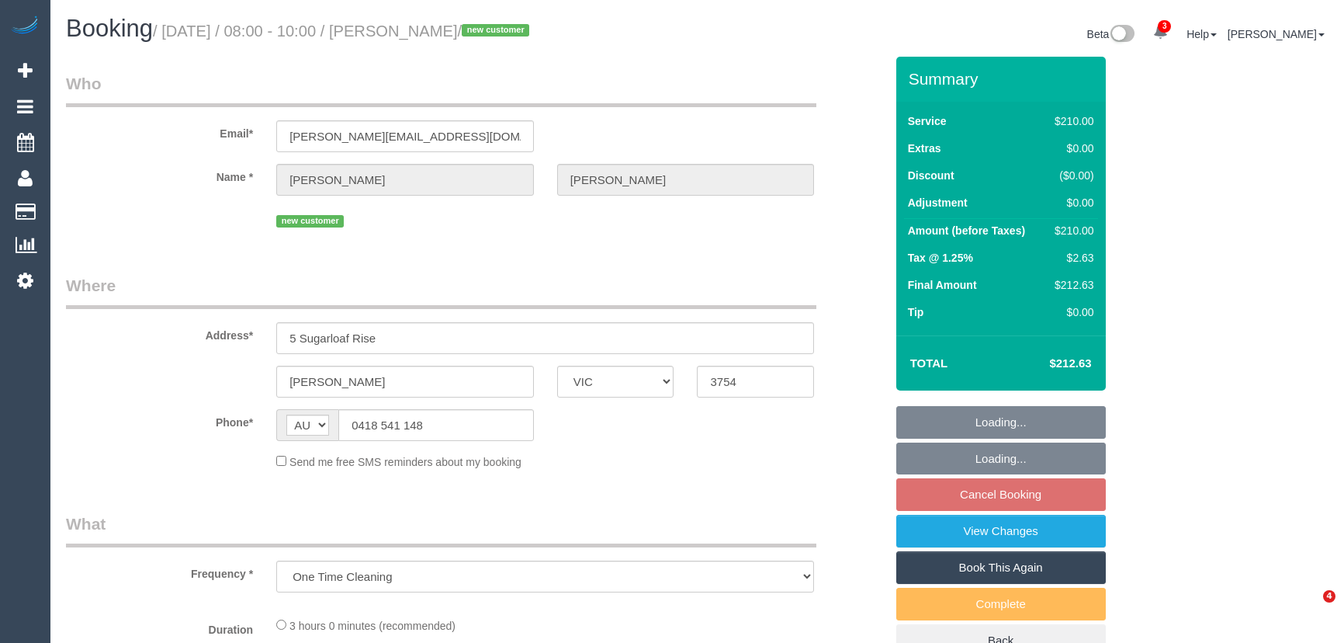
select select "VIC"
select select "number:27"
select select "number:14"
select select "number:19"
select select "number:36"
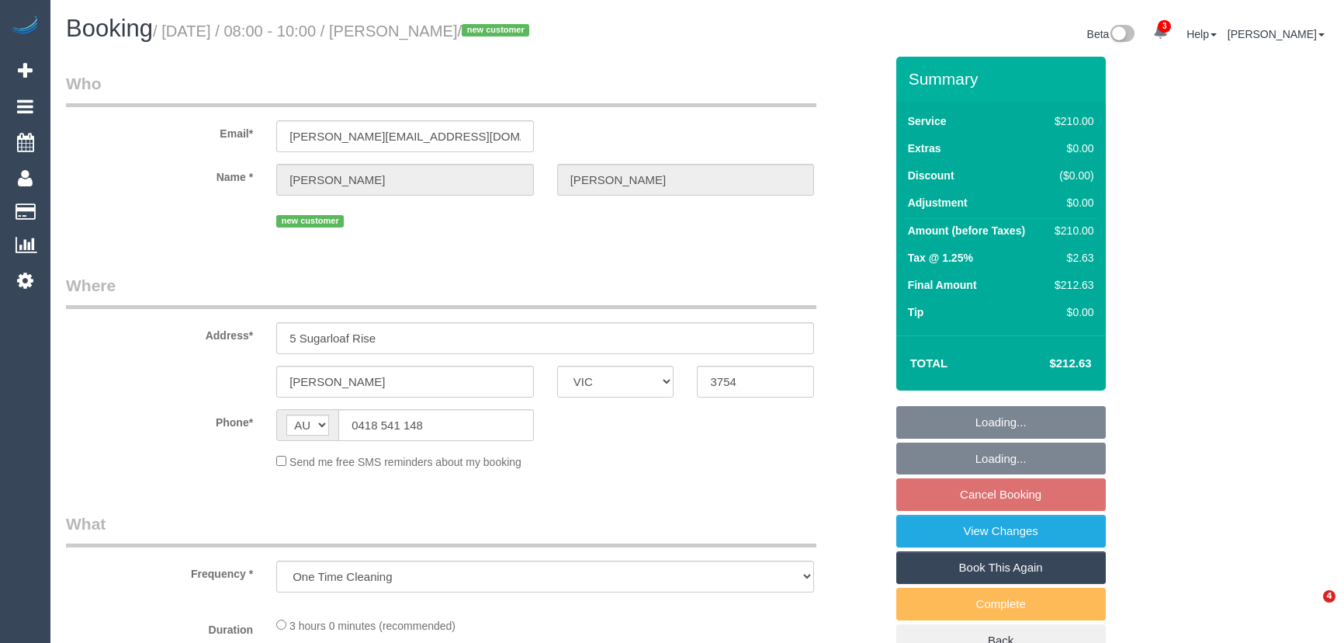
select select "object:1307"
select select "180"
select select "spot2"
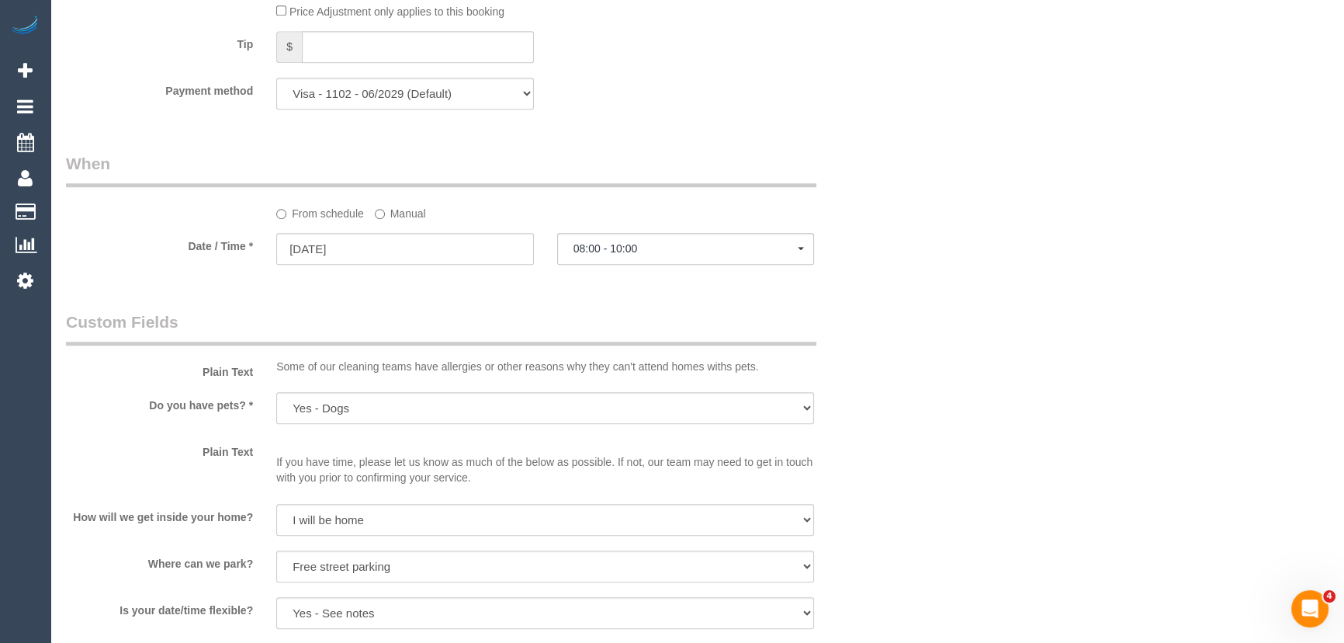
scroll to position [1411, 0]
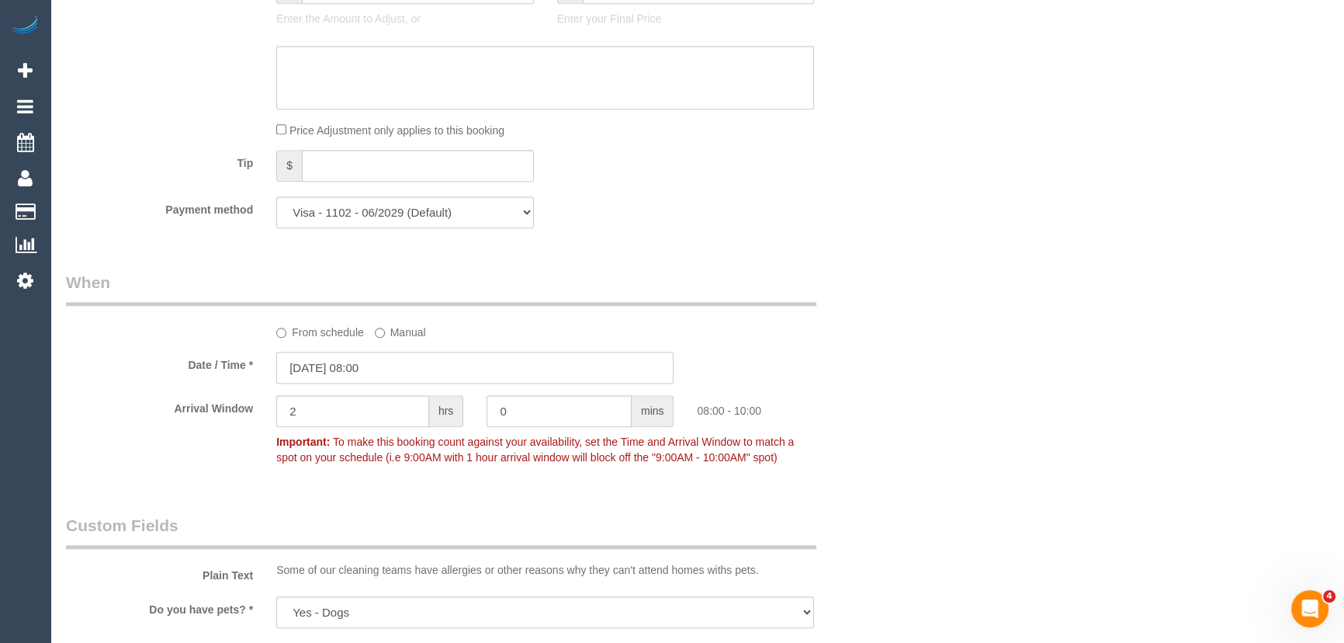
click at [393, 372] on input "[DATE] 08:00" at bounding box center [474, 368] width 397 height 32
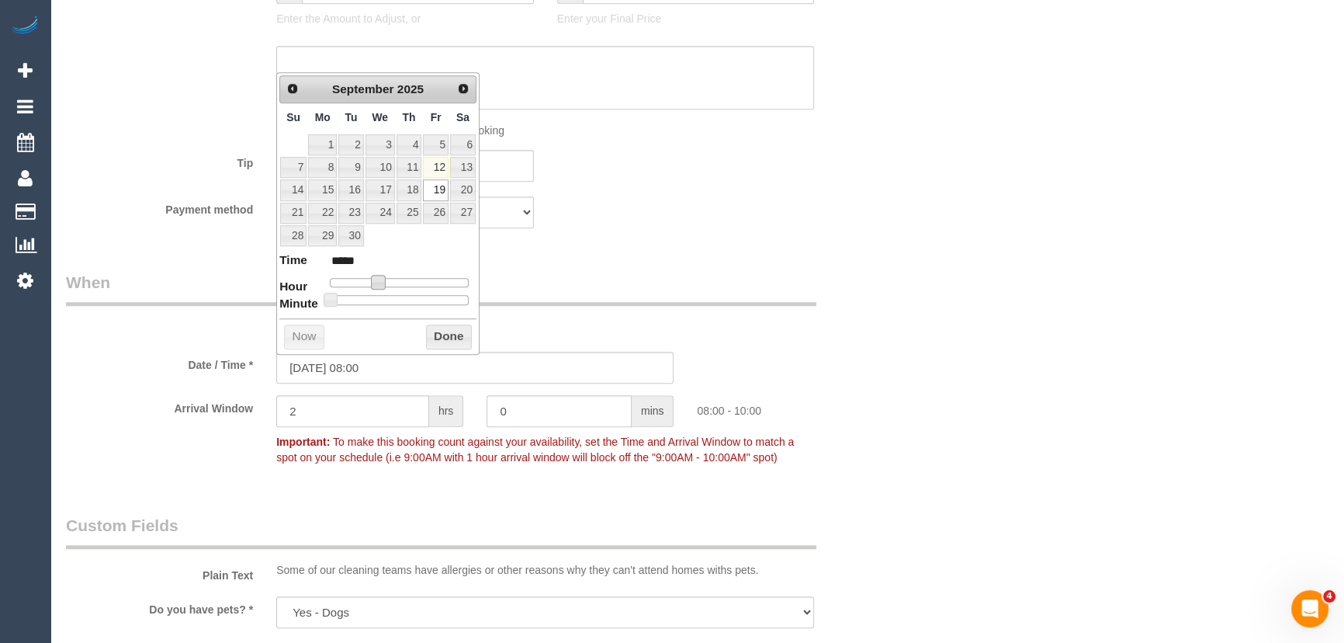
click at [376, 280] on span at bounding box center [378, 282] width 14 height 14
type input "[DATE] 09:00"
type input "*****"
type input "[DATE] 10:00"
type input "*****"
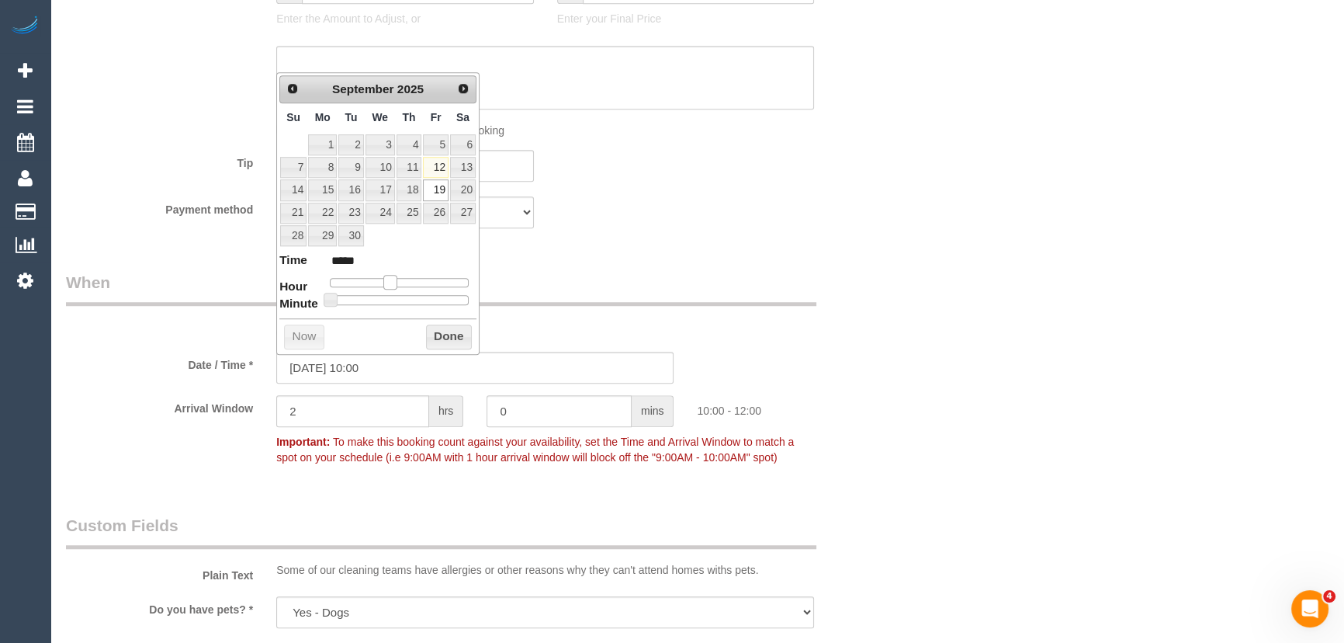
type input "[DATE] 11:00"
type input "*****"
type input "[DATE] 12:00"
type input "*****"
drag, startPoint x: 379, startPoint y: 282, endPoint x: 402, endPoint y: 280, distance: 22.6
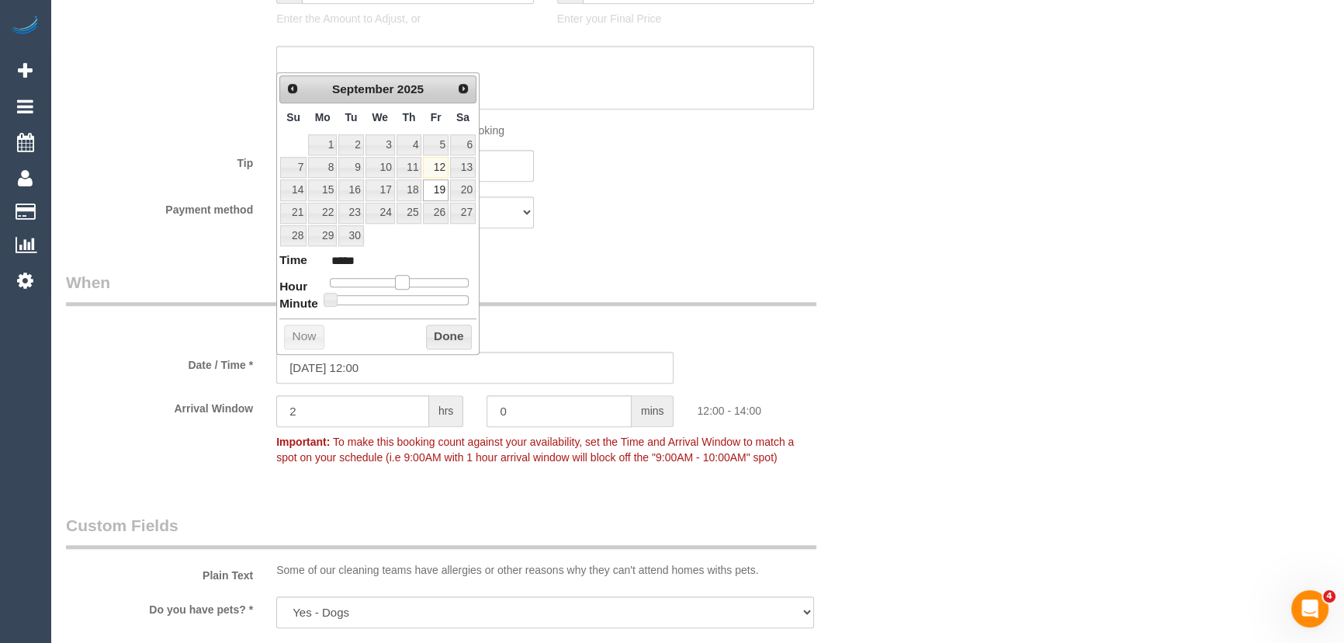
click at [402, 280] on span at bounding box center [402, 282] width 14 height 14
click at [686, 252] on div "Who Email* [PERSON_NAME][EMAIL_ADDRESS][DOMAIN_NAME] Name * [PERSON_NAME] new c…" at bounding box center [475, 194] width 842 height 3096
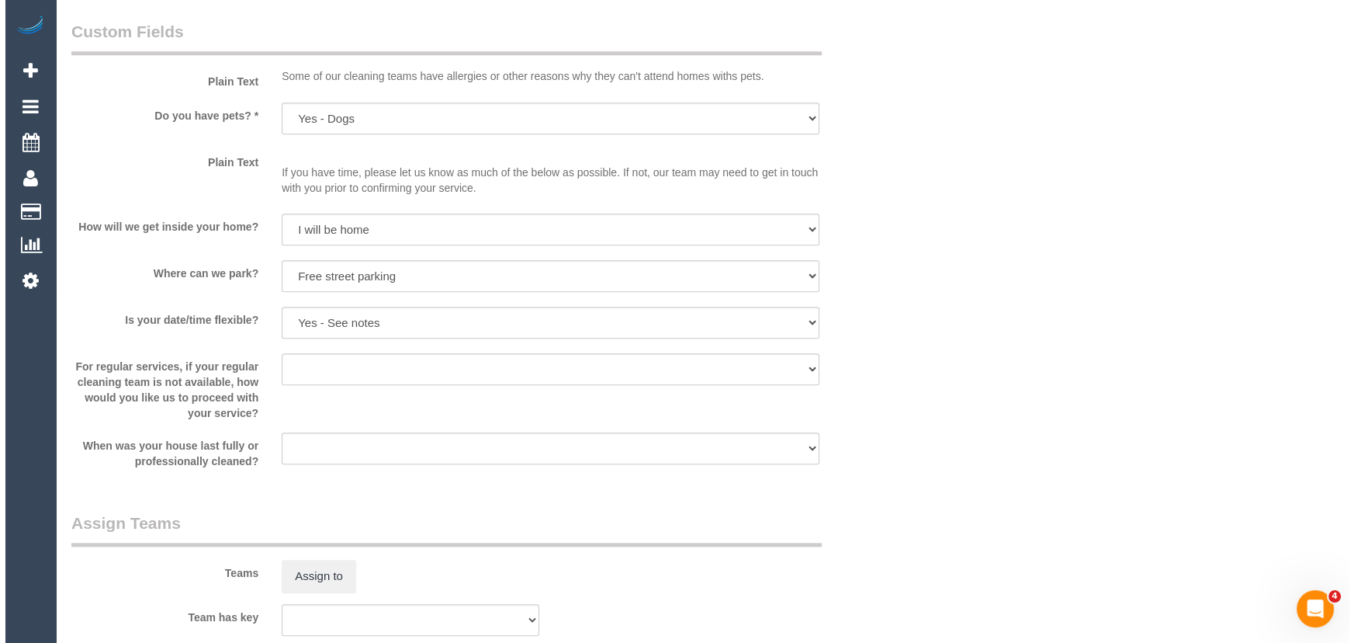
scroll to position [2116, 0]
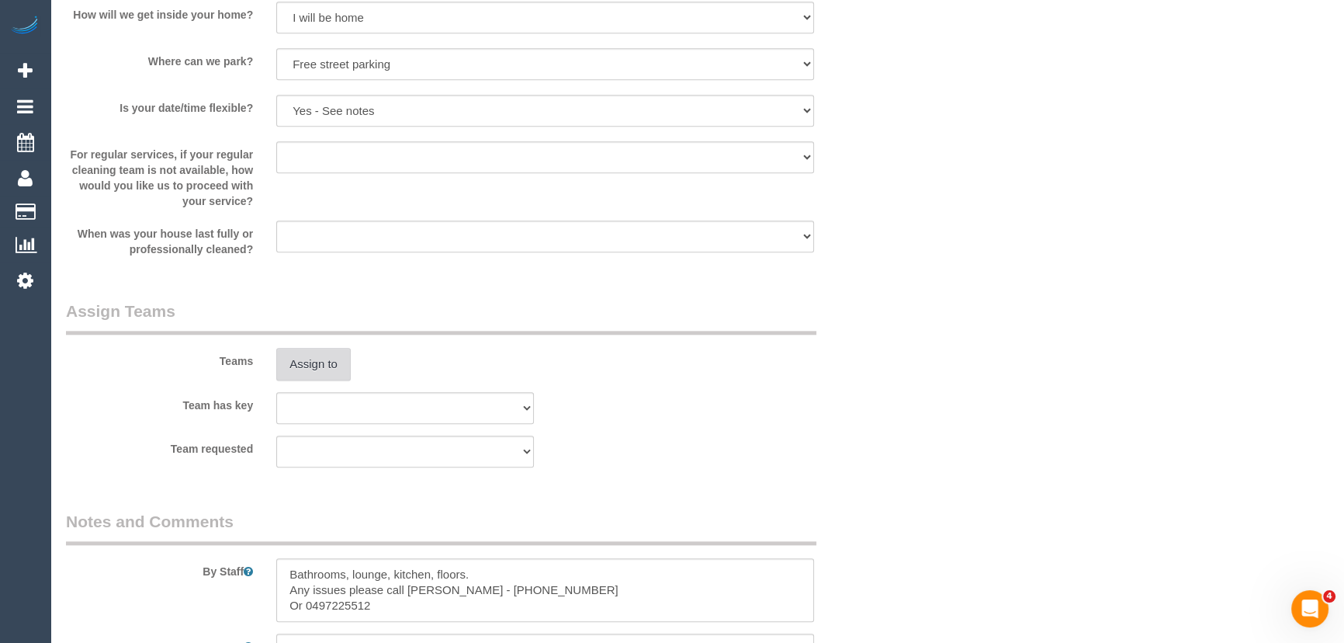
click at [310, 372] on button "Assign to" at bounding box center [313, 364] width 74 height 33
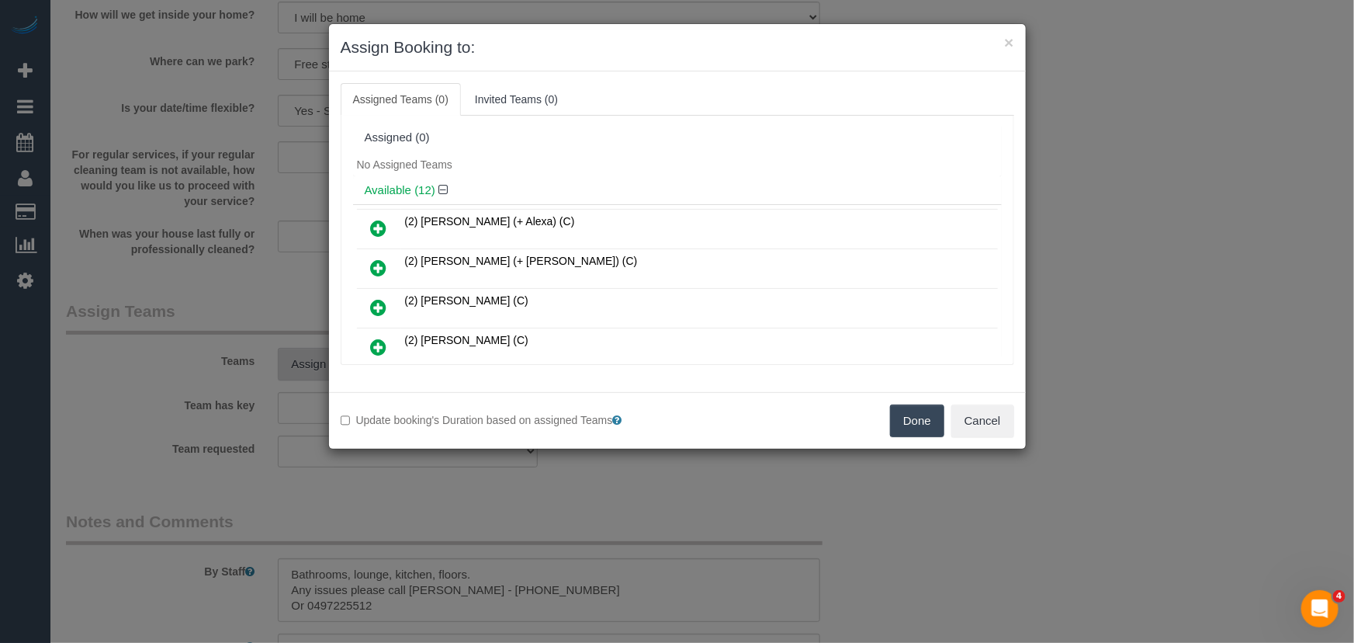
scroll to position [331, 0]
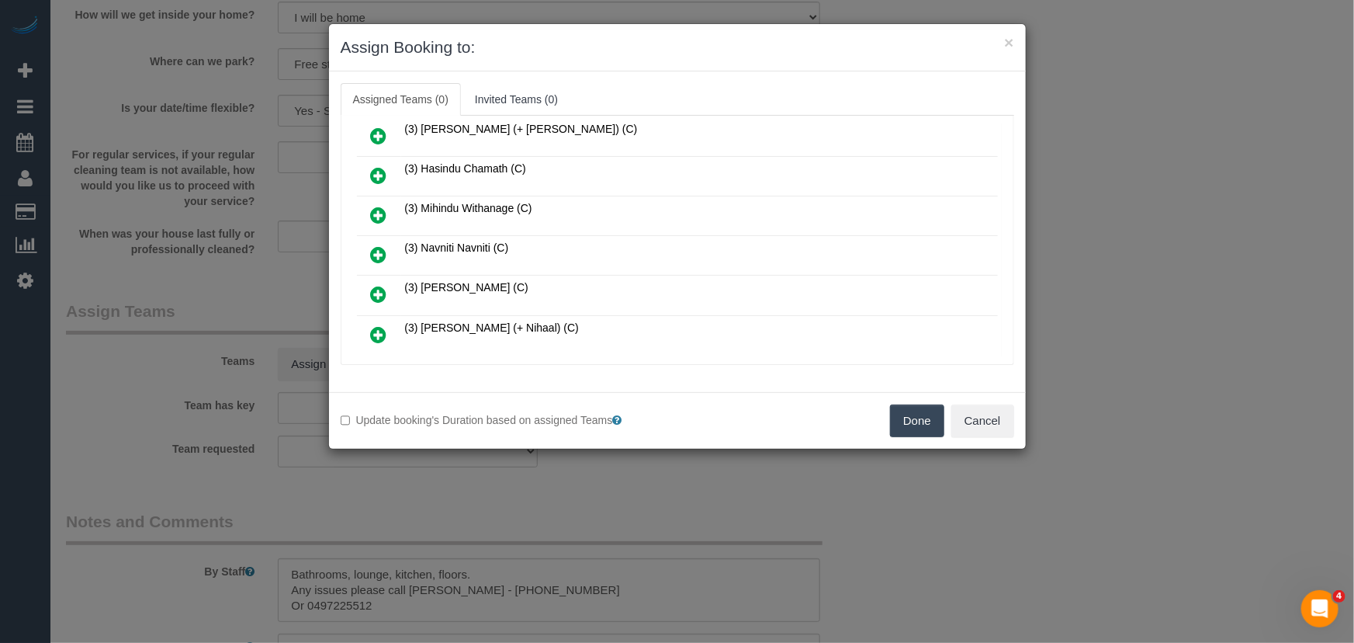
click at [379, 250] on icon at bounding box center [379, 254] width 16 height 19
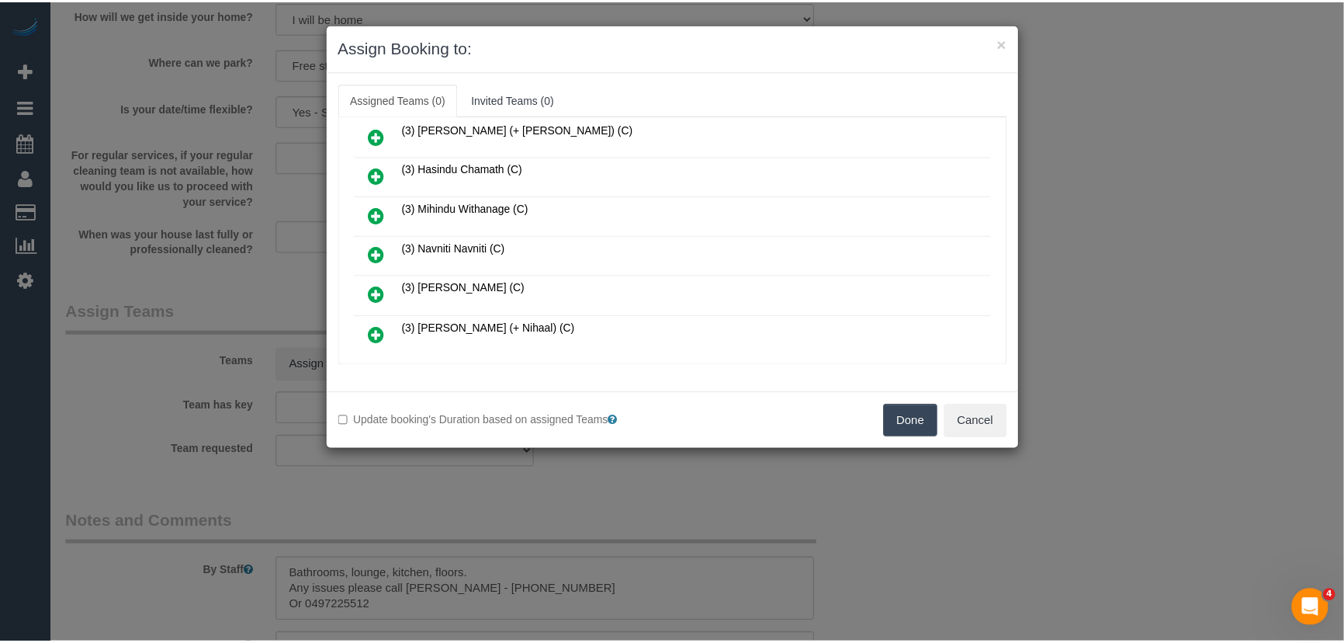
scroll to position [366, 0]
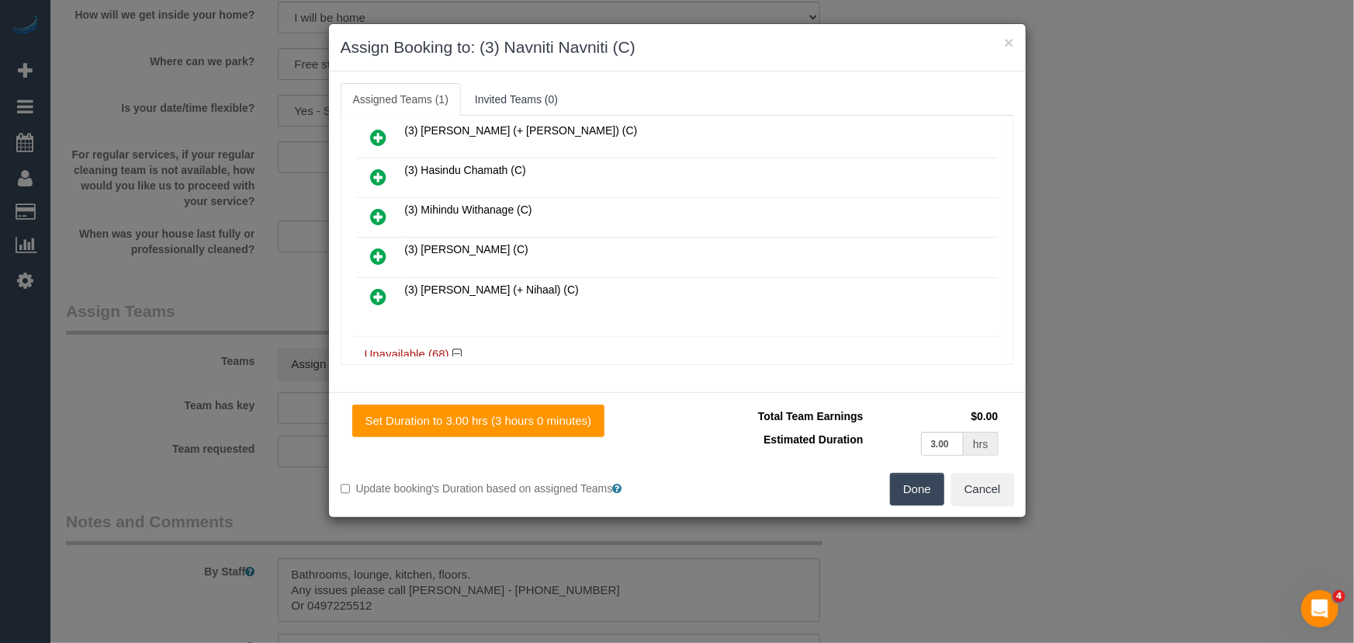
click at [908, 485] on button "Done" at bounding box center [917, 489] width 54 height 33
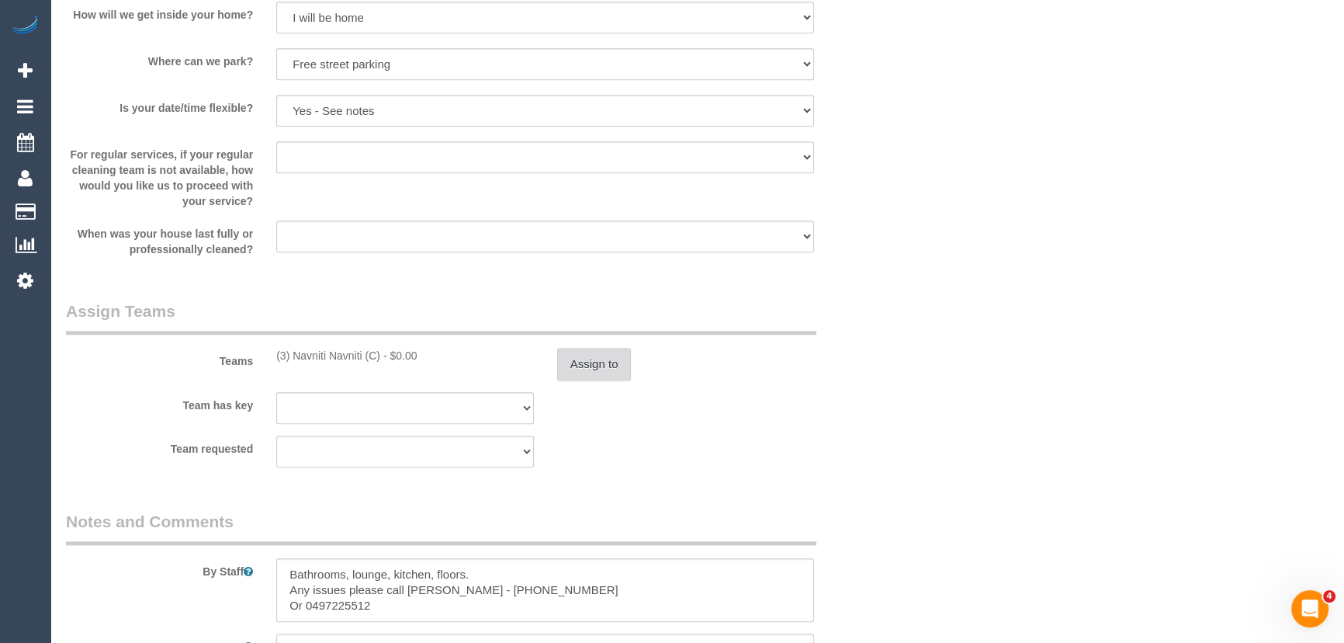
click at [600, 372] on button "Assign to" at bounding box center [594, 364] width 74 height 33
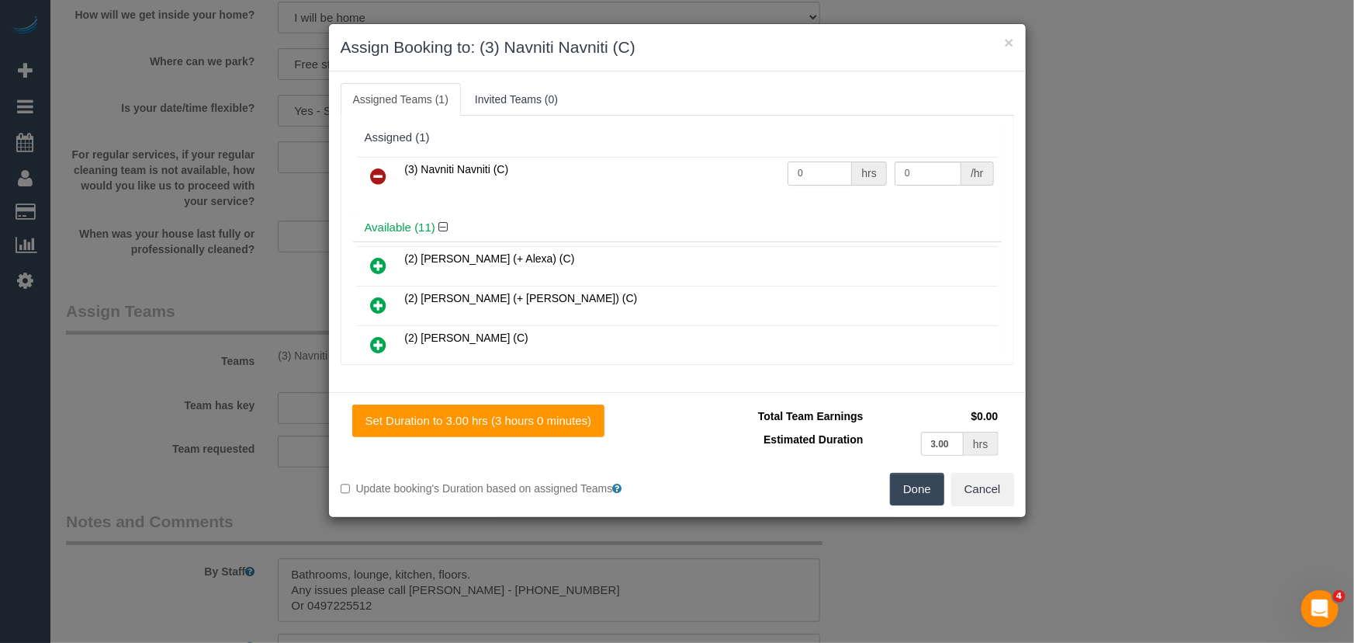
click at [813, 170] on input "0" at bounding box center [820, 173] width 64 height 24
type input "3"
type input "35"
click at [916, 489] on button "Done" at bounding box center [917, 489] width 54 height 33
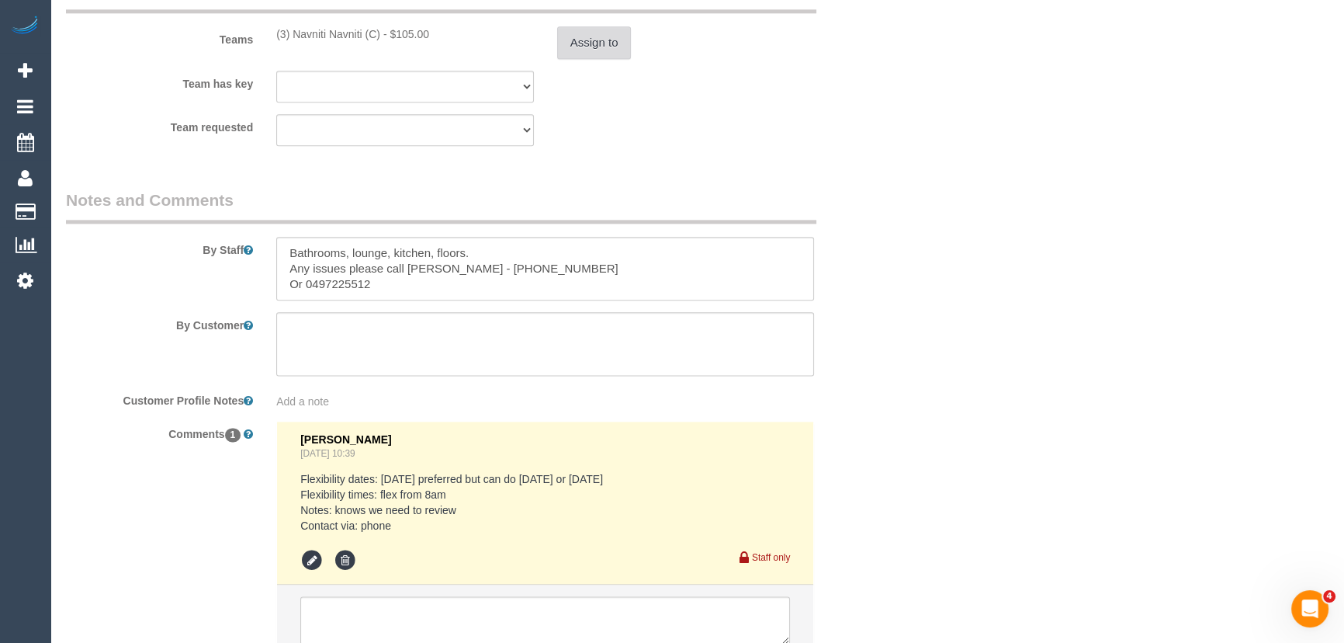
scroll to position [2564, 0]
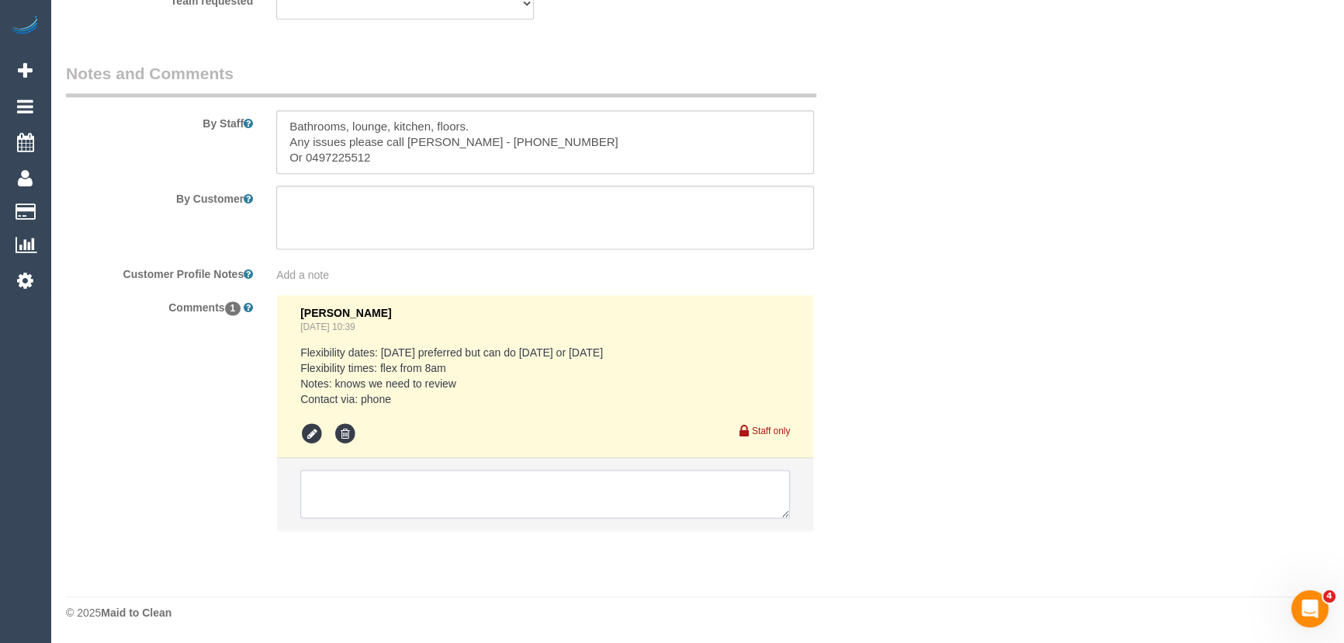
click at [415, 492] on textarea at bounding box center [545, 493] width 490 height 48
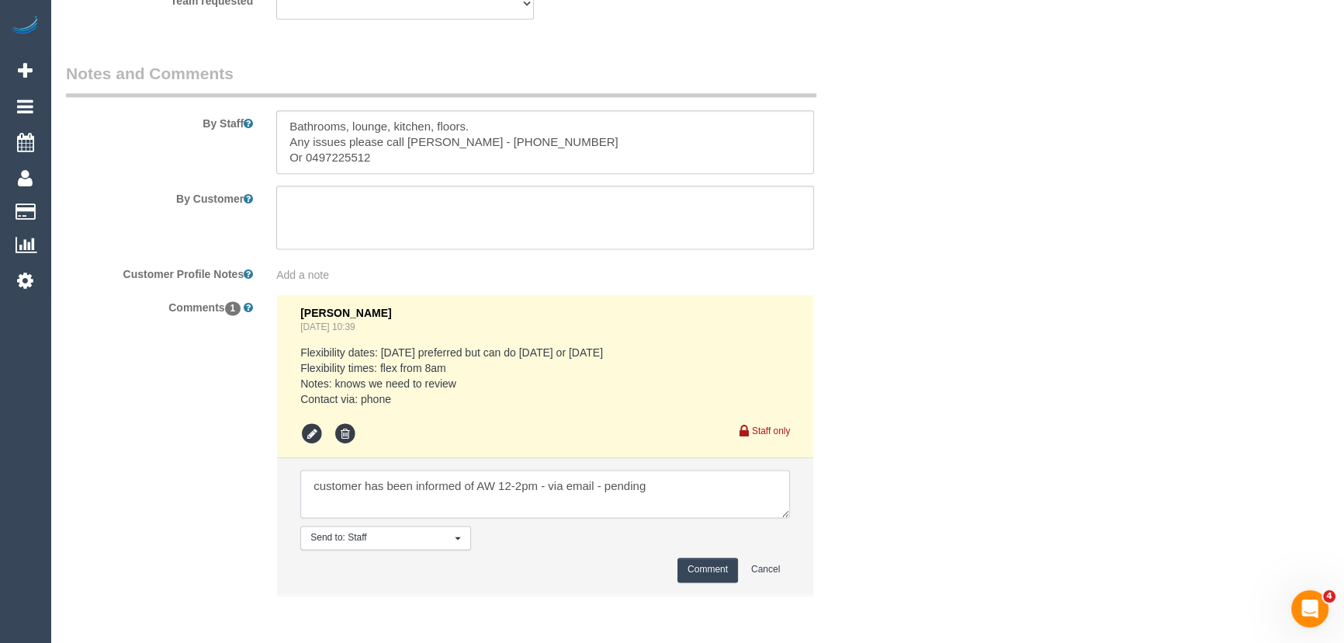
type textarea "customer has been informed of AW 12-2pm - via email - pending"
click at [692, 566] on button "Comment" at bounding box center [707, 569] width 61 height 24
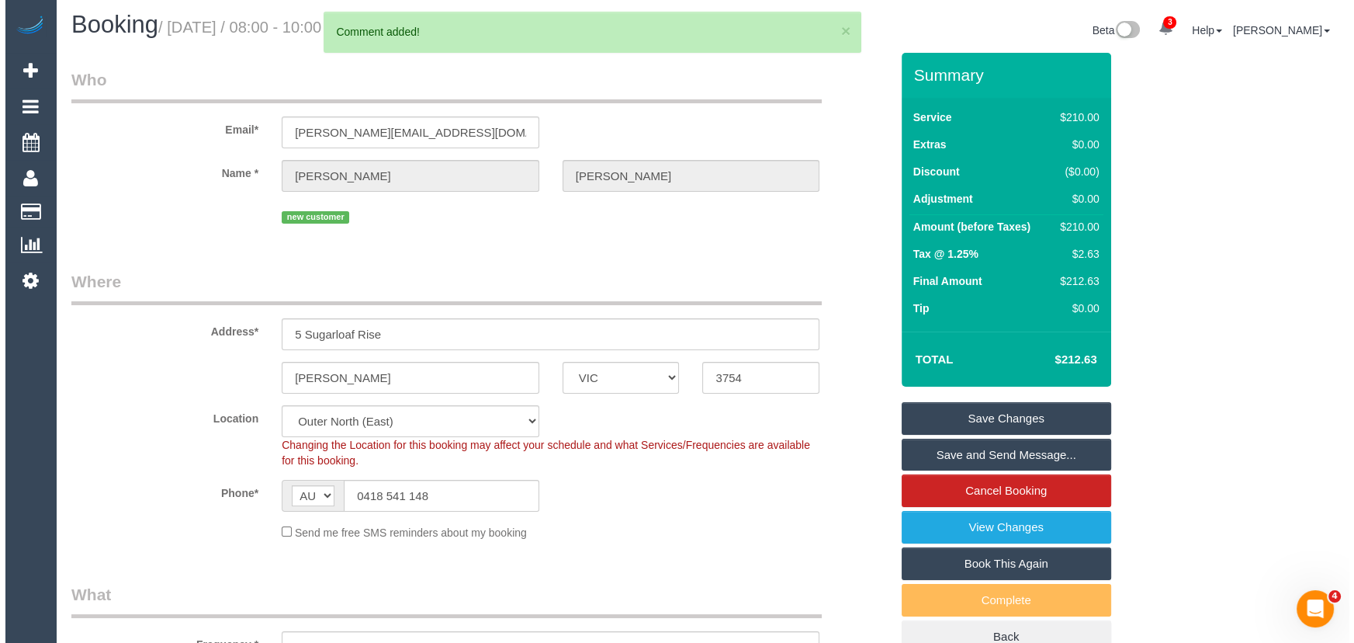
scroll to position [0, 0]
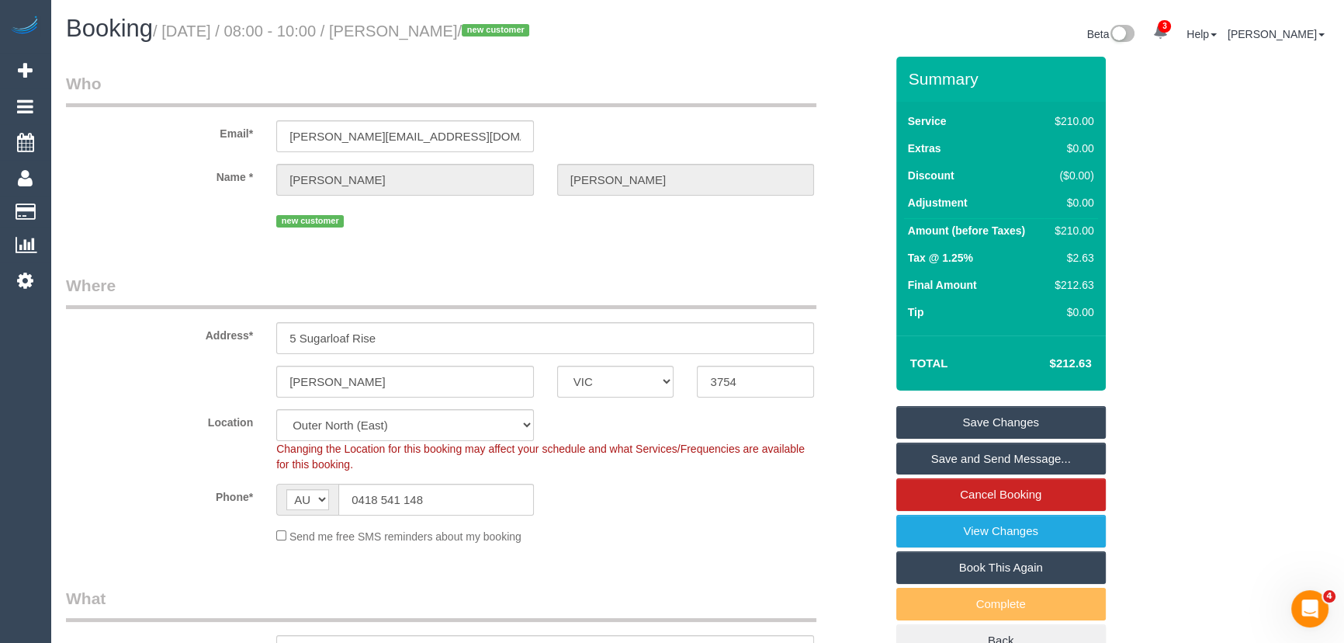
click at [449, 22] on h1 "Booking / [DATE] / 08:00 - 10:00 / [PERSON_NAME] / new customer" at bounding box center [376, 29] width 620 height 26
copy small "[PERSON_NAME]"
click at [441, 138] on input "[PERSON_NAME][EMAIL_ADDRESS][DOMAIN_NAME]" at bounding box center [405, 136] width 258 height 32
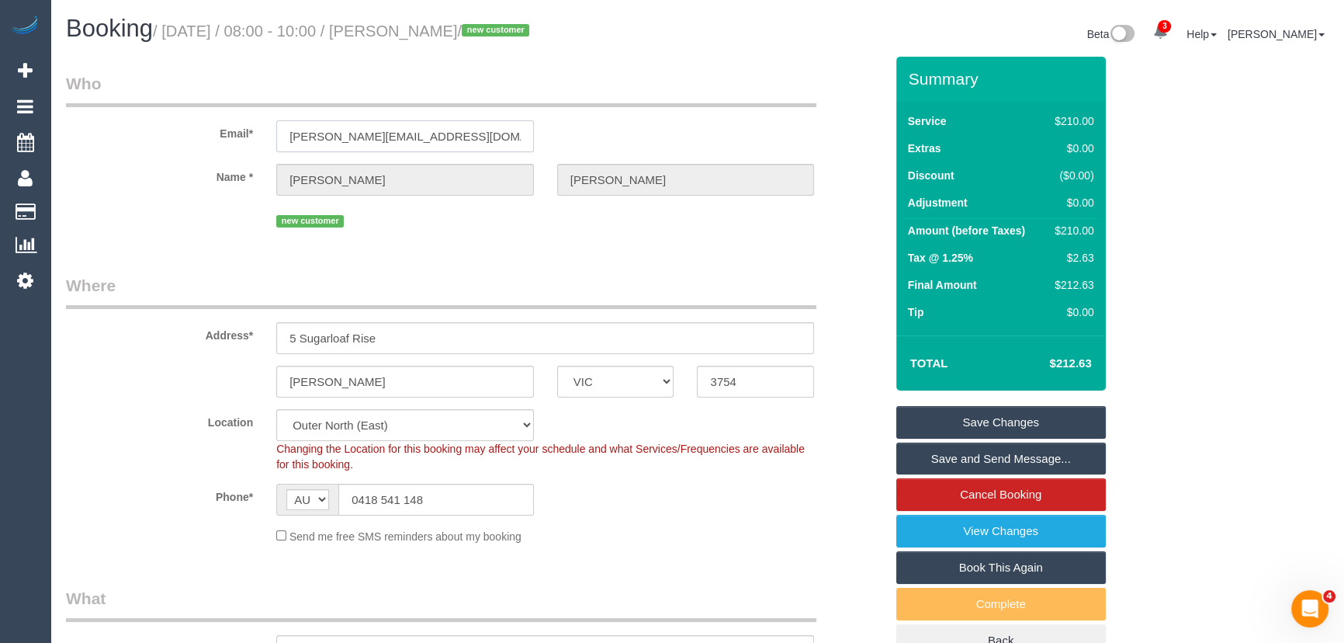
click at [441, 138] on input "[PERSON_NAME][EMAIL_ADDRESS][DOMAIN_NAME]" at bounding box center [405, 136] width 258 height 32
click at [942, 425] on link "Save Changes" at bounding box center [1001, 422] width 210 height 33
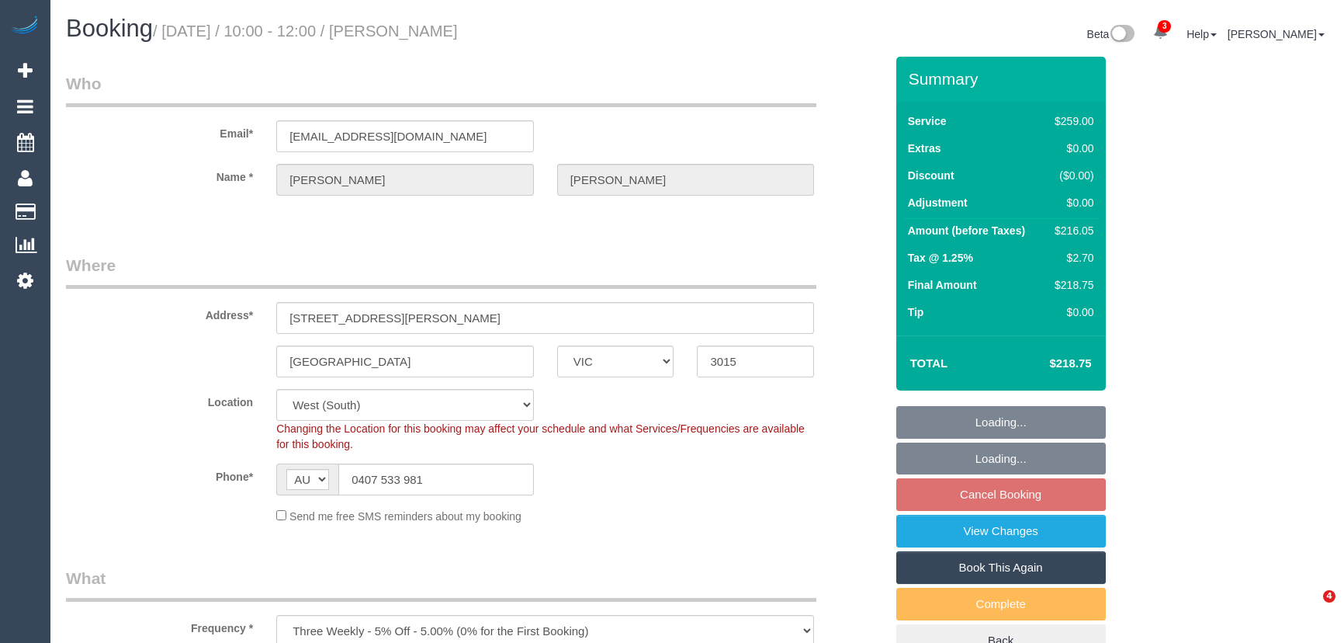
select select "VIC"
select select "string:stripe"
select select "number:27"
select select "number:14"
select select "number:19"
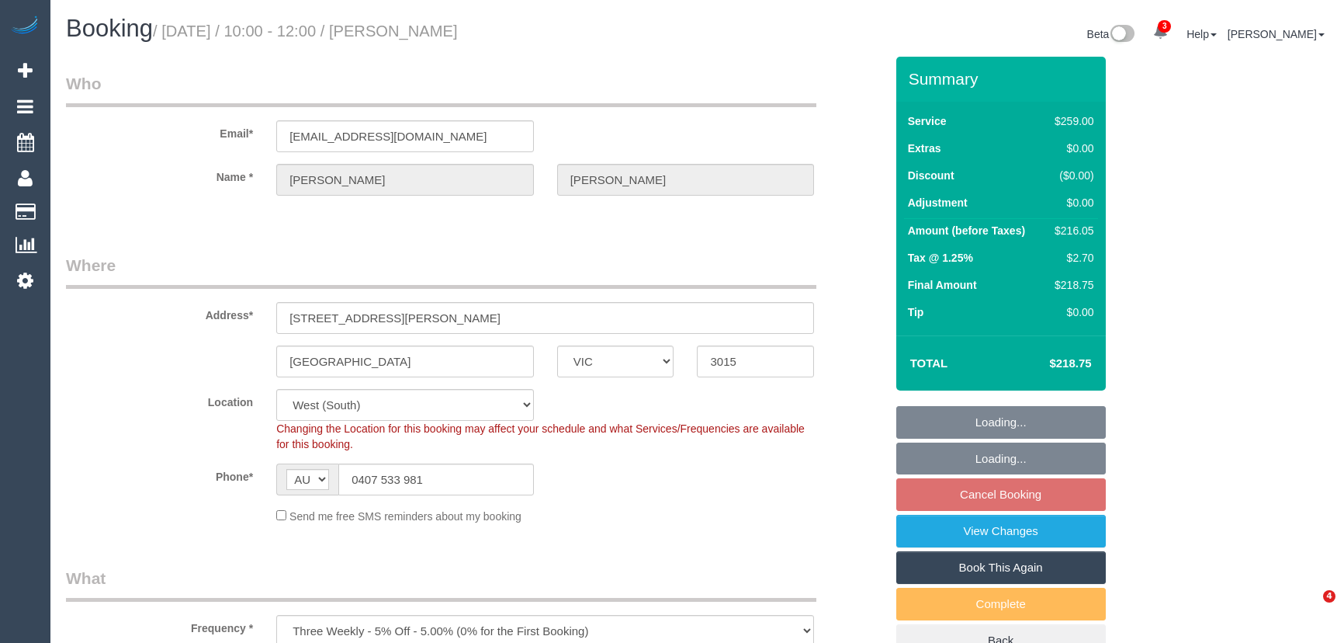
select select "number:22"
select select "number:33"
select select "number:13"
select select "object:1260"
select select "spot3"
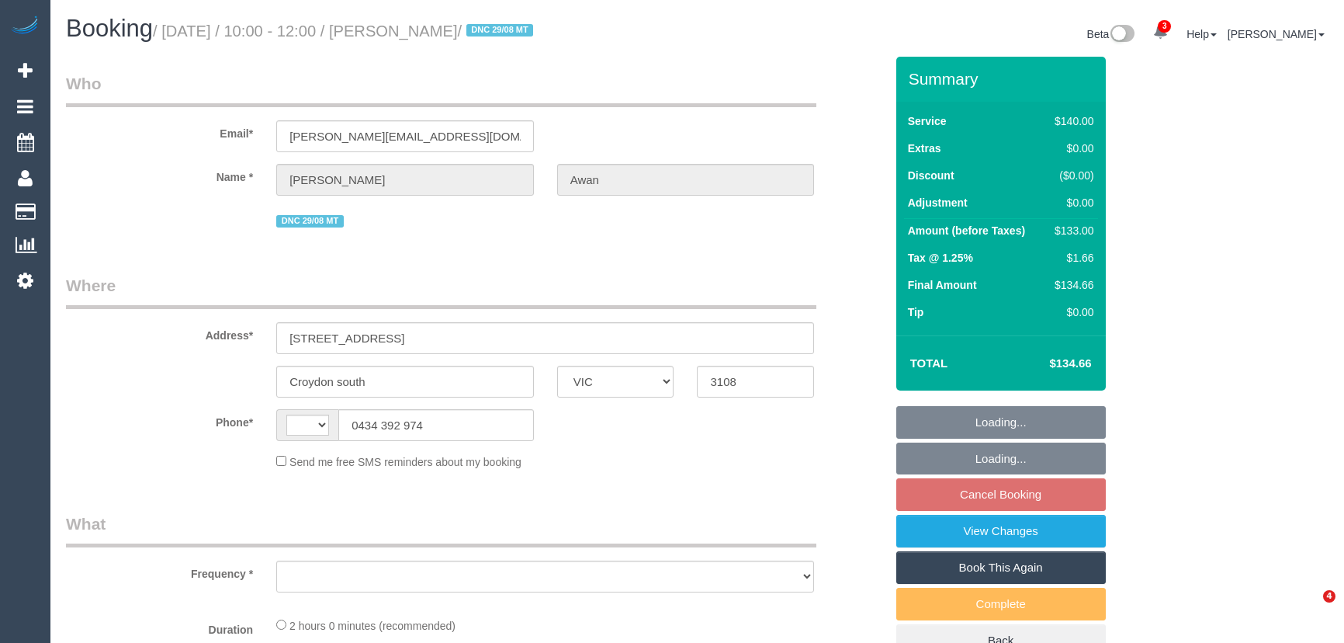
select select "VIC"
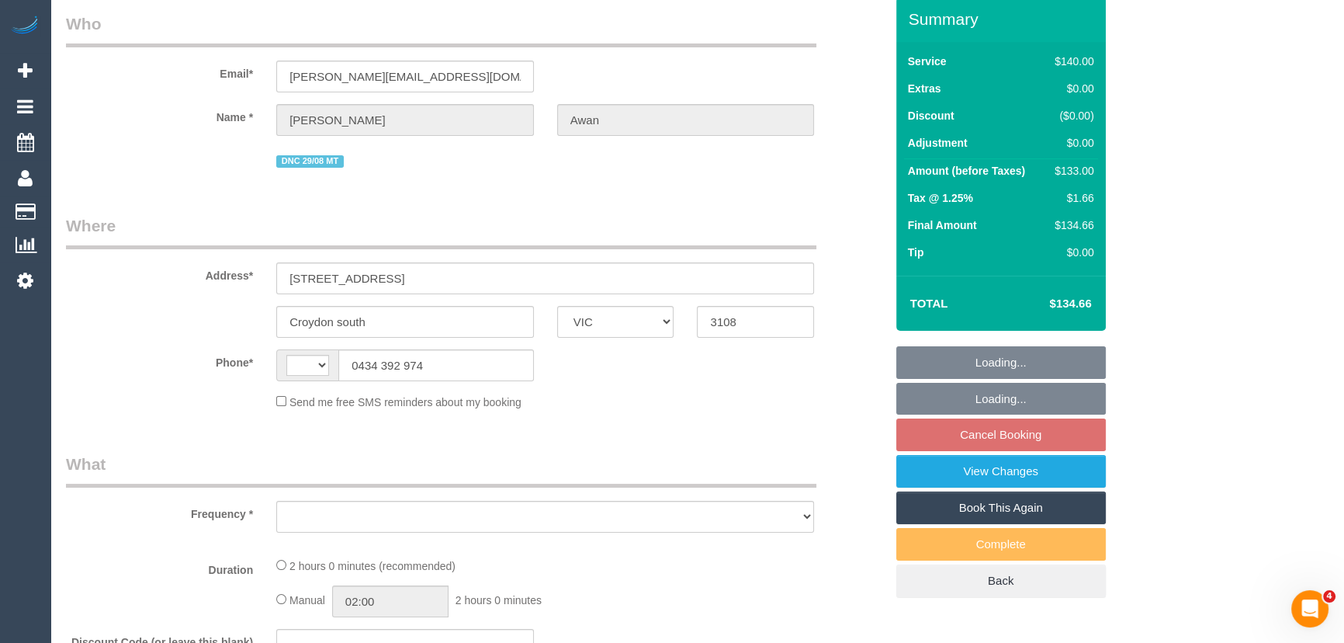
select select "object:311"
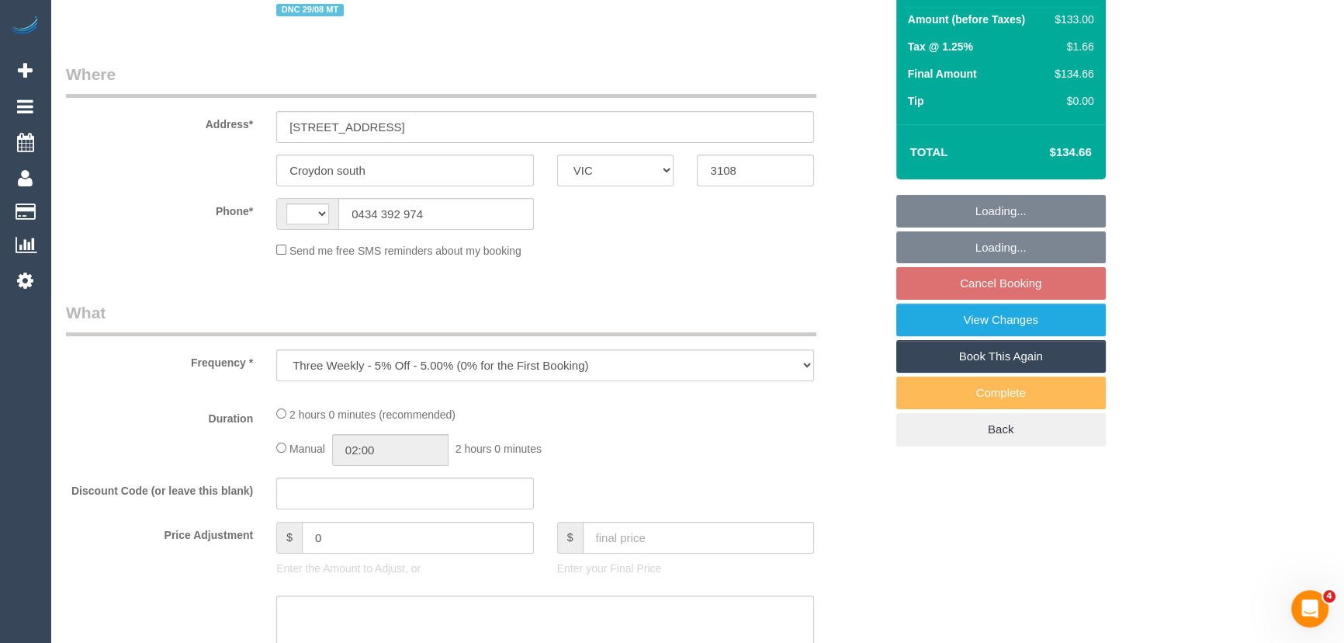
select select "string:AU"
select select "string:stripe-pm_1PQRyu2GScqysDRVsQCPVYhC"
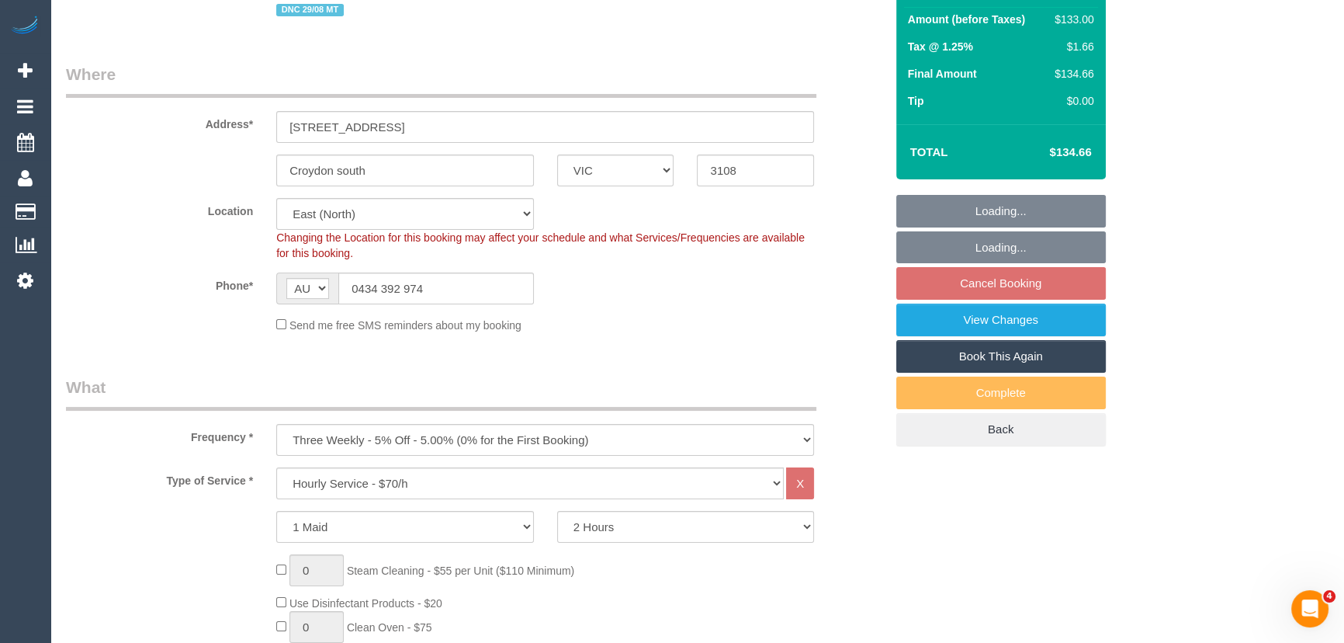
select select "object:729"
select select "number:28"
select select "number:14"
select select "number:18"
select select "number:25"
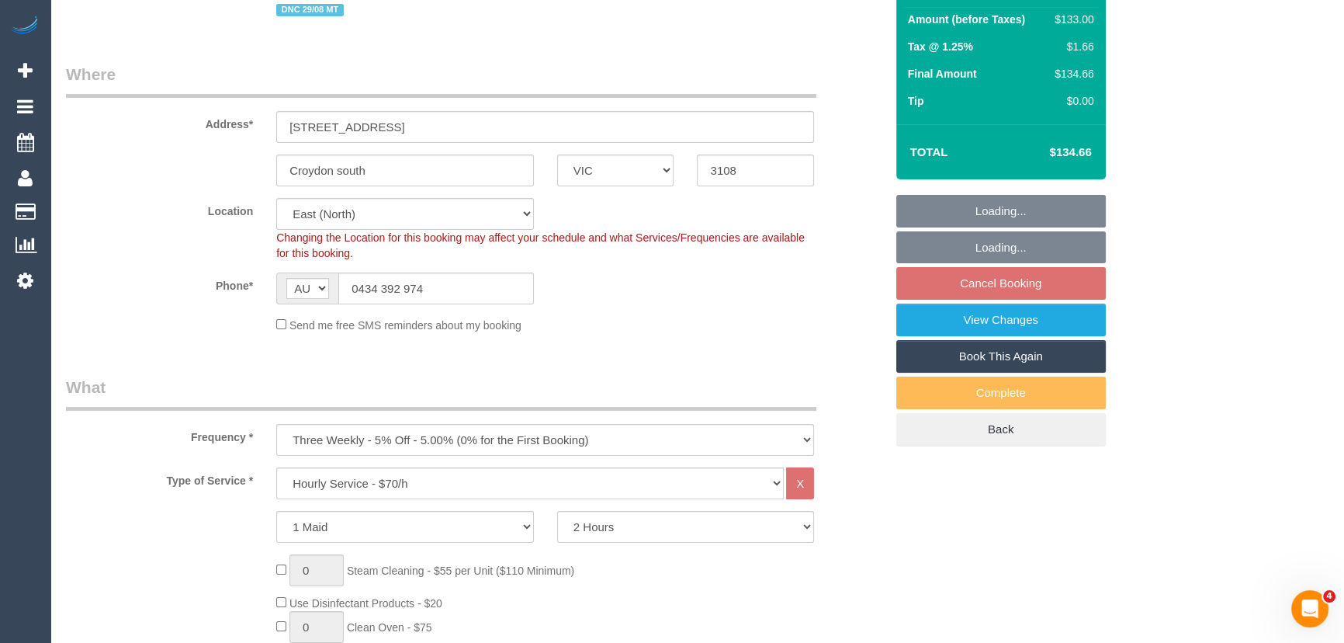
select select "number:35"
select select "number:13"
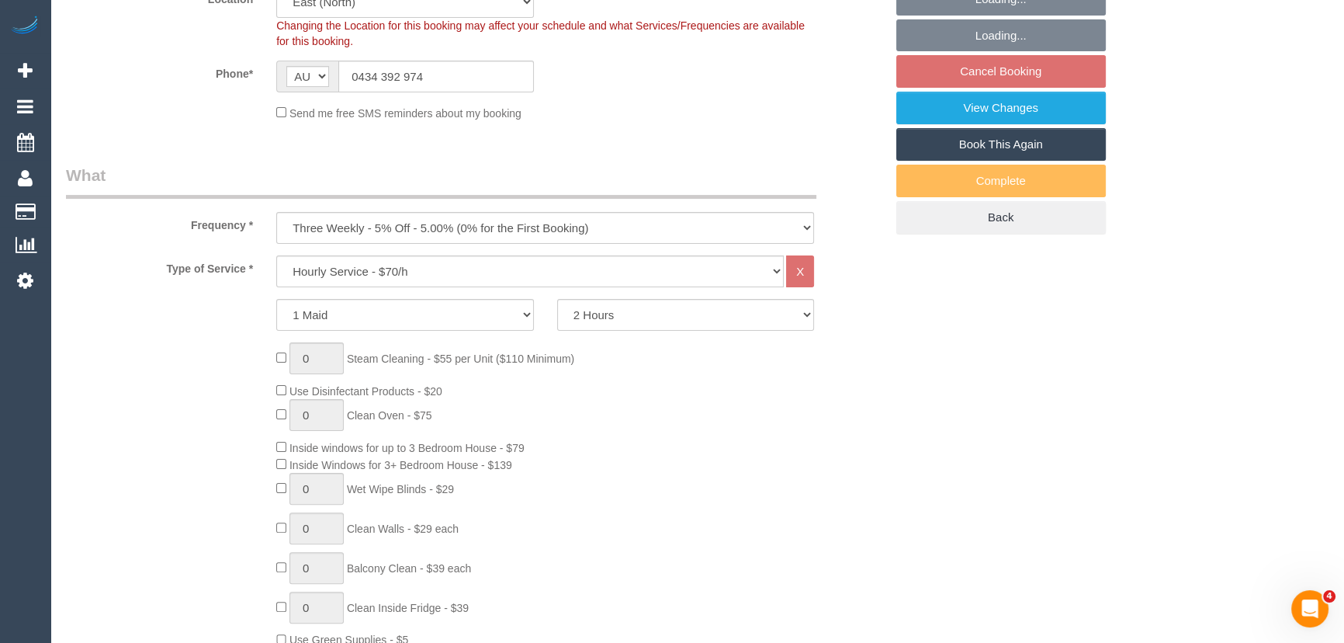
select select "spot3"
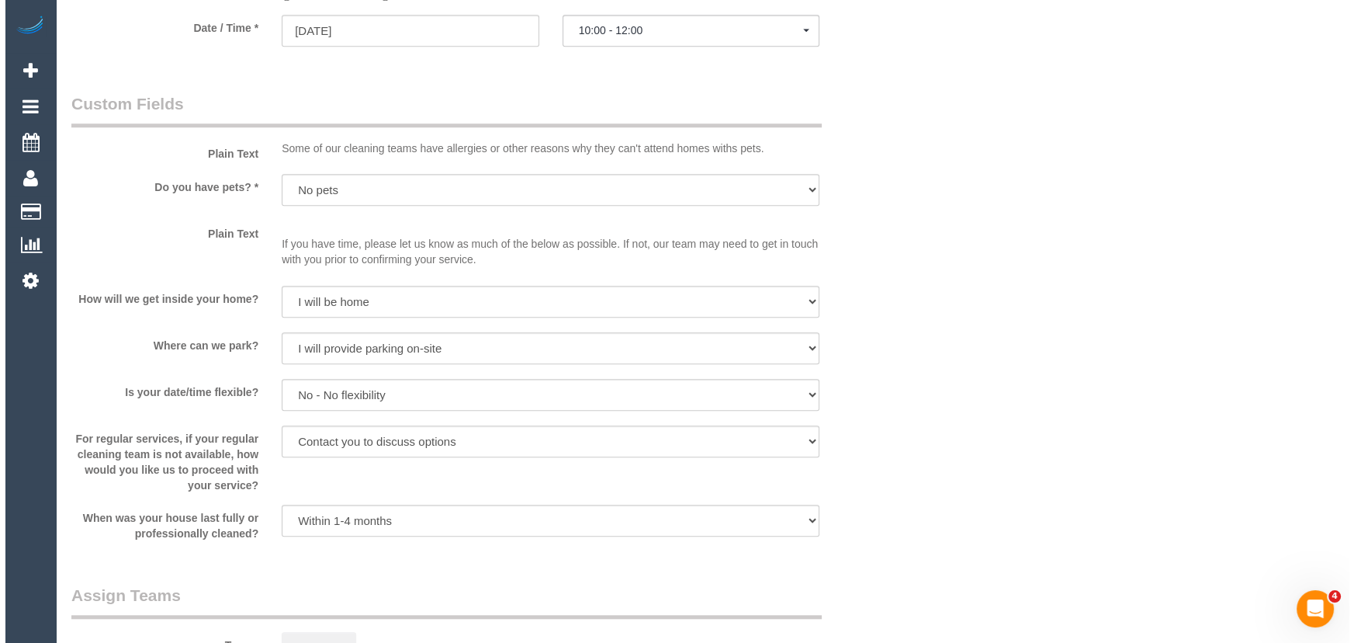
scroll to position [1904, 0]
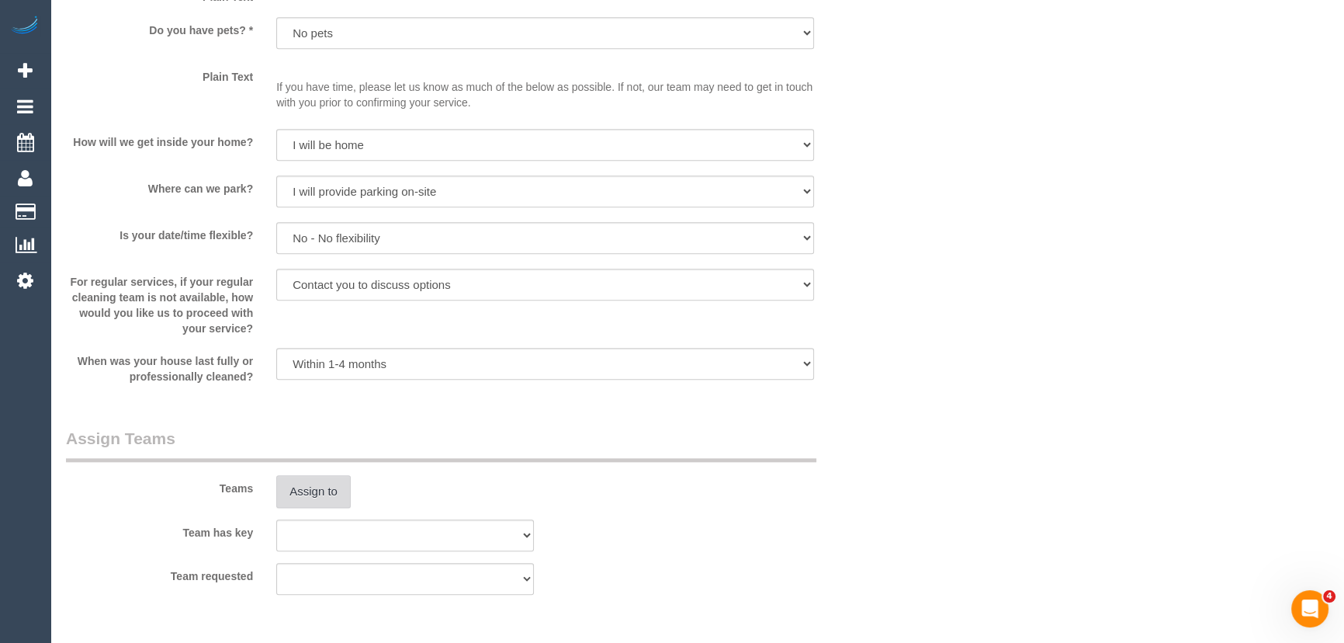
click at [310, 489] on button "Assign to" at bounding box center [313, 491] width 74 height 33
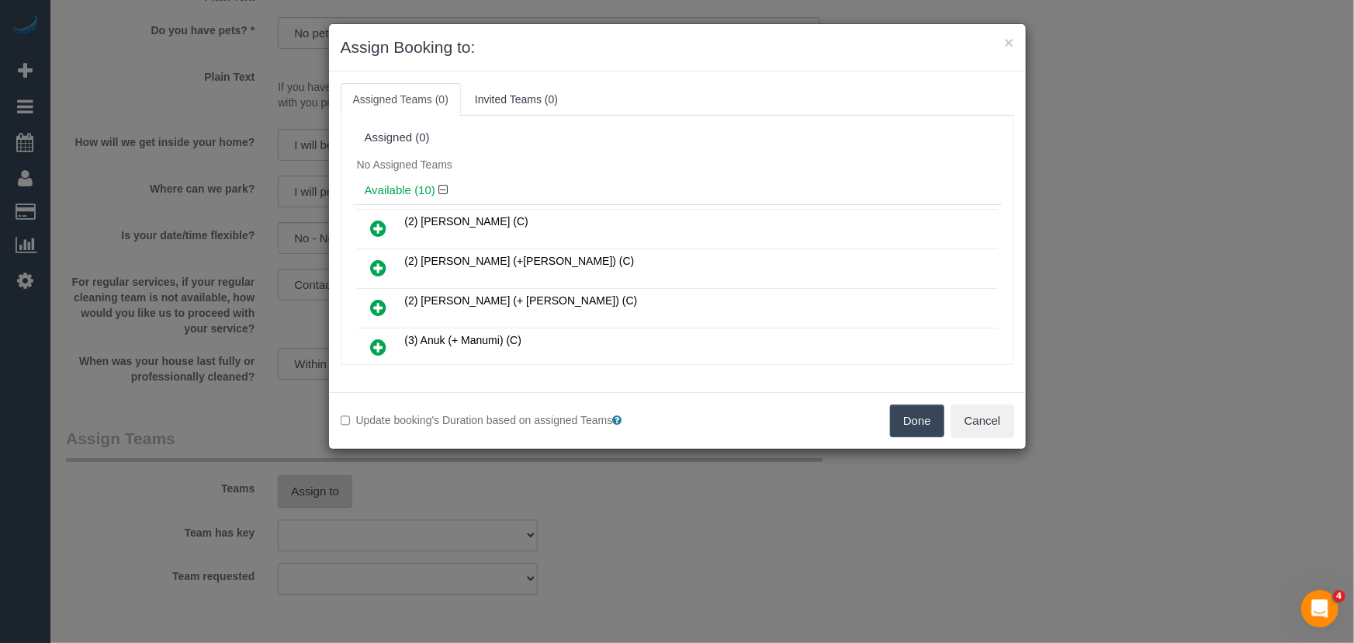
scroll to position [252, 0]
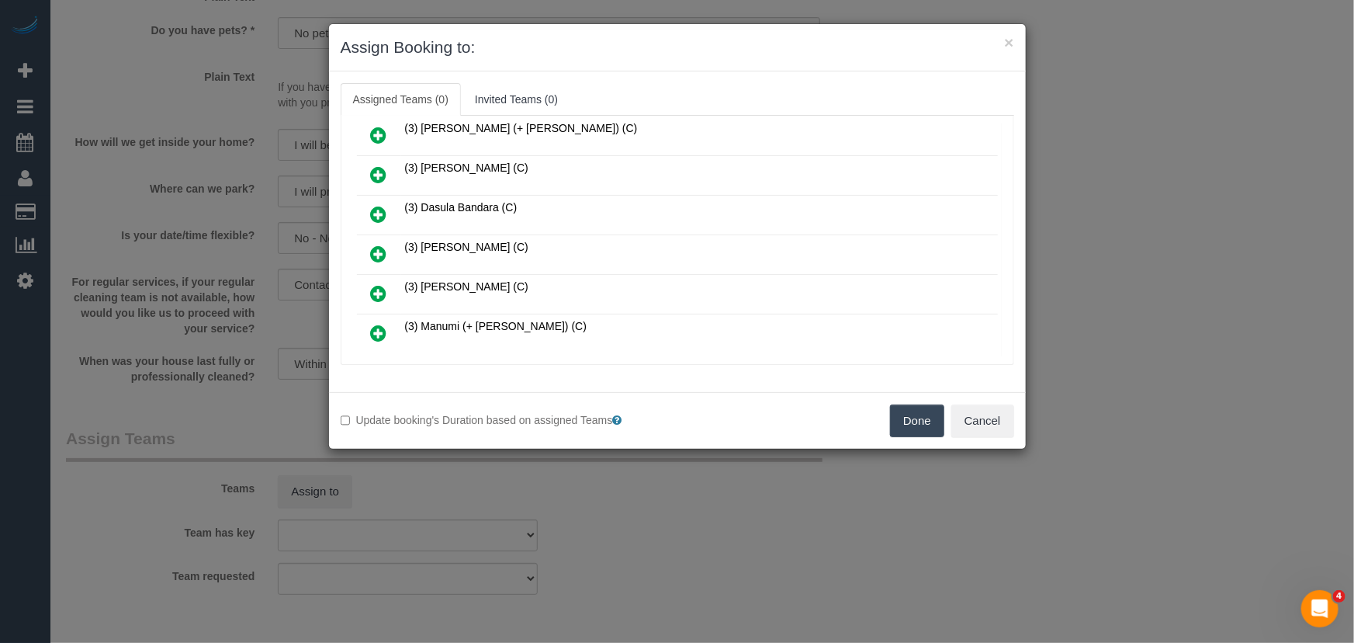
click at [382, 244] on icon at bounding box center [379, 253] width 16 height 19
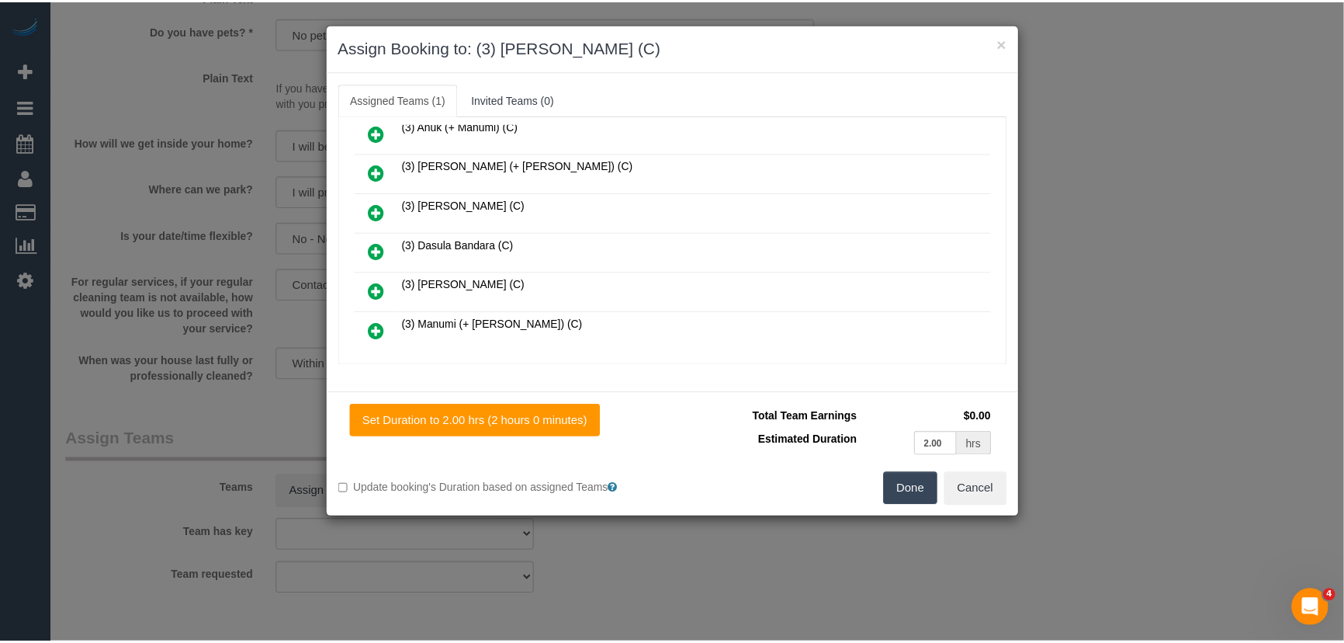
scroll to position [288, 0]
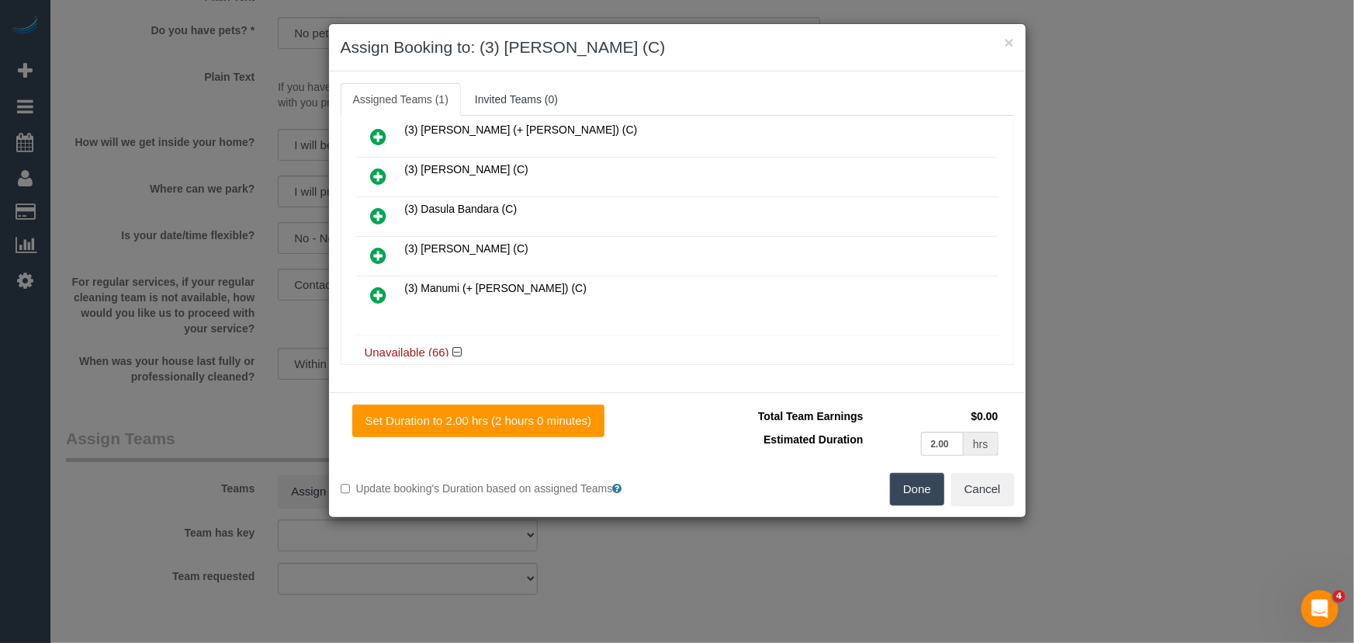
click at [908, 487] on button "Done" at bounding box center [917, 489] width 54 height 33
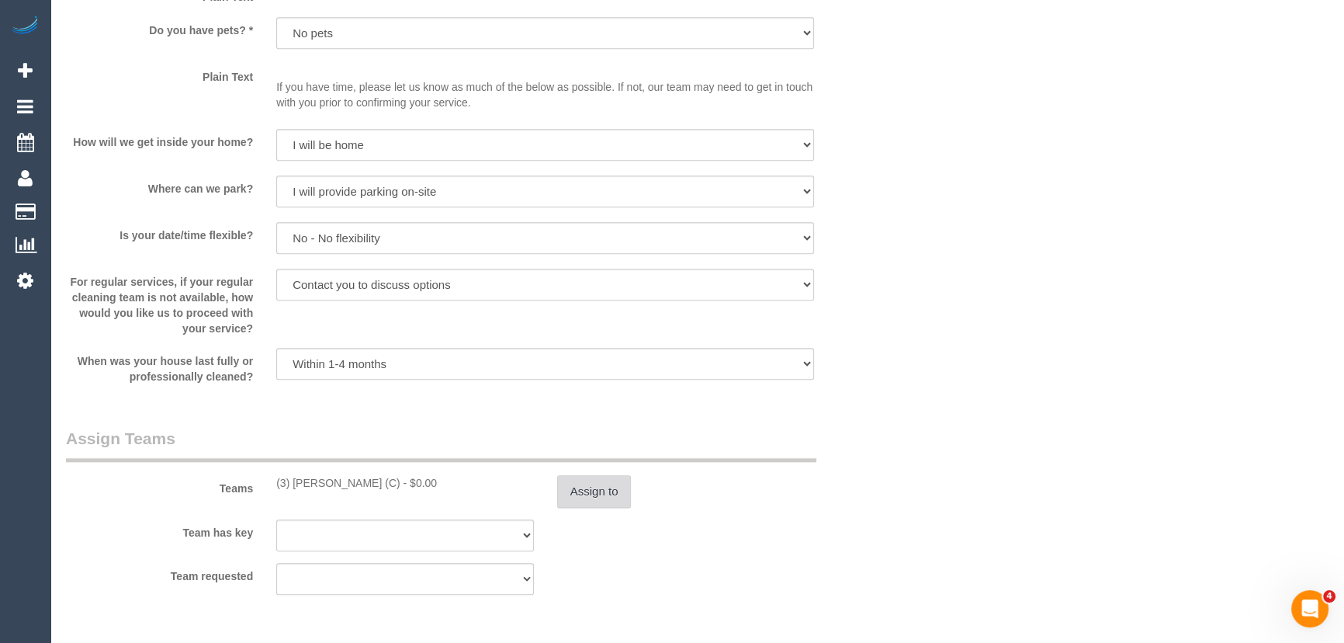
click at [594, 493] on button "Assign to" at bounding box center [594, 491] width 74 height 33
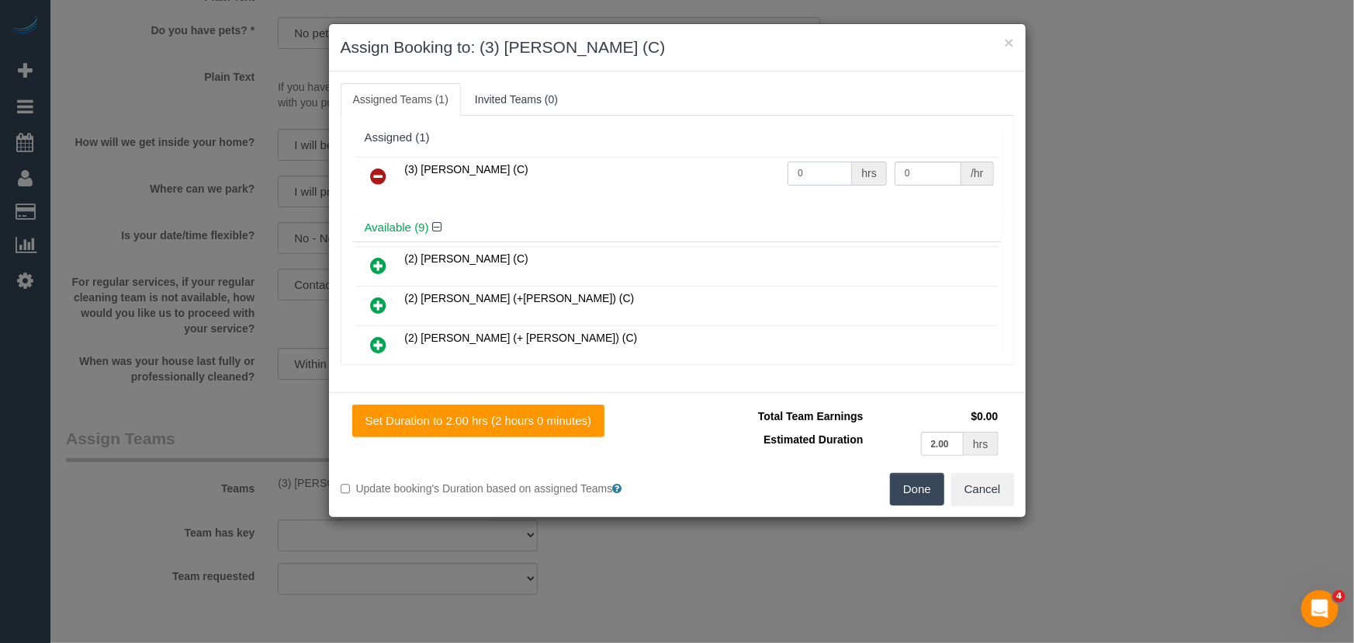
click at [821, 171] on input "0" at bounding box center [820, 173] width 64 height 24
type input "2"
type input "35"
click at [918, 480] on button "Done" at bounding box center [917, 489] width 54 height 33
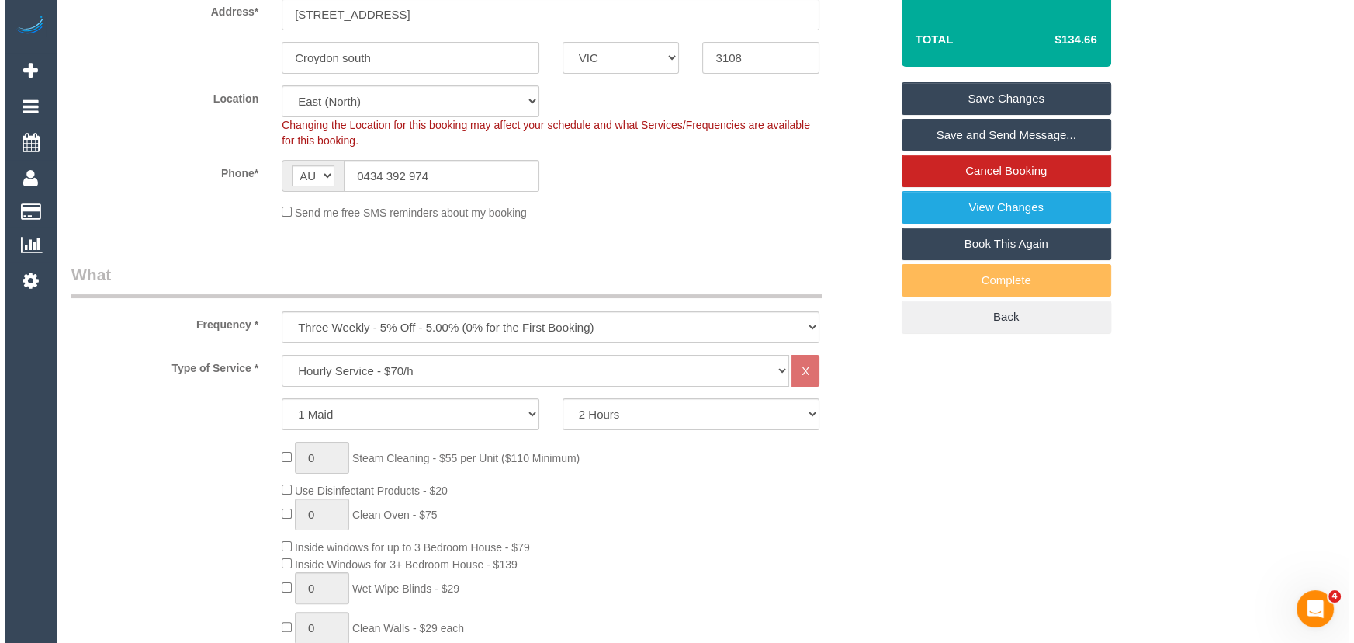
scroll to position [0, 0]
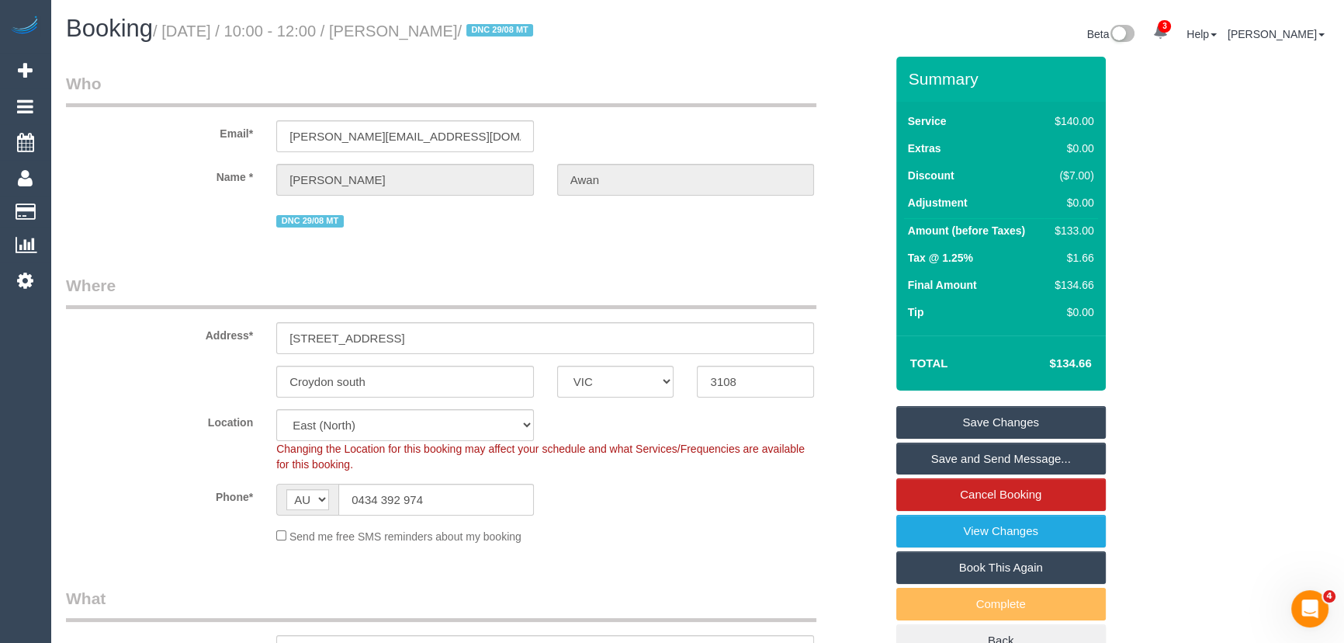
click at [456, 36] on small "/ [DATE] / 10:00 - 12:00 / [PERSON_NAME] / DNC 29/08 MT" at bounding box center [345, 31] width 385 height 17
copy small "[PERSON_NAME]"
click at [934, 457] on link "Save and Send Message..." at bounding box center [1001, 458] width 210 height 33
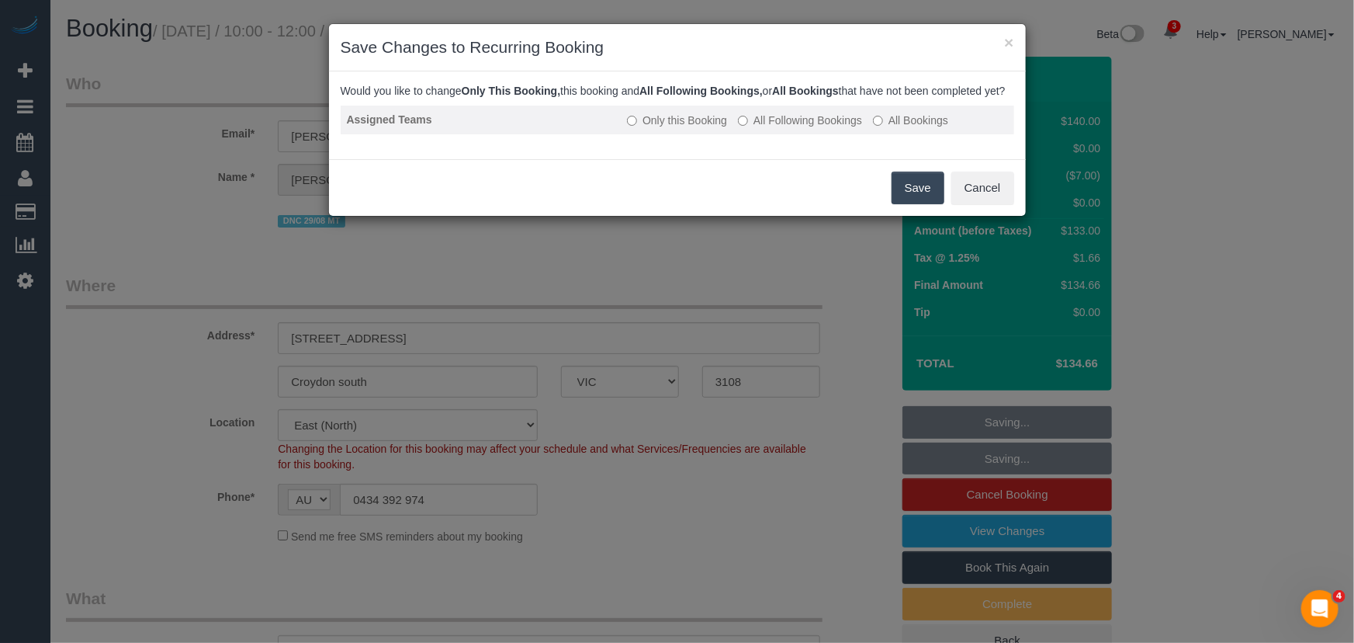
click at [780, 128] on label "All Following Bookings" at bounding box center [800, 121] width 124 height 16
click at [925, 204] on button "Save" at bounding box center [918, 187] width 53 height 33
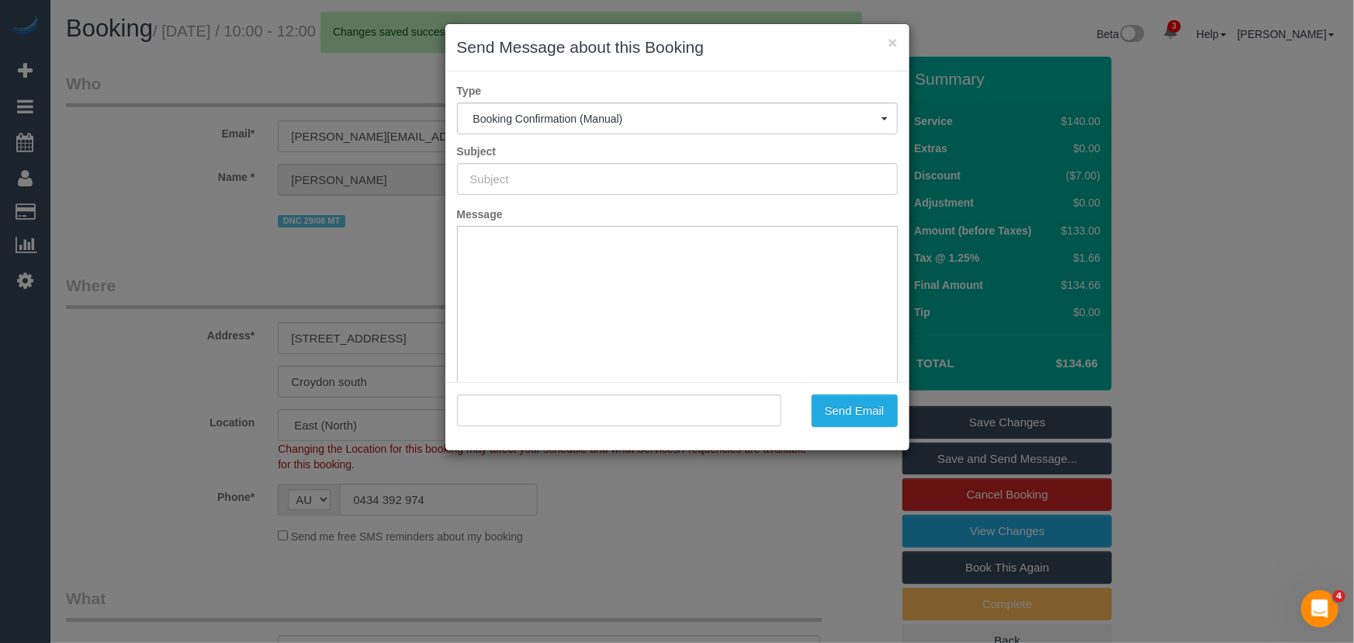
type input "Booking Confirmed"
type input ""Khadija Awan" <dr.awan@hotmail.com>"
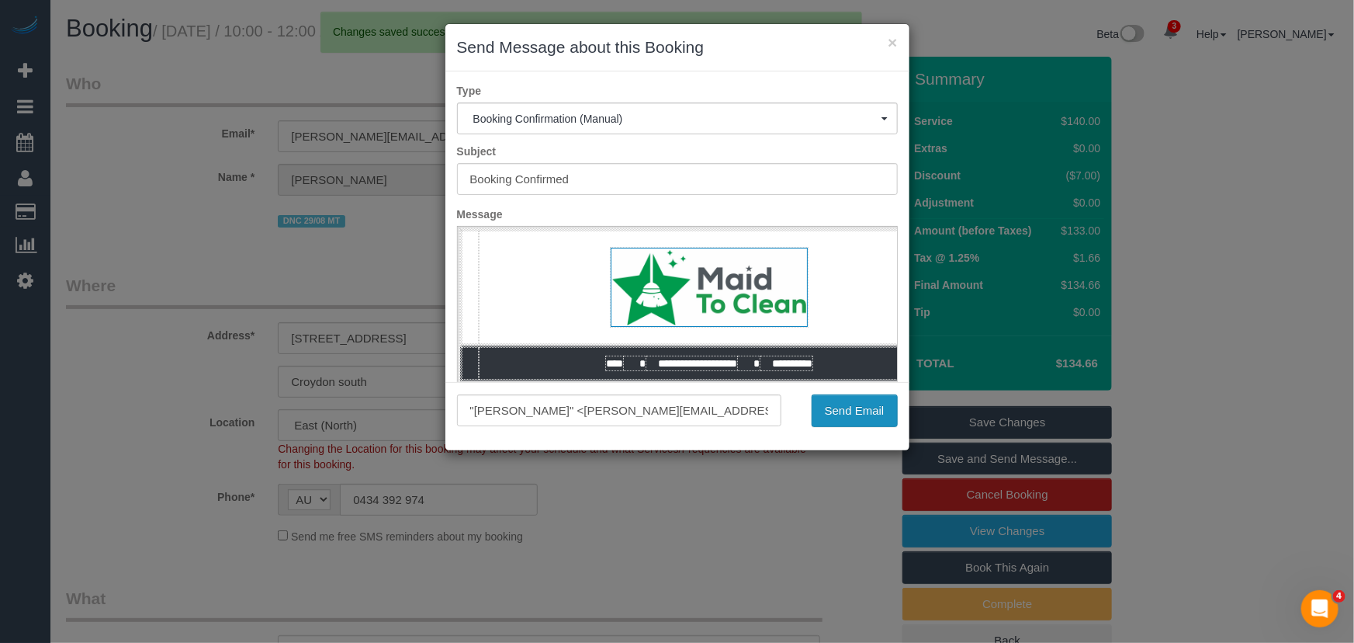
click at [856, 414] on button "Send Email" at bounding box center [855, 410] width 86 height 33
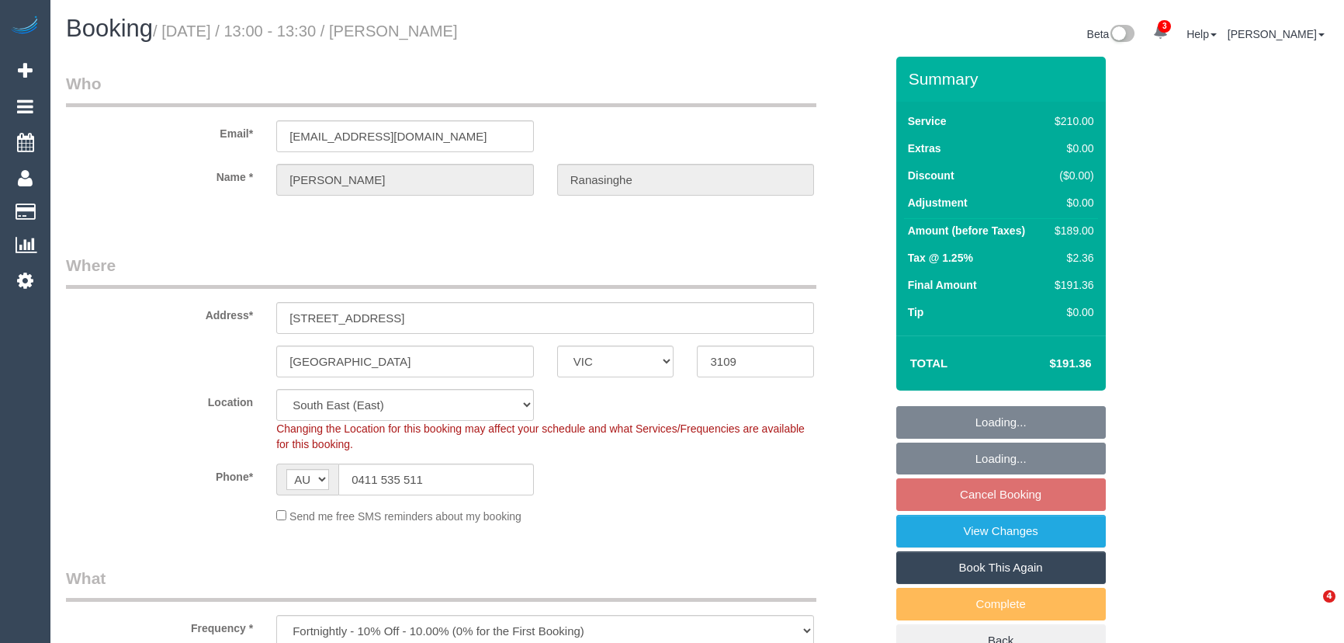
select select "VIC"
select select "180"
select select "object:1274"
select select "number:28"
select select "number:14"
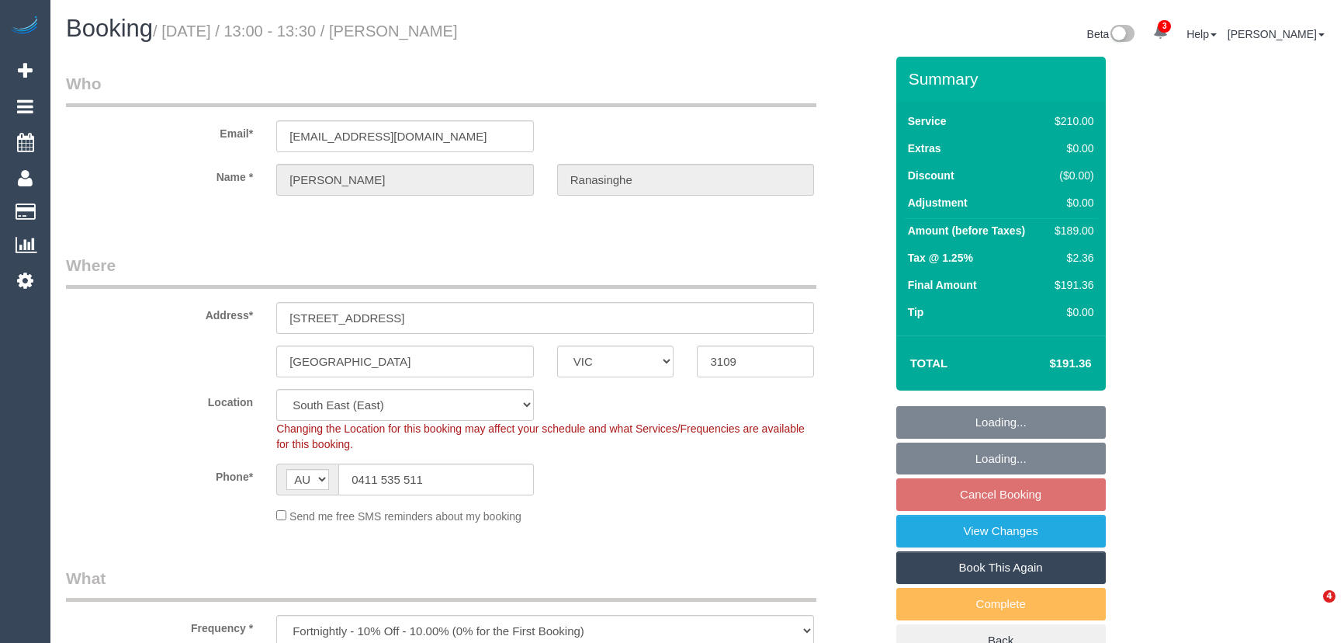
select select "number:18"
select select "number:23"
select select "number:13"
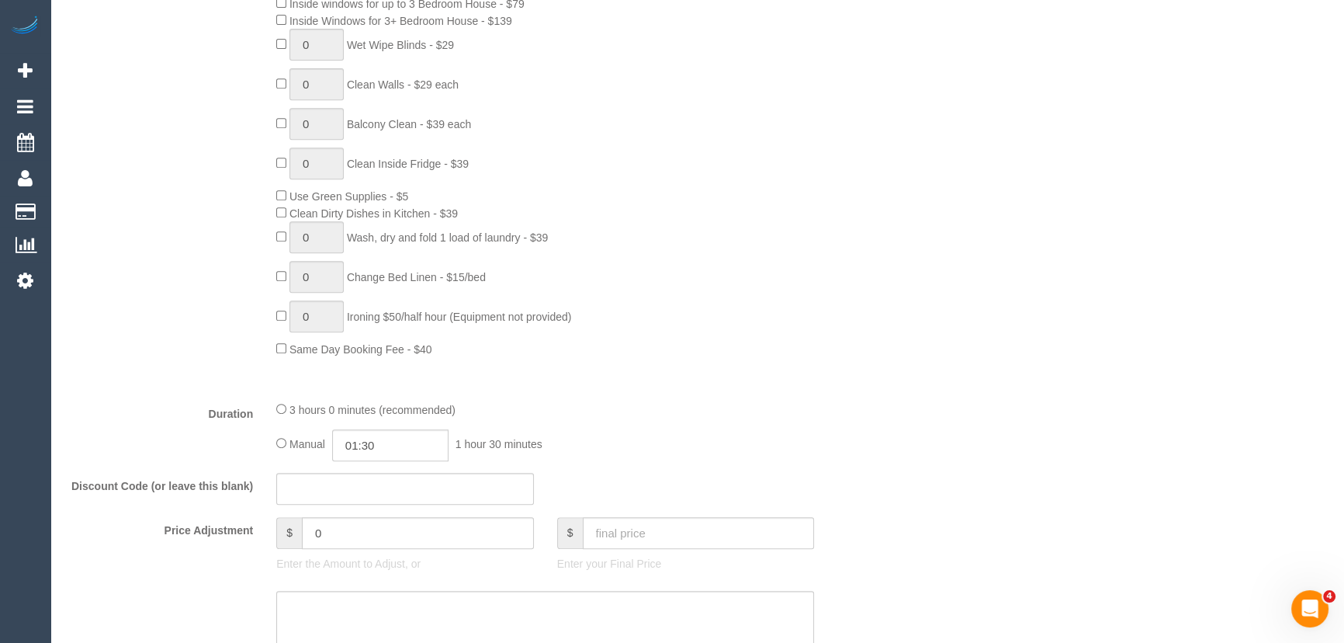
scroll to position [1058, 0]
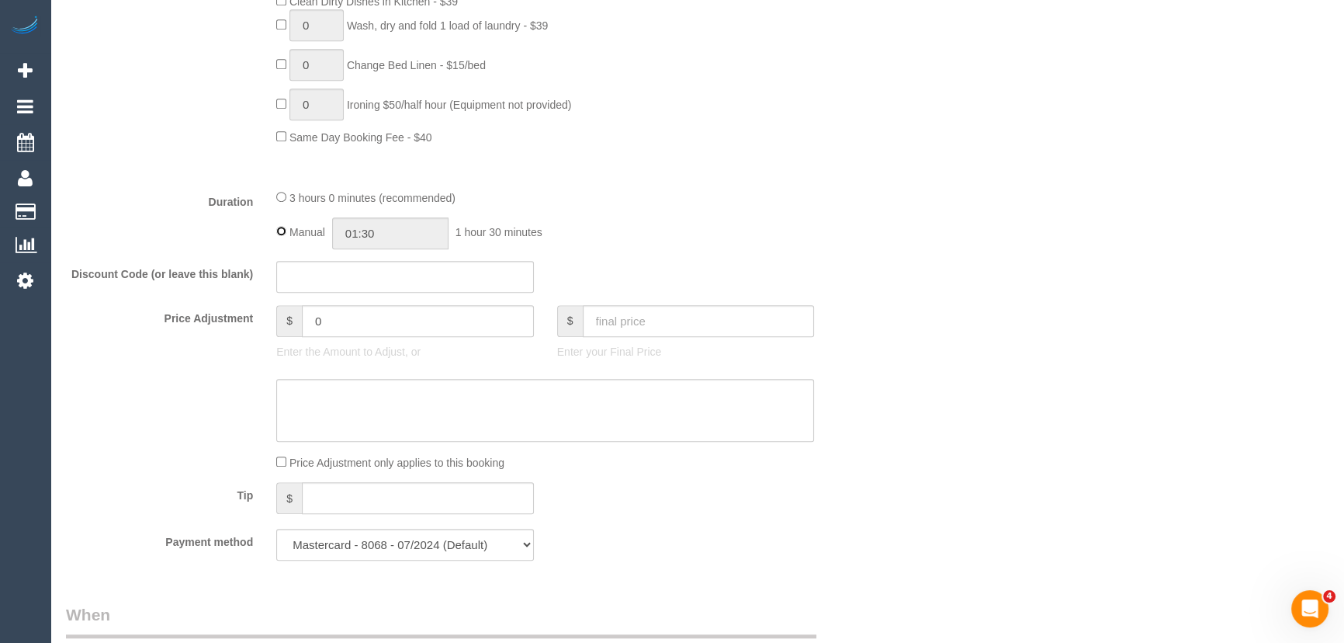
type input "03:00"
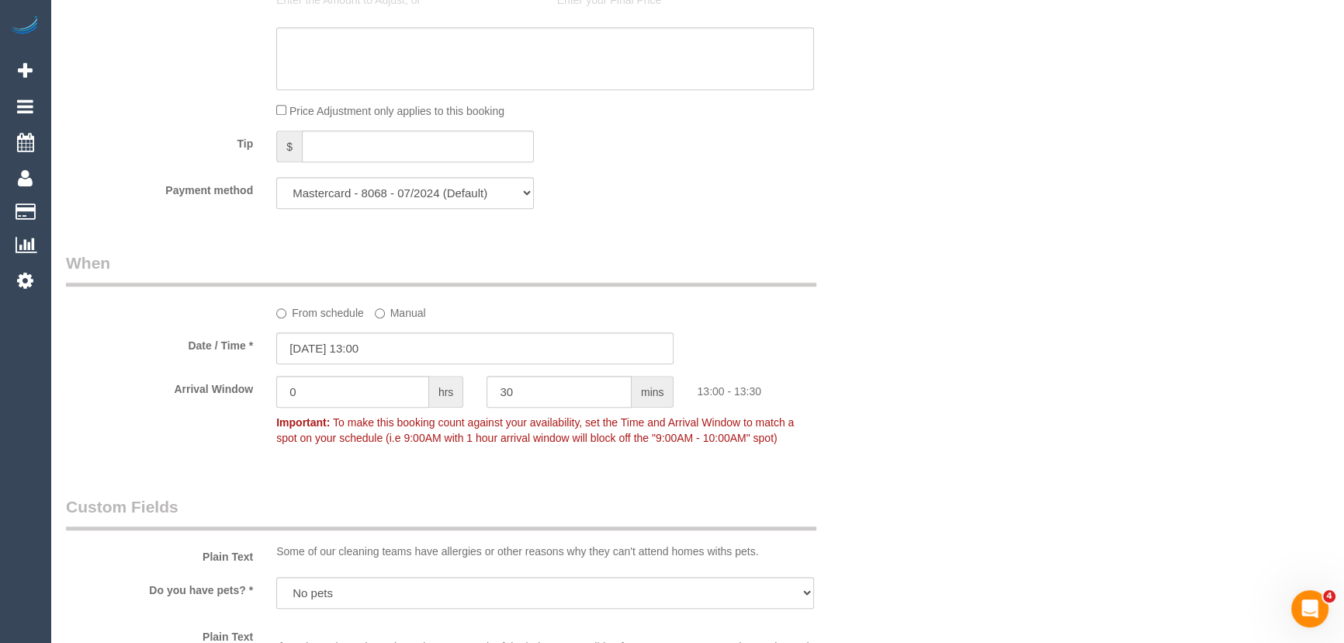
scroll to position [1552, 0]
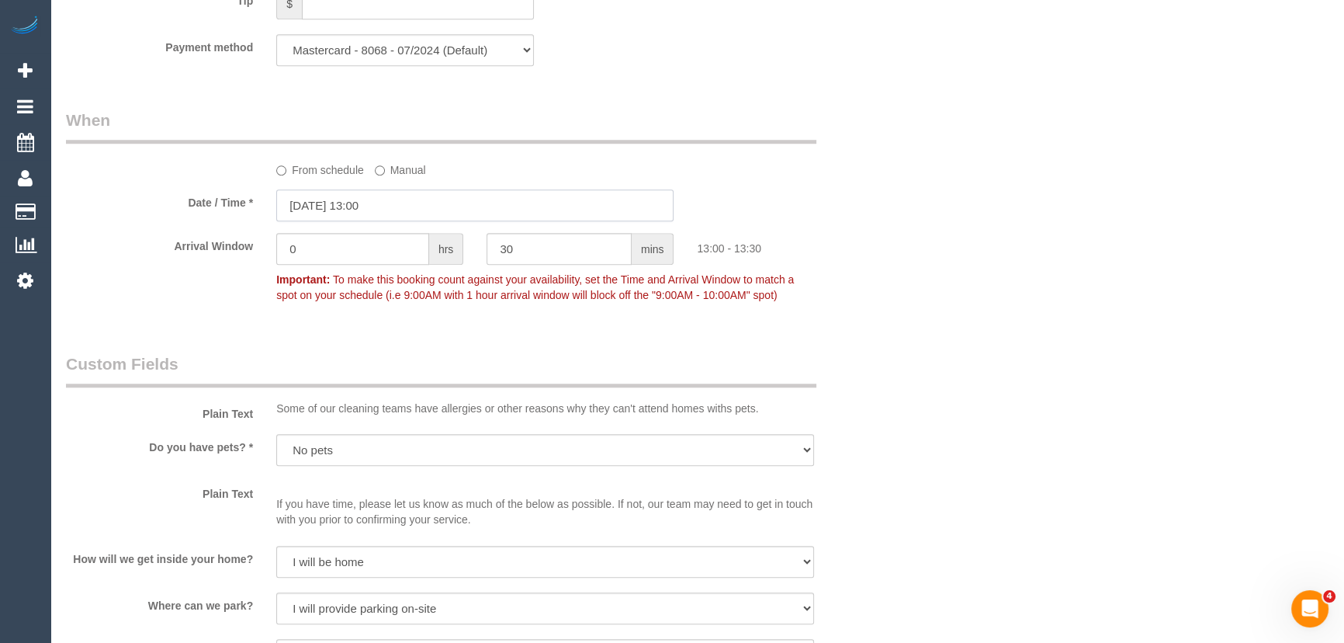
click at [389, 213] on input "[DATE] 13:00" at bounding box center [474, 205] width 397 height 32
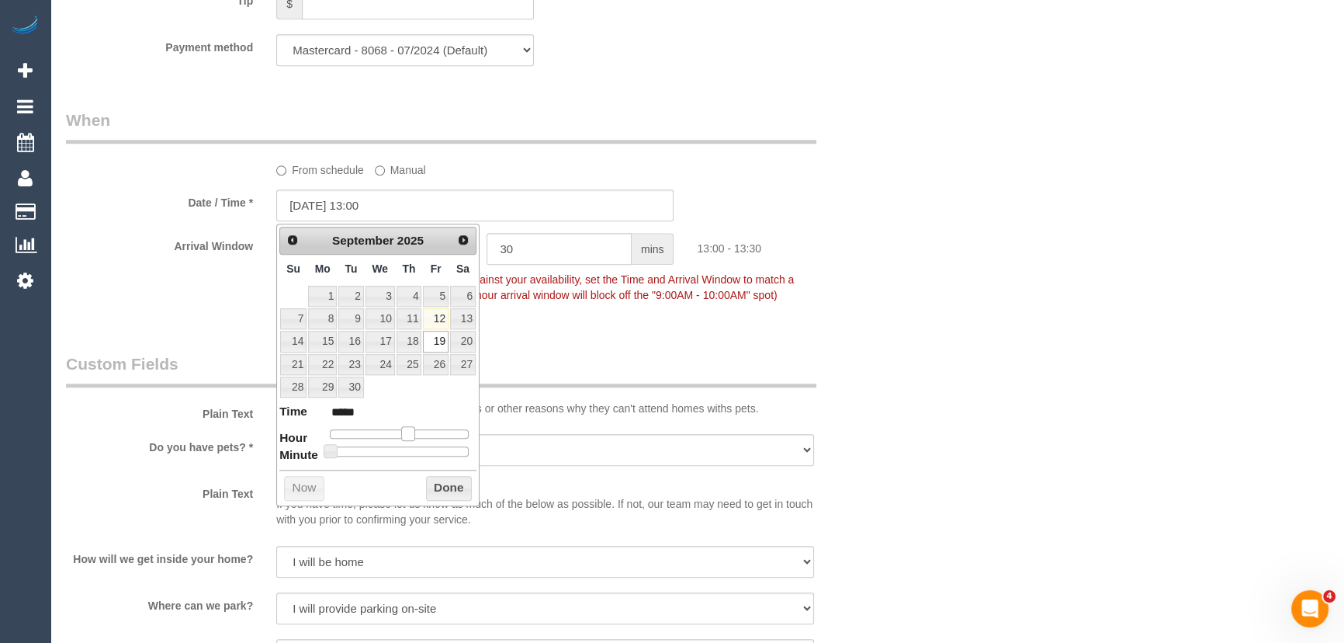
type input "[DATE] 12:00"
type input "*****"
click at [398, 433] on span at bounding box center [402, 433] width 14 height 14
click at [570, 349] on div "Who Email* [EMAIL_ADDRESS][DOMAIN_NAME] Name * [PERSON_NAME] Where Address* [ST…" at bounding box center [475, 314] width 842 height 3619
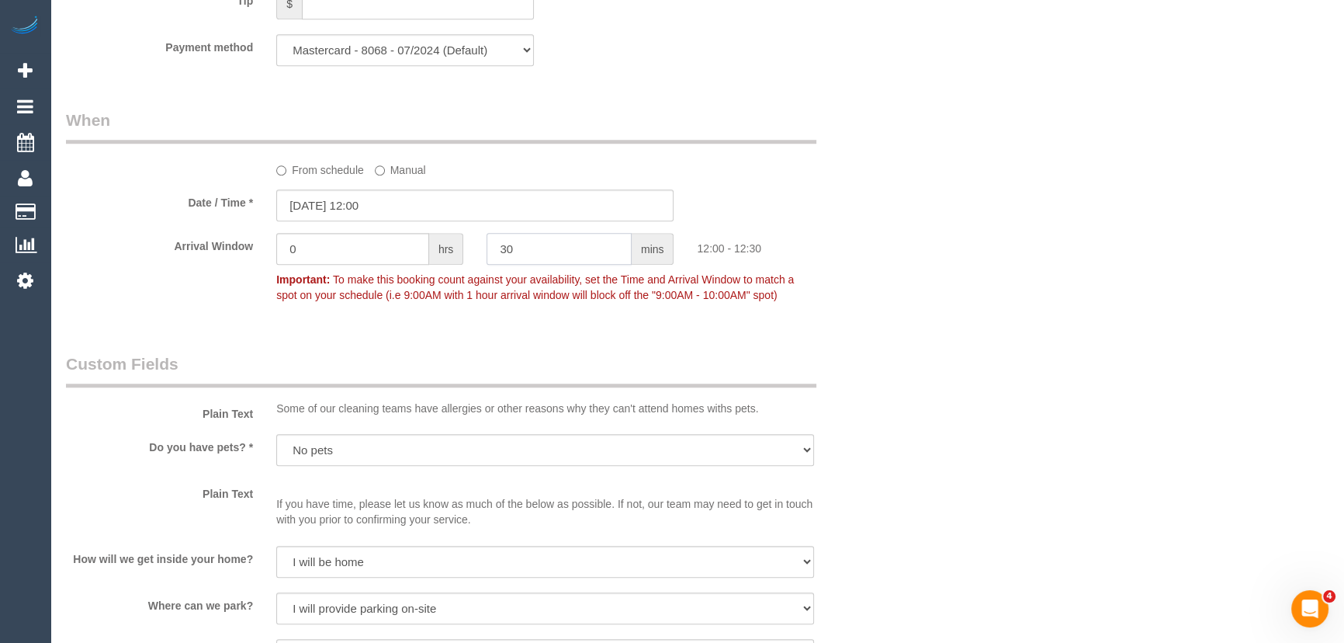
click at [525, 240] on input "30" at bounding box center [559, 249] width 145 height 32
click at [526, 242] on input "30" at bounding box center [559, 249] width 145 height 32
click at [527, 243] on input "30" at bounding box center [559, 249] width 145 height 32
click at [326, 264] on input "0" at bounding box center [352, 249] width 153 height 32
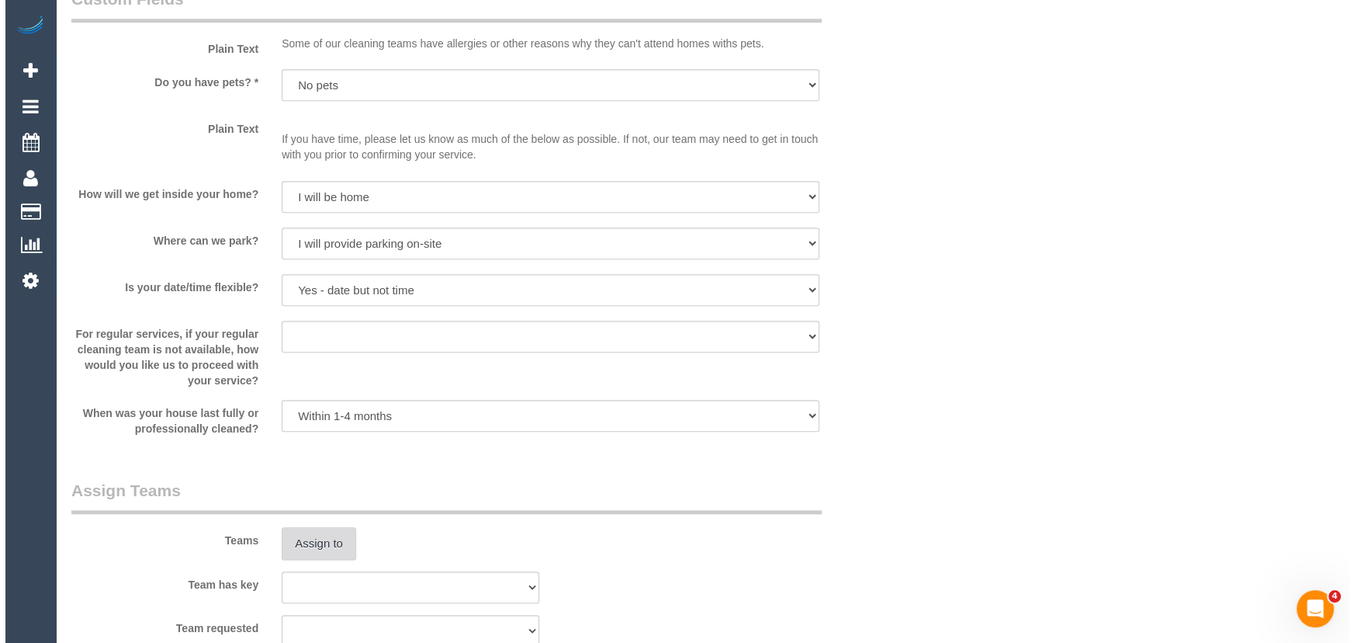
scroll to position [2046, 0]
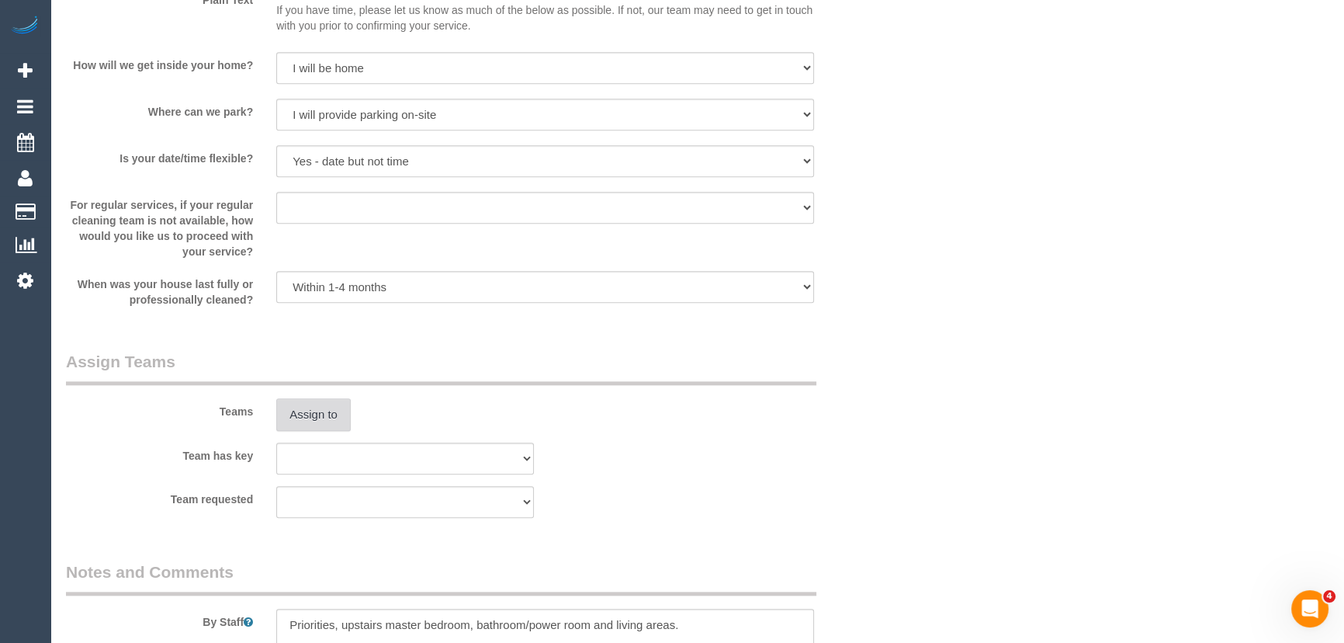
type input "2"
click at [304, 404] on button "Assign to" at bounding box center [313, 414] width 74 height 33
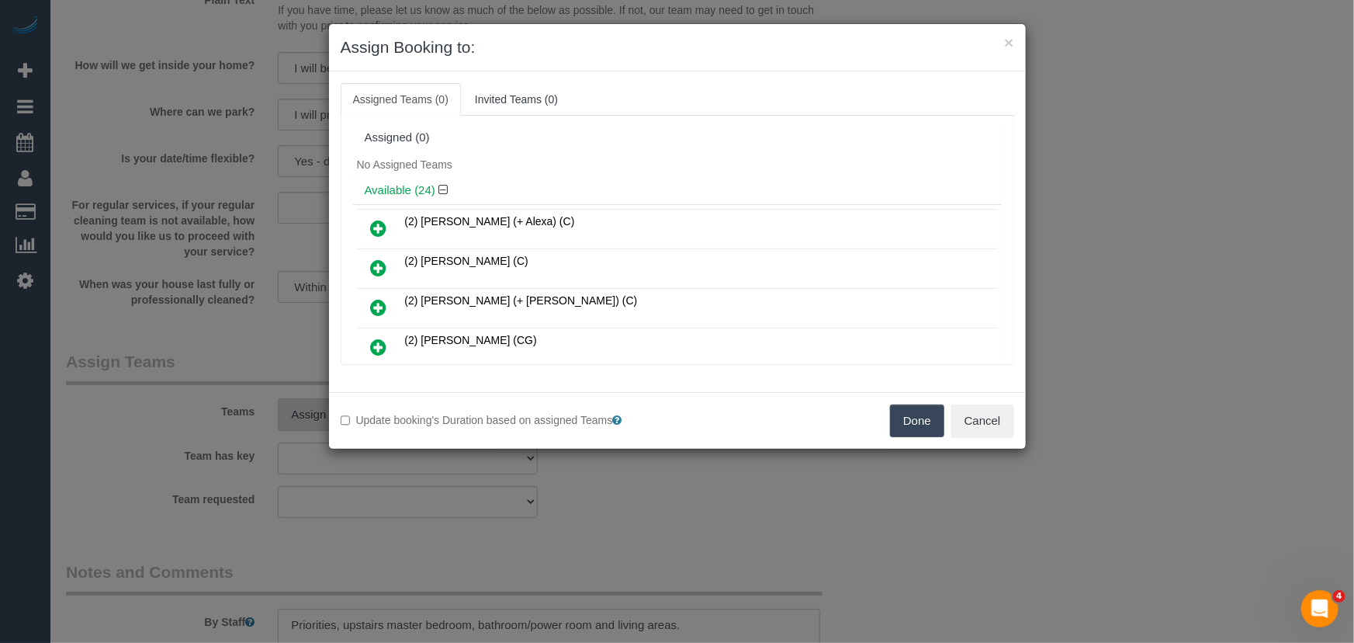
scroll to position [331, 0]
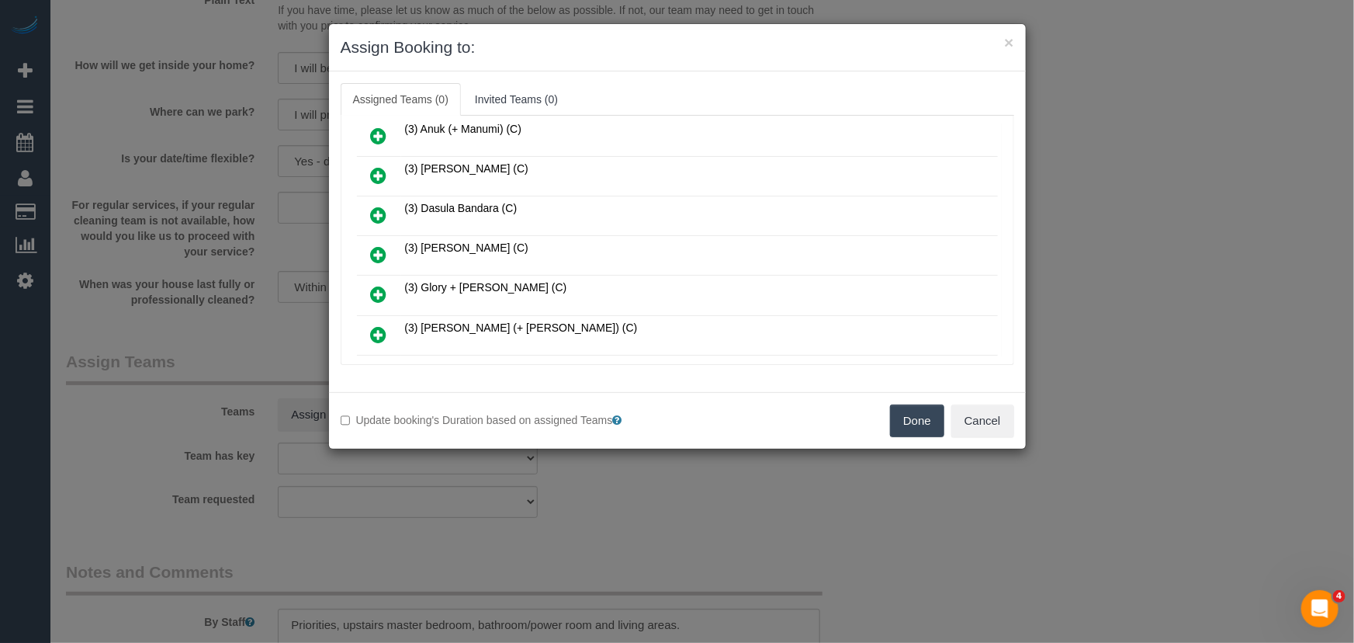
drag, startPoint x: 379, startPoint y: 244, endPoint x: 387, endPoint y: 253, distance: 12.6
click at [379, 245] on icon at bounding box center [379, 254] width 16 height 19
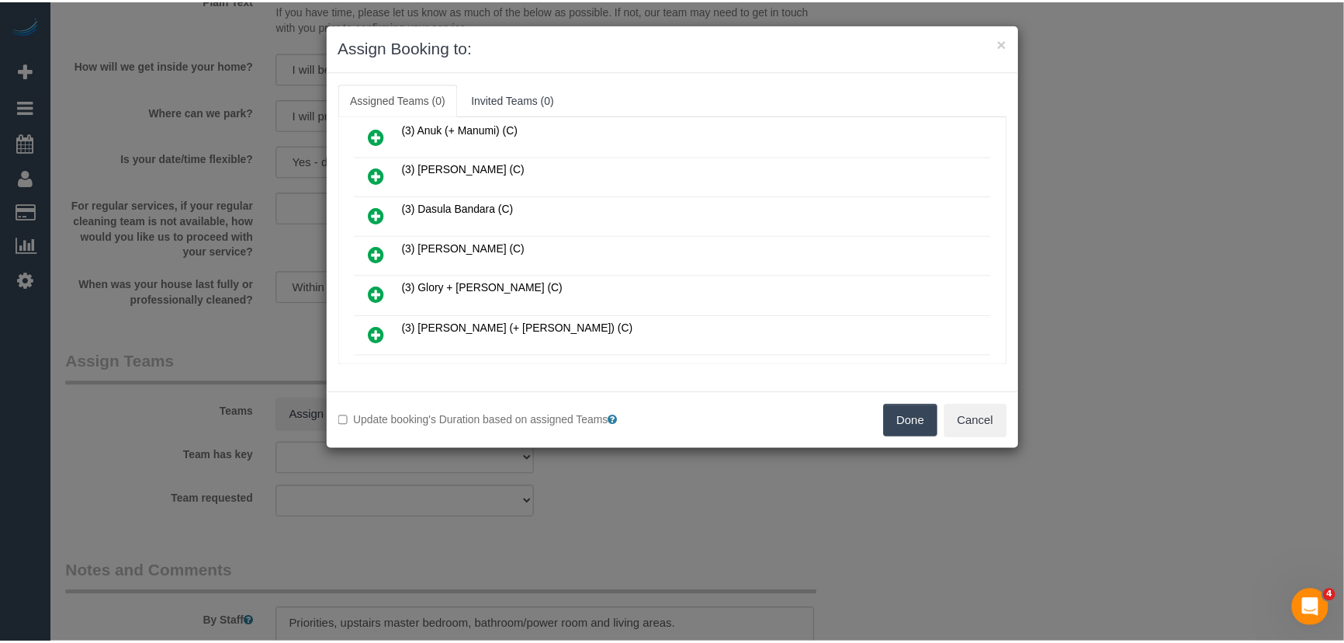
scroll to position [366, 0]
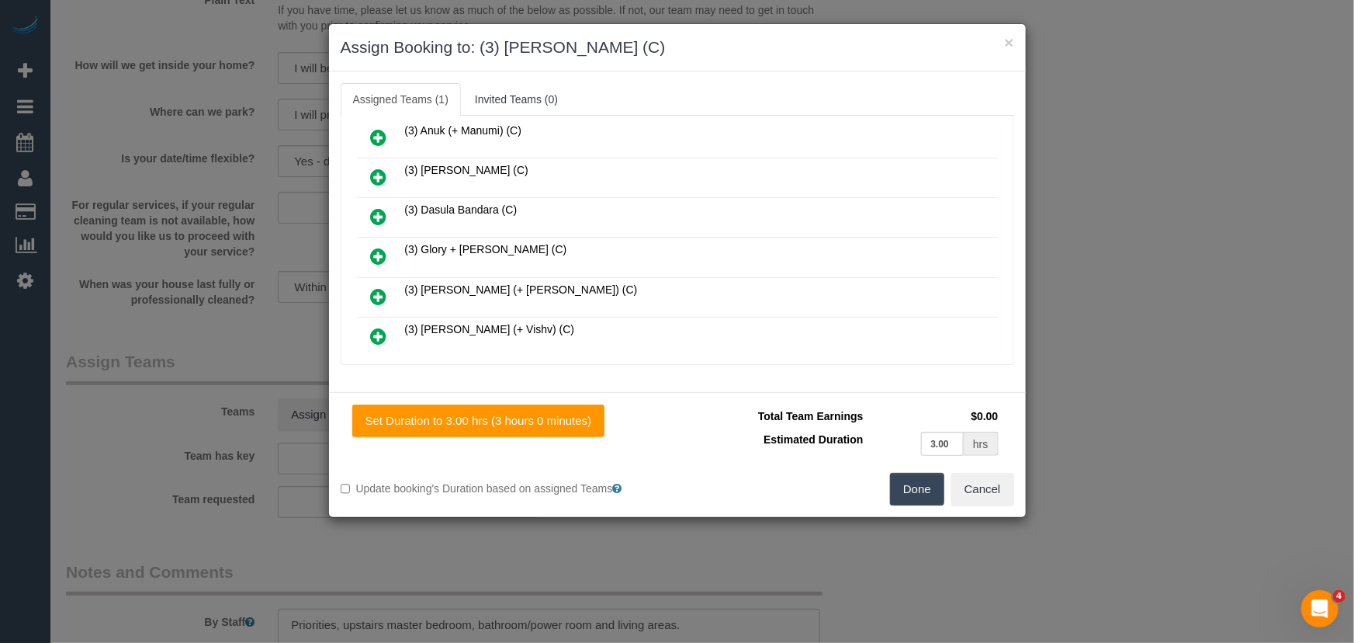
click at [917, 490] on button "Done" at bounding box center [917, 489] width 54 height 33
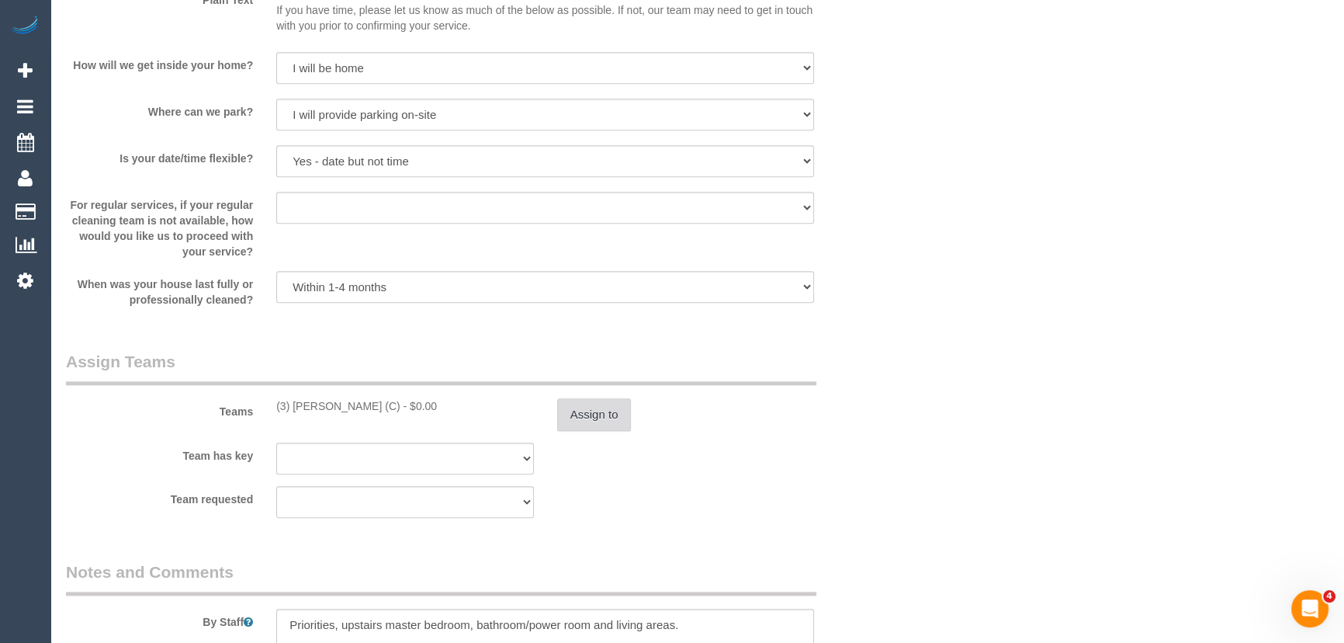
click at [574, 424] on button "Assign to" at bounding box center [594, 414] width 74 height 33
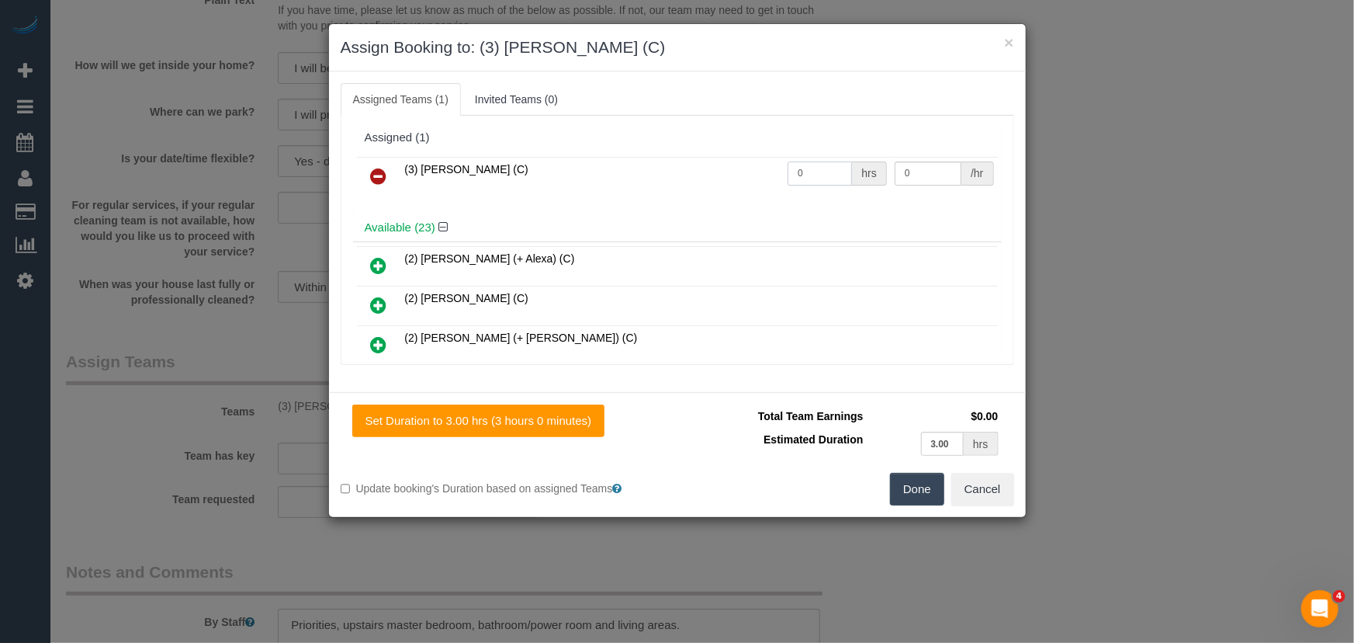
click at [812, 179] on input "0" at bounding box center [820, 173] width 64 height 24
type input "3"
type input "35"
click at [918, 496] on button "Done" at bounding box center [917, 489] width 54 height 33
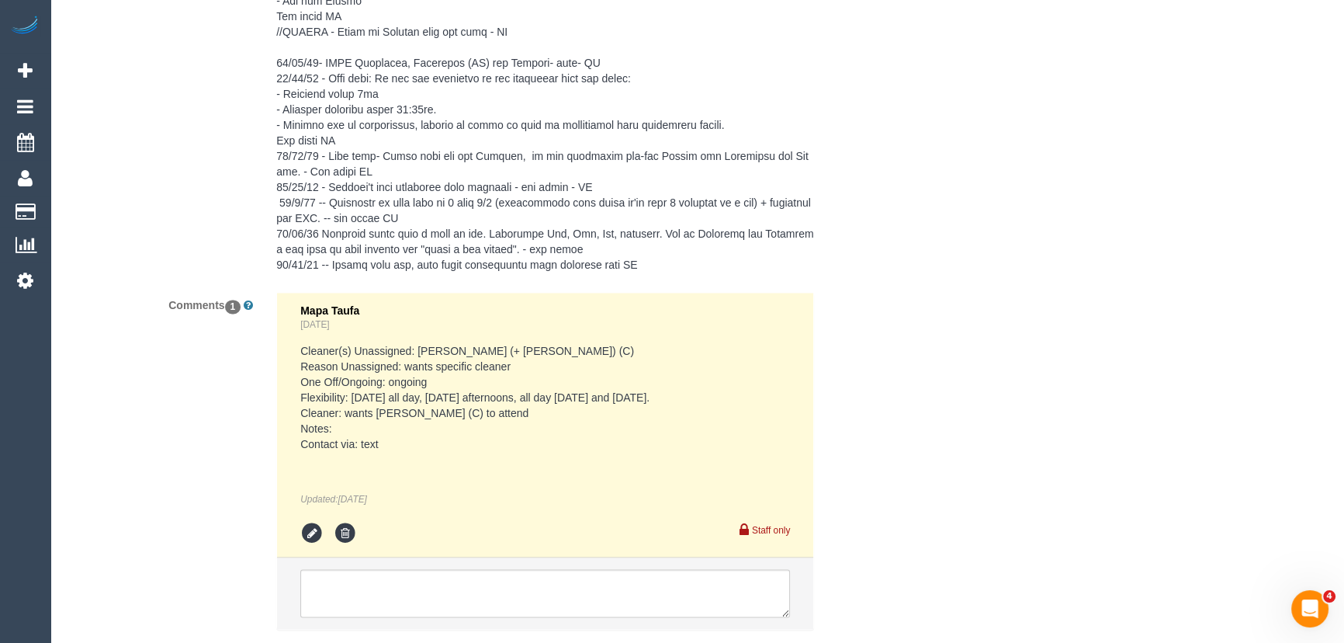
scroll to position [3086, 0]
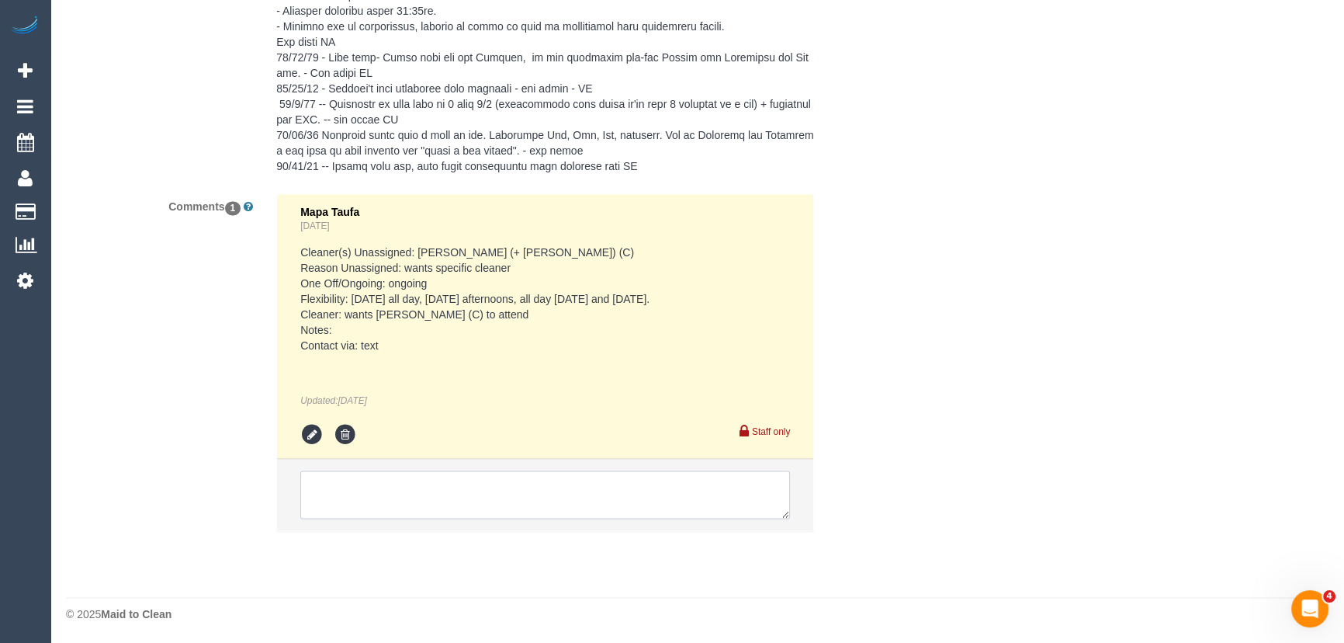
click at [445, 498] on textarea at bounding box center [545, 494] width 490 height 48
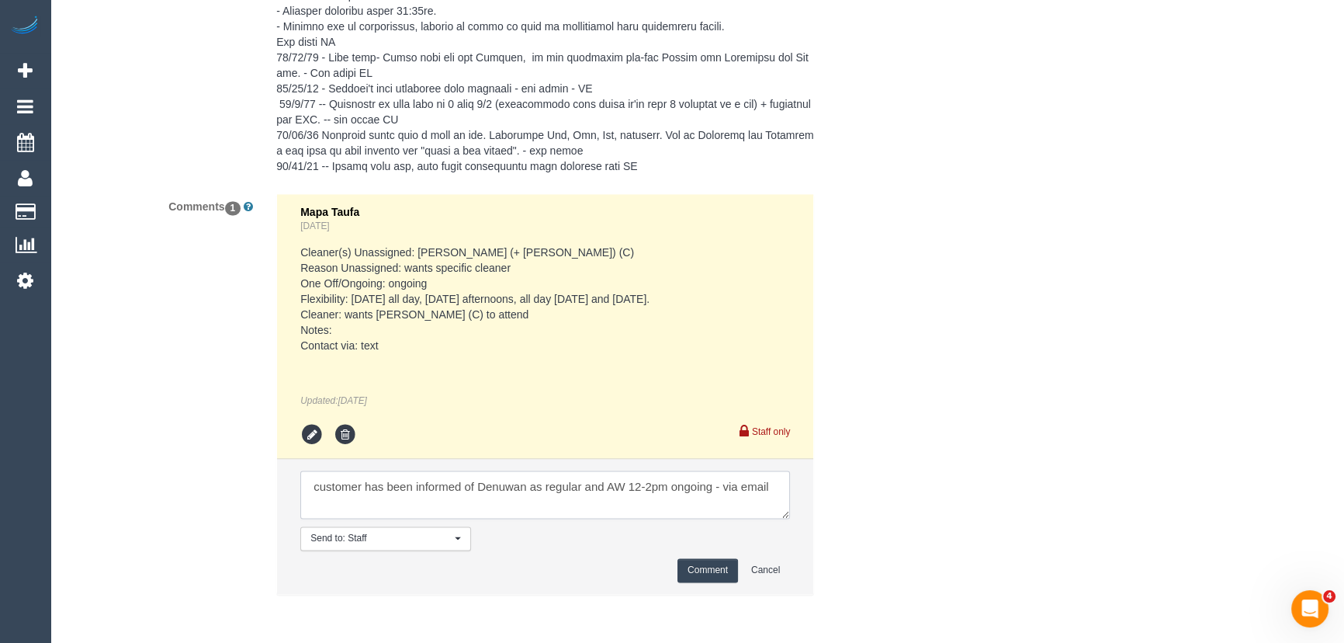
type textarea "customer has been informed of Denuwan as regular and AW 12-2pm ongoing - via em…"
click at [692, 570] on button "Comment" at bounding box center [707, 570] width 61 height 24
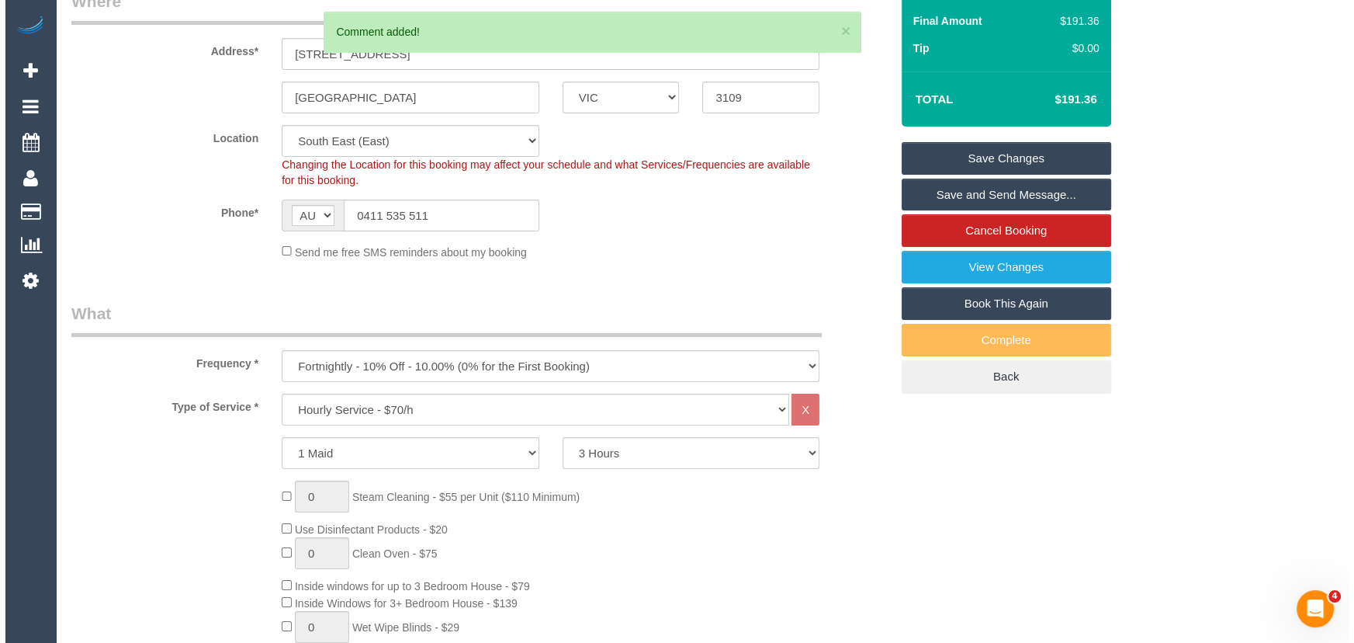
scroll to position [0, 0]
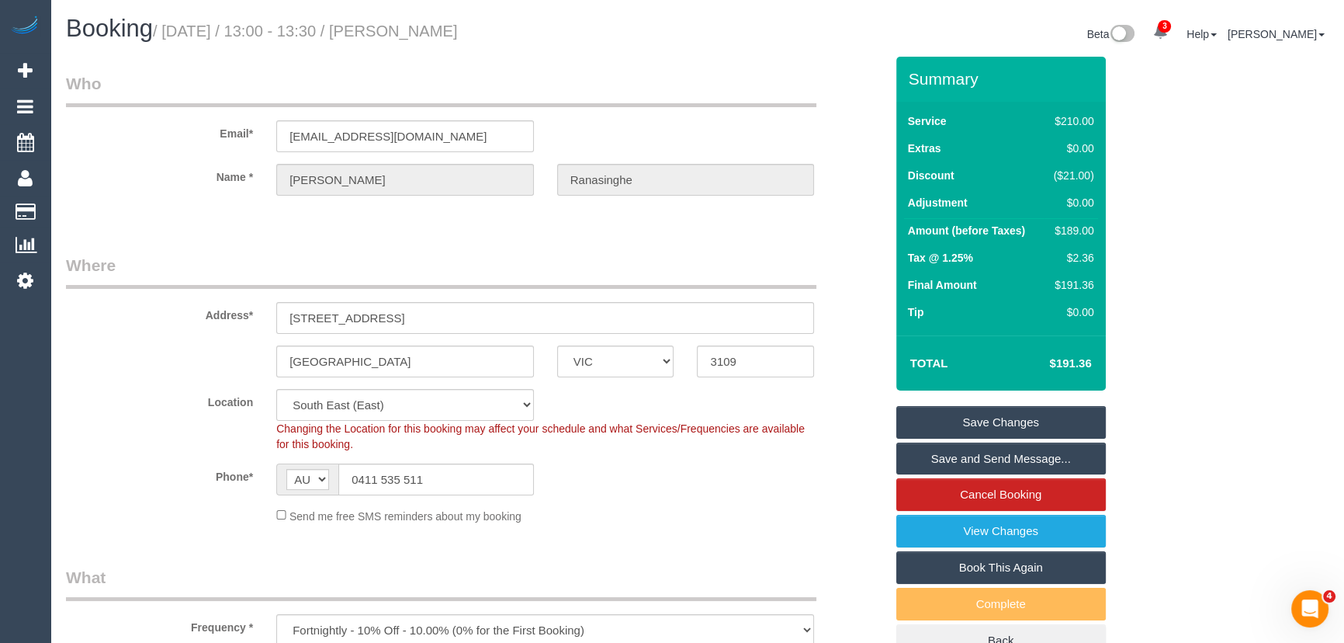
click at [450, 29] on small "/ September 19, 2025 / 13:00 - 13:30 / Gehan Ranasinghe" at bounding box center [305, 31] width 305 height 17
copy small "Gehan Ranasinghe"
click at [469, 142] on input "gehanranasinghe@hotmail.com" at bounding box center [405, 136] width 258 height 32
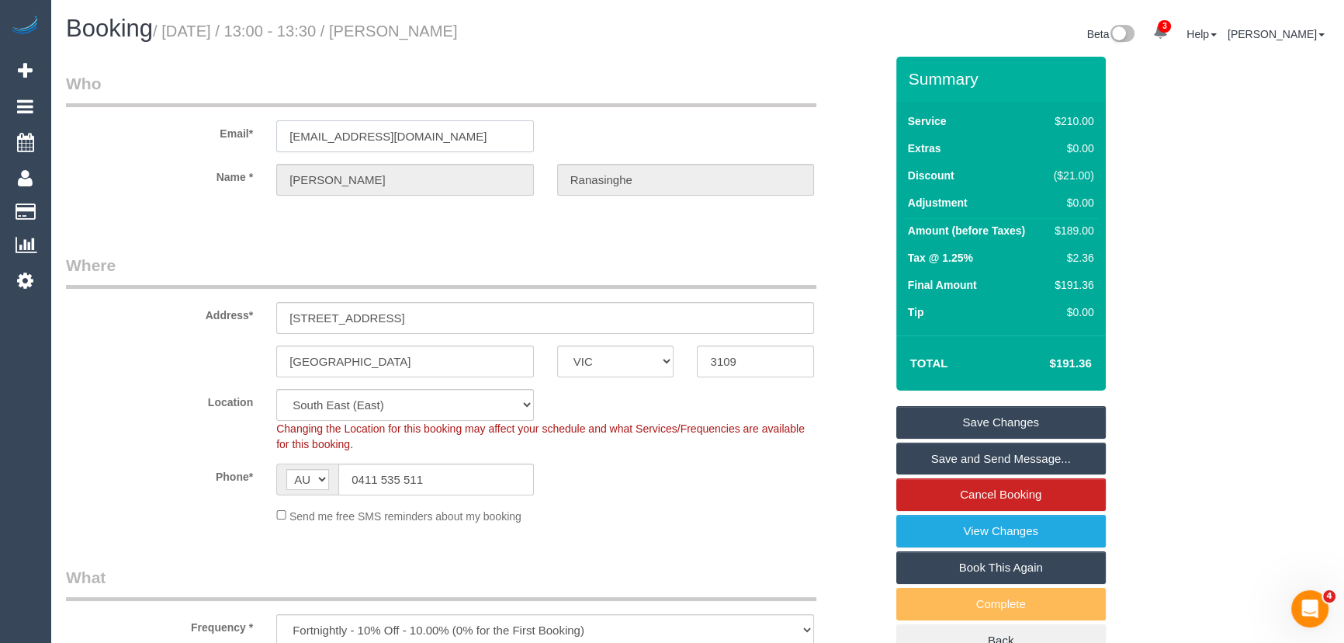
click at [472, 142] on input "gehanranasinghe@hotmail.com" at bounding box center [405, 136] width 258 height 32
click at [971, 460] on link "Save and Send Message..." at bounding box center [1001, 458] width 210 height 33
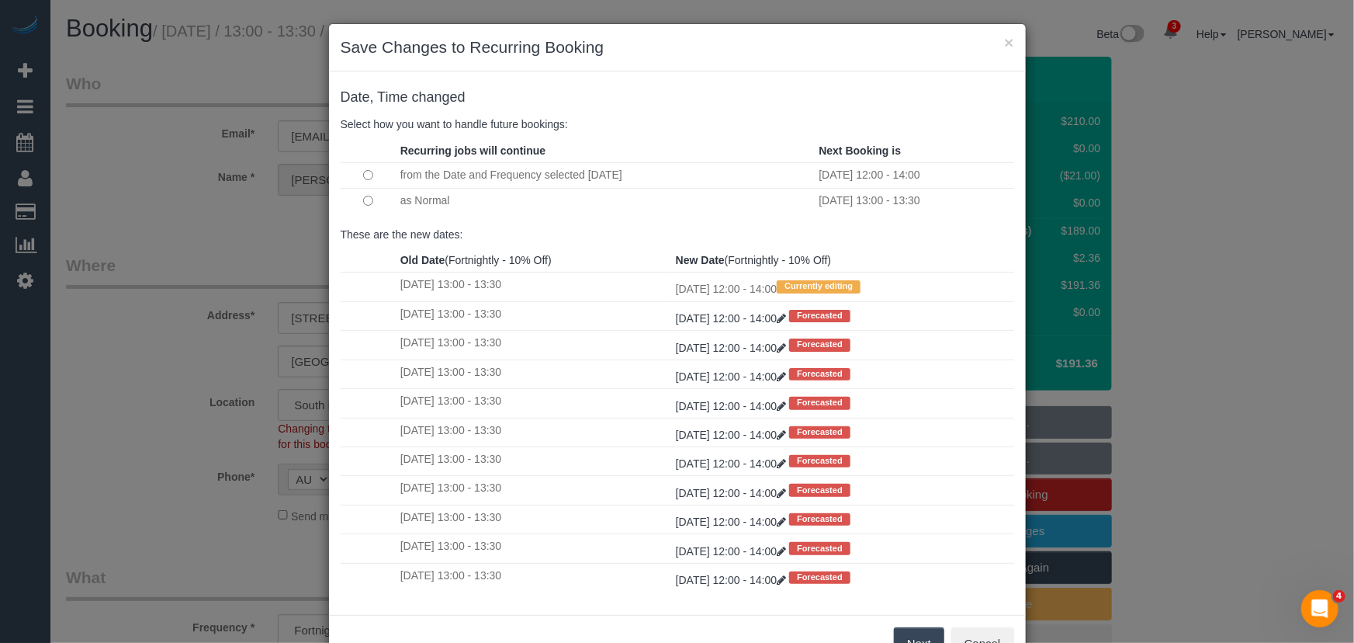
click at [909, 632] on button "Next" at bounding box center [919, 643] width 50 height 33
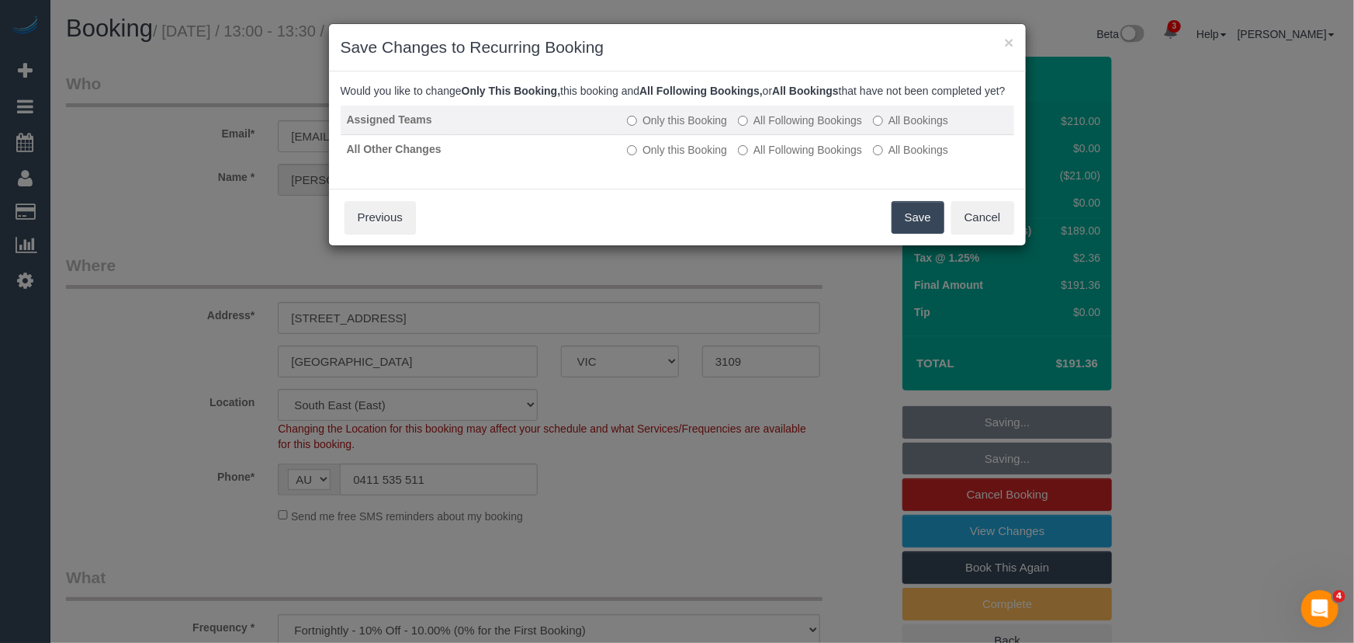
click at [809, 128] on label "All Following Bookings" at bounding box center [800, 121] width 124 height 16
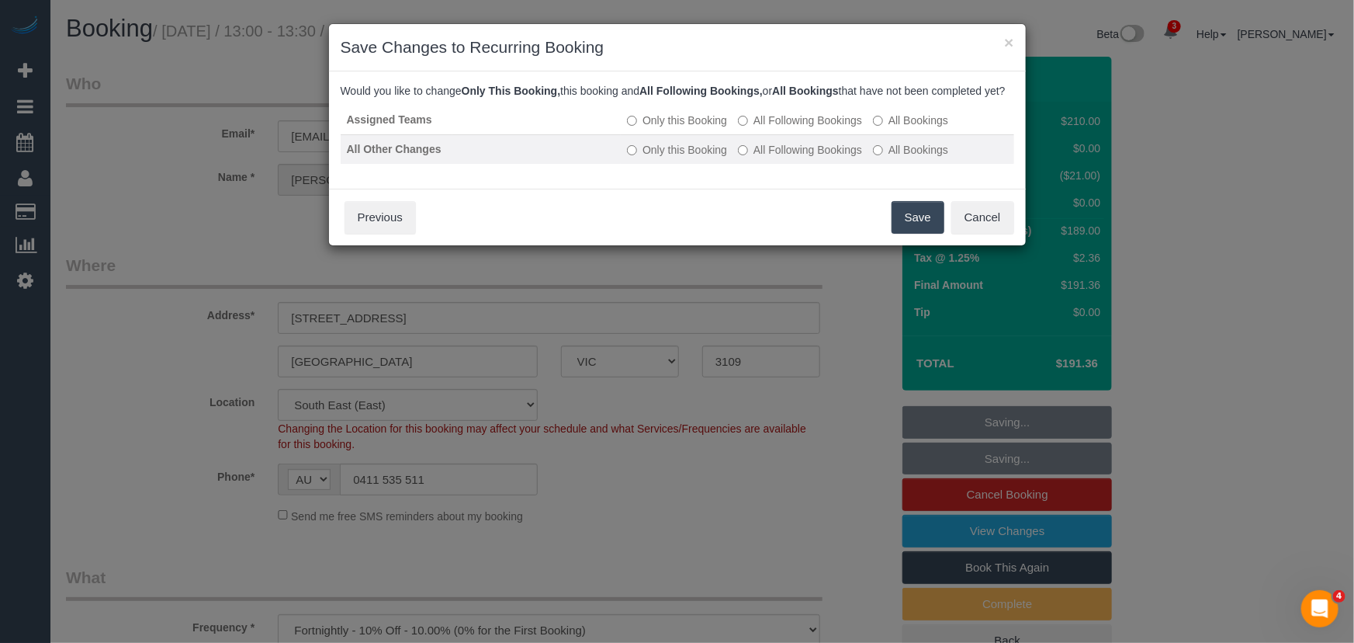
click at [809, 158] on label "All Following Bookings" at bounding box center [800, 150] width 124 height 16
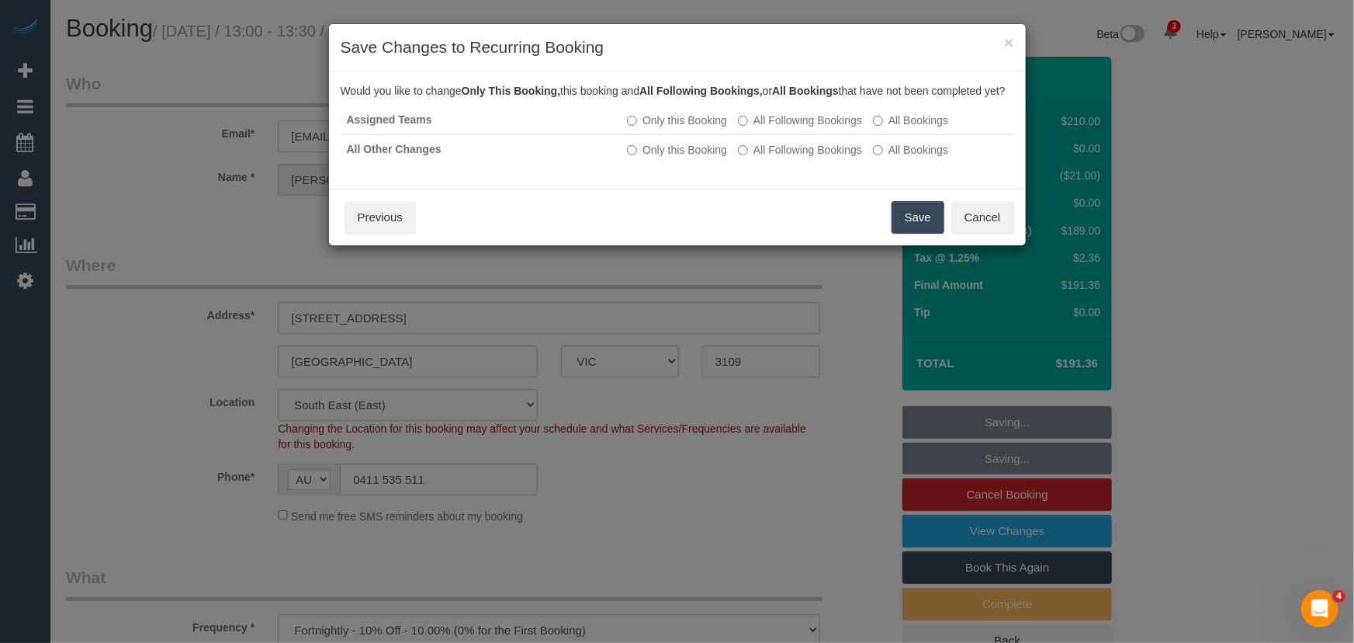
click at [902, 226] on button "Save" at bounding box center [918, 217] width 53 height 33
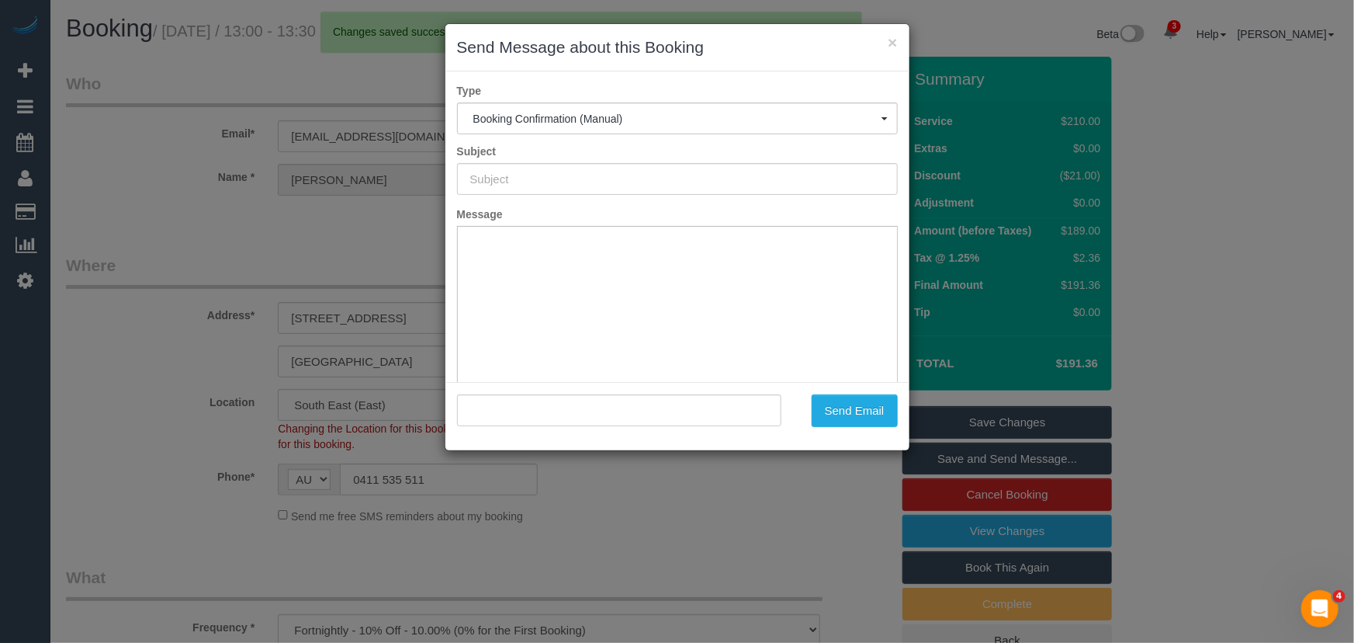
type input "Booking Confirmed"
type input ""Gehan Ranasinghe" <gehanranasinghe@hotmail.com>"
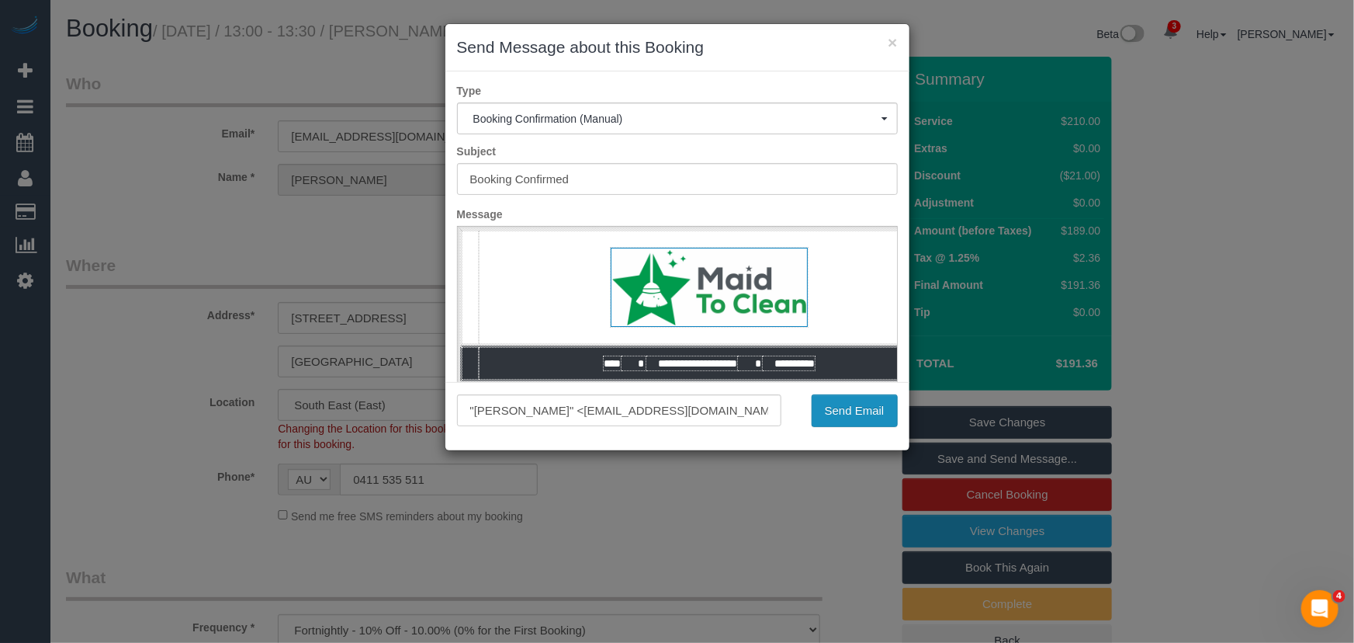
click at [857, 419] on button "Send Email" at bounding box center [855, 410] width 86 height 33
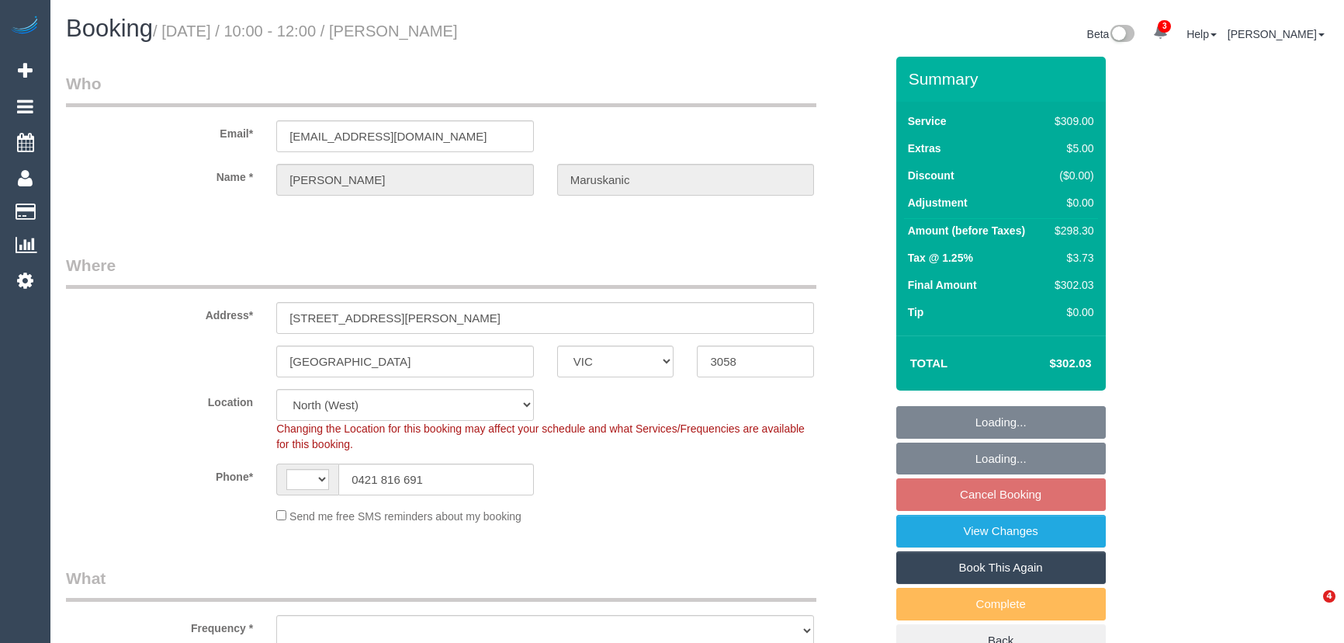
select select "VIC"
select select "number:28"
select select "number:14"
select select "number:19"
select select "number:25"
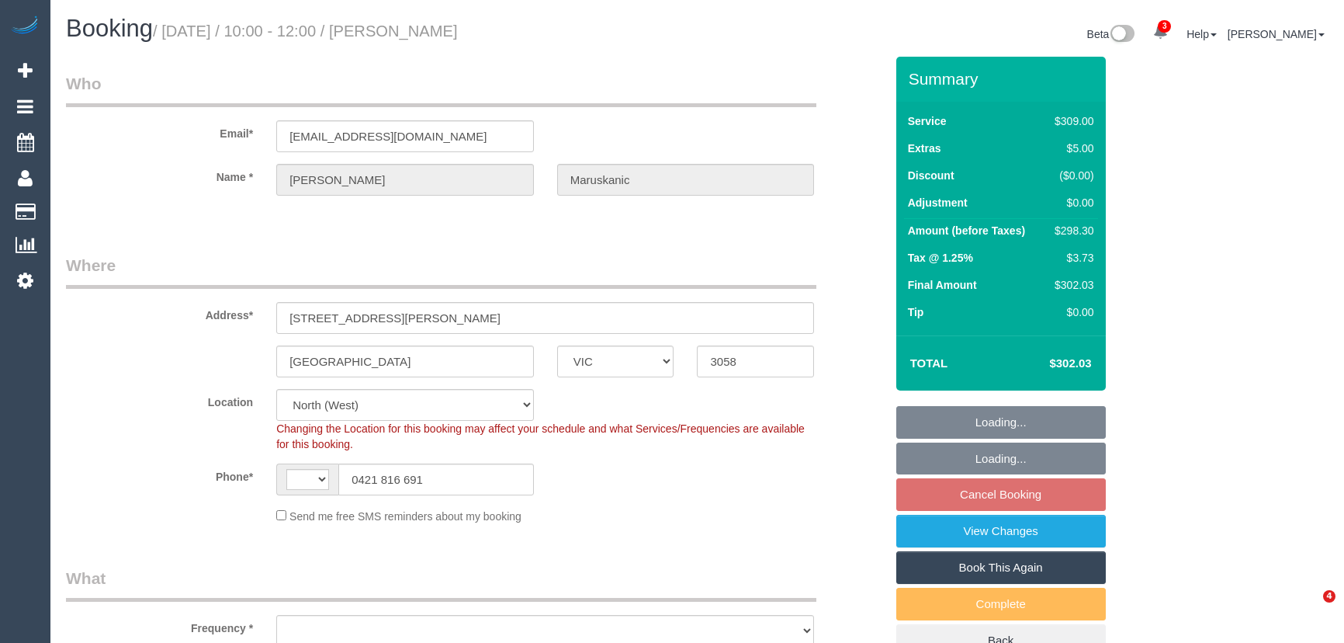
select select "string:AU"
select select "object:805"
select select "spot3"
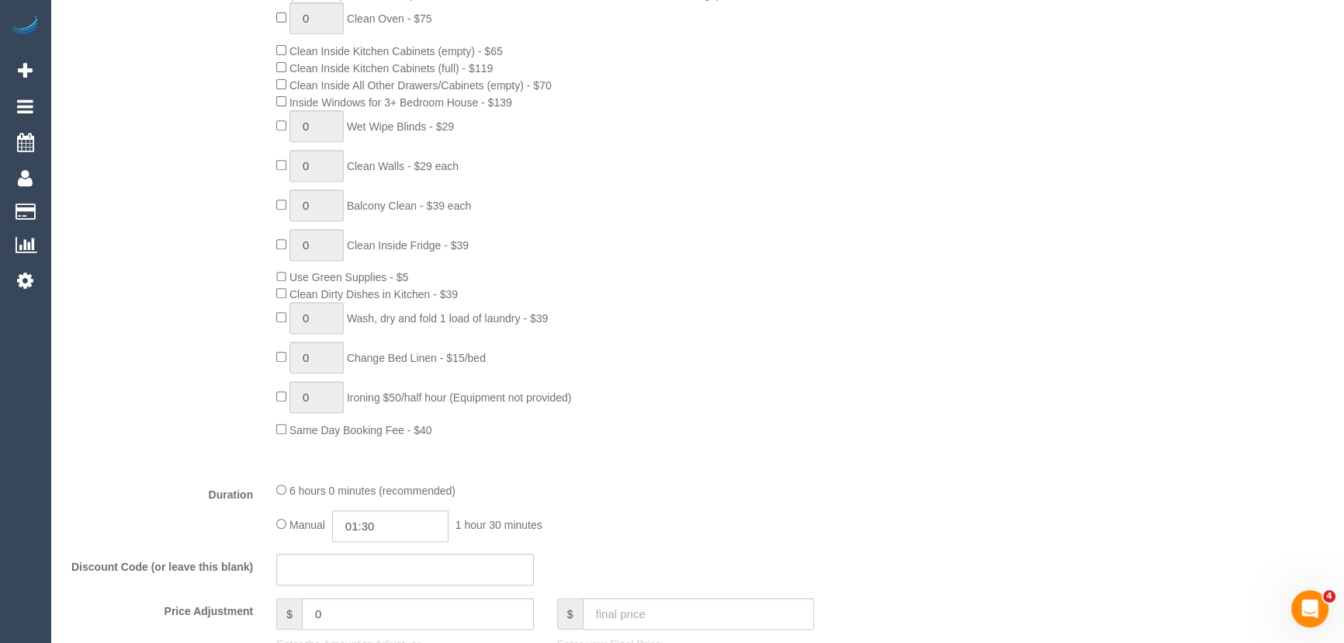
scroll to position [987, 0]
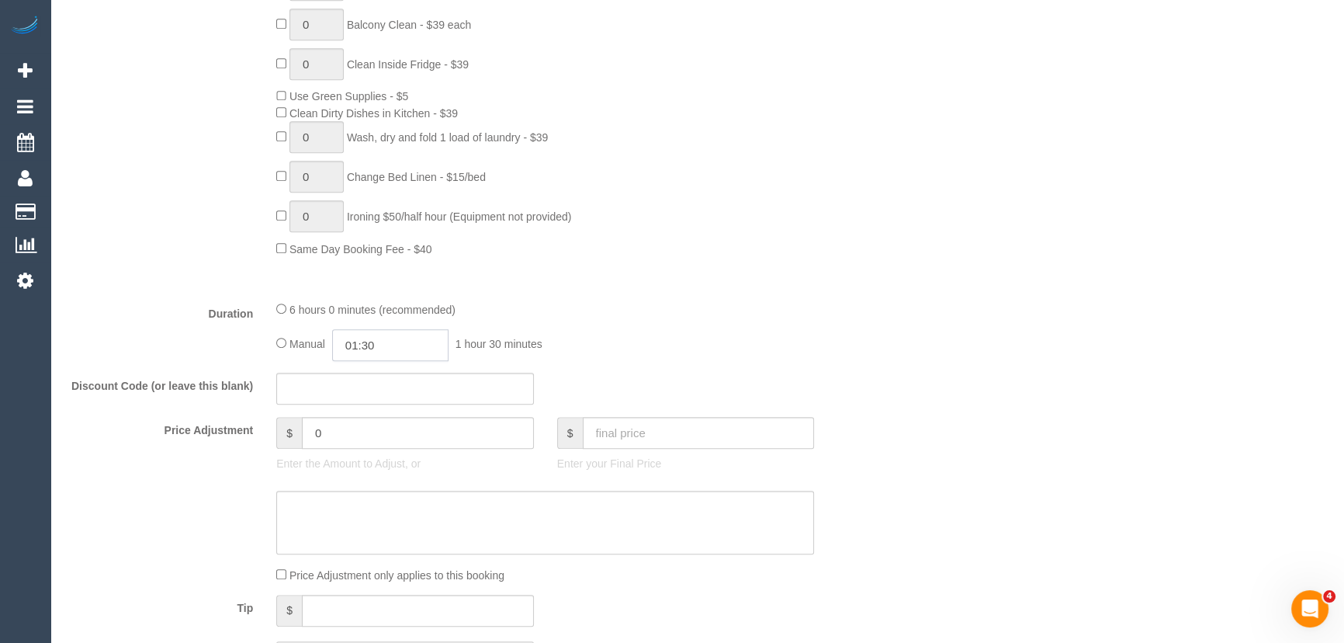
click at [393, 348] on input "01:30" at bounding box center [390, 345] width 116 height 32
click at [373, 433] on li "02:30" at bounding box center [373, 437] width 69 height 20
click at [387, 351] on input "02:30" at bounding box center [390, 345] width 116 height 32
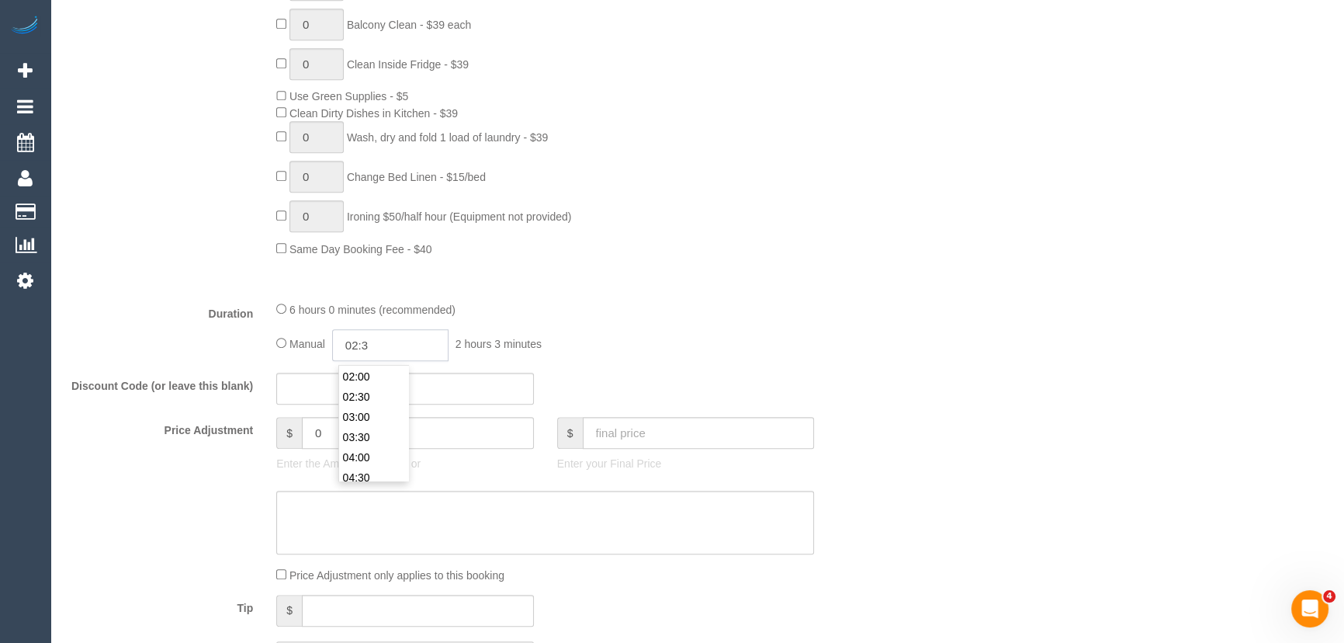
type input "02:"
select select "spot24"
type input "02:45"
select select "spot45"
select select "spot66"
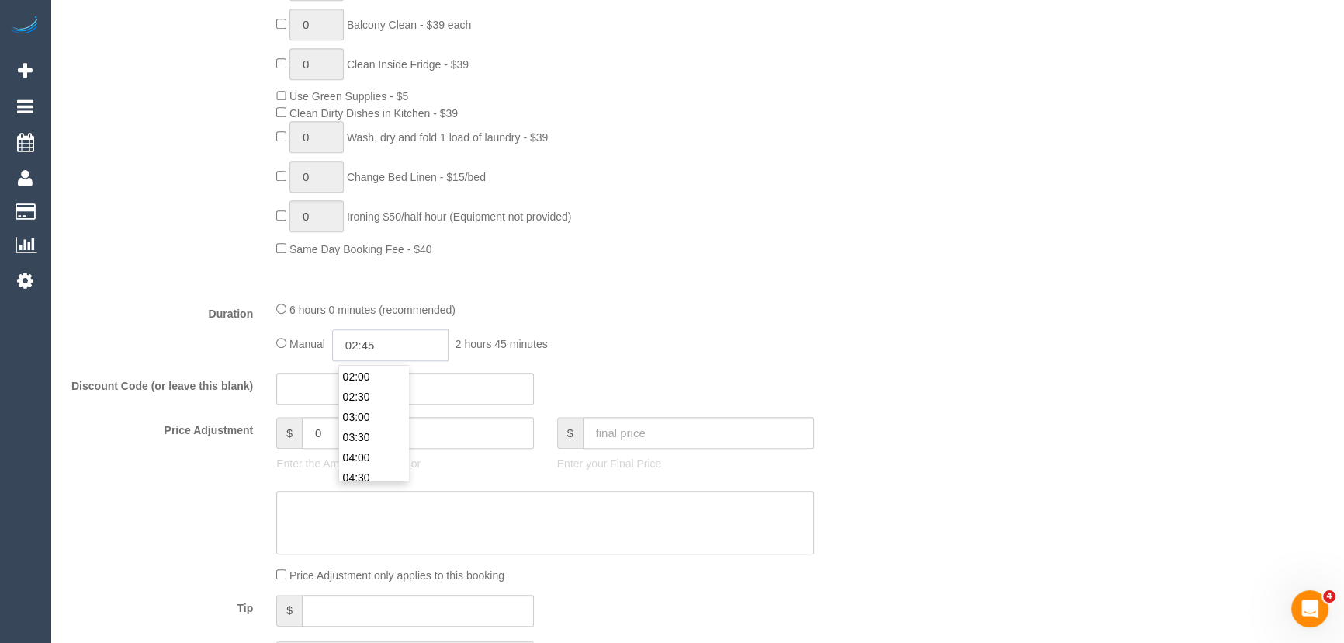
type input "02:45"
select select "spot87"
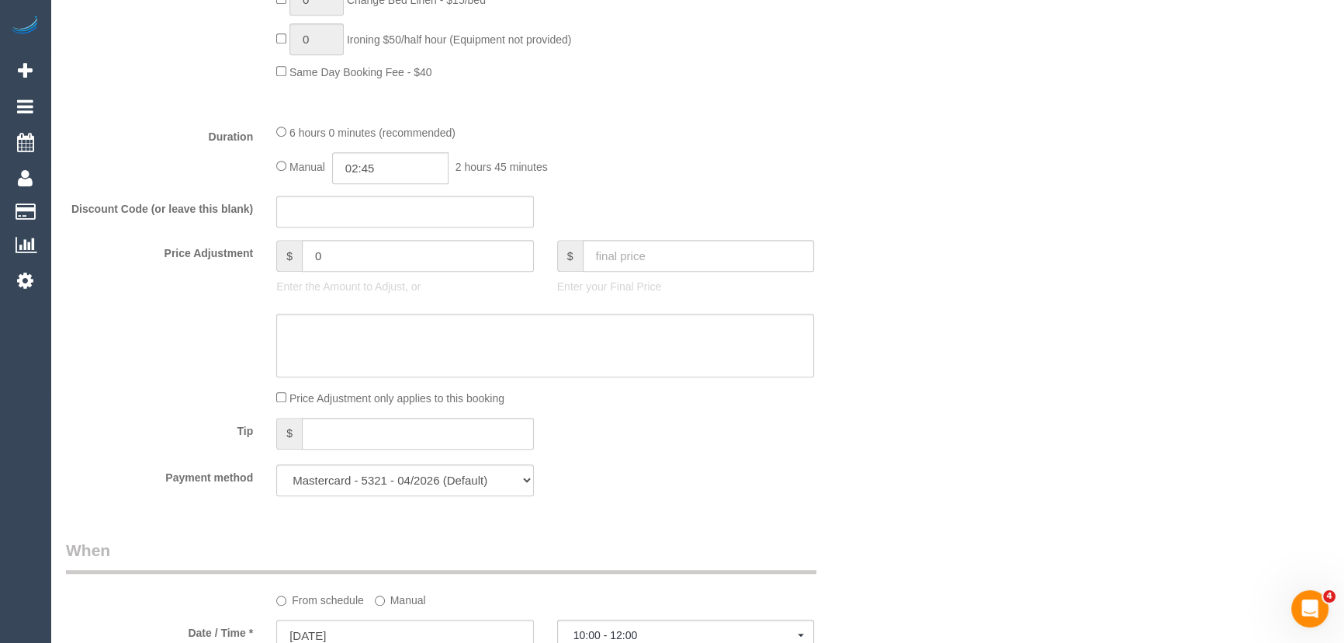
select select "spot108"
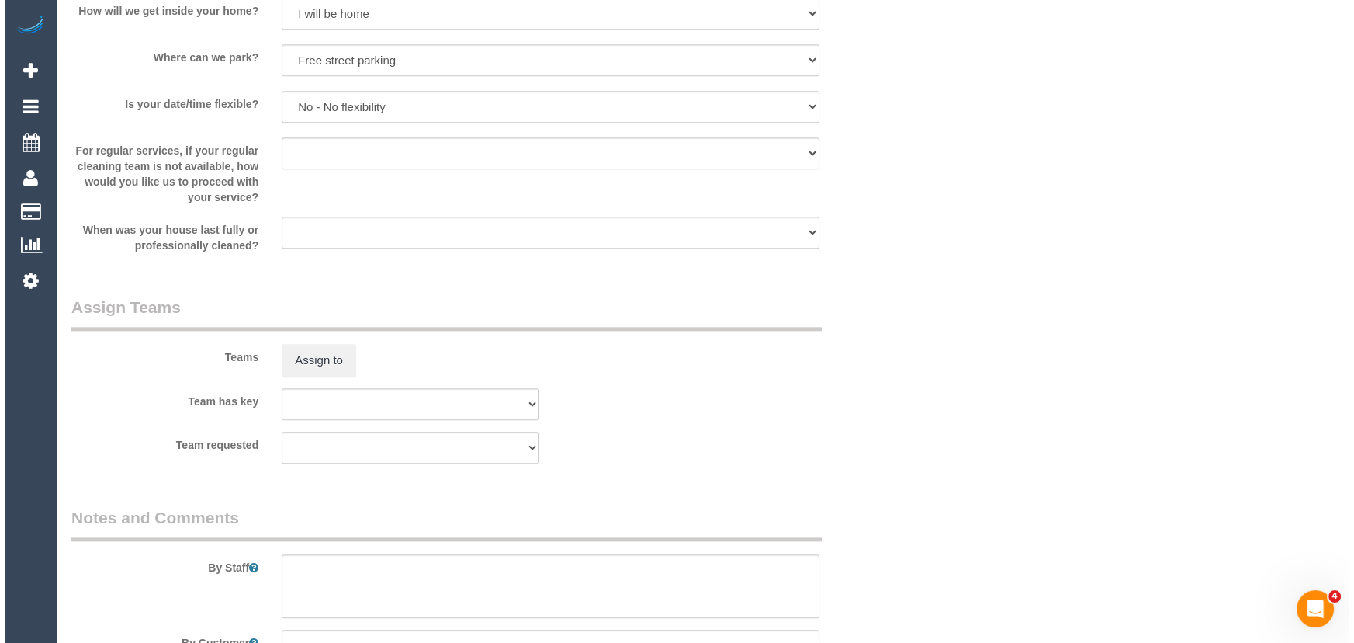
scroll to position [2187, 0]
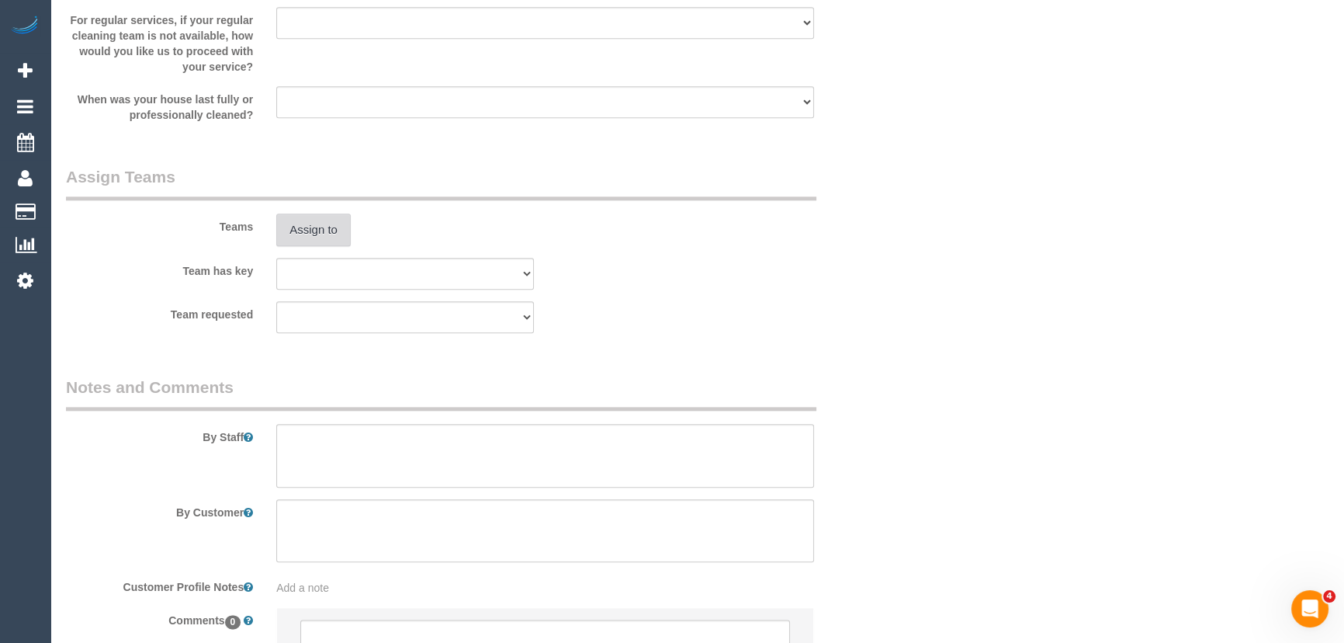
click at [317, 233] on button "Assign to" at bounding box center [313, 229] width 74 height 33
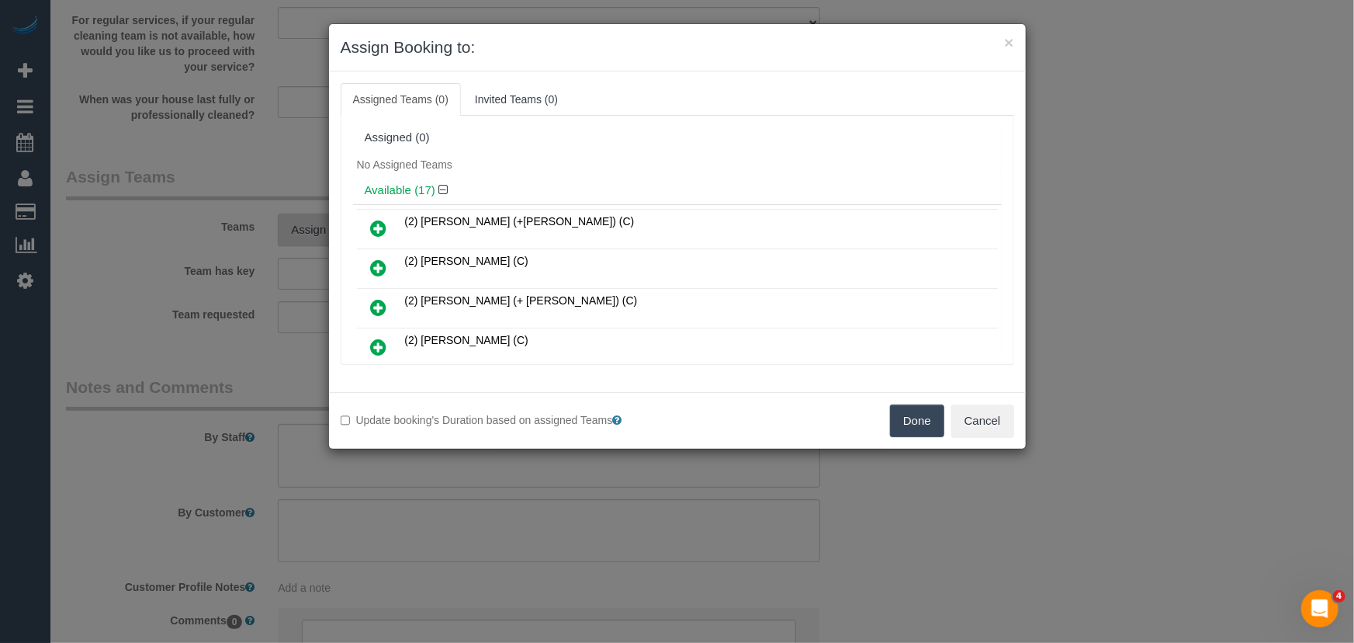
scroll to position [1530, 0]
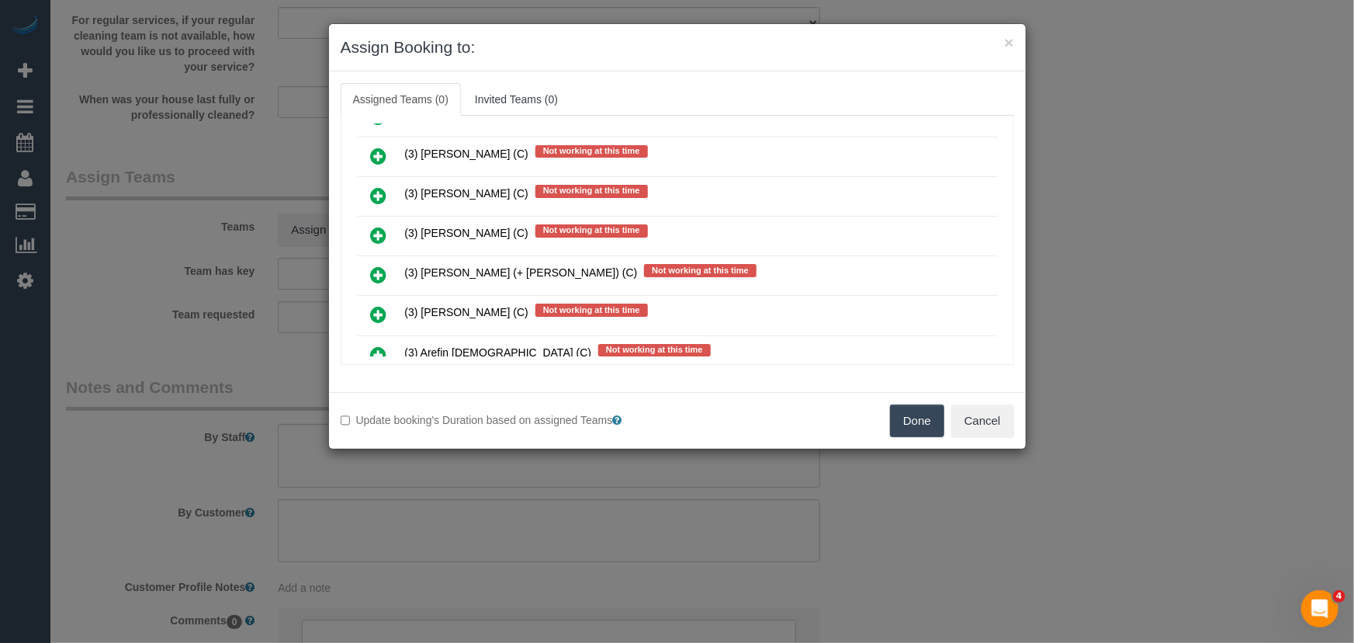
click at [377, 265] on icon at bounding box center [379, 274] width 16 height 19
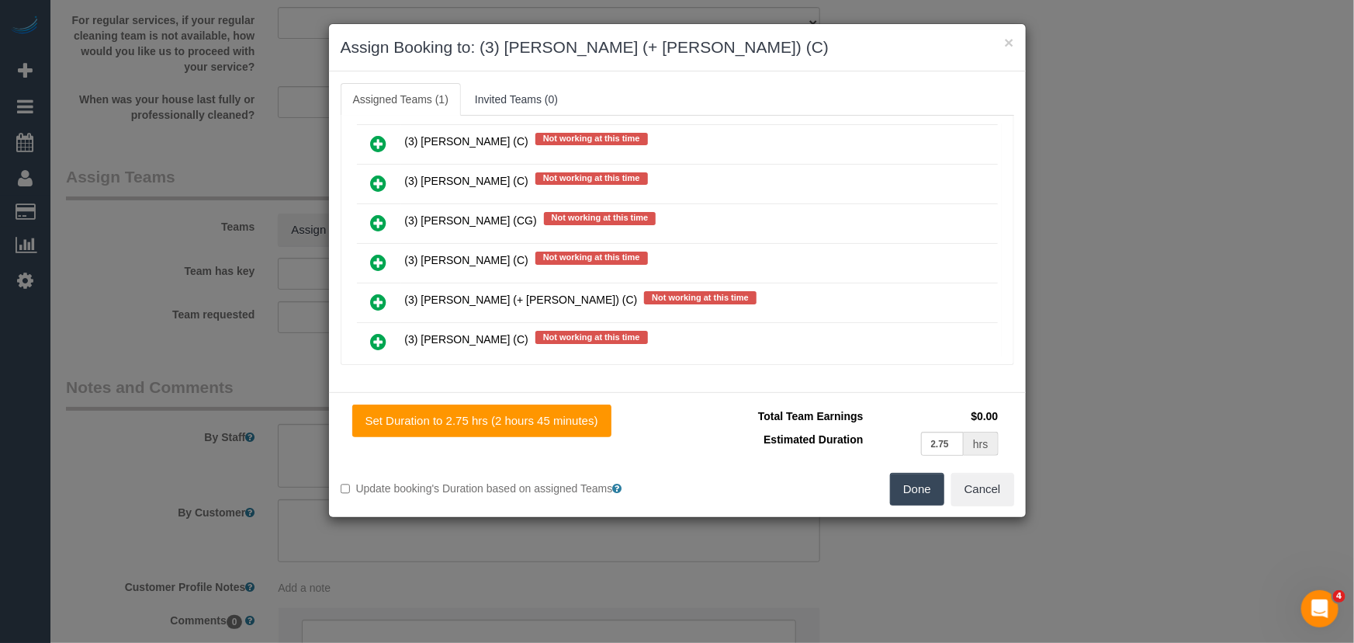
click at [381, 293] on icon at bounding box center [379, 302] width 16 height 19
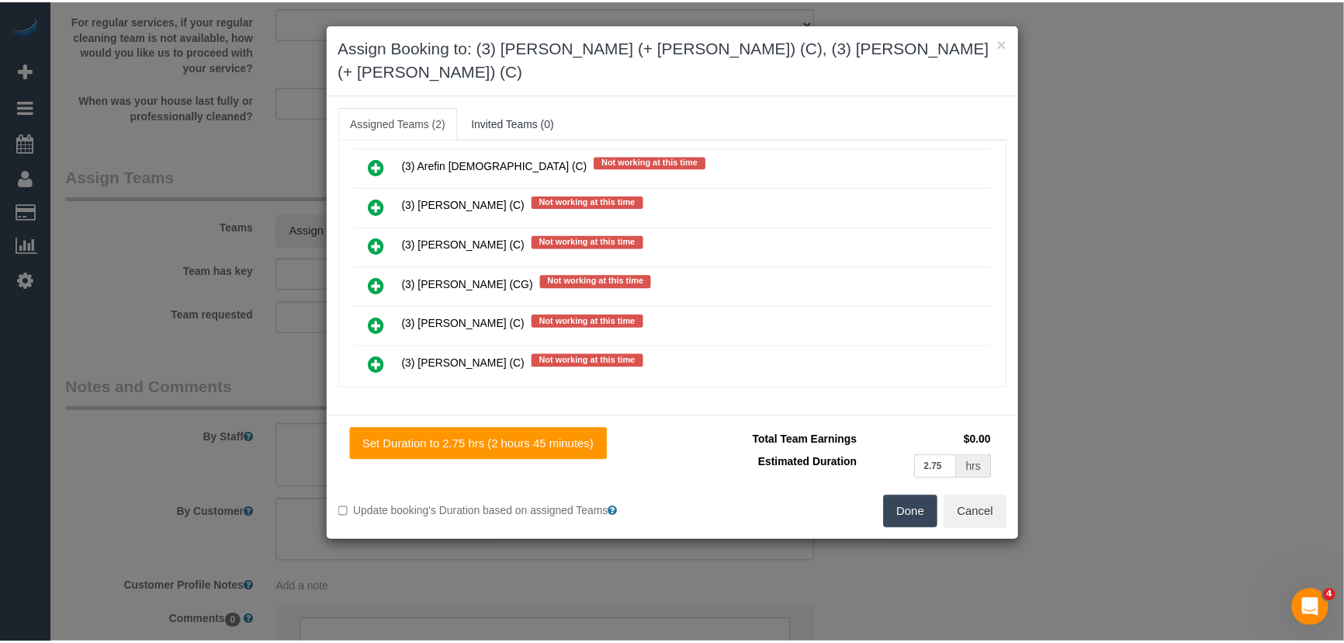
scroll to position [1817, 0]
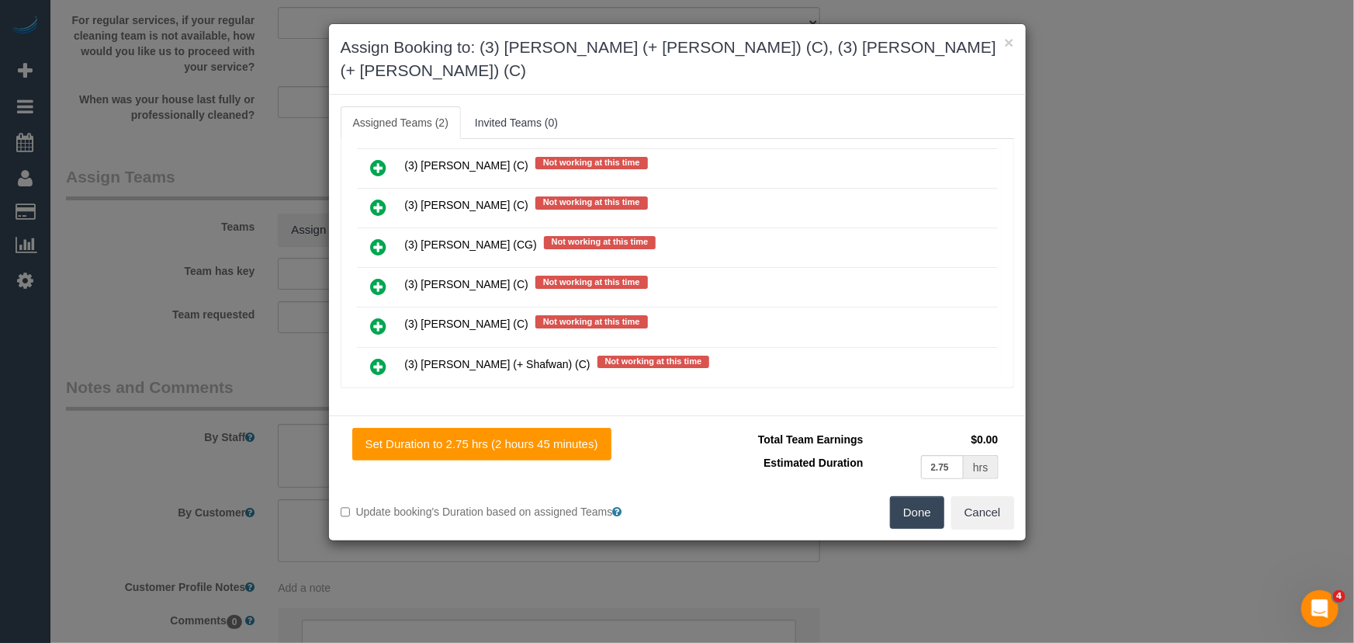
click at [923, 496] on button "Done" at bounding box center [917, 512] width 54 height 33
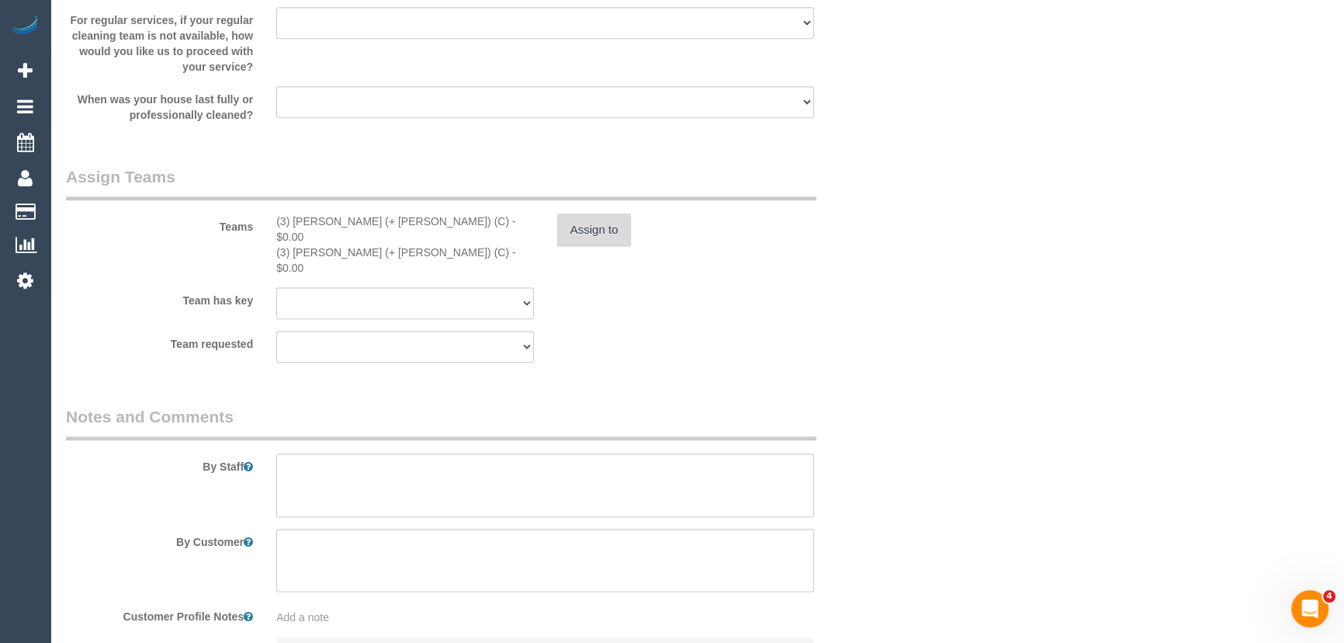
click at [587, 227] on button "Assign to" at bounding box center [594, 229] width 74 height 33
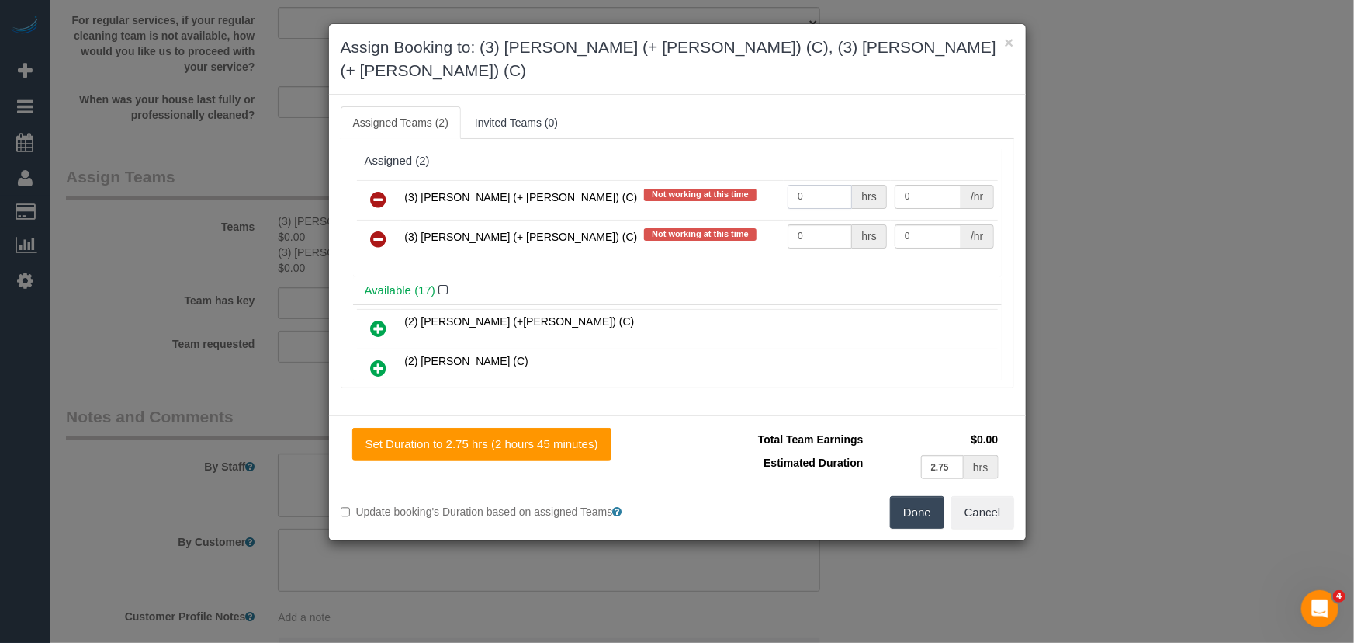
click at [819, 185] on input "0" at bounding box center [820, 197] width 64 height 24
type input "1"
type input "95"
click at [811, 224] on td "0 hrs" at bounding box center [837, 240] width 107 height 40
click at [816, 224] on input "0" at bounding box center [820, 236] width 64 height 24
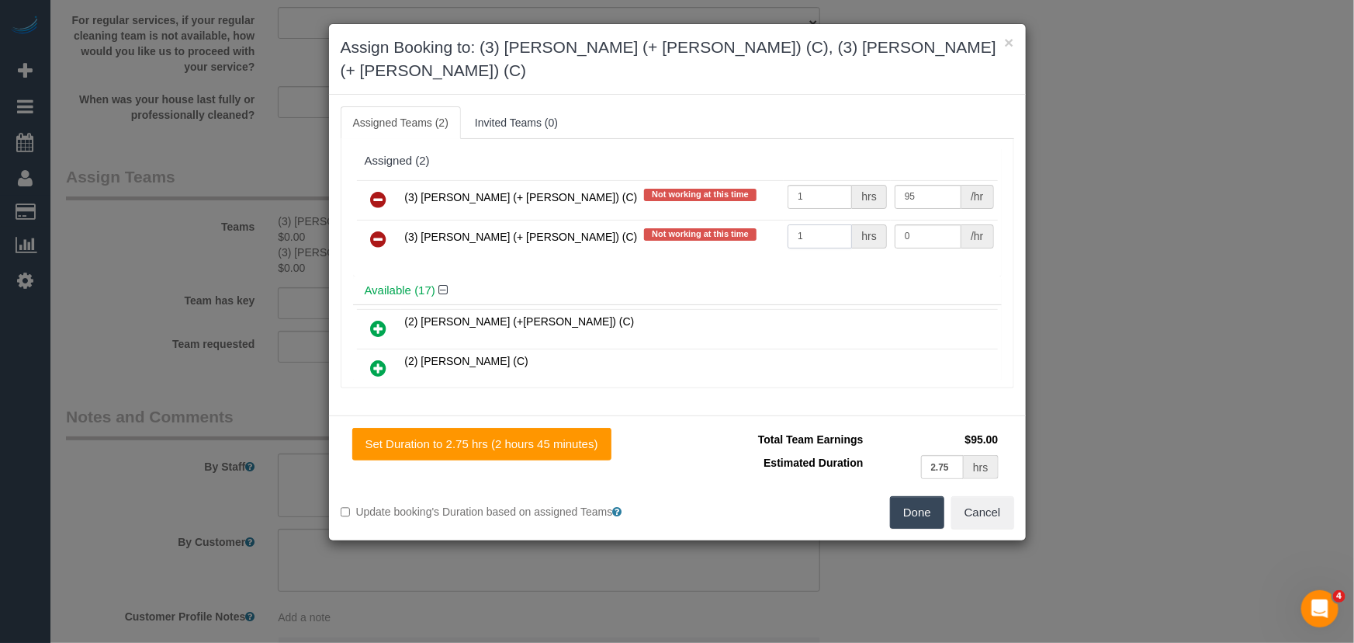
type input "1"
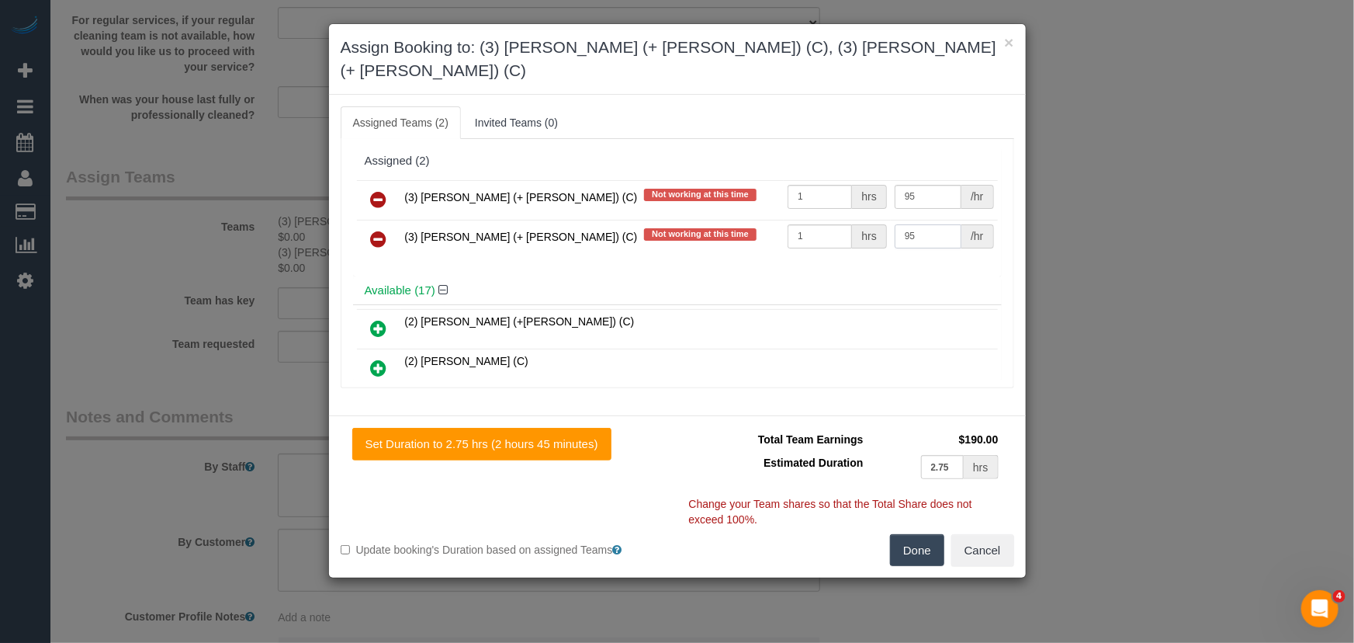
type input "95"
click at [913, 534] on button "Done" at bounding box center [917, 550] width 54 height 33
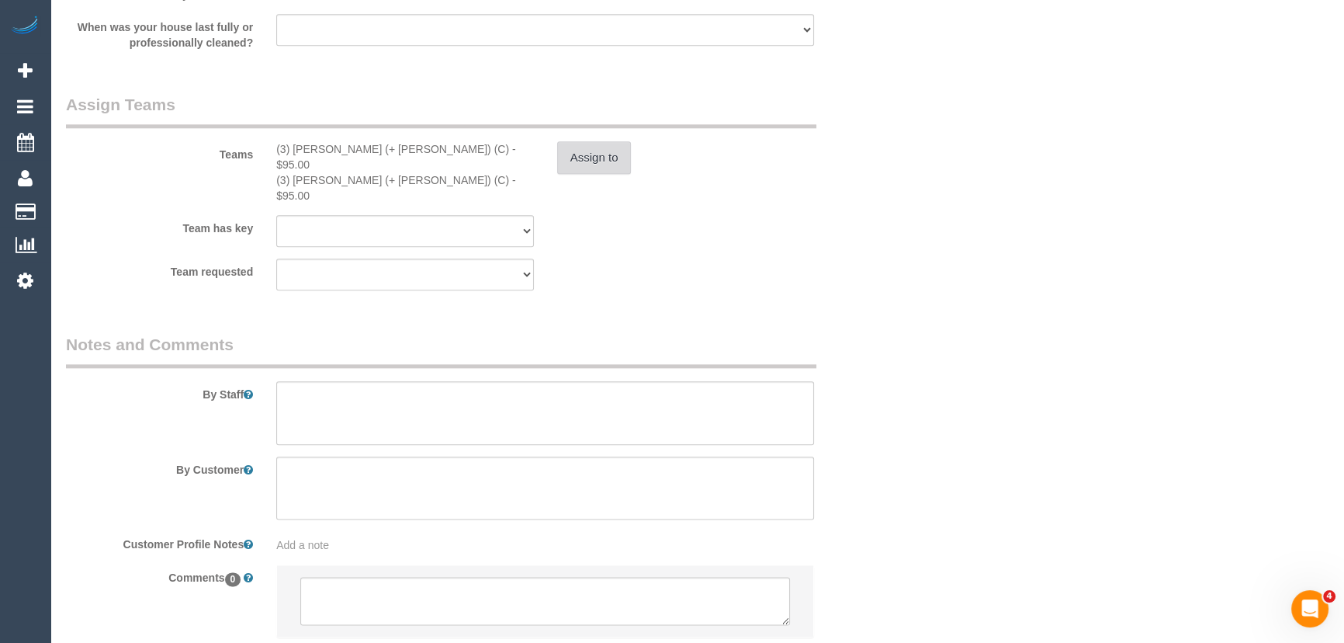
scroll to position [2328, 0]
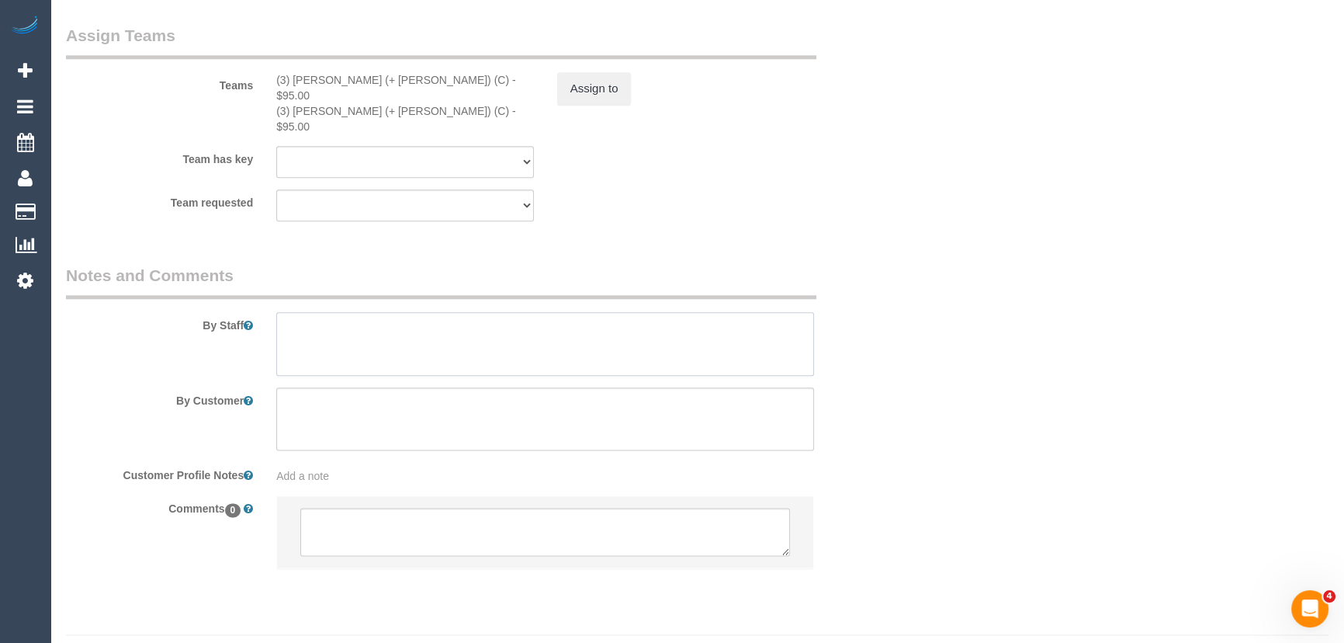
click at [383, 312] on textarea at bounding box center [545, 344] width 538 height 64
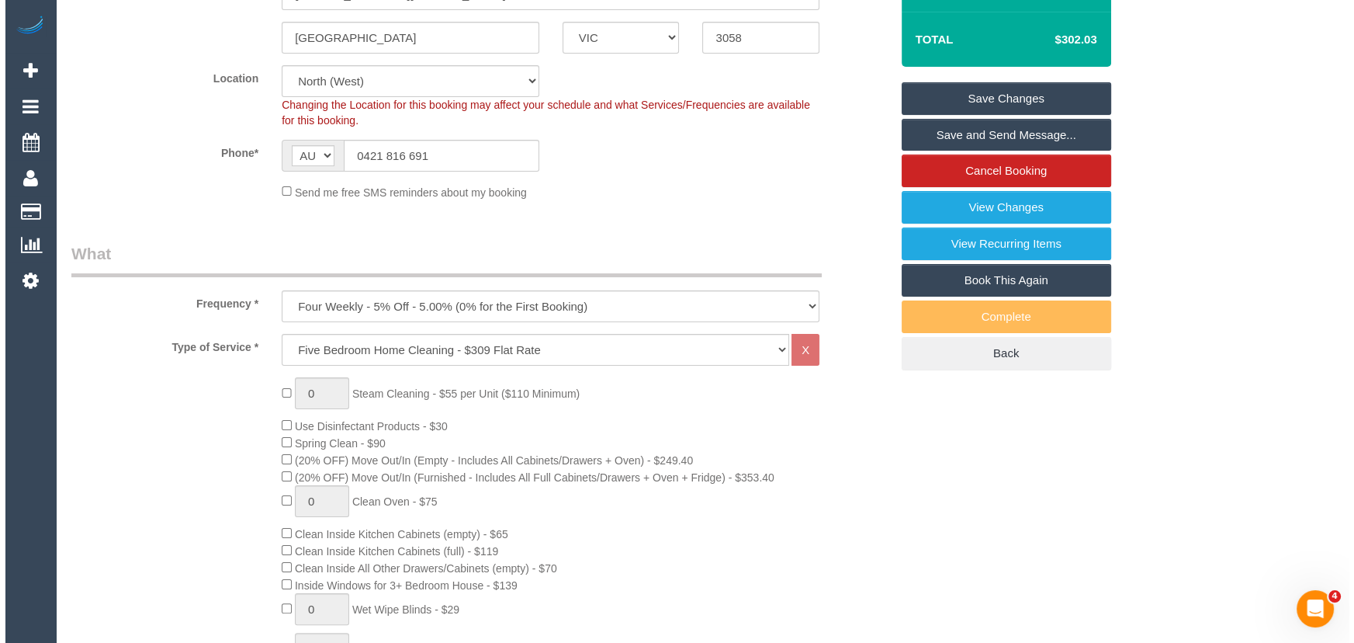
scroll to position [0, 0]
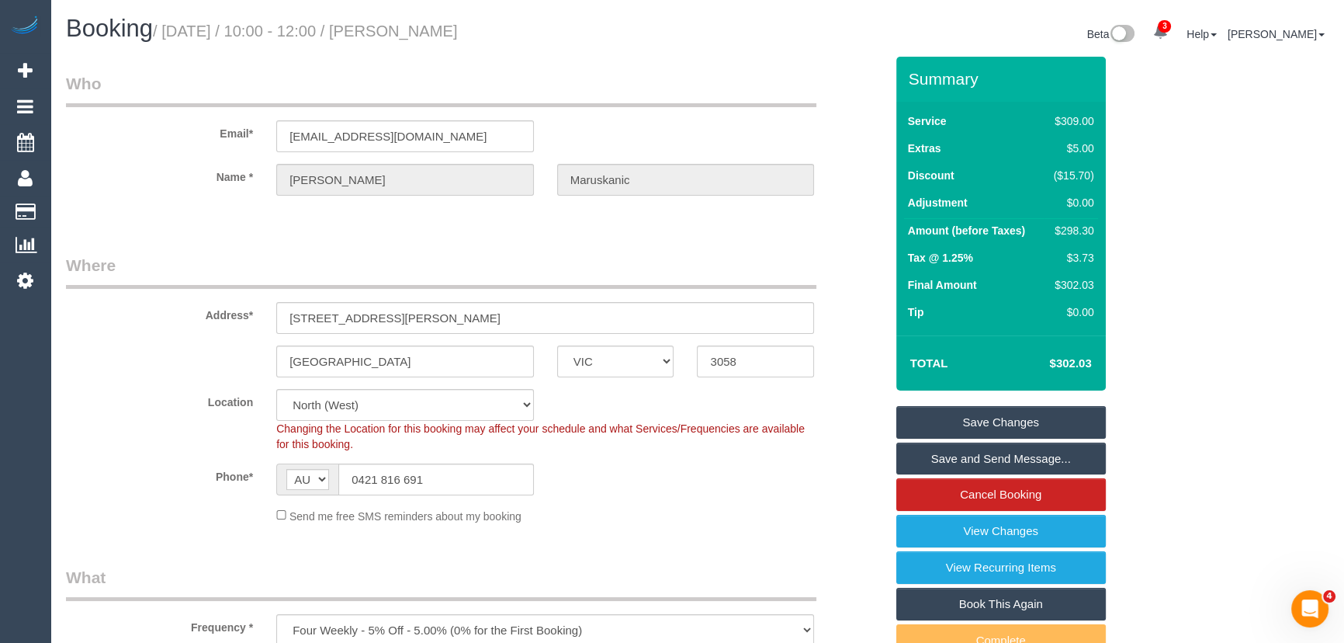
type textarea "Estimated time: 4.5-5.5 hours"
click at [449, 27] on small "/ September 19, 2025 / 10:00 - 12:00 / Benjamin Maruskanic" at bounding box center [305, 31] width 305 height 17
copy small "Benjamin Maruskanic"
click at [930, 453] on link "Save and Send Message..." at bounding box center [1001, 458] width 210 height 33
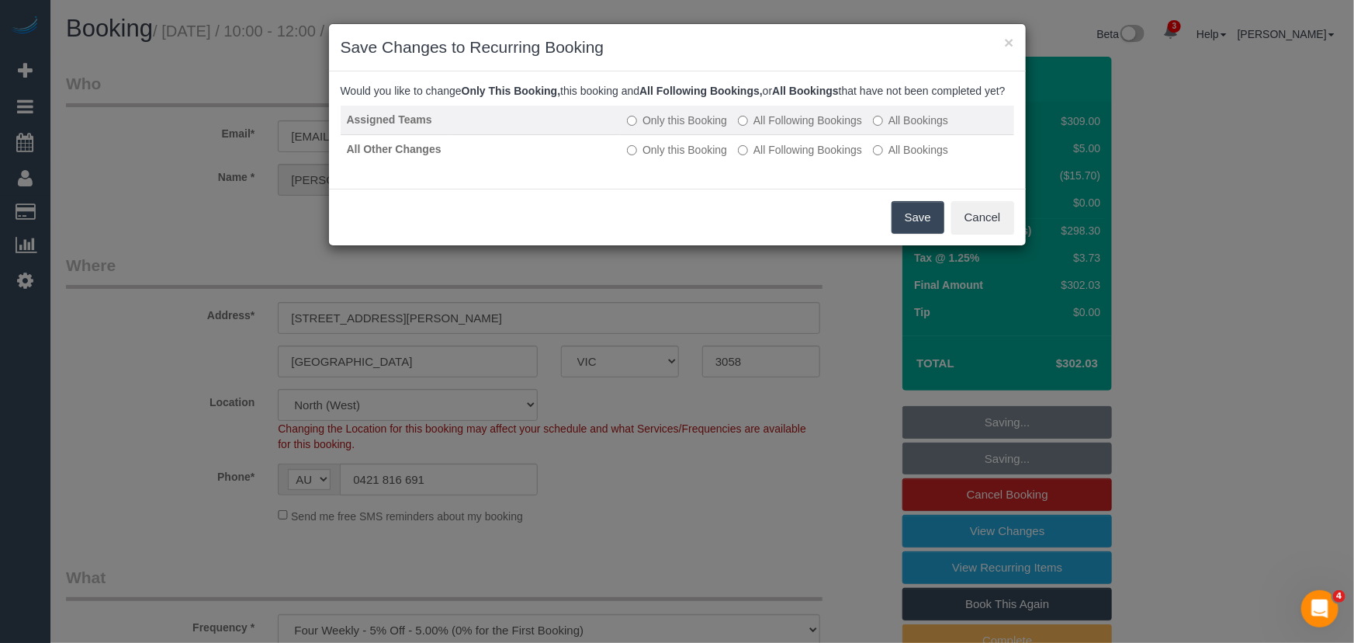
click at [795, 128] on label "All Following Bookings" at bounding box center [800, 121] width 124 height 16
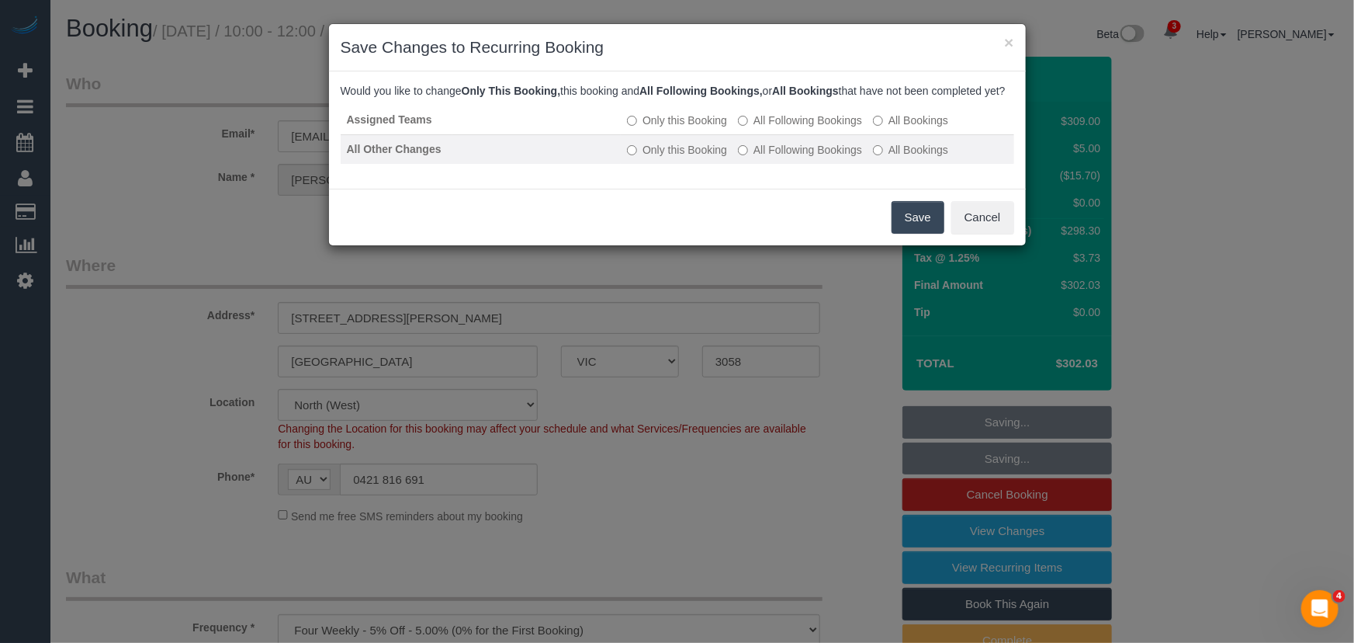
click at [798, 158] on label "All Following Bookings" at bounding box center [800, 150] width 124 height 16
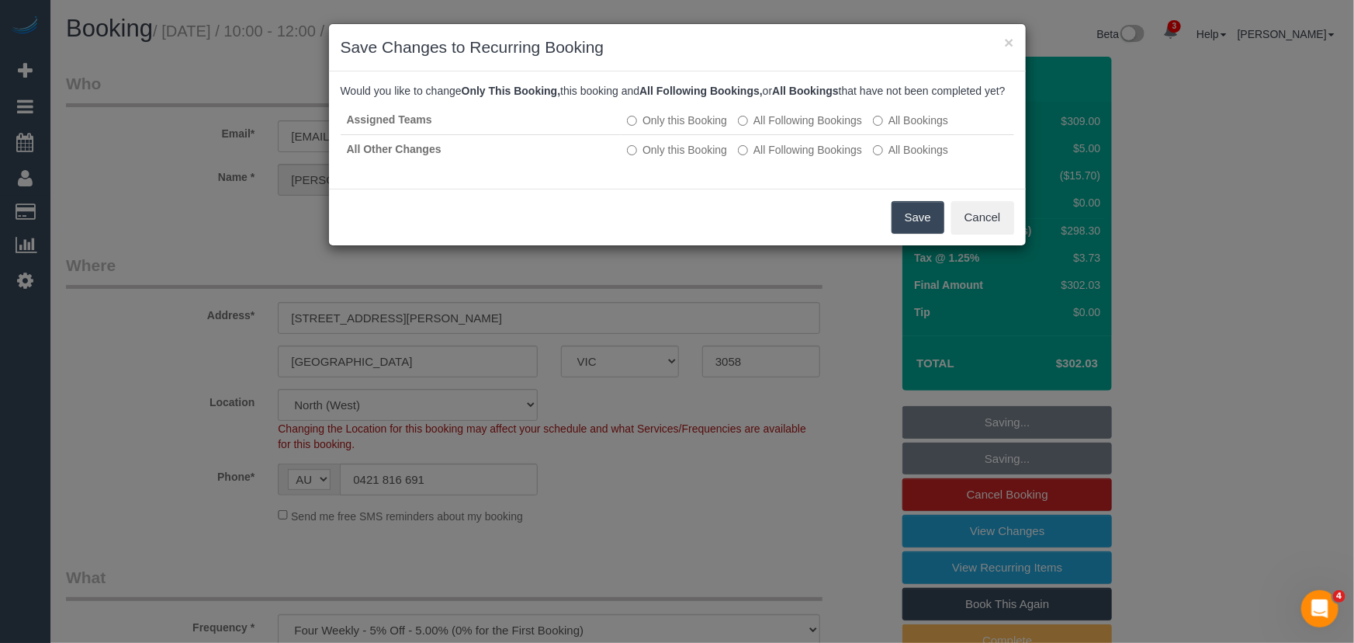
click at [906, 234] on button "Save" at bounding box center [918, 217] width 53 height 33
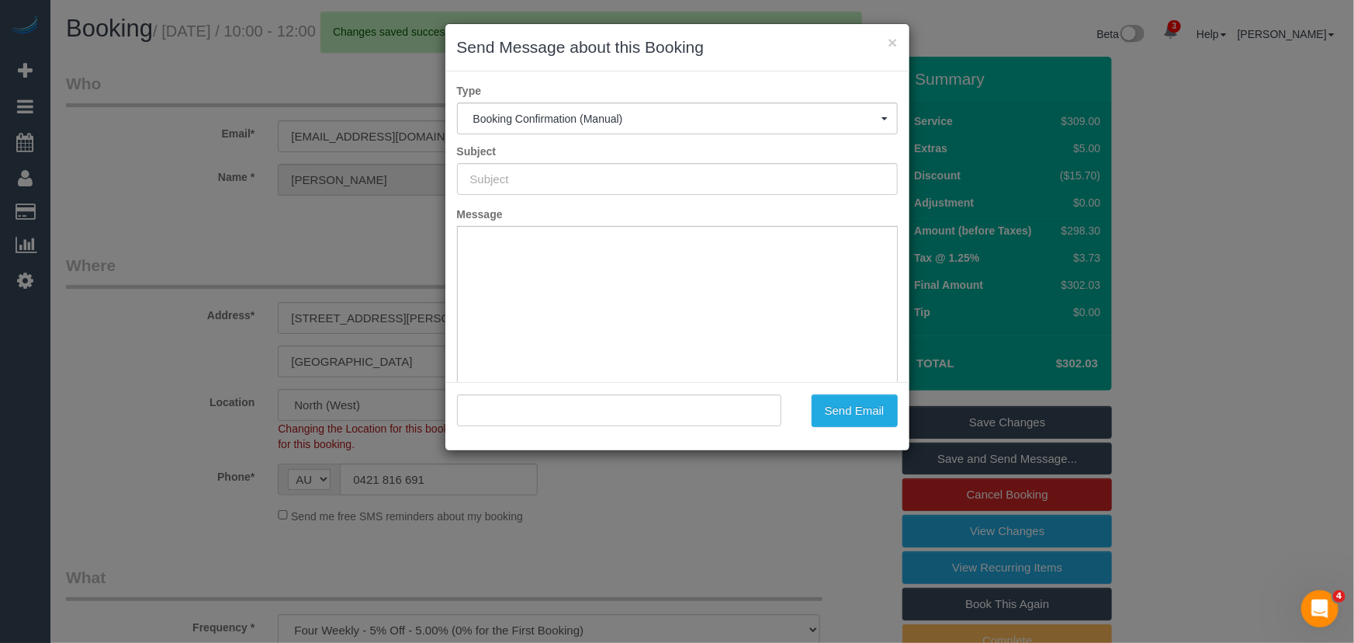
type input "Booking Confirmed"
type input ""Benjamin Maruskanic" <bmaruskanic@gmail.com>"
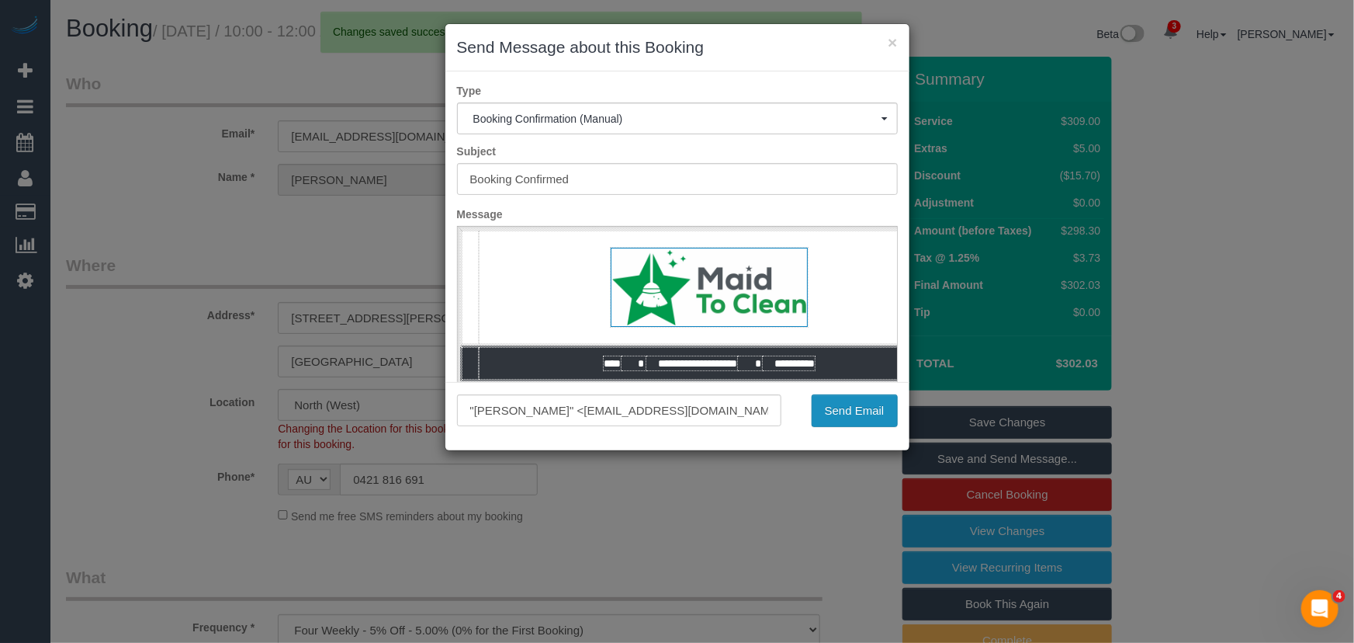
click at [864, 402] on button "Send Email" at bounding box center [855, 410] width 86 height 33
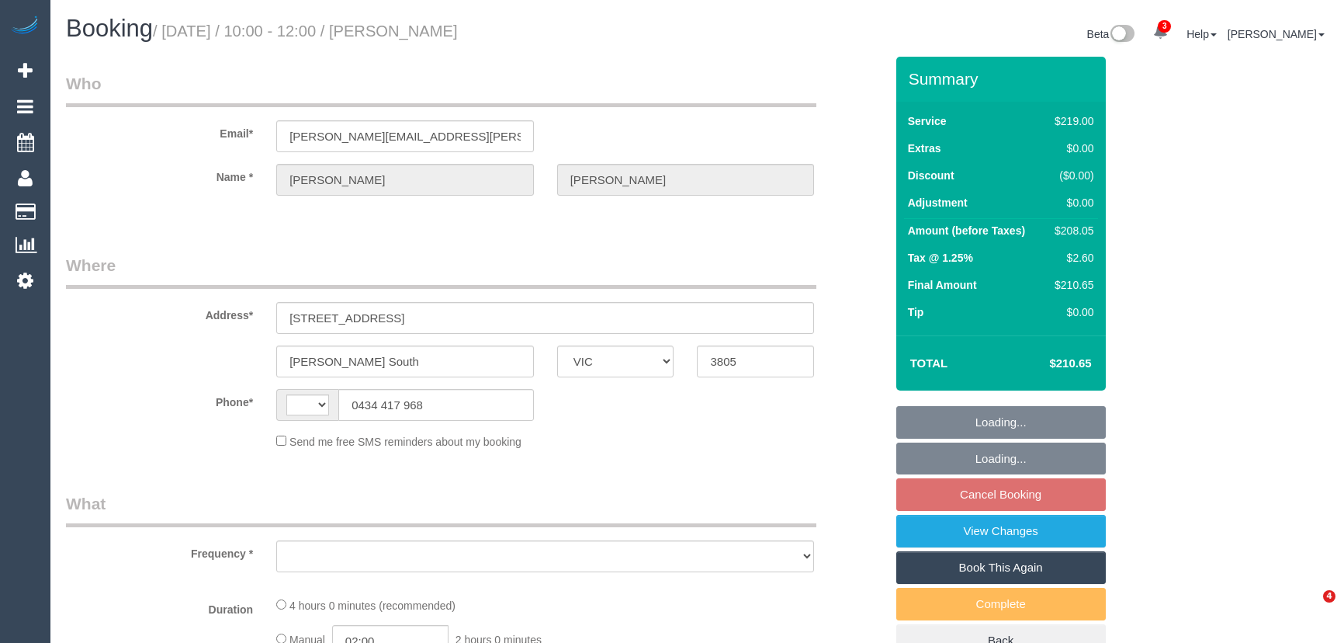
select select "VIC"
select select "string:AU"
select select "object:588"
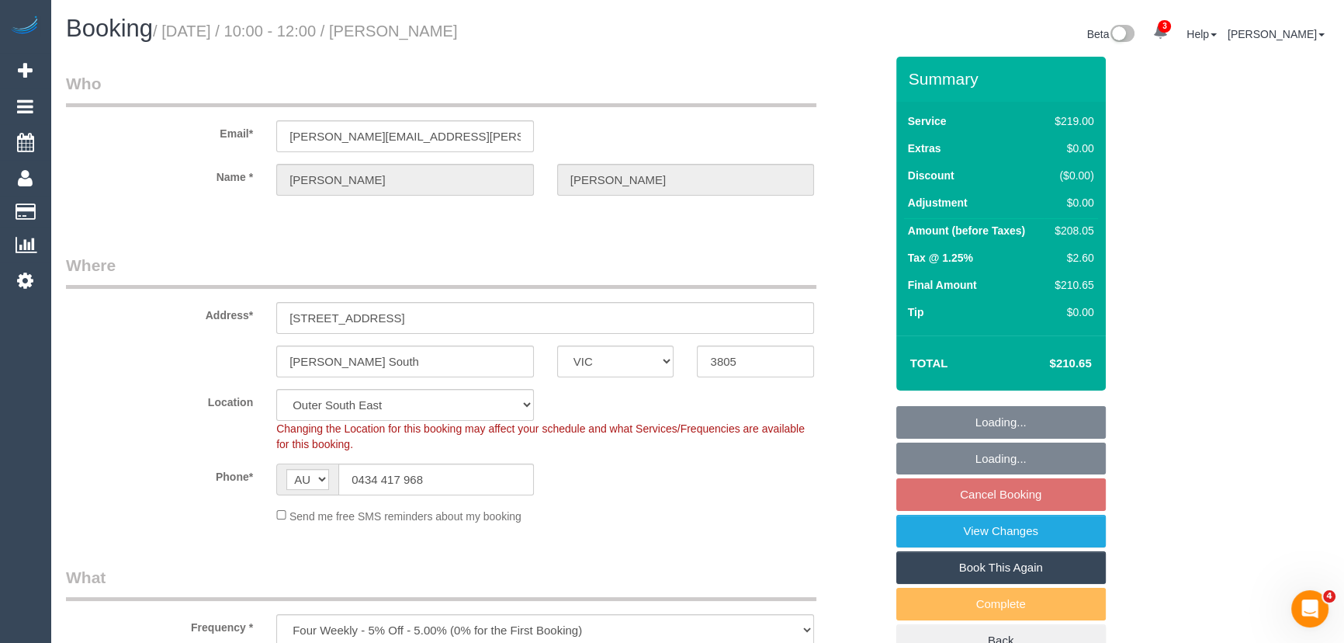
select select "string:stripe-pm_1Rq1PO2GScqysDRVQnXj6yik"
select select "number:30"
select select "number:14"
select select "number:18"
select select "number:36"
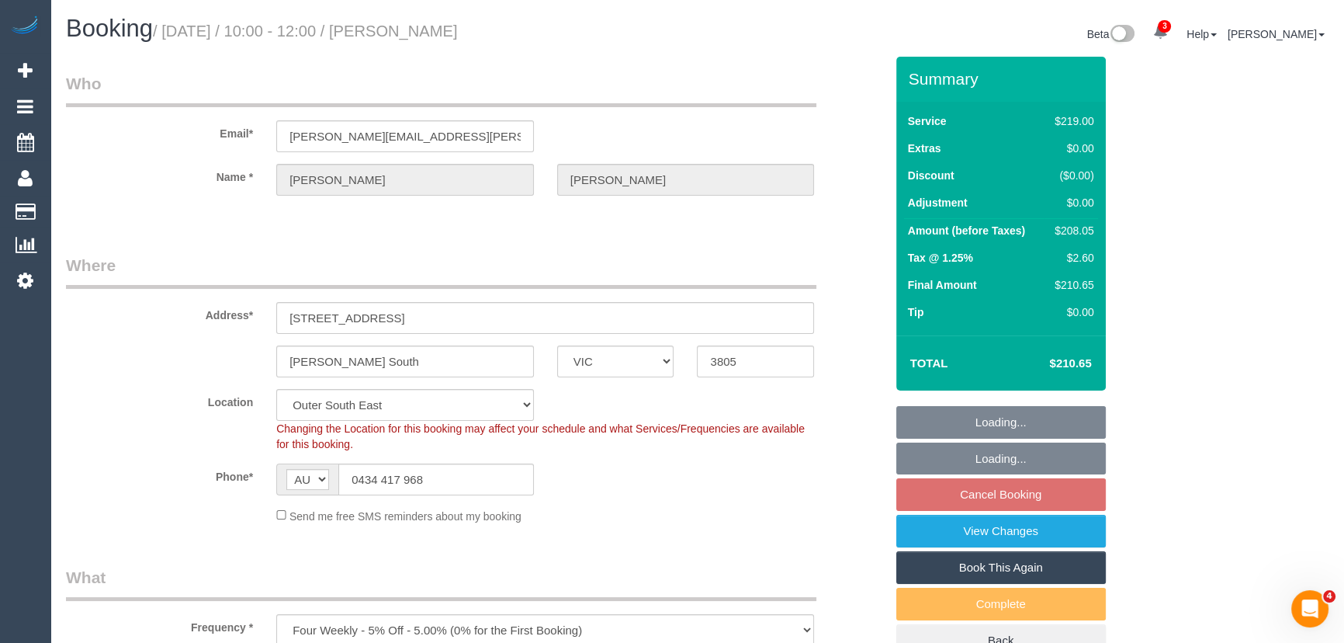
select select "number:34"
select select "number:13"
select select "object:1148"
select select "spot3"
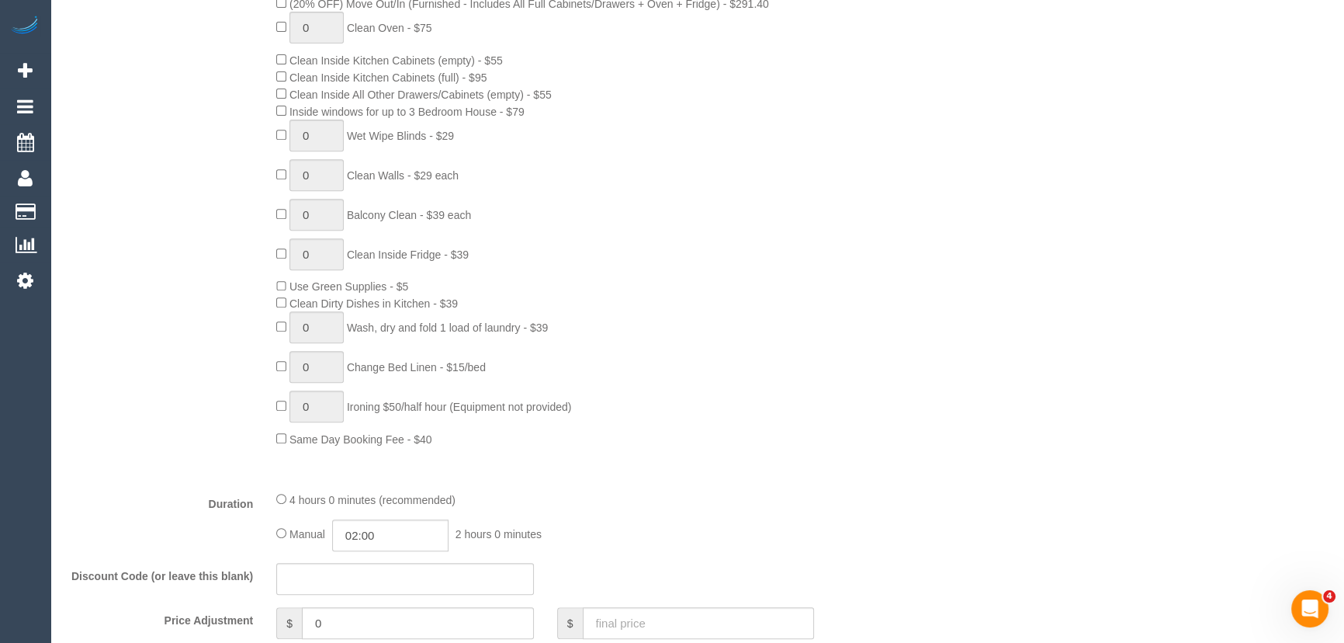
scroll to position [1058, 0]
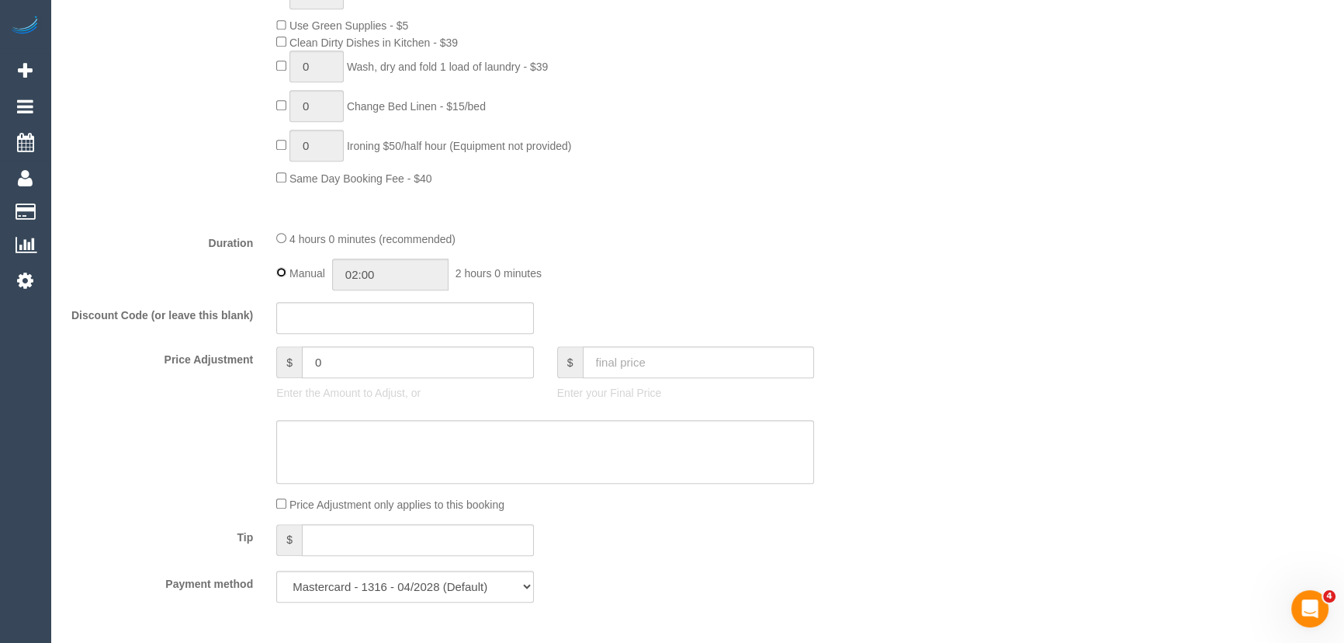
type input "04:00"
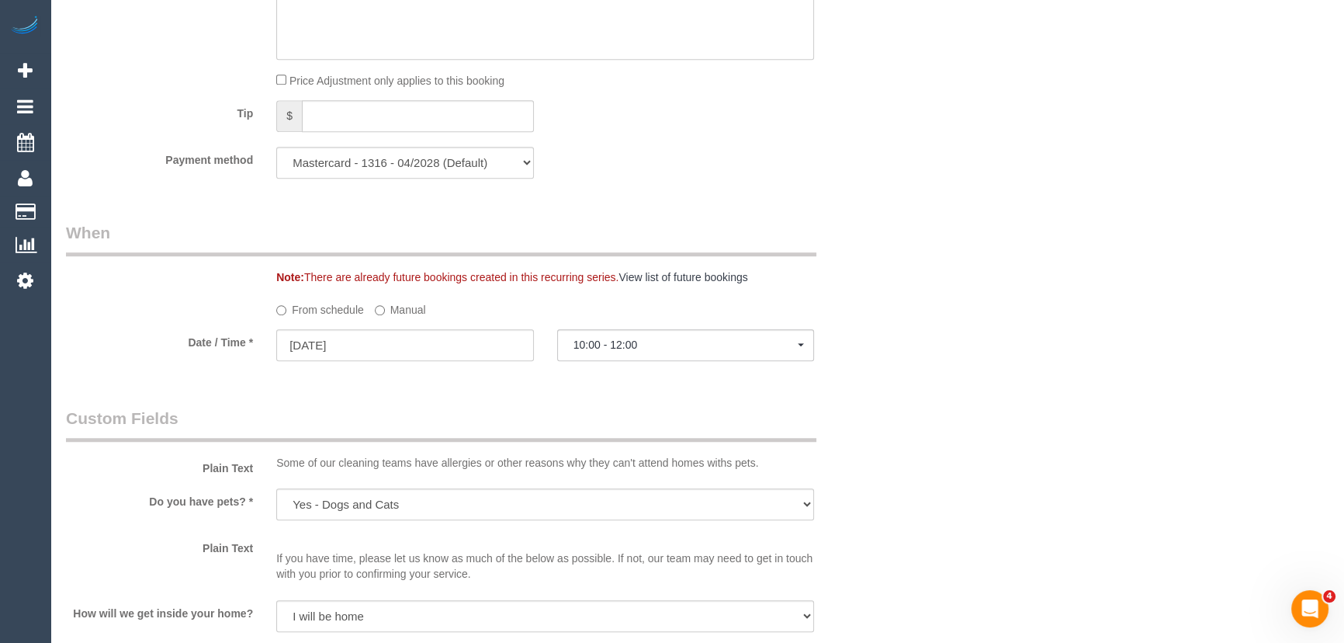
select select "spot24"
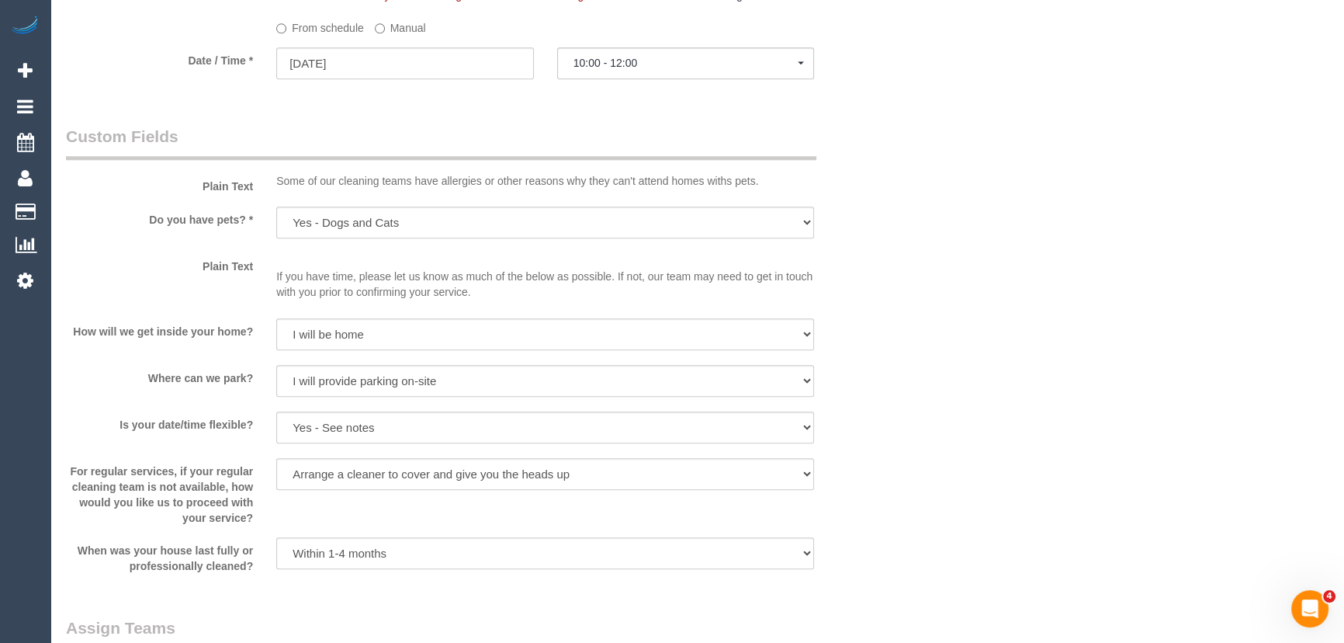
scroll to position [1975, 0]
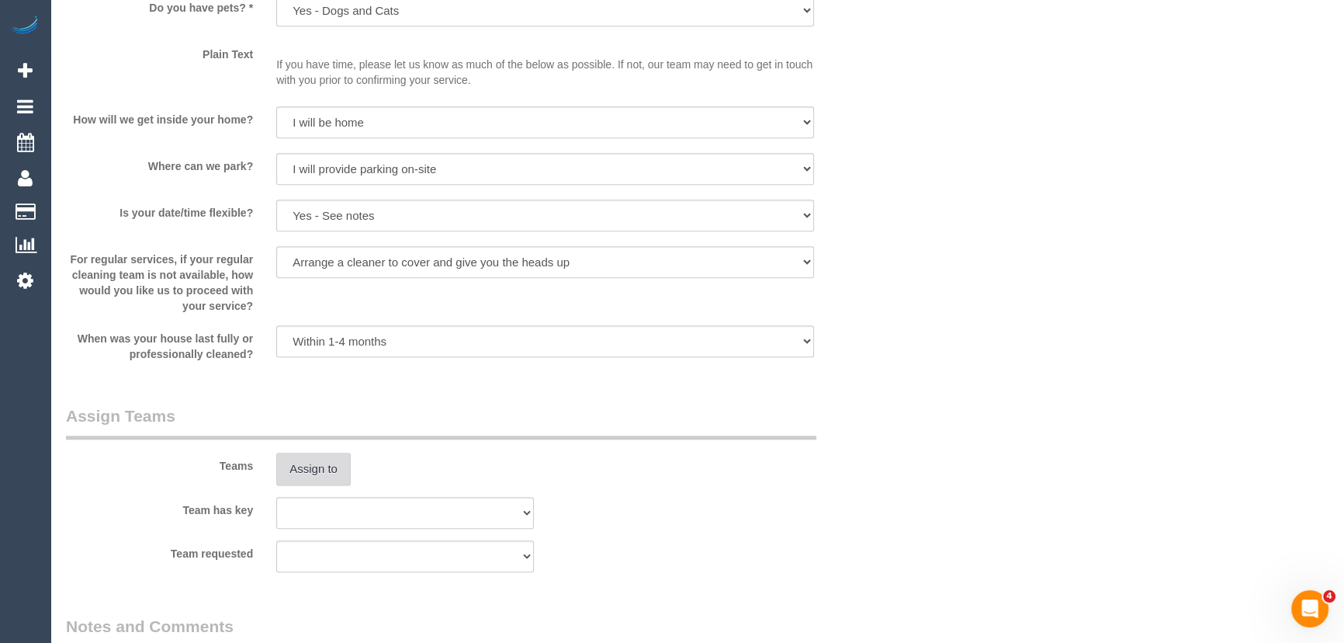
click at [321, 465] on button "Assign to" at bounding box center [313, 468] width 74 height 33
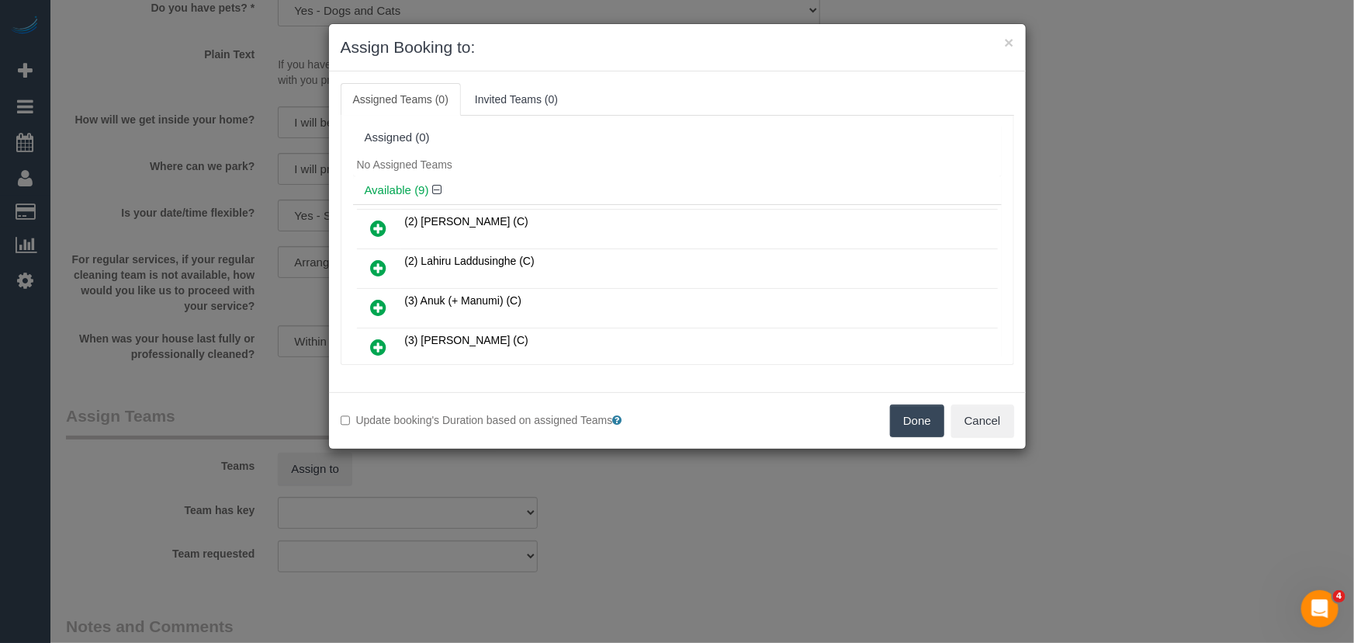
click at [376, 339] on icon at bounding box center [379, 347] width 16 height 19
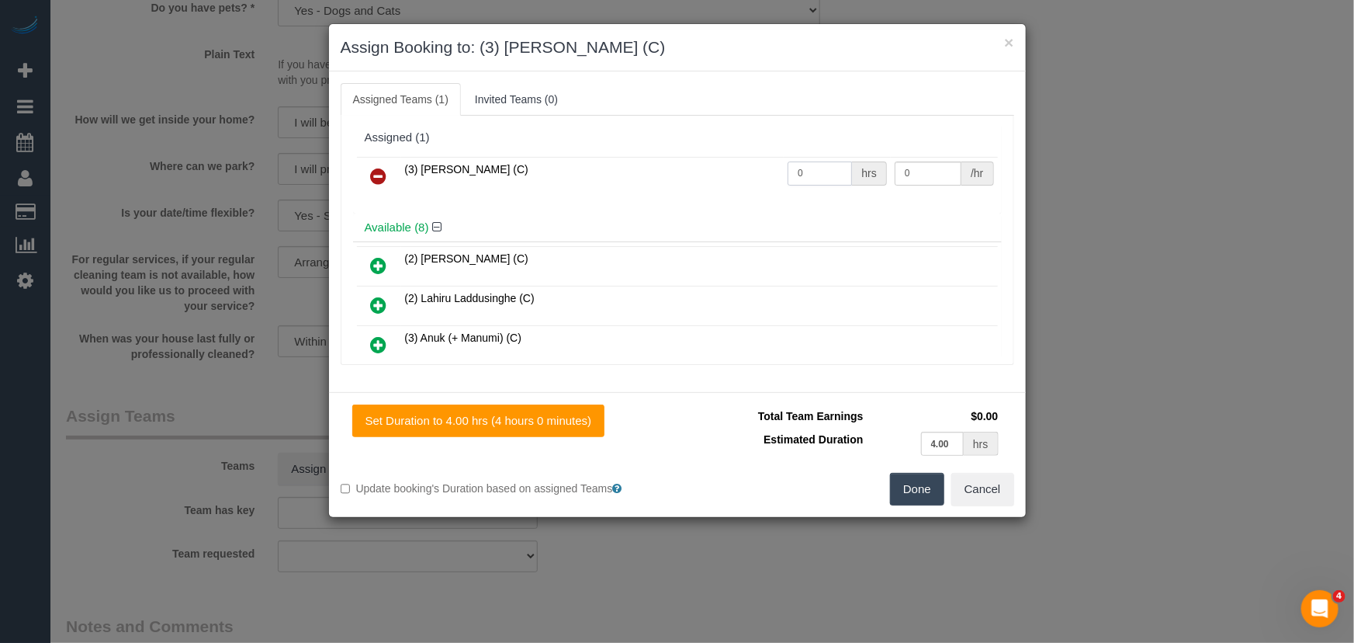
click at [815, 176] on input "0" at bounding box center [820, 173] width 64 height 24
type input "1"
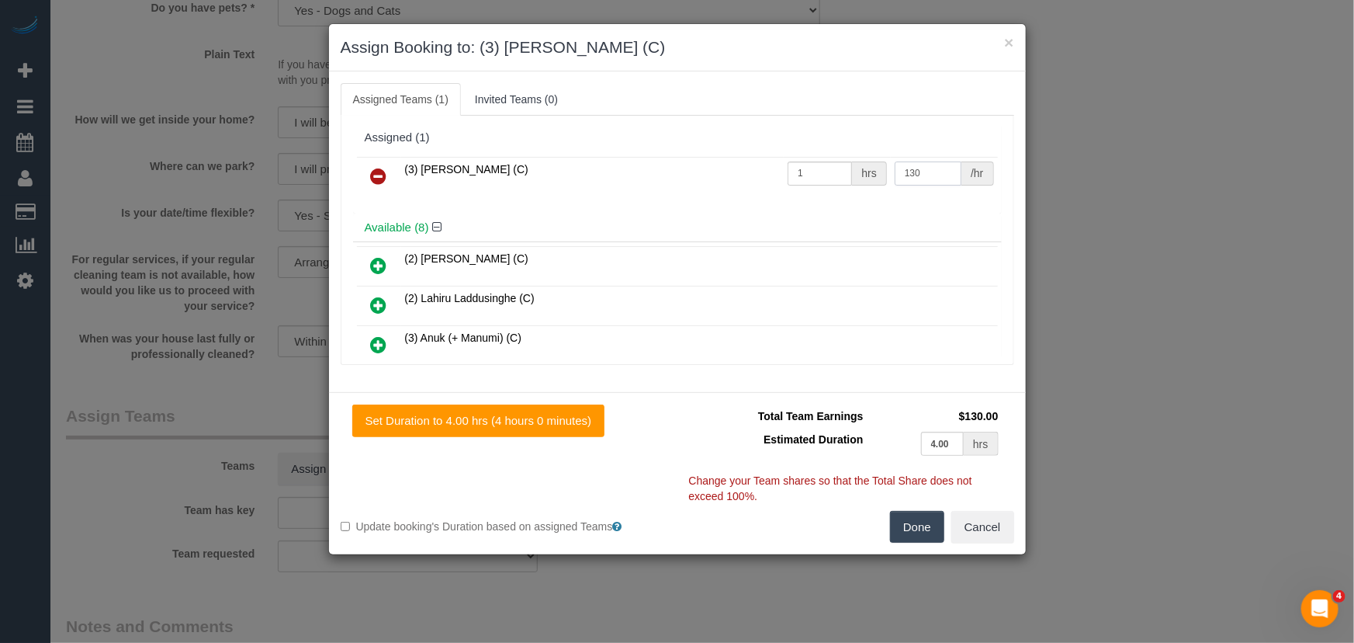
type input "130"
click at [918, 517] on button "Done" at bounding box center [917, 527] width 54 height 33
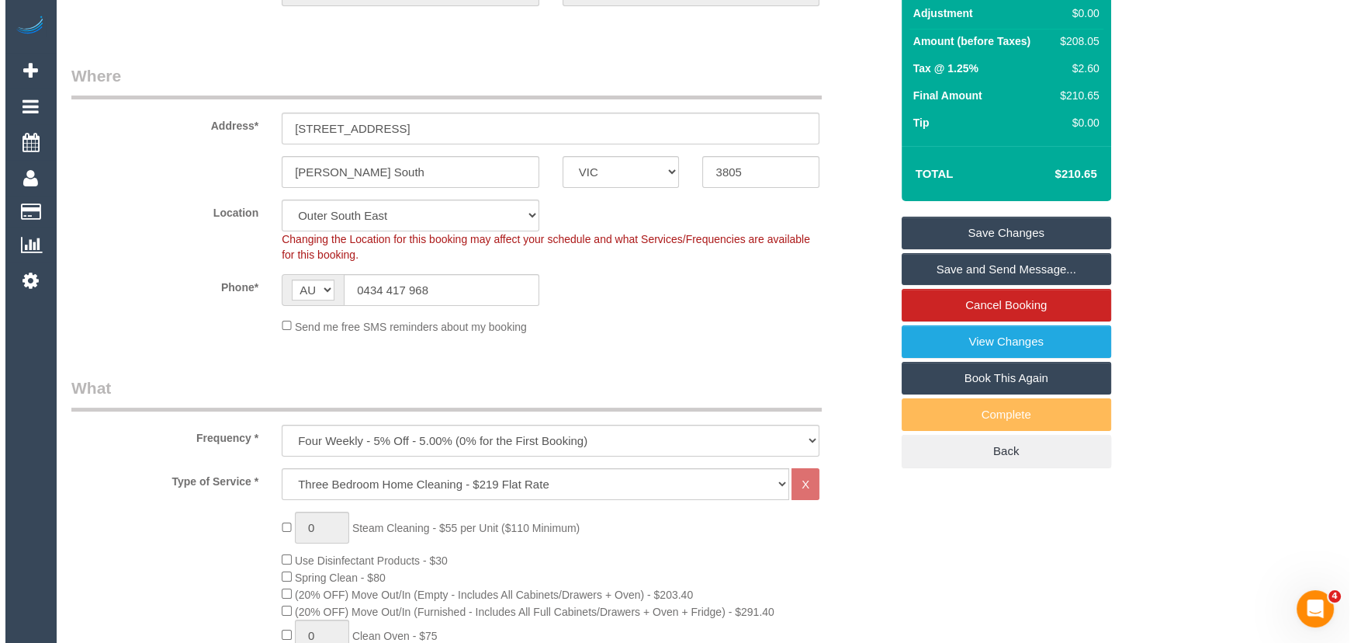
scroll to position [0, 0]
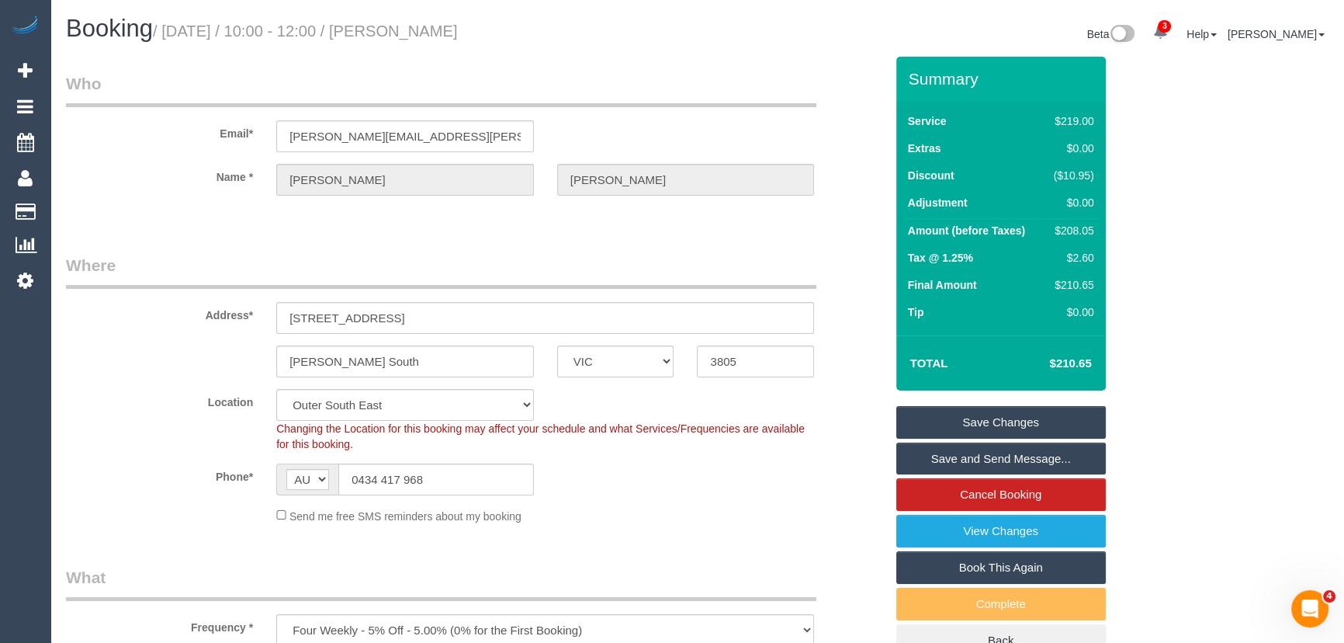
click at [458, 29] on small "/ September 19, 2025 / 10:00 - 12:00 / Evangeline Alphonse" at bounding box center [305, 31] width 305 height 17
copy small "Evangeline Alphonse"
click at [934, 461] on link "Save and Send Message..." at bounding box center [1001, 458] width 210 height 33
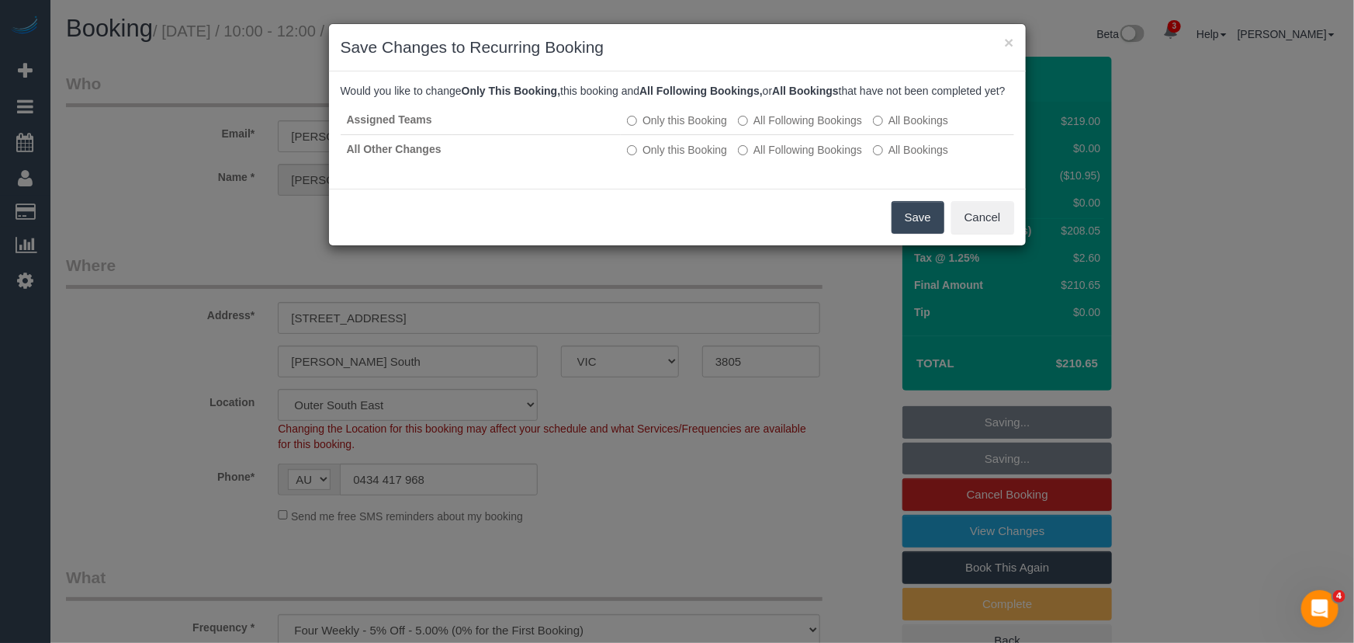
click at [908, 234] on button "Save" at bounding box center [918, 217] width 53 height 33
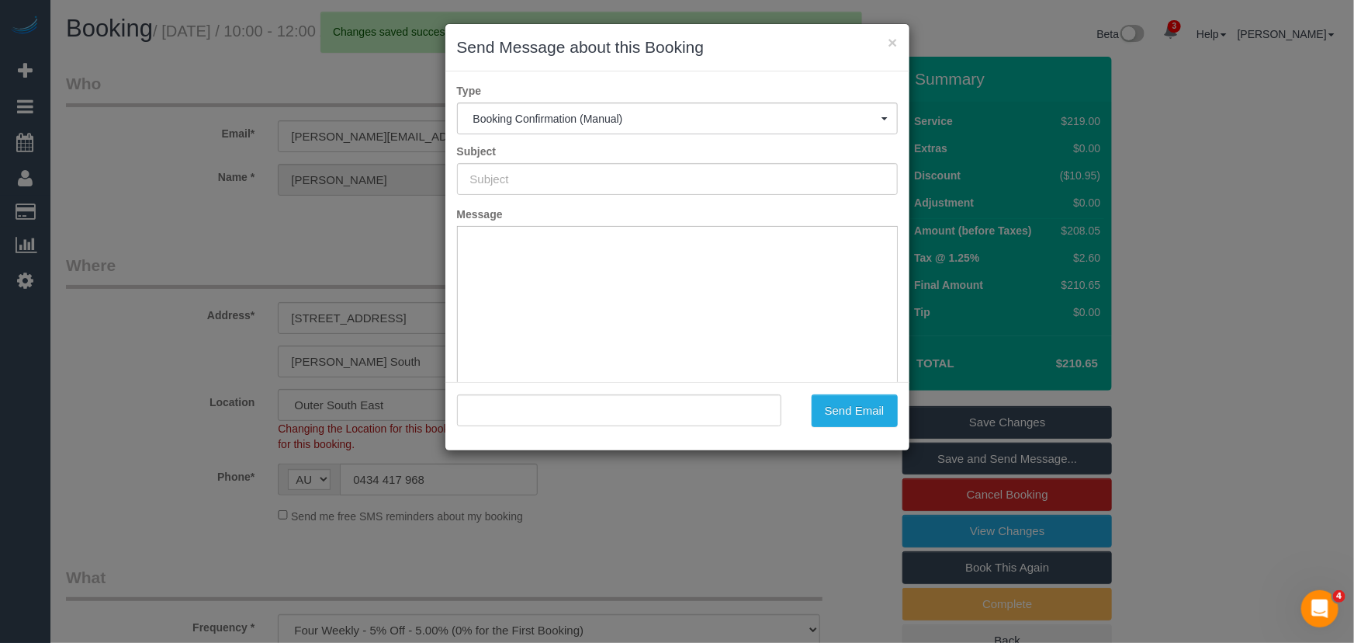
type input "Booking Confirmed"
type input ""Evangeline Alphonse" <evangeline.alphonse@gmail.com>"
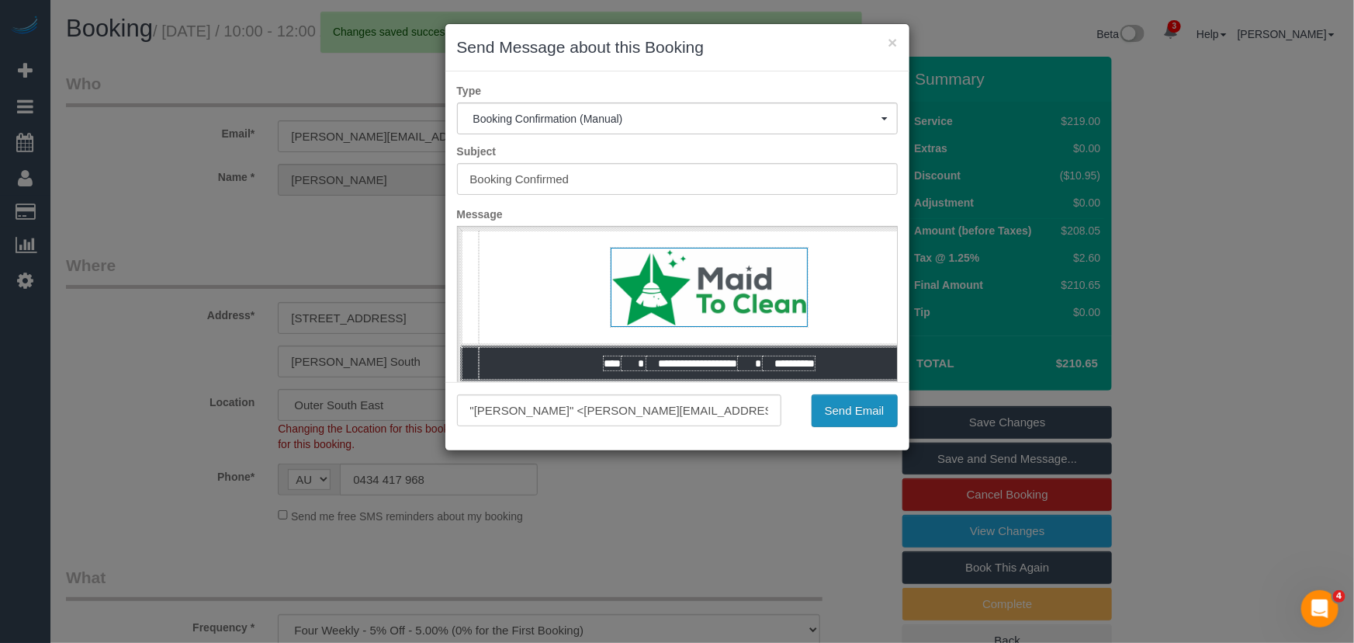
click at [854, 422] on button "Send Email" at bounding box center [855, 410] width 86 height 33
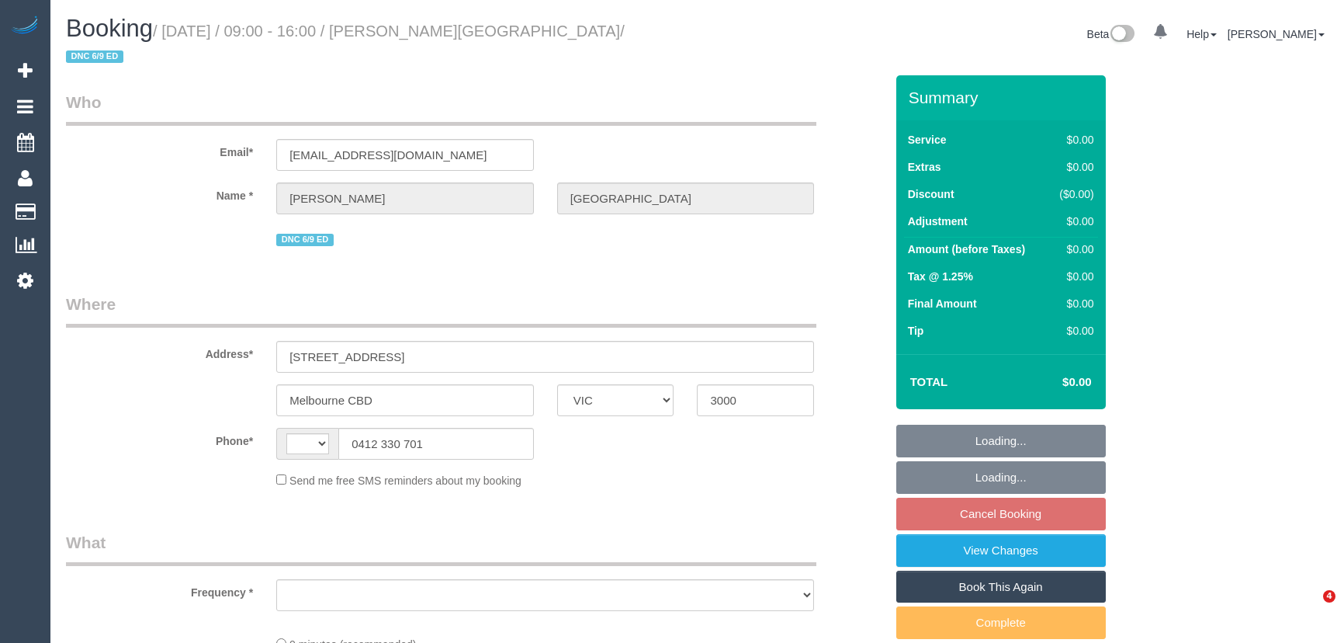
select select "VIC"
select select "number:28"
select select "number:14"
select select "number:18"
select select "number:25"
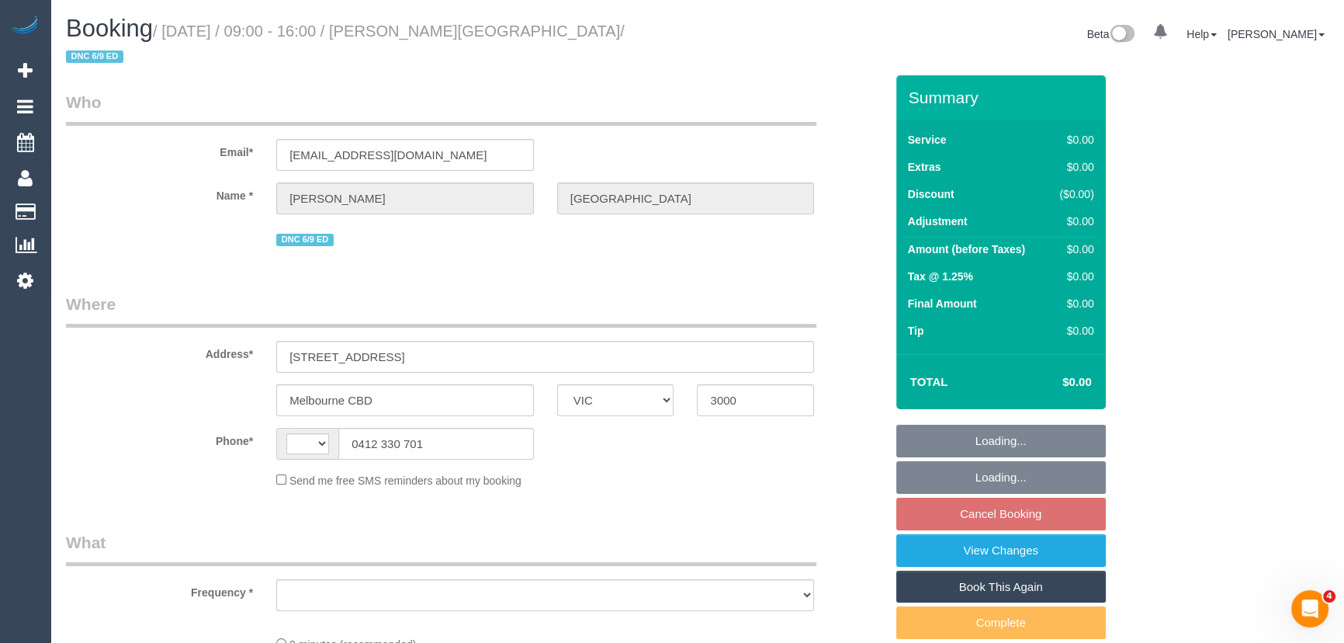
select select "number:35"
select select "number:13"
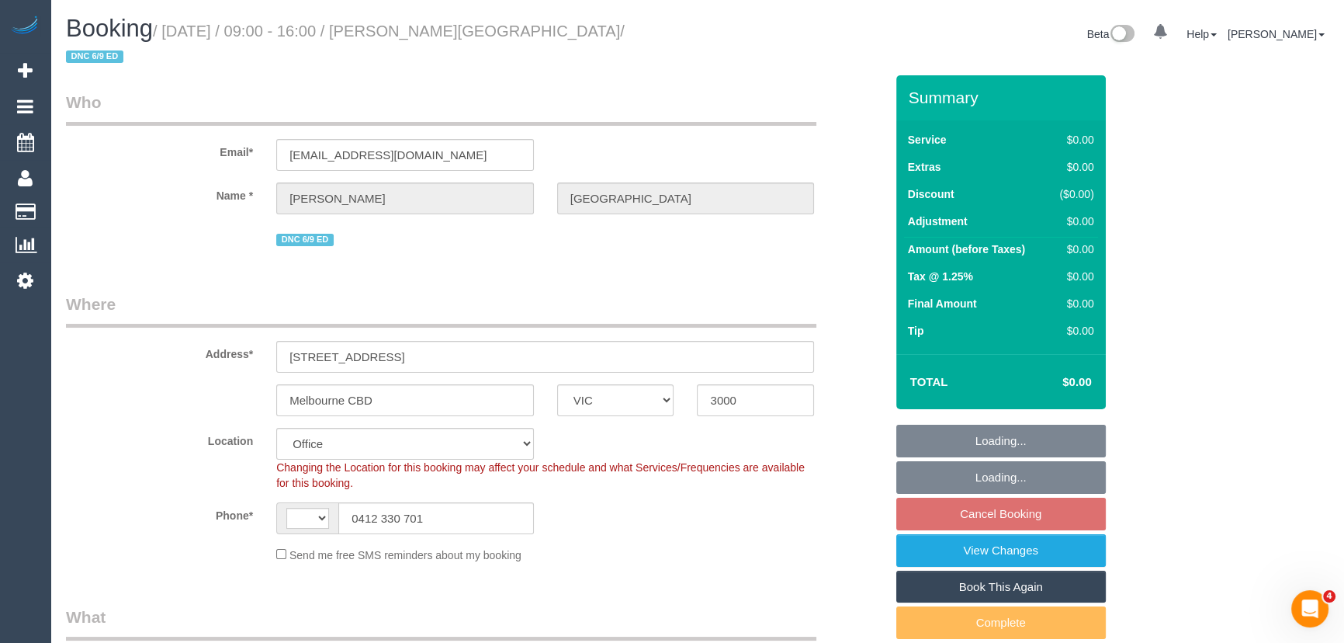
select select "string:AU"
select select "object:537"
select select "string:stripe-pm_1S2qle2GScqysDRVscvjKIFg"
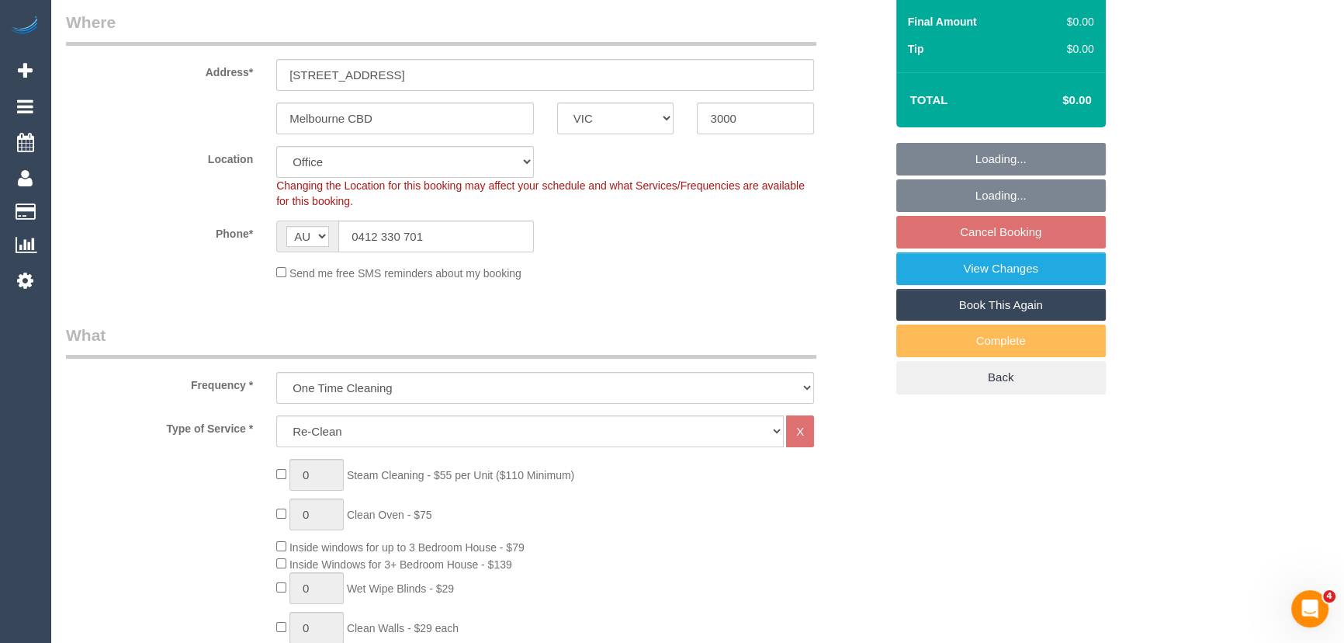
select select "object:789"
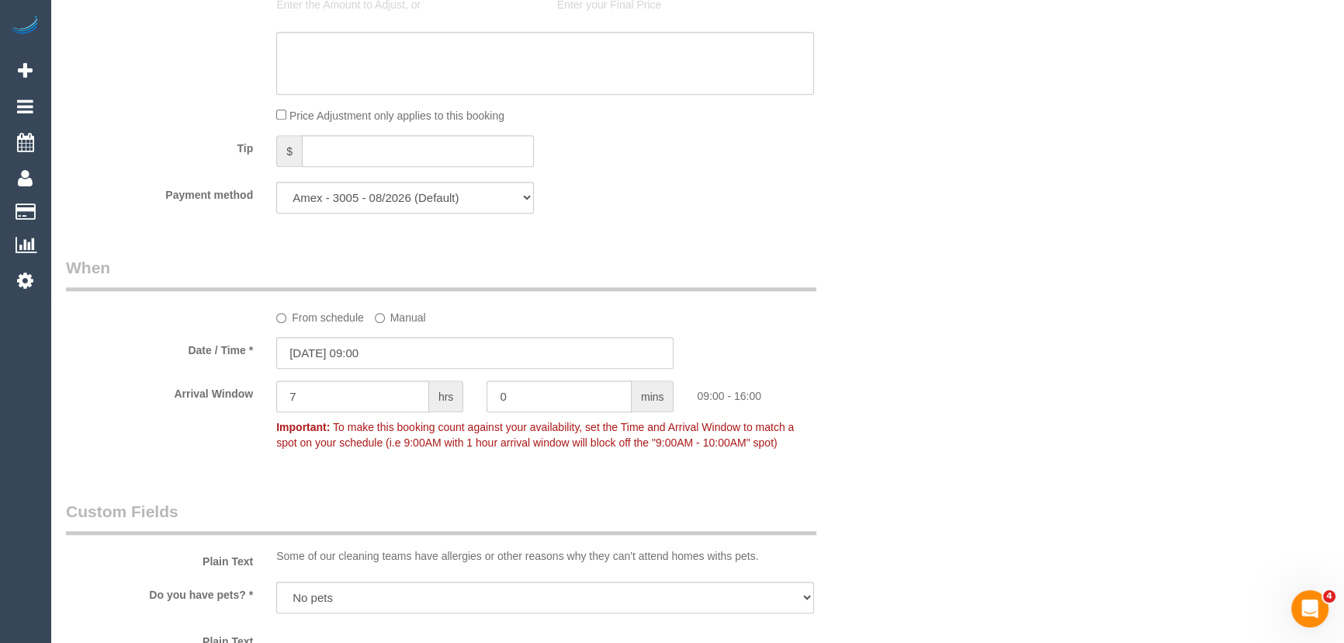
scroll to position [1339, 0]
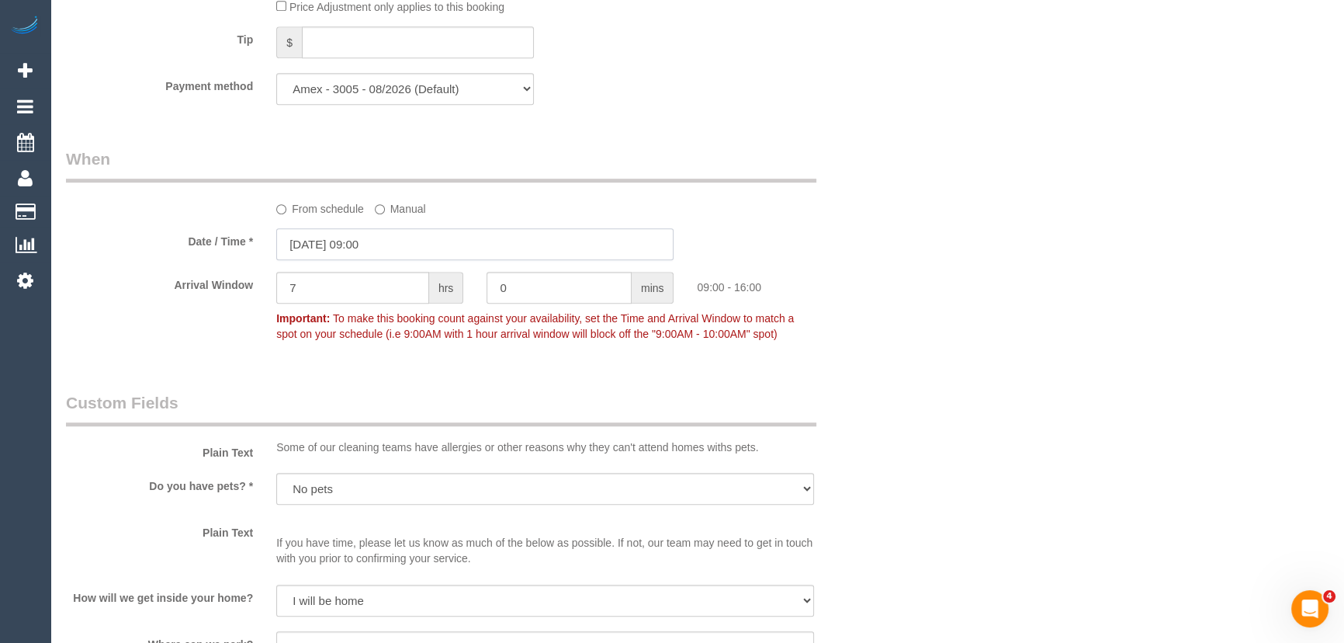
click at [419, 229] on input "16/09/2025 09:00" at bounding box center [474, 244] width 397 height 32
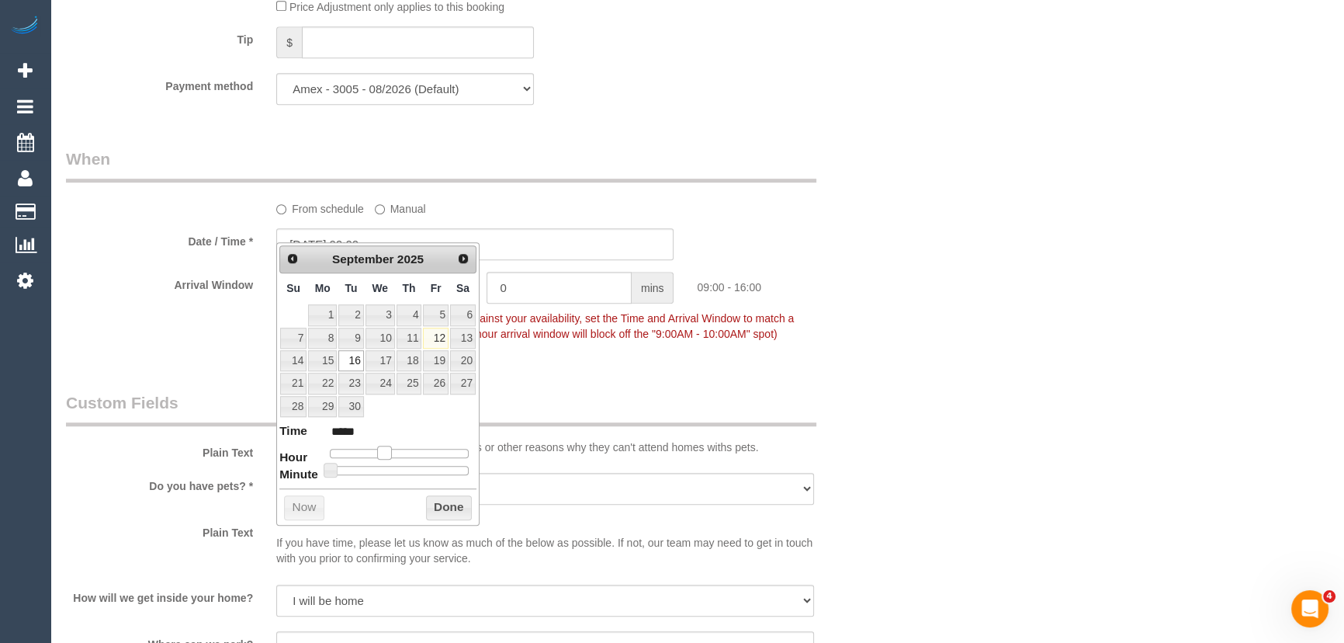
type input "16/09/2025 10:00"
type input "*****"
type input "16/09/2025 11:00"
type input "*****"
type input "16/09/2025 12:00"
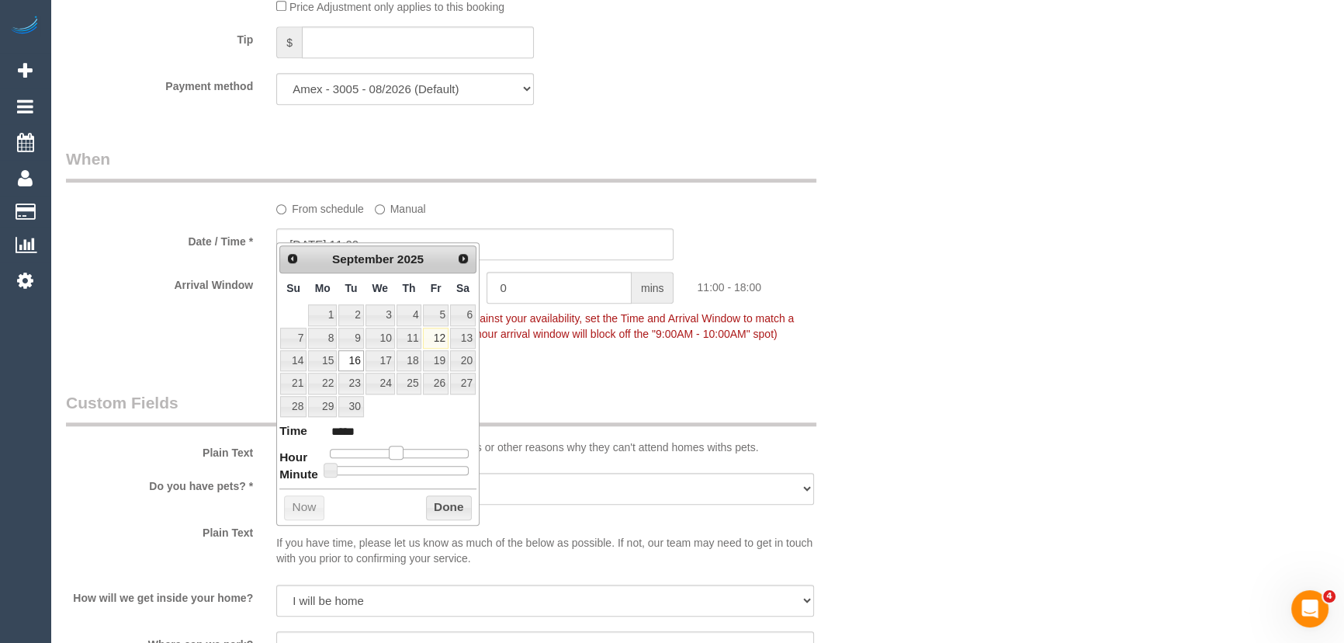
type input "*****"
drag, startPoint x: 386, startPoint y: 448, endPoint x: 406, endPoint y: 449, distance: 19.4
click at [406, 449] on span at bounding box center [402, 452] width 14 height 14
click at [626, 348] on div "Who Email* ananyadhaka@gmail.com Name * ananya dhaka DNC 6/9 ED Where Address* …" at bounding box center [475, 297] width 842 height 3123
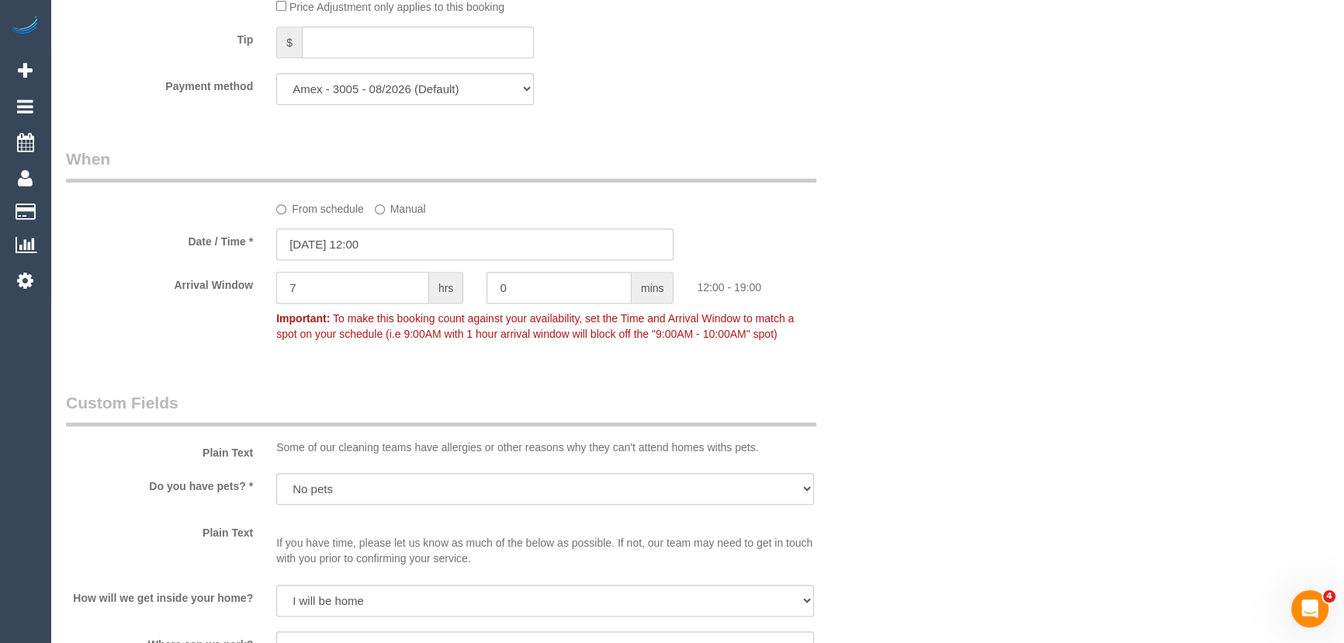
click at [398, 273] on input "7" at bounding box center [352, 288] width 153 height 32
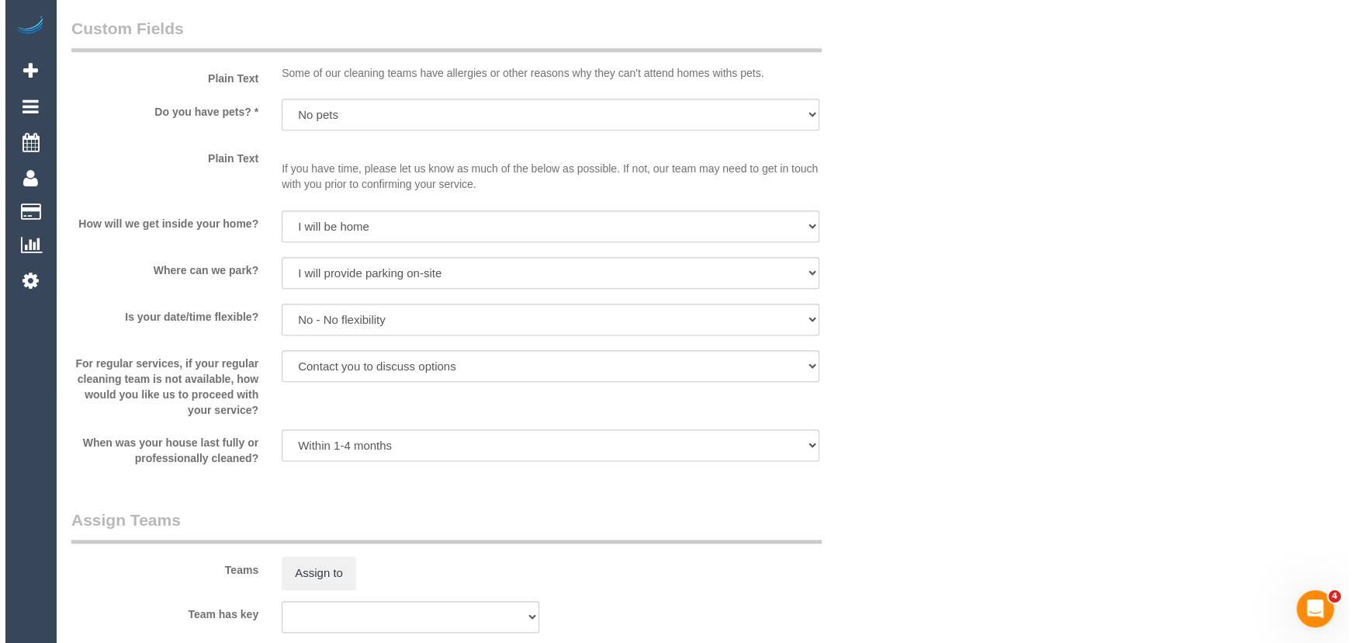
scroll to position [1833, 0]
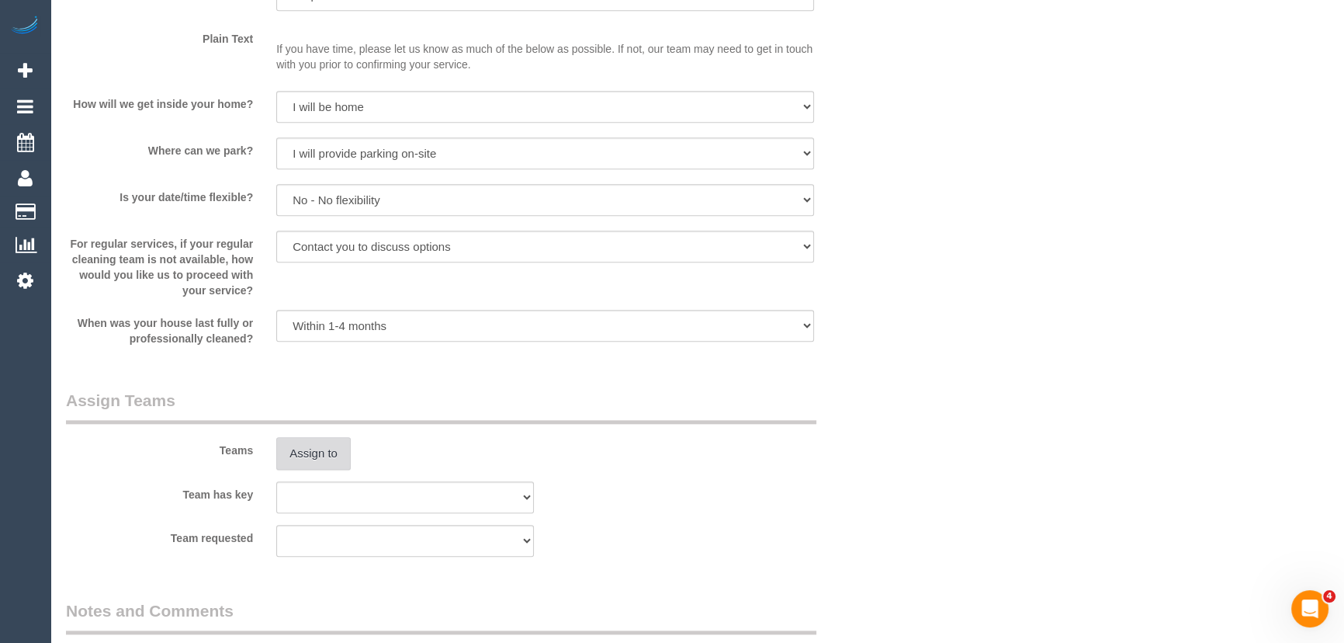
type input "1"
click at [324, 438] on button "Assign to" at bounding box center [313, 453] width 74 height 33
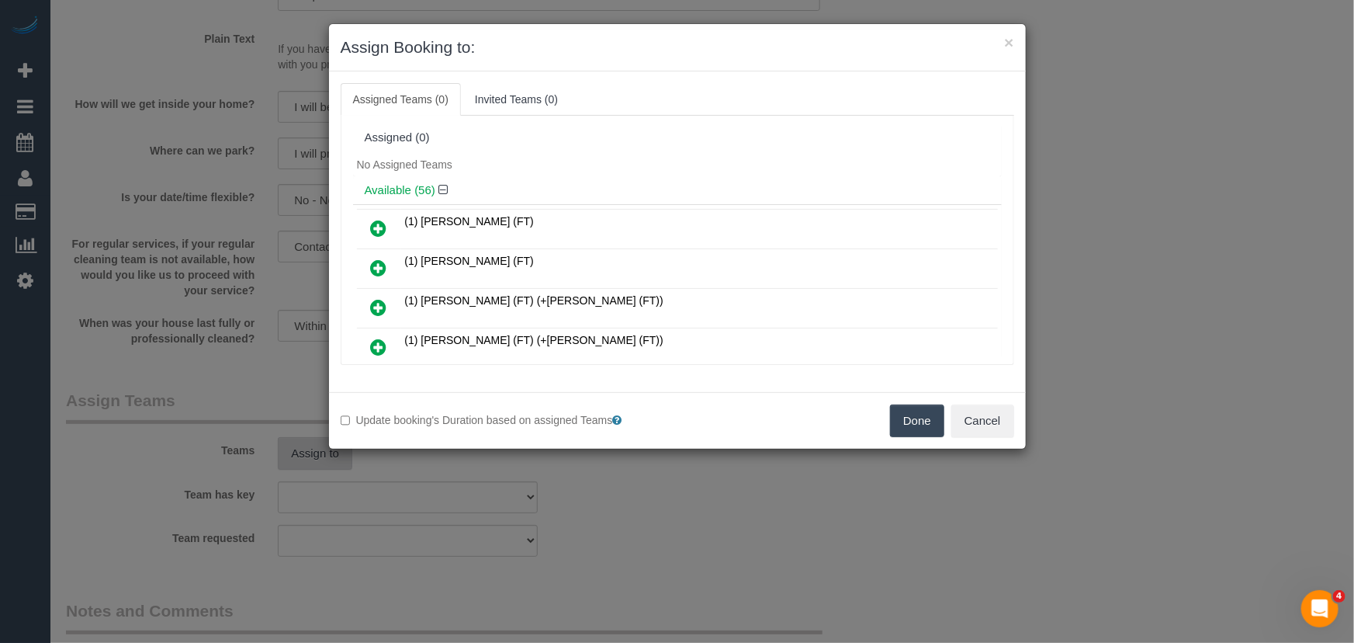
scroll to position [292, 0]
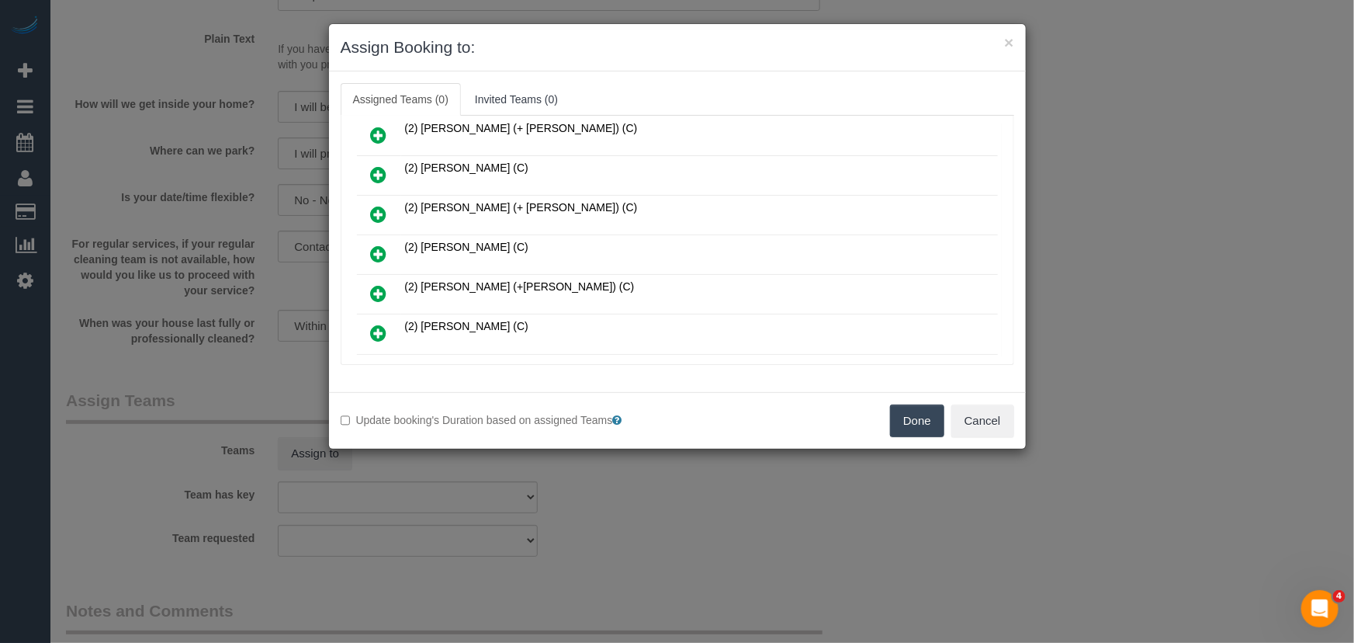
click at [375, 244] on icon at bounding box center [379, 253] width 16 height 19
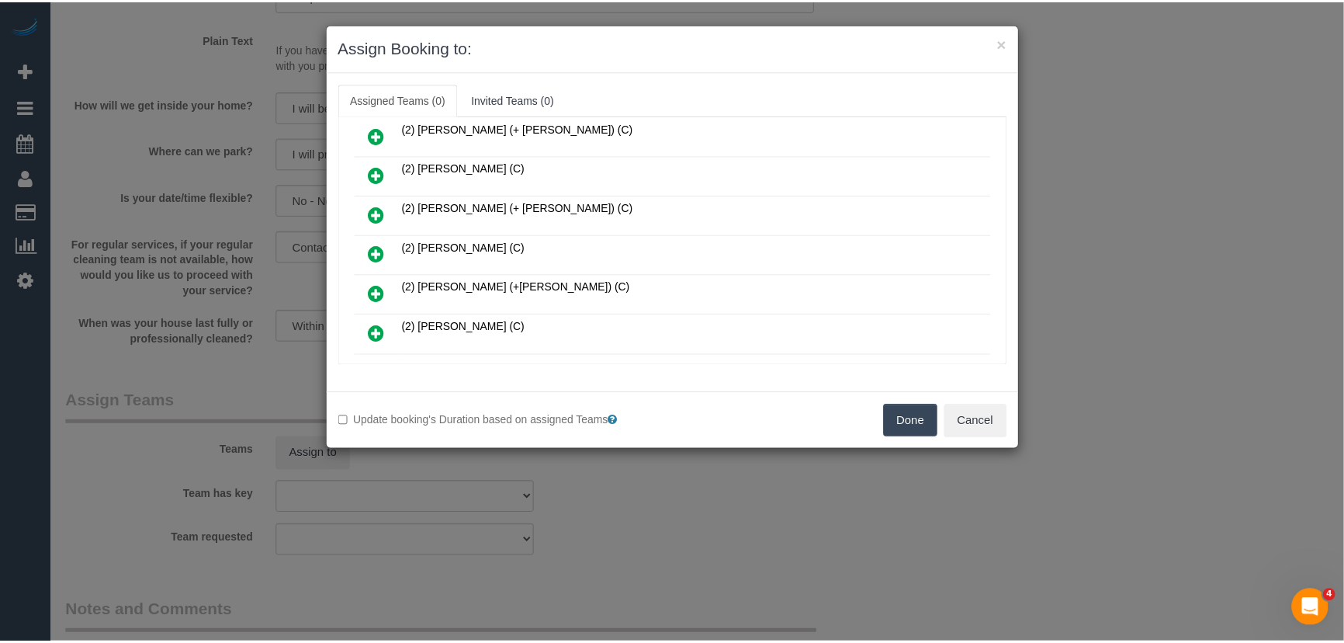
scroll to position [327, 0]
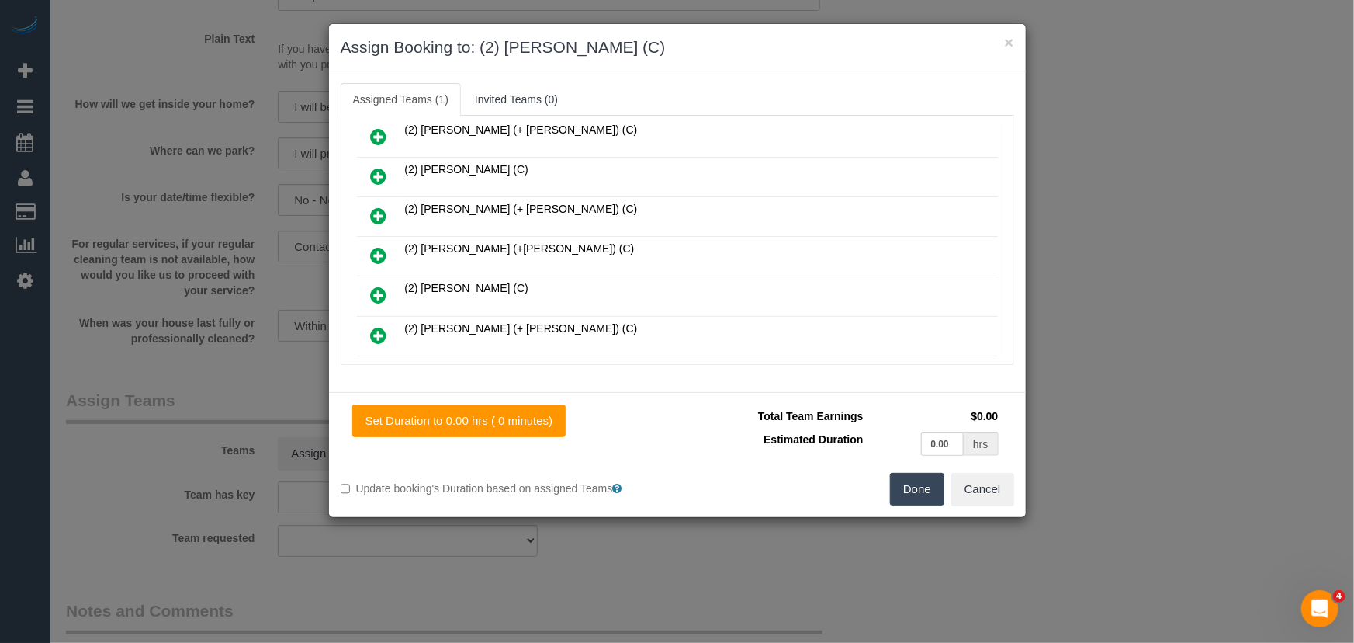
click at [913, 486] on button "Done" at bounding box center [917, 489] width 54 height 33
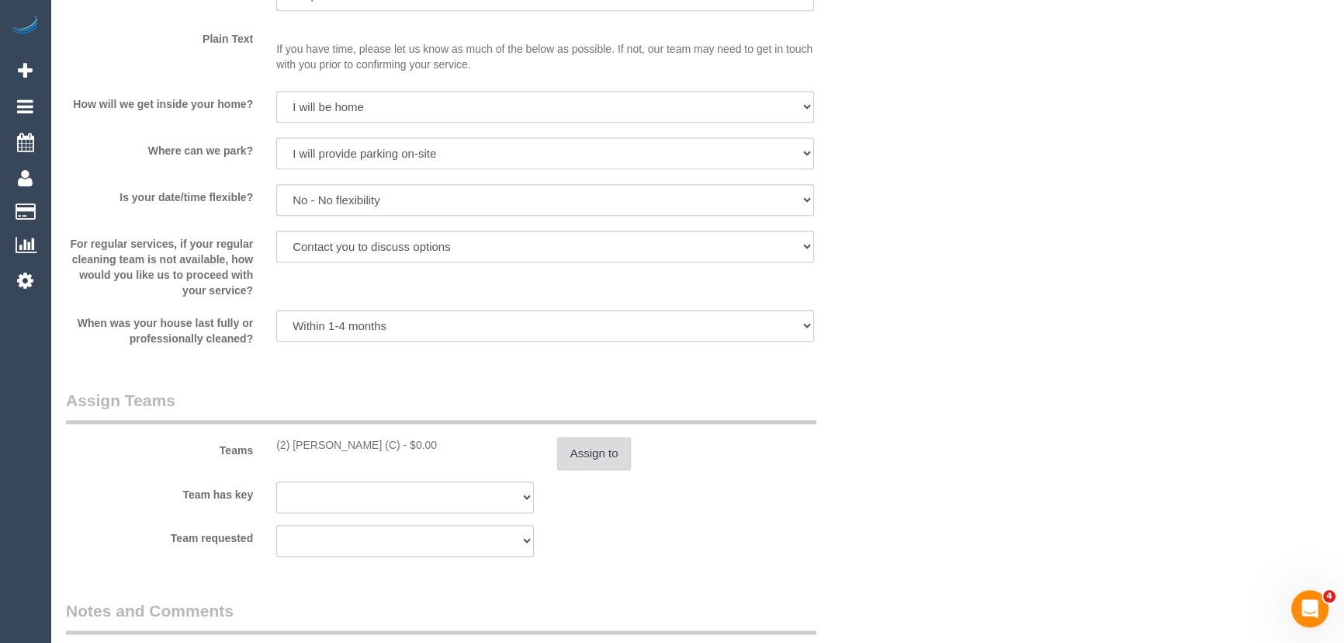
click at [601, 438] on button "Assign to" at bounding box center [594, 453] width 74 height 33
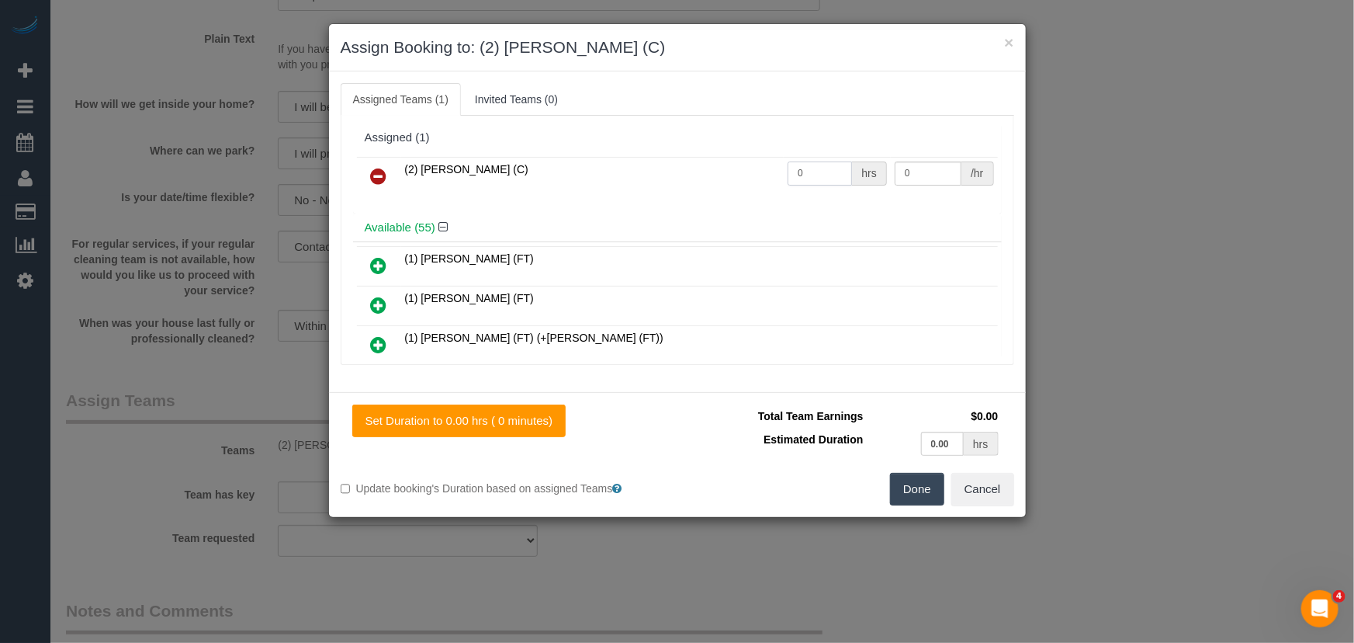
click at [823, 168] on input "0" at bounding box center [820, 173] width 64 height 24
type input "2.5"
type input "37.5"
click at [908, 487] on button "Done" at bounding box center [917, 489] width 54 height 33
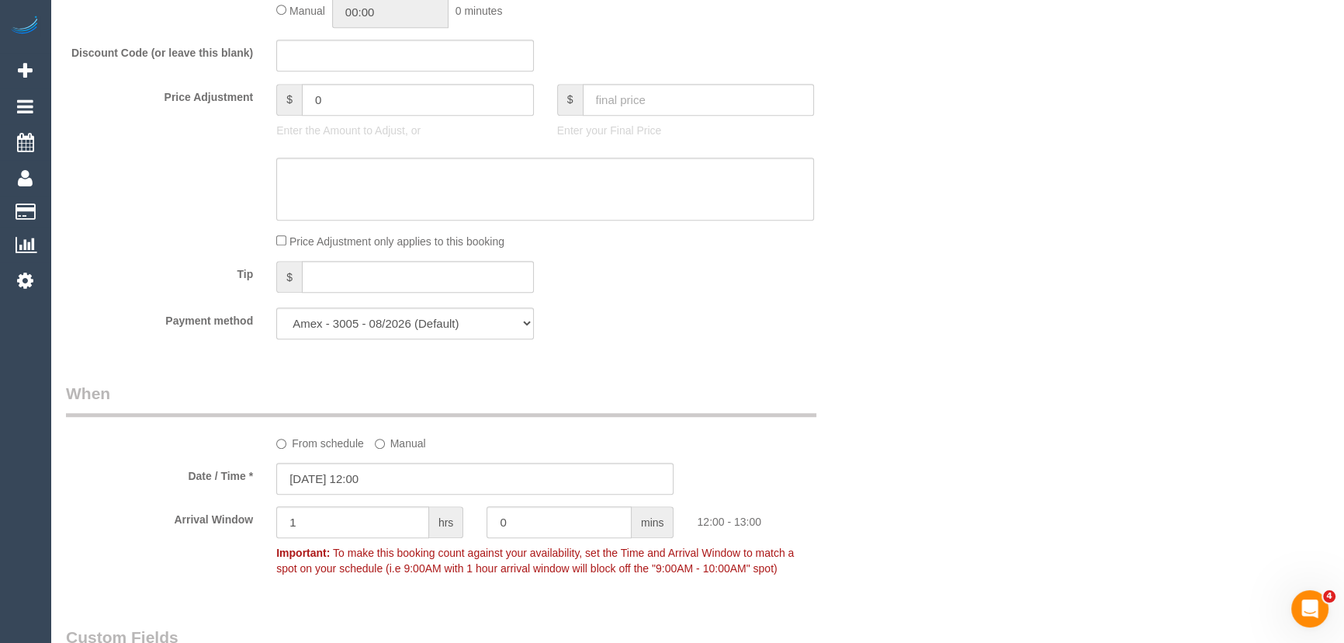
scroll to position [916, 0]
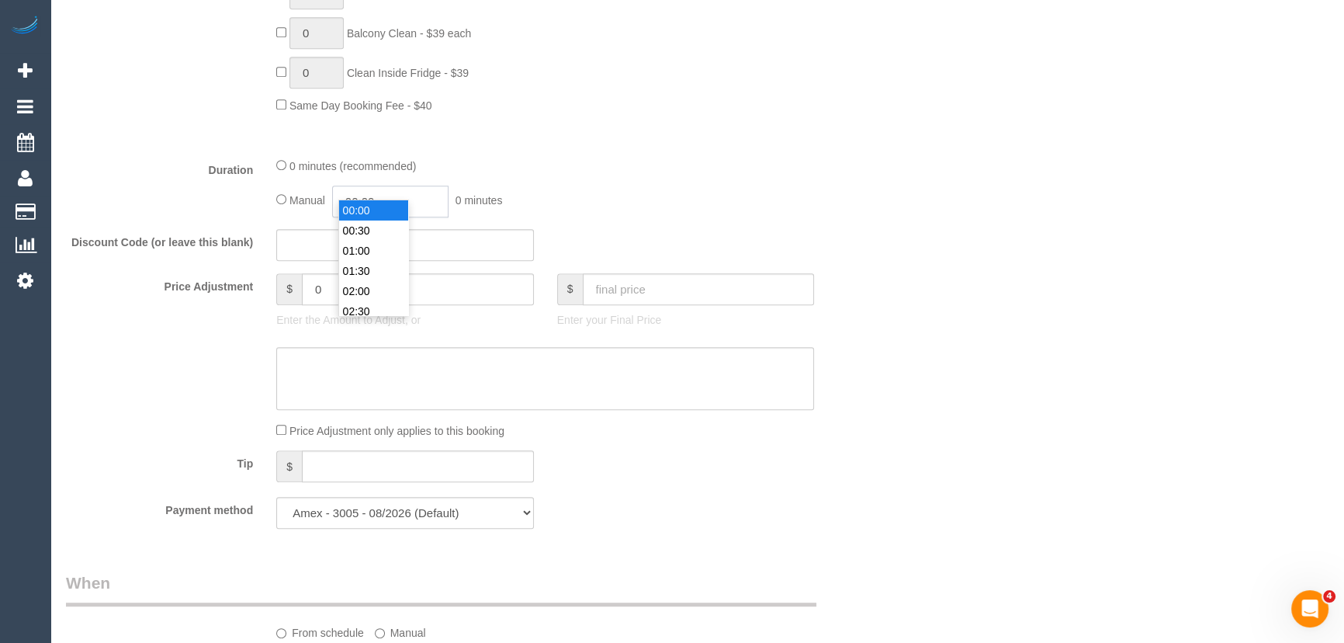
click at [408, 185] on input "00:00" at bounding box center [390, 201] width 116 height 32
type input "02:30"
click at [372, 308] on li "02:30" at bounding box center [373, 311] width 69 height 20
click at [685, 157] on div "0 minutes (recommended)" at bounding box center [545, 165] width 538 height 17
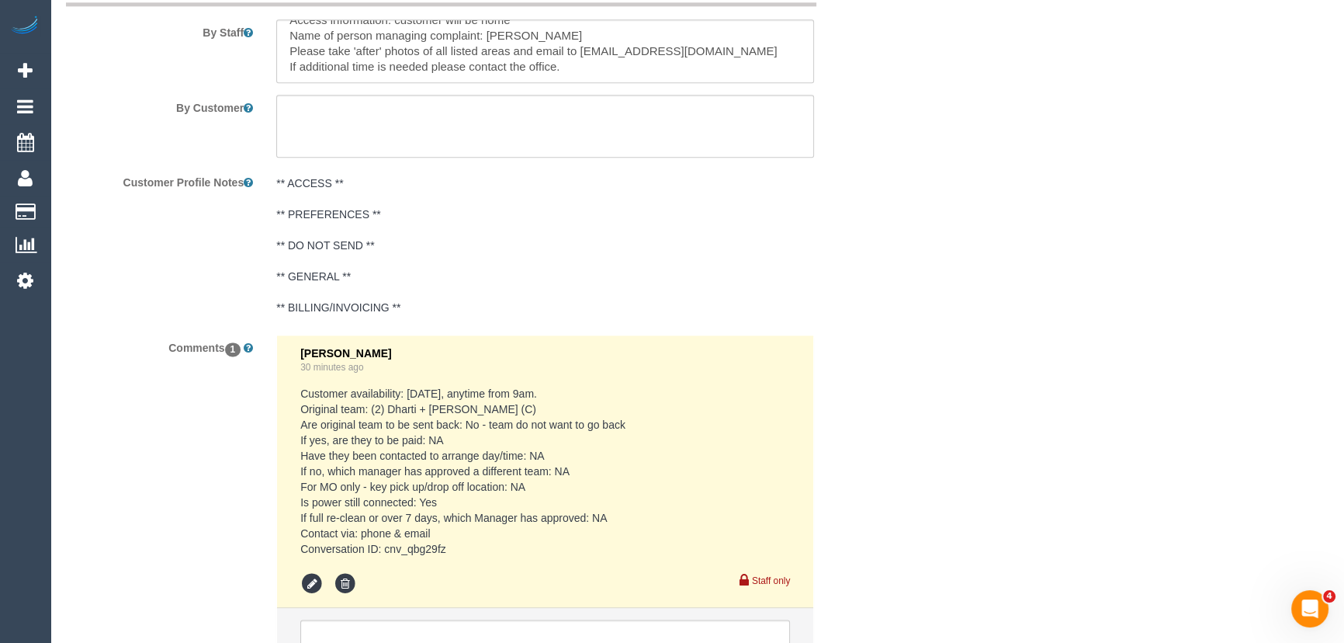
scroll to position [2590, 0]
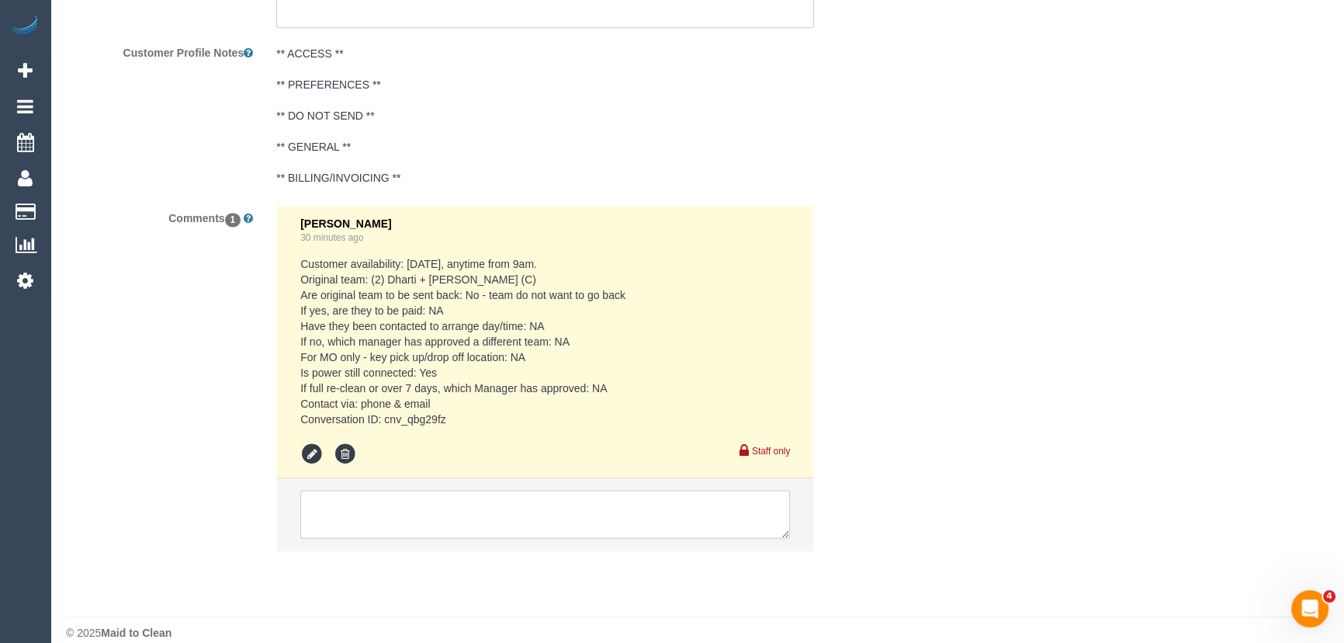
click at [412, 490] on textarea at bounding box center [545, 514] width 490 height 48
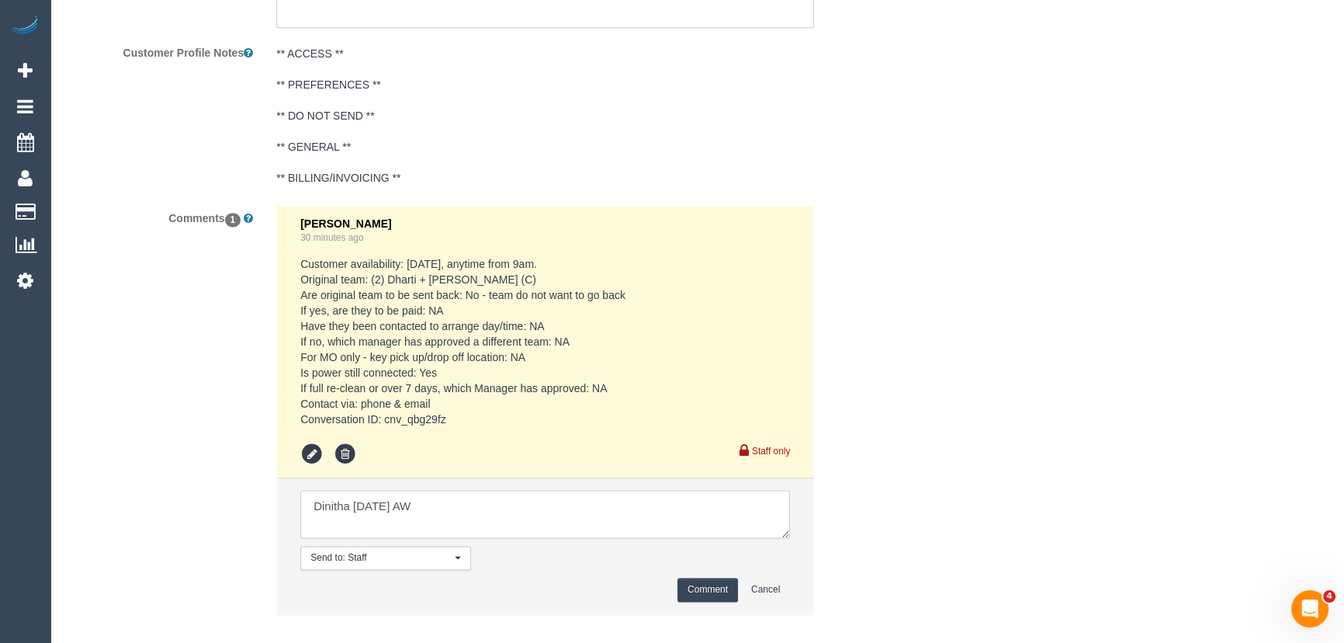
click at [480, 490] on textarea at bounding box center [545, 514] width 490 height 48
type textarea "Dinitha Tuesday 16/9 AW 12-1pm Eleni to confirm with customer"
click at [693, 577] on button "Comment" at bounding box center [707, 589] width 61 height 24
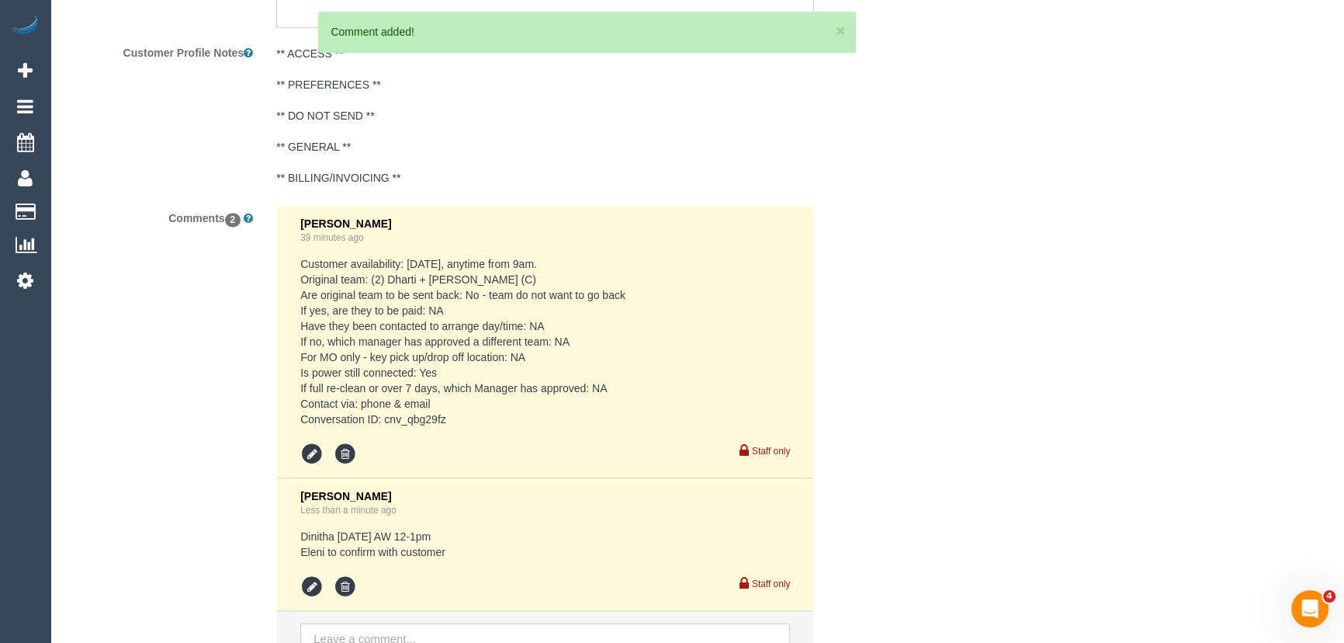
click at [389, 399] on pre "Customer availability: Tue 16/9, anytime from 9am. Original team: (2) Dharti + …" at bounding box center [545, 341] width 490 height 171
copy pre "cnv_qbg29fz"
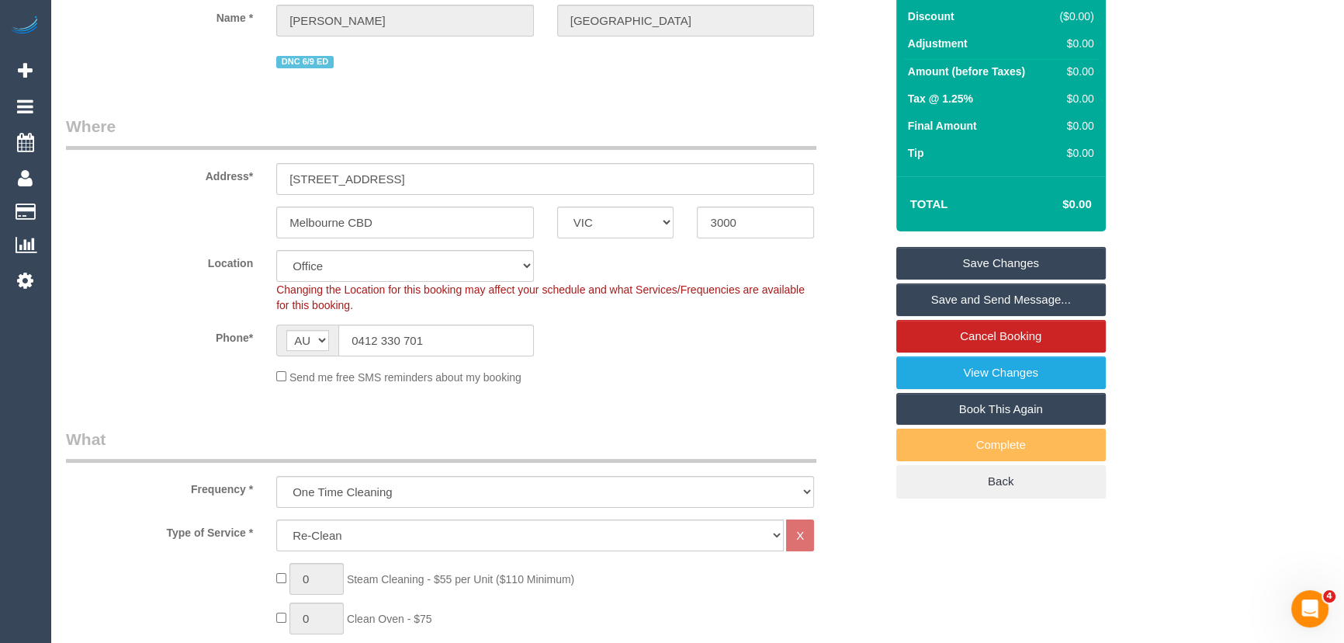
scroll to position [0, 0]
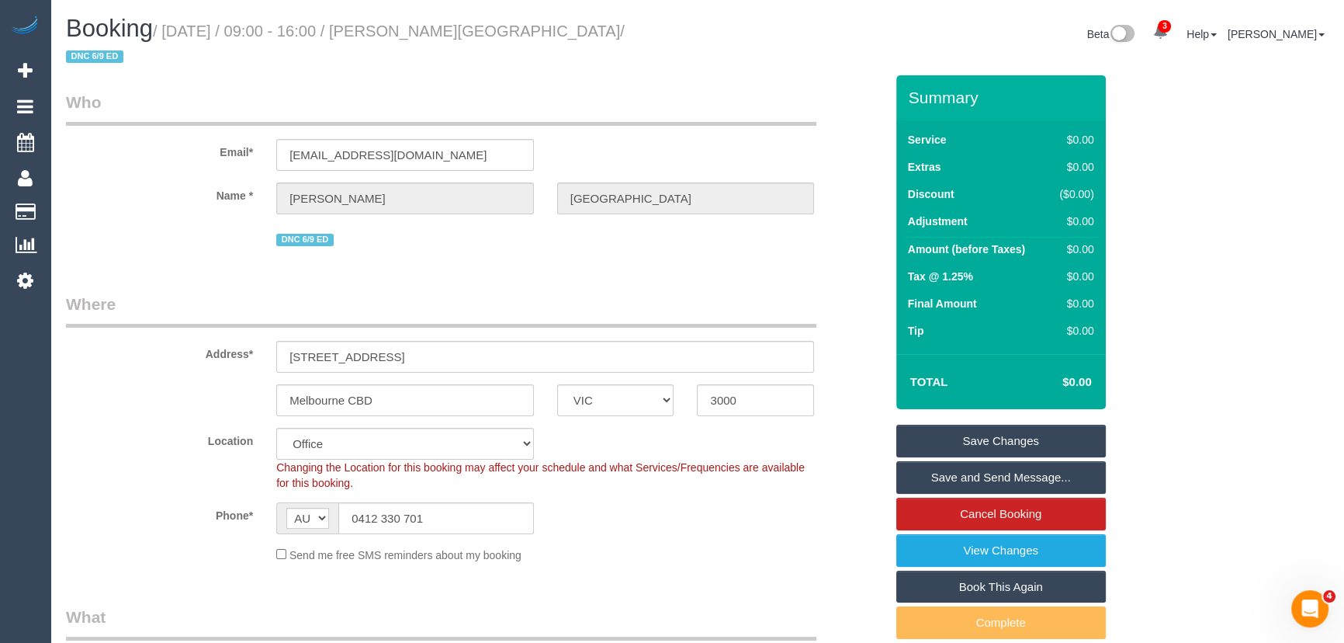
click at [459, 33] on small "/ September 16, 2025 / 09:00 - 16:00 / ananya dhaka / DNC 6/9 ED" at bounding box center [345, 44] width 559 height 43
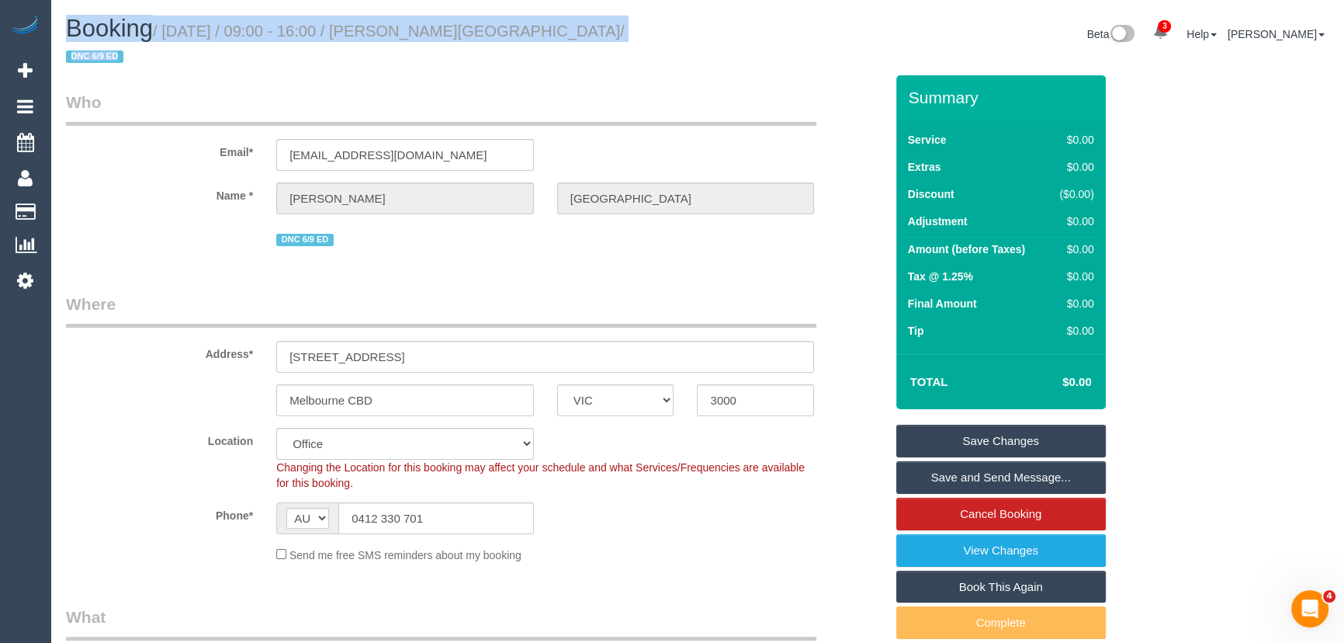
click at [459, 33] on small "/ September 16, 2025 / 09:00 - 16:00 / ananya dhaka / DNC 6/9 ED" at bounding box center [345, 44] width 559 height 43
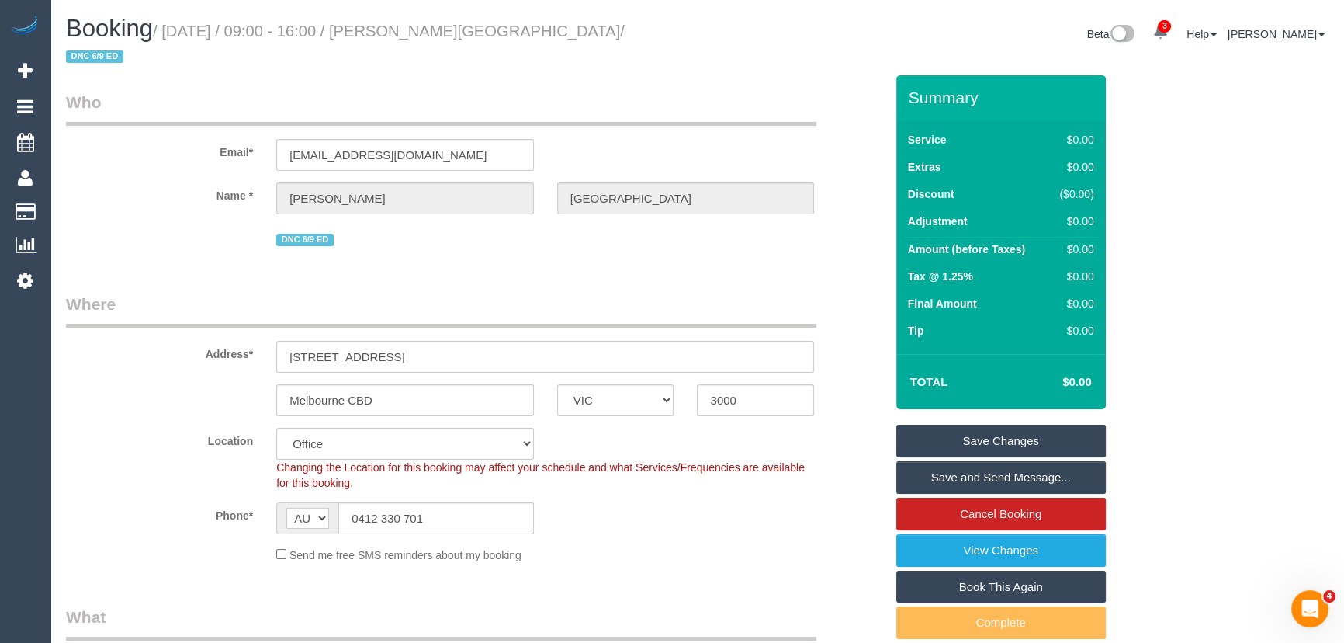
click at [452, 49] on div "Booking / September 16, 2025 / 09:00 - 16:00 / ananya dhaka / DNC 6/9 ED Beta 3…" at bounding box center [697, 46] width 1286 height 60
click at [461, 26] on small "/ September 16, 2025 / 09:00 - 16:00 / ananya dhaka / DNC 6/9 ED" at bounding box center [345, 44] width 559 height 43
copy small "ananya dhaka"
click at [983, 424] on link "Save Changes" at bounding box center [1001, 440] width 210 height 33
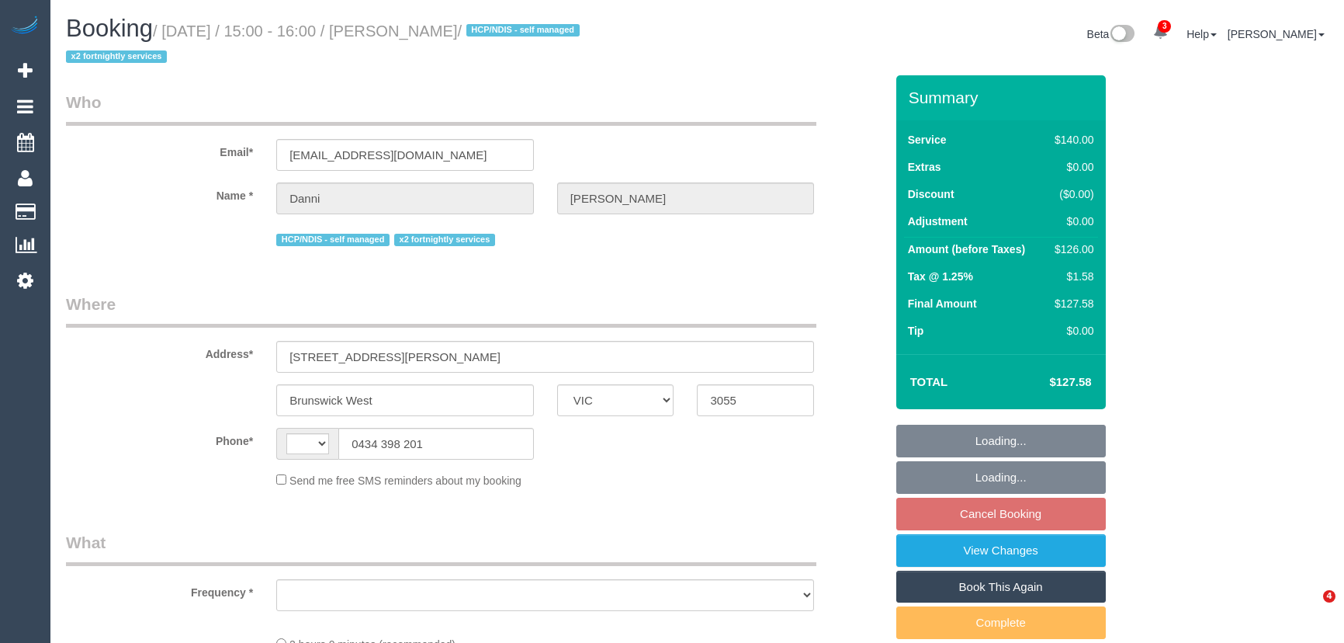
select select "VIC"
select select "string:AU"
select select "object:568"
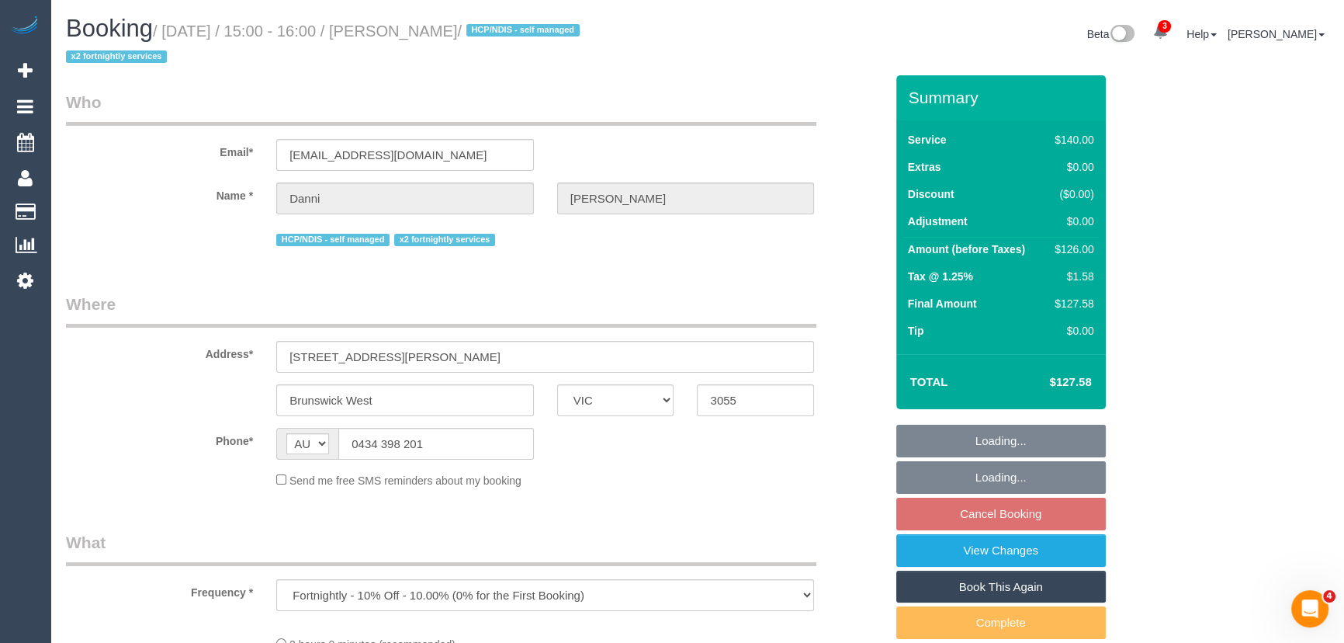
select select "string:stripe-pm_1NhQhj2GScqysDRV3M74oO9l"
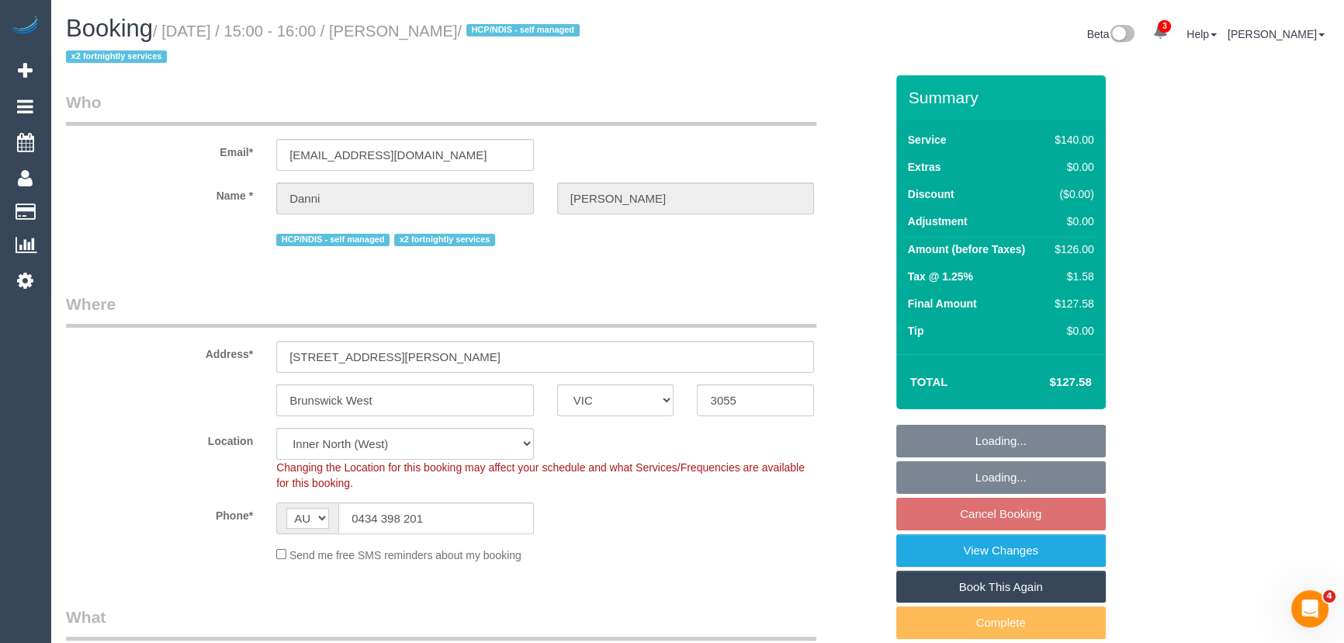
select select "number:27"
select select "number:14"
select select "number:19"
select select "number:25"
select select "number:35"
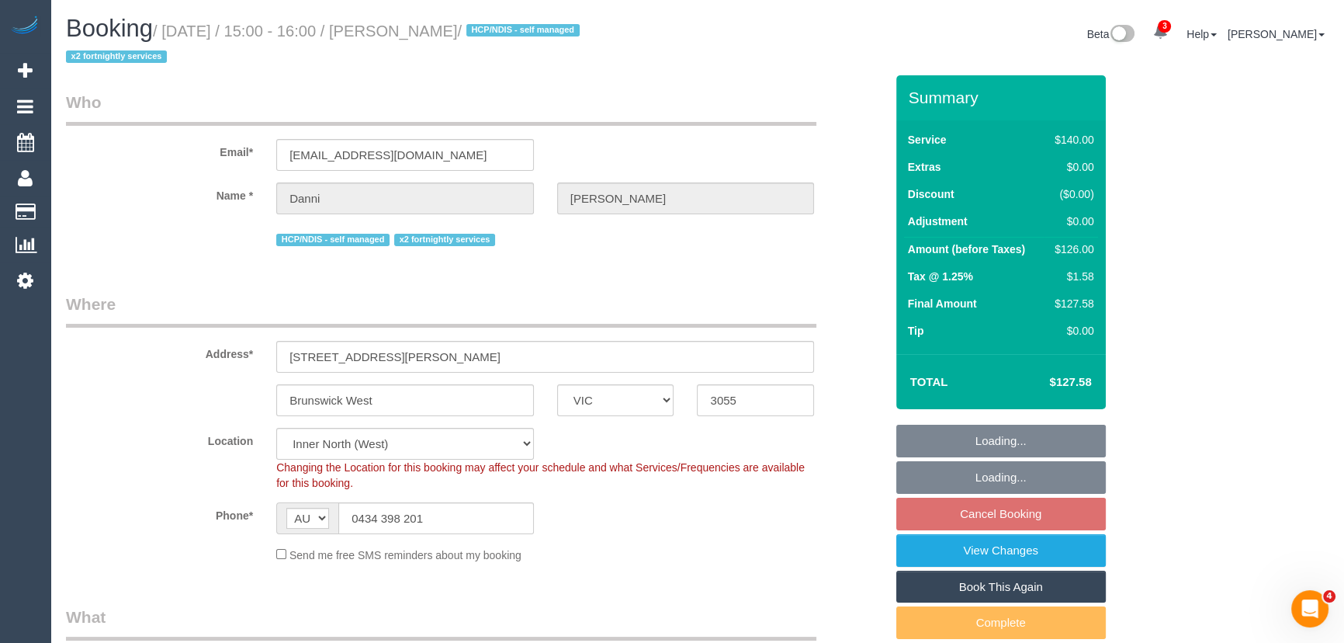
select select "number:11"
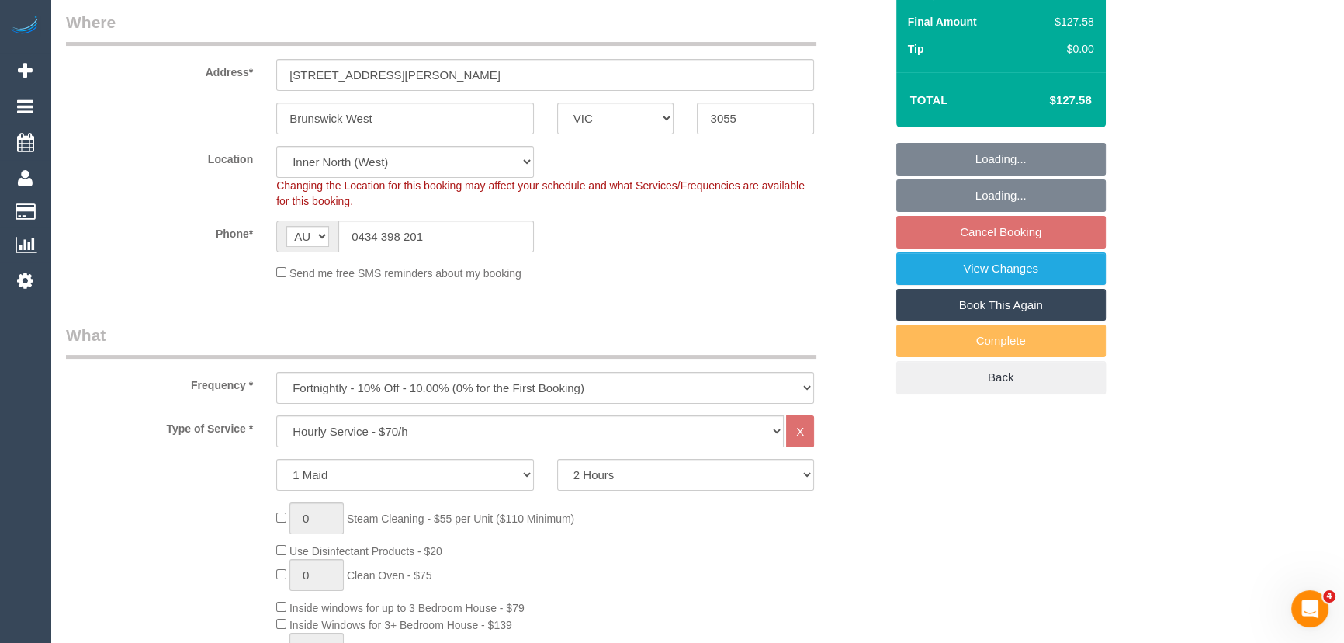
select select "object:1778"
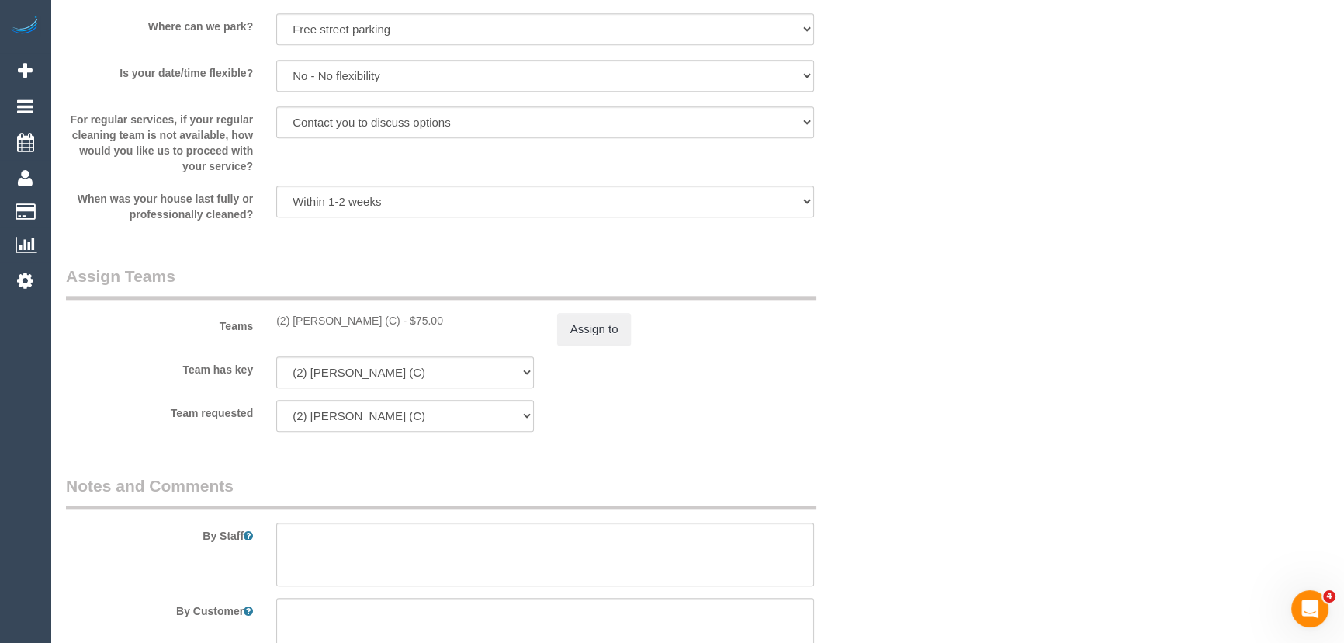
scroll to position [1993, 0]
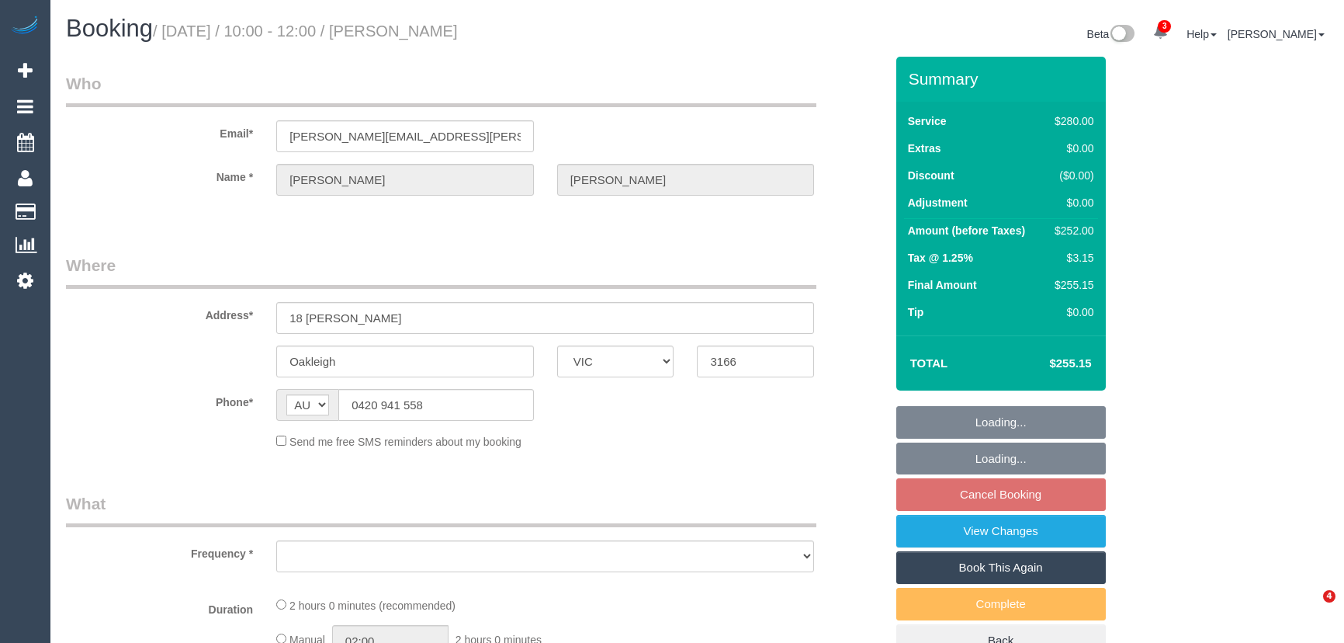
select select "VIC"
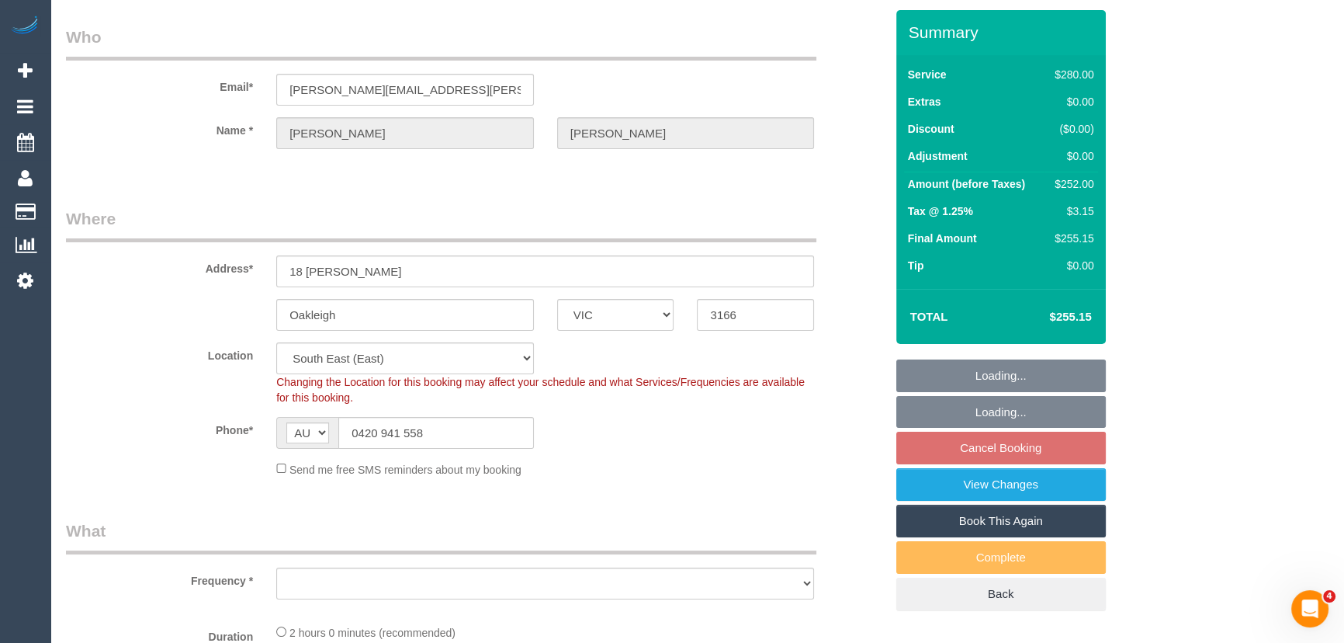
select select "object:892"
select select "2"
select select "number:27"
select select "number:14"
select select "number:19"
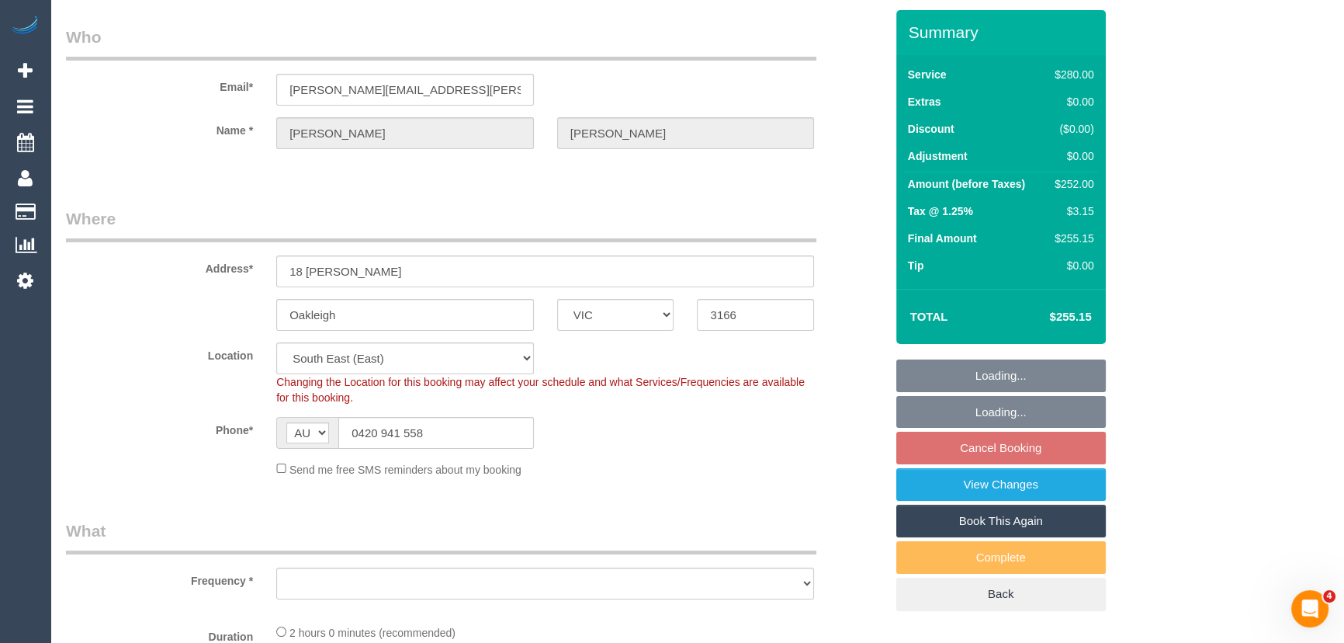
select select "number:25"
select select "number:34"
select select "number:11"
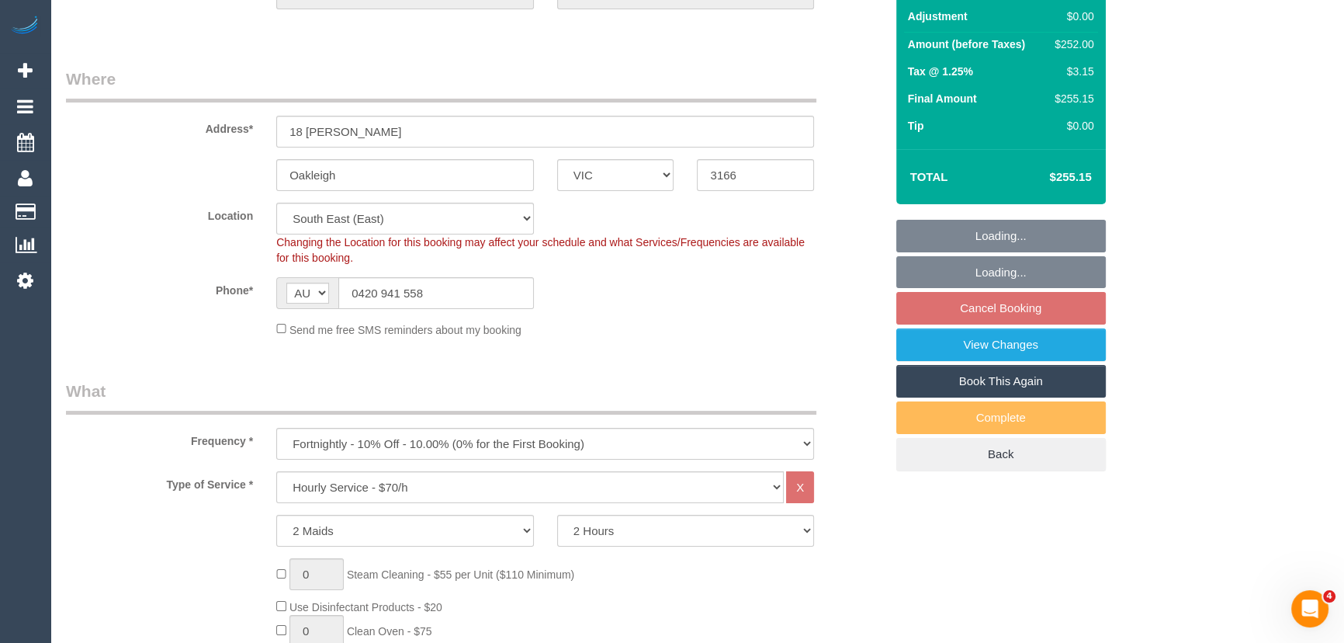
select select "object:1421"
select select "string:stripe-pm_1R0fsu2GScqysDRV1fWs8soR"
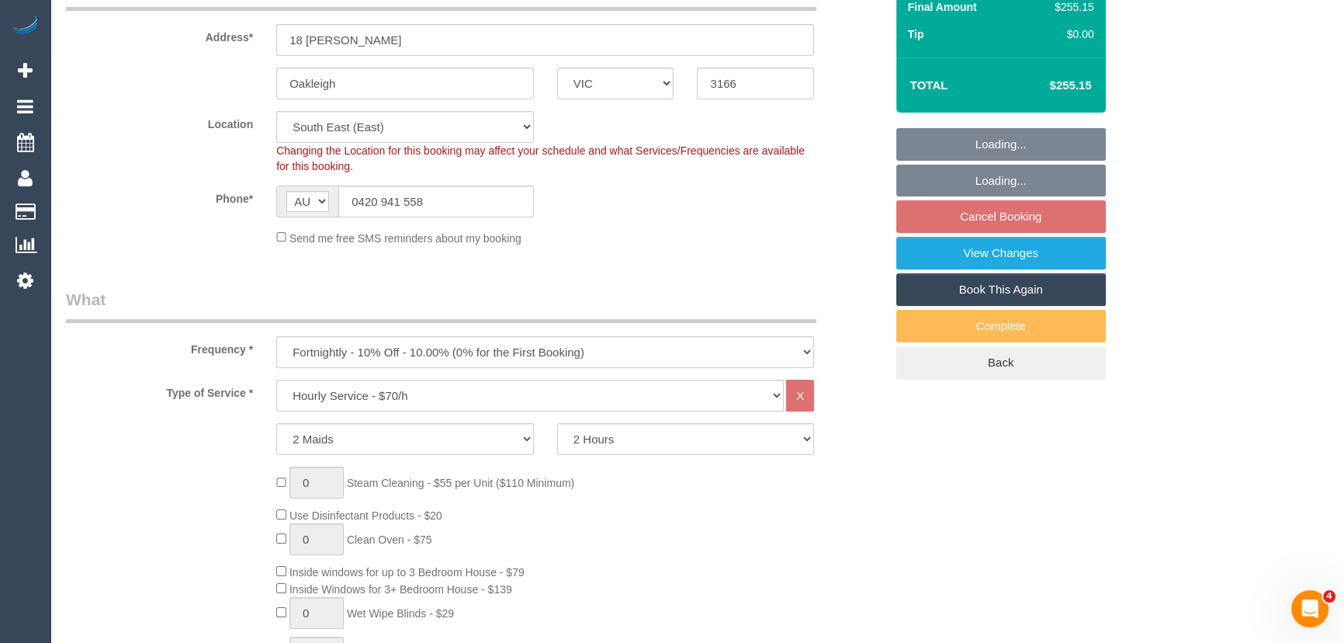
scroll to position [282, 0]
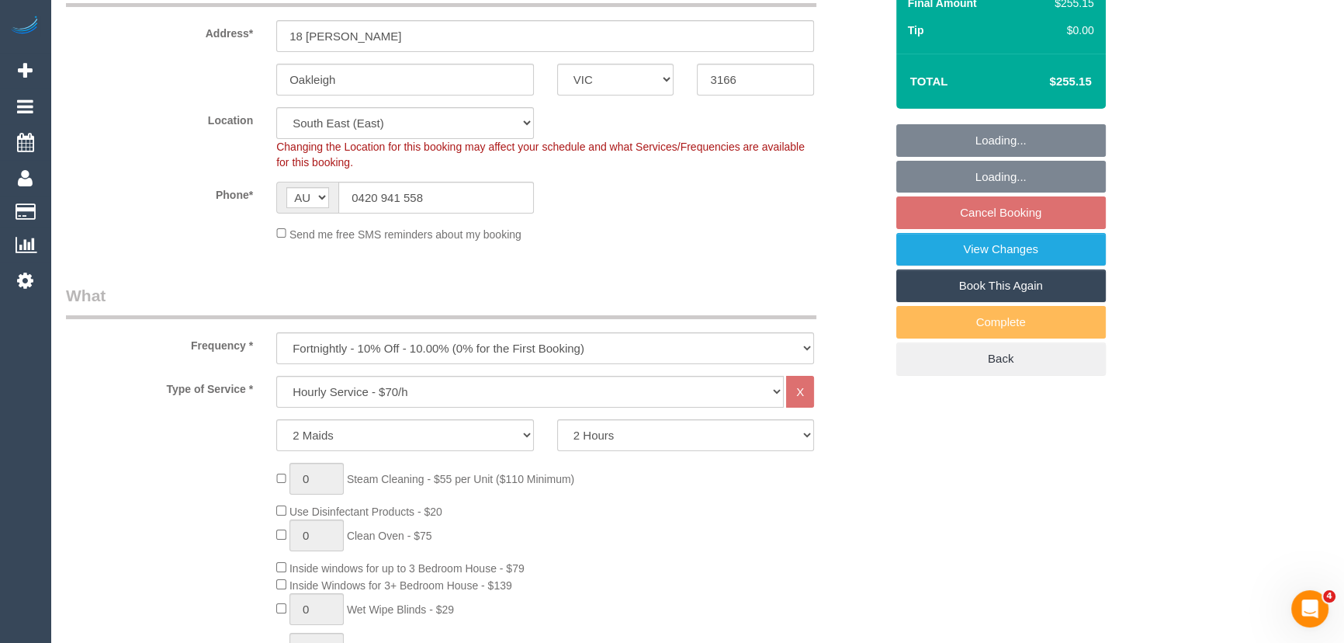
select select "spot1"
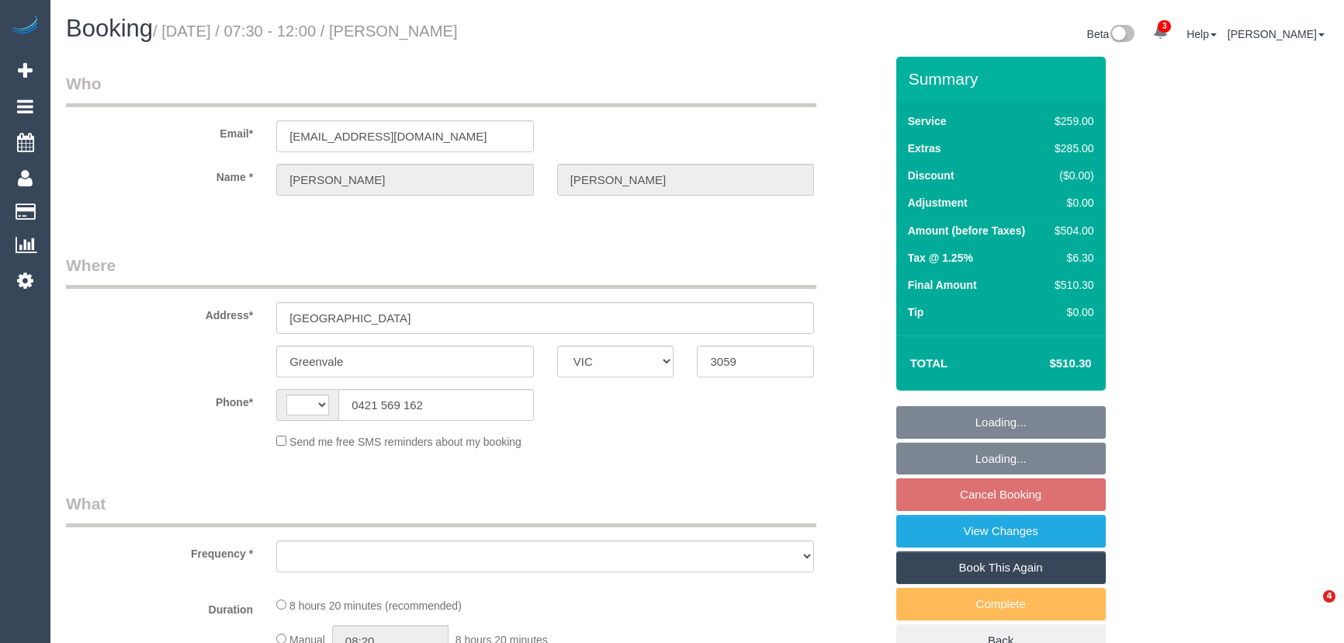
select select "VIC"
select select "string:stripe-pm_1RF0Li2GScqysDRVSS7FnJ1a"
select select "number:28"
select select "number:14"
select select "number:18"
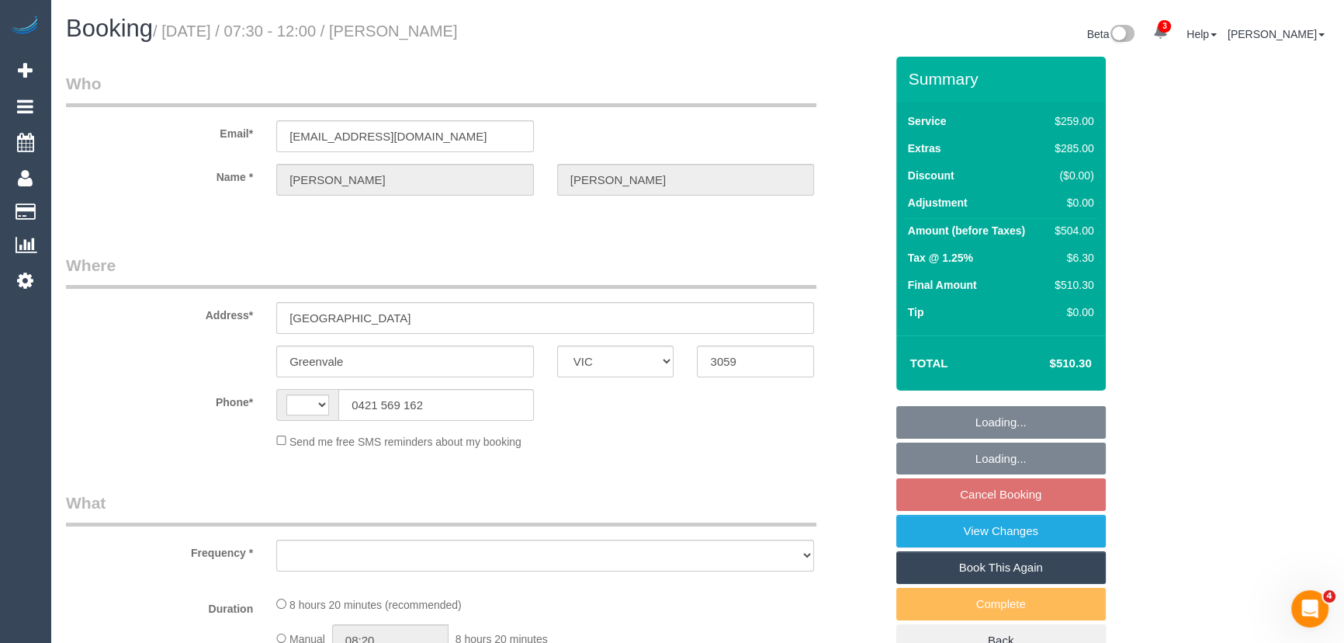
select select "number:24"
select select "number:35"
select select "number:13"
select select "string:AU"
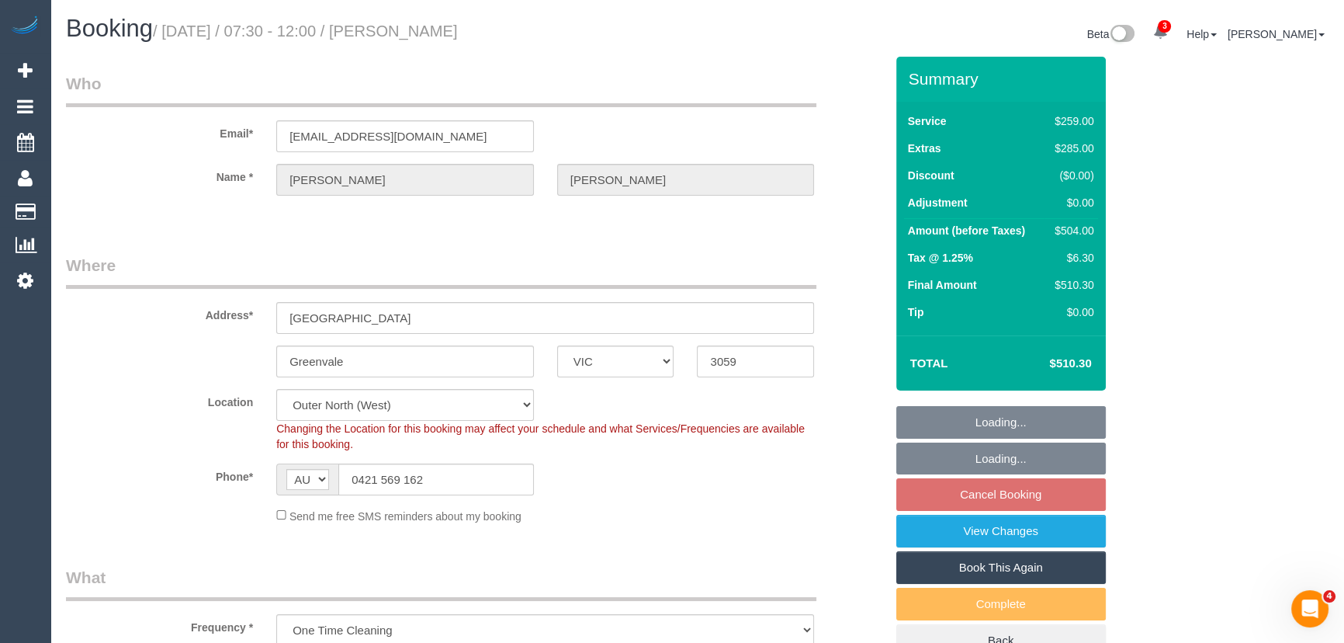
select select "object:1114"
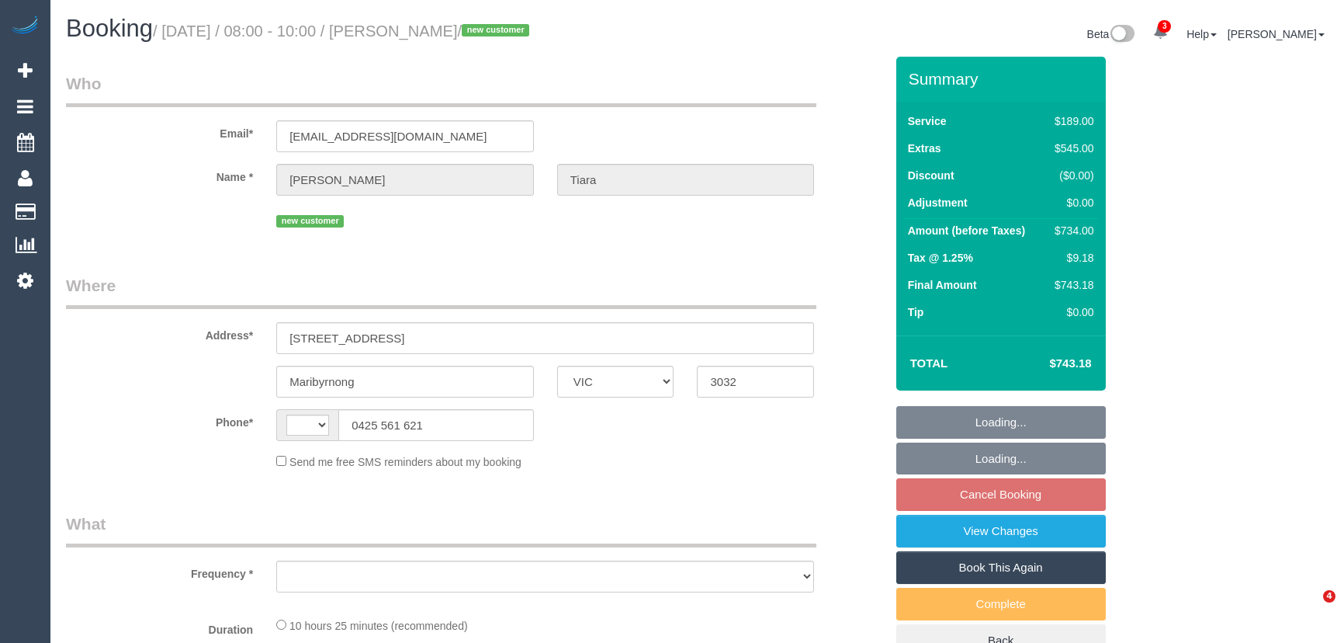
select select "VIC"
select select "string:AU"
select select "object:620"
select select "spot2"
select select "number:28"
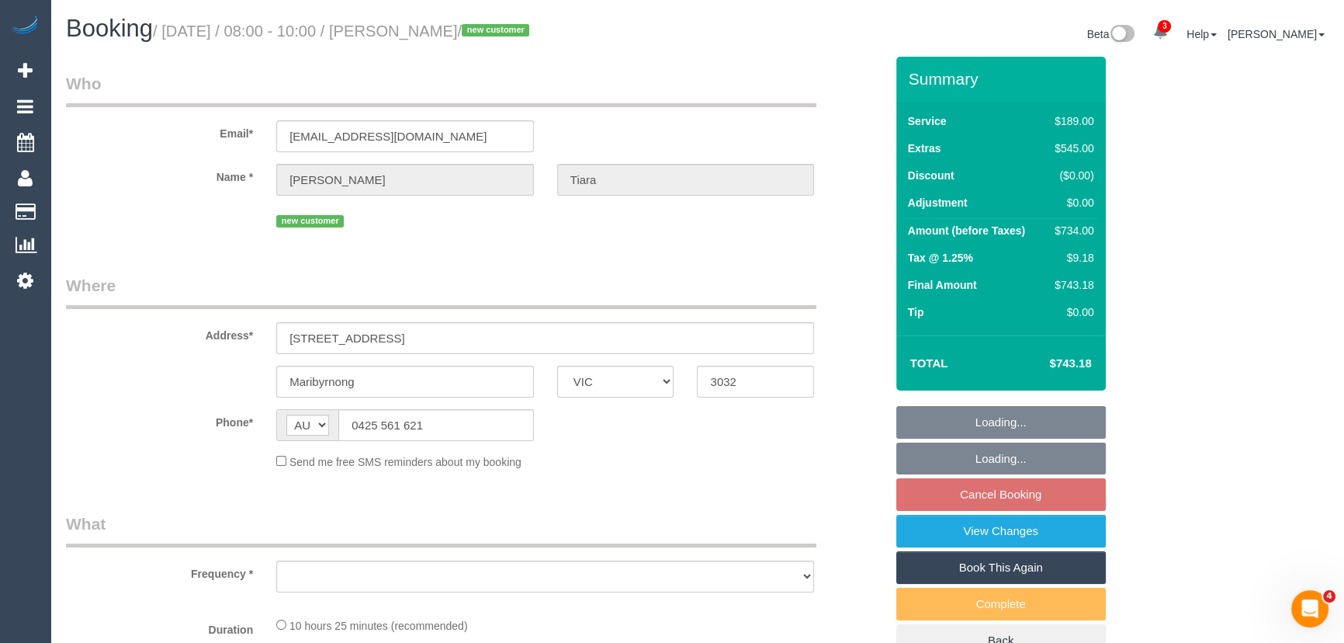
select select "number:14"
select select "number:19"
select select "number:24"
select select "number:26"
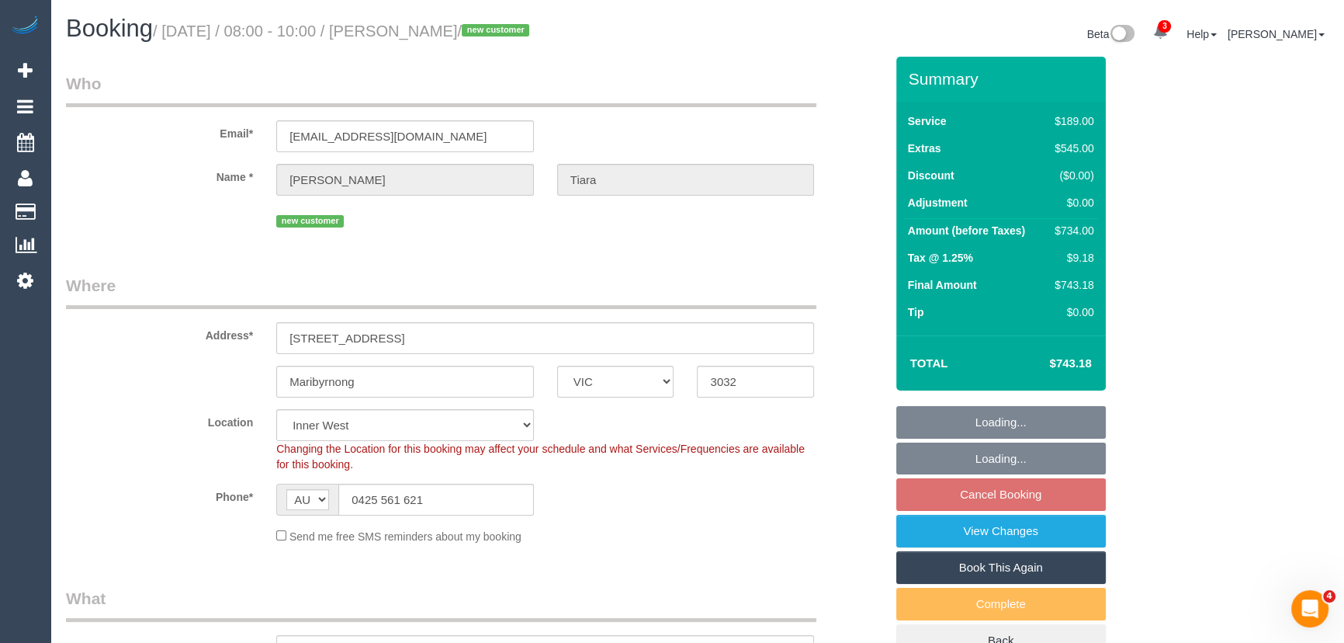
select select "string:stripe-pm_1S5zmc2GScqysDRVyz7m8t0B"
select select "object:1558"
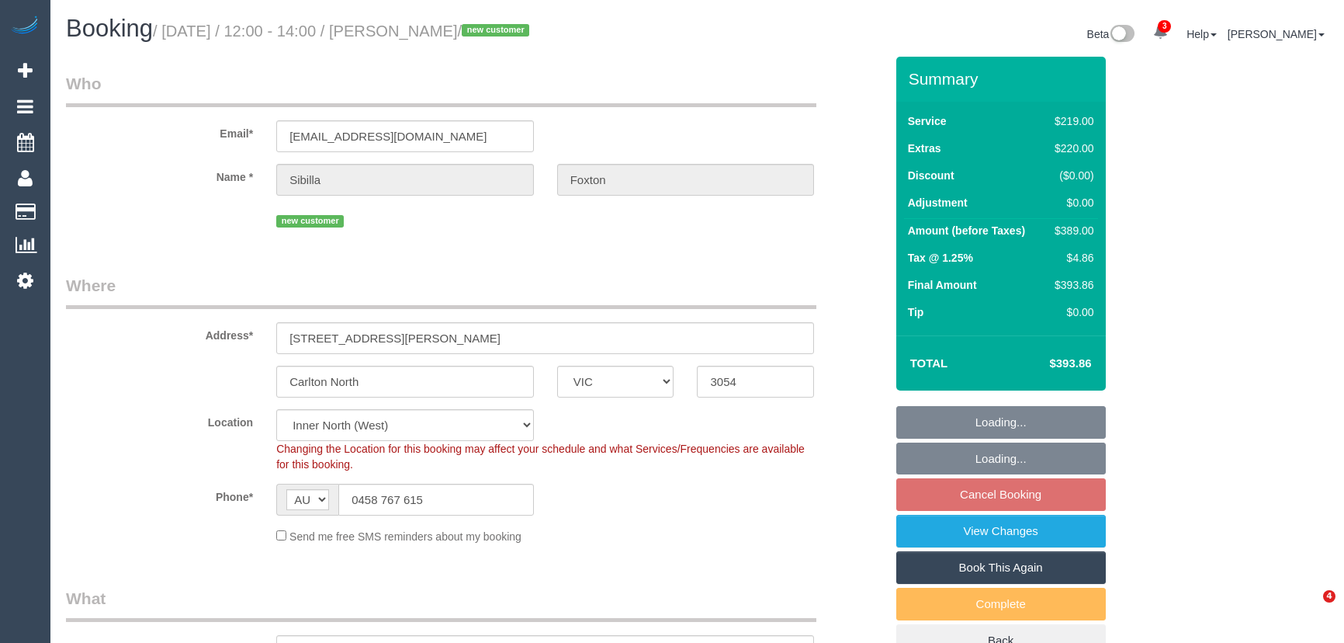
select select "VIC"
select select "number:28"
select select "number:15"
select select "number:19"
select select "number:24"
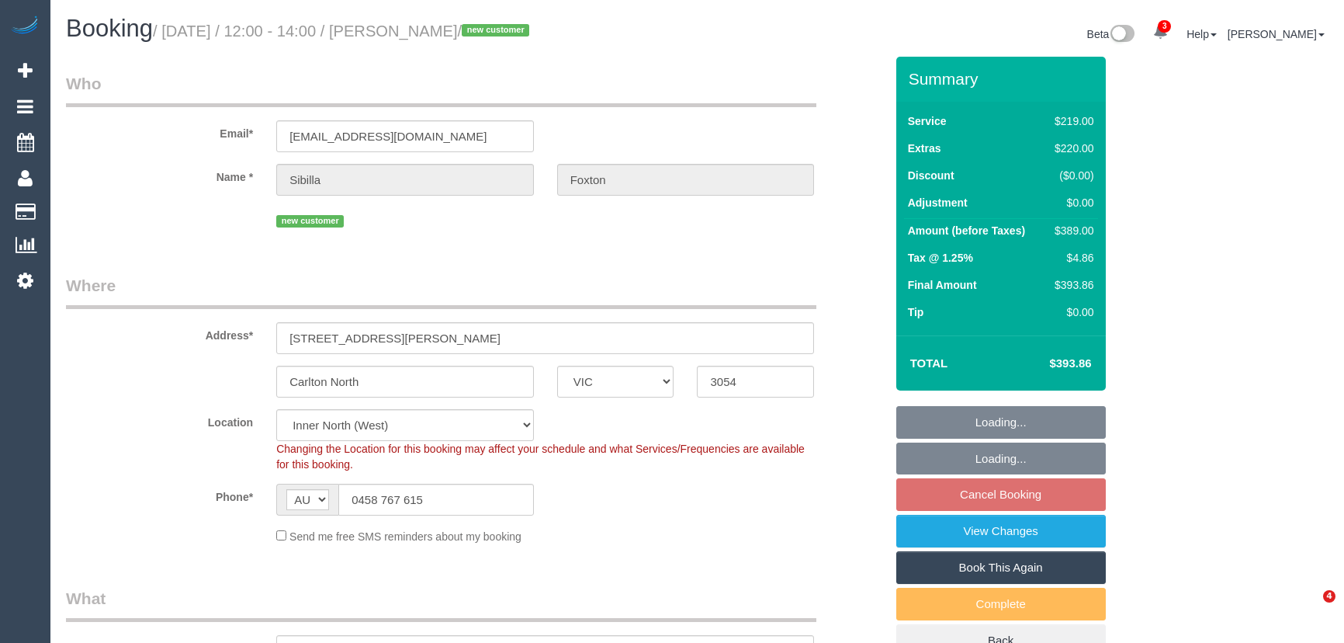
select select "number:11"
select select "string:stripe-pm_1S4eCv2GScqysDRVD8ZC2mwk"
select select "spot6"
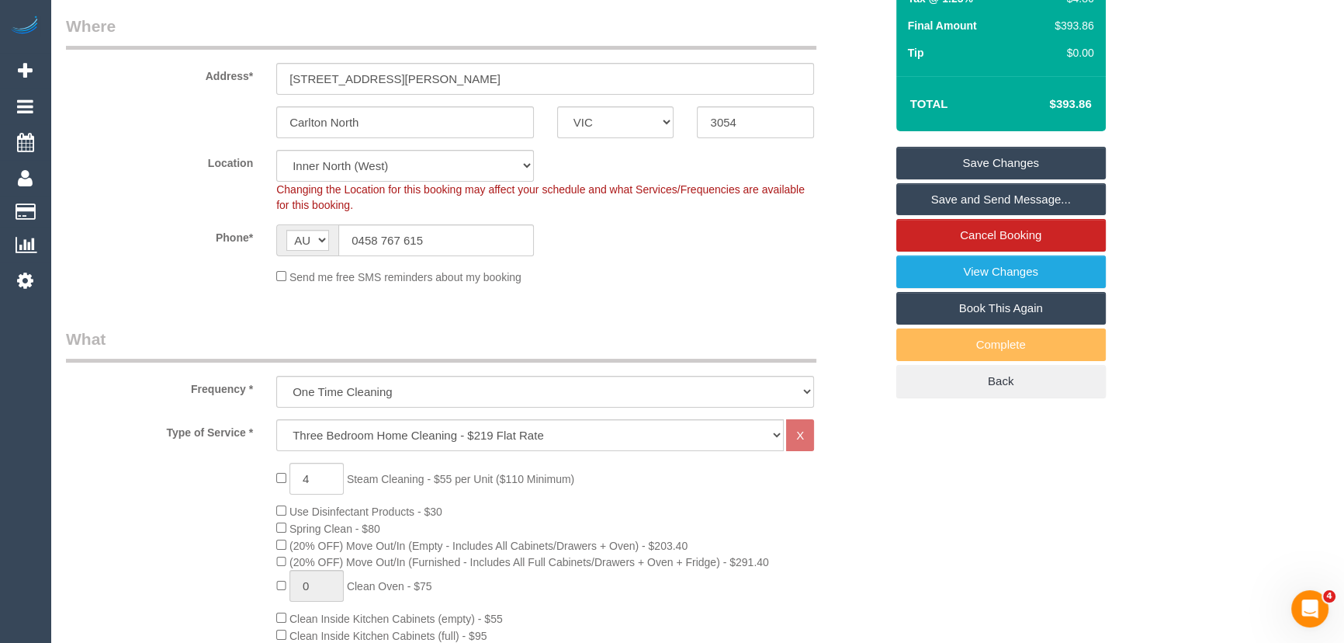
scroll to position [172, 0]
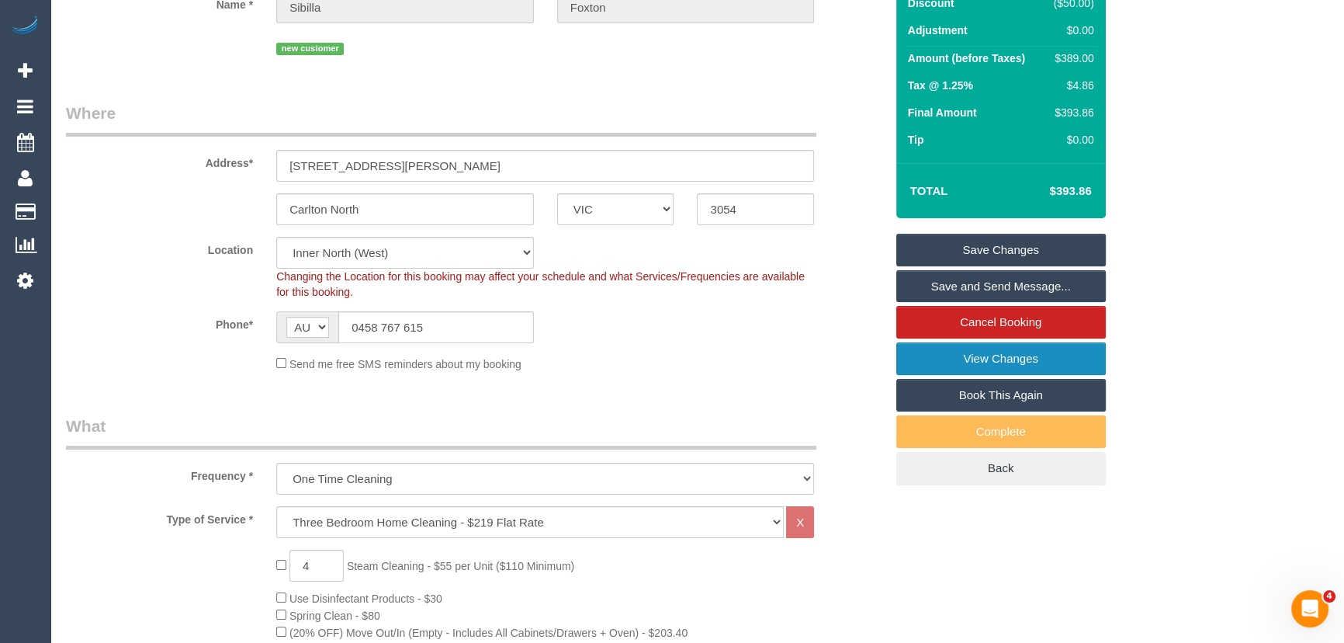
click at [941, 358] on link "View Changes" at bounding box center [1001, 358] width 210 height 33
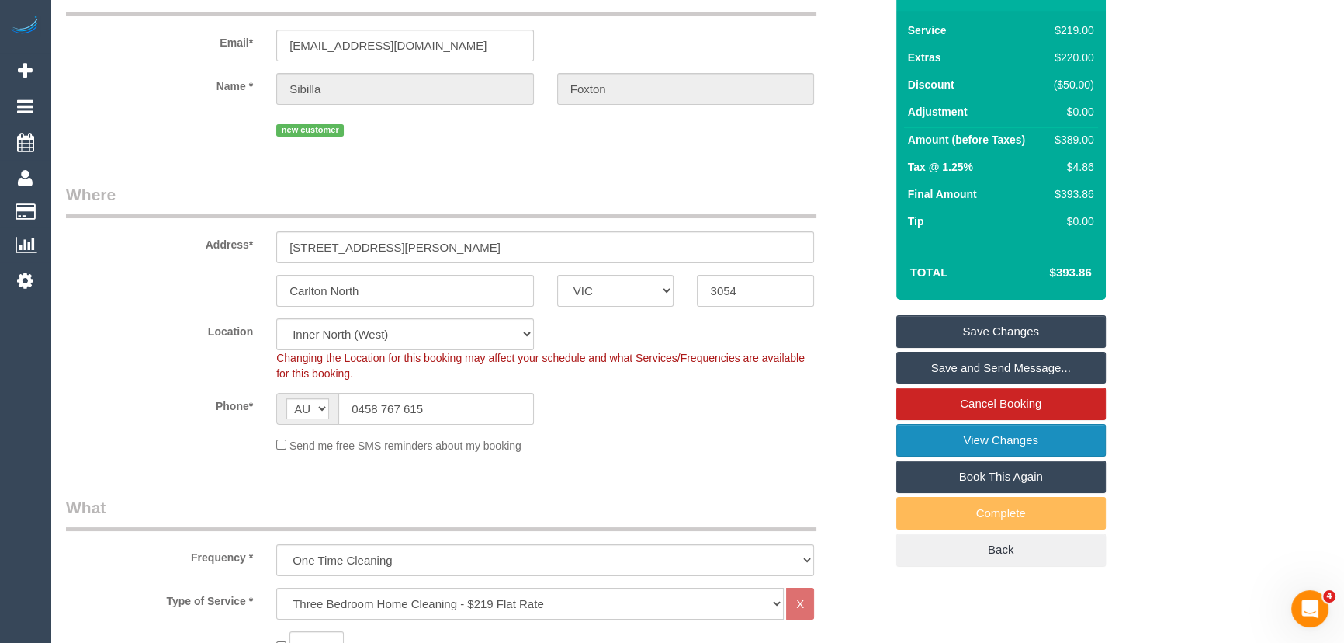
scroll to position [0, 0]
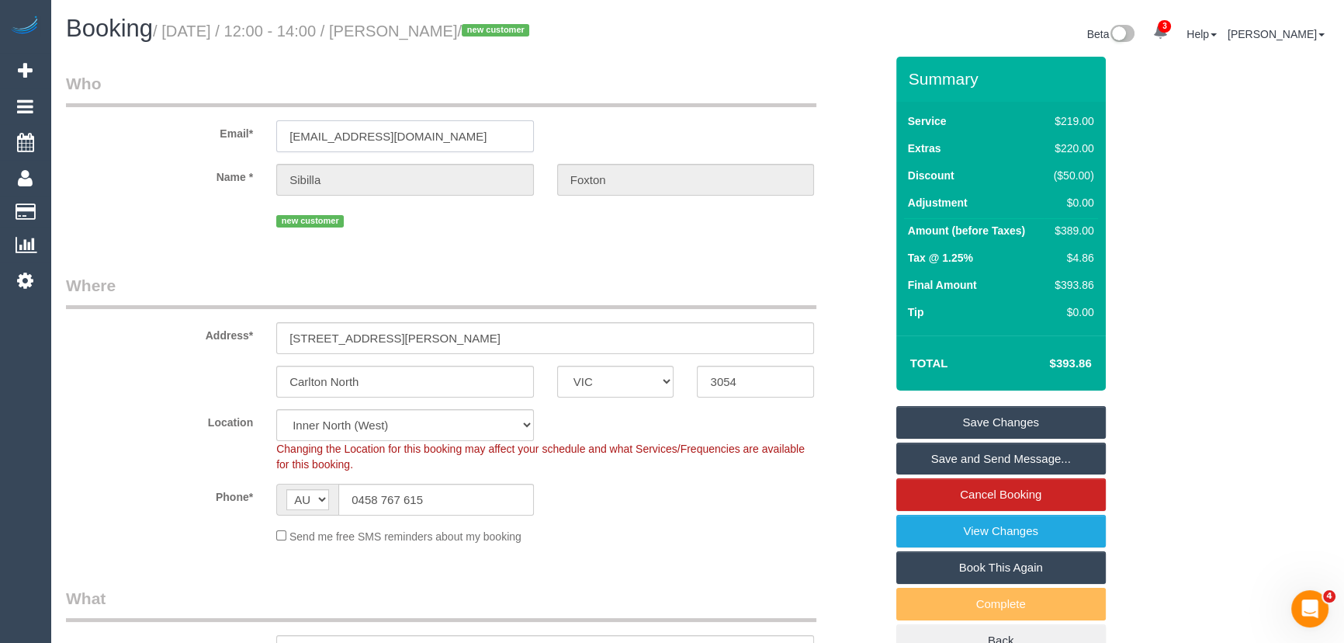
click at [442, 134] on input "sibilla.foxton@gmail.com" at bounding box center [405, 136] width 258 height 32
click at [443, 134] on input "sibilla.foxton@gmail.com" at bounding box center [405, 136] width 258 height 32
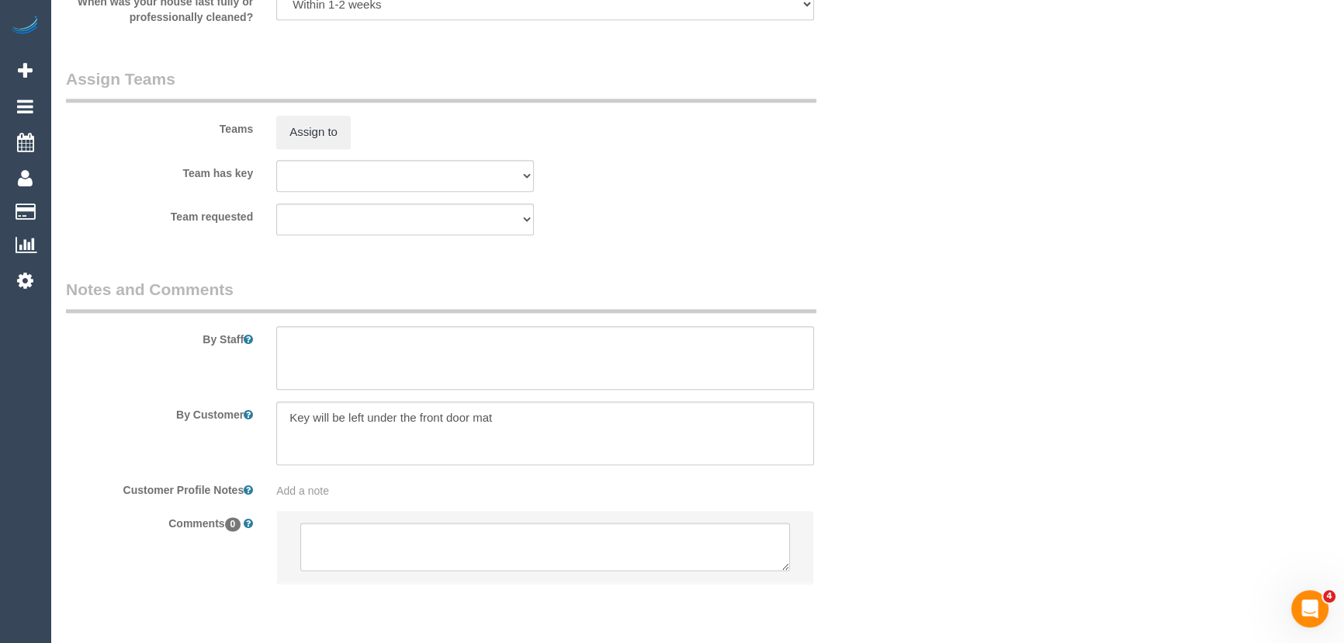
scroll to position [2359, 0]
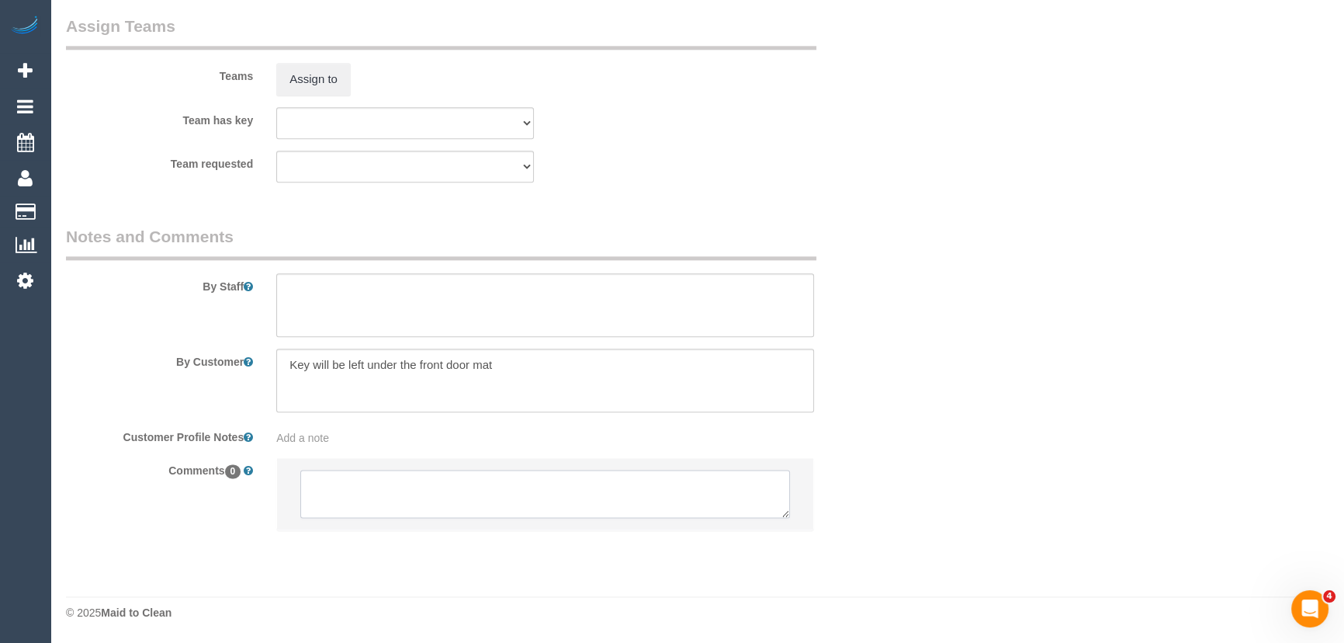
click at [348, 503] on textarea at bounding box center [545, 493] width 490 height 48
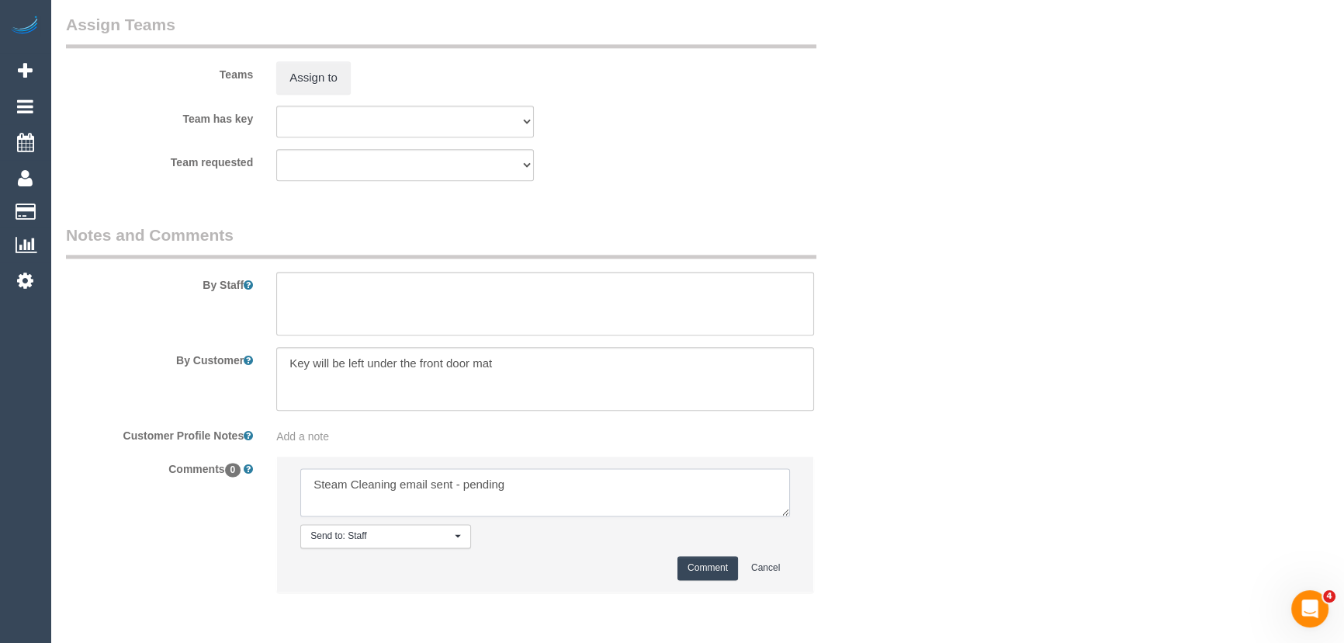
type textarea "Steam Cleaning email sent - pending"
click at [366, 302] on textarea at bounding box center [545, 304] width 538 height 64
type textarea "Estimated time: 3-4 hours"
click at [713, 566] on button "Comment" at bounding box center [707, 568] width 61 height 24
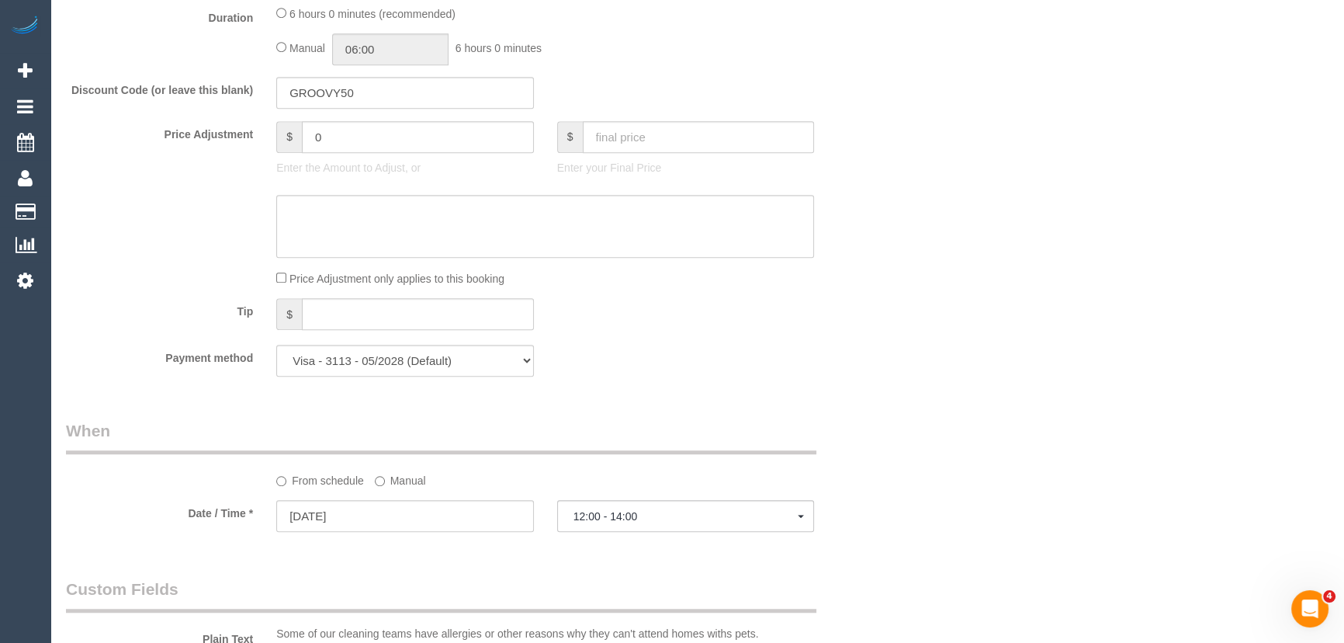
scroll to position [1270, 0]
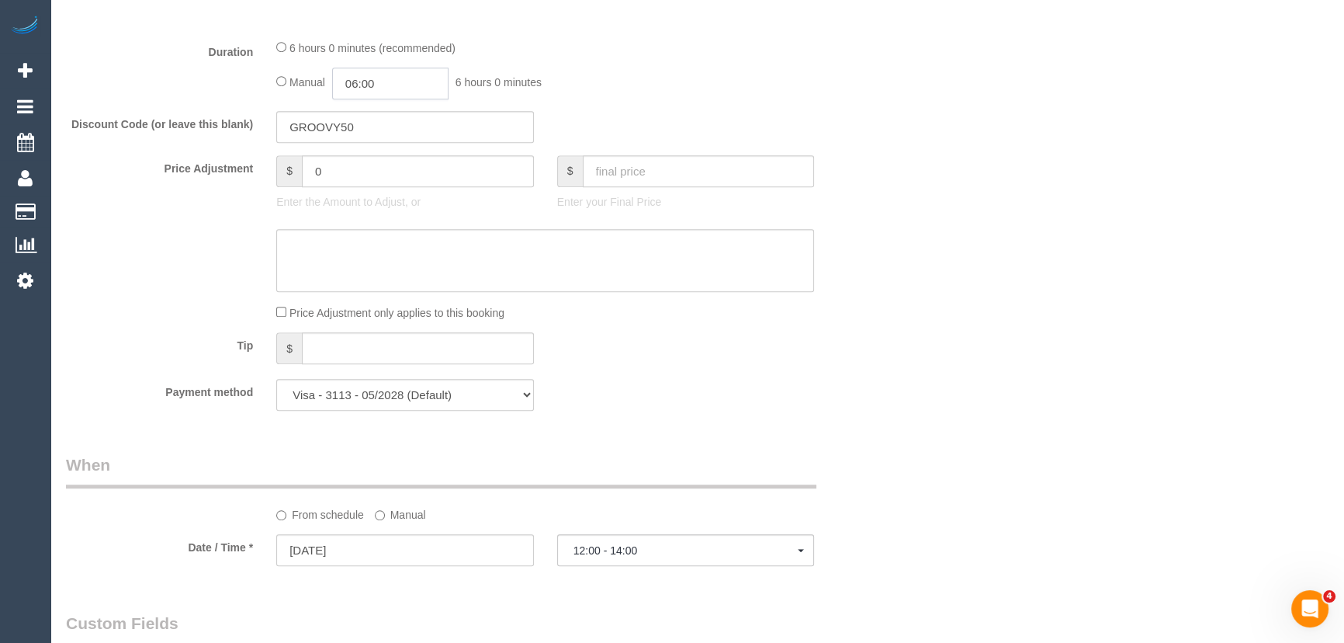
click at [402, 88] on input "06:00" at bounding box center [390, 84] width 116 height 32
click at [387, 197] on li "04:00" at bounding box center [373, 195] width 69 height 20
type input "04:00"
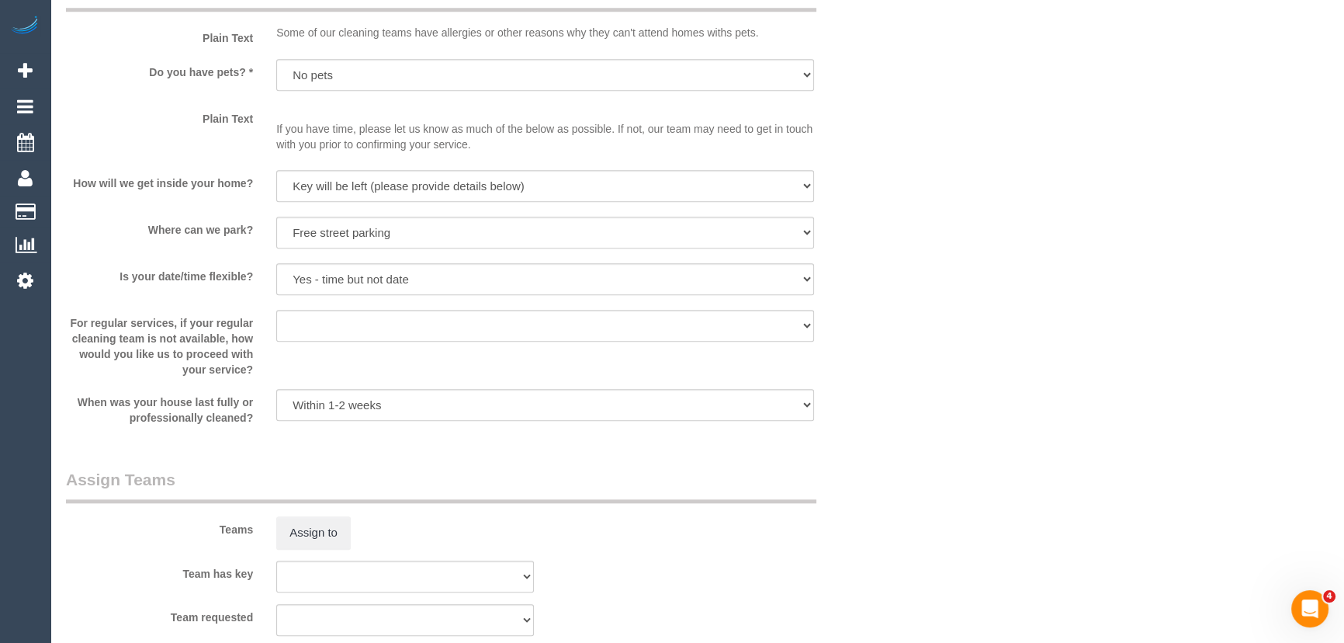
select select "spot39"
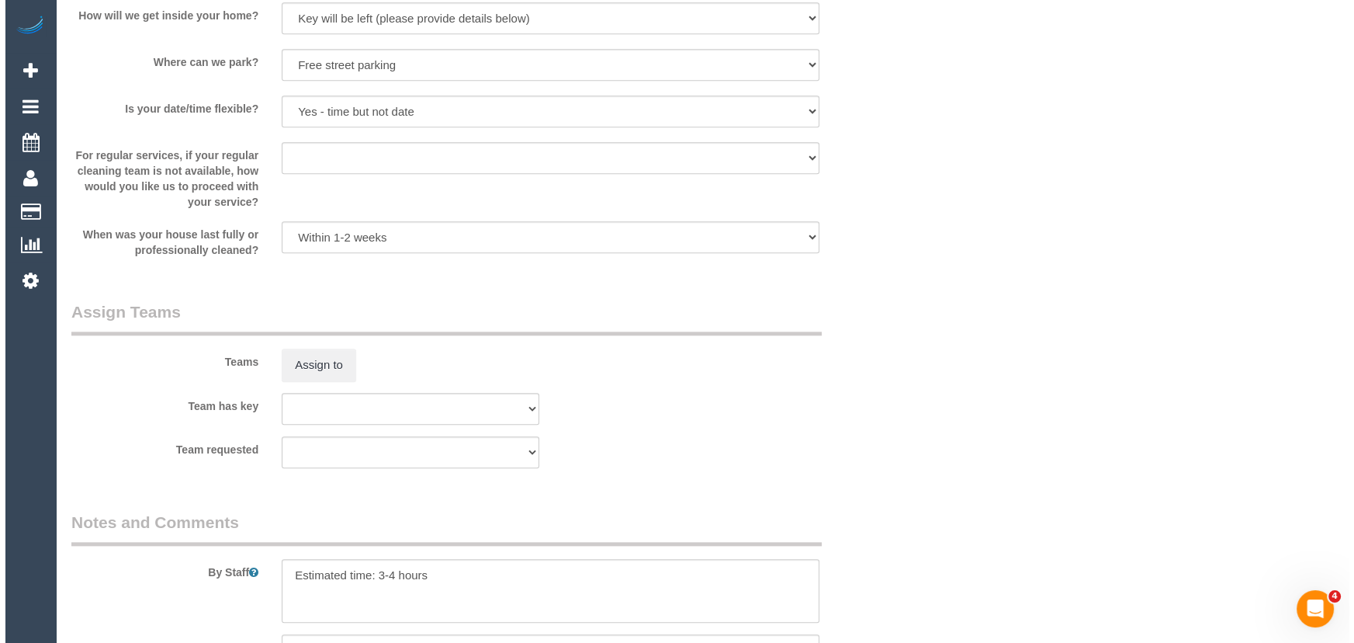
scroll to position [2116, 0]
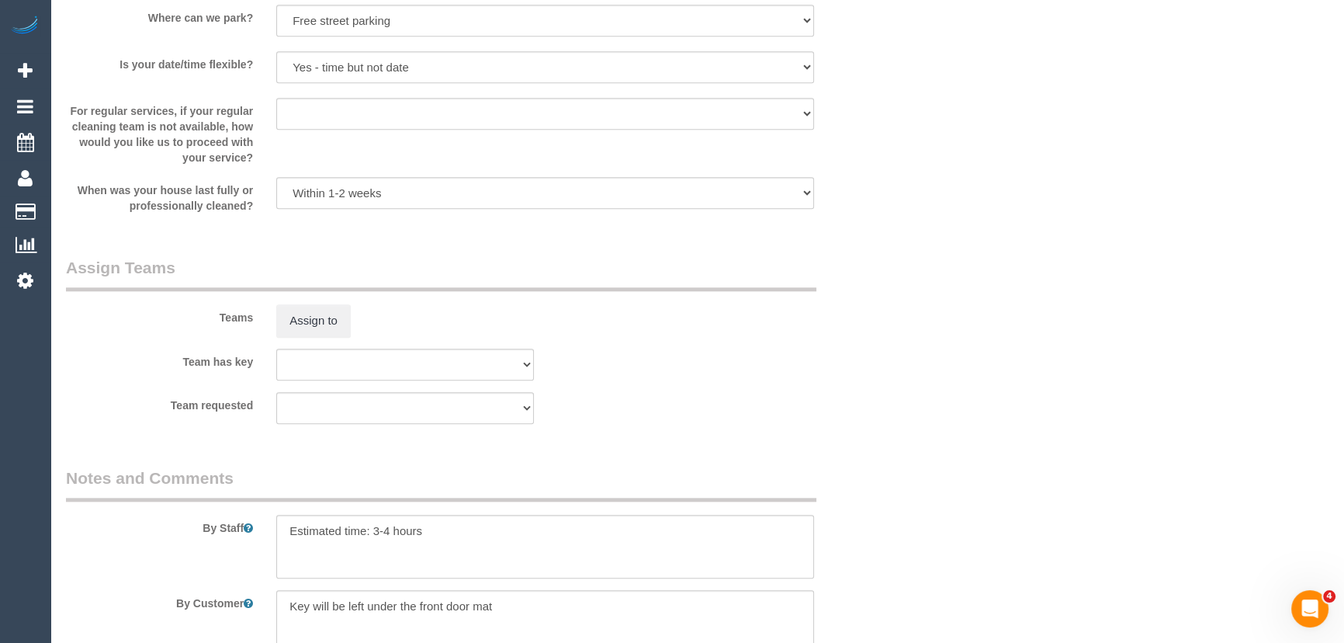
click at [306, 303] on div "Teams Assign to" at bounding box center [475, 296] width 842 height 81
click at [309, 329] on button "Assign to" at bounding box center [313, 320] width 74 height 33
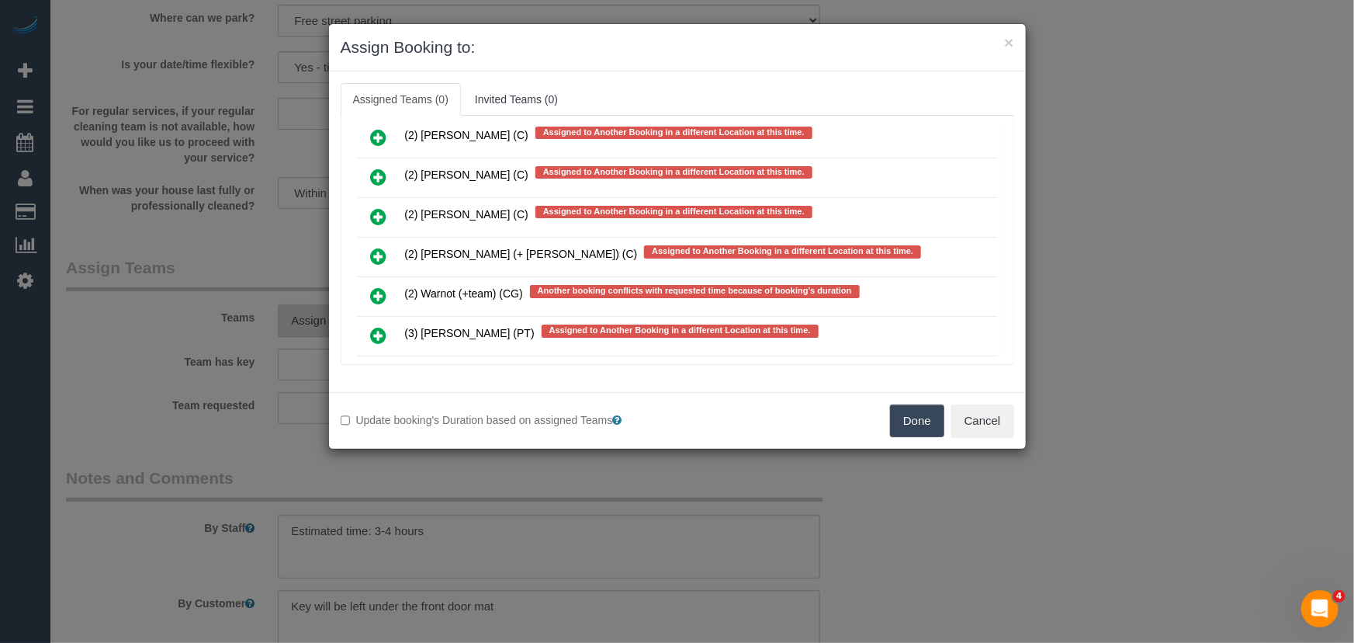
scroll to position [563, 0]
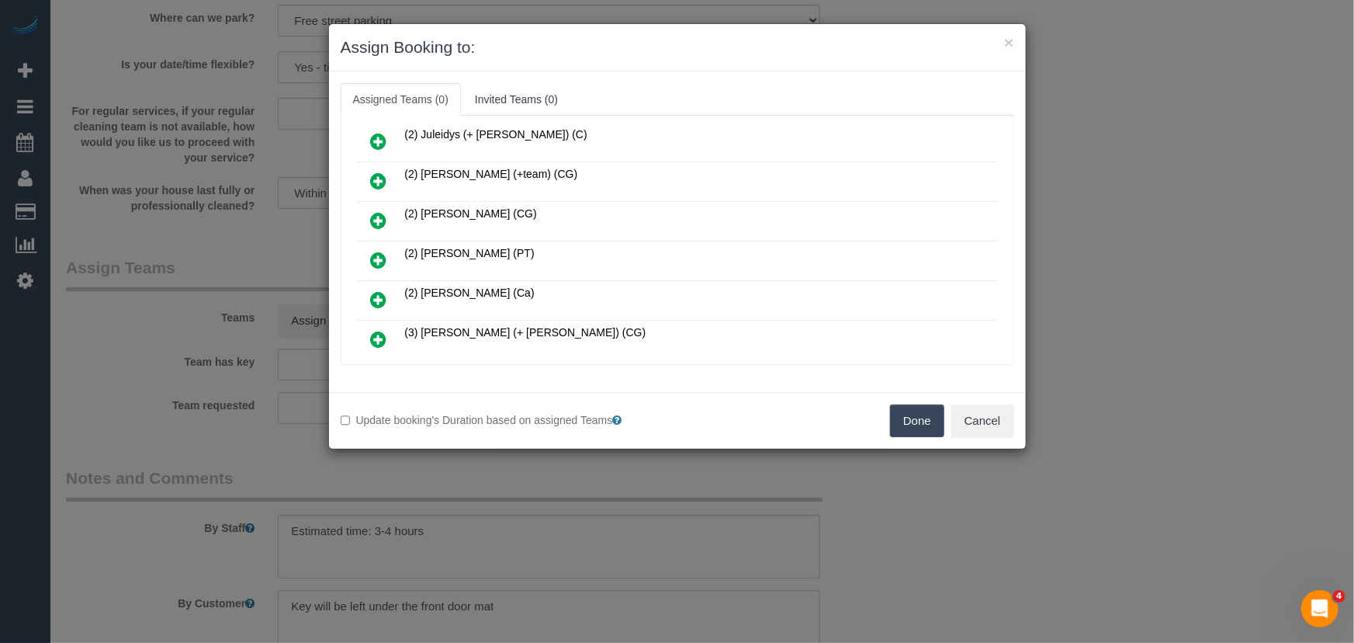
click at [374, 251] on icon at bounding box center [379, 260] width 16 height 19
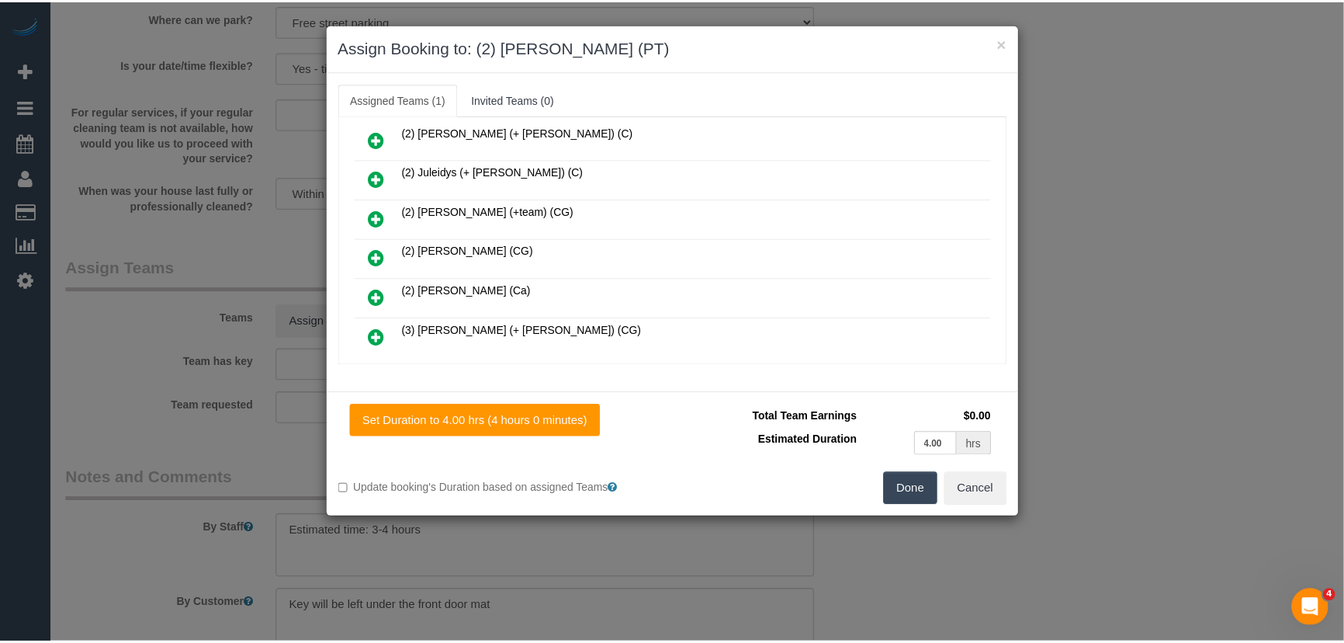
scroll to position [600, 0]
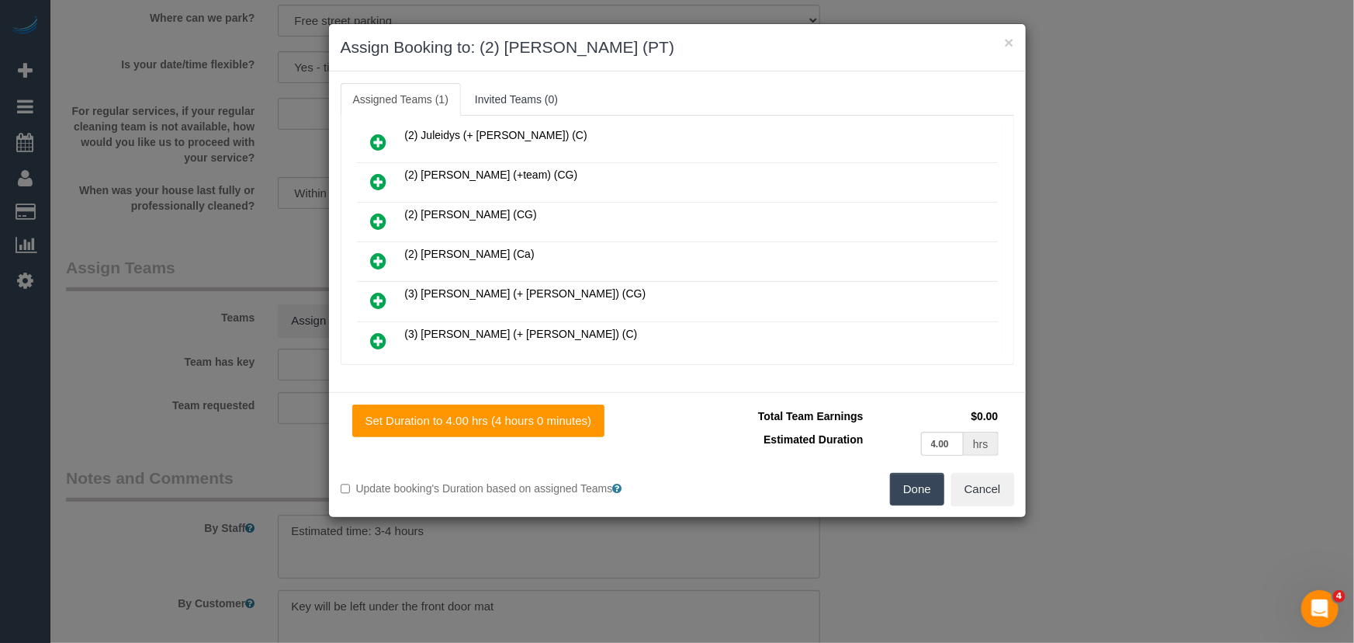
drag, startPoint x: 916, startPoint y: 503, endPoint x: 906, endPoint y: 493, distance: 14.3
click at [916, 502] on button "Done" at bounding box center [917, 489] width 54 height 33
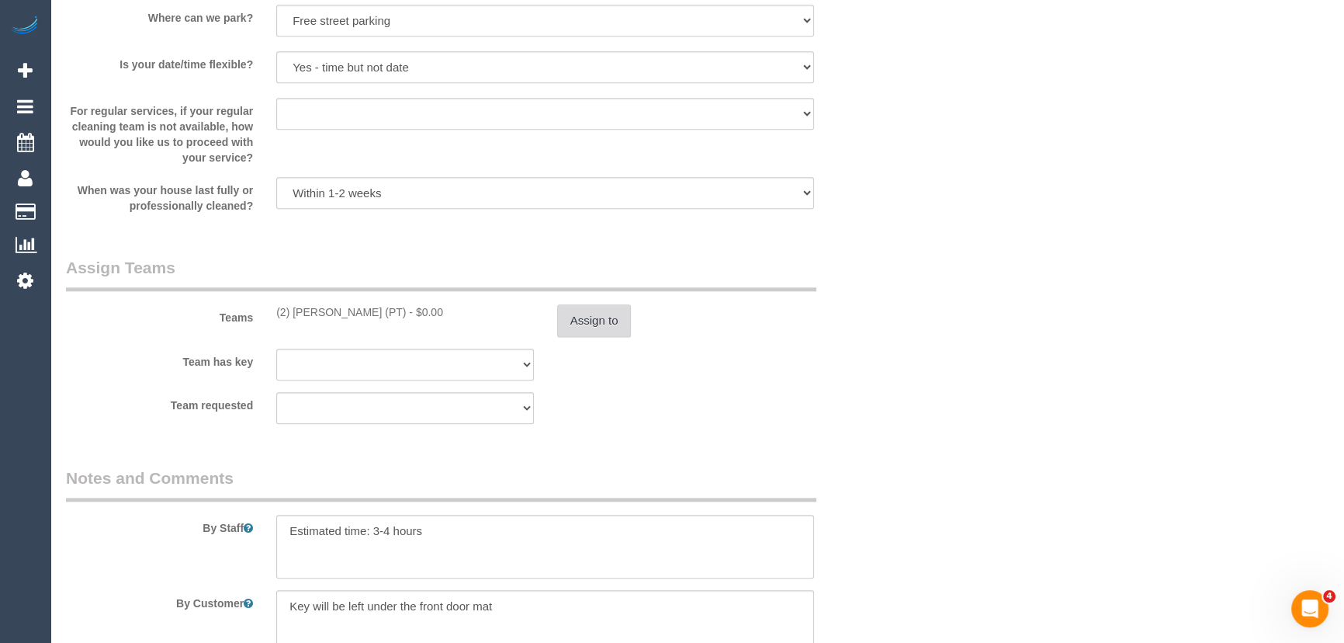
click at [605, 327] on button "Assign to" at bounding box center [594, 320] width 74 height 33
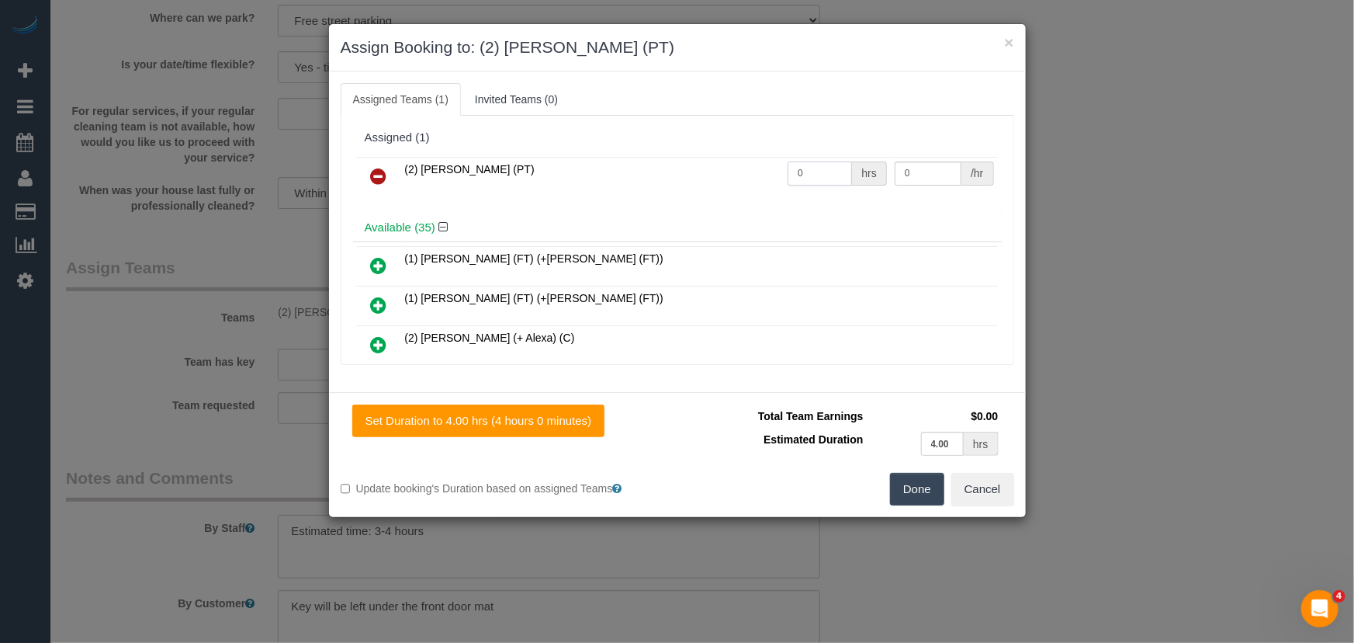
click at [808, 183] on input "0" at bounding box center [820, 173] width 64 height 24
type input "1"
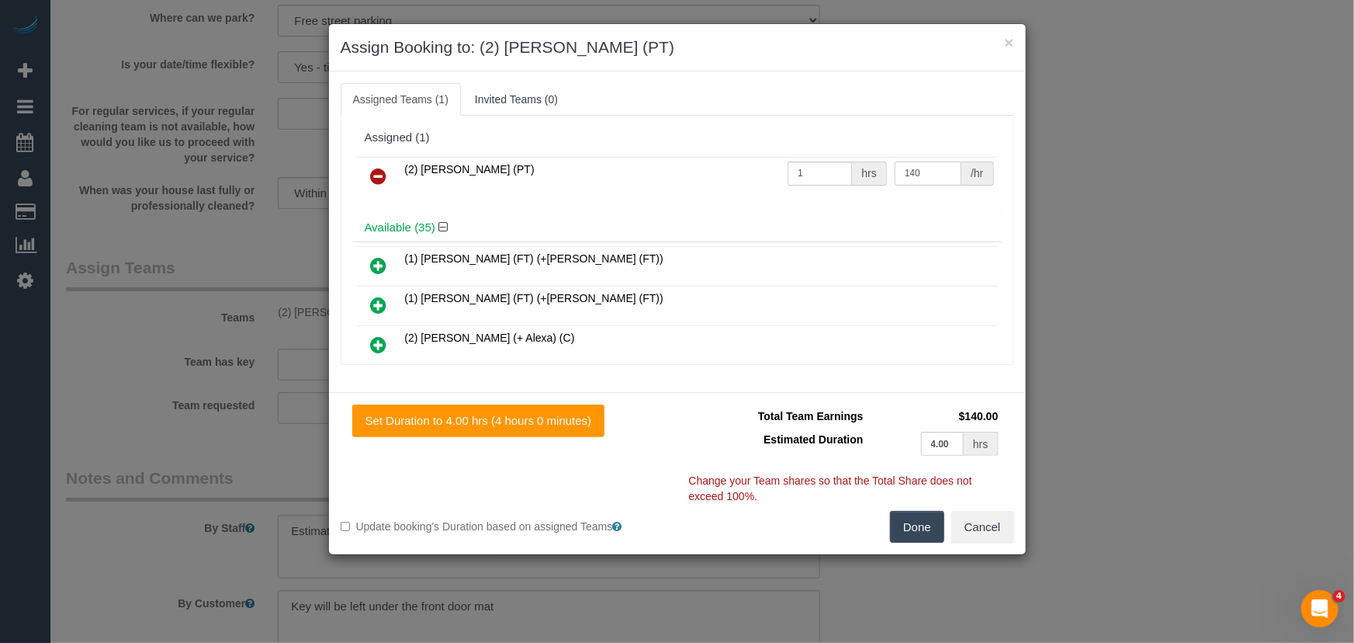
type input "140"
click at [924, 524] on button "Done" at bounding box center [917, 527] width 54 height 33
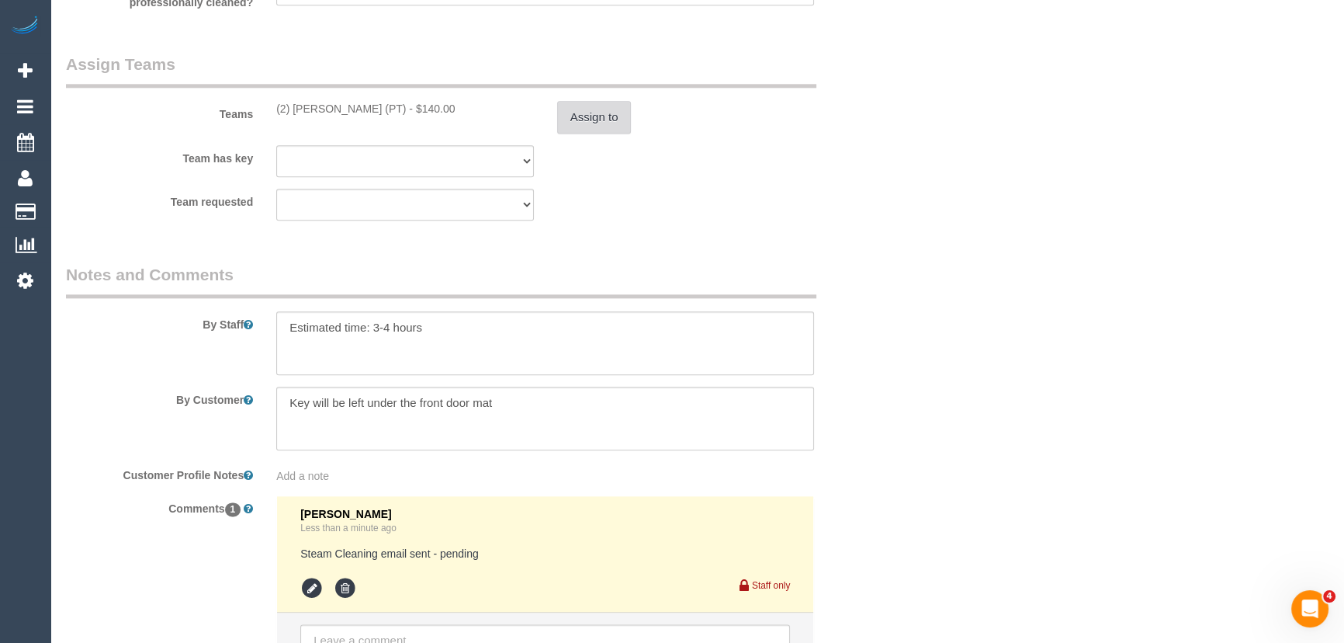
scroll to position [2328, 0]
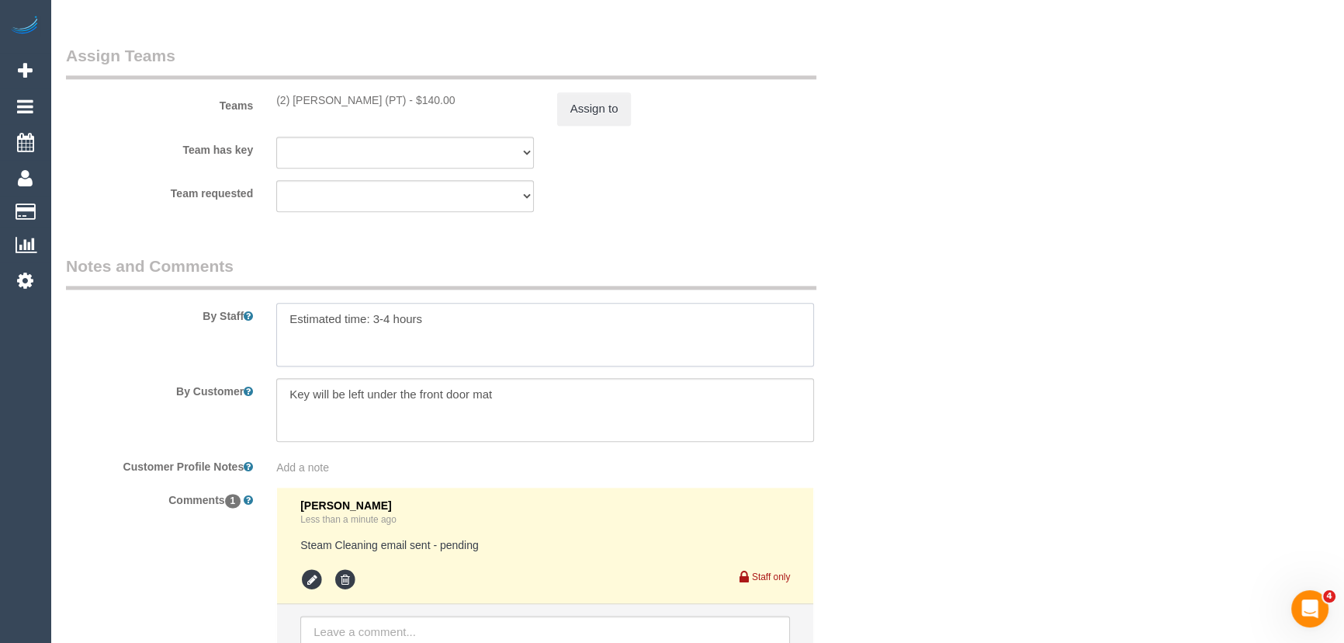
click at [450, 331] on textarea at bounding box center [545, 335] width 538 height 64
type textarea "Estimated time: 3-4 hours + Steam Cleaning"
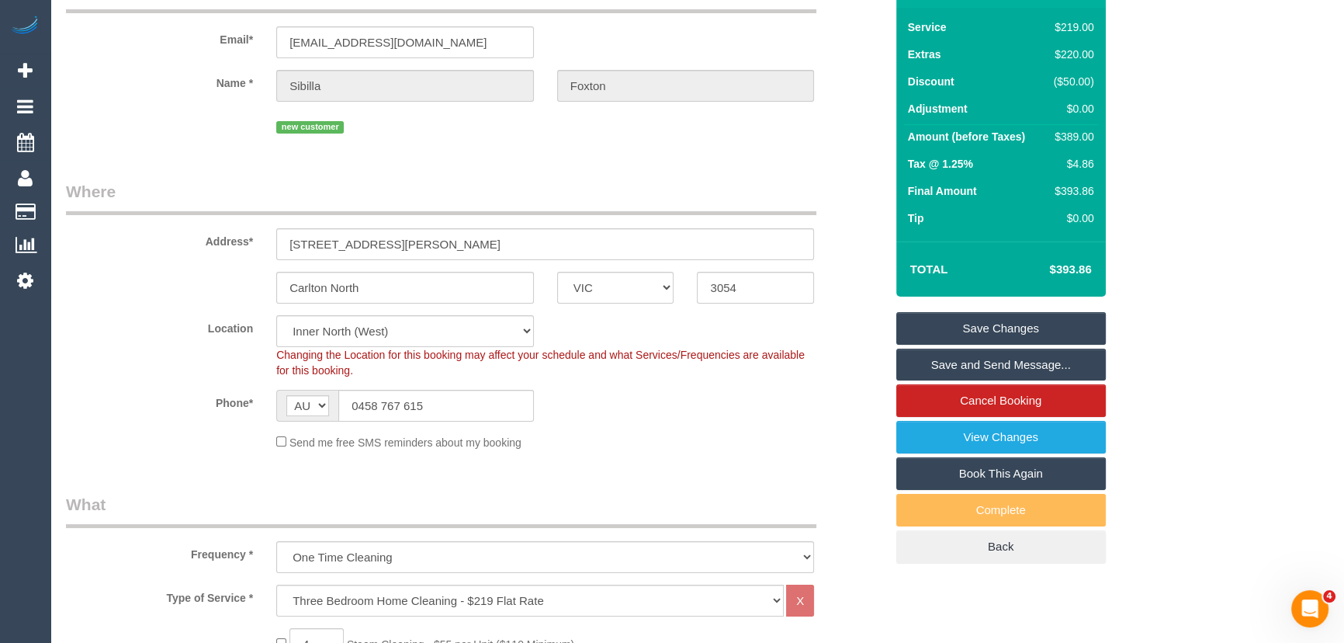
scroll to position [0, 0]
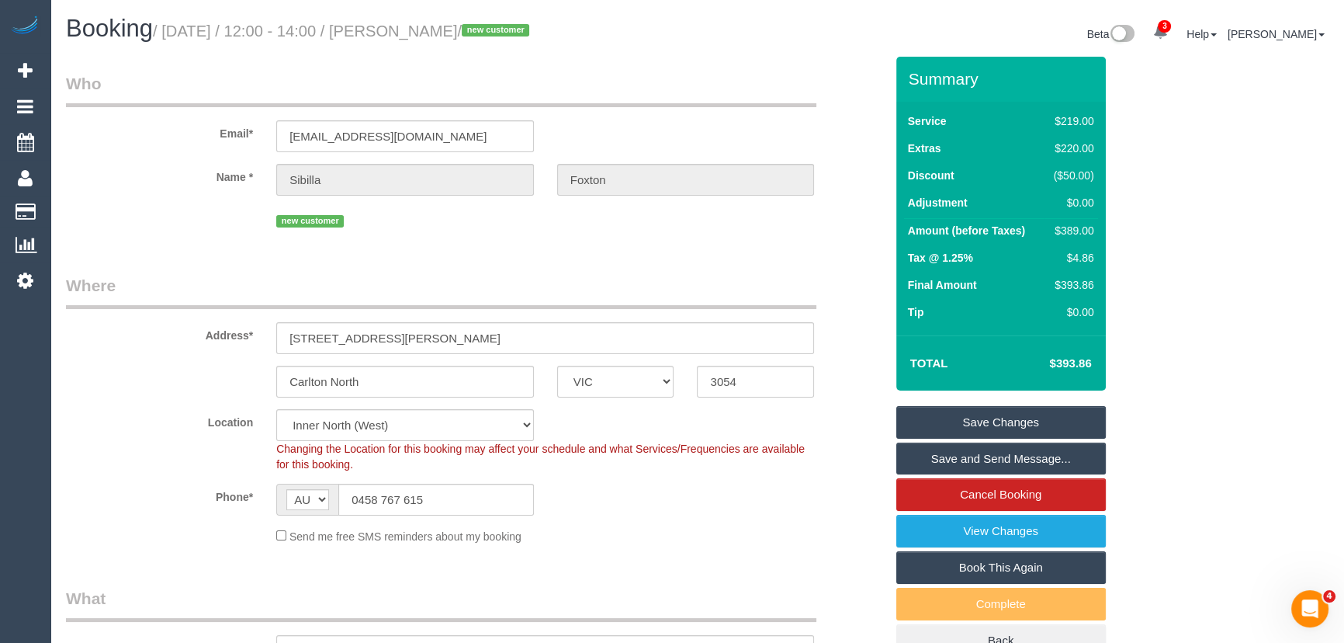
click at [440, 27] on small "/ September 19, 2025 / 12:00 - 14:00 / Sibilla Foxton / new customer" at bounding box center [343, 31] width 381 height 17
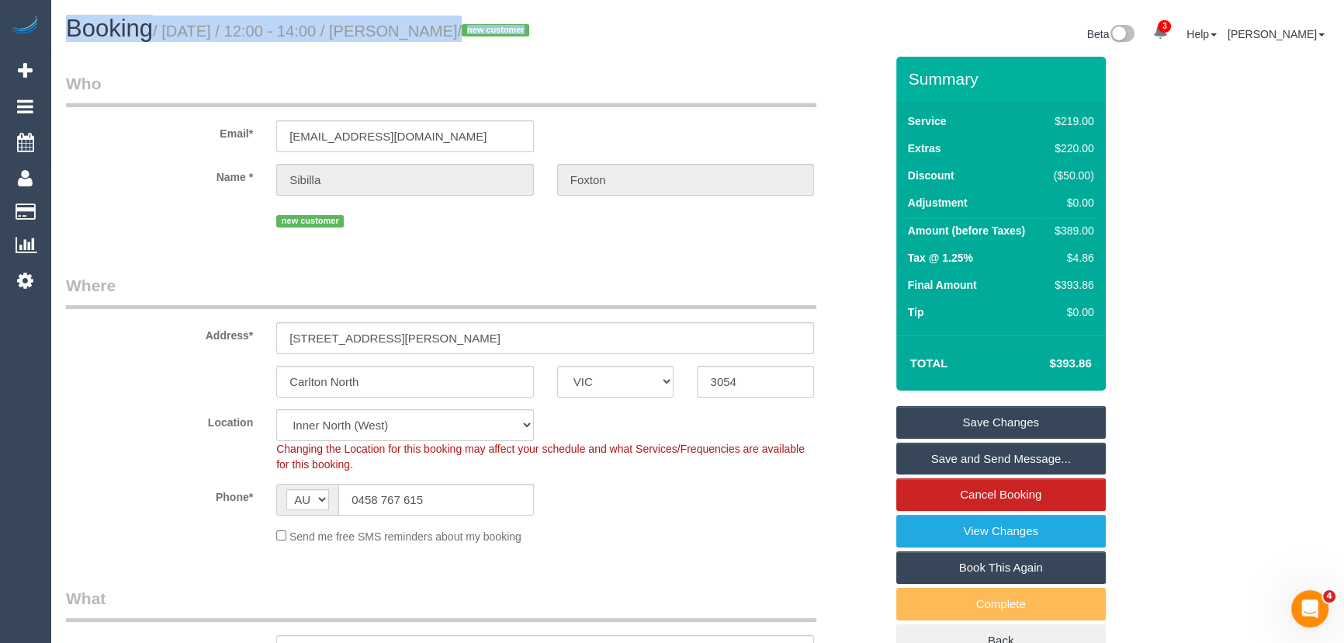
click at [440, 27] on small "/ September 19, 2025 / 12:00 - 14:00 / Sibilla Foxton / new customer" at bounding box center [343, 31] width 381 height 17
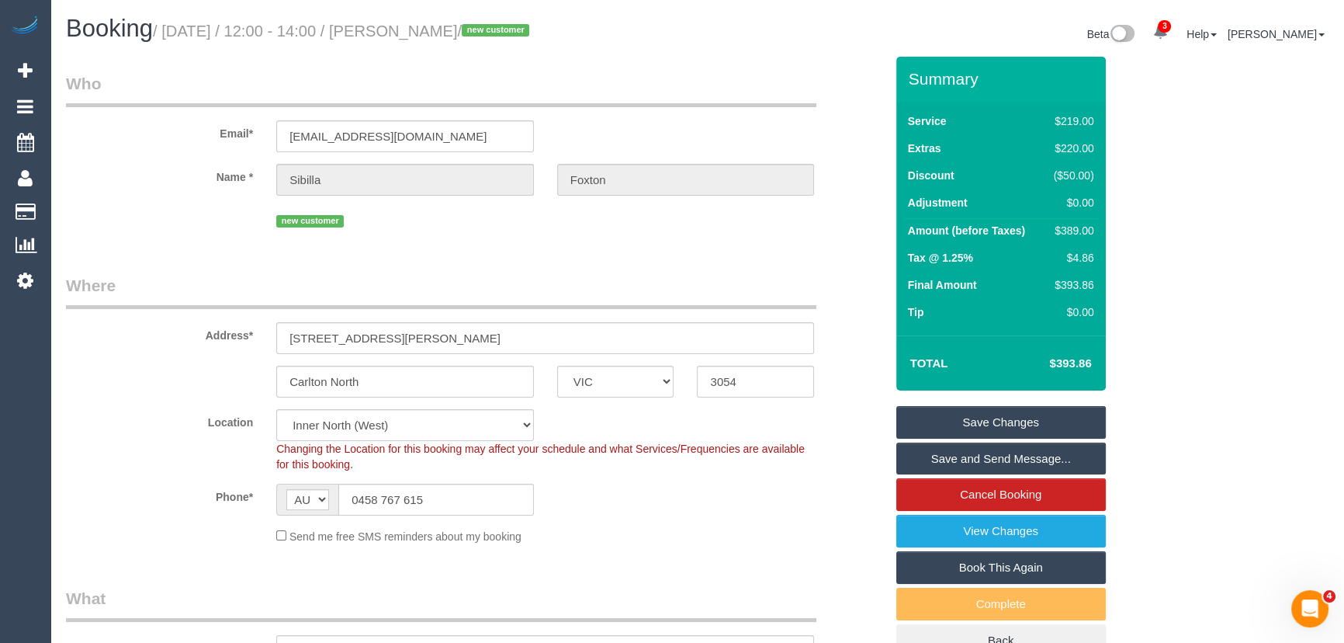
click at [447, 28] on small "/ September 19, 2025 / 12:00 - 14:00 / Sibilla Foxton / new customer" at bounding box center [343, 31] width 381 height 17
copy small "Sibilla Foxton"
click at [972, 411] on link "Save Changes" at bounding box center [1001, 422] width 210 height 33
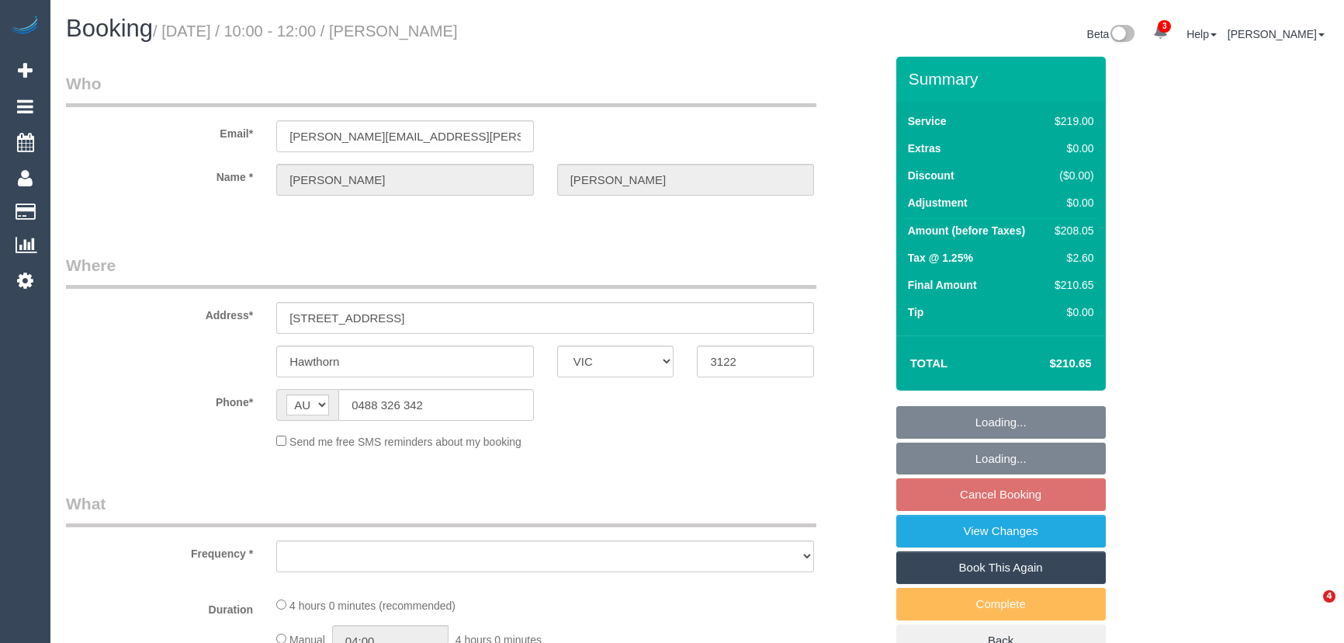
select select "VIC"
select select "object:721"
select select "spot3"
select select "number:27"
select select "number:14"
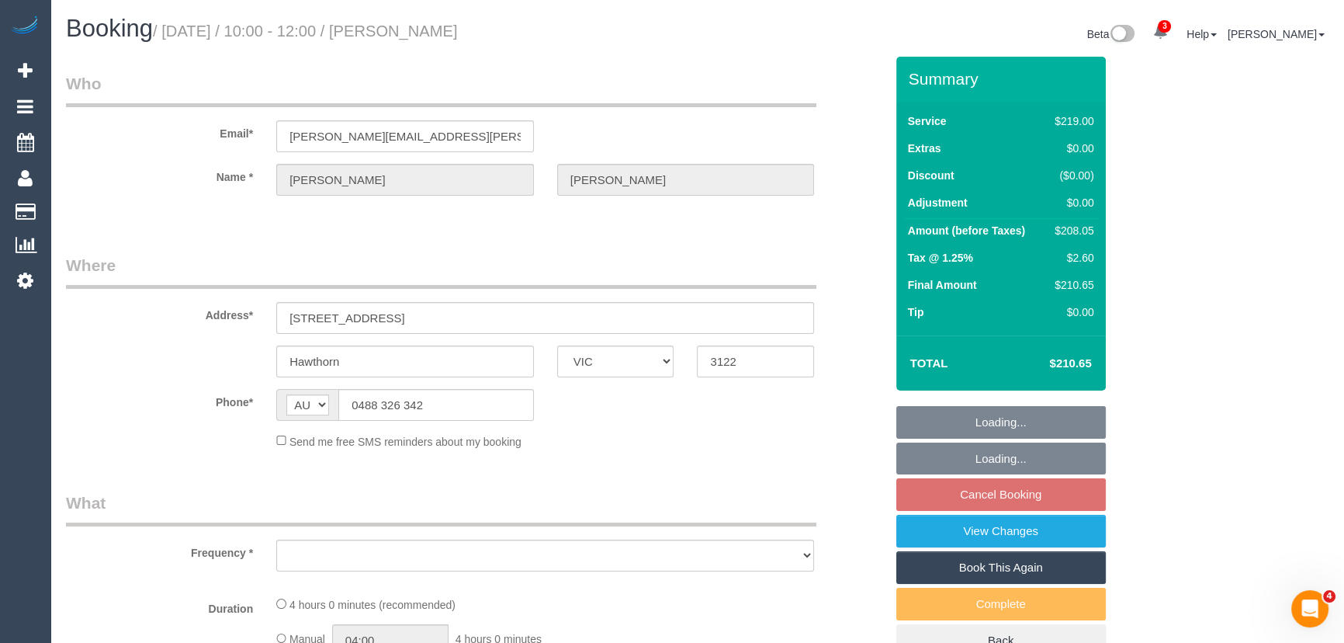
select select "number:18"
select select "number:24"
select select "number:34"
select select "number:13"
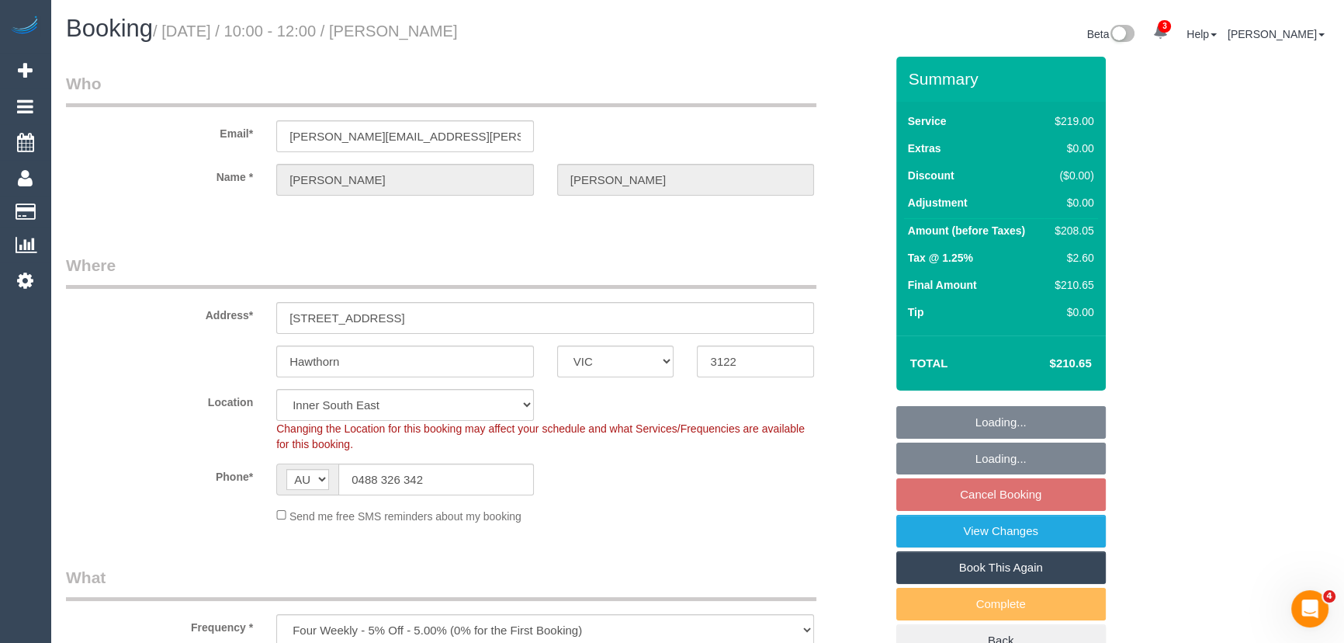
select select "string:stripe-pm_1Ol8J52GScqysDRVV7vpoFKb"
select select "object:1405"
select select "spot24"
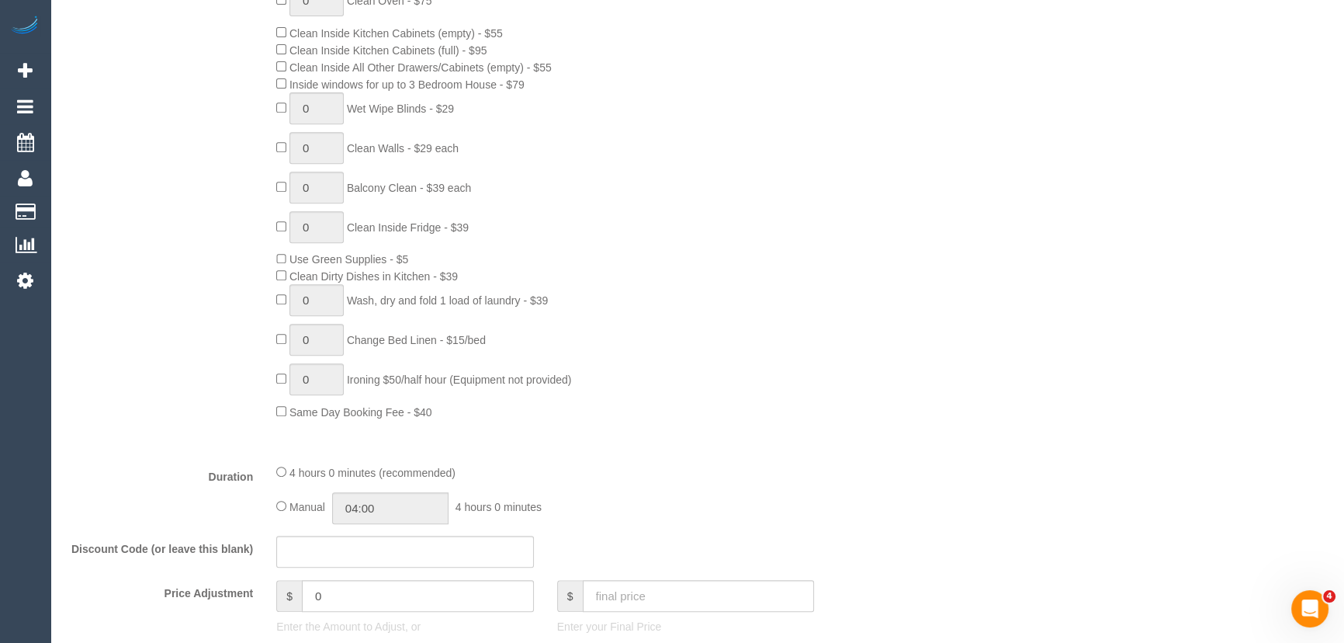
scroll to position [1058, 0]
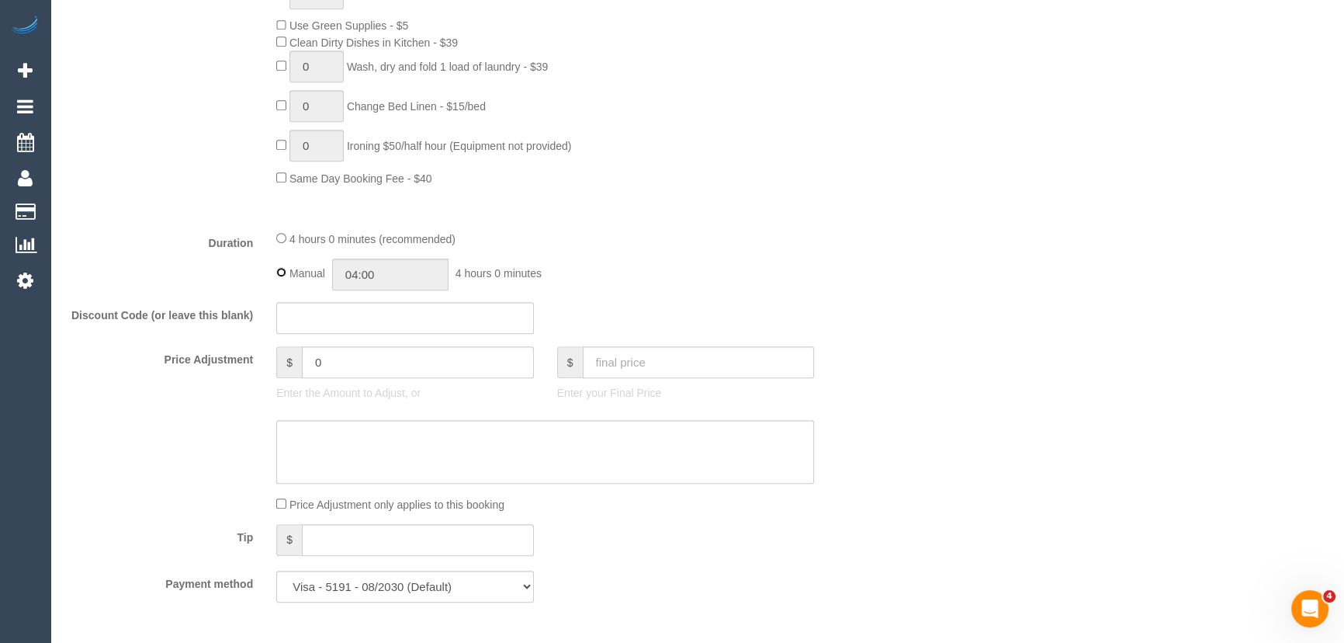
click at [286, 275] on div "Manual 04:00 4 hours 0 minutes" at bounding box center [545, 274] width 538 height 32
click at [390, 274] on input "04:00" at bounding box center [390, 274] width 116 height 32
click at [368, 350] on li "02:00" at bounding box center [373, 358] width 69 height 20
type input "02:00"
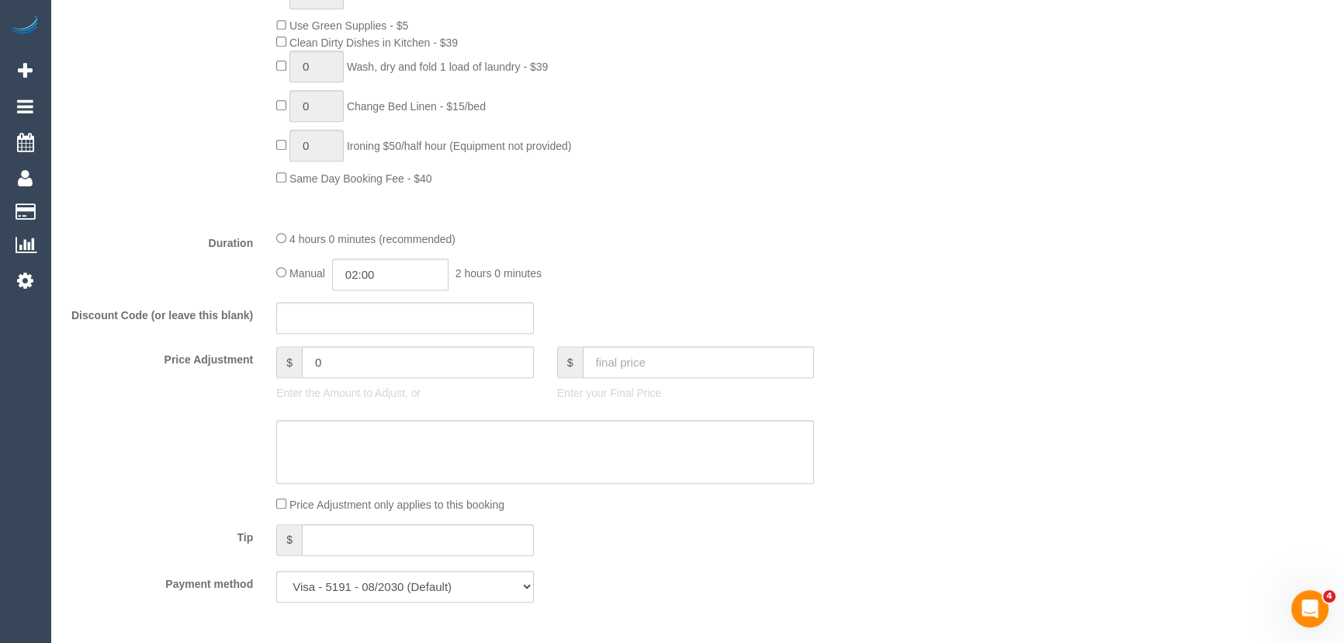
click at [712, 247] on div "4 hours 0 minutes (recommended)" at bounding box center [545, 238] width 538 height 17
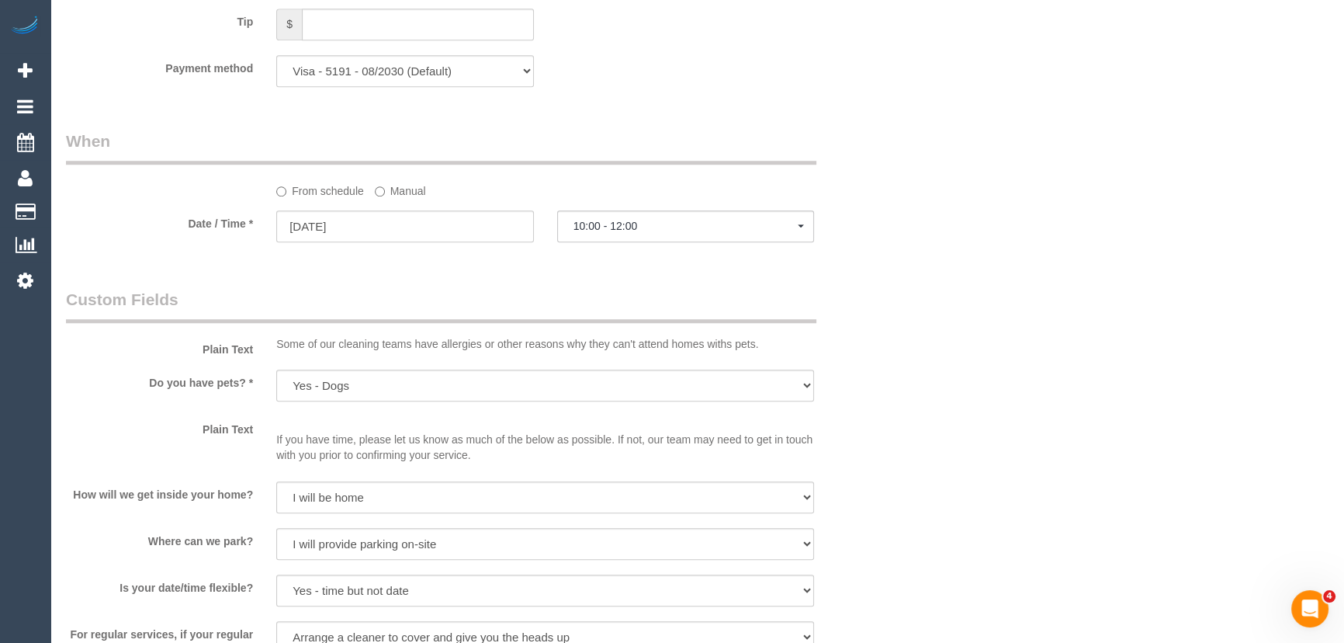
select select "spot45"
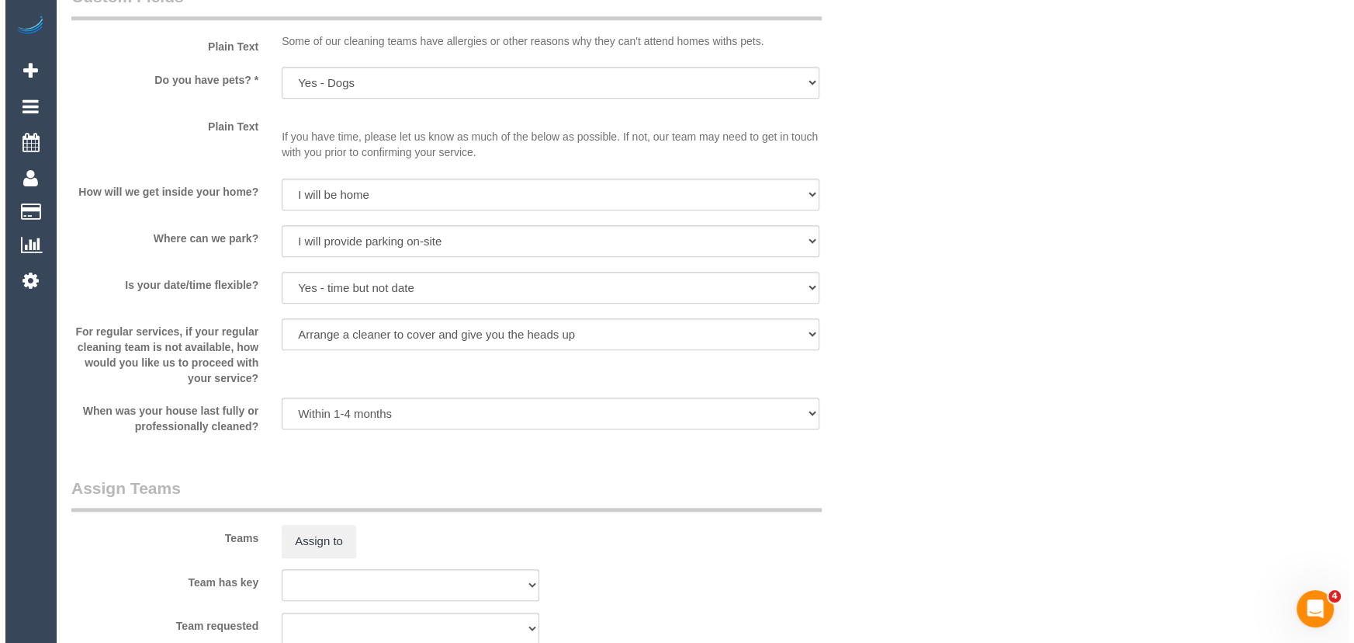
scroll to position [1975, 0]
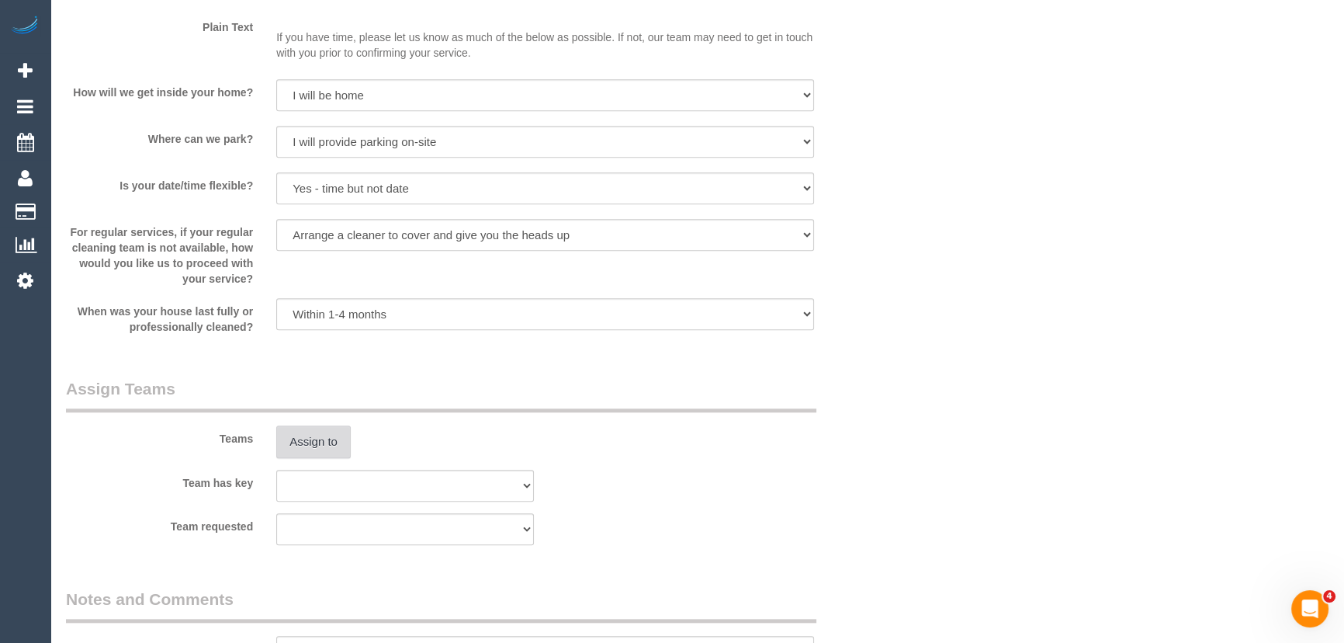
click at [327, 448] on button "Assign to" at bounding box center [313, 441] width 74 height 33
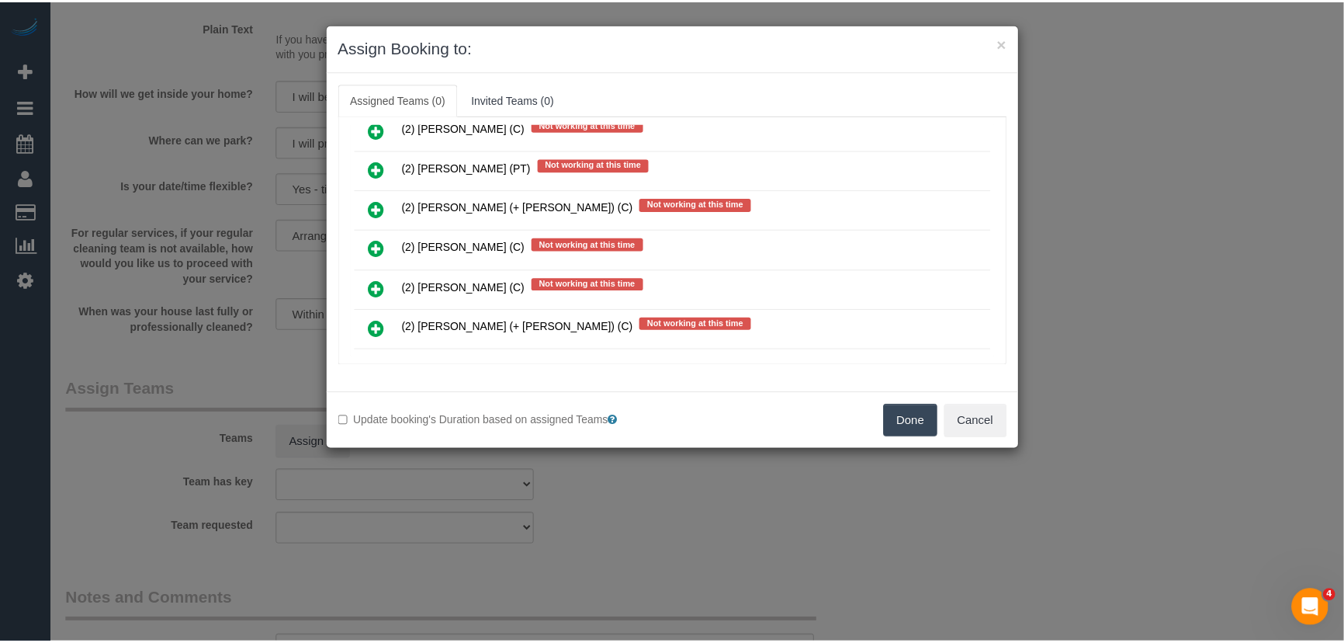
scroll to position [918, 0]
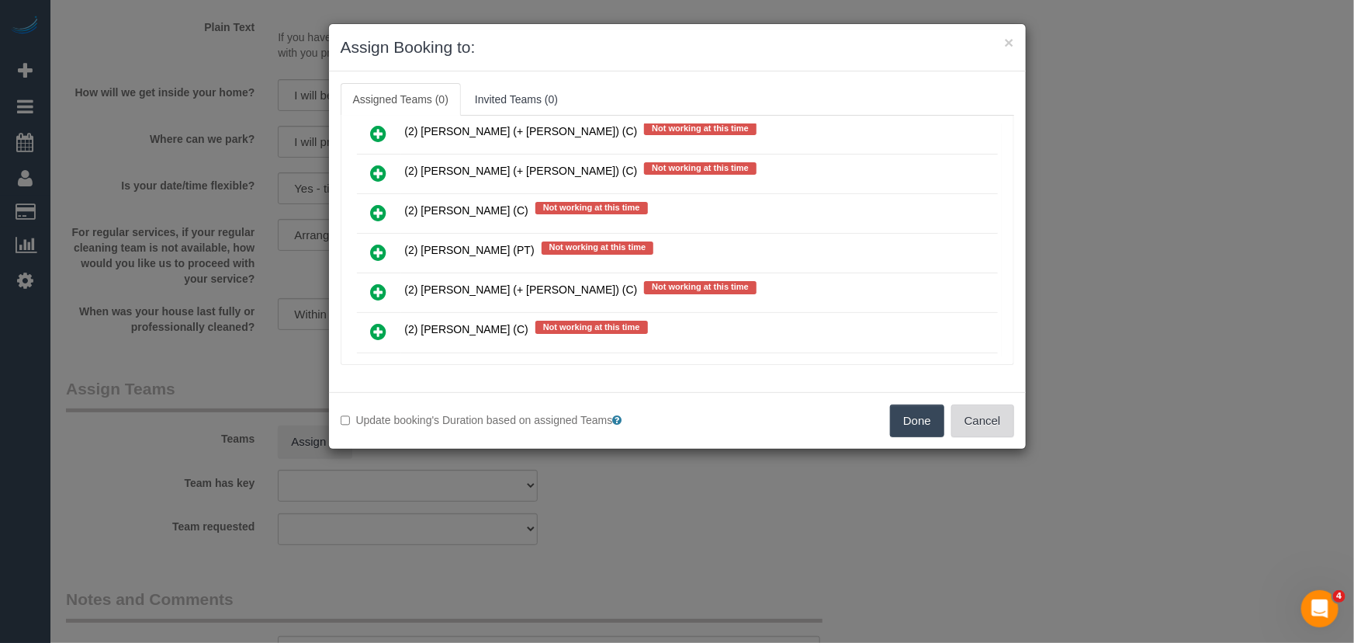
click at [988, 428] on button "Cancel" at bounding box center [982, 420] width 63 height 33
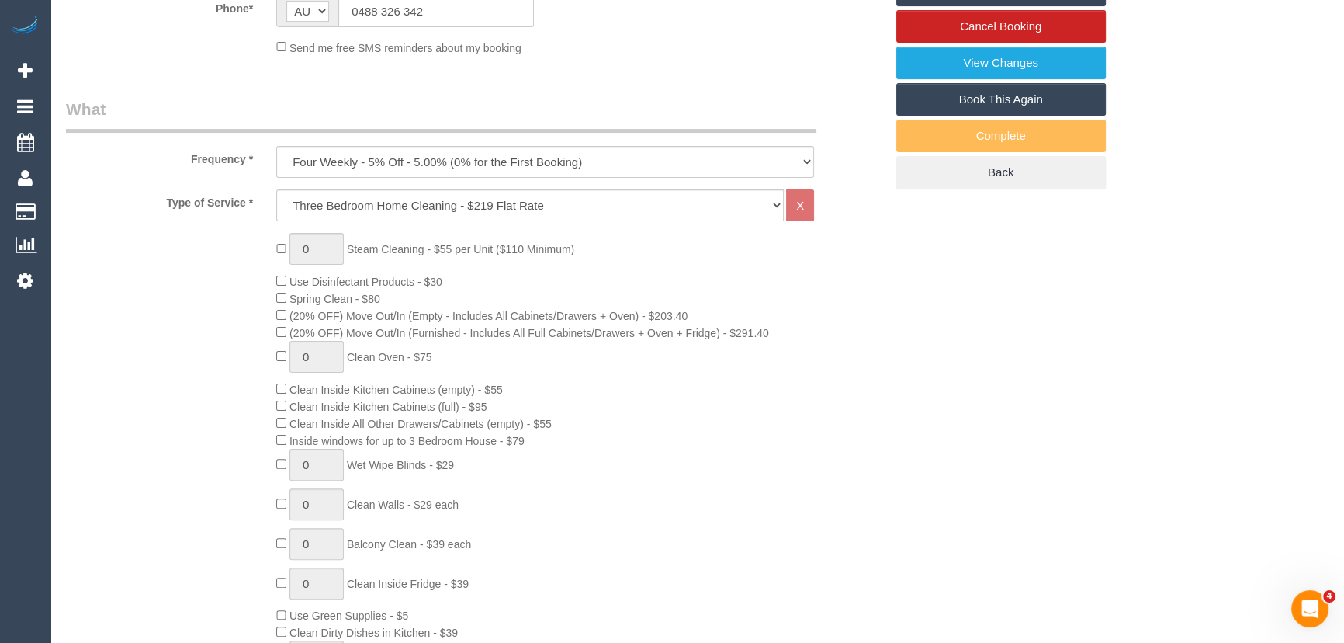
scroll to position [211, 0]
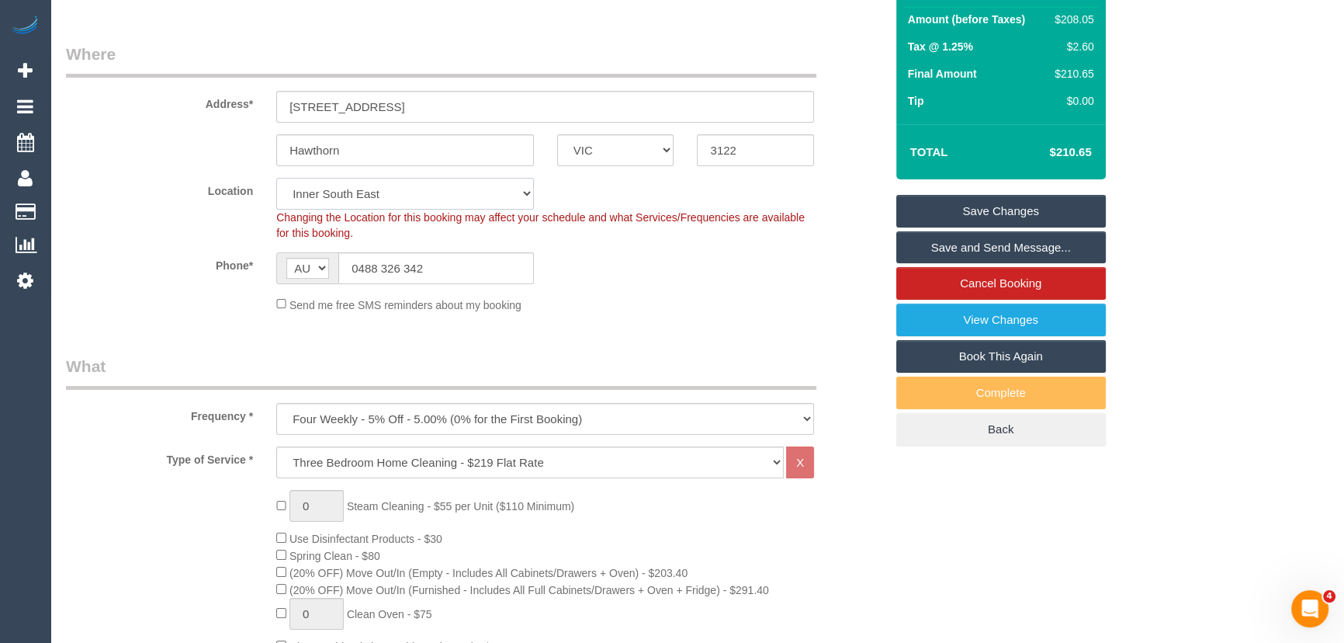
click at [356, 193] on select "Office City East (North) East (South) Inner East Inner North (East) Inner North…" at bounding box center [405, 194] width 258 height 32
select select "50"
click at [276, 178] on select "Office City East (North) East (South) Inner East Inner North (East) Inner North…" at bounding box center [405, 194] width 258 height 32
click at [686, 303] on div "Send me free SMS reminders about my booking" at bounding box center [545, 304] width 561 height 17
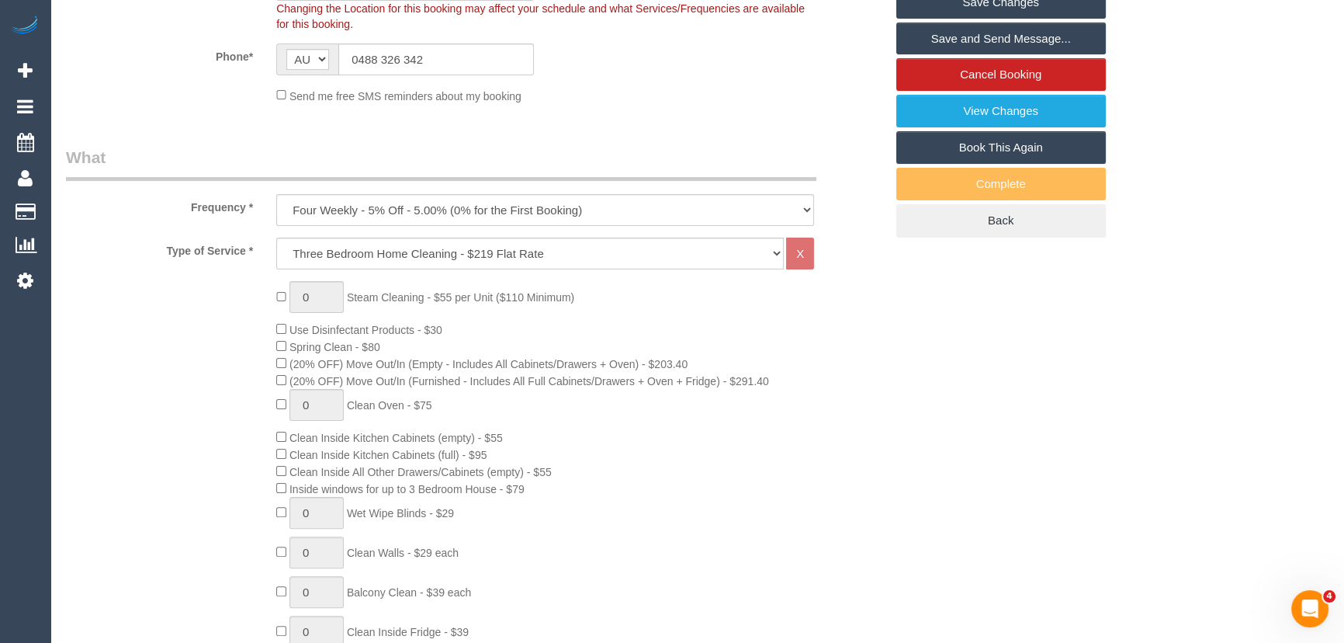
select select "object:4668"
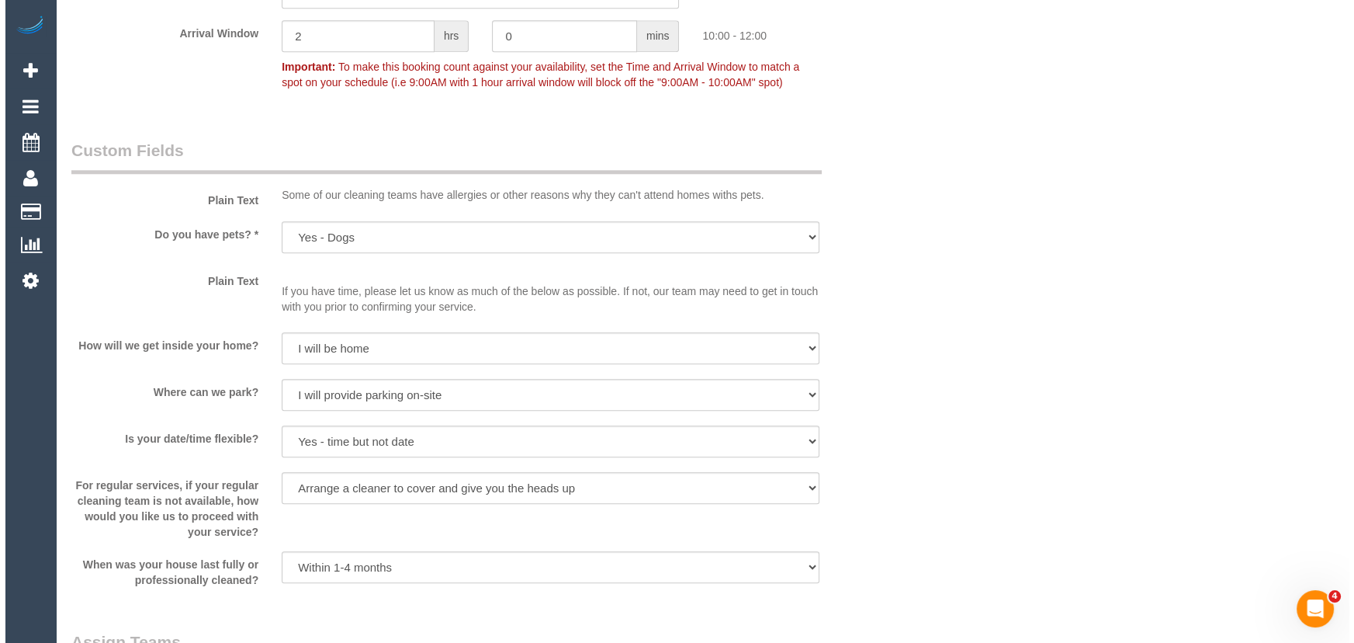
scroll to position [2257, 0]
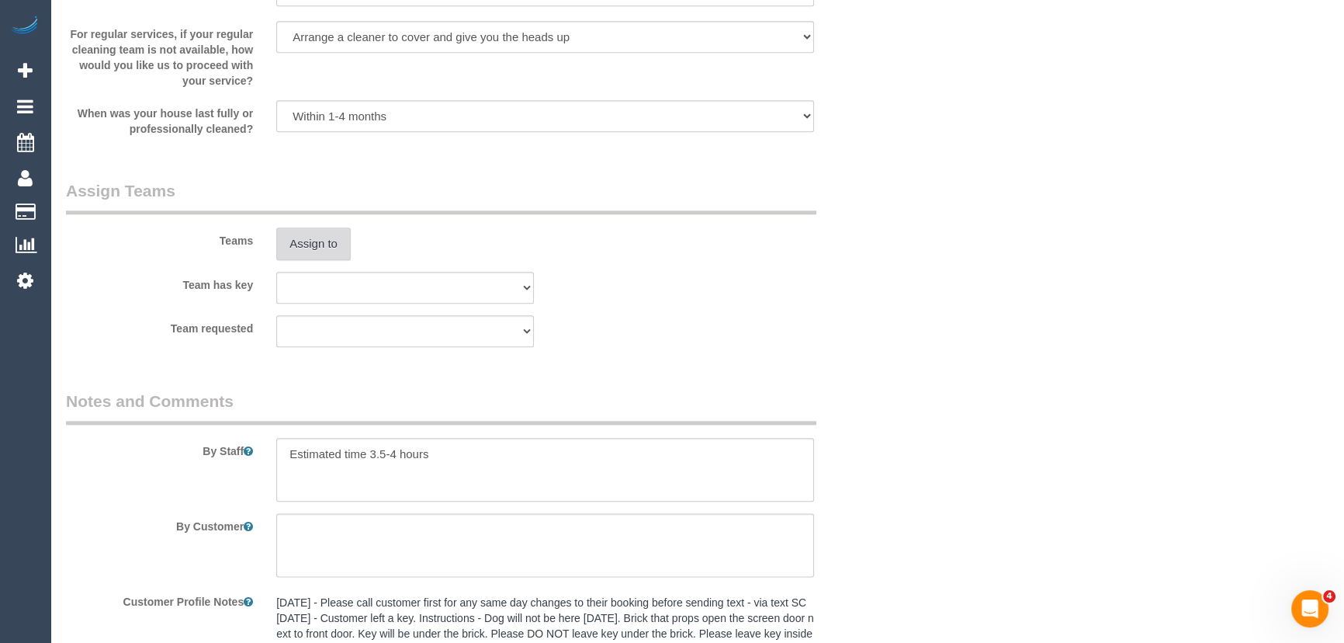
click at [313, 246] on button "Assign to" at bounding box center [313, 243] width 74 height 33
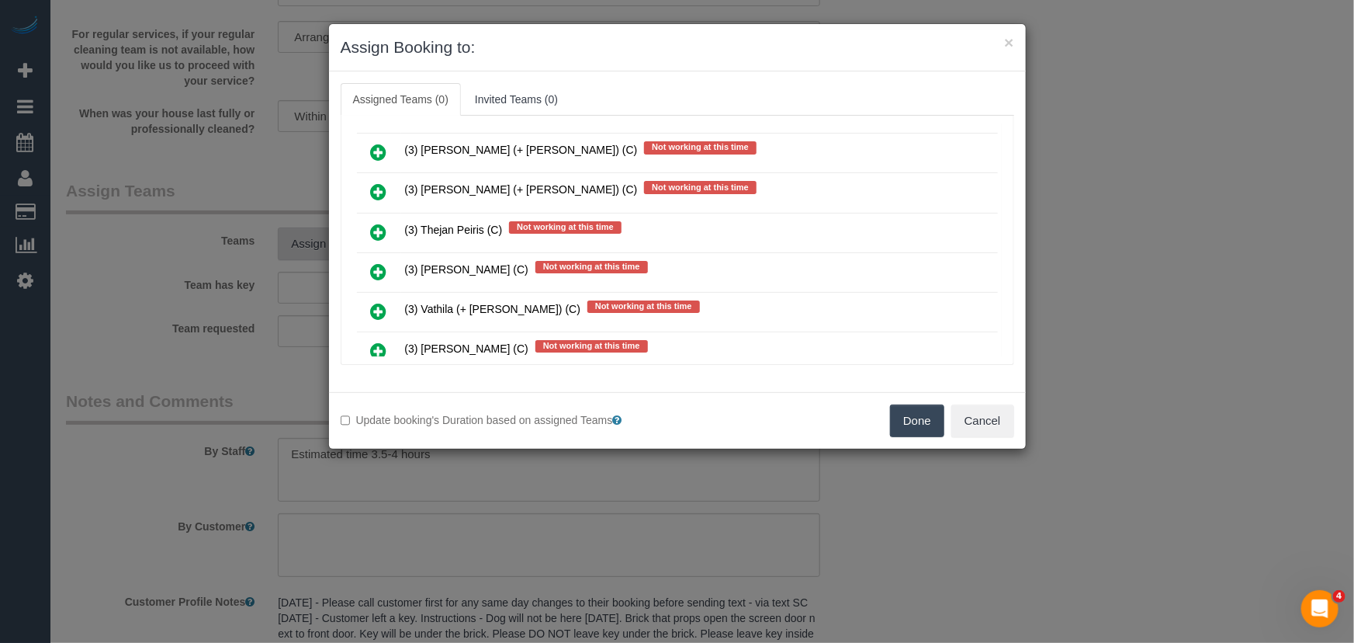
scroll to position [8663, 0]
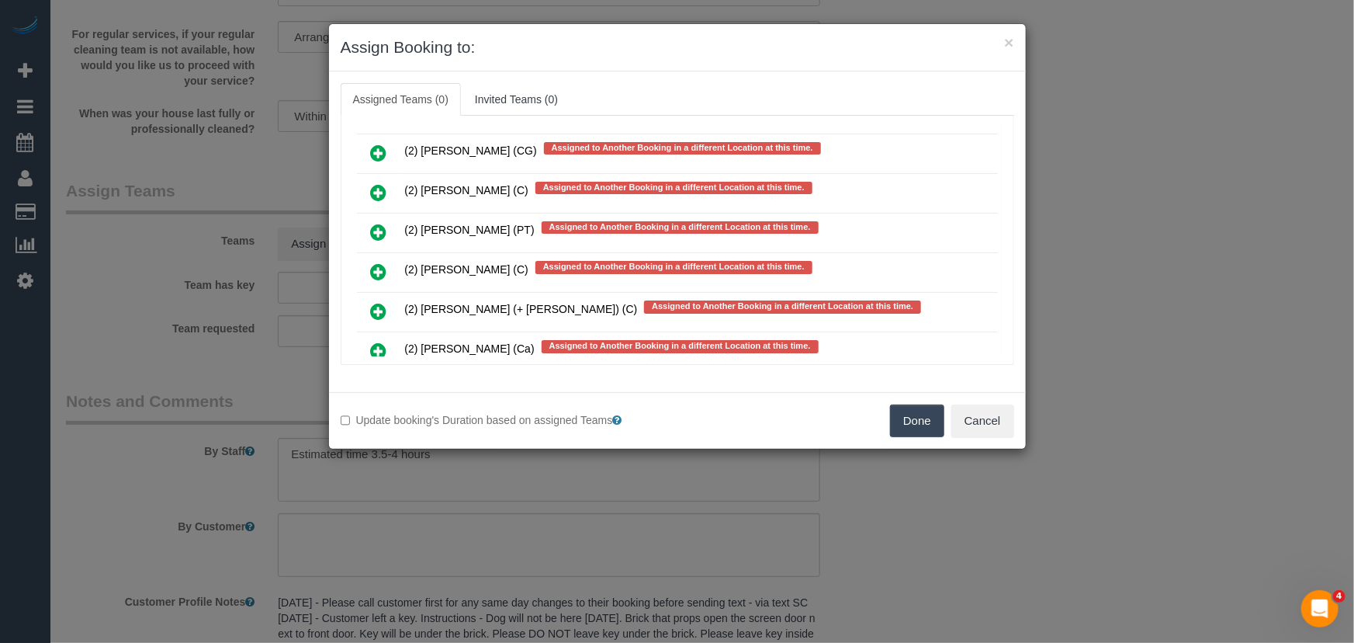
click at [375, 421] on icon at bounding box center [379, 430] width 16 height 19
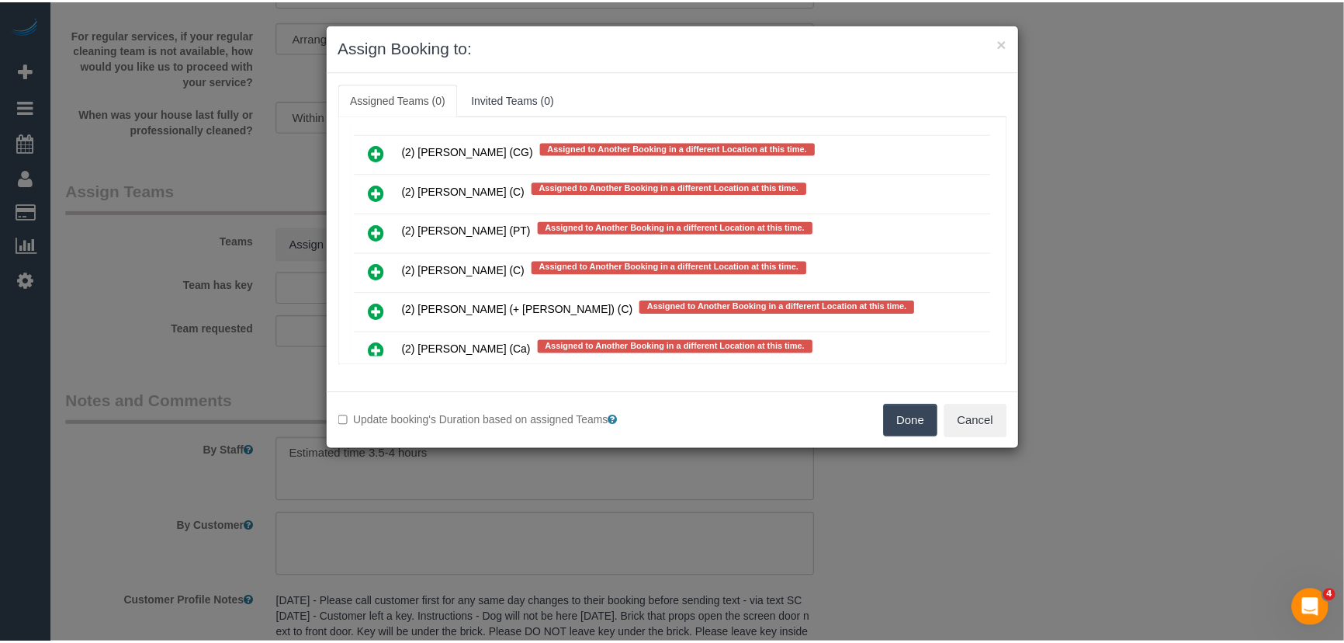
scroll to position [8707, 0]
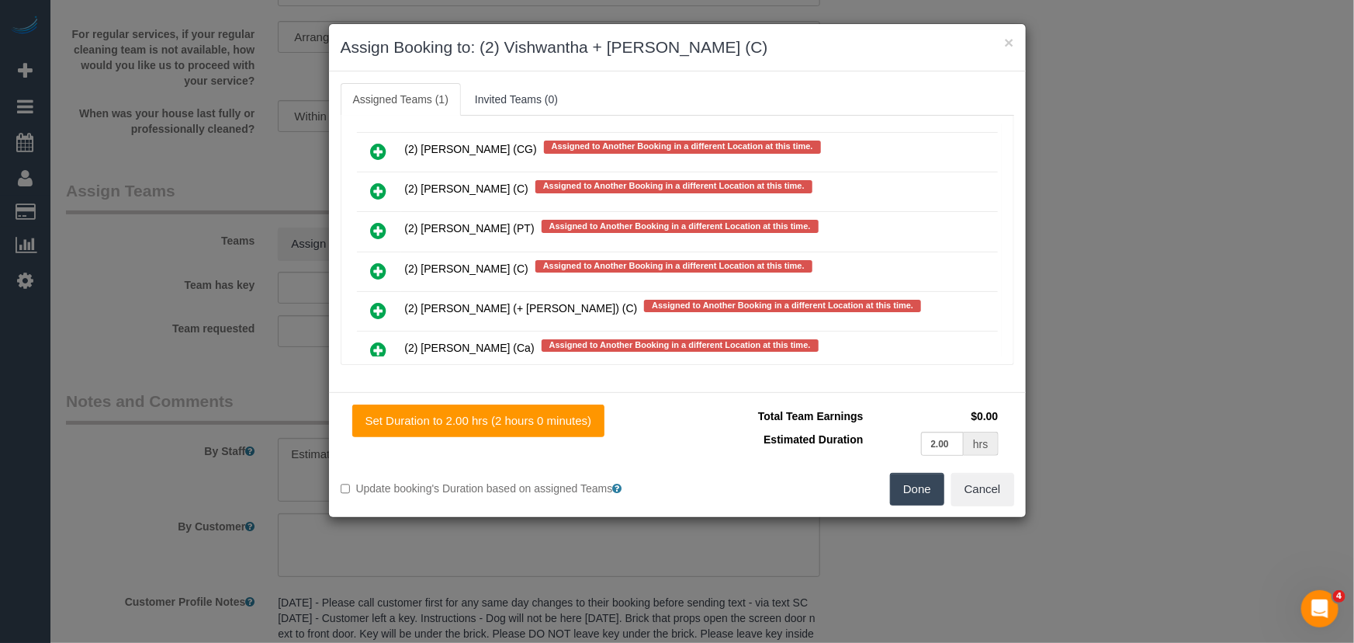
drag, startPoint x: 906, startPoint y: 488, endPoint x: 886, endPoint y: 481, distance: 21.4
click at [906, 488] on button "Done" at bounding box center [917, 489] width 54 height 33
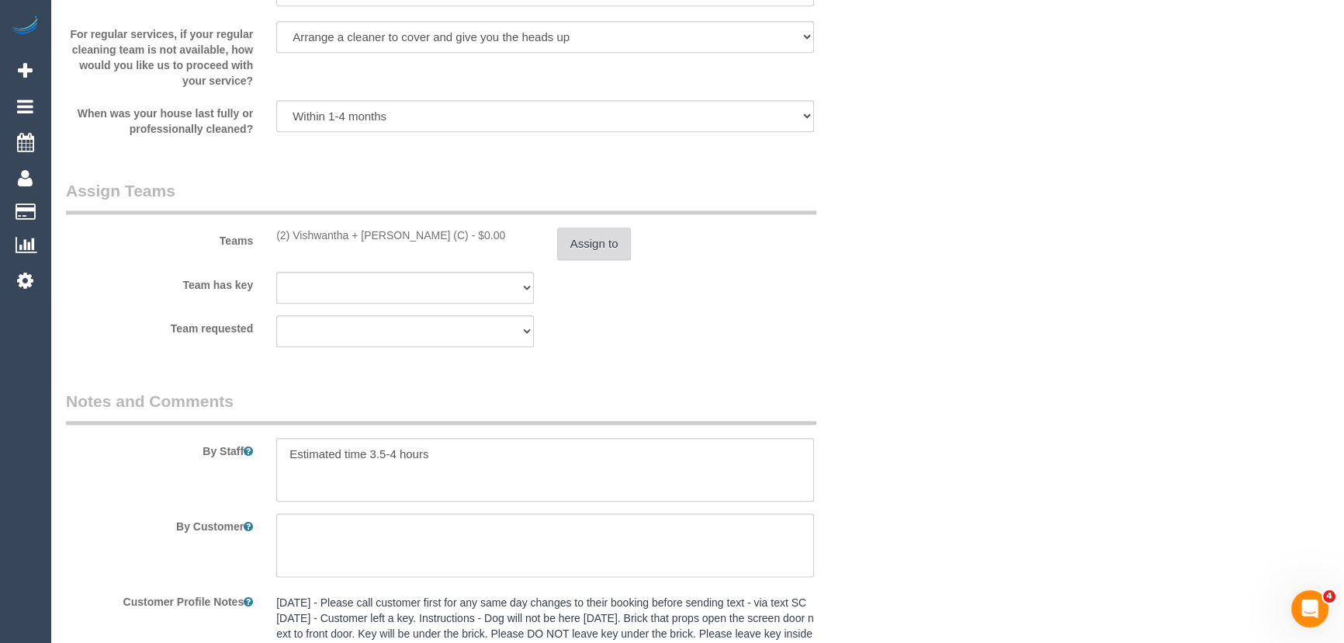
click at [589, 251] on button "Assign to" at bounding box center [594, 243] width 74 height 33
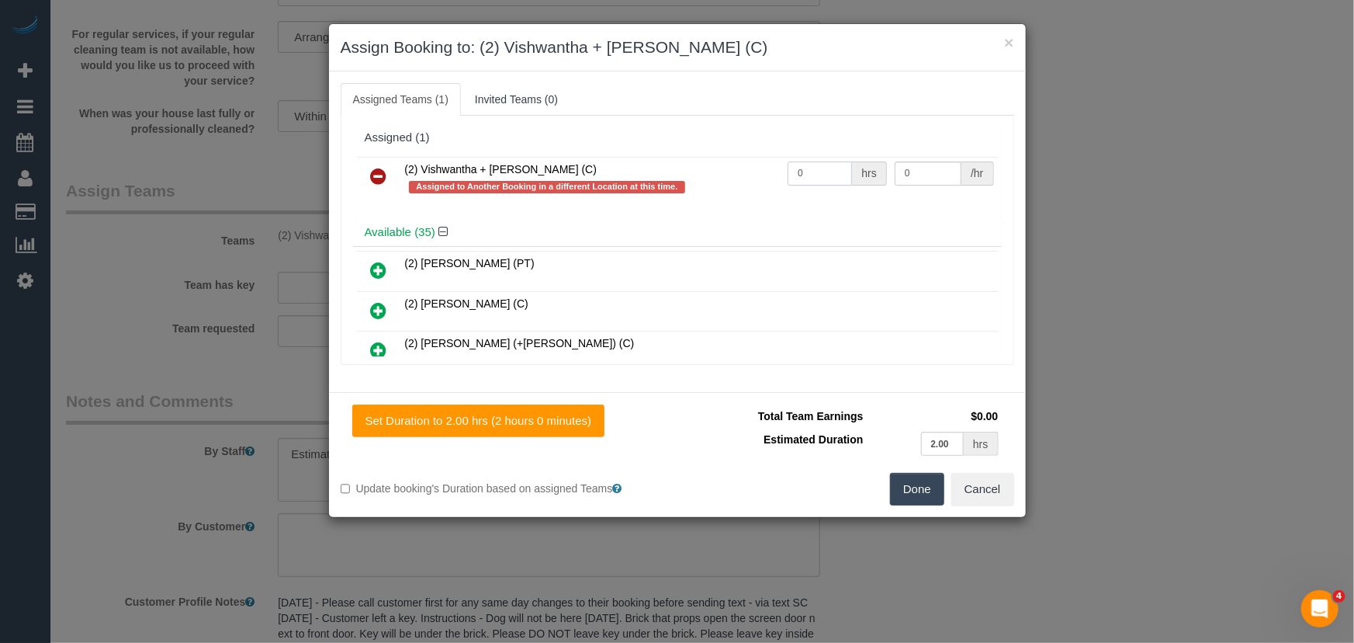
click at [833, 176] on input "0" at bounding box center [820, 173] width 64 height 24
type input "1"
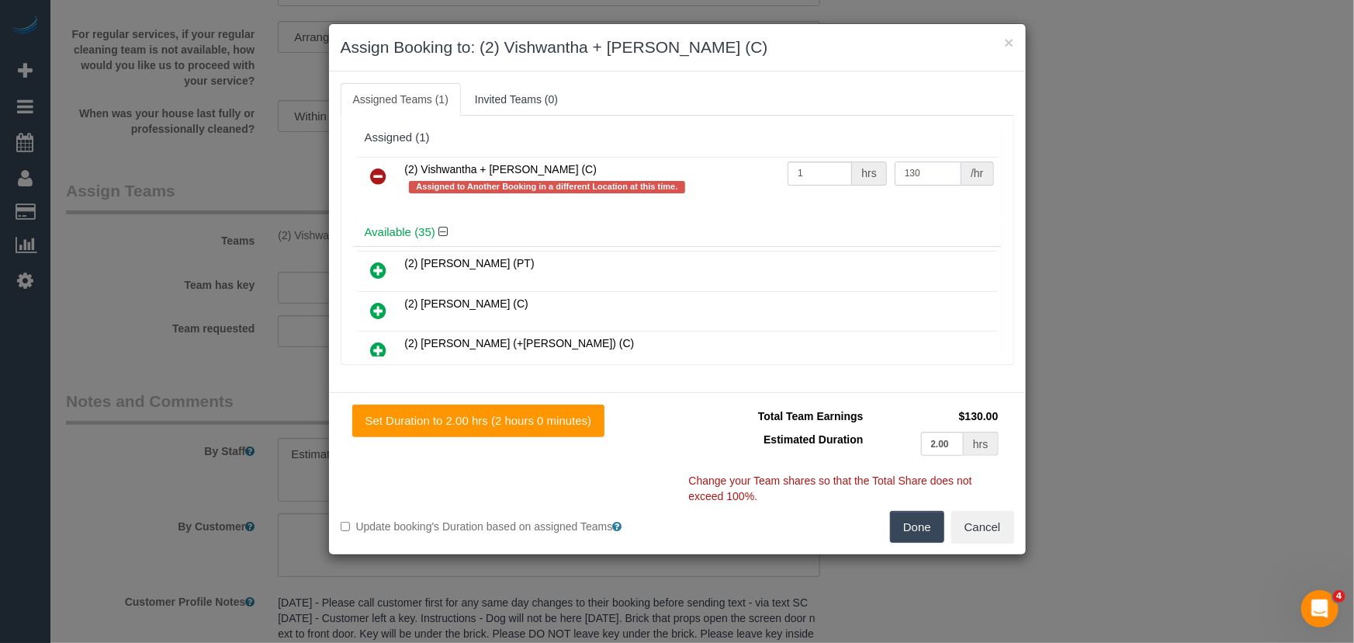
type input "130"
click at [925, 525] on button "Done" at bounding box center [917, 527] width 54 height 33
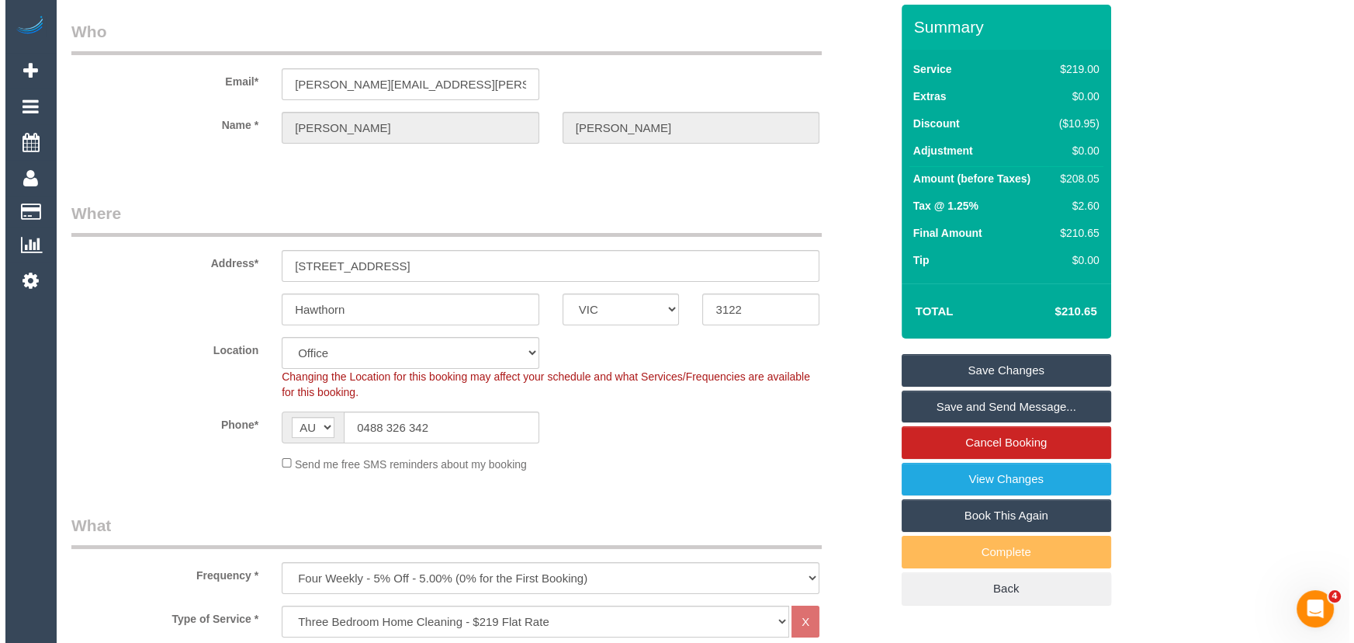
scroll to position [0, 0]
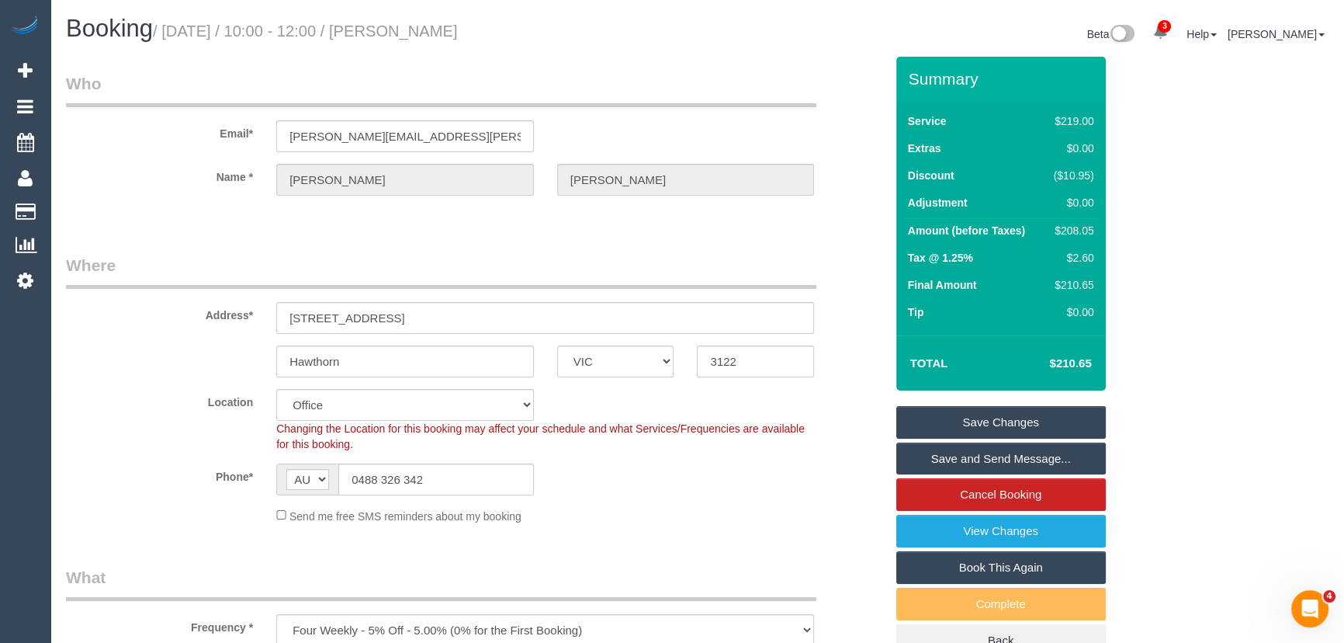
click at [450, 29] on small "/ September 19, 2025 / 10:00 - 12:00 / Jessica Murray" at bounding box center [305, 31] width 305 height 17
copy small "Jessica Murray"
click at [968, 458] on link "Save and Send Message..." at bounding box center [1001, 458] width 210 height 33
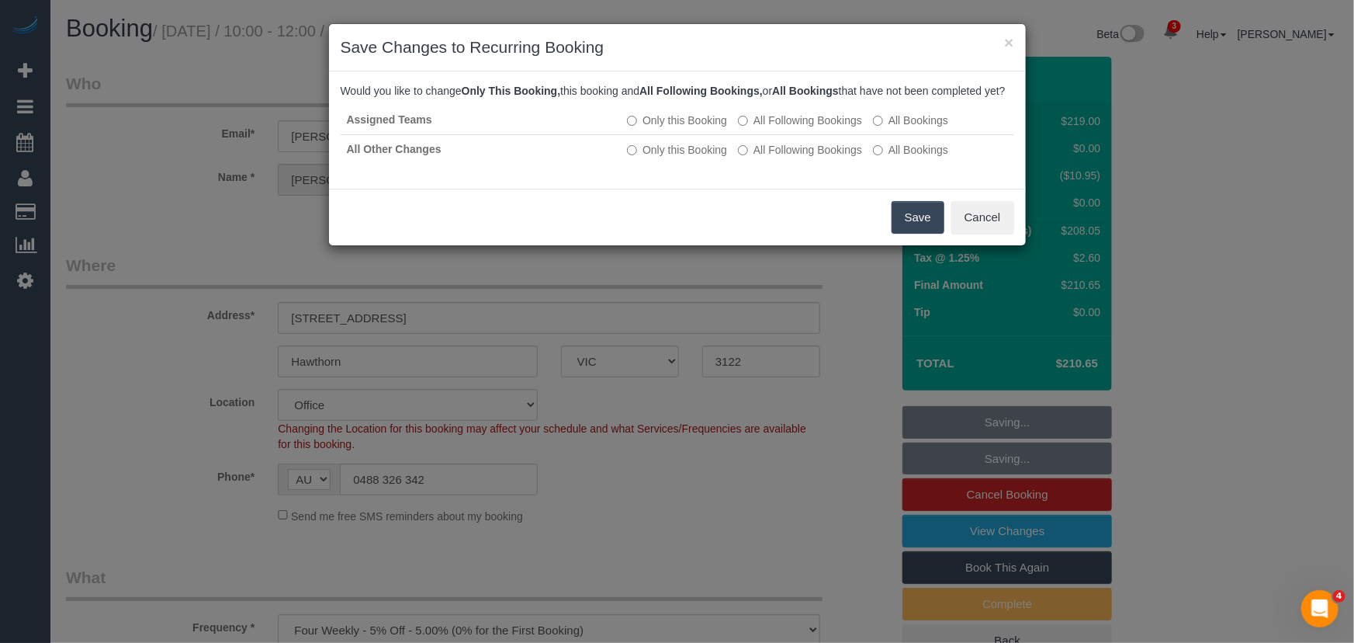
click at [915, 234] on button "Save" at bounding box center [918, 217] width 53 height 33
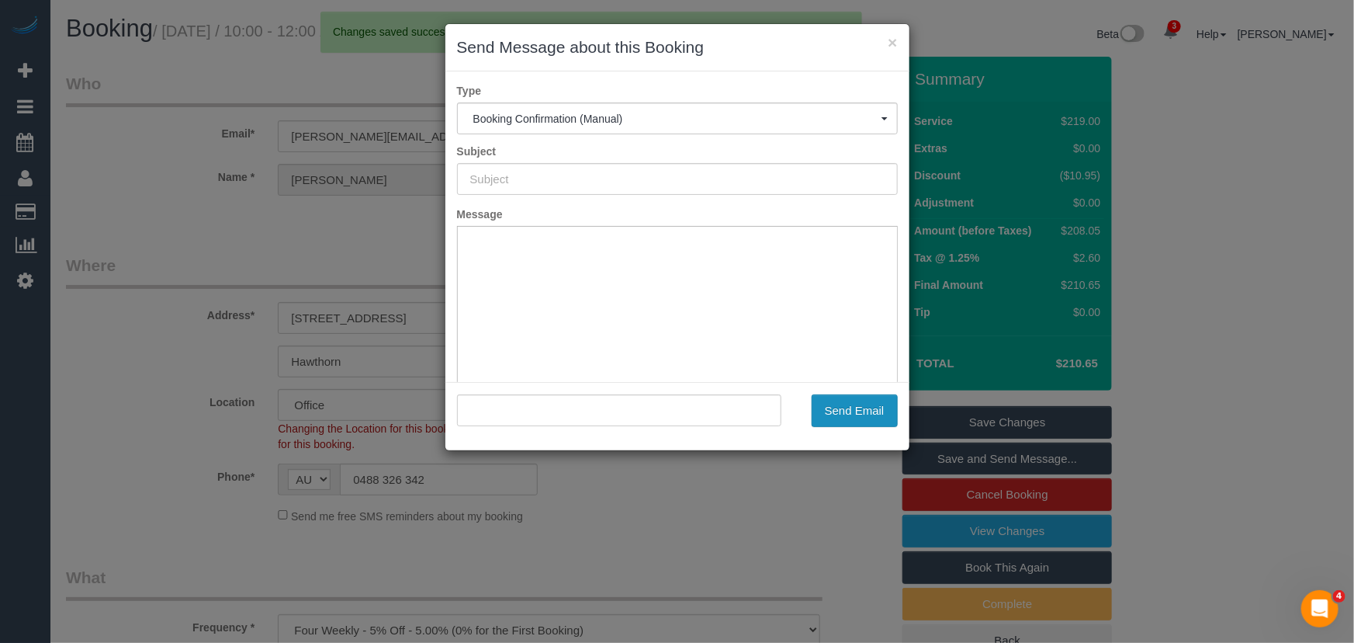
type input "Booking Confirmed"
type input ""Jessica Murray" <jess.j.murray@outlook.com>"
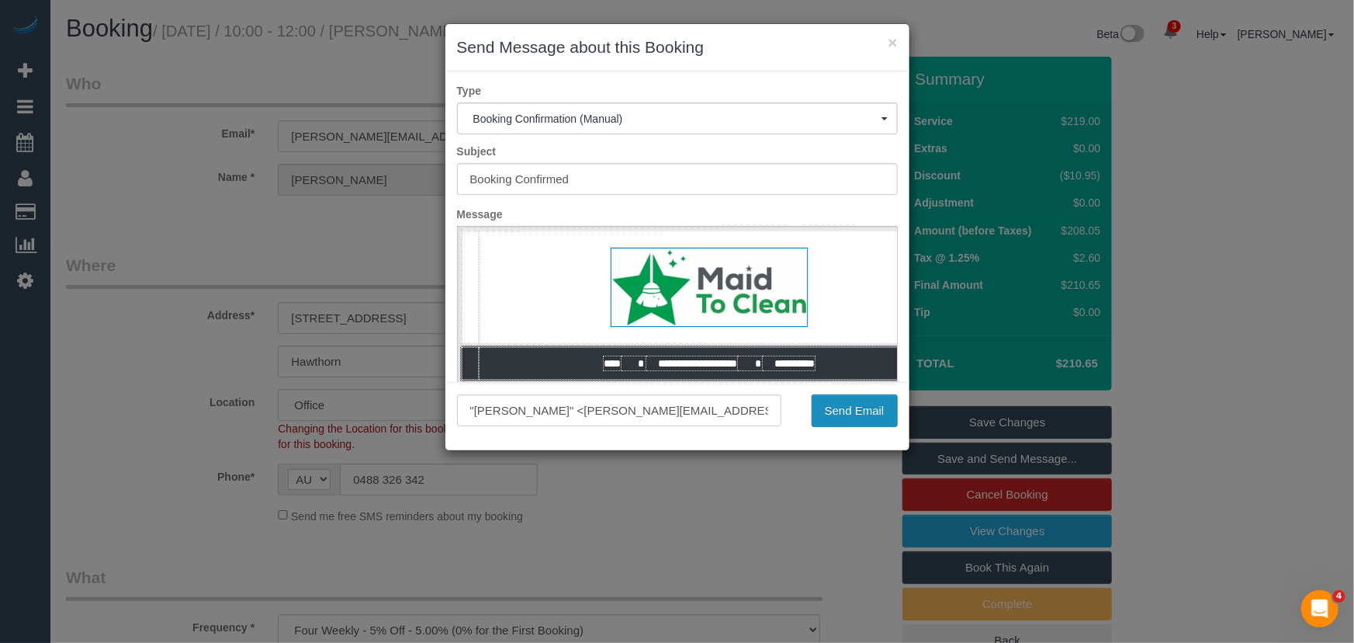
click at [843, 413] on button "Send Email" at bounding box center [855, 410] width 86 height 33
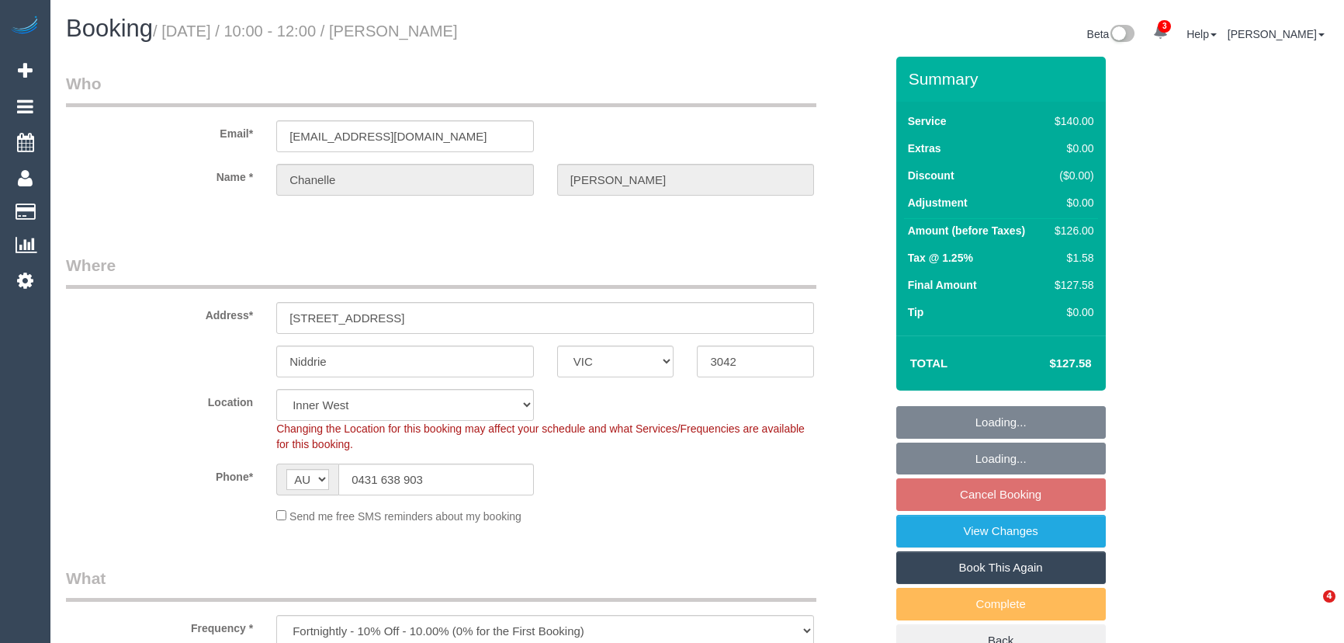
select select "VIC"
select select "spot3"
select select "number:28"
select select "number:16"
select select "number:19"
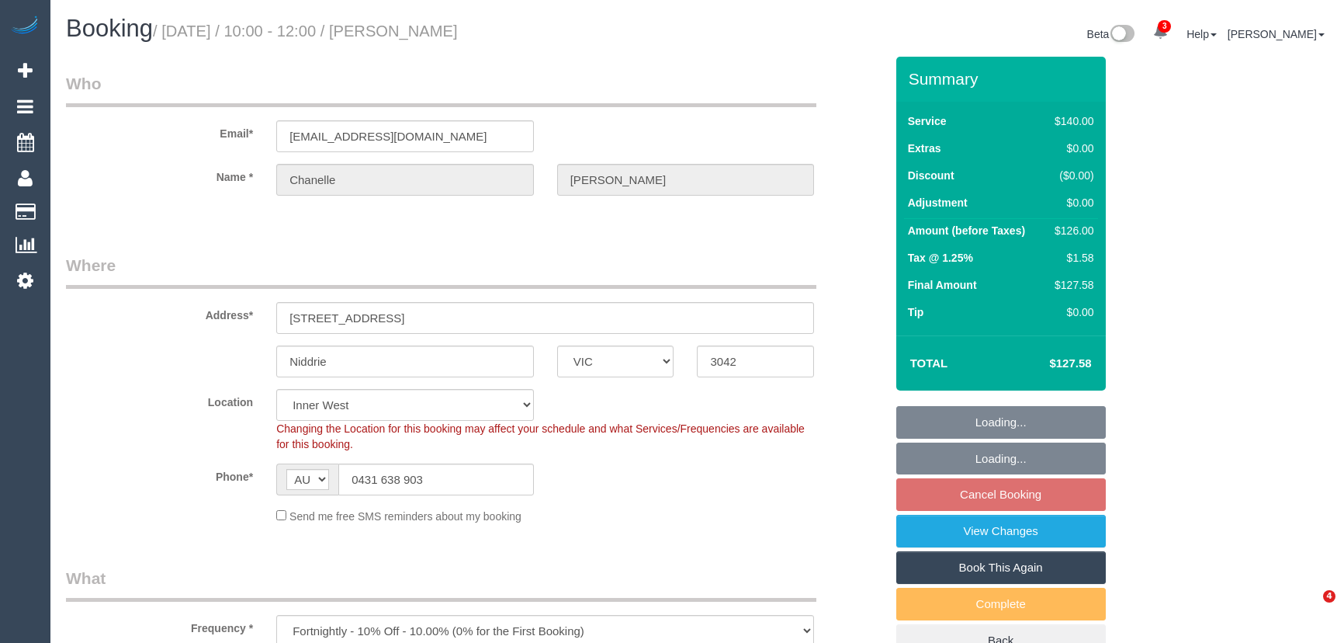
select select "number:36"
select select "number:35"
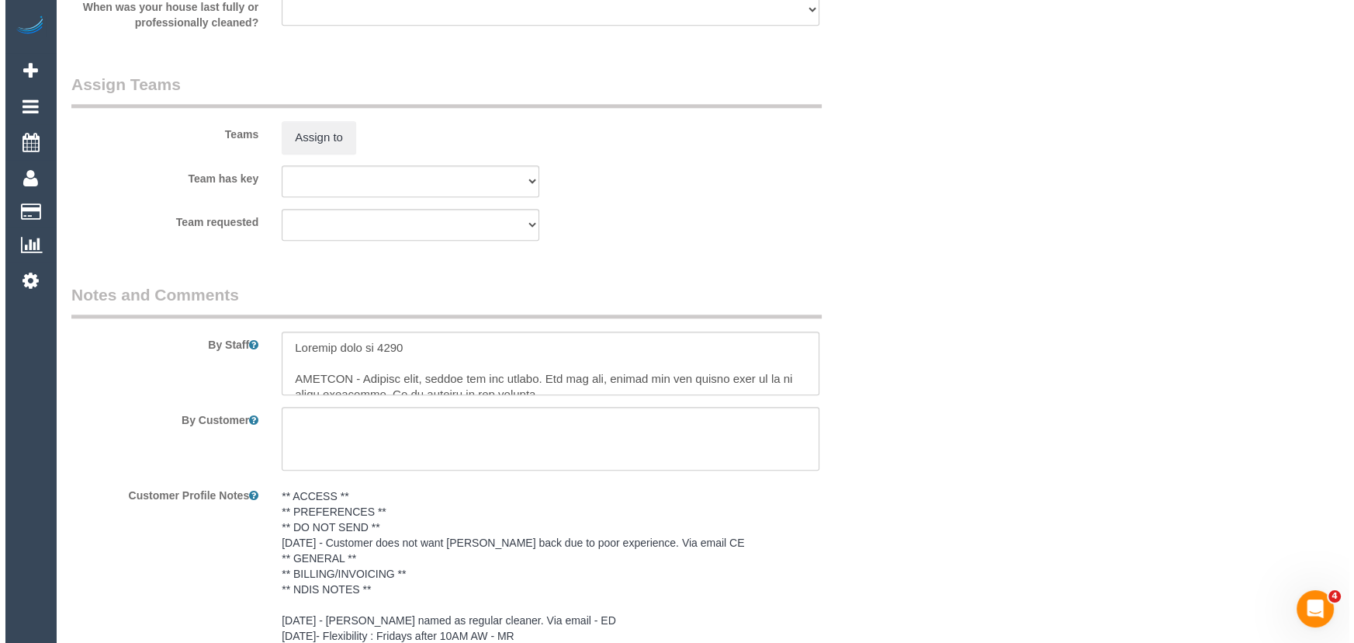
scroll to position [2187, 0]
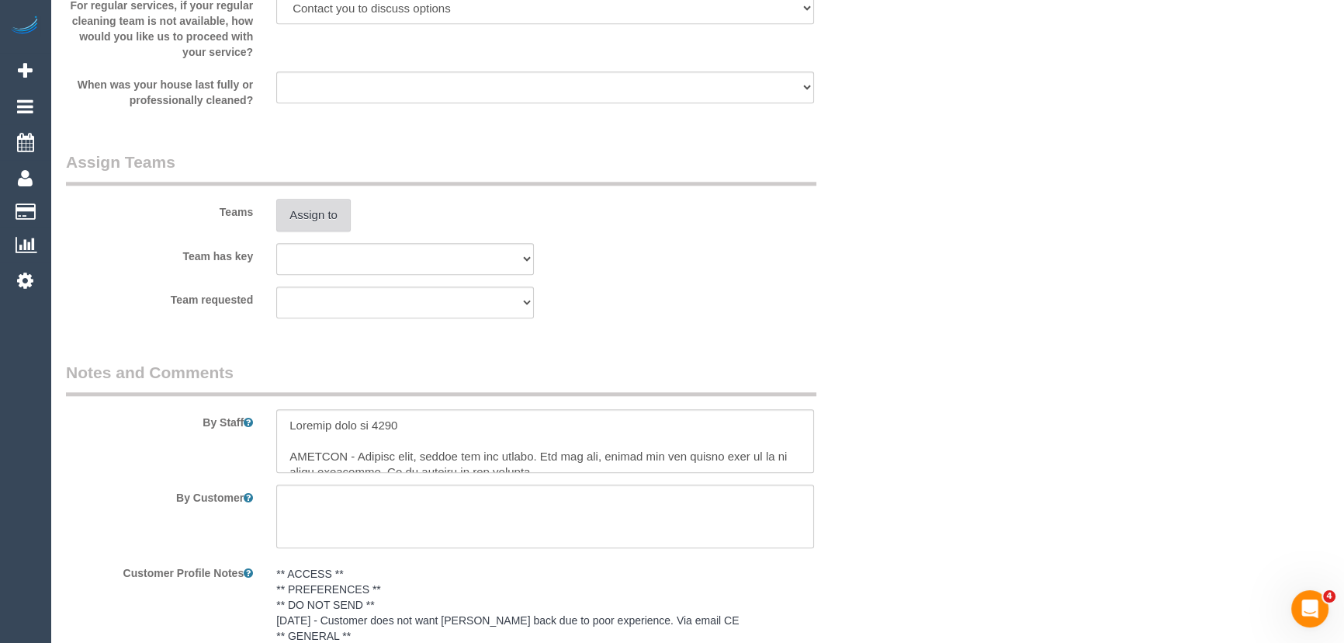
click at [324, 215] on button "Assign to" at bounding box center [313, 215] width 74 height 33
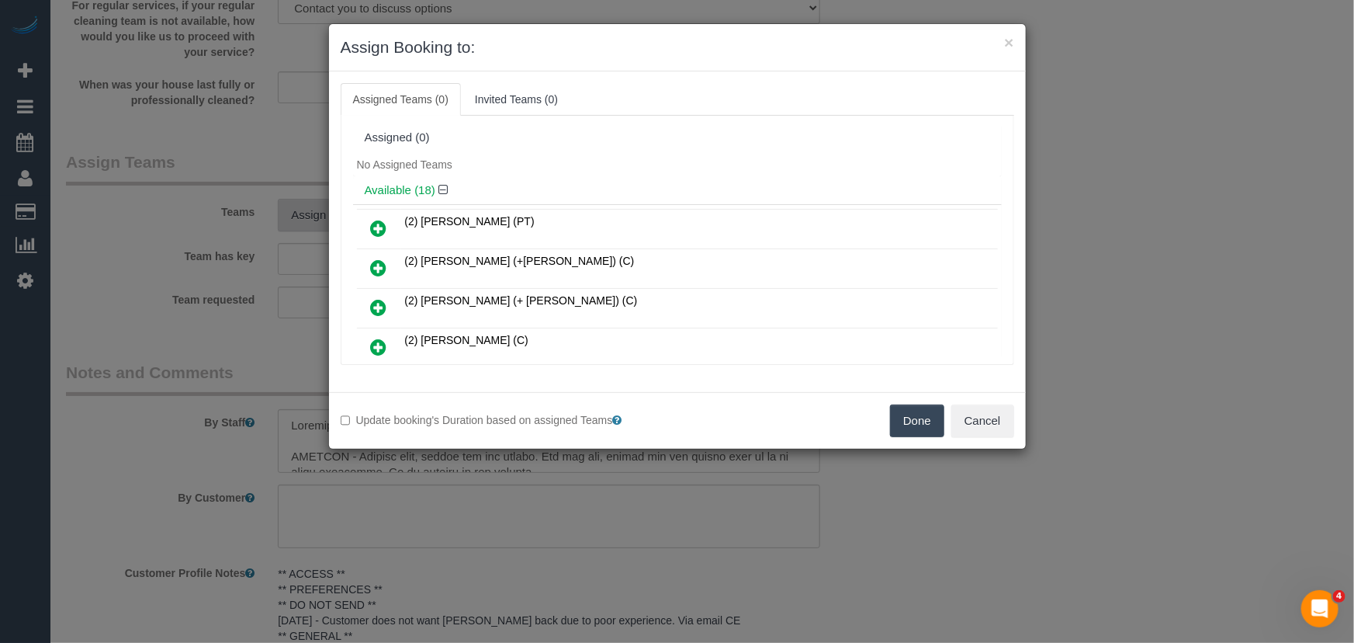
scroll to position [136, 0]
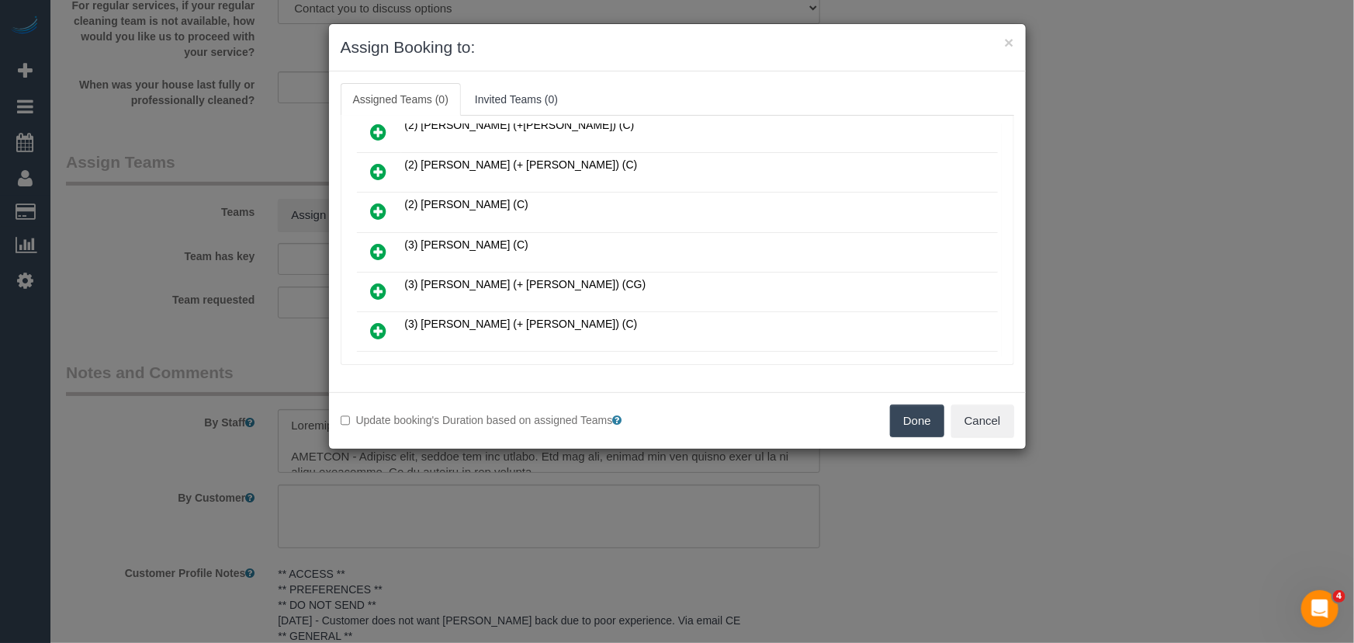
click at [377, 244] on icon at bounding box center [379, 251] width 16 height 19
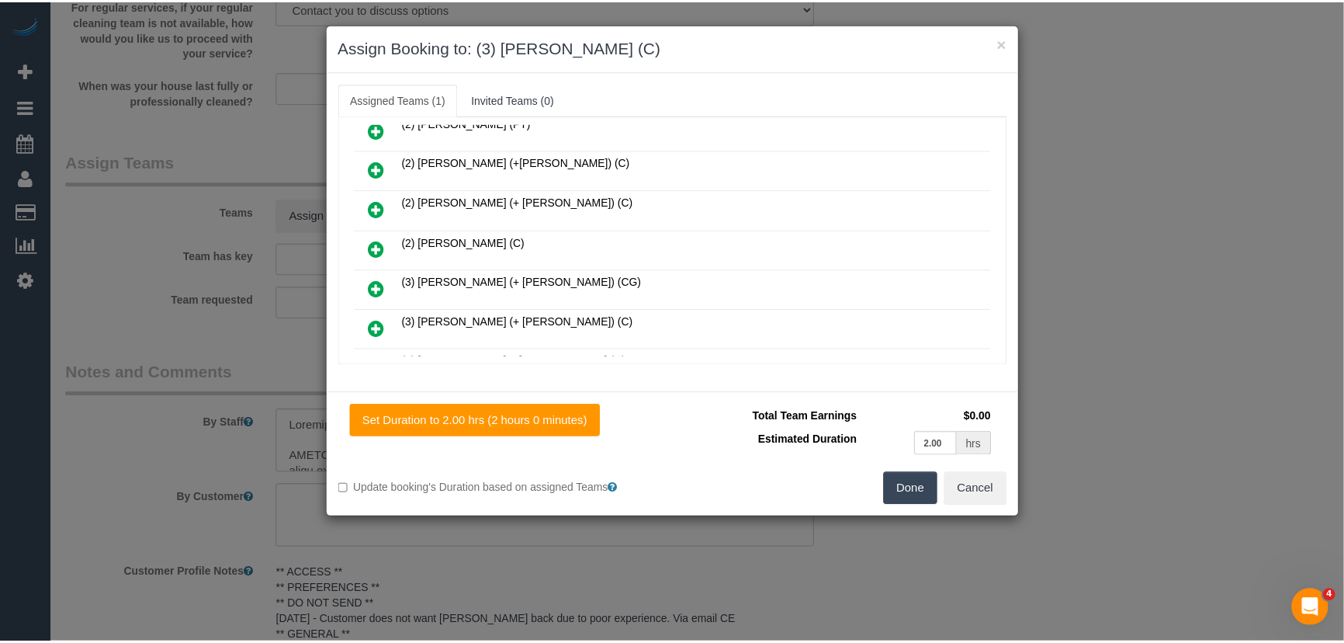
scroll to position [172, 0]
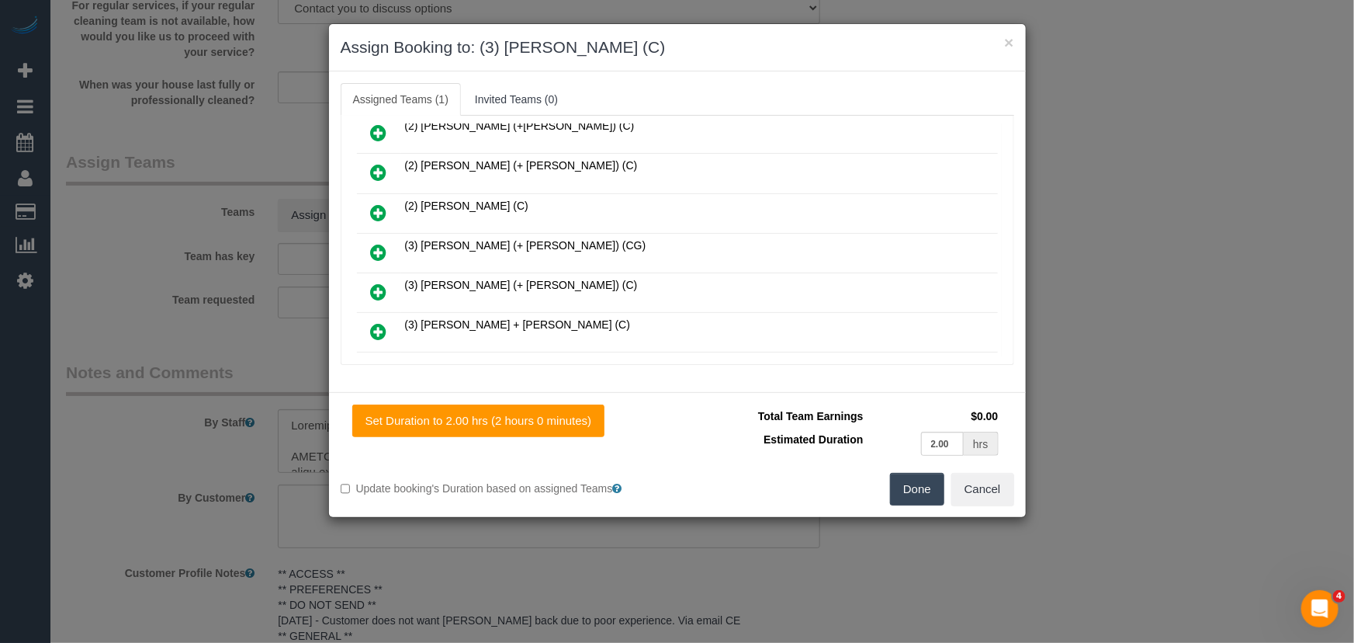
click at [919, 497] on button "Done" at bounding box center [917, 489] width 54 height 33
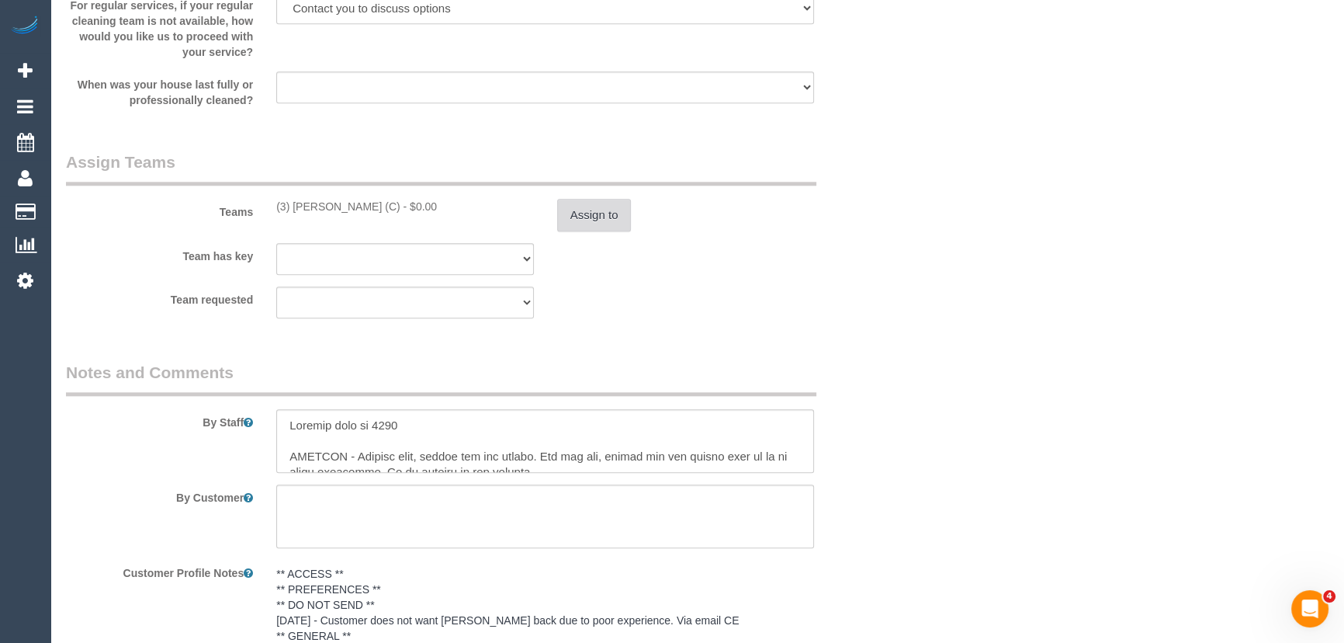
click at [587, 215] on button "Assign to" at bounding box center [594, 215] width 74 height 33
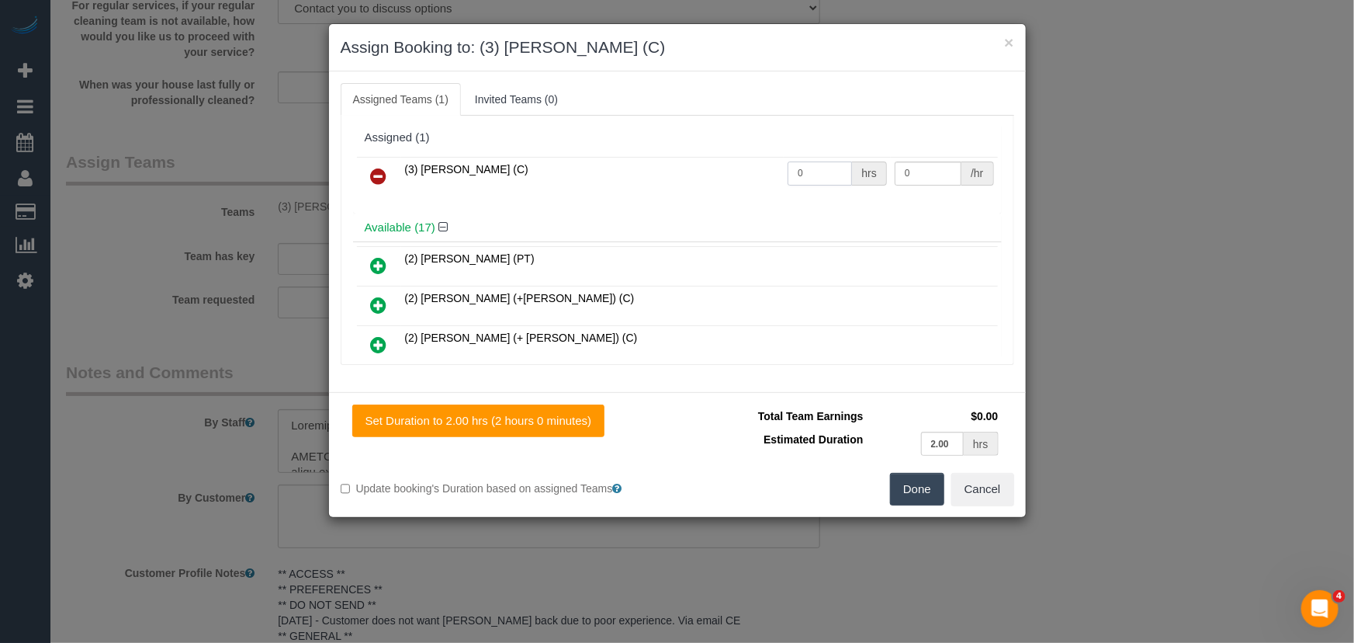
click at [823, 168] on input "0" at bounding box center [820, 173] width 64 height 24
type input "2"
type input "35"
click at [932, 502] on button "Done" at bounding box center [917, 489] width 54 height 33
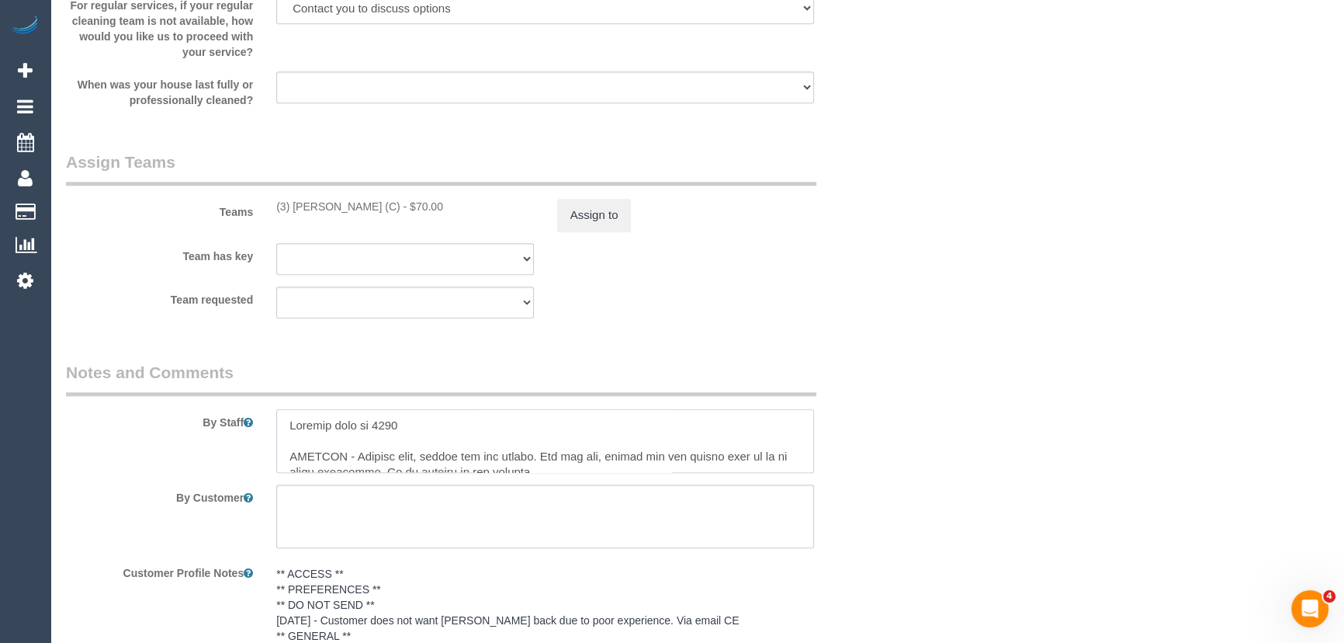
click at [290, 423] on textarea at bounding box center [545, 441] width 538 height 64
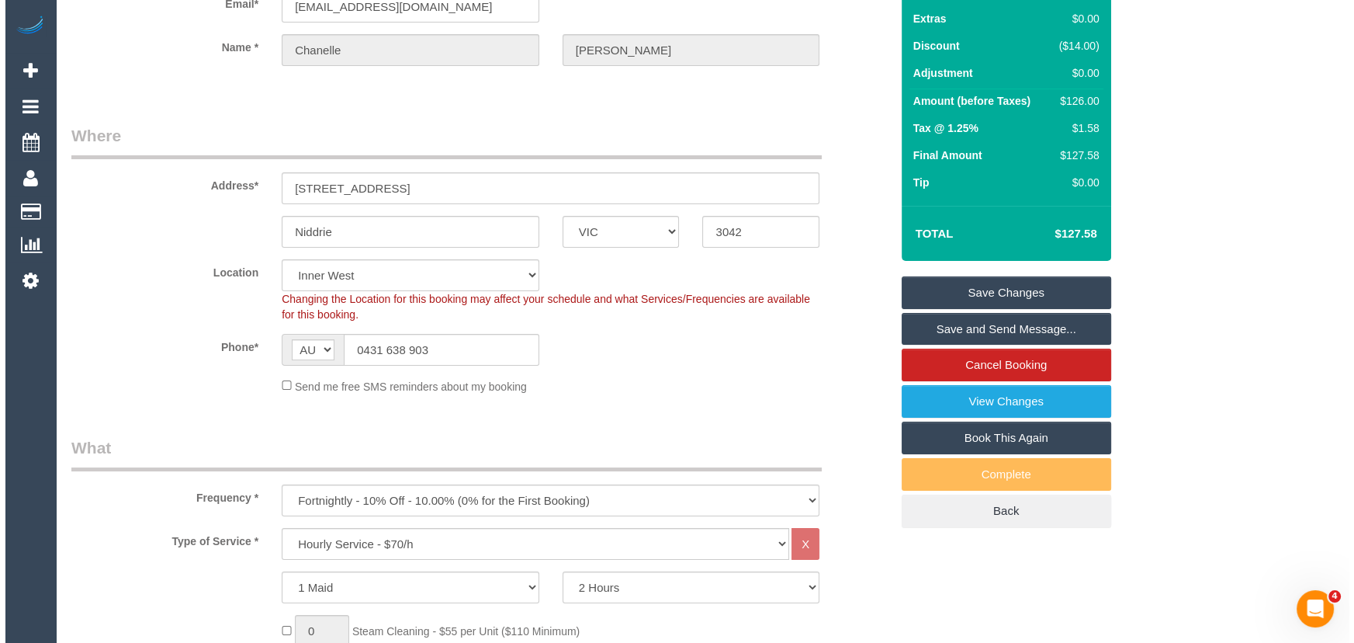
scroll to position [0, 0]
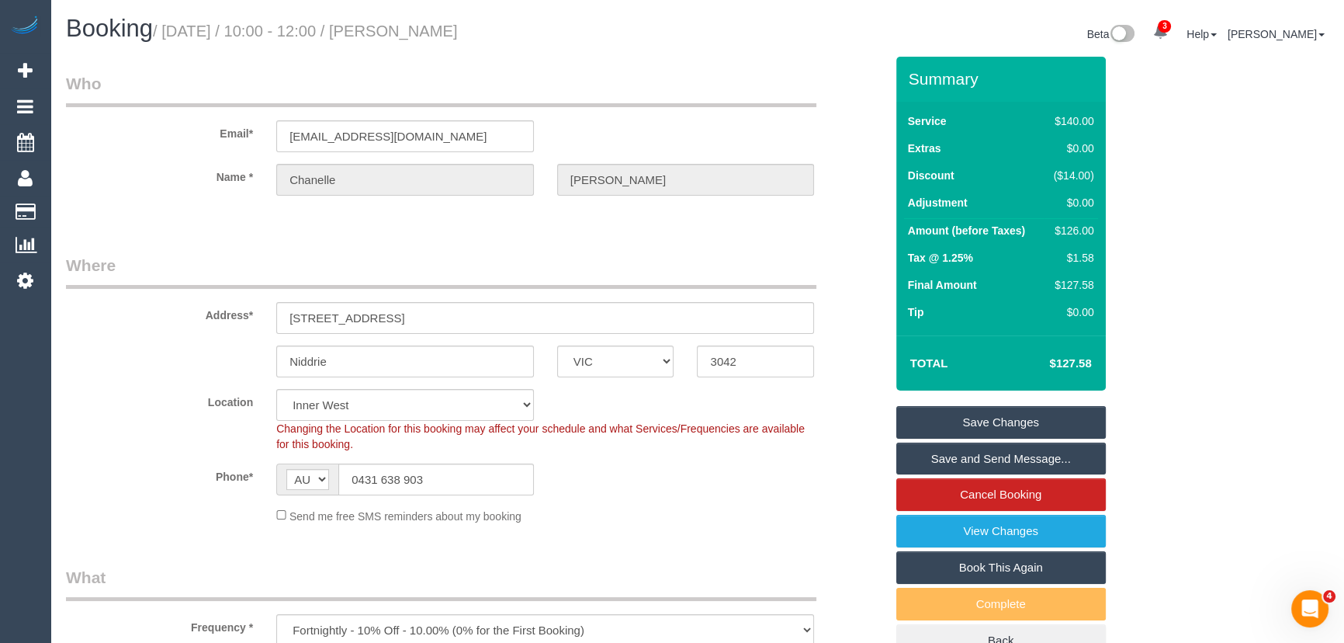
type textarea "*cover* Lockbox code is 2765 HALLWAY - General dust, vacuum and mop please. For…"
click at [458, 34] on small "/ September 19, 2025 / 10:00 - 12:00 / Chanelle Bulzomi" at bounding box center [305, 31] width 305 height 17
copy small "Chanelle Bulzomi"
drag, startPoint x: 946, startPoint y: 458, endPoint x: 943, endPoint y: 432, distance: 25.8
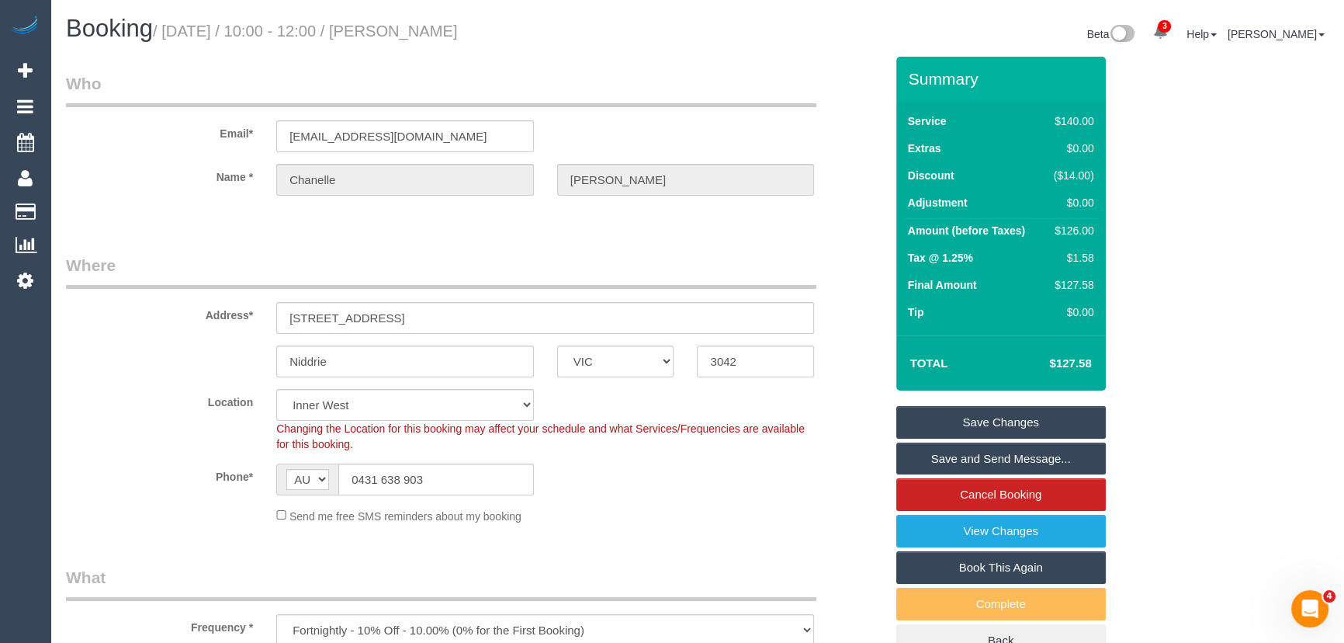
click at [946, 458] on link "Save and Send Message..." at bounding box center [1001, 458] width 210 height 33
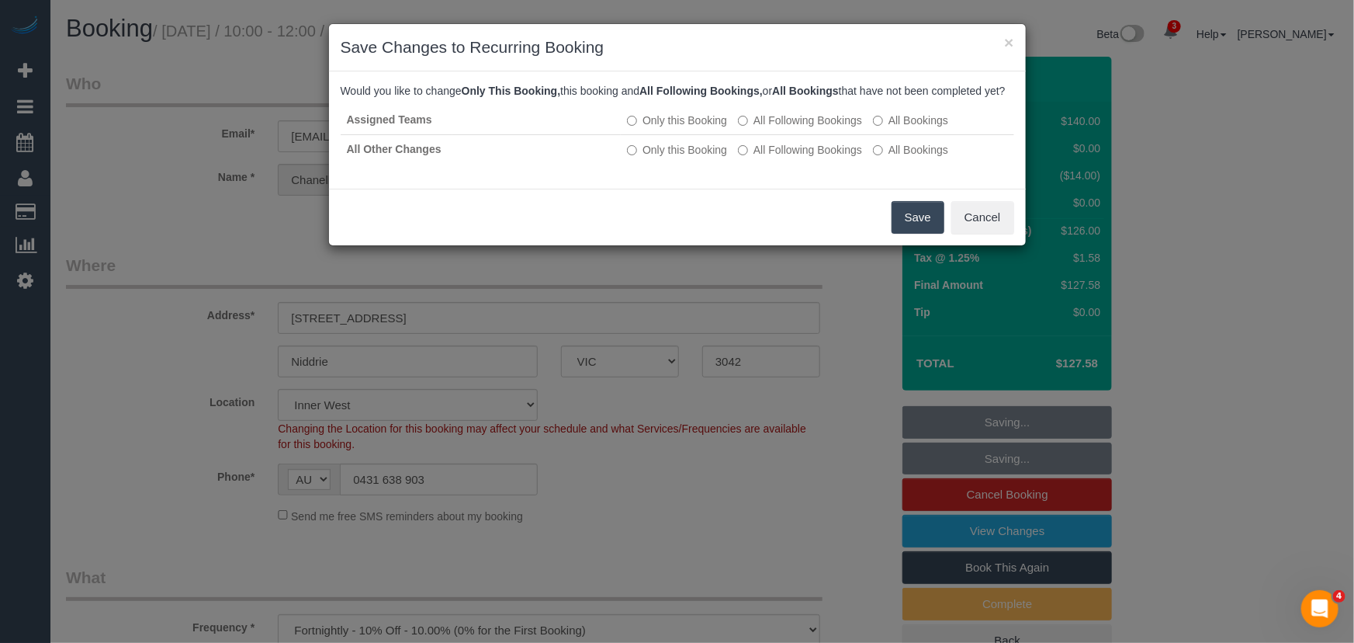
click at [917, 234] on button "Save" at bounding box center [918, 217] width 53 height 33
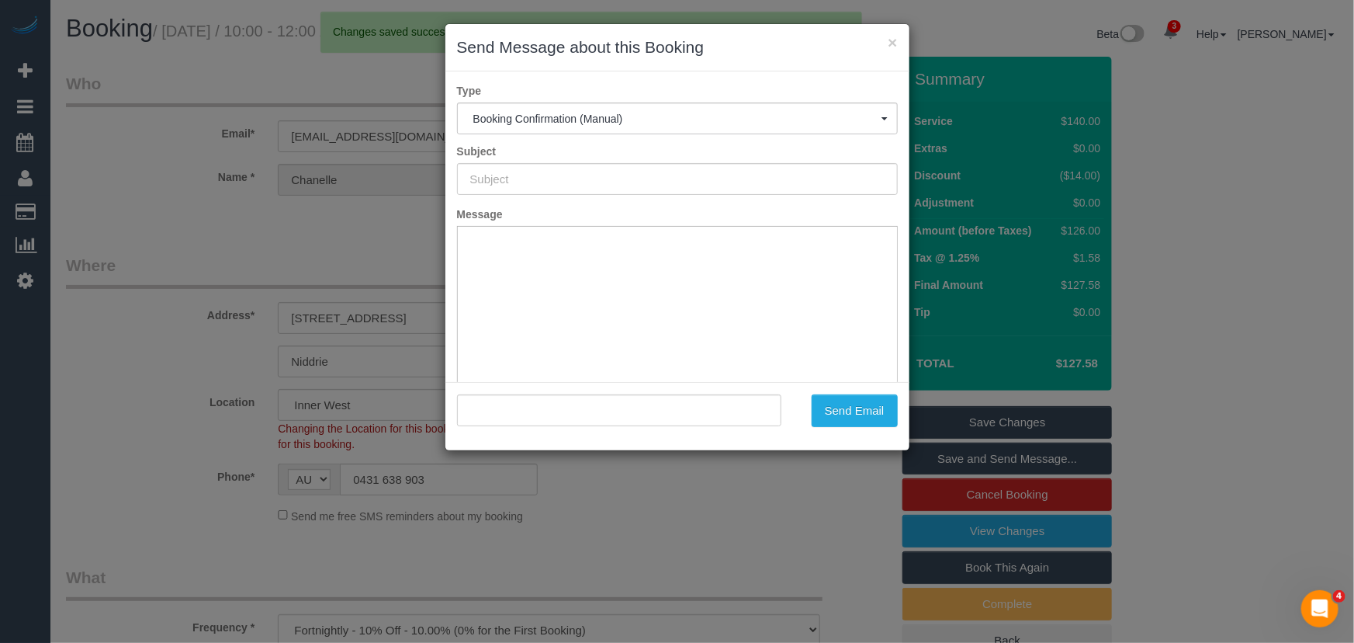
type input "Booking Confirmed"
type input ""Chanelle Bulzomi" <chanellebulzomi@gmail.com>"
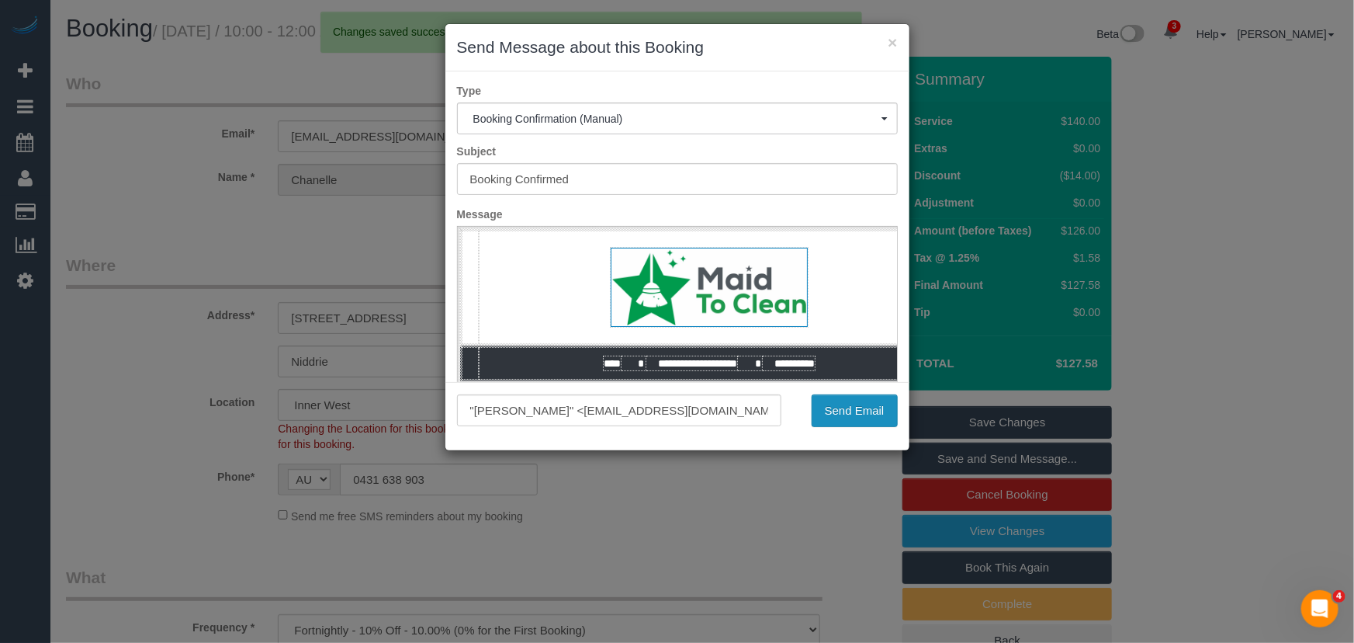
click at [840, 412] on button "Send Email" at bounding box center [855, 410] width 86 height 33
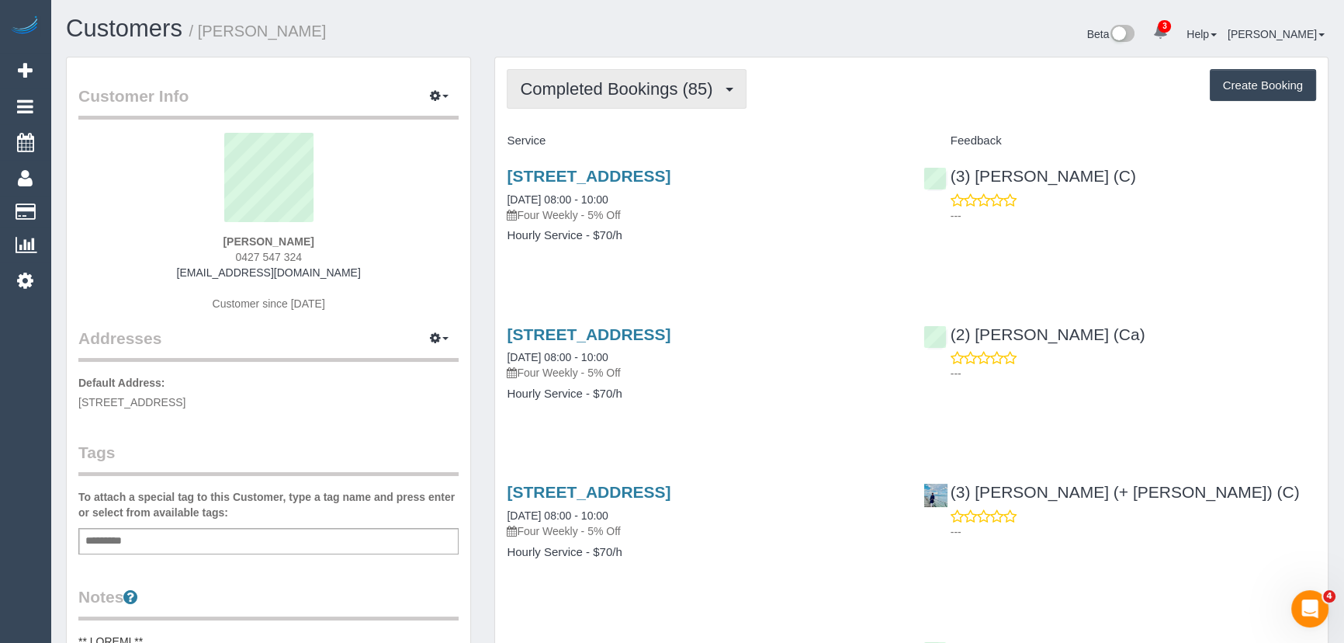
click at [655, 91] on span "Completed Bookings (85)" at bounding box center [620, 88] width 200 height 19
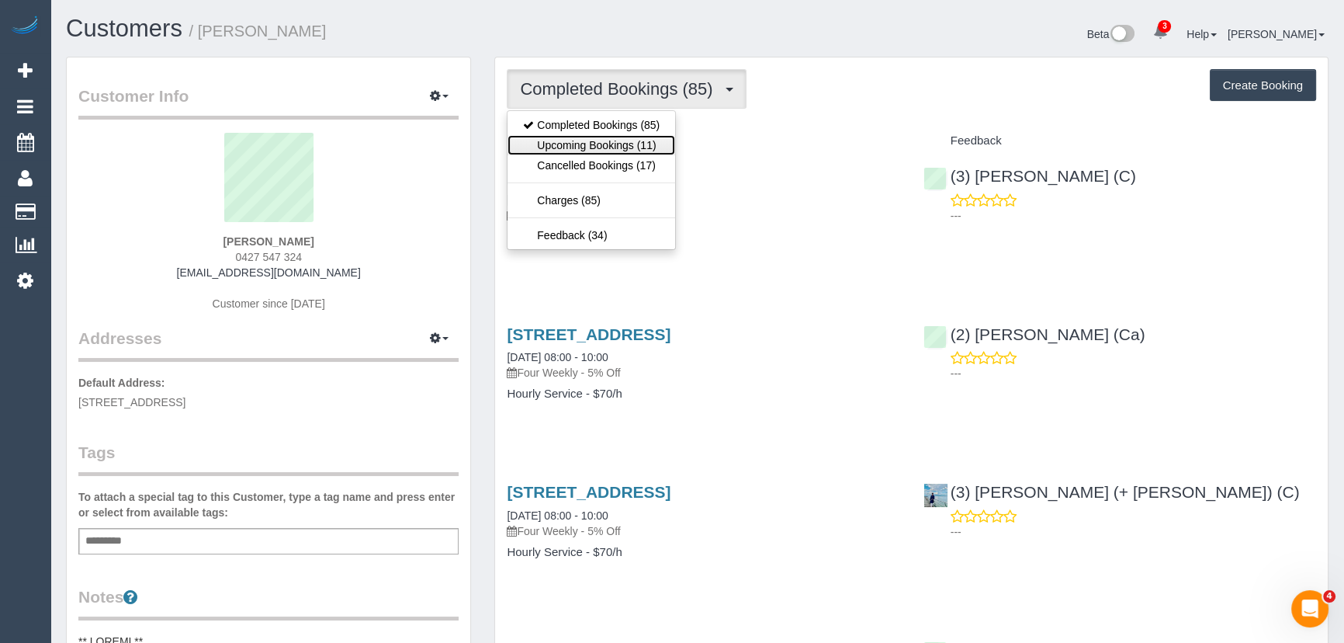
click at [650, 145] on link "Upcoming Bookings (11)" at bounding box center [592, 145] width 168 height 20
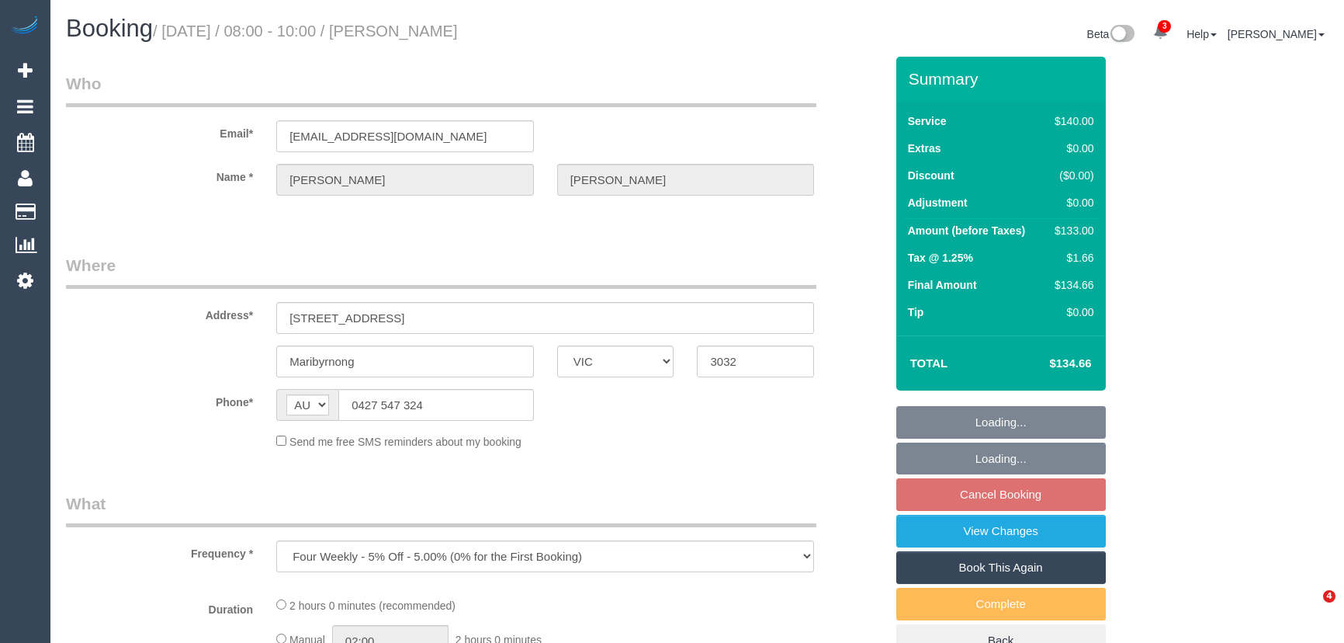
select select "VIC"
select select "string:stripe-pm_1PIM9R2GScqysDRVeiMZtRog"
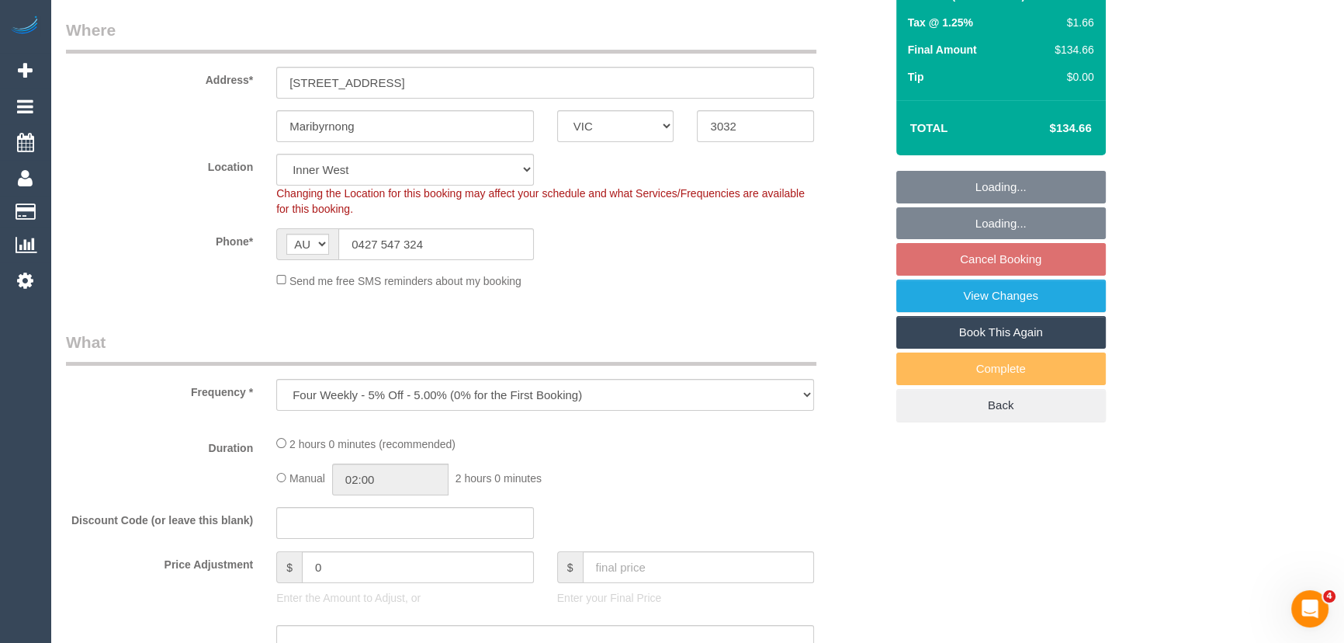
select select "object:562"
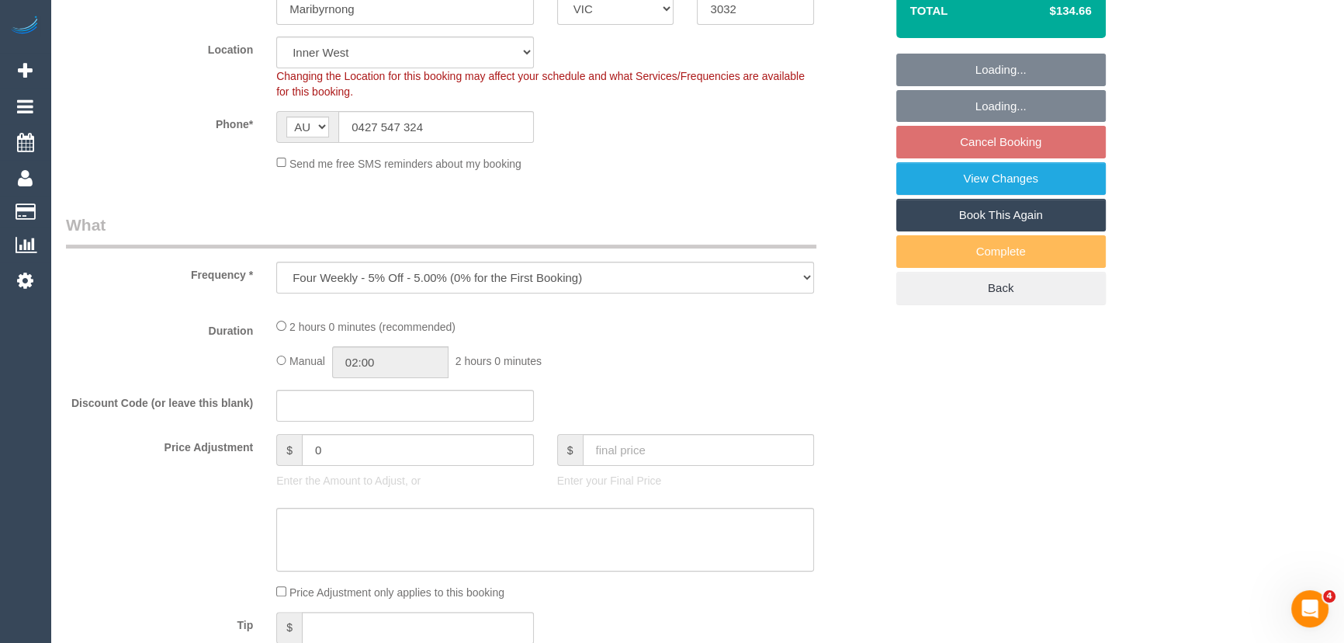
select select "spot2"
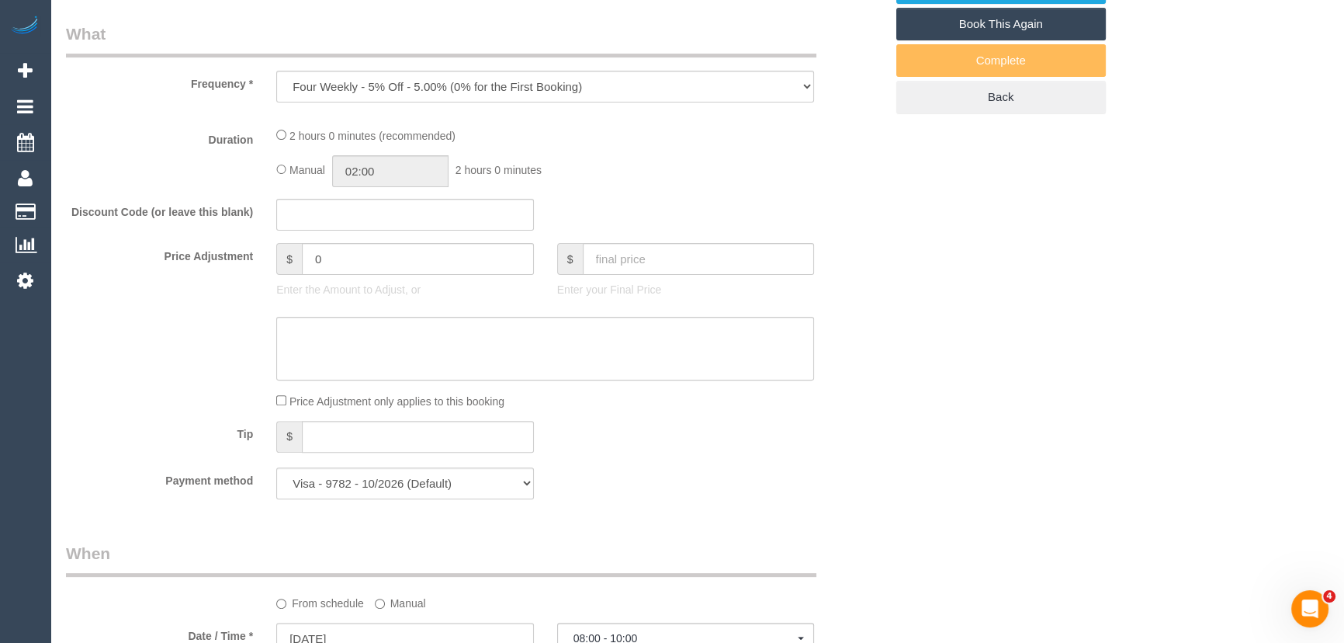
select select "number:28"
select select "number:14"
select select "number:18"
select select "number:25"
select select "number:34"
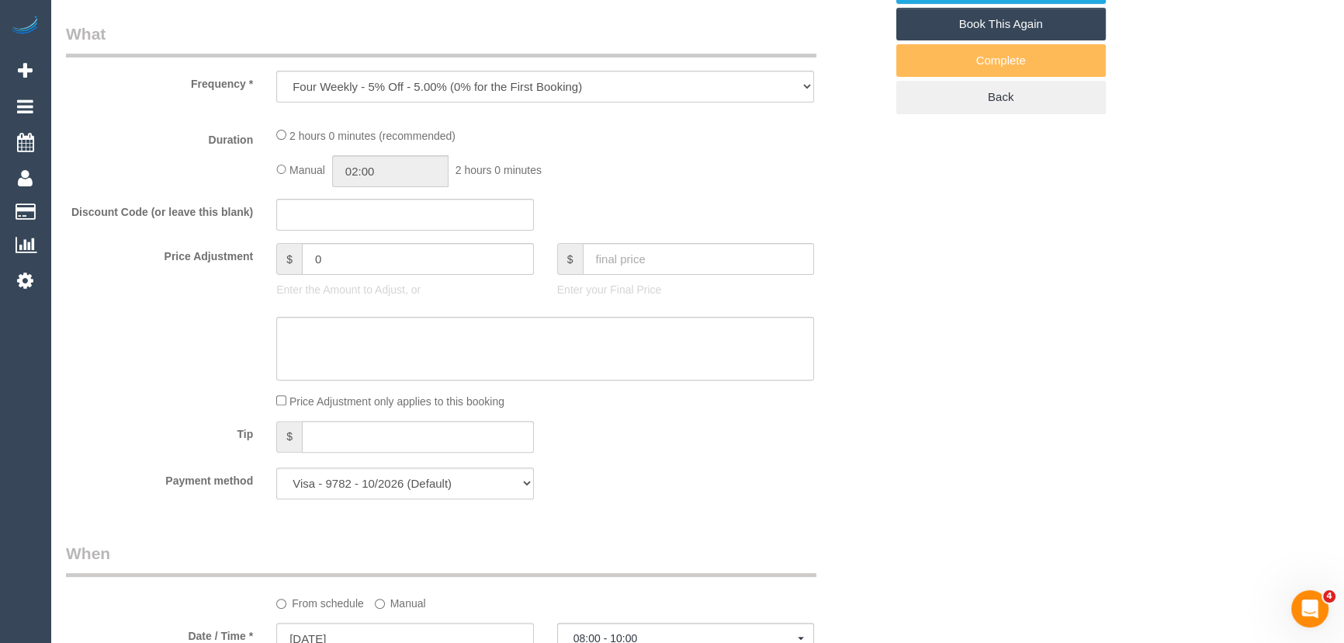
select select "number:13"
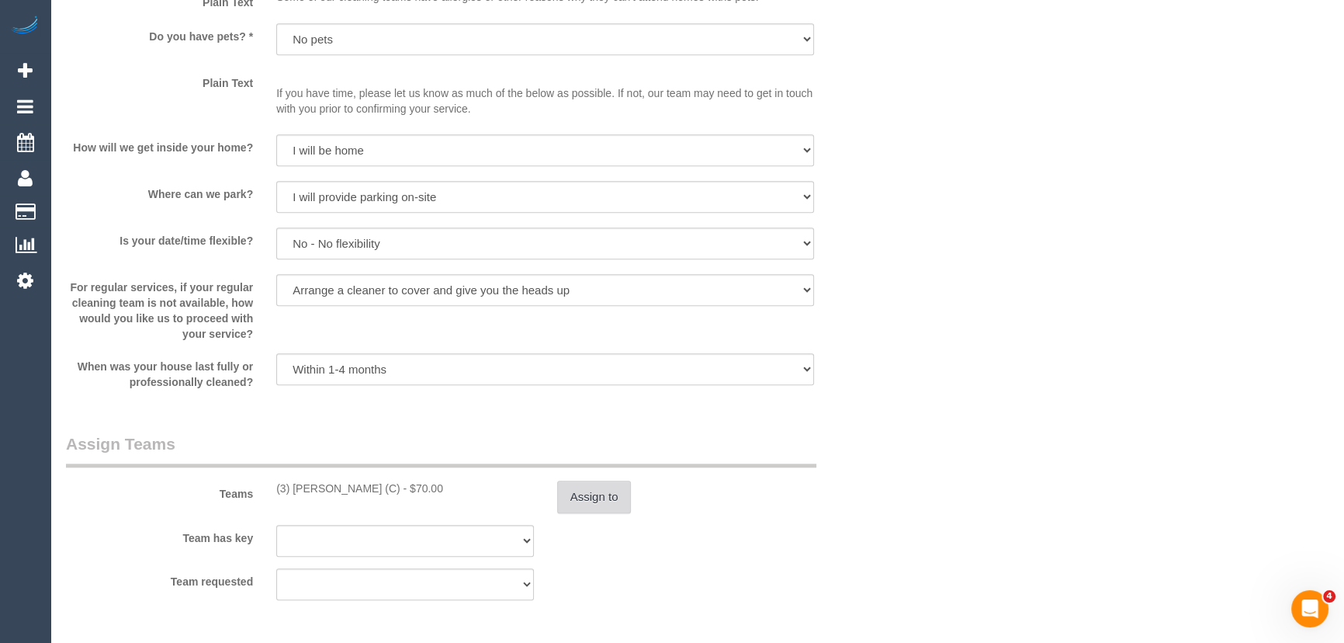
scroll to position [2046, 0]
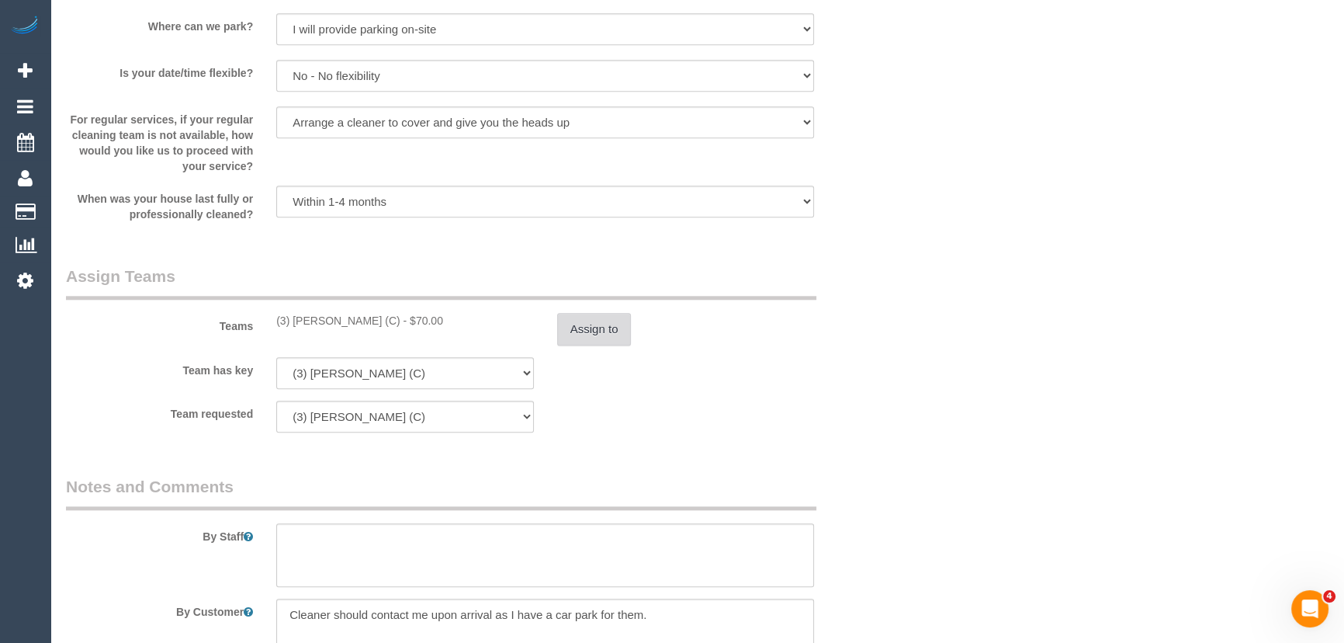
click at [610, 325] on button "Assign to" at bounding box center [594, 329] width 74 height 33
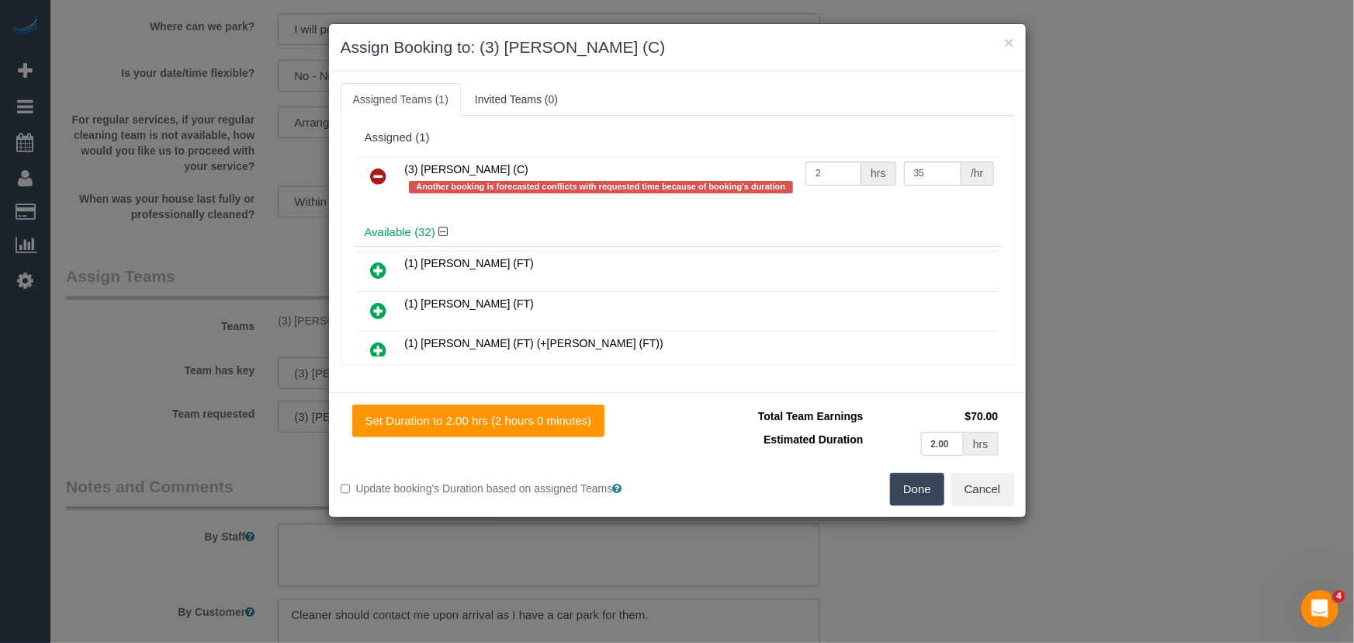
click at [376, 173] on icon at bounding box center [379, 176] width 16 height 19
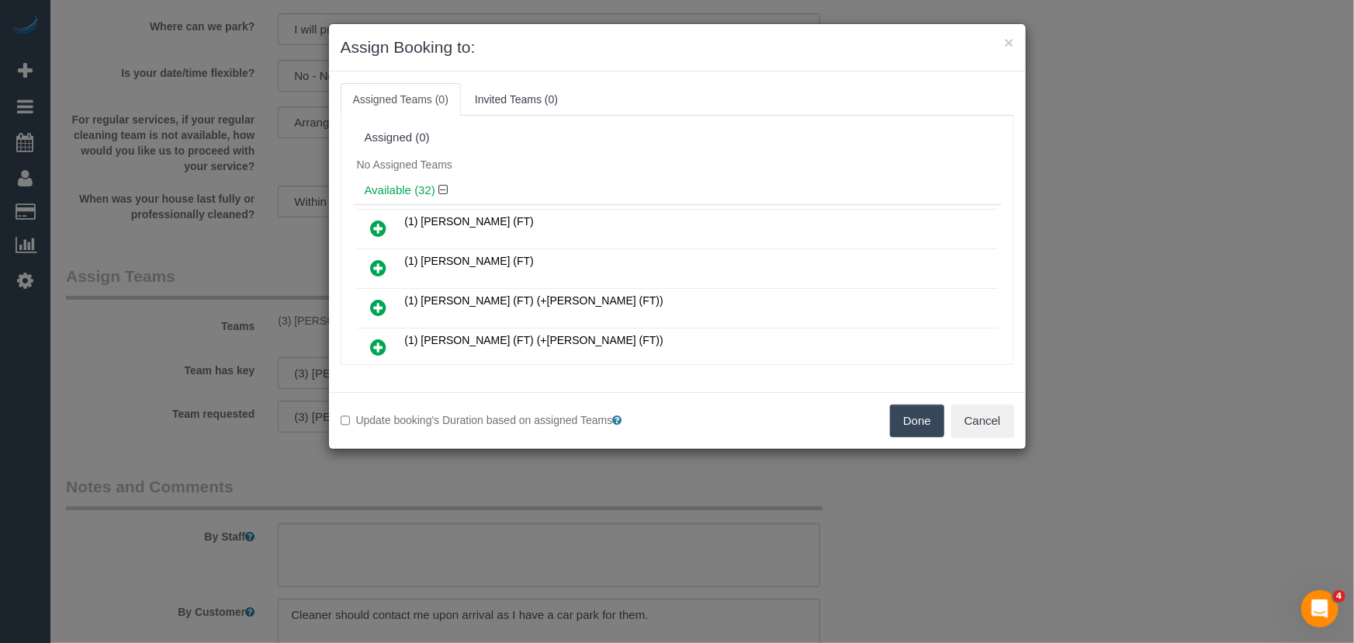
click at [908, 424] on button "Done" at bounding box center [917, 420] width 54 height 33
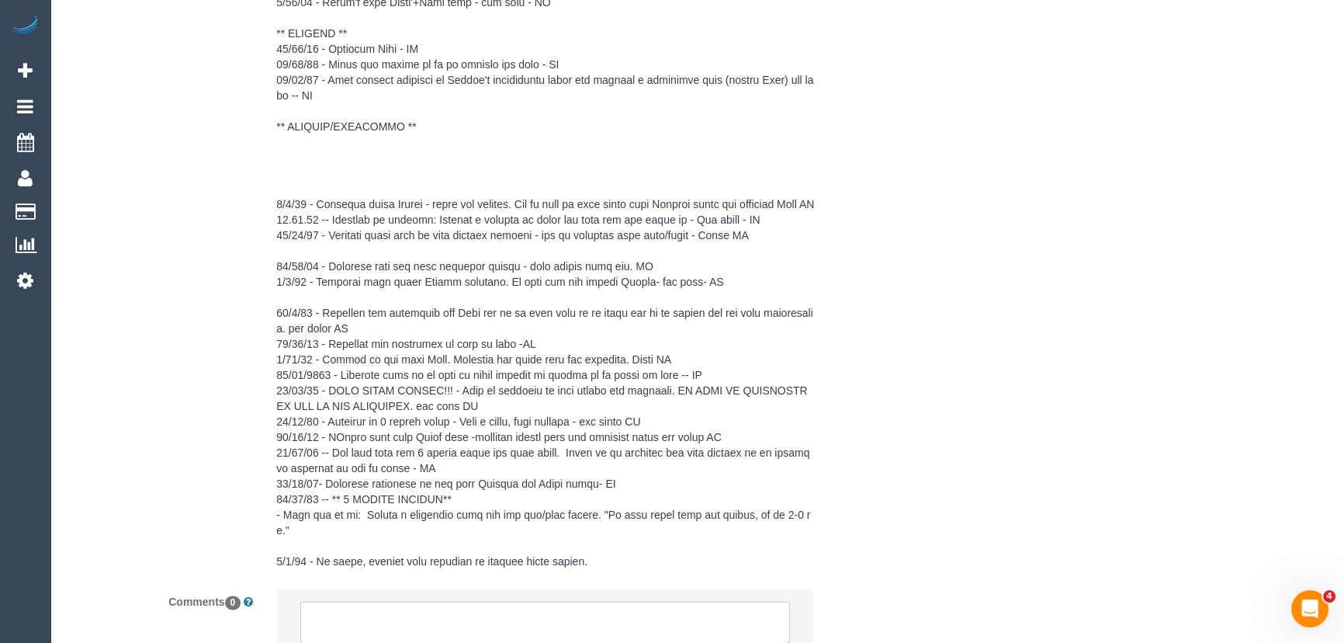
scroll to position [3094, 0]
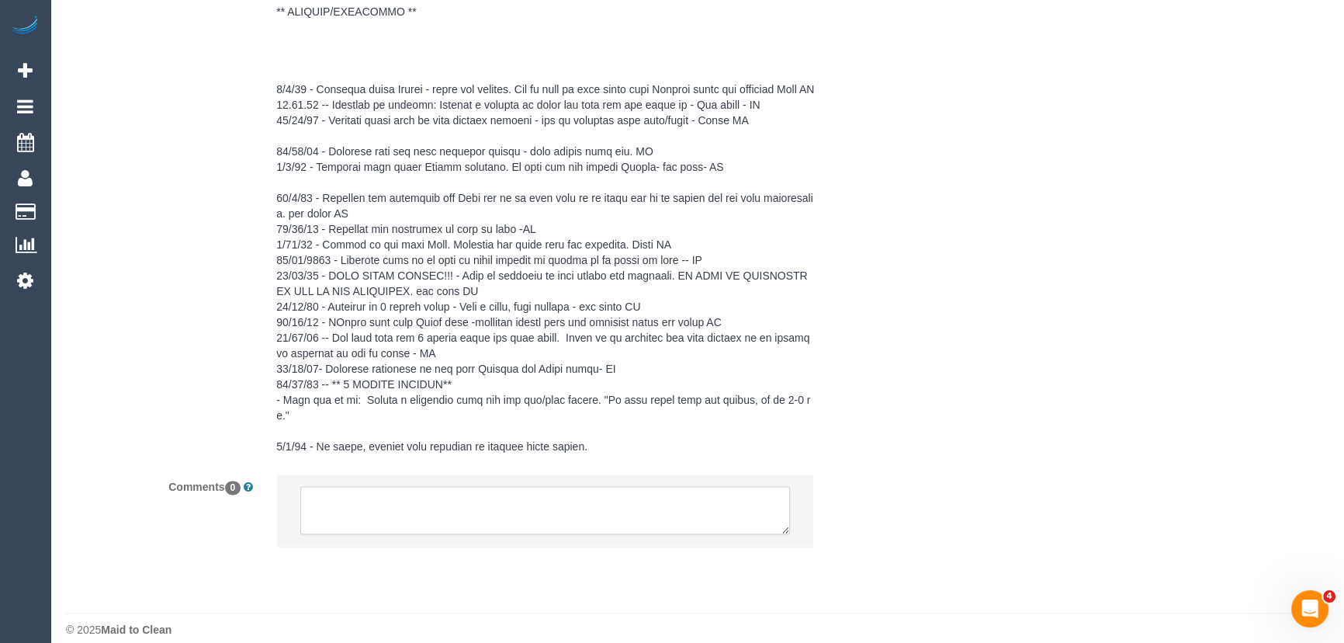
click at [469, 486] on textarea at bounding box center [545, 510] width 490 height 48
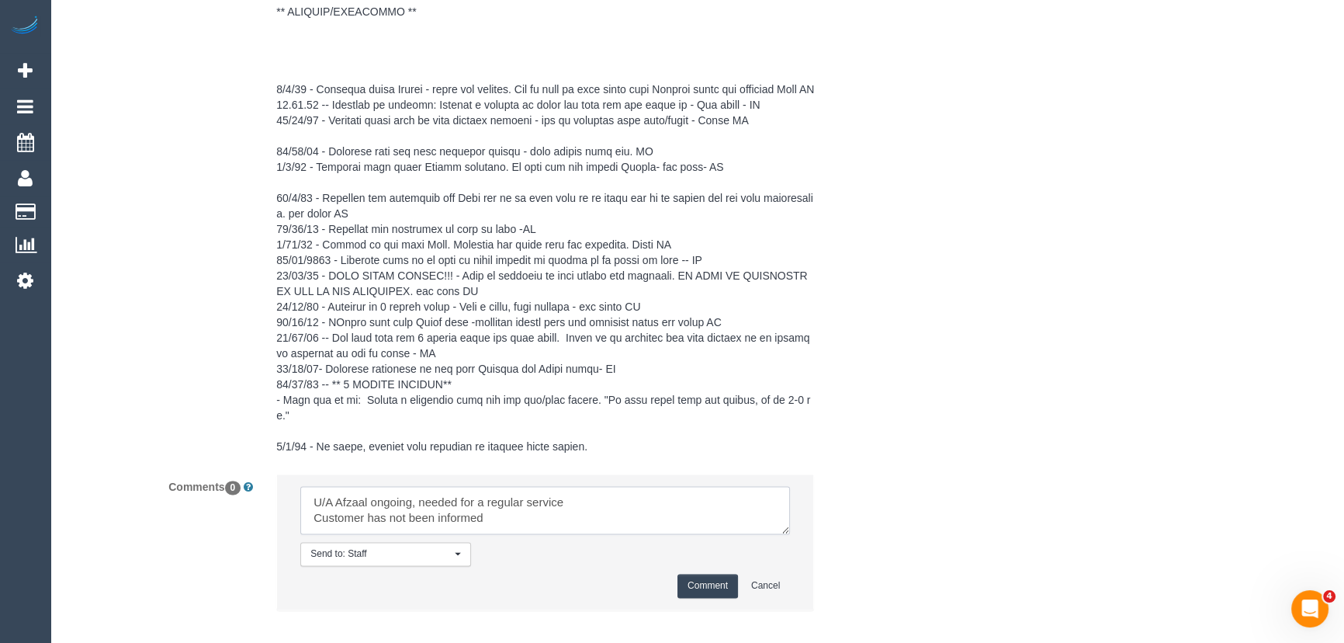
type textarea "U/A Afzaal ongoing, needed for a regular service Customer has not been informed"
click at [715, 573] on button "Comment" at bounding box center [707, 585] width 61 height 24
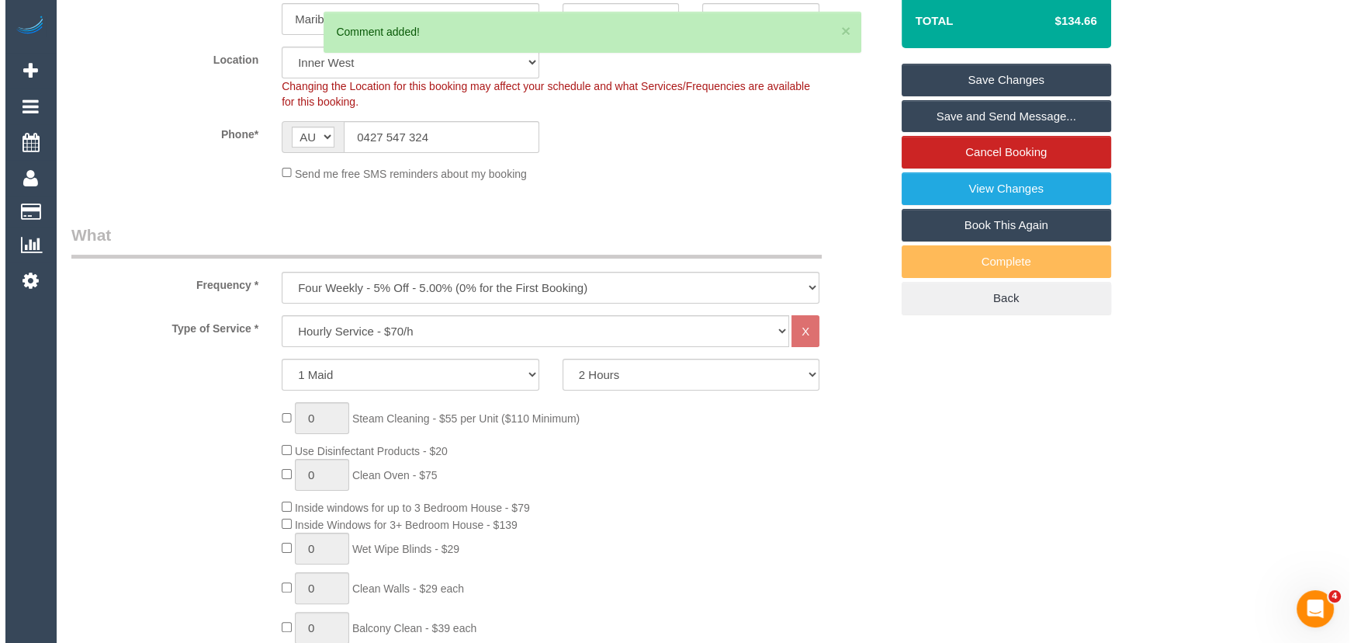
scroll to position [0, 0]
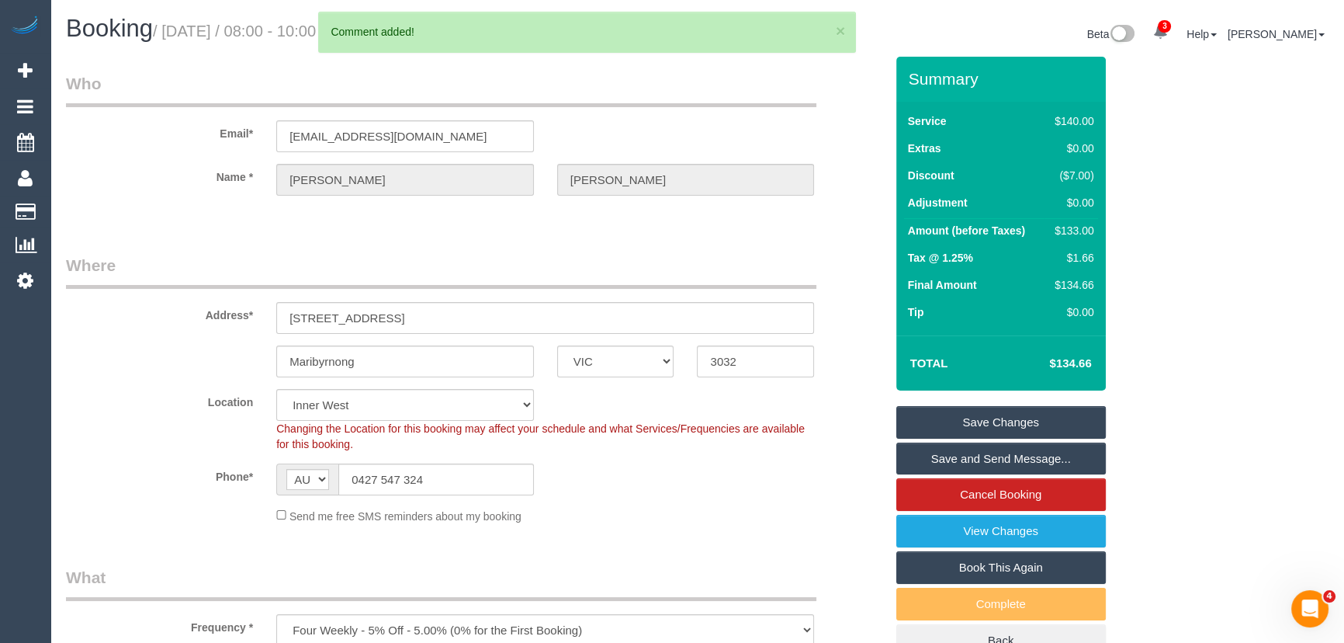
click at [1009, 422] on link "Save Changes" at bounding box center [1001, 422] width 210 height 33
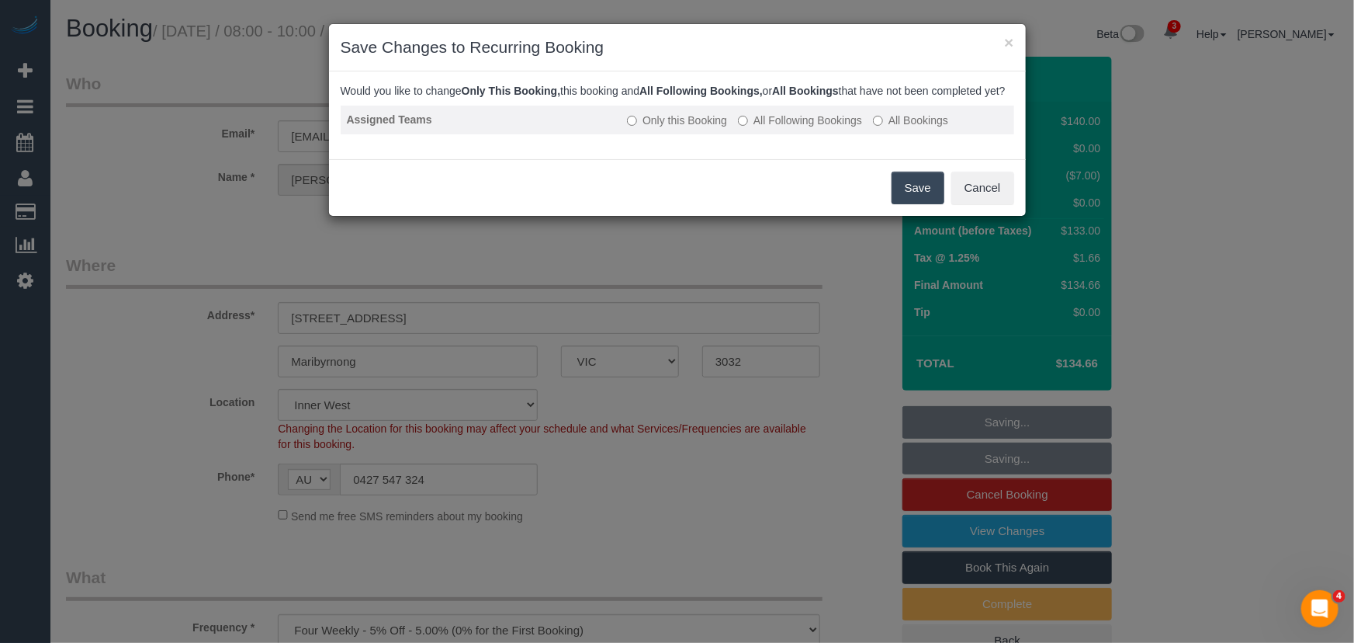
click at [811, 128] on label "All Following Bookings" at bounding box center [800, 121] width 124 height 16
click at [901, 204] on button "Save" at bounding box center [918, 187] width 53 height 33
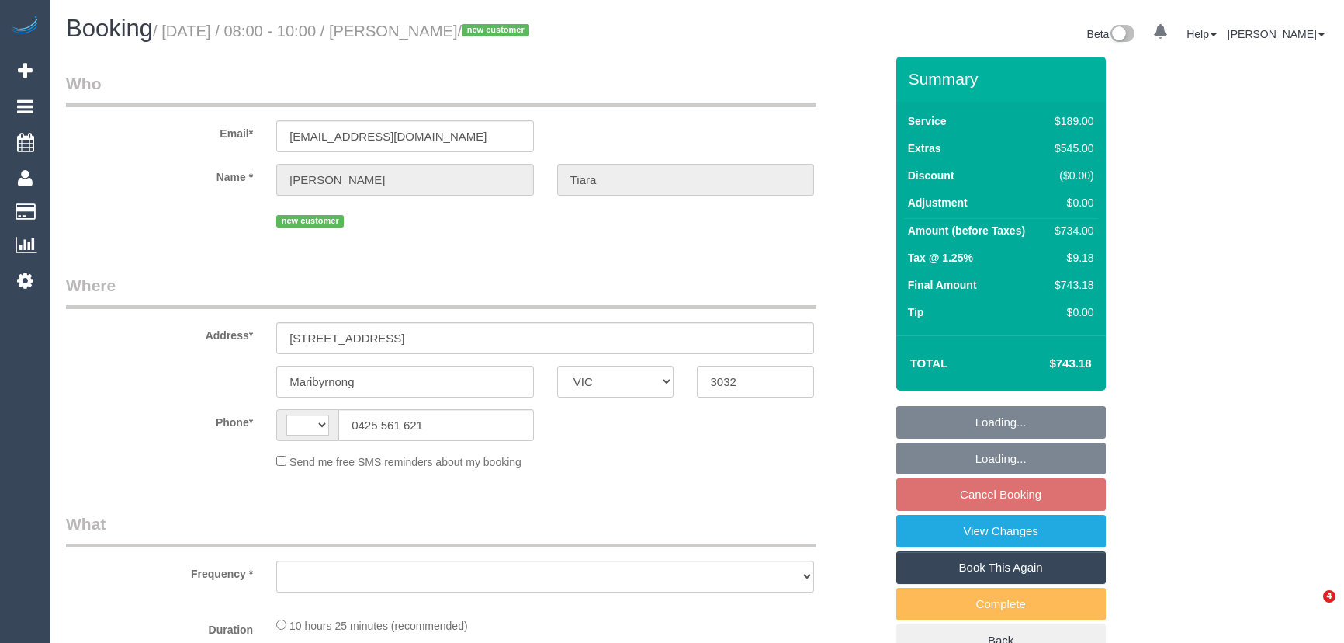
select select "VIC"
select select "string:stripe-pm_1S5zmc2GScqysDRVyz7m8t0B"
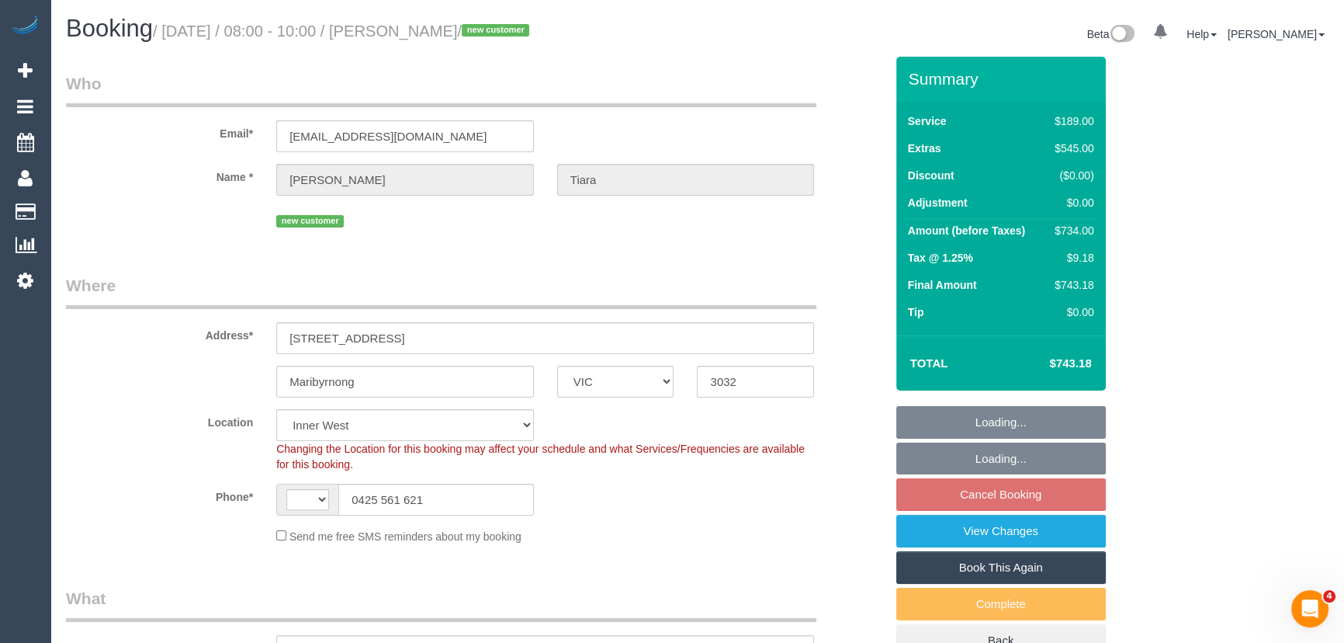
select select "string:AU"
select select "object:625"
select select "number:28"
select select "number:14"
select select "number:19"
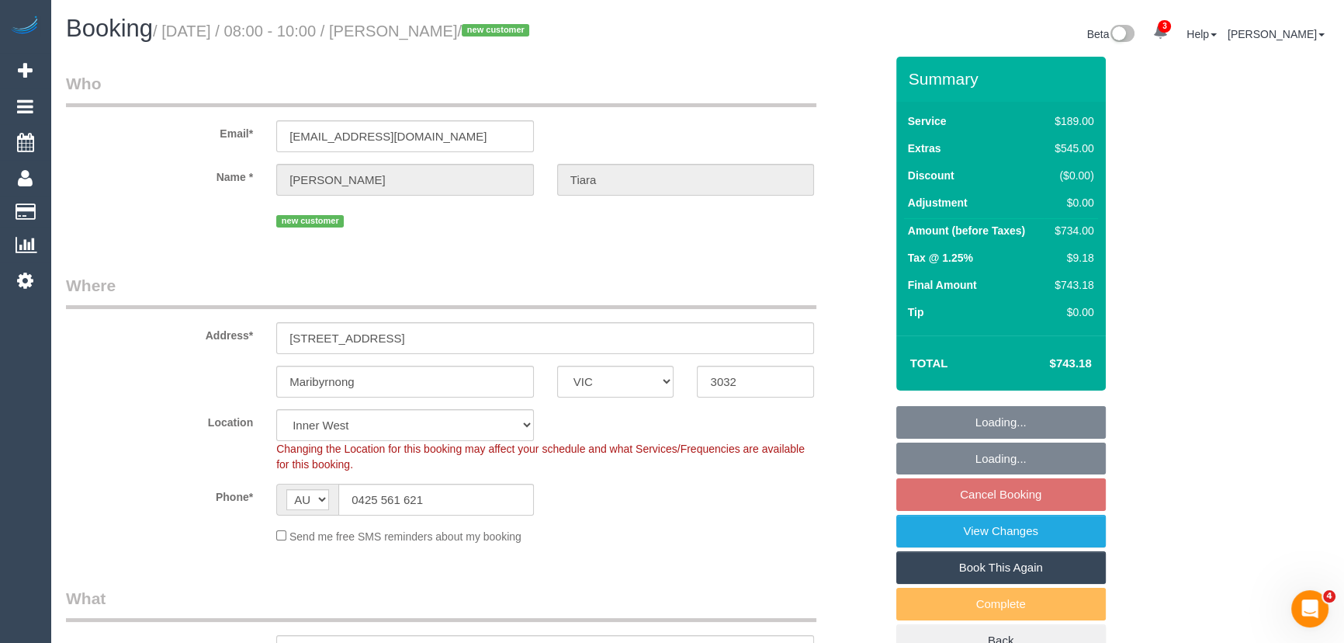
select select "number:24"
select select "number:26"
select select "spot2"
